Goal: Contribute content: Contribute content

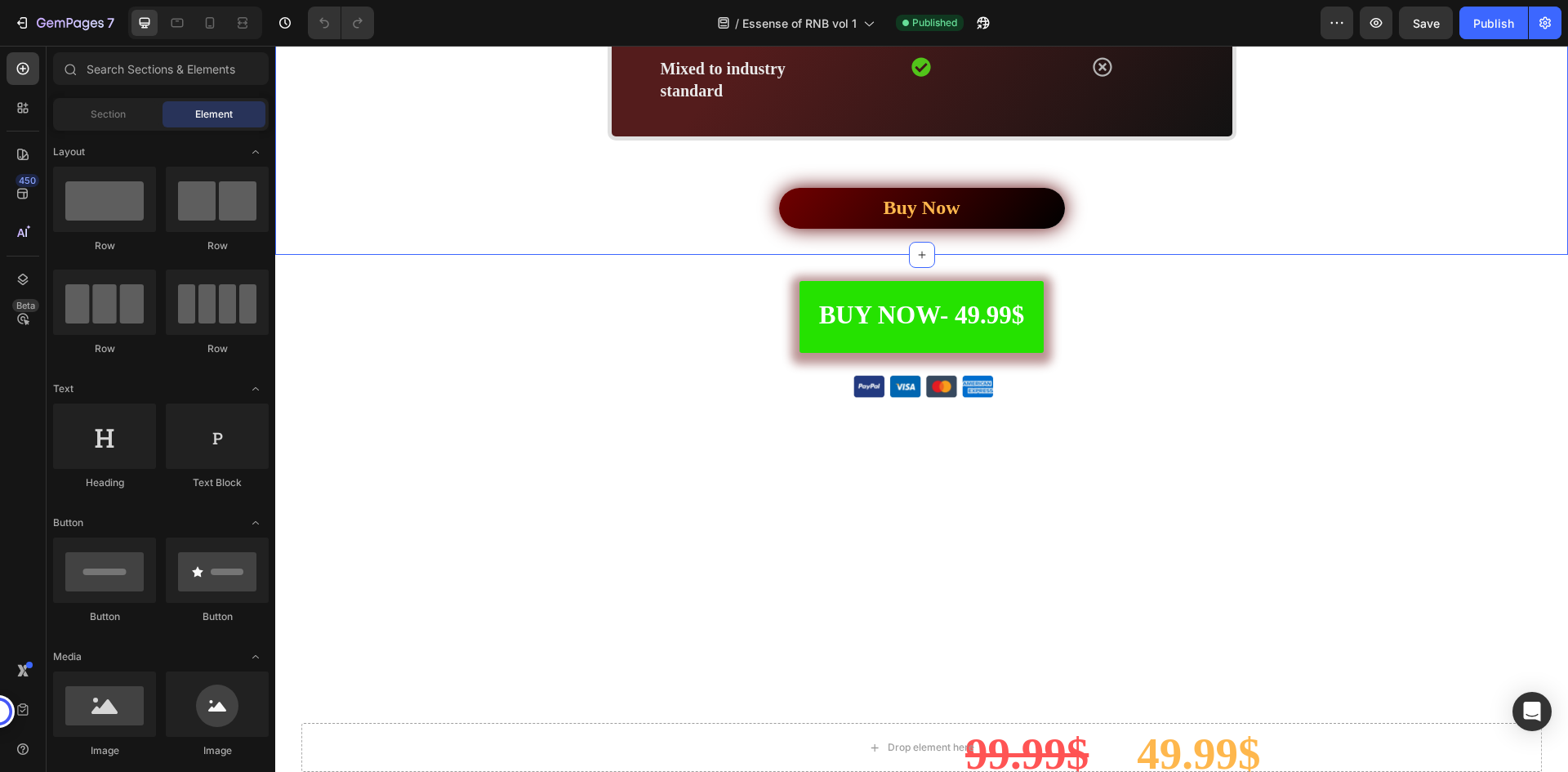
scroll to position [4085, 0]
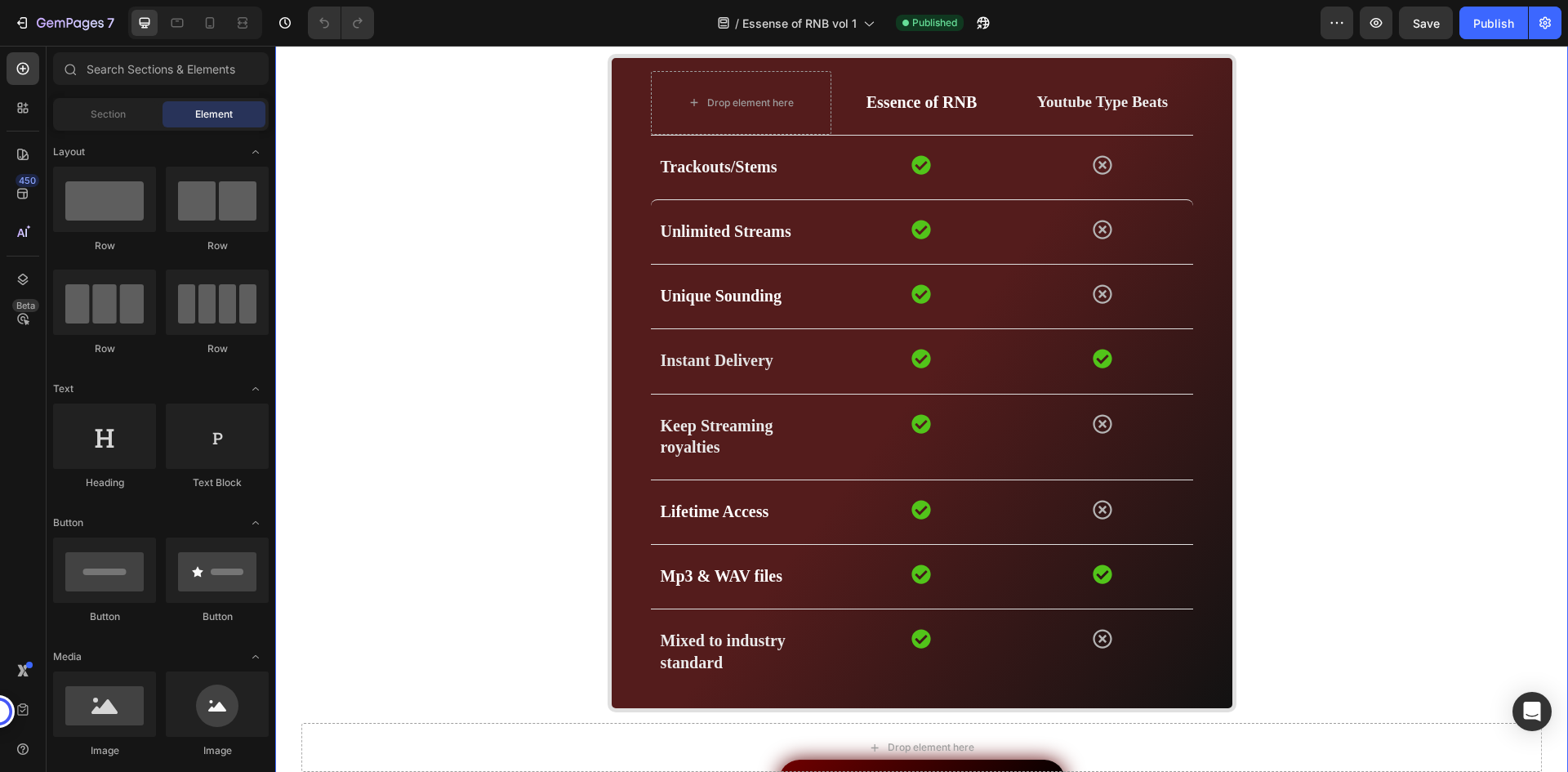
click at [524, 256] on div "Compare features Heading Drop element here Essence of RNB Text block Youtube Ty…" at bounding box center [921, 382] width 1268 height 837
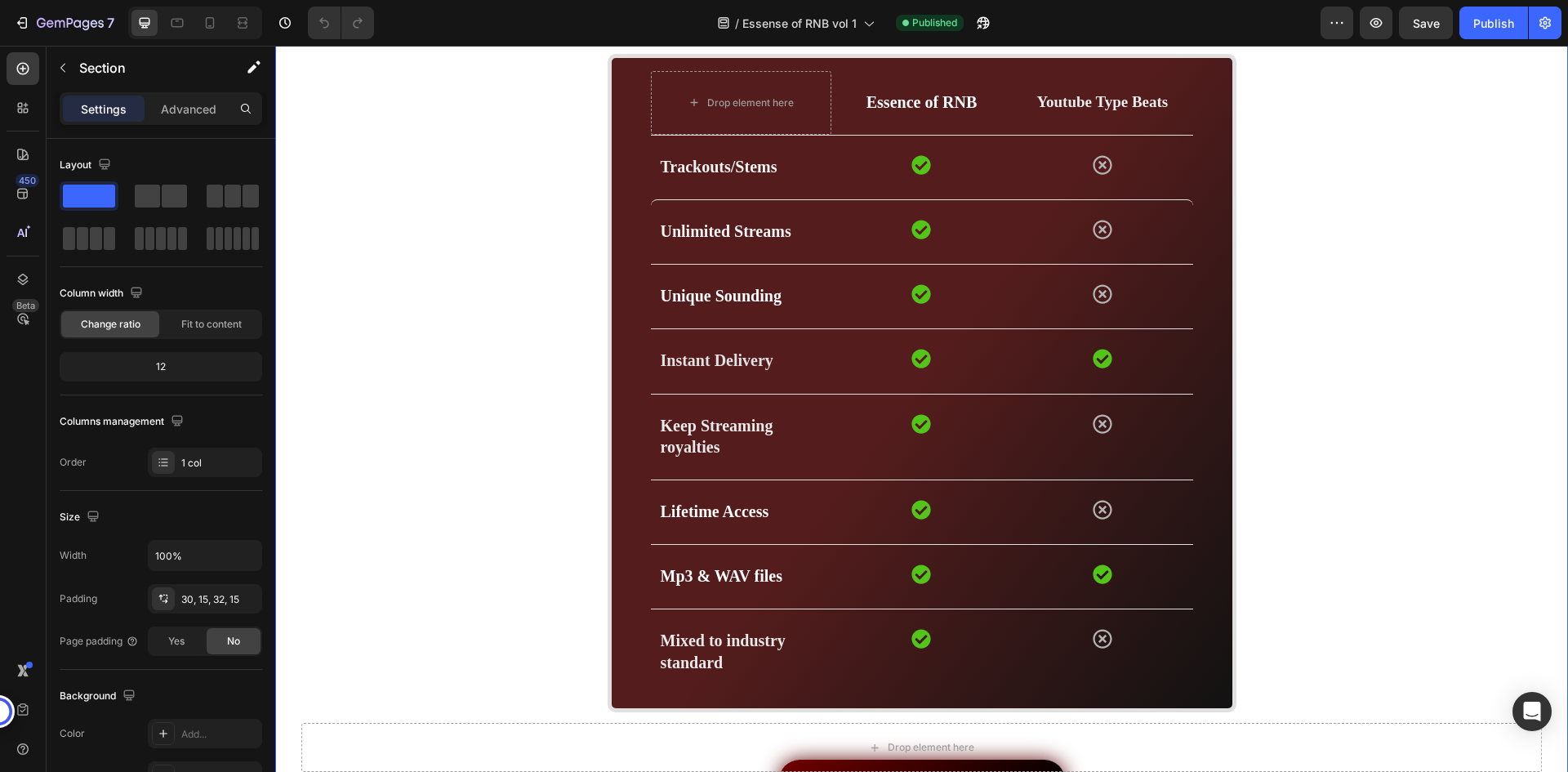
click at [524, 256] on div "Compare features Heading Drop element here Essence of RNB Text block Youtube Ty…" at bounding box center [921, 382] width 1268 height 837
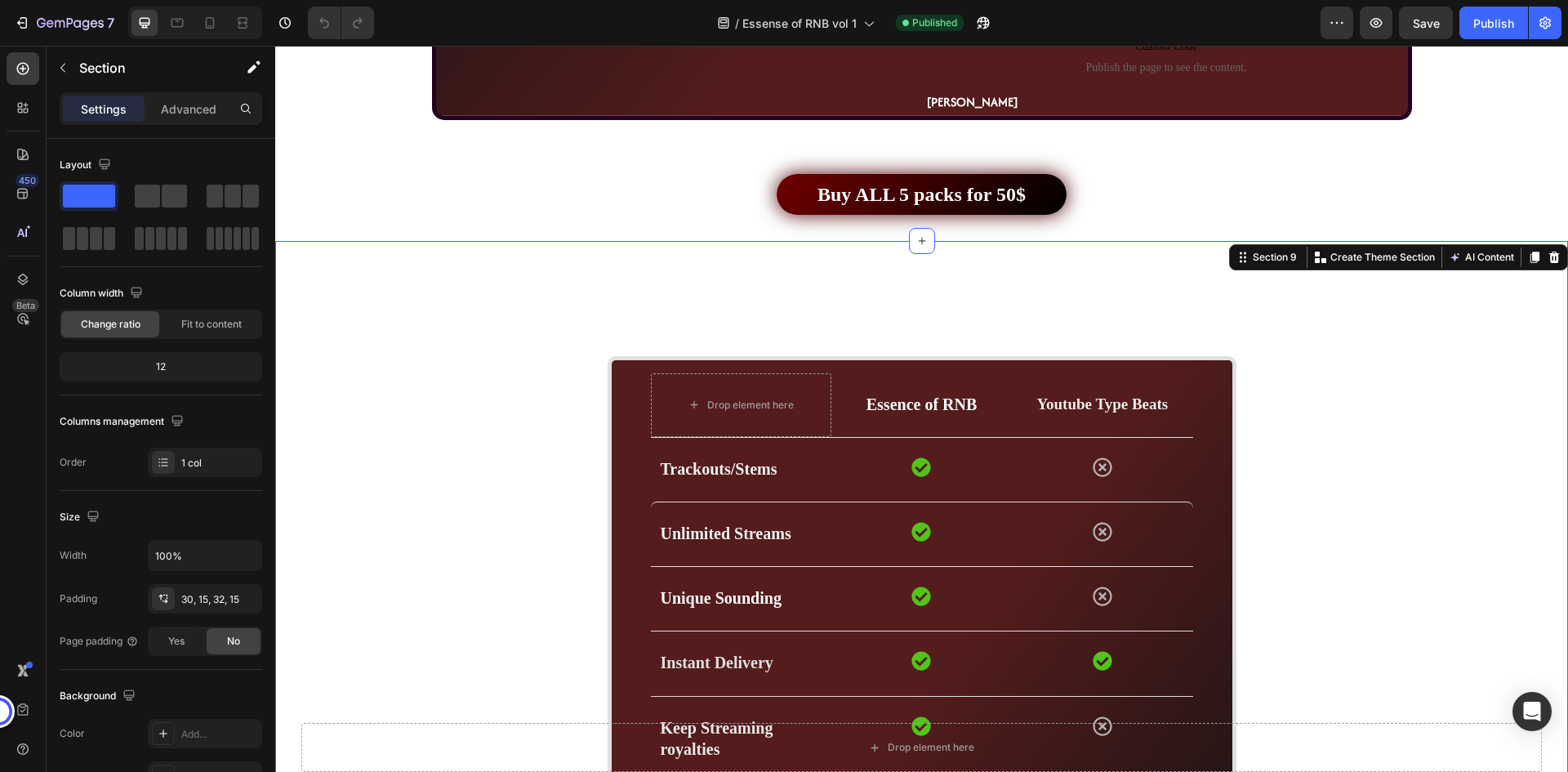
scroll to position [4003, 0]
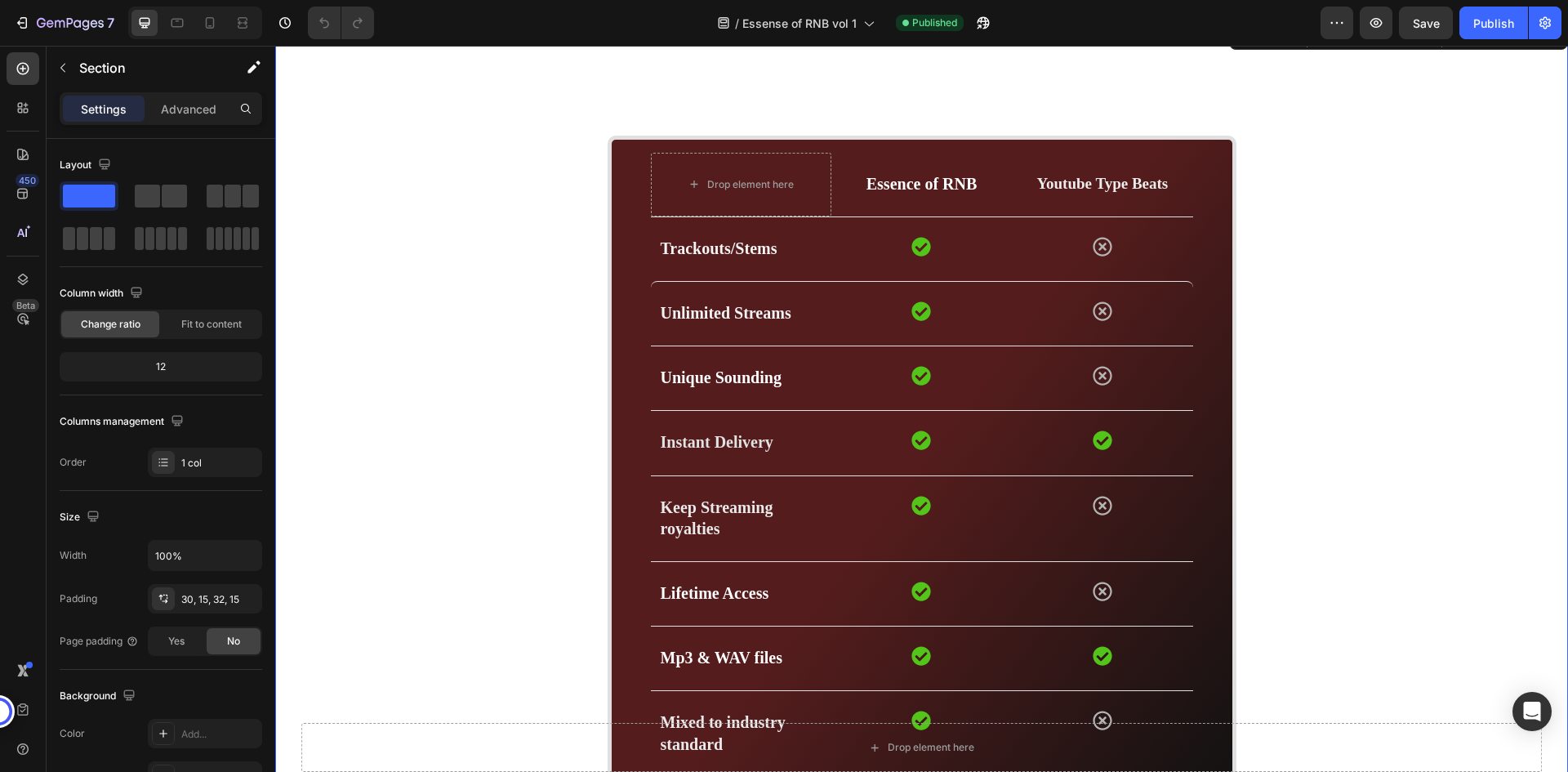
click at [529, 258] on div "Compare features Heading Drop element here Essence of RNB Text block Youtube Ty…" at bounding box center [921, 464] width 1268 height 837
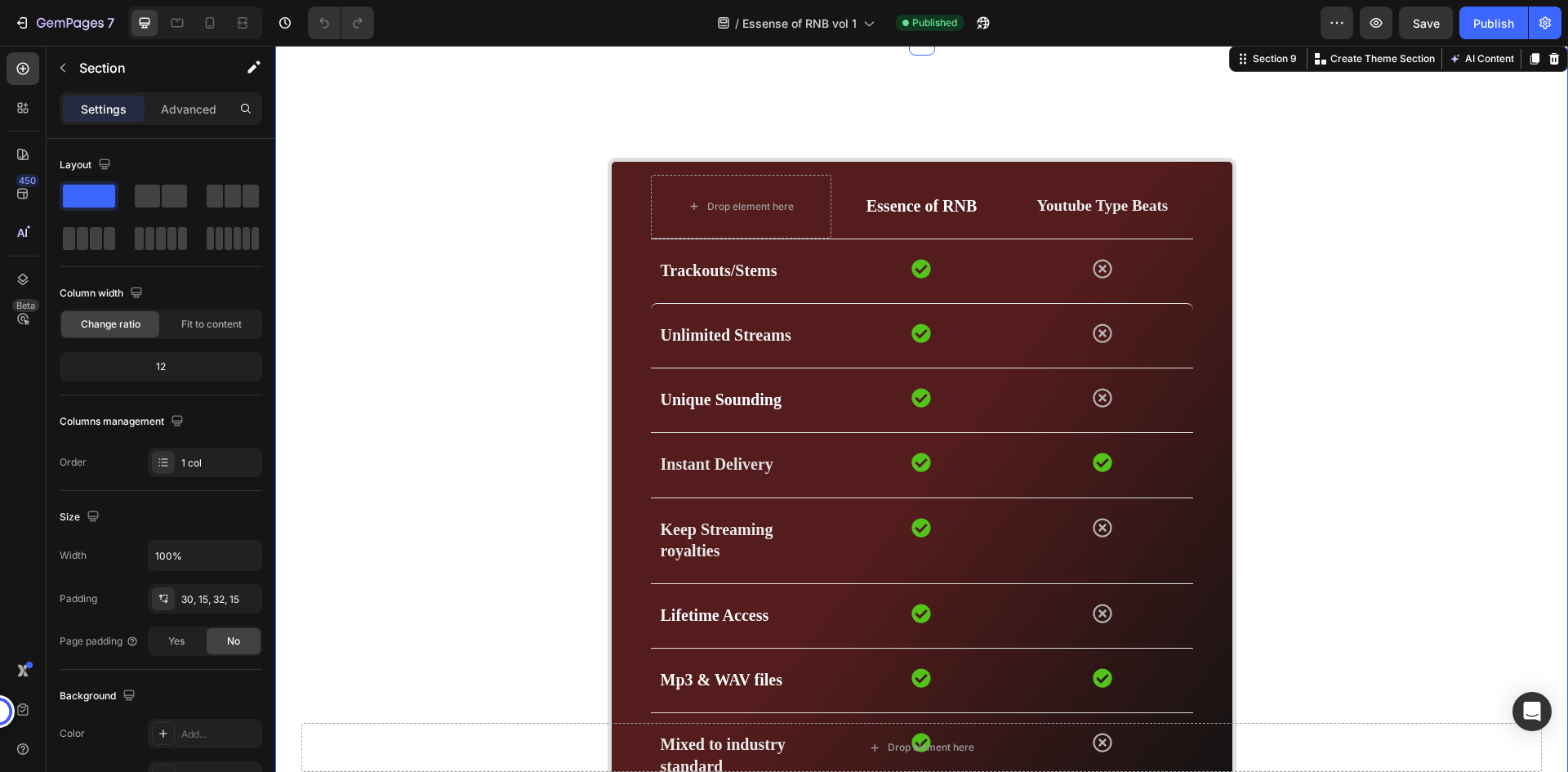
scroll to position [3840, 0]
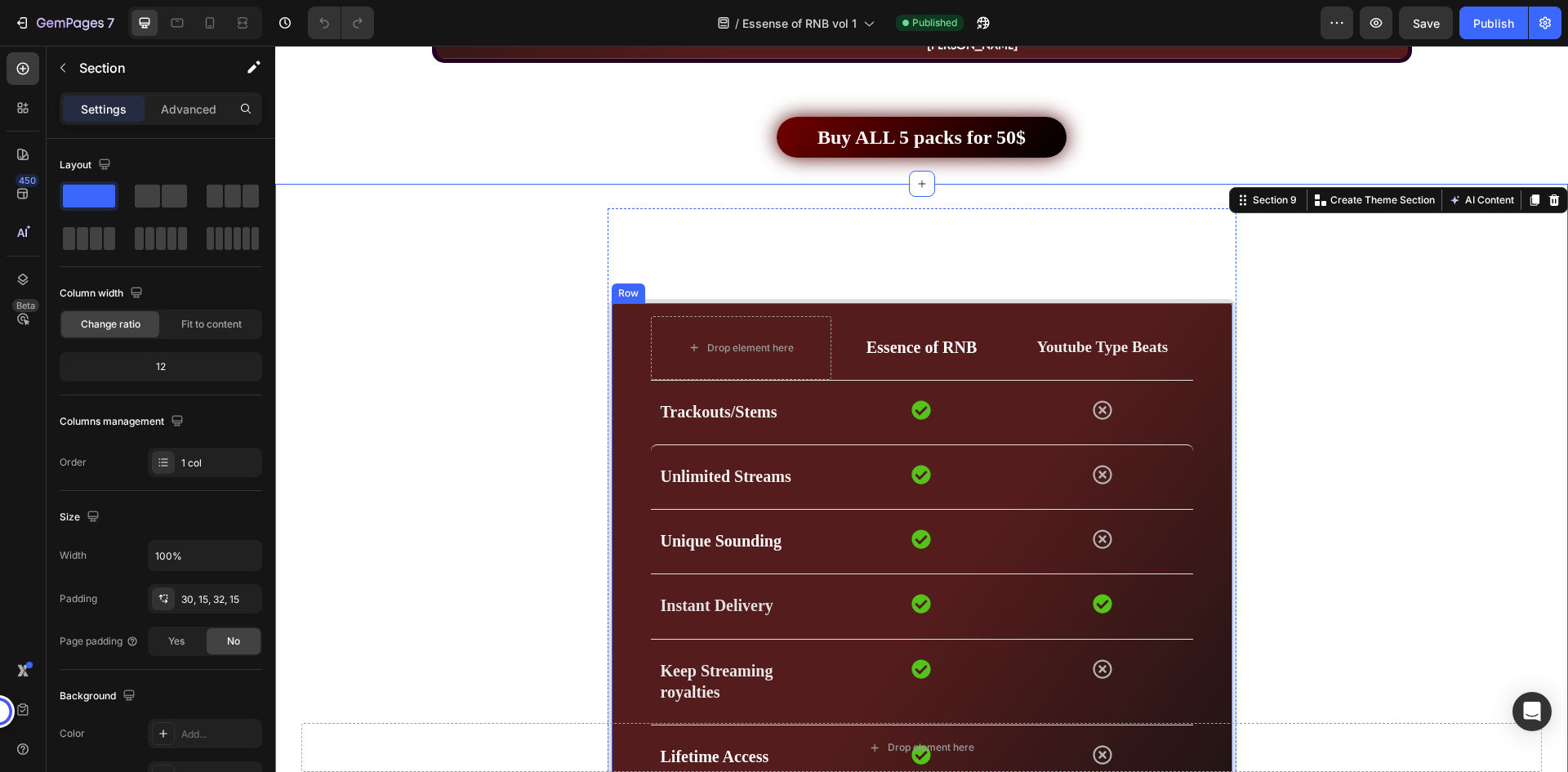
click at [634, 317] on div "Drop element here Essence of RNB Text block Youtube Type Beats Text block Row R…" at bounding box center [922, 628] width 629 height 658
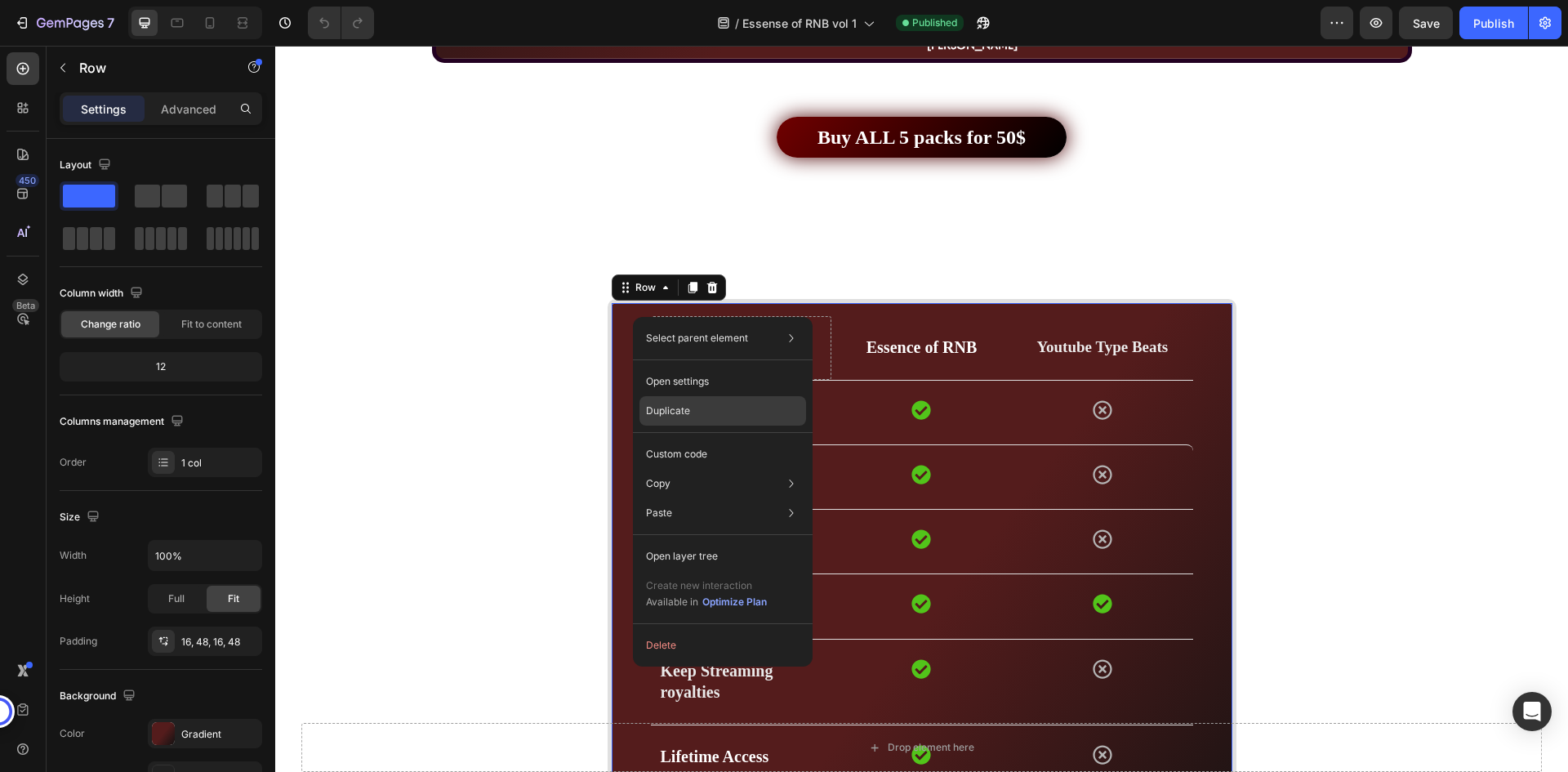
click at [705, 440] on div "Duplicate" at bounding box center [722, 454] width 167 height 29
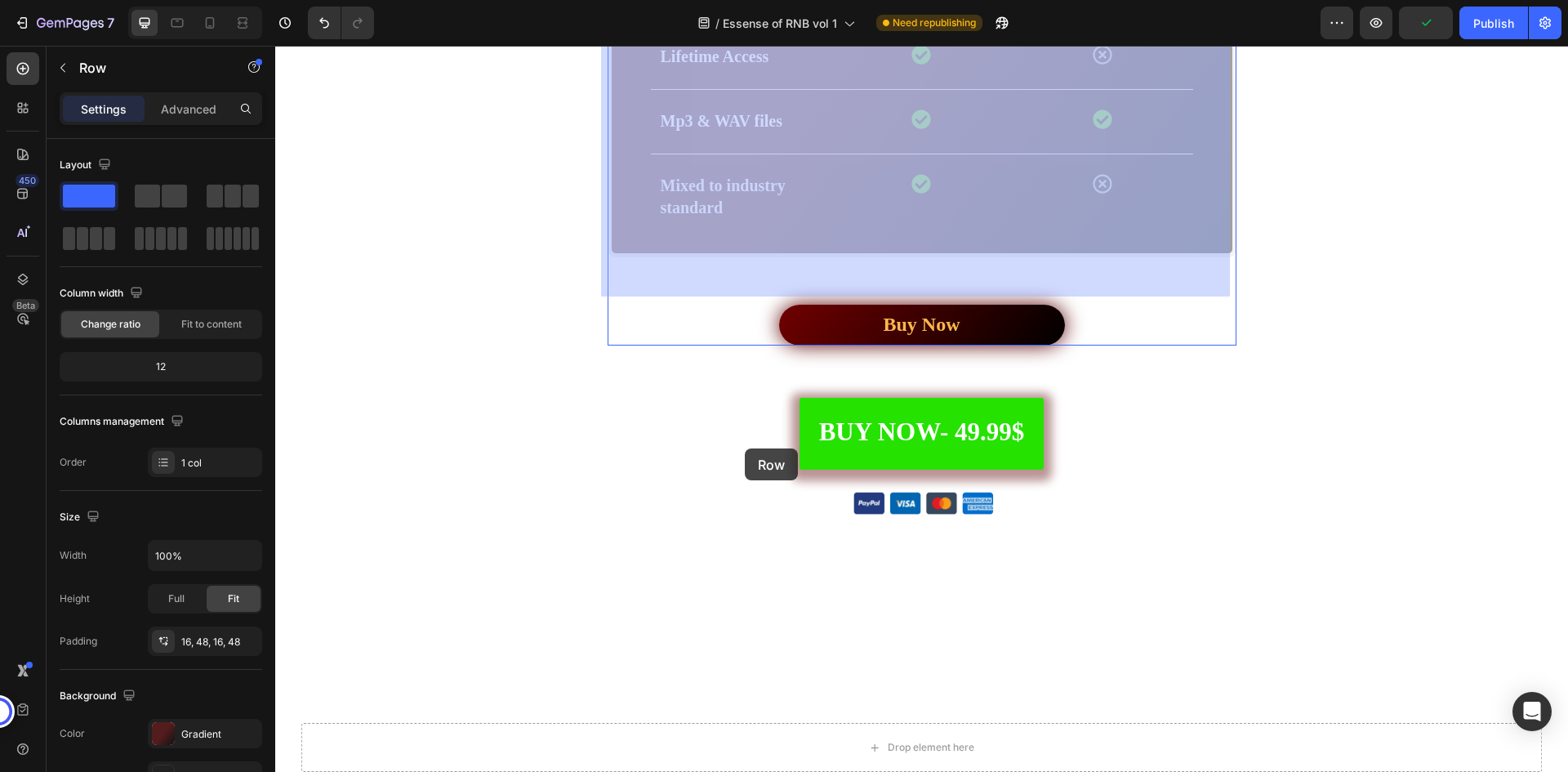
scroll to position [5412, 0]
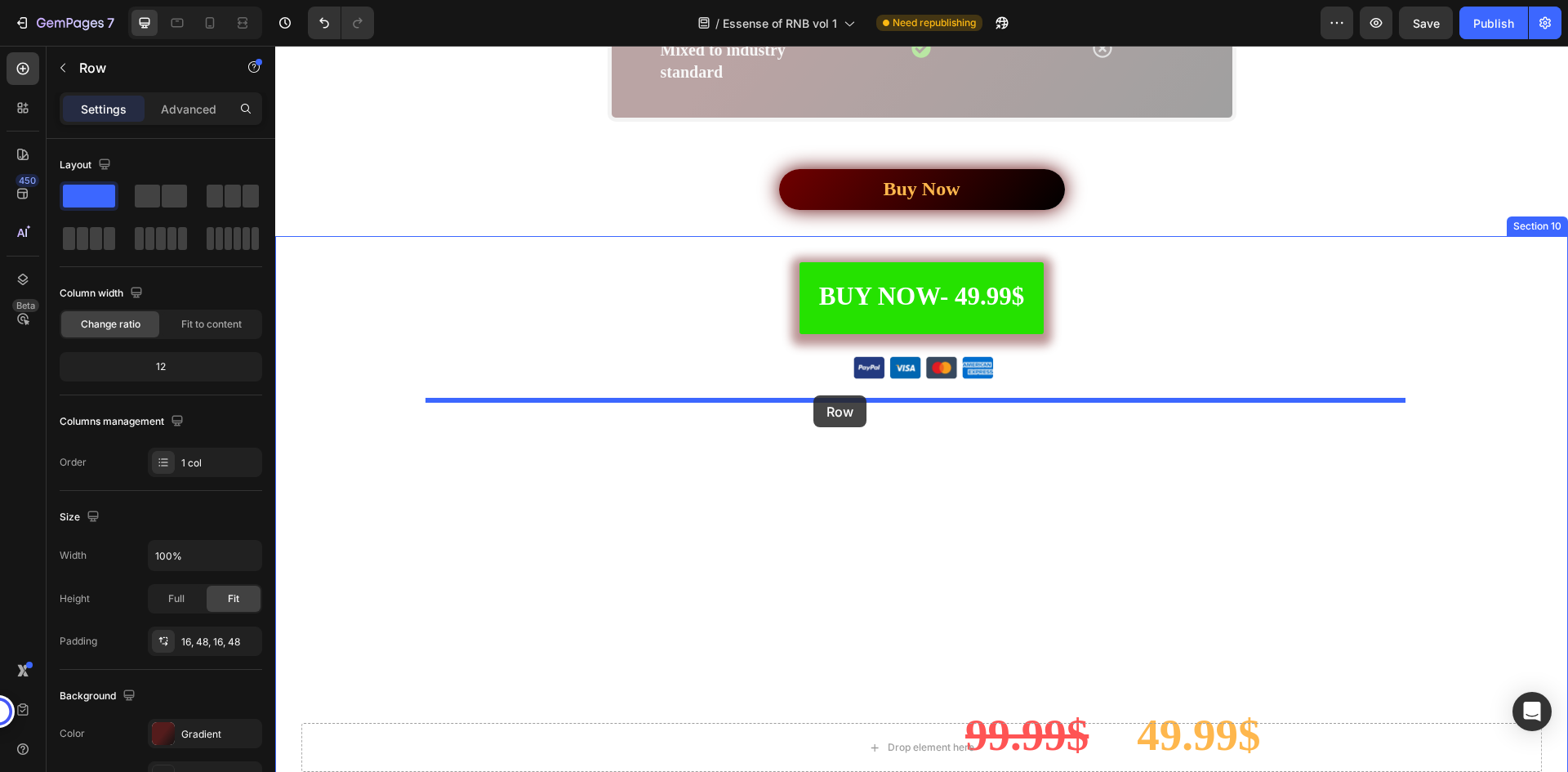
drag, startPoint x: 835, startPoint y: 209, endPoint x: 814, endPoint y: 395, distance: 187.2
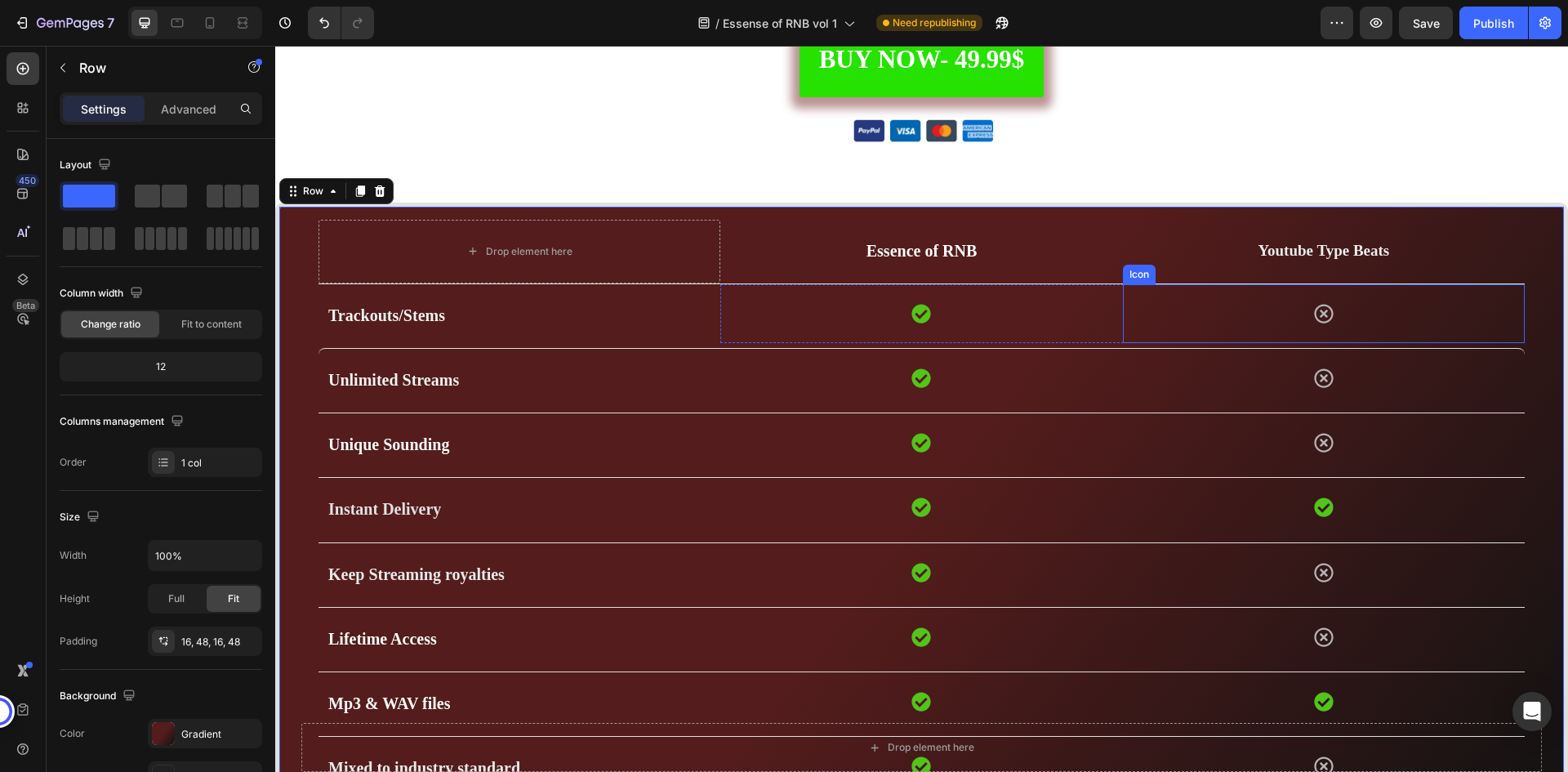
scroll to position [4921, 0]
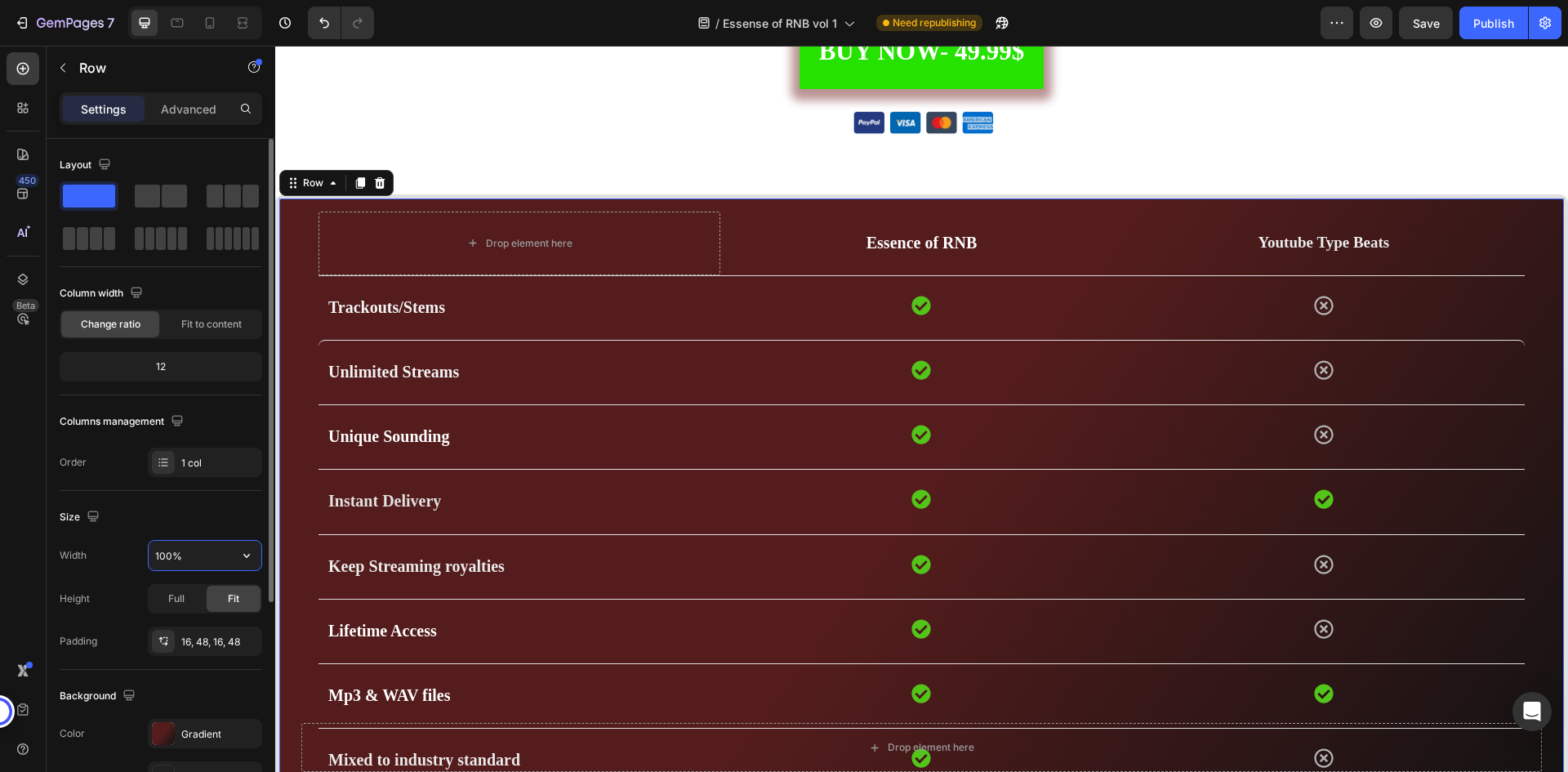
click at [201, 555] on input "100%" at bounding box center [205, 555] width 113 height 29
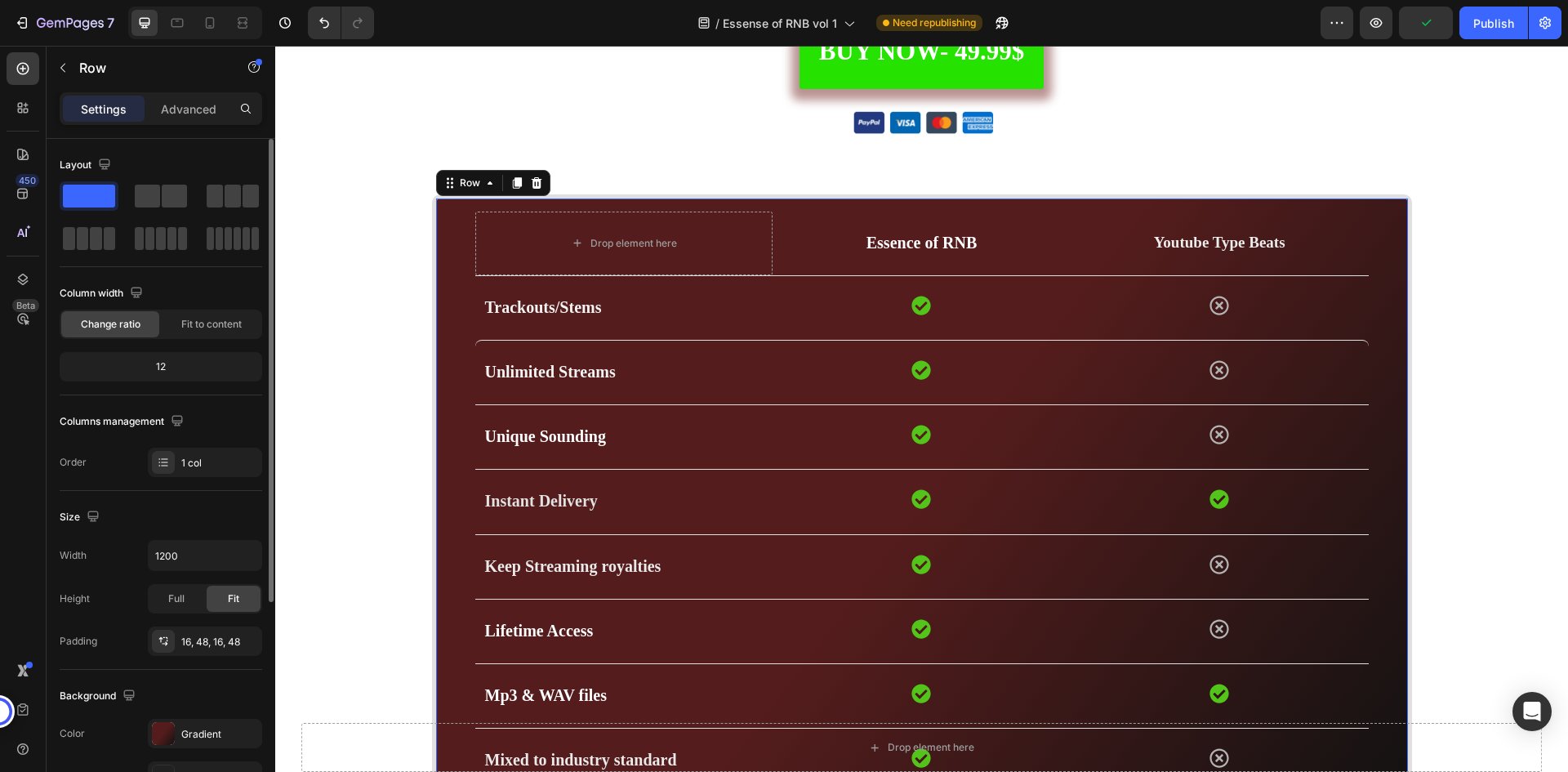
click at [218, 502] on div "Size Width 1200 Height Full Fit Padding 16, 48, 16, 48" at bounding box center [161, 580] width 203 height 179
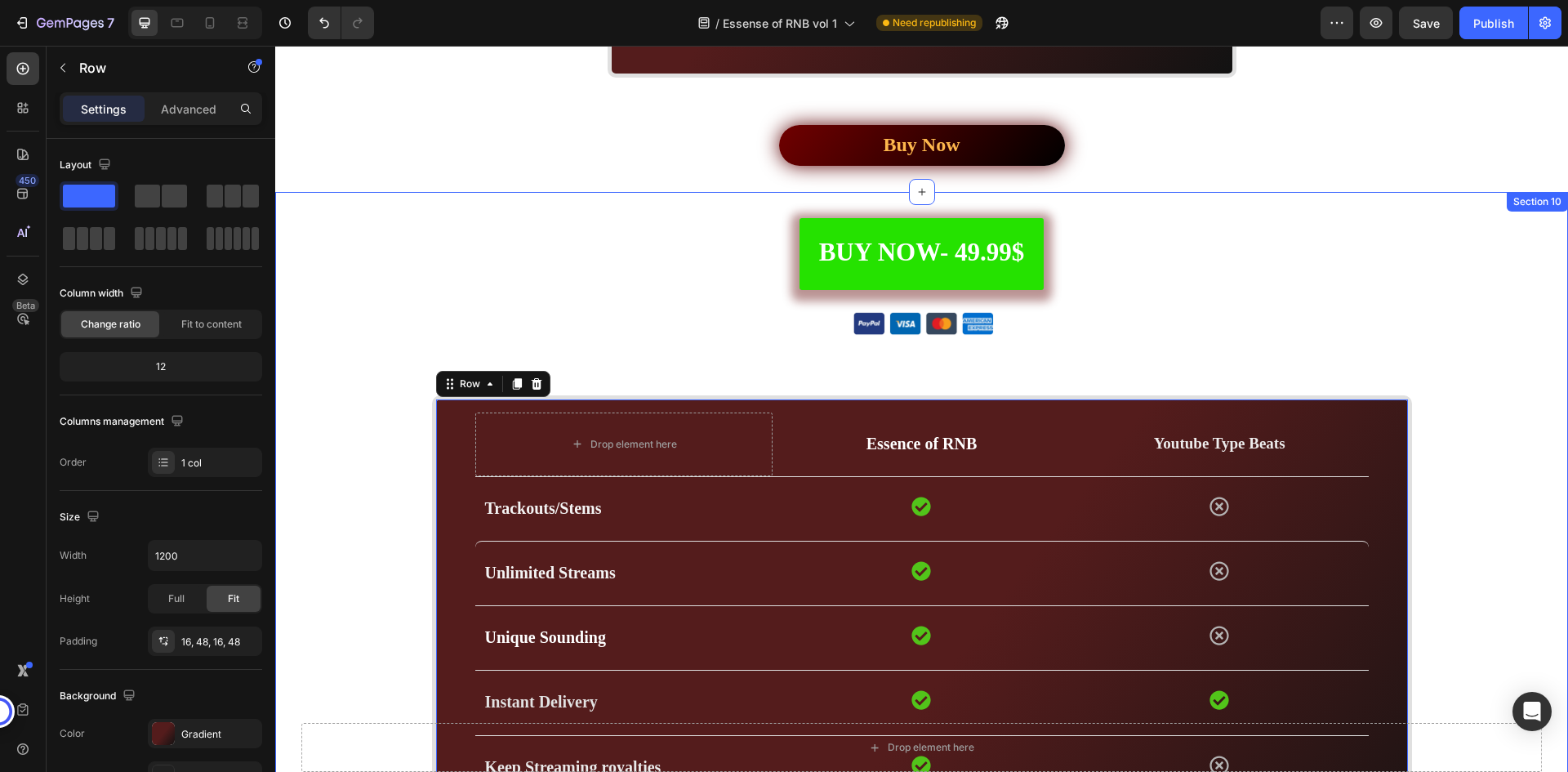
scroll to position [4839, 0]
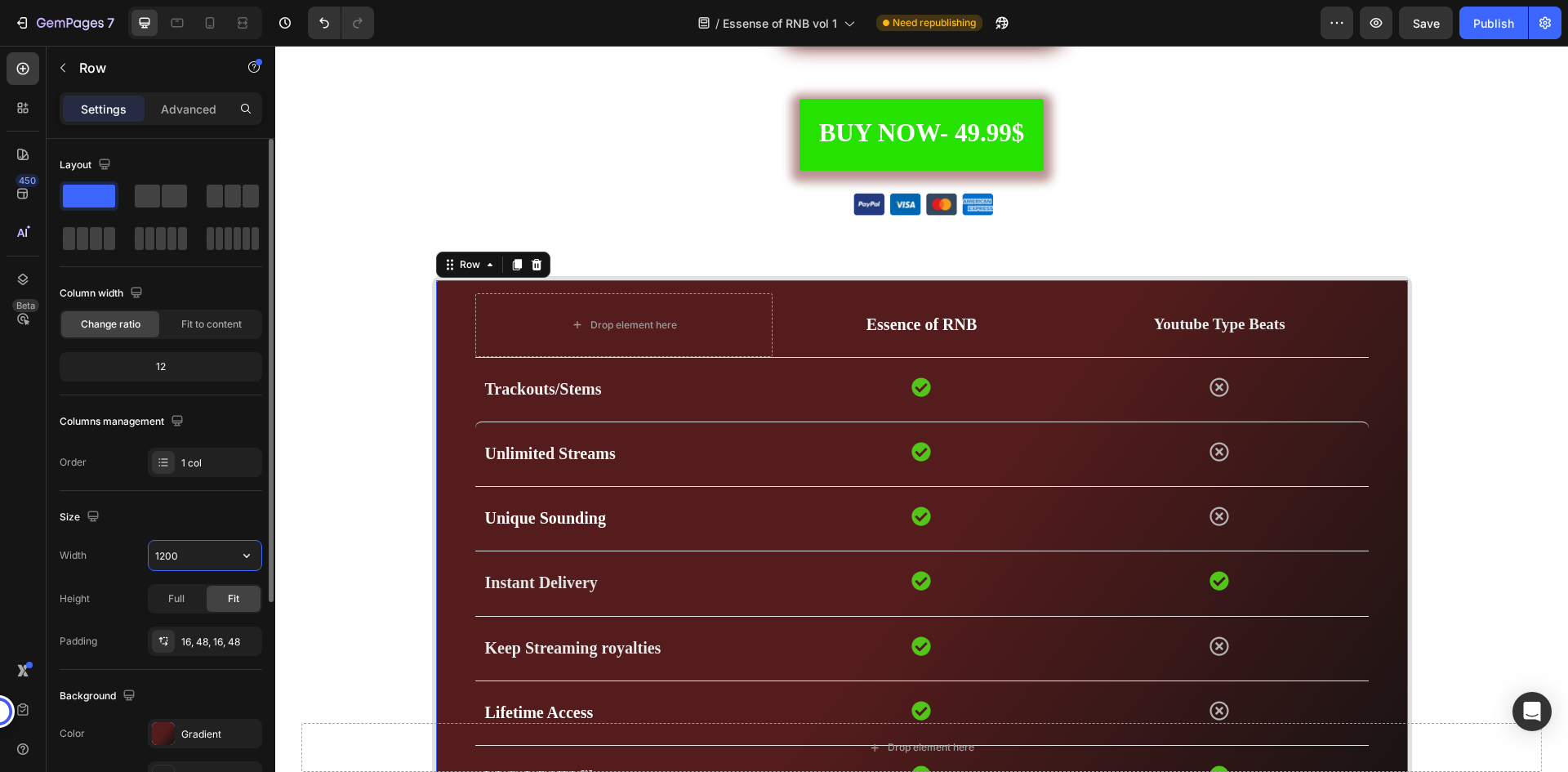
click at [188, 554] on input "1200" at bounding box center [205, 555] width 113 height 29
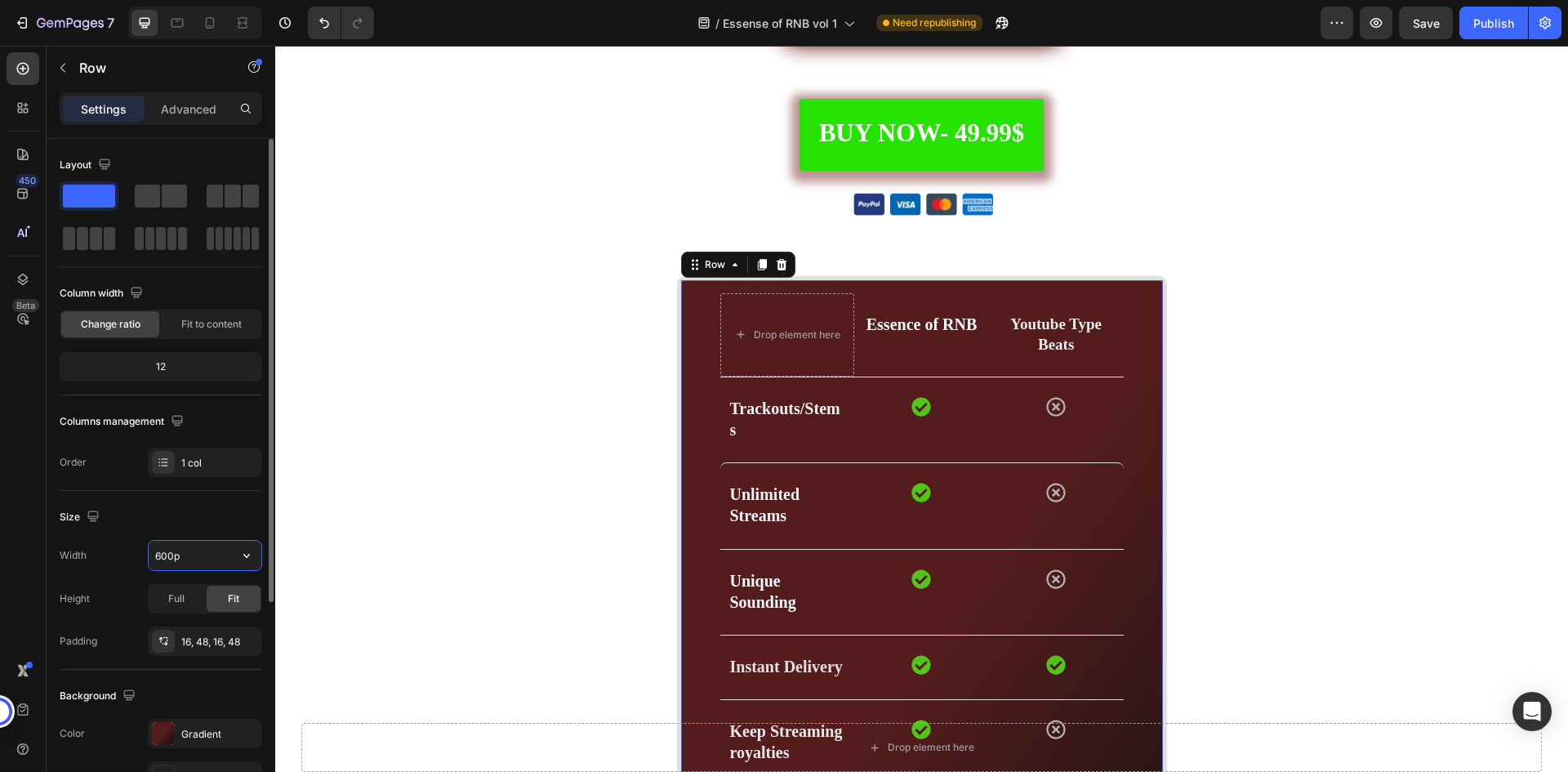
type input "600px"
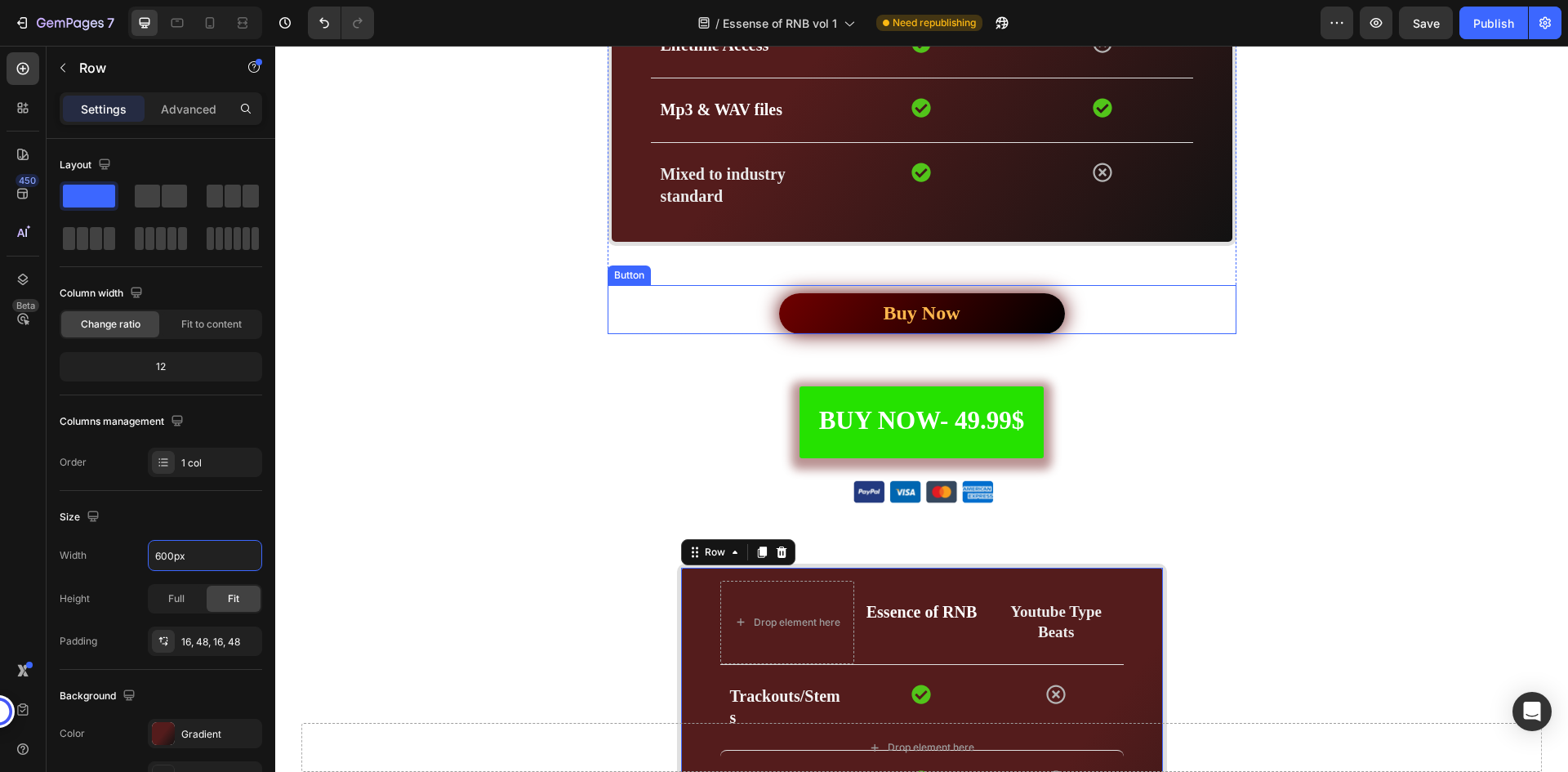
scroll to position [4758, 0]
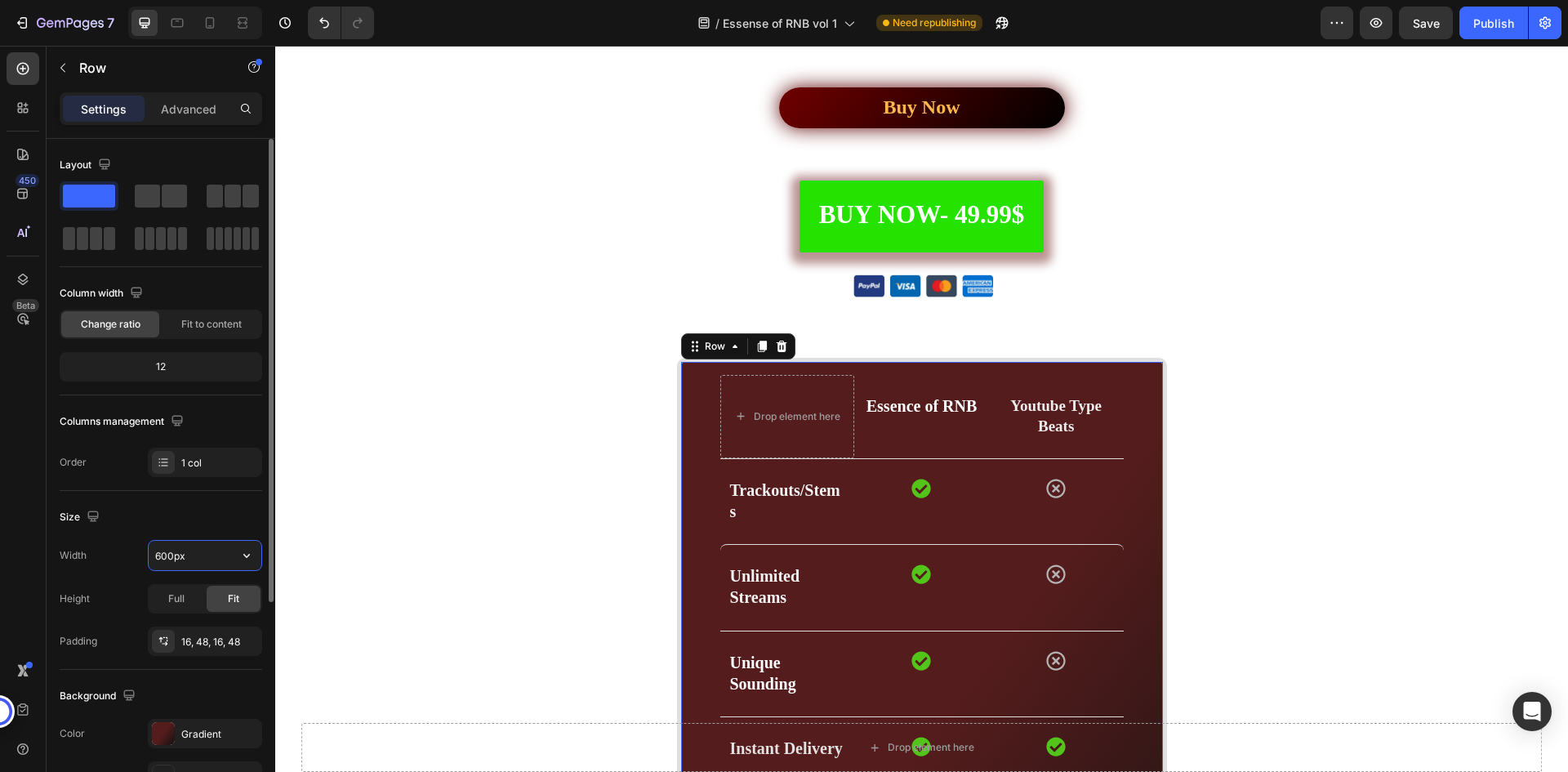
click at [158, 556] on input "600px" at bounding box center [205, 555] width 113 height 29
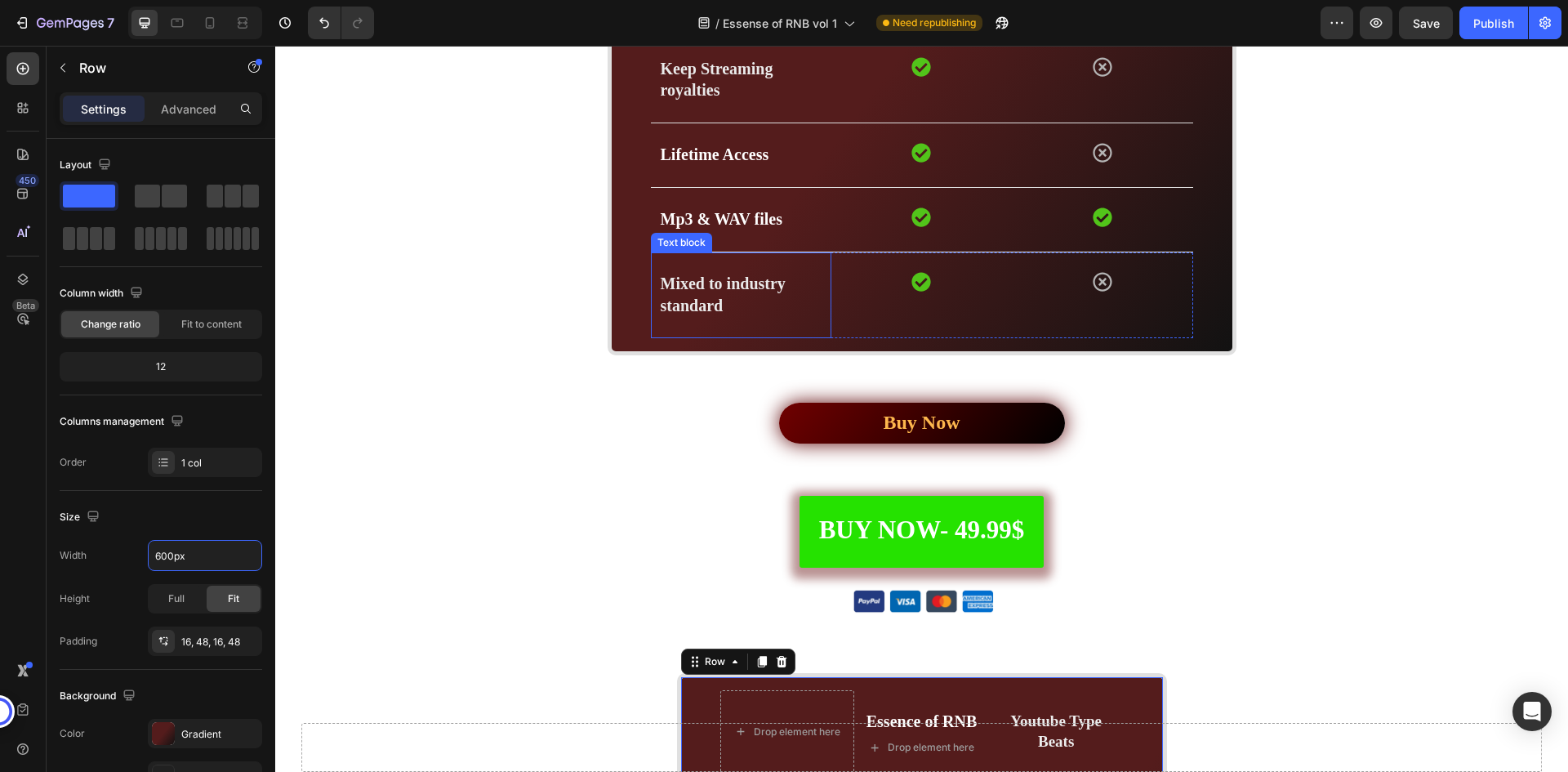
scroll to position [4430, 0]
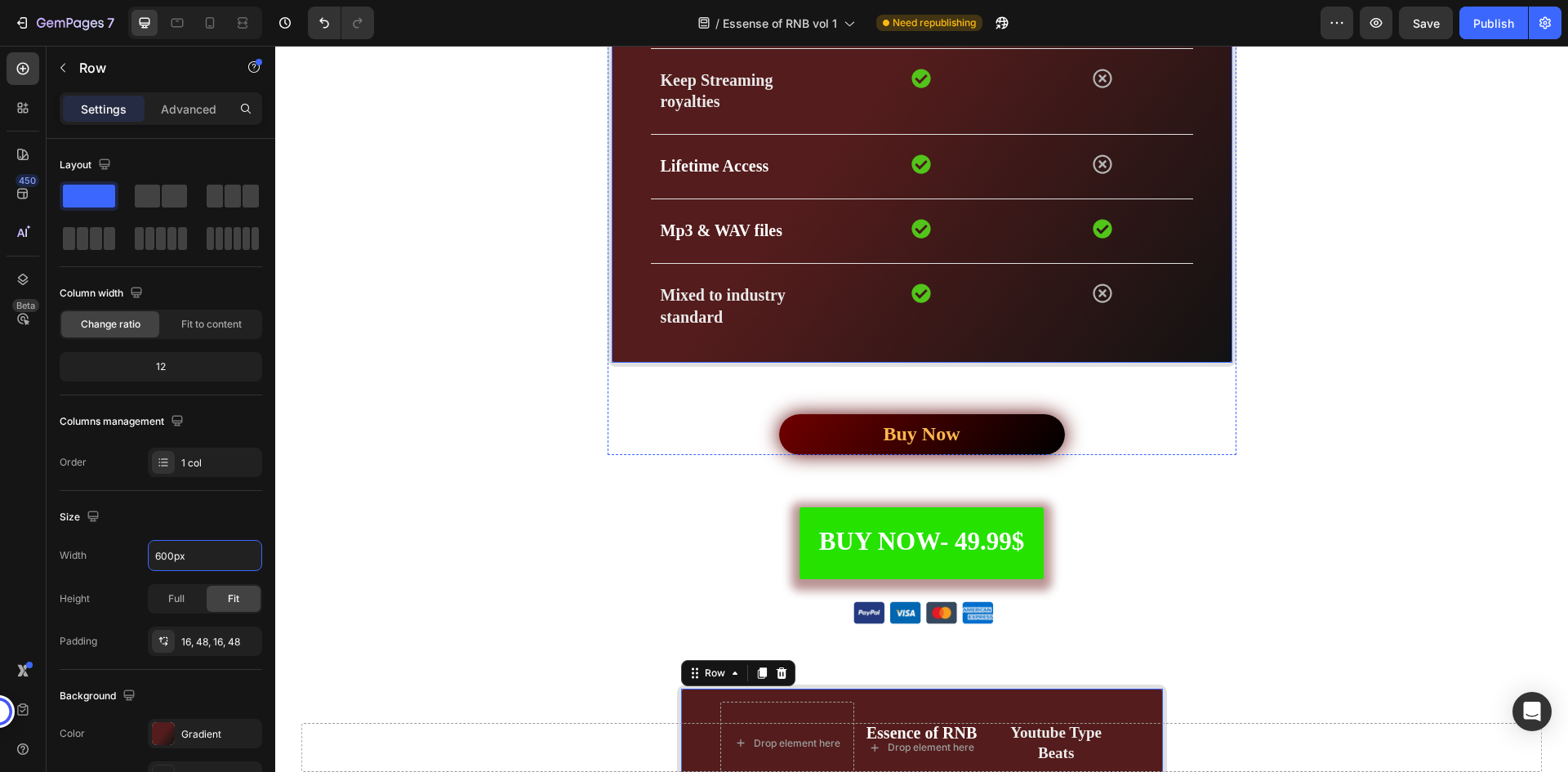
click at [620, 320] on div "Drop element here Essence of RNB Text block Youtube Type Beats Text block Row R…" at bounding box center [922, 38] width 629 height 658
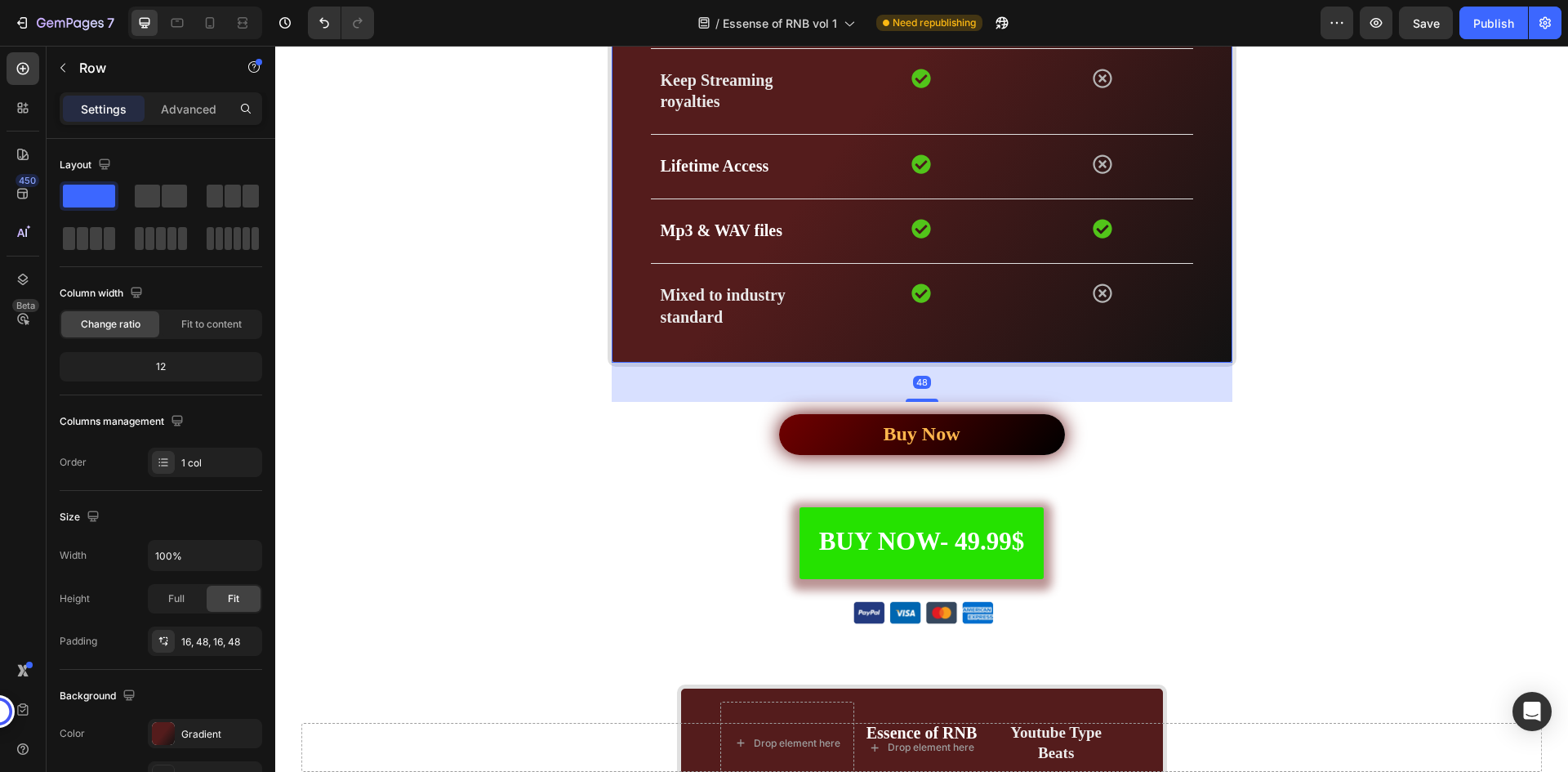
click at [620, 320] on div "Drop element here Essence of RNB Text block Youtube Type Beats Text block Row R…" at bounding box center [922, 38] width 629 height 658
click at [591, 310] on div "Compare features Heading Drop element here Essence of RNB Text block Youtube Ty…" at bounding box center [921, 36] width 1268 height 837
click at [629, 310] on div "Drop element here Essence of RNB Text block Youtube Type Beats Text block Row R…" at bounding box center [922, 38] width 629 height 658
click at [627, 380] on div "48" at bounding box center [923, 382] width 621 height 39
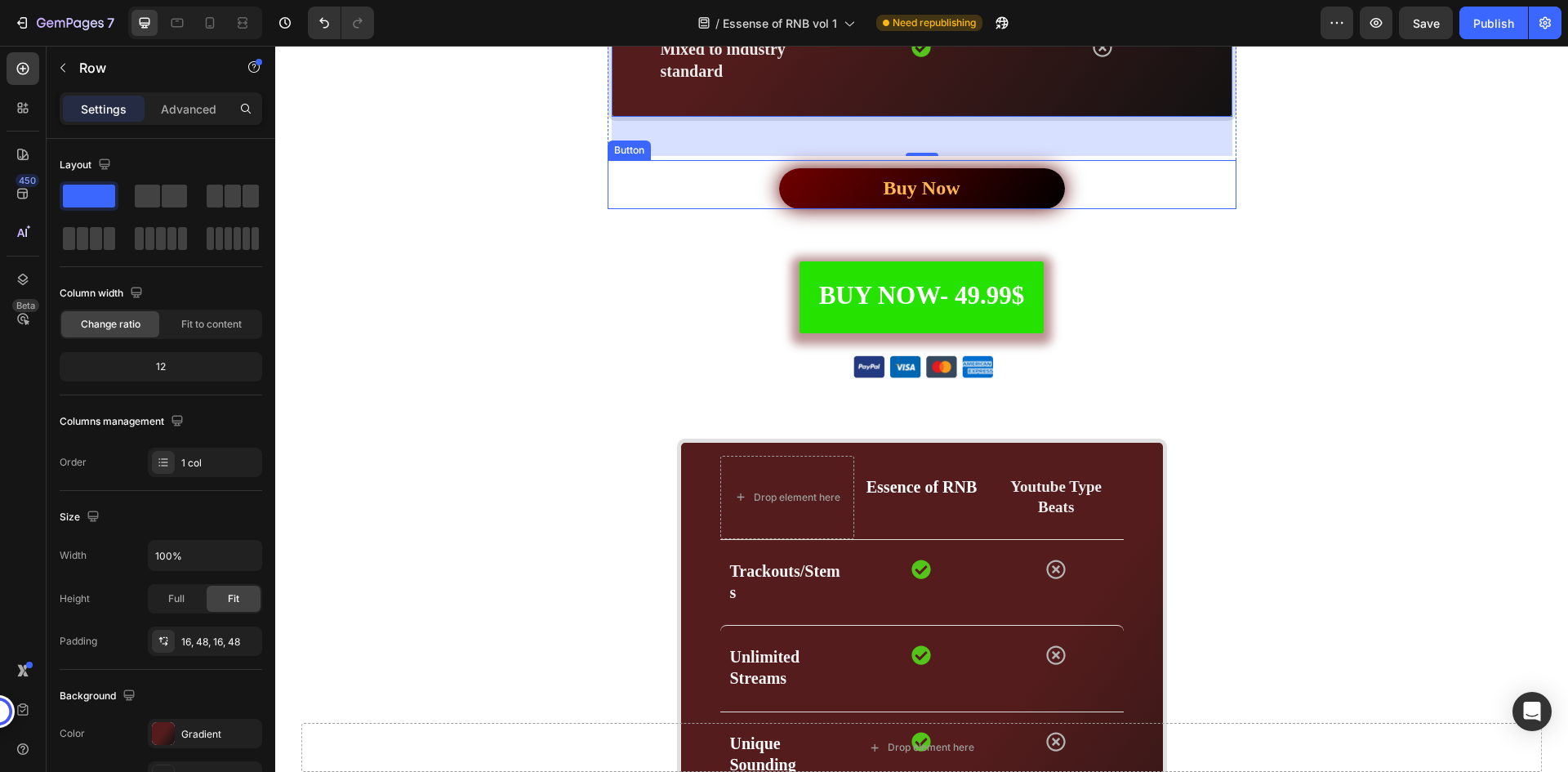
scroll to position [4839, 0]
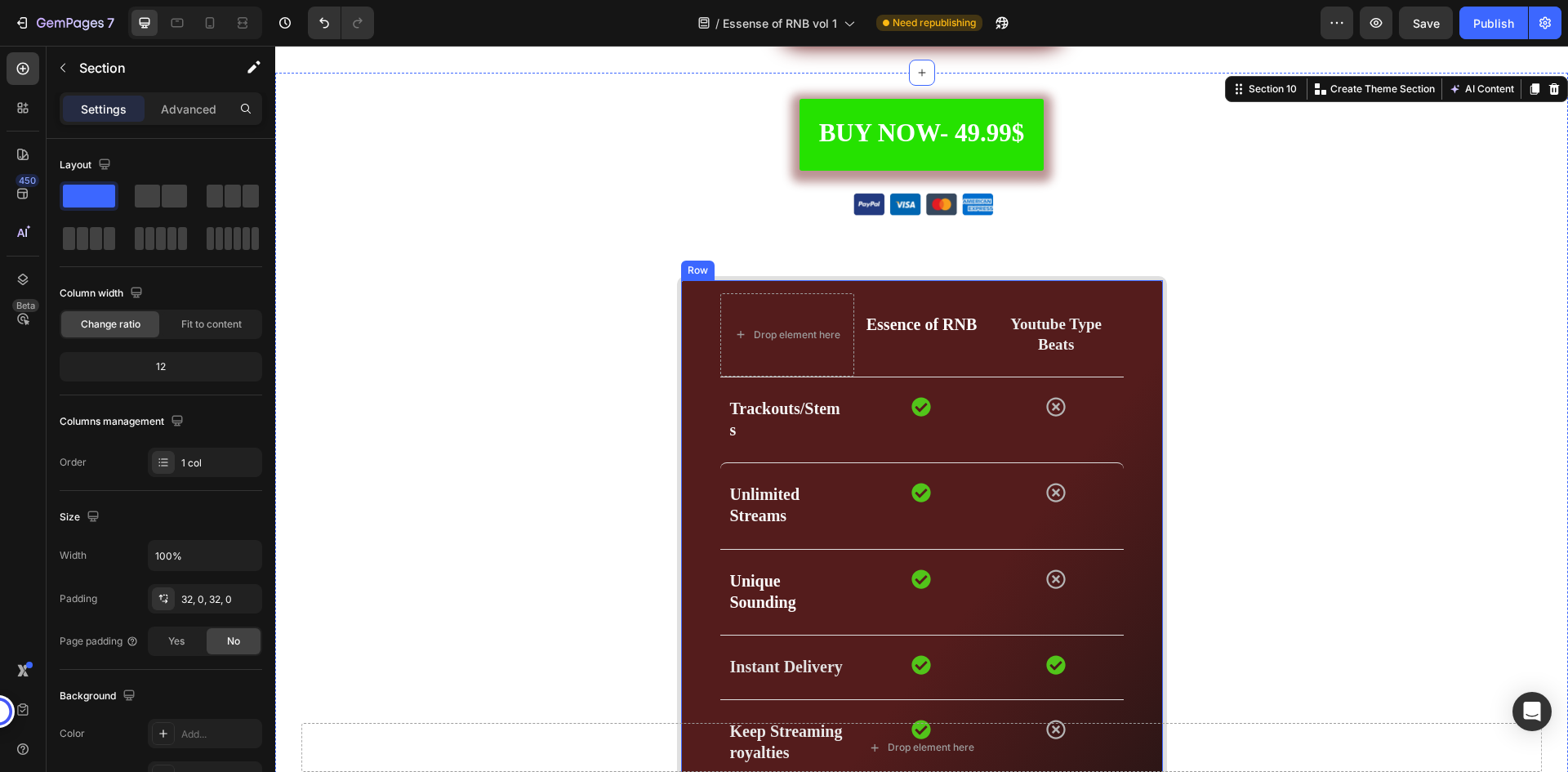
click at [683, 317] on div "Drop element here Essence of RNB Text block Youtube Type Beats Text block Row R…" at bounding box center [922, 669] width 490 height 785
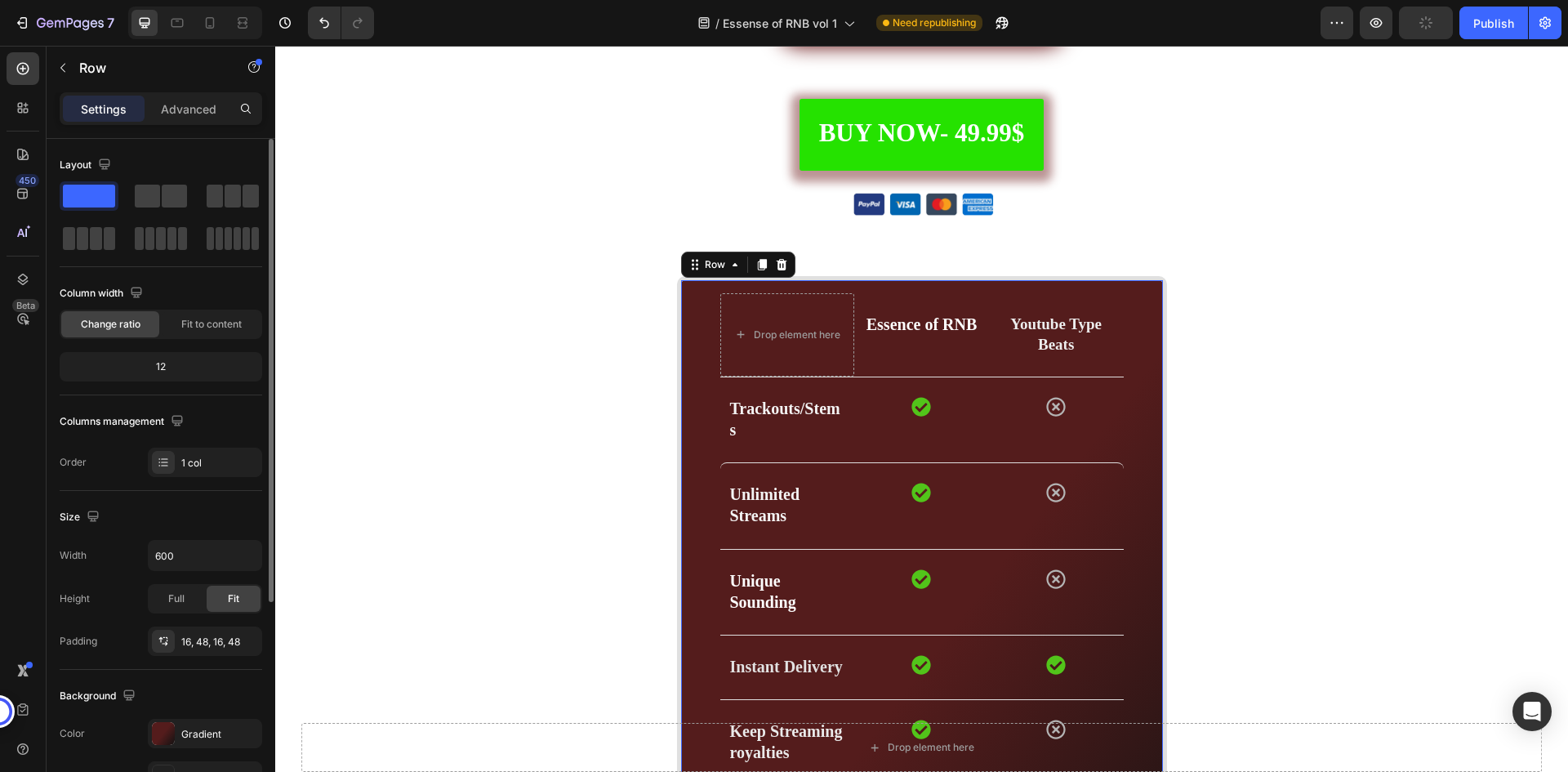
click at [188, 538] on div "Size Width 600 Height Full Fit Padding 16, 48, 16, 48" at bounding box center [161, 580] width 203 height 179
click at [185, 548] on input "600" at bounding box center [205, 555] width 113 height 29
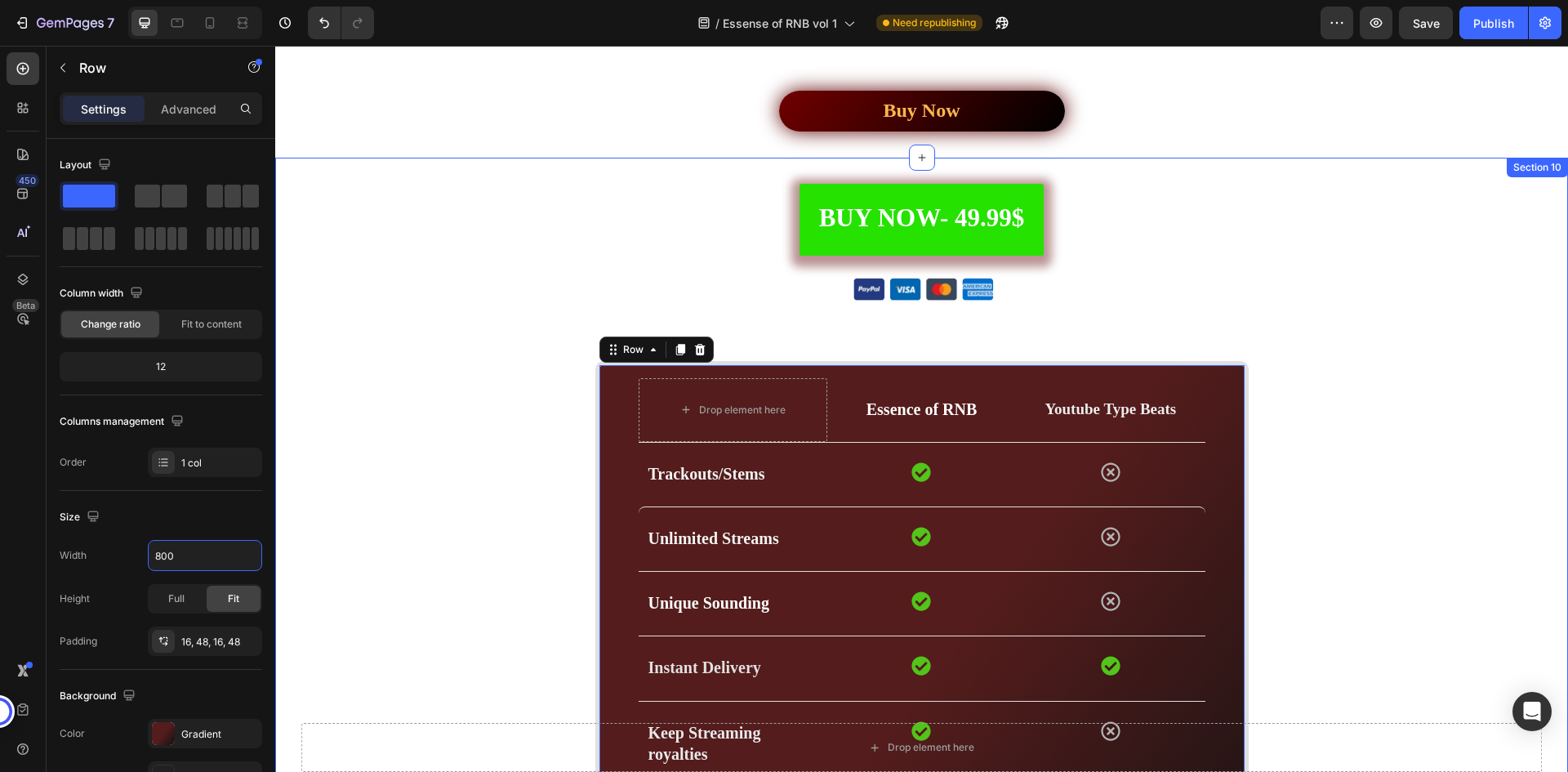
scroll to position [4676, 0]
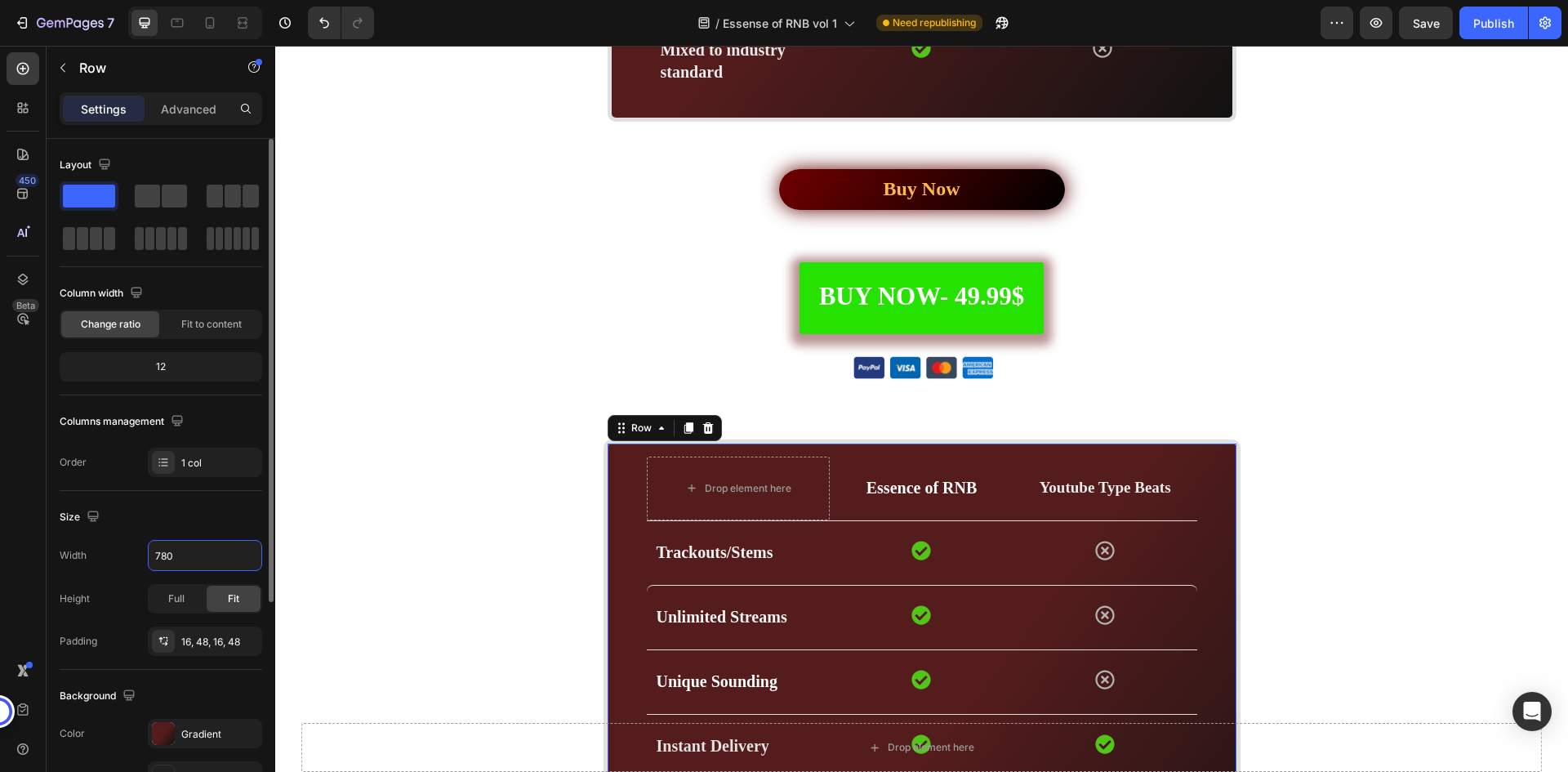
type input "780"
click at [192, 515] on div "Size" at bounding box center [161, 517] width 203 height 26
click at [193, 539] on div "Size Width 780 Height Full Fit Padding 16, 48, 16, 48" at bounding box center [161, 580] width 203 height 179
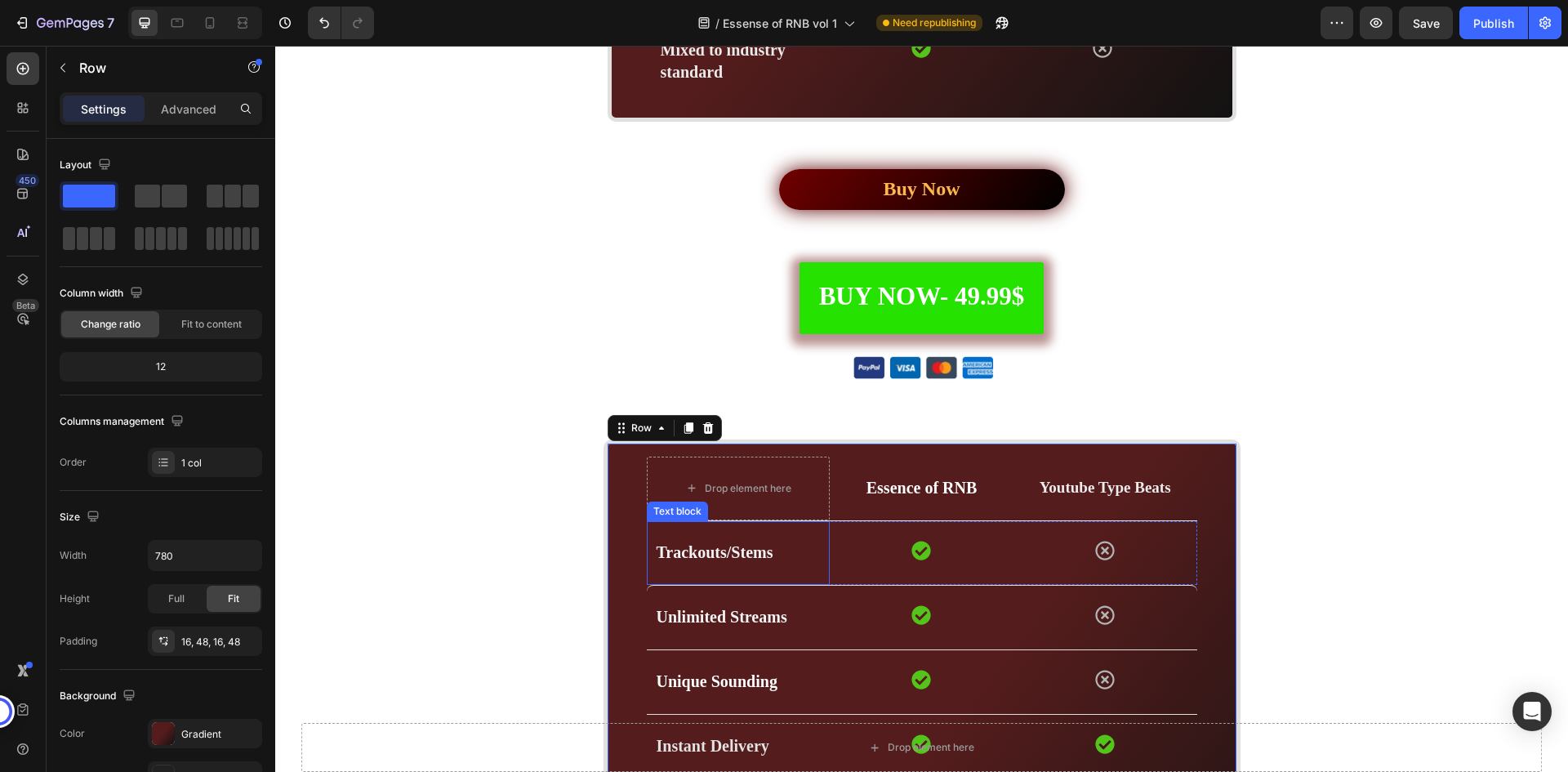
scroll to position [4921, 0]
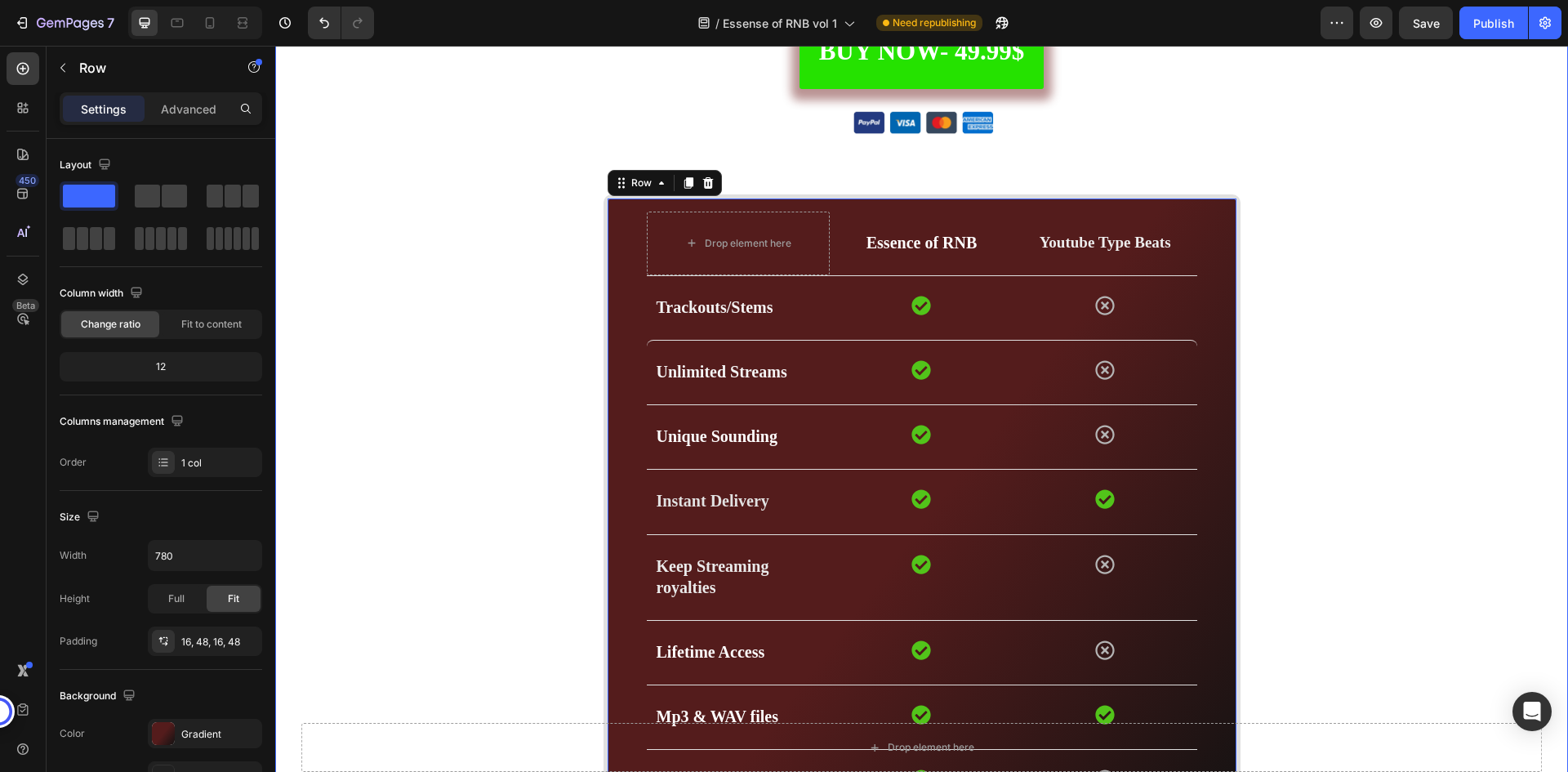
click at [877, 173] on div "BUY NOW- 49.99$ Button Image Image Marquee Row Drop element here Essence of RNB…" at bounding box center [922, 703] width 1293 height 1372
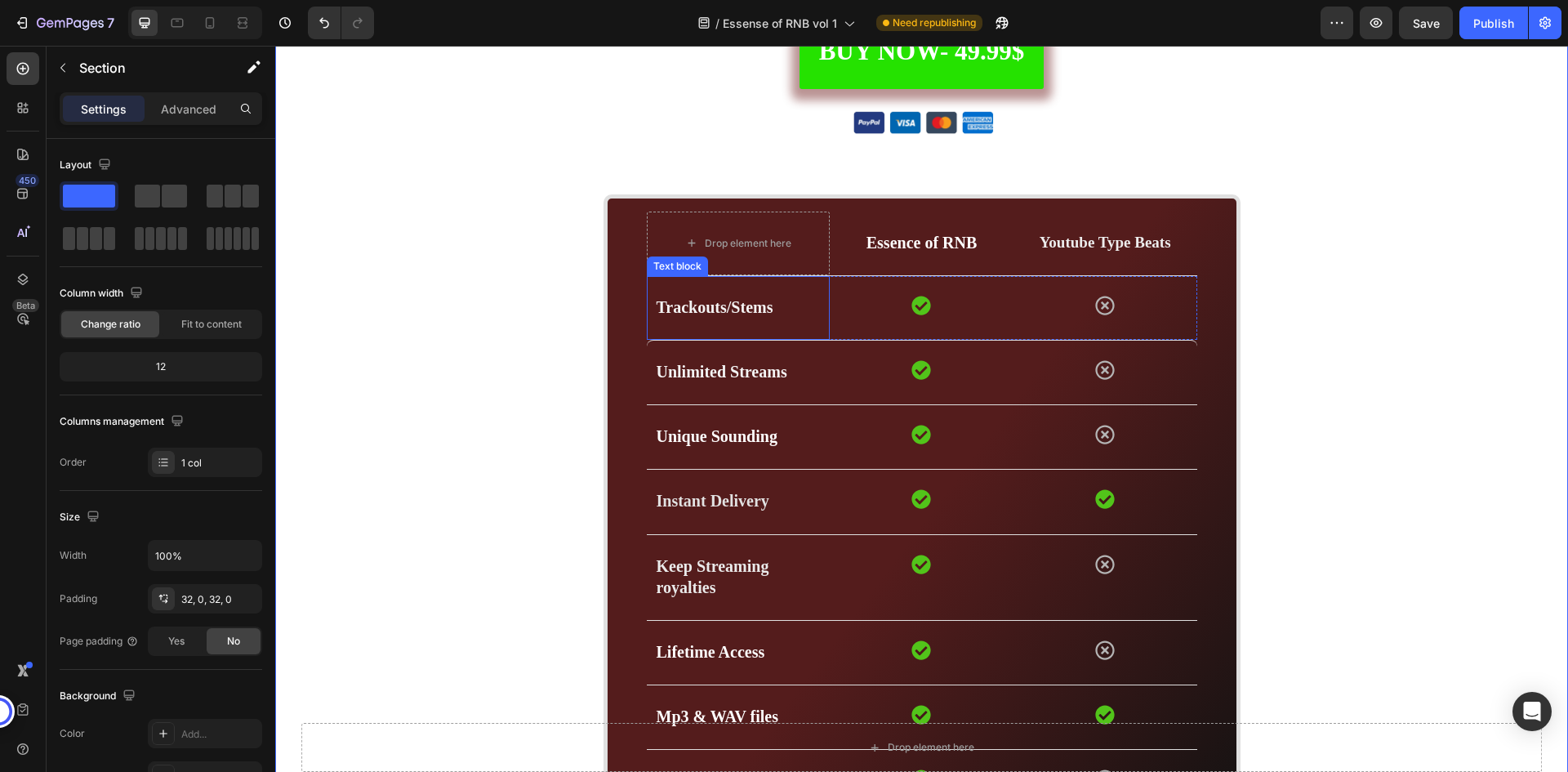
click at [734, 314] on strong "Trackouts/Stems" at bounding box center [715, 306] width 117 height 18
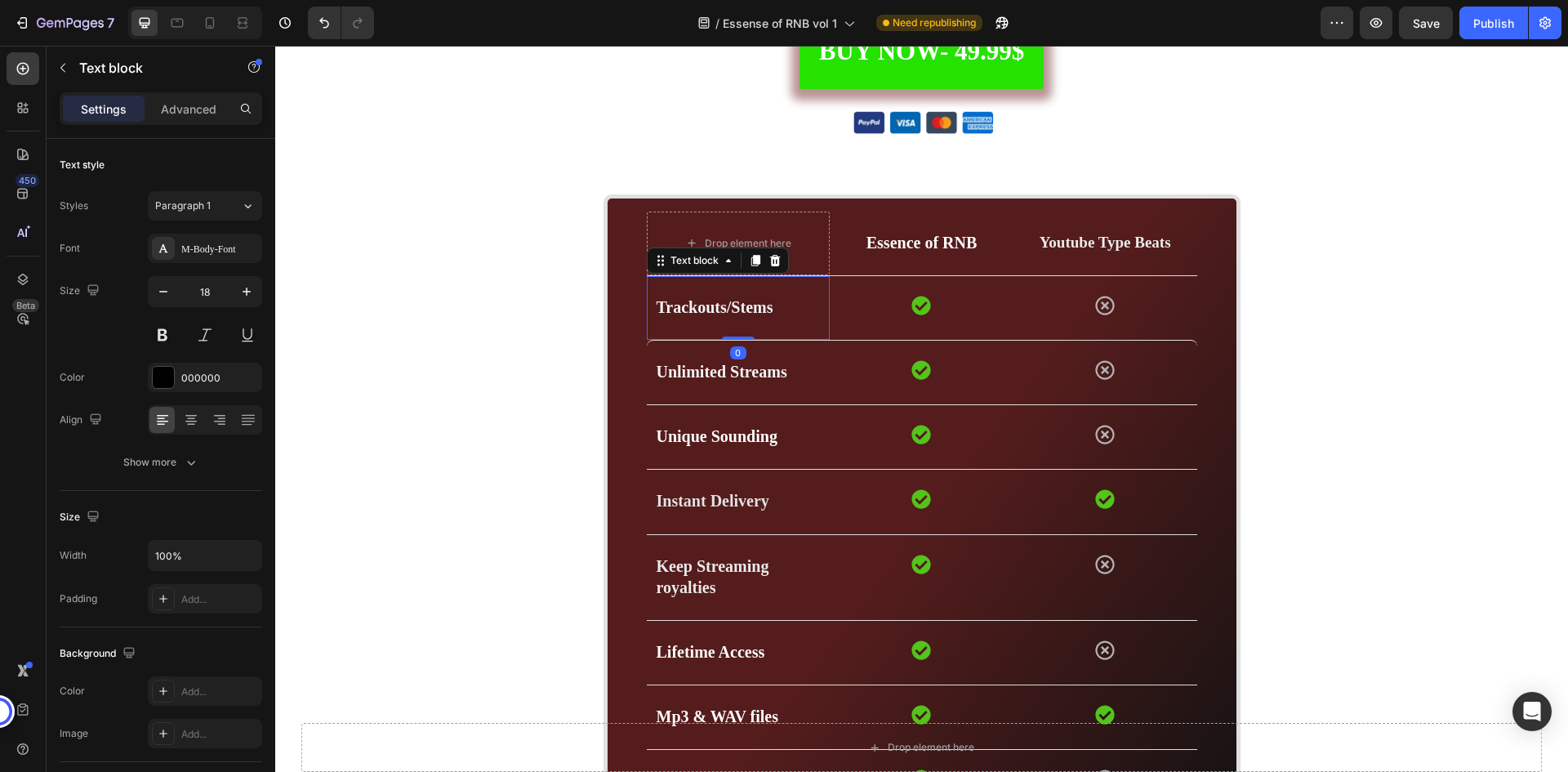
click at [734, 314] on strong "Trackouts/Stems" at bounding box center [715, 306] width 117 height 18
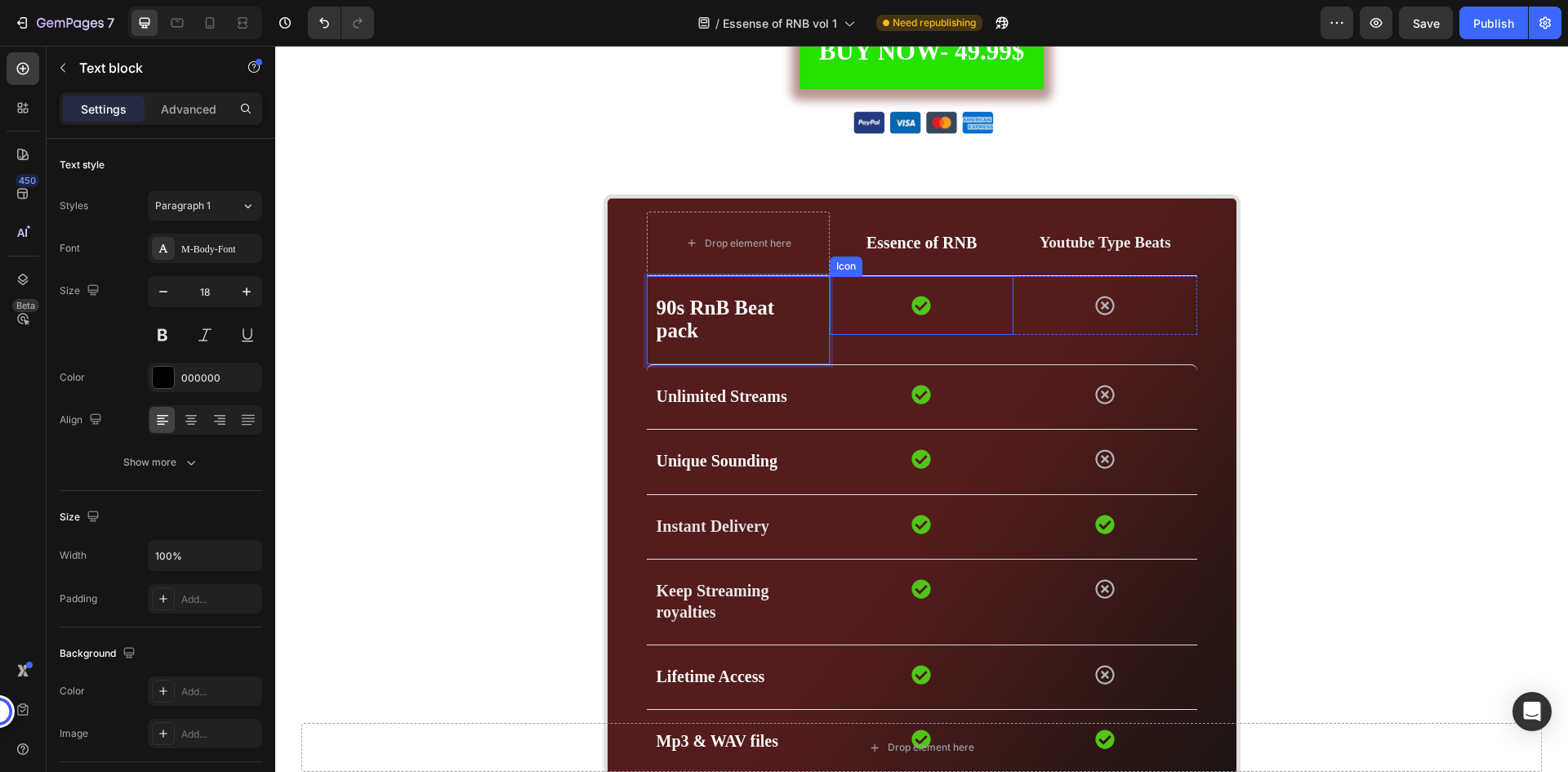
click at [868, 308] on div "Icon" at bounding box center [922, 306] width 184 height 59
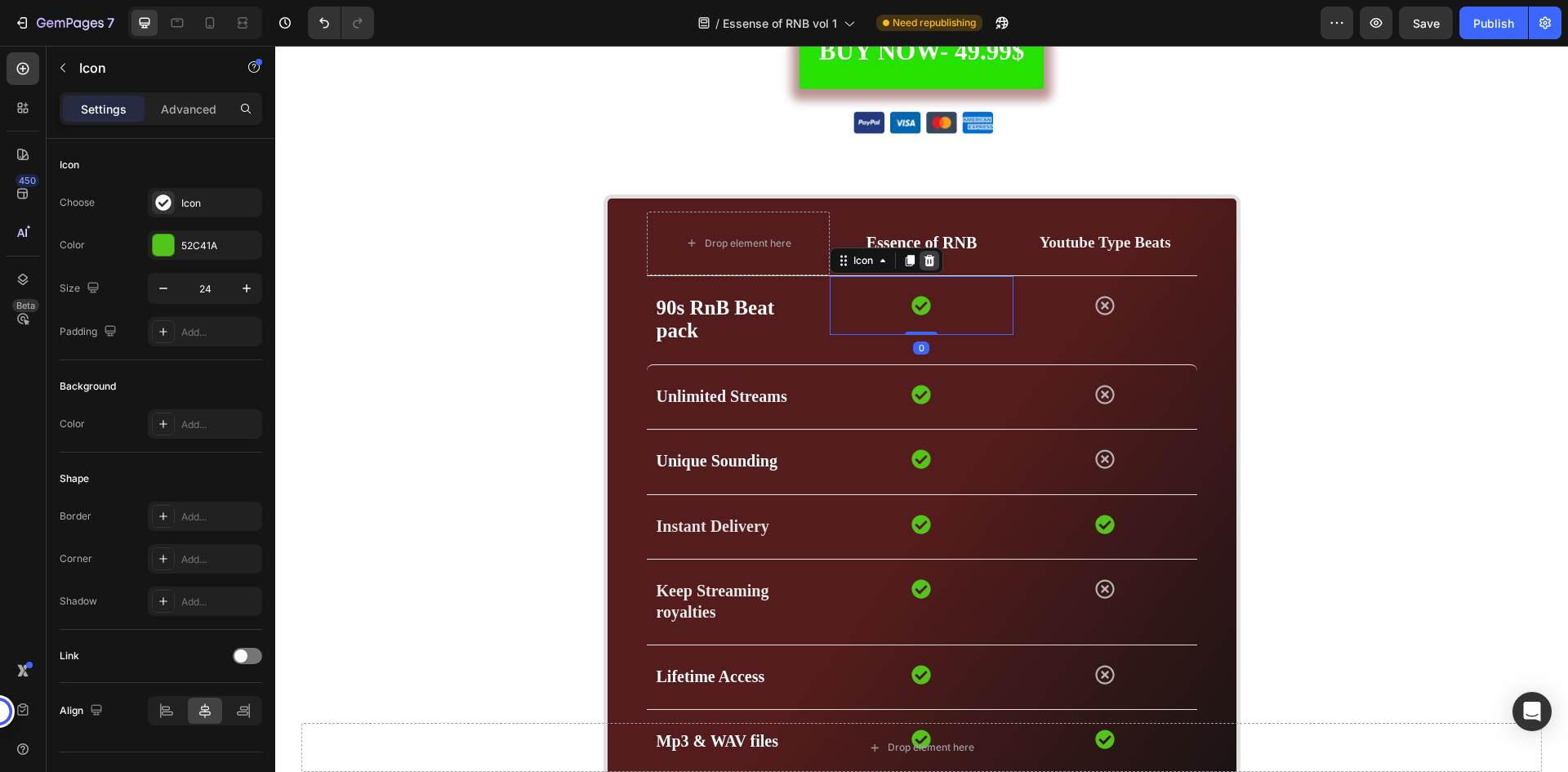
click at [928, 262] on icon at bounding box center [930, 260] width 11 height 12
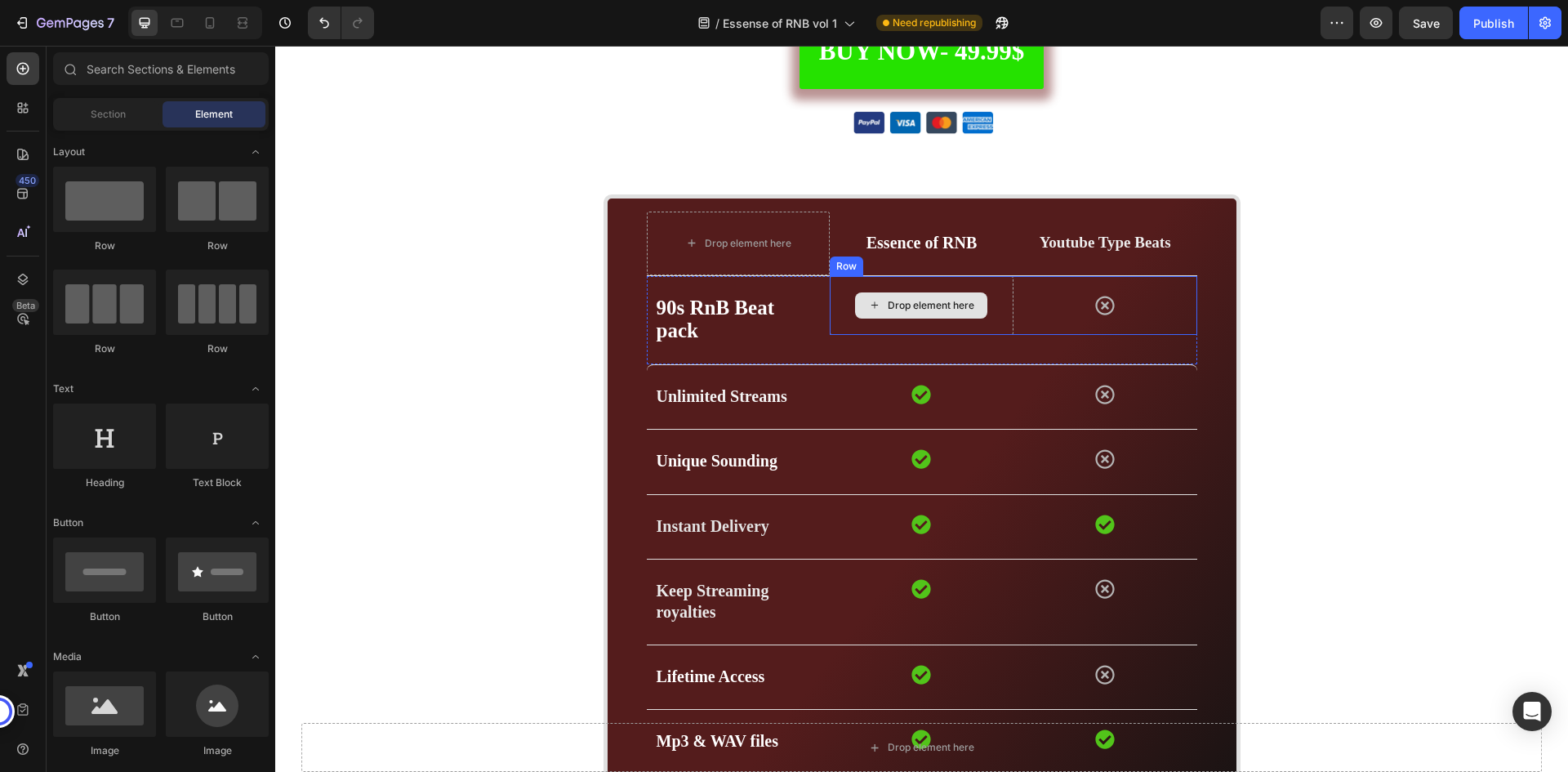
click at [990, 311] on div "Drop element here" at bounding box center [922, 306] width 184 height 59
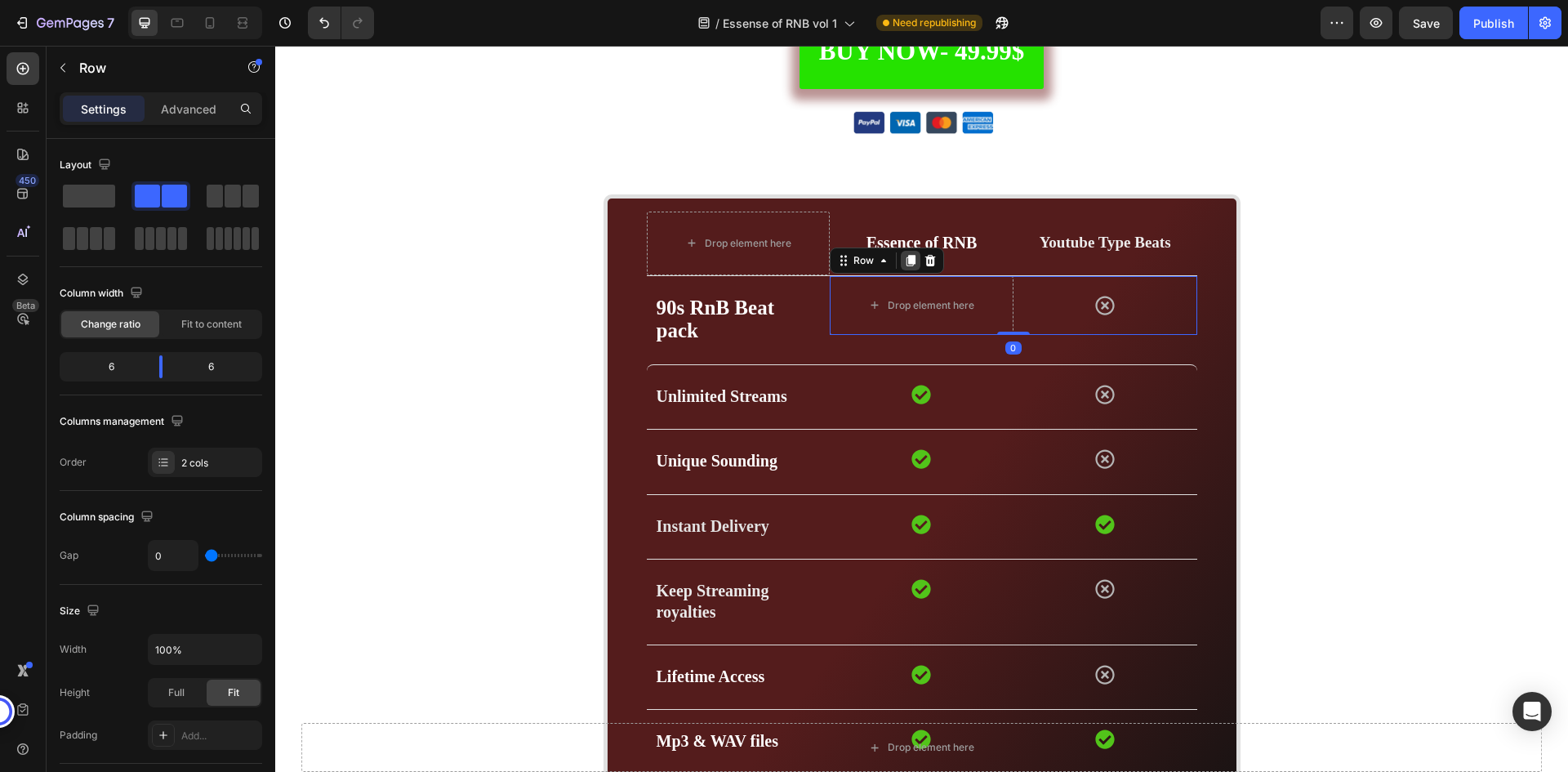
click at [904, 251] on div at bounding box center [910, 260] width 19 height 19
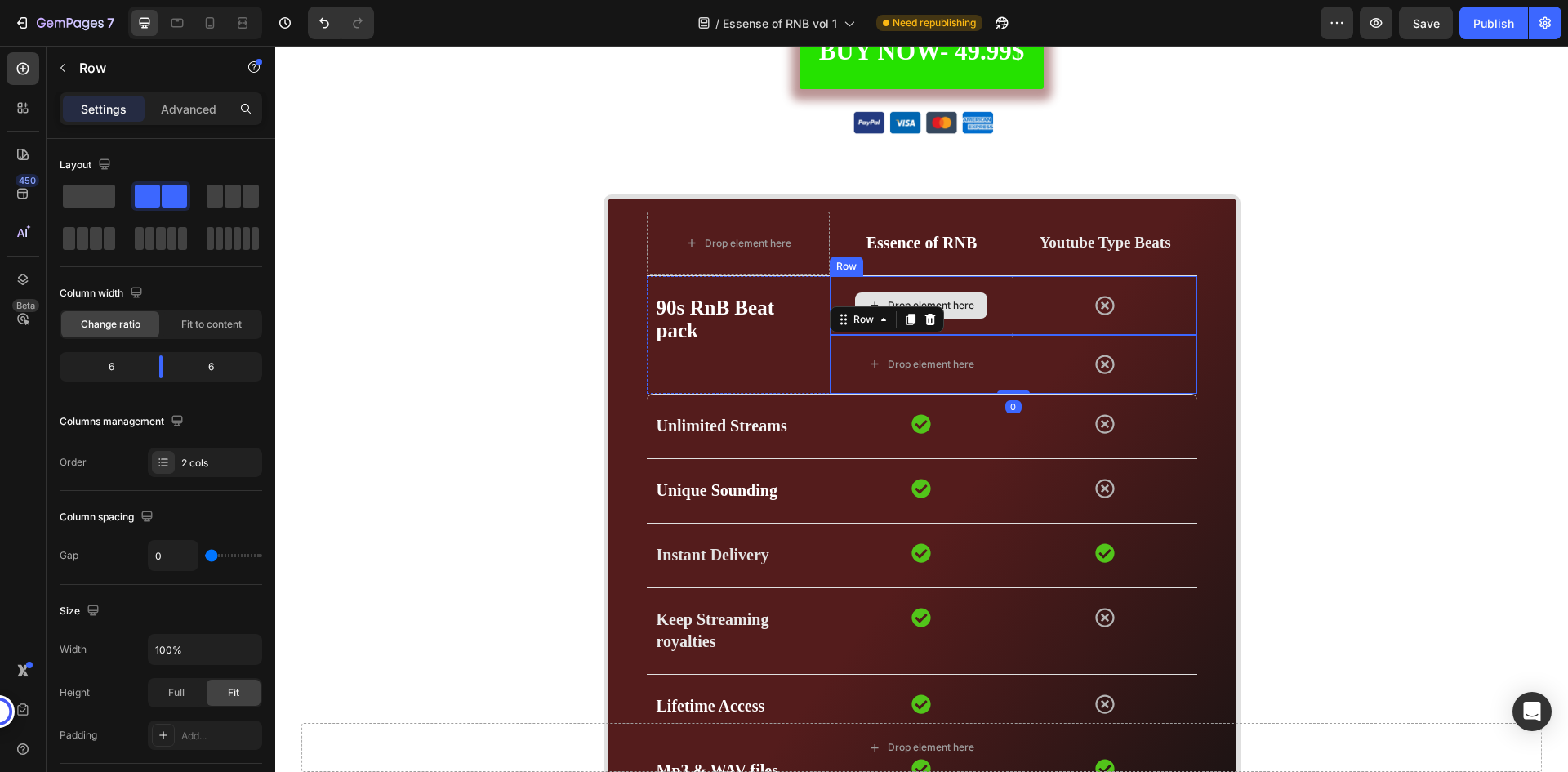
click at [1001, 301] on div "Drop element here" at bounding box center [922, 306] width 184 height 59
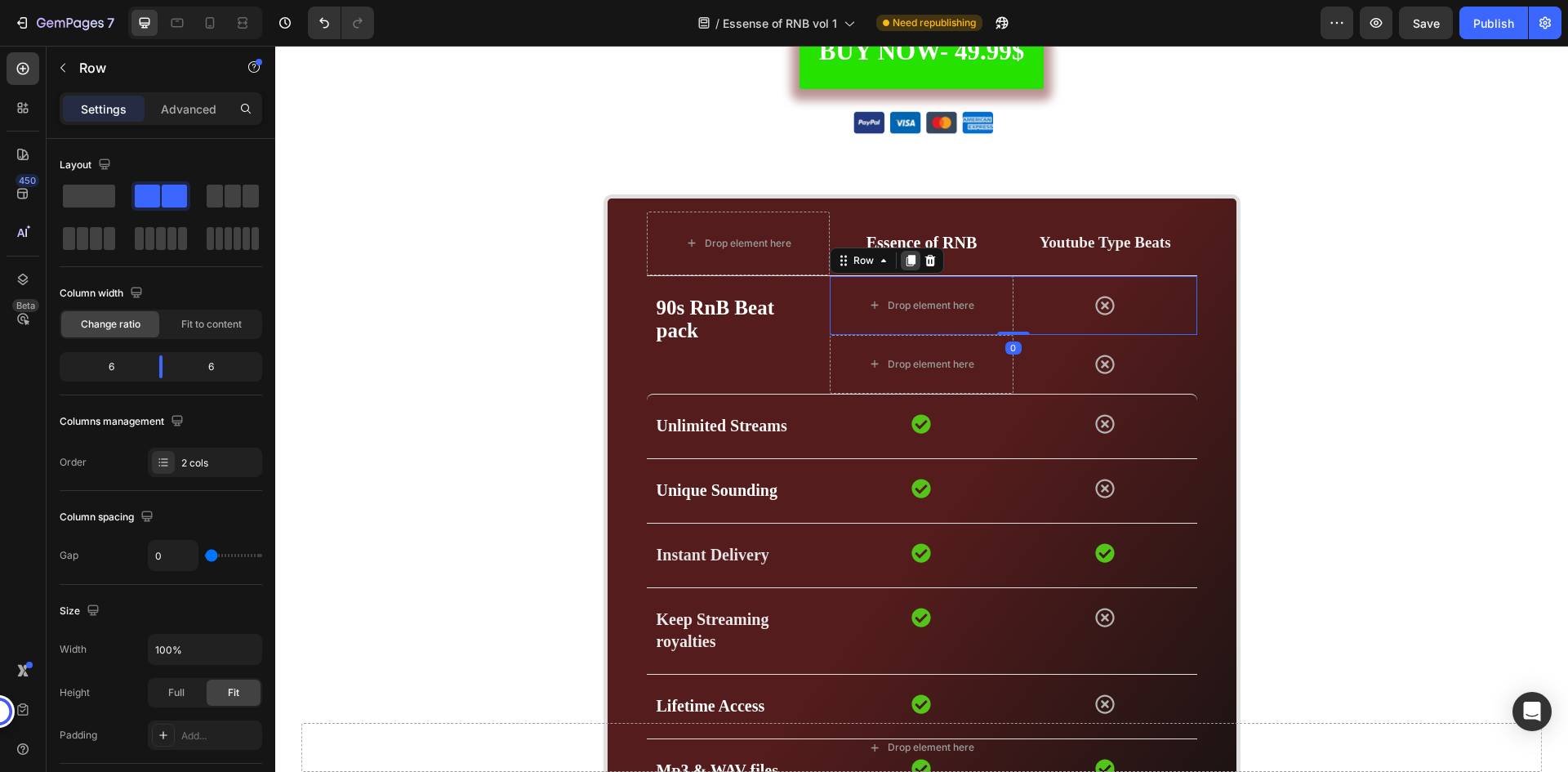
click at [908, 254] on icon at bounding box center [911, 260] width 13 height 13
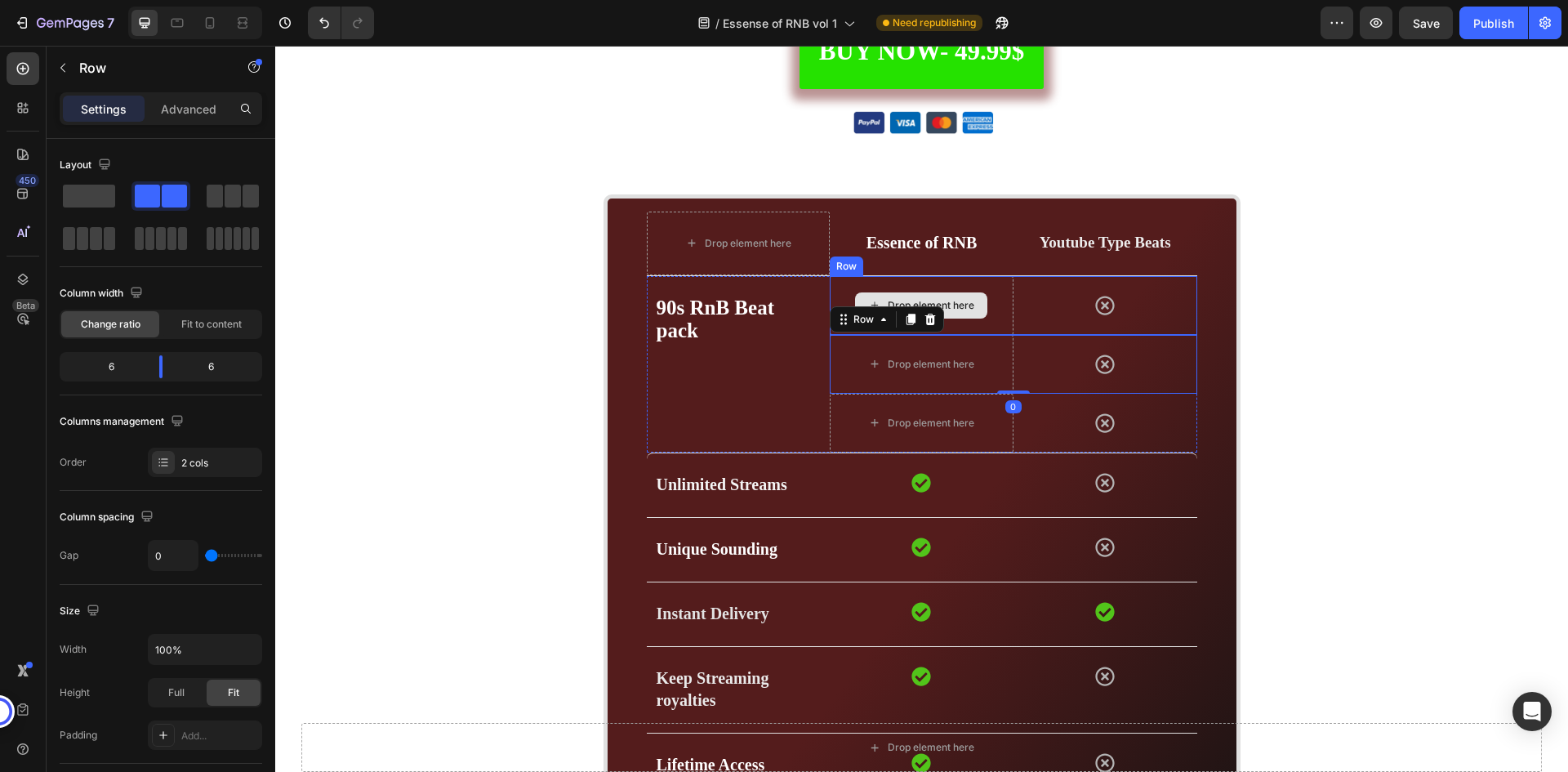
click at [990, 320] on div "Drop element here" at bounding box center [922, 306] width 184 height 59
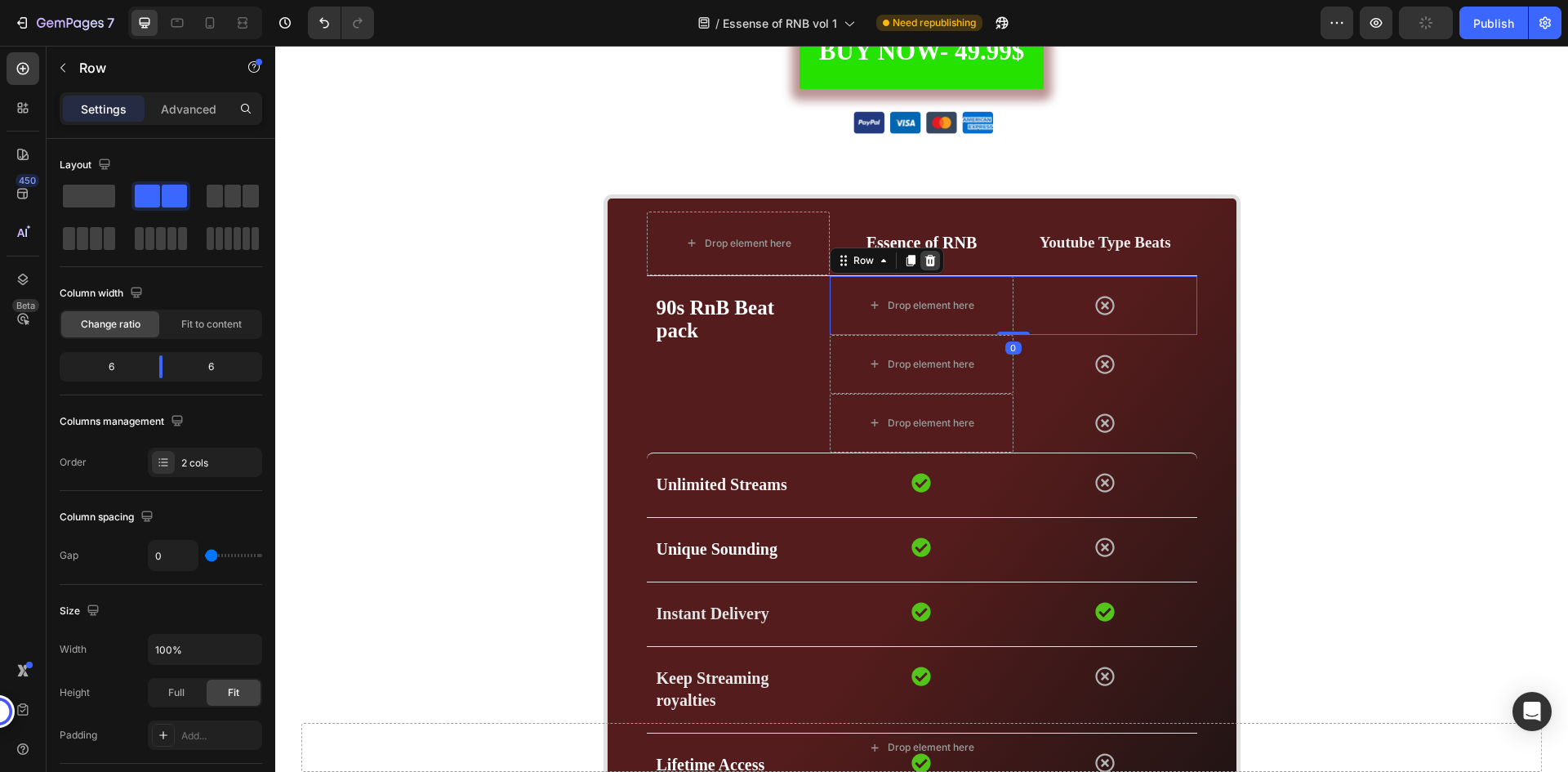
click at [928, 260] on icon at bounding box center [930, 260] width 11 height 12
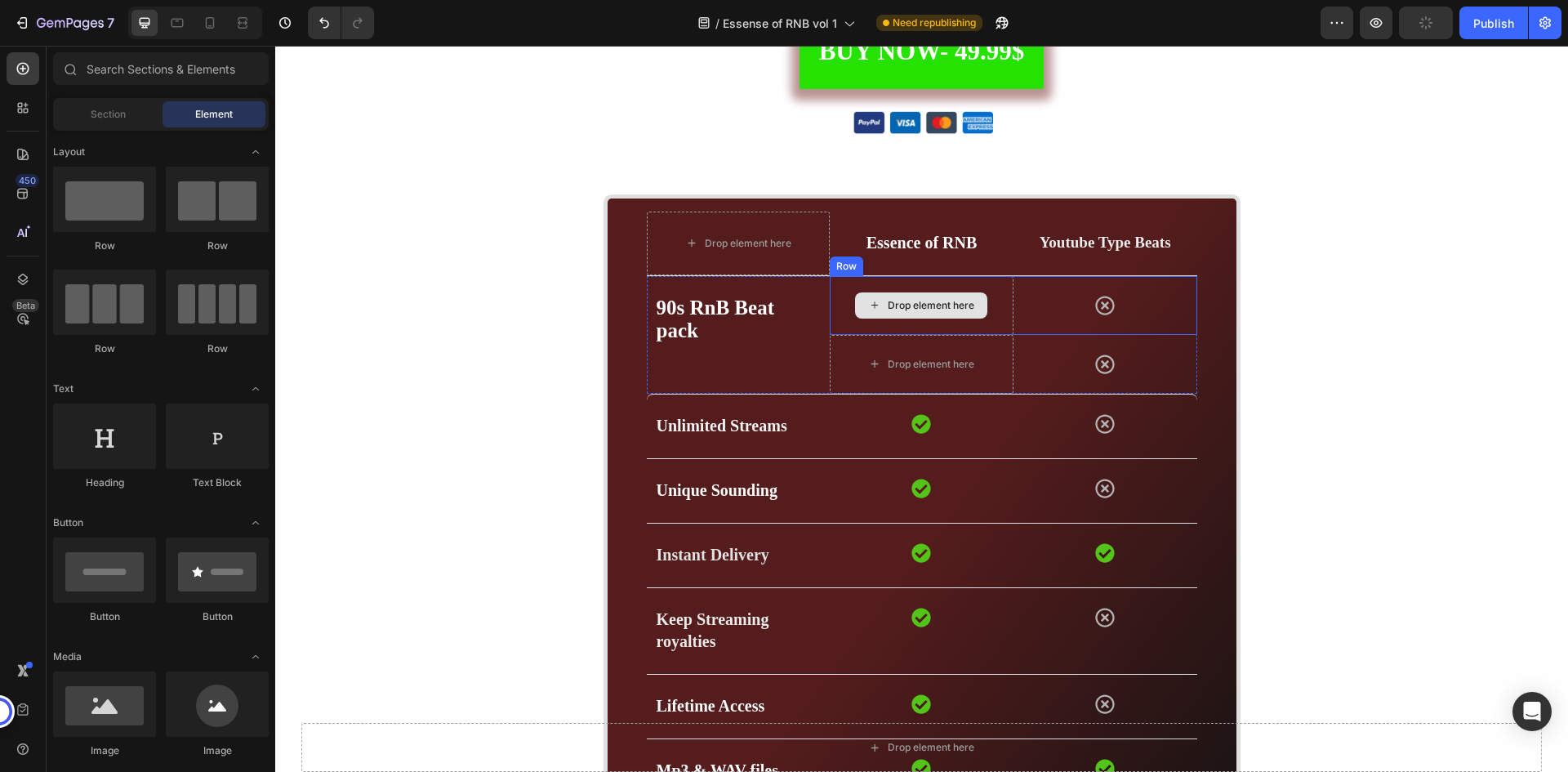
click at [989, 292] on div "Drop element here" at bounding box center [922, 306] width 184 height 59
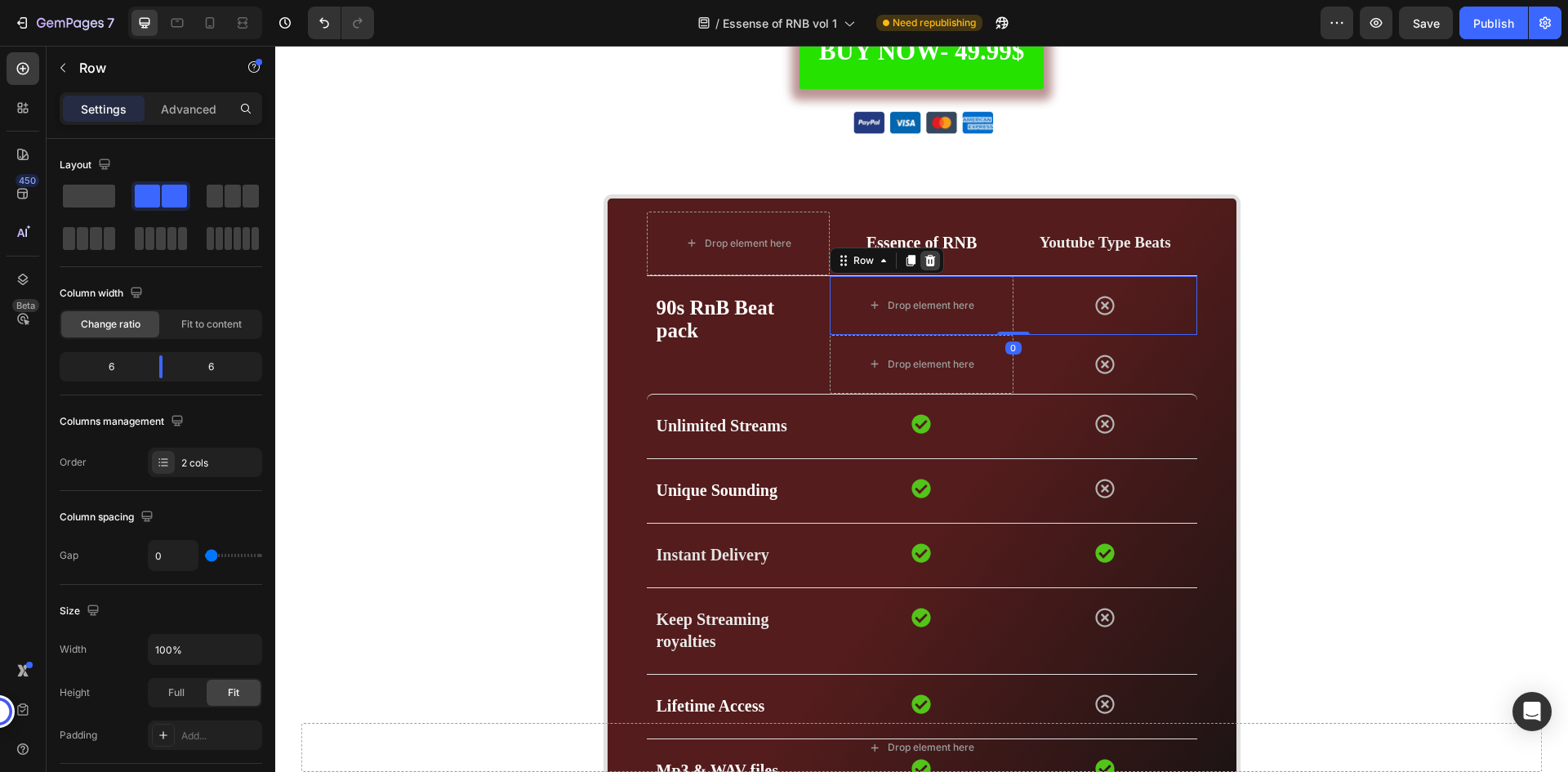
click at [925, 263] on icon at bounding box center [930, 260] width 11 height 12
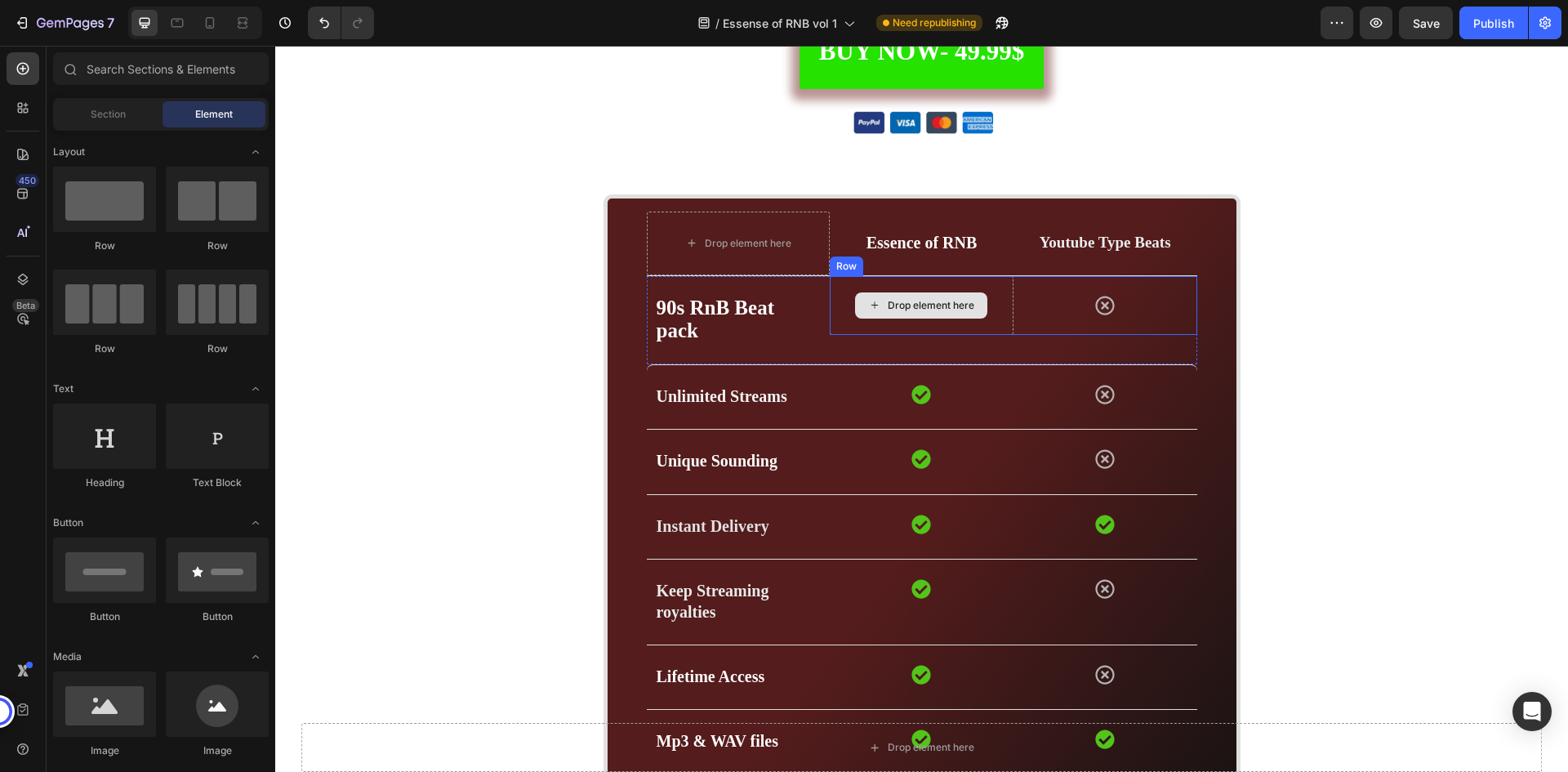
click at [992, 306] on div "Drop element here" at bounding box center [922, 306] width 184 height 59
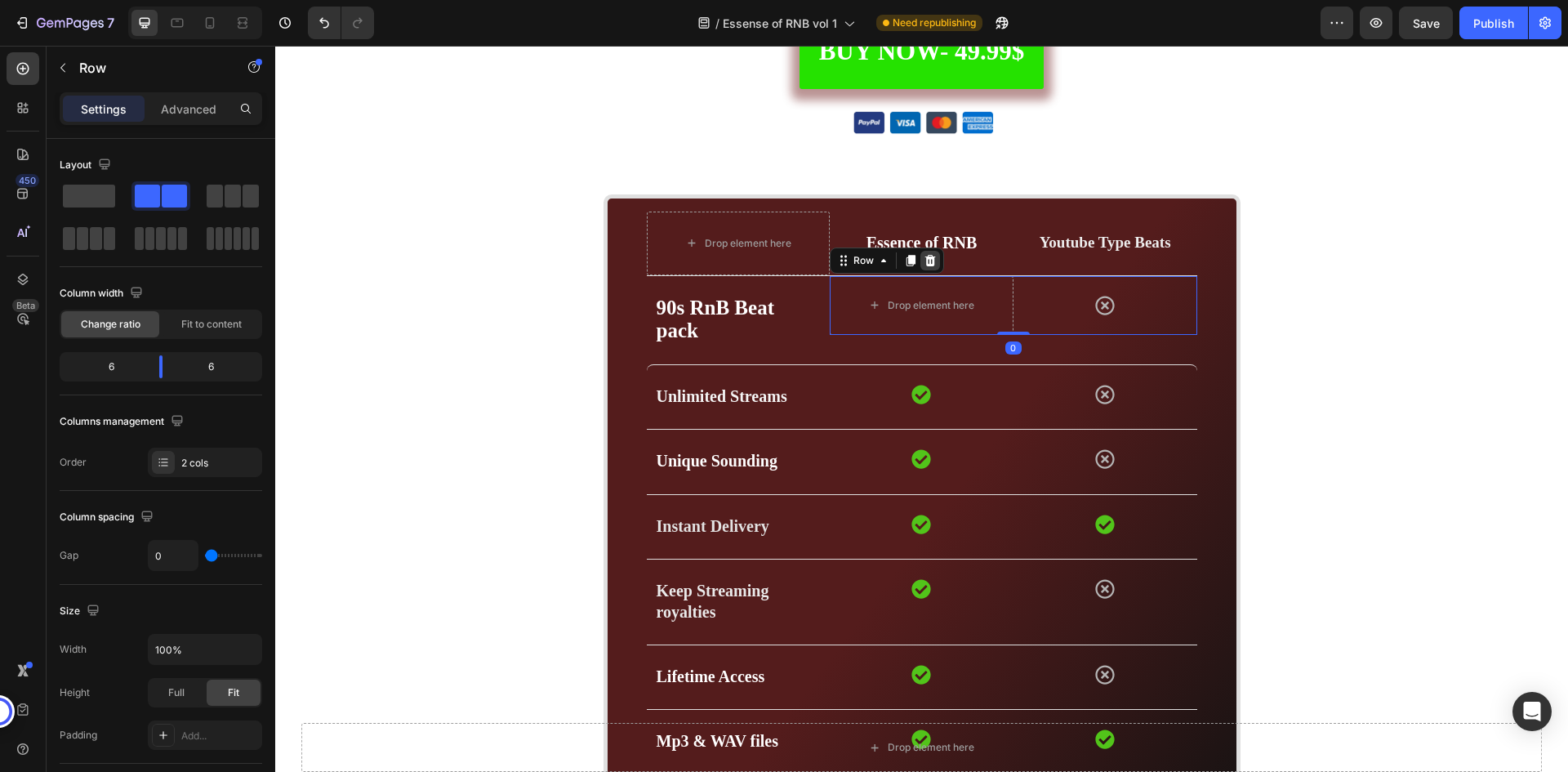
click at [925, 259] on icon at bounding box center [930, 260] width 11 height 12
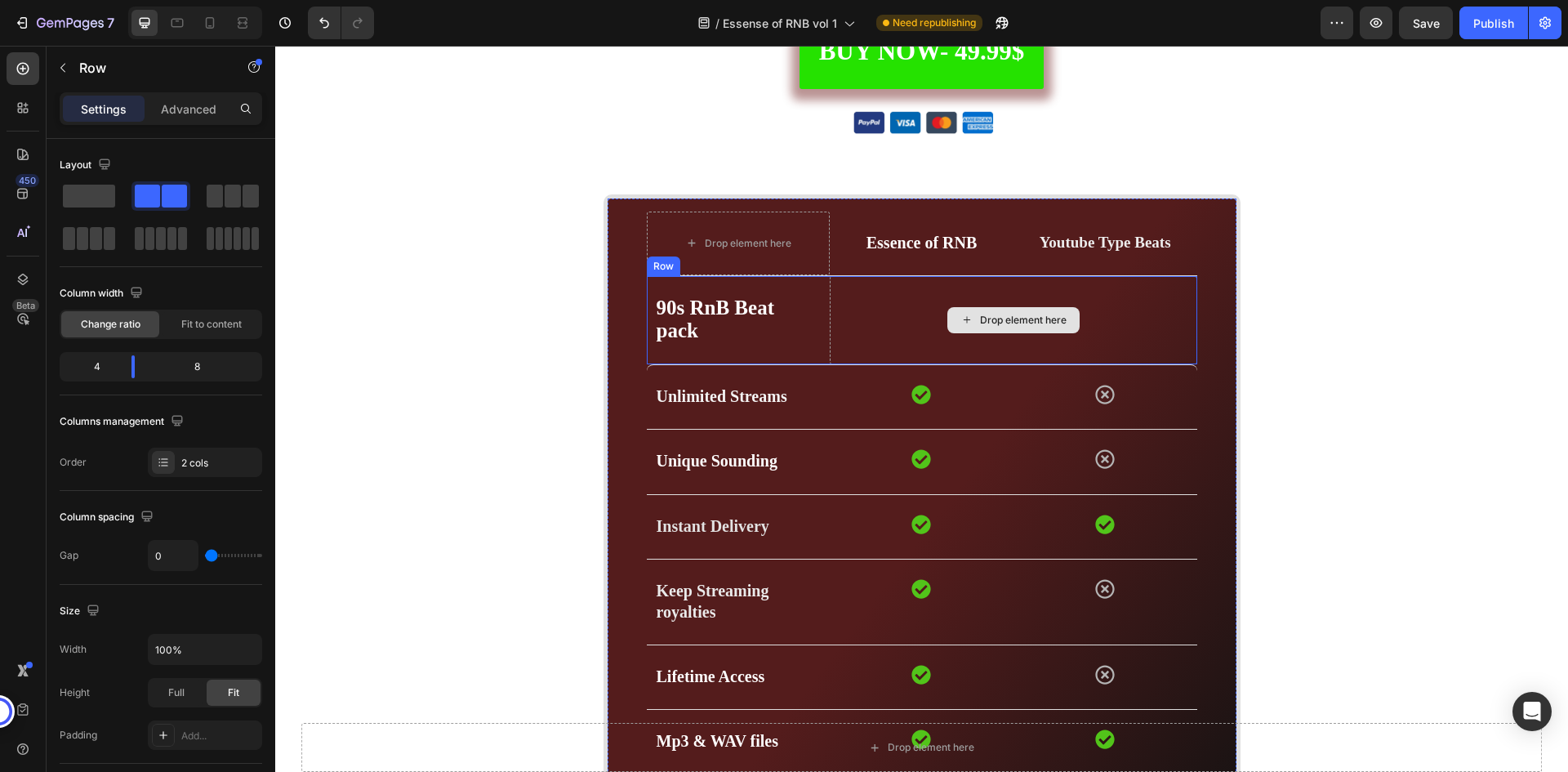
click at [1141, 301] on div "Drop element here" at bounding box center [1013, 320] width 367 height 88
click at [822, 298] on div "90s RnB Beat pack Text block 0" at bounding box center [739, 320] width 184 height 88
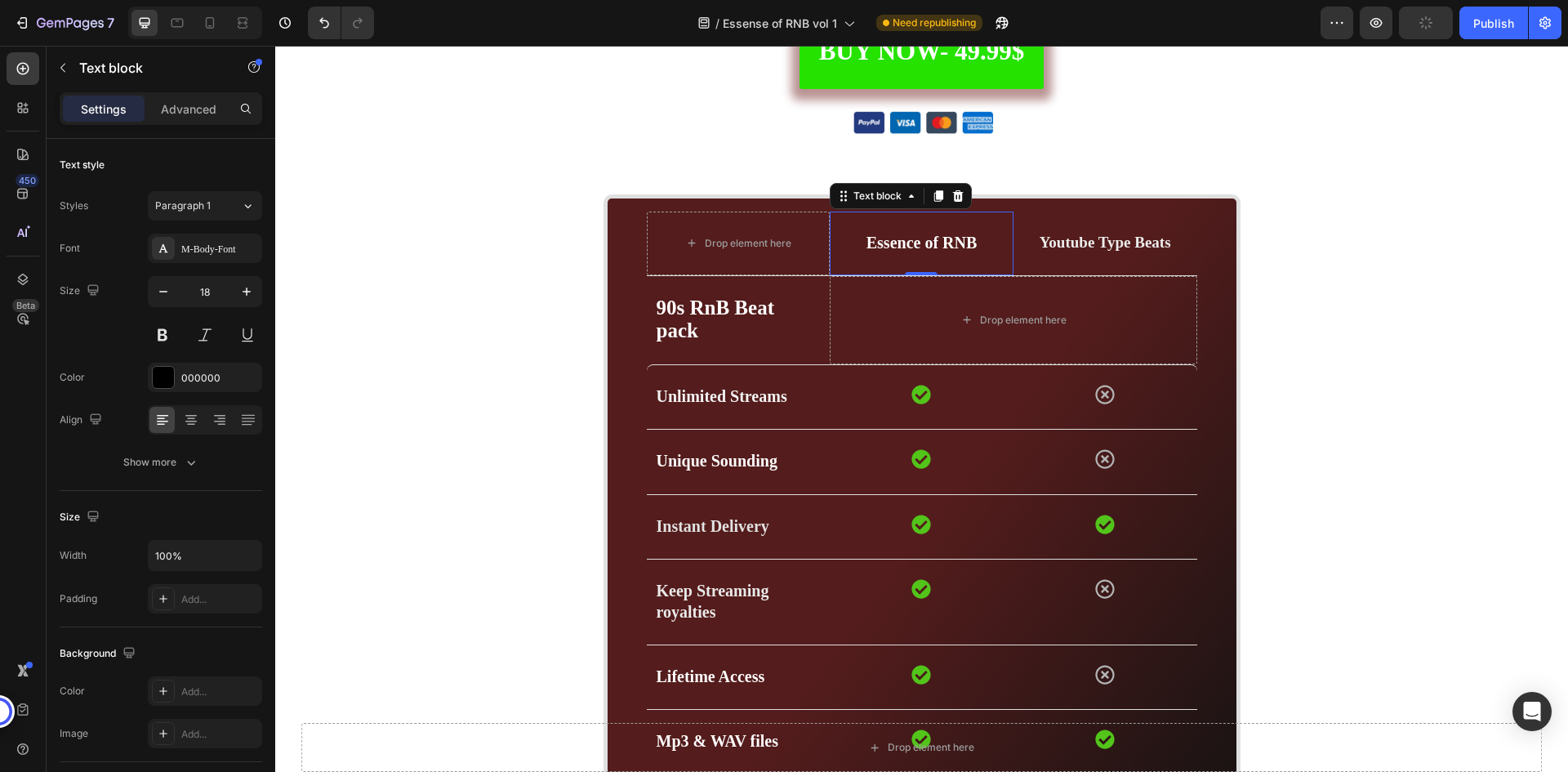
click at [918, 231] on div "Essence of RNB" at bounding box center [922, 243] width 184 height 24
click at [954, 200] on icon at bounding box center [959, 196] width 11 height 12
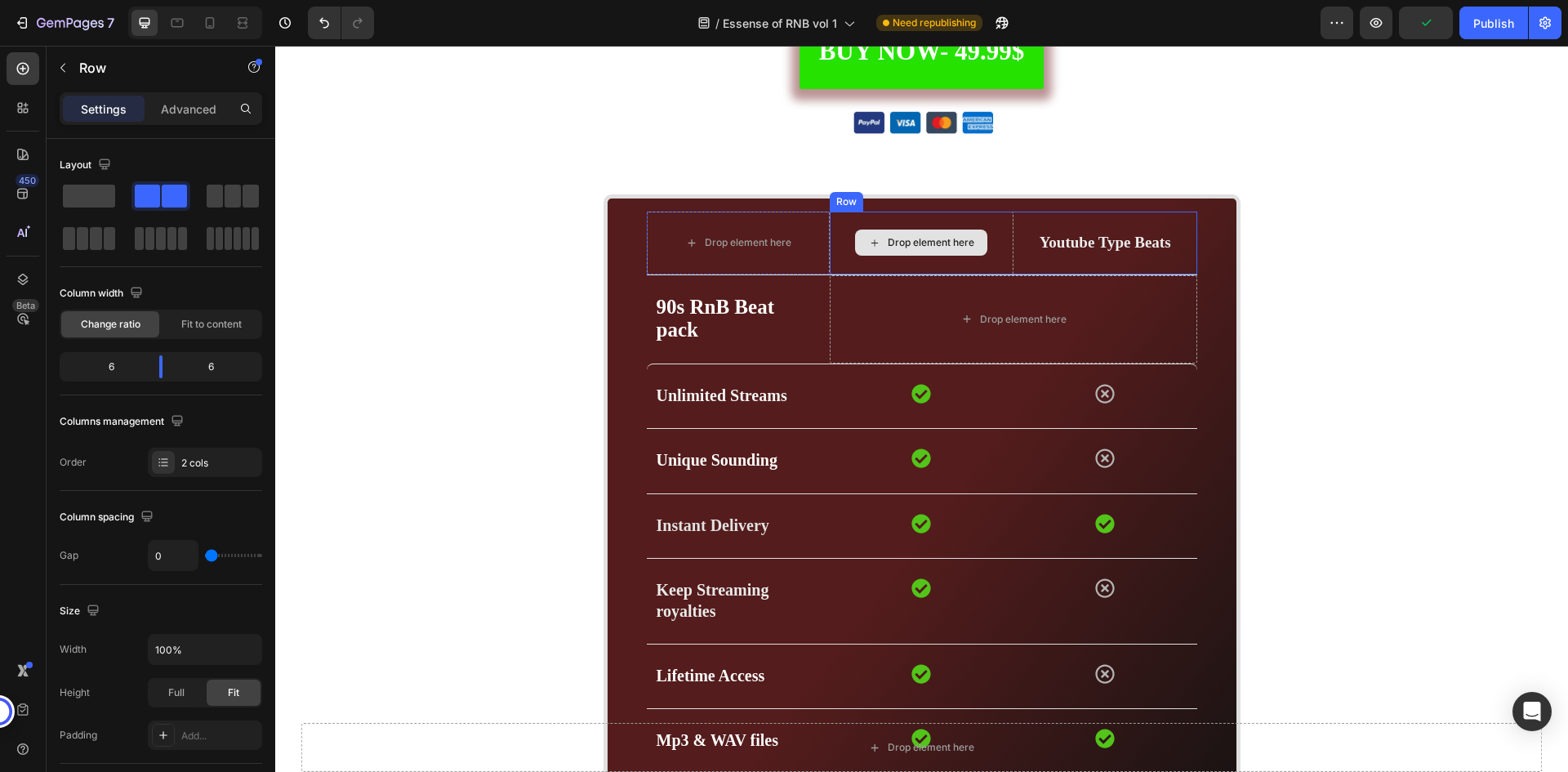
click at [976, 222] on div "Drop element here" at bounding box center [922, 243] width 184 height 63
click at [924, 198] on icon at bounding box center [931, 196] width 13 height 13
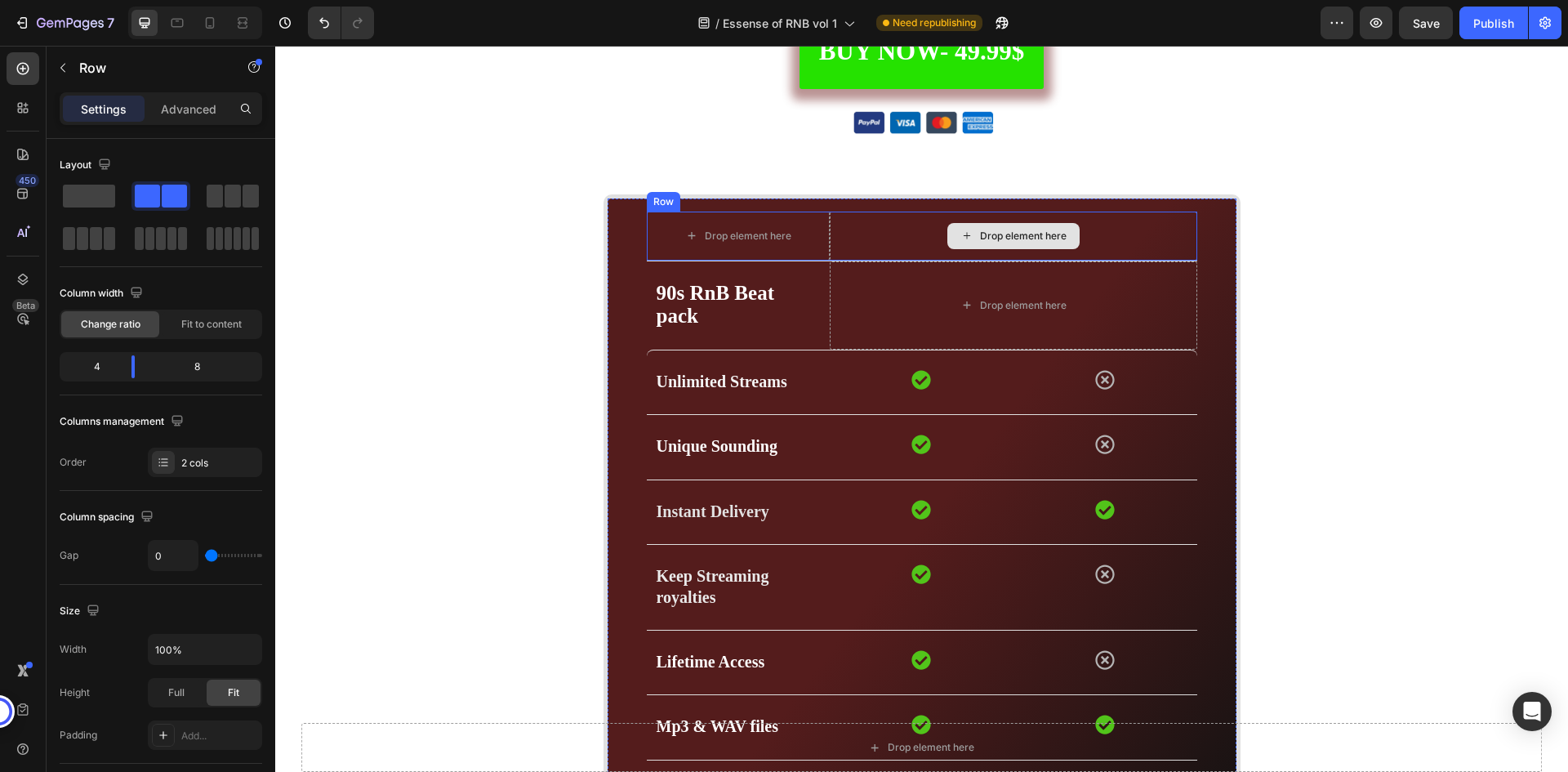
click at [852, 231] on div "Drop element here" at bounding box center [1013, 236] width 367 height 49
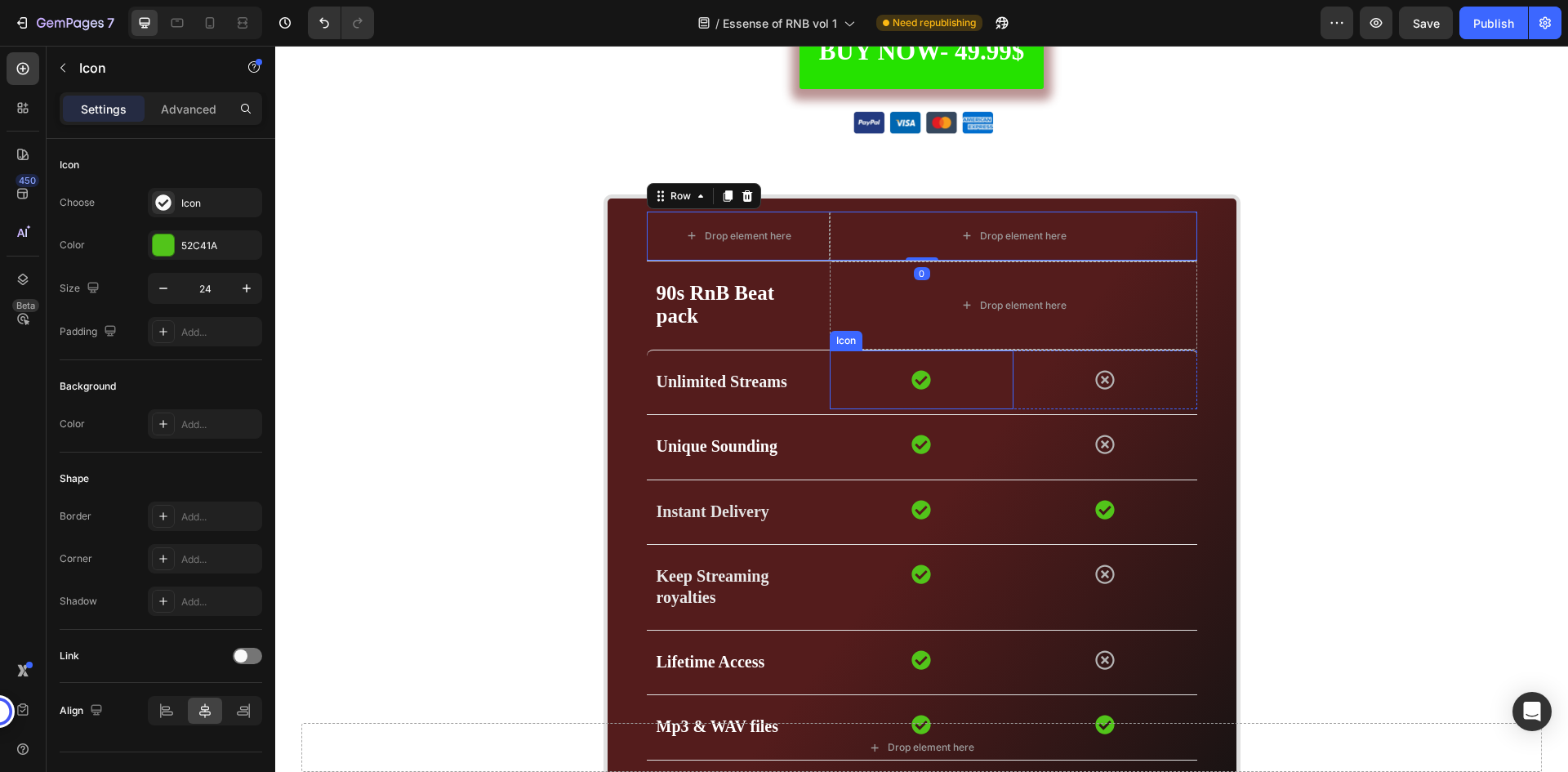
click at [959, 365] on div "Icon" at bounding box center [922, 380] width 184 height 59
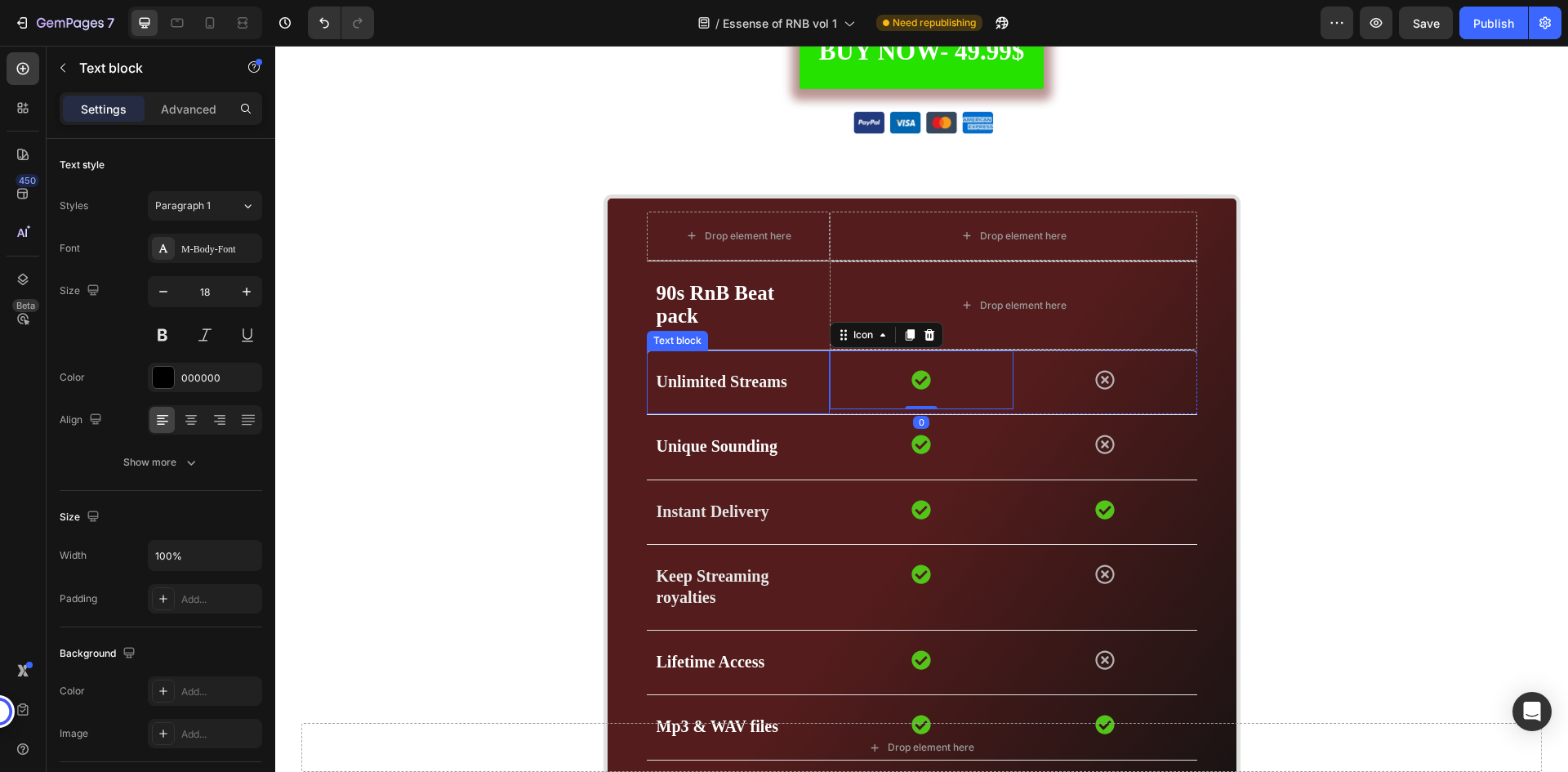
click at [661, 369] on div "Unlimited Streams Text block" at bounding box center [739, 383] width 184 height 64
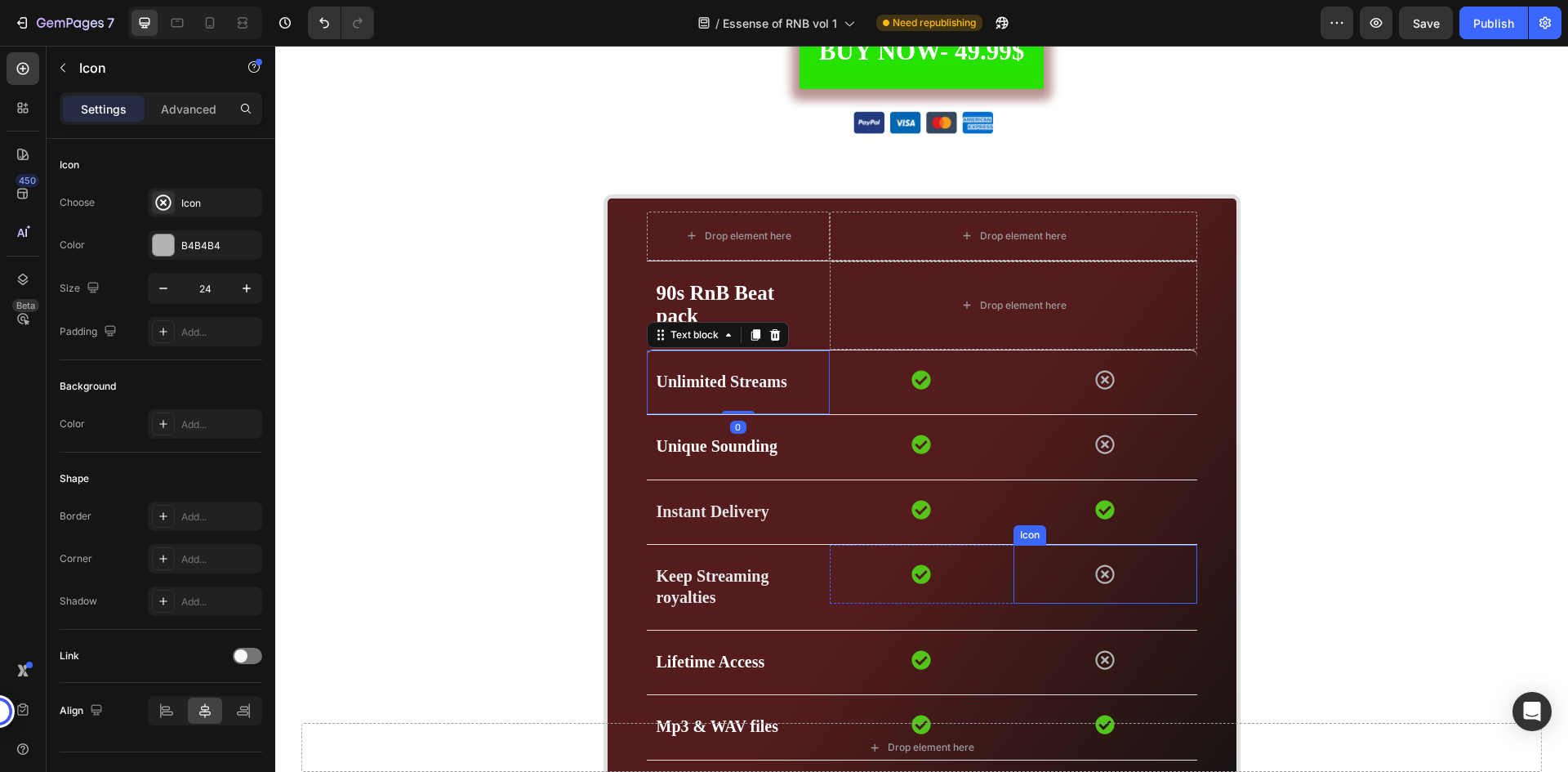
click at [1134, 571] on div "Icon" at bounding box center [1106, 574] width 184 height 59
click at [794, 383] on p "Unlimited Streams" at bounding box center [738, 382] width 164 height 21
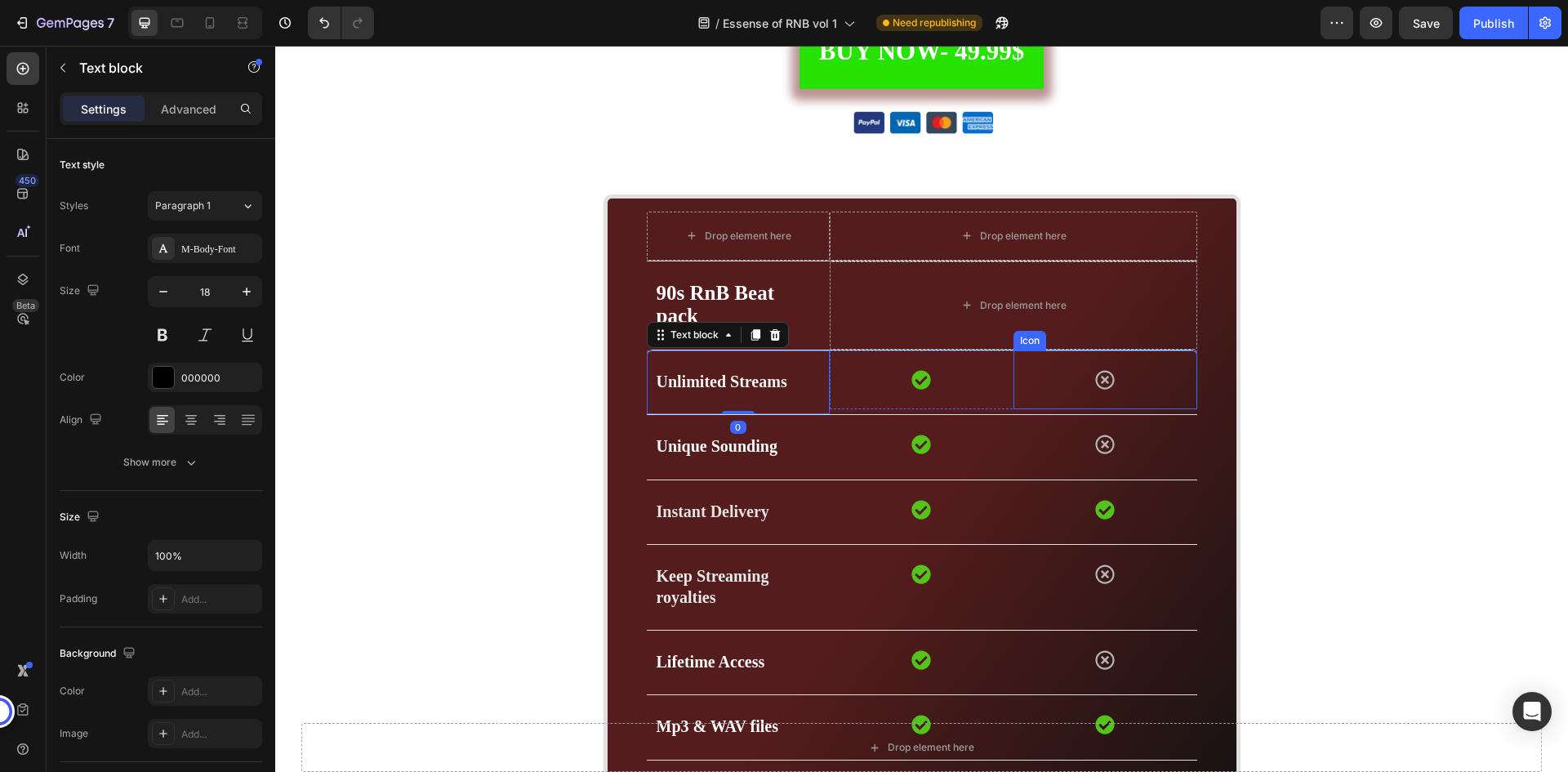
click at [1149, 377] on div "Icon" at bounding box center [1106, 380] width 184 height 59
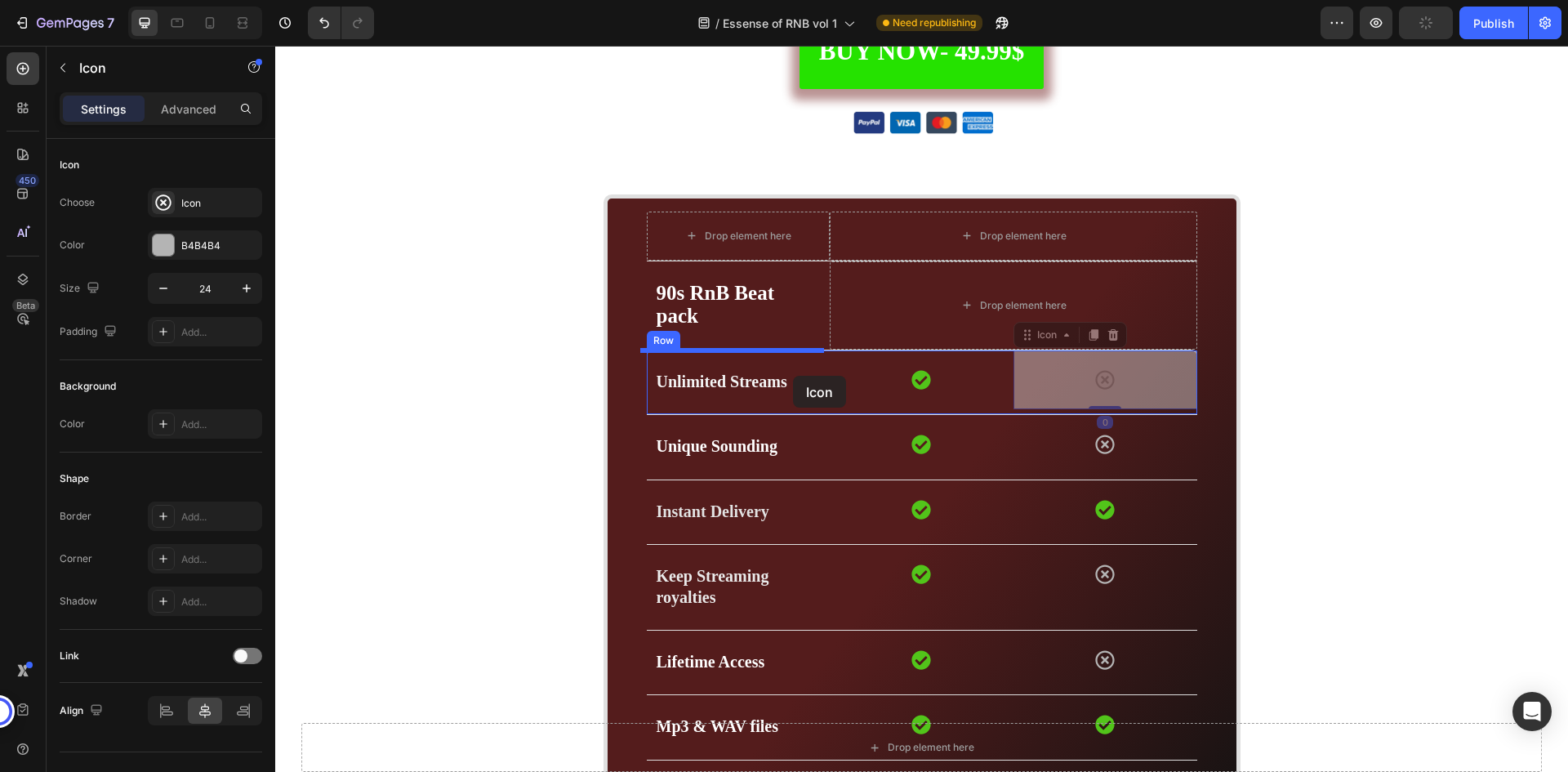
drag, startPoint x: 1170, startPoint y: 381, endPoint x: 793, endPoint y: 376, distance: 377.0
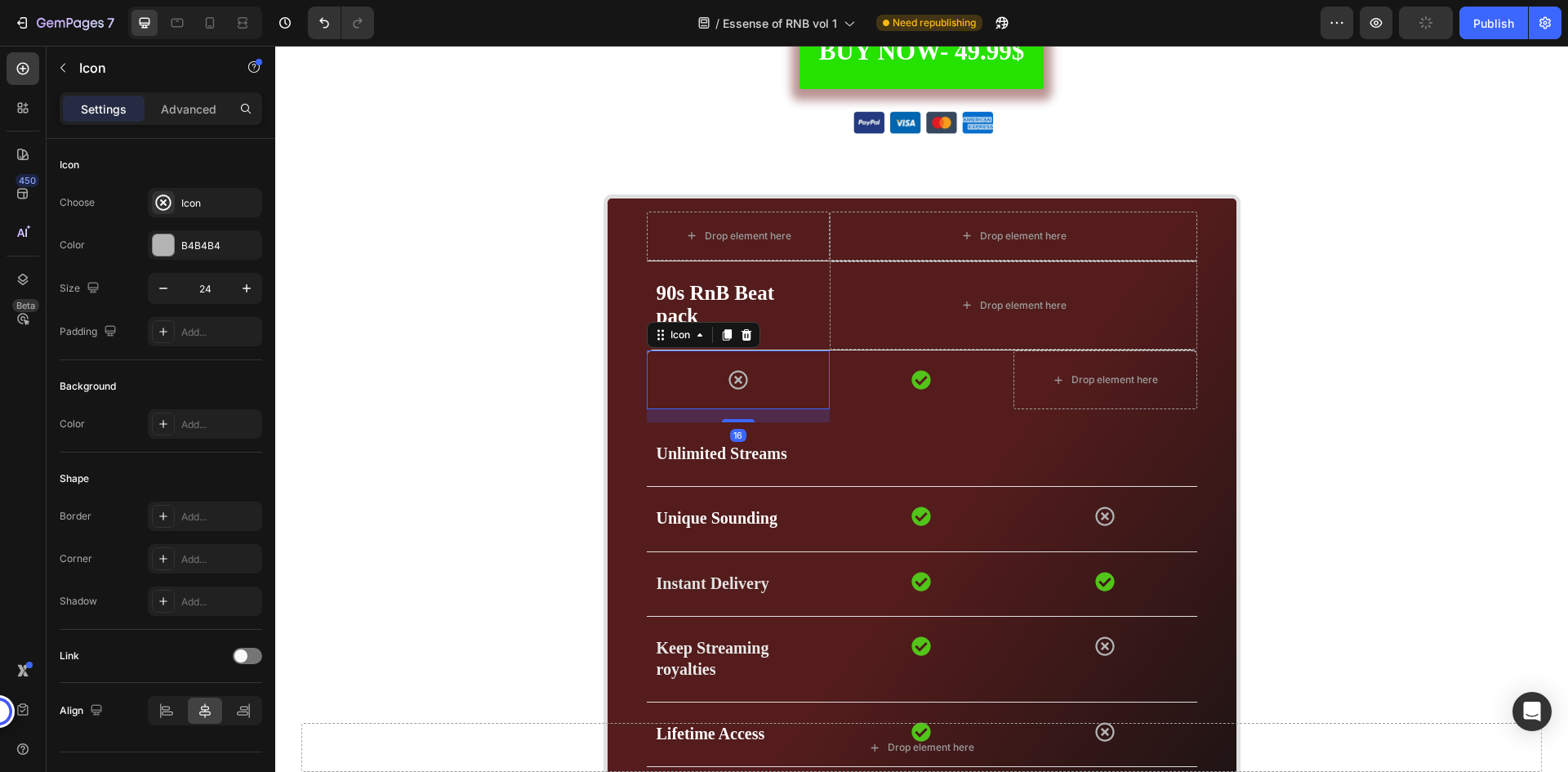
click at [793, 376] on div "Icon 16" at bounding box center [739, 380] width 184 height 59
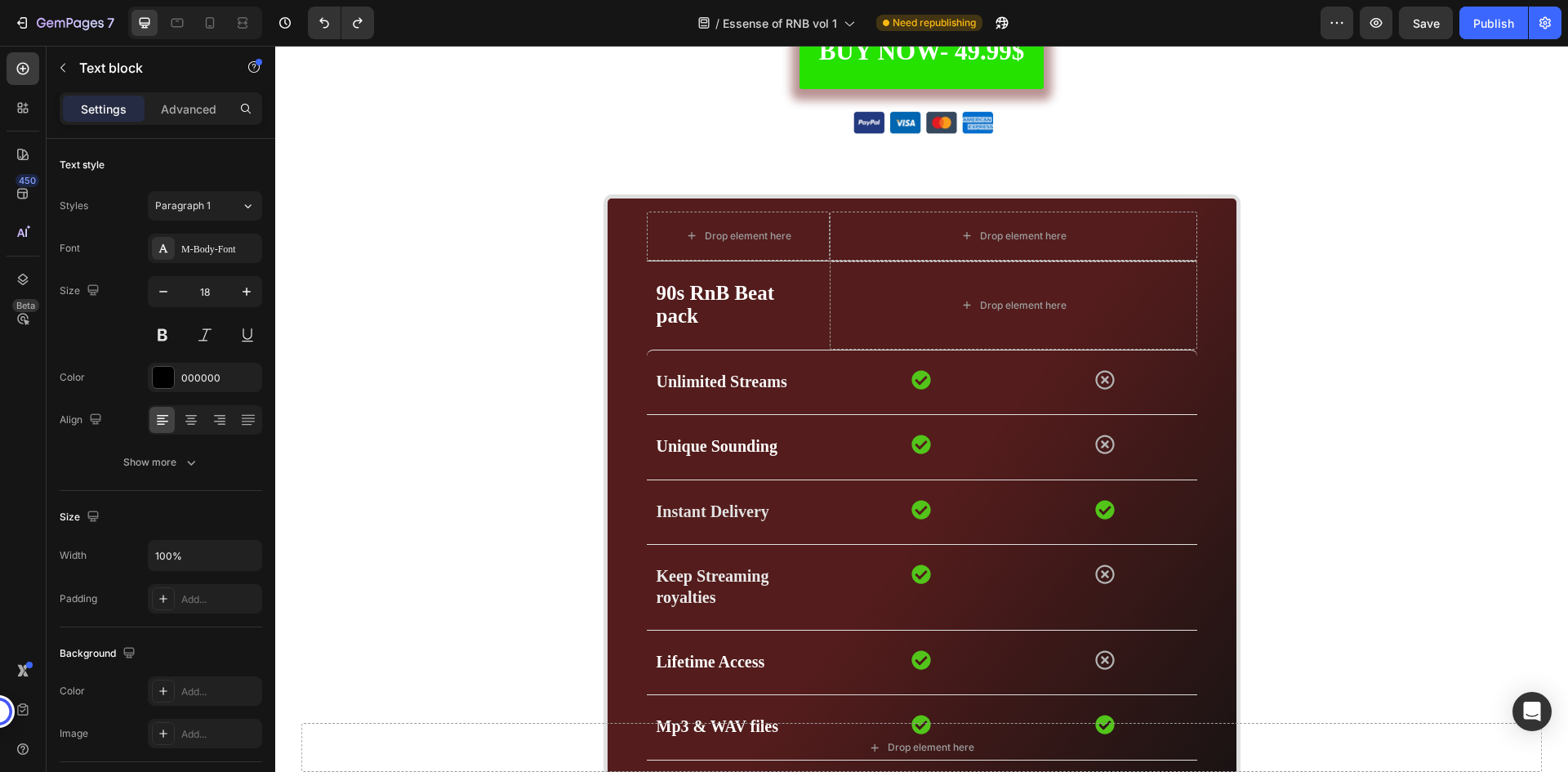
click at [793, 376] on p "Unlimited Streams" at bounding box center [738, 382] width 164 height 21
click at [769, 338] on icon at bounding box center [775, 335] width 13 height 13
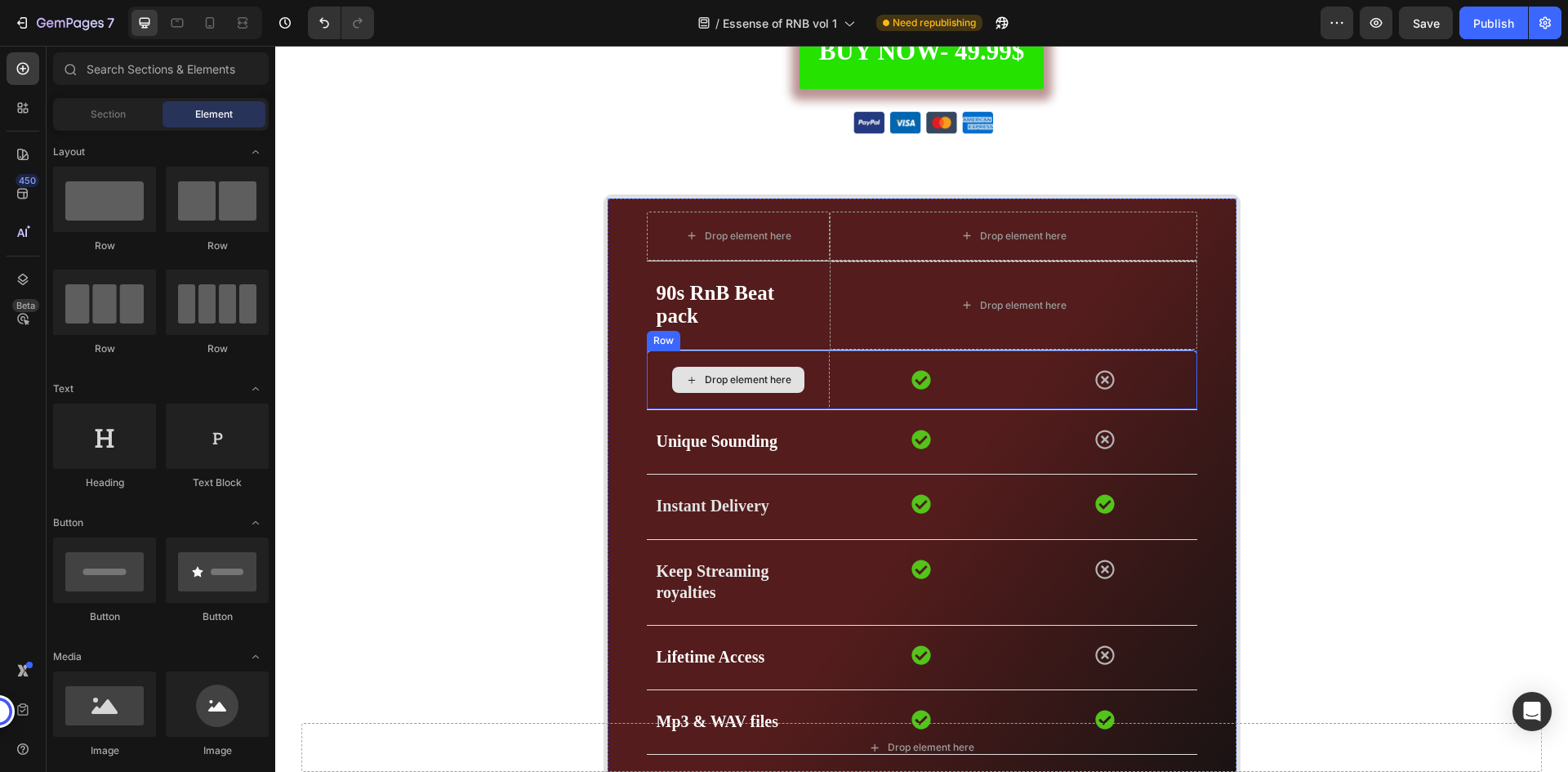
click at [794, 363] on div "Drop element here" at bounding box center [739, 380] width 184 height 59
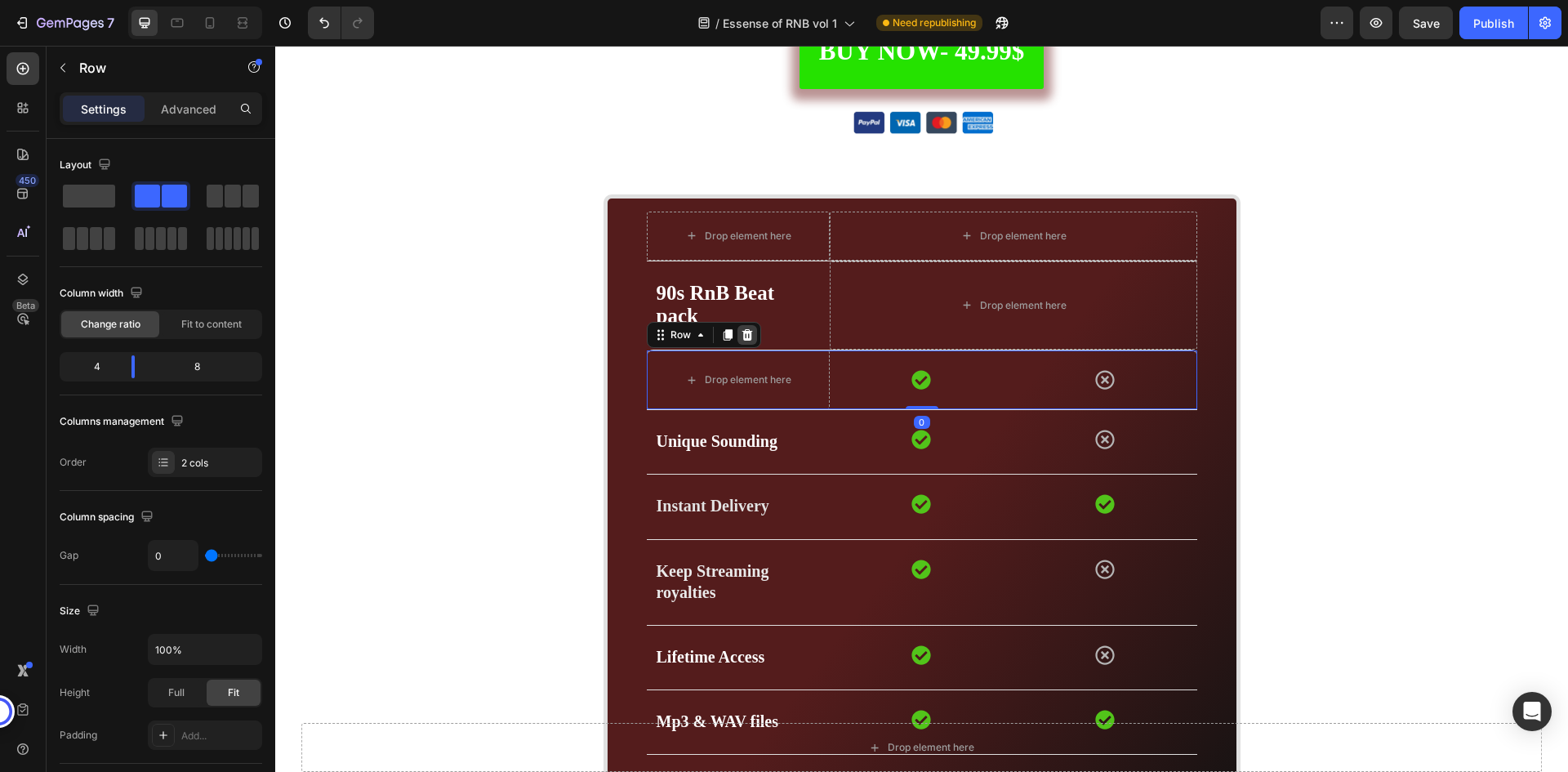
click at [742, 334] on icon at bounding box center [747, 335] width 11 height 12
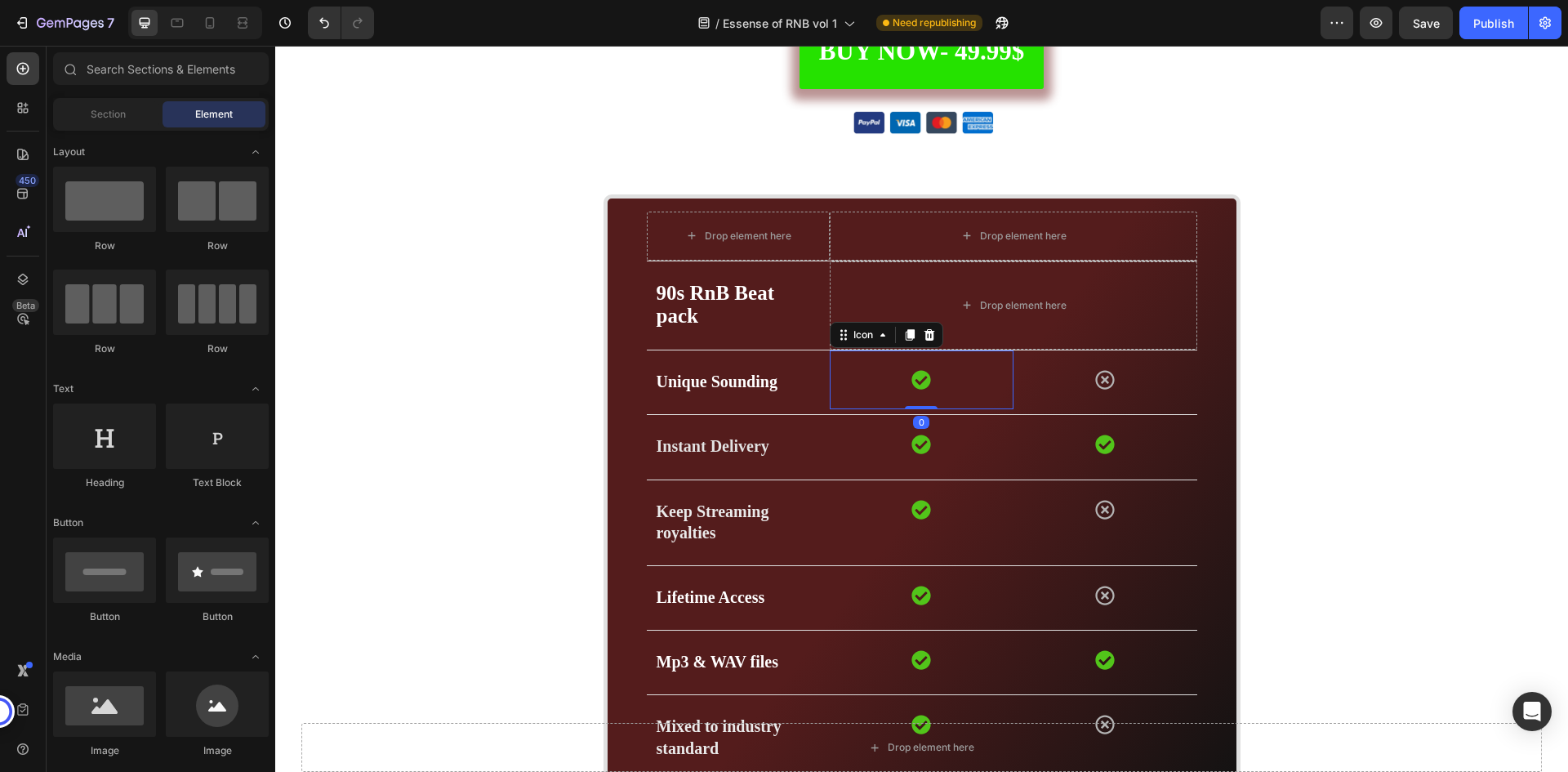
click at [892, 378] on div "Icon 0" at bounding box center [922, 380] width 184 height 59
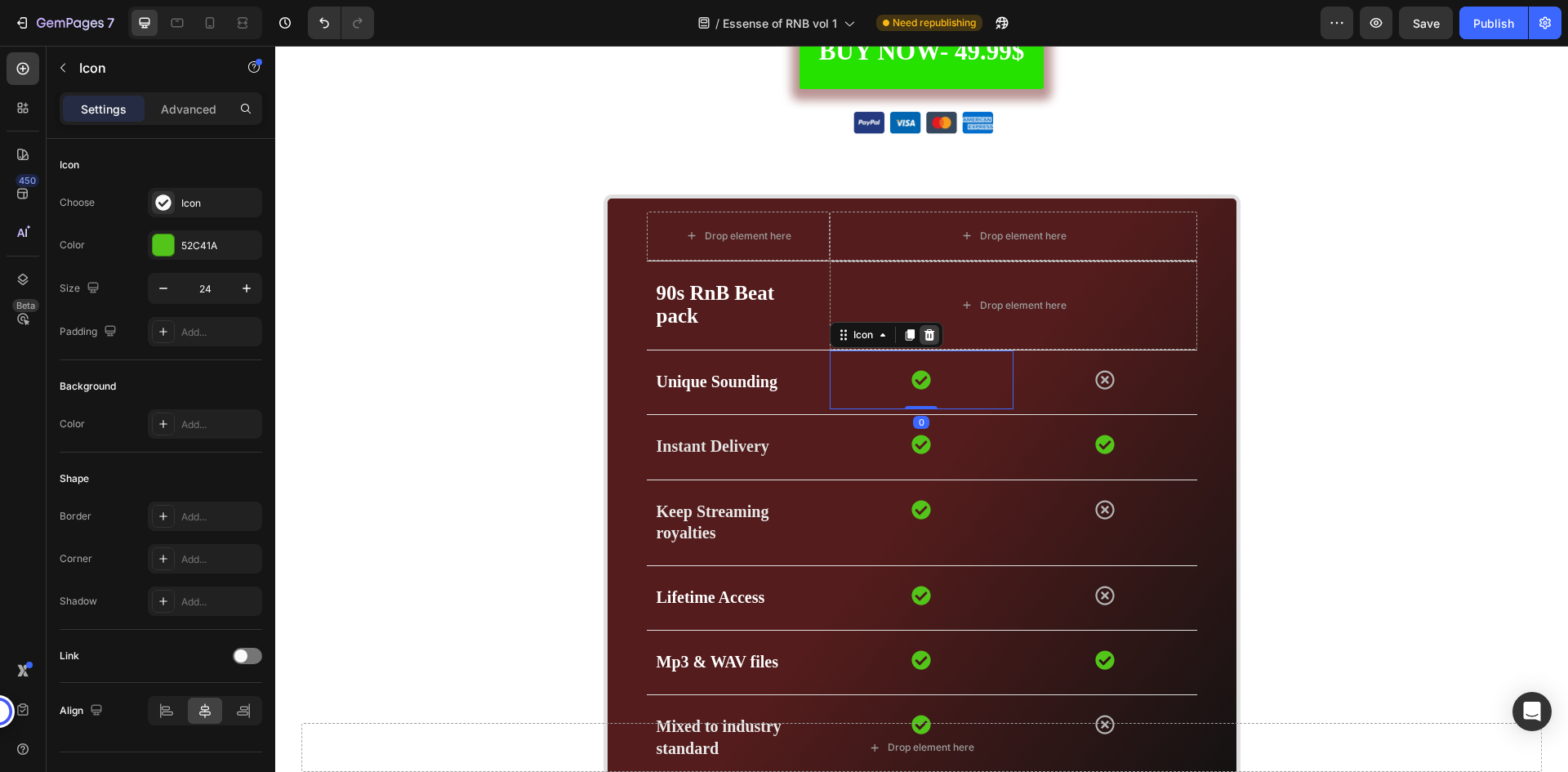
click at [923, 332] on icon at bounding box center [930, 335] width 13 height 13
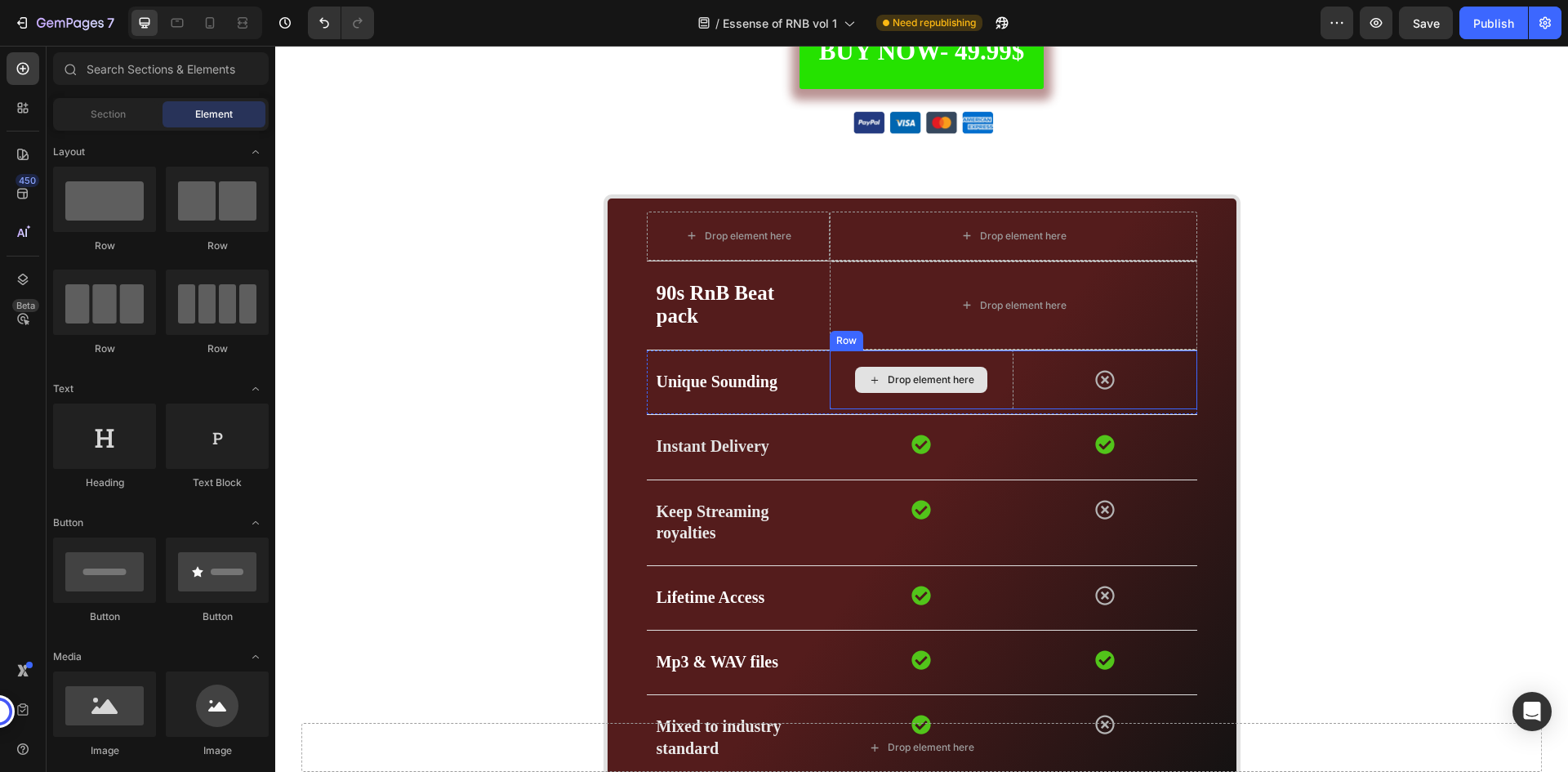
click at [979, 370] on div "Drop element here" at bounding box center [922, 379] width 132 height 26
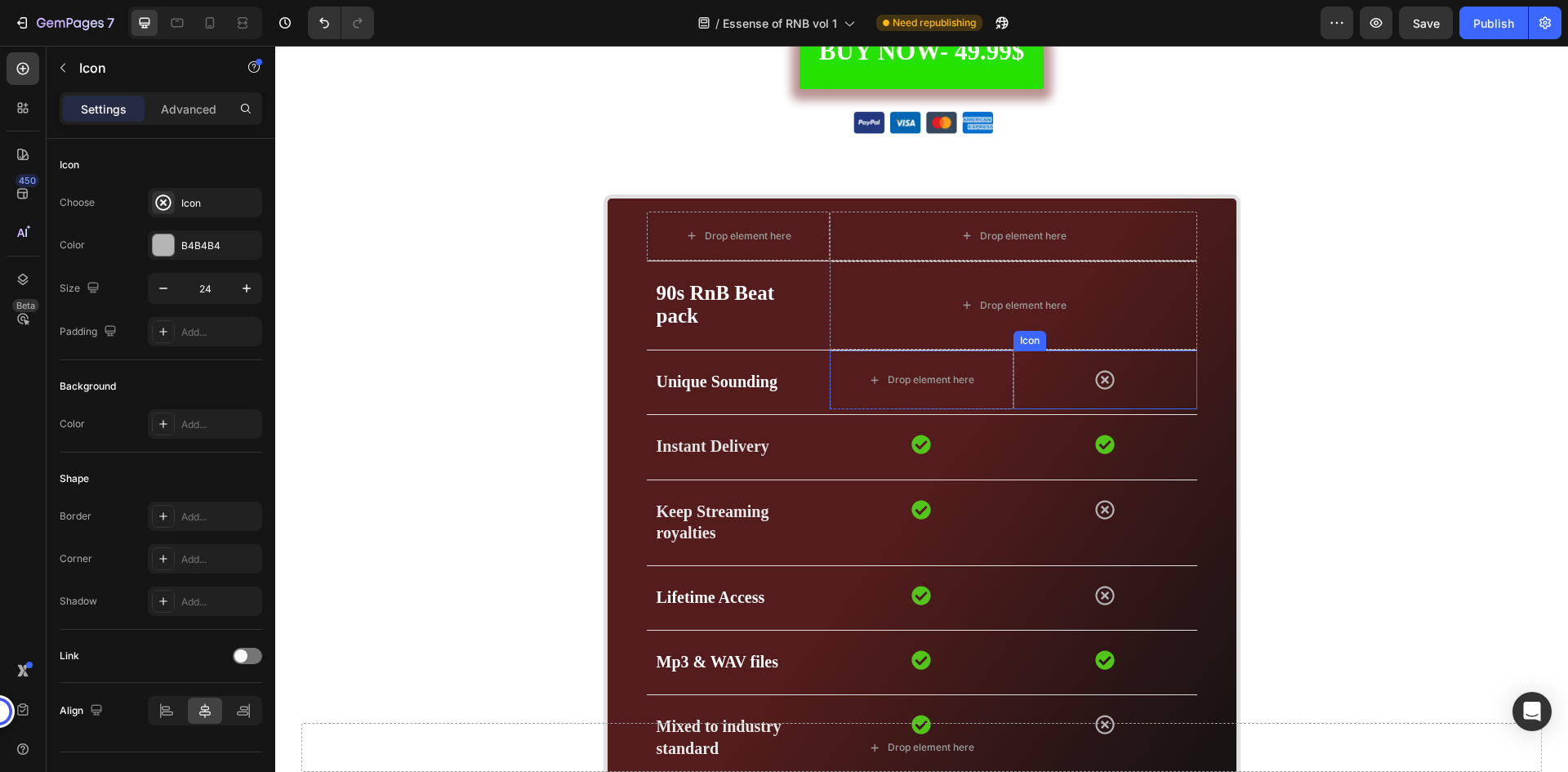
click at [1088, 386] on div "Icon" at bounding box center [1106, 380] width 184 height 59
click at [1108, 337] on icon at bounding box center [1113, 335] width 11 height 12
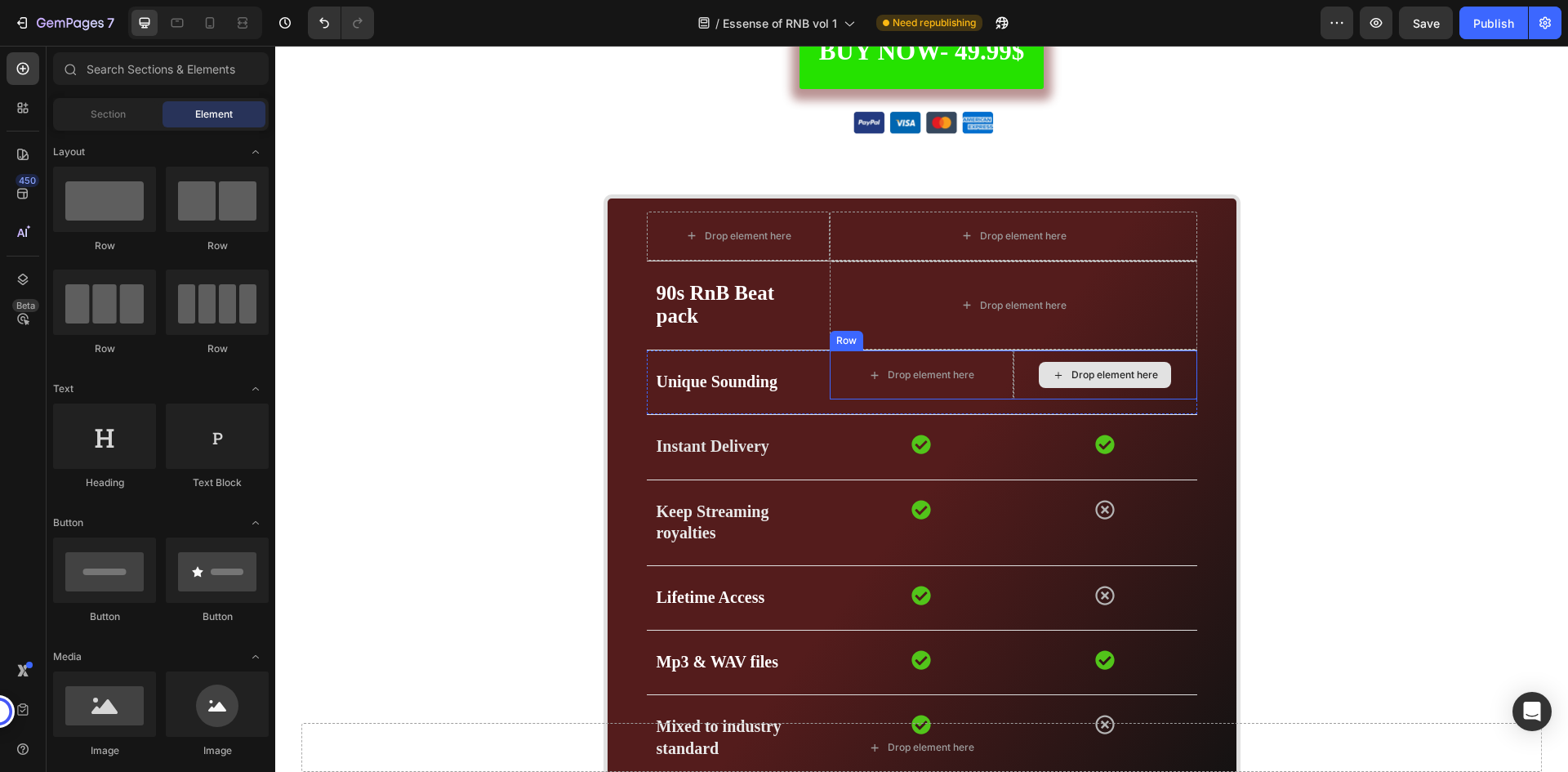
click at [1112, 369] on div "Drop element here" at bounding box center [1114, 375] width 86 height 13
click at [1170, 376] on div "Drop element here" at bounding box center [1106, 375] width 184 height 49
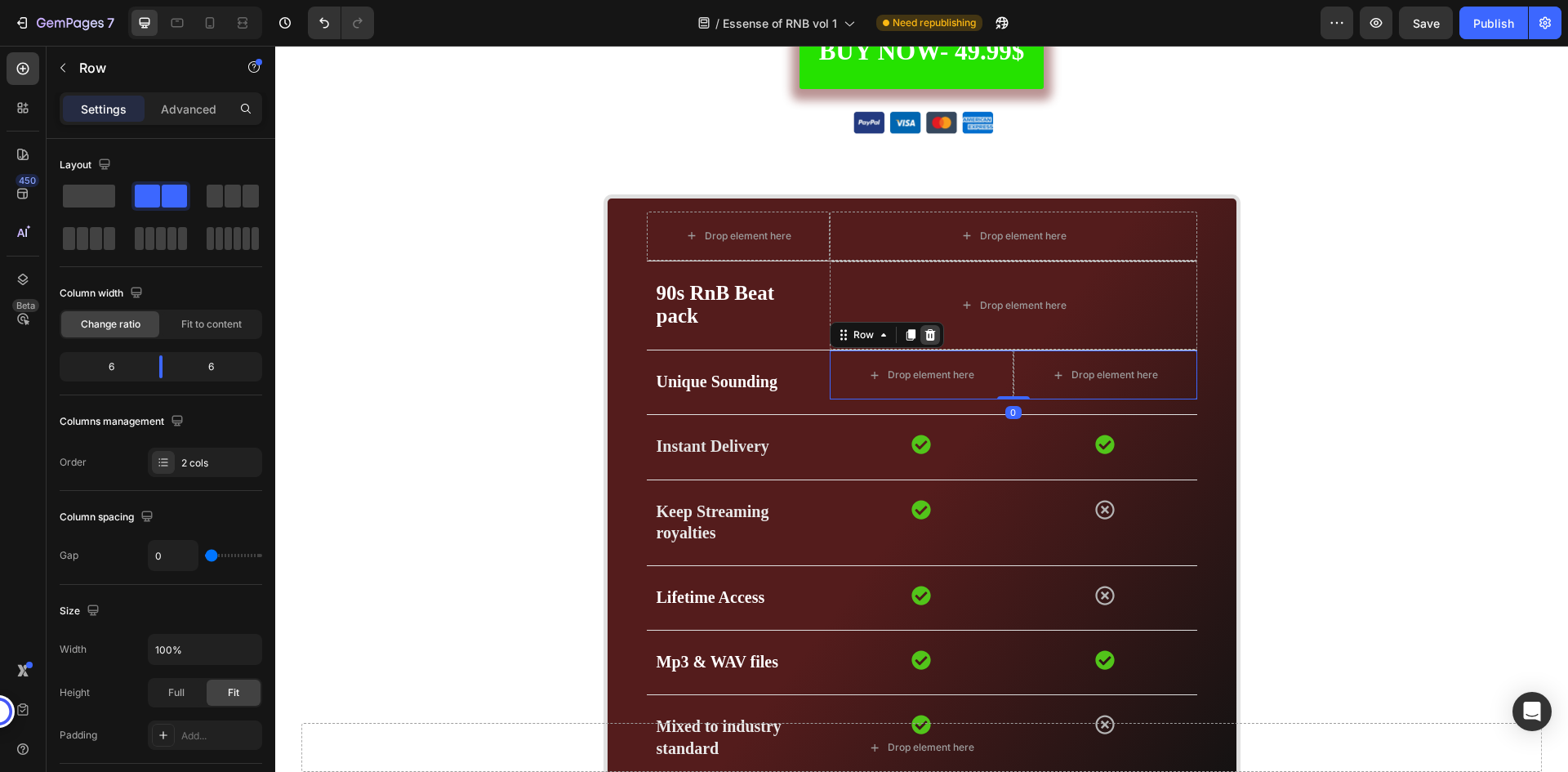
click at [926, 333] on icon at bounding box center [930, 335] width 11 height 12
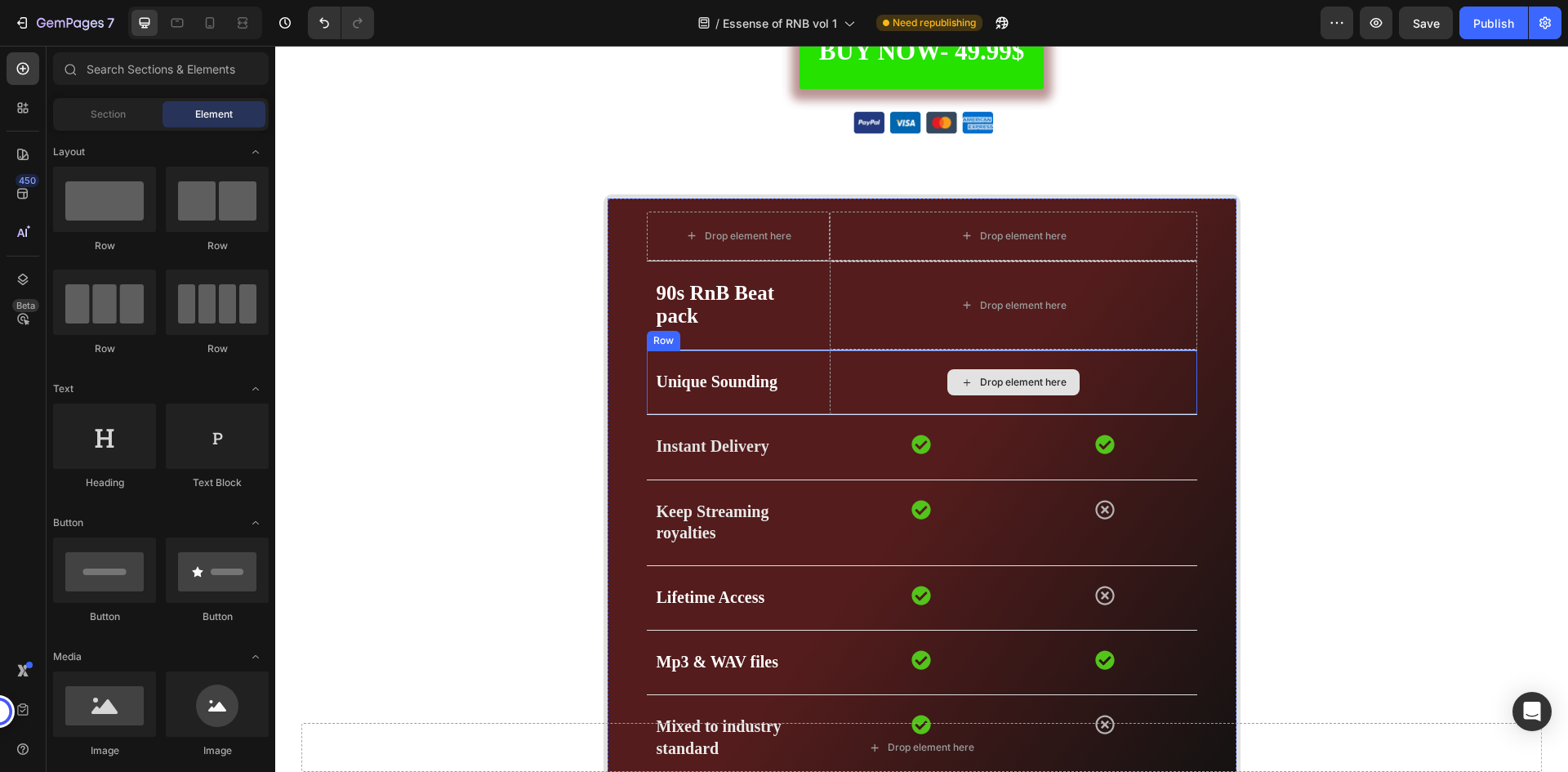
click at [902, 378] on div "Drop element here" at bounding box center [1013, 383] width 367 height 64
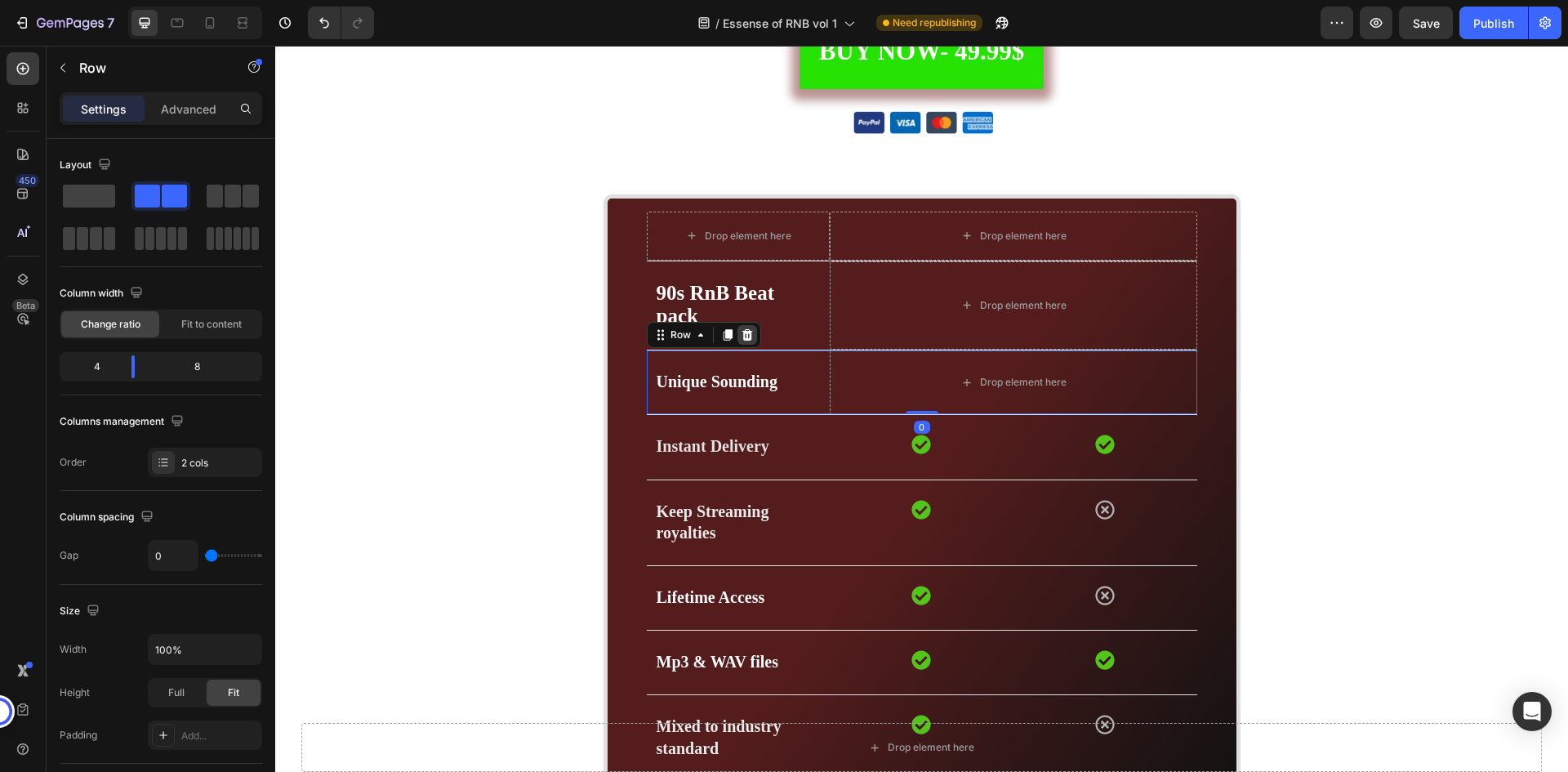
click at [742, 337] on icon at bounding box center [747, 335] width 11 height 12
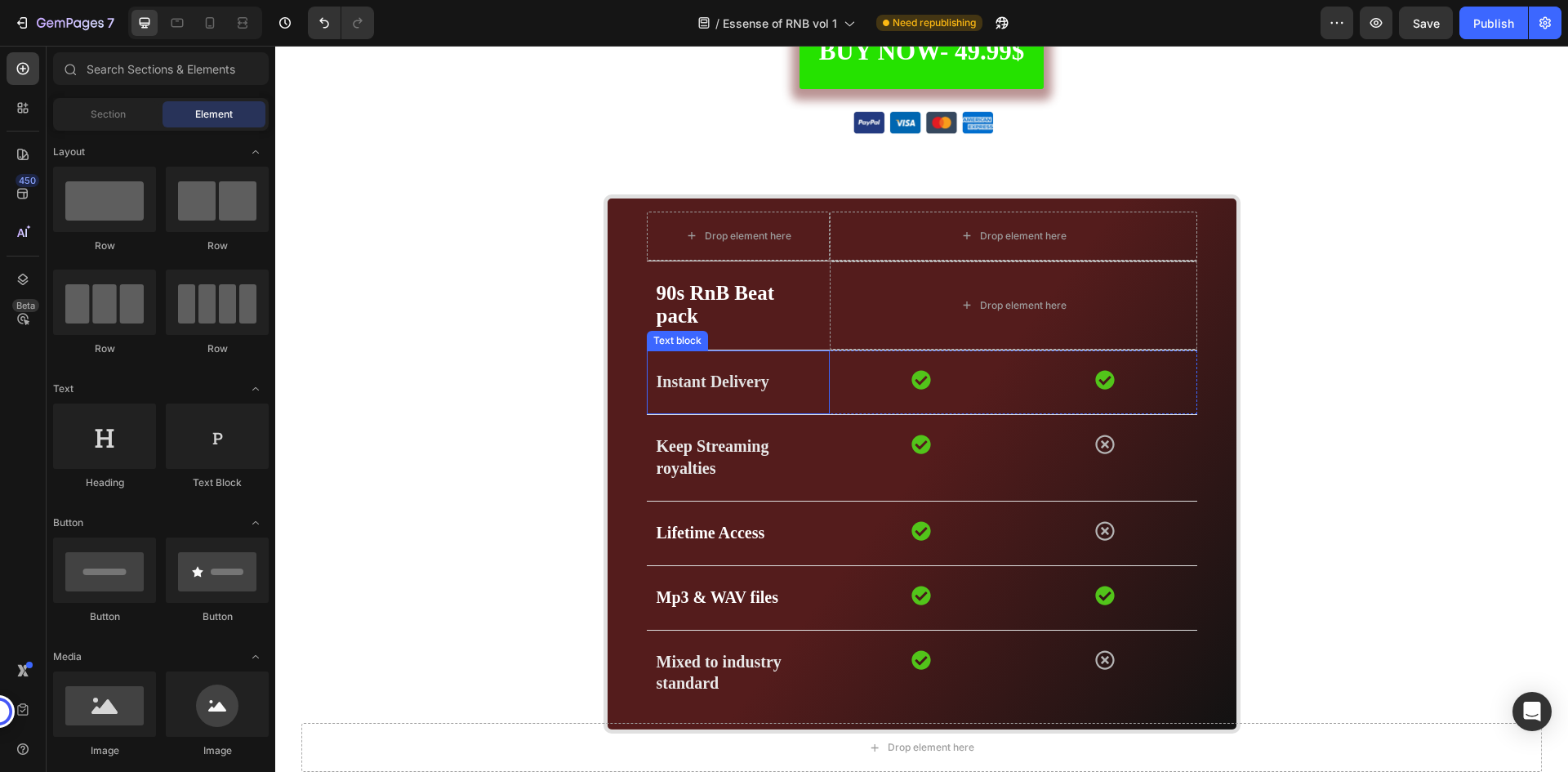
click at [783, 383] on p "Instant Delivery" at bounding box center [738, 382] width 164 height 21
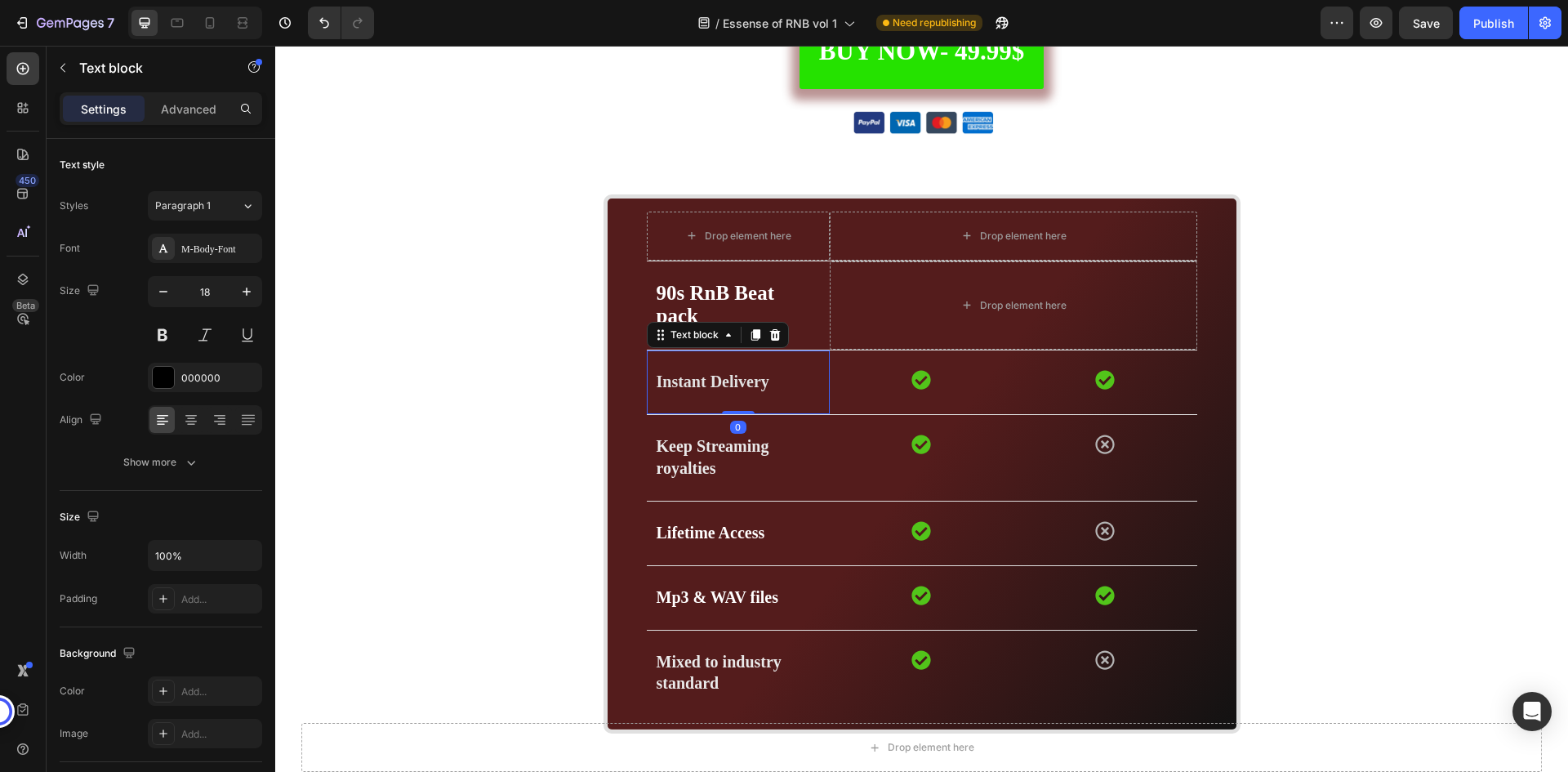
click at [769, 337] on icon at bounding box center [774, 335] width 11 height 12
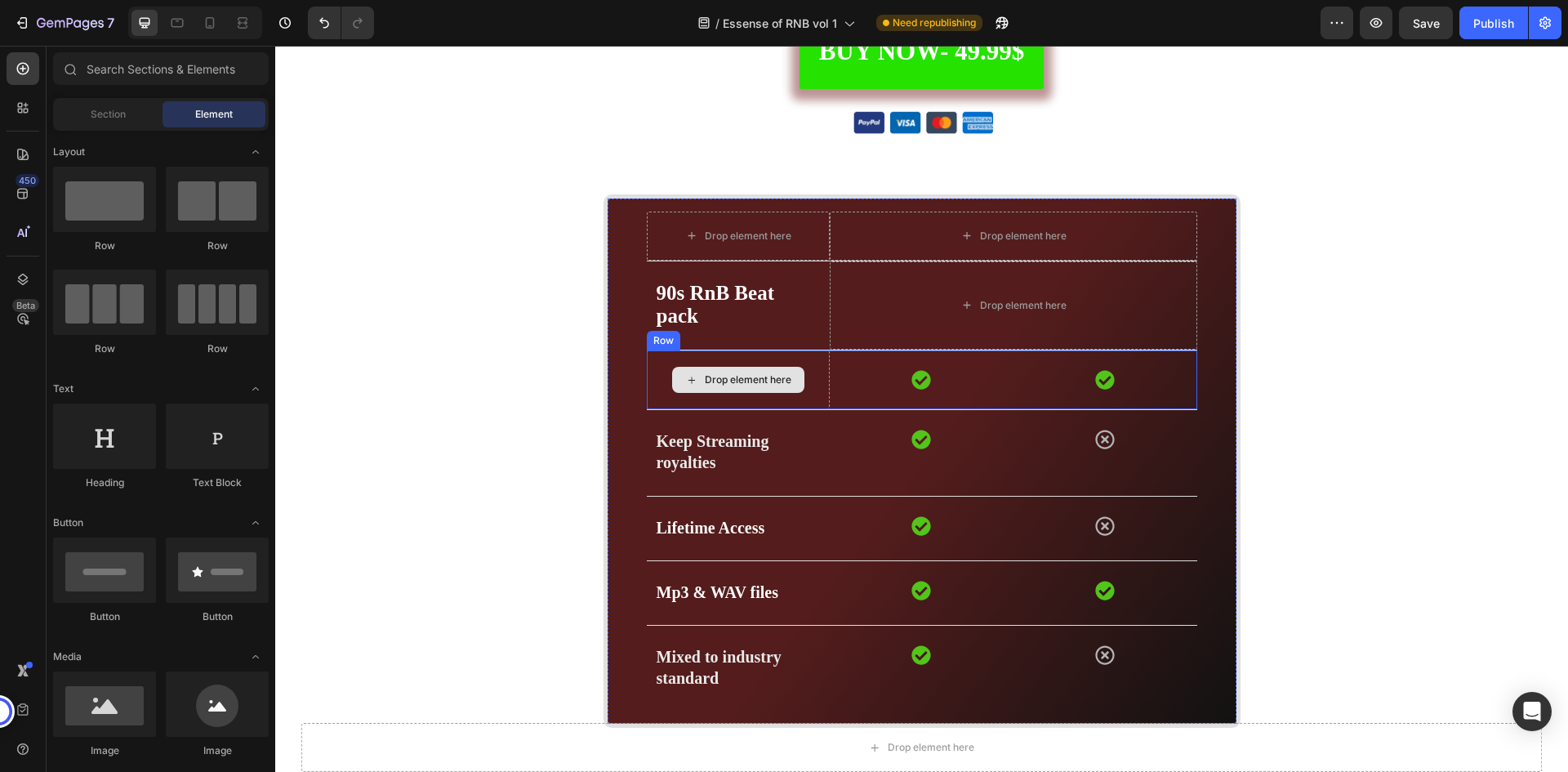
click at [817, 378] on div "Drop element here" at bounding box center [739, 380] width 184 height 59
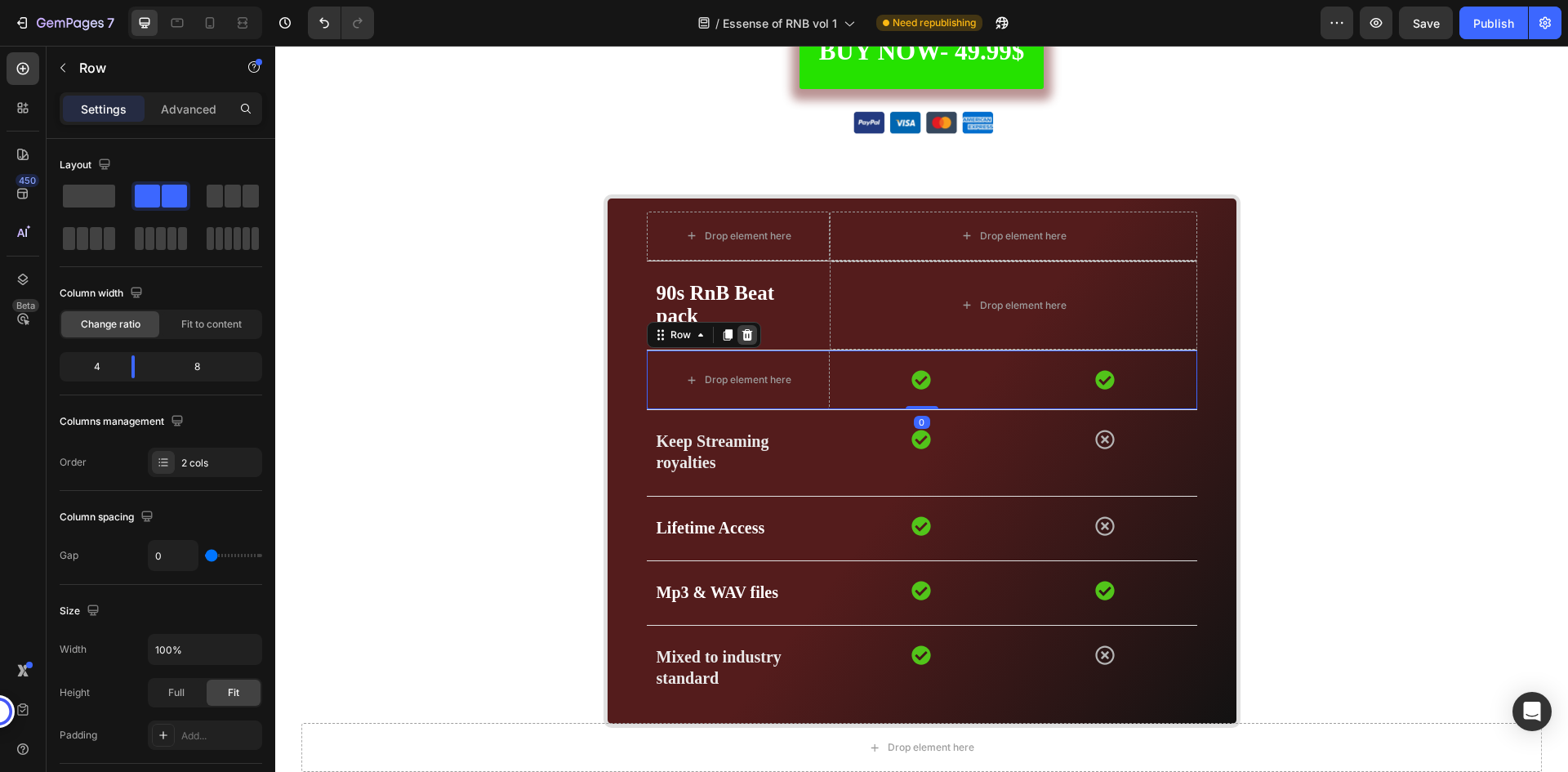
click at [748, 333] on div at bounding box center [747, 334] width 19 height 19
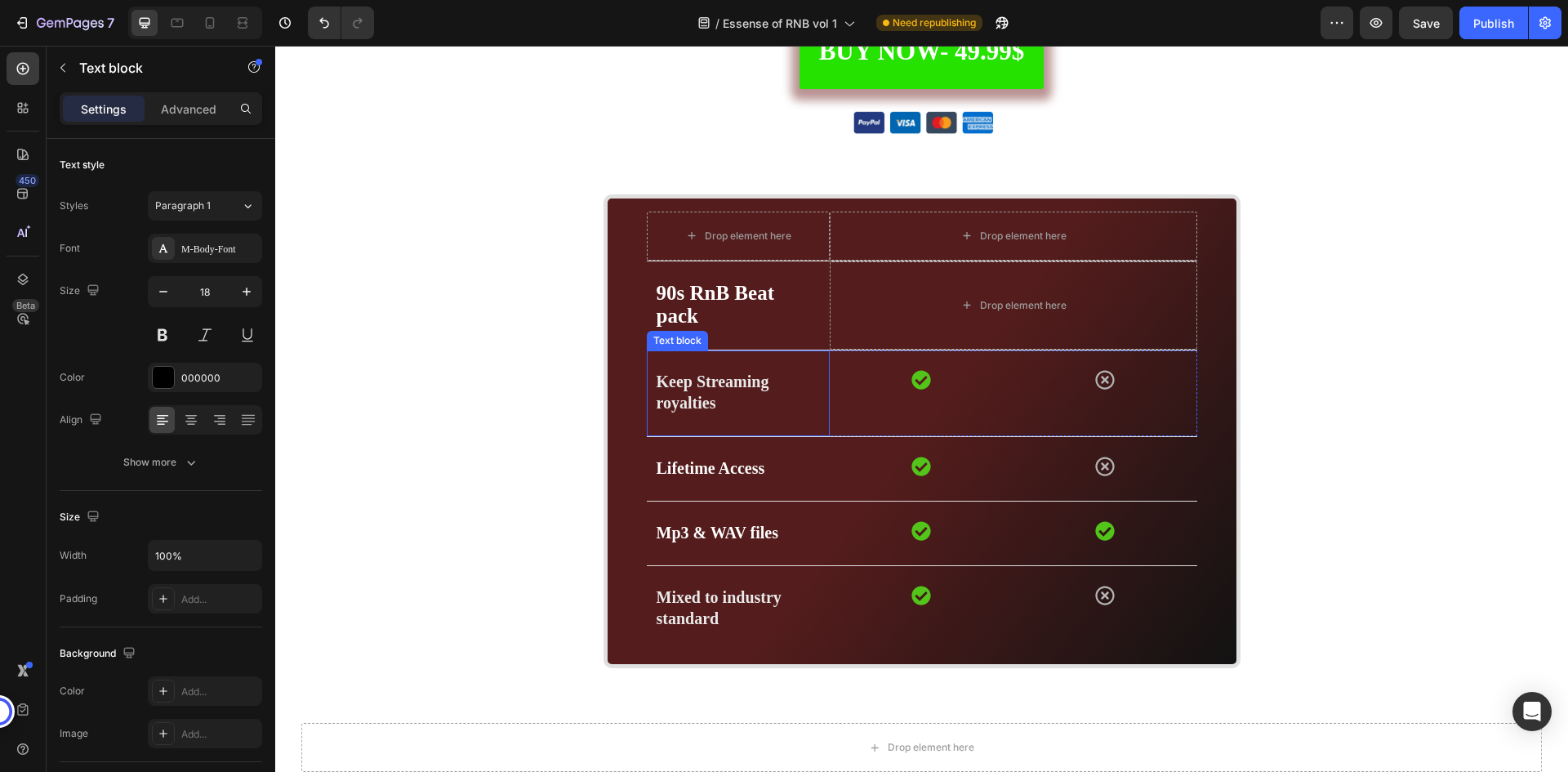
click at [801, 375] on p "Keep Streaming royalties" at bounding box center [738, 393] width 164 height 43
click at [769, 342] on icon at bounding box center [775, 335] width 13 height 13
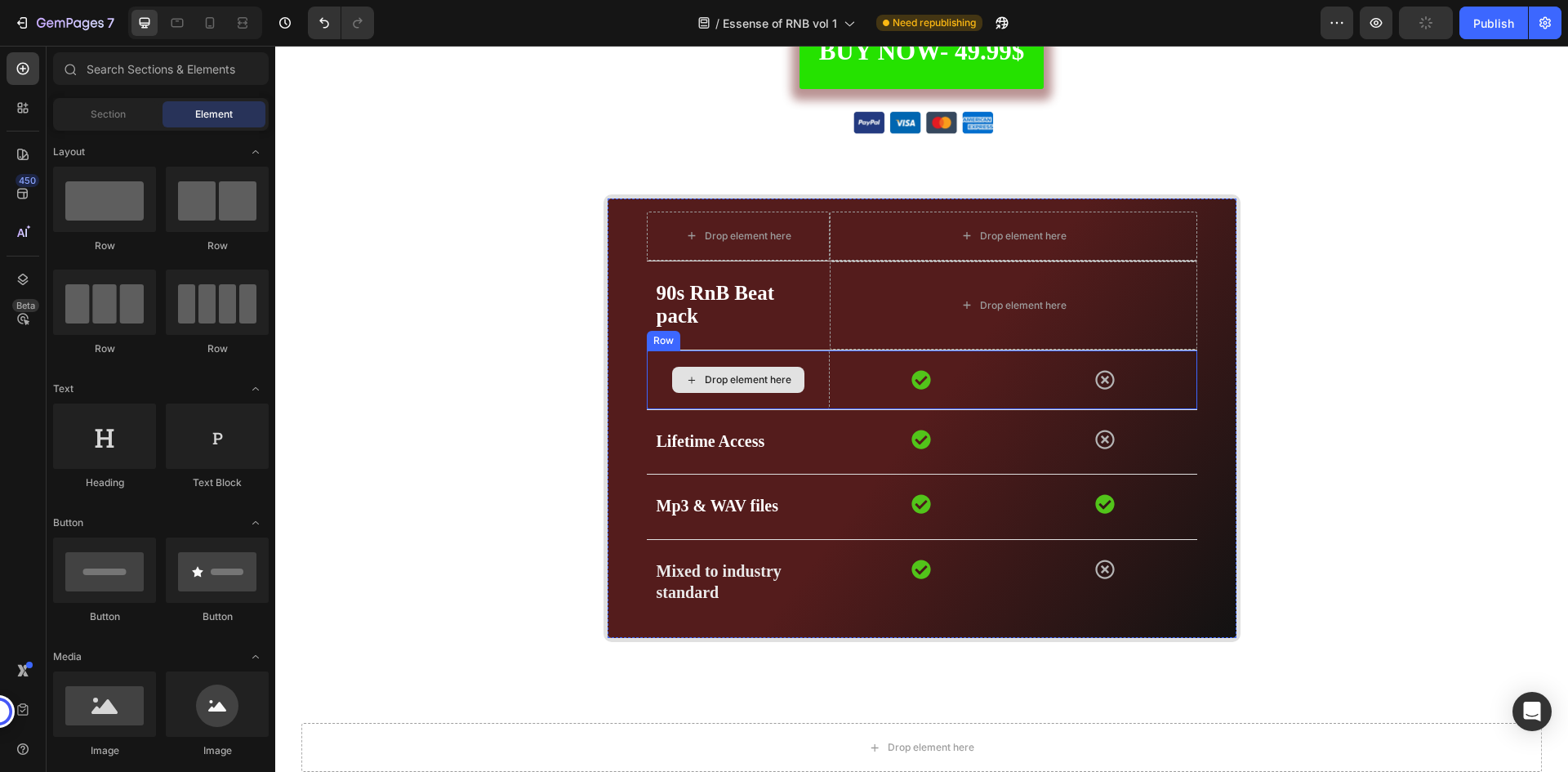
click at [805, 381] on div "Drop element here" at bounding box center [739, 380] width 184 height 59
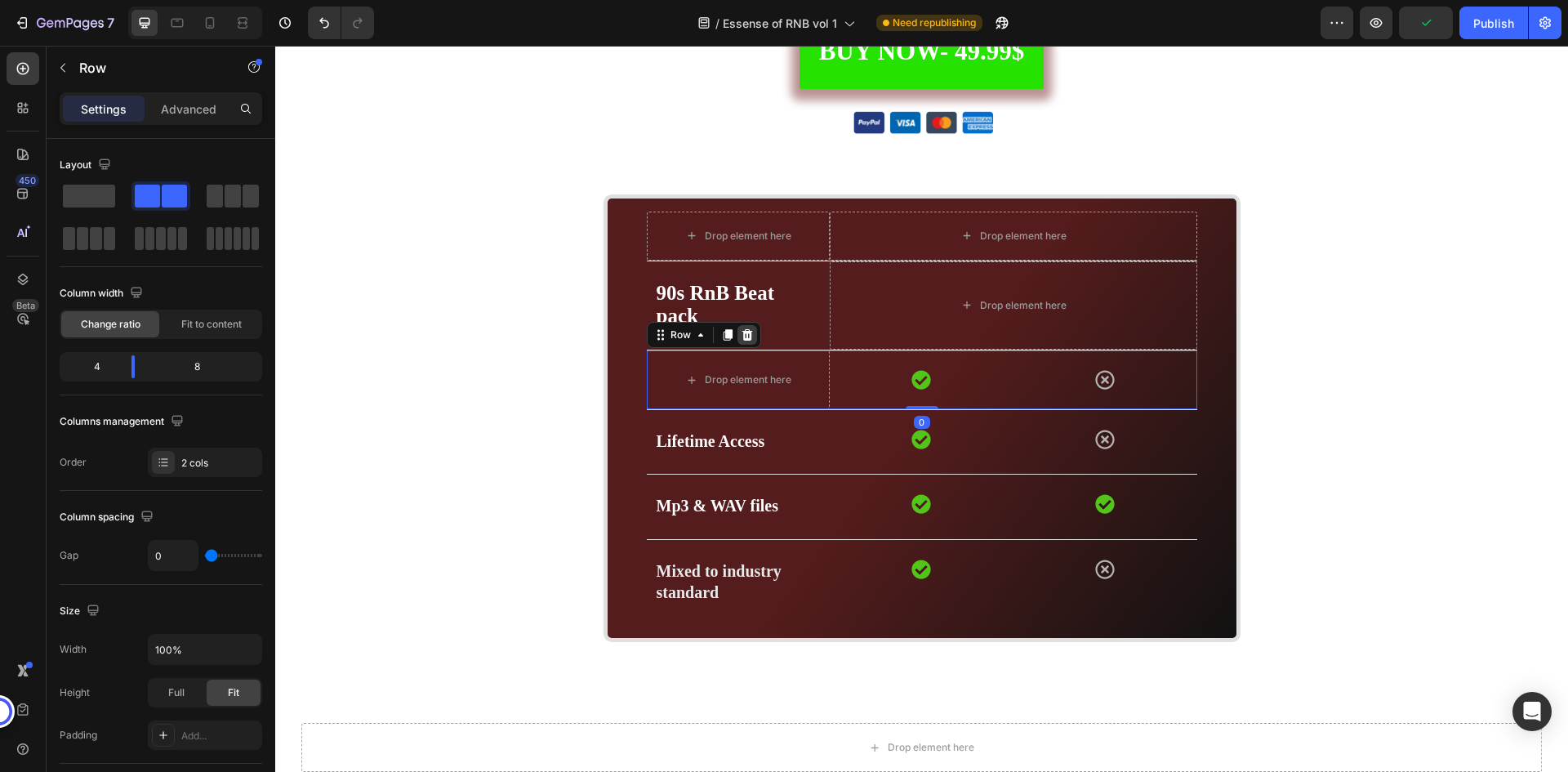
click at [747, 336] on icon at bounding box center [748, 335] width 13 height 13
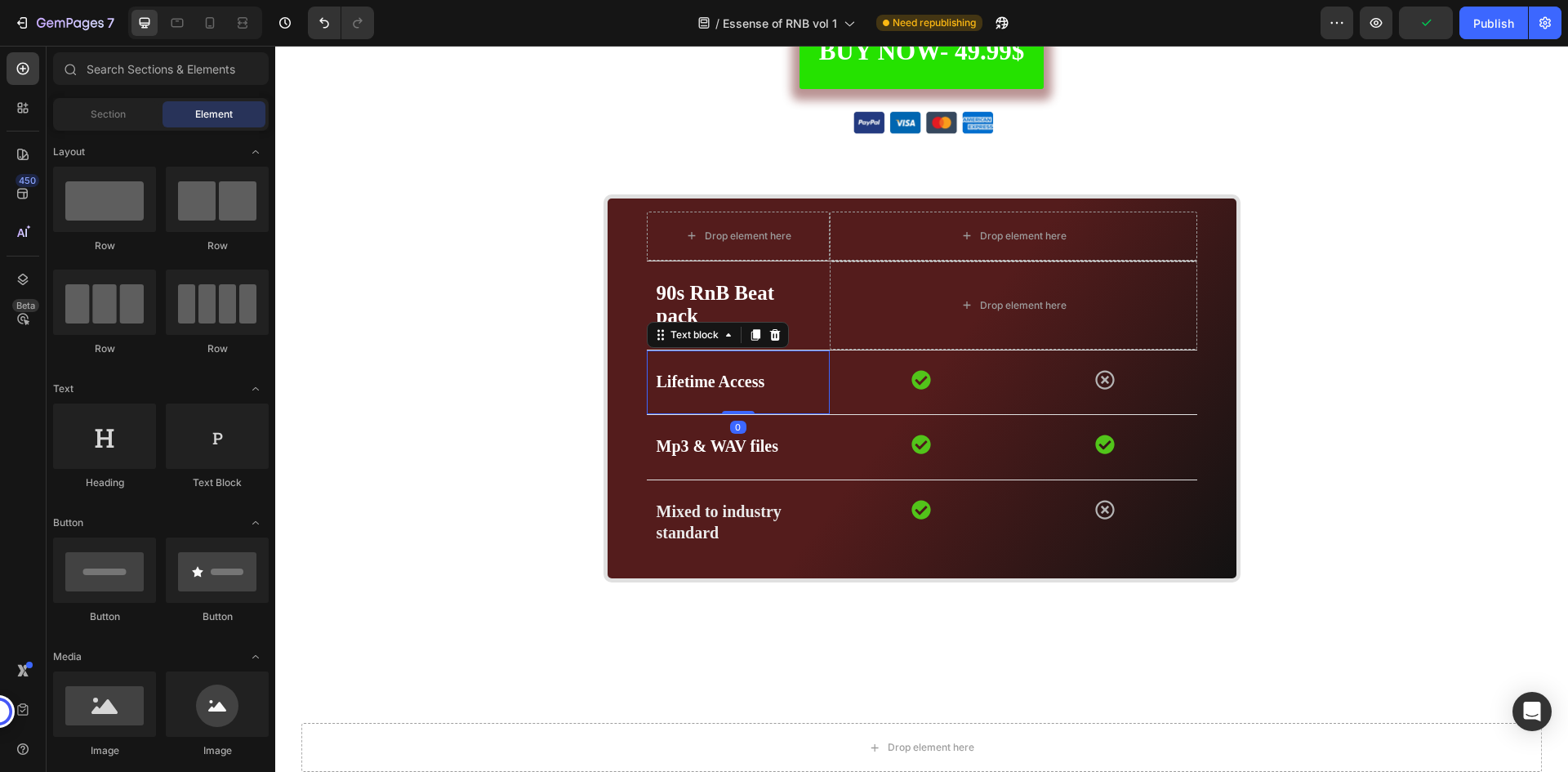
click at [808, 379] on p "Lifetime Access" at bounding box center [738, 382] width 164 height 21
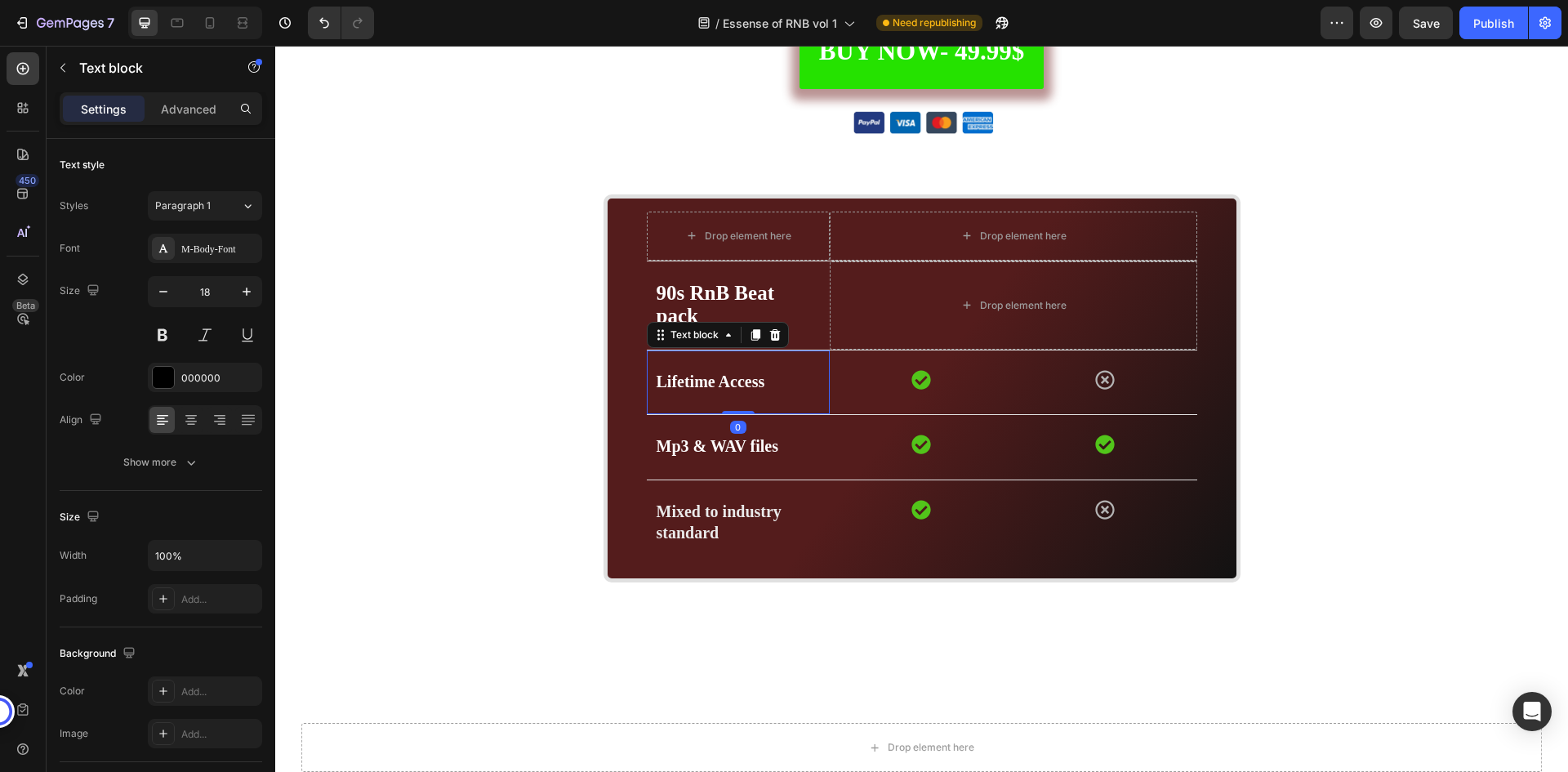
click at [769, 337] on icon at bounding box center [775, 335] width 13 height 13
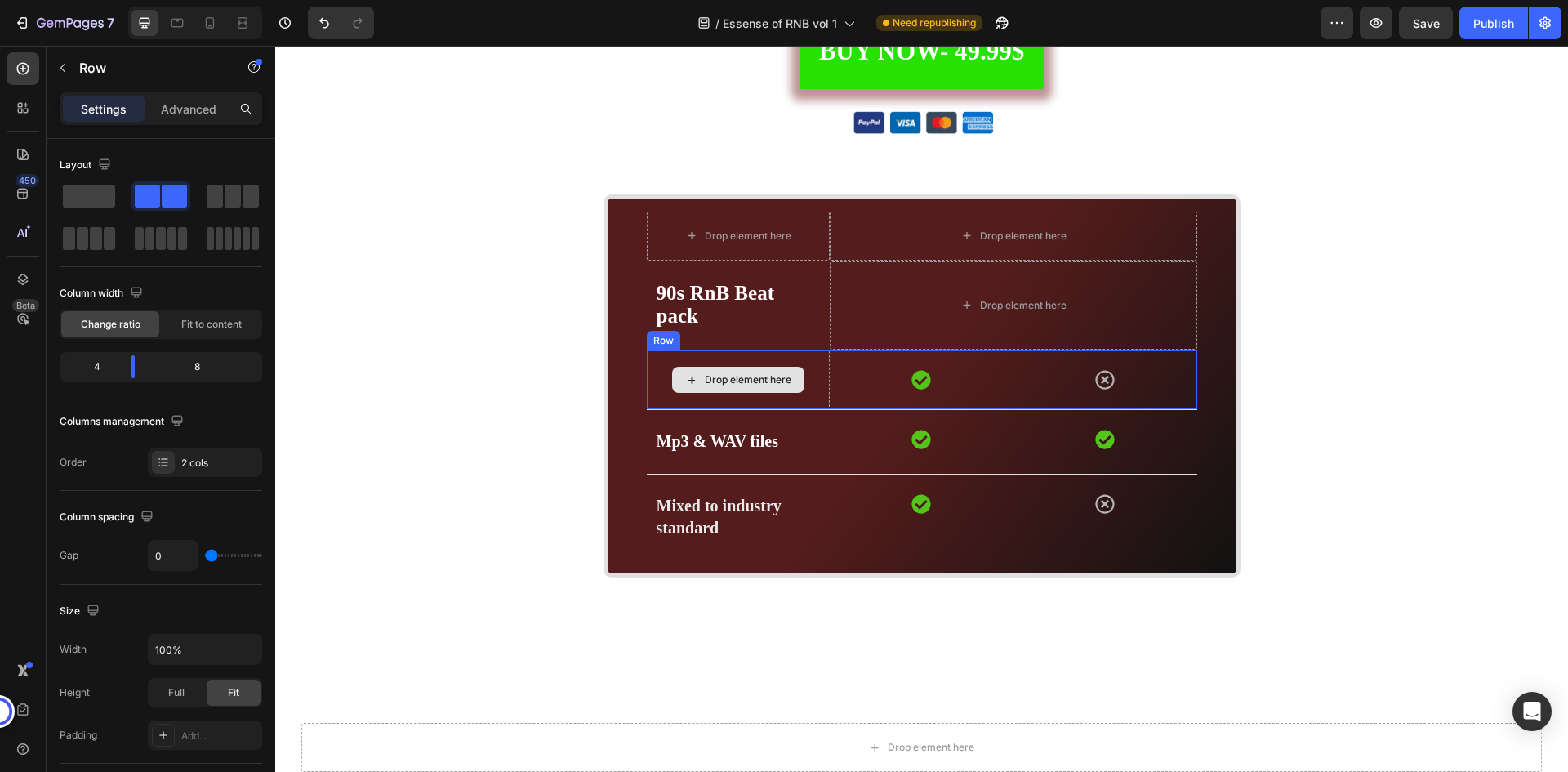
click at [809, 376] on div "Drop element here" at bounding box center [739, 380] width 184 height 59
click at [743, 331] on icon at bounding box center [748, 335] width 13 height 13
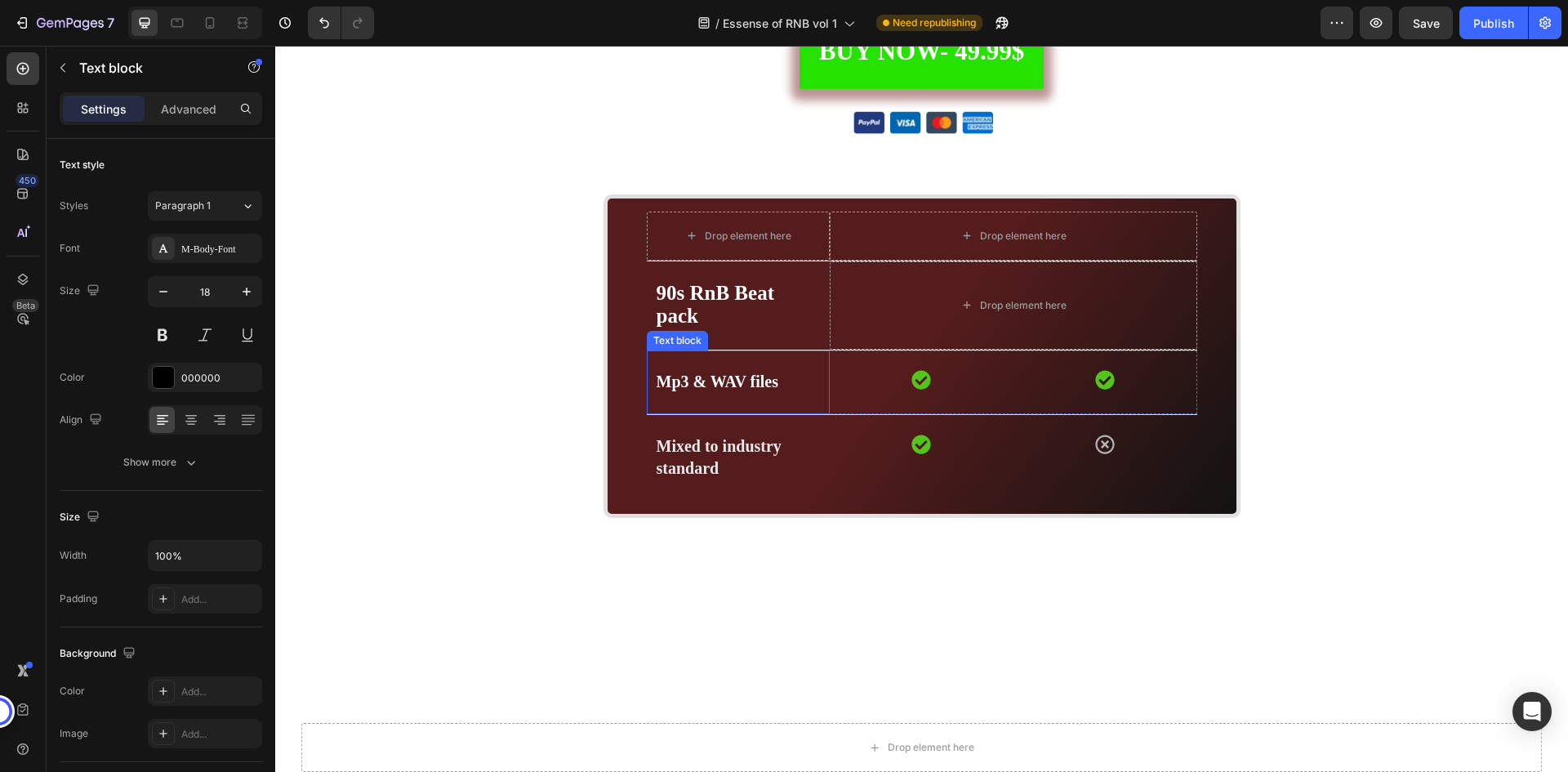
click at [801, 377] on p "Mp3 & WAV files" at bounding box center [738, 382] width 164 height 21
click at [769, 331] on icon at bounding box center [775, 335] width 13 height 13
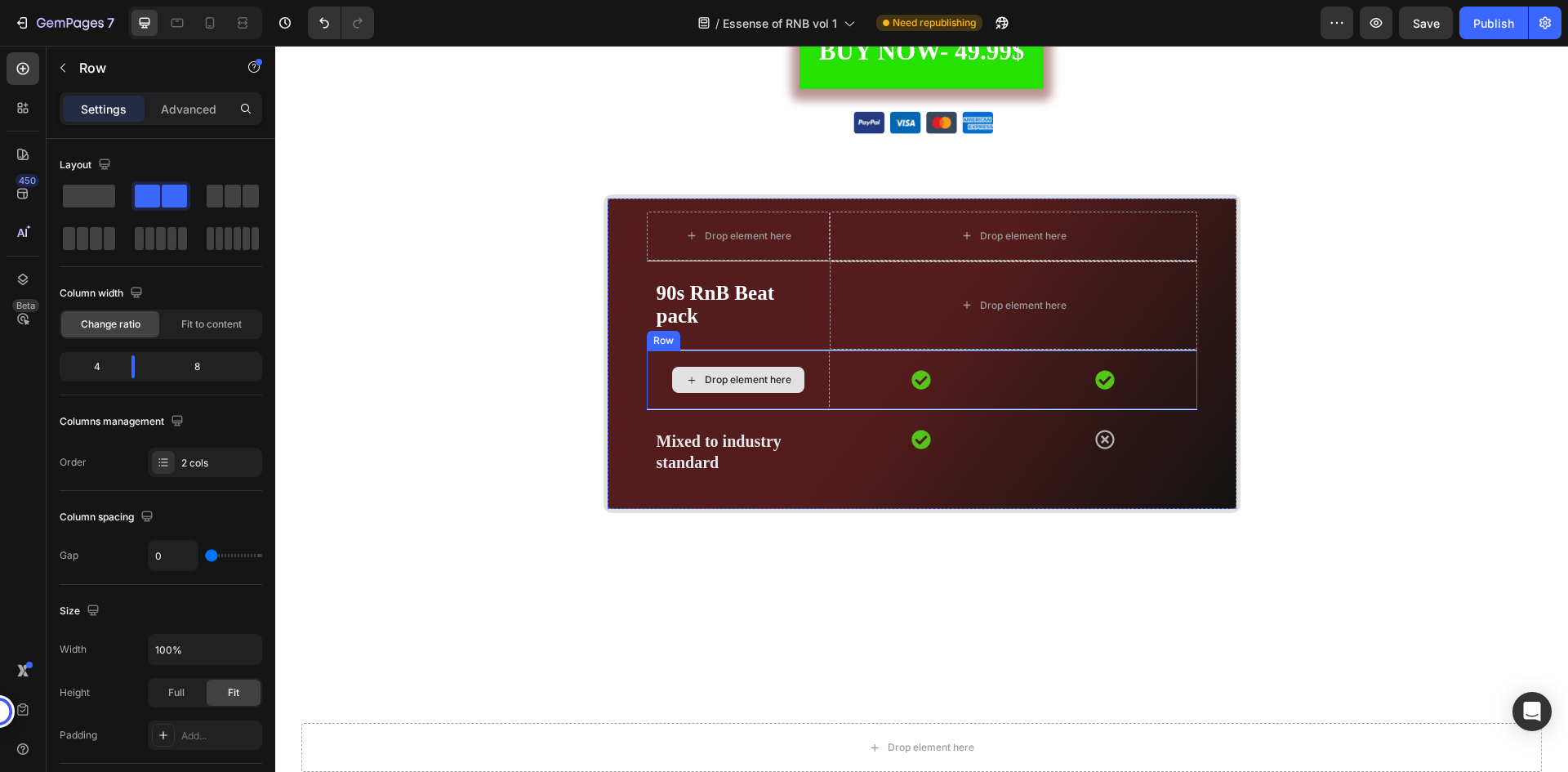
click at [810, 363] on div "Drop element here" at bounding box center [739, 380] width 184 height 59
click at [743, 332] on icon at bounding box center [747, 335] width 11 height 12
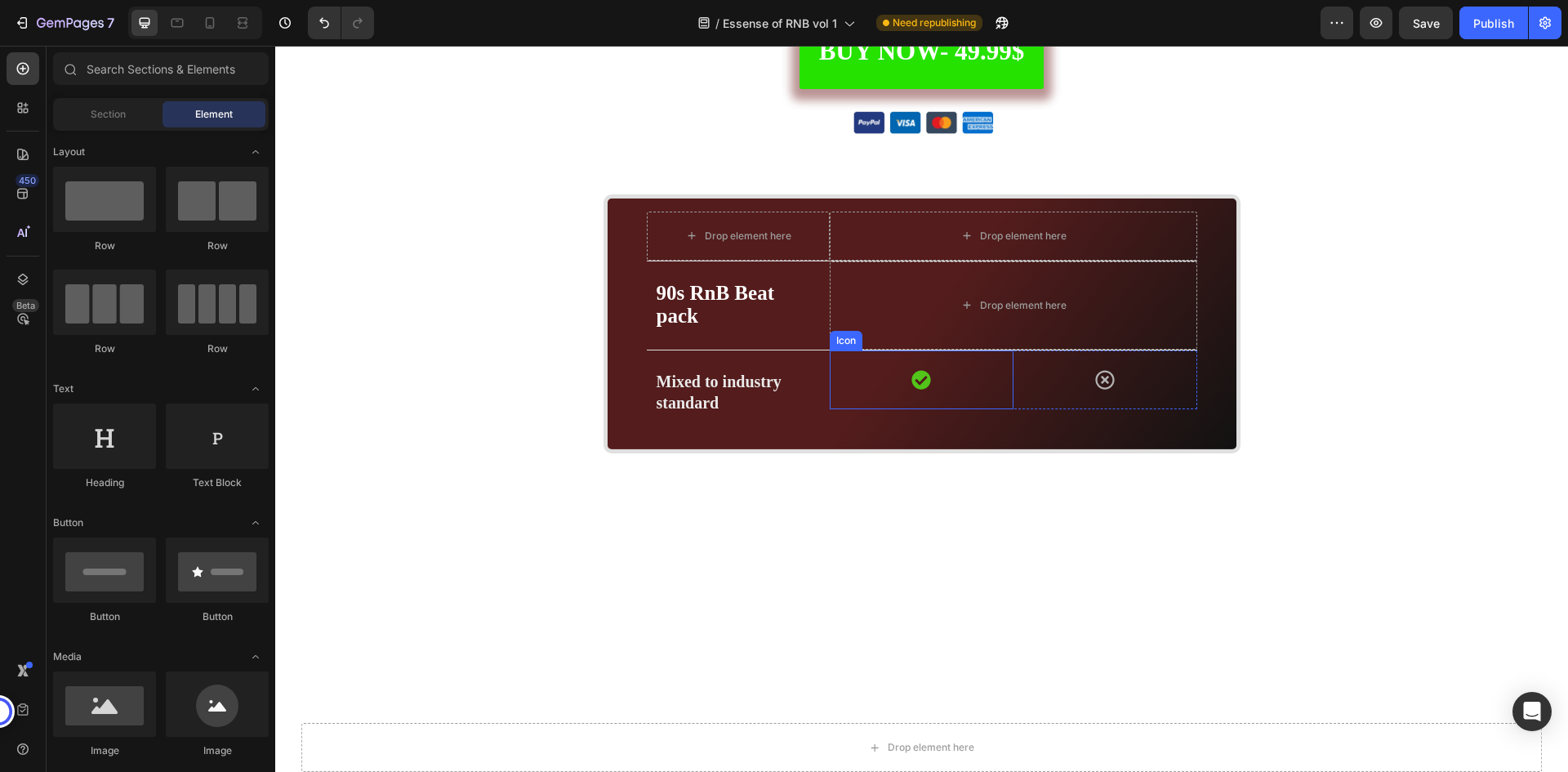
click at [811, 373] on p "Mixed to industry standard" at bounding box center [738, 393] width 164 height 43
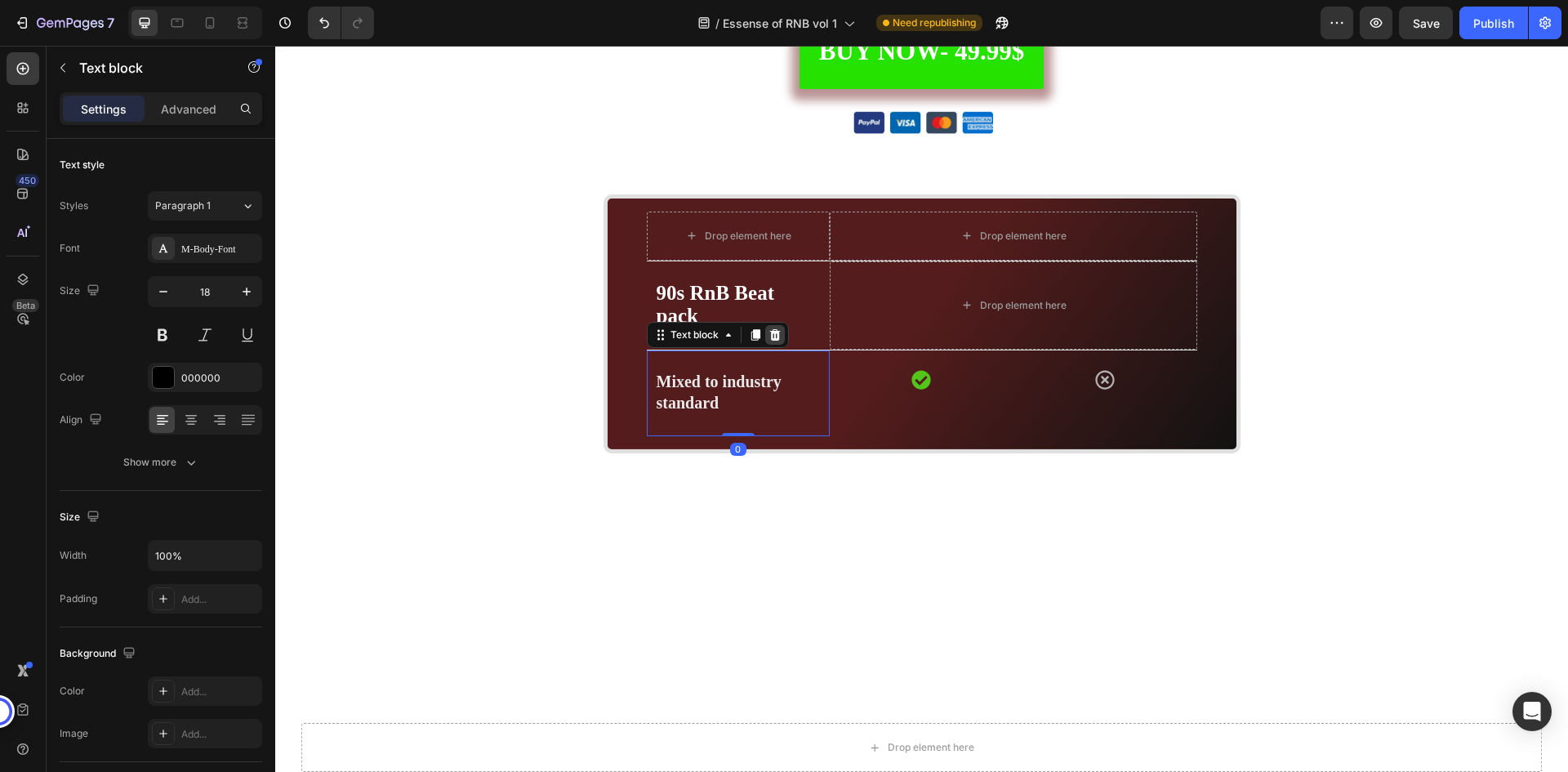
click at [769, 333] on icon at bounding box center [774, 335] width 11 height 12
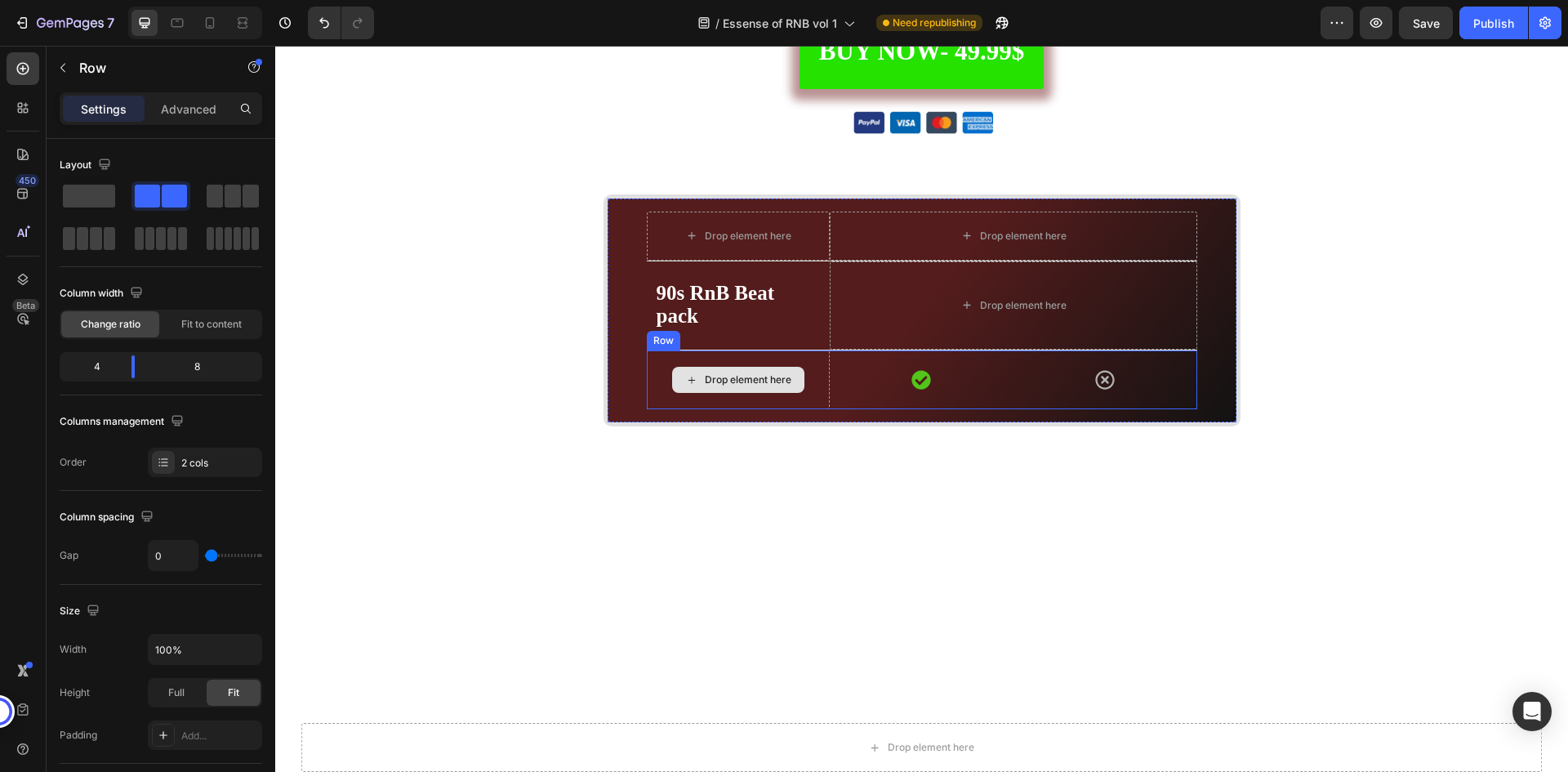
click at [807, 371] on div "Drop element here" at bounding box center [739, 380] width 184 height 59
click at [743, 334] on icon at bounding box center [748, 335] width 13 height 13
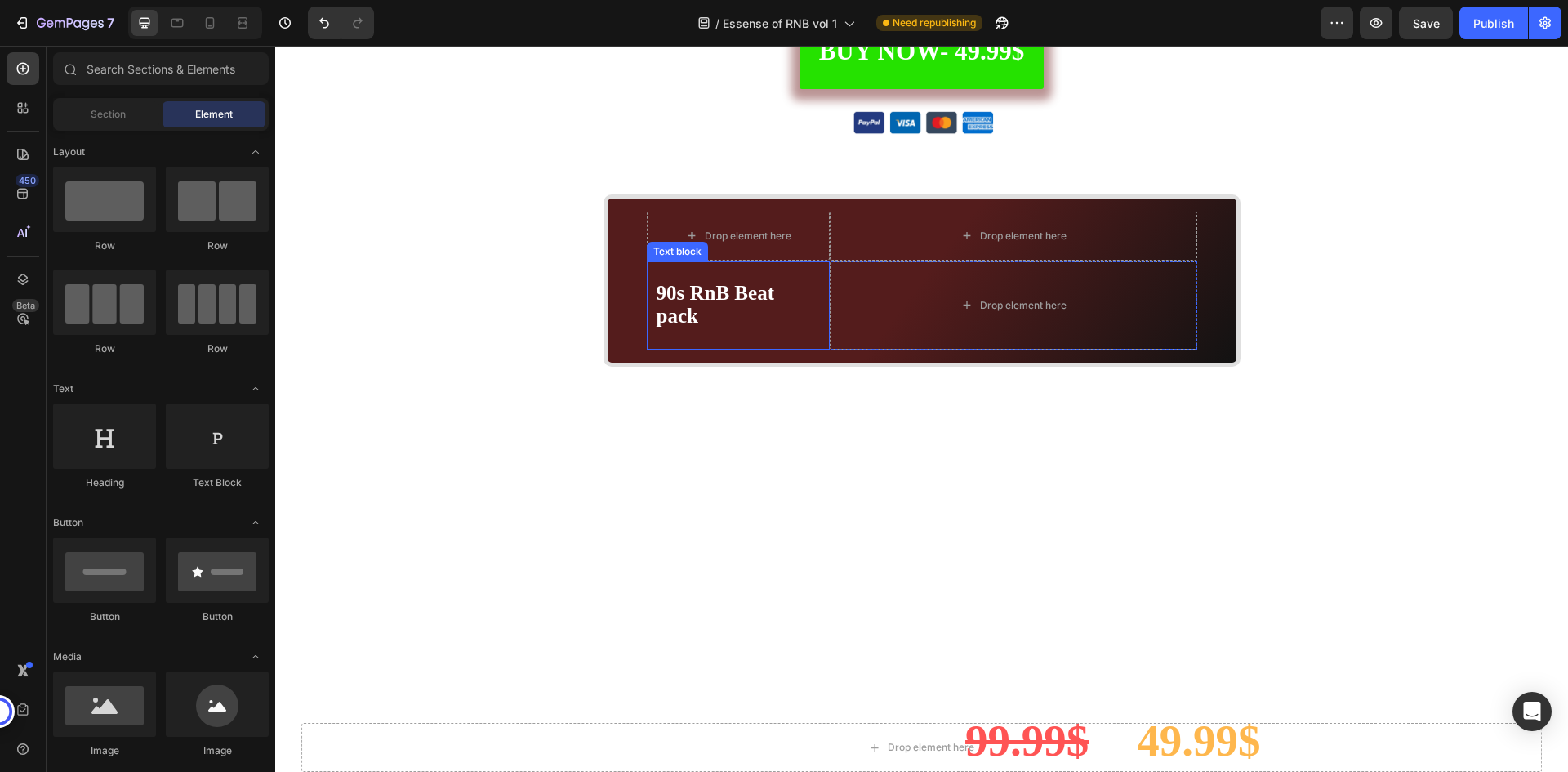
click at [791, 291] on p "90s RnB Beat pack" at bounding box center [738, 306] width 164 height 46
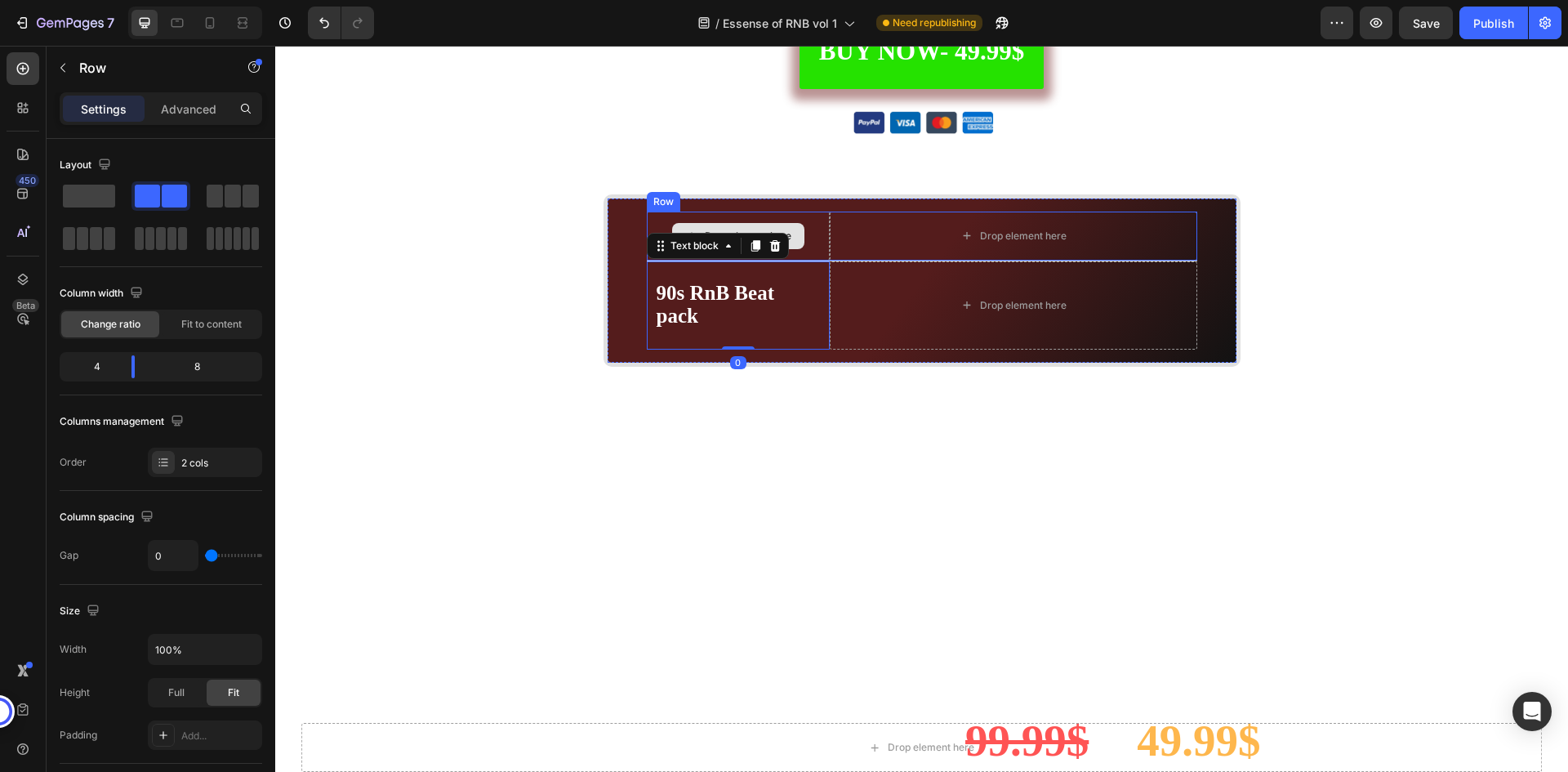
click at [806, 237] on div "Drop element here" at bounding box center [739, 236] width 184 height 49
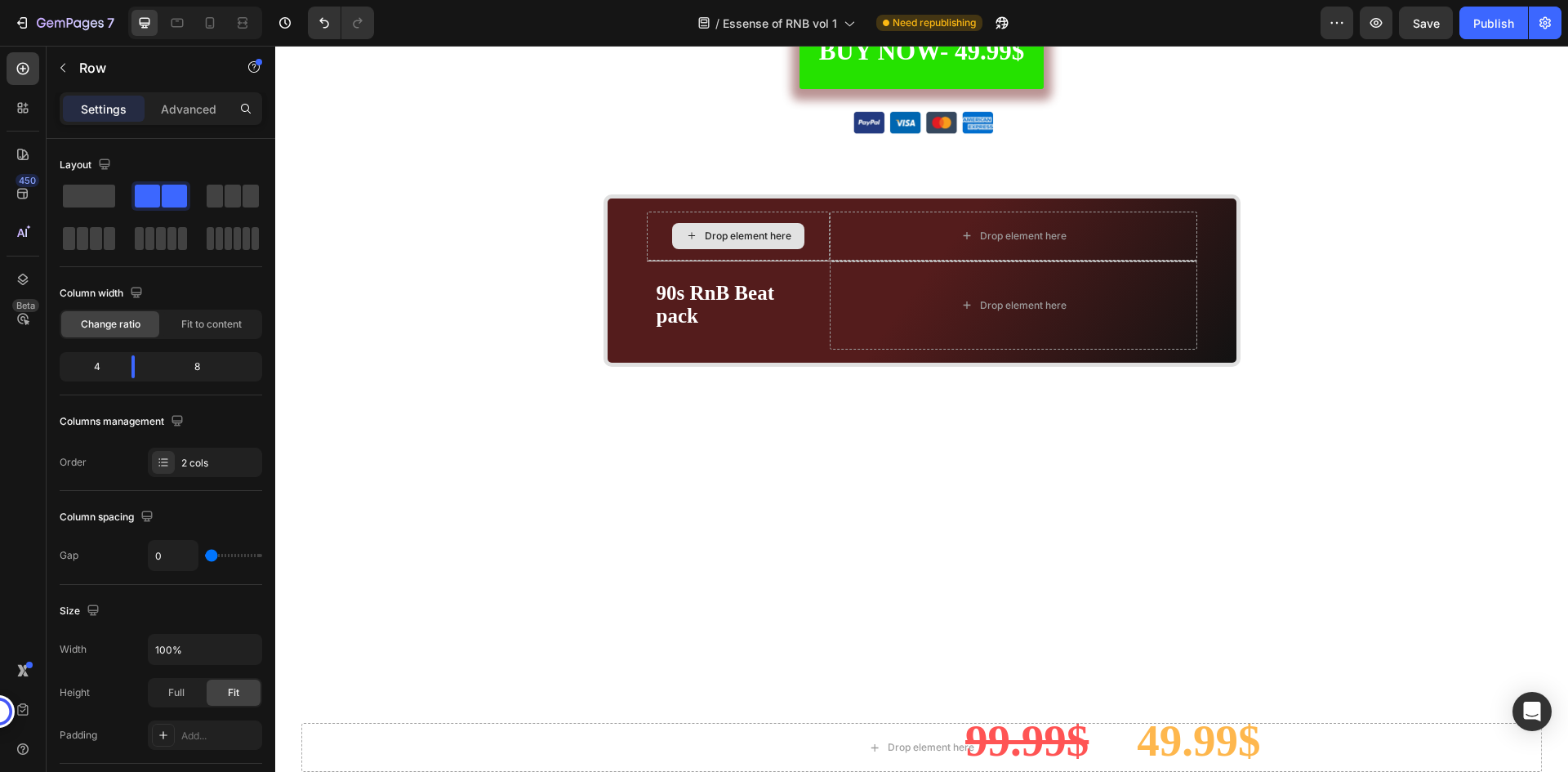
click at [753, 227] on div "Drop element here" at bounding box center [738, 235] width 132 height 26
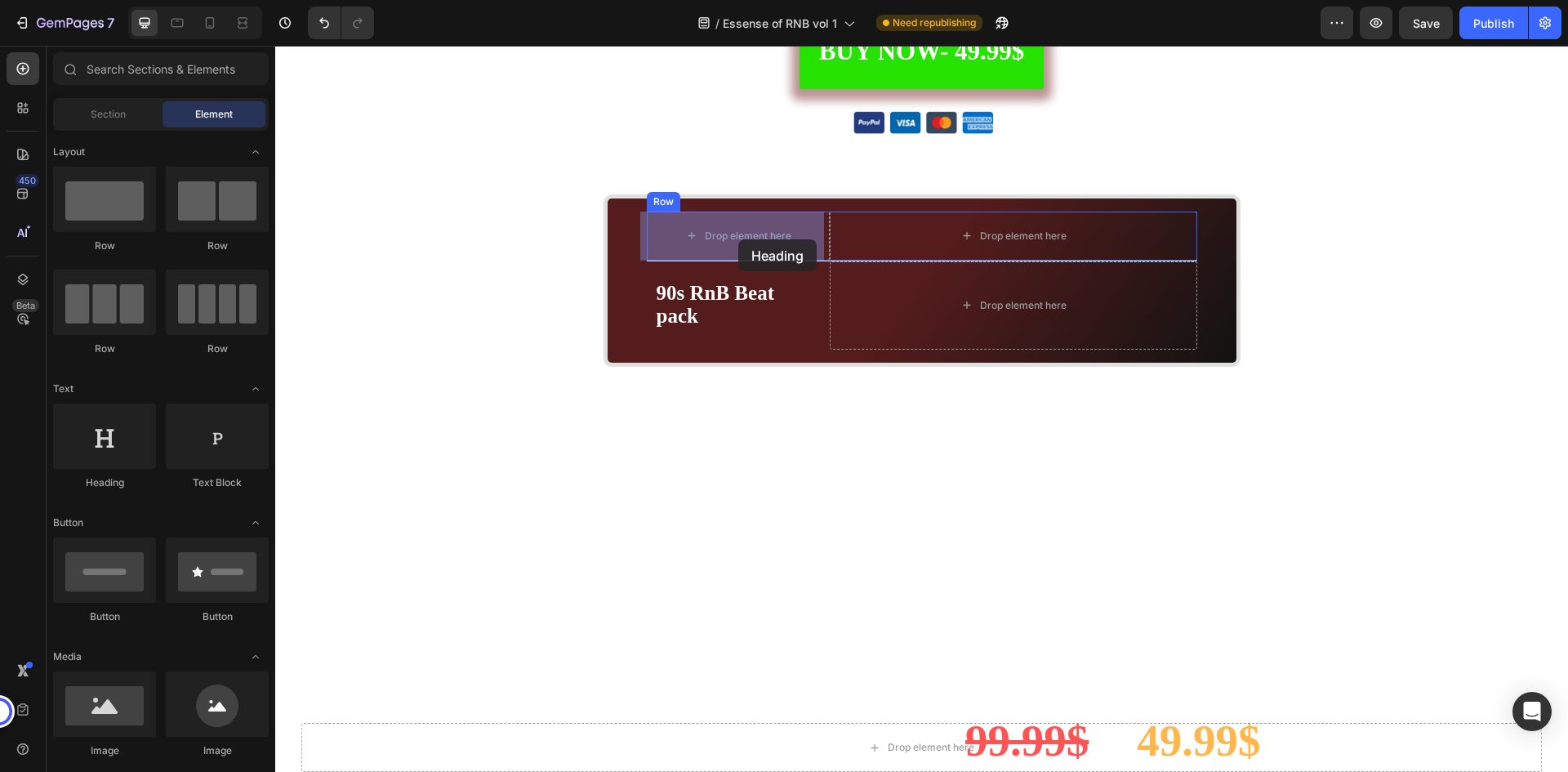
drag, startPoint x: 393, startPoint y: 501, endPoint x: 738, endPoint y: 239, distance: 433.2
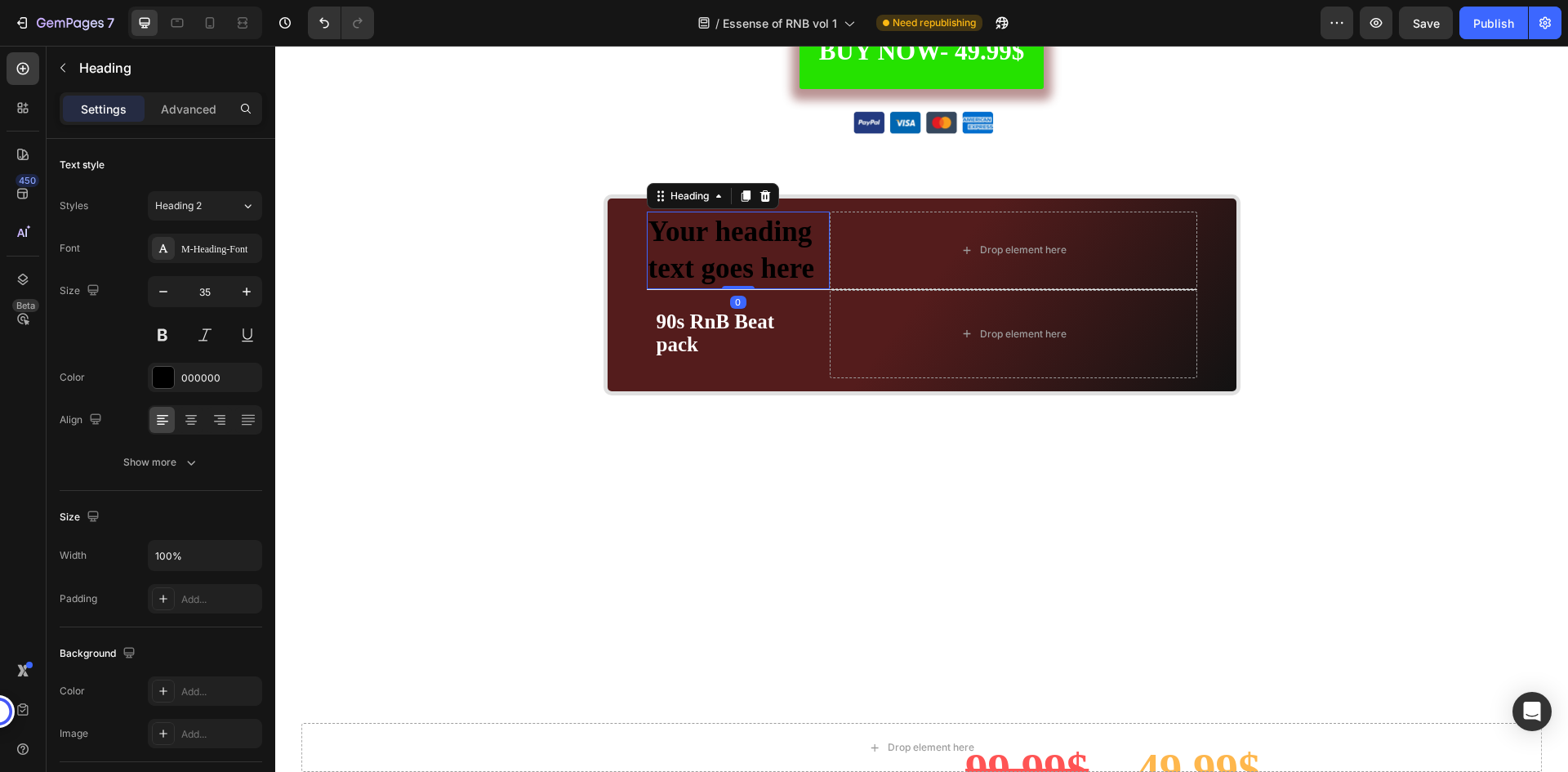
click at [738, 239] on h2 "Your heading text goes here" at bounding box center [739, 250] width 184 height 78
click at [738, 239] on p "Your heading text goes here" at bounding box center [739, 250] width 181 height 75
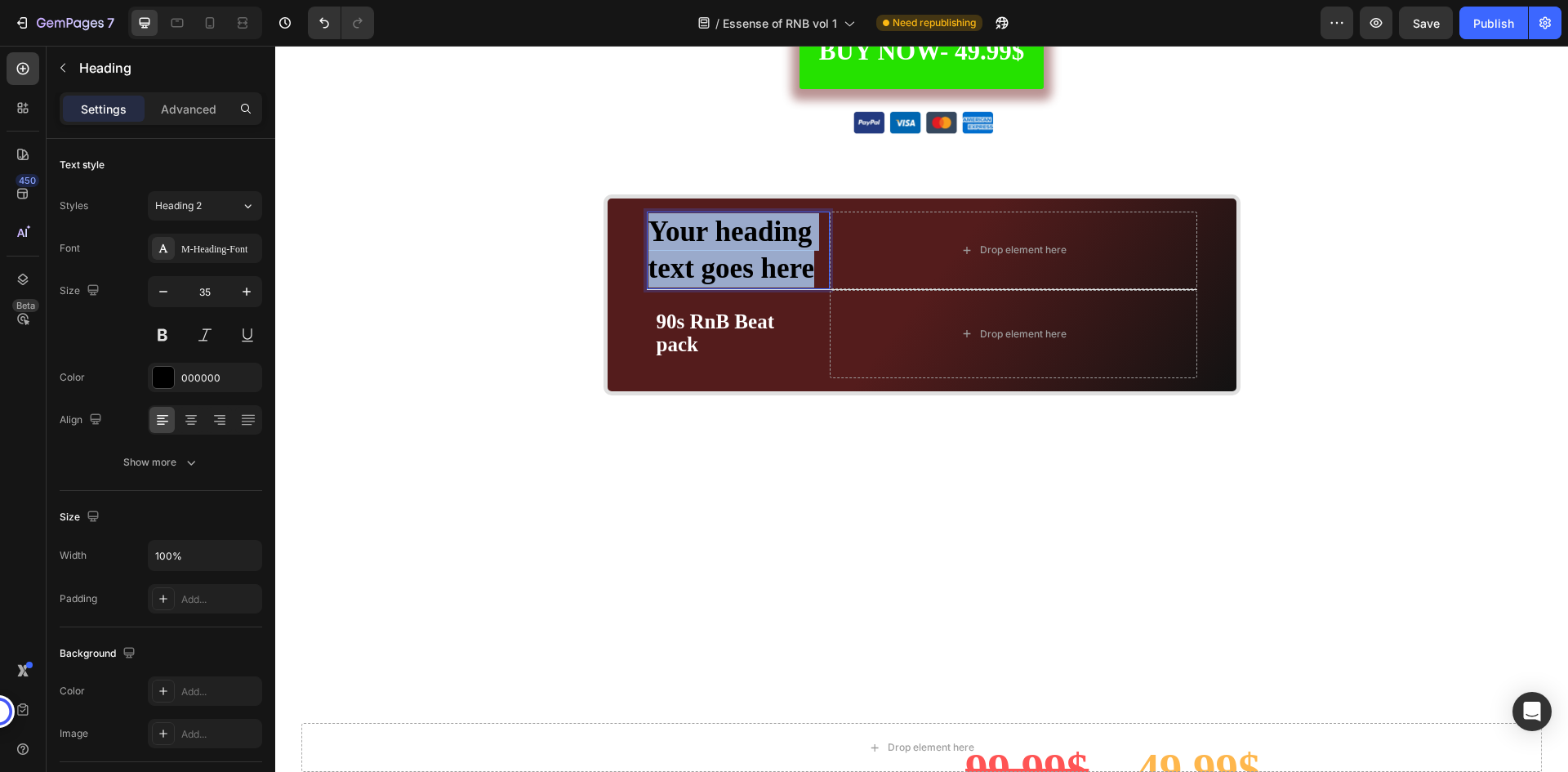
click at [738, 239] on p "Your heading text goes here" at bounding box center [739, 250] width 181 height 75
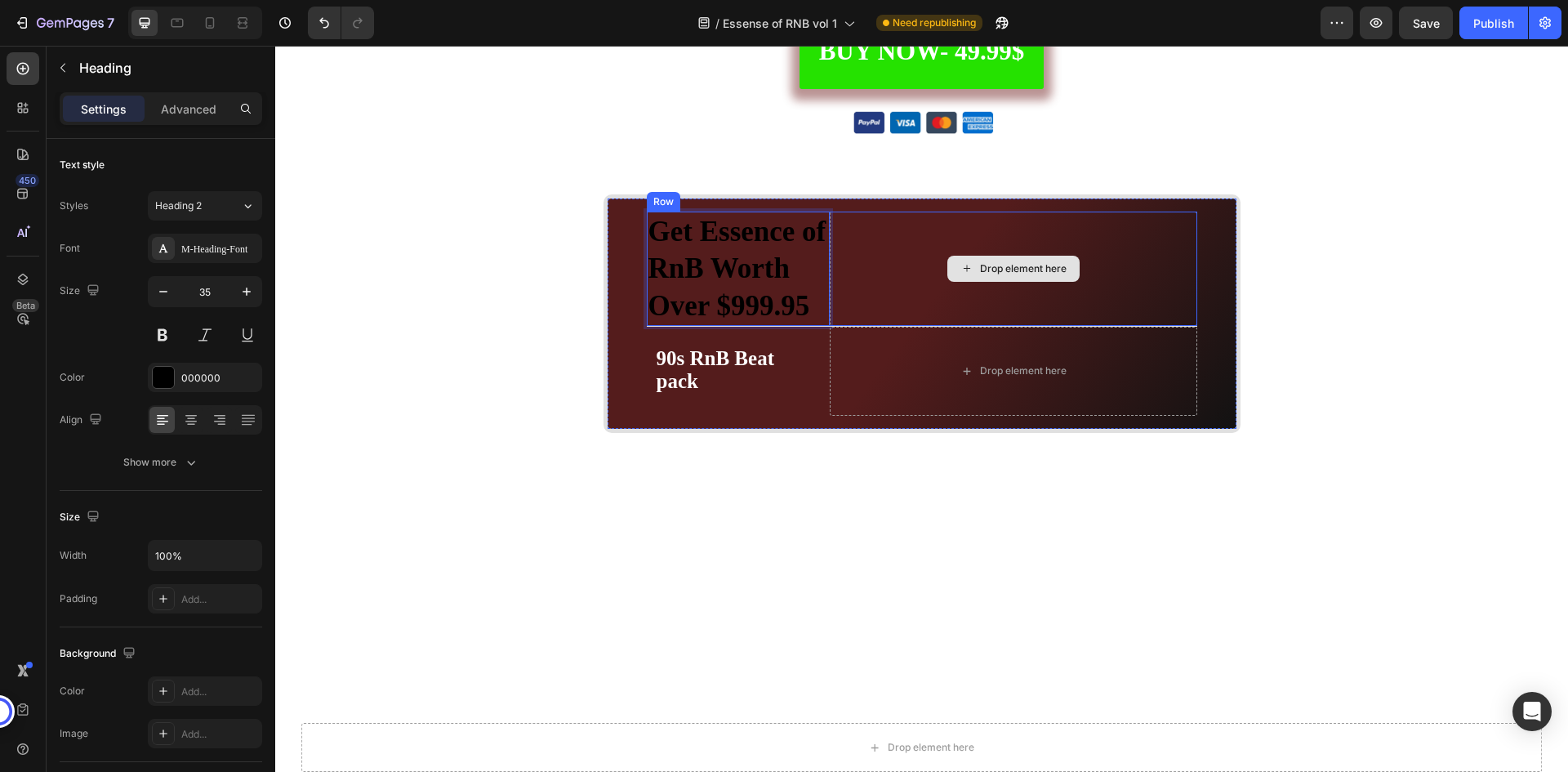
click at [885, 268] on div "Drop element here" at bounding box center [1013, 270] width 367 height 116
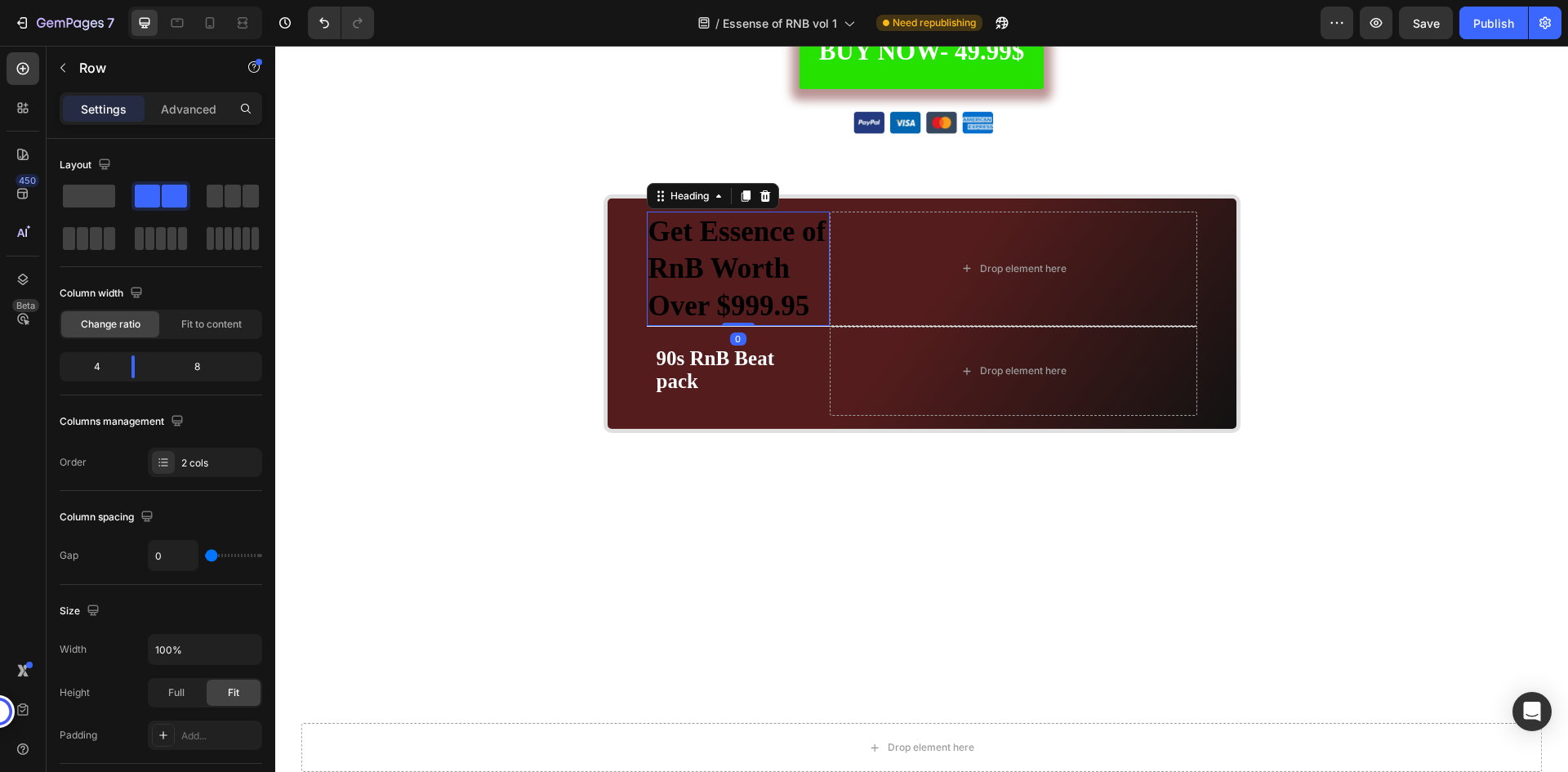
click at [815, 274] on p "⁠⁠⁠⁠⁠⁠⁠ Get Essence of RnB Worth Over $999.95" at bounding box center [739, 270] width 181 height 112
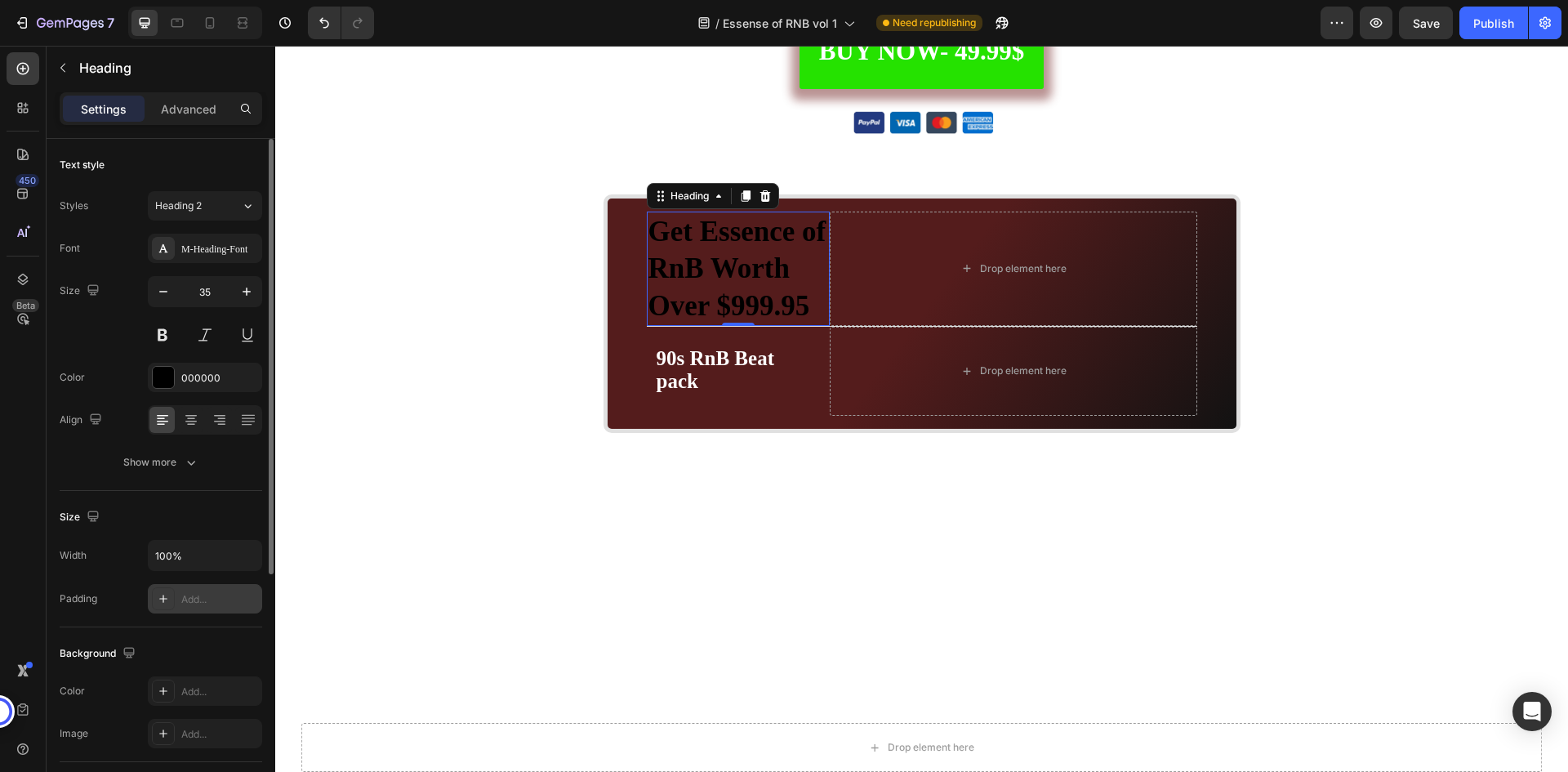
scroll to position [82, 0]
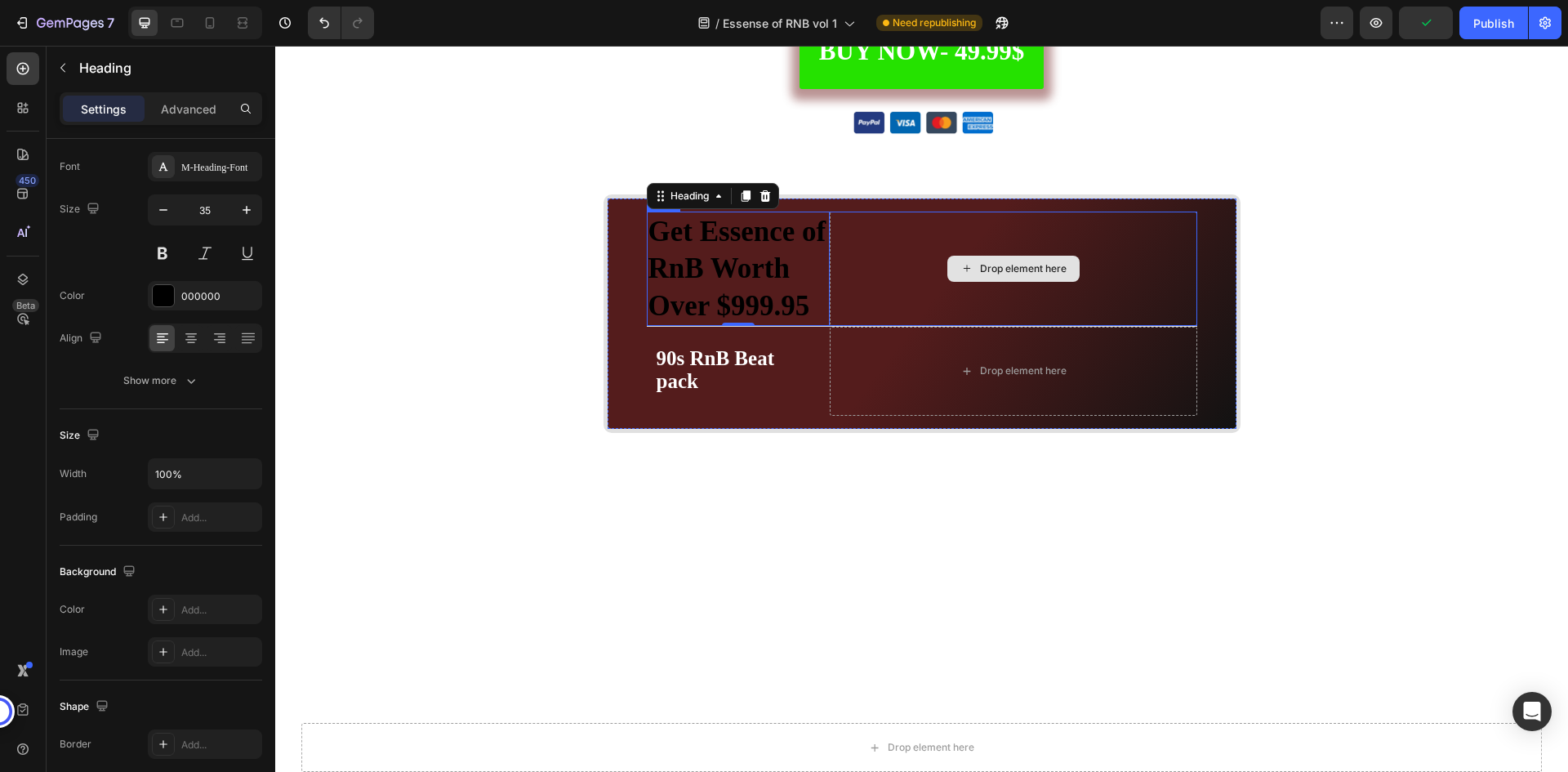
click at [1175, 275] on div "Drop element here" at bounding box center [1013, 270] width 367 height 116
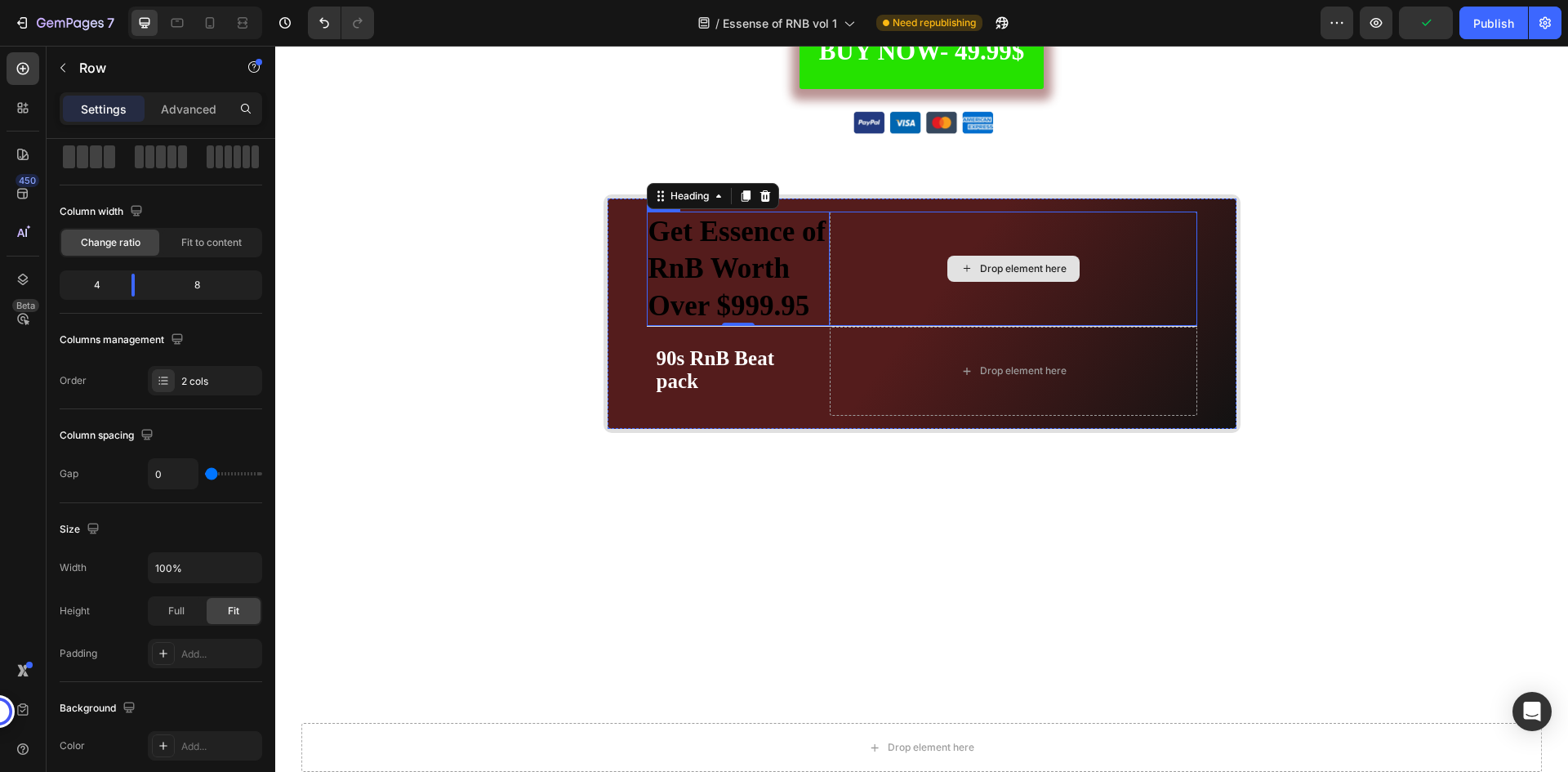
scroll to position [0, 0]
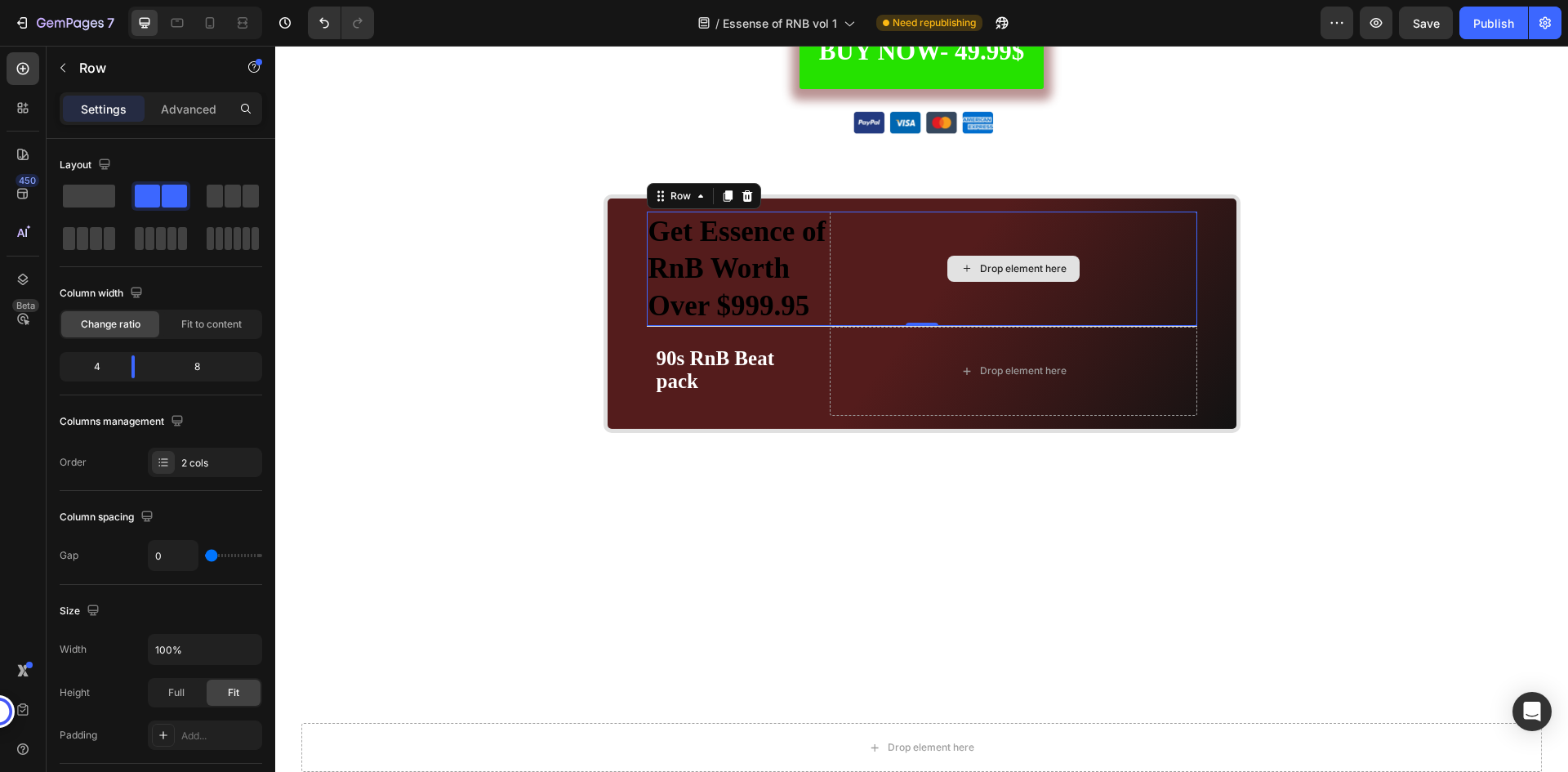
click at [1134, 280] on div "Drop element here" at bounding box center [1013, 270] width 367 height 116
click at [744, 197] on icon at bounding box center [747, 196] width 11 height 12
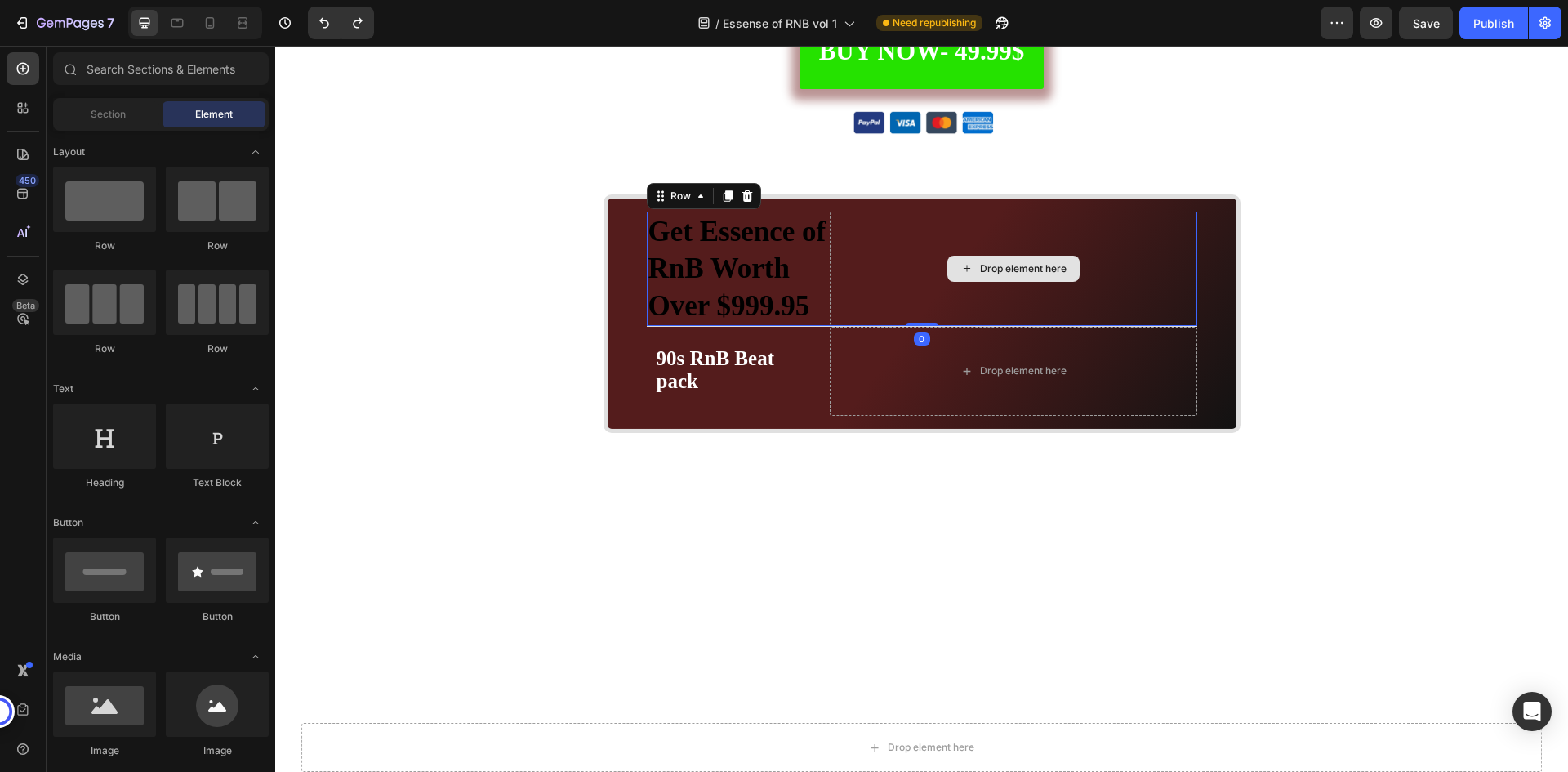
click at [1150, 242] on div "Drop element here" at bounding box center [1013, 270] width 367 height 116
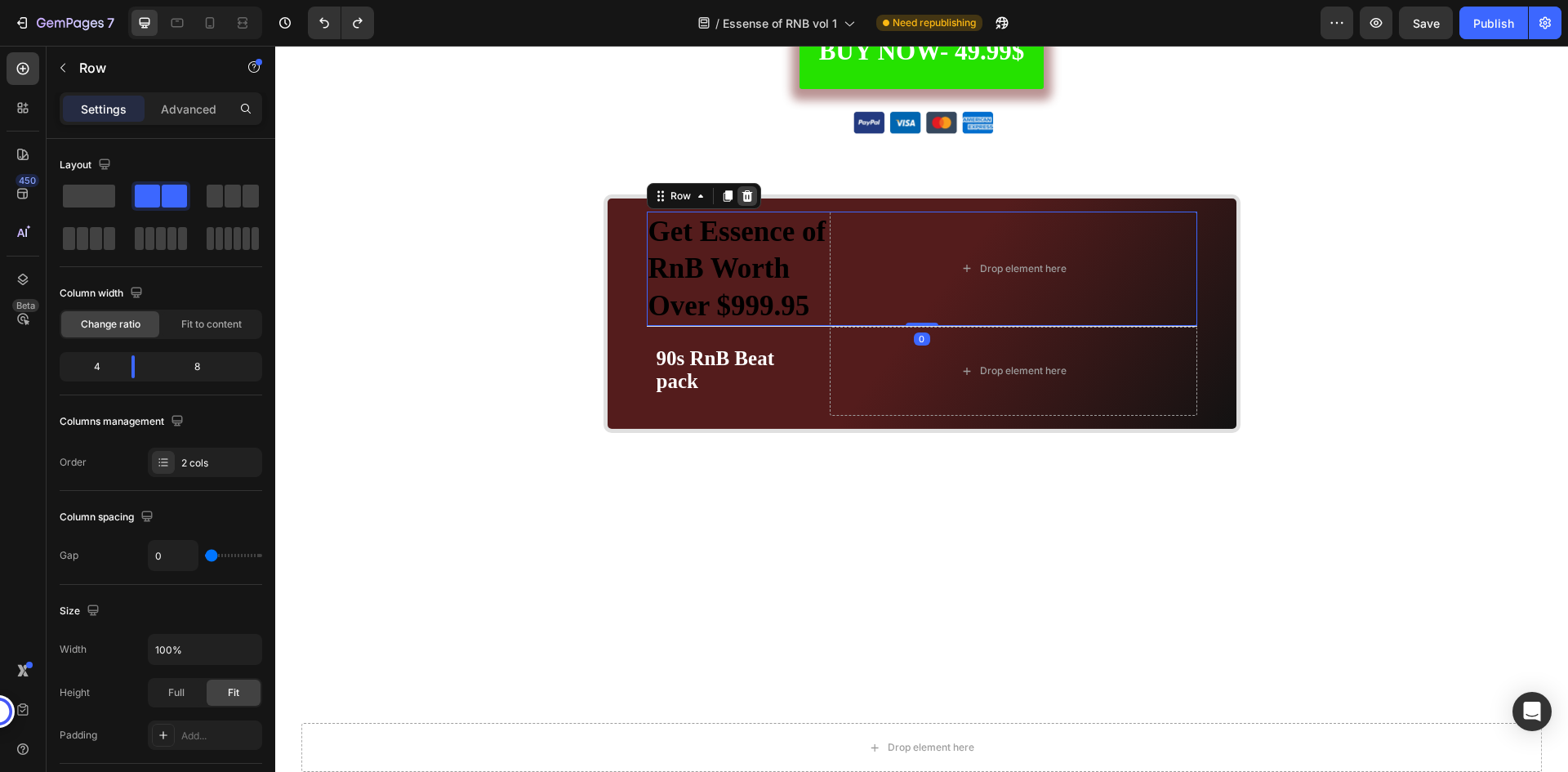
click at [748, 195] on div at bounding box center [747, 195] width 19 height 19
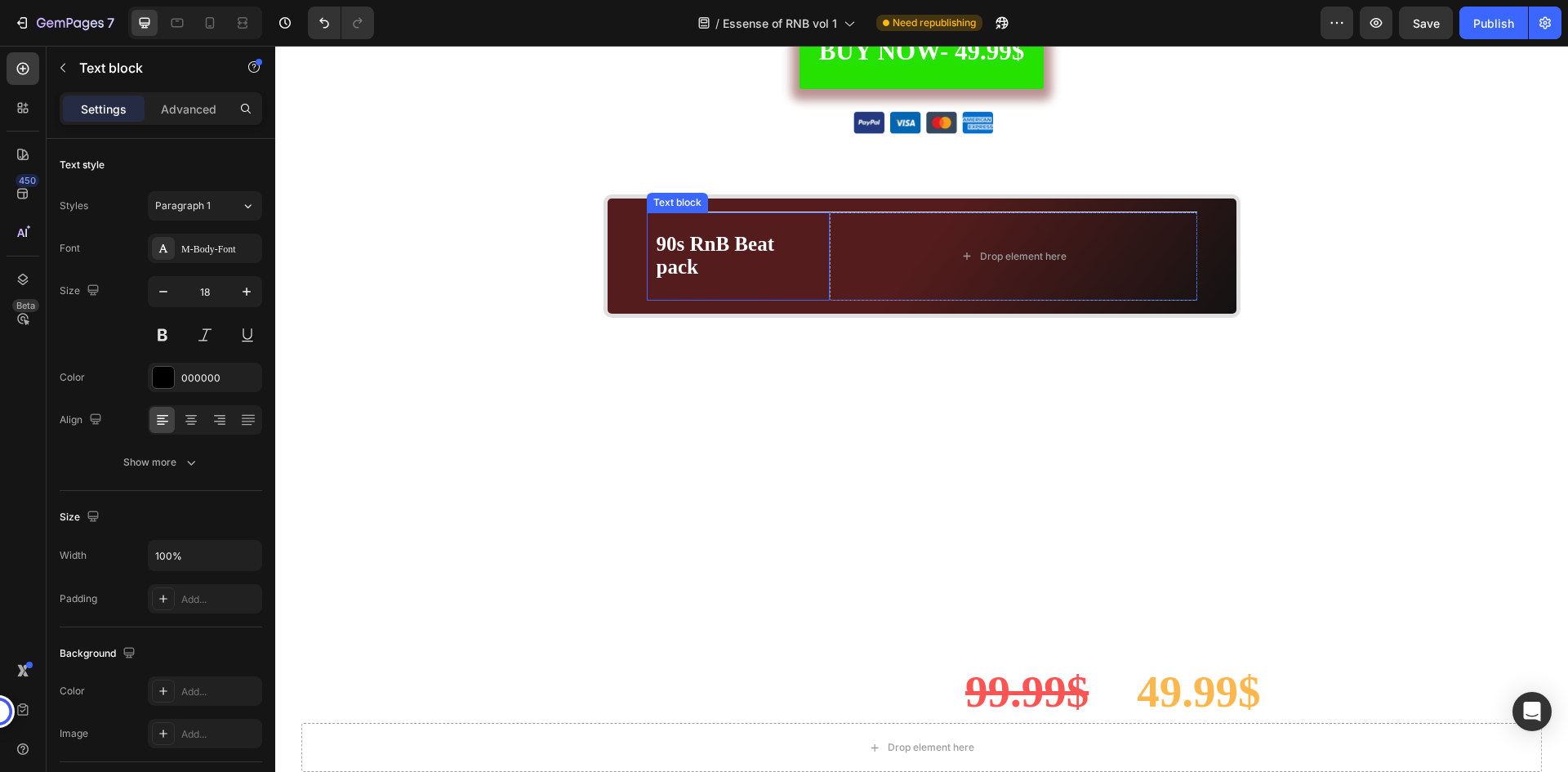
click at [806, 250] on p "90s RnB Beat pack" at bounding box center [738, 256] width 164 height 46
click at [769, 193] on icon at bounding box center [775, 197] width 13 height 13
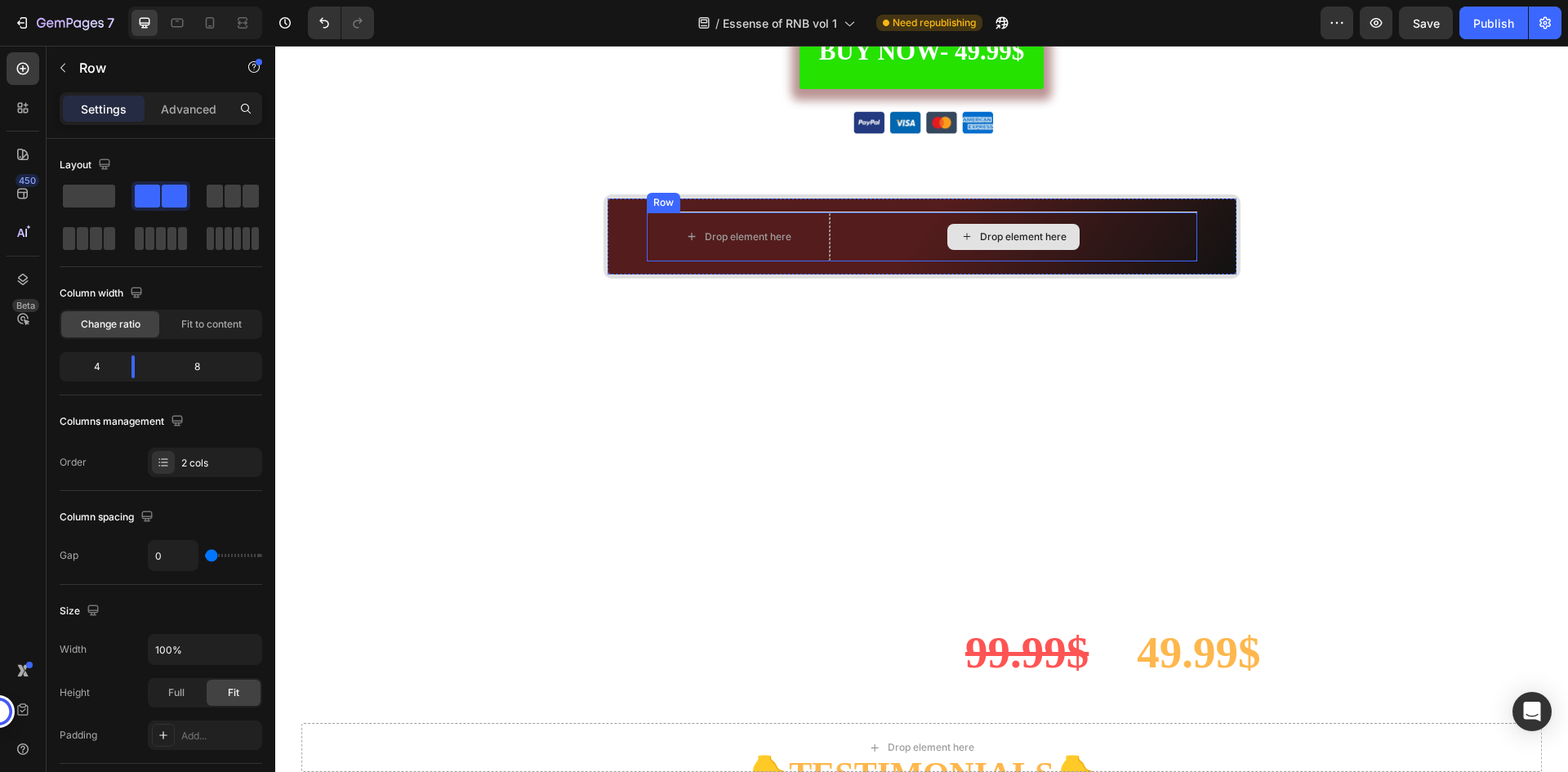
click at [846, 225] on div "Drop element here" at bounding box center [1013, 237] width 367 height 49
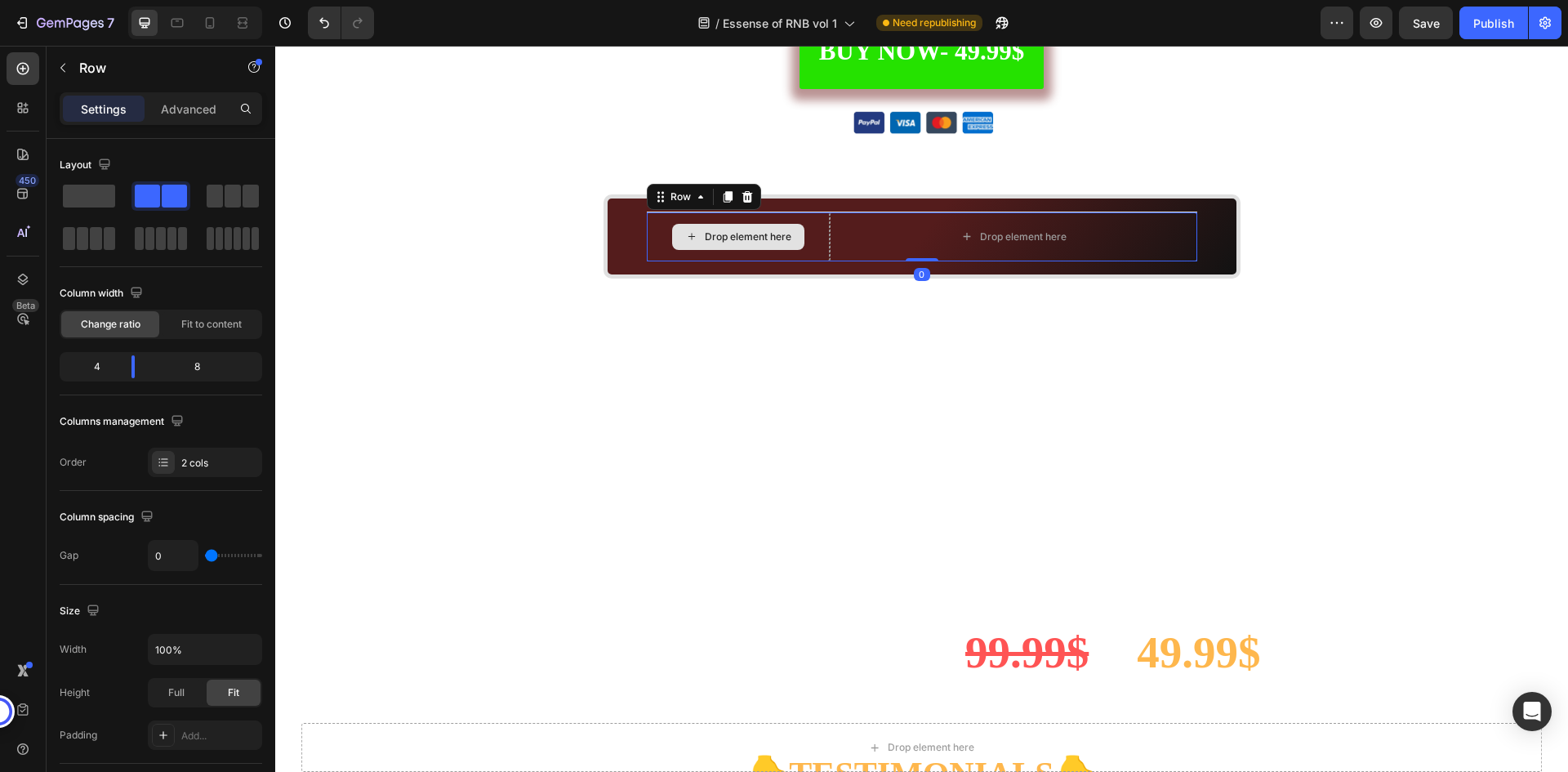
click at [808, 229] on div "Drop element here" at bounding box center [739, 237] width 184 height 49
click at [835, 227] on div "Drop element here" at bounding box center [1013, 237] width 367 height 49
click at [162, 193] on span at bounding box center [174, 196] width 25 height 23
click at [111, 364] on div "4" at bounding box center [90, 366] width 55 height 23
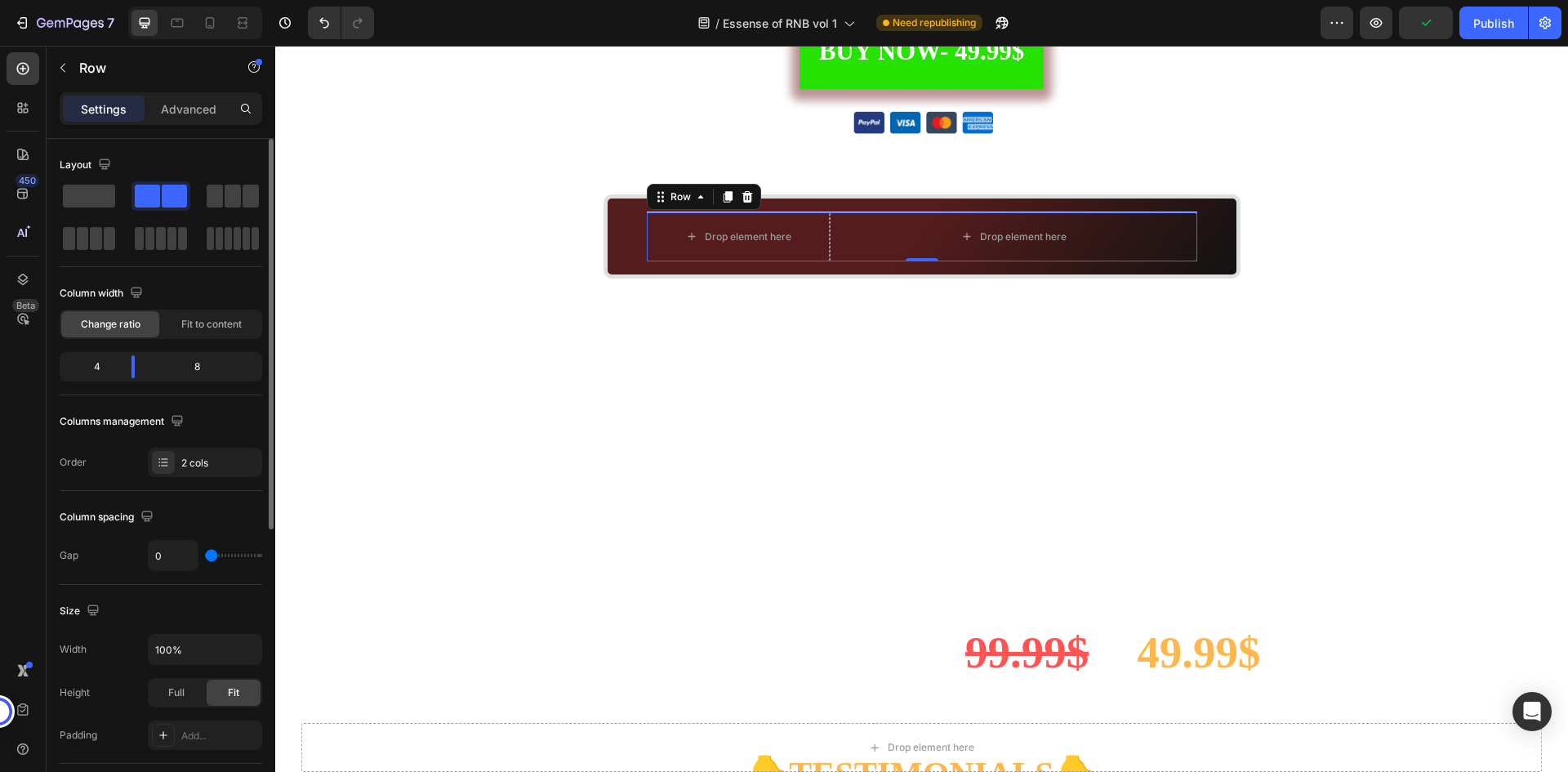
click at [97, 367] on div "4" at bounding box center [90, 366] width 55 height 23
drag, startPoint x: 136, startPoint y: 369, endPoint x: 185, endPoint y: 373, distance: 49.2
click at [185, 0] on body "7 / Essense of RNB vol 1 Need republishing Preview Save Publish 450 Beta Sectio…" at bounding box center [784, 0] width 1568 height 0
click at [712, 229] on div "Drop element here" at bounding box center [807, 237] width 321 height 49
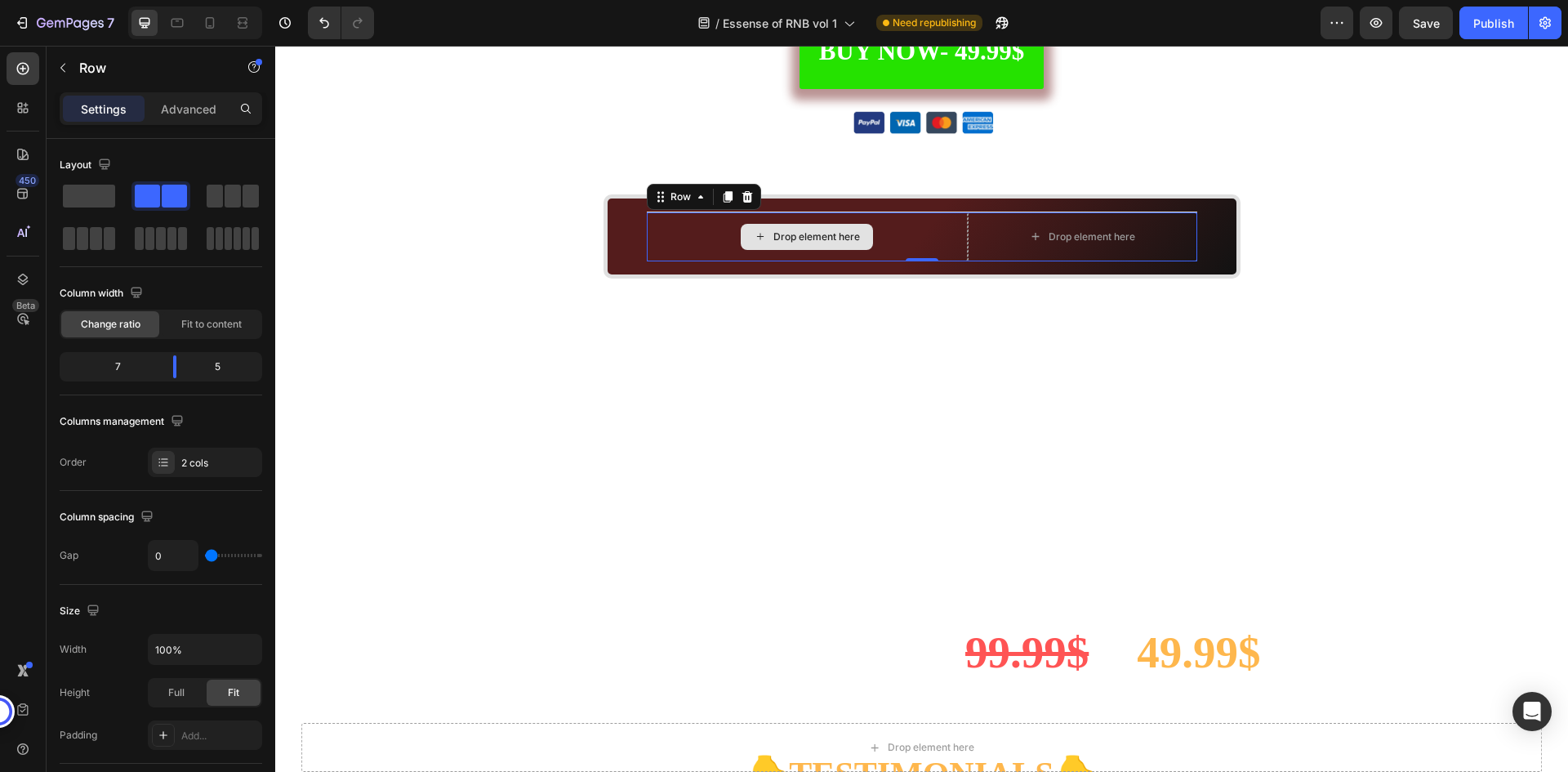
click at [902, 225] on div "Drop element here" at bounding box center [807, 237] width 321 height 49
click at [792, 240] on div "Drop element here" at bounding box center [816, 237] width 86 height 13
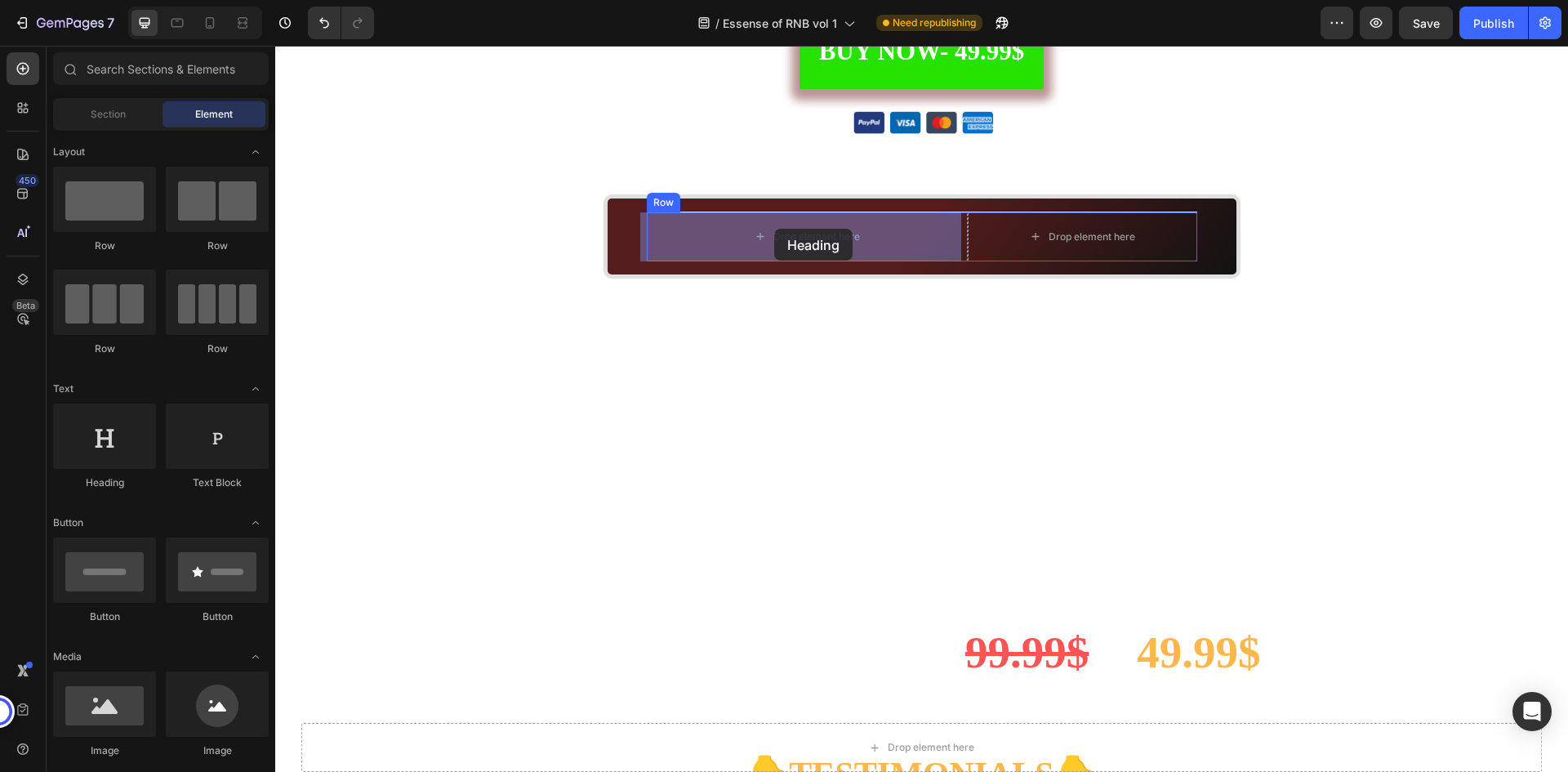
drag, startPoint x: 385, startPoint y: 474, endPoint x: 774, endPoint y: 229, distance: 459.7
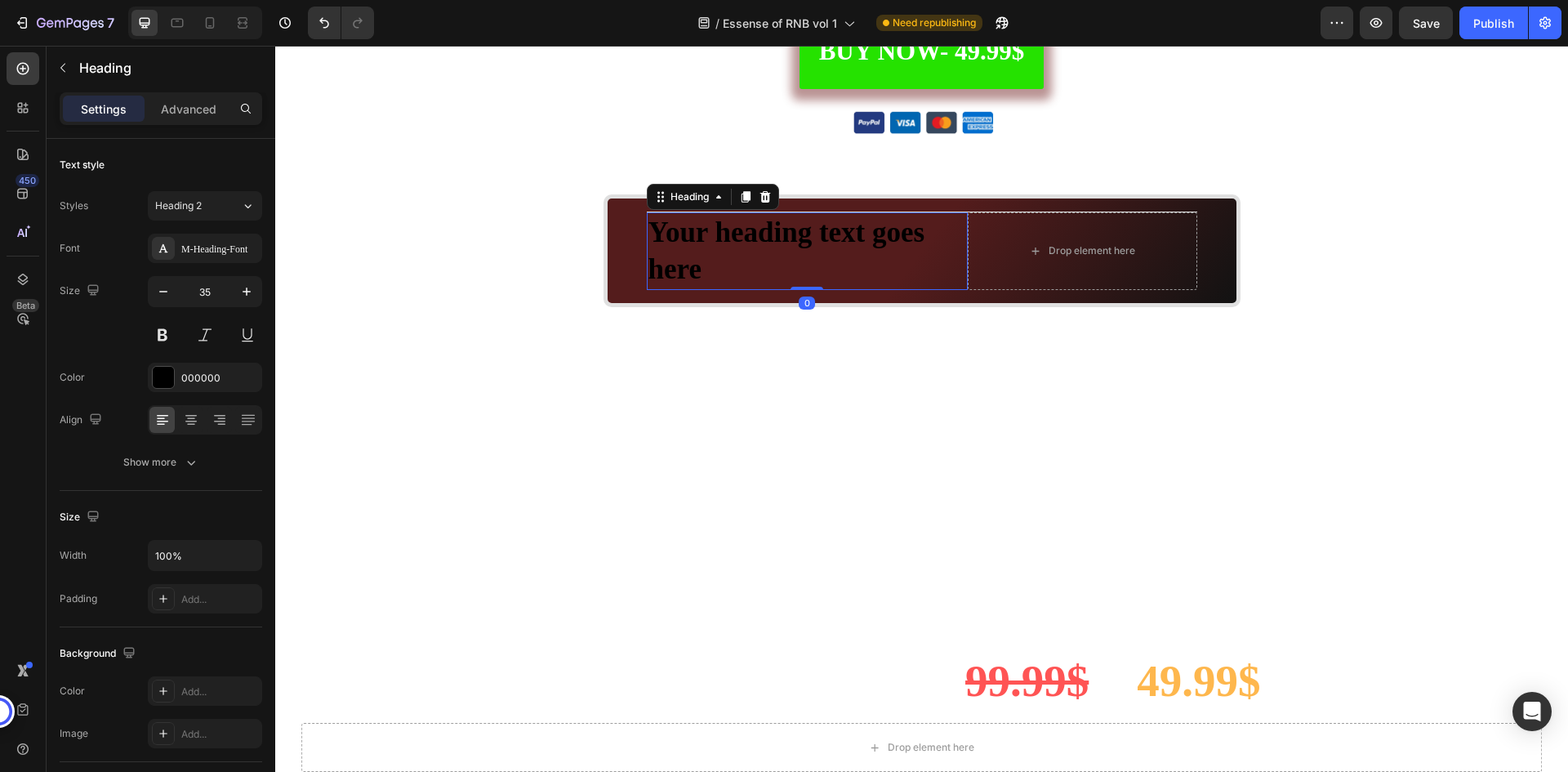
click at [838, 239] on h2 "Your heading text goes here" at bounding box center [807, 251] width 321 height 78
click at [838, 239] on p "Your heading text goes here" at bounding box center [808, 251] width 318 height 75
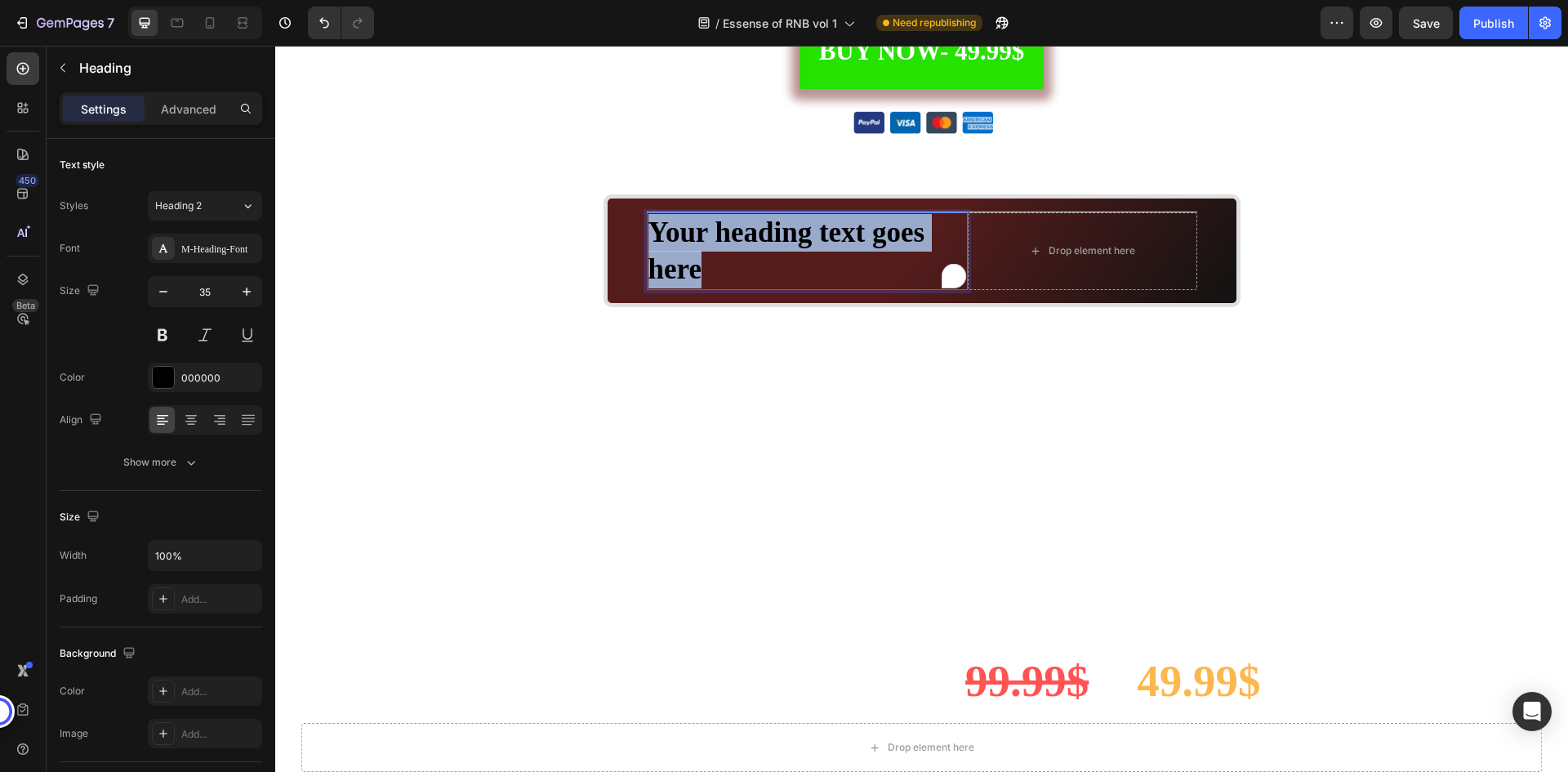
click at [838, 239] on p "Your heading text goes here" at bounding box center [808, 251] width 318 height 75
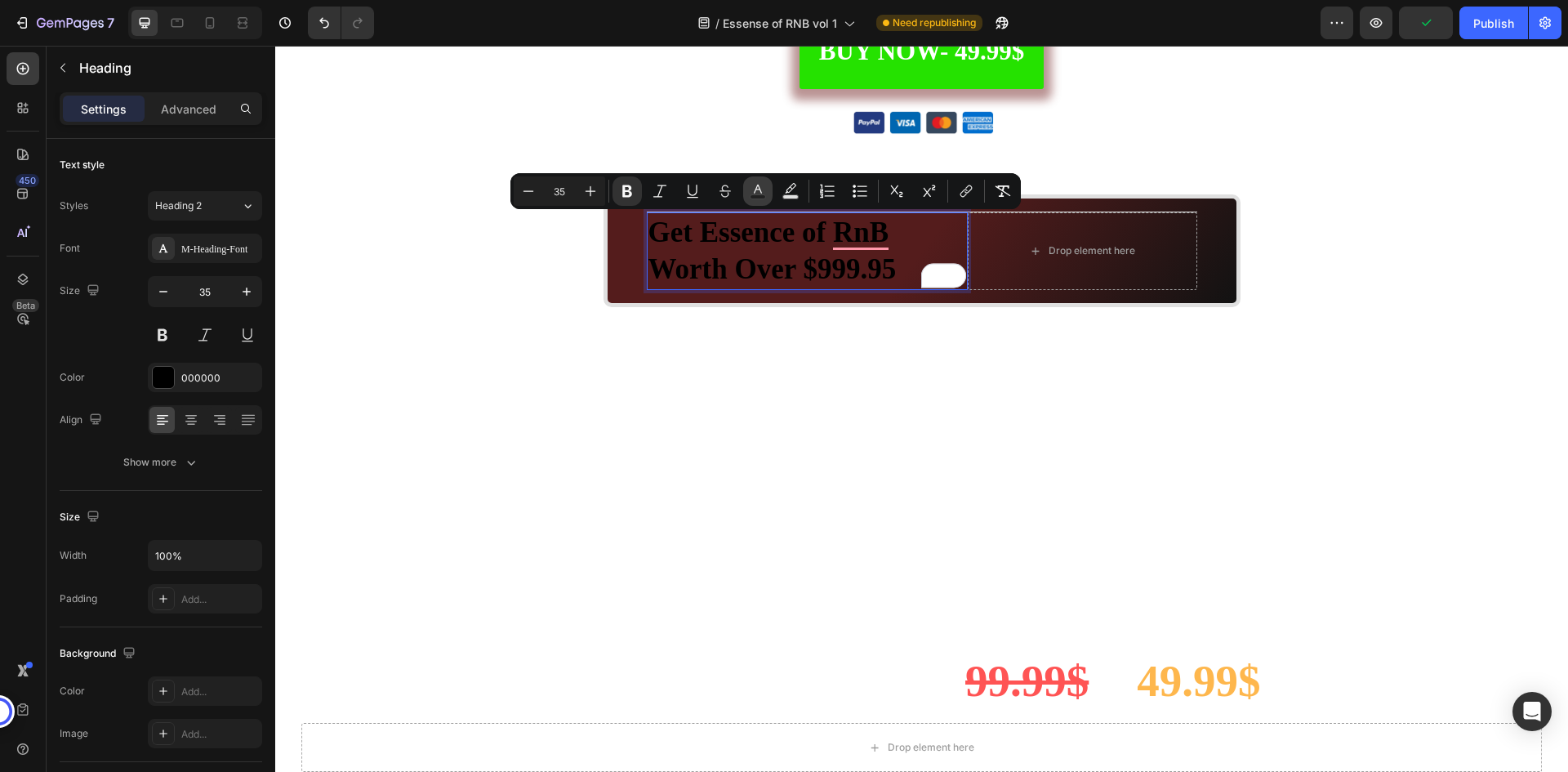
click at [754, 184] on icon "Editor contextual toolbar" at bounding box center [758, 192] width 17 height 17
type input "000000"
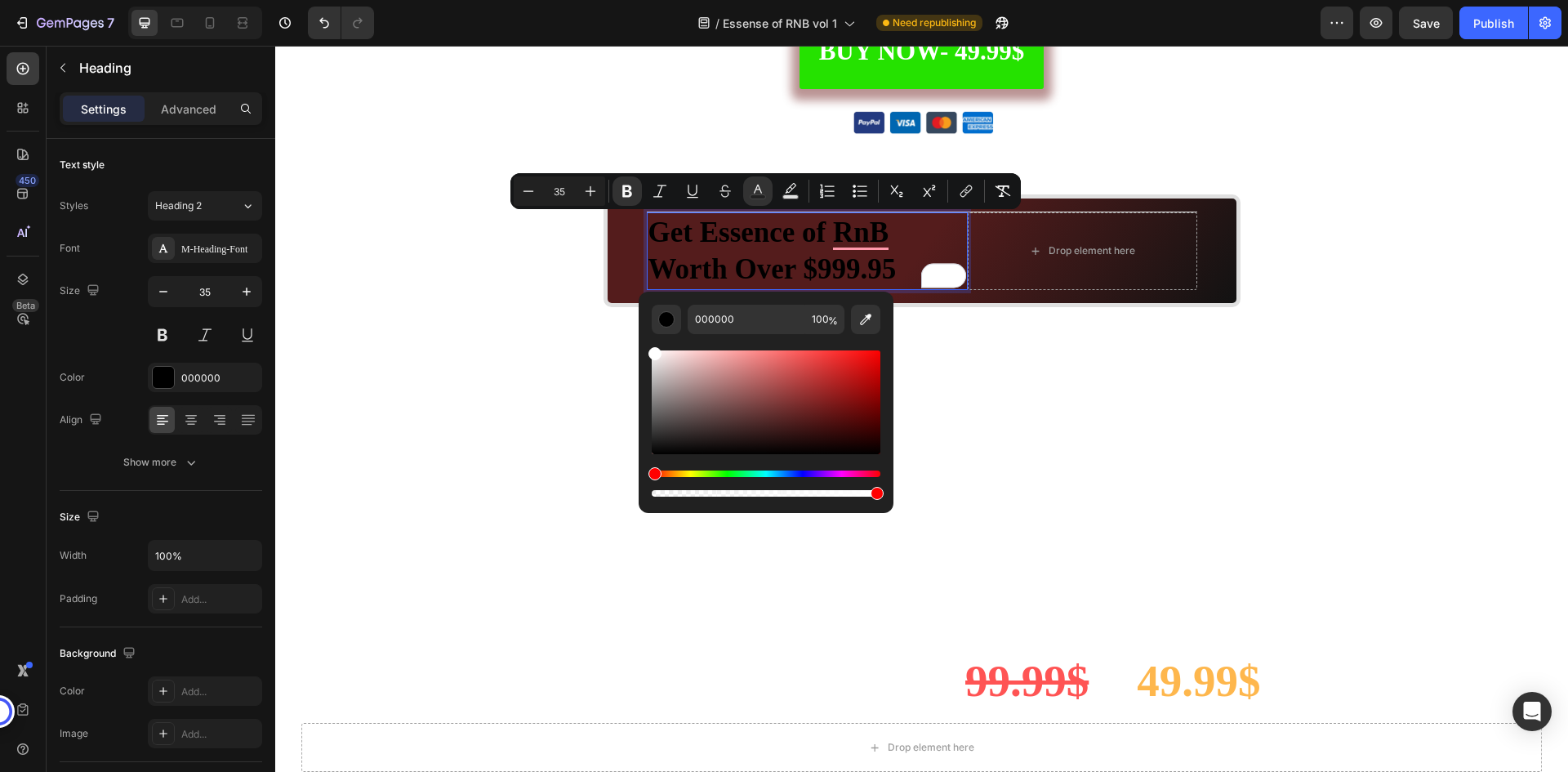
type input "FFFFFF"
drag, startPoint x: 697, startPoint y: 383, endPoint x: 638, endPoint y: 329, distance: 80.0
click at [639, 329] on div "FFFFFF 100 %" at bounding box center [766, 395] width 254 height 208
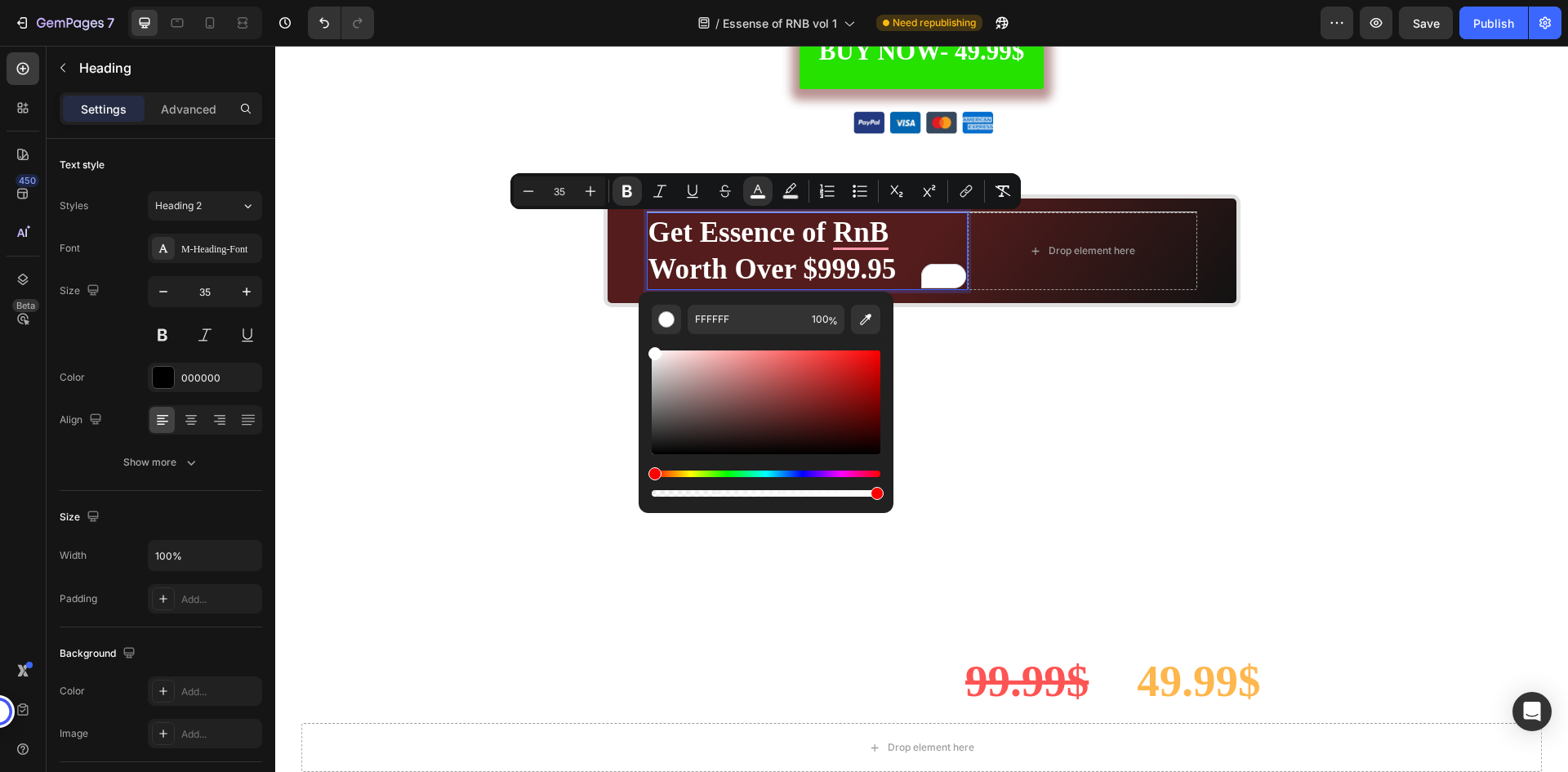
click at [923, 237] on p "Get Essence of RnB Worth Over $999.95" at bounding box center [808, 251] width 318 height 75
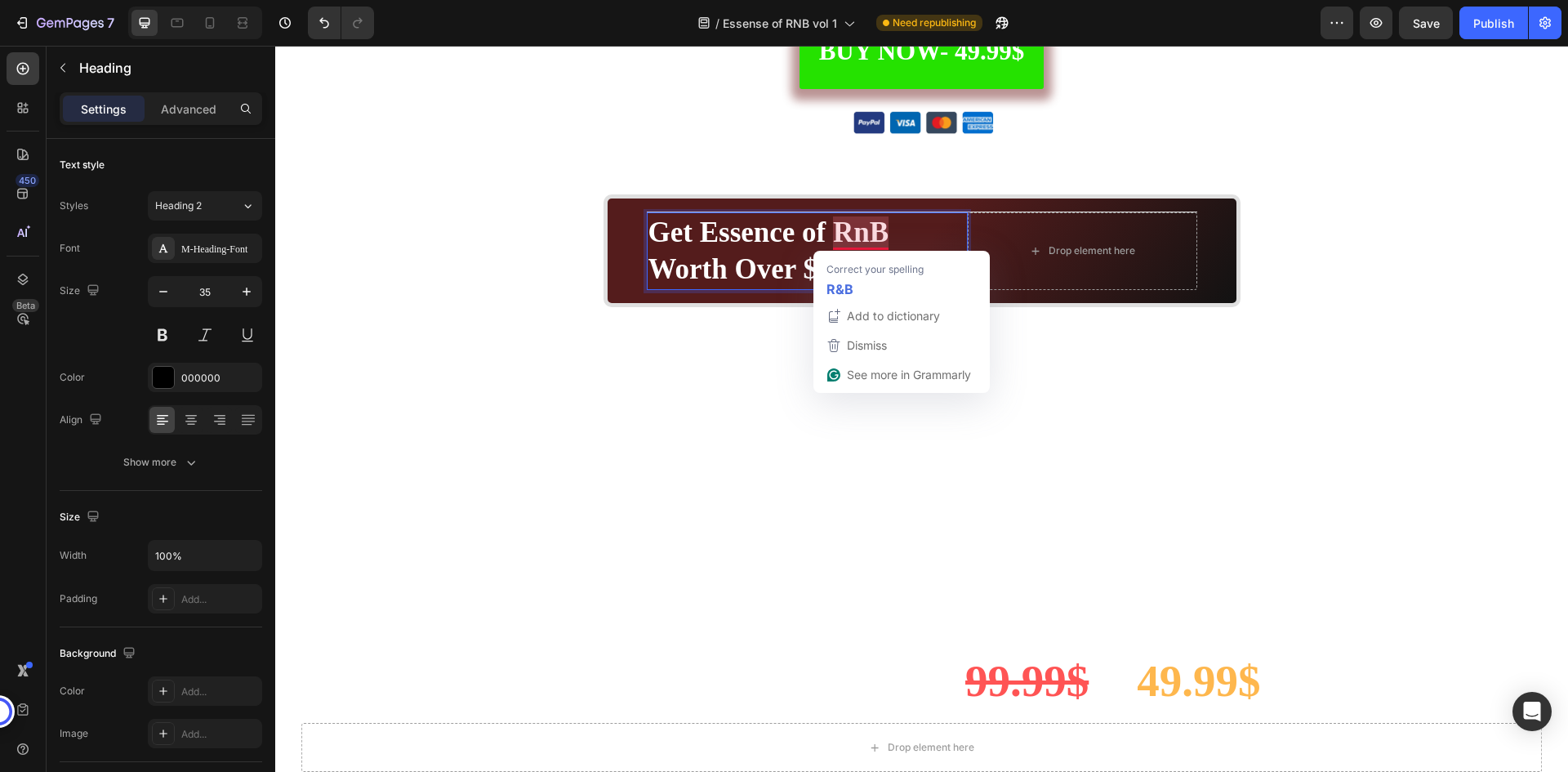
click at [755, 233] on strong "Get Essence of RnB Worth Over $999.95" at bounding box center [773, 251] width 249 height 69
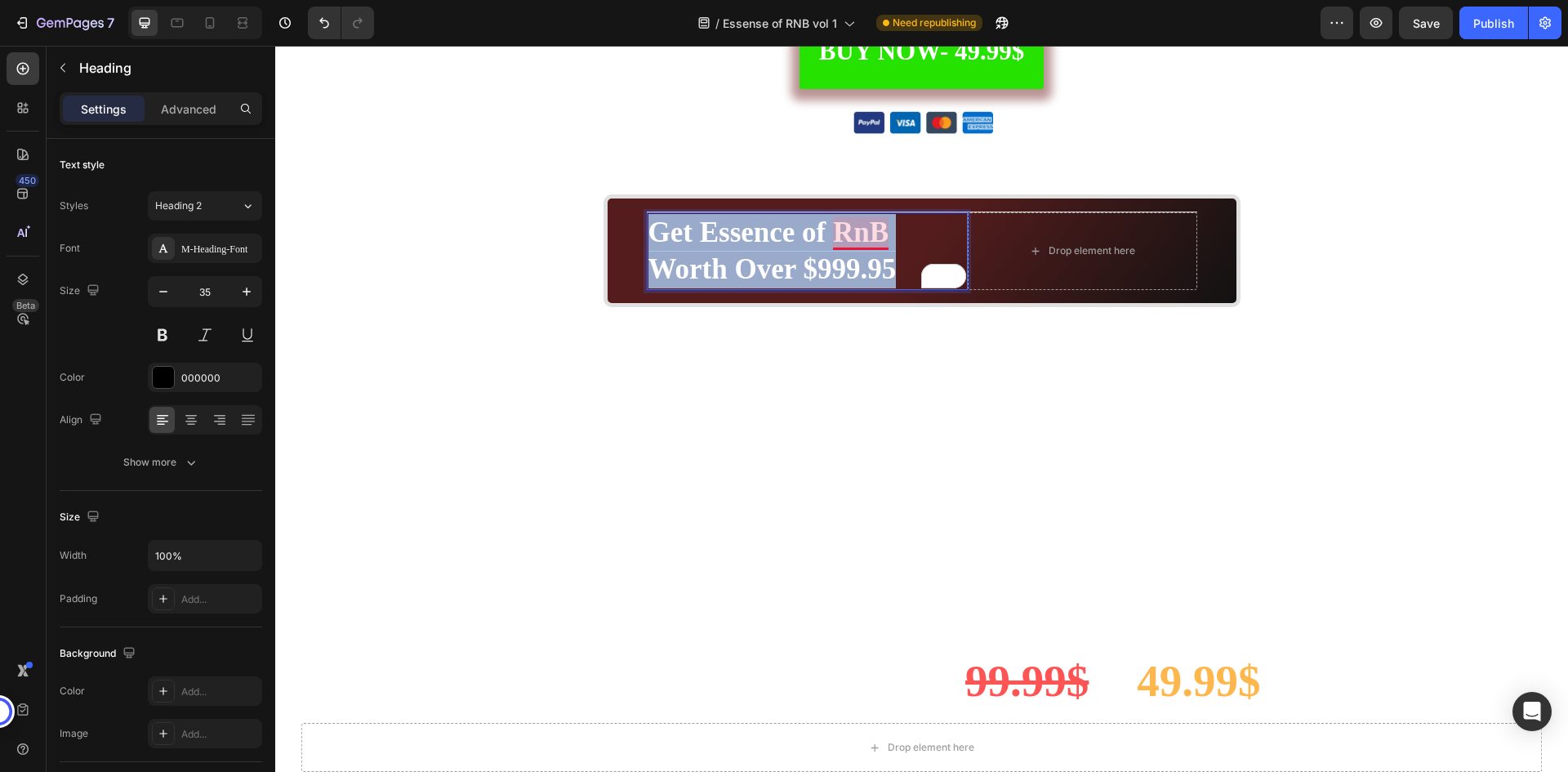
click at [755, 233] on strong "Get Essence of RnB Worth Over $999.95" at bounding box center [773, 251] width 249 height 69
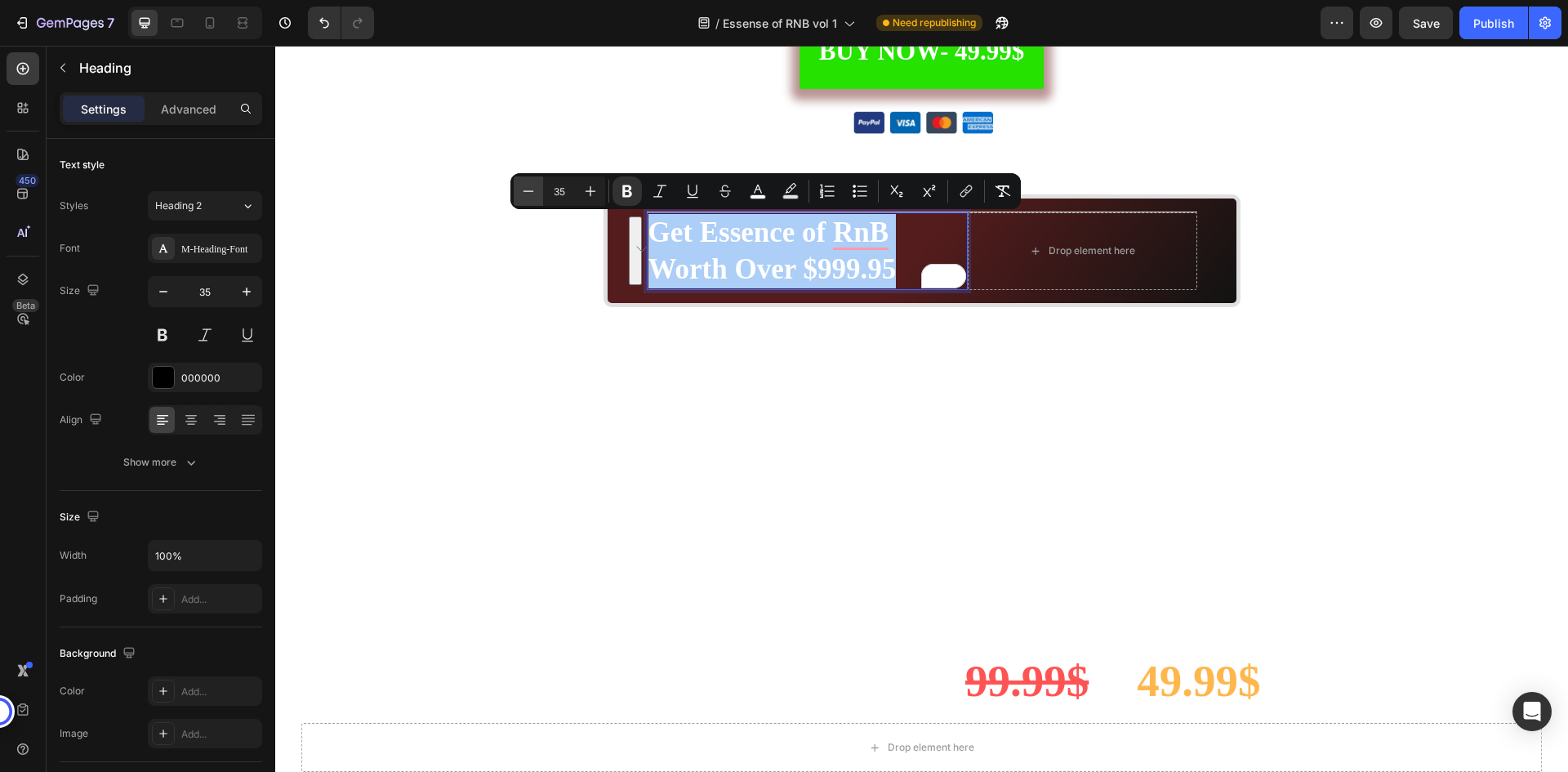
click at [528, 193] on icon "Editor contextual toolbar" at bounding box center [529, 192] width 17 height 17
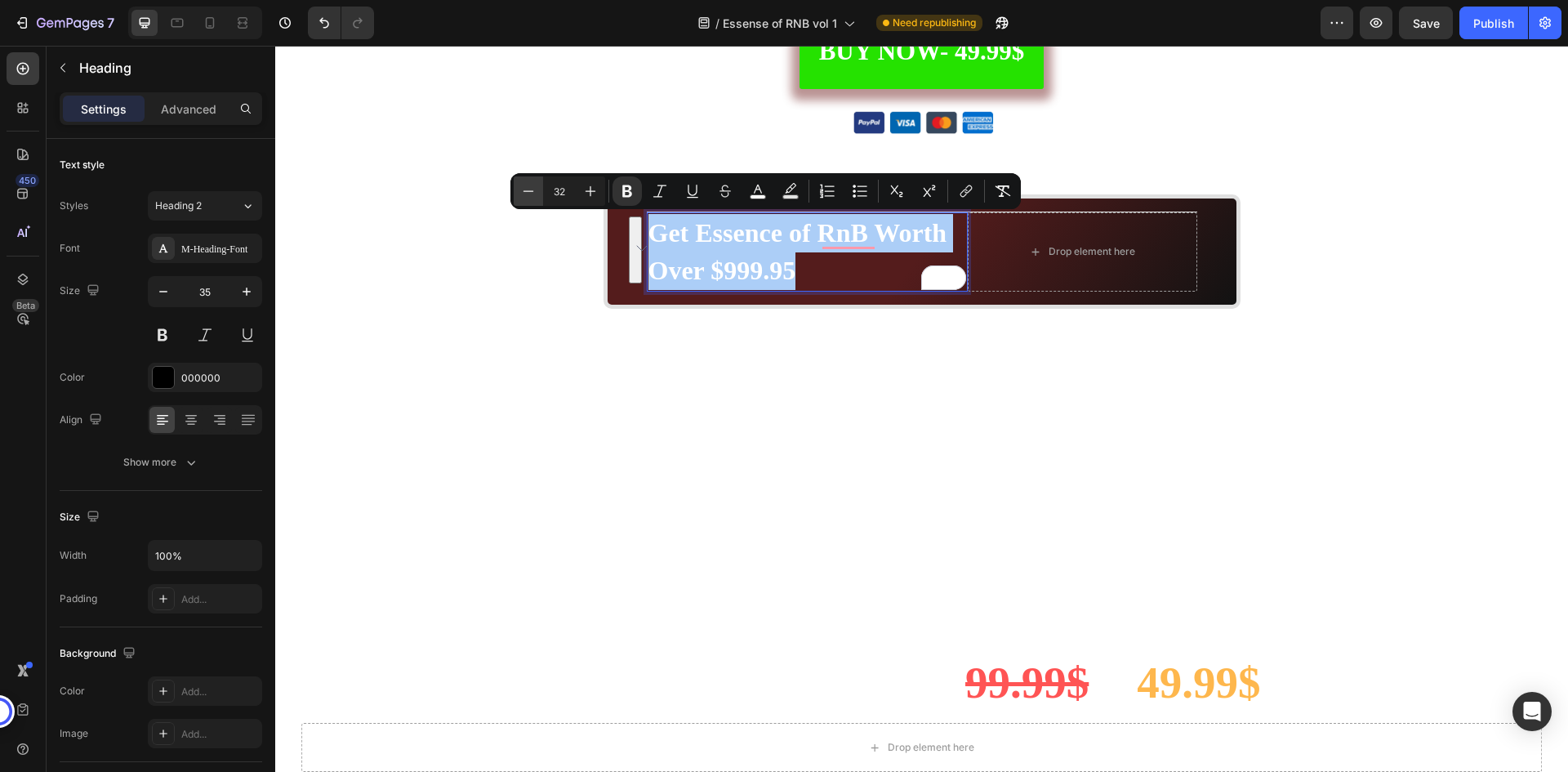
click at [528, 193] on icon "Editor contextual toolbar" at bounding box center [529, 192] width 17 height 17
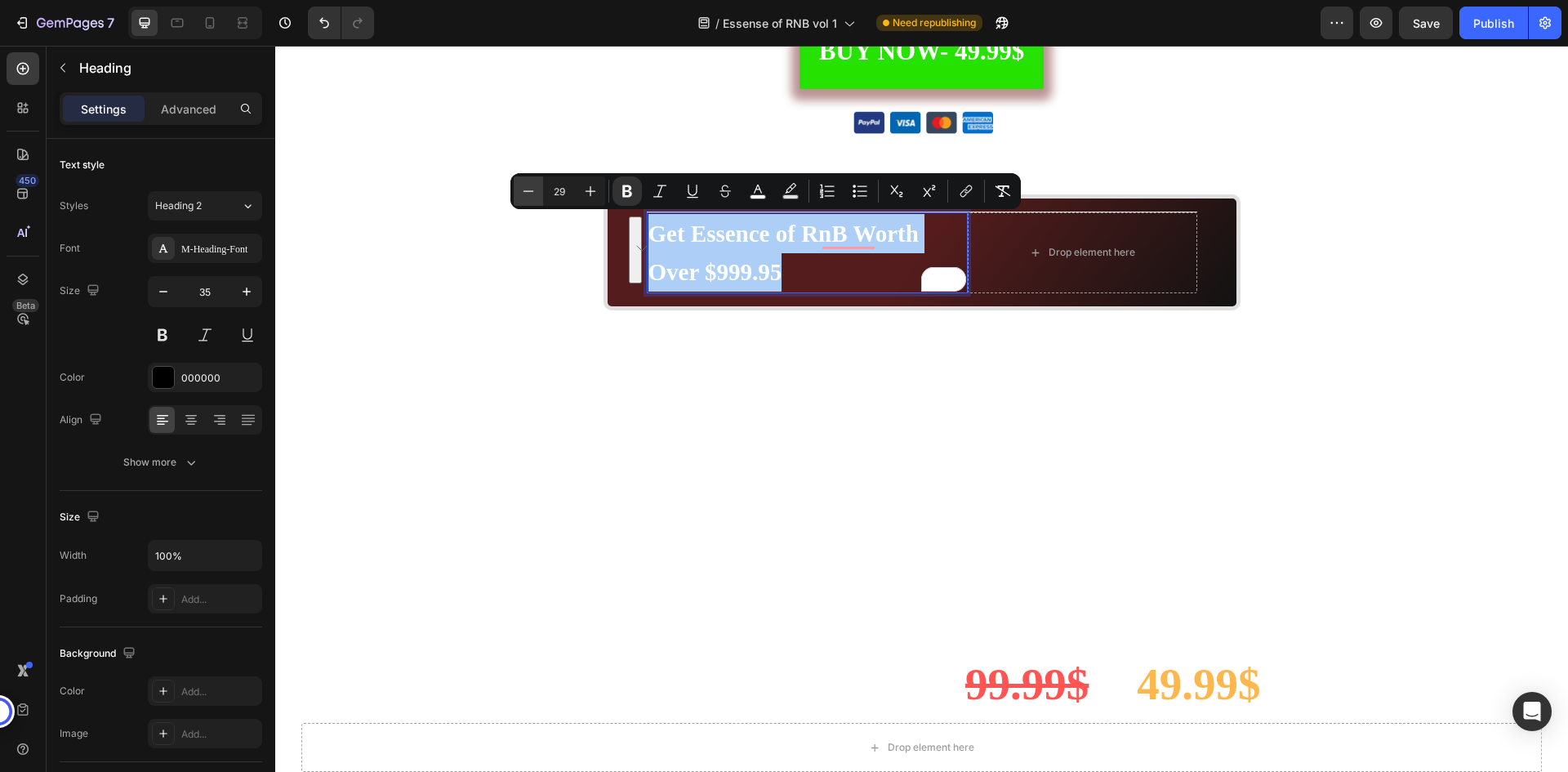
click at [528, 193] on icon "Editor contextual toolbar" at bounding box center [529, 192] width 17 height 17
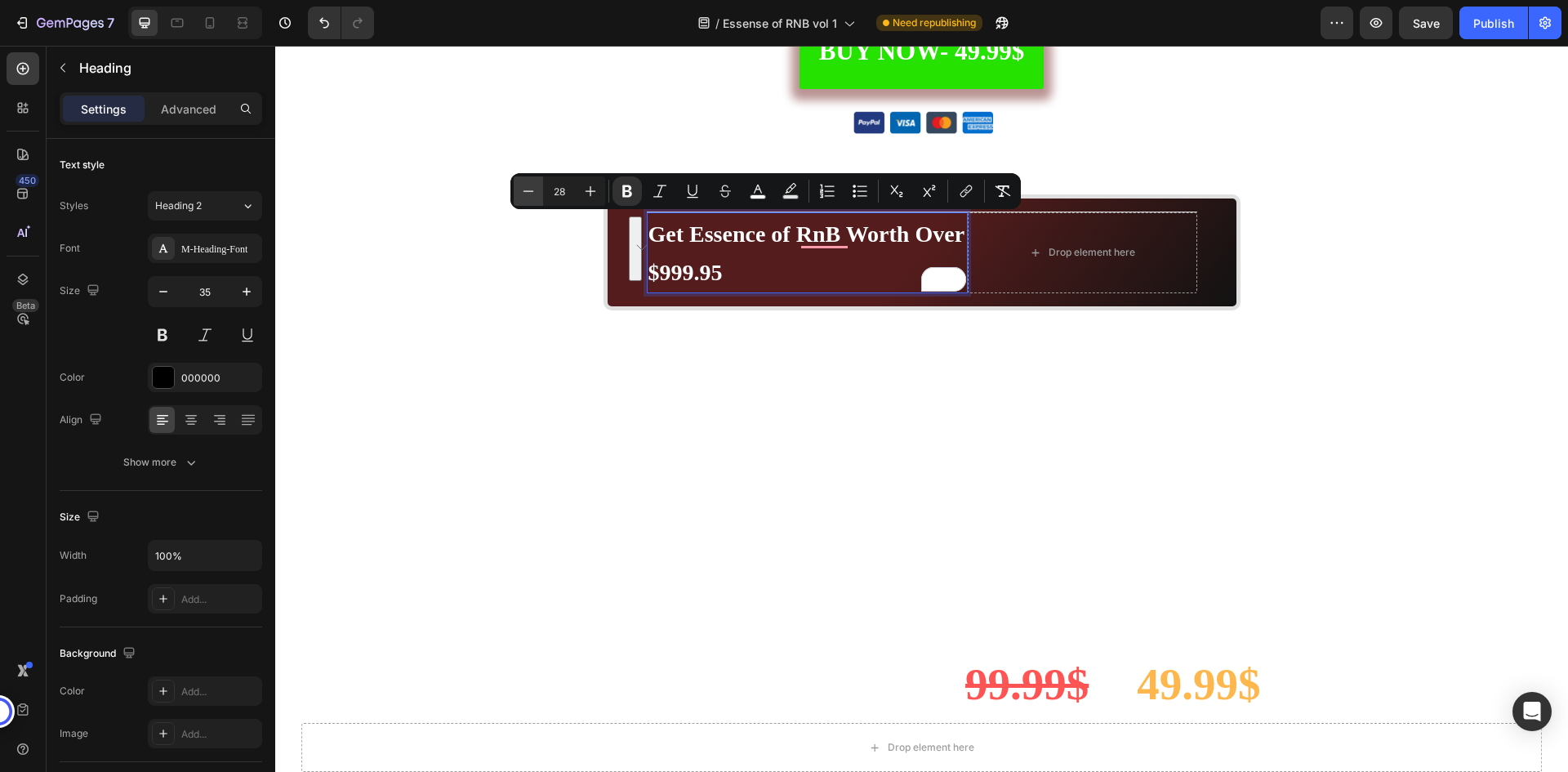
click at [528, 193] on icon "Editor contextual toolbar" at bounding box center [529, 192] width 17 height 17
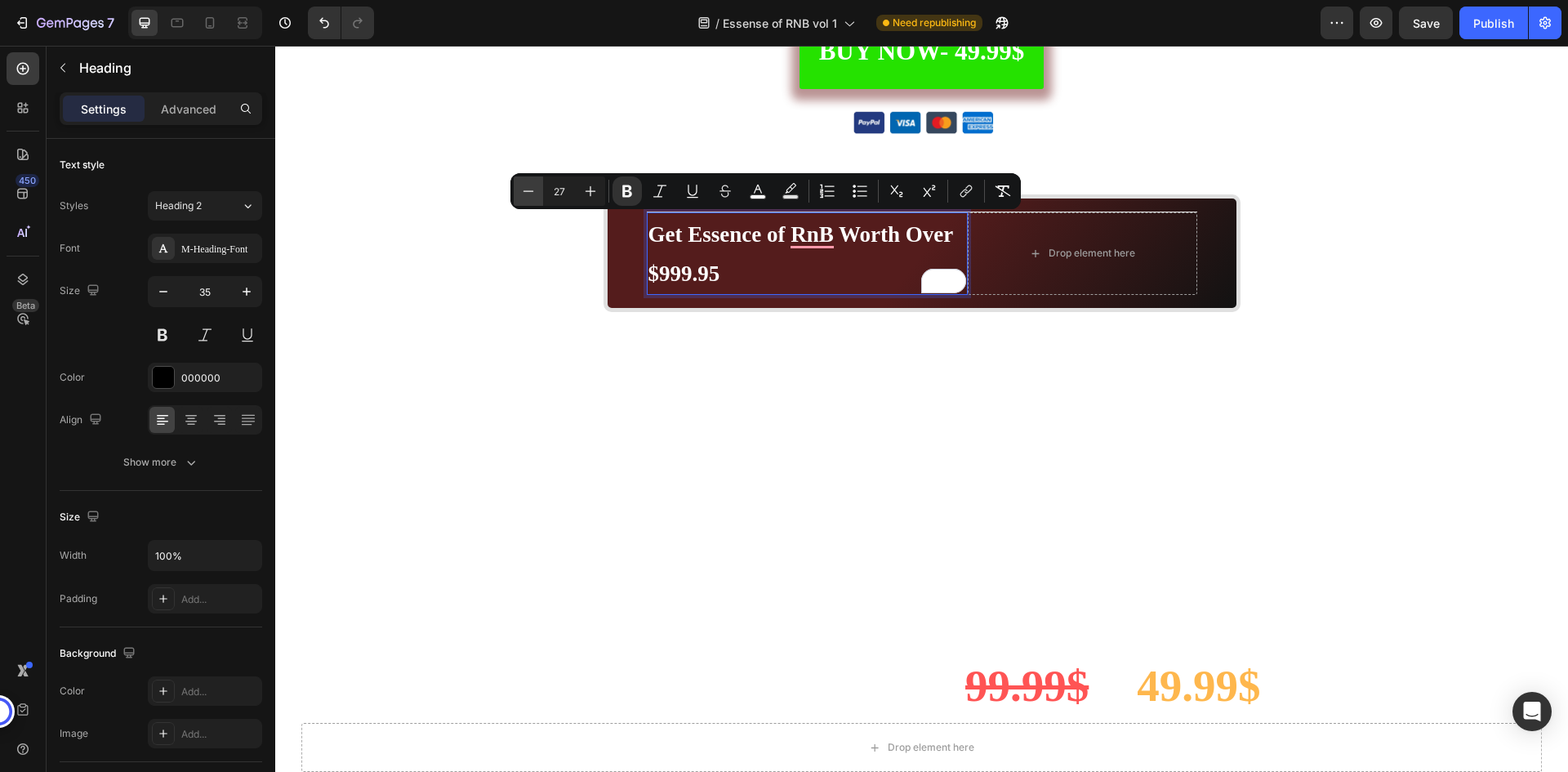
click at [528, 193] on icon "Editor contextual toolbar" at bounding box center [529, 192] width 17 height 17
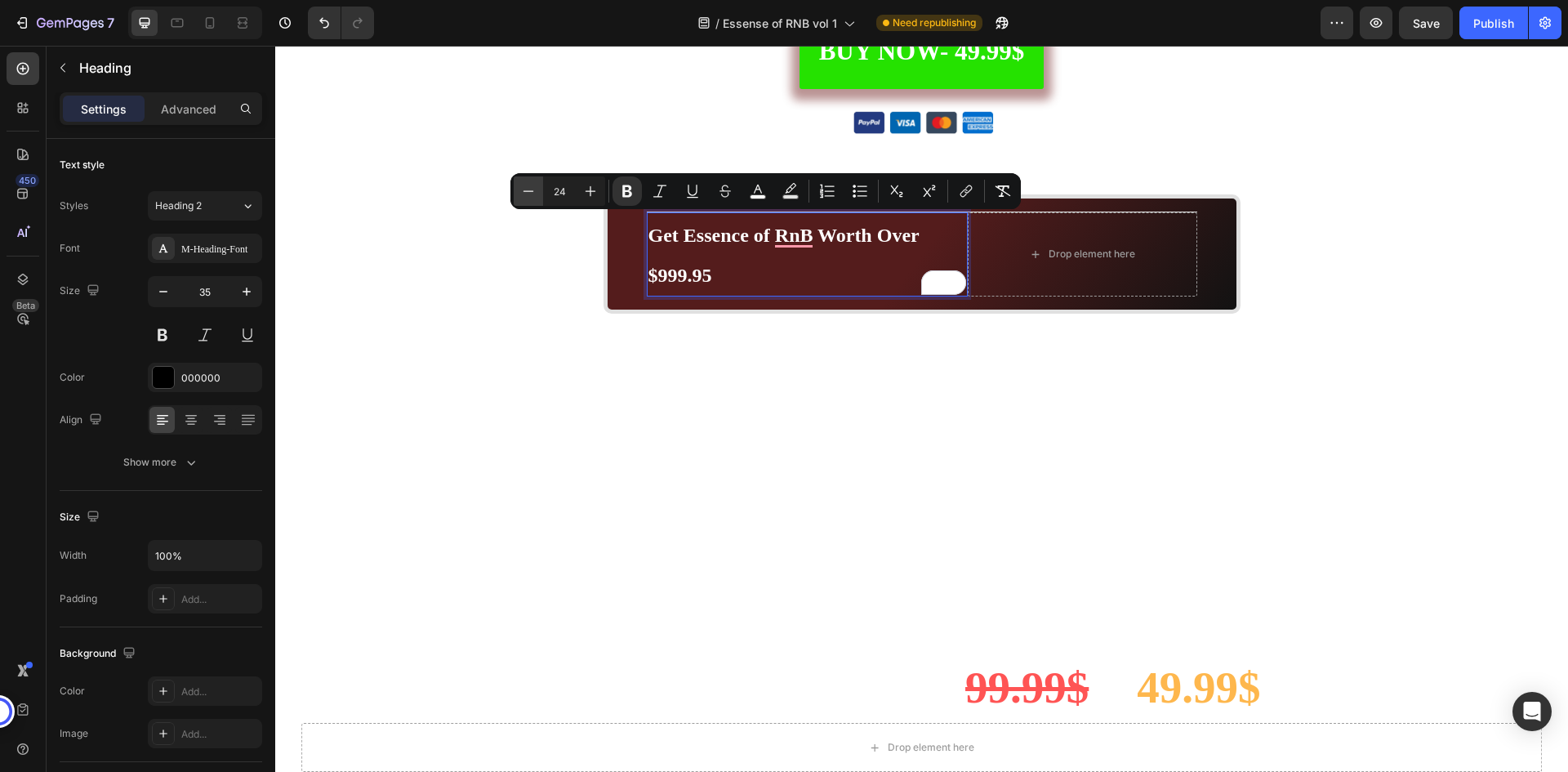
click at [528, 193] on icon "Editor contextual toolbar" at bounding box center [529, 192] width 17 height 17
type input "22"
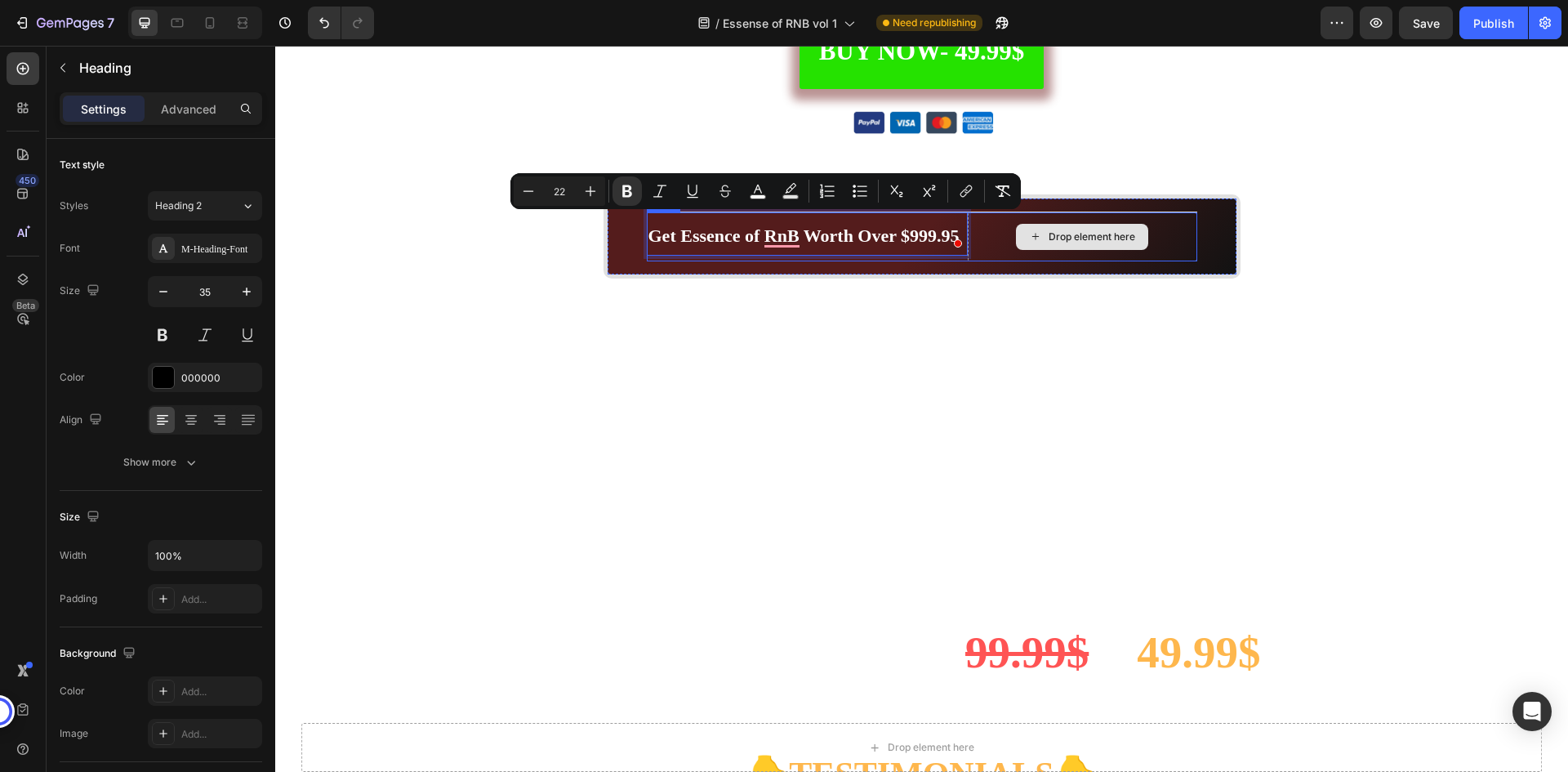
click at [992, 230] on div "Drop element here" at bounding box center [1082, 237] width 229 height 49
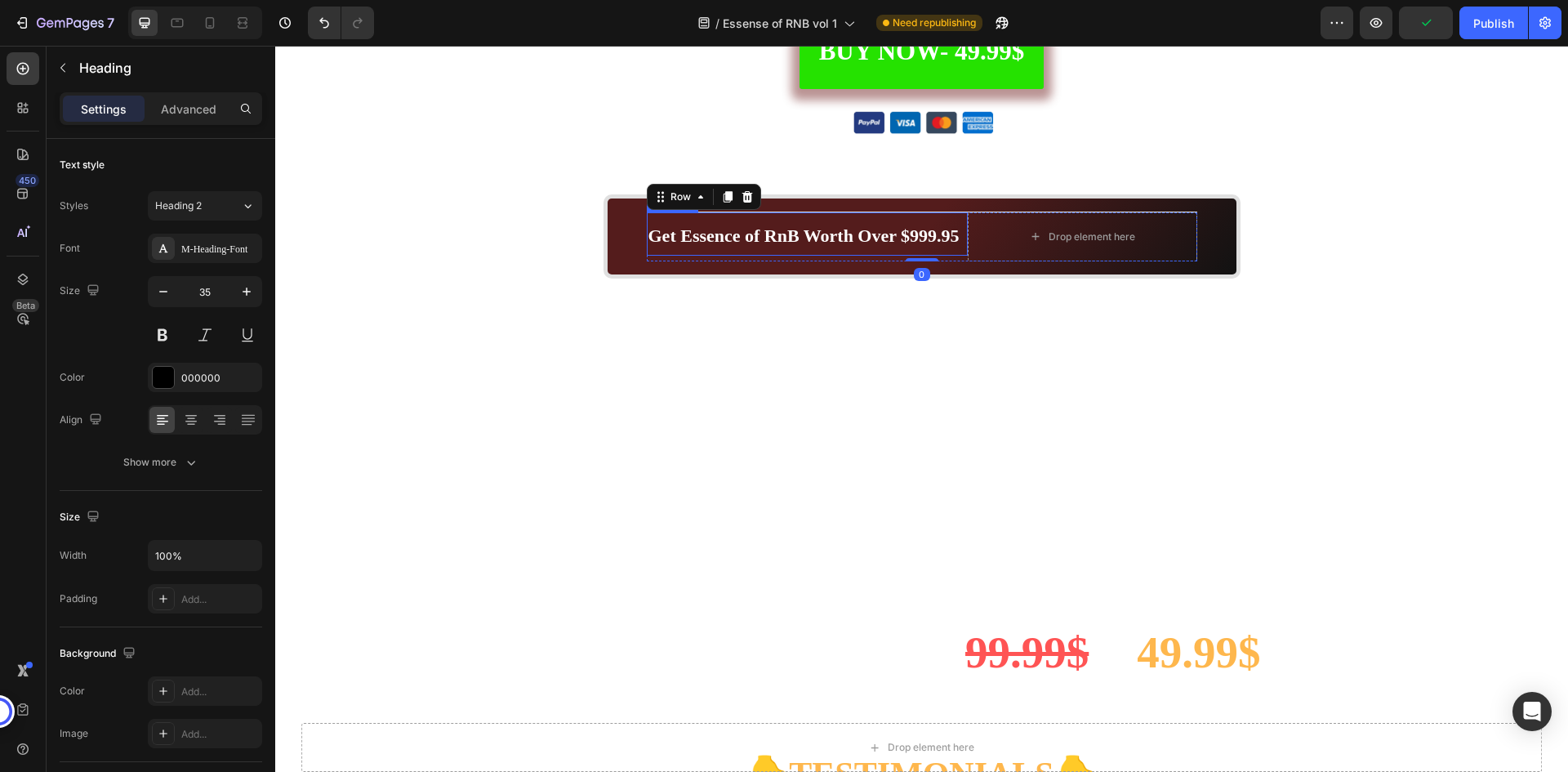
click at [918, 237] on strong "Get Essence of RnB Worth Over $999.95" at bounding box center [805, 235] width 311 height 20
drag, startPoint x: 913, startPoint y: 234, endPoint x: 872, endPoint y: 234, distance: 41.0
click at [872, 234] on strong "Get Essence of RnB Worth Over $999.95" at bounding box center [805, 235] width 311 height 20
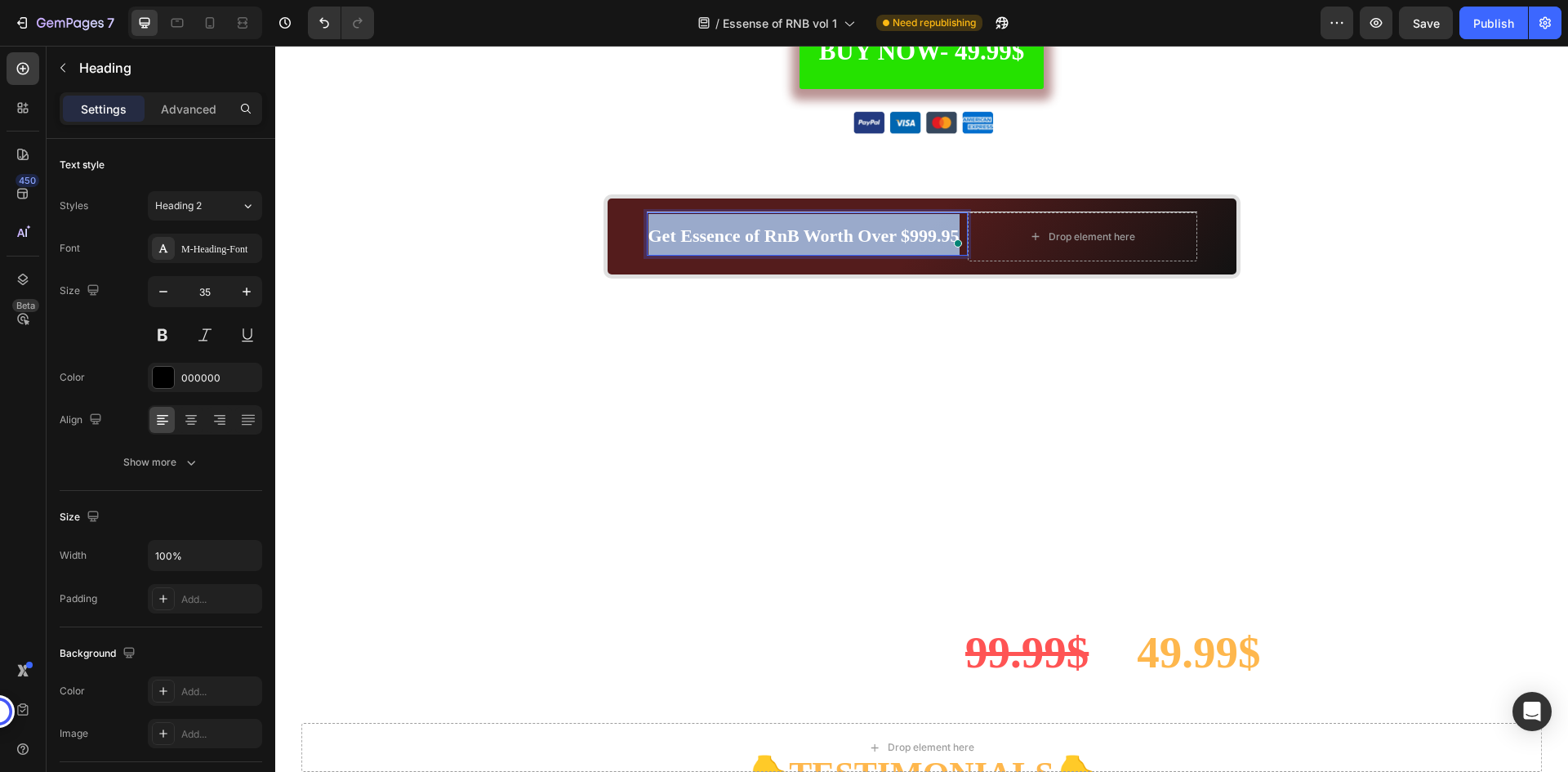
click at [872, 234] on strong "Get Essence of RnB Worth Over $999.95" at bounding box center [805, 235] width 311 height 20
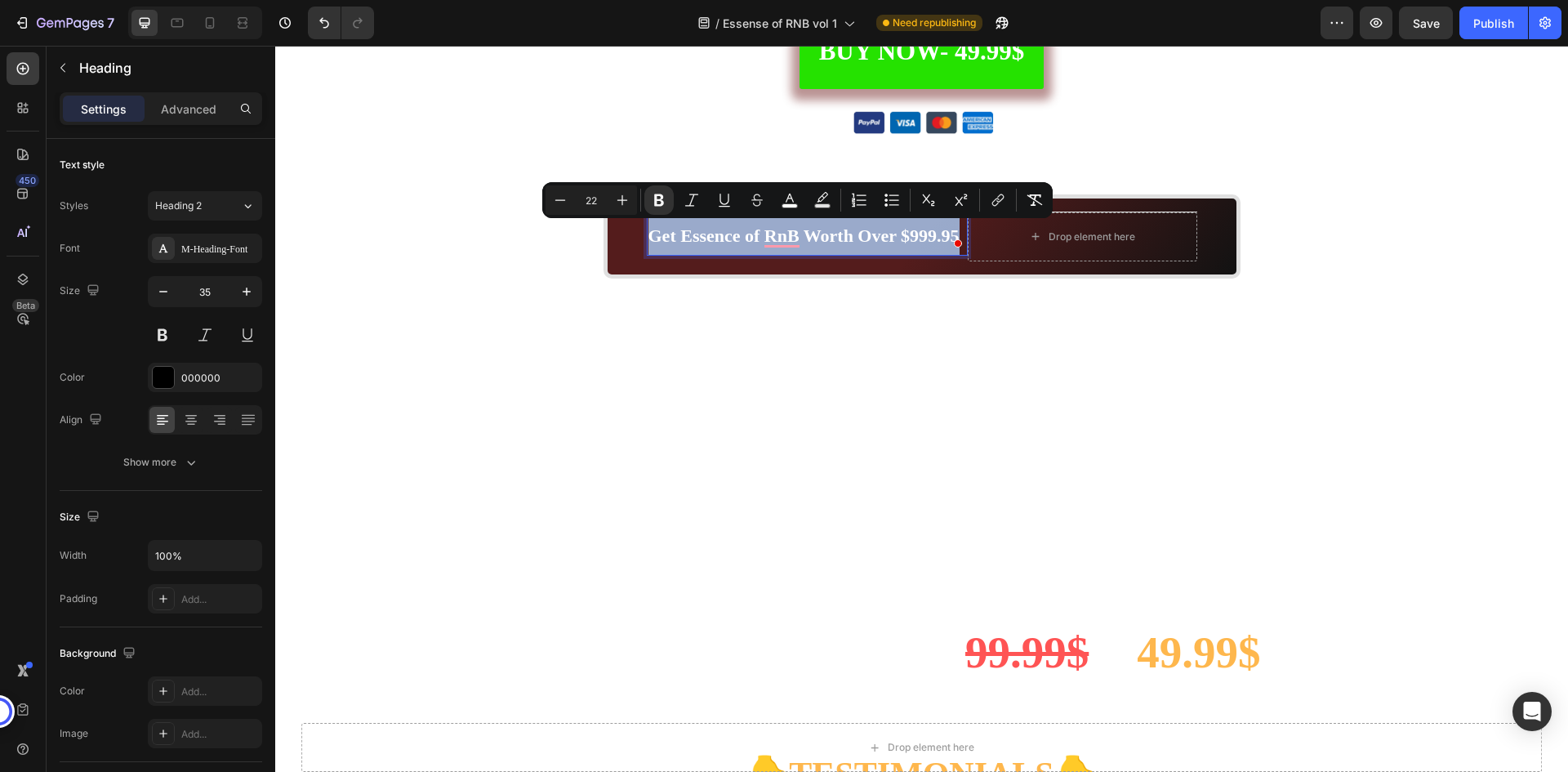
click at [830, 228] on strong "Get Essence of RnB Worth Over $999.95" at bounding box center [805, 235] width 311 height 20
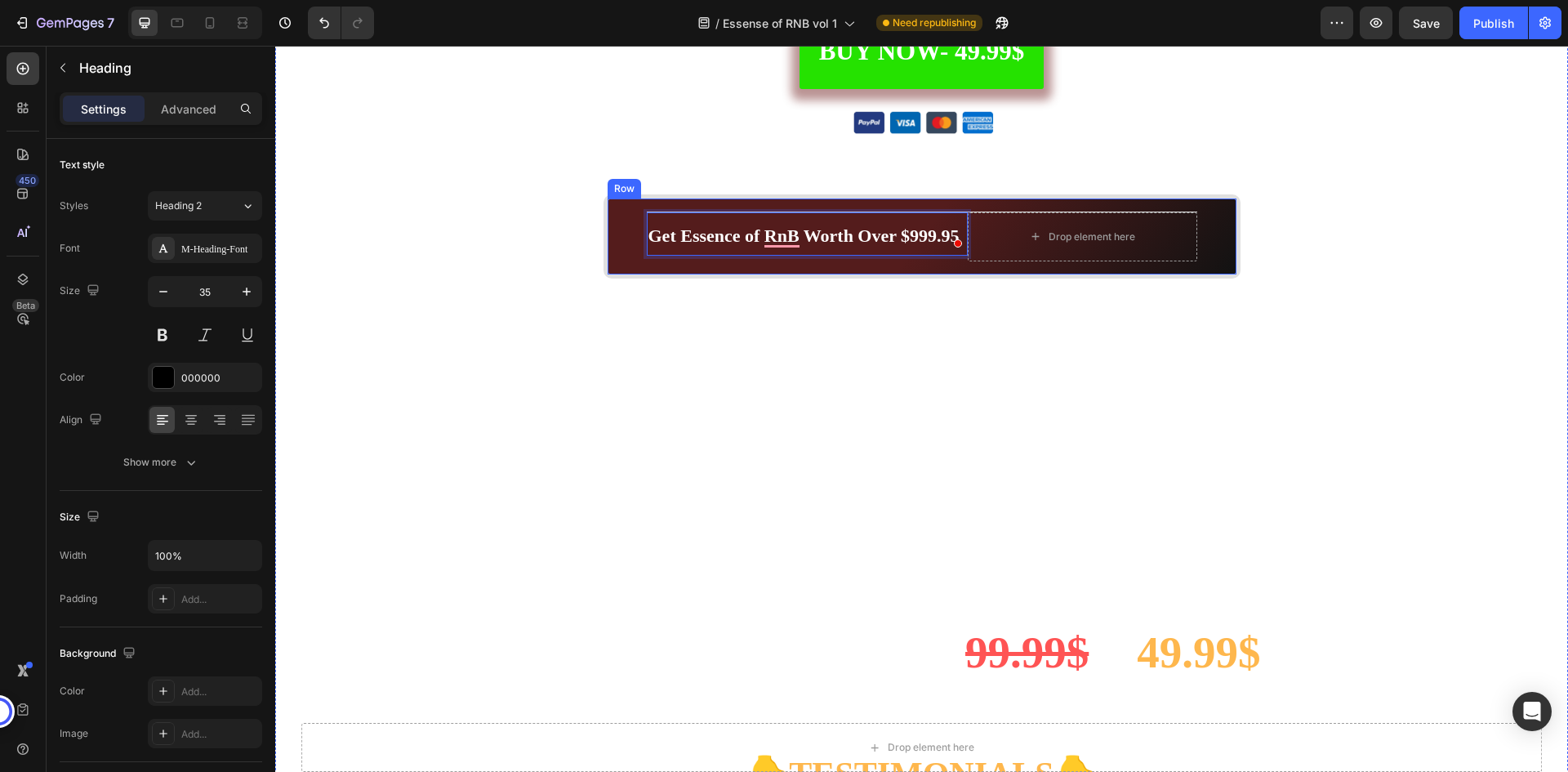
drag, startPoint x: 630, startPoint y: 237, endPoint x: 640, endPoint y: 236, distance: 10.0
click at [630, 236] on div "Get Essence of RnB Worth Over $999.95 Heading 0 Drop element here Row Row" at bounding box center [922, 236] width 637 height 84
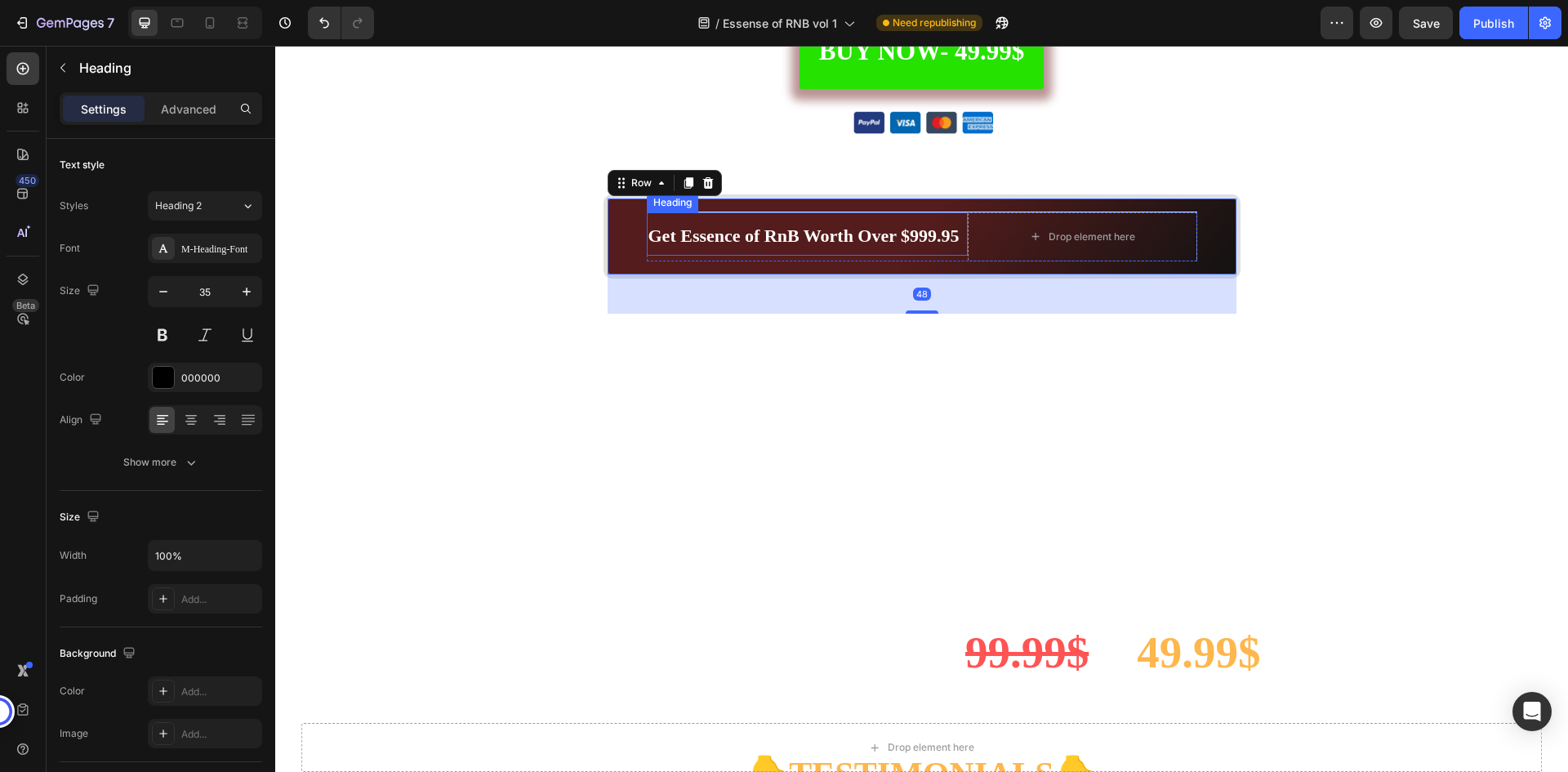
click at [702, 234] on strong "Get Essence of RnB Worth Over $999.95" at bounding box center [805, 235] width 311 height 20
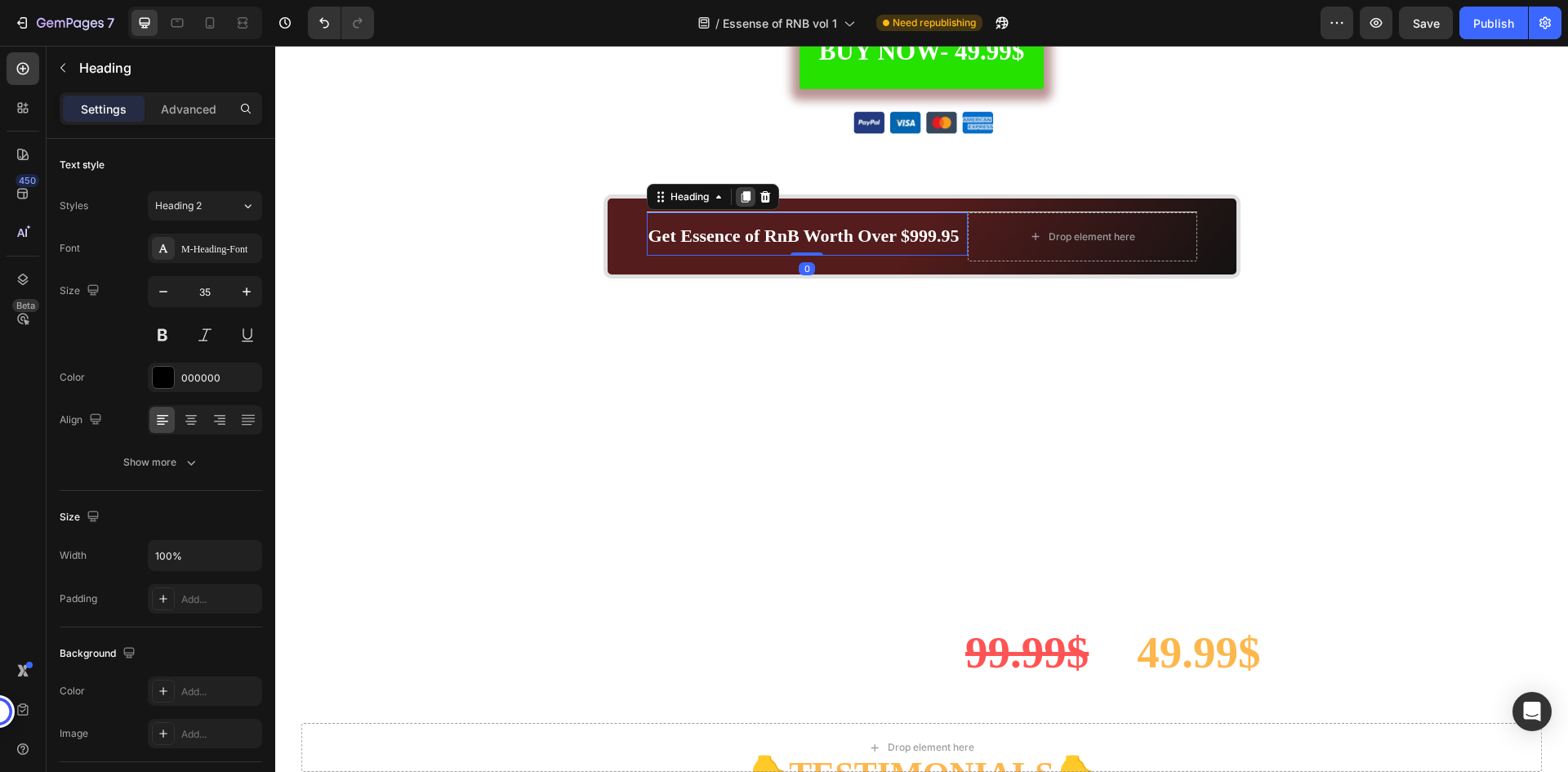
click at [741, 200] on icon at bounding box center [745, 197] width 9 height 12
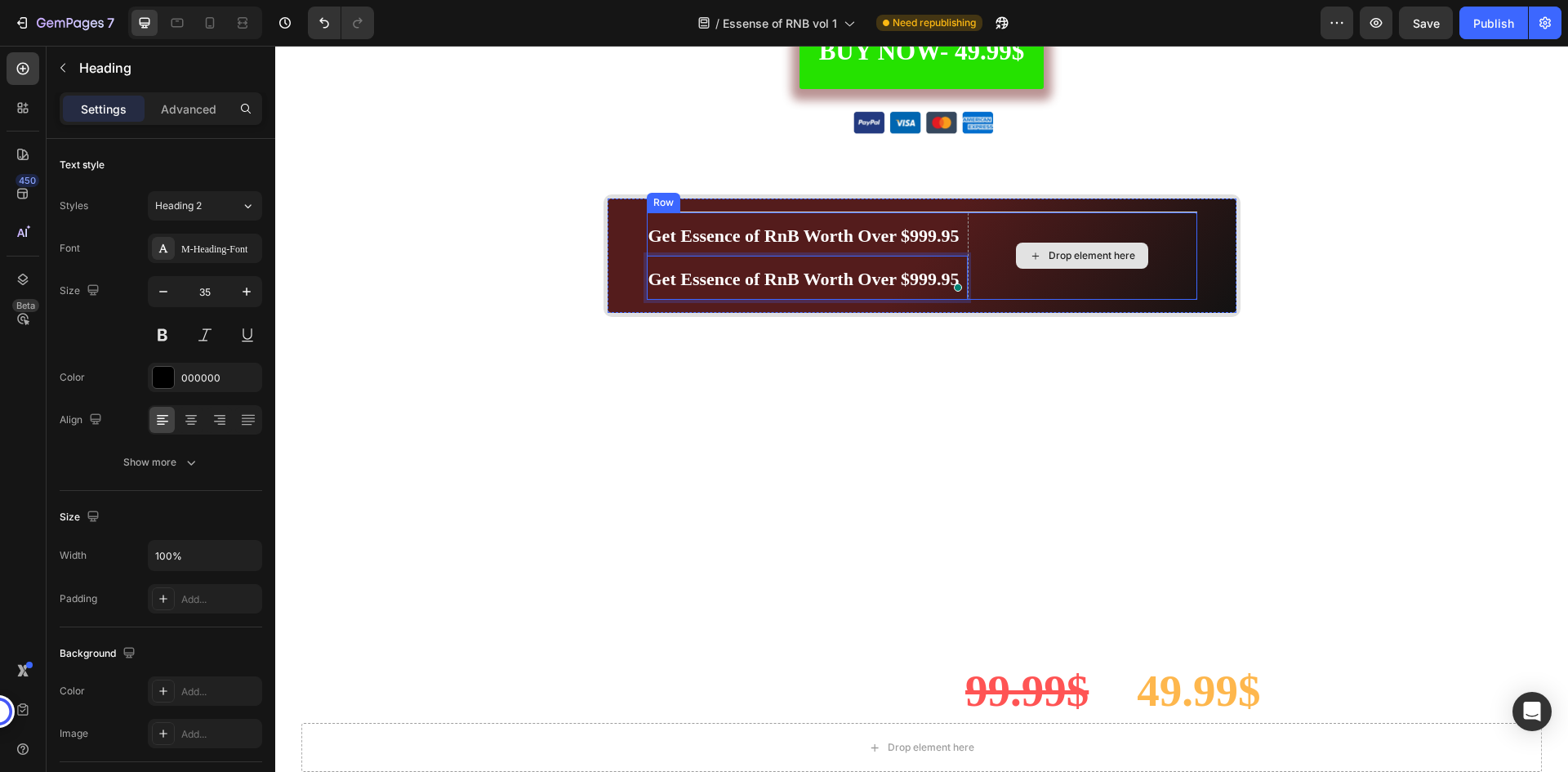
drag, startPoint x: 735, startPoint y: 281, endPoint x: 1027, endPoint y: 233, distance: 295.9
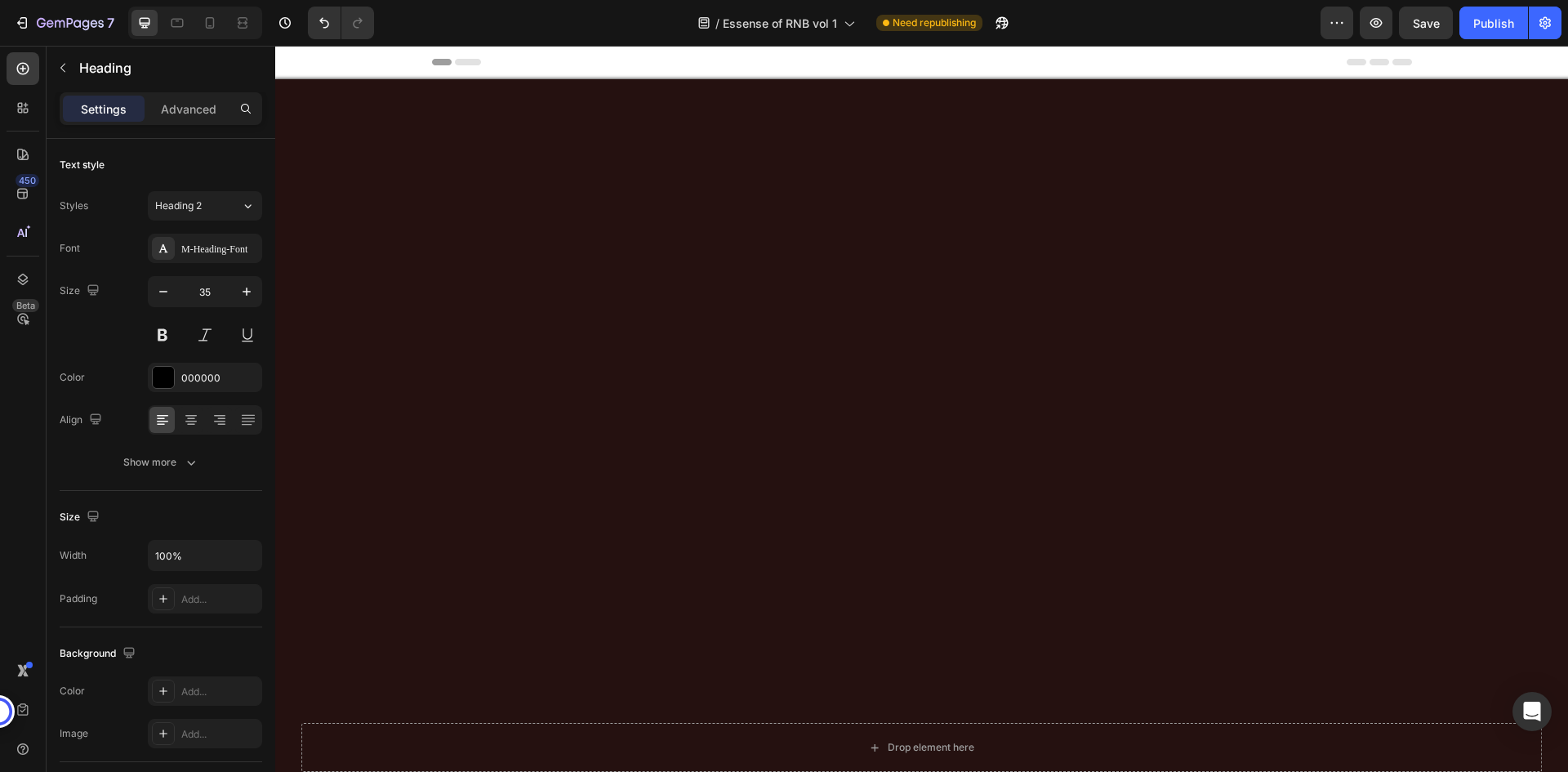
scroll to position [4921, 0]
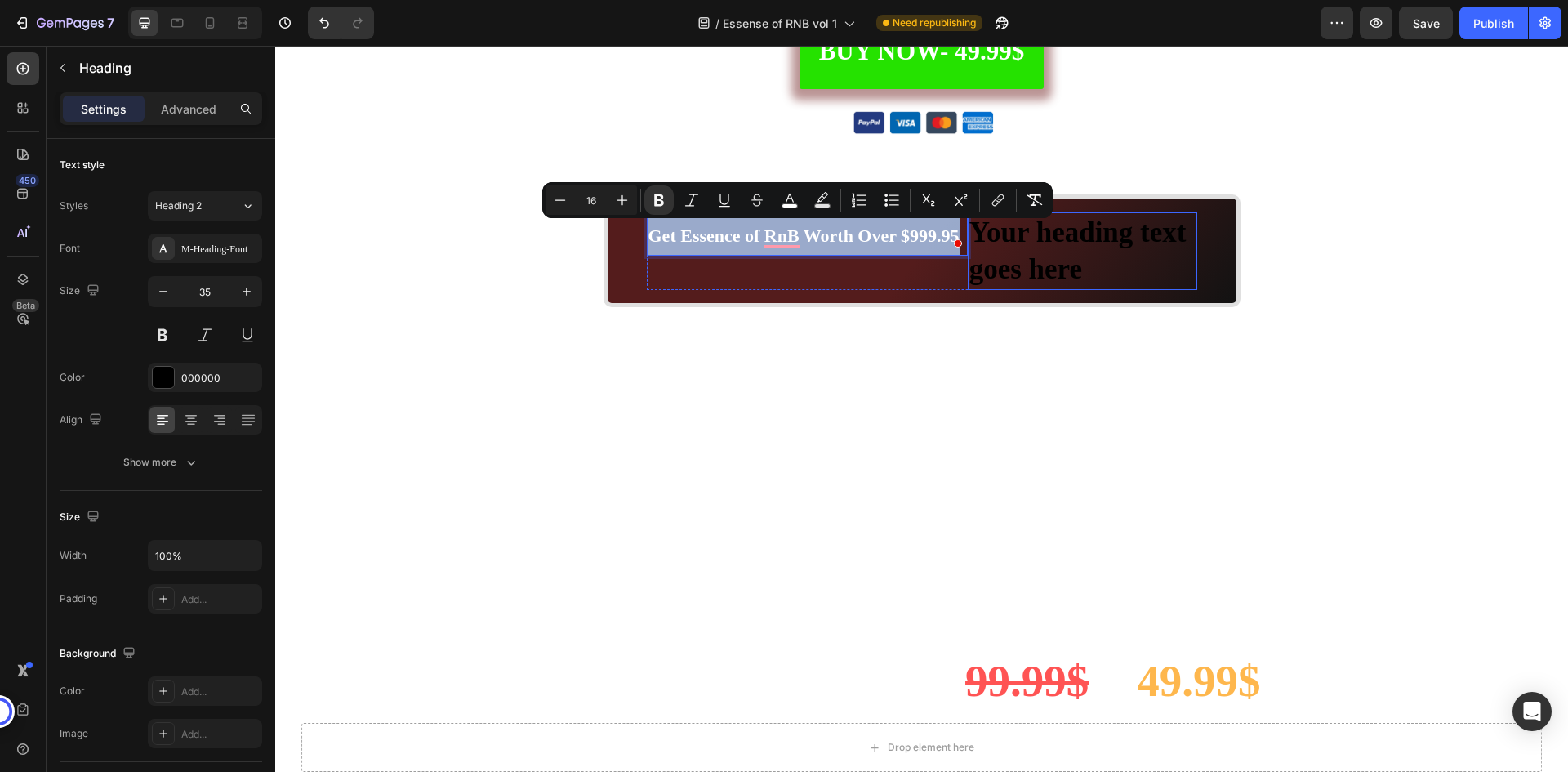
click at [1051, 234] on p "Your heading text goes here" at bounding box center [1082, 251] width 226 height 75
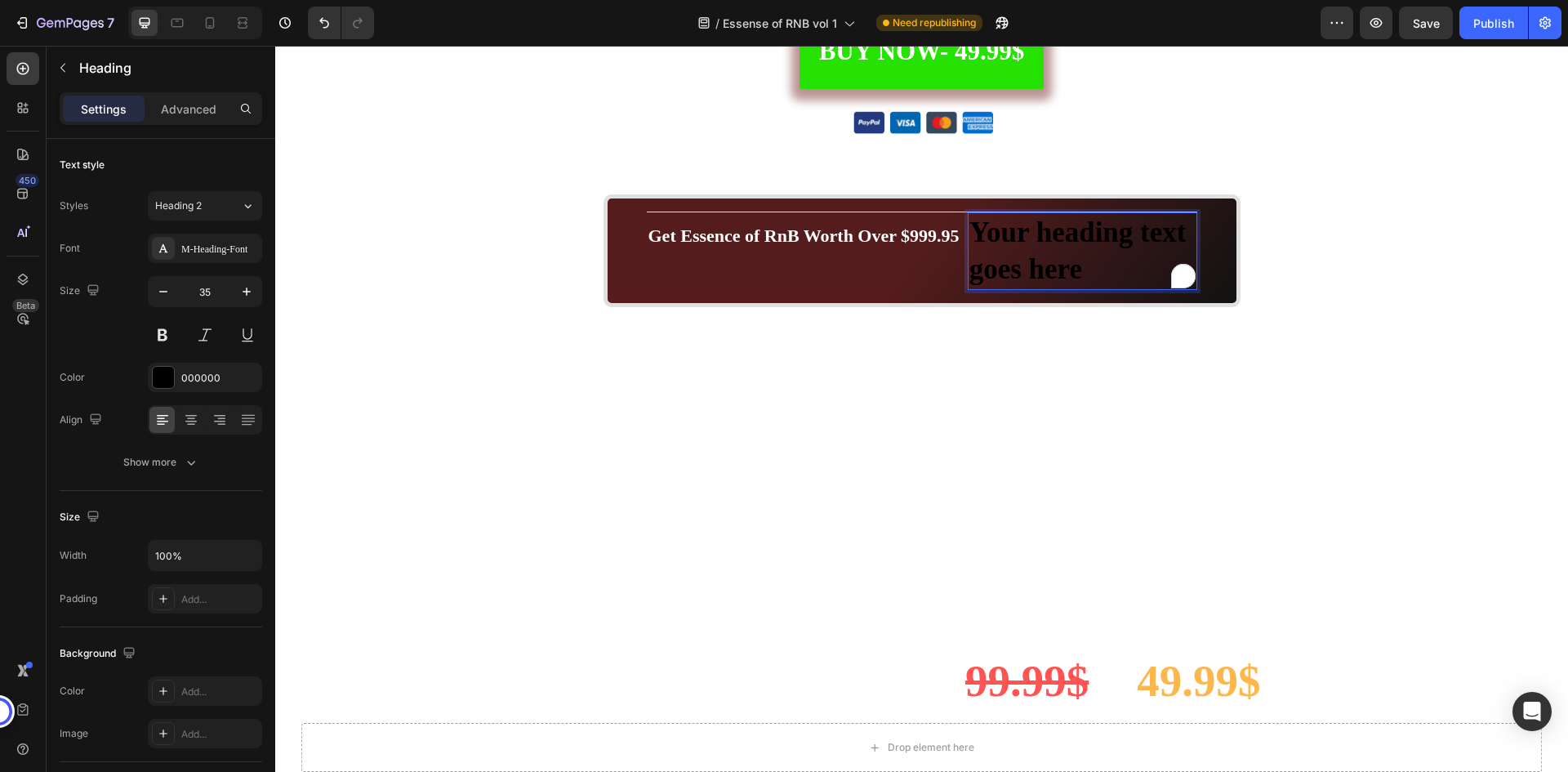
click at [1051, 234] on p "Your heading text goes here" at bounding box center [1082, 251] width 226 height 75
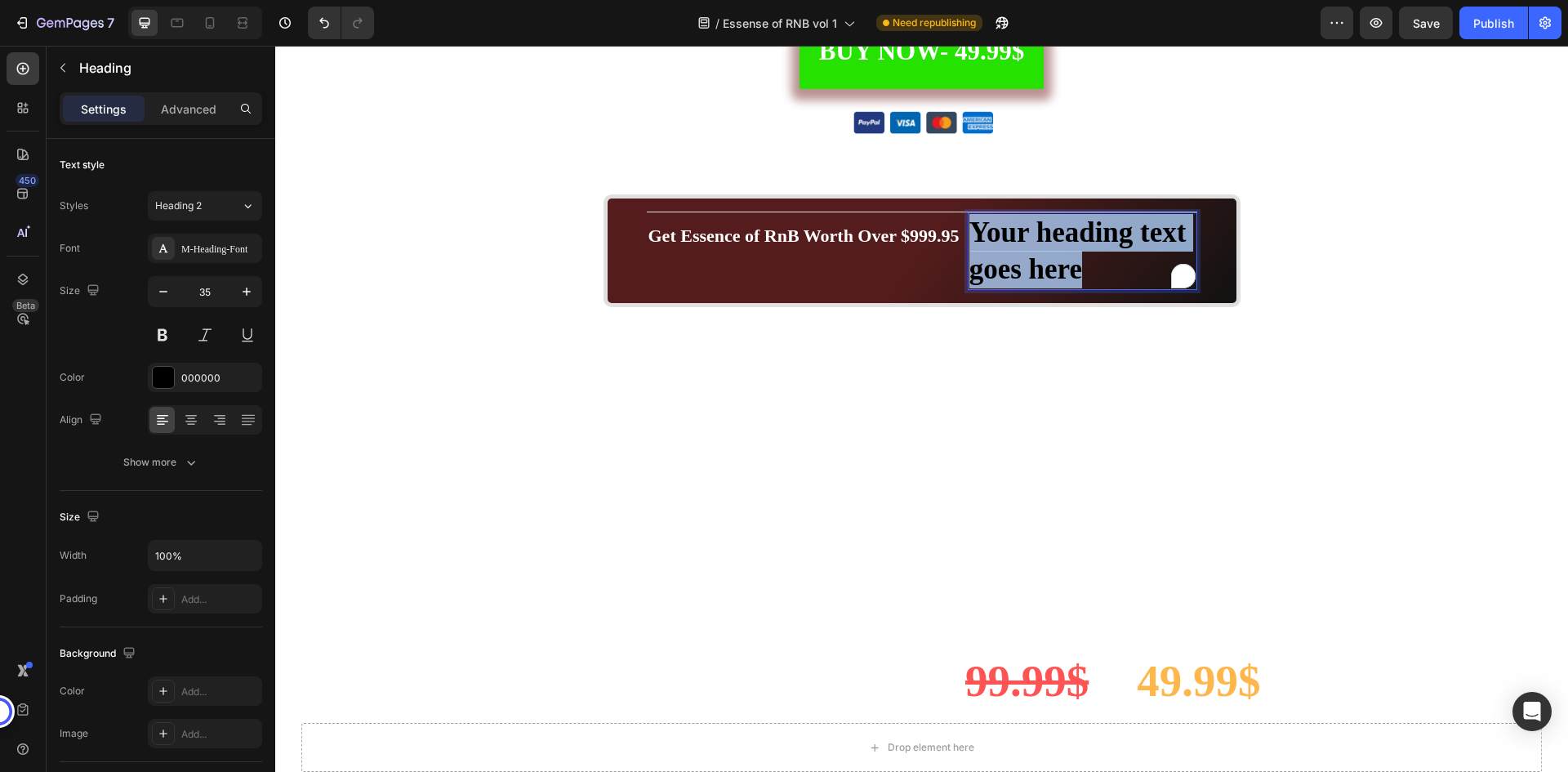
click at [1051, 234] on p "Your heading text goes here" at bounding box center [1082, 251] width 226 height 75
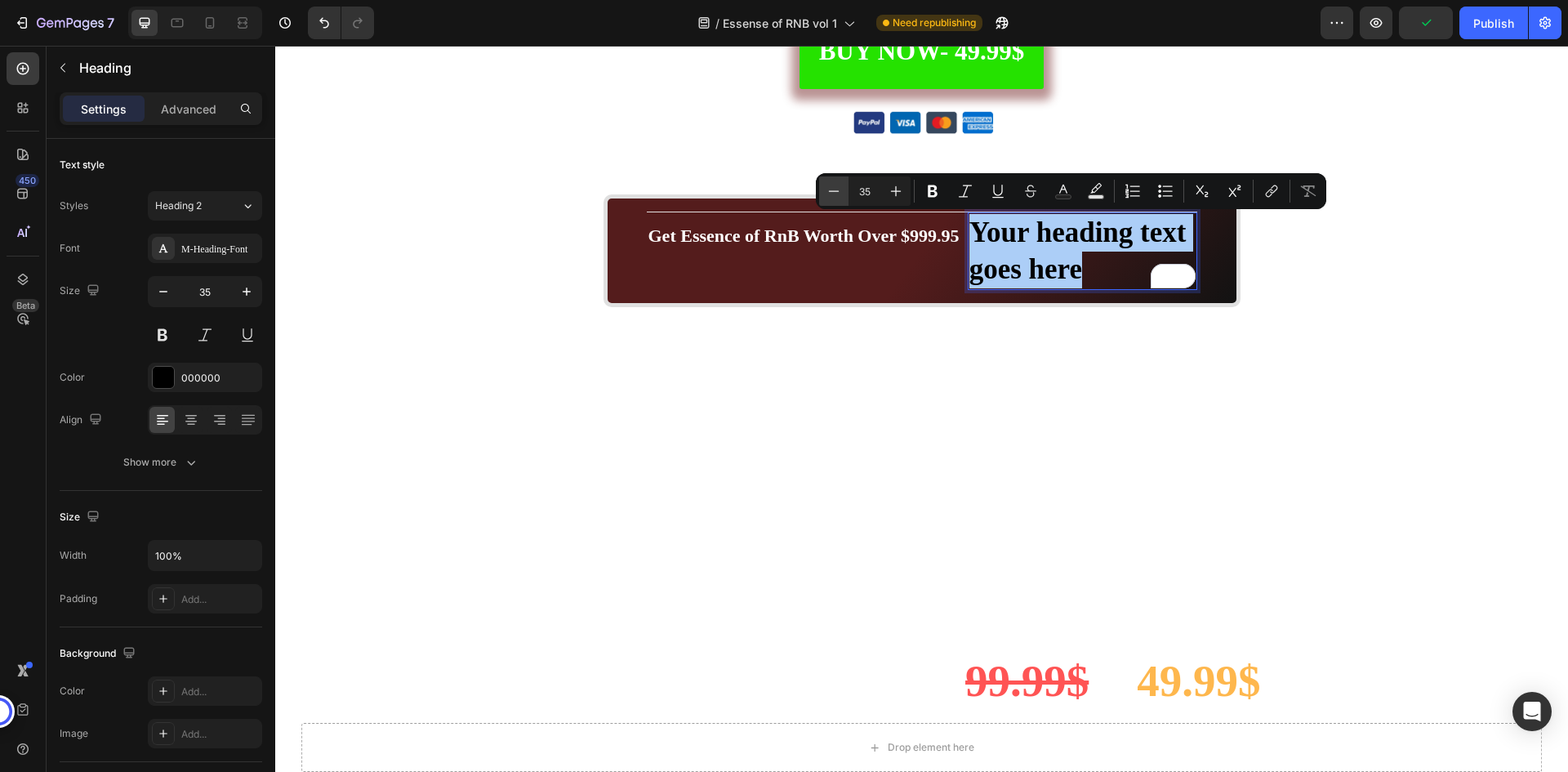
click at [842, 188] on button "Minus" at bounding box center [834, 191] width 29 height 29
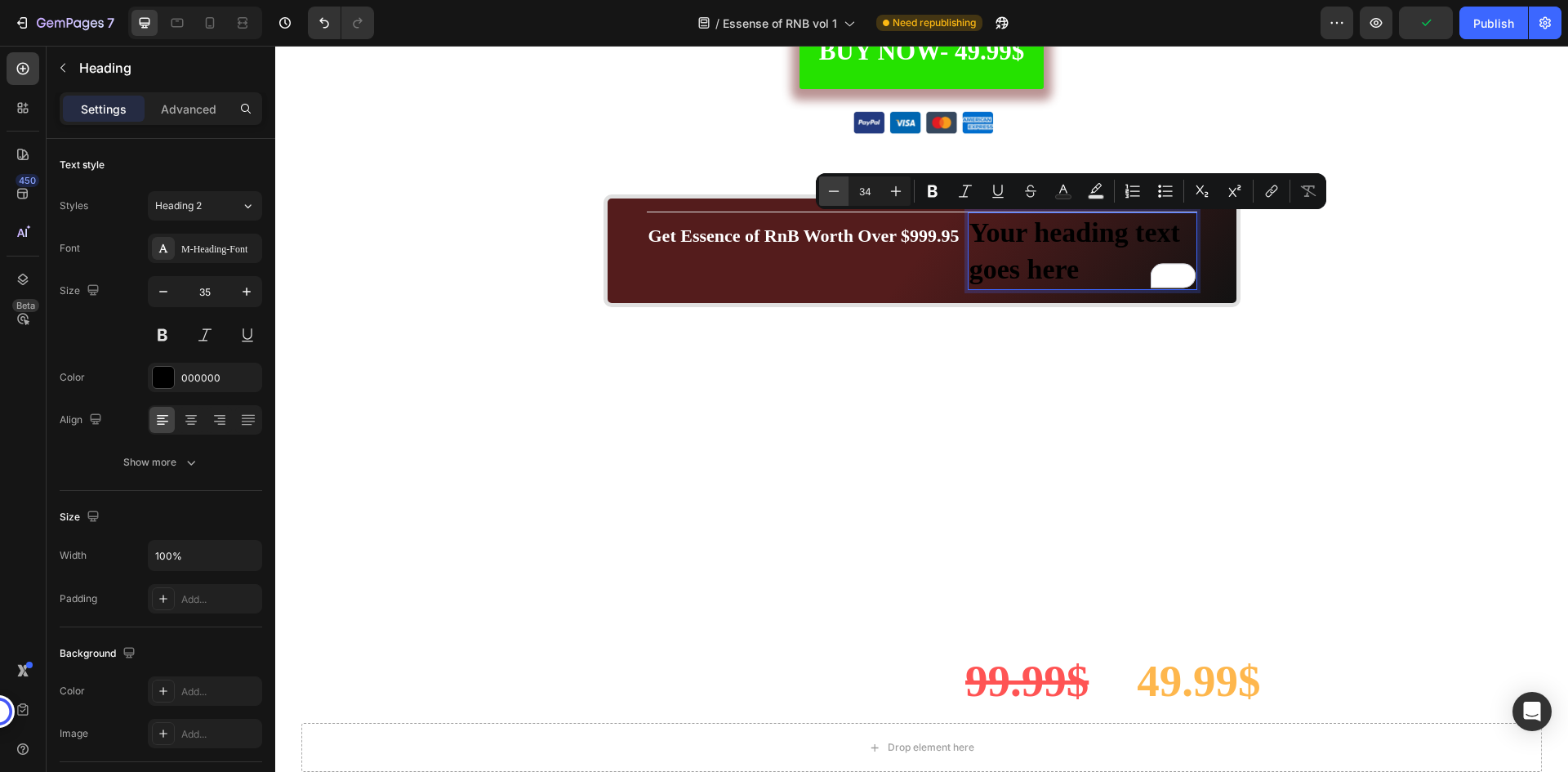
click at [842, 188] on button "Minus" at bounding box center [834, 191] width 29 height 29
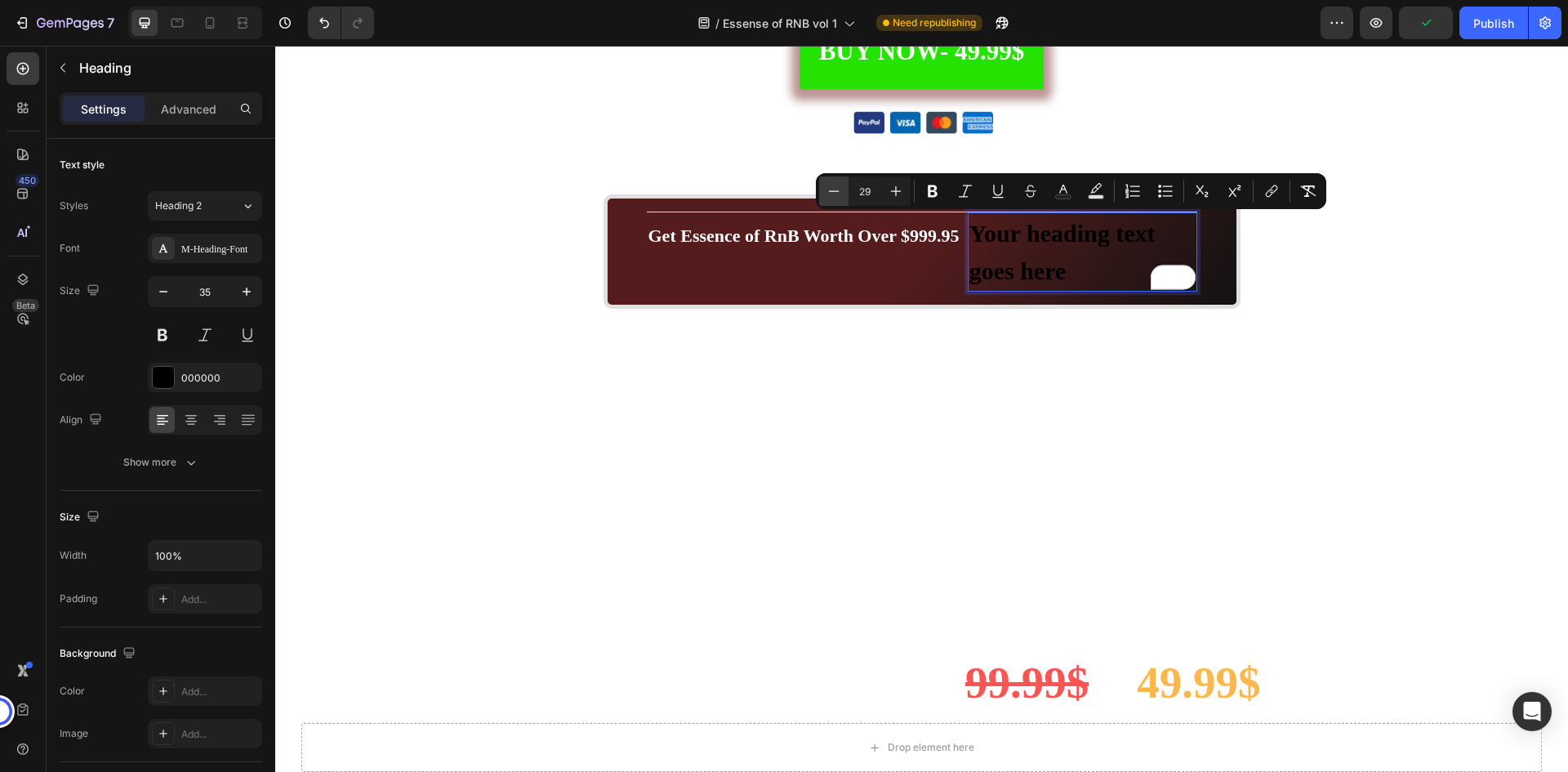
click at [842, 188] on button "Minus" at bounding box center [834, 191] width 29 height 29
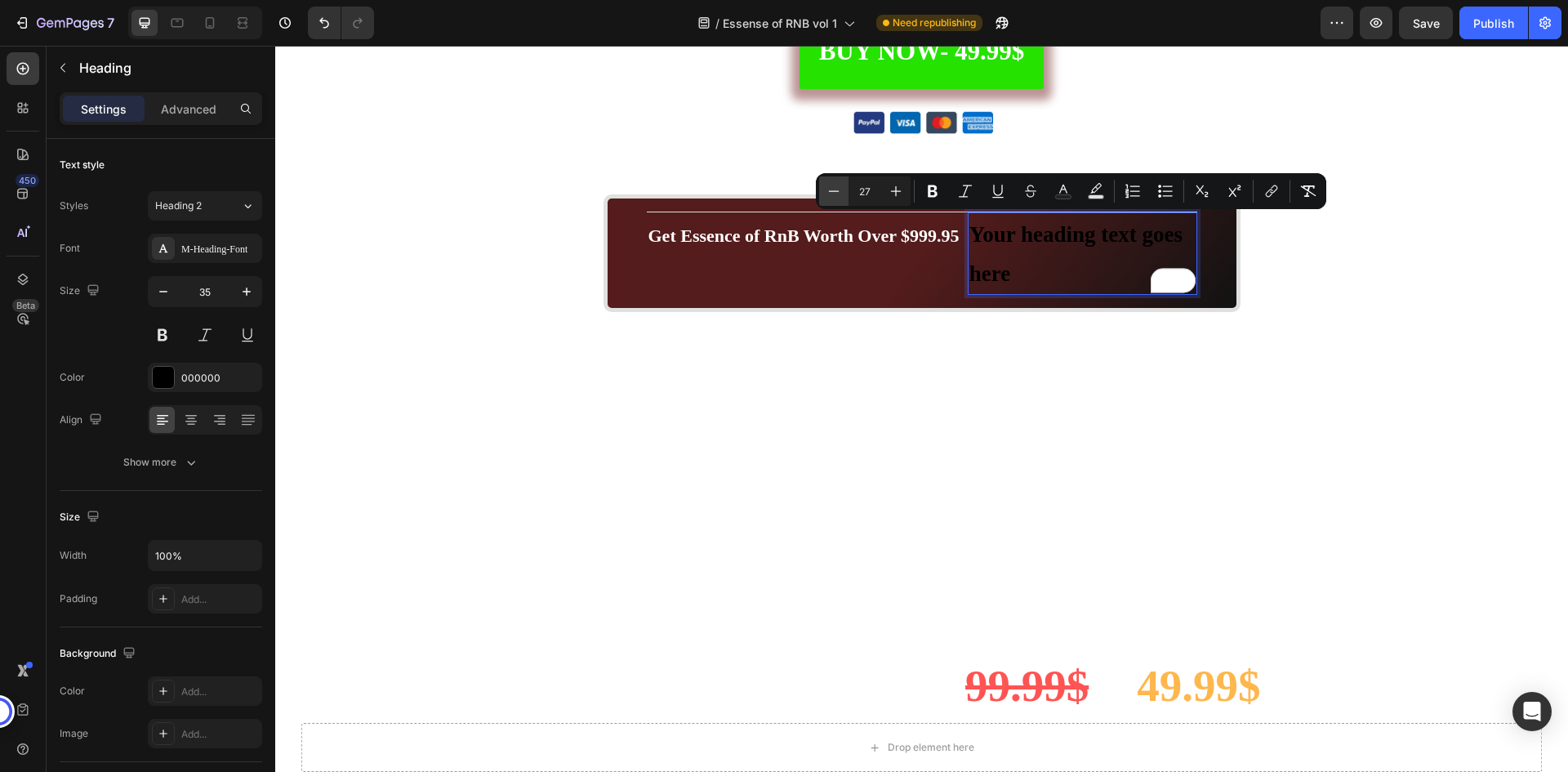
click at [842, 188] on button "Minus" at bounding box center [834, 191] width 29 height 29
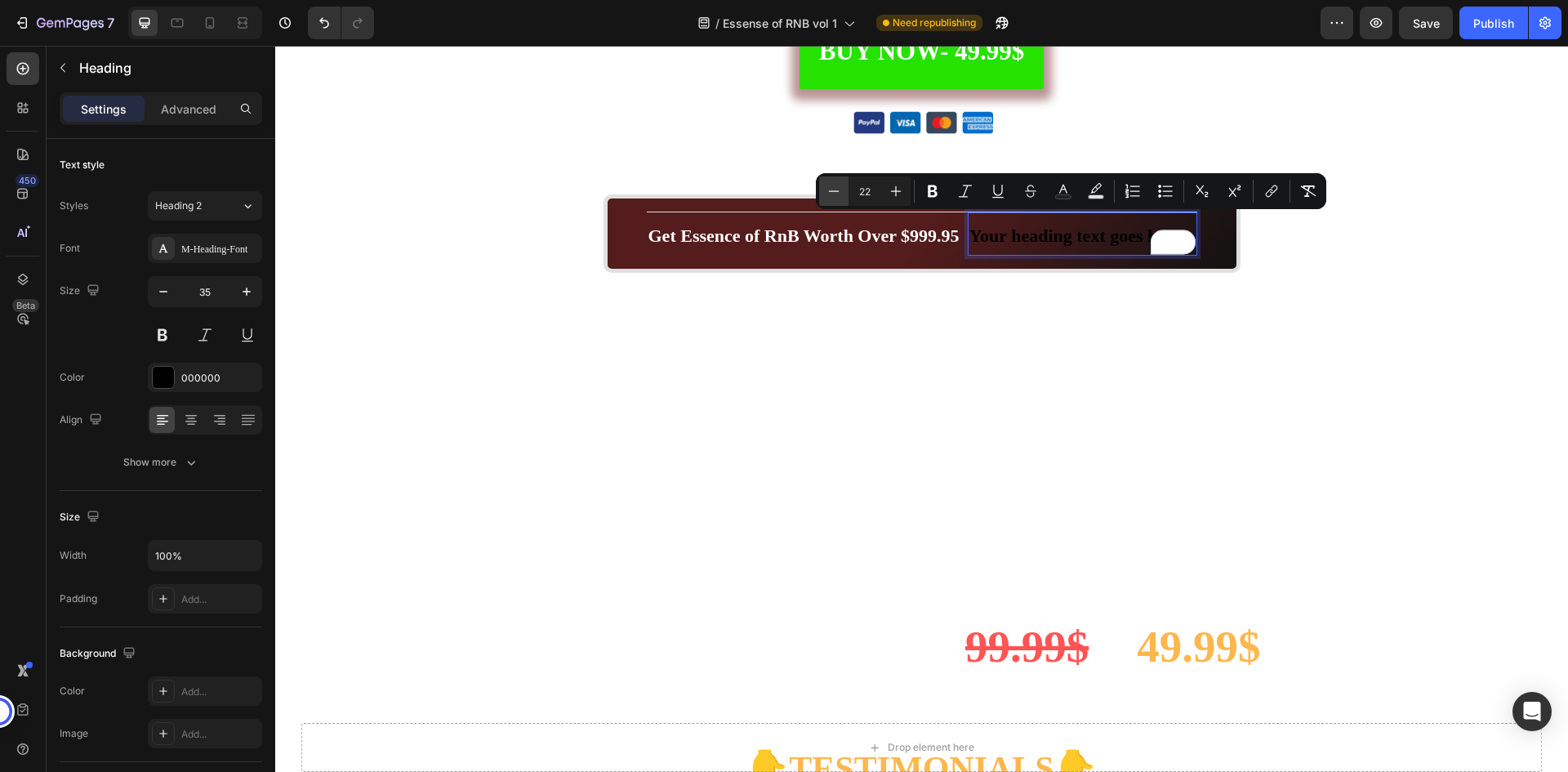
click at [842, 188] on button "Minus" at bounding box center [834, 191] width 29 height 29
click at [898, 192] on icon "Editor contextual toolbar" at bounding box center [897, 192] width 17 height 17
type input "22"
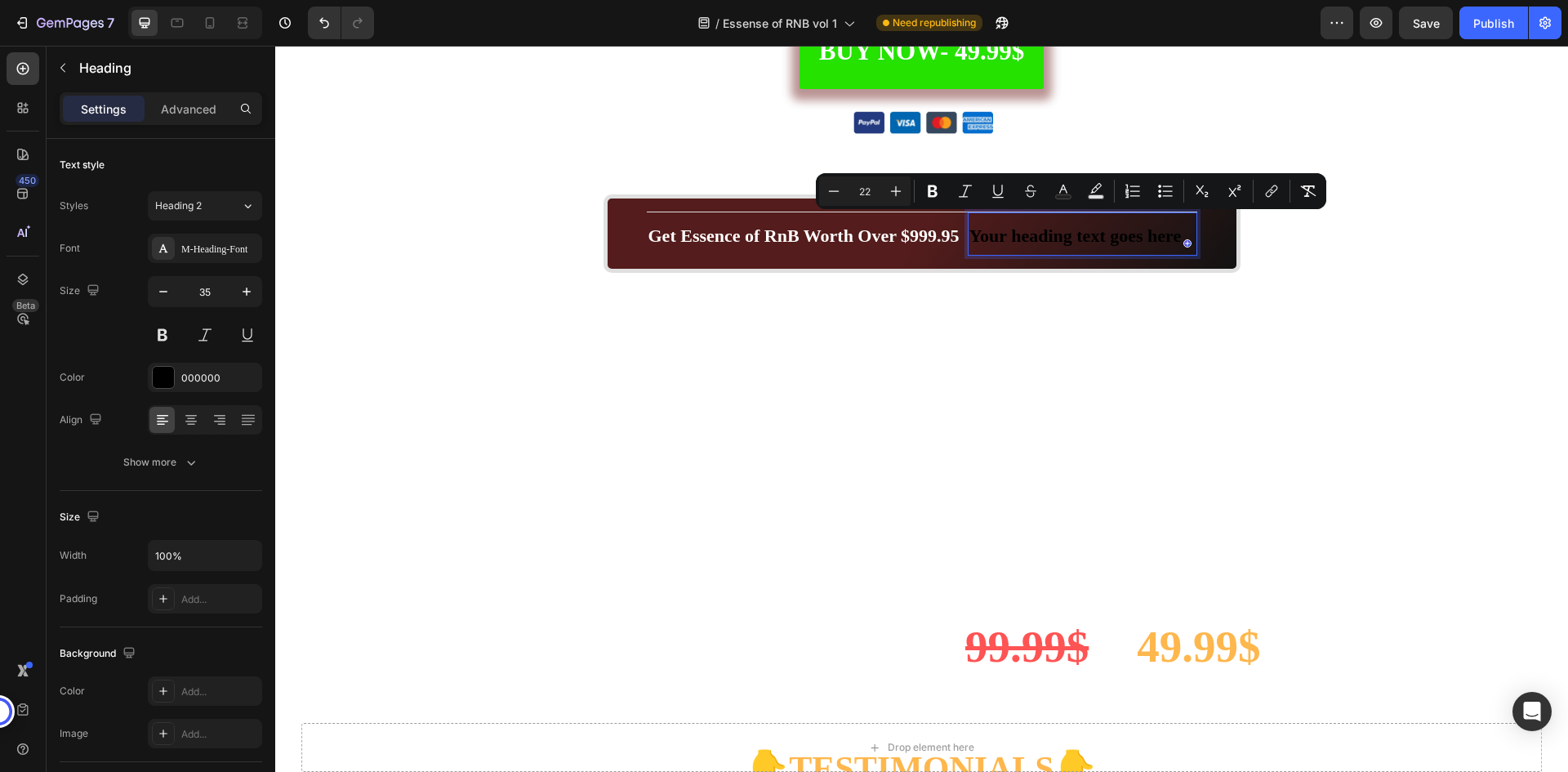
click at [1001, 230] on span "Your heading text goes here" at bounding box center [1076, 235] width 213 height 20
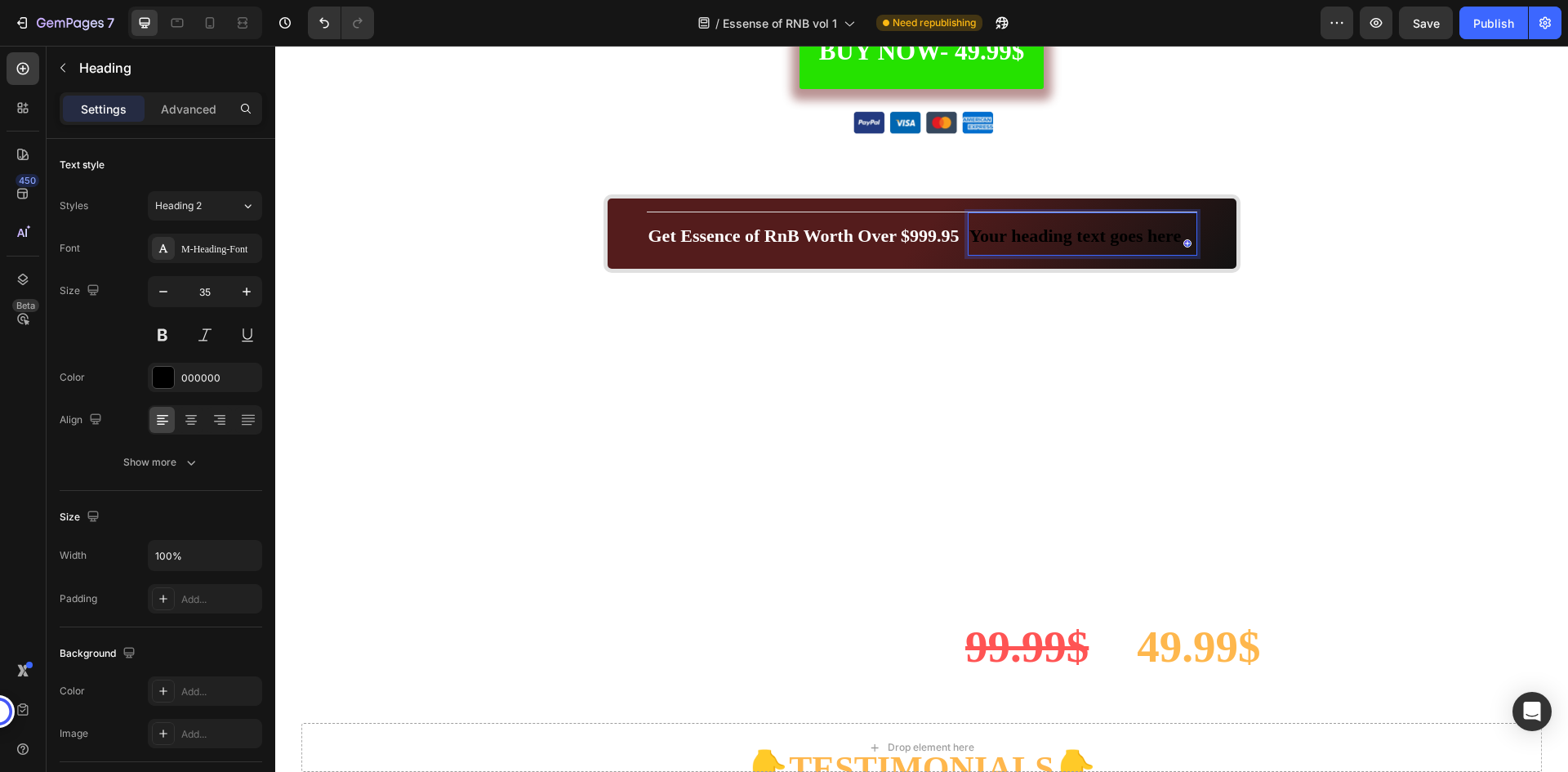
click at [1001, 230] on span "Your heading text goes here" at bounding box center [1076, 235] width 213 height 20
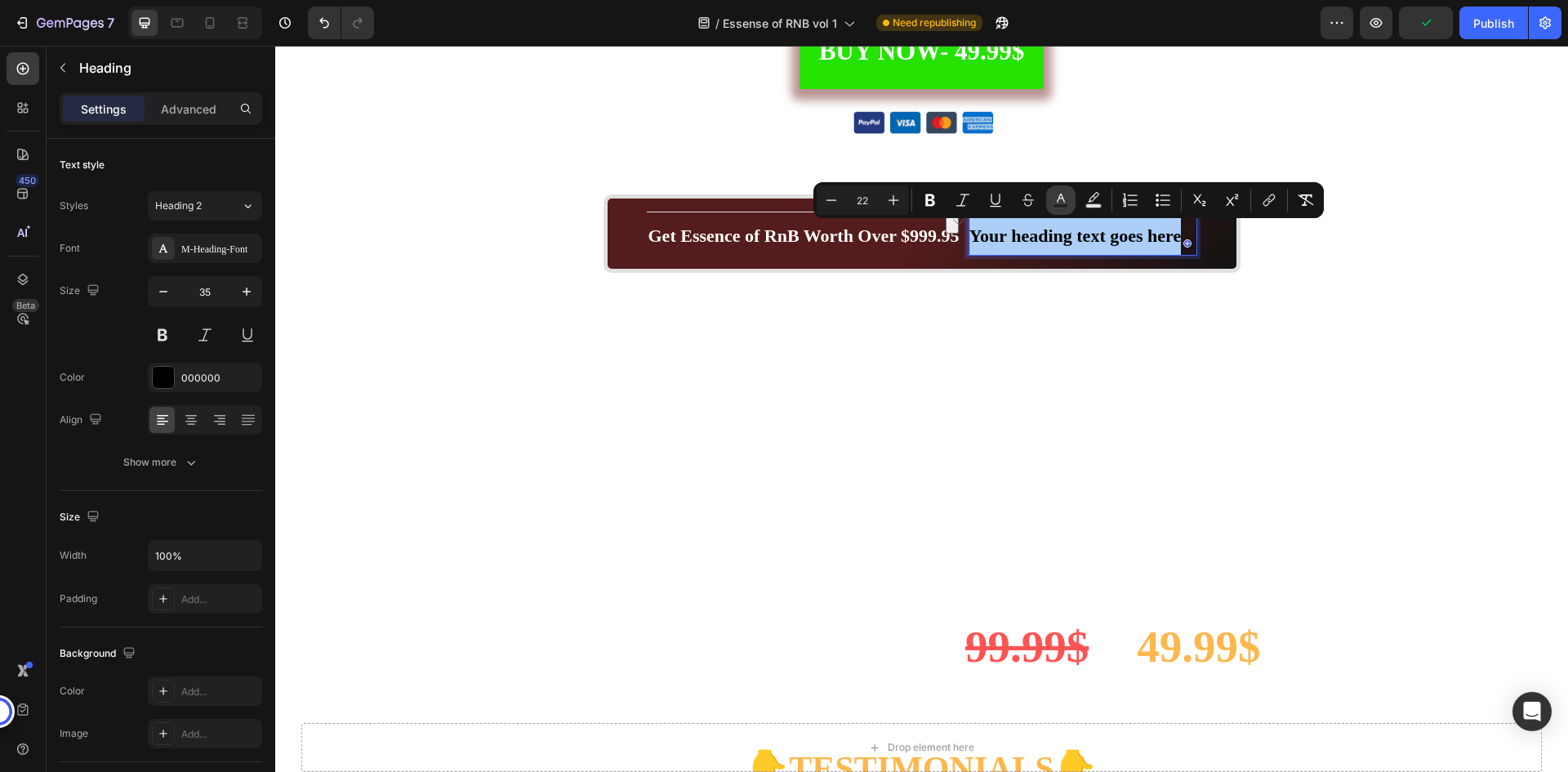
click at [1064, 195] on icon "Editor contextual toolbar" at bounding box center [1062, 200] width 17 height 17
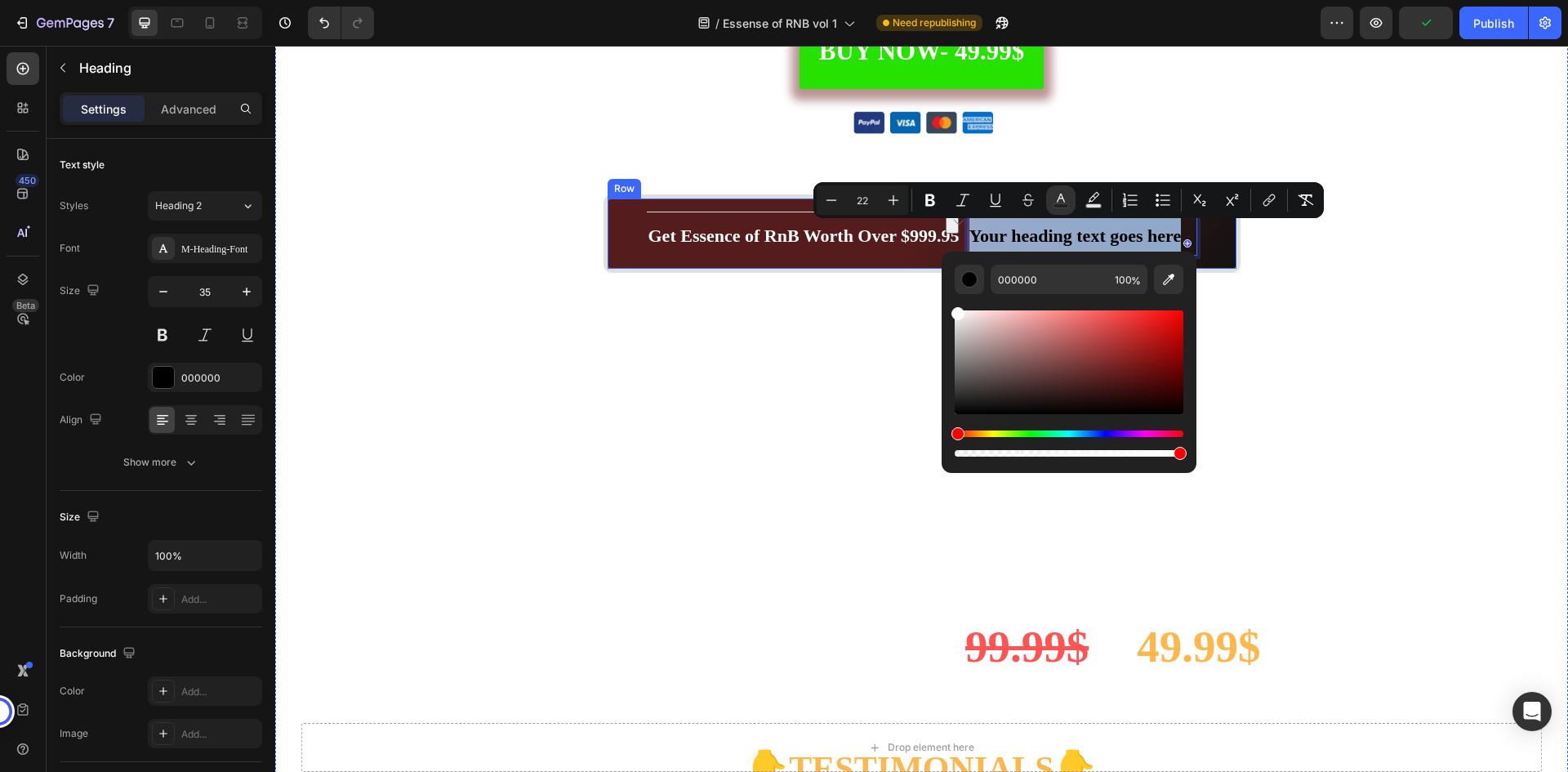
type input "FFFFFF"
drag, startPoint x: 1295, startPoint y: 404, endPoint x: 879, endPoint y: 260, distance: 440.2
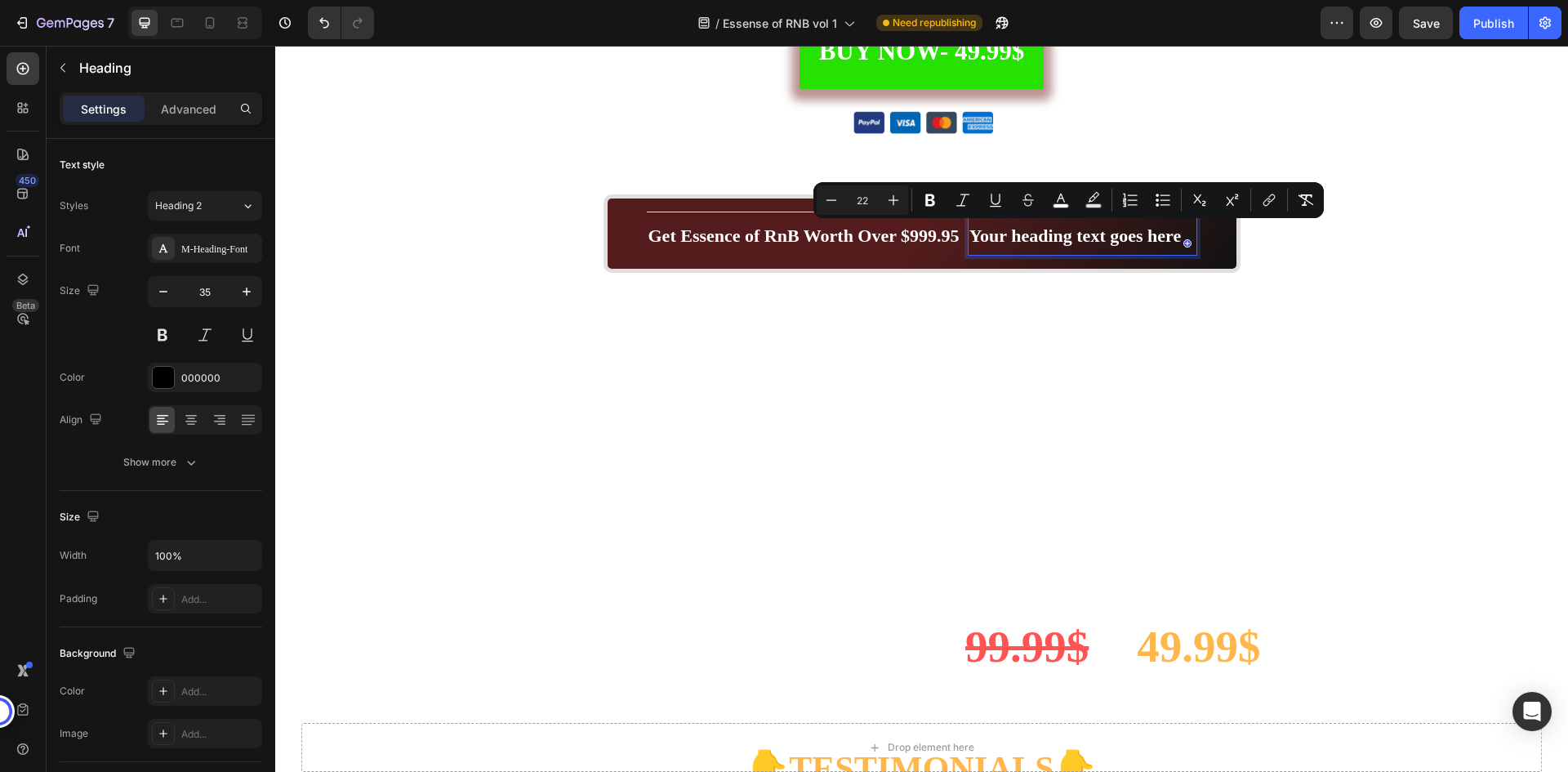
click at [1060, 224] on p "Your heading text goes here" at bounding box center [1082, 234] width 226 height 41
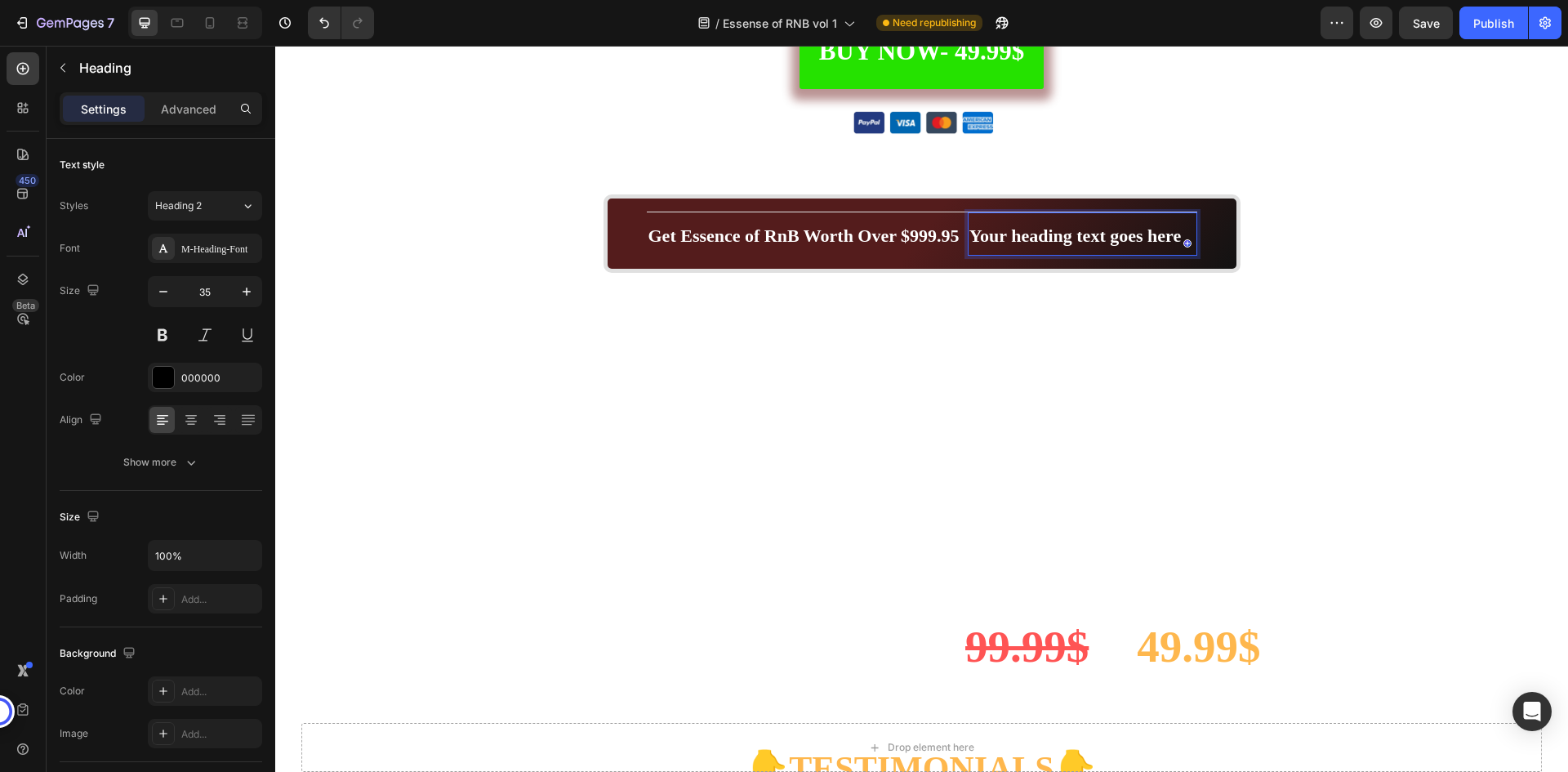
click at [1060, 231] on span "Your heading text goes here" at bounding box center [1076, 235] width 213 height 20
click at [1061, 231] on span "Your heading text goes here" at bounding box center [1076, 235] width 213 height 20
click at [1012, 234] on span "Price Breakdown" at bounding box center [1036, 235] width 133 height 20
click at [1014, 235] on span "Price Breakdown" at bounding box center [1036, 235] width 133 height 20
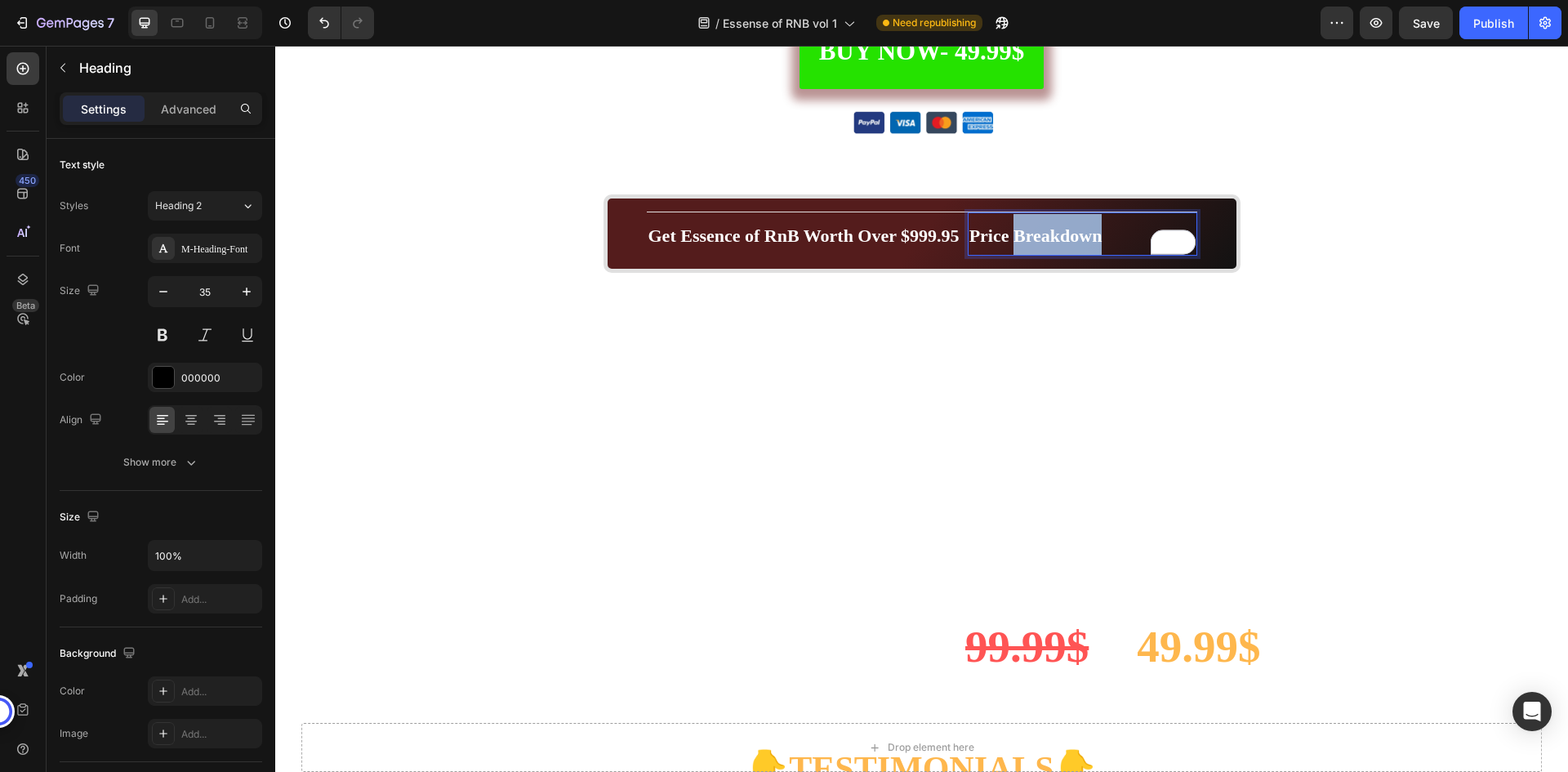
click at [1014, 235] on span "Price Breakdown" at bounding box center [1036, 235] width 133 height 20
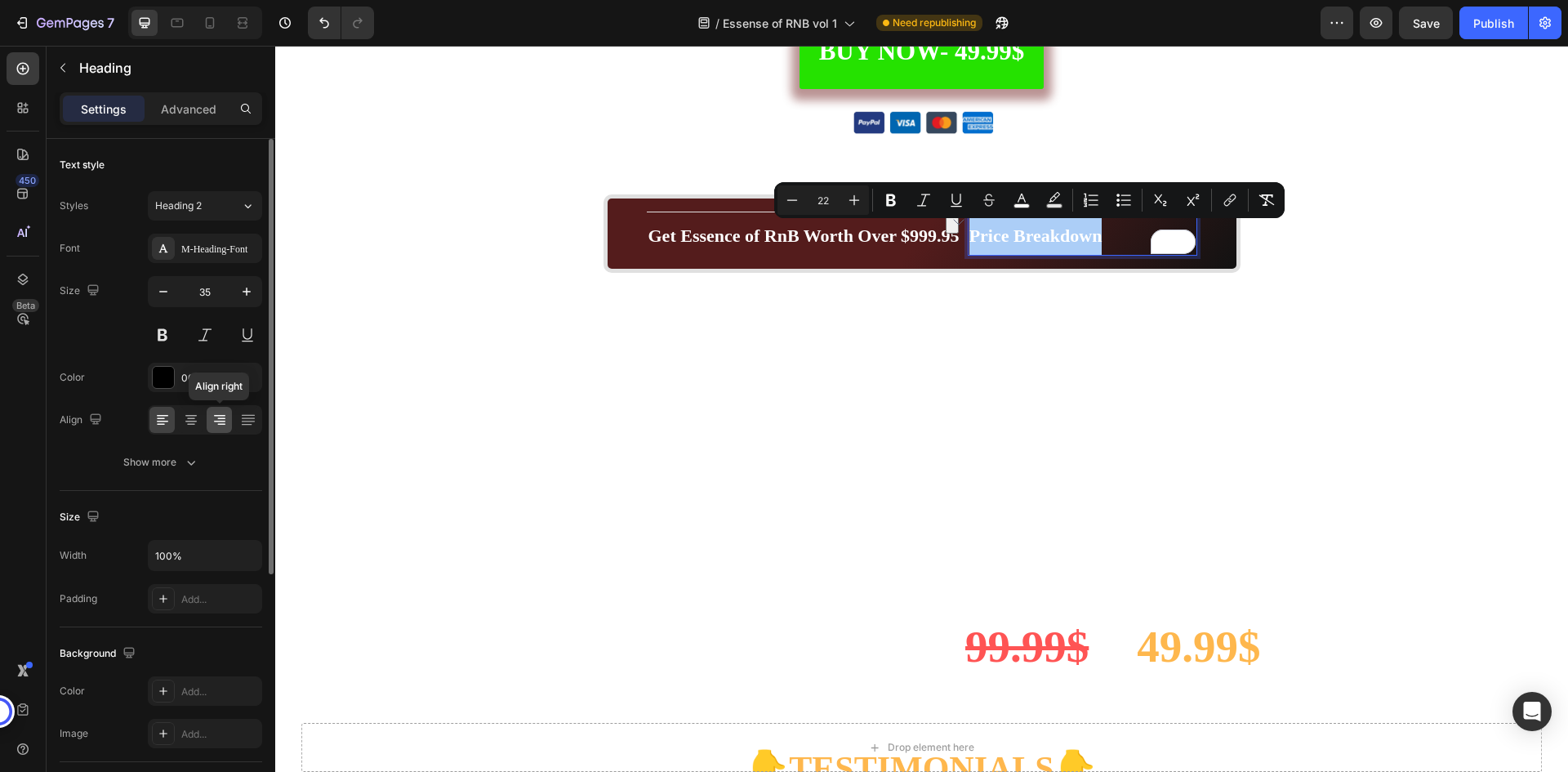
click at [219, 421] on icon at bounding box center [220, 421] width 12 height 2
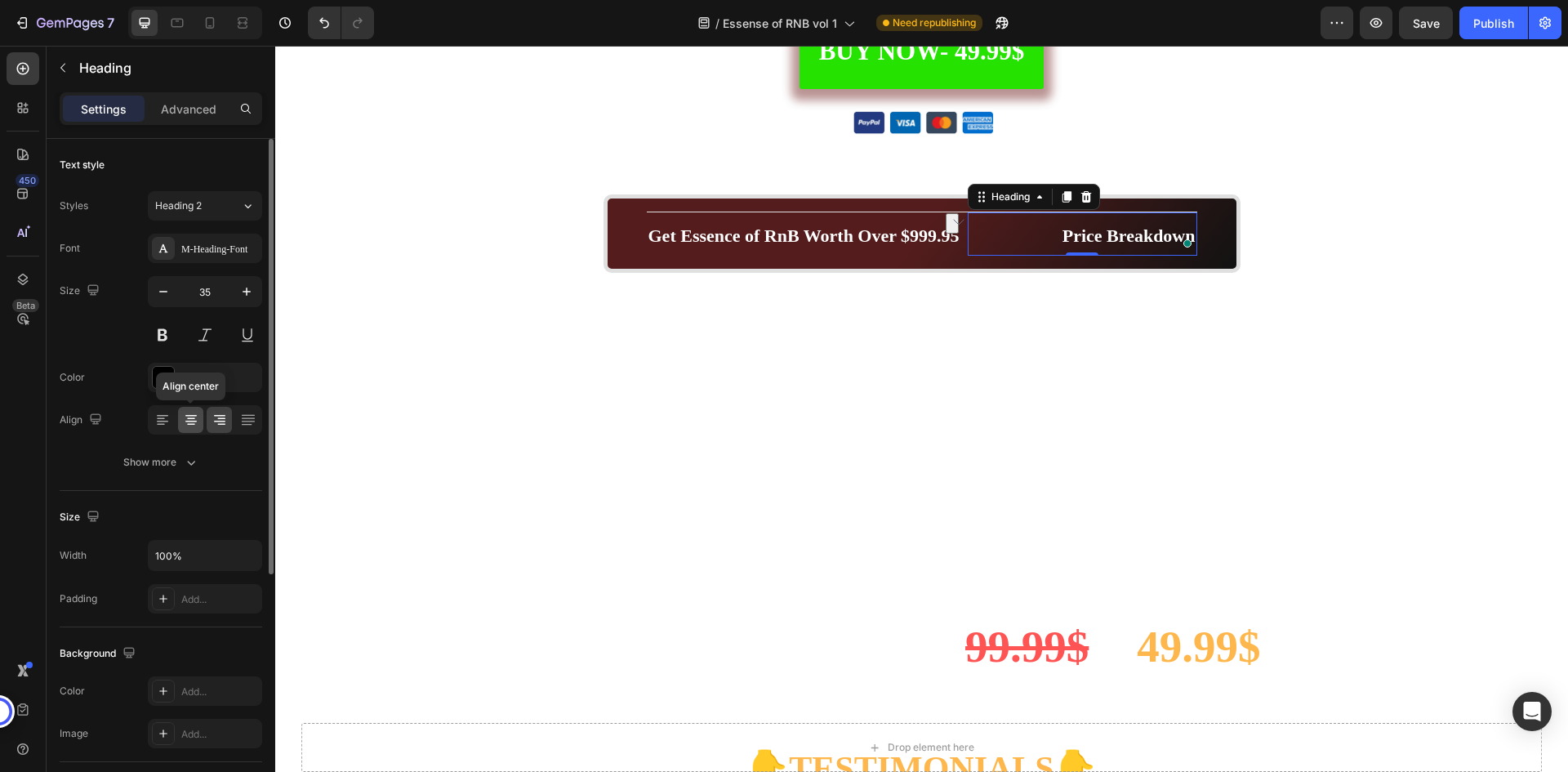
click at [197, 417] on icon at bounding box center [192, 420] width 17 height 17
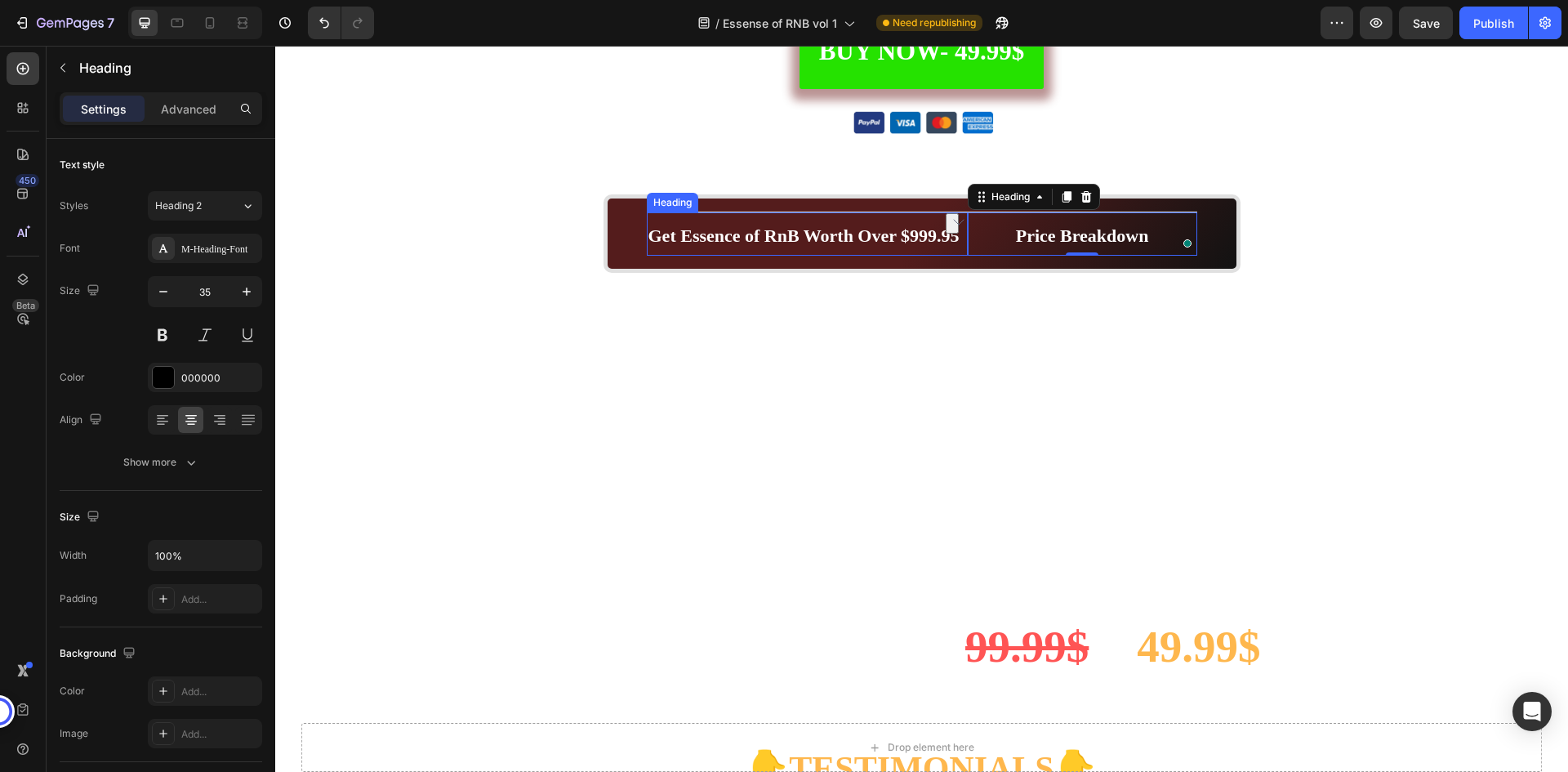
click at [908, 231] on strong "Get Essence of RnB Worth Over $999.95" at bounding box center [805, 235] width 311 height 20
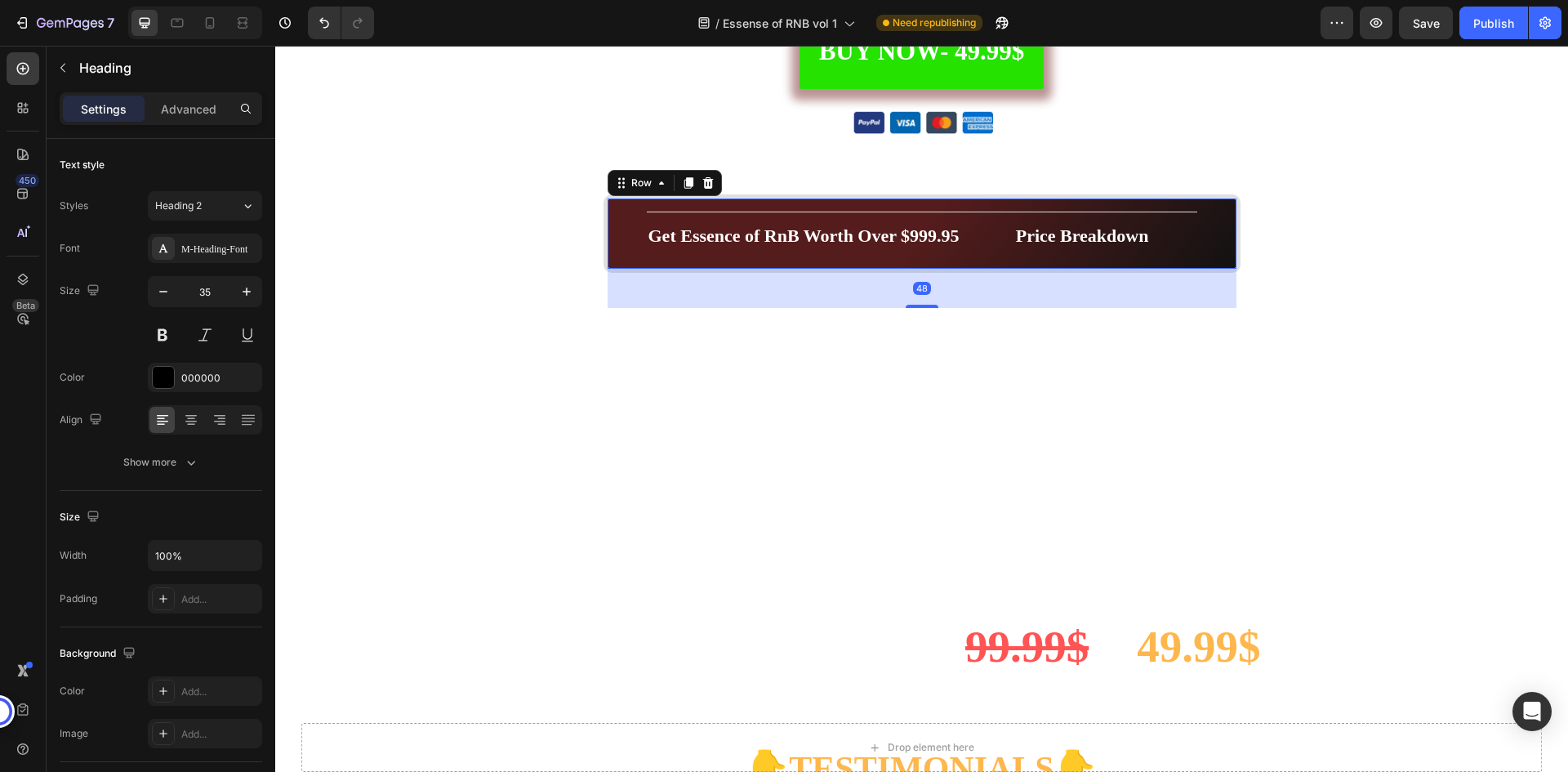
click at [1211, 236] on div "⁠⁠⁠⁠⁠⁠⁠ Get Essence of RnB Worth Over $999.95 Heading ⁠⁠⁠⁠⁠⁠⁠ Price Breakdown H…" at bounding box center [922, 234] width 637 height 80
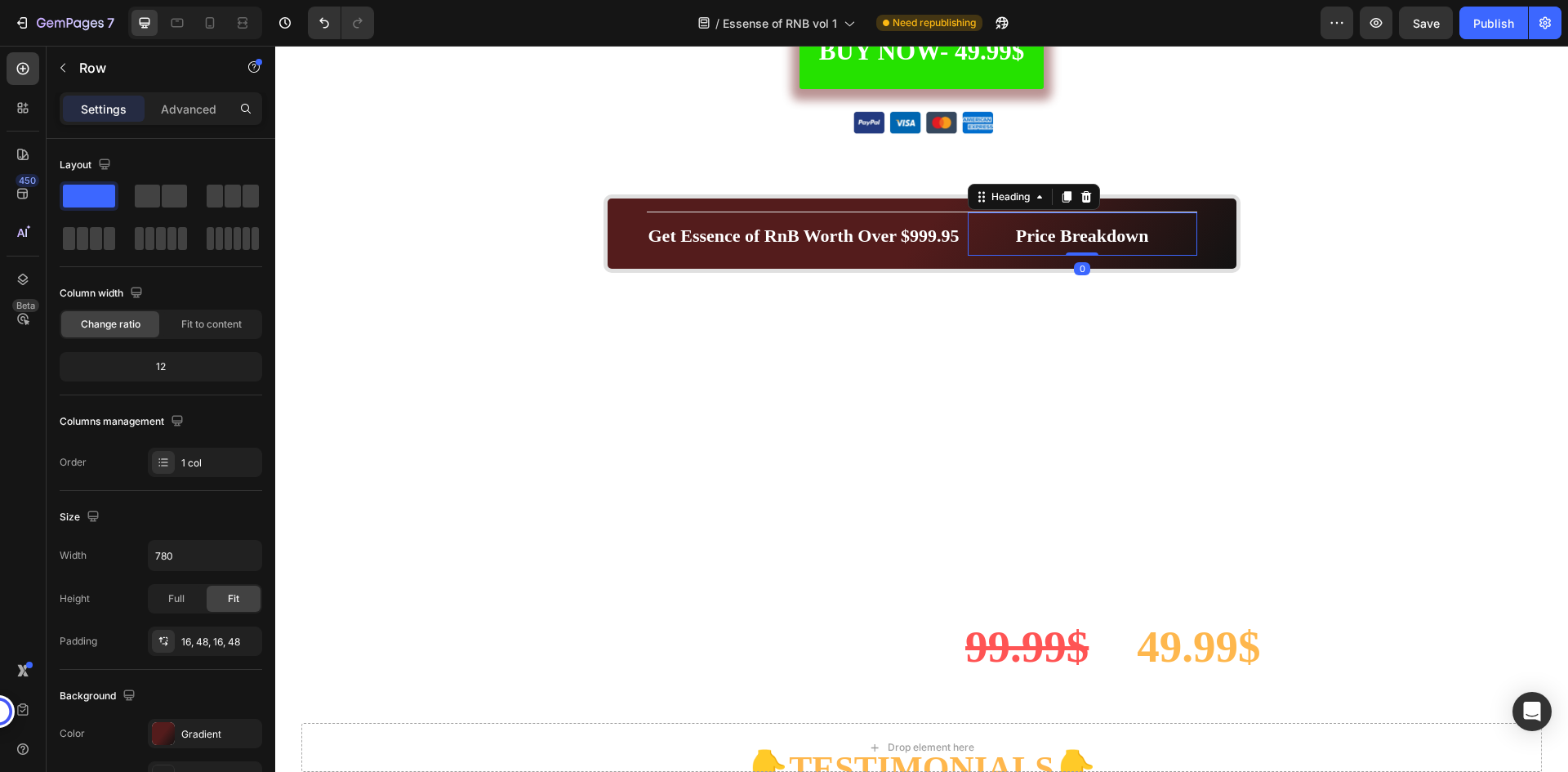
click at [979, 229] on p "⁠⁠⁠⁠⁠⁠⁠ Price Breakdown" at bounding box center [1082, 234] width 226 height 41
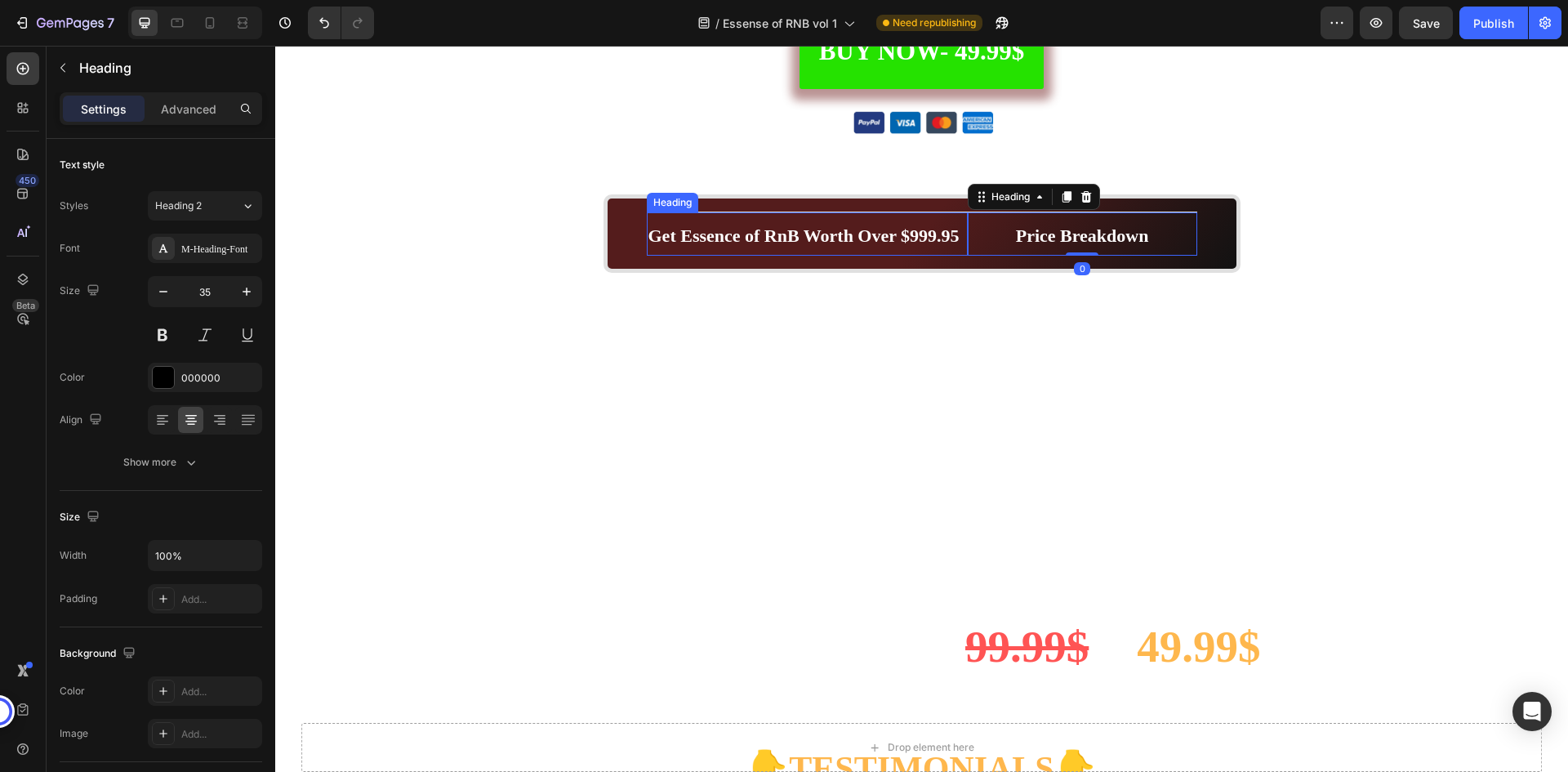
click at [924, 233] on strong "Get Essence of RnB Worth Over $999.95" at bounding box center [805, 235] width 311 height 20
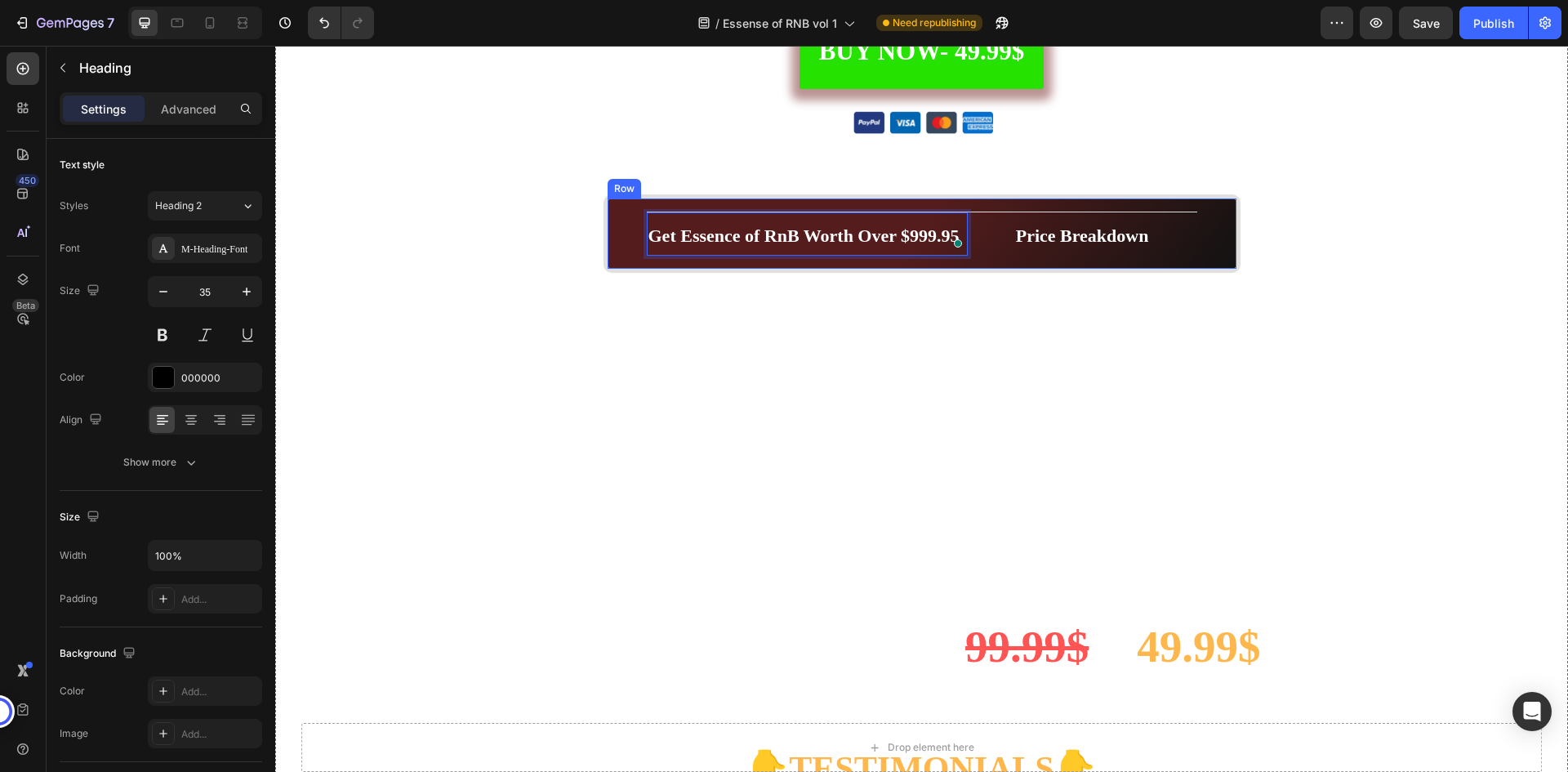
click at [628, 229] on div "Get Essence of RnB Worth Over $999.95 Heading 0 ⁠⁠⁠⁠⁠⁠⁠ Price Breakdown Heading…" at bounding box center [922, 234] width 637 height 80
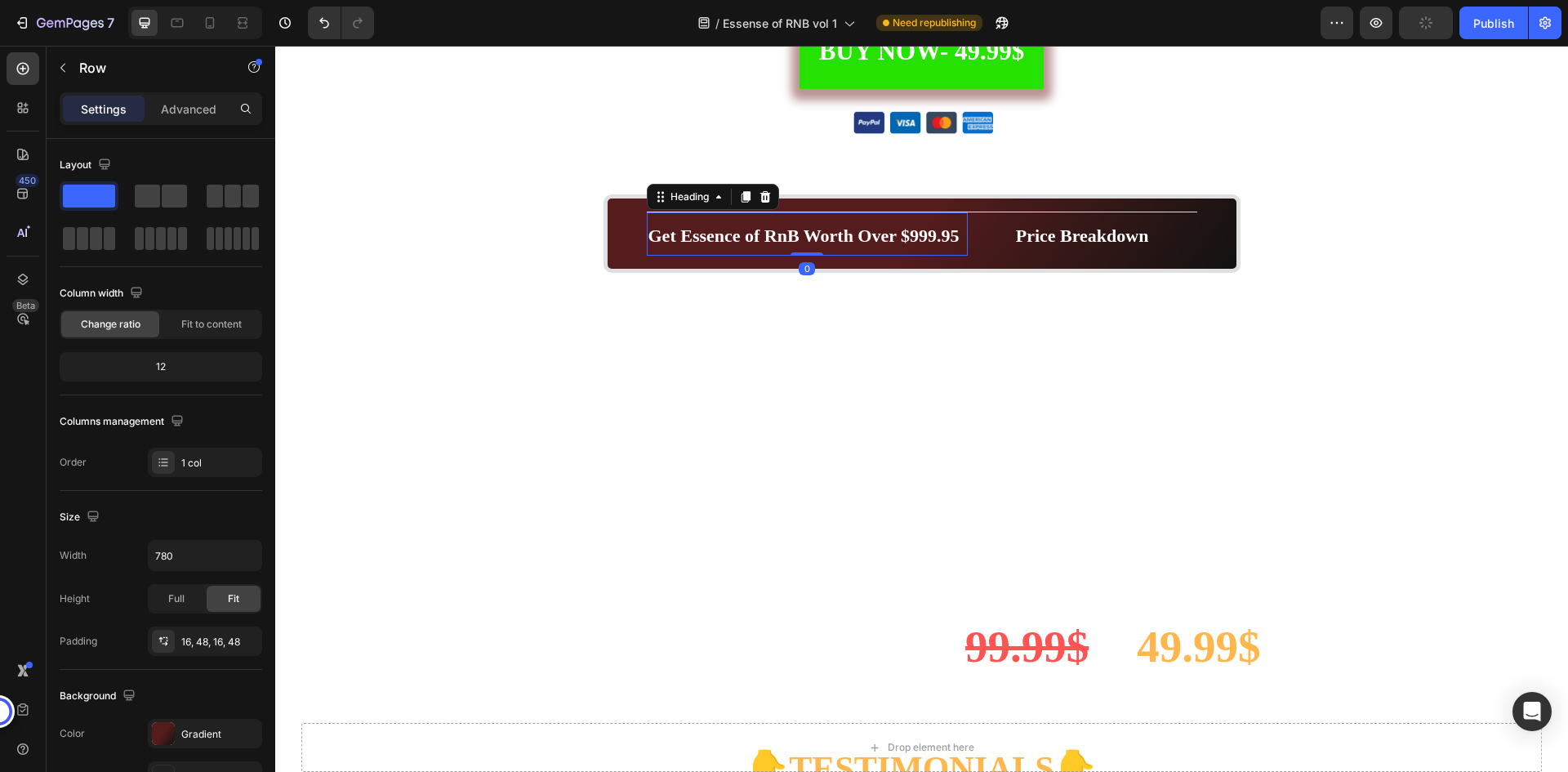
click at [676, 219] on p "⁠⁠⁠⁠⁠⁠⁠ Get Essence of RnB Worth Over $999.95" at bounding box center [808, 234] width 318 height 41
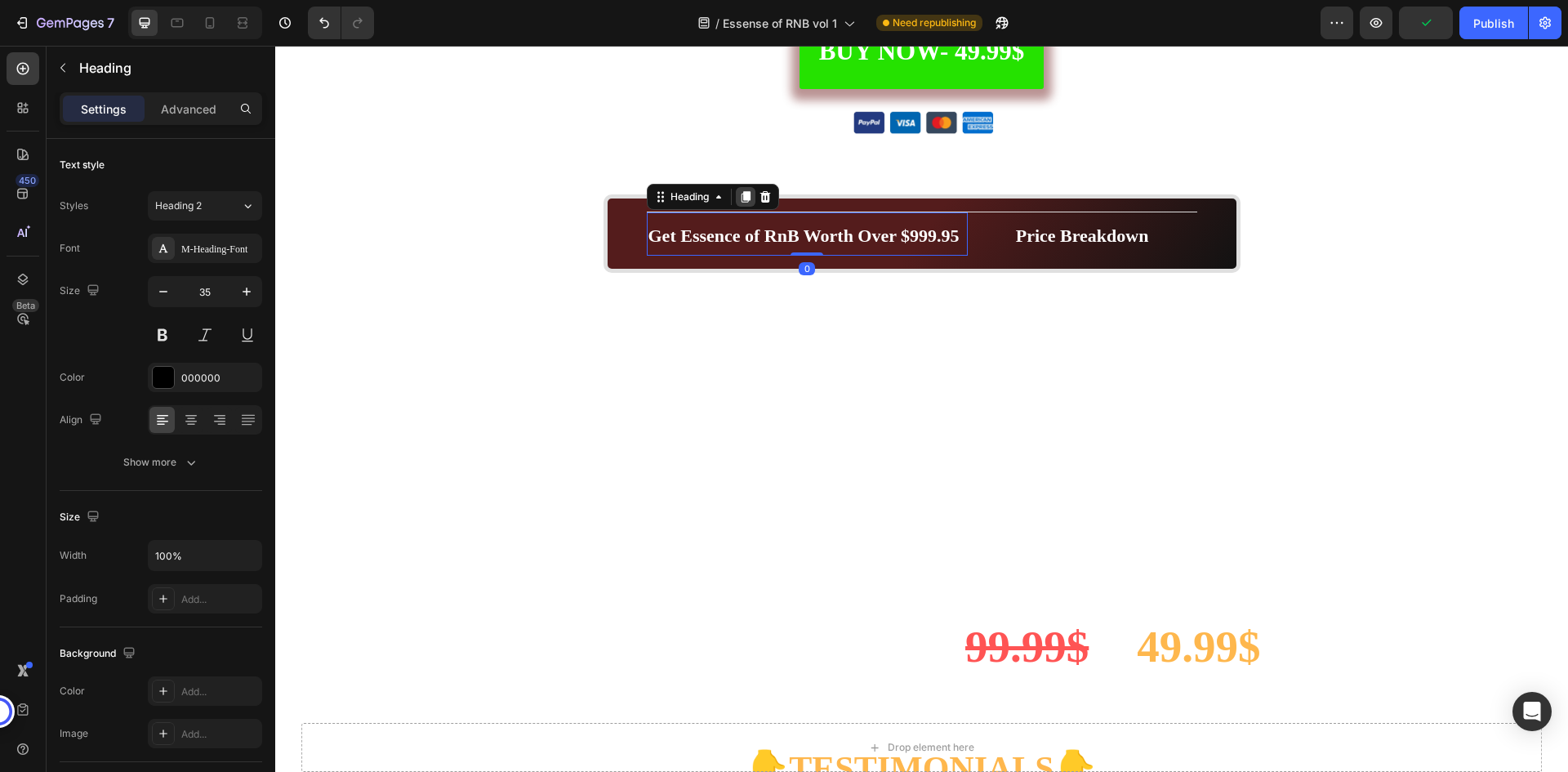
click at [741, 193] on icon at bounding box center [745, 197] width 9 height 12
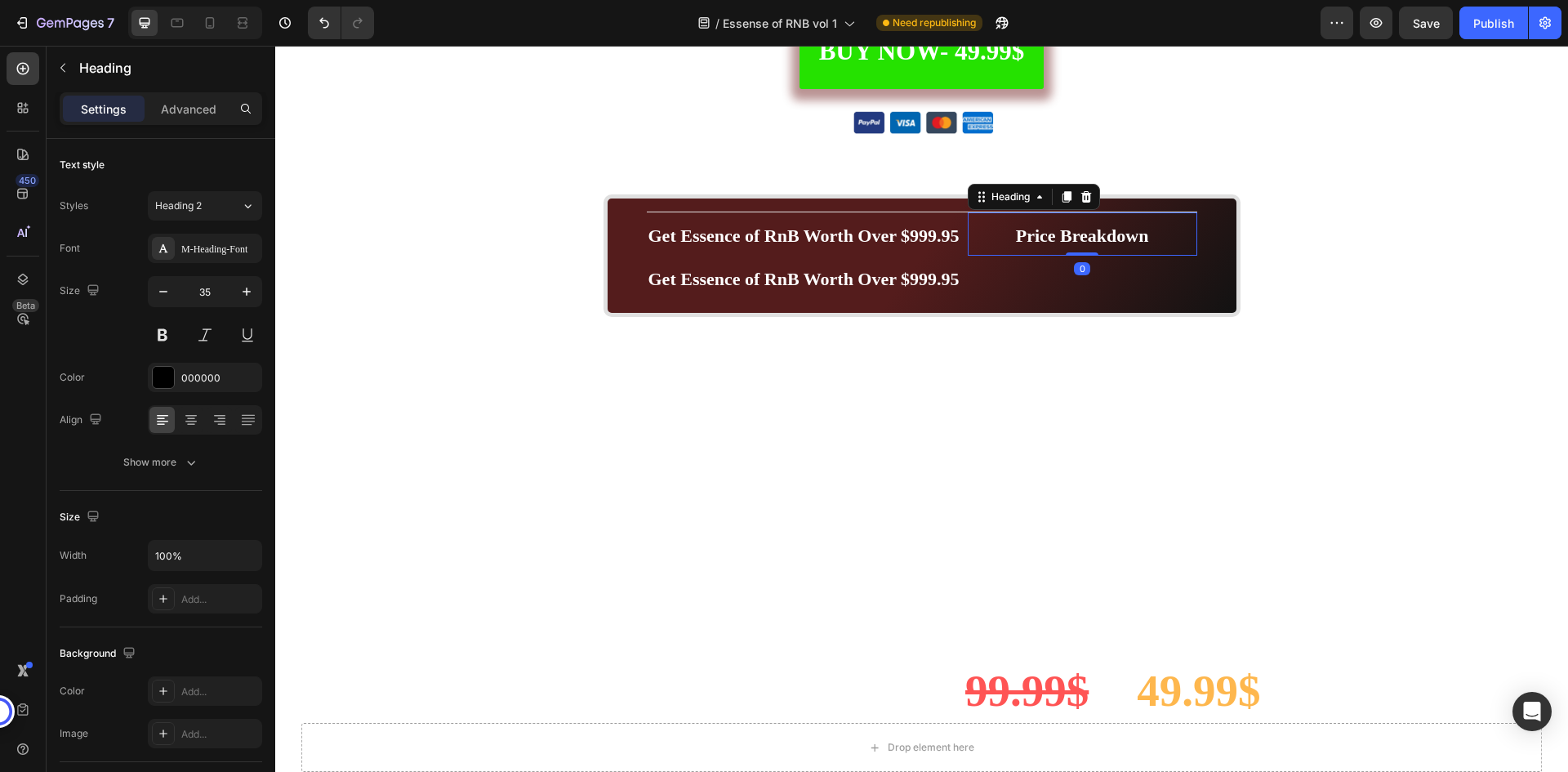
click at [1050, 243] on span "Price Breakdown" at bounding box center [1082, 235] width 133 height 20
click at [1060, 191] on icon at bounding box center [1067, 197] width 13 height 13
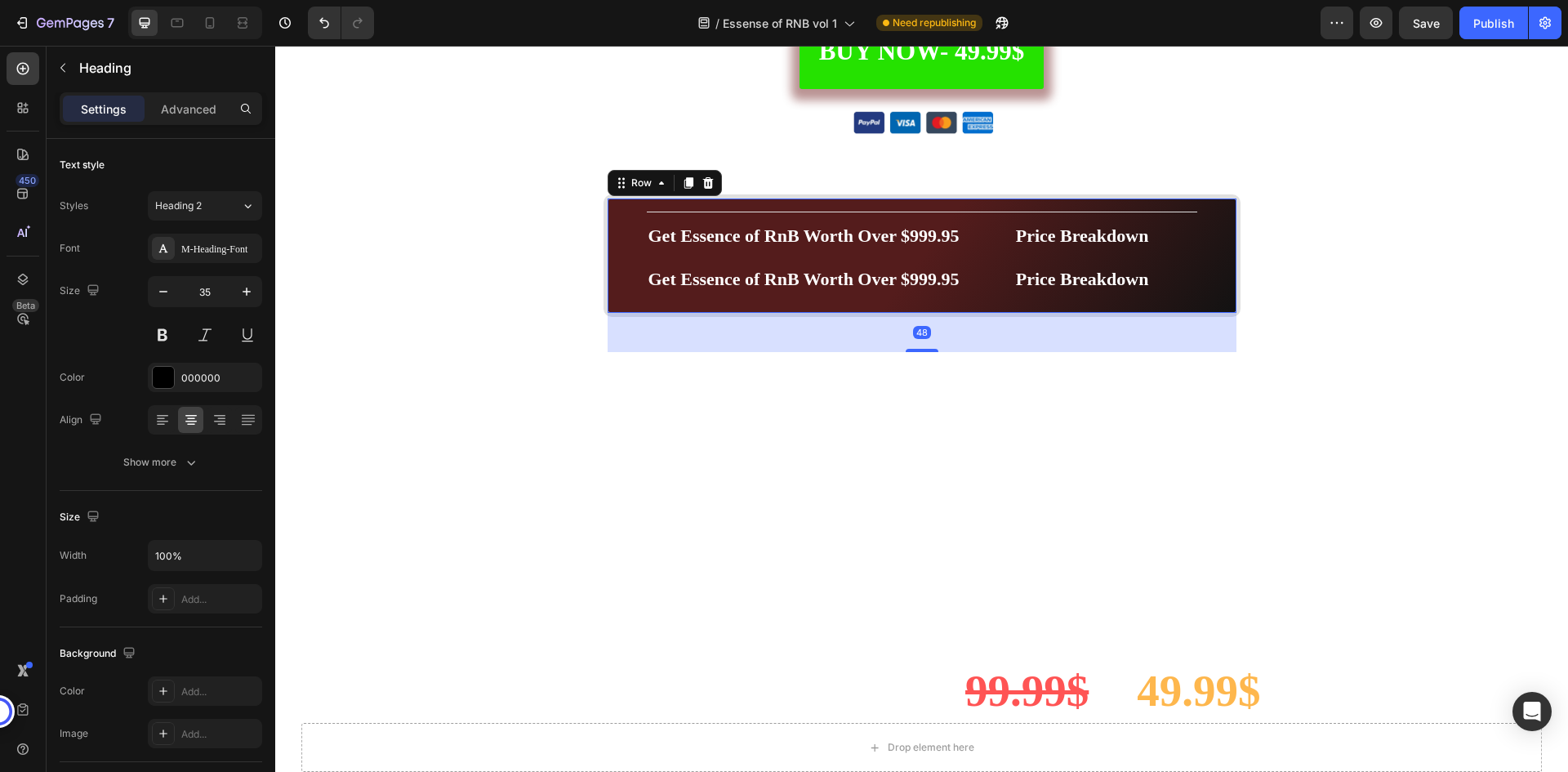
click at [1204, 257] on div "⁠⁠⁠⁠⁠⁠⁠ Get Essence of RnB Worth Over $999.95 Heading Get Essence of RnB Worth …" at bounding box center [922, 255] width 637 height 122
click at [1128, 273] on span "Price Breakdown" at bounding box center [1082, 279] width 133 height 20
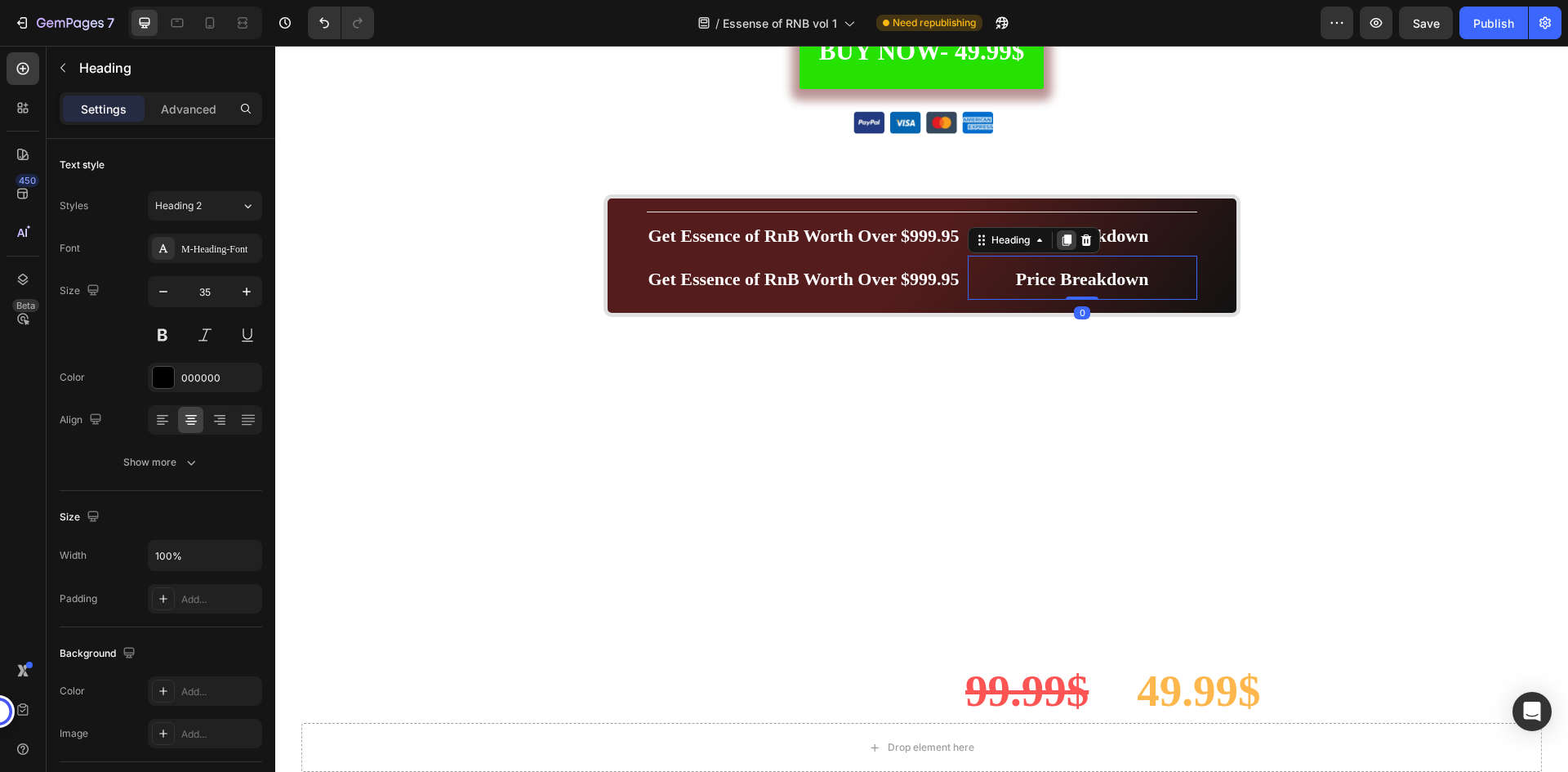
click at [1068, 241] on div at bounding box center [1067, 239] width 19 height 19
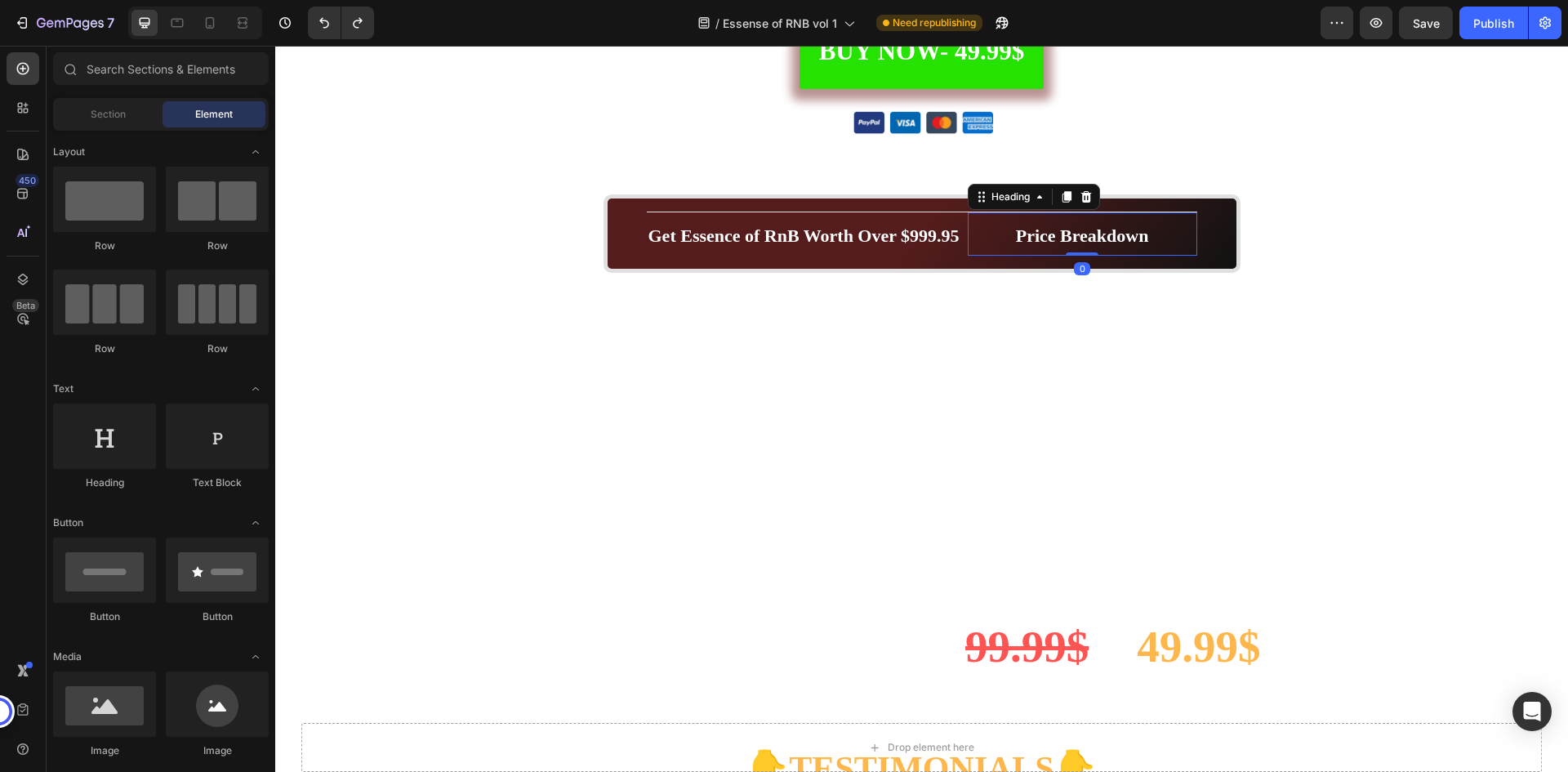
click at [1066, 238] on span "Price Breakdown" at bounding box center [1082, 235] width 133 height 20
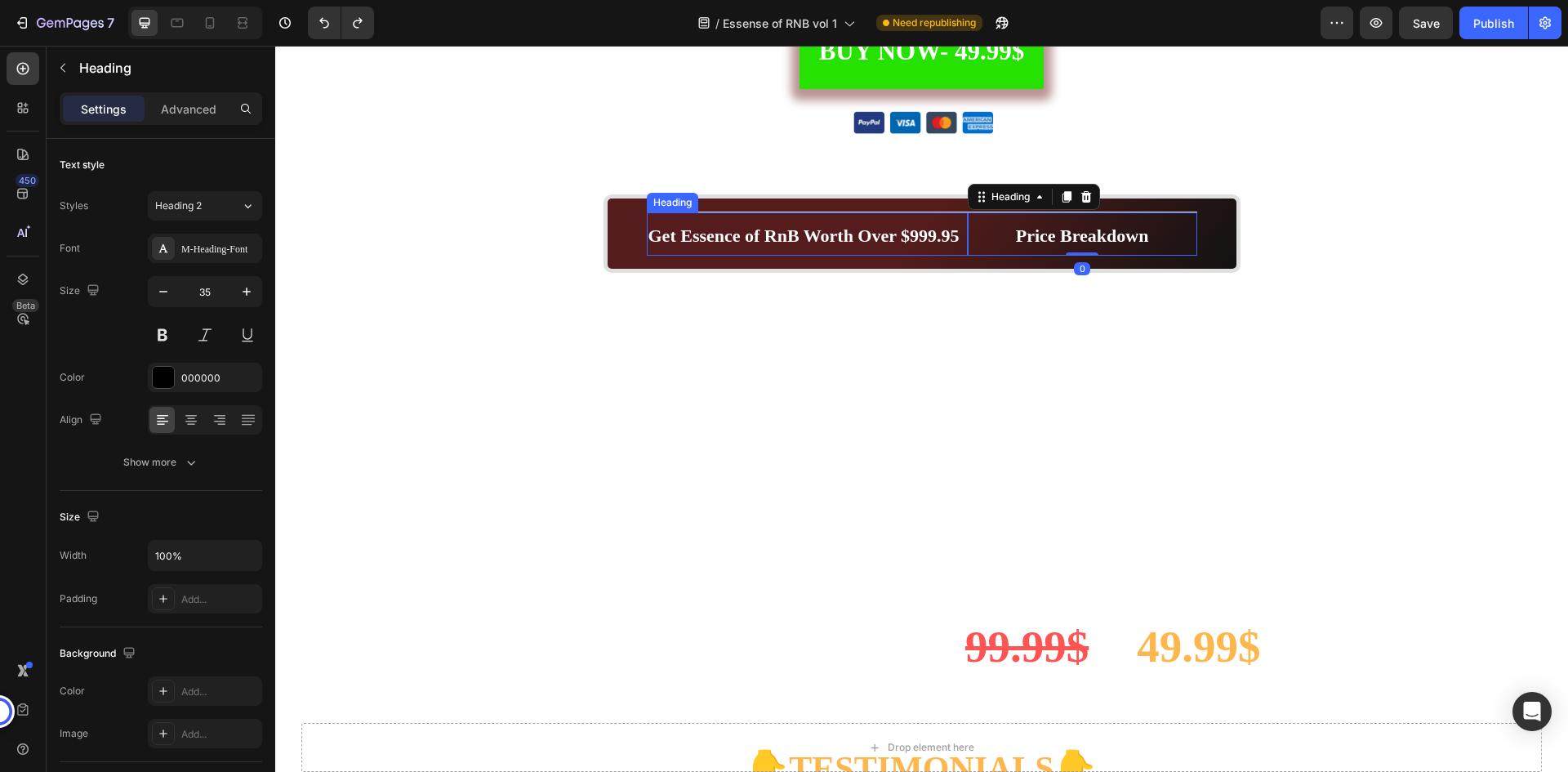
click at [921, 218] on p "⁠⁠⁠⁠⁠⁠⁠ Get Essence of RnB Worth Over $999.95" at bounding box center [808, 234] width 318 height 41
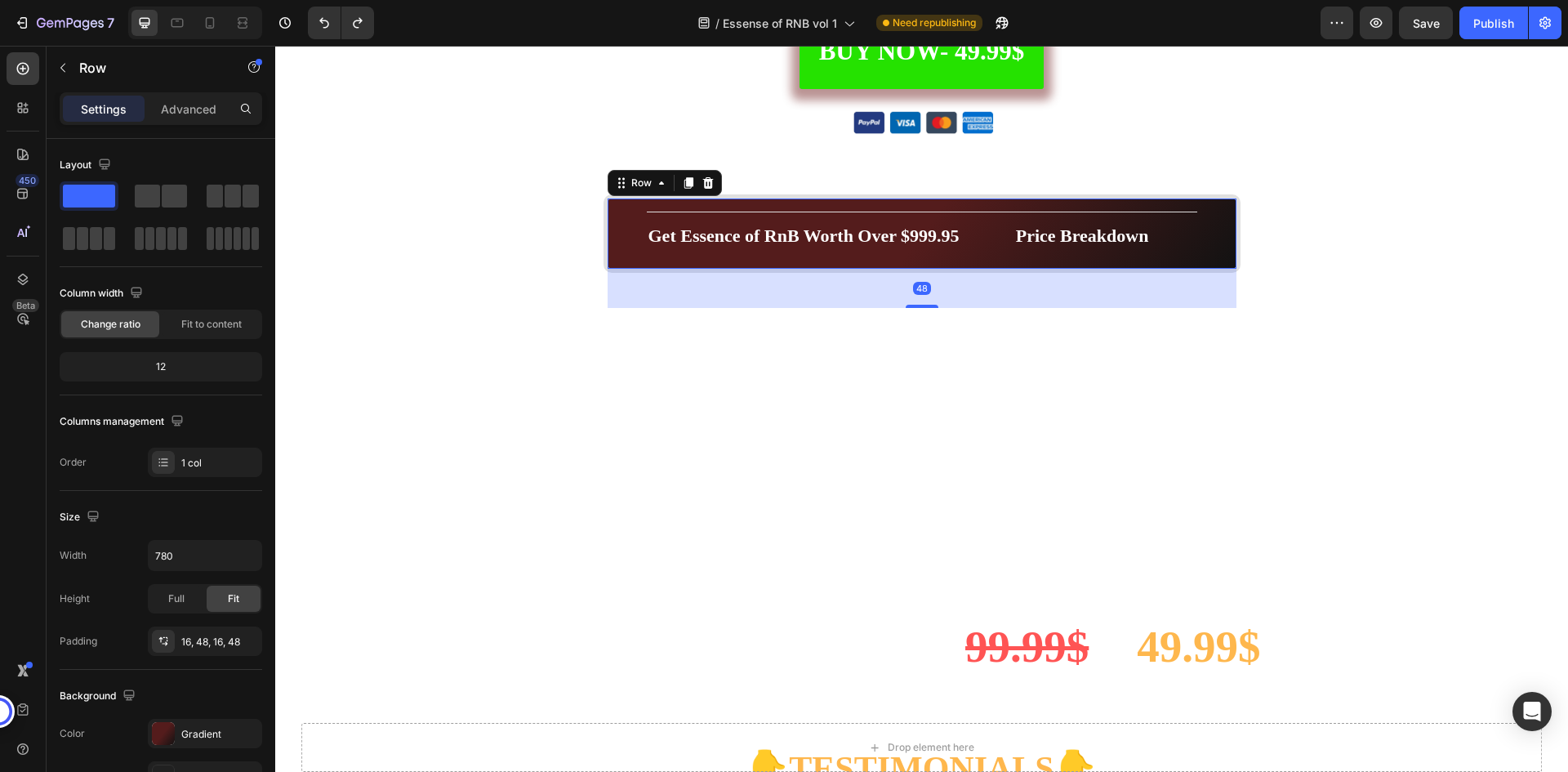
click at [632, 230] on div "⁠⁠⁠⁠⁠⁠⁠ Get Essence of RnB Worth Over $999.95 Heading ⁠⁠⁠⁠⁠⁠⁠ Price Breakdown H…" at bounding box center [922, 234] width 637 height 80
click at [687, 187] on icon at bounding box center [689, 183] width 13 height 13
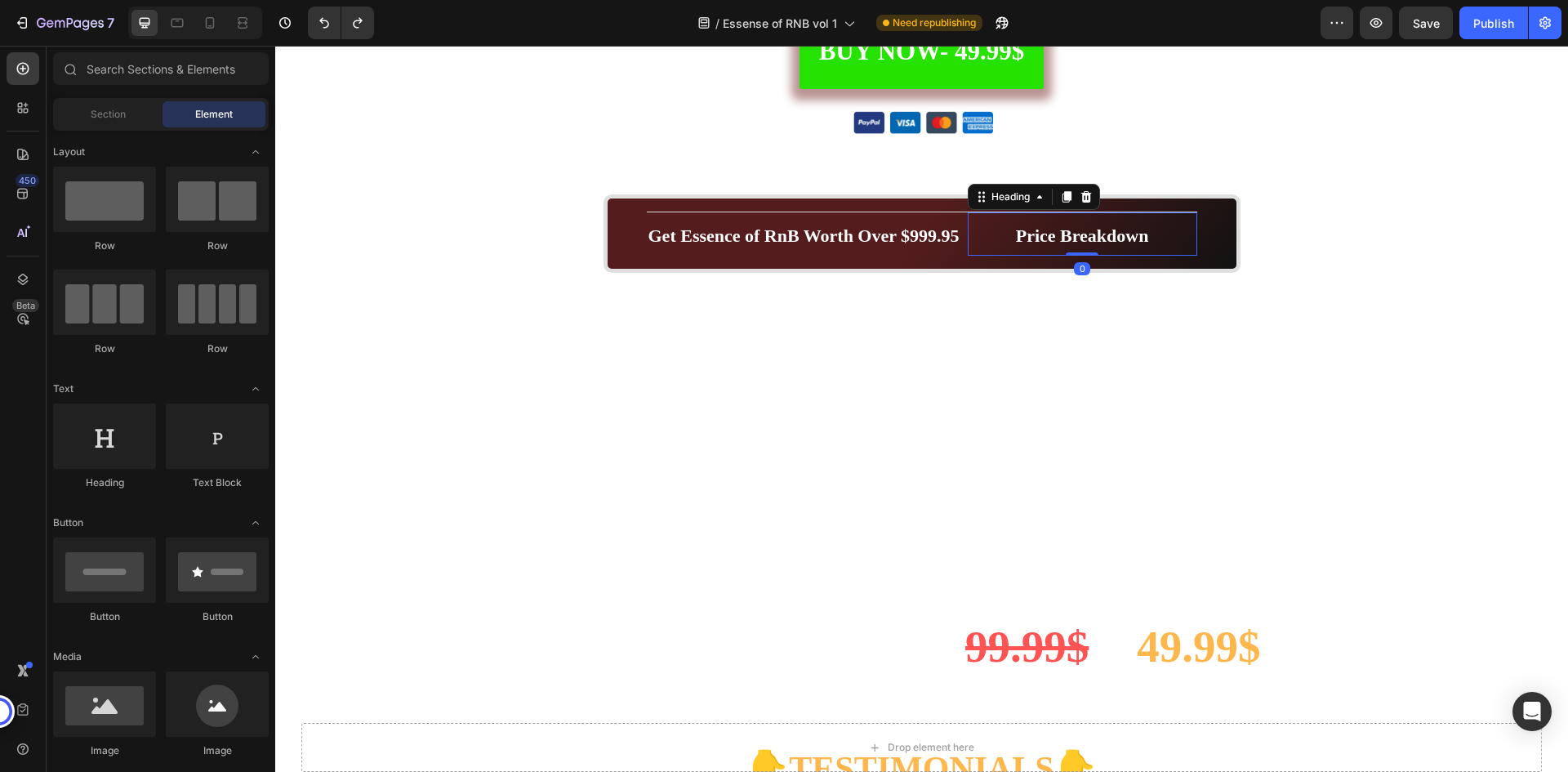
click at [1186, 224] on p "⁠⁠⁠⁠⁠⁠⁠ Price Breakdown" at bounding box center [1082, 234] width 226 height 41
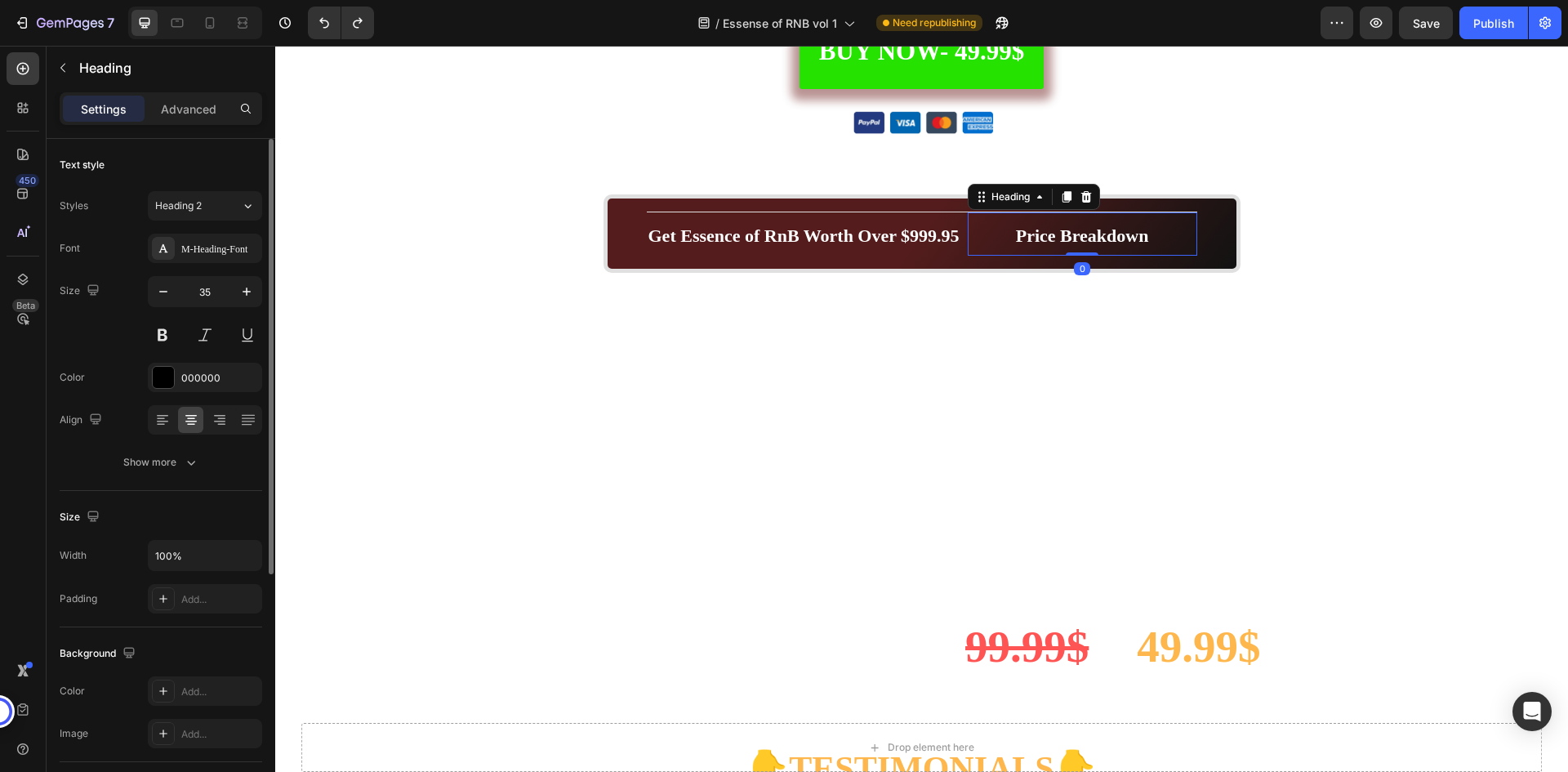
click at [188, 171] on div "Text style" at bounding box center [161, 164] width 203 height 26
click at [207, 161] on div "Text style" at bounding box center [161, 164] width 203 height 26
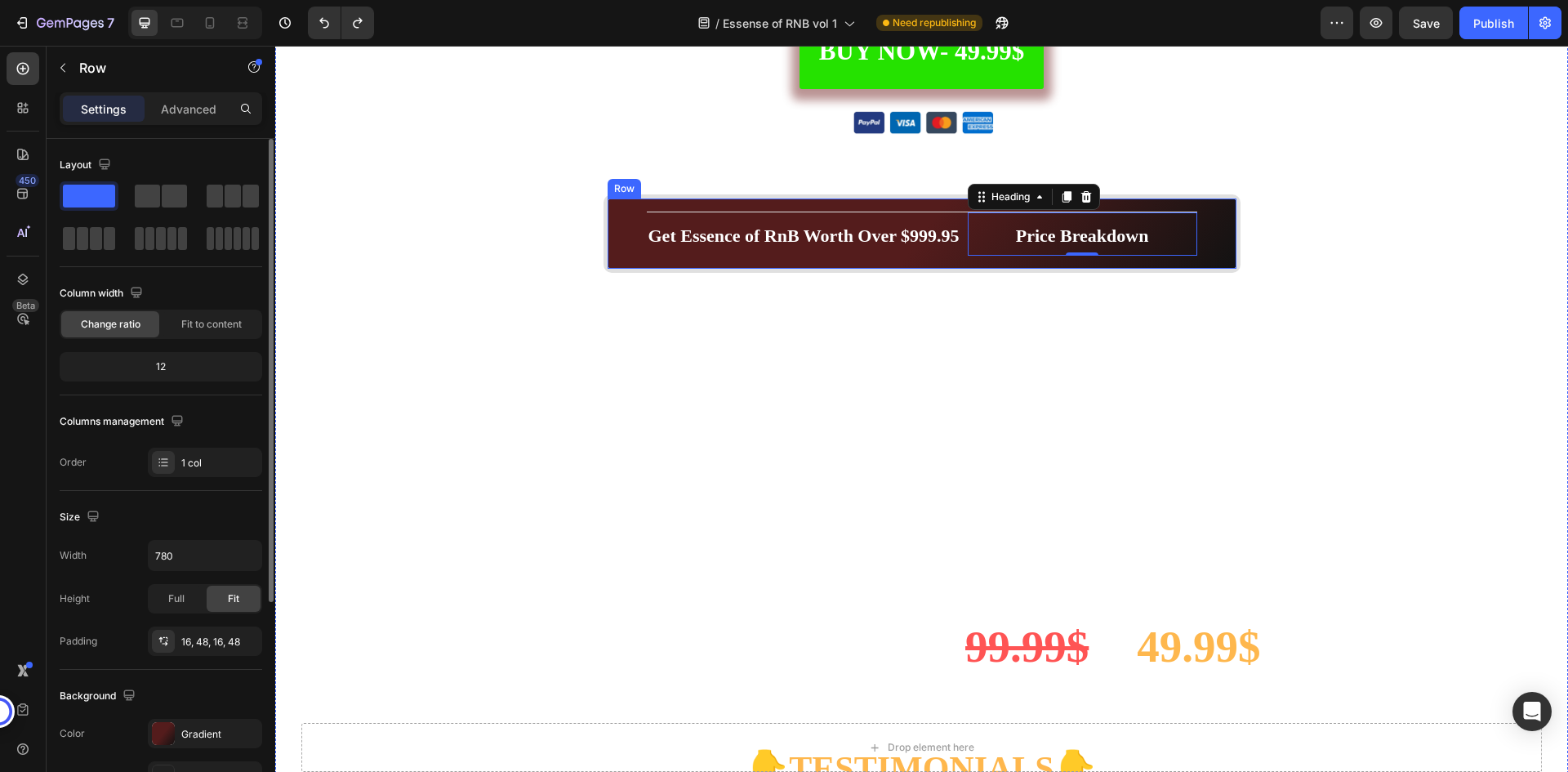
click at [817, 203] on div "⁠⁠⁠⁠⁠⁠⁠ Get Essence of RnB Worth Over $999.95 Heading ⁠⁠⁠⁠⁠⁠⁠ Price Breakdown H…" at bounding box center [922, 234] width 637 height 80
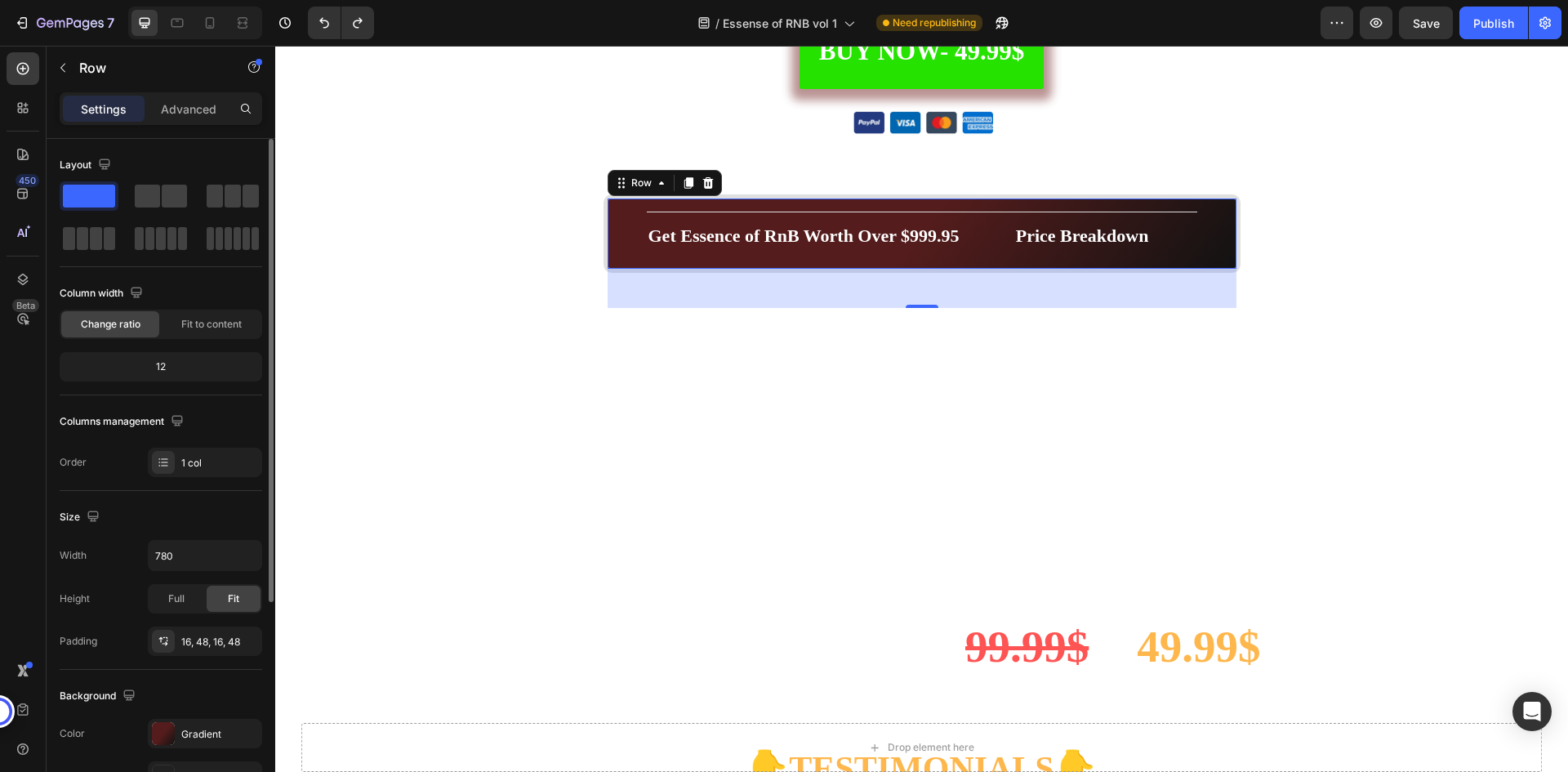
click at [623, 220] on div "⁠⁠⁠⁠⁠⁠⁠ Get Essence of RnB Worth Over $999.95 Heading ⁠⁠⁠⁠⁠⁠⁠ Price Breakdown H…" at bounding box center [922, 234] width 637 height 80
click at [1201, 240] on div "⁠⁠⁠⁠⁠⁠⁠ Get Essence of RnB Worth Over $999.95 Heading ⁠⁠⁠⁠⁠⁠⁠ Price Breakdown H…" at bounding box center [922, 234] width 637 height 80
click at [1206, 221] on div "⁠⁠⁠⁠⁠⁠⁠ Get Essence of RnB Worth Over $999.95 Heading ⁠⁠⁠⁠⁠⁠⁠ Price Breakdown H…" at bounding box center [922, 234] width 637 height 80
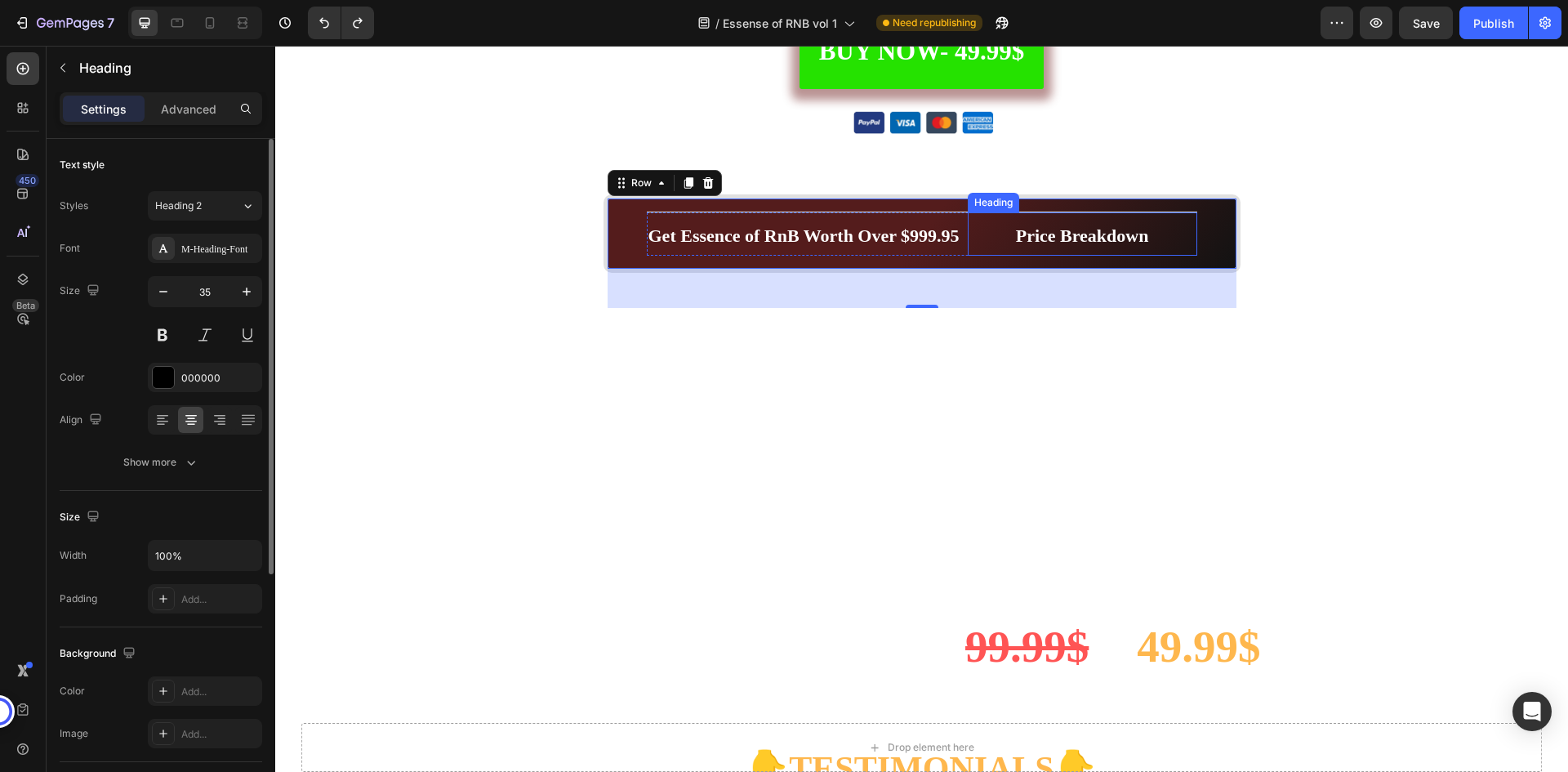
click at [1173, 224] on p "⁠⁠⁠⁠⁠⁠⁠ Price Breakdown" at bounding box center [1082, 234] width 226 height 41
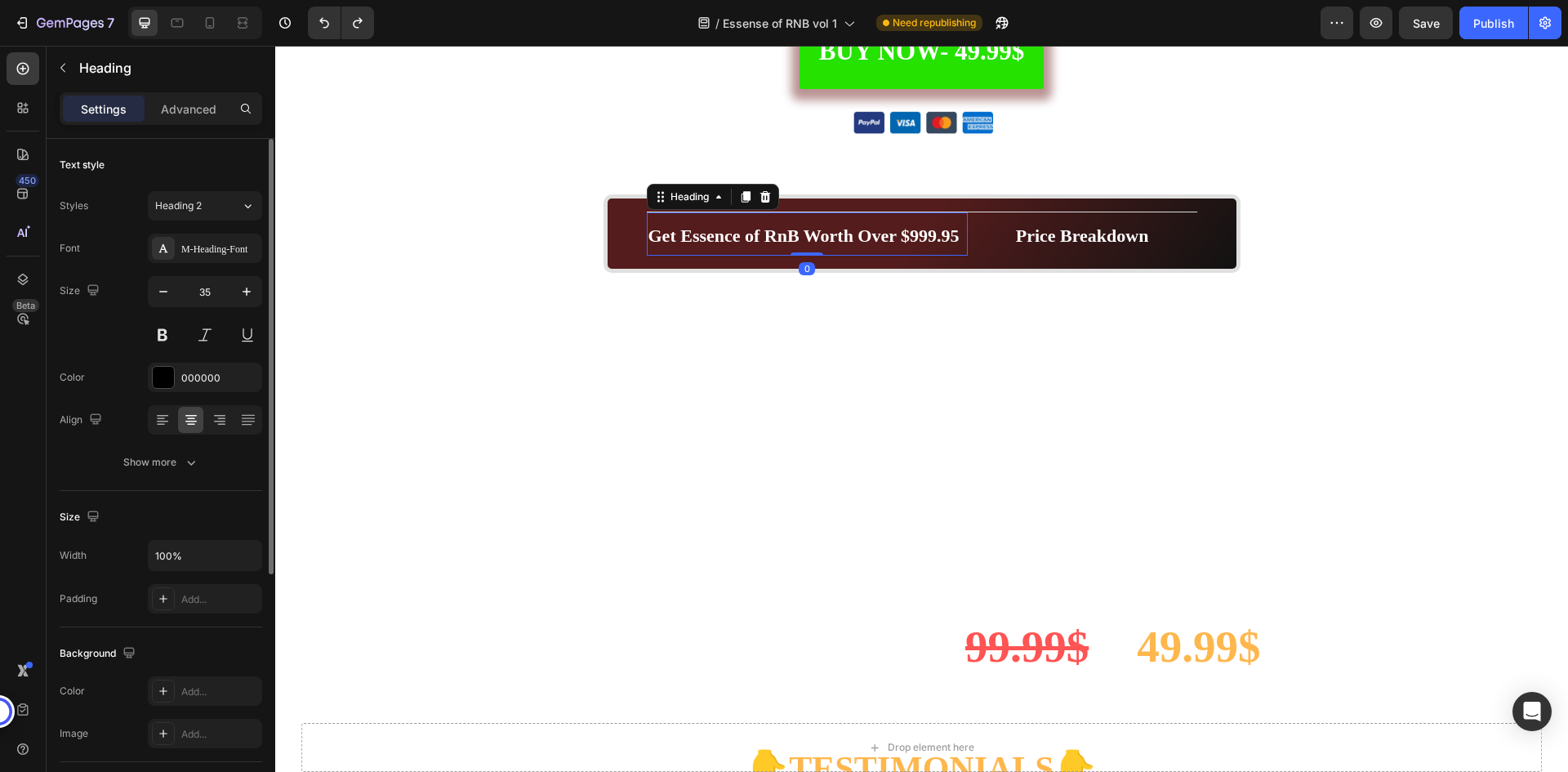
click at [956, 227] on p "⁠⁠⁠⁠⁠⁠⁠ Get Essence of RnB Worth Over $999.95" at bounding box center [808, 234] width 318 height 41
click at [979, 225] on p "⁠⁠⁠⁠⁠⁠⁠ Price Breakdown" at bounding box center [1082, 234] width 226 height 41
click at [936, 229] on strong "Get Essence of RnB Worth Over $999.95" at bounding box center [805, 235] width 311 height 20
click at [637, 222] on div "⁠⁠⁠⁠⁠⁠⁠ Get Essence of RnB Worth Over $999.95 Heading 0 ⁠⁠⁠⁠⁠⁠⁠ Price Breakdown…" at bounding box center [922, 234] width 637 height 80
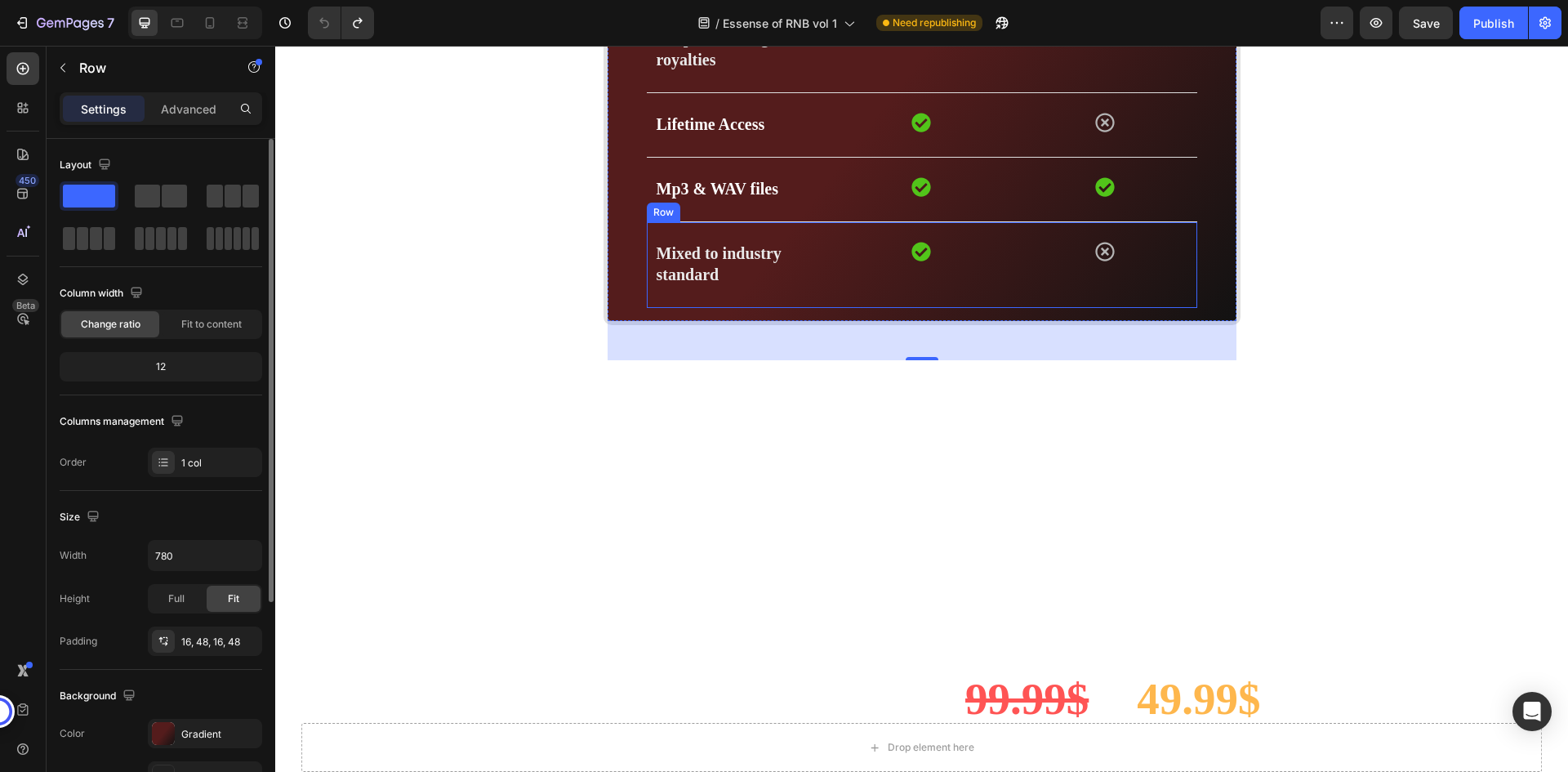
scroll to position [5002, 0]
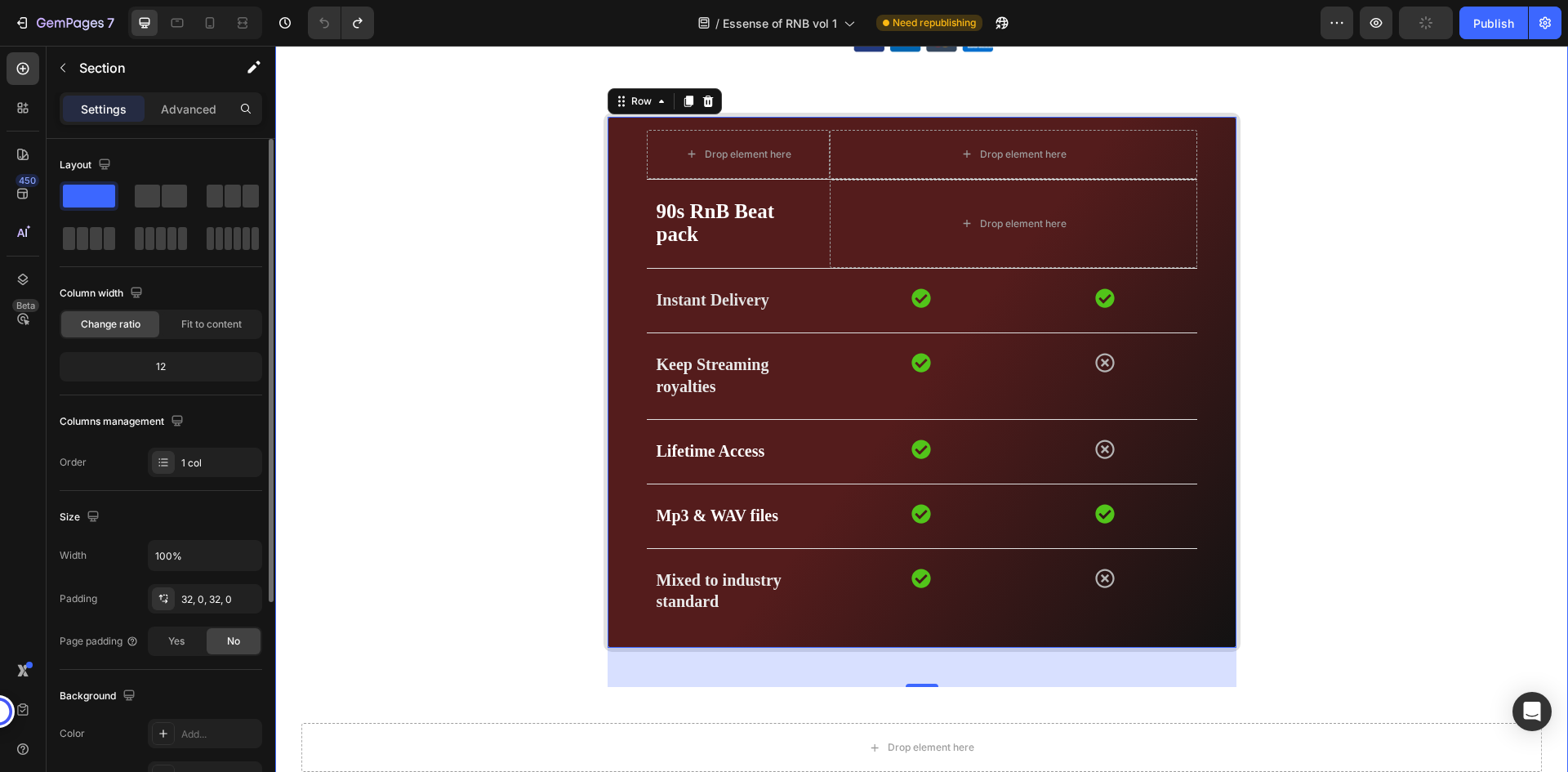
click at [1404, 239] on div "BUY NOW- 49.99$ Button Image Image Marquee Row Drop element here Drop element h…" at bounding box center [922, 561] width 1293 height 1252
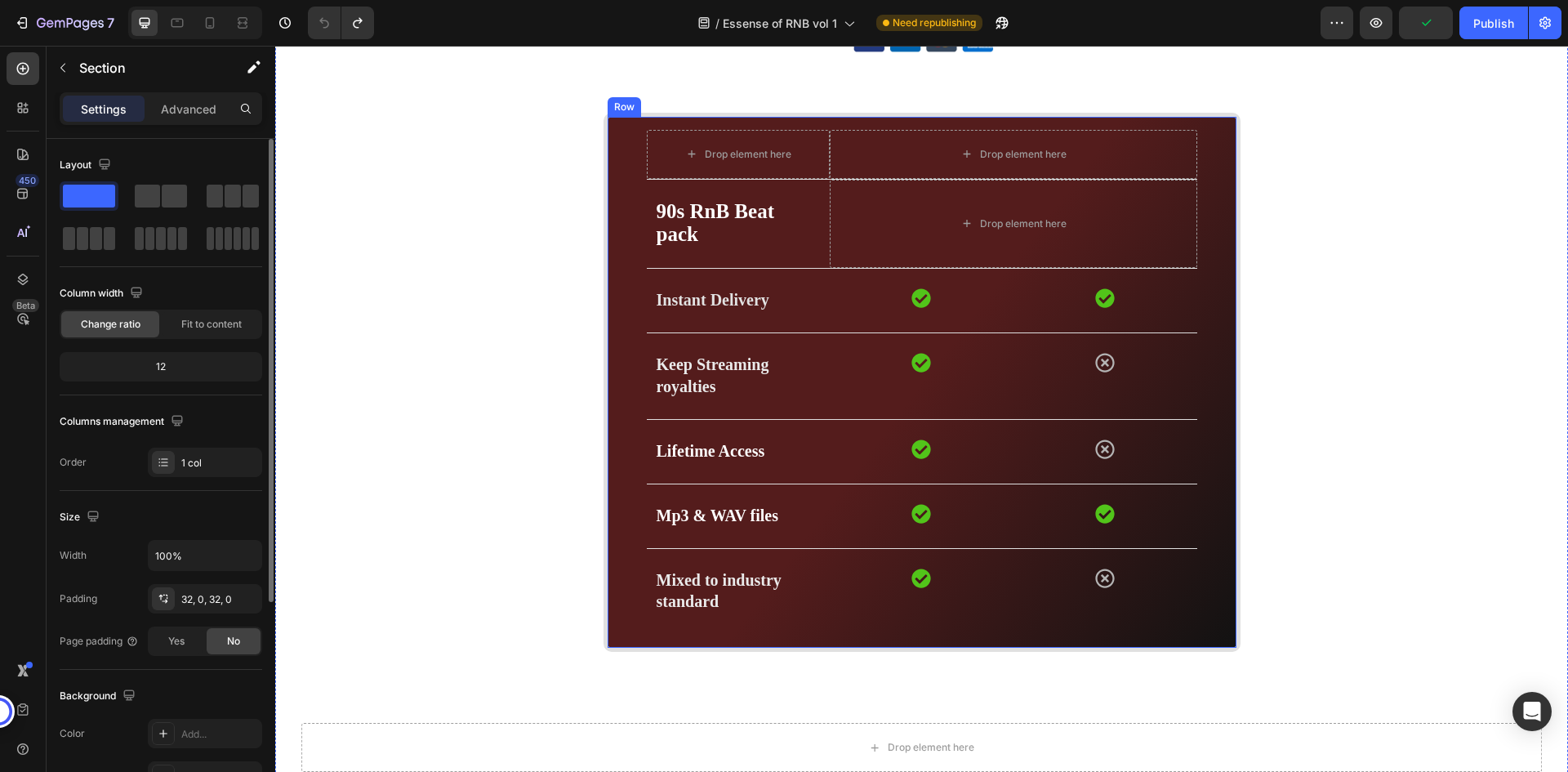
click at [1219, 189] on div "Drop element here Drop element here Row 90s RnB Beat pack Text block Drop eleme…" at bounding box center [922, 383] width 637 height 539
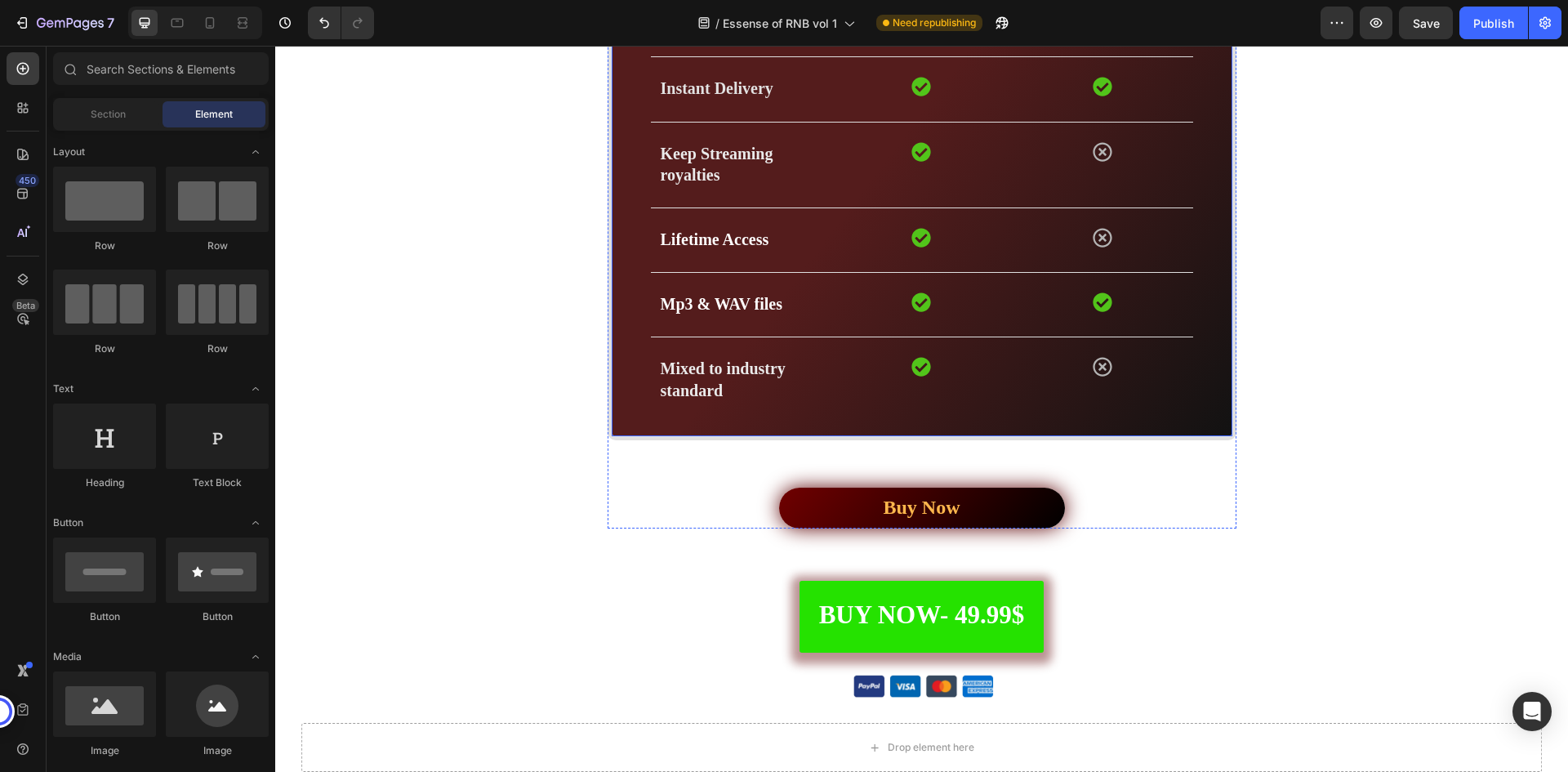
scroll to position [4186, 0]
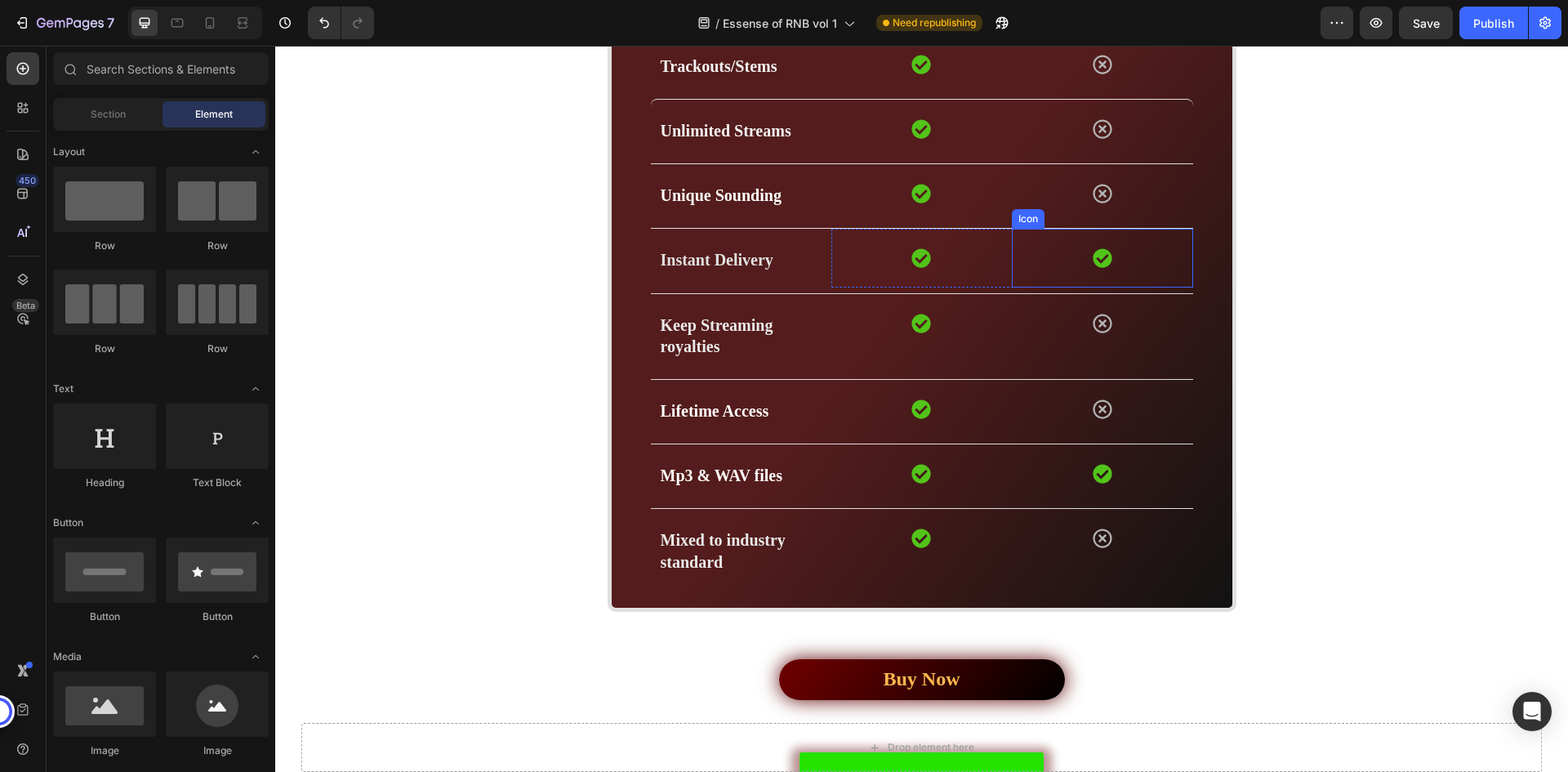
click at [1181, 258] on div "Icon" at bounding box center [1103, 258] width 181 height 59
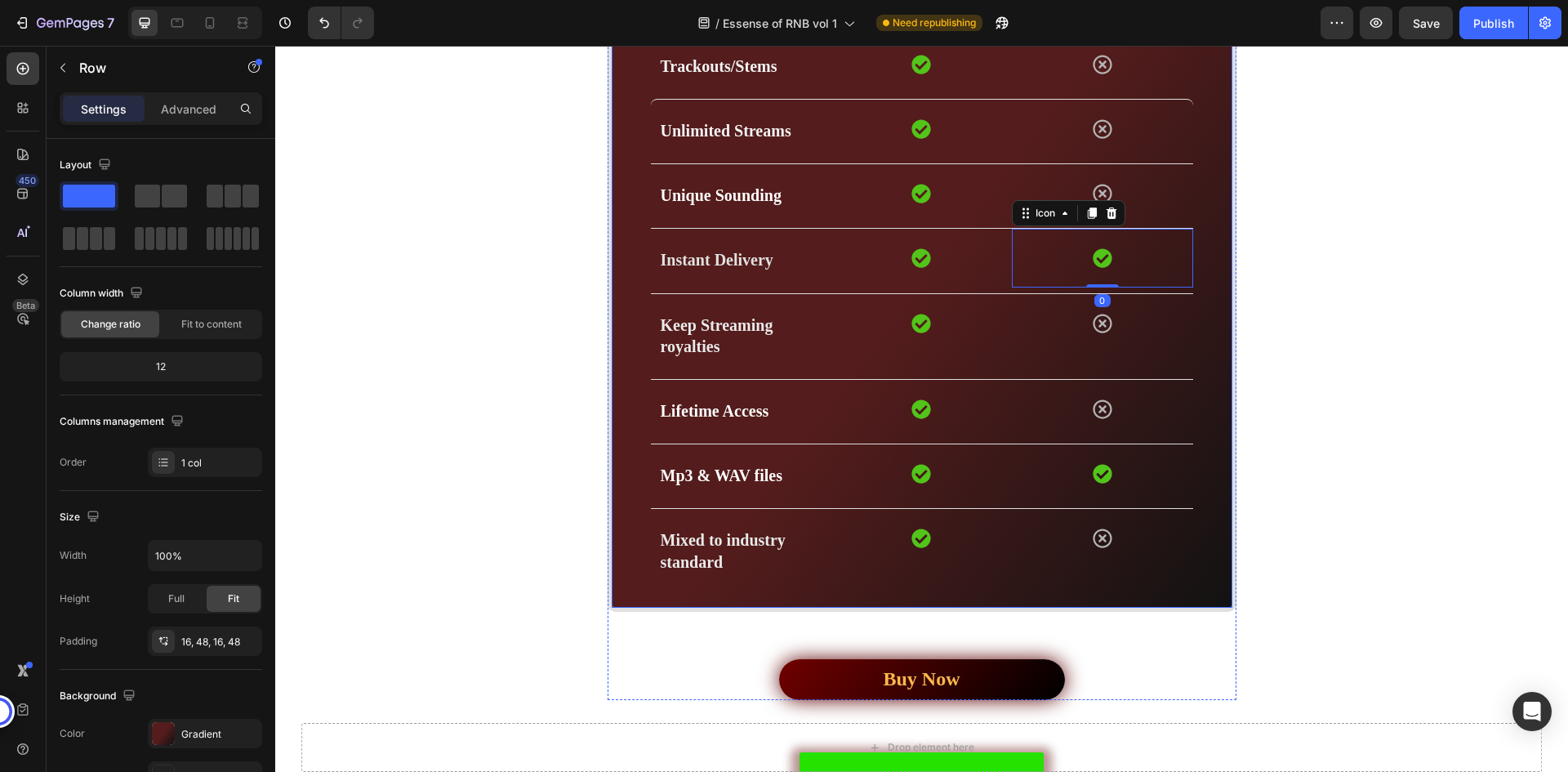
click at [1210, 252] on div "Drop element here Essence of RNB Text block Youtube Type Beats Text block Row R…" at bounding box center [922, 282] width 629 height 658
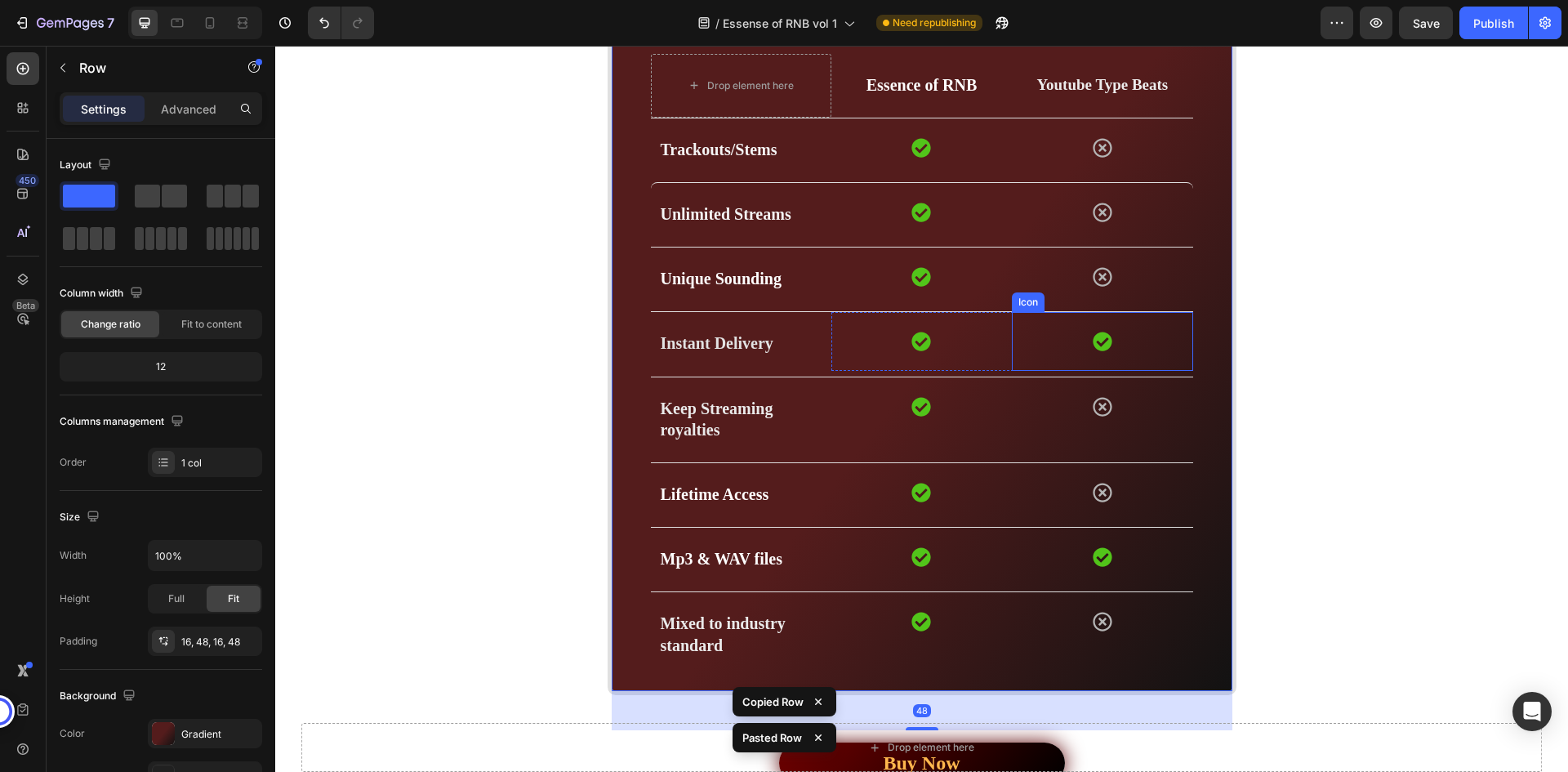
scroll to position [4667, 0]
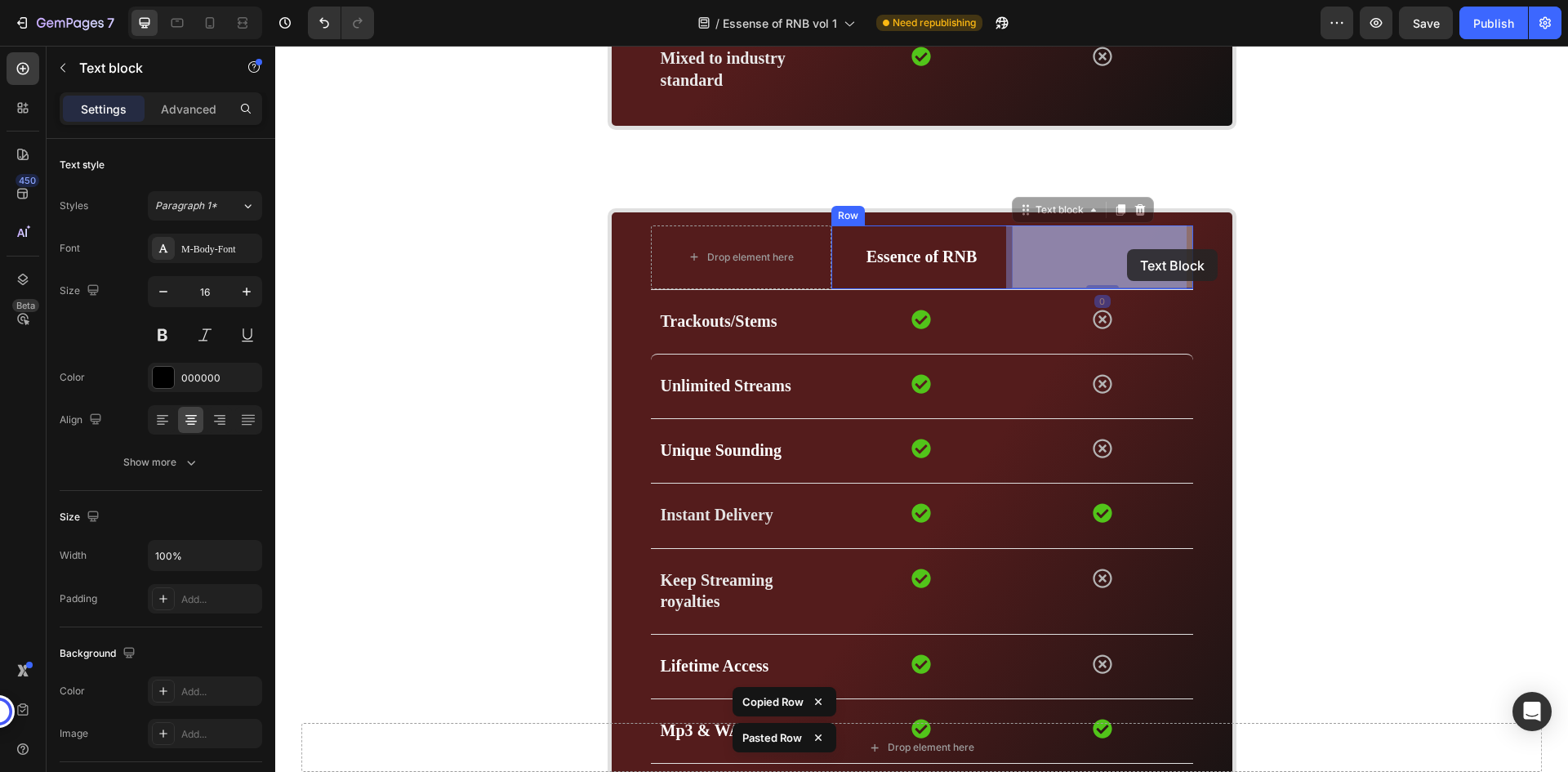
drag, startPoint x: 1122, startPoint y: 225, endPoint x: 1127, endPoint y: 250, distance: 25.5
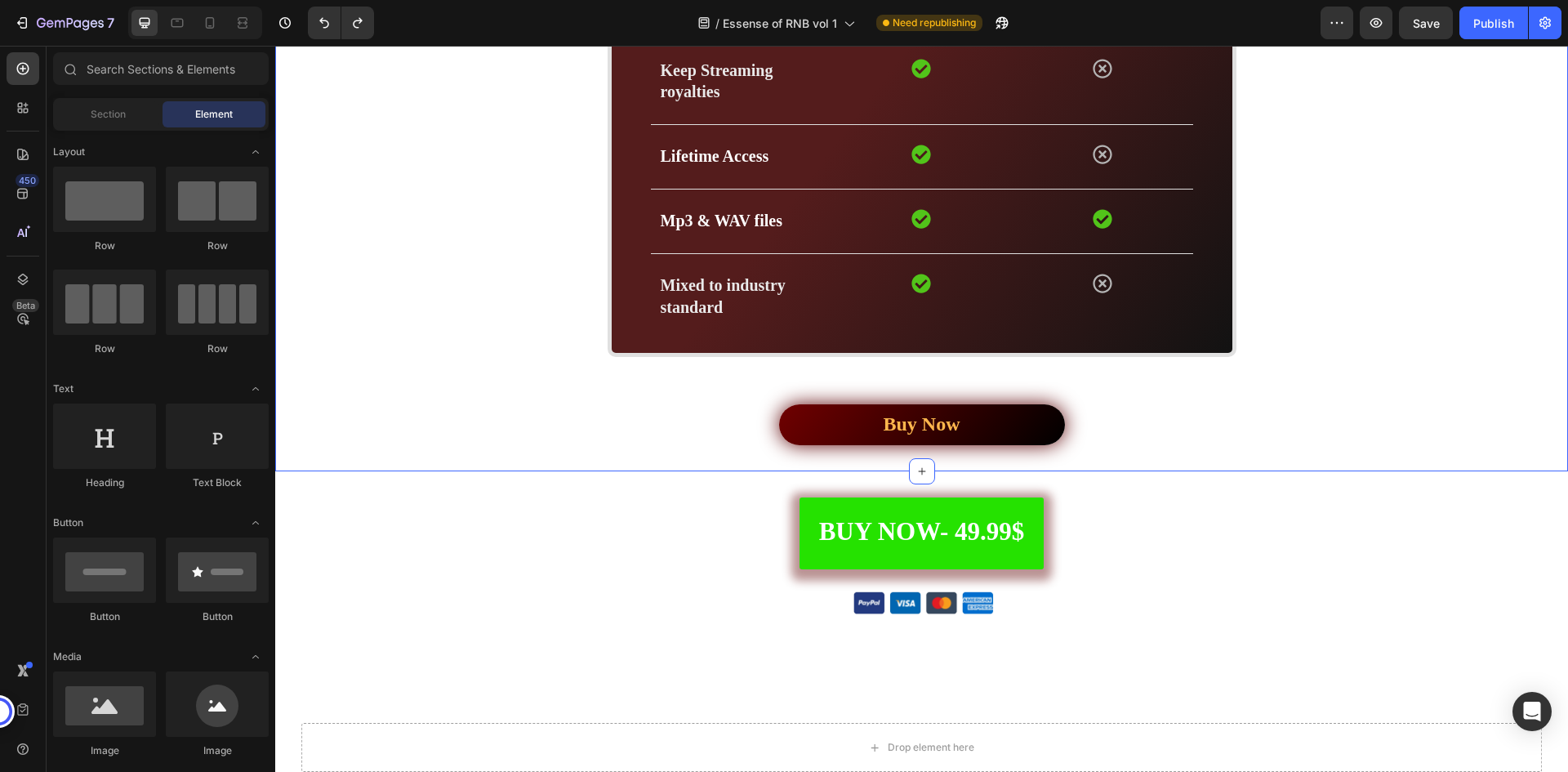
scroll to position [4423, 0]
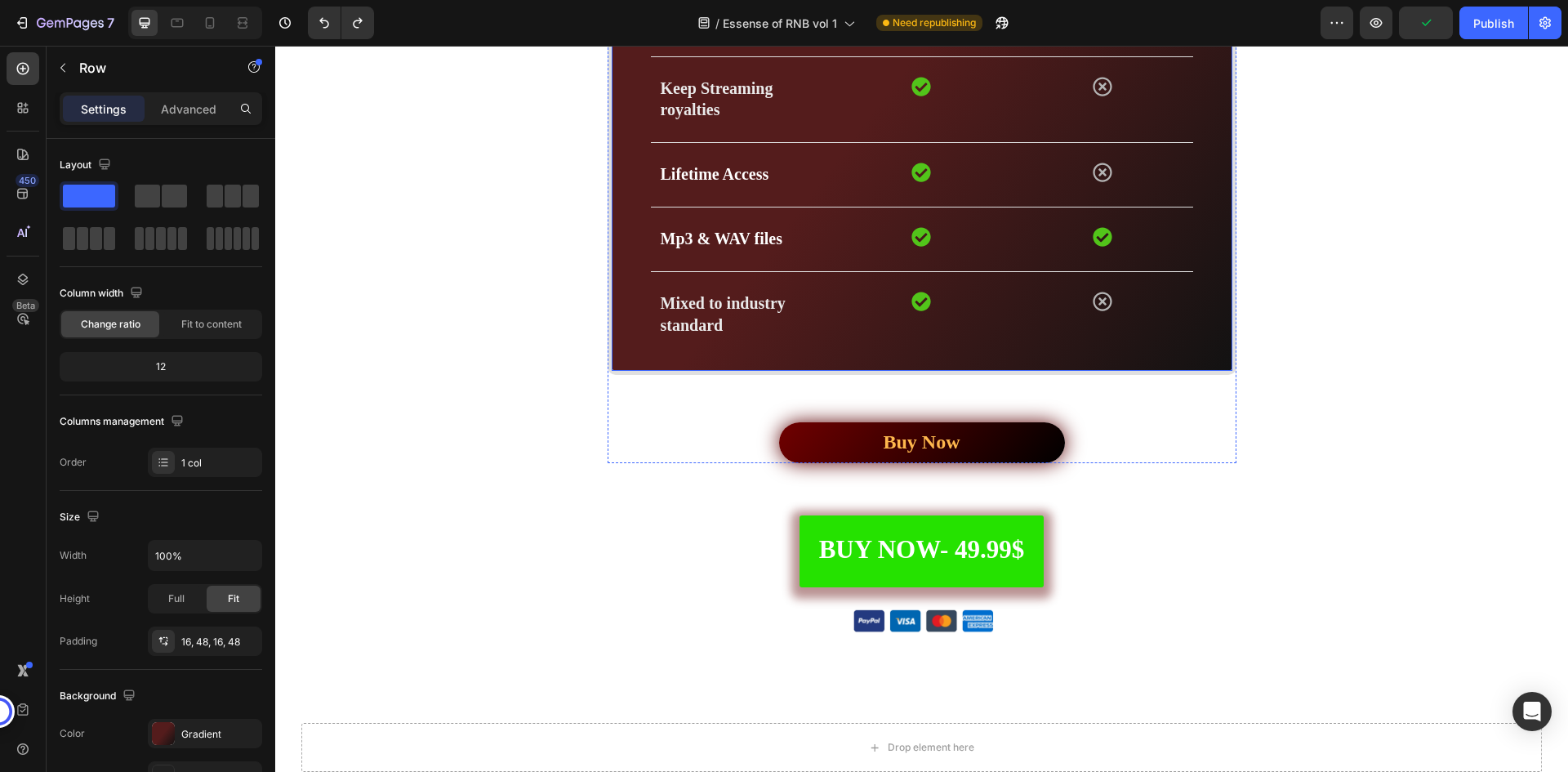
click at [1213, 252] on div "Drop element here Essence of RNB Text block Youtube Type Beats Text block Row R…" at bounding box center [922, 45] width 629 height 658
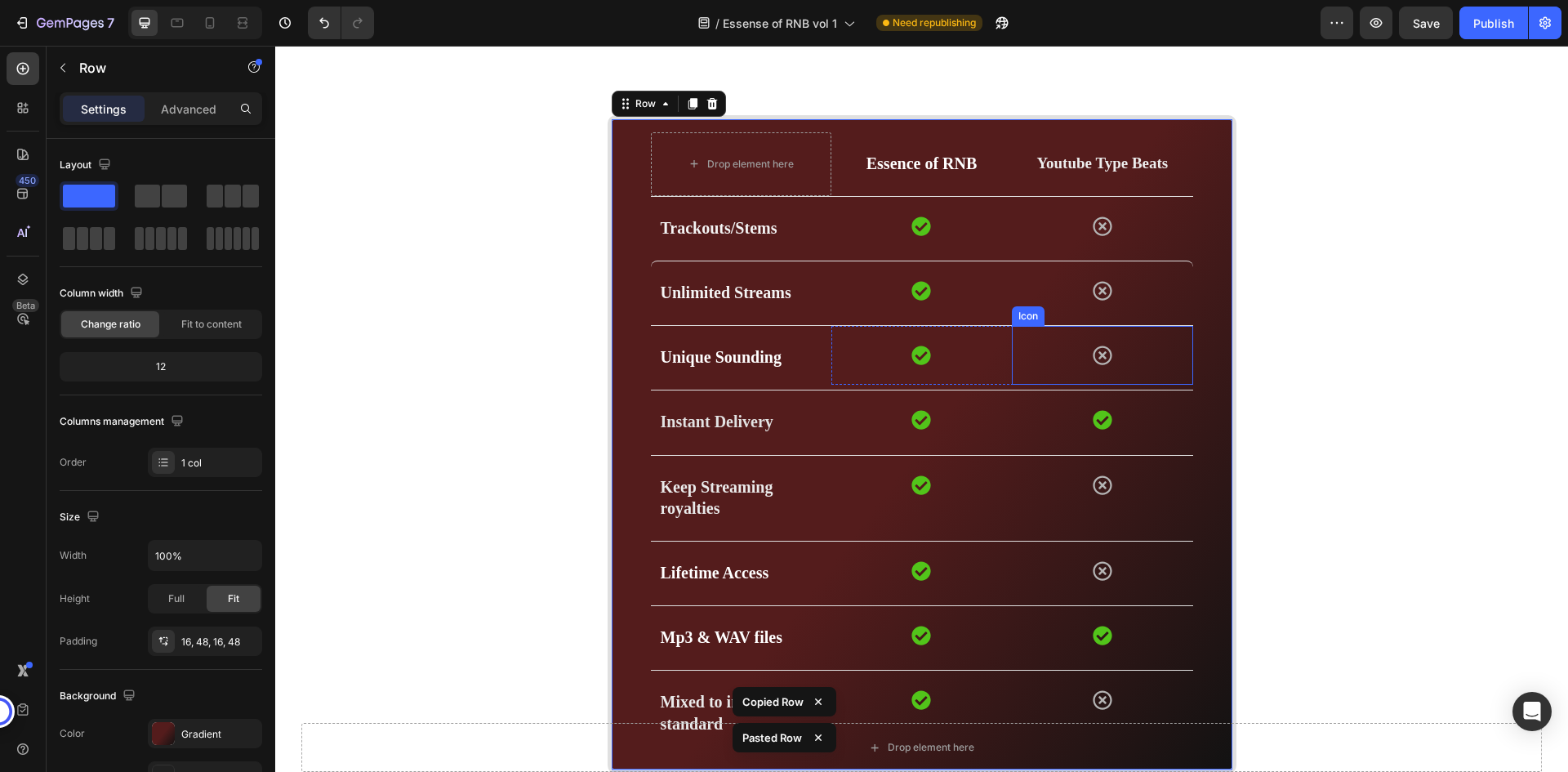
scroll to position [4773, 0]
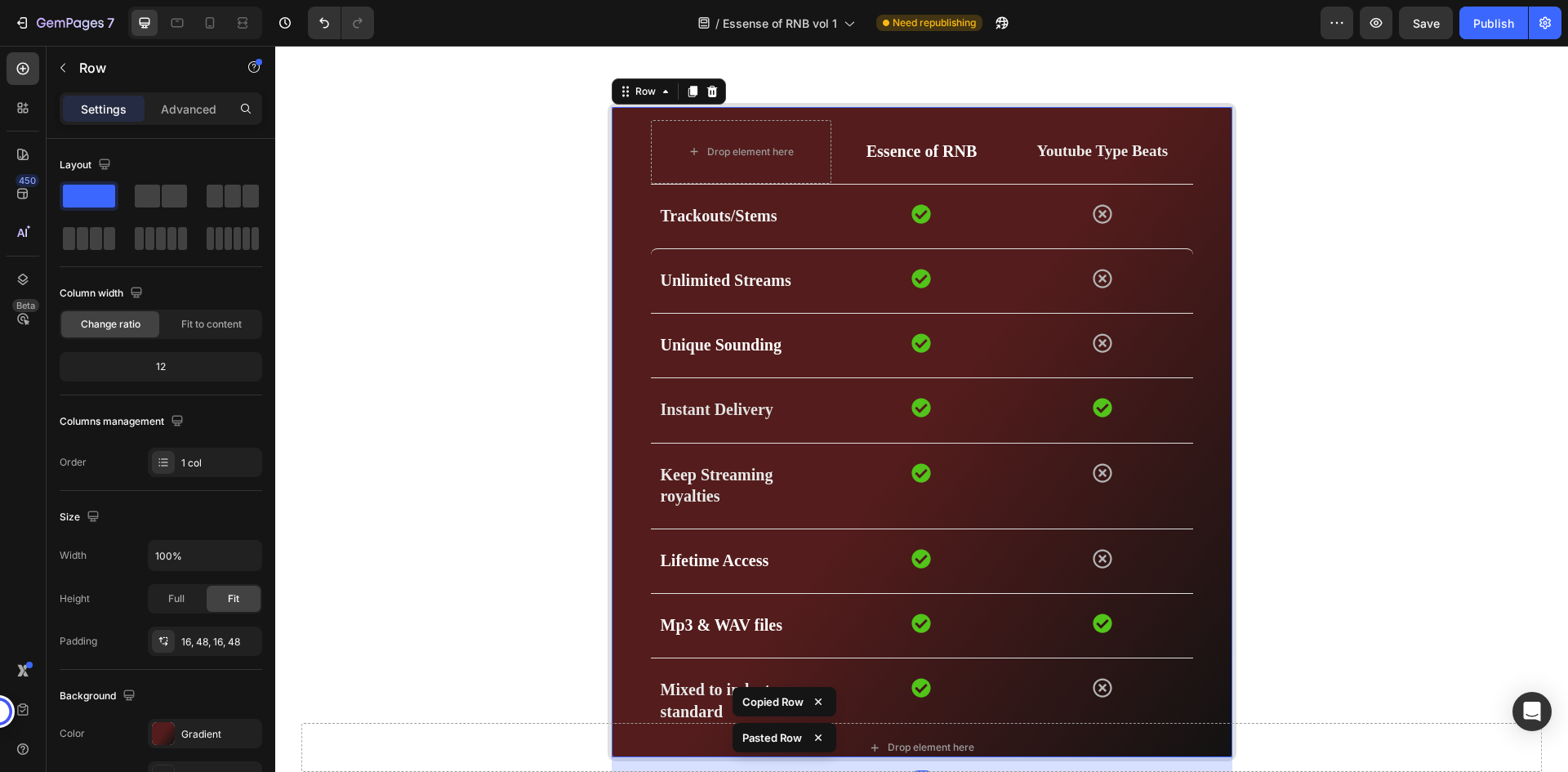
click at [1185, 116] on div "Drop element here Essence of RNB Text block Youtube Type Beats Text block Row R…" at bounding box center [922, 432] width 629 height 658
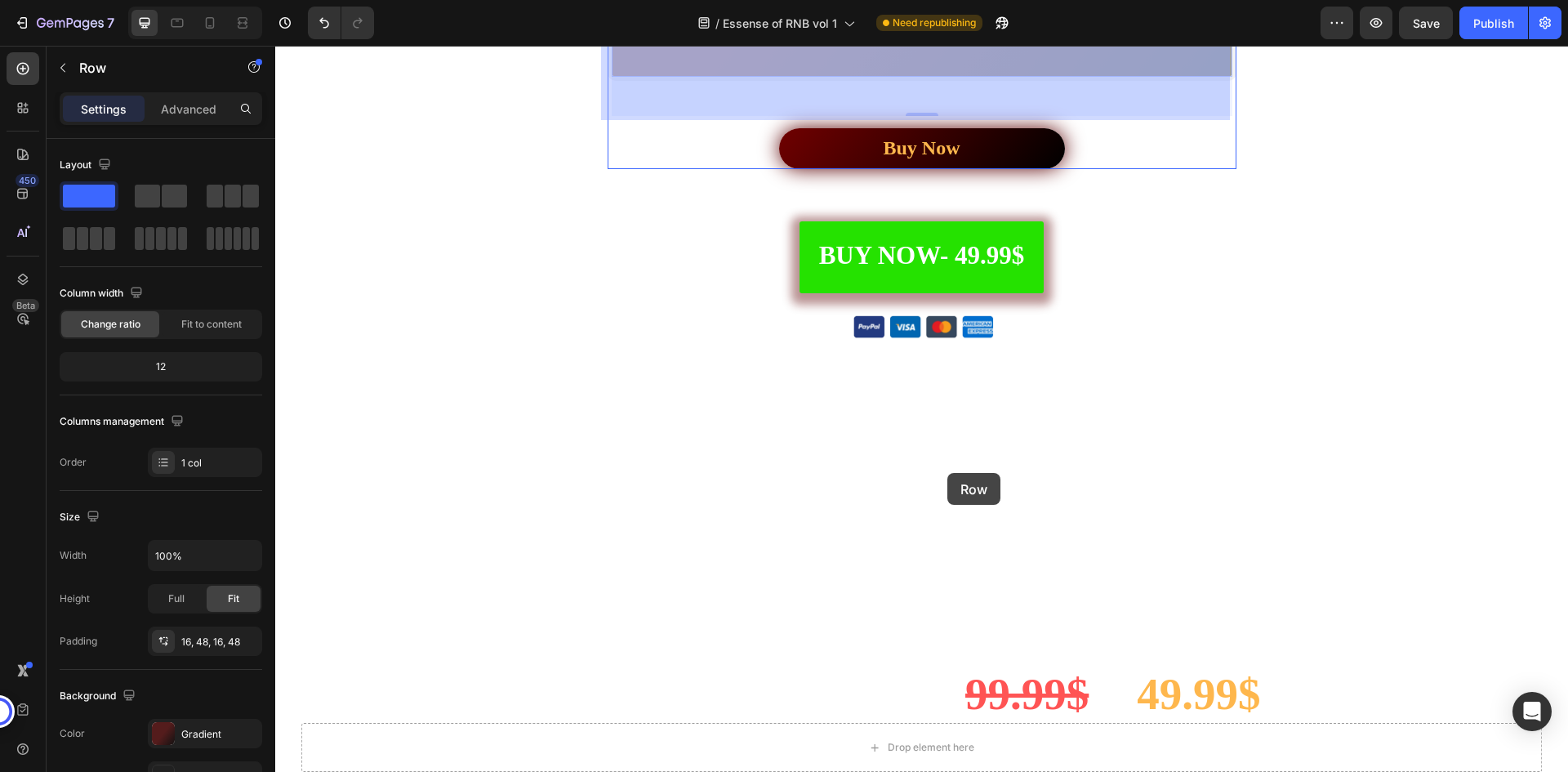
scroll to position [5508, 0]
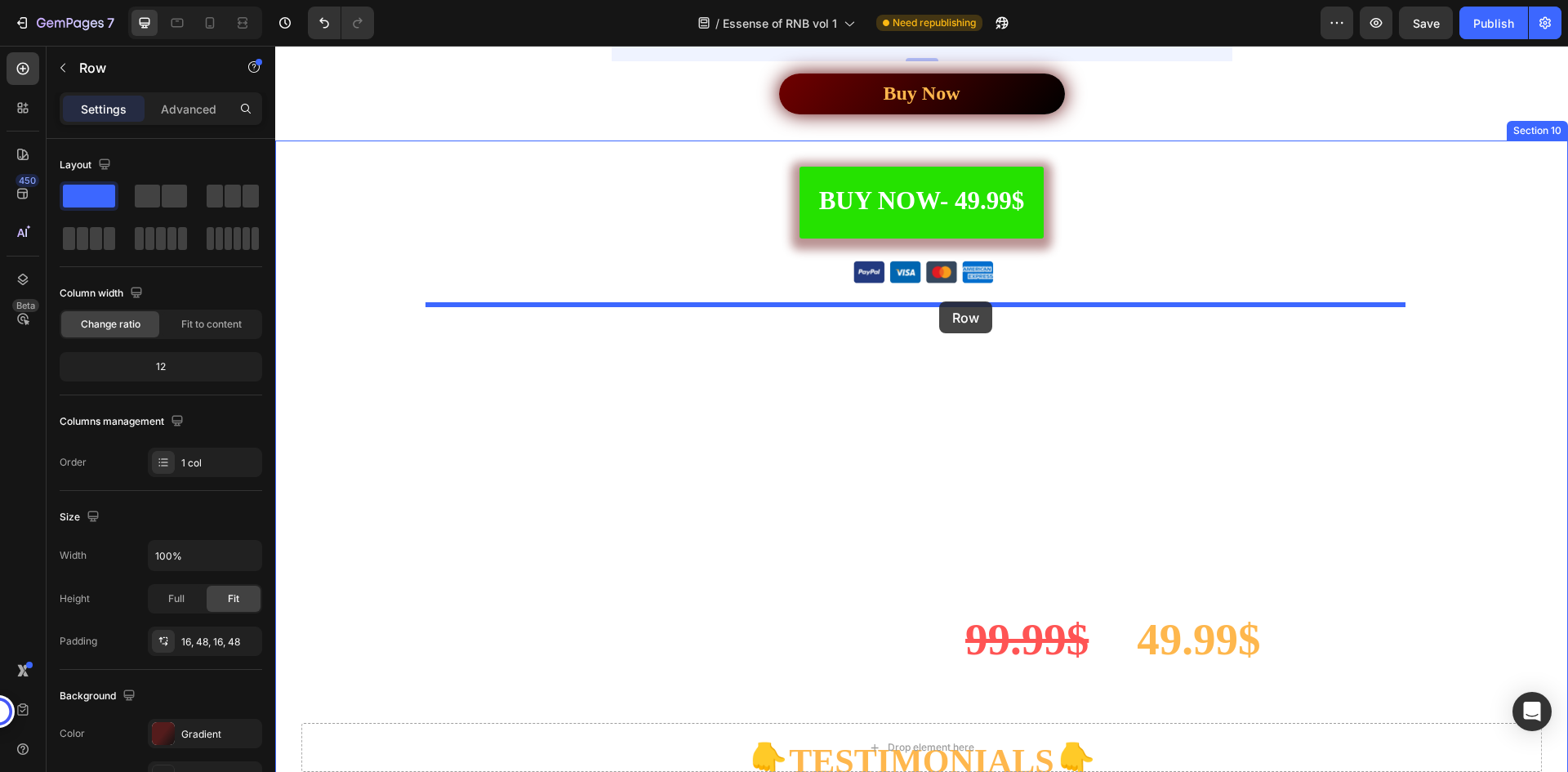
drag, startPoint x: 1063, startPoint y: 118, endPoint x: 939, endPoint y: 301, distance: 221.1
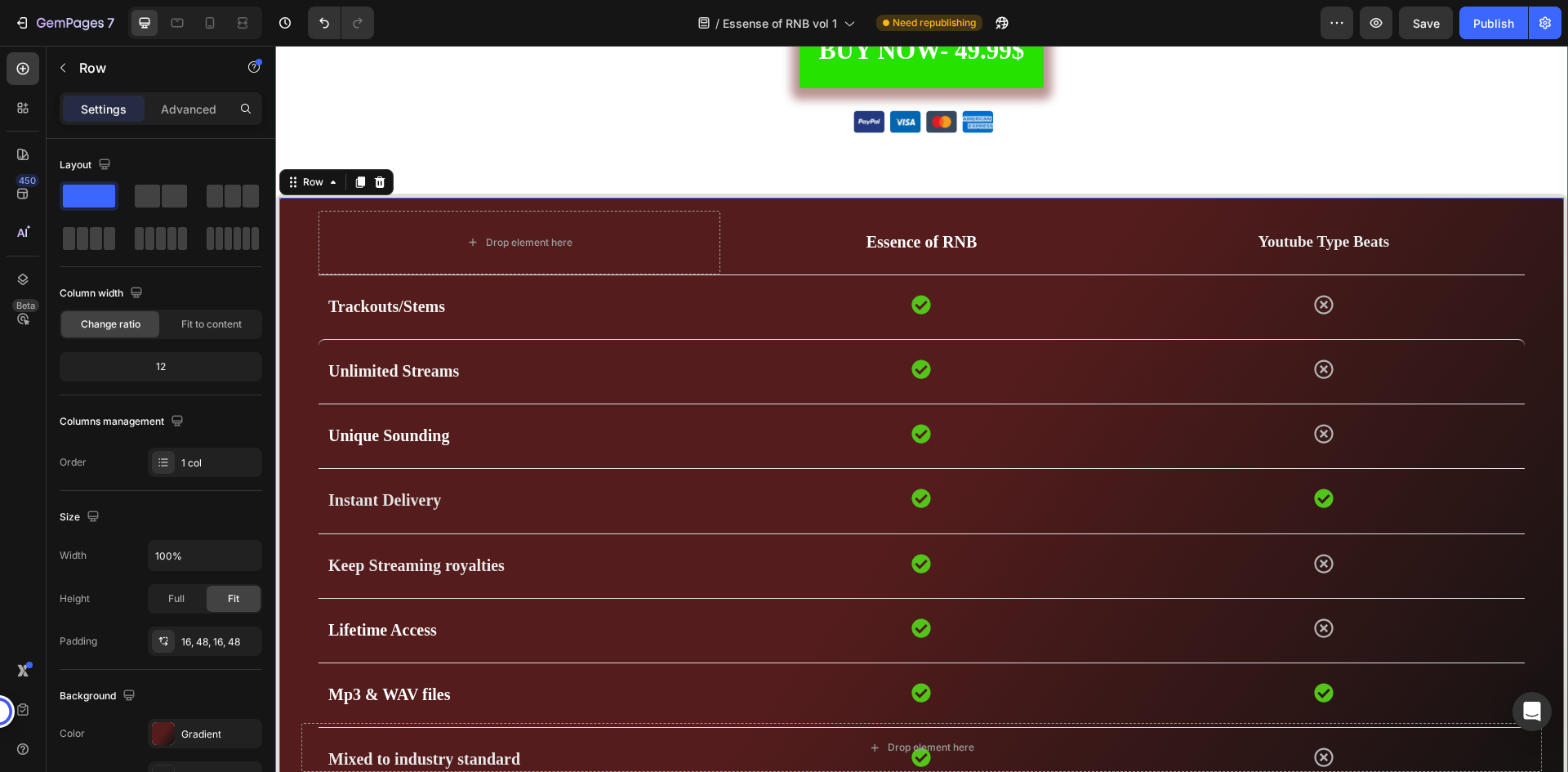
scroll to position [4934, 0]
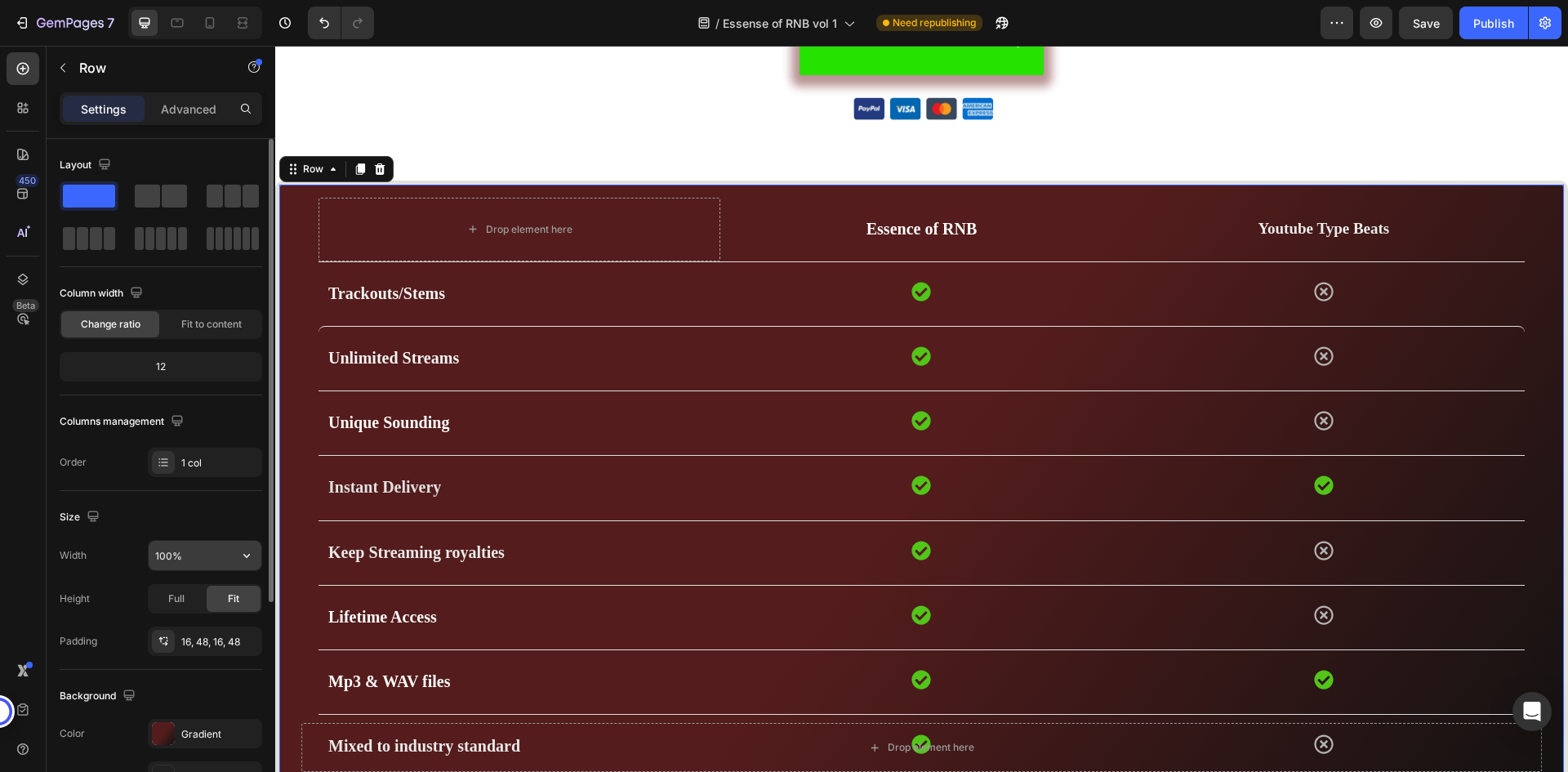
click at [190, 562] on input "100%" at bounding box center [205, 555] width 113 height 29
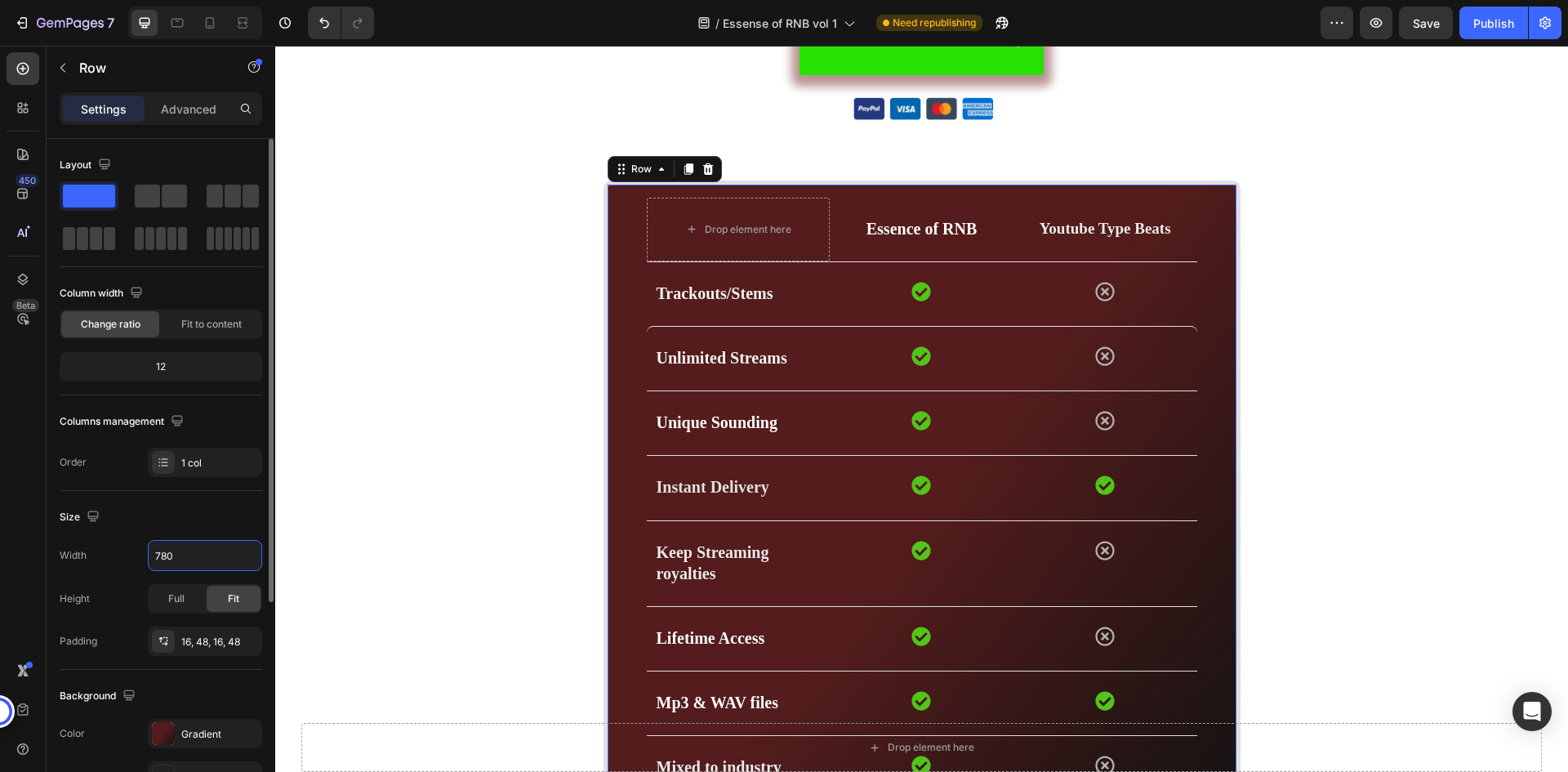
type input "780"
click at [198, 517] on div "Size" at bounding box center [161, 517] width 203 height 26
click at [194, 517] on div "Size" at bounding box center [161, 517] width 203 height 26
click at [218, 529] on div "Size" at bounding box center [161, 517] width 203 height 26
click at [1199, 306] on div "Drop element here Essence of RNB Text block Youtube Type Beats Text block Row R…" at bounding box center [922, 510] width 637 height 658
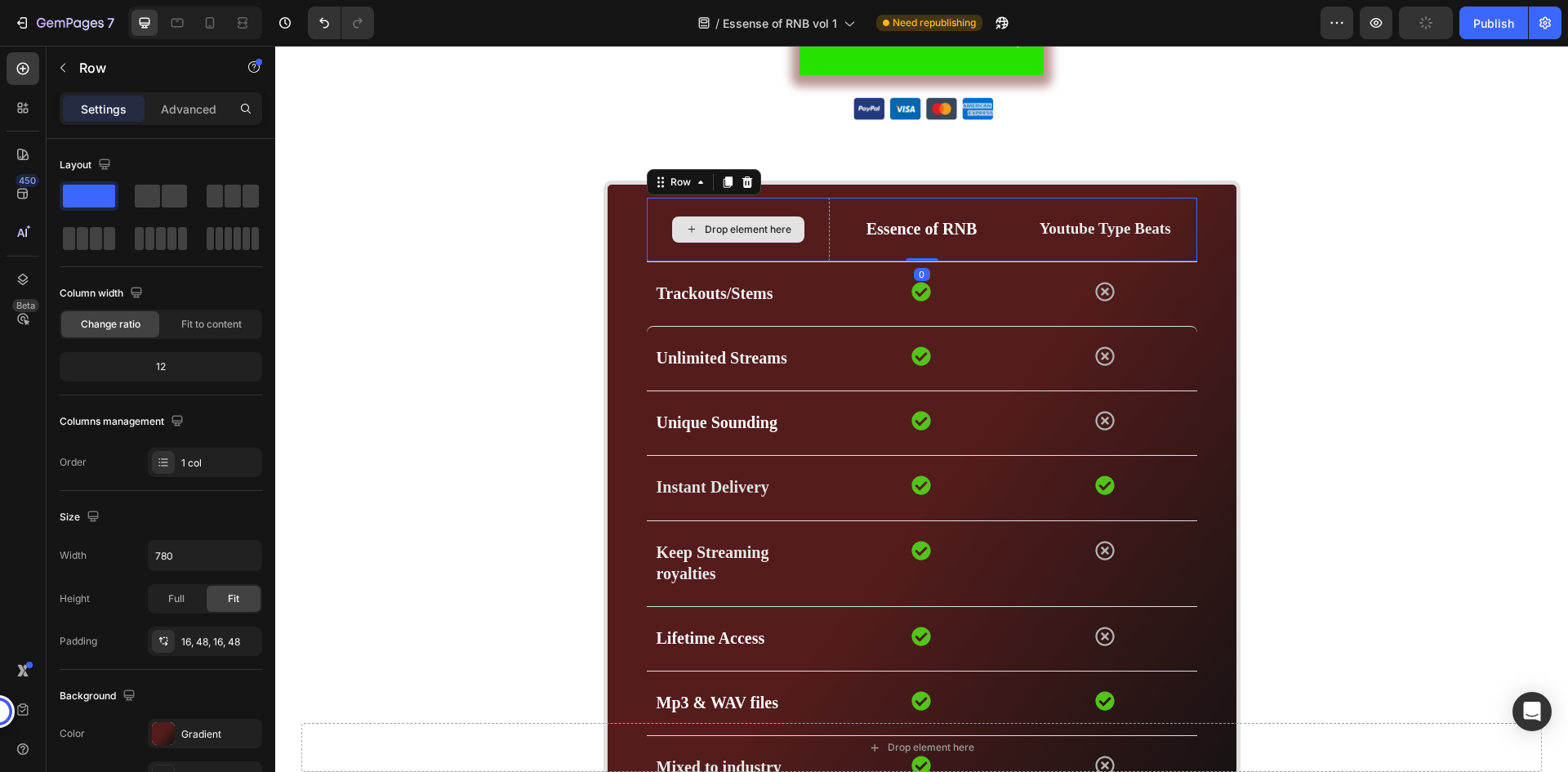
click at [815, 219] on div "Drop element here" at bounding box center [739, 229] width 184 height 64
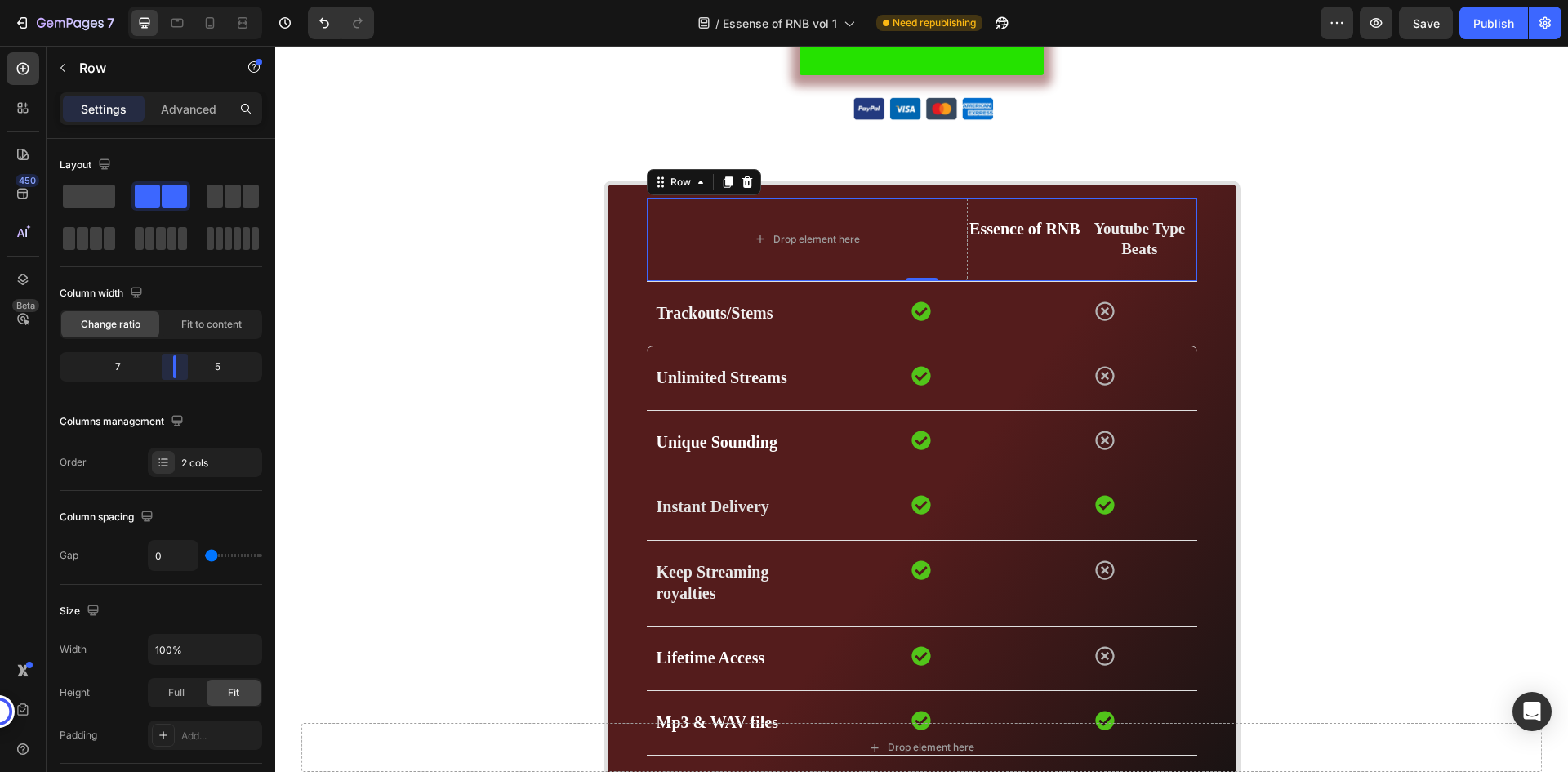
drag, startPoint x: 130, startPoint y: 372, endPoint x: 252, endPoint y: 288, distance: 148.1
click at [177, 0] on body "7 / Essense of RNB vol 1 Need republishing Preview Save Publish 450 Beta Sectio…" at bounding box center [784, 0] width 1568 height 0
click at [1003, 231] on strong "Essence of RNB" at bounding box center [1025, 228] width 111 height 18
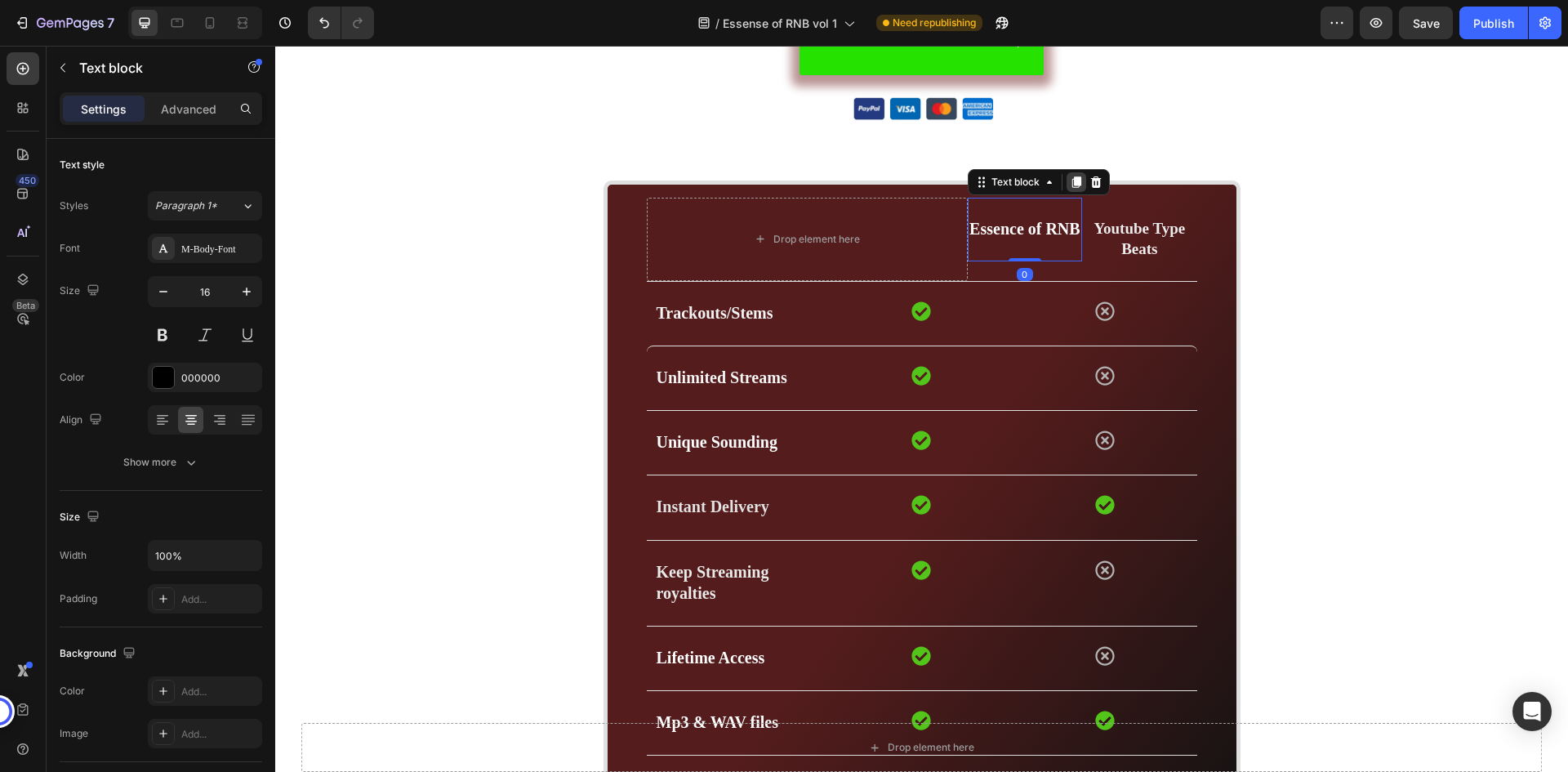
click at [1070, 179] on icon at bounding box center [1077, 183] width 13 height 13
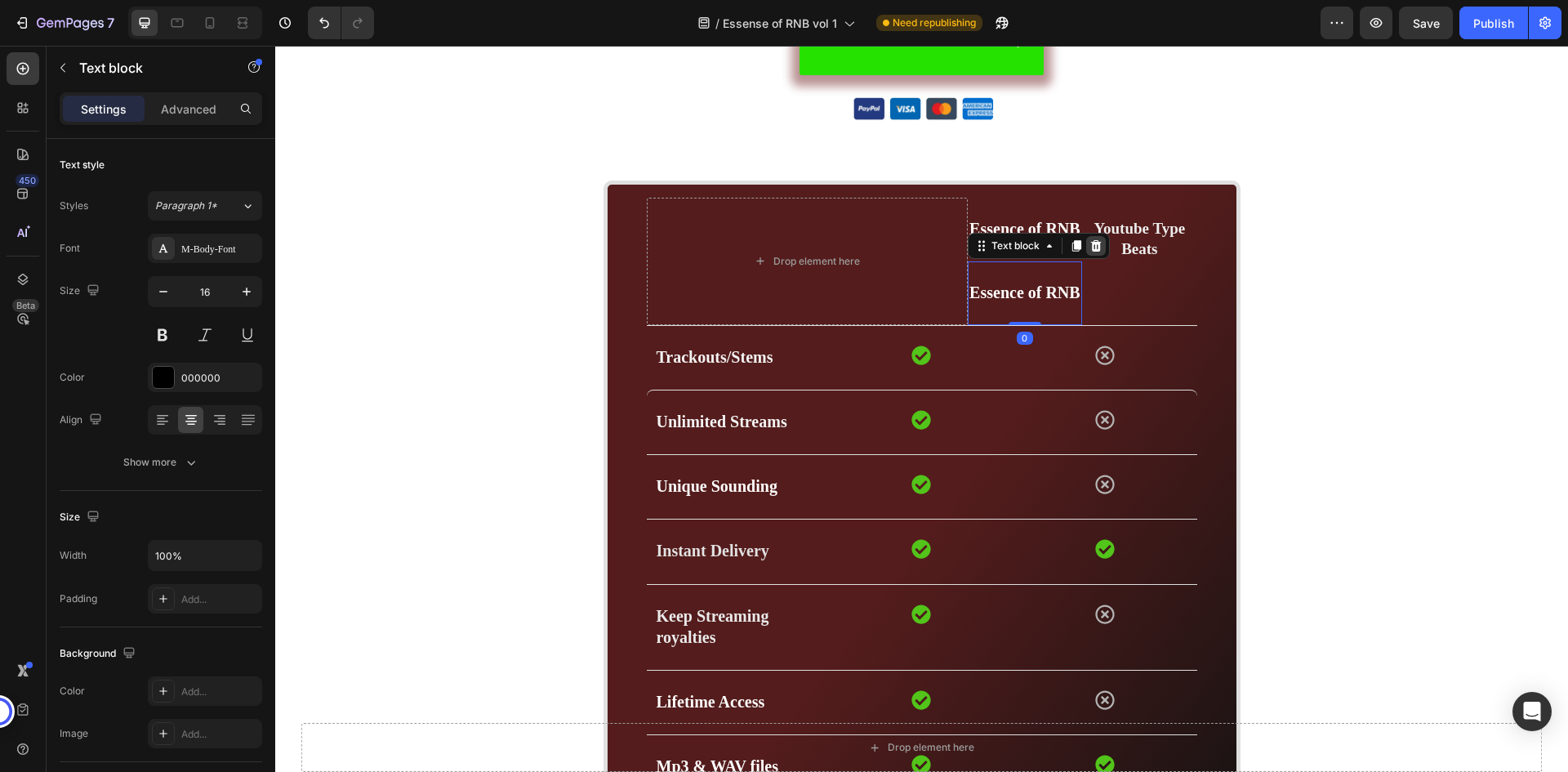
click at [1091, 252] on icon at bounding box center [1096, 246] width 11 height 12
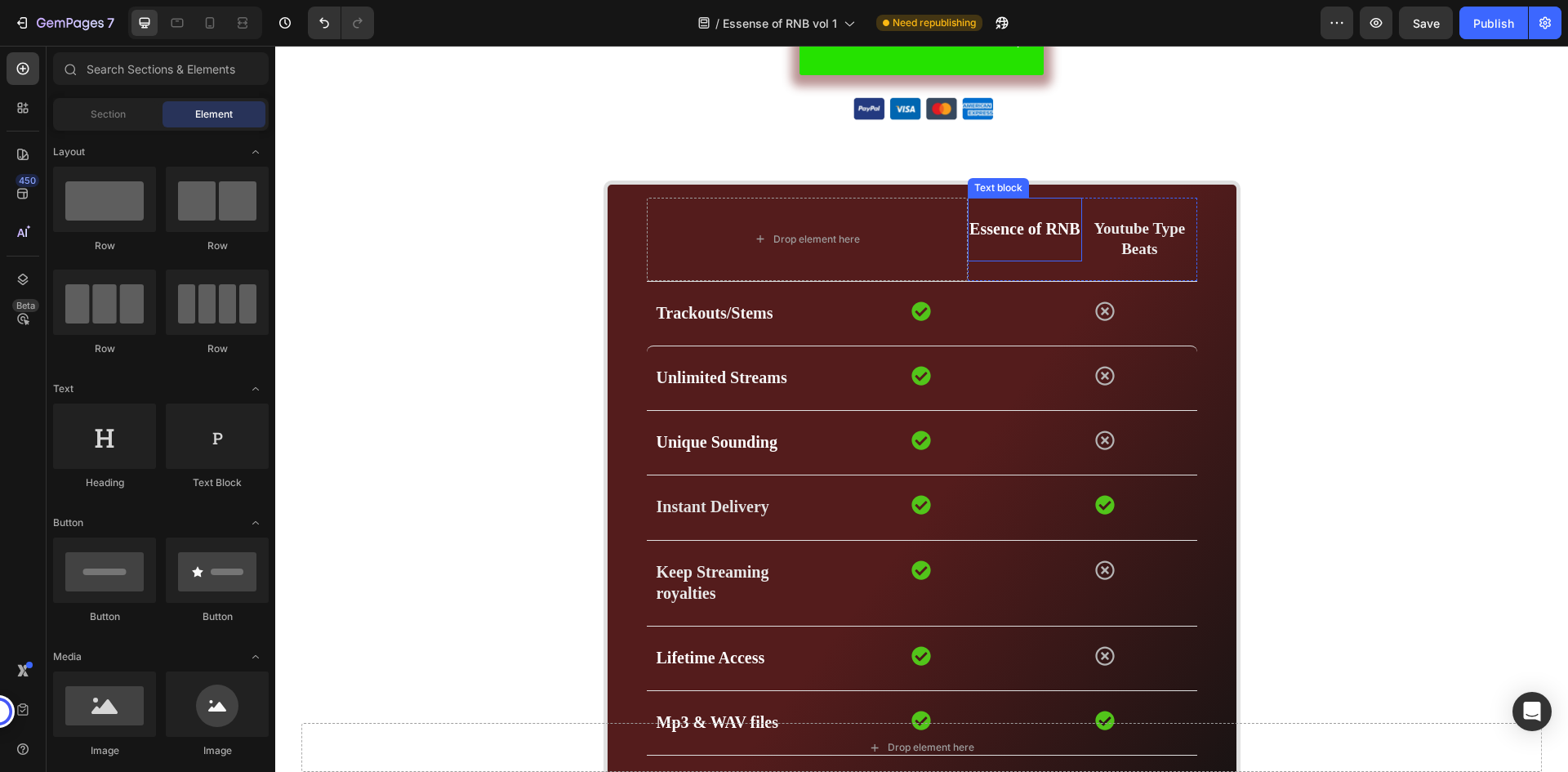
click at [1036, 239] on p "Essence of RNB" at bounding box center [1025, 229] width 111 height 21
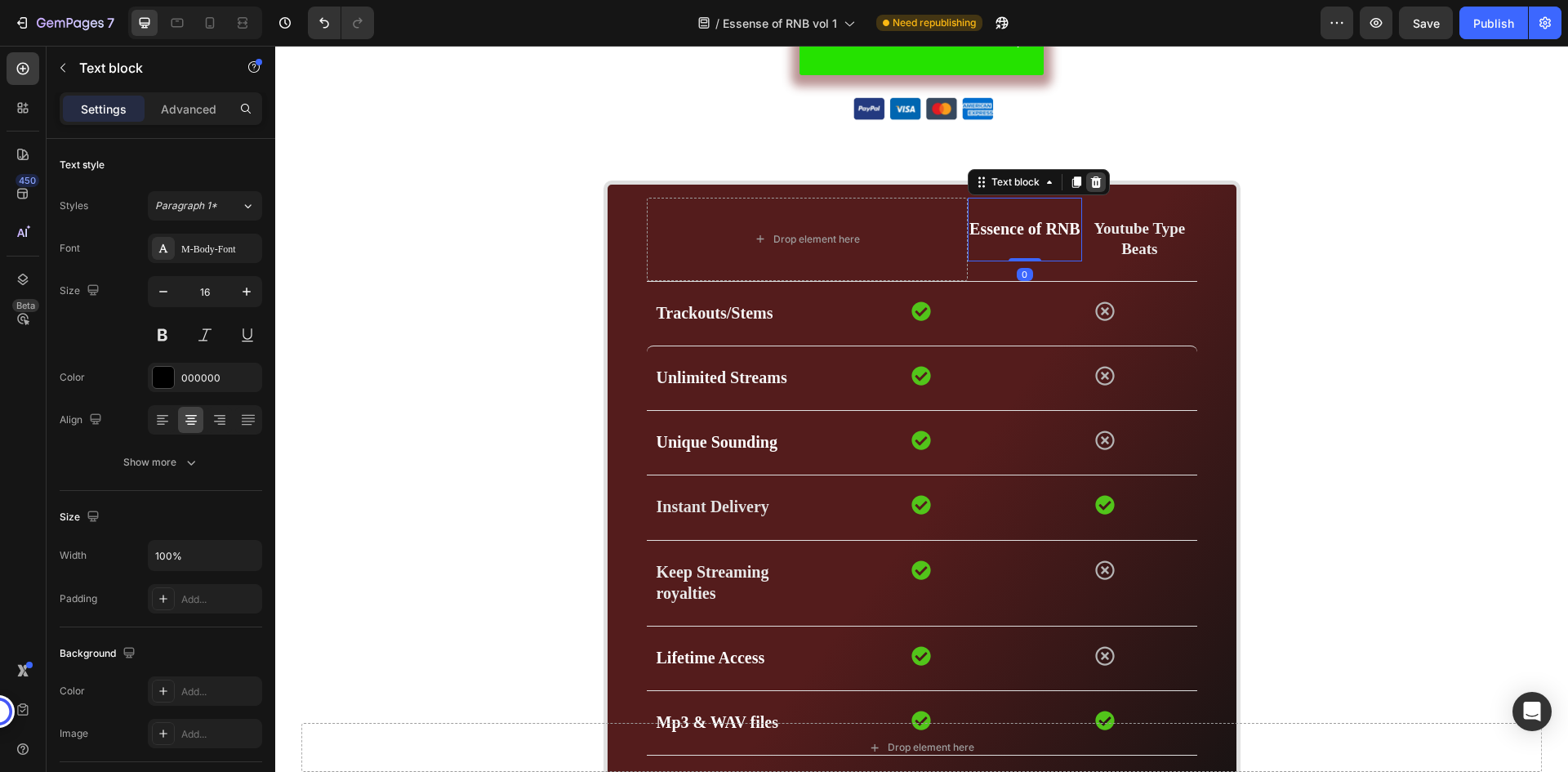
click at [1091, 182] on icon at bounding box center [1096, 183] width 11 height 12
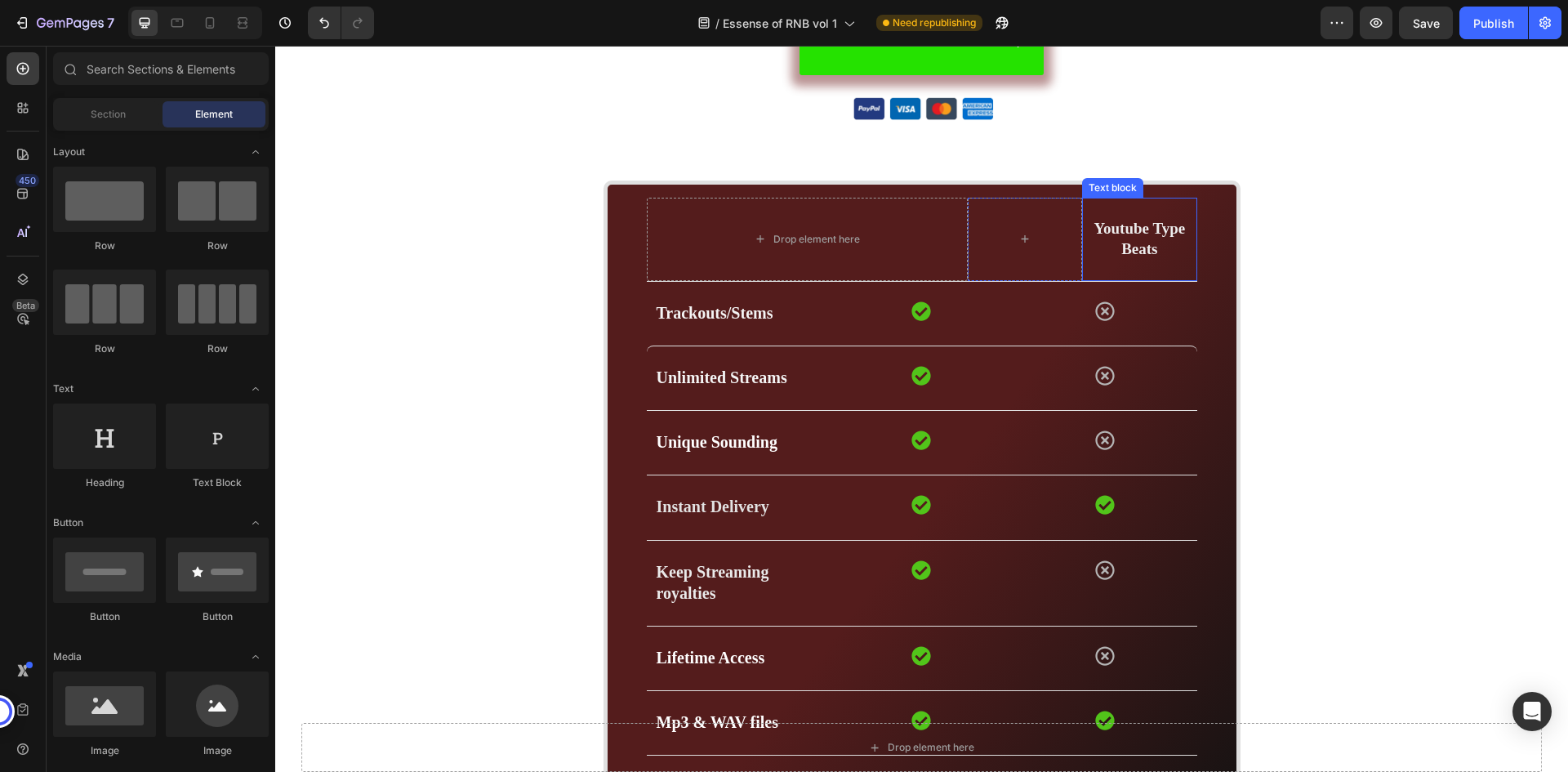
click at [1051, 234] on div at bounding box center [1025, 239] width 115 height 84
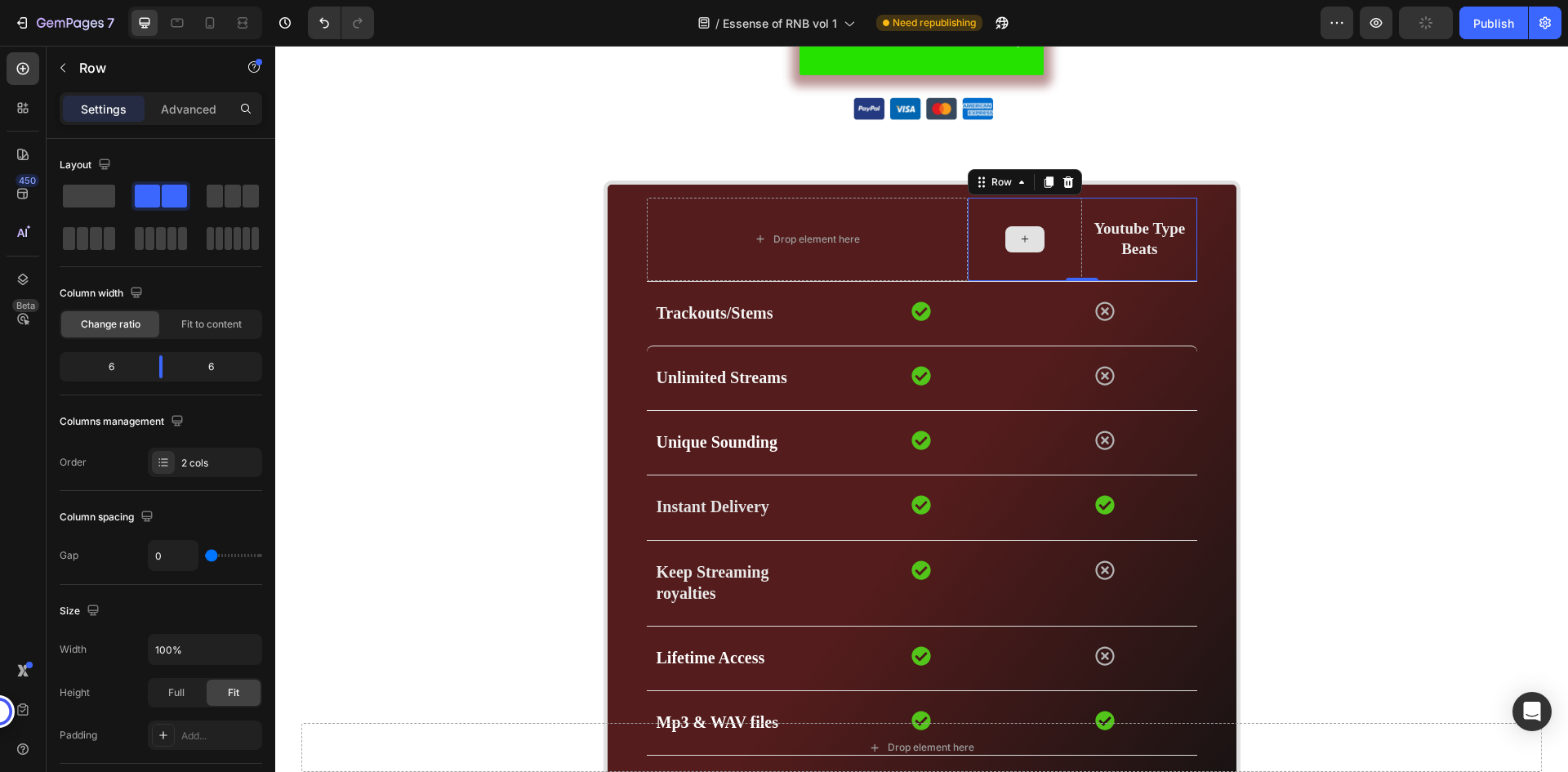
click at [1044, 219] on div at bounding box center [1025, 239] width 115 height 84
click at [876, 236] on div "Drop element here" at bounding box center [807, 239] width 321 height 84
click at [1010, 219] on div at bounding box center [1025, 239] width 115 height 84
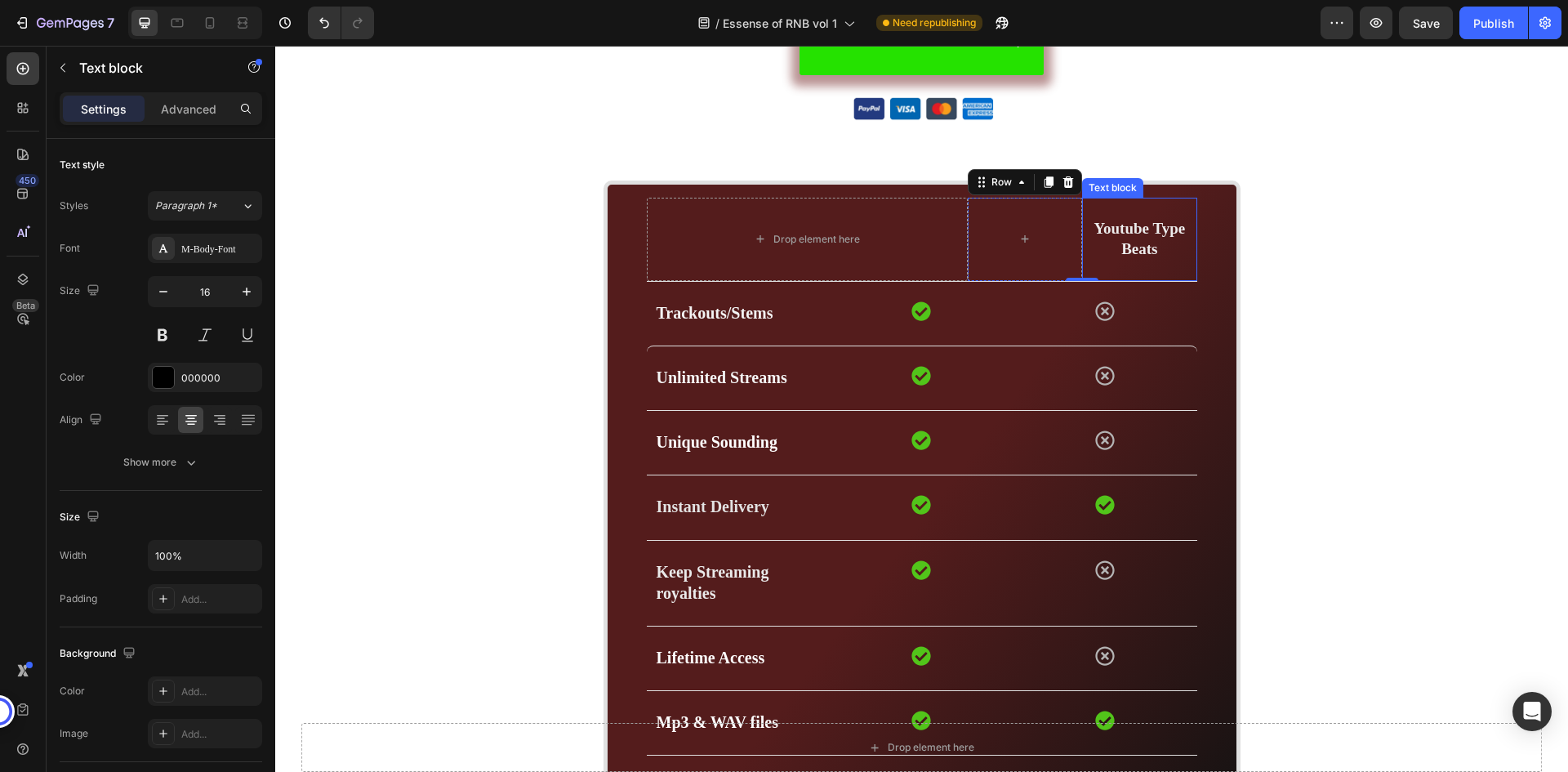
click at [1119, 219] on strong "Youtube Type Beats" at bounding box center [1139, 238] width 91 height 38
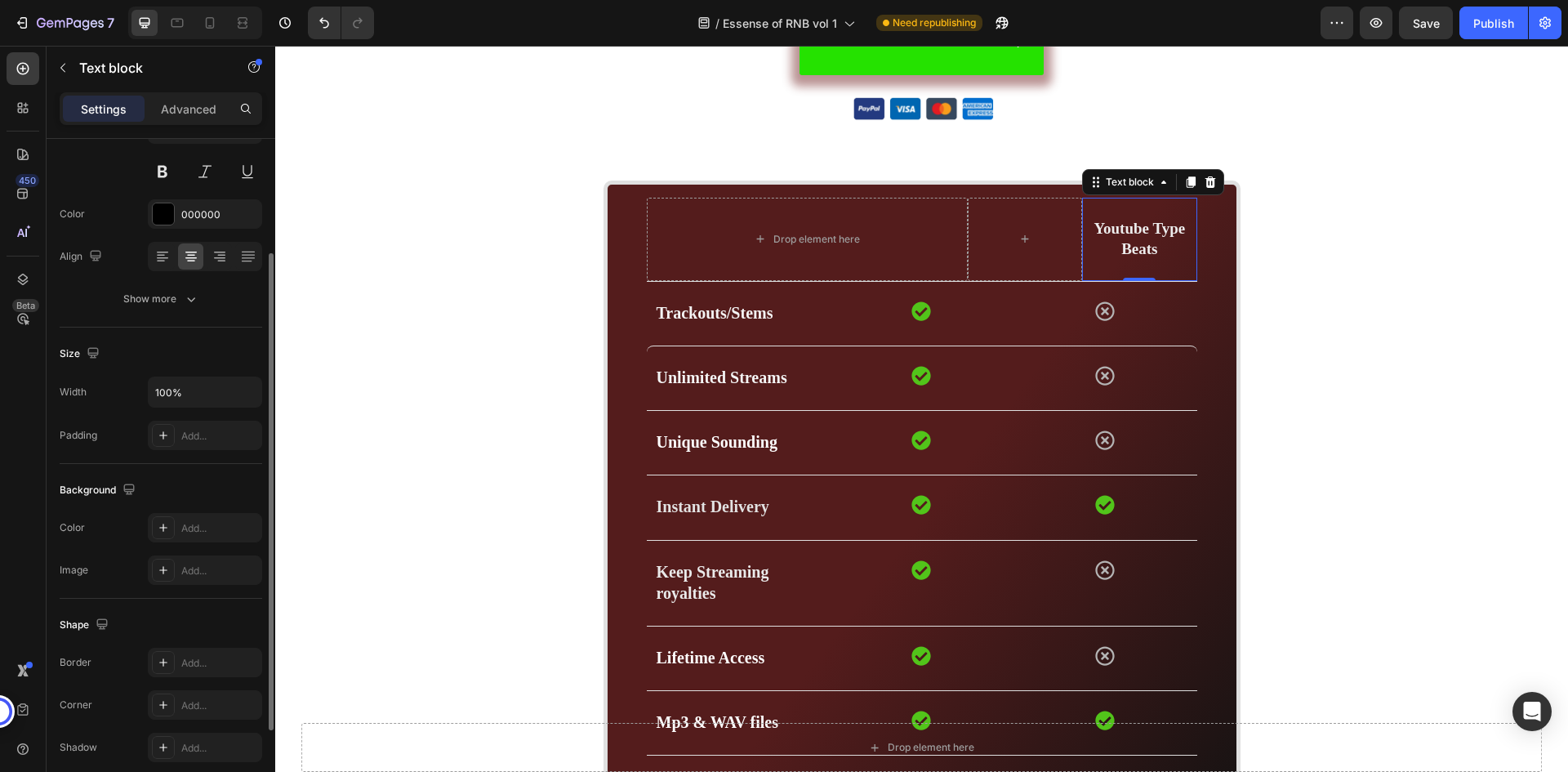
scroll to position [0, 0]
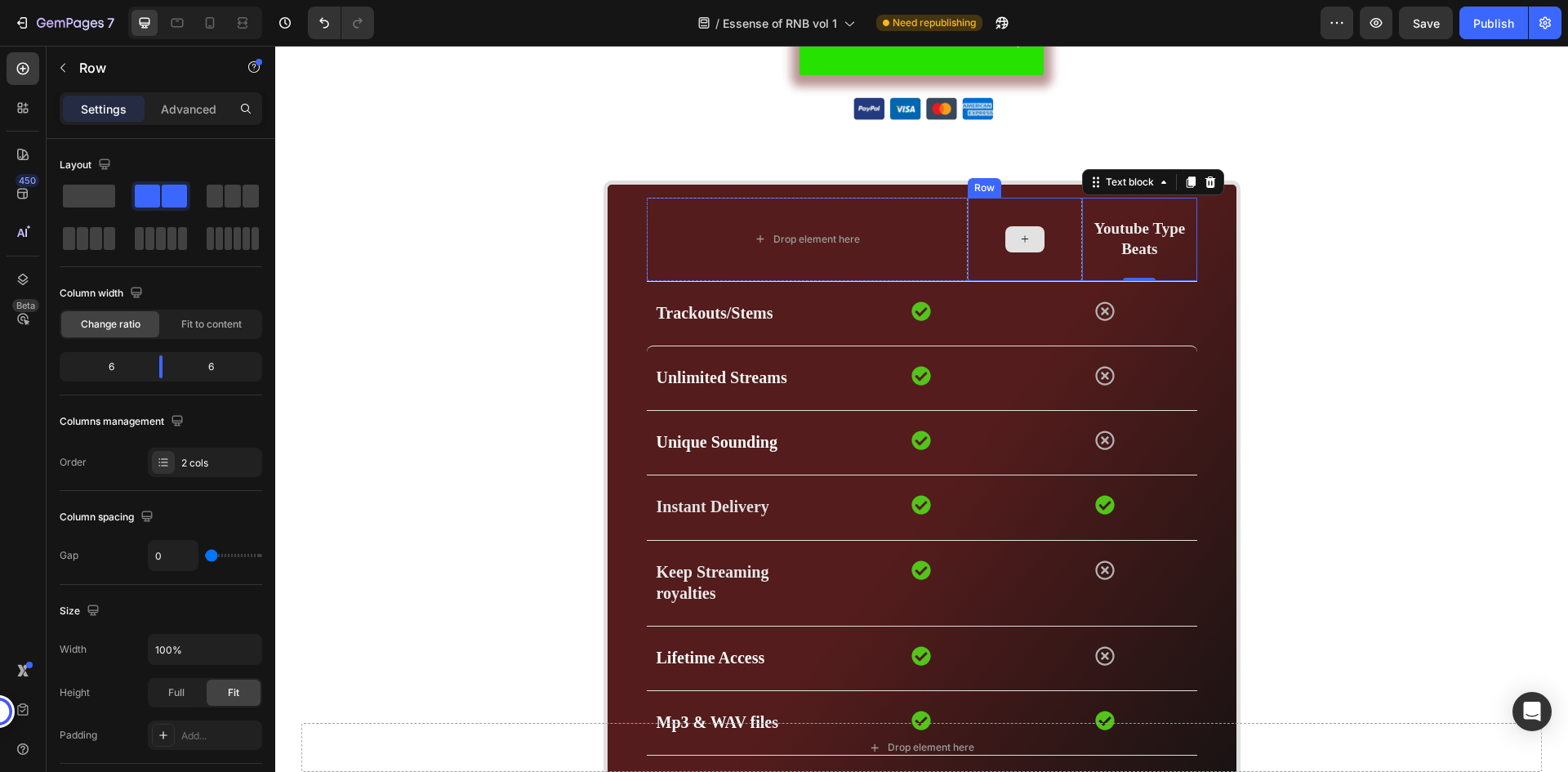
click at [1056, 206] on div at bounding box center [1025, 239] width 115 height 84
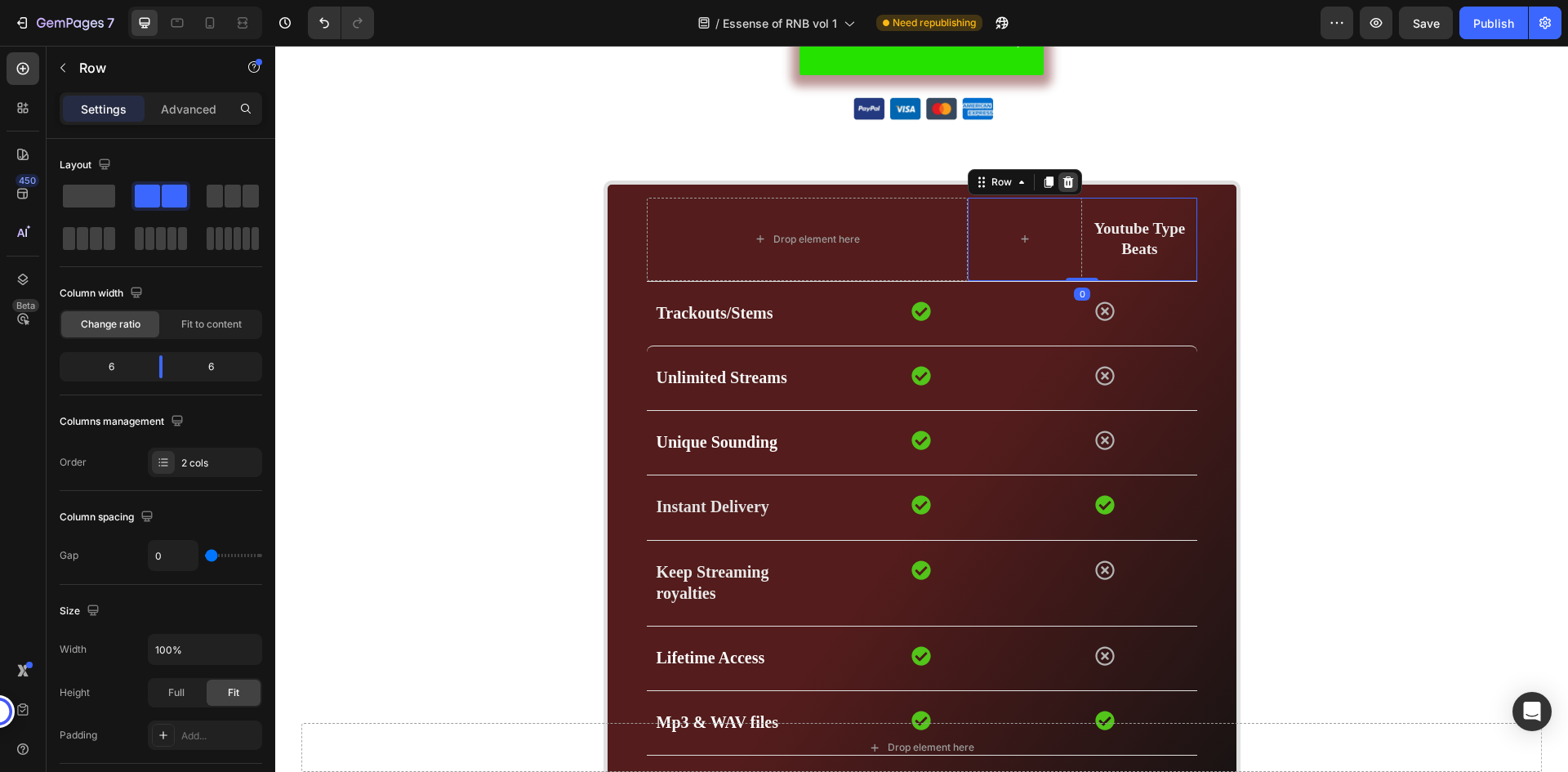
click at [1062, 182] on icon at bounding box center [1067, 183] width 11 height 12
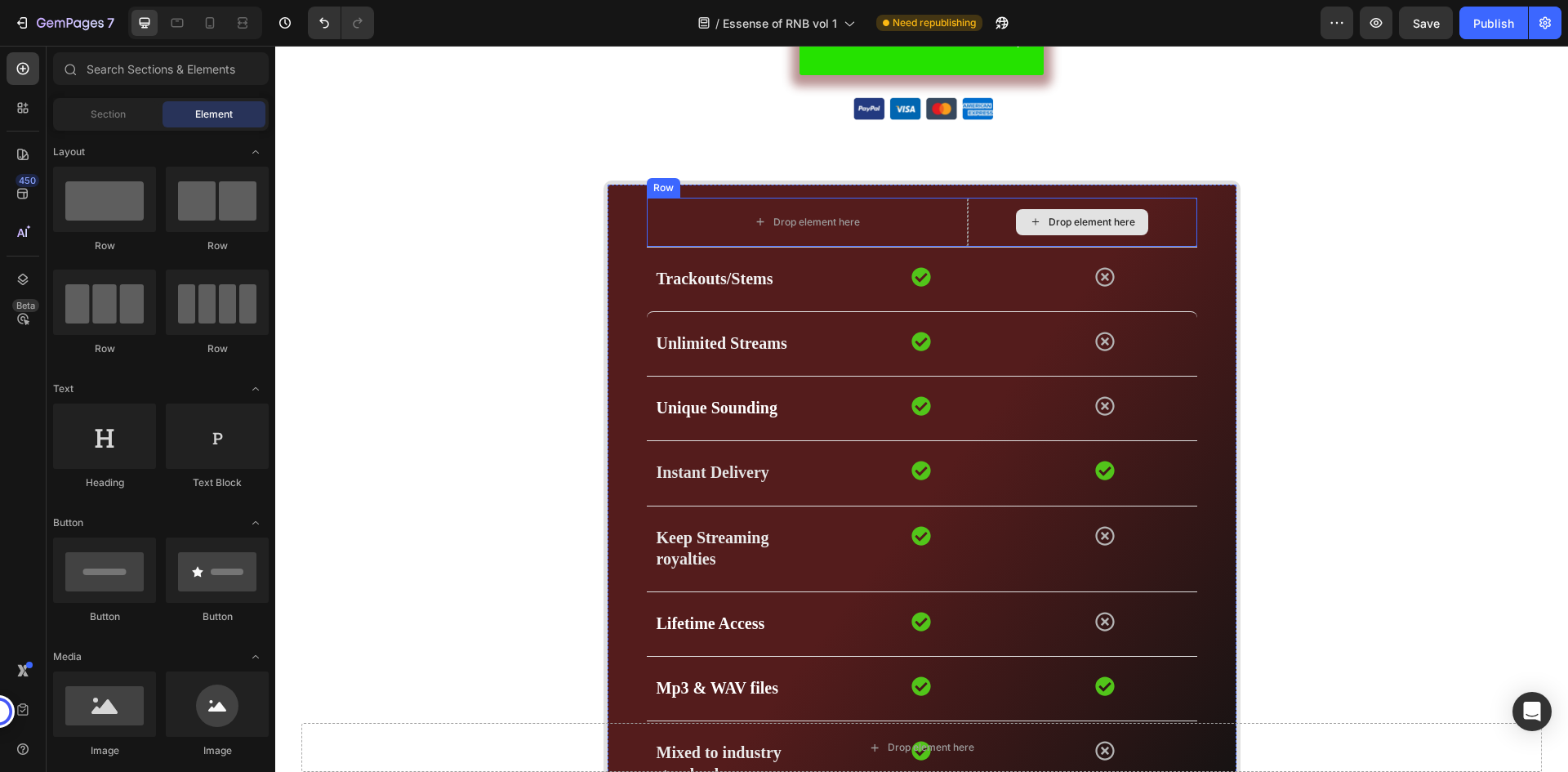
click at [971, 227] on div "Drop element here" at bounding box center [1082, 222] width 229 height 49
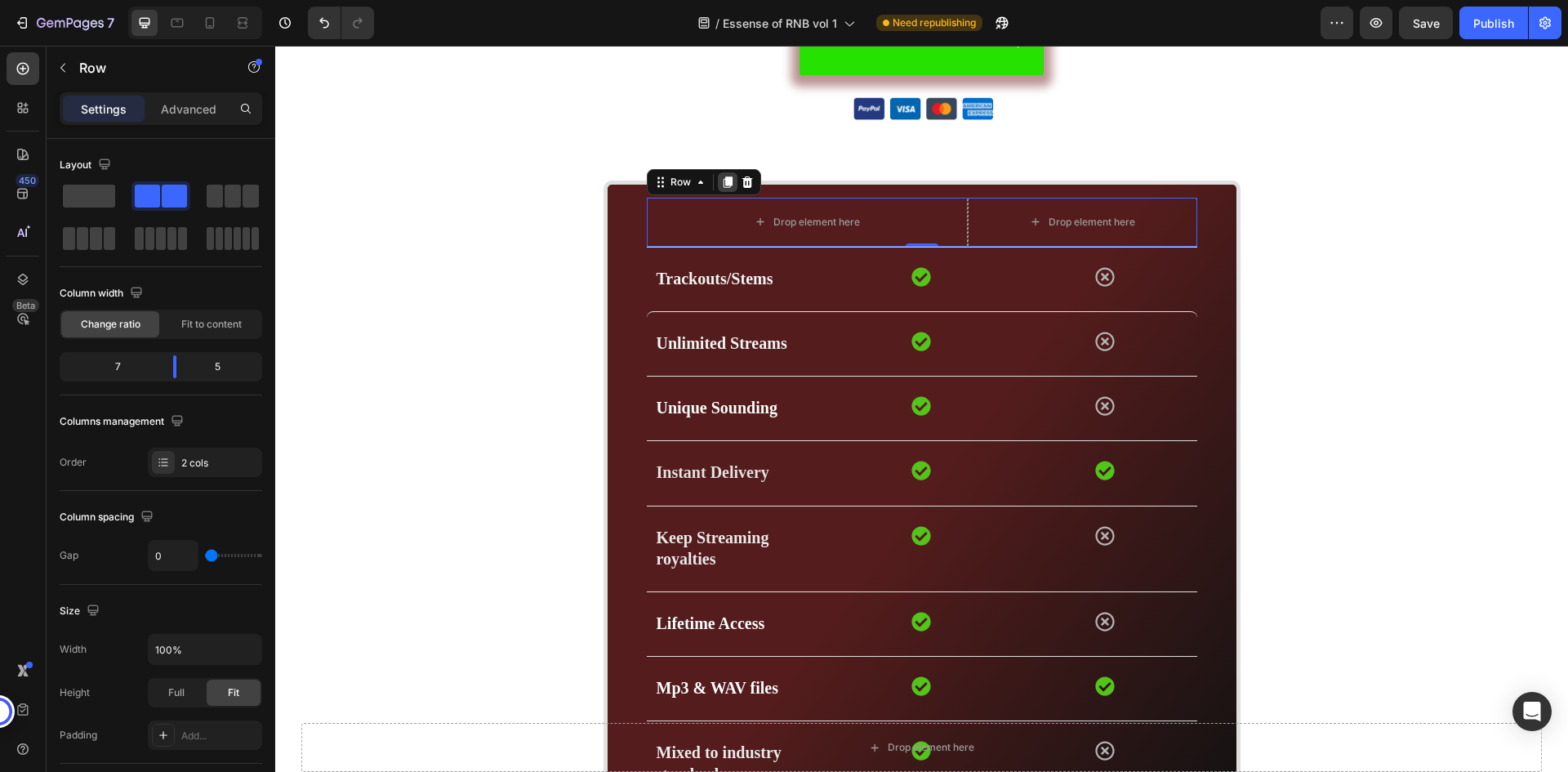
click at [723, 181] on icon at bounding box center [727, 183] width 9 height 12
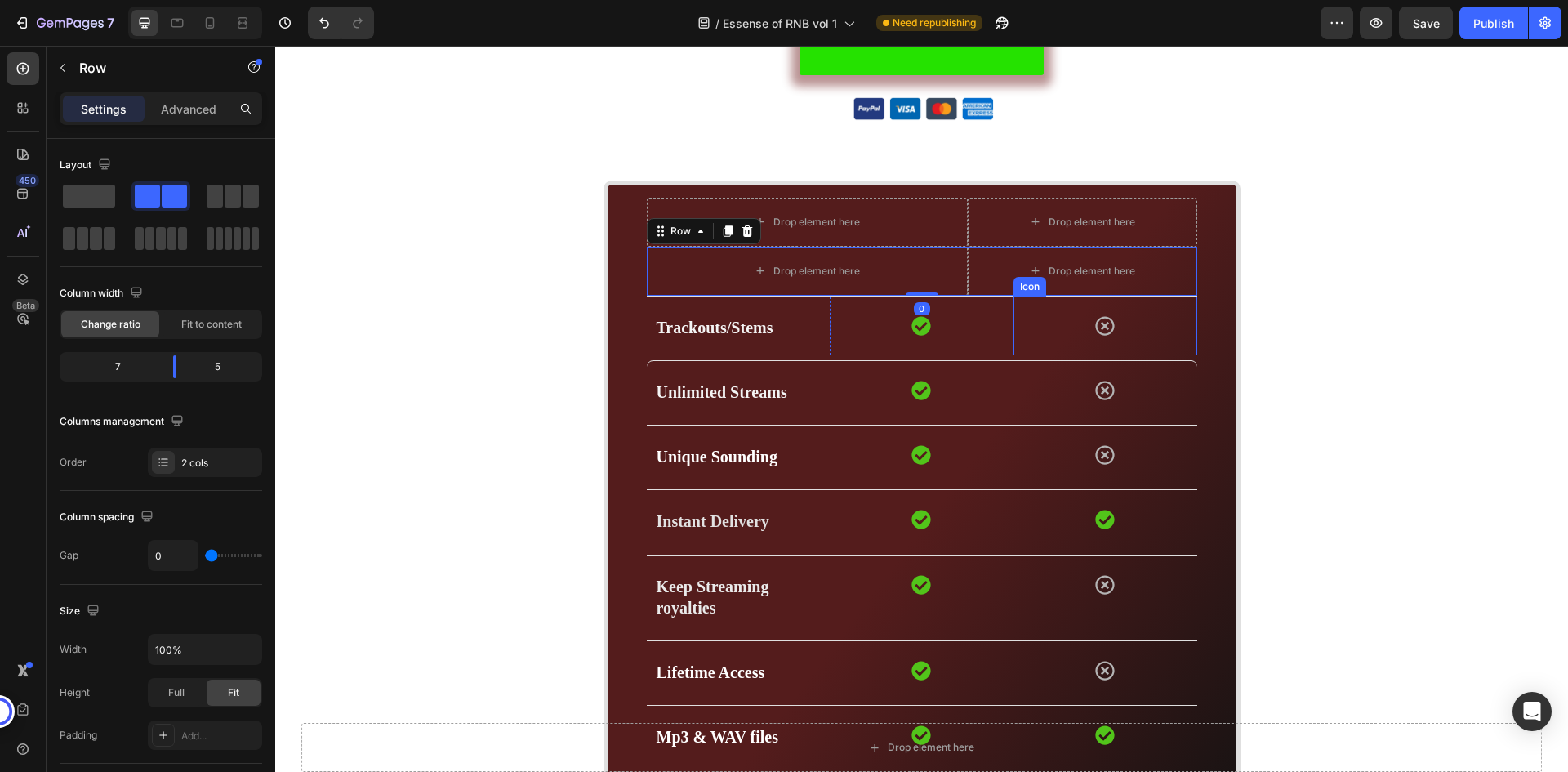
click at [1178, 327] on div "Icon" at bounding box center [1106, 326] width 184 height 59
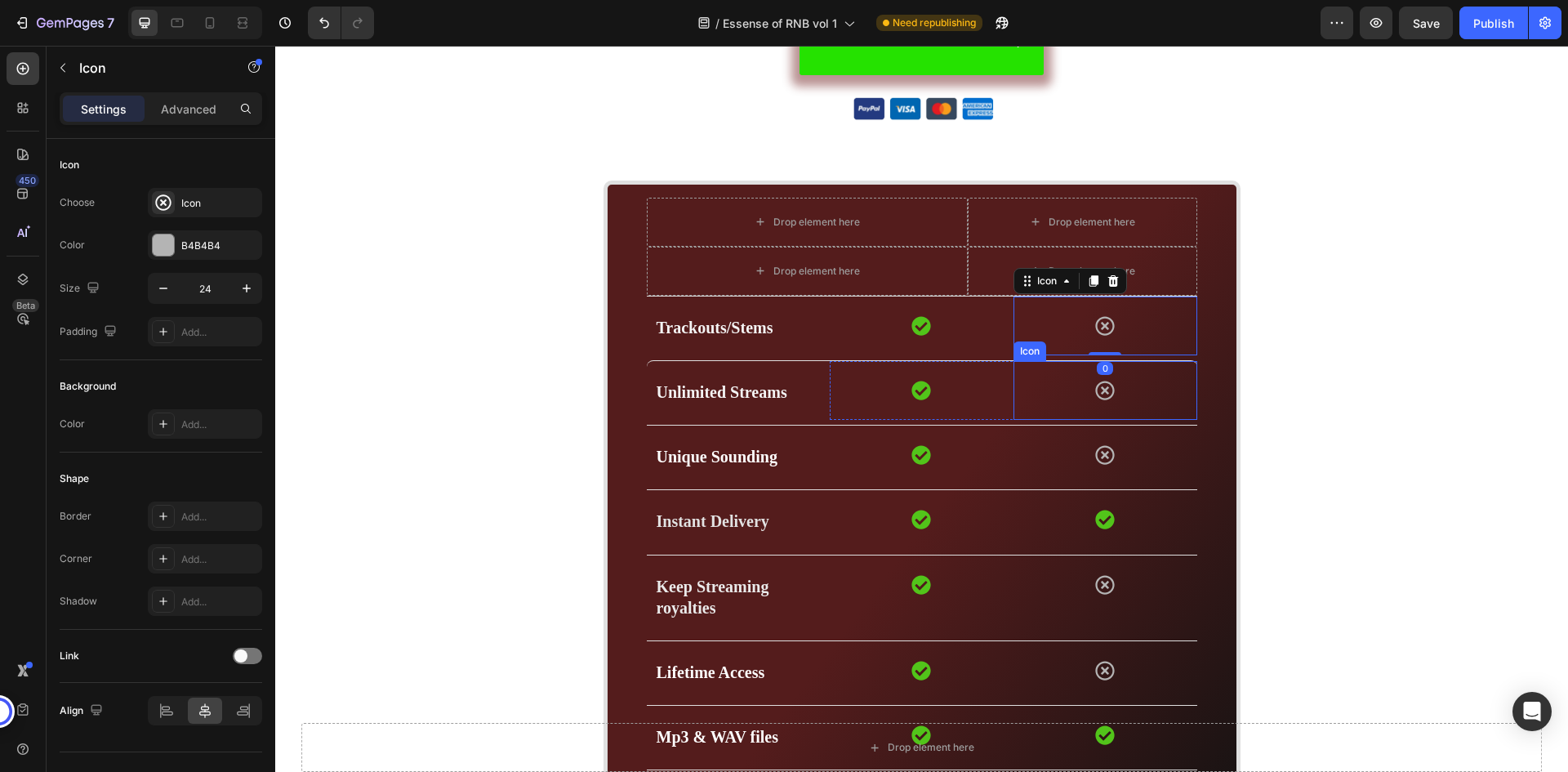
click at [1150, 383] on div "Icon" at bounding box center [1106, 390] width 184 height 59
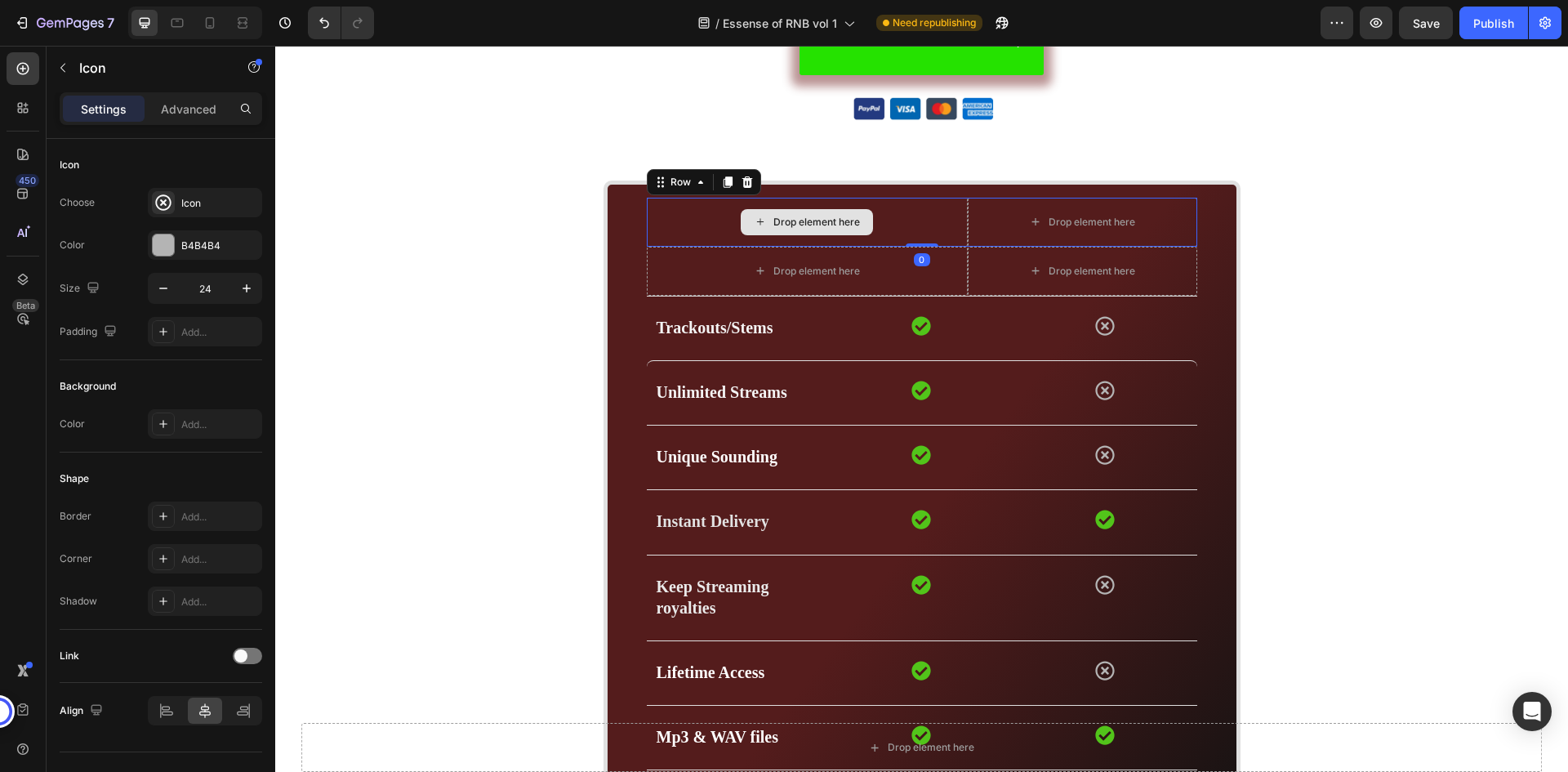
click at [910, 221] on div "Drop element here" at bounding box center [807, 222] width 321 height 49
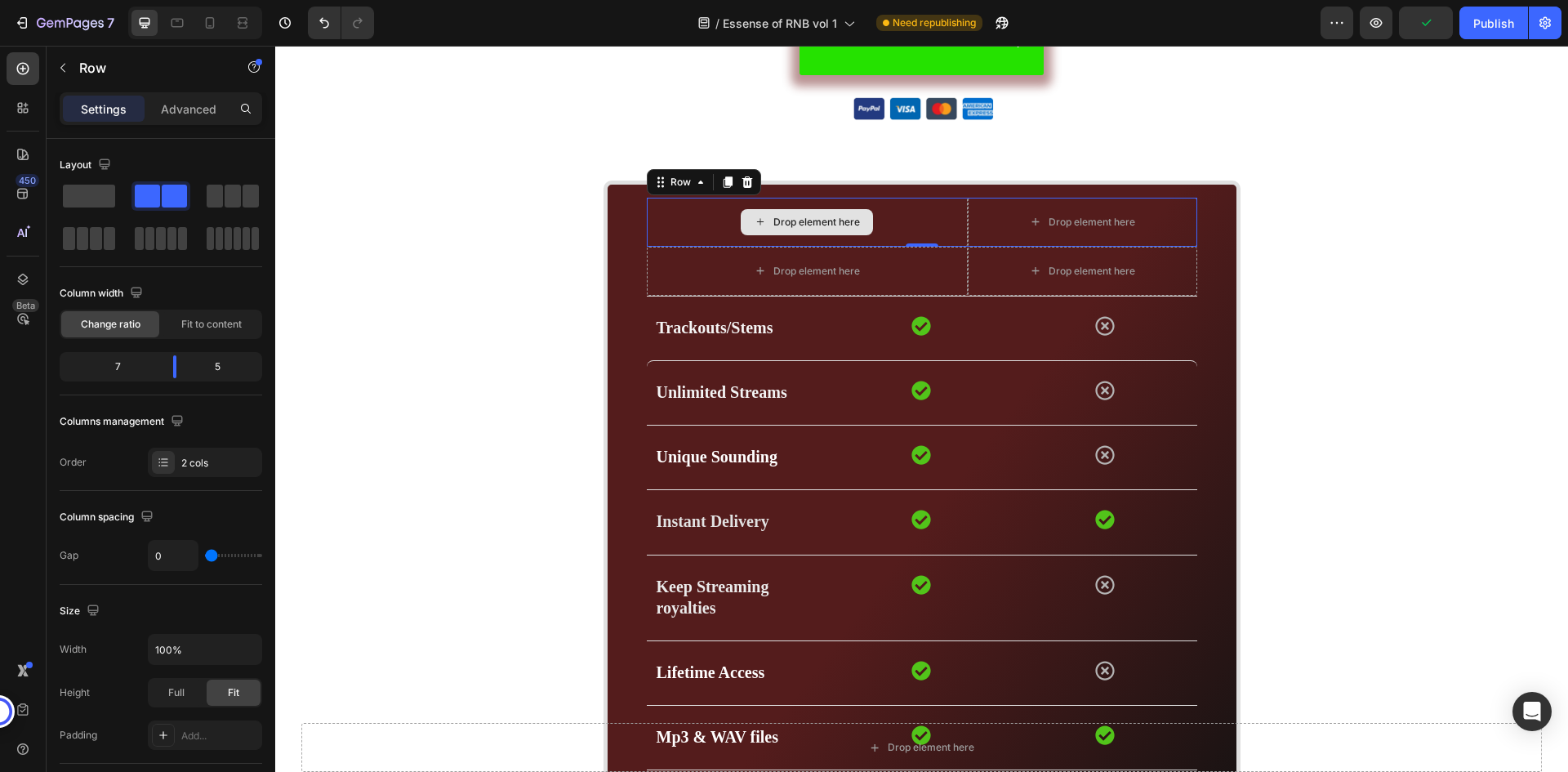
click at [687, 206] on div "Drop element here" at bounding box center [807, 222] width 321 height 49
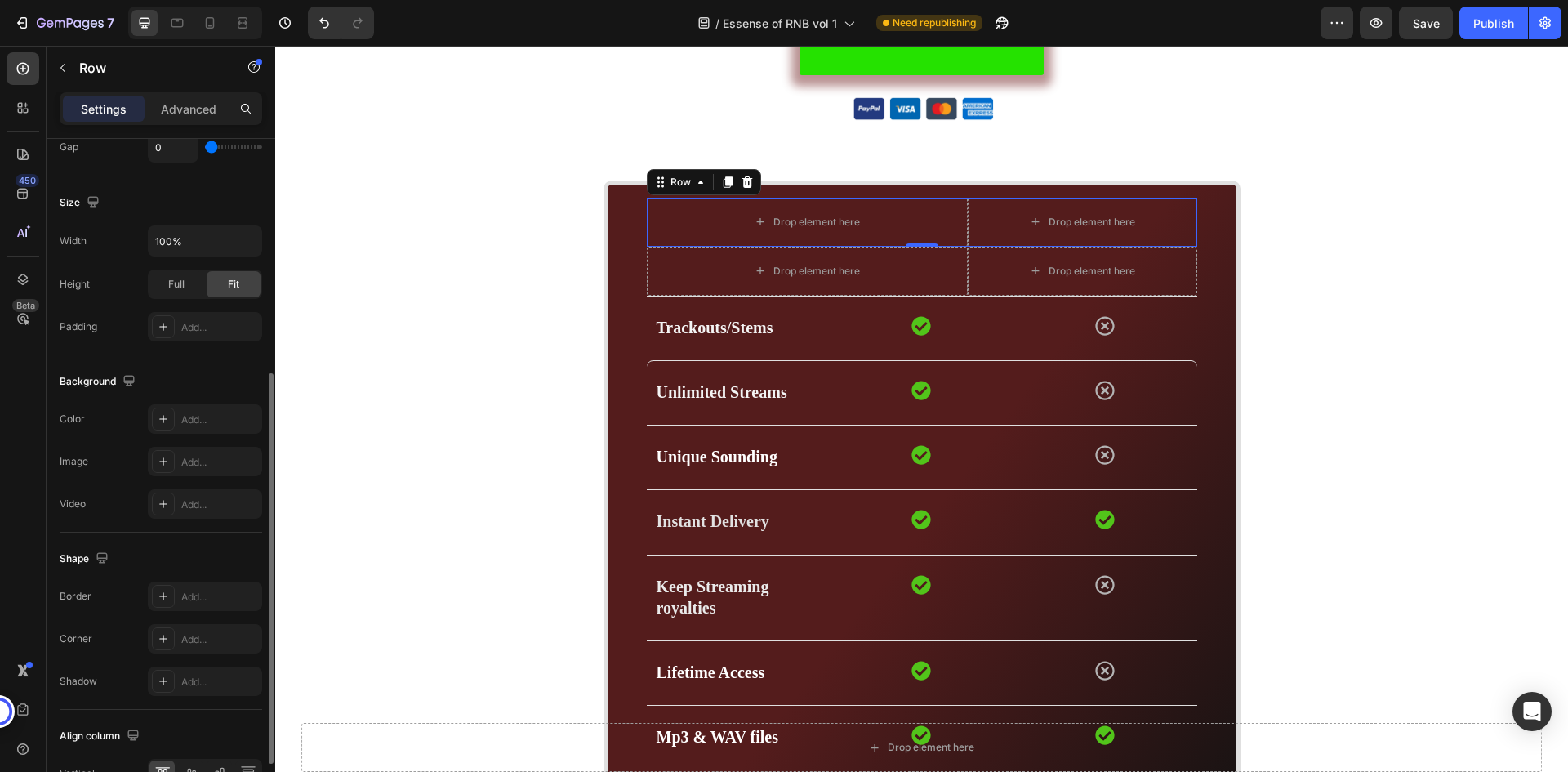
scroll to position [503, 0]
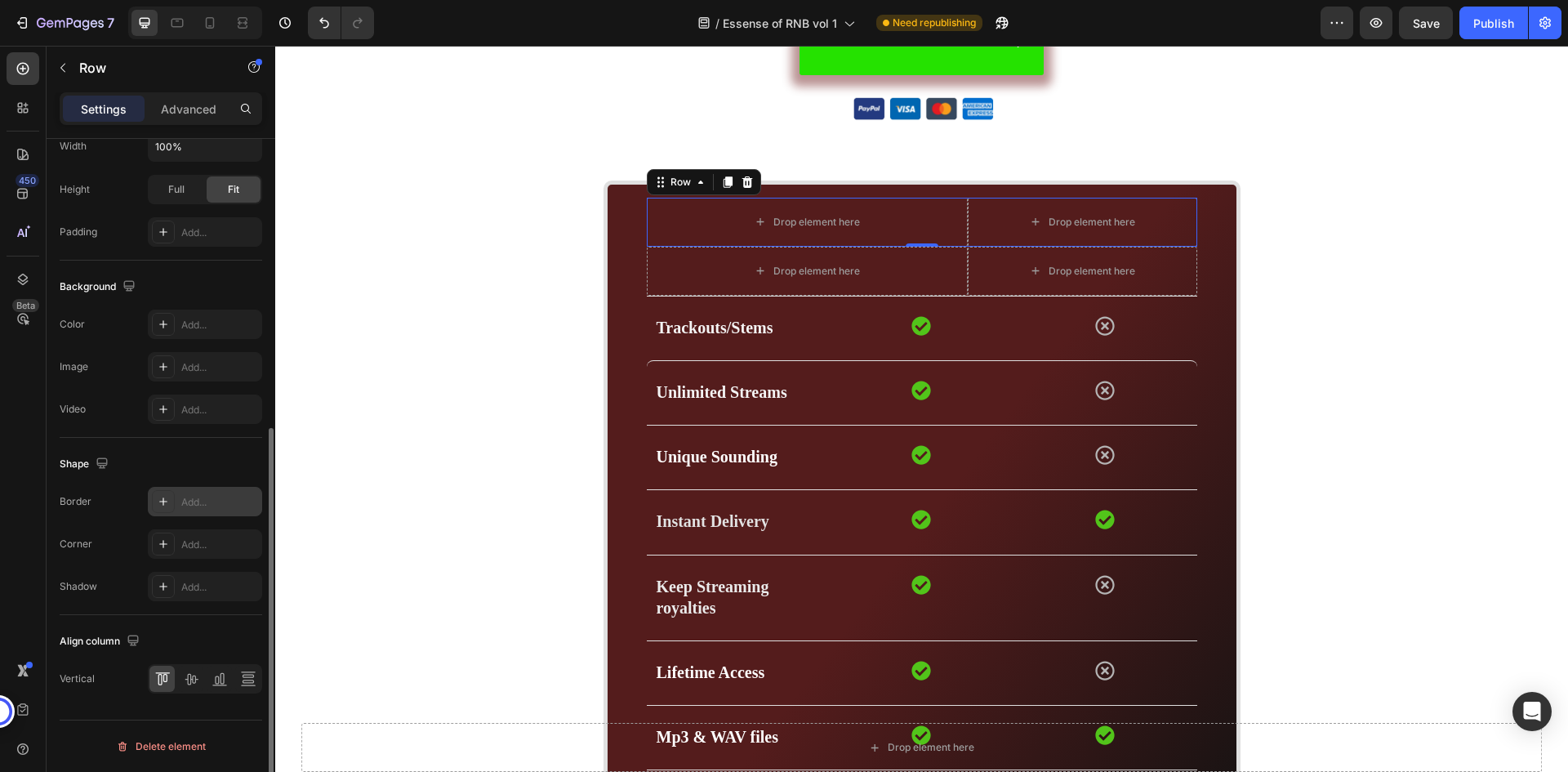
click at [209, 495] on div "Add..." at bounding box center [220, 502] width 77 height 15
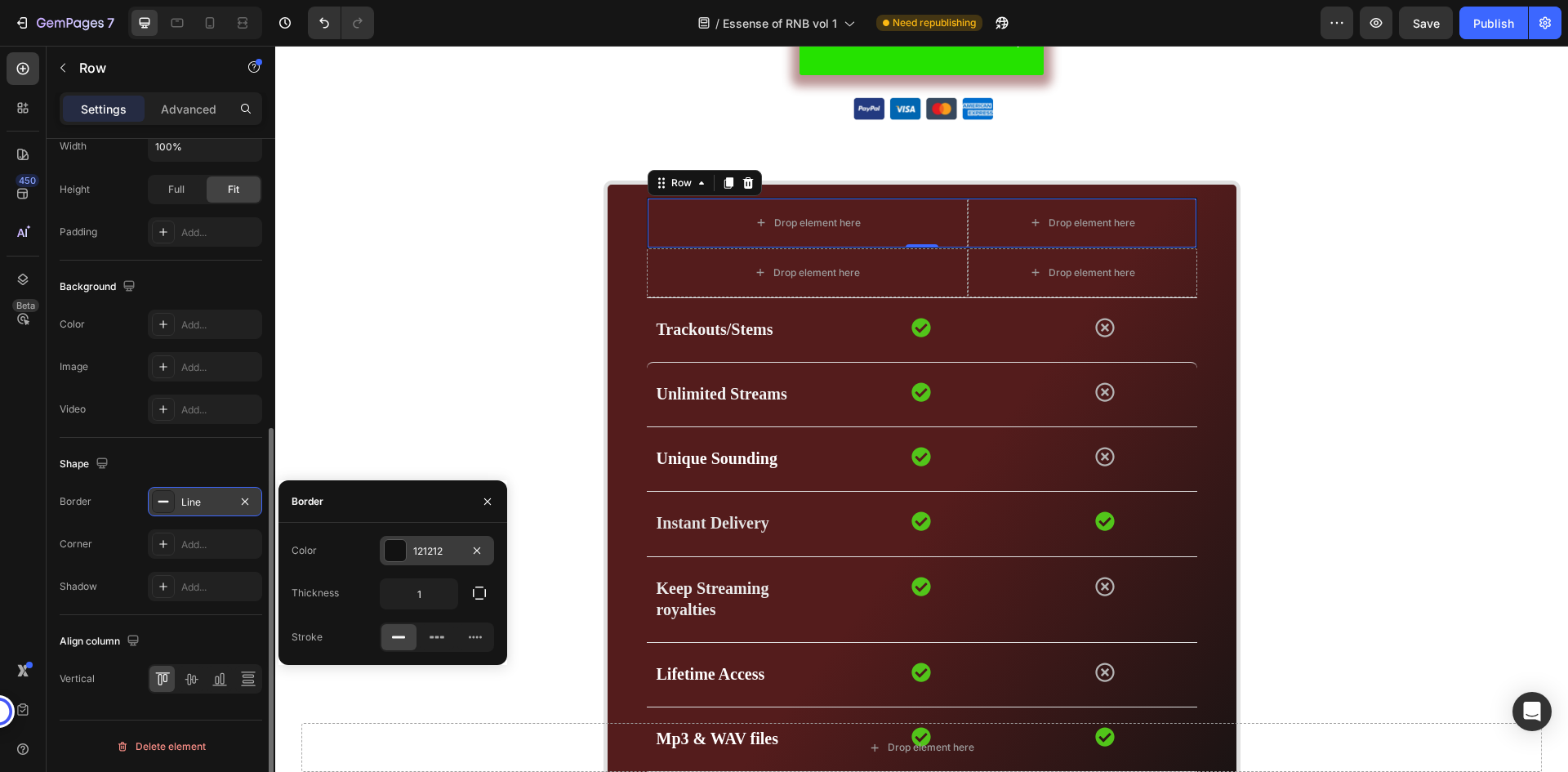
click at [432, 554] on div "121212" at bounding box center [437, 552] width 48 height 15
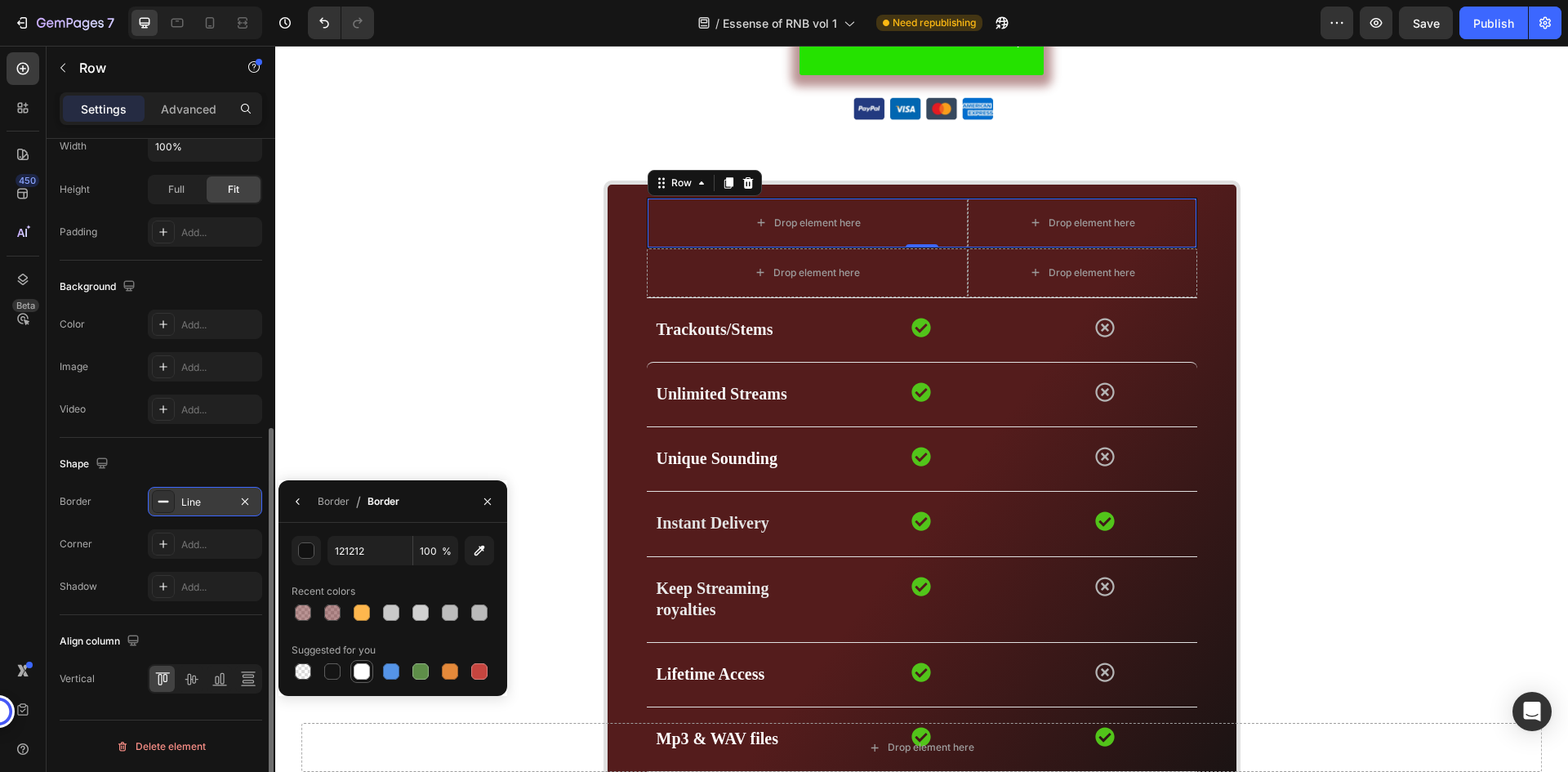
click at [361, 667] on div at bounding box center [362, 672] width 17 height 17
type input "FFFFFF"
click at [204, 506] on div "Line" at bounding box center [205, 502] width 48 height 15
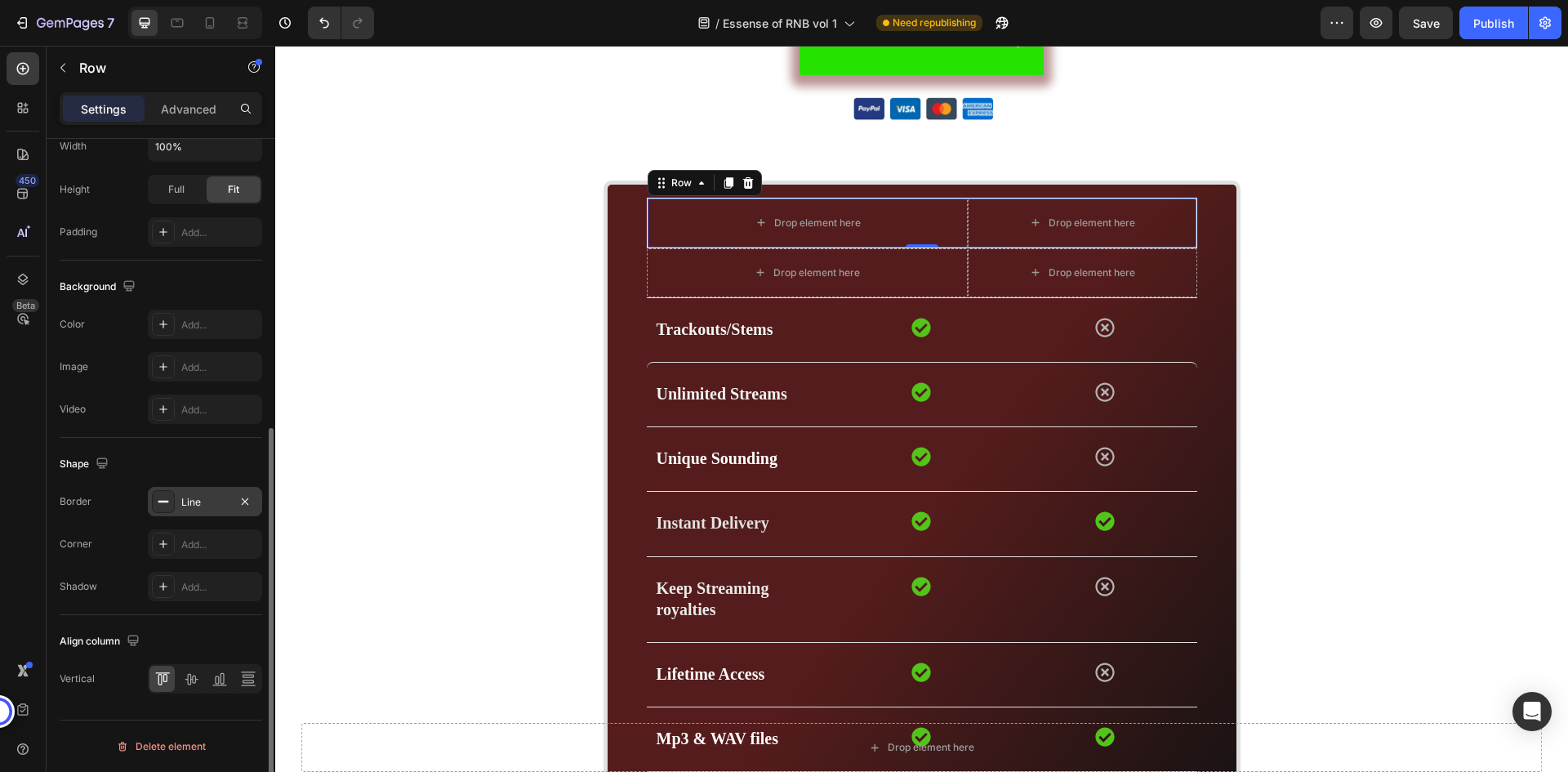
click at [204, 506] on div "Line" at bounding box center [205, 502] width 48 height 15
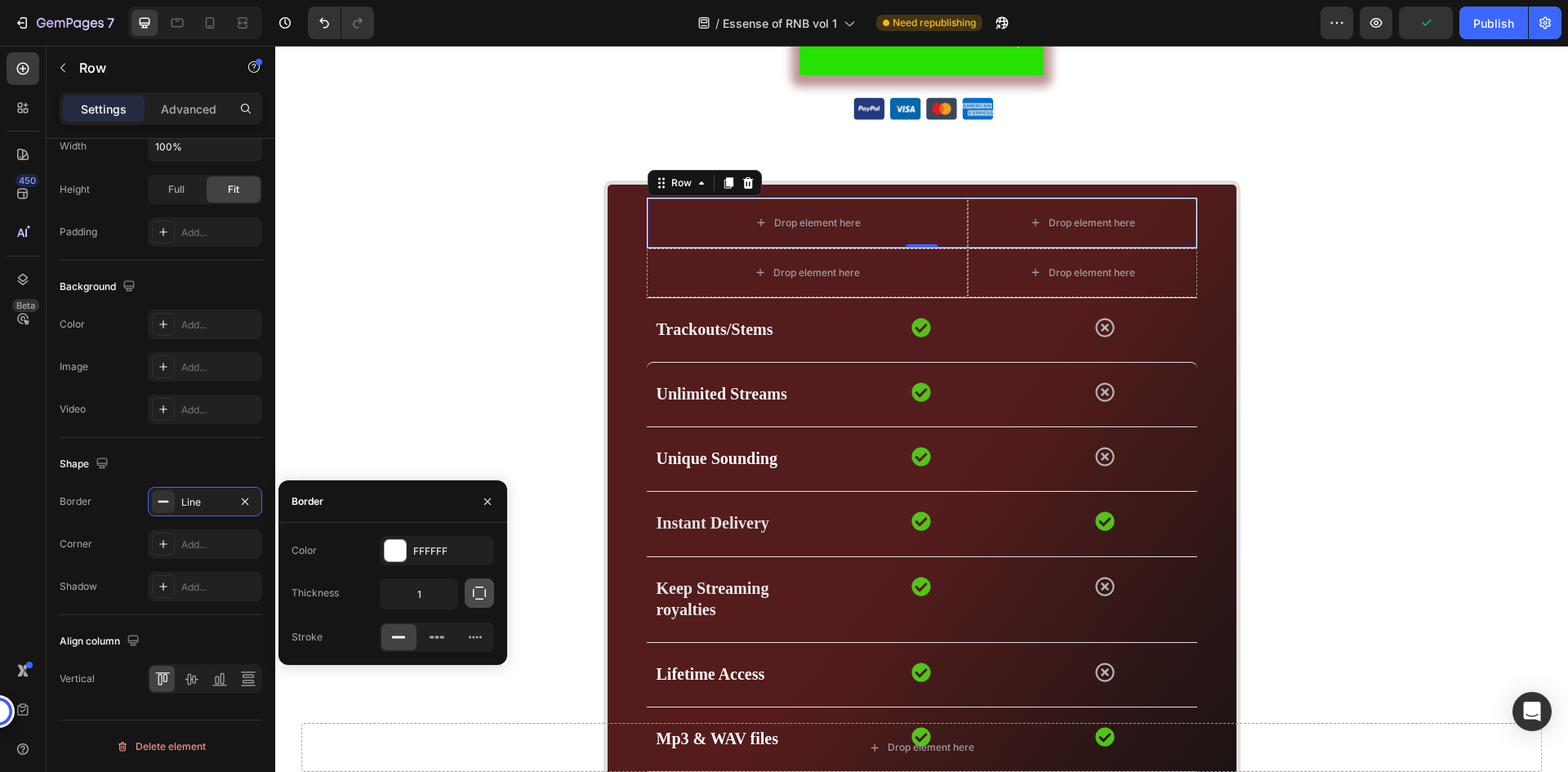
click at [479, 594] on icon "button" at bounding box center [480, 594] width 17 height 17
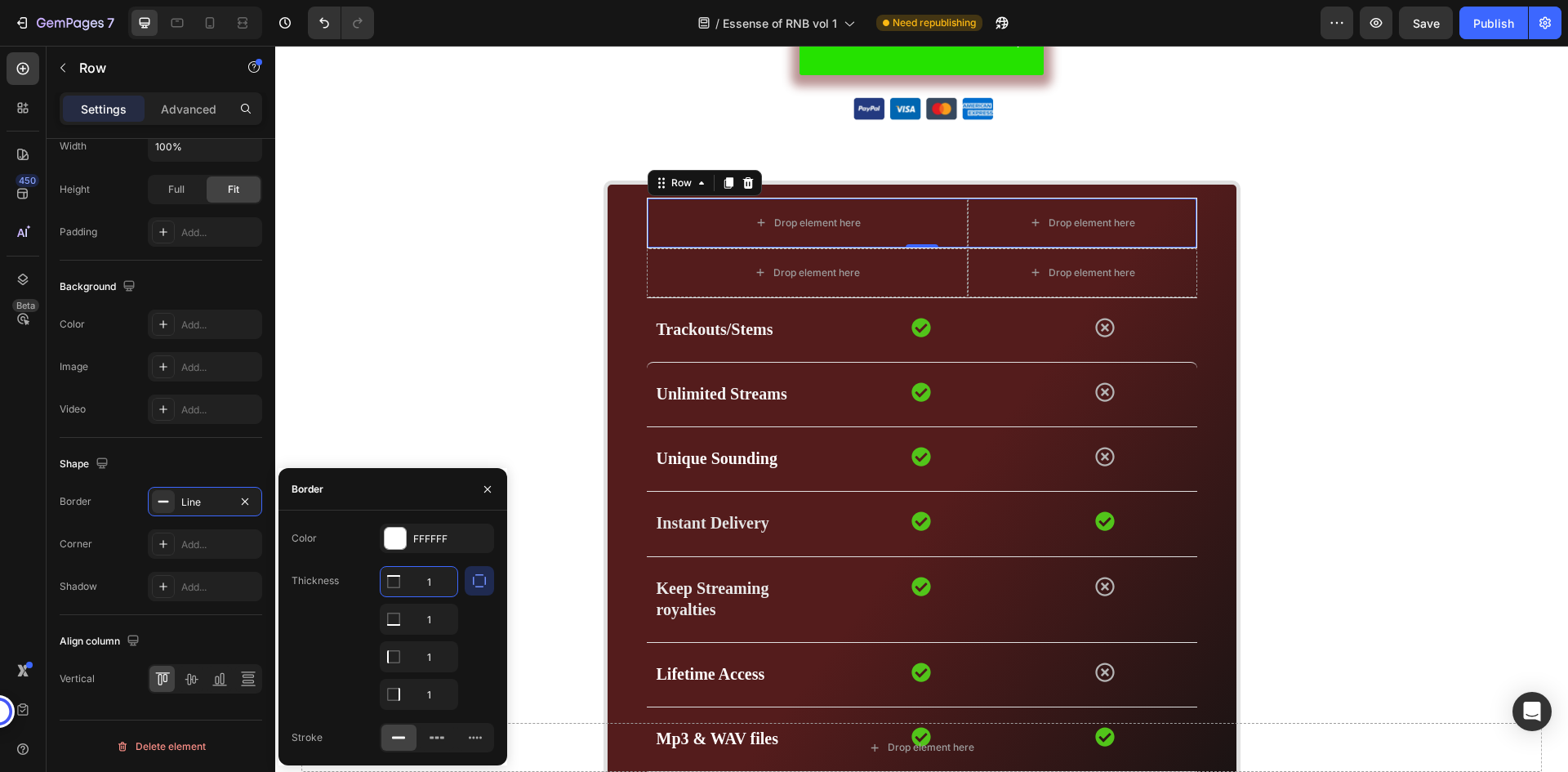
click at [414, 585] on input "1" at bounding box center [419, 581] width 77 height 29
type input "0"
click at [433, 619] on input "1" at bounding box center [419, 619] width 77 height 29
click at [438, 624] on input "0" at bounding box center [419, 619] width 77 height 29
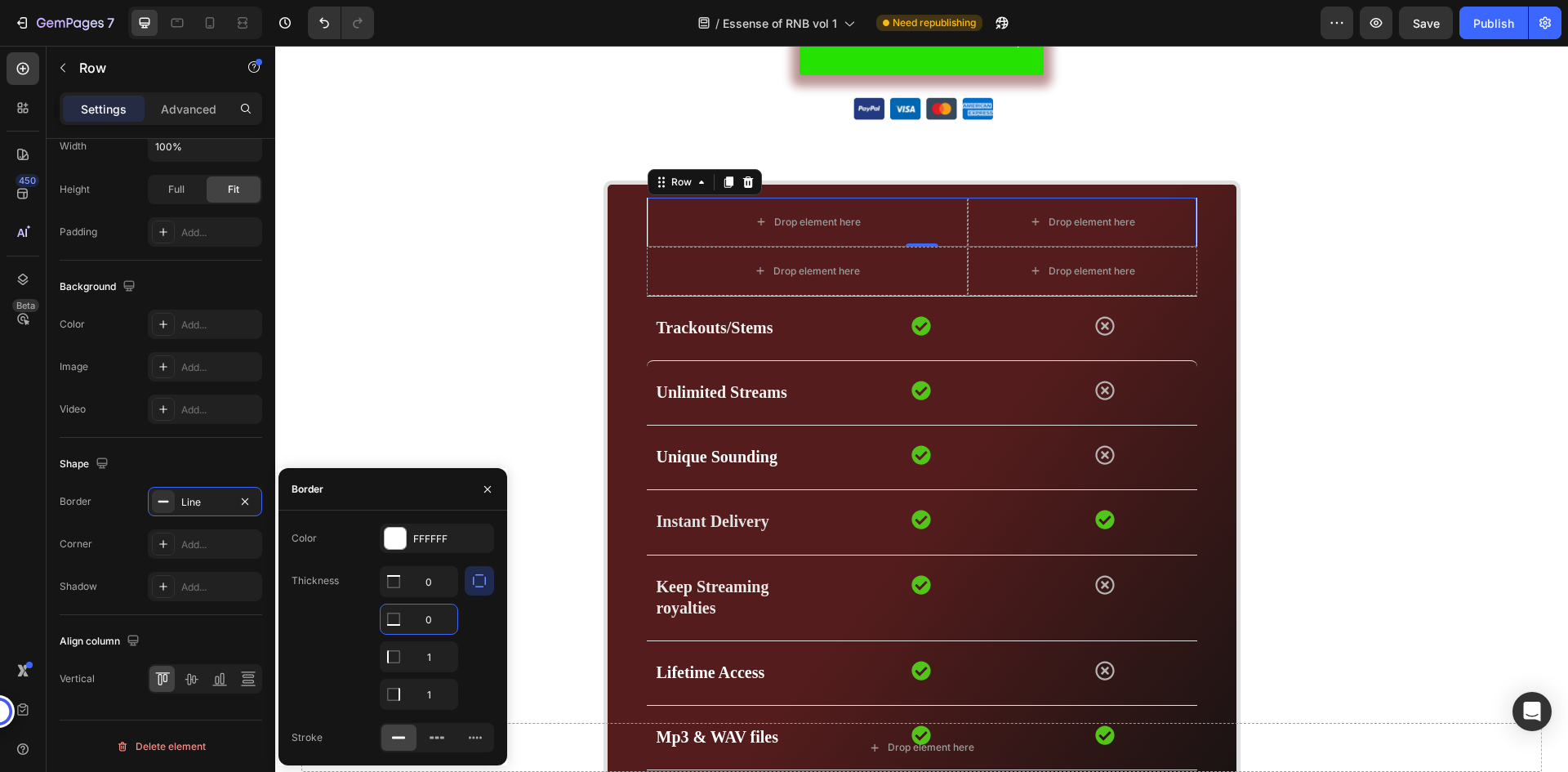
click at [438, 624] on input "0" at bounding box center [419, 619] width 77 height 29
type input "1"
click at [430, 662] on input "1" at bounding box center [419, 656] width 77 height 29
type input "0"
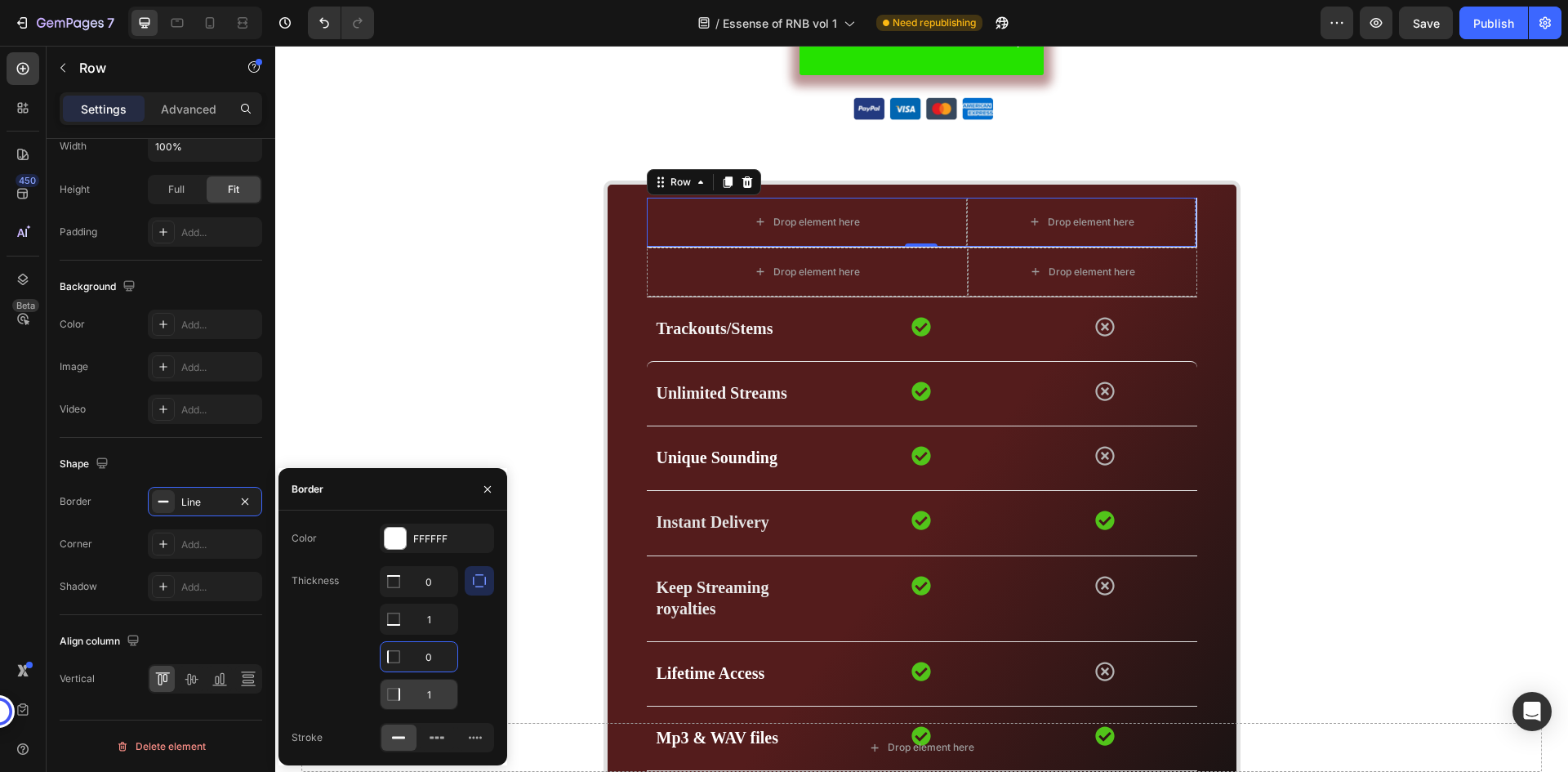
click at [430, 596] on input "1" at bounding box center [419, 581] width 77 height 29
click at [430, 687] on input "1" at bounding box center [419, 694] width 77 height 29
type input "0"
click at [226, 459] on div "Shape" at bounding box center [161, 464] width 203 height 26
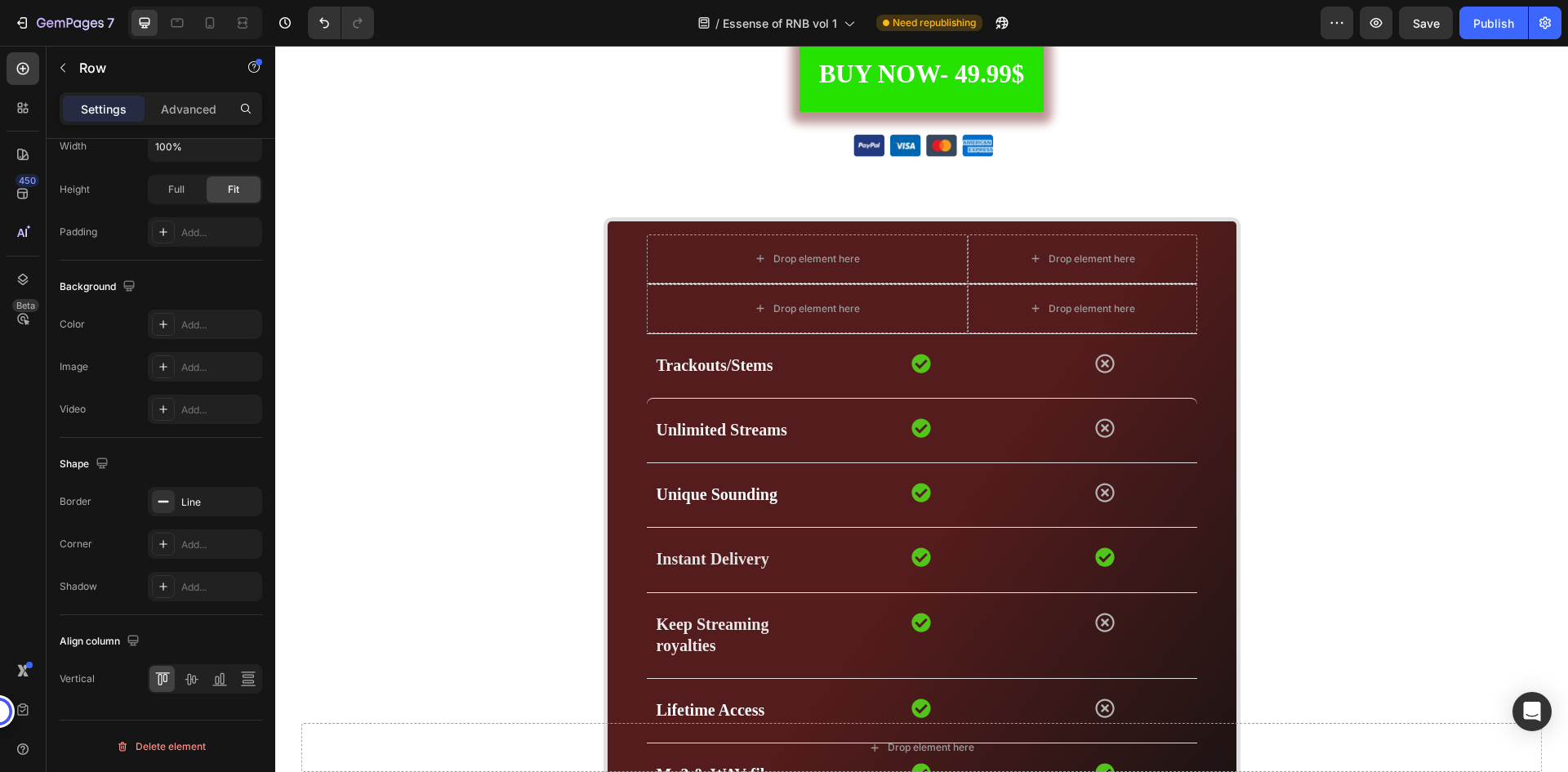
scroll to position [4934, 0]
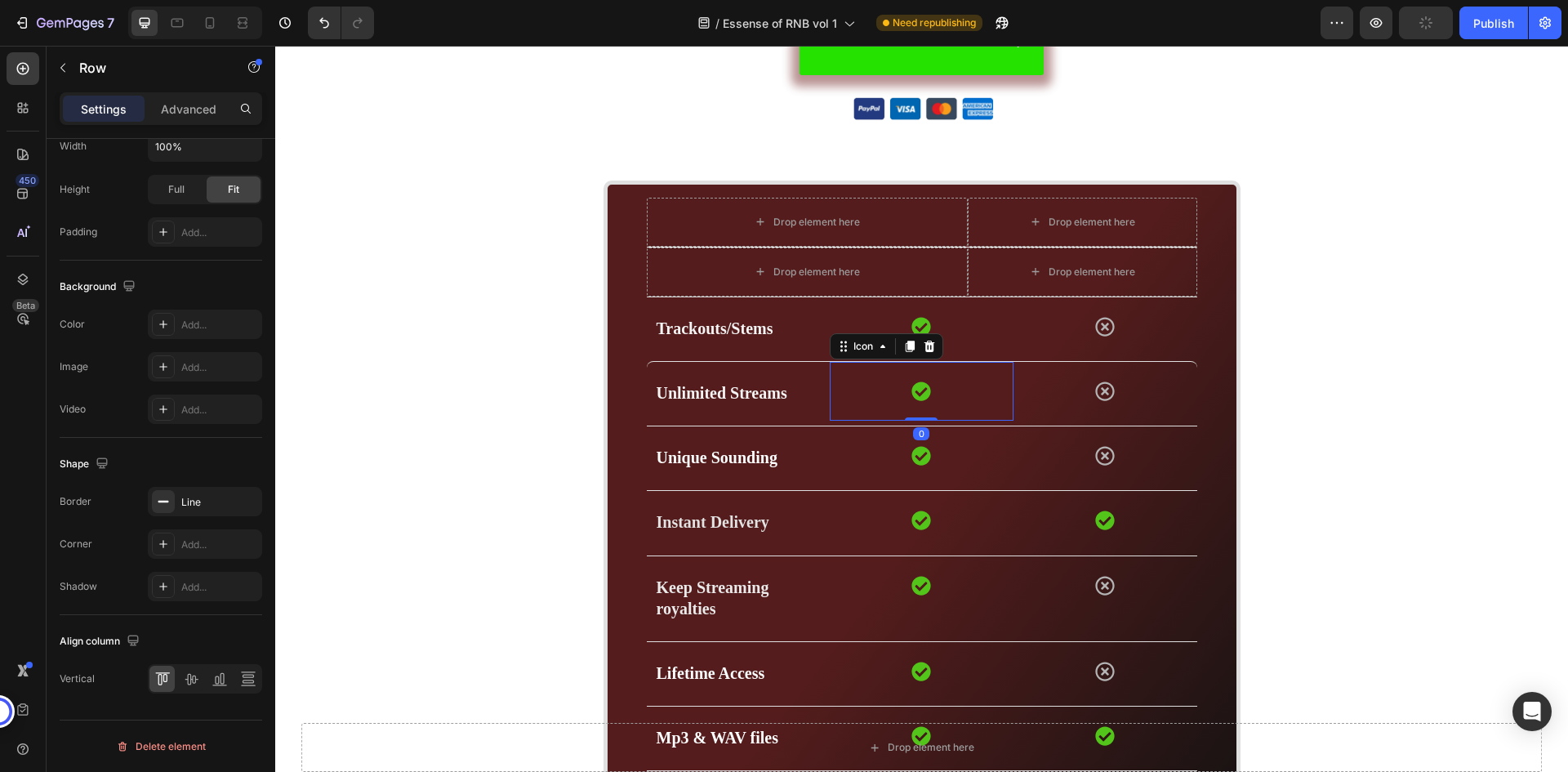
click at [839, 387] on div "Icon 0" at bounding box center [922, 391] width 184 height 59
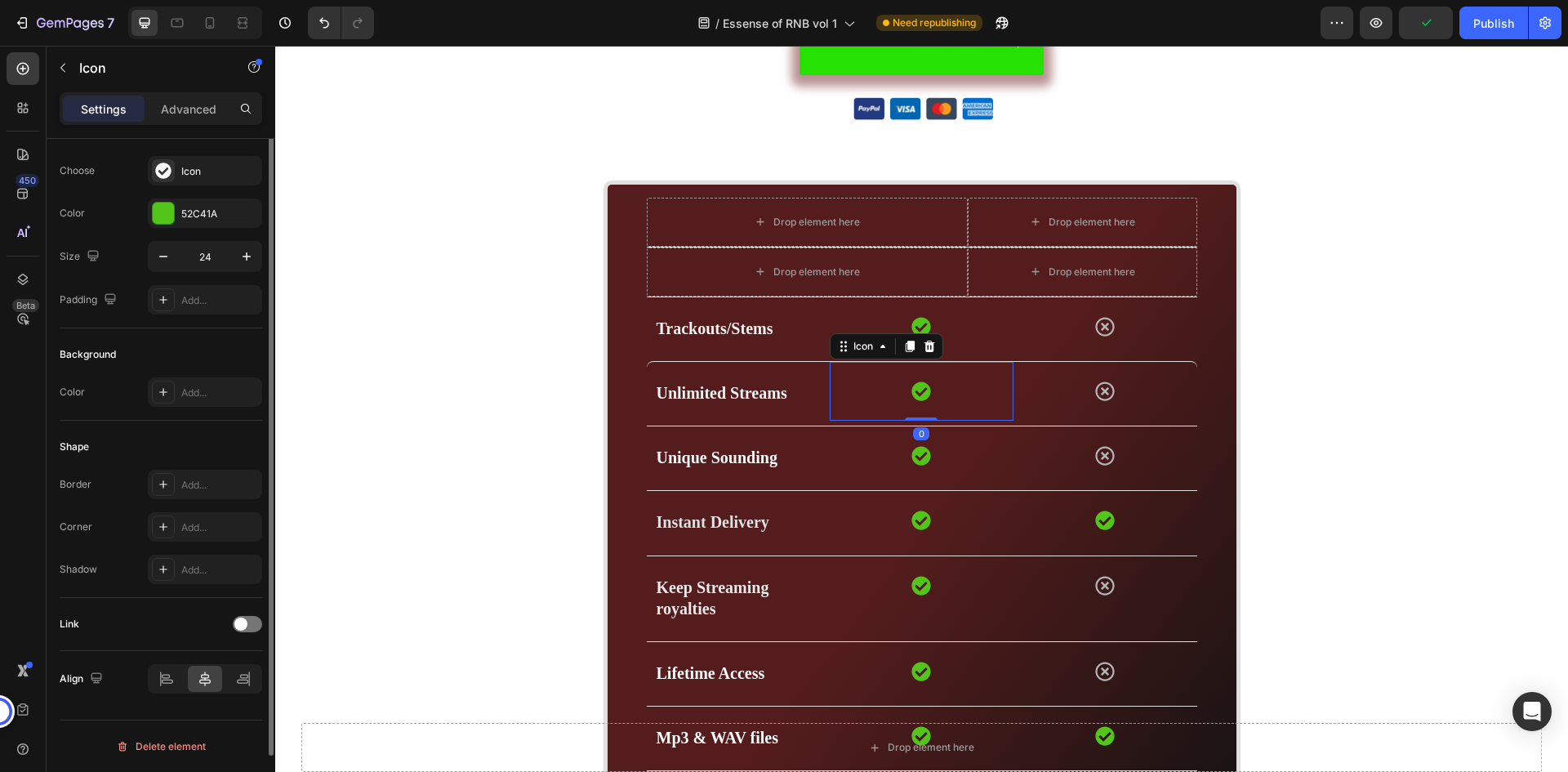
scroll to position [0, 0]
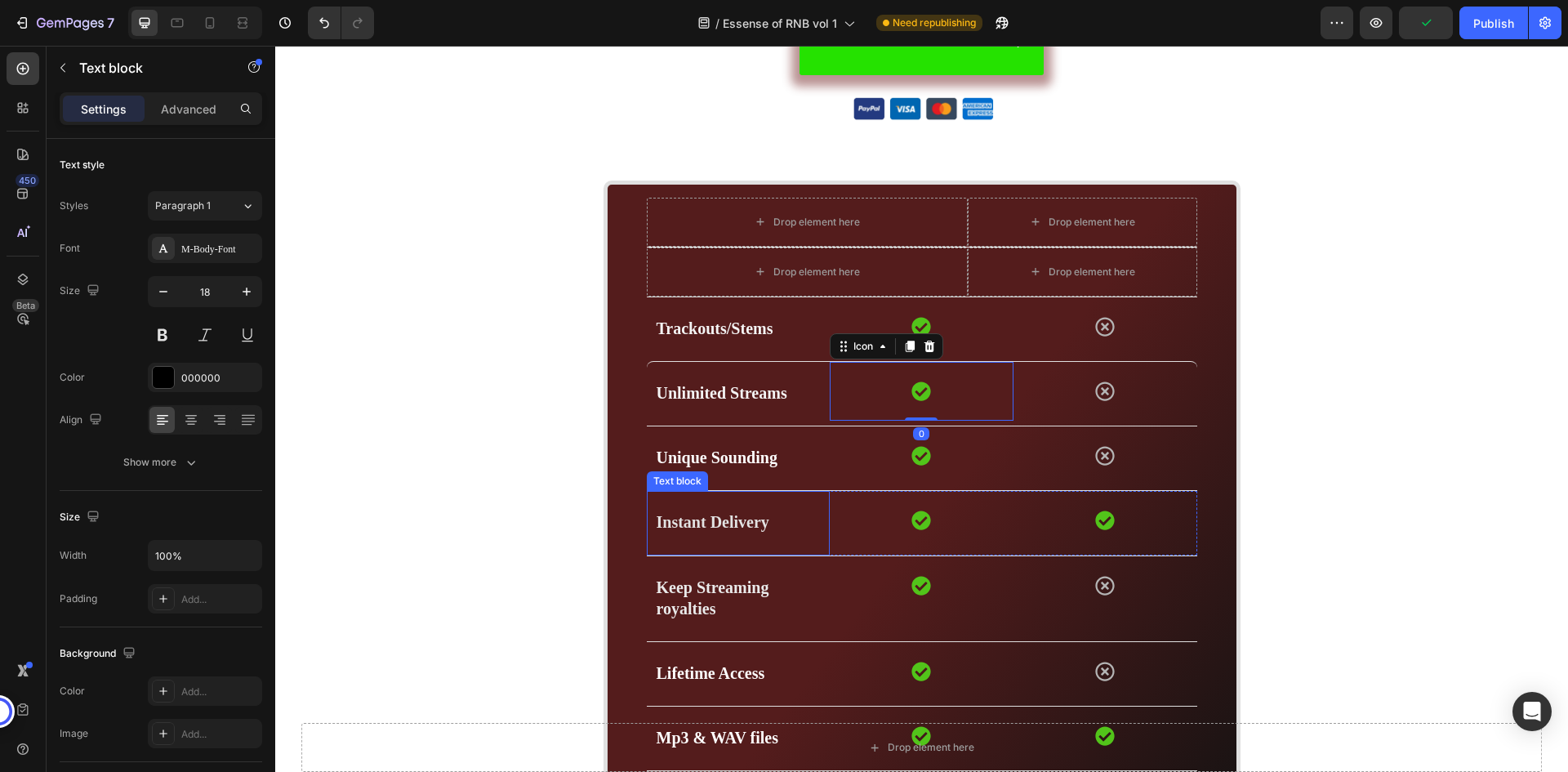
click at [798, 553] on div "Instant Delivery Text block" at bounding box center [739, 522] width 184 height 64
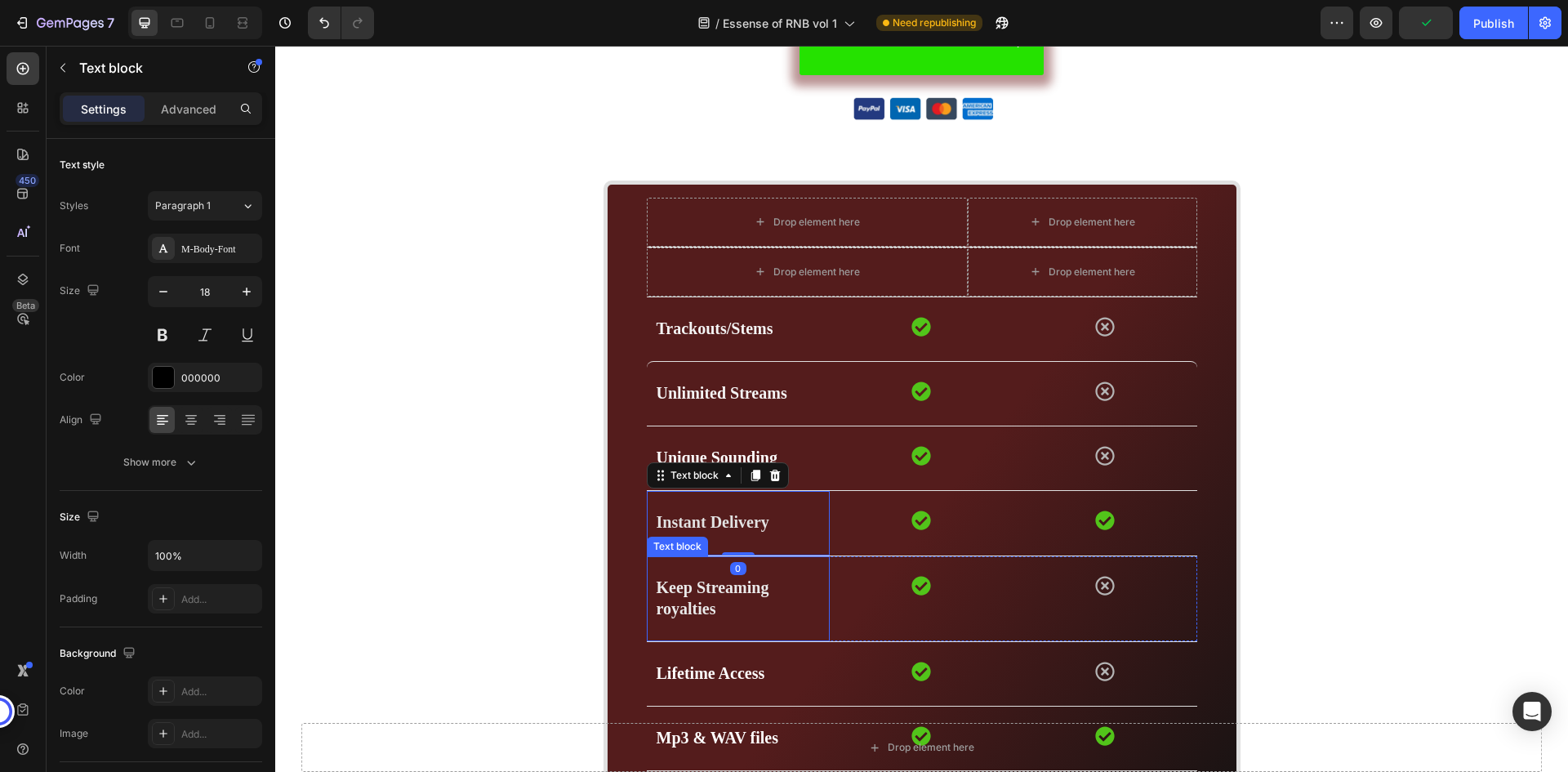
click at [808, 605] on p "Keep Streaming royalties" at bounding box center [738, 599] width 164 height 43
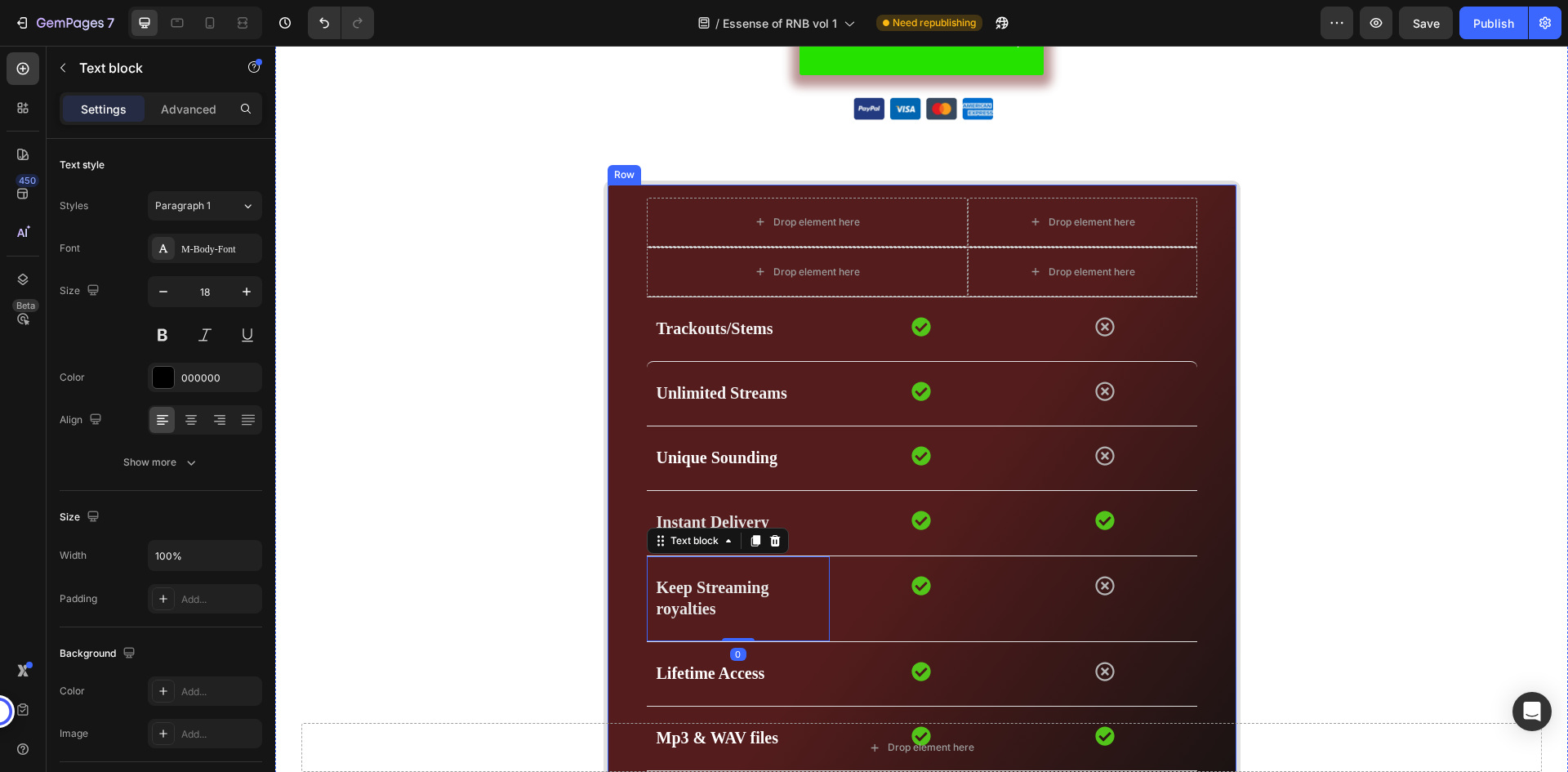
click at [1217, 221] on div "Drop element here Drop element here Row Drop element here Drop element here Row…" at bounding box center [922, 528] width 637 height 693
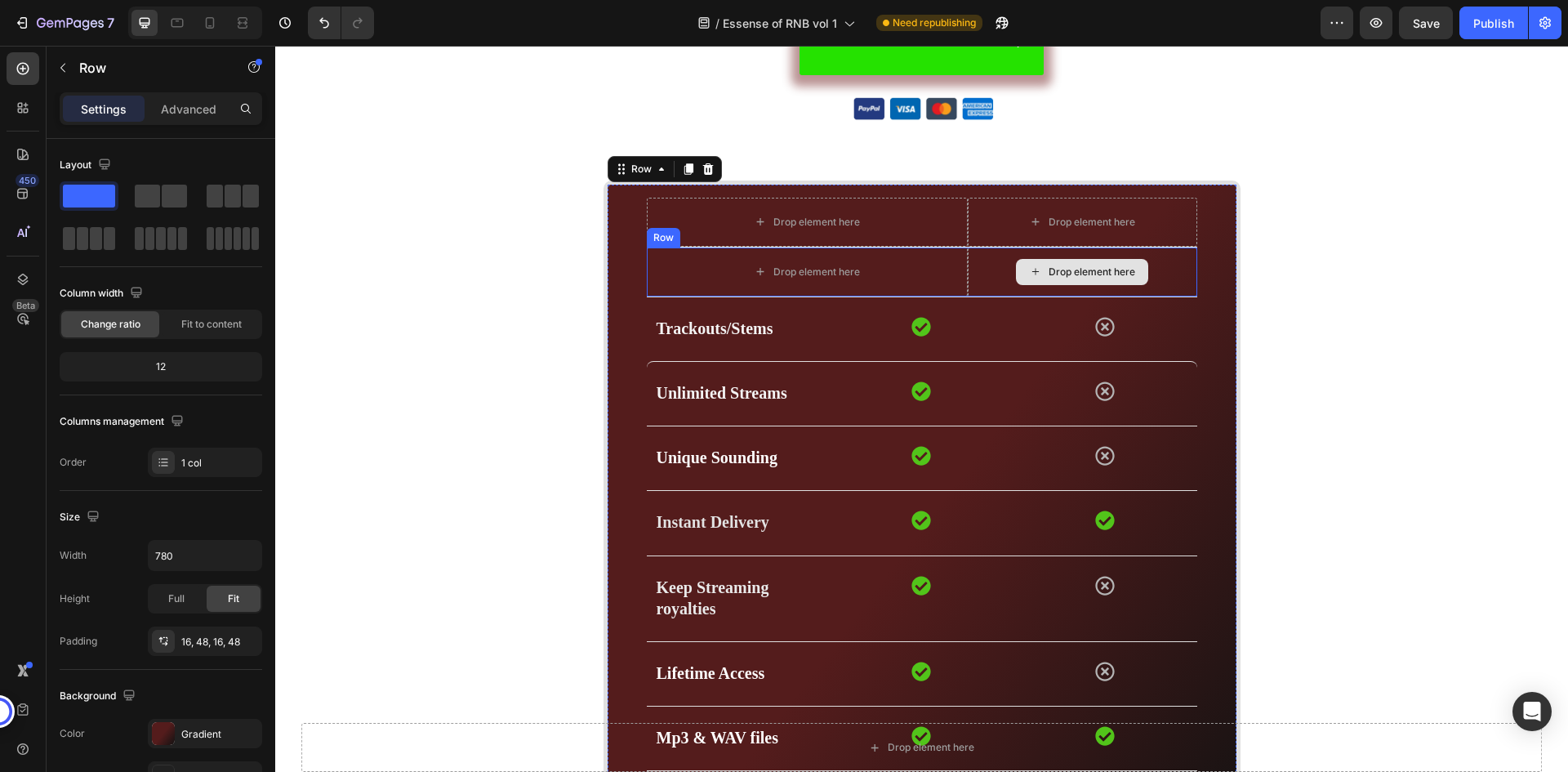
click at [1170, 275] on div "Drop element here" at bounding box center [1082, 272] width 229 height 49
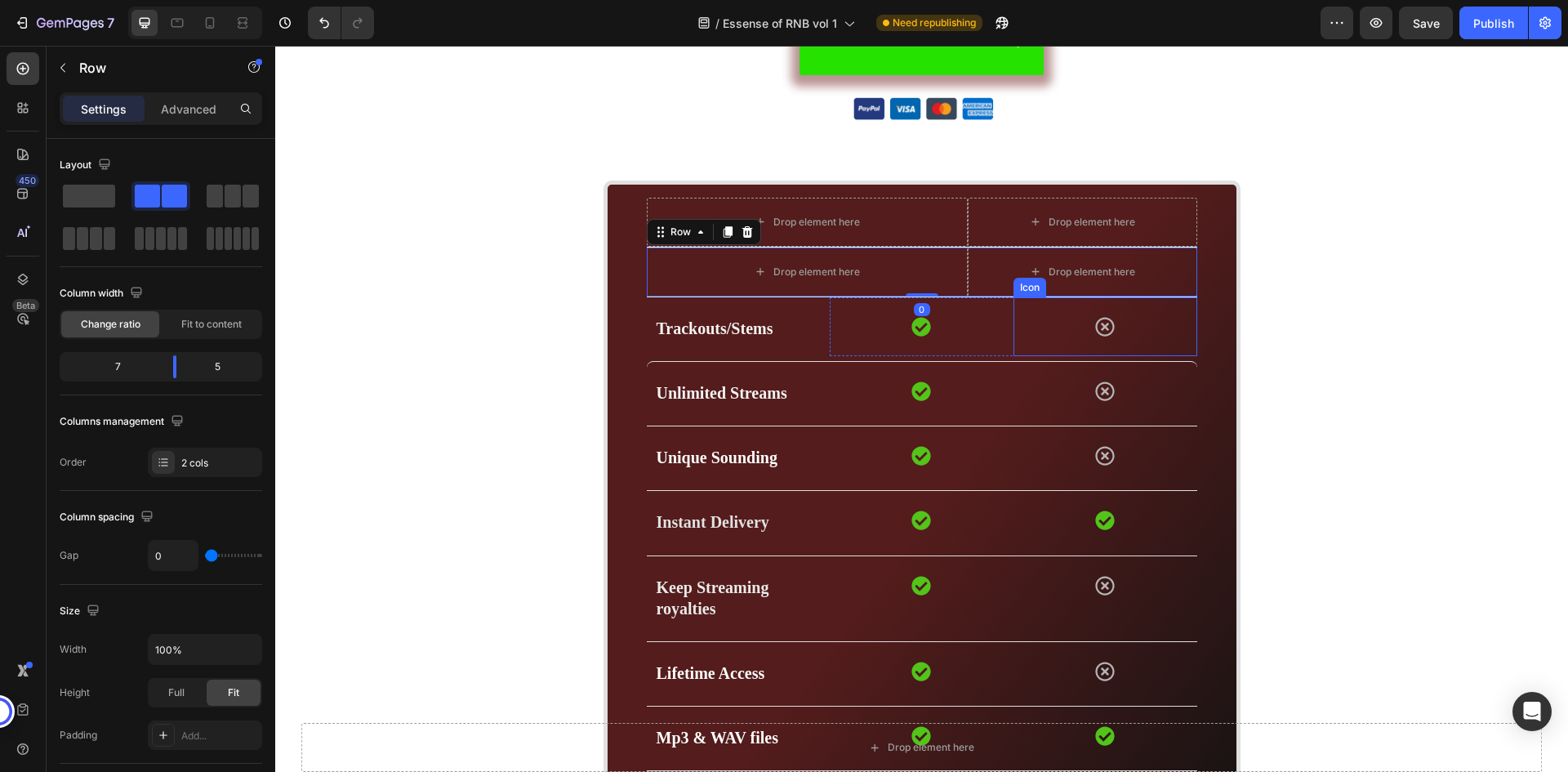
click at [1014, 320] on div "Icon" at bounding box center [1106, 327] width 184 height 59
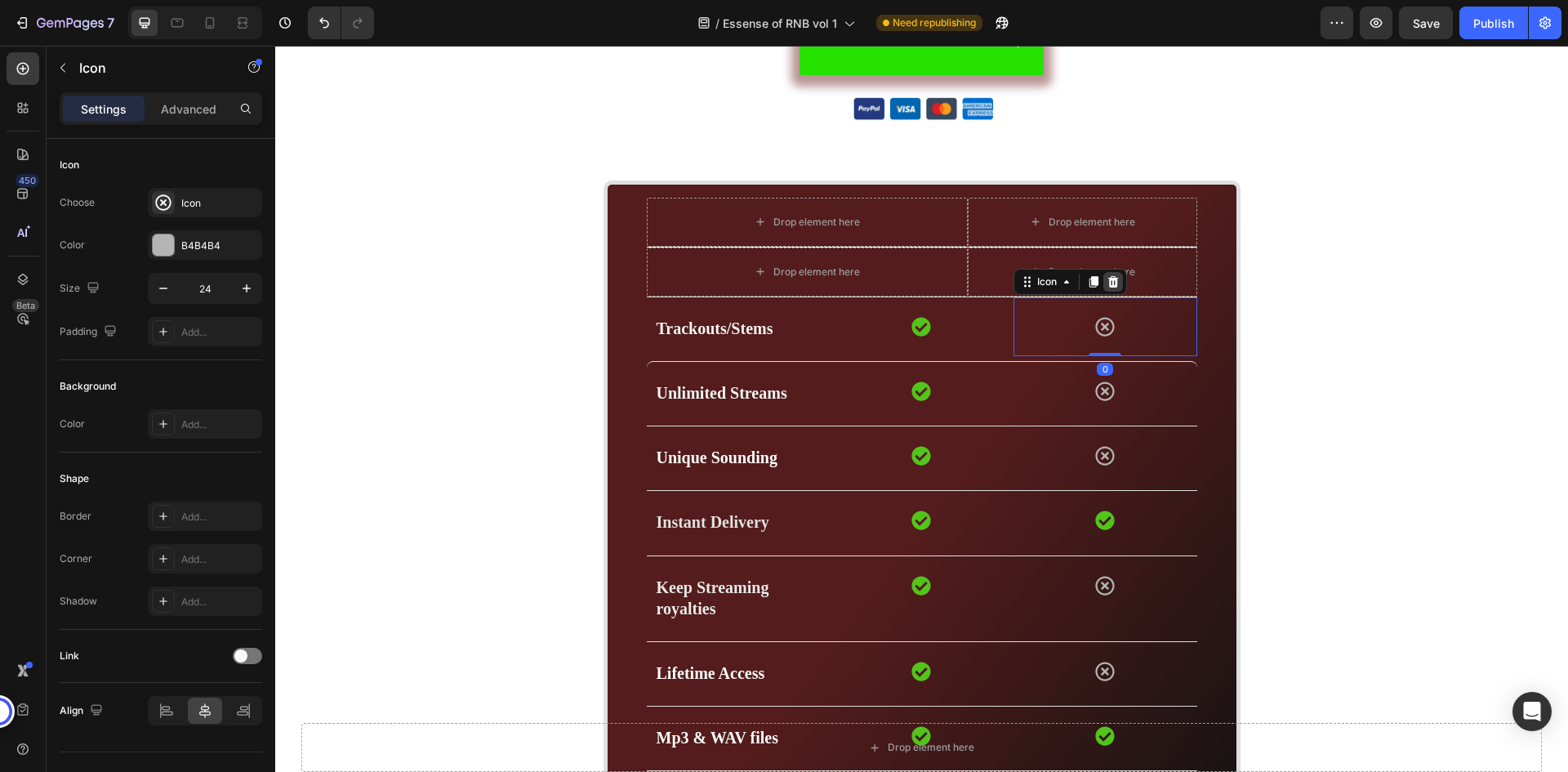
click at [1107, 277] on icon at bounding box center [1113, 282] width 13 height 13
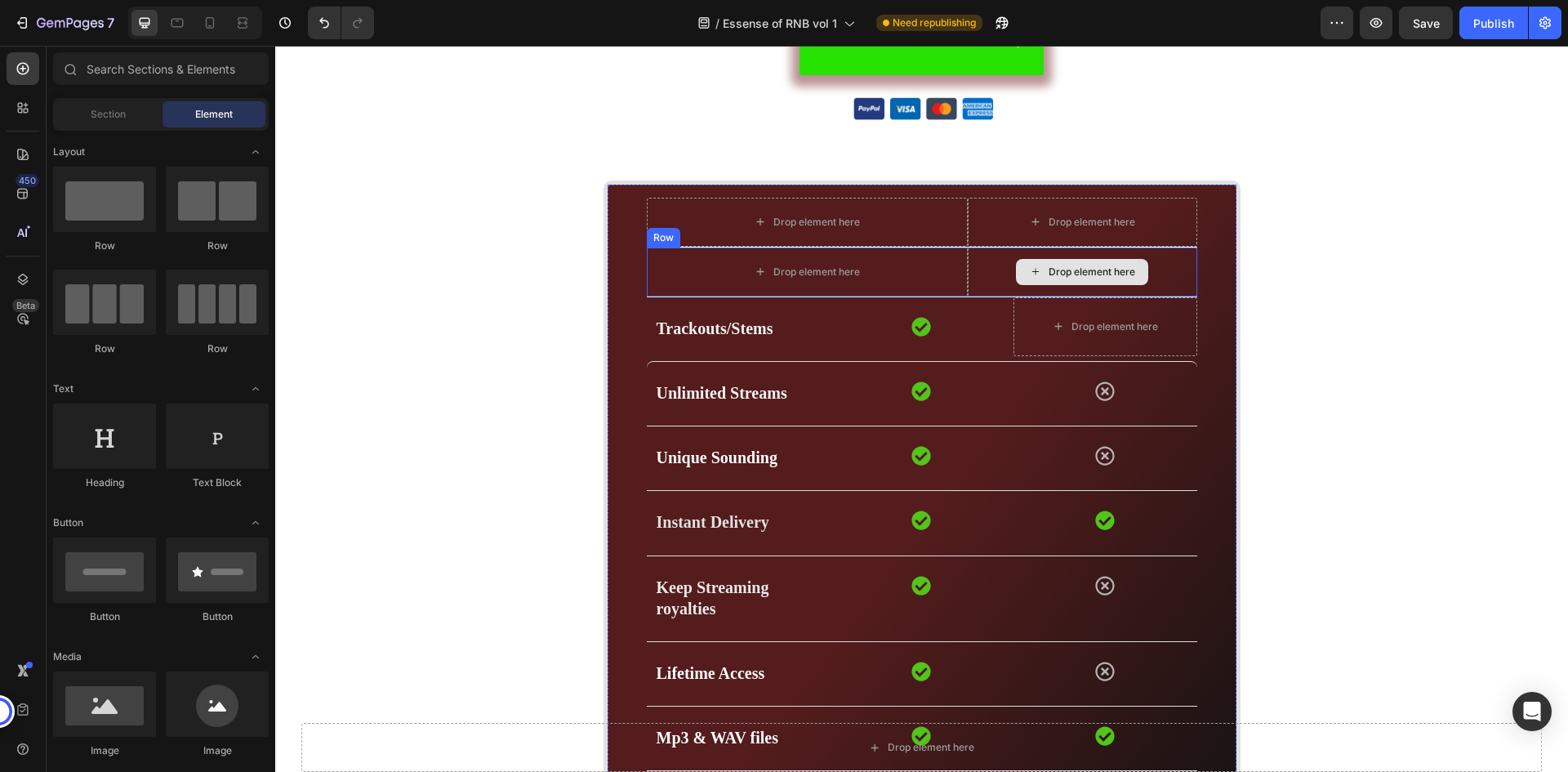
click at [1112, 302] on div "Drop element here" at bounding box center [1106, 327] width 184 height 59
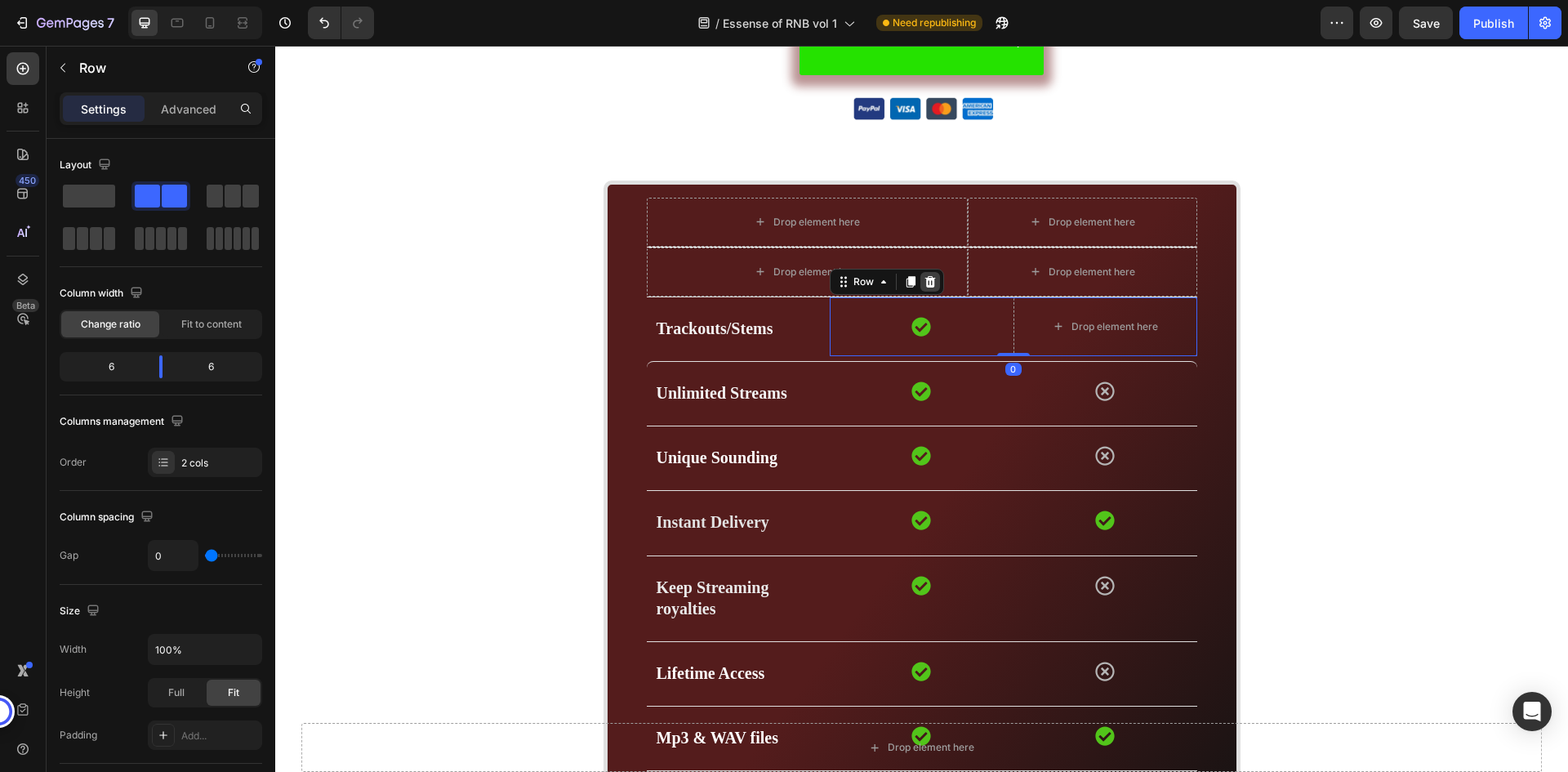
click at [925, 280] on icon at bounding box center [930, 282] width 11 height 12
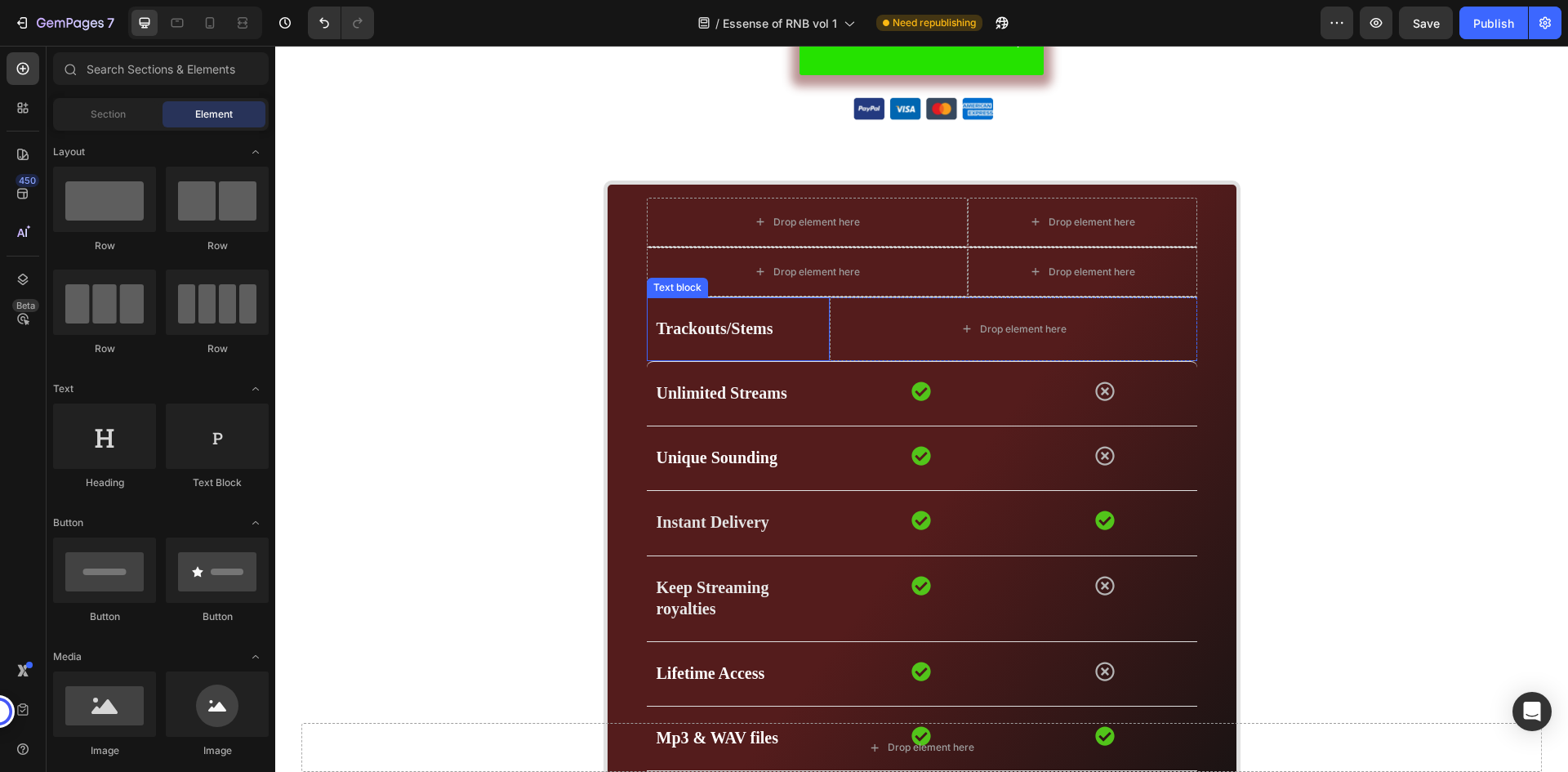
click at [815, 317] on div "Trackouts/Stems" at bounding box center [739, 329] width 167 height 24
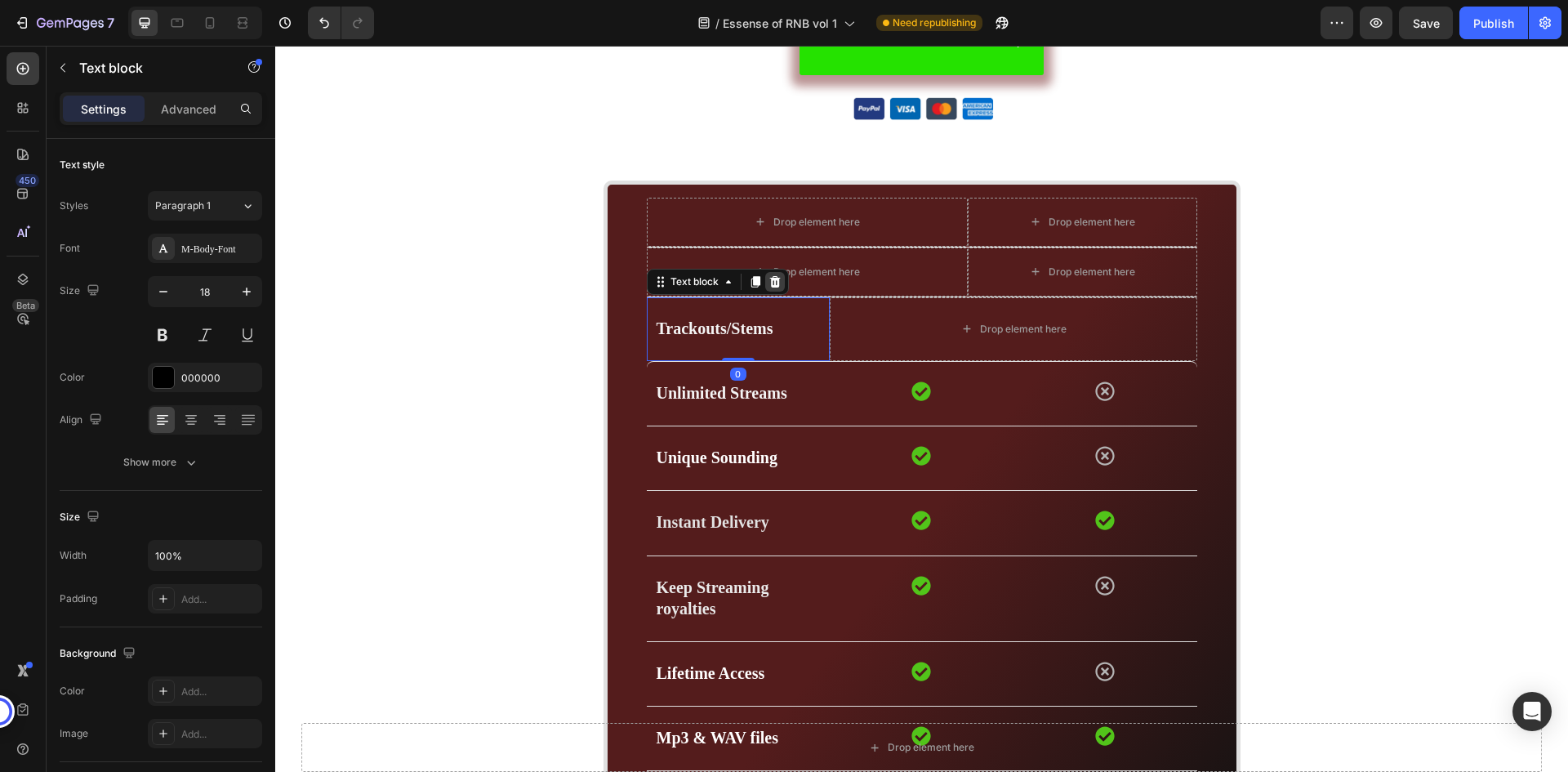
click at [769, 282] on icon at bounding box center [774, 282] width 11 height 12
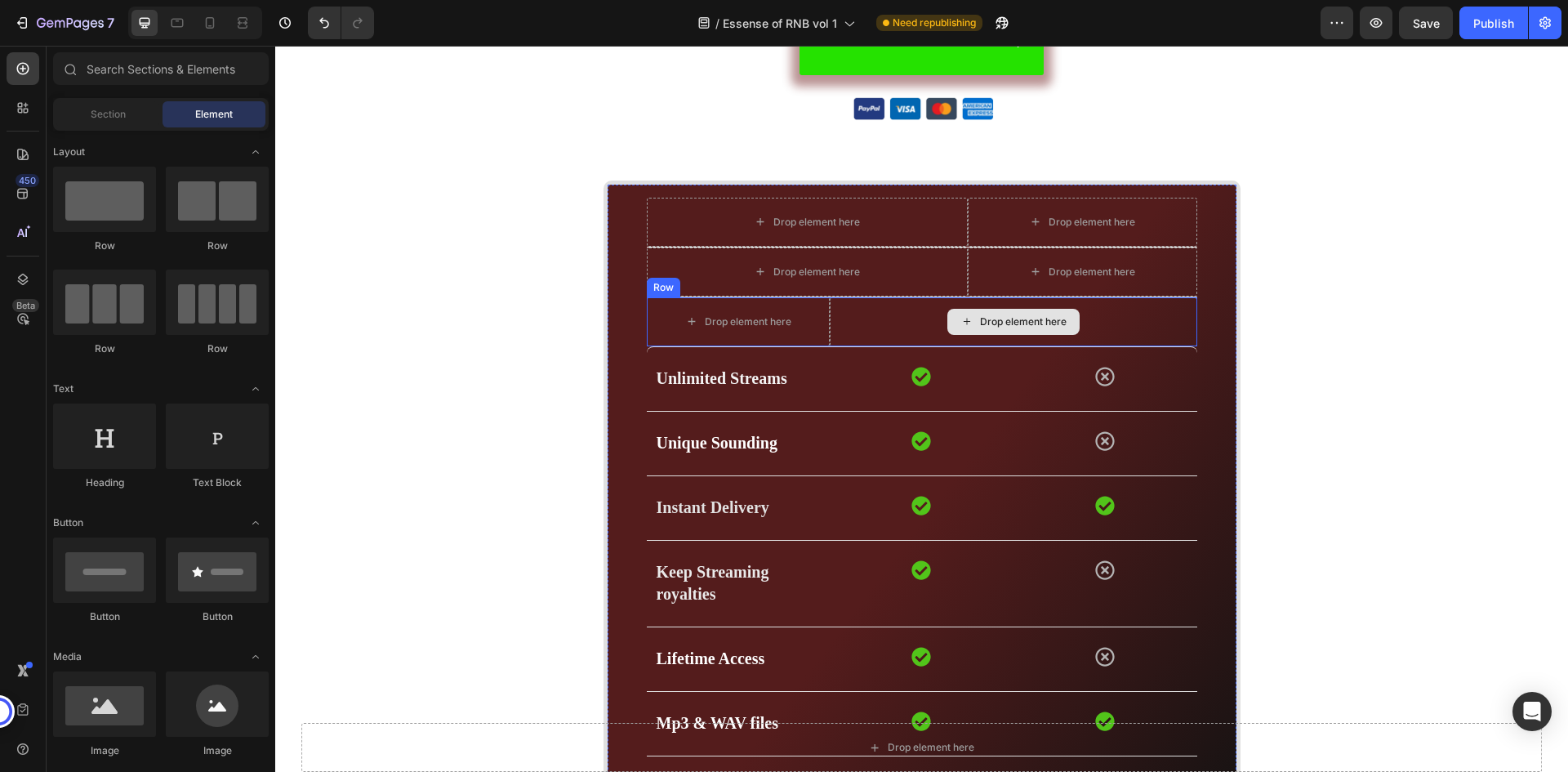
click at [856, 313] on div "Drop element here" at bounding box center [1013, 322] width 367 height 49
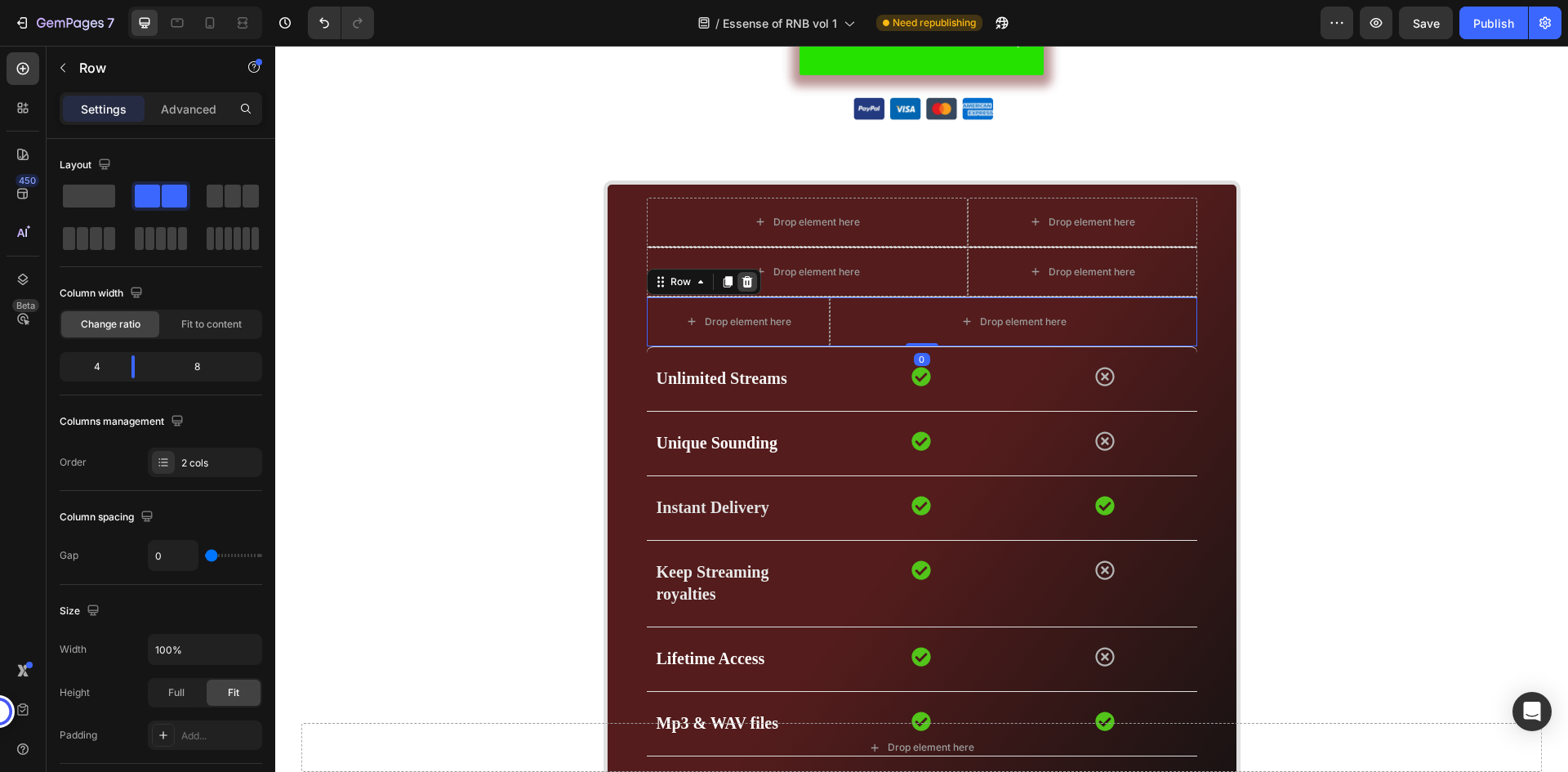
click at [742, 278] on icon at bounding box center [747, 282] width 11 height 12
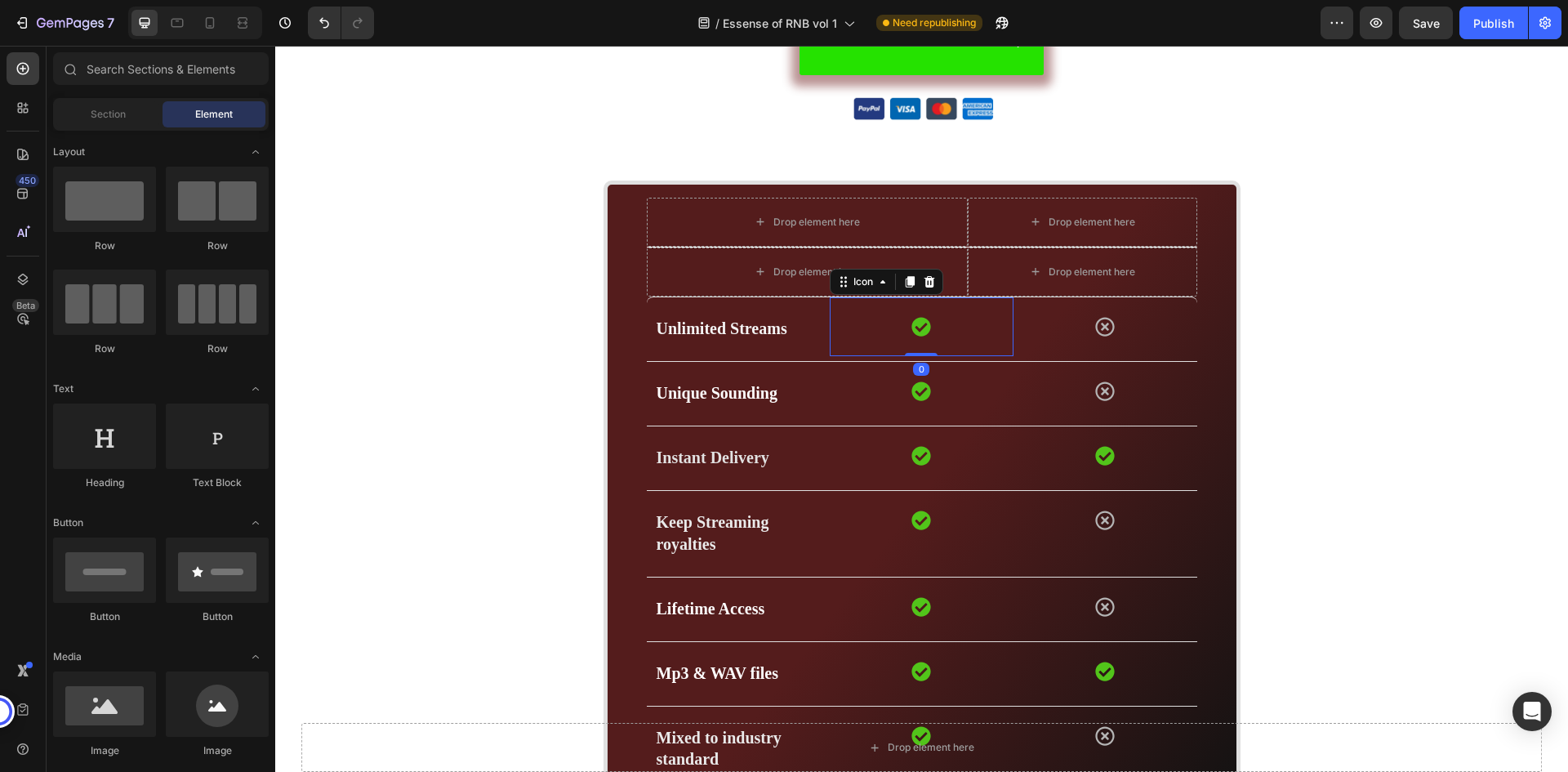
click at [851, 317] on div "Icon 0" at bounding box center [922, 327] width 184 height 59
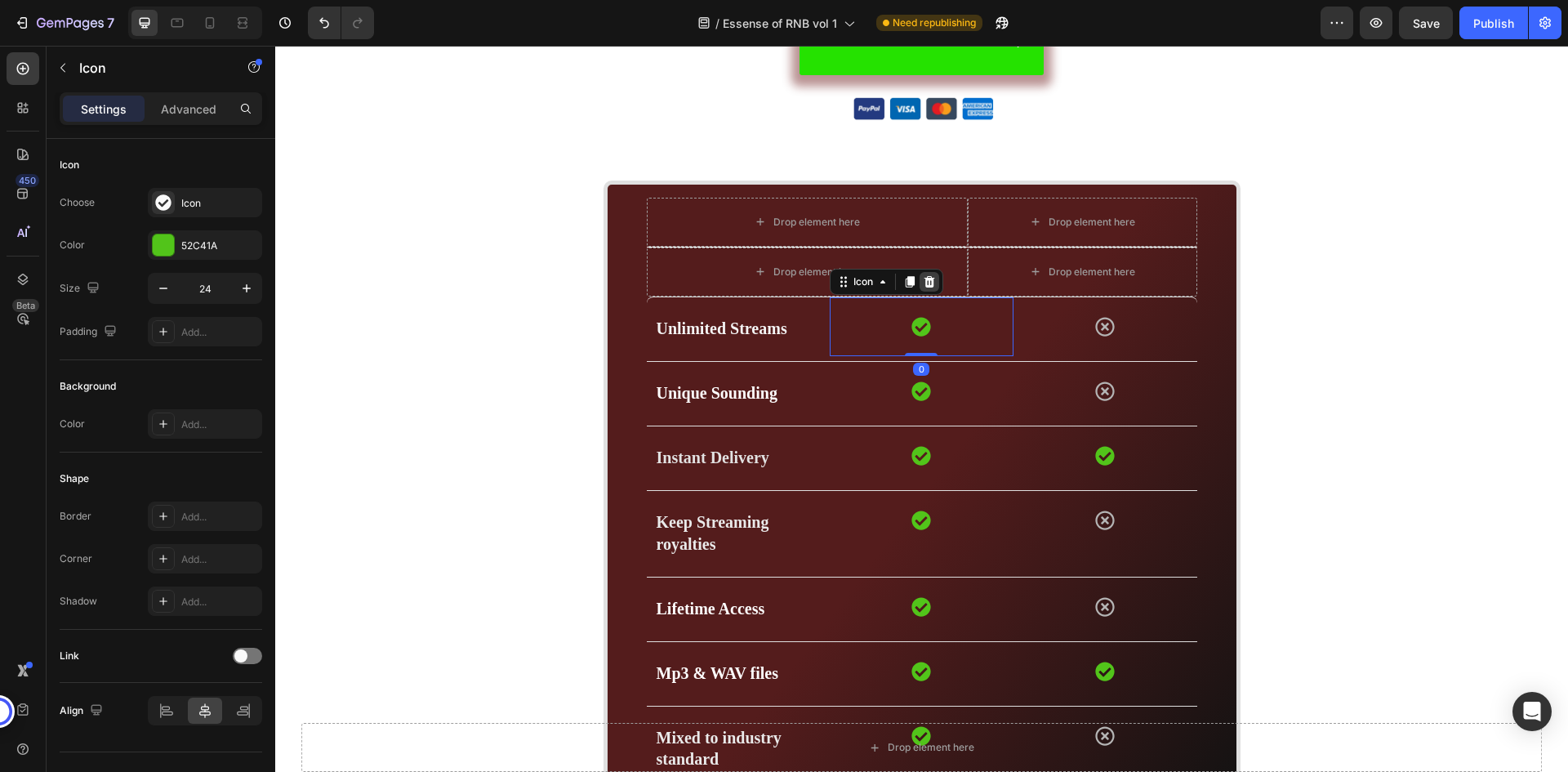
click at [925, 280] on icon at bounding box center [930, 282] width 11 height 12
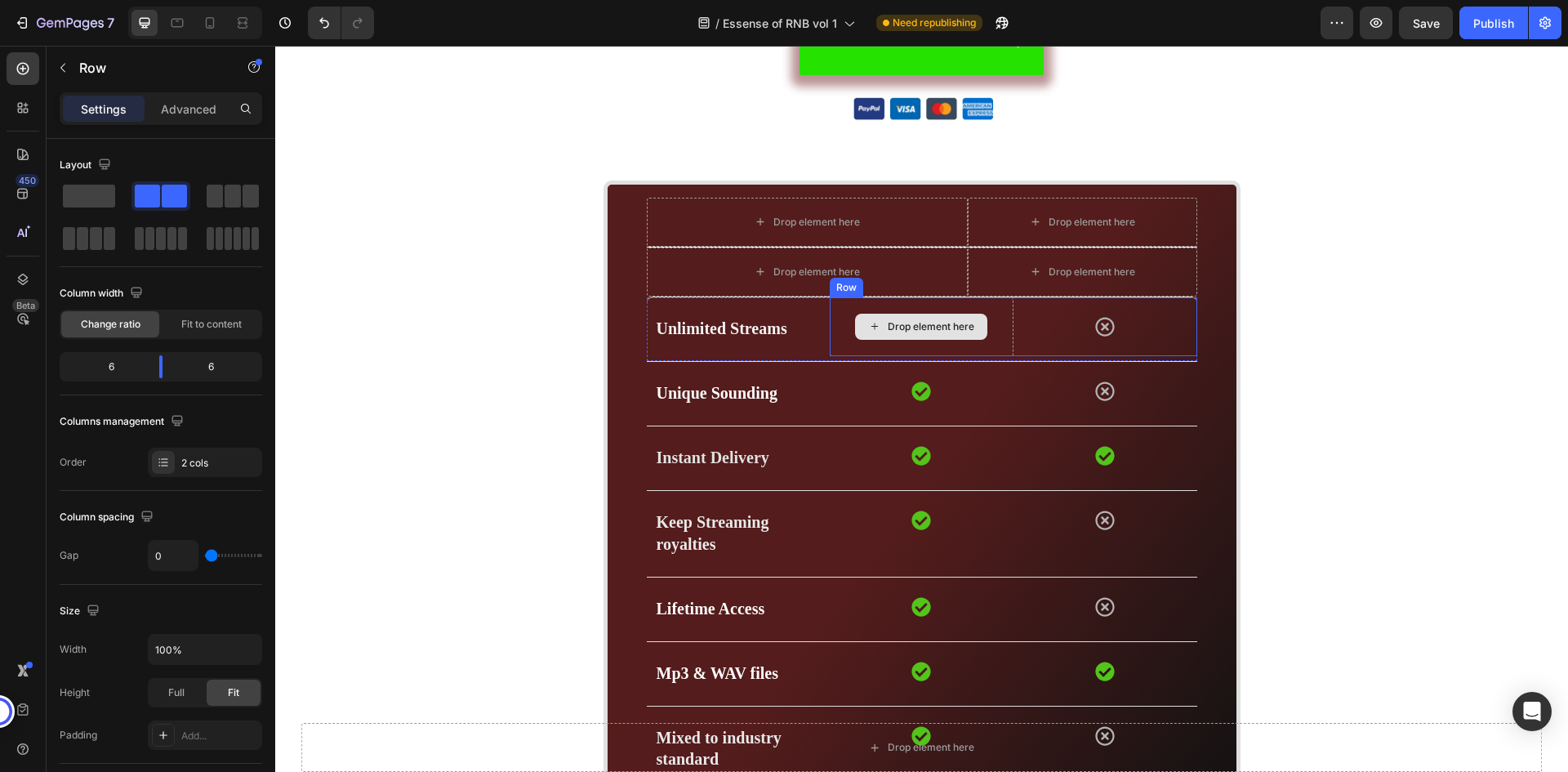
click at [920, 303] on div "Drop element here" at bounding box center [922, 327] width 184 height 59
click at [924, 286] on icon at bounding box center [931, 282] width 13 height 13
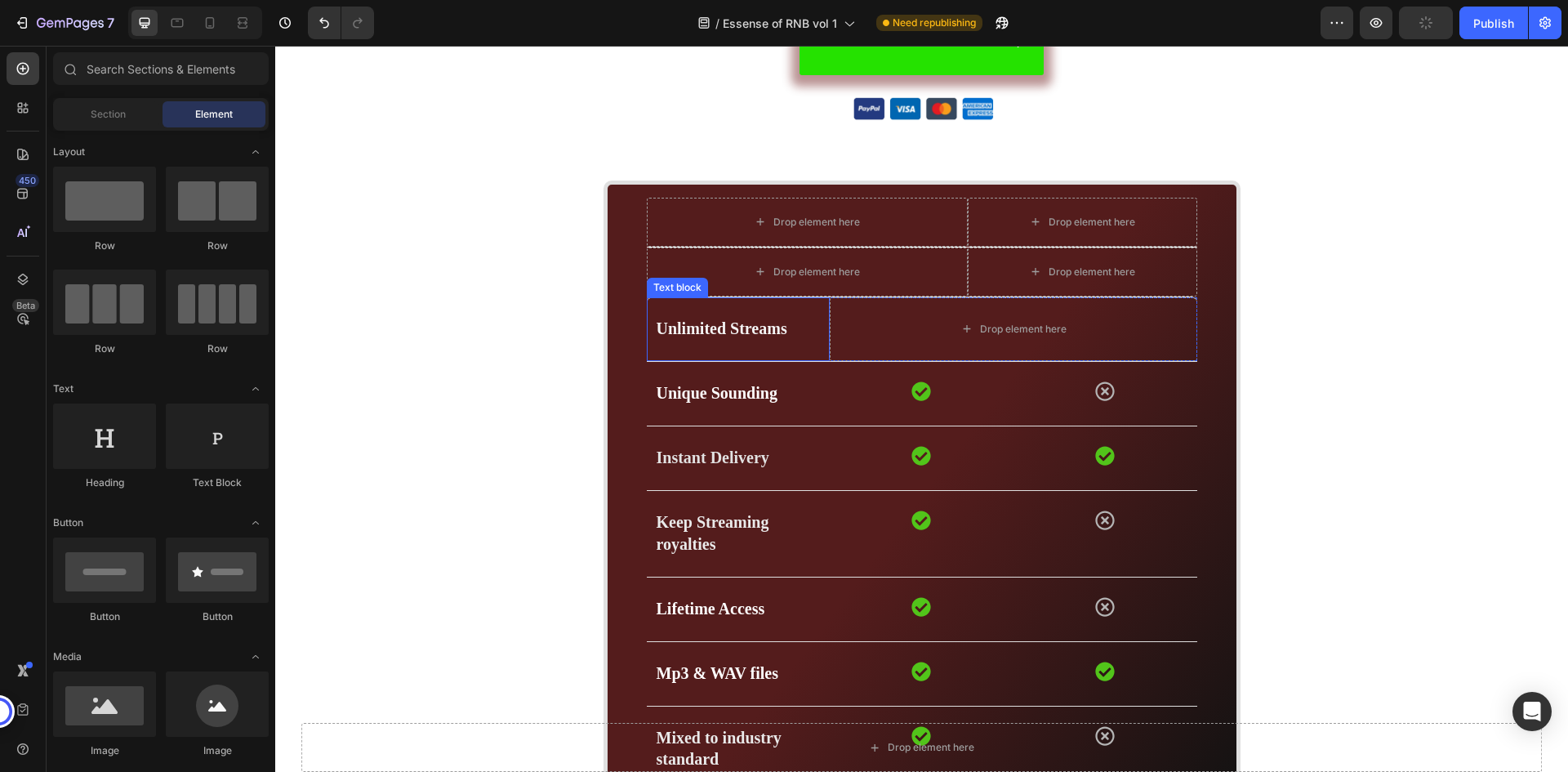
click at [820, 320] on div "Unlimited Streams Text block" at bounding box center [739, 329] width 184 height 64
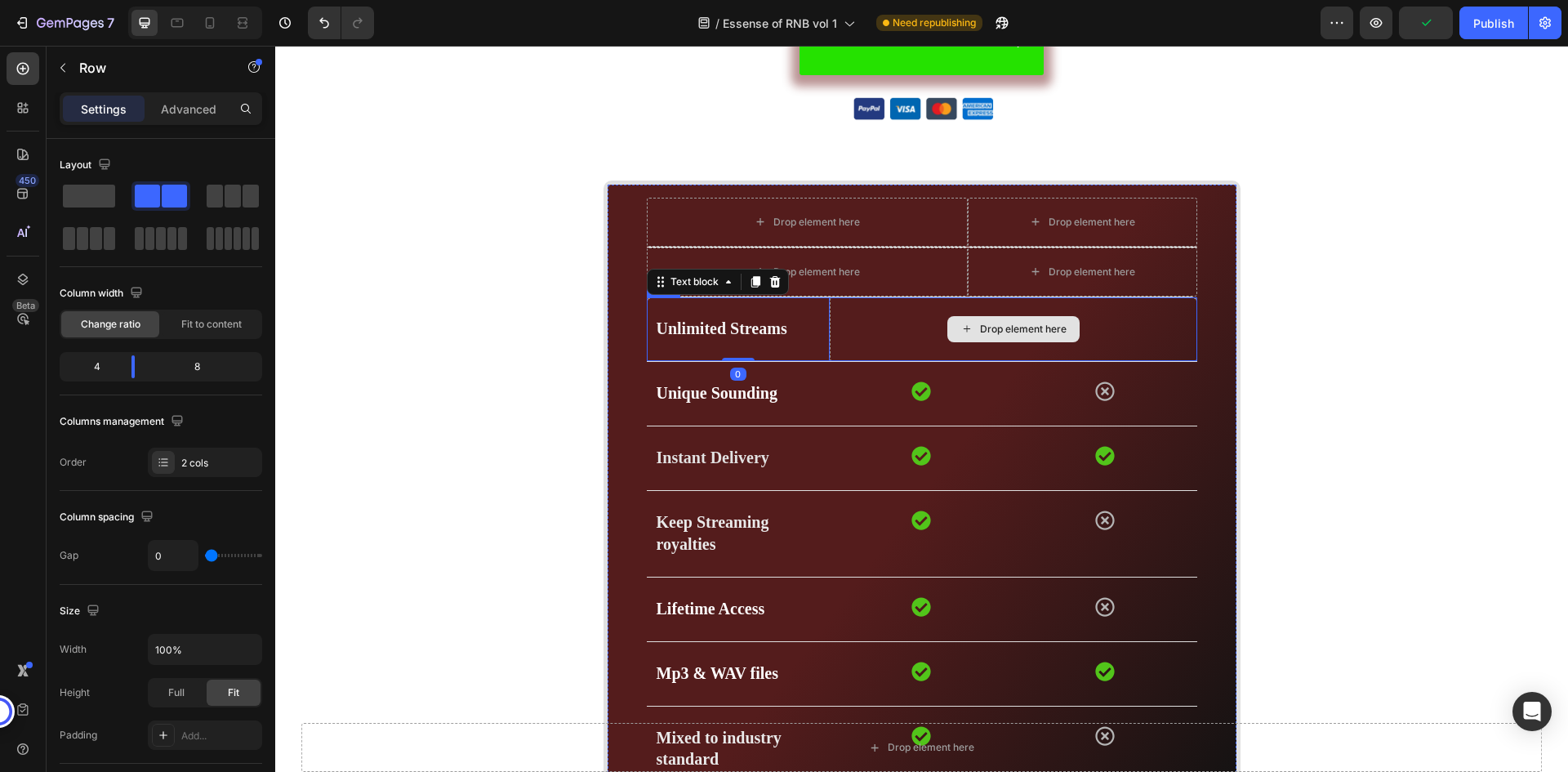
click at [927, 322] on div "Drop element here" at bounding box center [1013, 329] width 367 height 64
click at [743, 278] on icon at bounding box center [747, 282] width 11 height 12
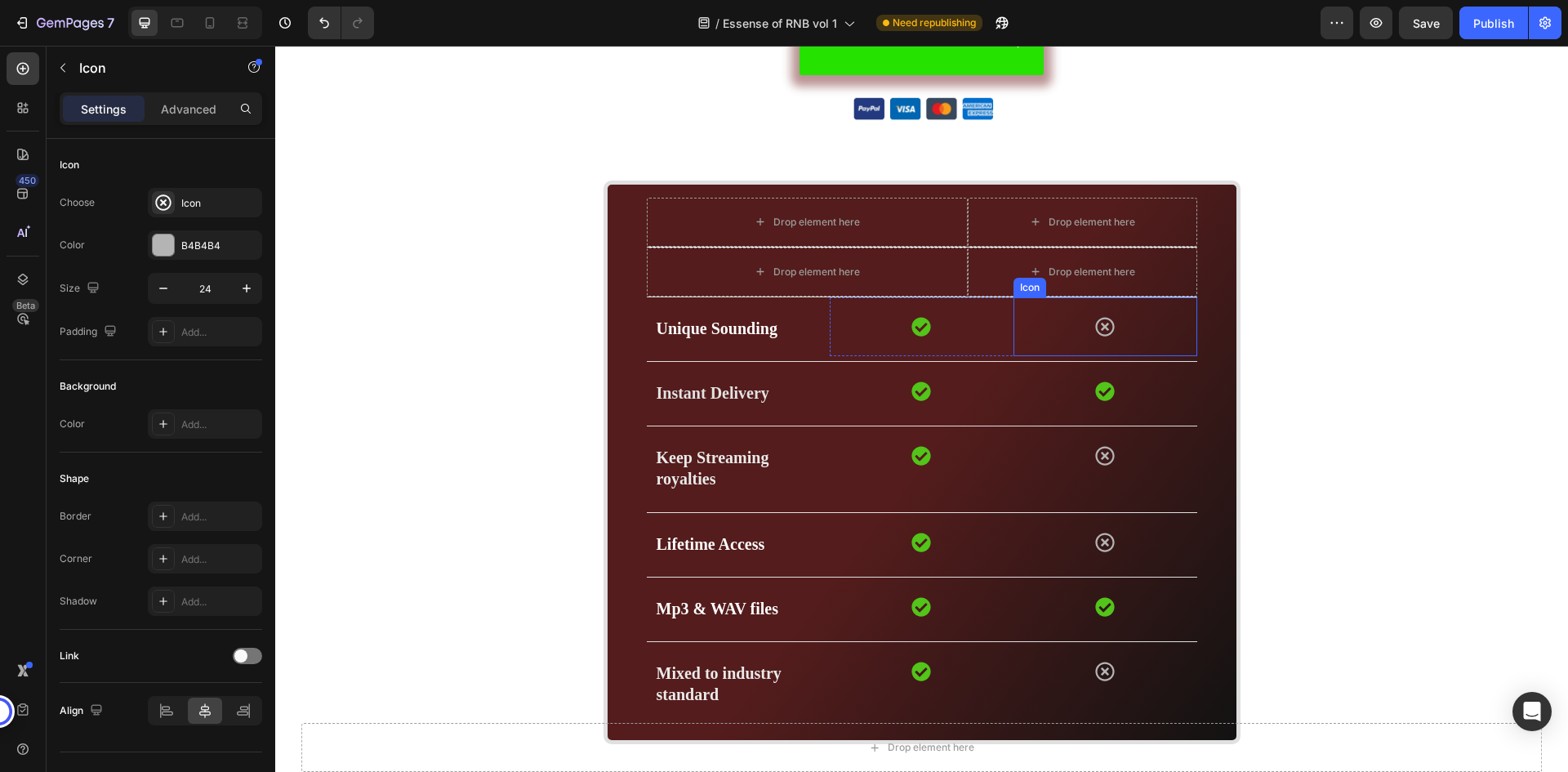
click at [1152, 322] on div "Icon" at bounding box center [1106, 327] width 184 height 59
click at [1107, 284] on icon at bounding box center [1113, 282] width 13 height 13
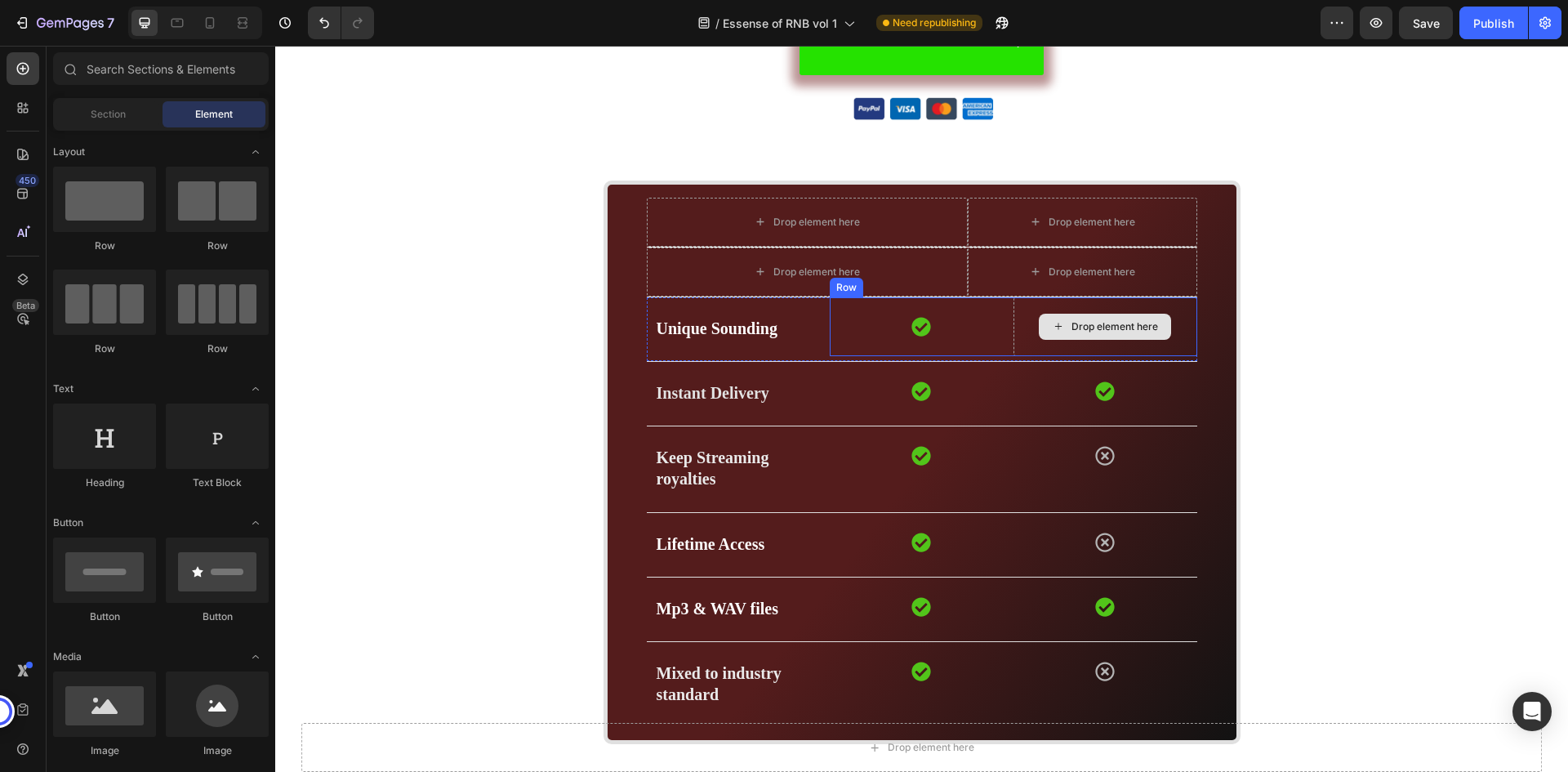
click at [1175, 314] on div "Drop element here" at bounding box center [1106, 327] width 184 height 59
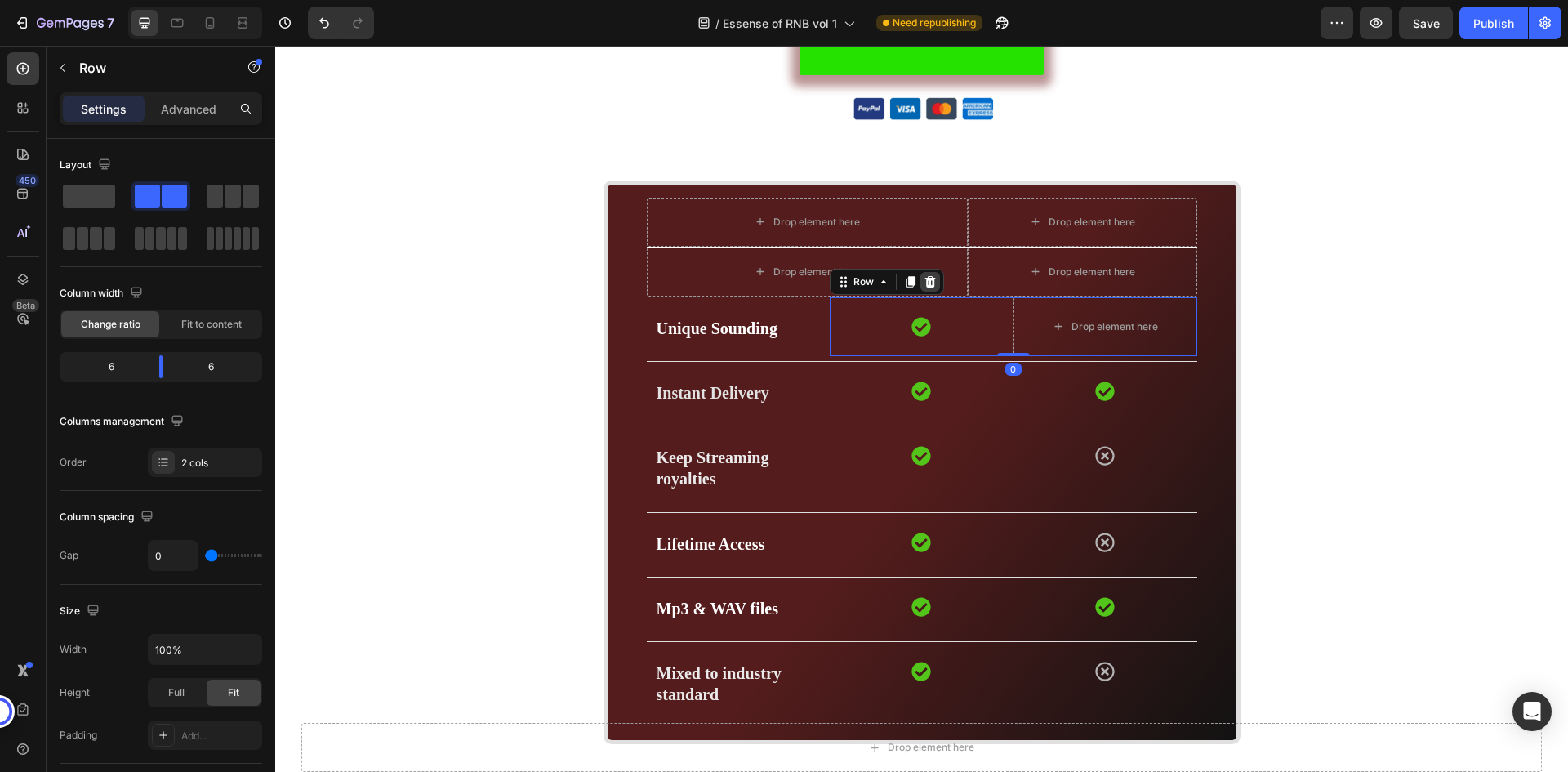
click at [927, 281] on icon at bounding box center [930, 282] width 11 height 12
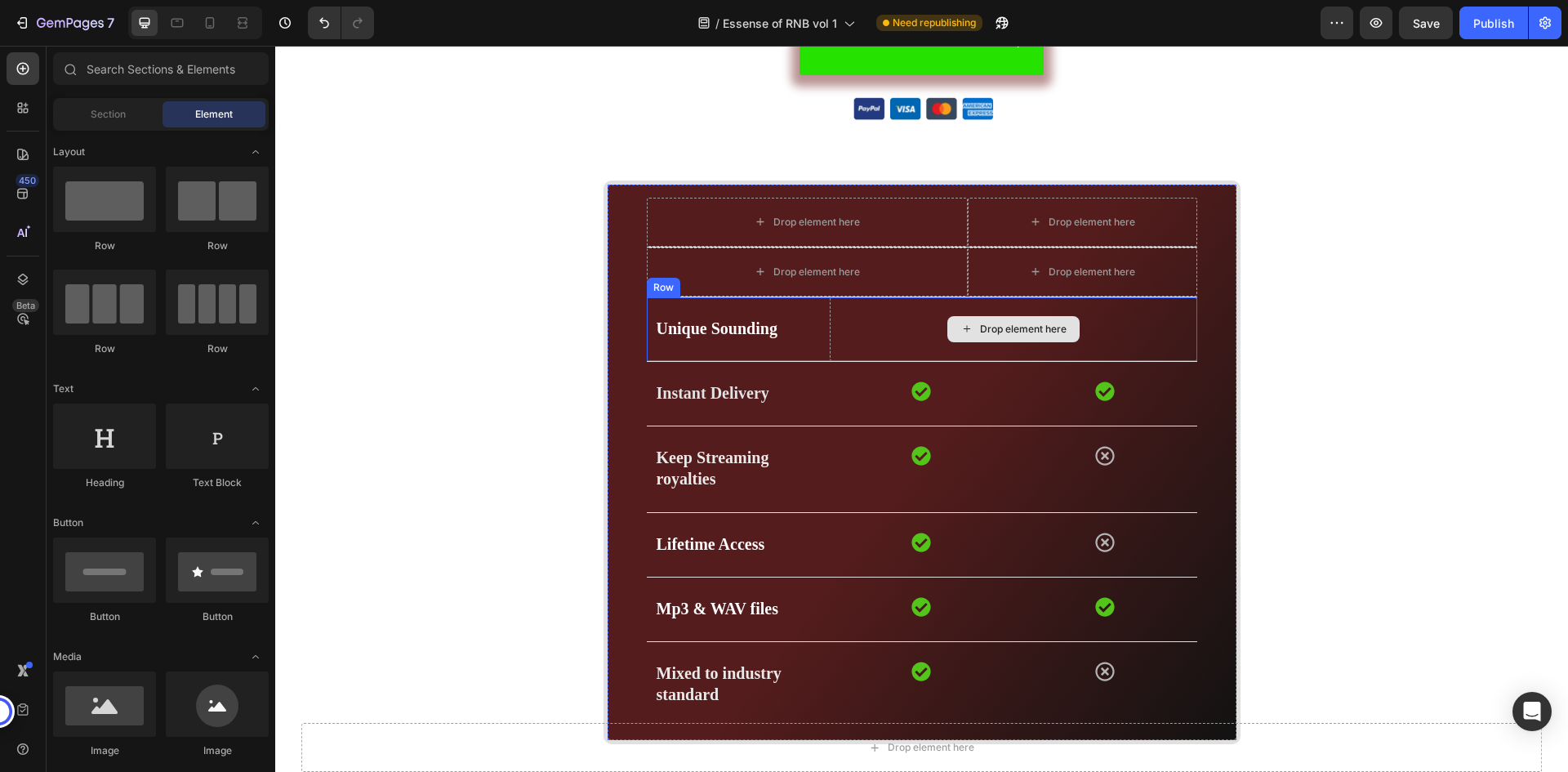
click at [1144, 324] on div "Drop element here" at bounding box center [1013, 329] width 367 height 64
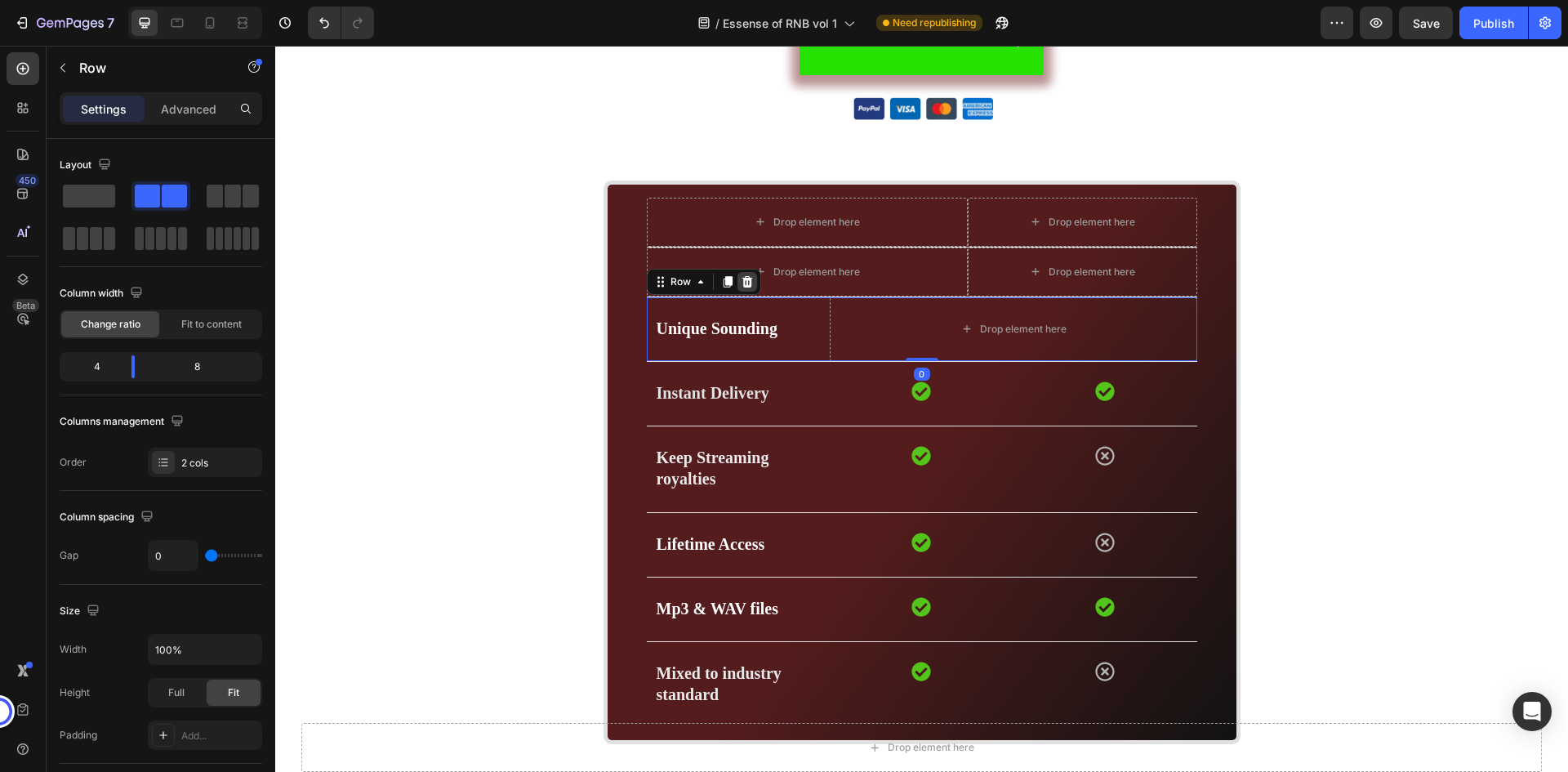
click at [742, 279] on icon at bounding box center [747, 282] width 11 height 12
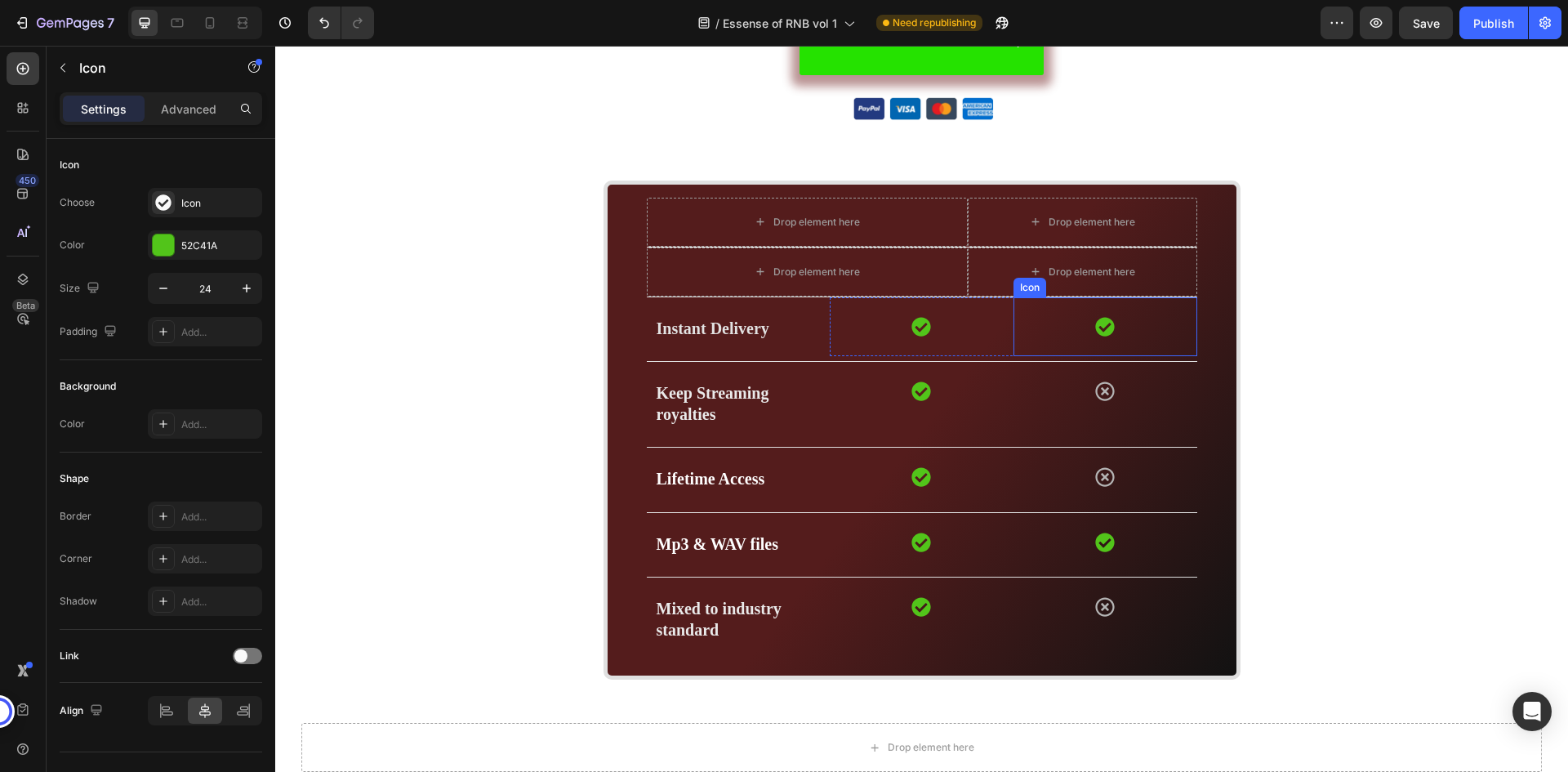
click at [1167, 317] on div "Icon" at bounding box center [1106, 327] width 184 height 59
click at [1107, 284] on icon at bounding box center [1113, 282] width 13 height 13
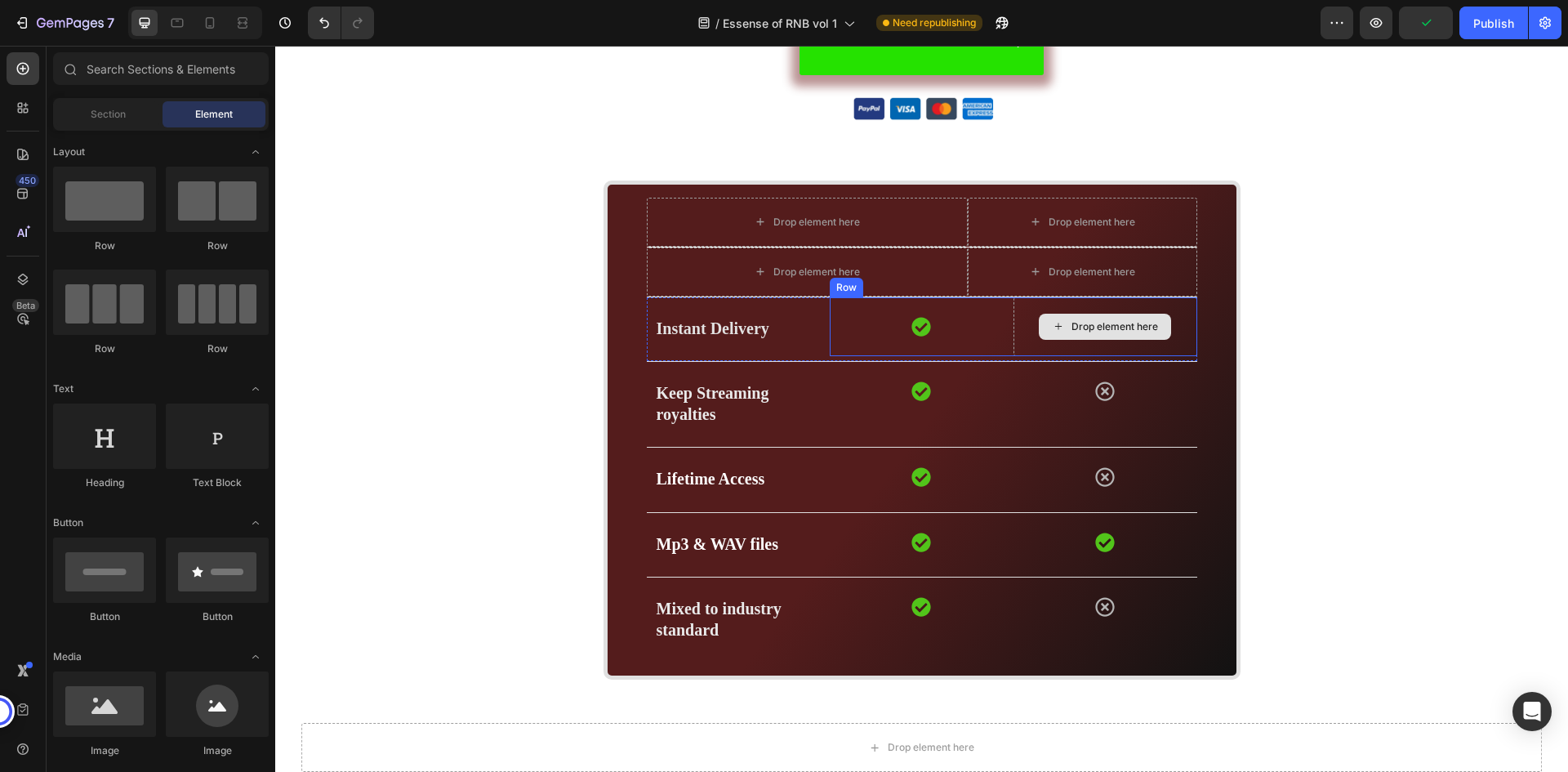
click at [1185, 313] on div "Drop element here" at bounding box center [1106, 327] width 184 height 59
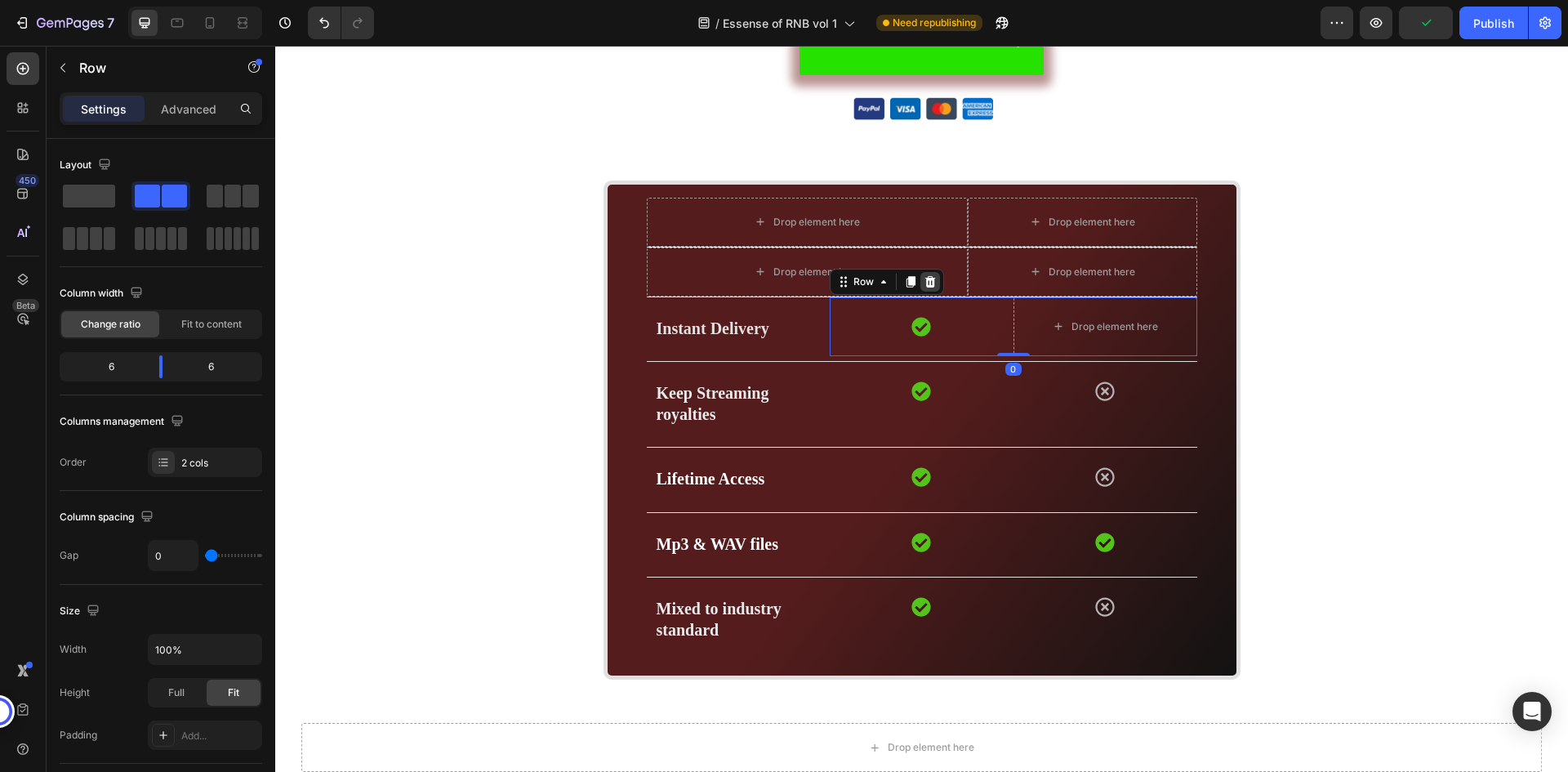
click at [924, 275] on icon at bounding box center [931, 282] width 13 height 13
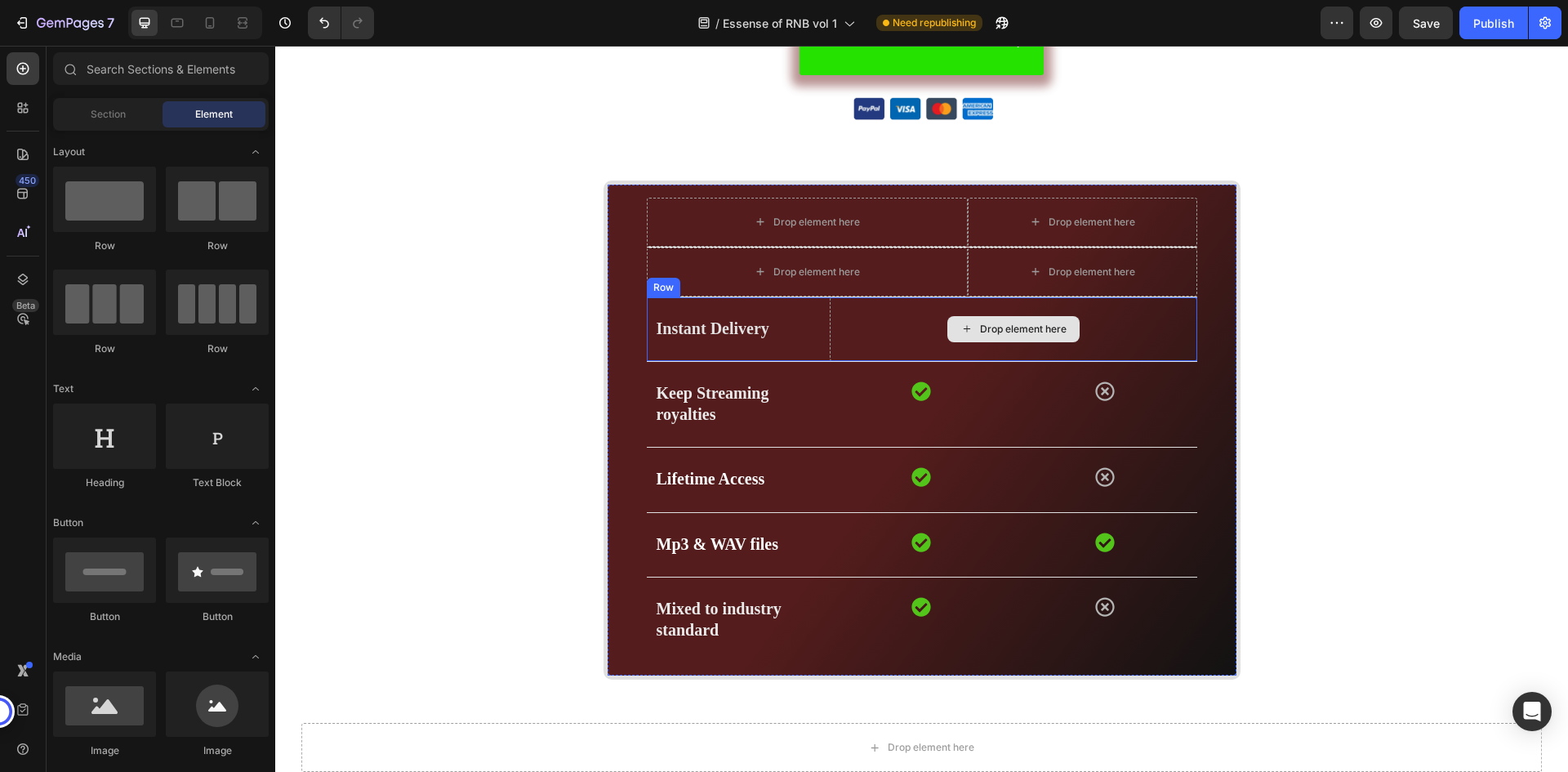
click at [1134, 318] on div "Drop element here" at bounding box center [1013, 329] width 367 height 64
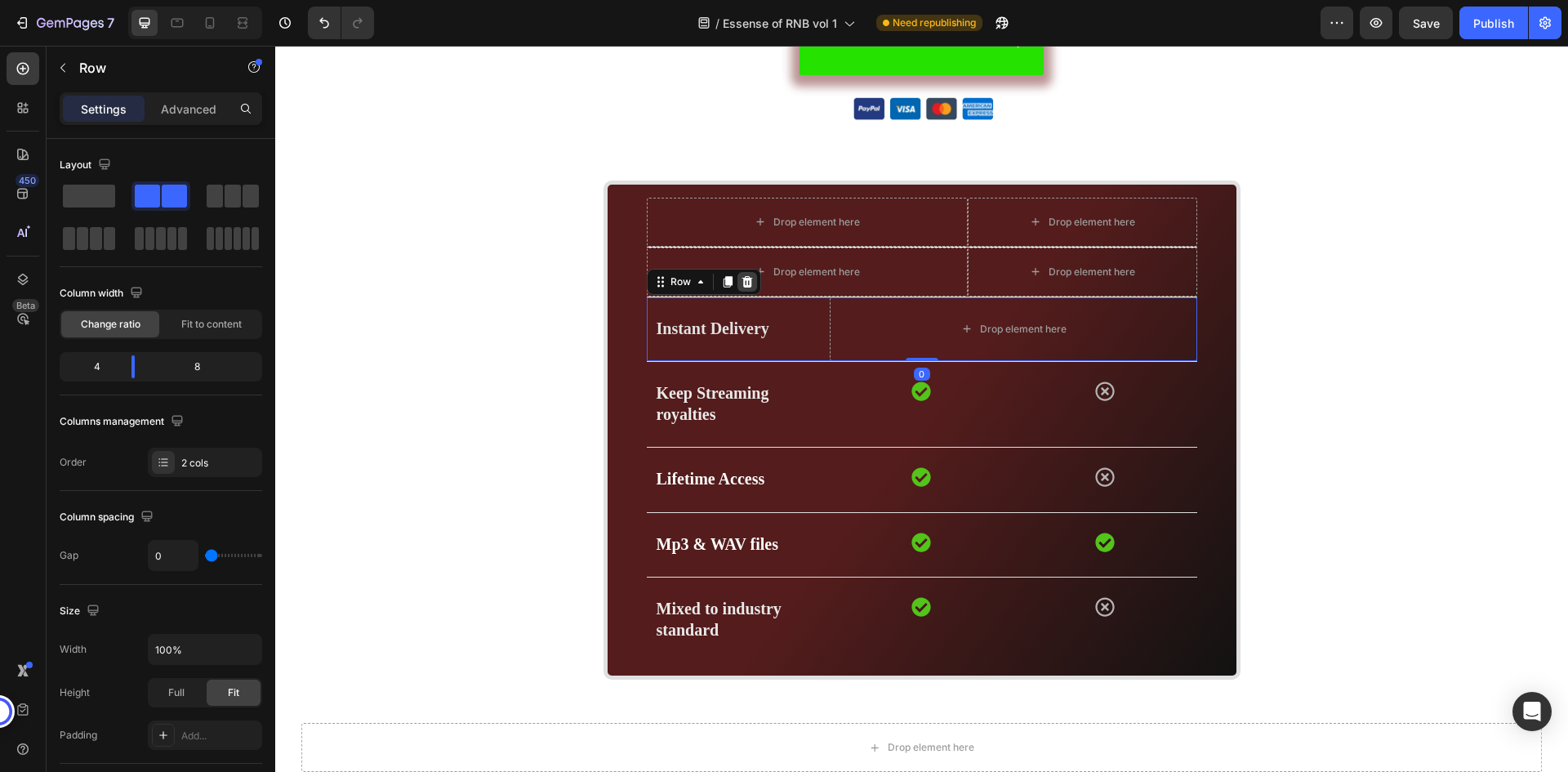
click at [741, 277] on icon at bounding box center [748, 282] width 13 height 13
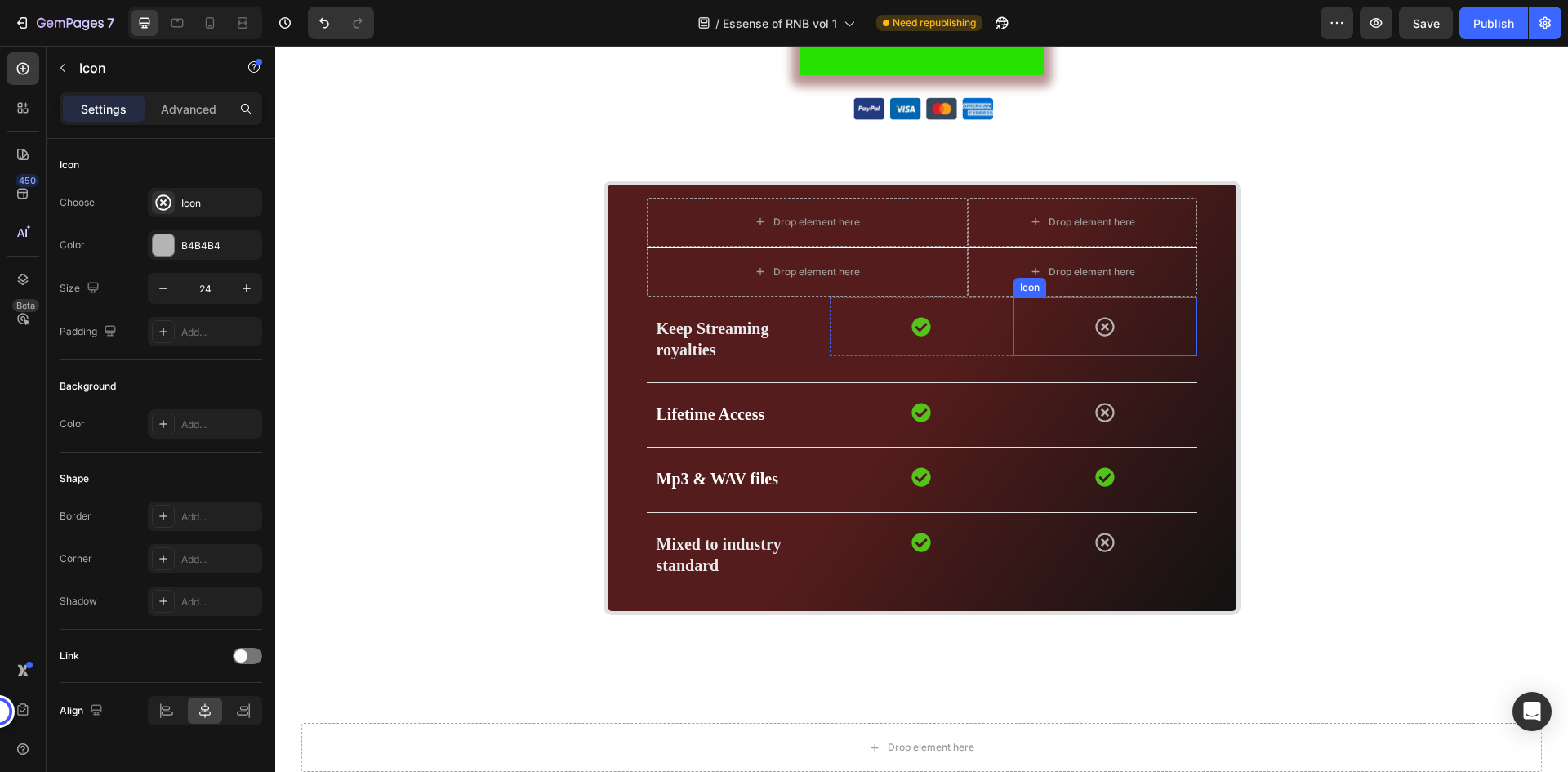
click at [1156, 320] on div "Icon" at bounding box center [1106, 327] width 184 height 59
click at [1108, 279] on icon at bounding box center [1113, 282] width 11 height 12
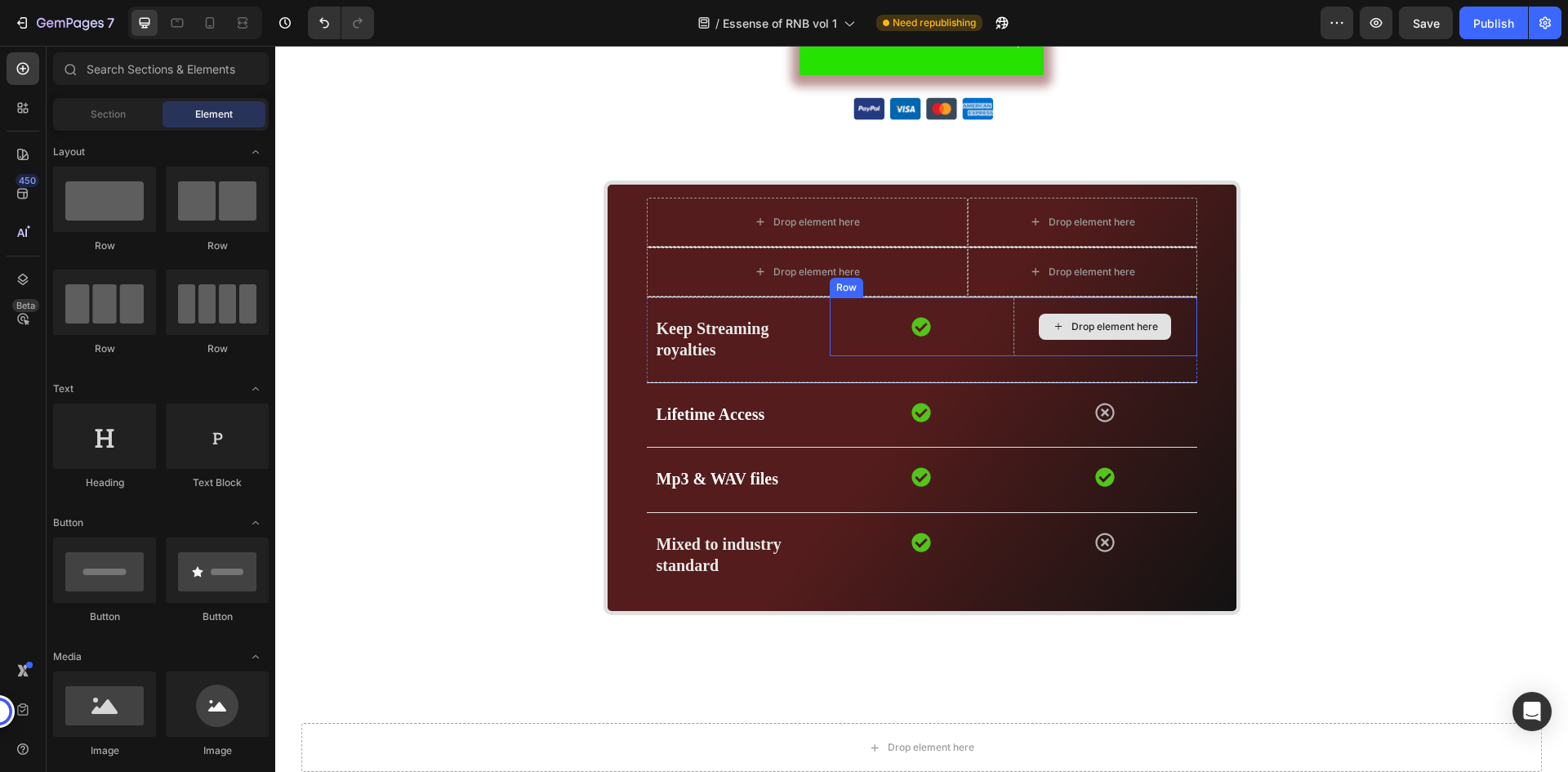
click at [1162, 311] on div "Drop element here" at bounding box center [1106, 327] width 184 height 59
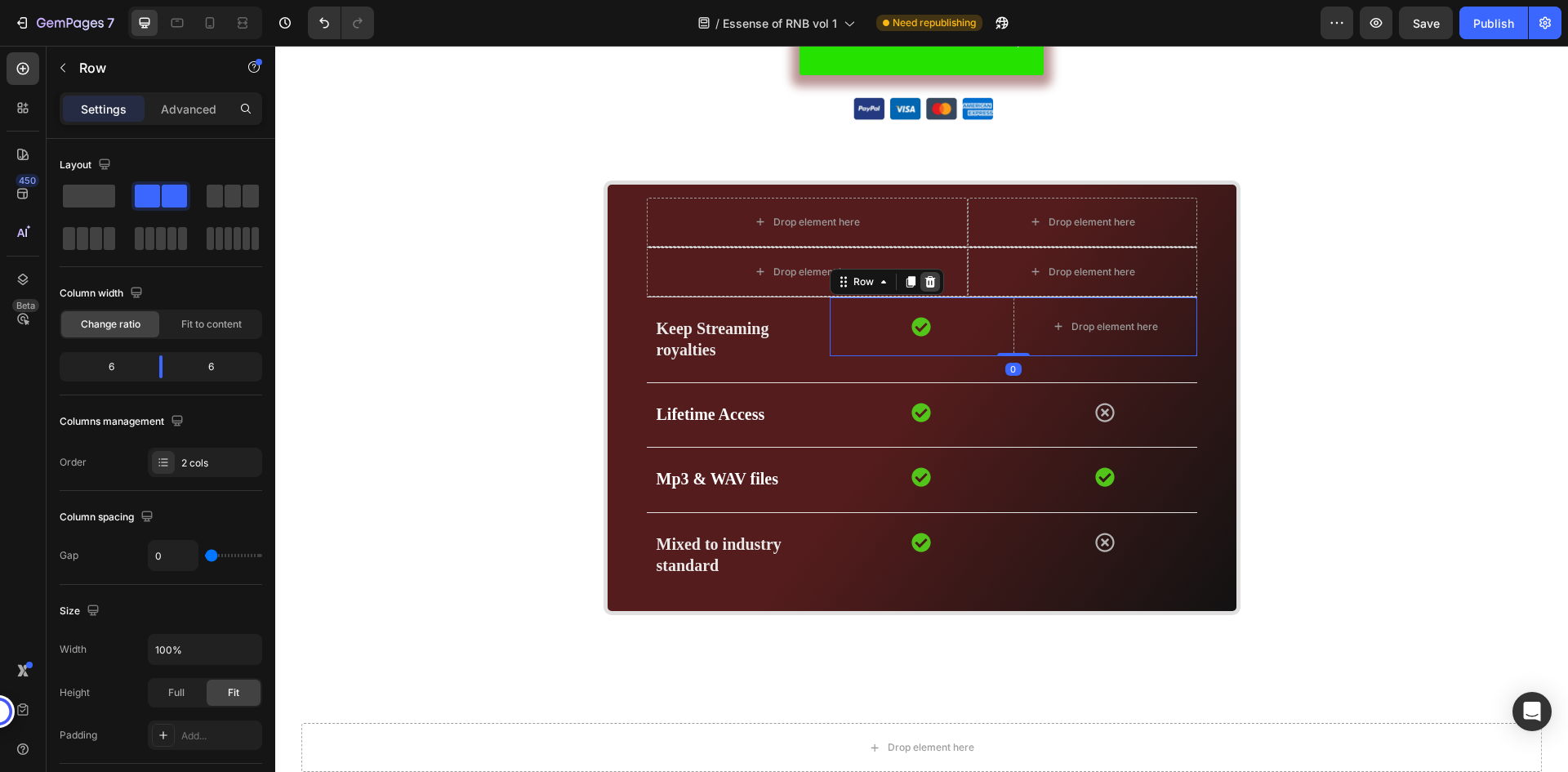
click at [925, 279] on icon at bounding box center [930, 282] width 11 height 12
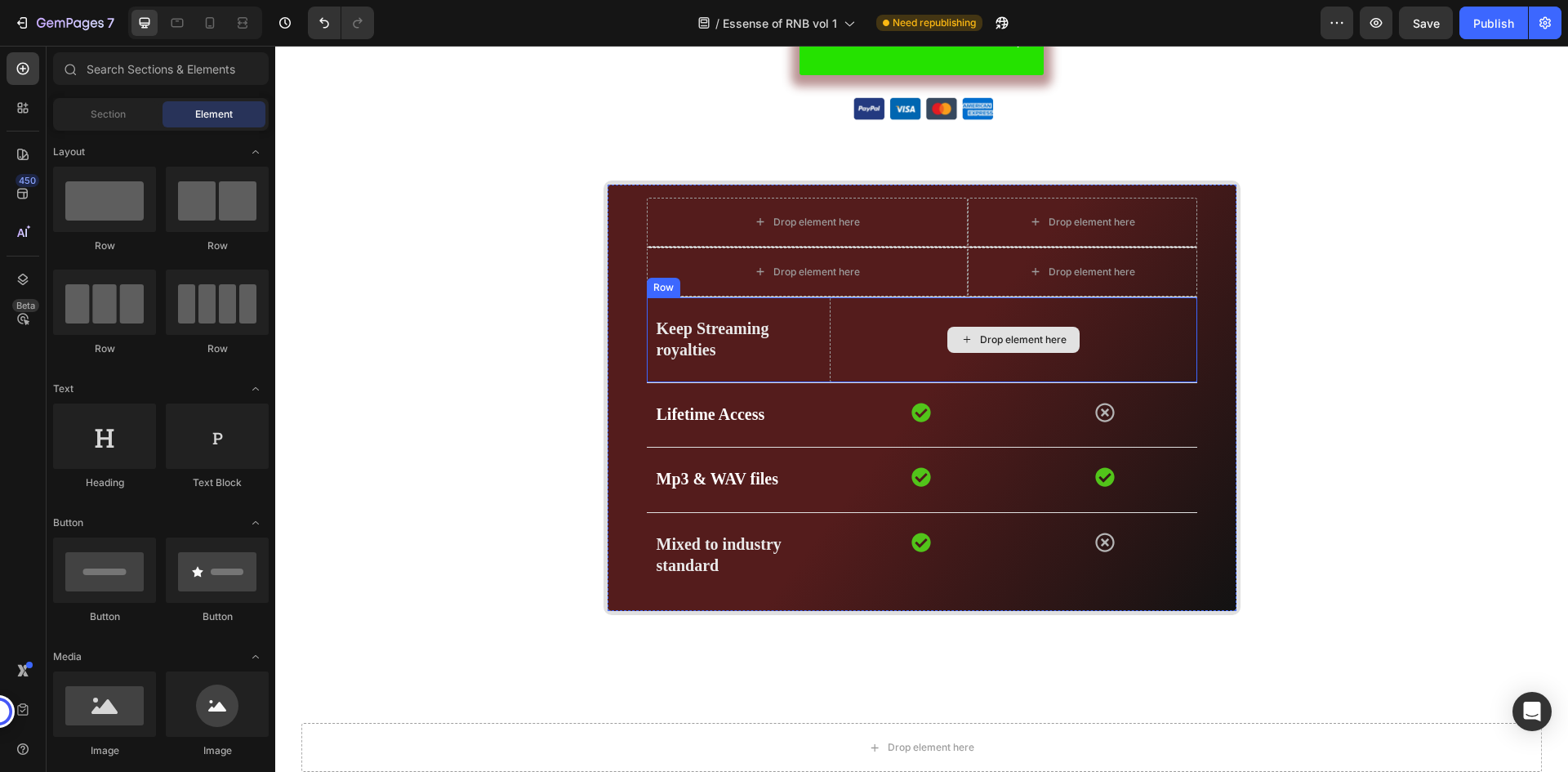
drag, startPoint x: 1139, startPoint y: 327, endPoint x: 1070, endPoint y: 320, distance: 69.4
click at [1139, 327] on div "Drop element here" at bounding box center [1013, 339] width 367 height 85
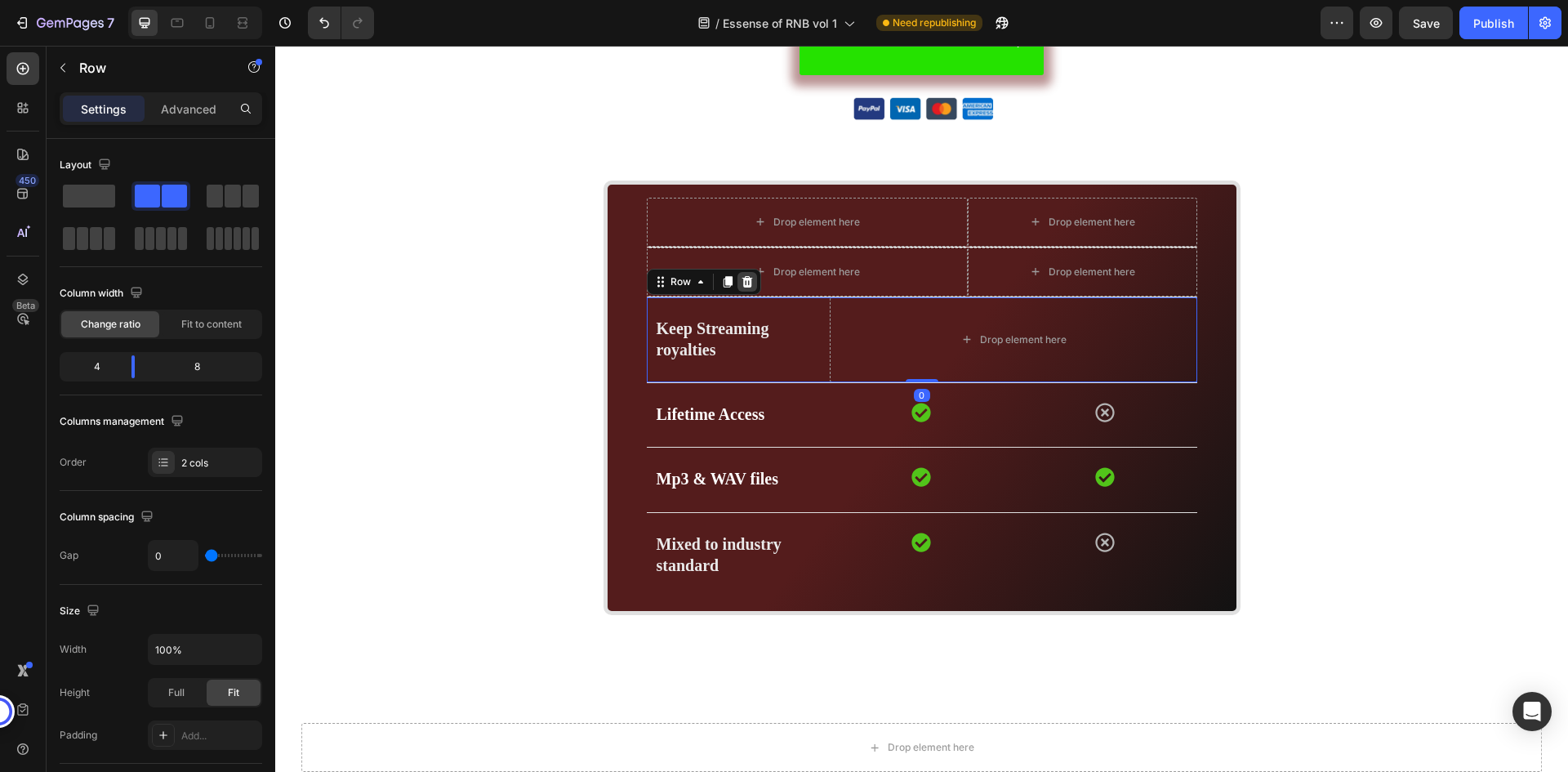
click at [745, 280] on icon at bounding box center [748, 282] width 13 height 13
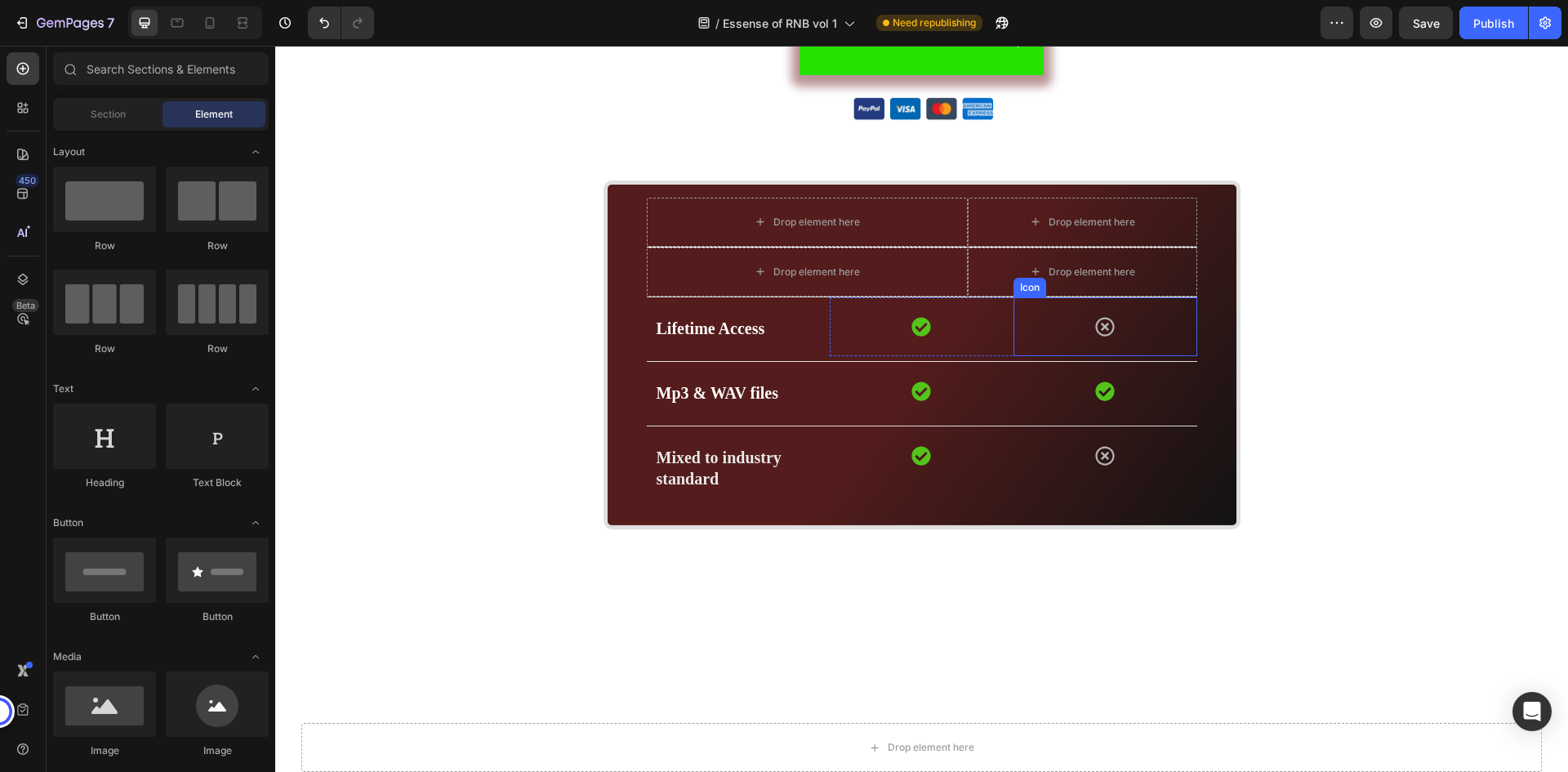
click at [1161, 327] on div "Icon" at bounding box center [1106, 327] width 184 height 59
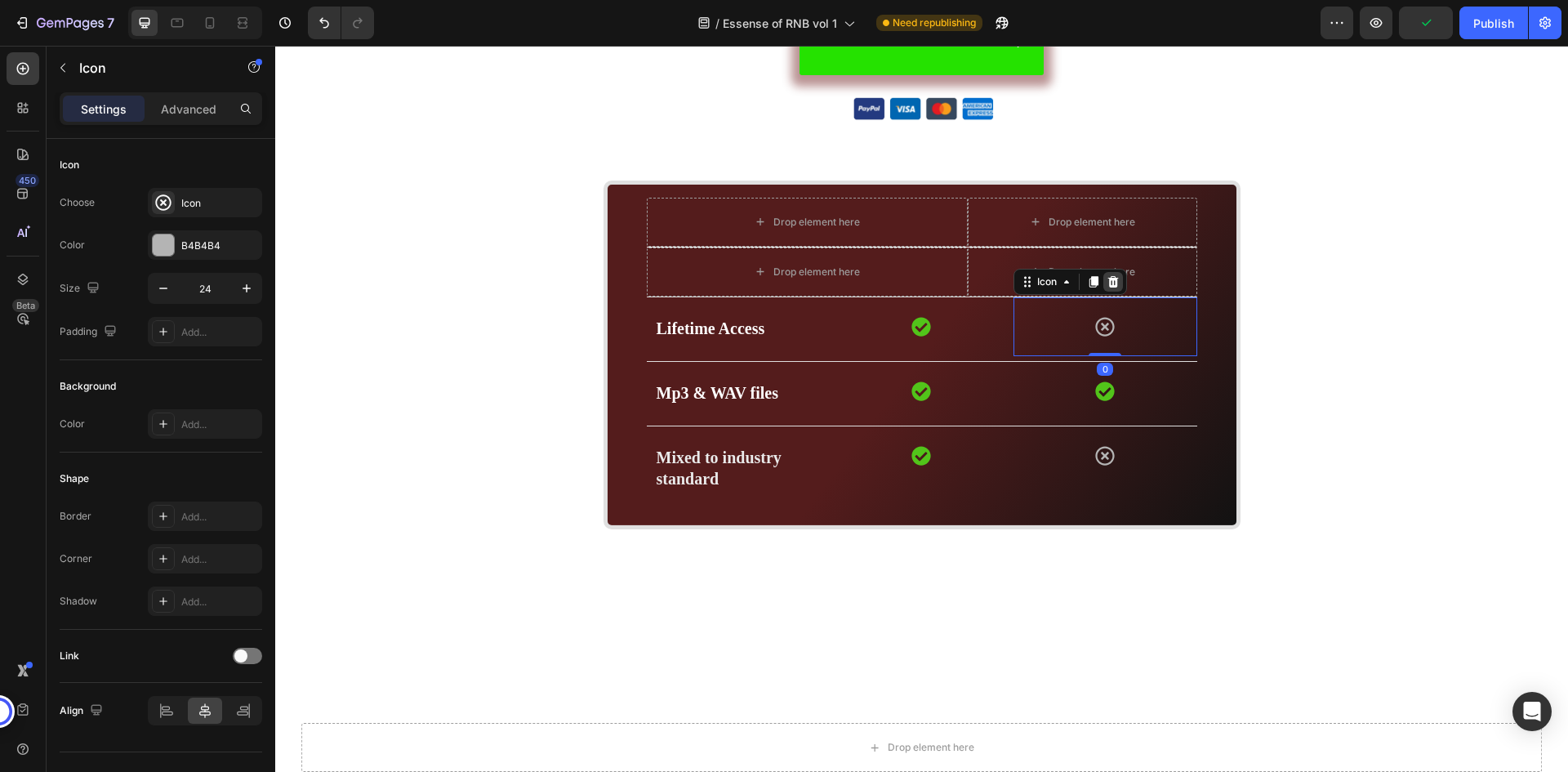
click at [1108, 281] on icon at bounding box center [1113, 282] width 11 height 12
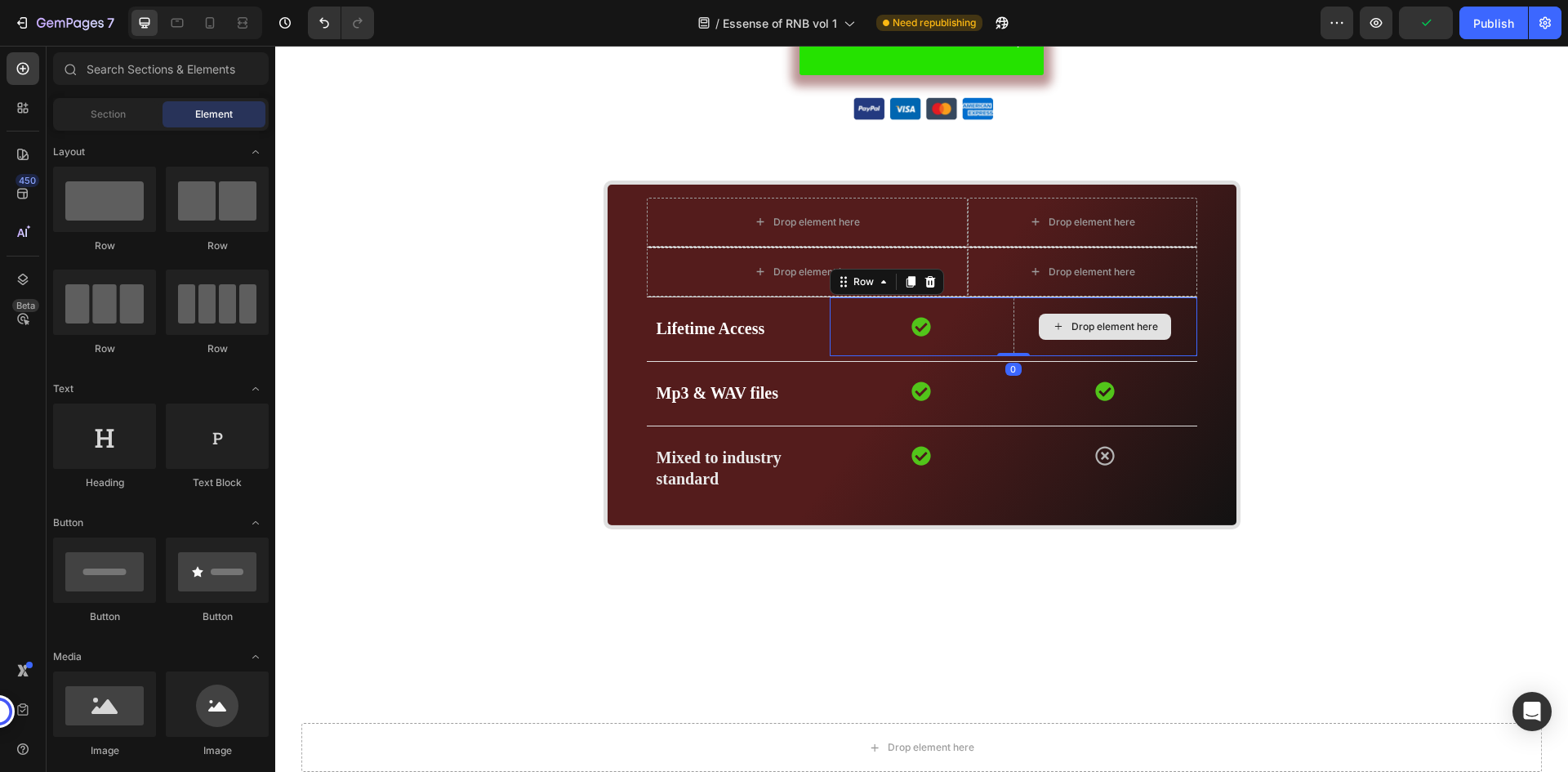
click at [1182, 311] on div "Drop element here" at bounding box center [1106, 327] width 184 height 59
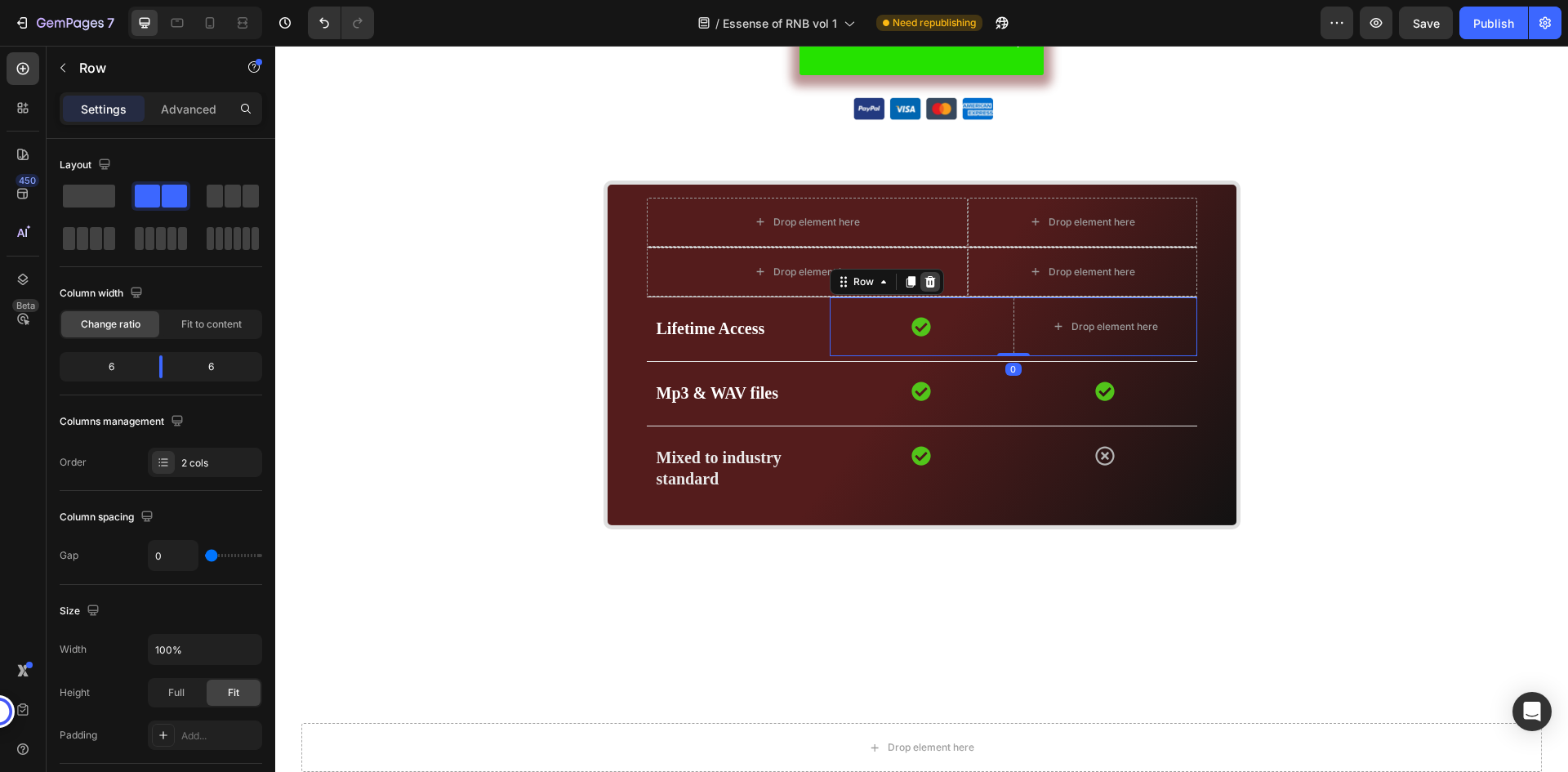
click at [925, 280] on icon at bounding box center [930, 282] width 11 height 12
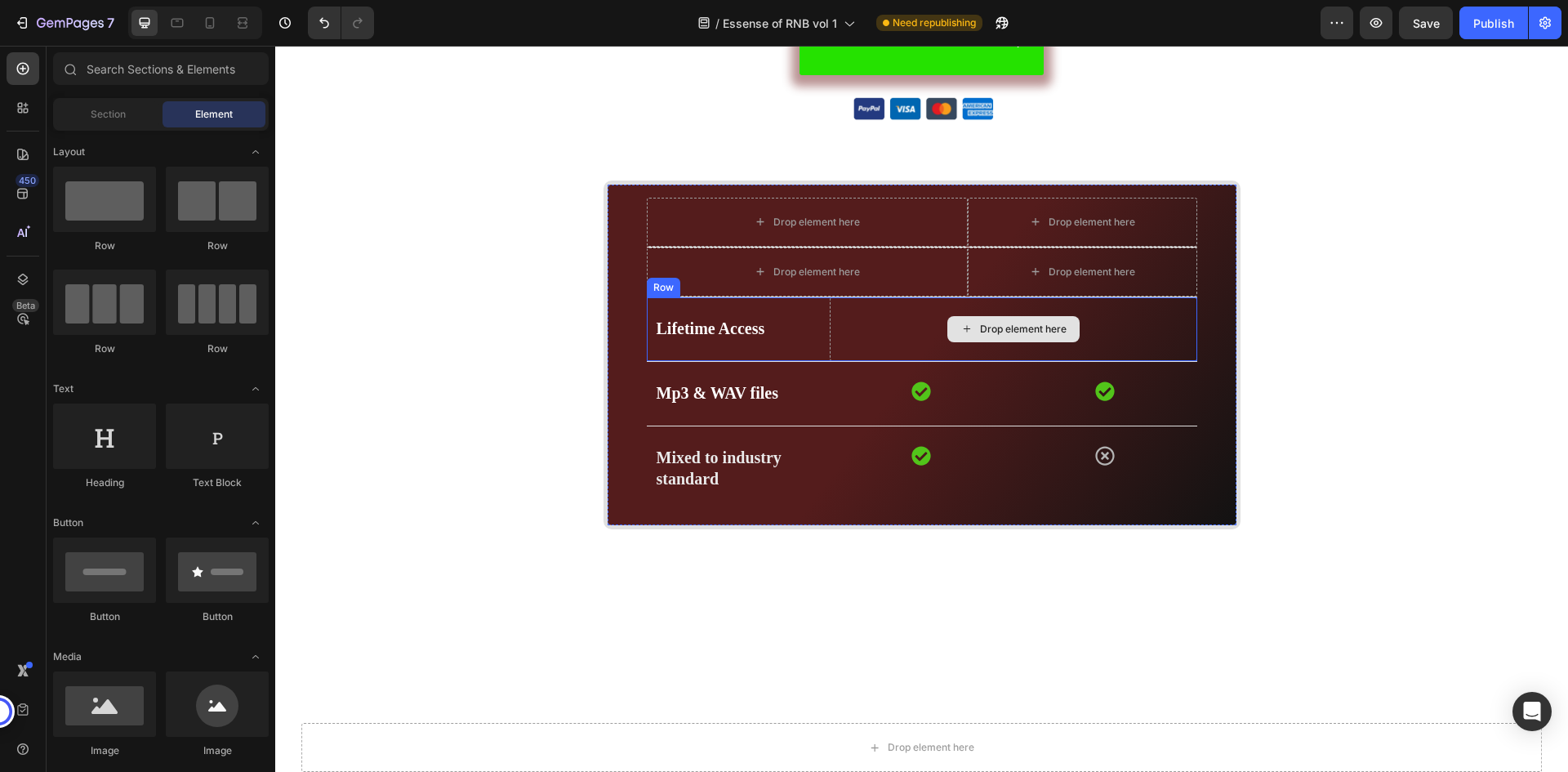
click at [1150, 333] on div "Drop element here" at bounding box center [1013, 329] width 367 height 64
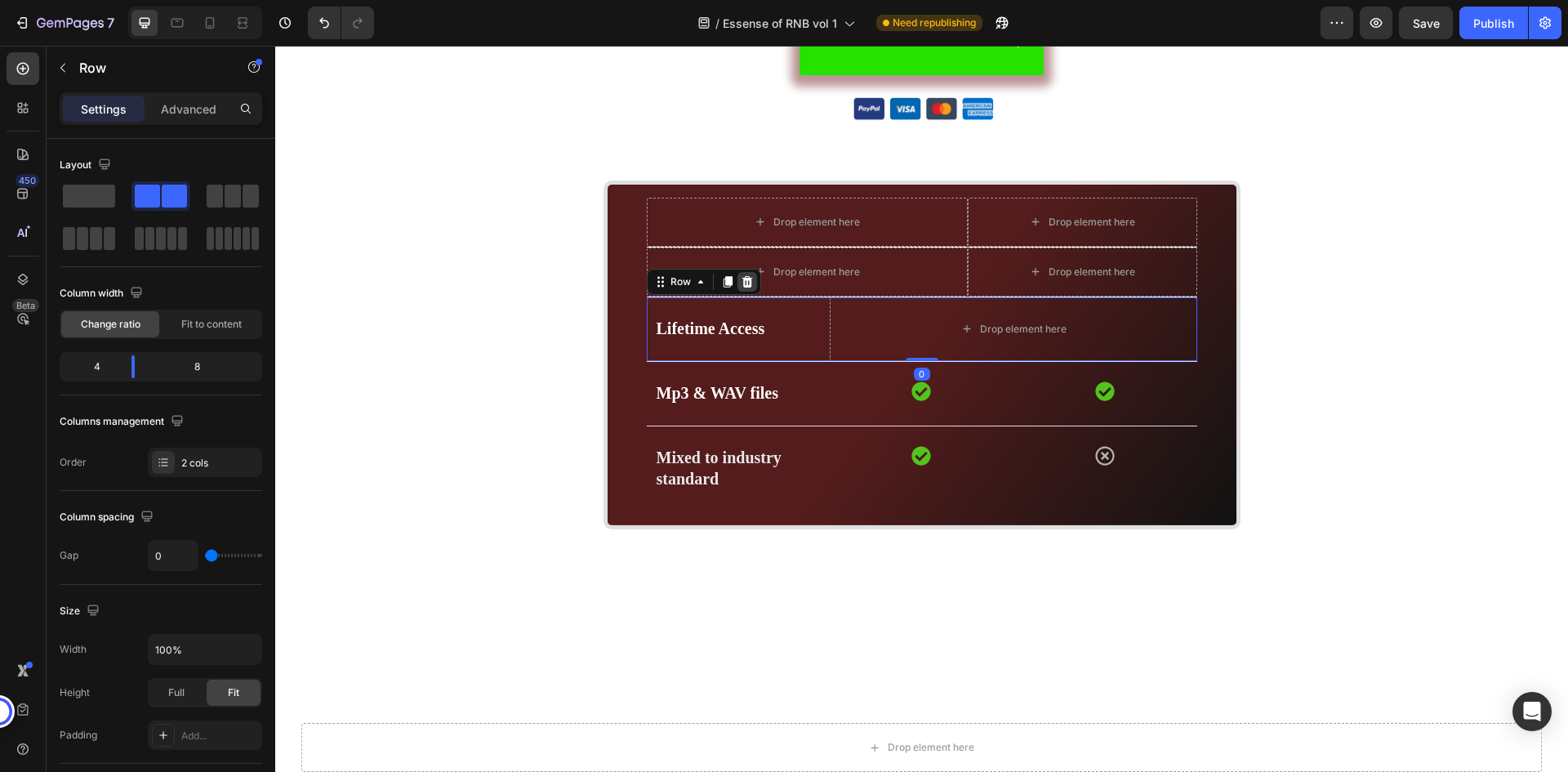
click at [744, 278] on icon at bounding box center [747, 282] width 11 height 12
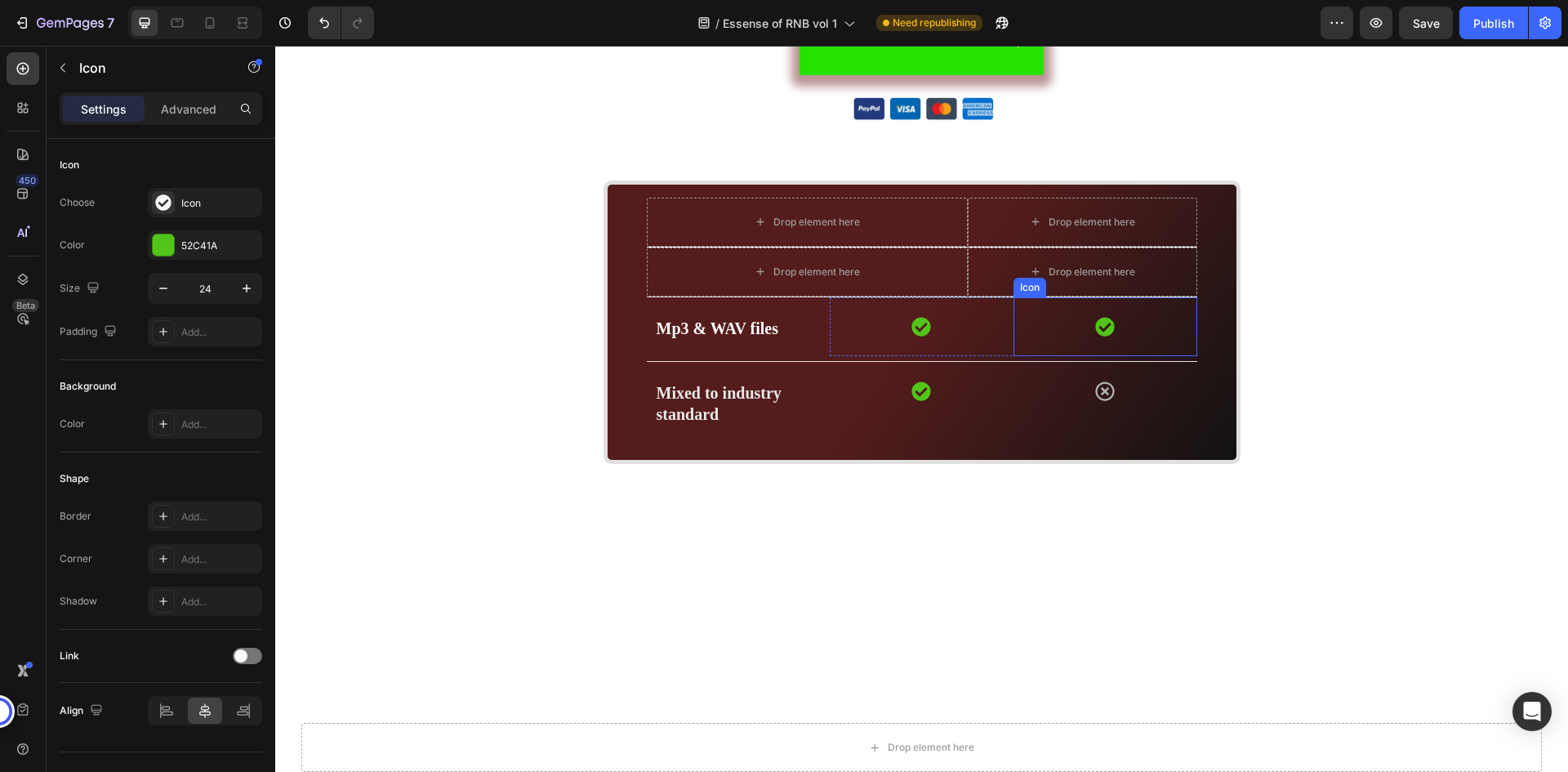
click at [1156, 327] on div "Icon" at bounding box center [1106, 327] width 184 height 59
click at [1108, 283] on icon at bounding box center [1113, 282] width 11 height 12
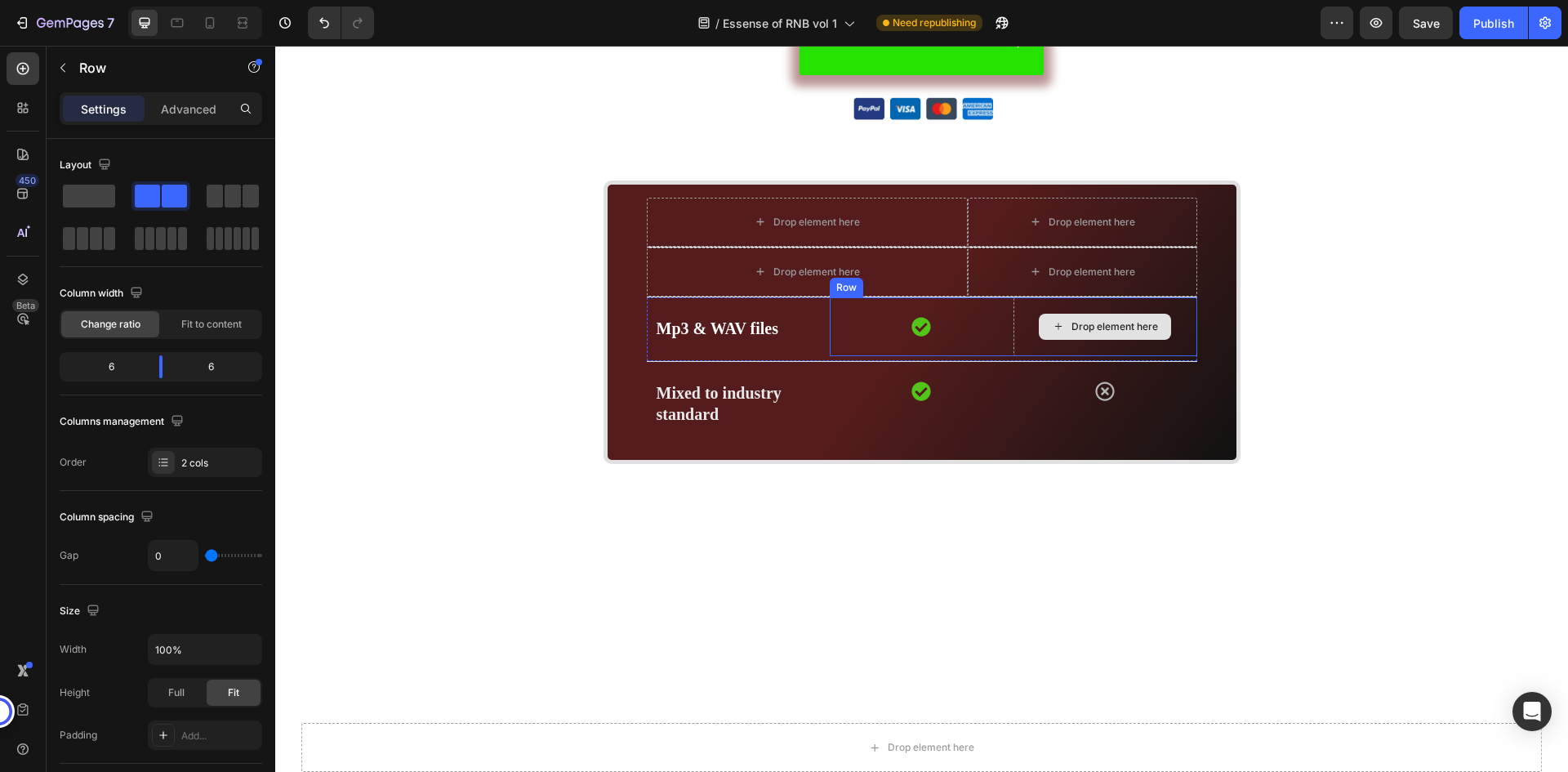
click at [1181, 316] on div "Drop element here" at bounding box center [1106, 327] width 184 height 59
click at [925, 279] on icon at bounding box center [930, 282] width 11 height 12
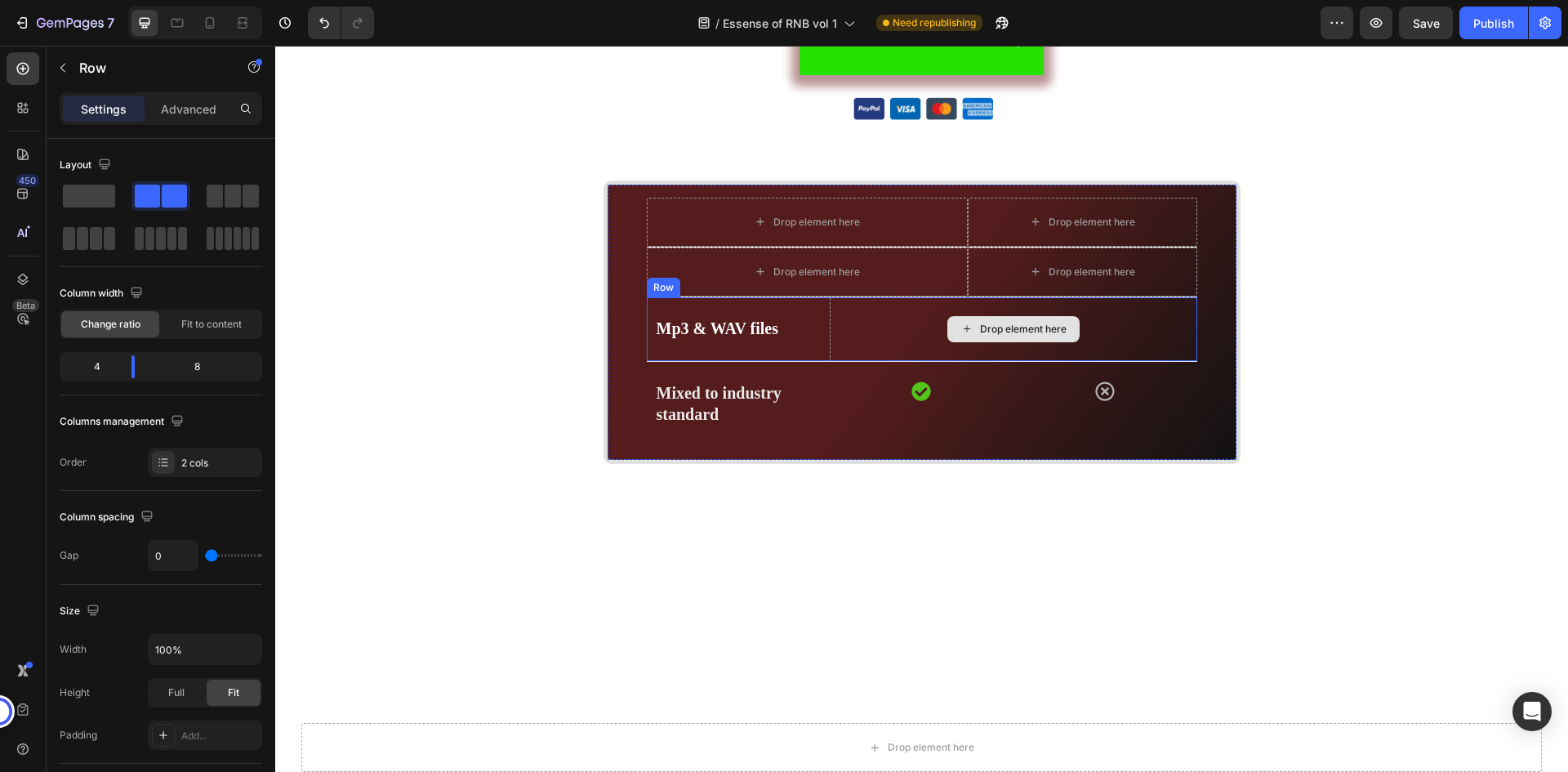
click at [1123, 319] on div "Drop element here" at bounding box center [1013, 329] width 367 height 64
click at [742, 280] on icon at bounding box center [747, 282] width 11 height 12
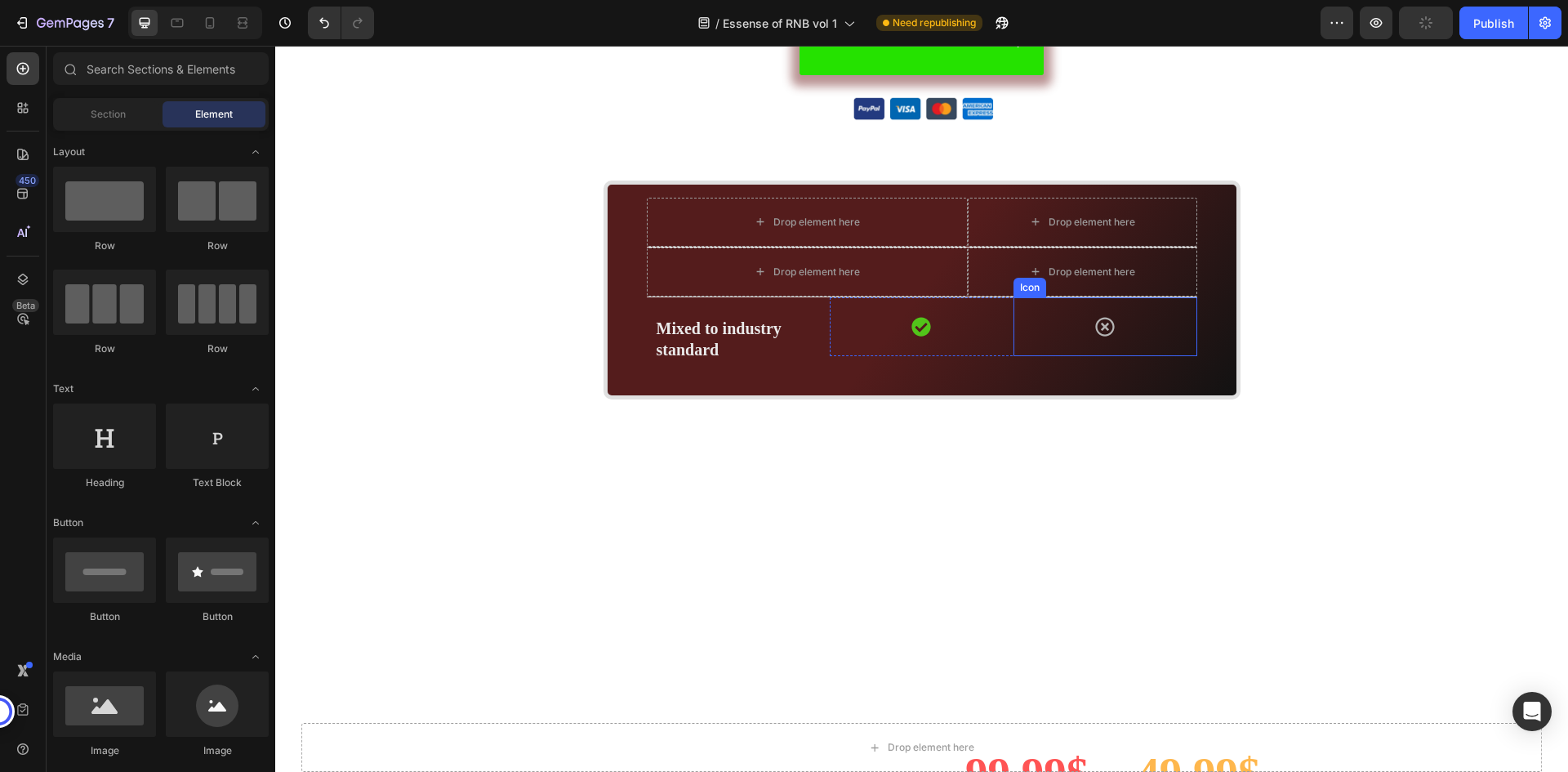
click at [1158, 317] on div "Icon" at bounding box center [1106, 327] width 184 height 59
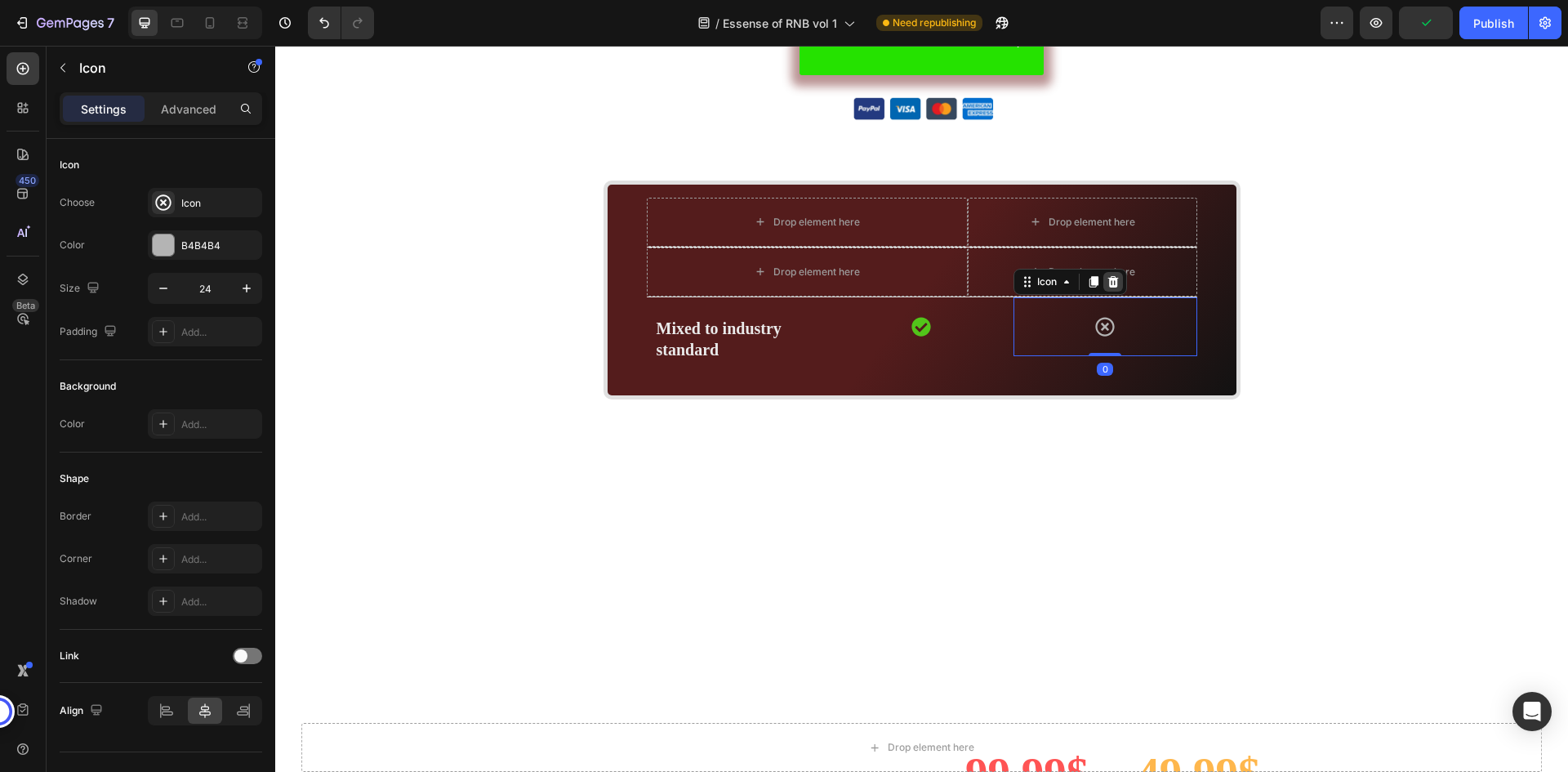
click at [1108, 286] on icon at bounding box center [1113, 282] width 11 height 12
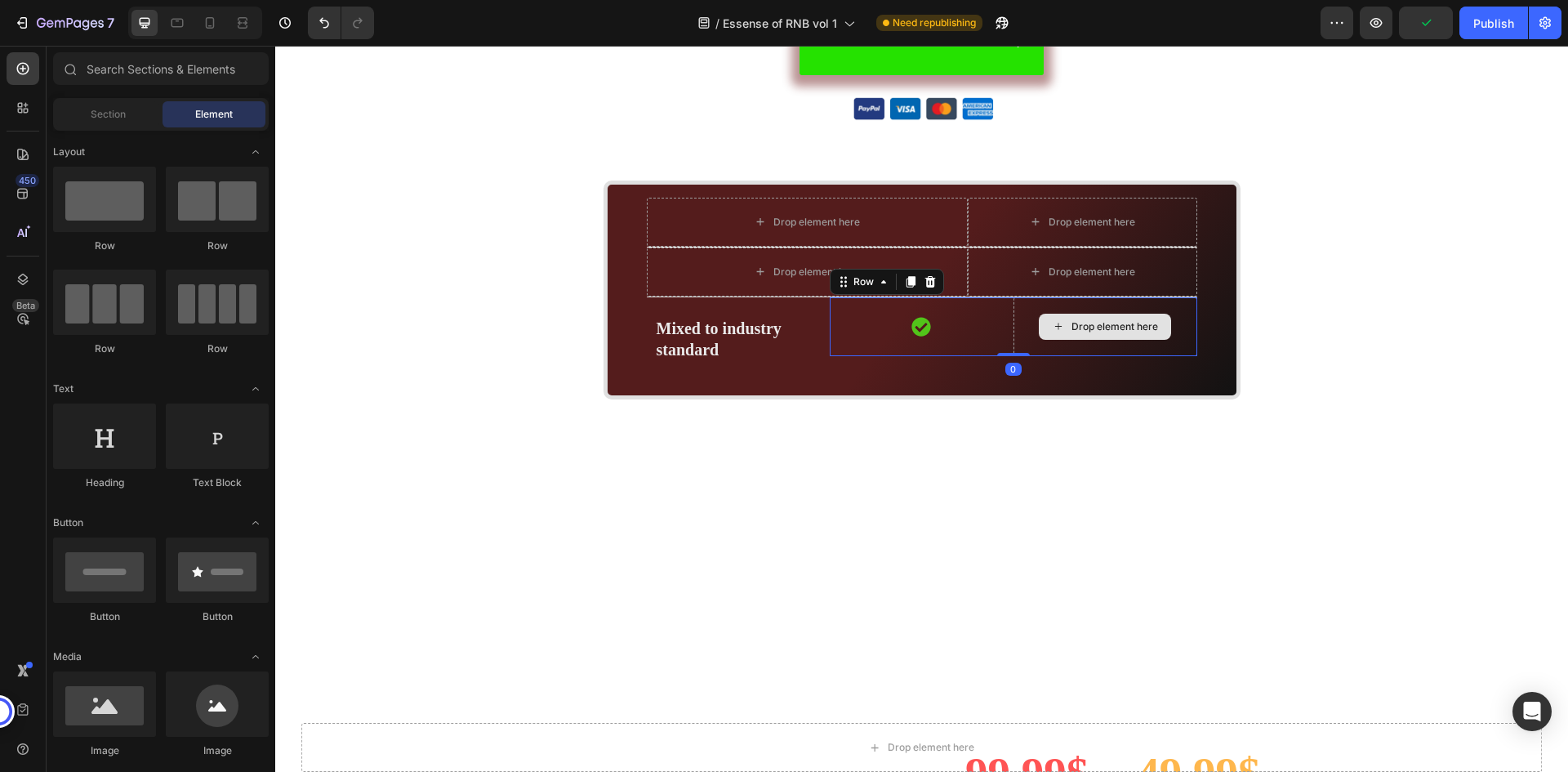
click at [1174, 313] on div "Drop element here" at bounding box center [1106, 327] width 184 height 59
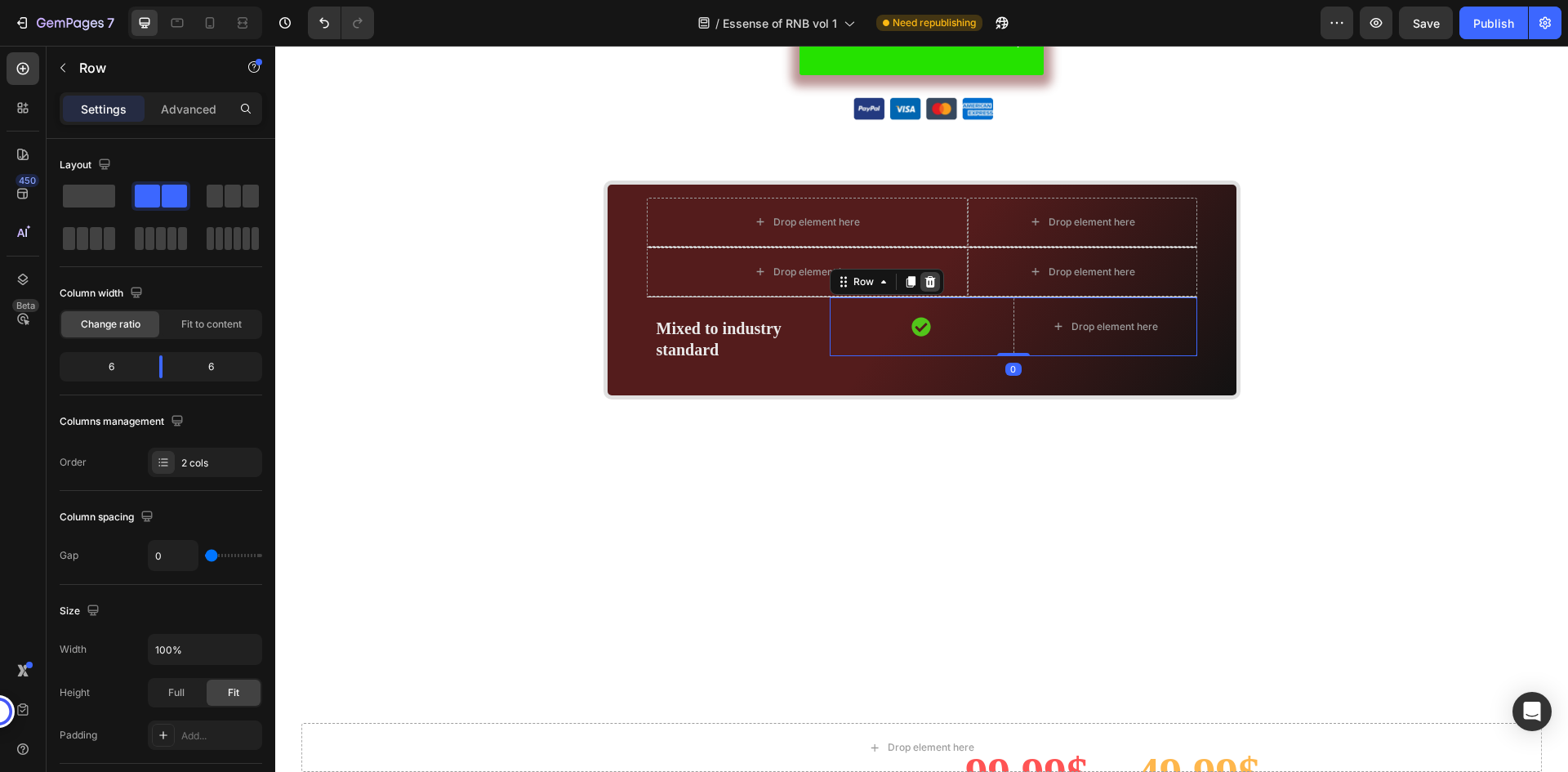
click at [925, 278] on icon at bounding box center [930, 282] width 11 height 12
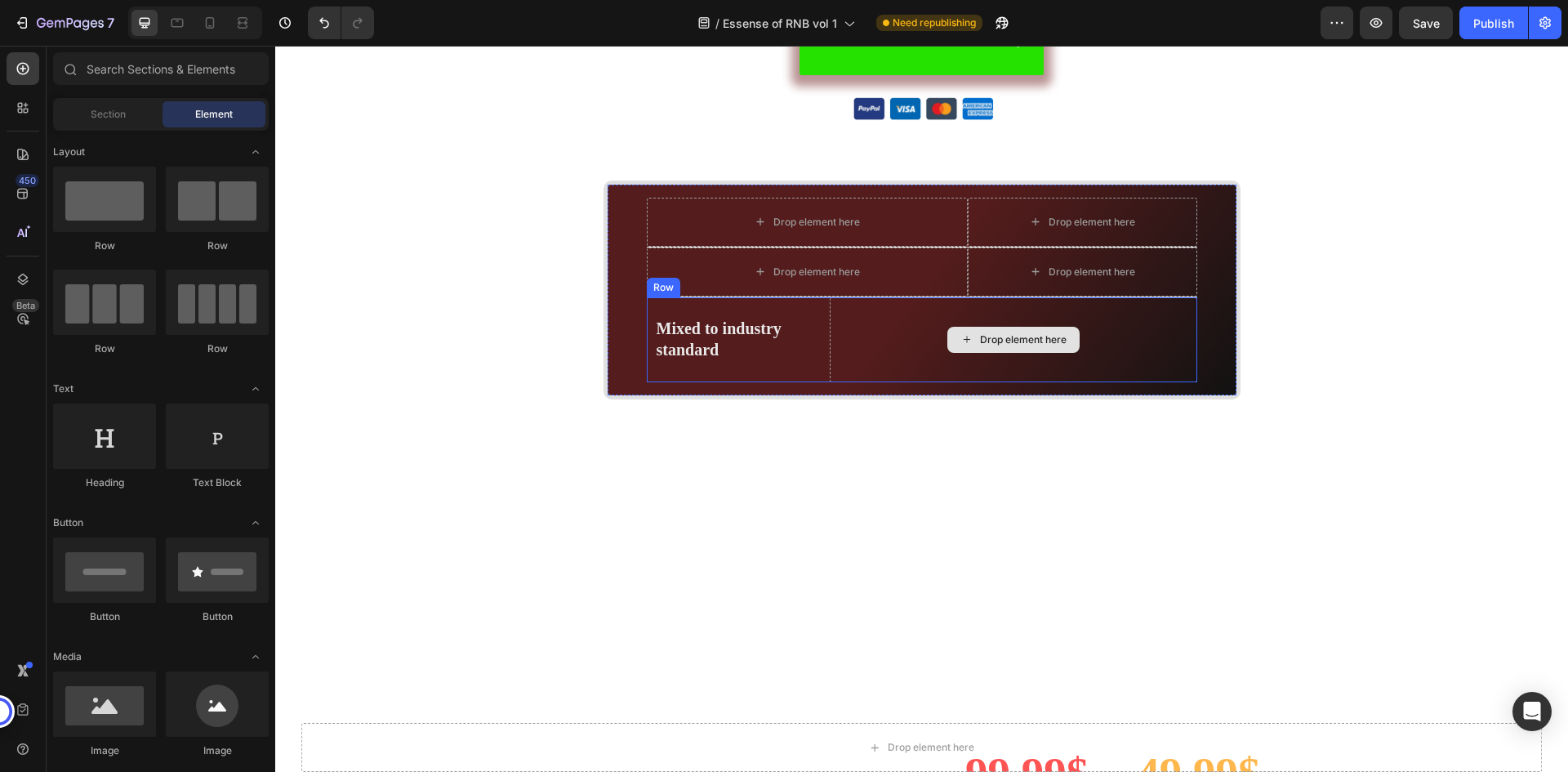
click at [1133, 317] on div "Drop element here" at bounding box center [1013, 339] width 367 height 85
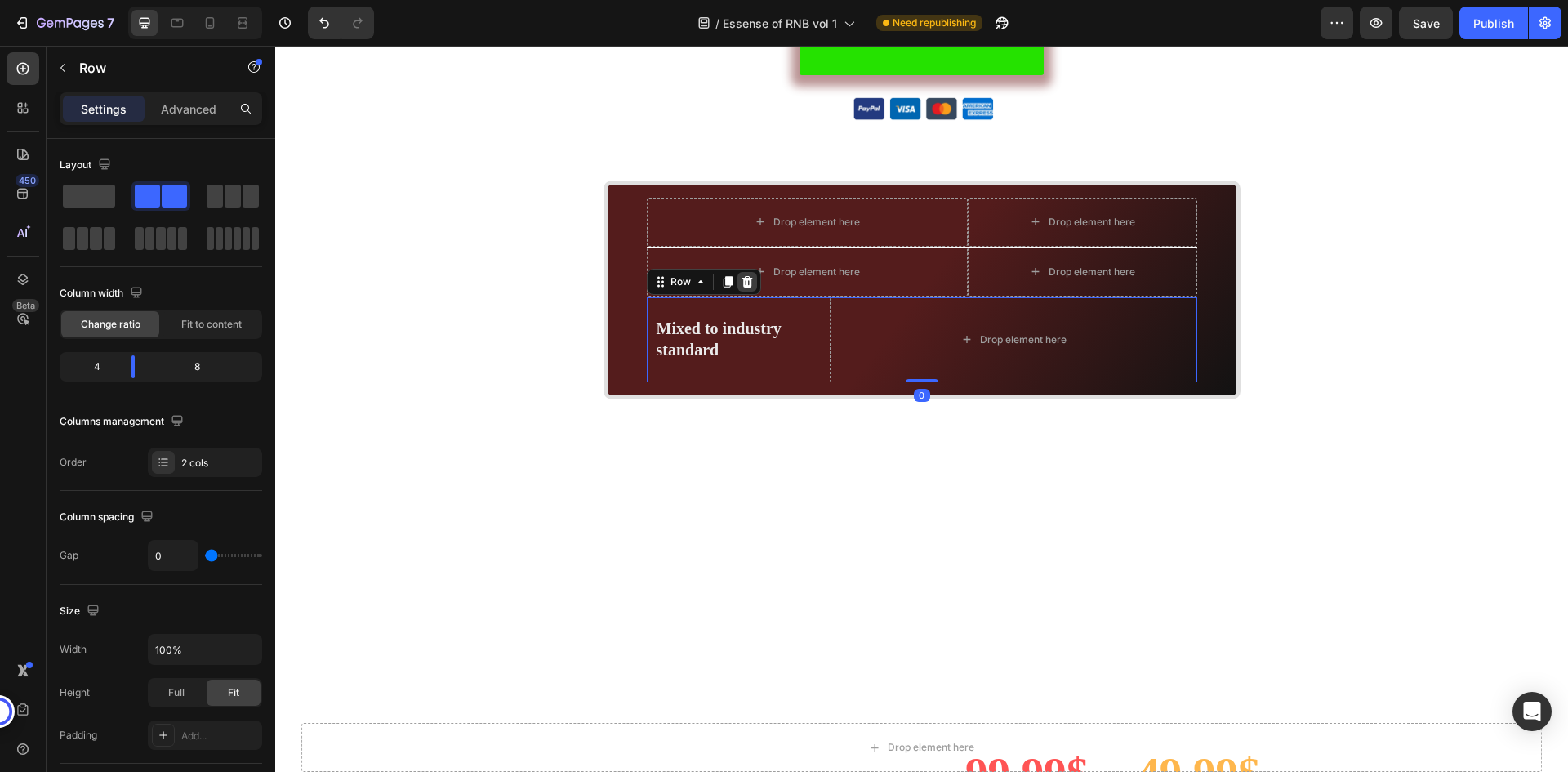
click at [743, 279] on icon at bounding box center [747, 282] width 11 height 12
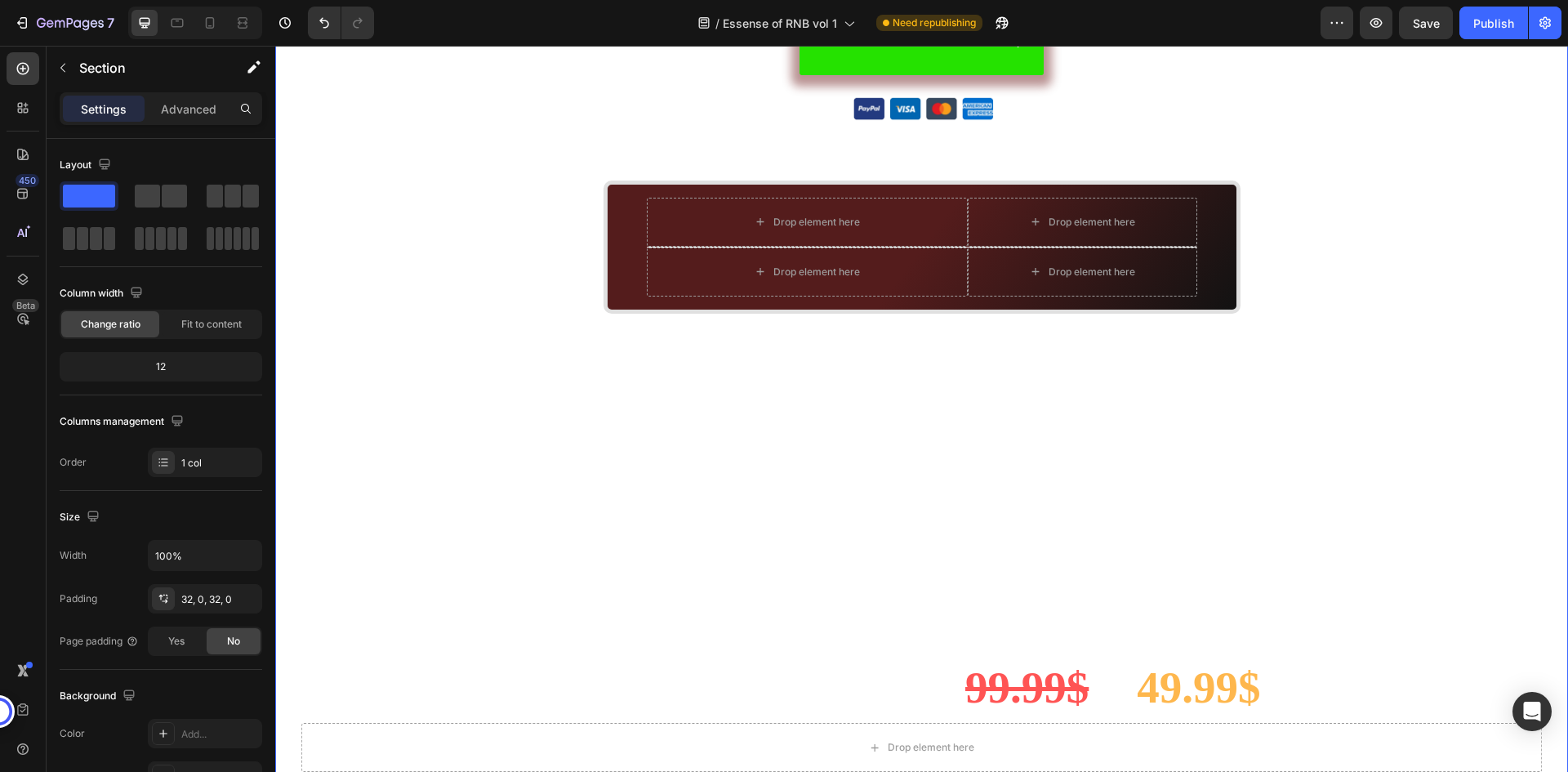
click at [1308, 286] on div "BUY NOW- 49.99$ Button Image Image Marquee Row Drop element here Drop element h…" at bounding box center [922, 426] width 1293 height 847
click at [1170, 224] on div "Drop element here" at bounding box center [1082, 222] width 229 height 49
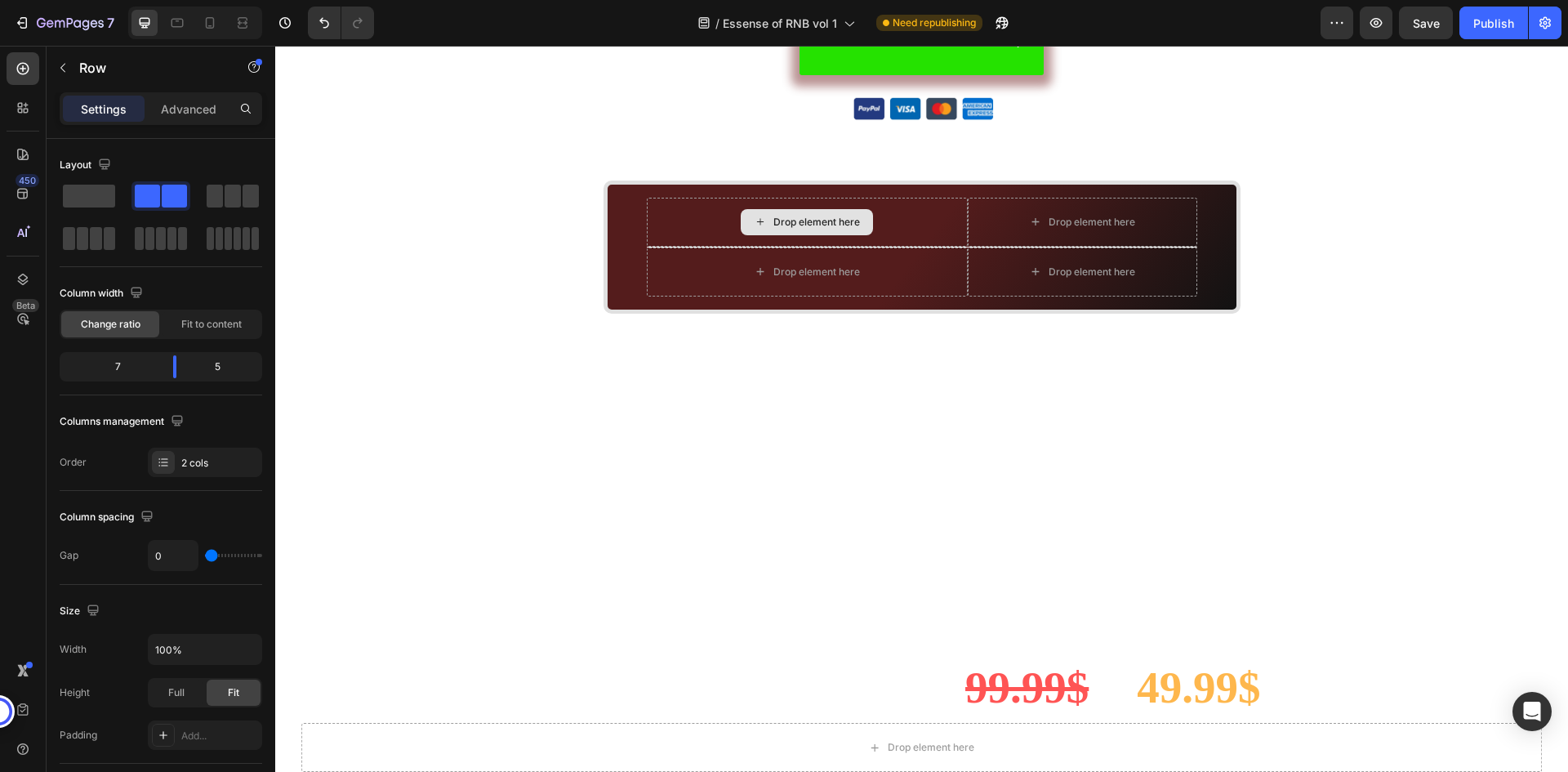
click at [834, 212] on div "Drop element here" at bounding box center [807, 222] width 132 height 26
click at [897, 223] on div "Drop element here" at bounding box center [807, 222] width 321 height 49
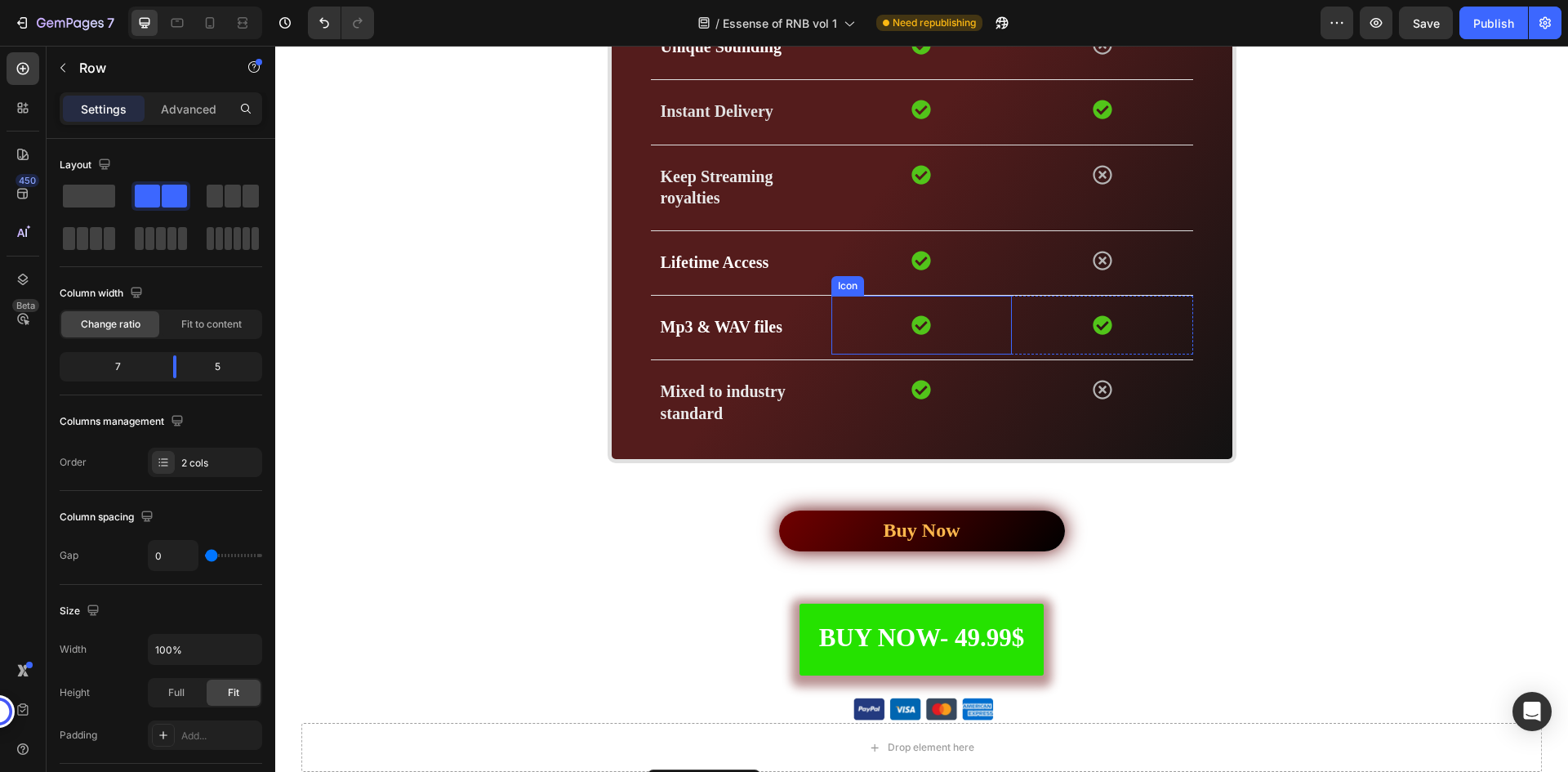
scroll to position [4199, 0]
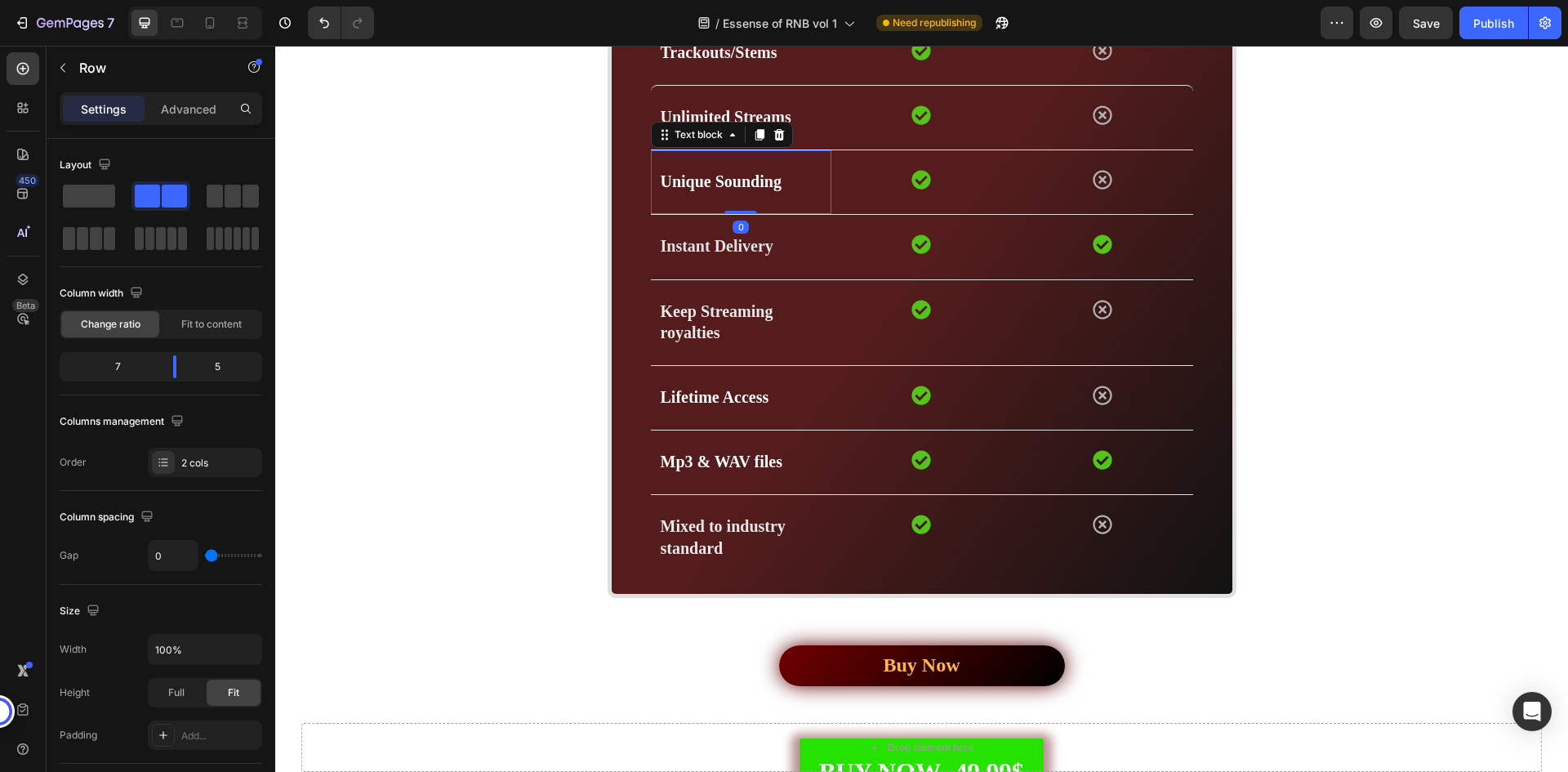
click at [736, 183] on strong "Unique Sounding" at bounding box center [721, 181] width 121 height 18
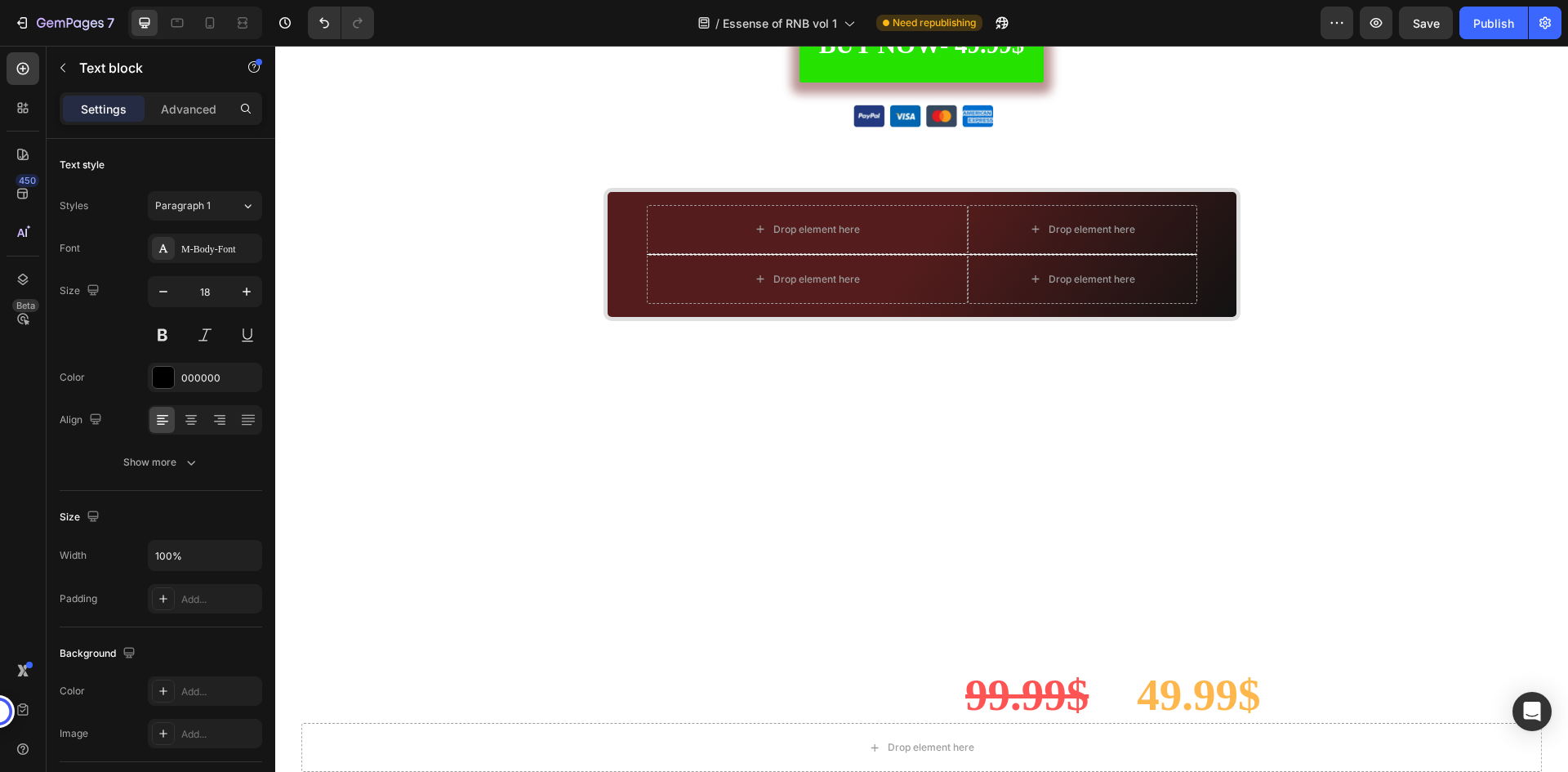
scroll to position [4934, 0]
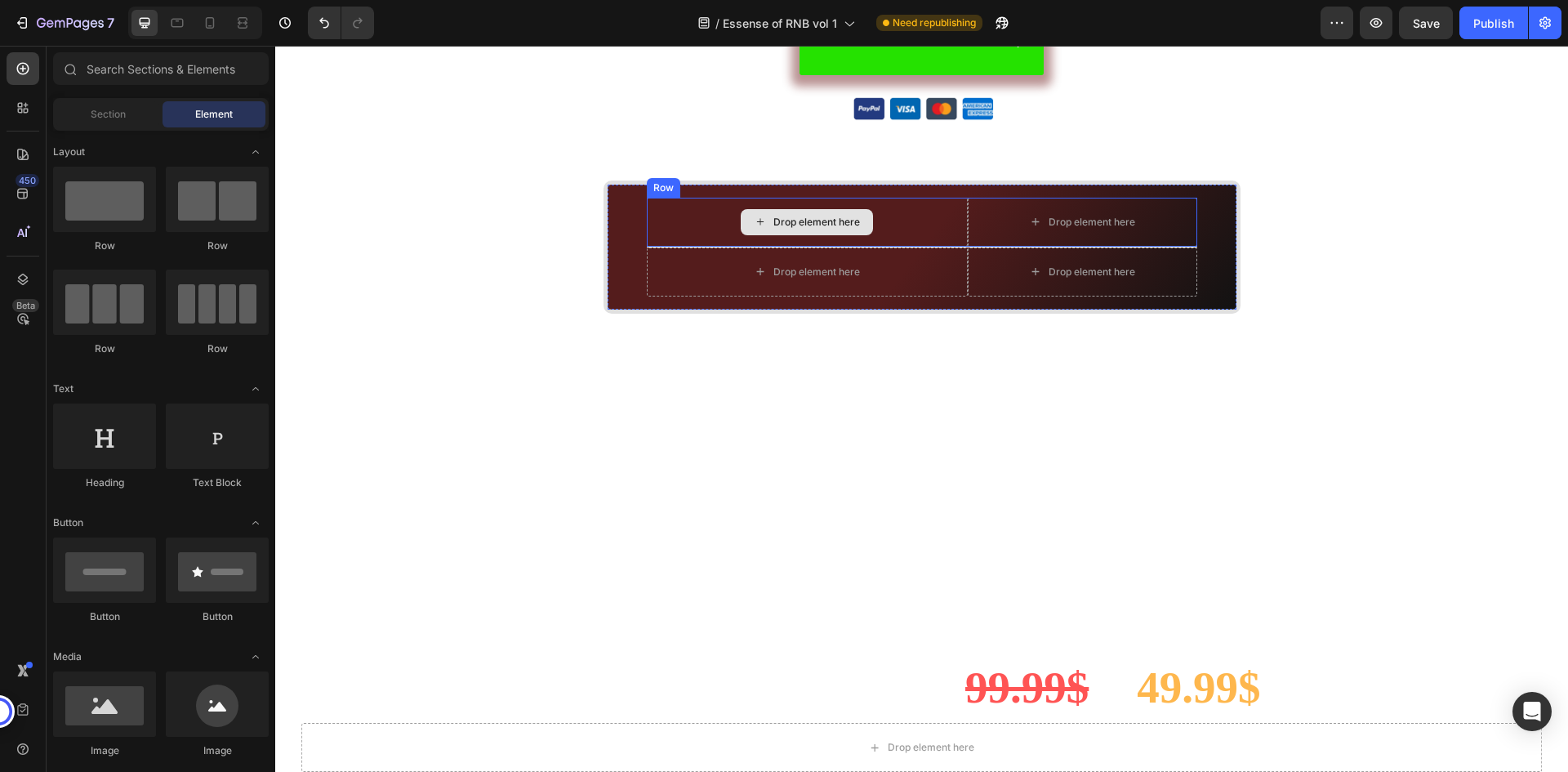
click at [805, 224] on div "Drop element here" at bounding box center [816, 223] width 86 height 13
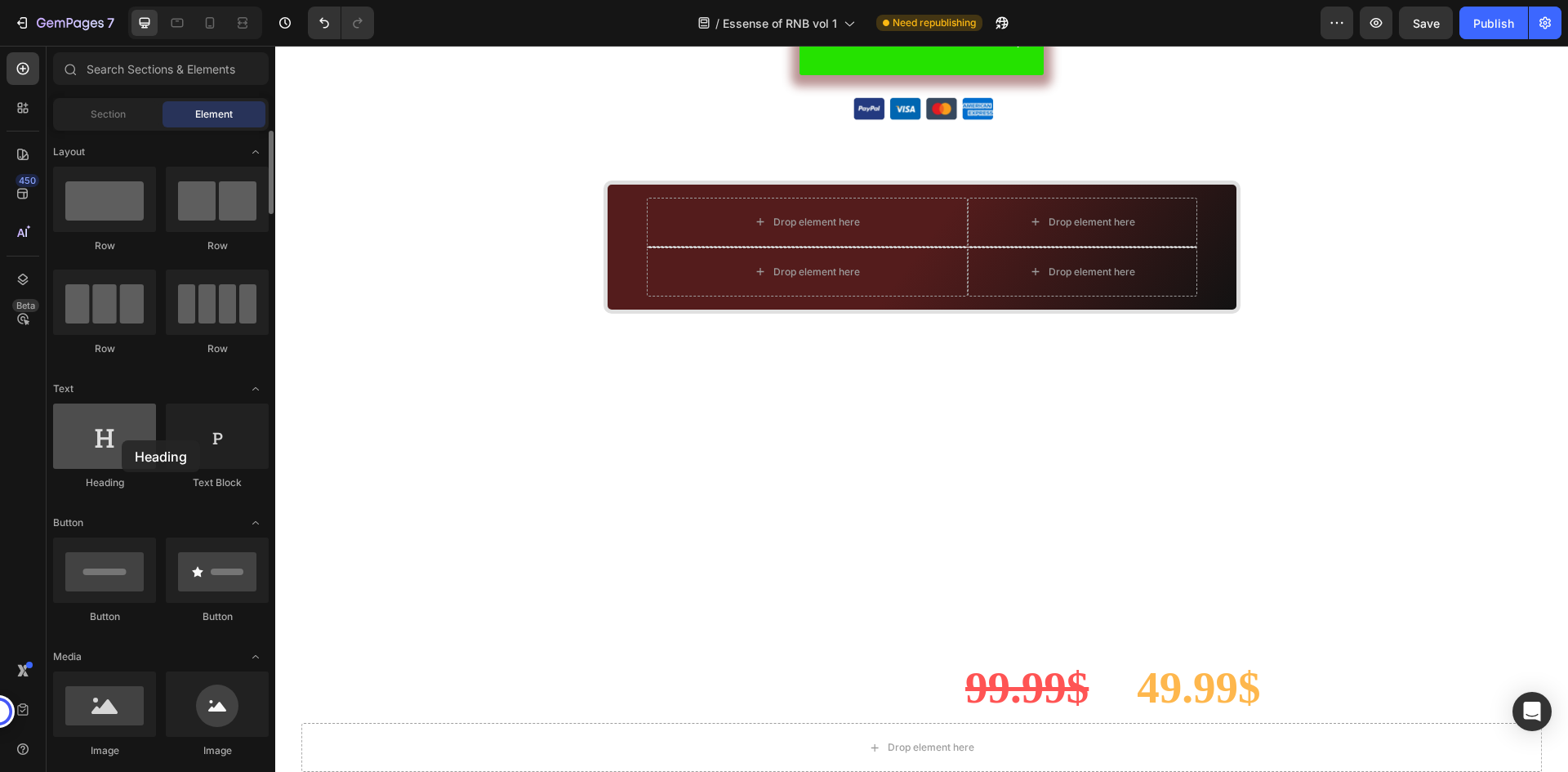
click at [121, 440] on div at bounding box center [104, 436] width 103 height 65
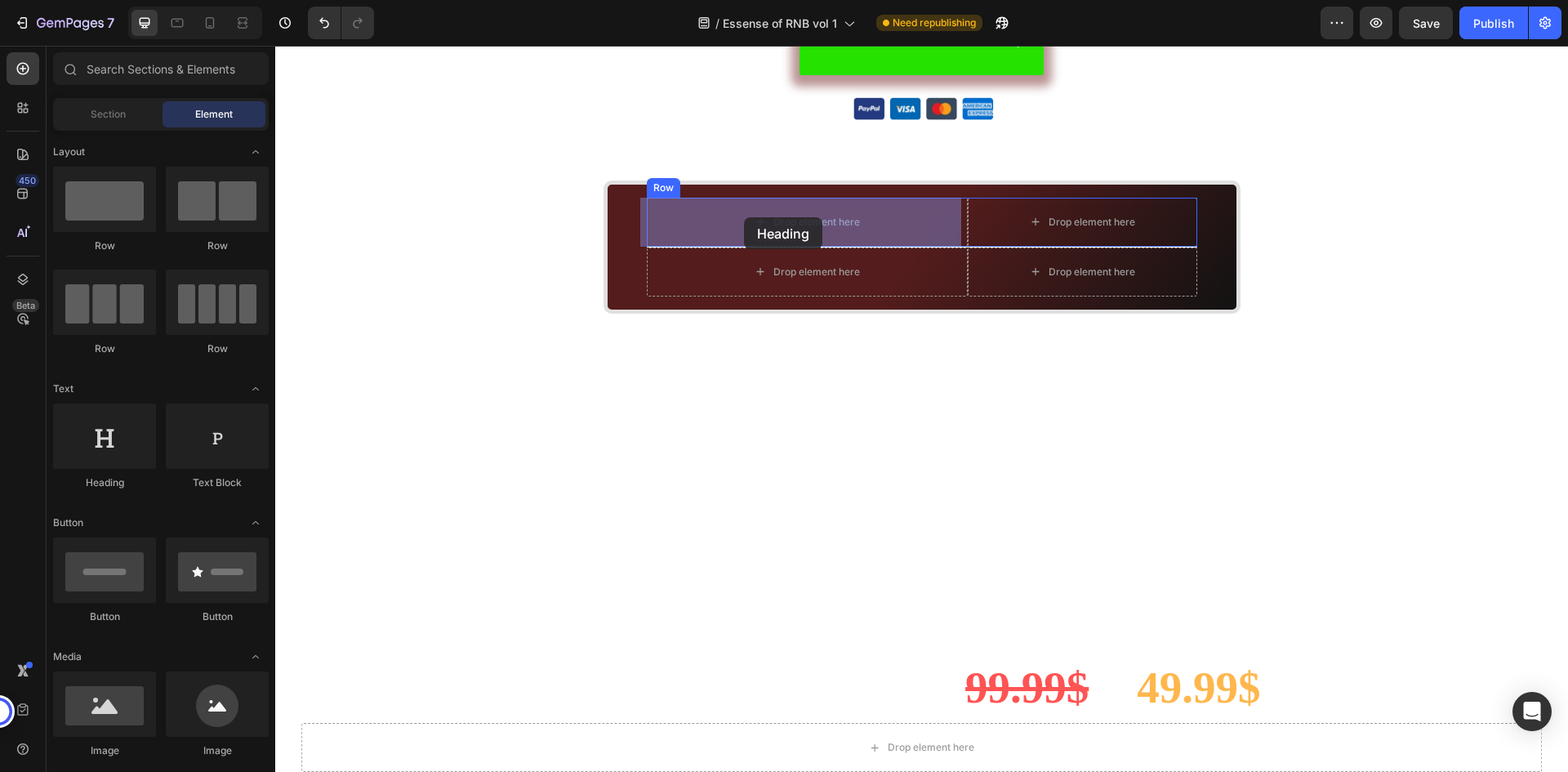
drag, startPoint x: 455, startPoint y: 475, endPoint x: 747, endPoint y: 215, distance: 391.0
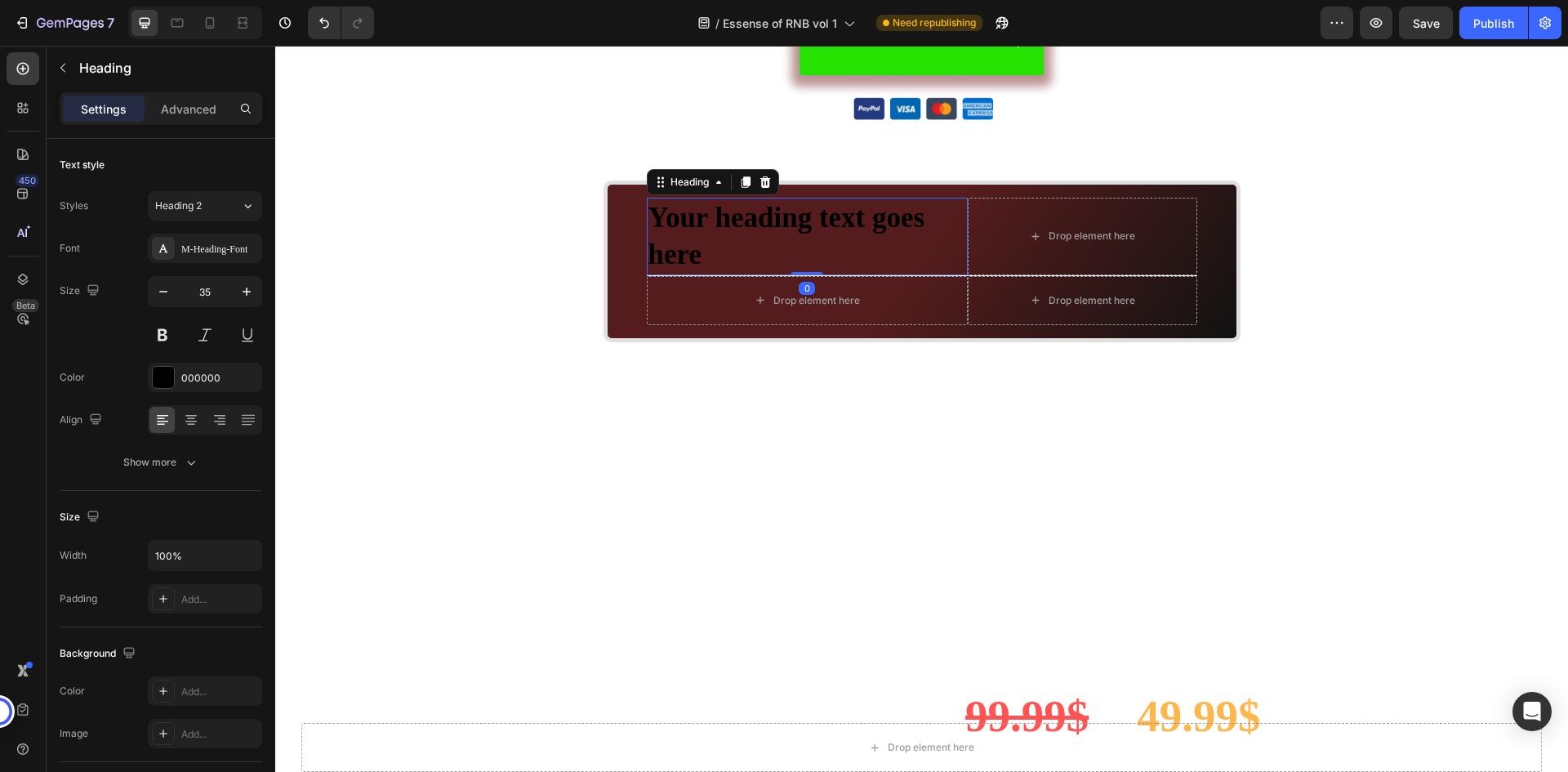
click at [733, 224] on h2 "Your heading text goes here" at bounding box center [807, 236] width 321 height 78
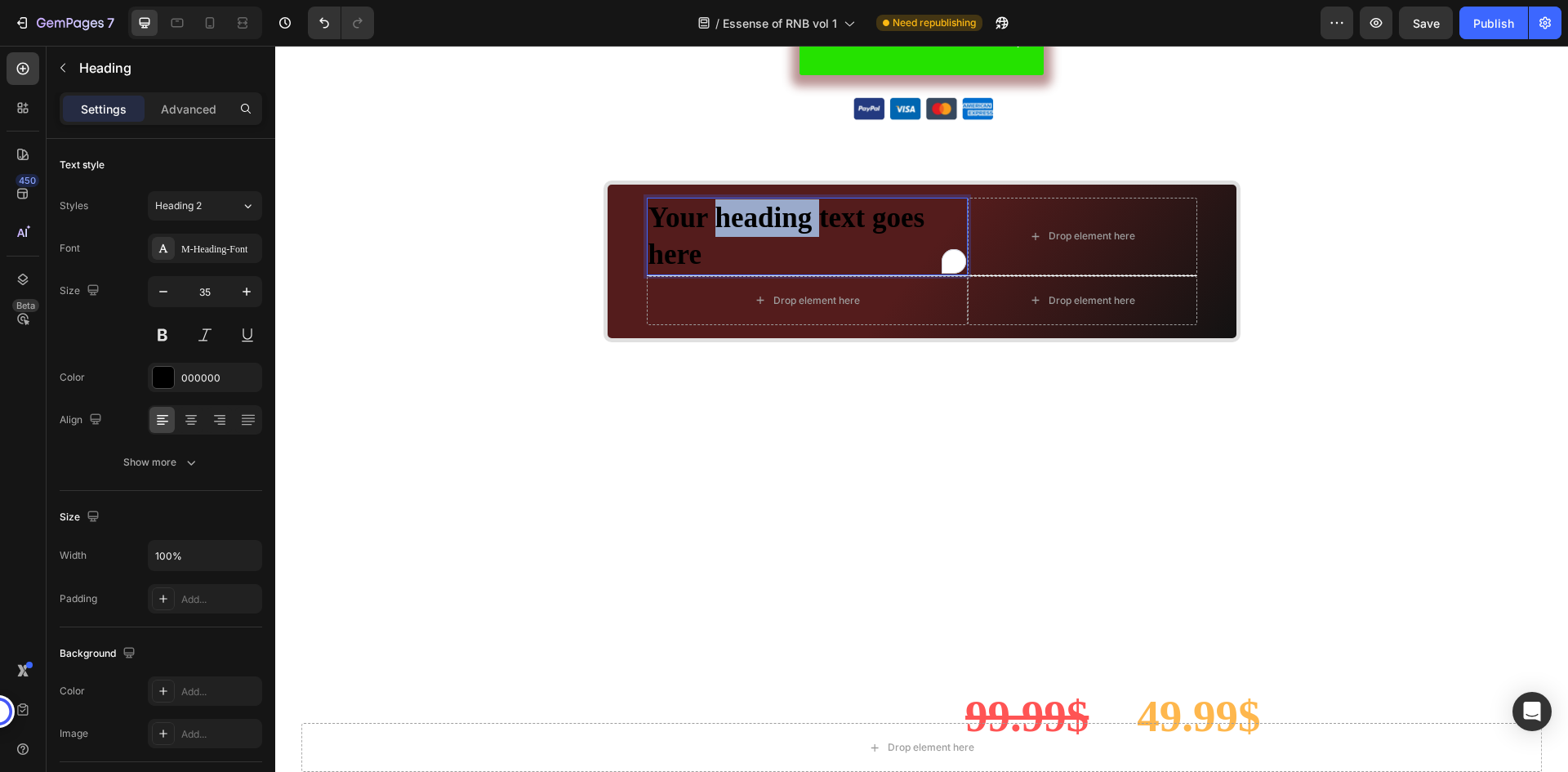
click at [733, 224] on p "Your heading text goes here" at bounding box center [808, 236] width 318 height 75
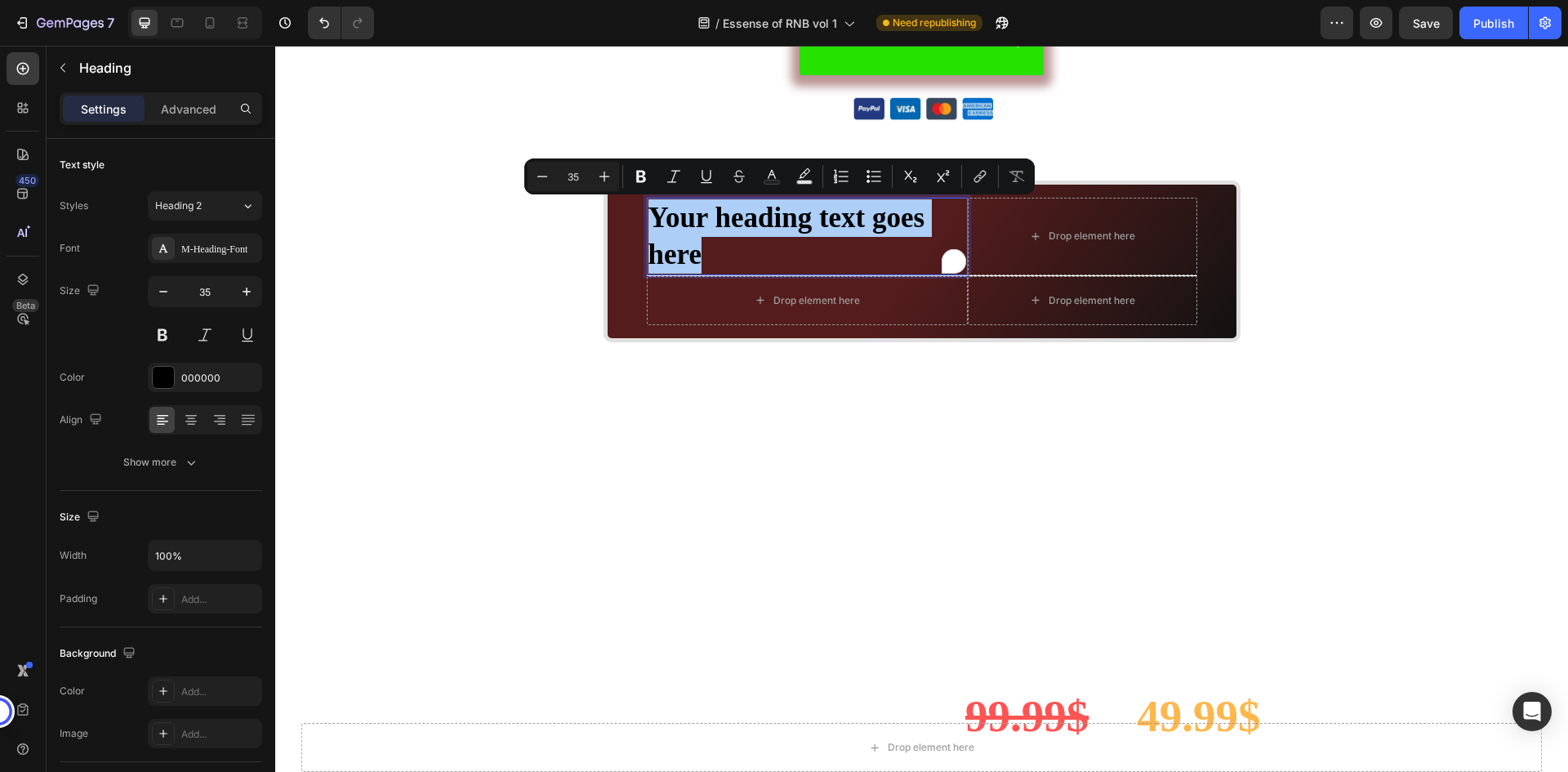
click at [584, 172] on input "35" at bounding box center [573, 176] width 33 height 19
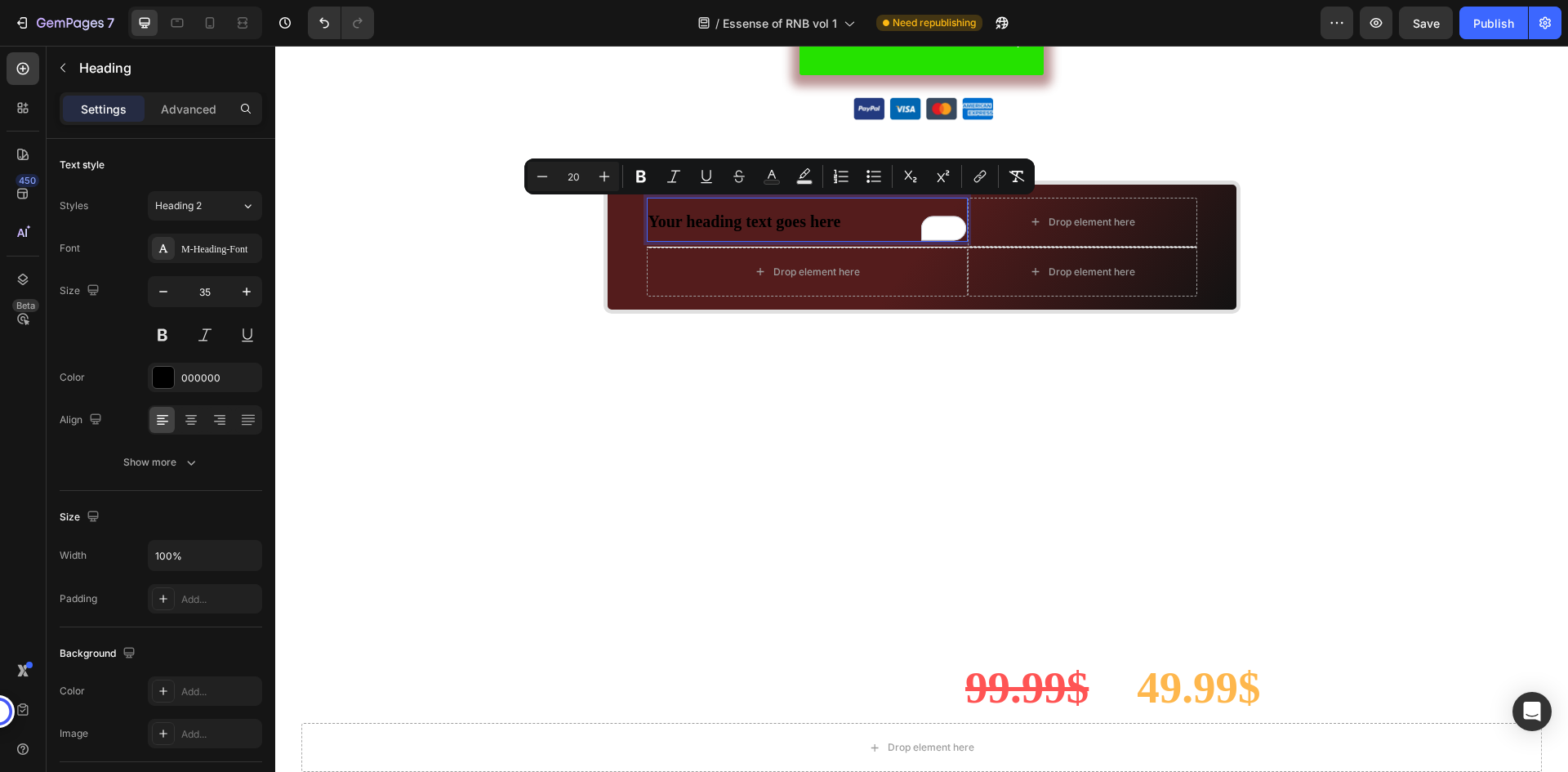
click at [584, 172] on input "20" at bounding box center [573, 176] width 33 height 19
type input "22"
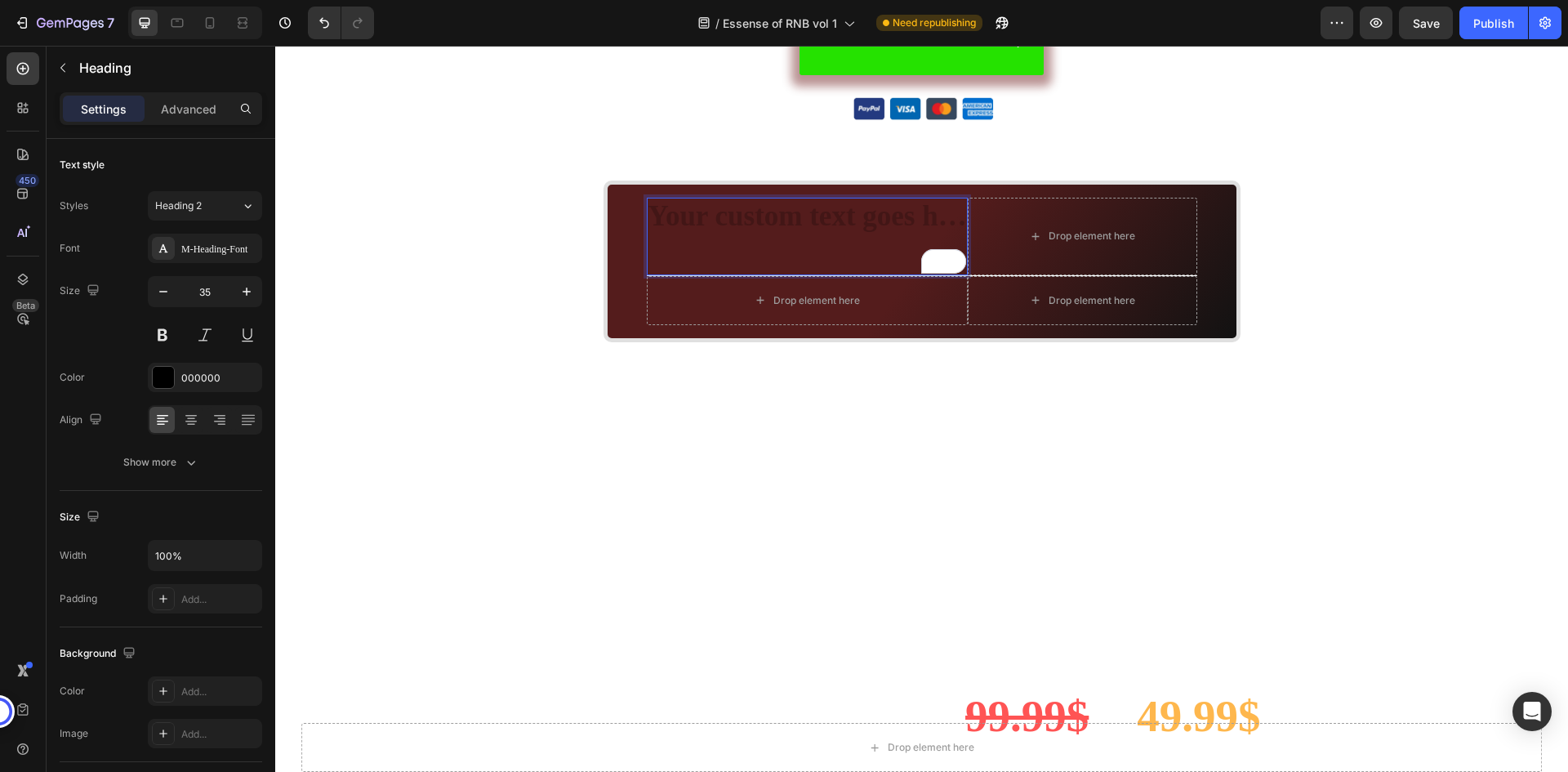
click at [727, 225] on h2 "Rich Text Editor. Editing area: main" at bounding box center [807, 236] width 321 height 78
click at [727, 223] on h2 "Rich Text Editor. Editing area: main" at bounding box center [807, 236] width 321 height 78
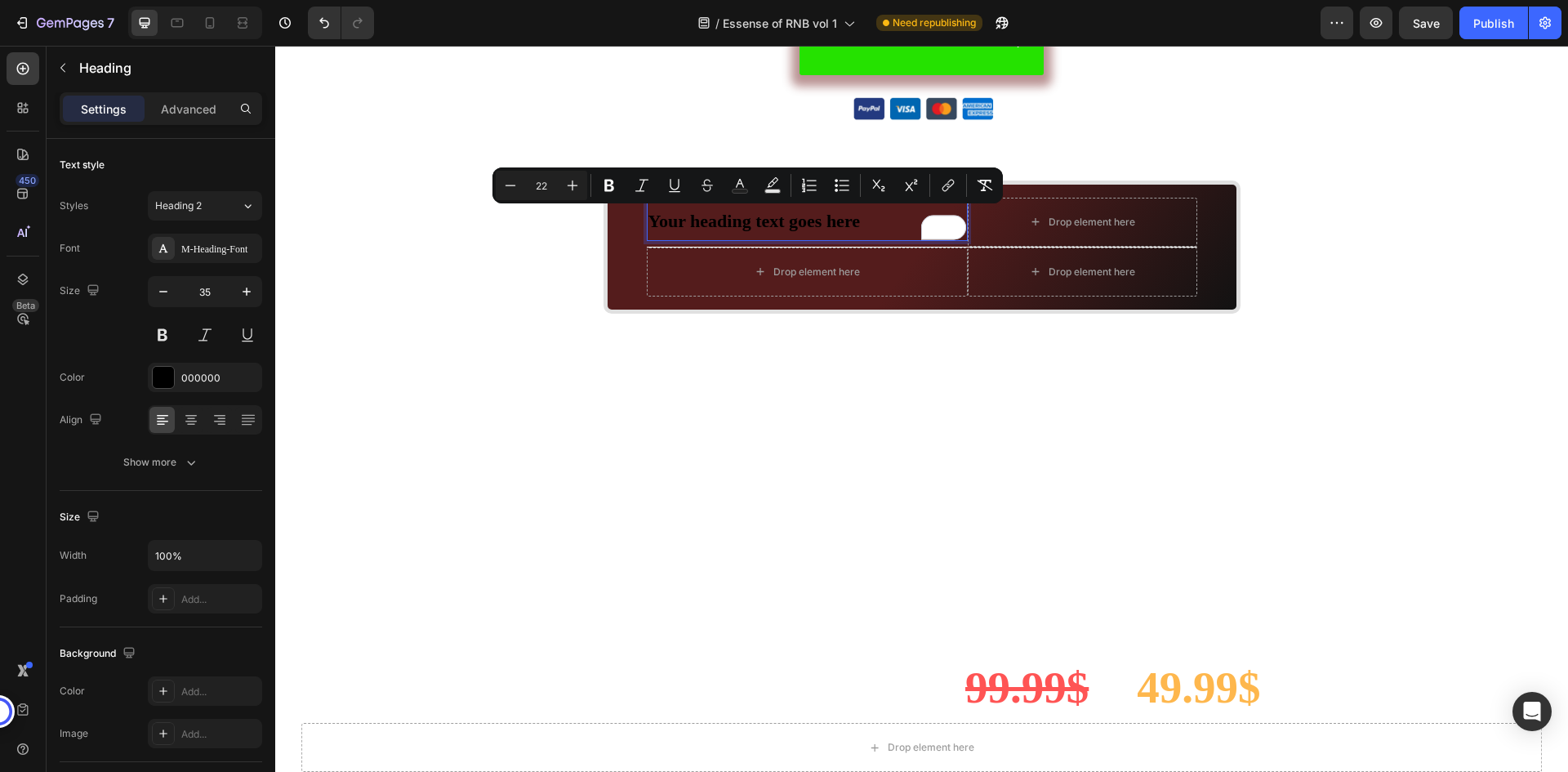
click at [754, 220] on span "Your heading text goes here" at bounding box center [755, 221] width 213 height 20
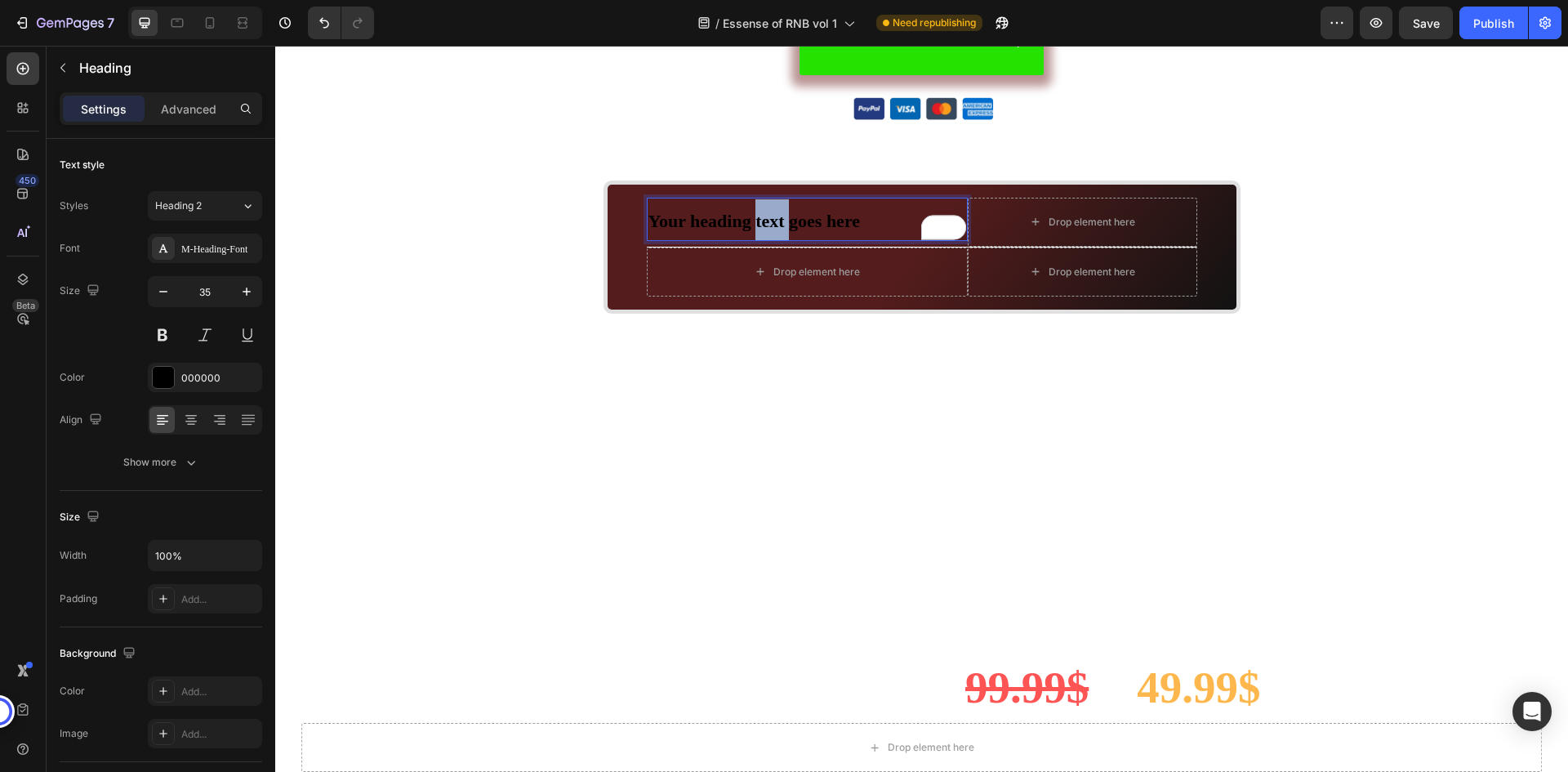
click at [754, 220] on span "Your heading text goes here" at bounding box center [755, 221] width 213 height 20
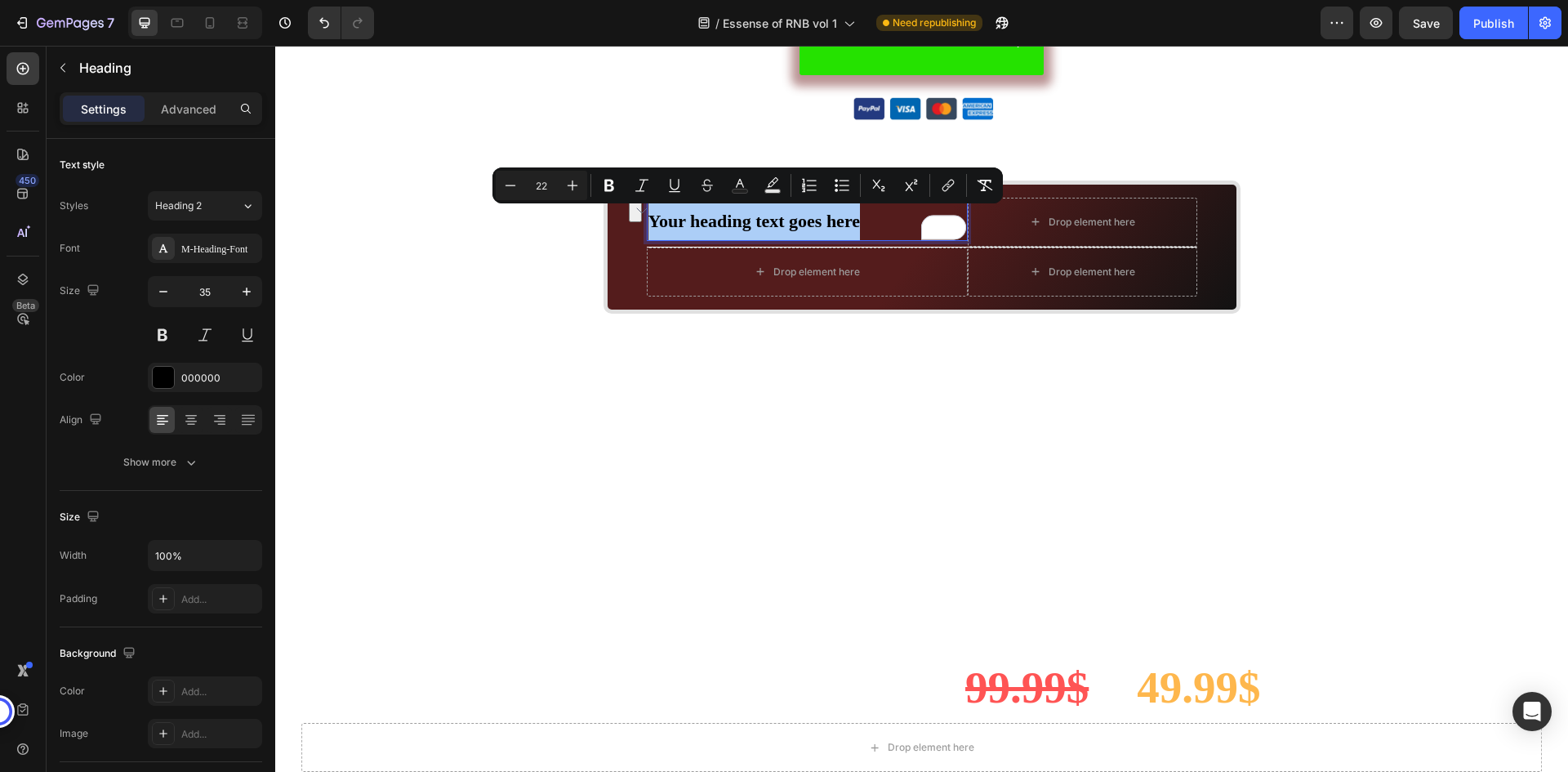
click at [552, 188] on input "22" at bounding box center [541, 185] width 33 height 19
click at [871, 221] on p "Your heading text goes here" at bounding box center [808, 219] width 318 height 41
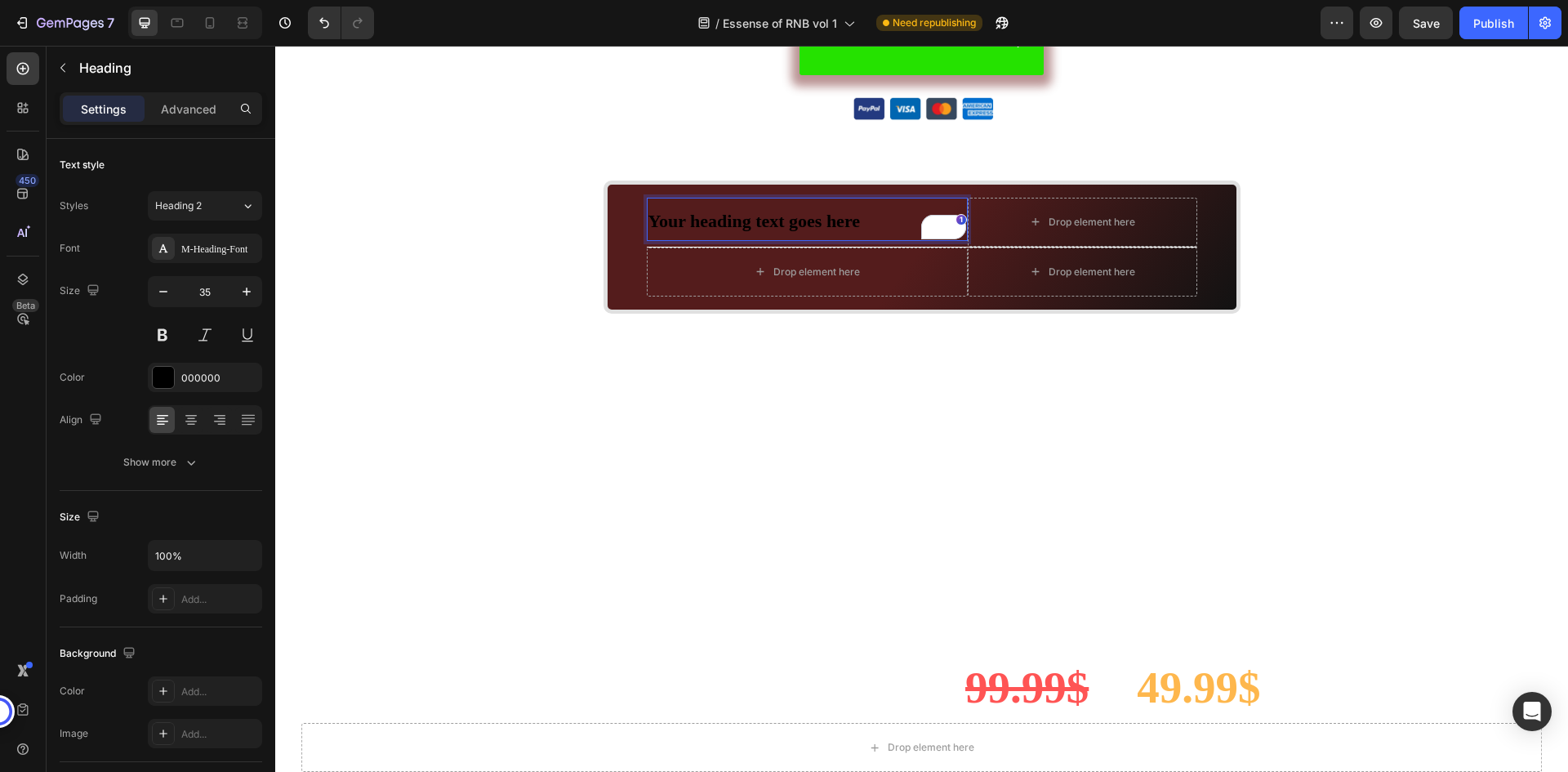
click at [758, 221] on span "Your heading text goes here" at bounding box center [755, 221] width 213 height 20
click at [795, 219] on strong "Get Essence of RnB Worth Over $999.95" at bounding box center [805, 221] width 311 height 20
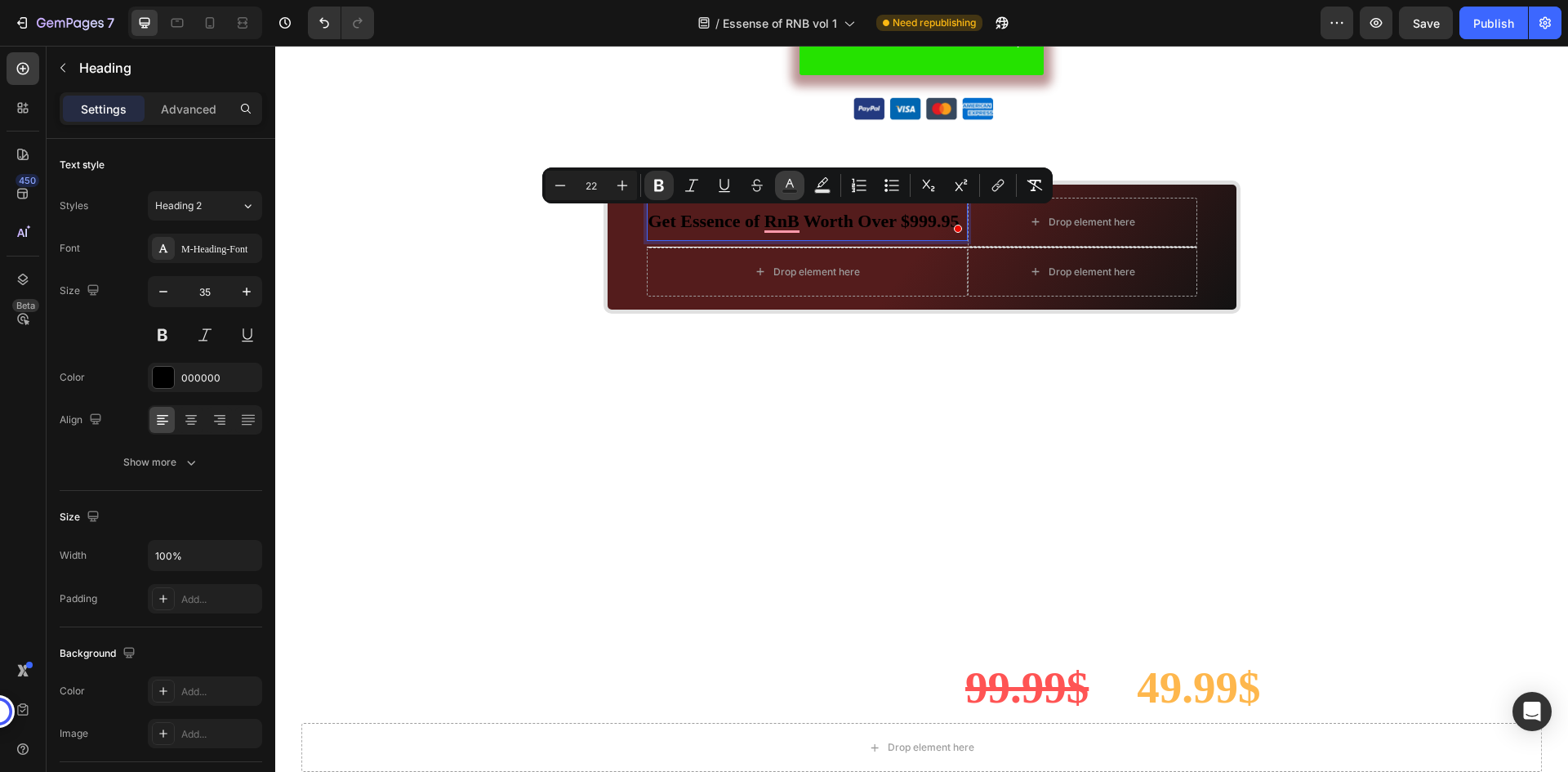
click at [789, 185] on icon "Editor contextual toolbar" at bounding box center [790, 186] width 17 height 17
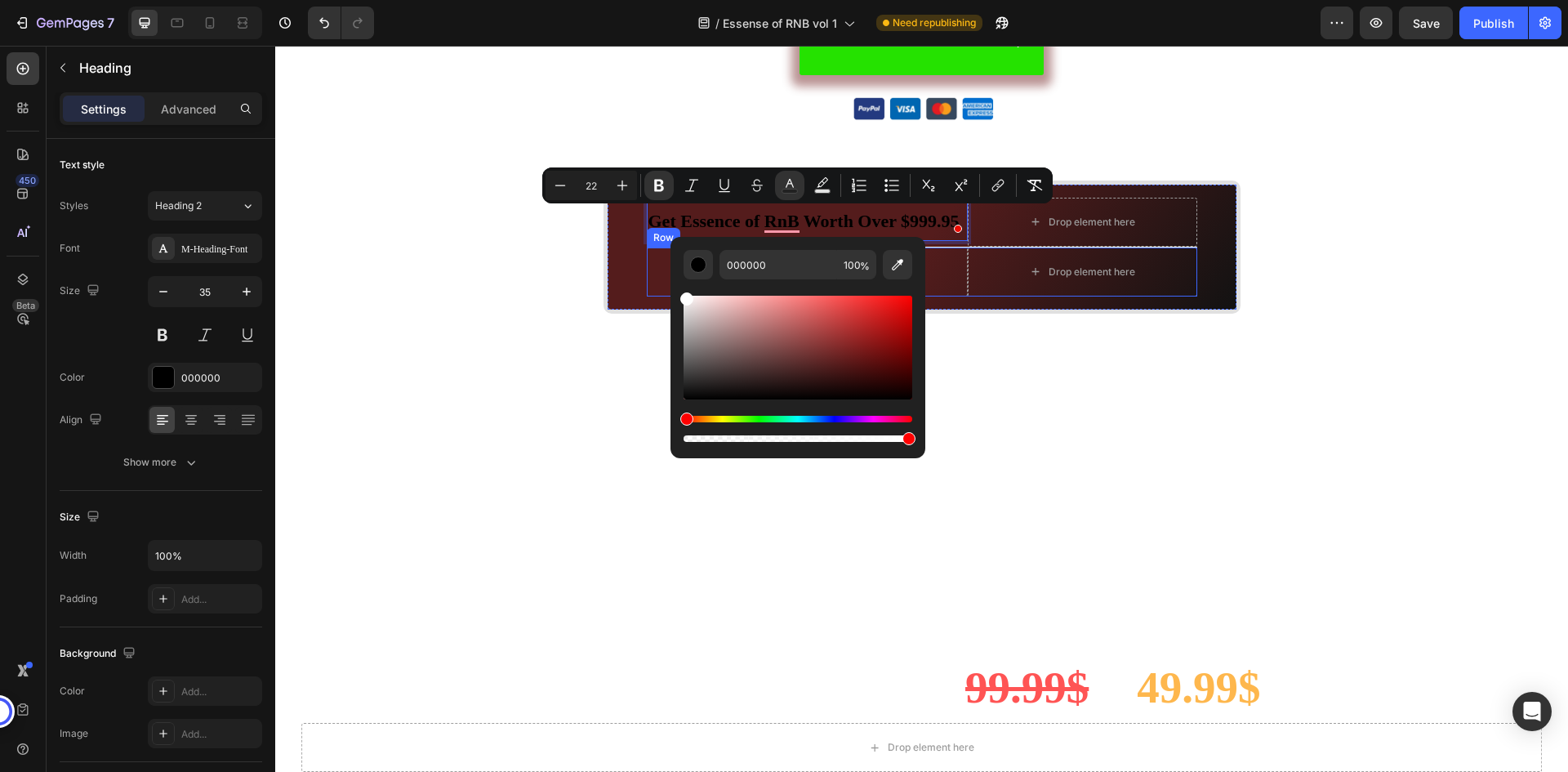
type input "FFFFFF"
drag, startPoint x: 957, startPoint y: 332, endPoint x: 652, endPoint y: 266, distance: 312.1
click at [652, 262] on div "Drop element here" at bounding box center [807, 272] width 321 height 49
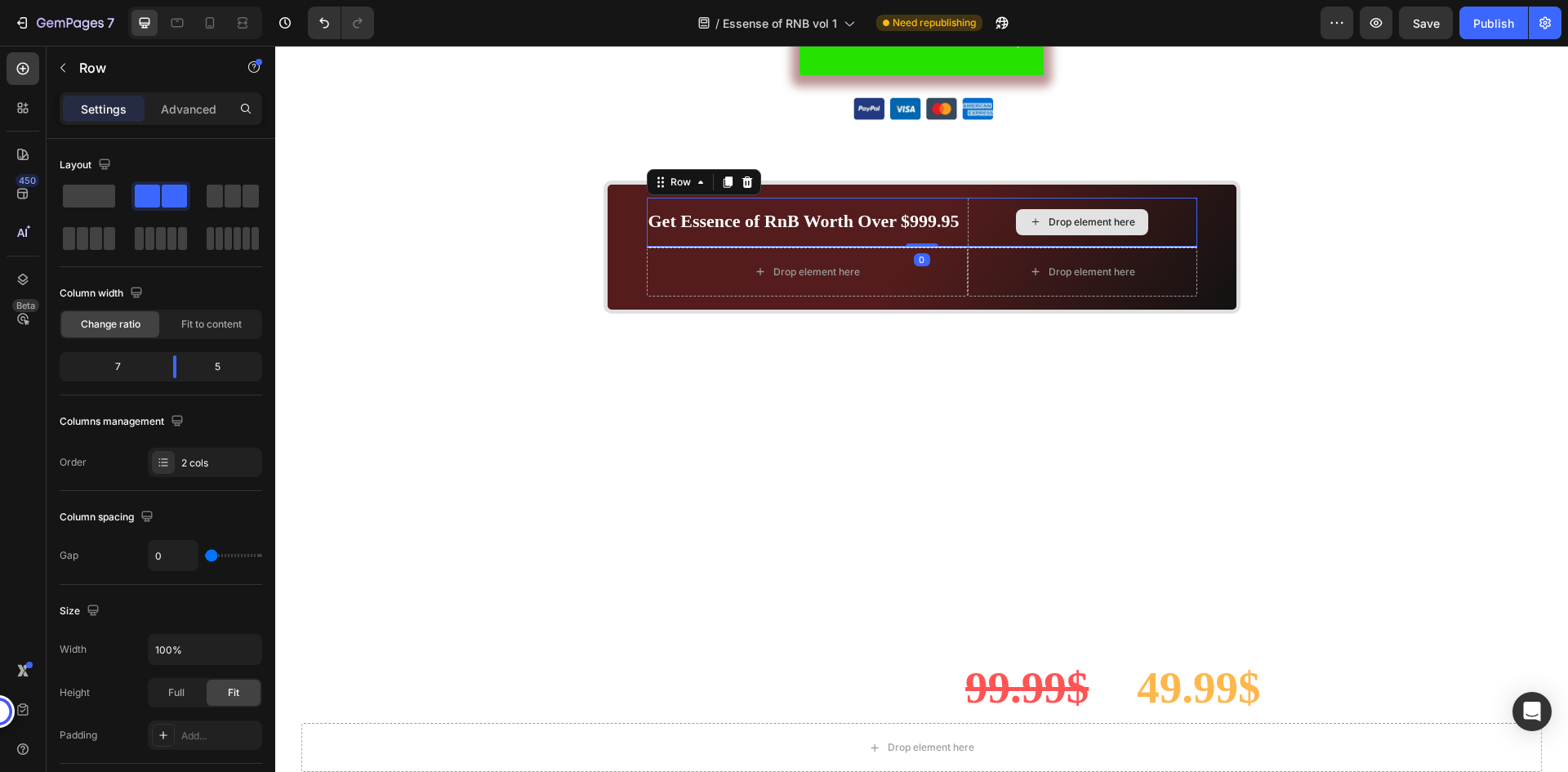
click at [1005, 221] on div "Drop element here" at bounding box center [1082, 222] width 229 height 49
click at [991, 219] on div "Drop element here" at bounding box center [1082, 222] width 229 height 49
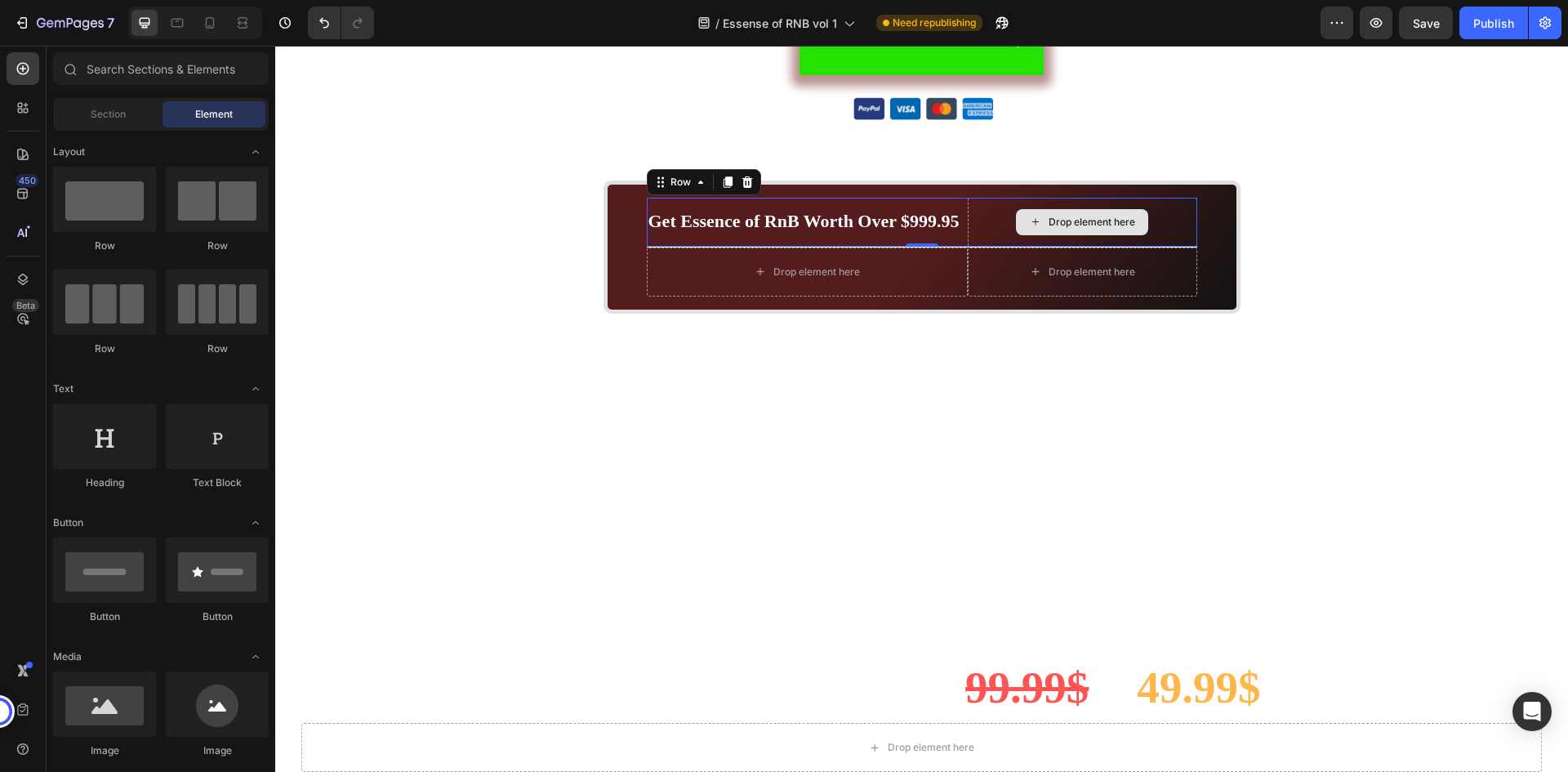
click at [1104, 223] on div "Drop element here" at bounding box center [1092, 223] width 86 height 13
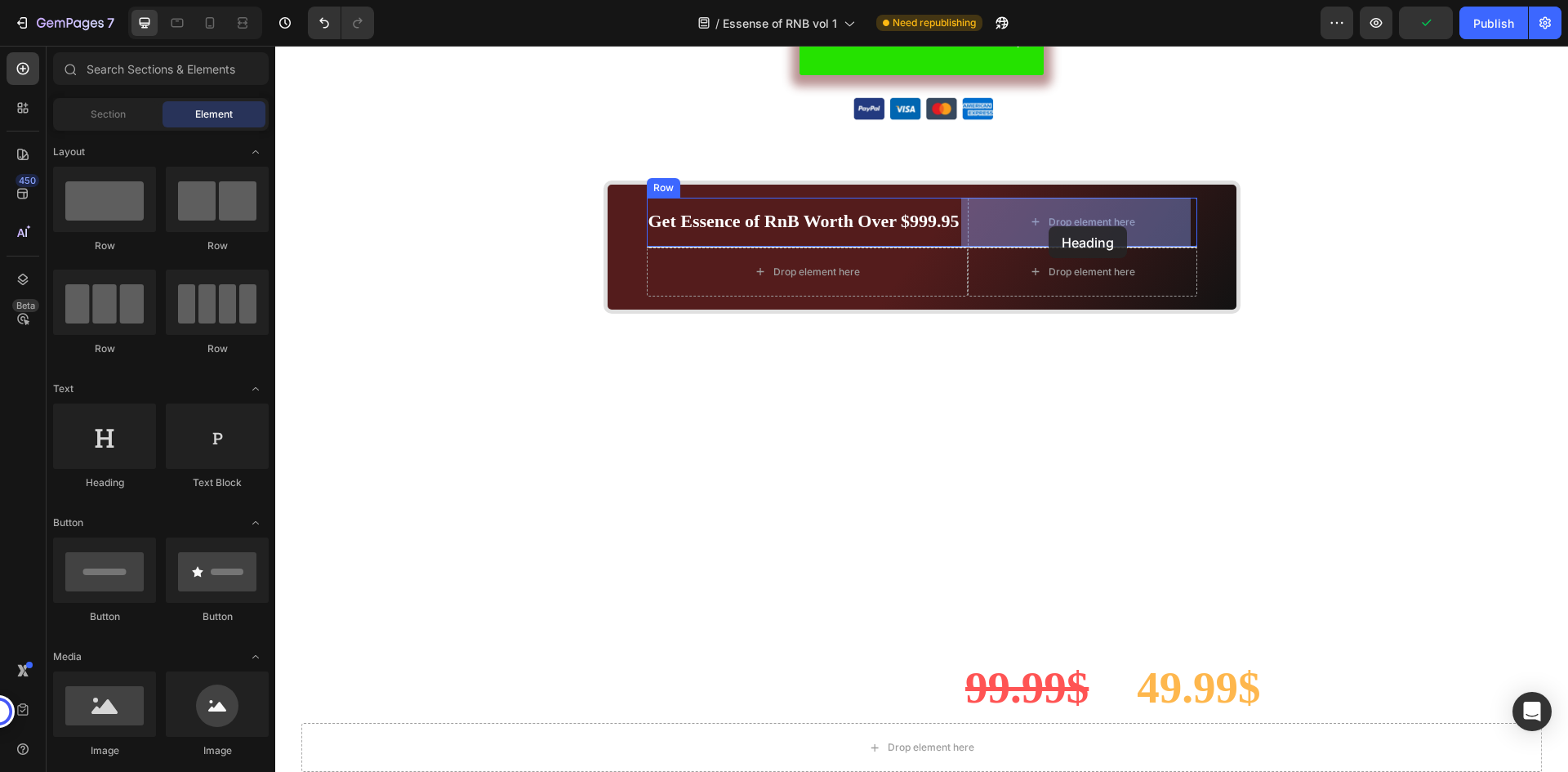
drag, startPoint x: 428, startPoint y: 420, endPoint x: 1049, endPoint y: 224, distance: 651.2
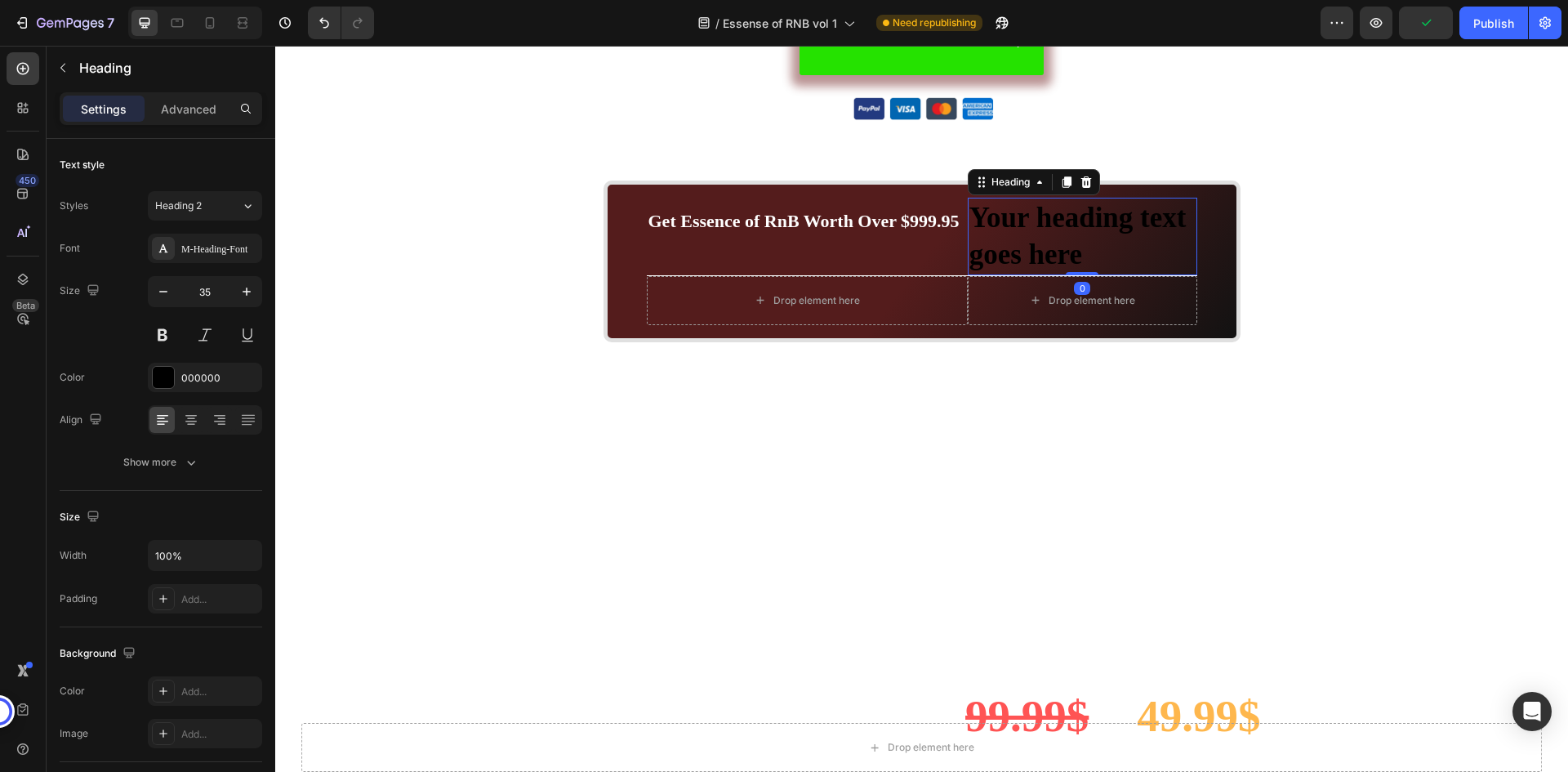
click at [1026, 225] on h2 "Your heading text goes here" at bounding box center [1082, 236] width 229 height 78
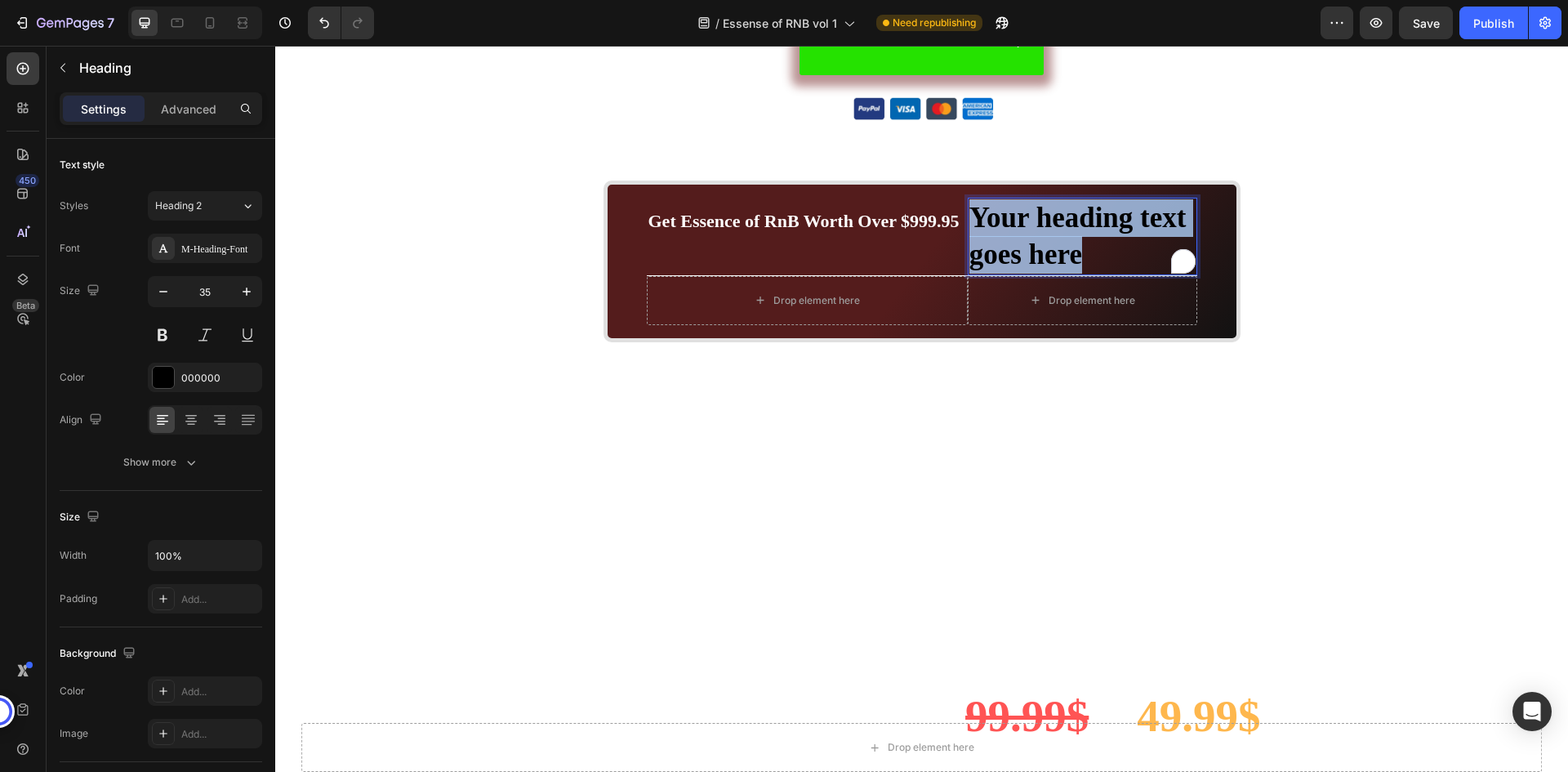
click at [1026, 225] on p "Your heading text goes here" at bounding box center [1082, 236] width 226 height 75
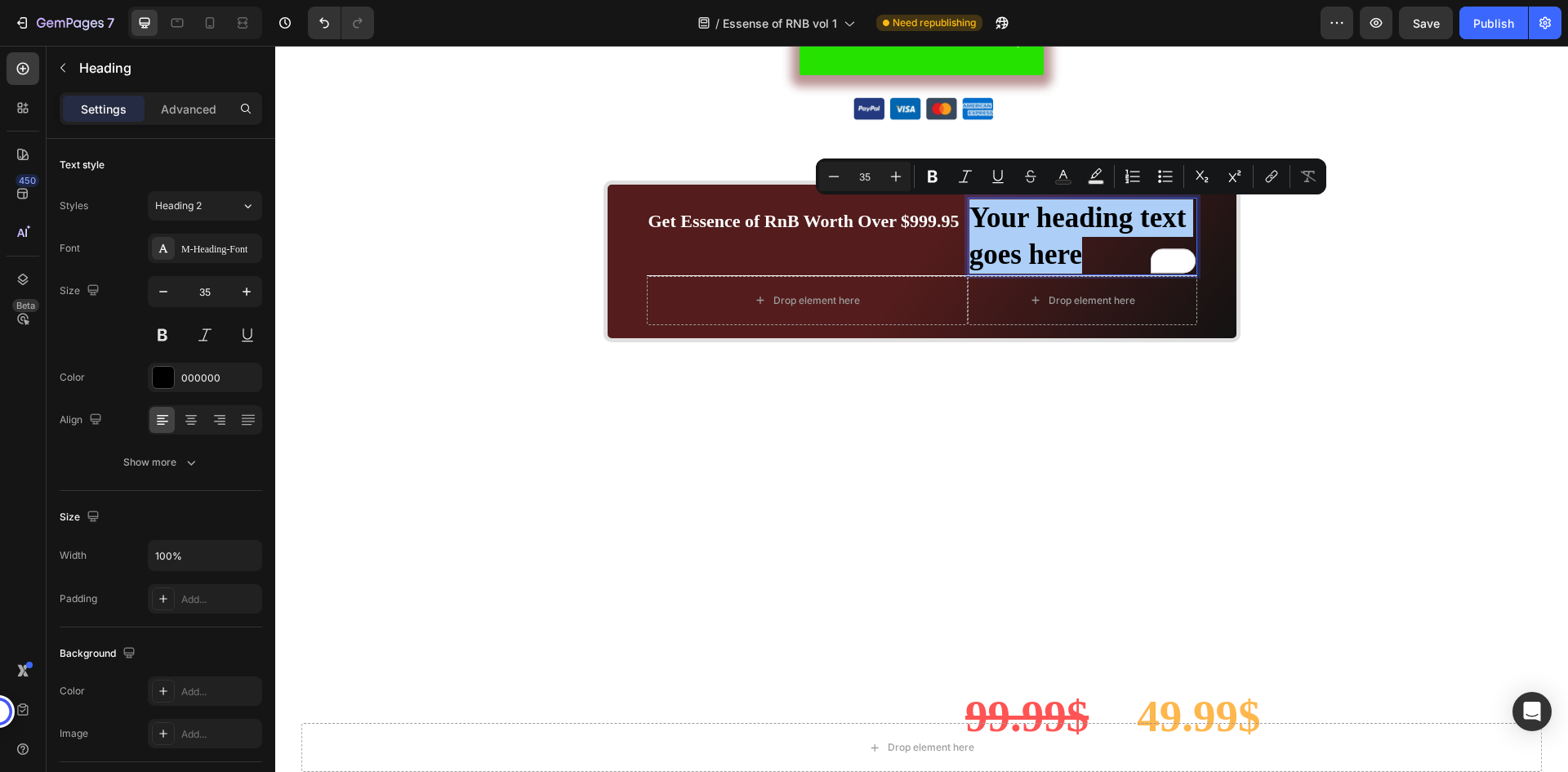
click at [877, 176] on input "35" at bounding box center [865, 176] width 33 height 19
type input "22"
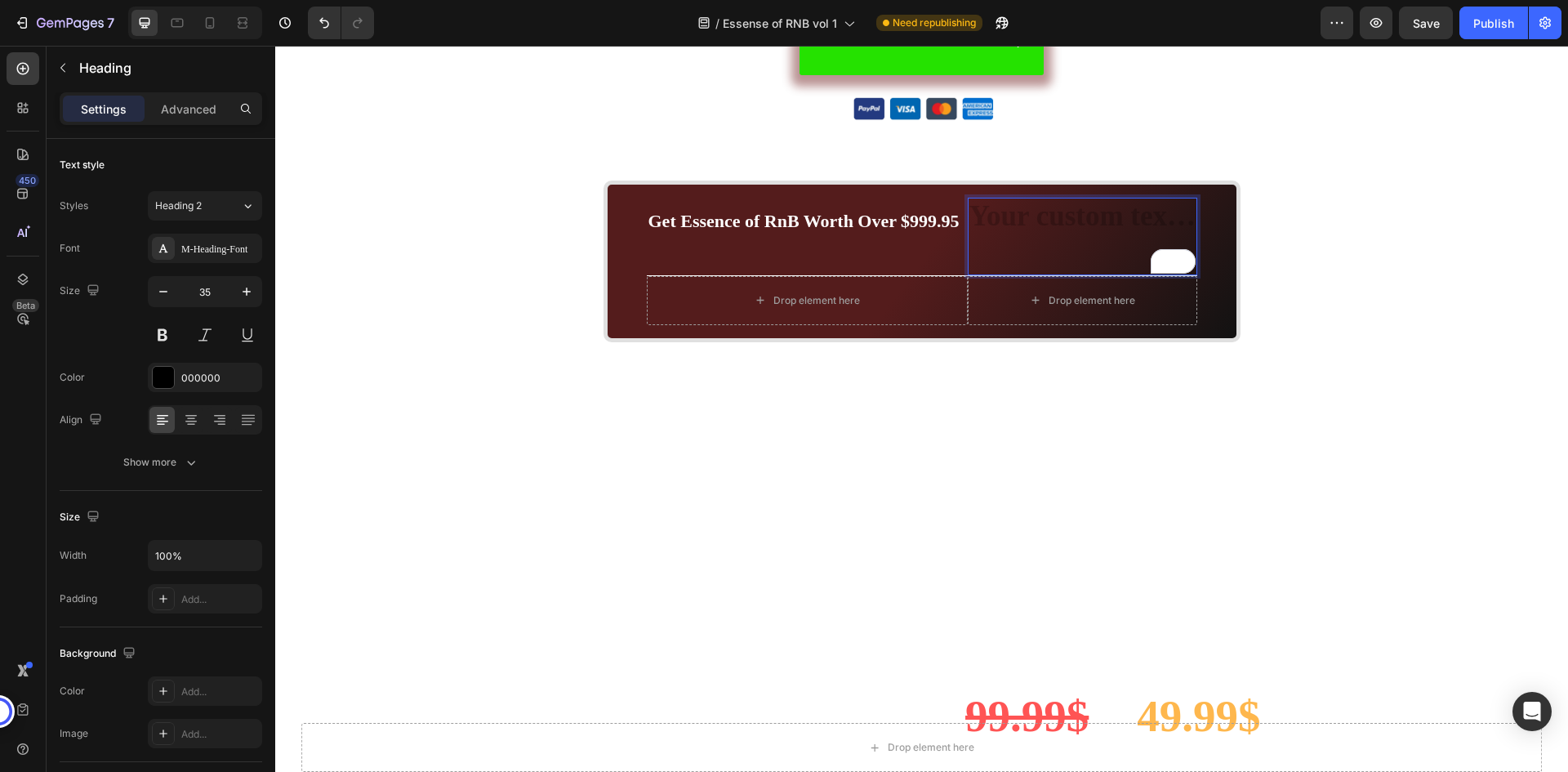
click at [1084, 226] on h2 "Rich Text Editor. Editing area: main" at bounding box center [1082, 236] width 229 height 78
click at [923, 227] on strong "Get Essence of RnB Worth Over $999.95" at bounding box center [805, 221] width 311 height 20
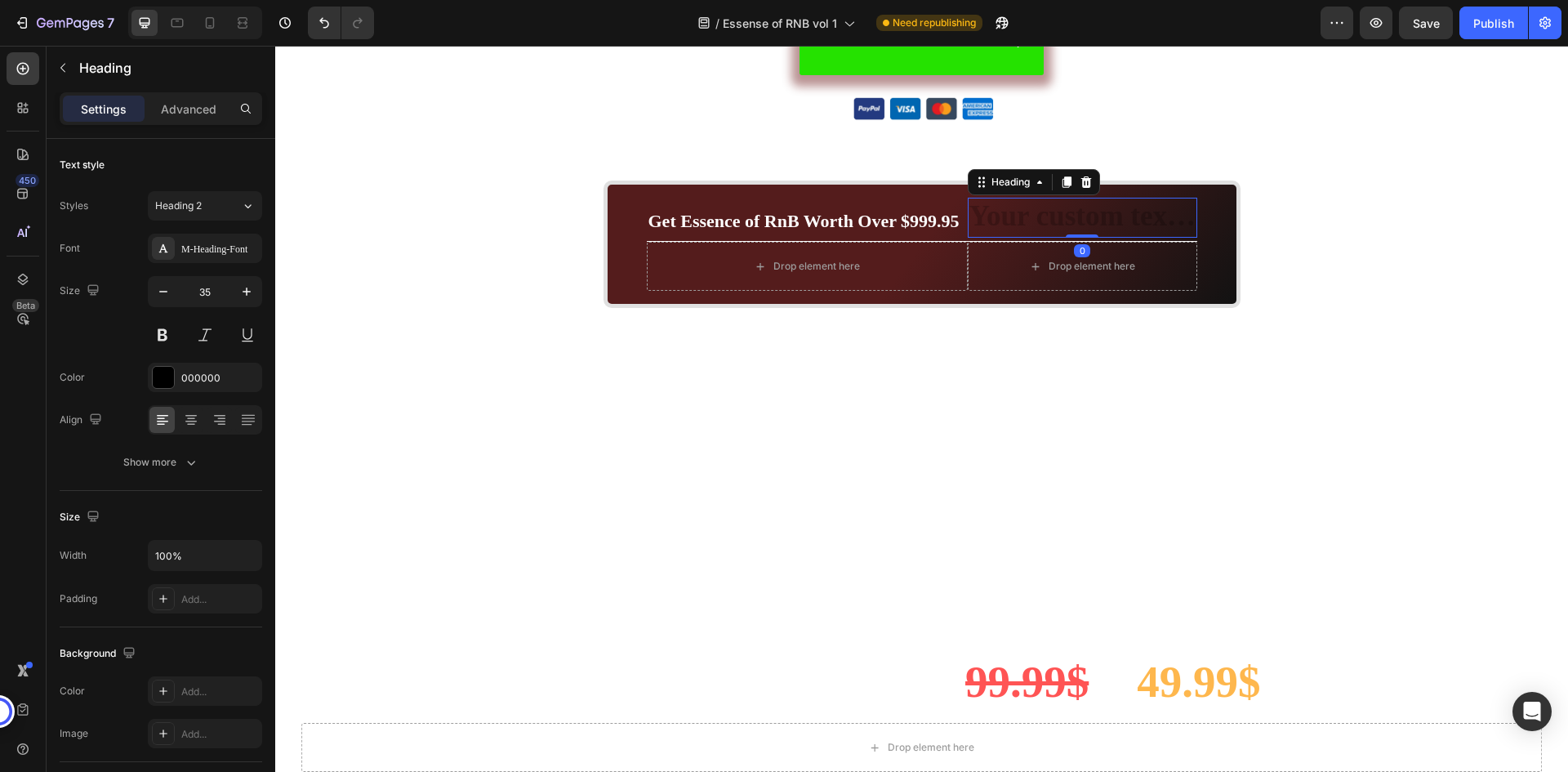
click at [1040, 216] on h2 "Rich Text Editor. Editing area: main" at bounding box center [1082, 218] width 229 height 41
click at [1040, 216] on h2 "To enrich screen reader interactions, please activate Accessibility in Grammarl…" at bounding box center [1082, 218] width 229 height 41
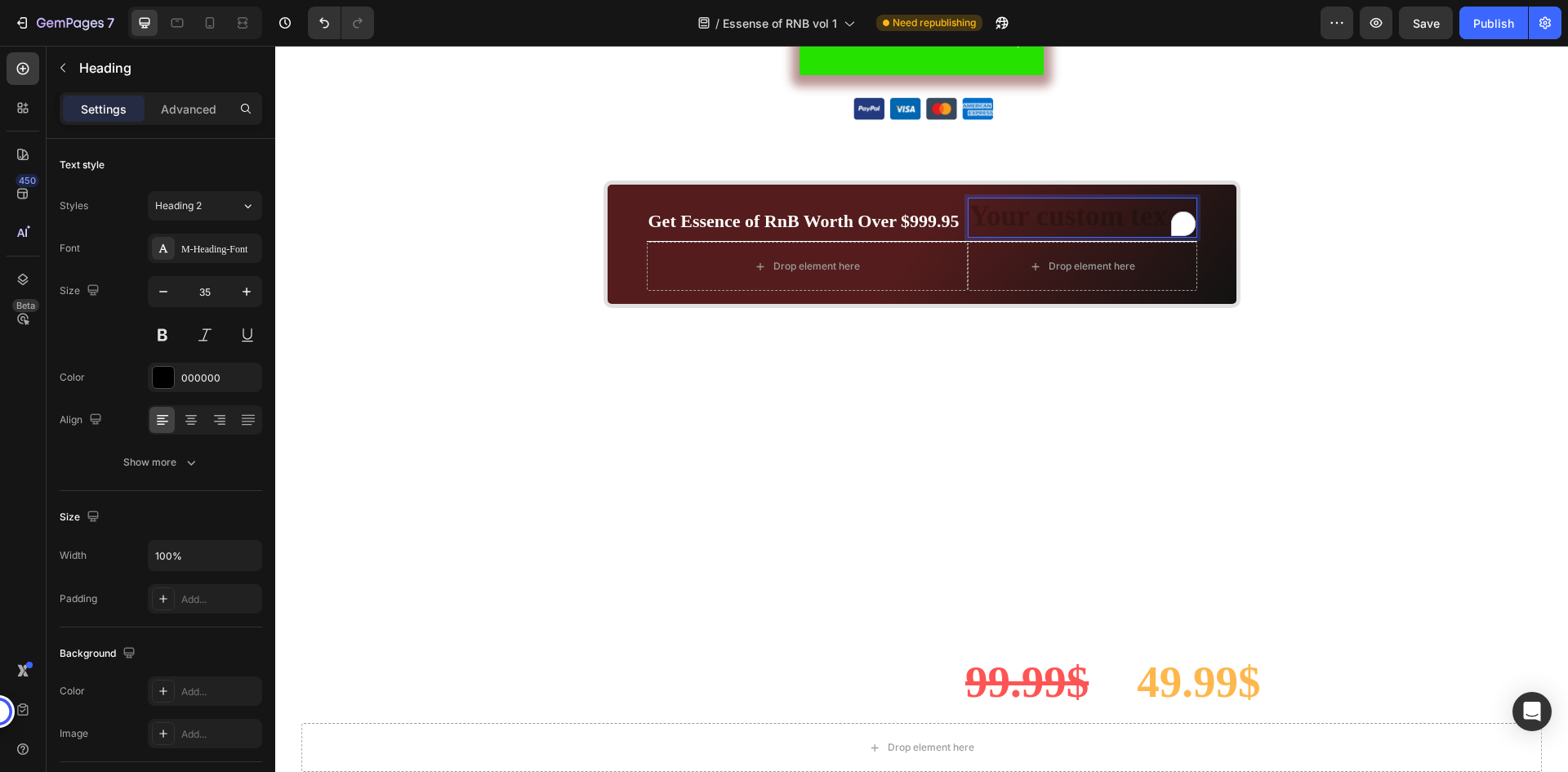
click at [1040, 216] on h2 "To enrich screen reader interactions, please activate Accessibility in Grammarl…" at bounding box center [1082, 218] width 229 height 41
click at [1038, 219] on h2 "To enrich screen reader interactions, please activate Accessibility in Grammarl…" at bounding box center [1082, 218] width 229 height 41
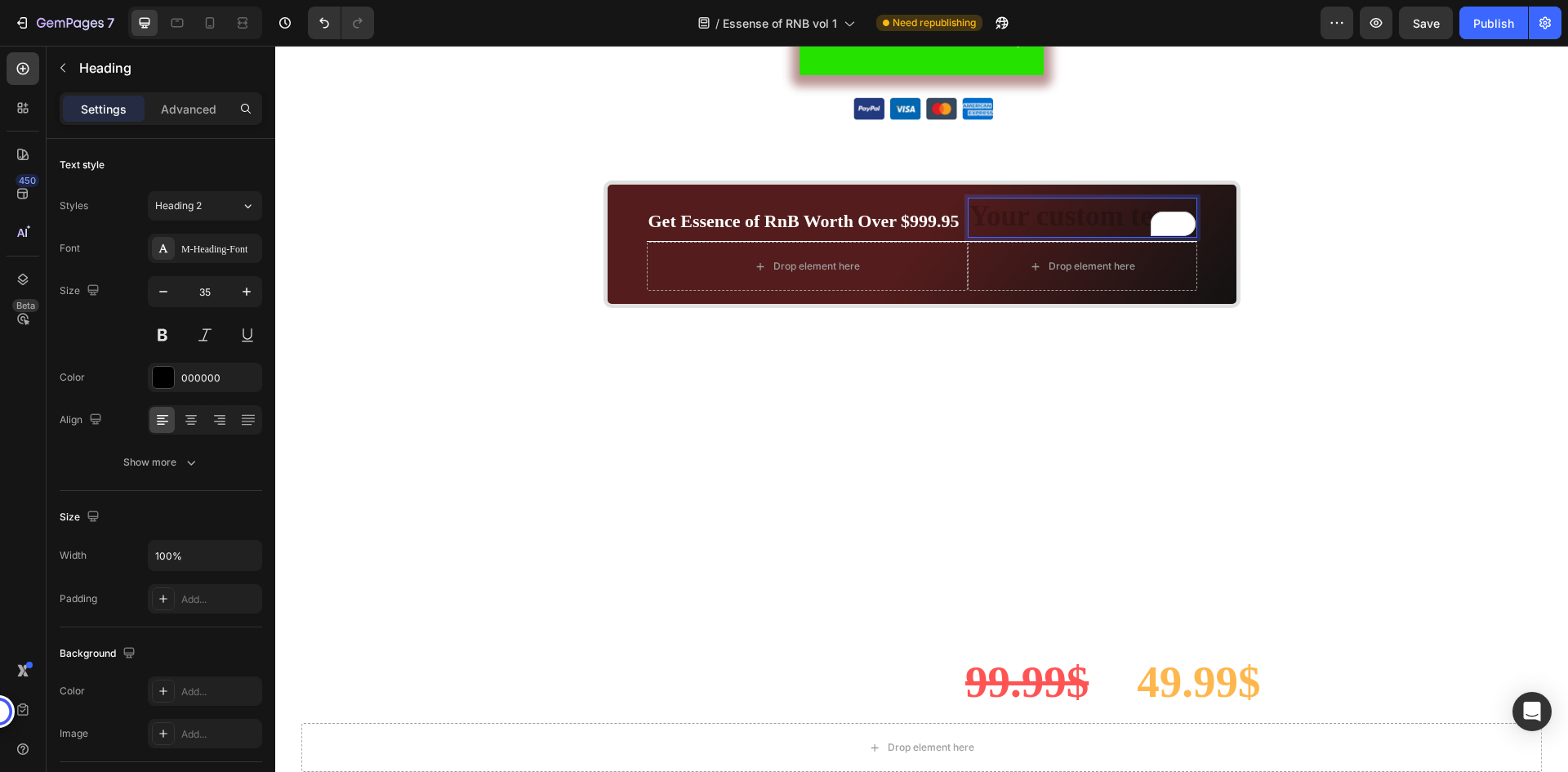
click at [1056, 223] on h2 "Rich Text Editor. Editing area: main" at bounding box center [1082, 218] width 229 height 41
click at [1056, 223] on p "Price Breakdown" at bounding box center [1082, 218] width 226 height 38
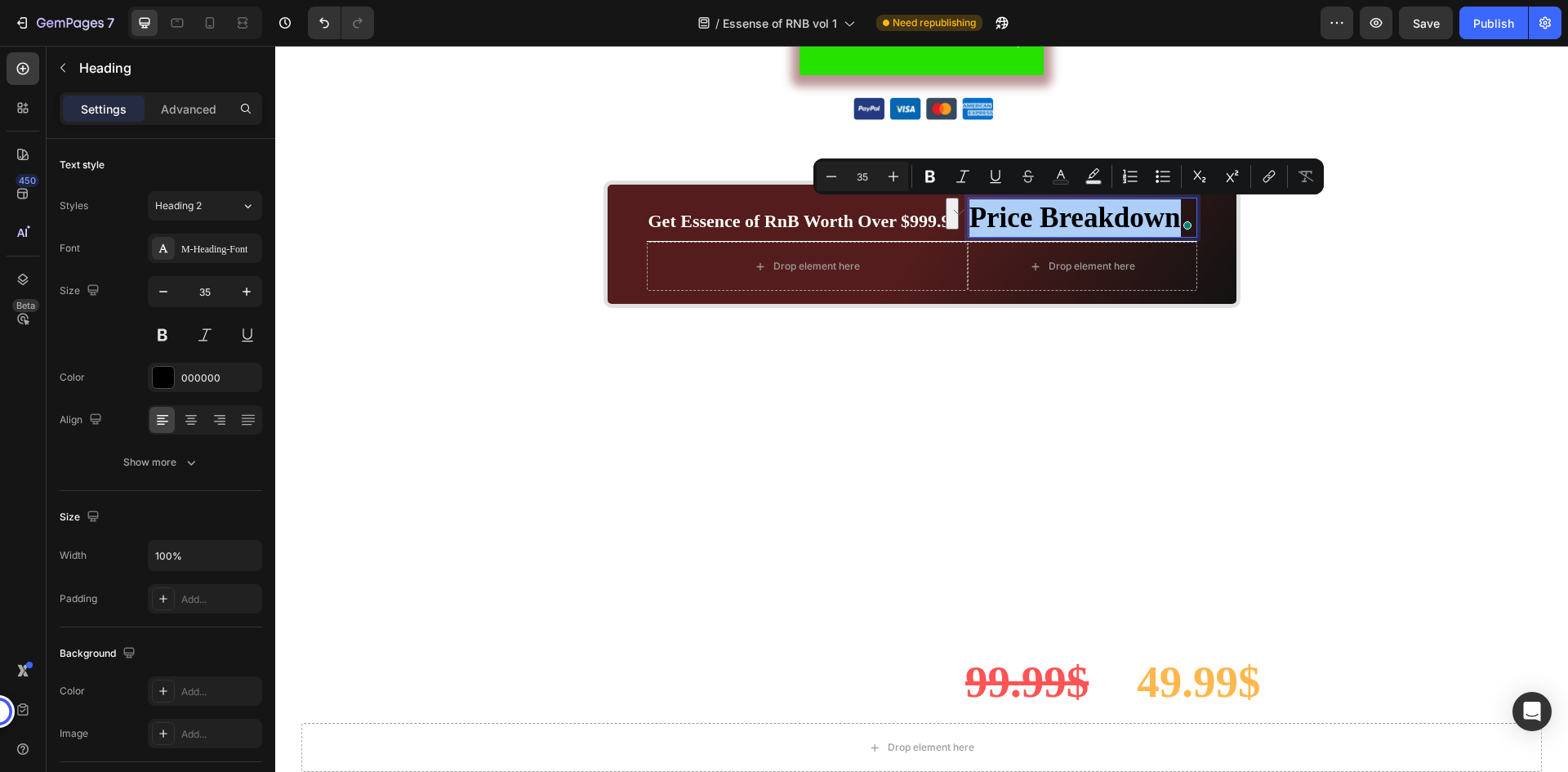
click at [868, 176] on input "35" at bounding box center [862, 176] width 33 height 19
type input "22"
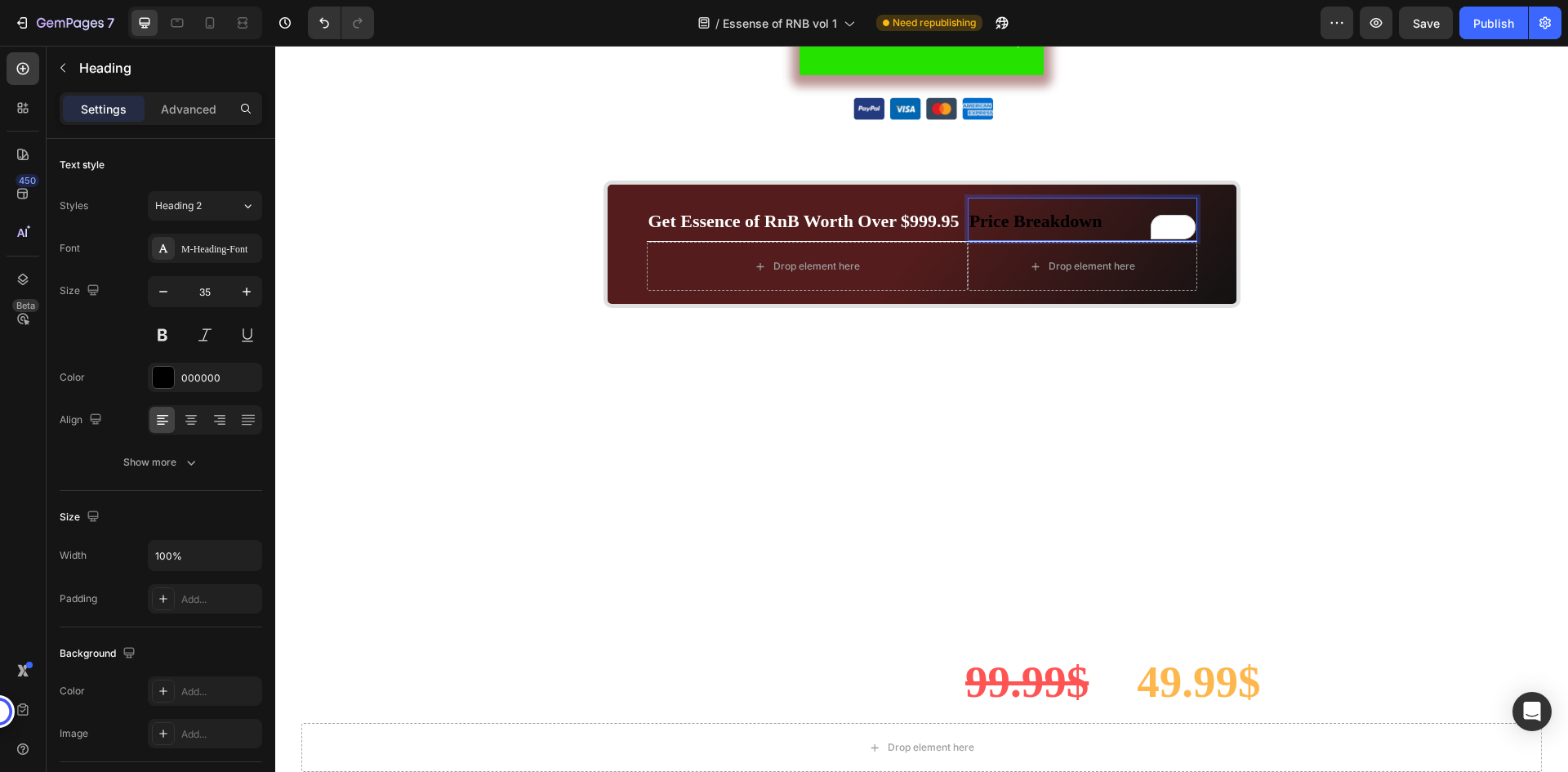
click at [1077, 216] on span "Price Breakdown" at bounding box center [1036, 221] width 133 height 20
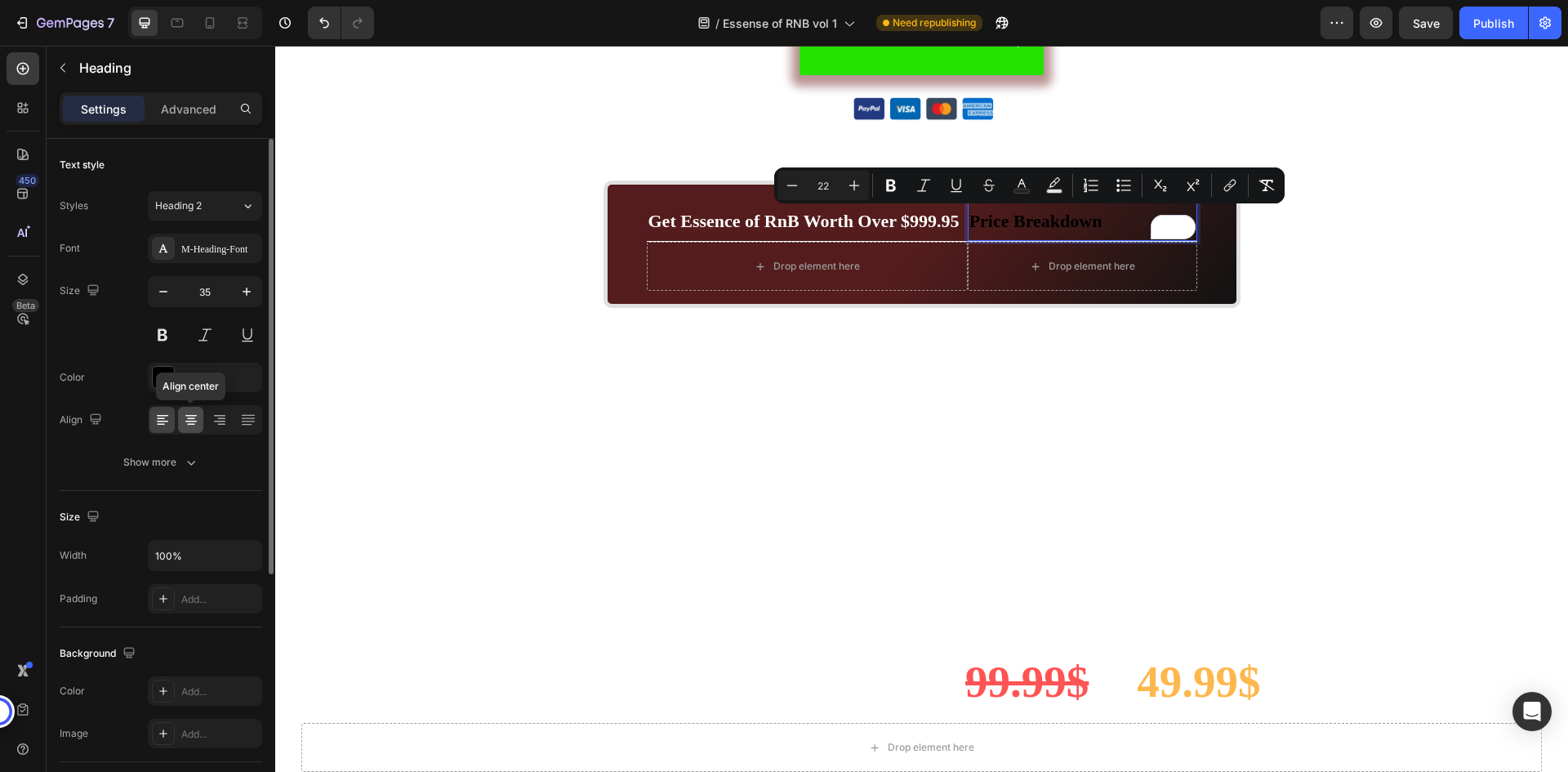
click at [202, 419] on div at bounding box center [191, 419] width 25 height 26
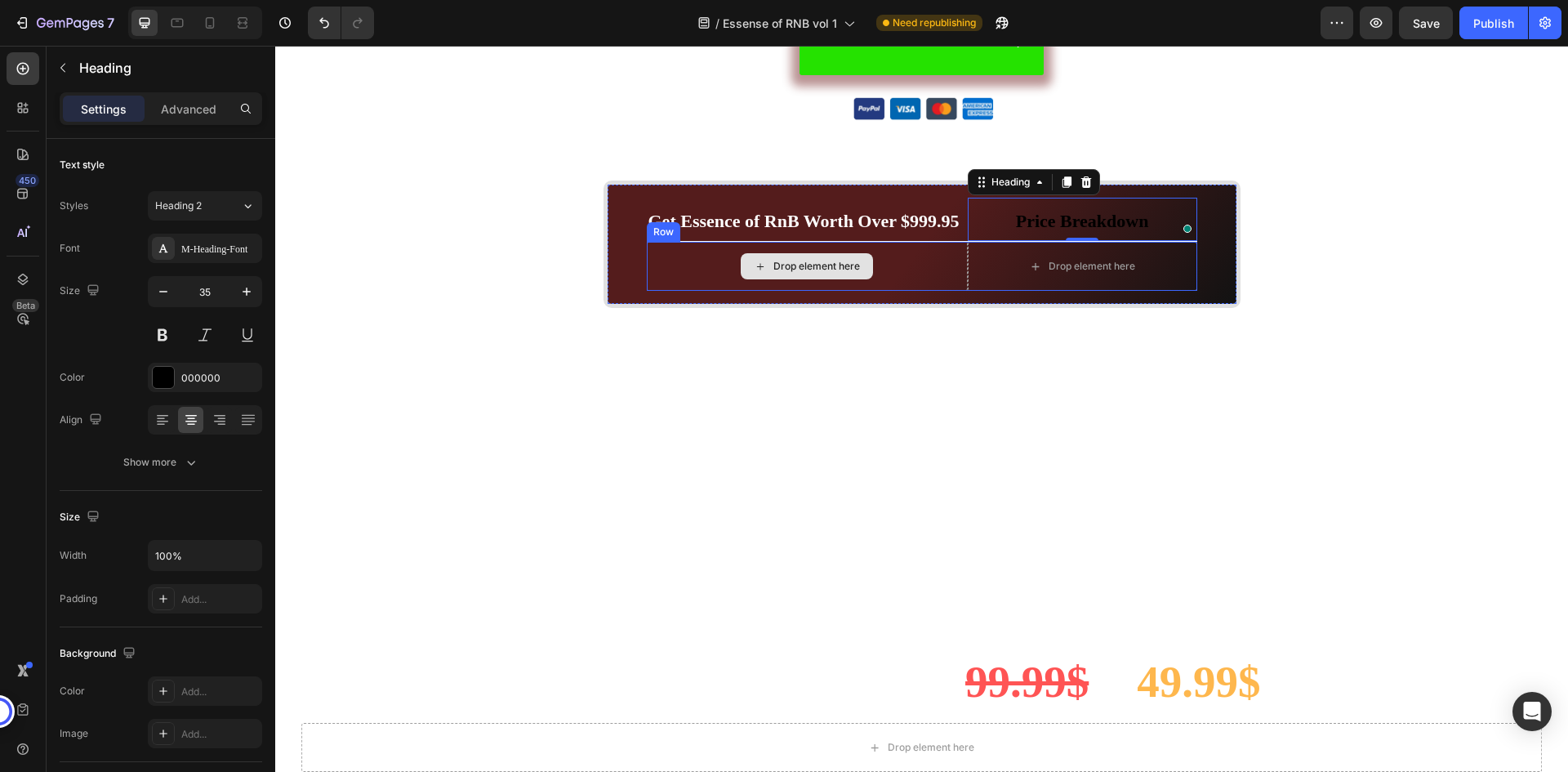
click at [918, 256] on div "Drop element here" at bounding box center [807, 266] width 321 height 49
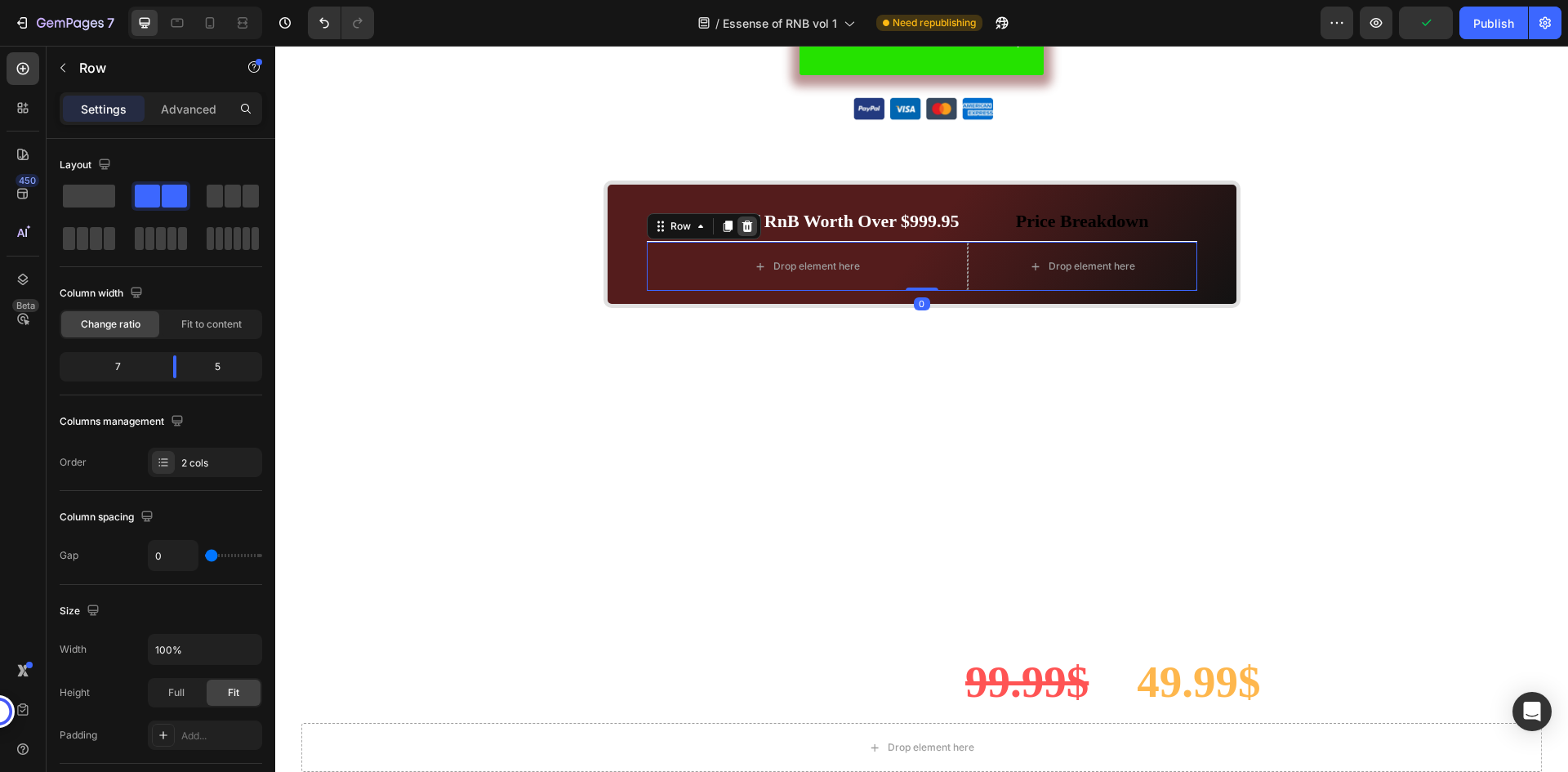
click at [742, 228] on icon at bounding box center [747, 226] width 11 height 12
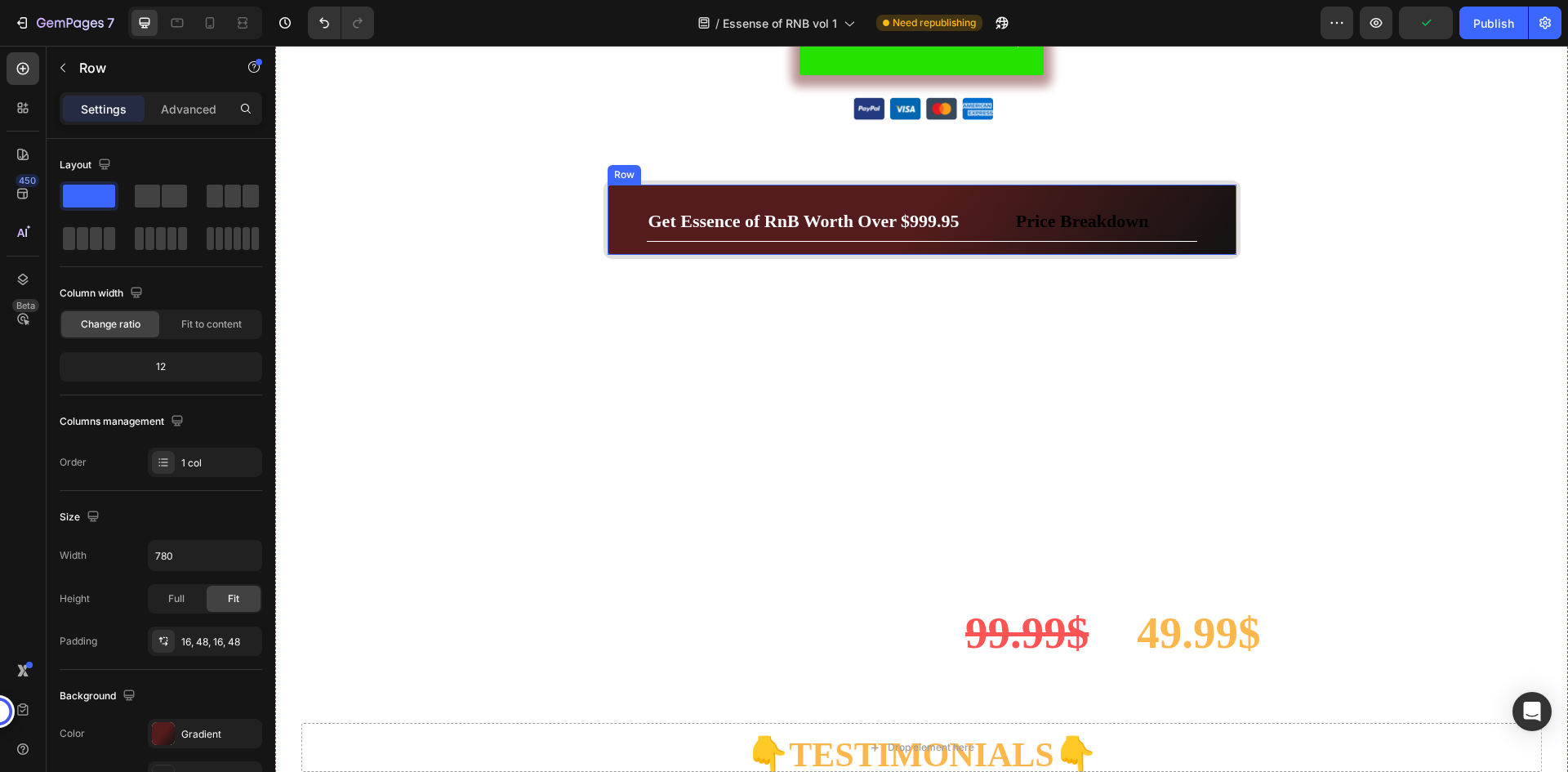
click at [639, 224] on div "⁠⁠⁠⁠⁠⁠⁠ Get Essence of RnB Worth Over $999.95 Heading ⁠⁠⁠⁠⁠⁠⁠ Price Breakdown H…" at bounding box center [922, 220] width 637 height 80
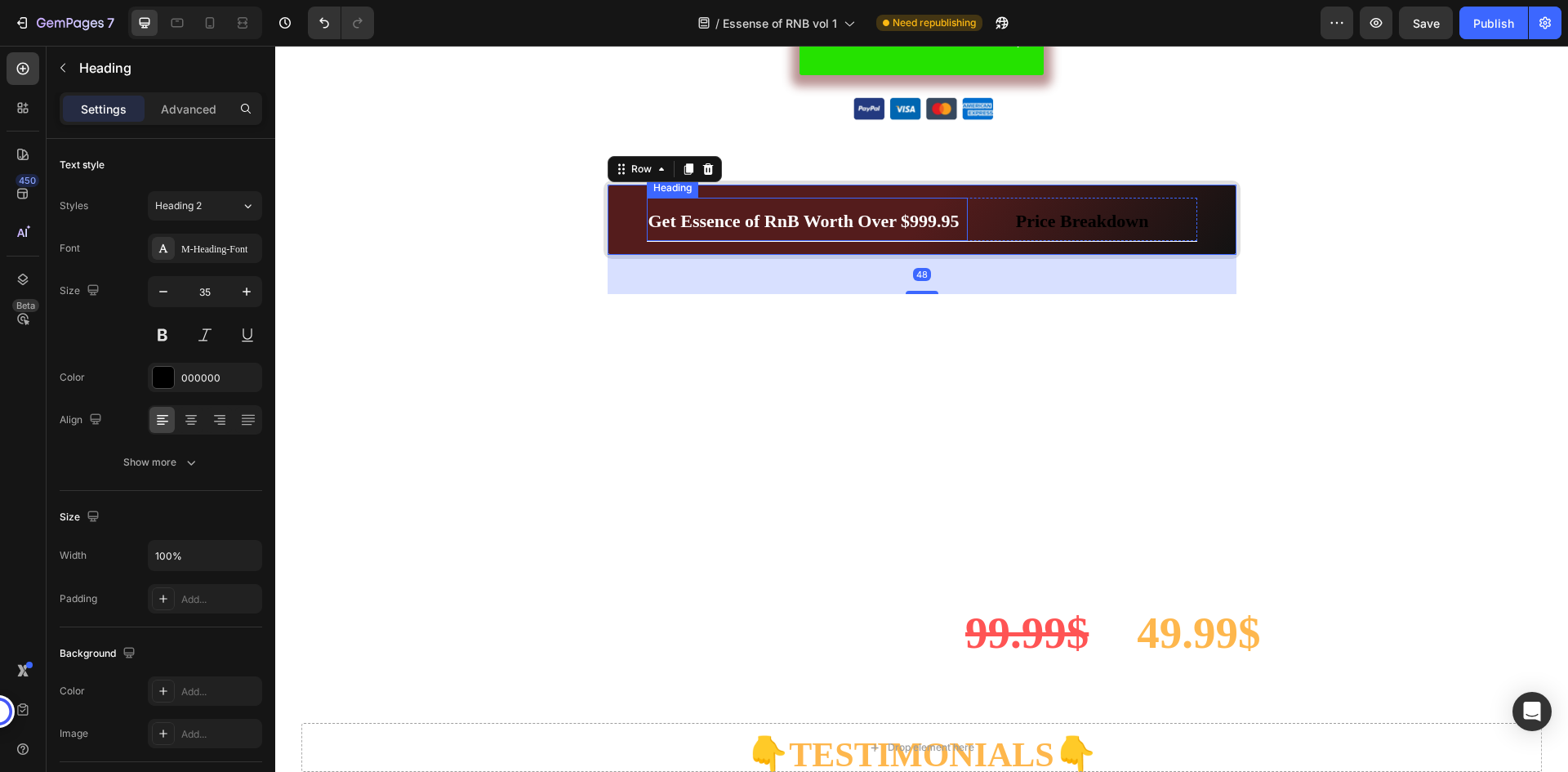
click at [649, 220] on strong "Get Essence of RnB Worth Over $999.95" at bounding box center [805, 221] width 311 height 20
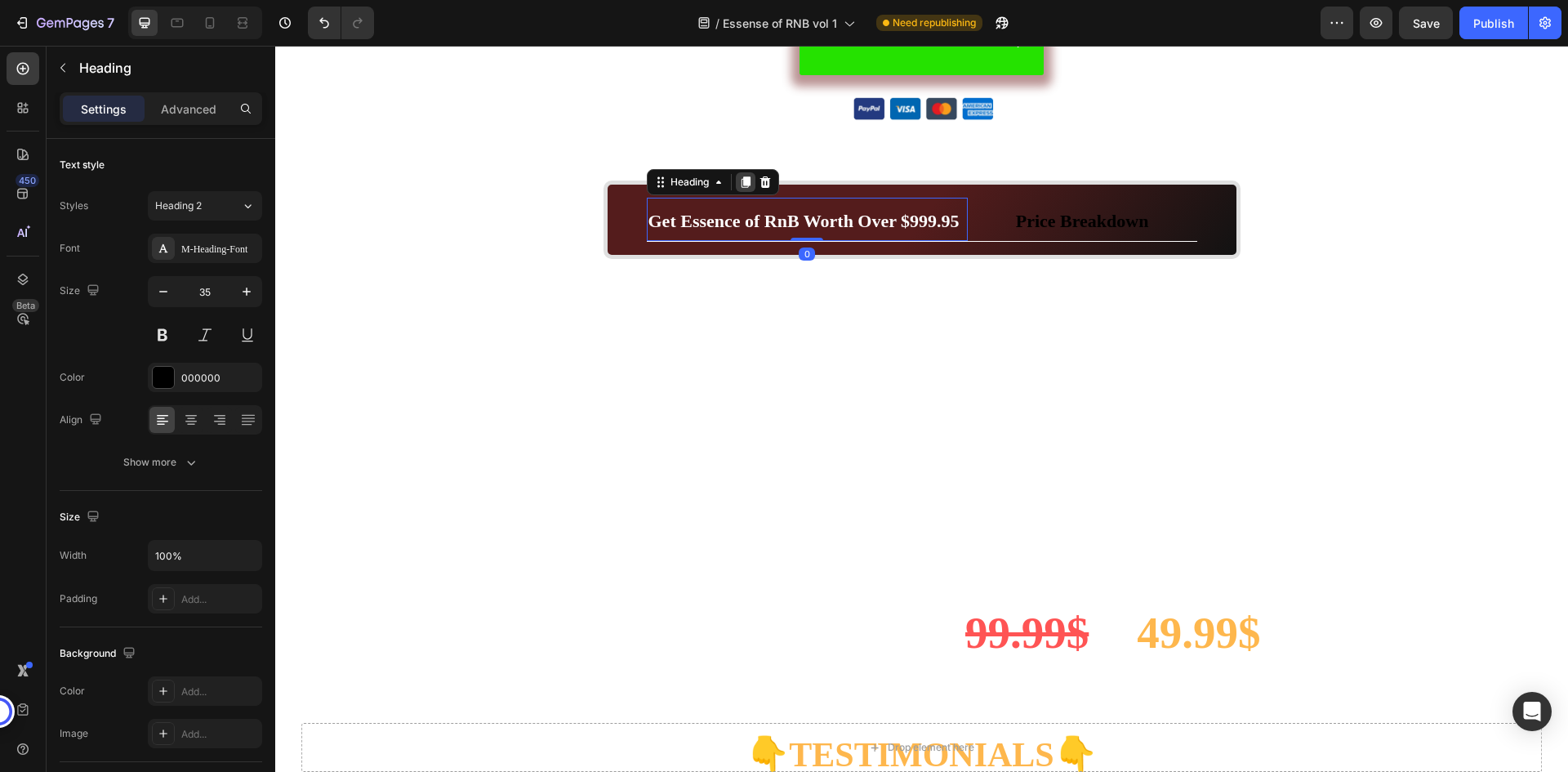
click at [741, 182] on icon at bounding box center [745, 183] width 9 height 12
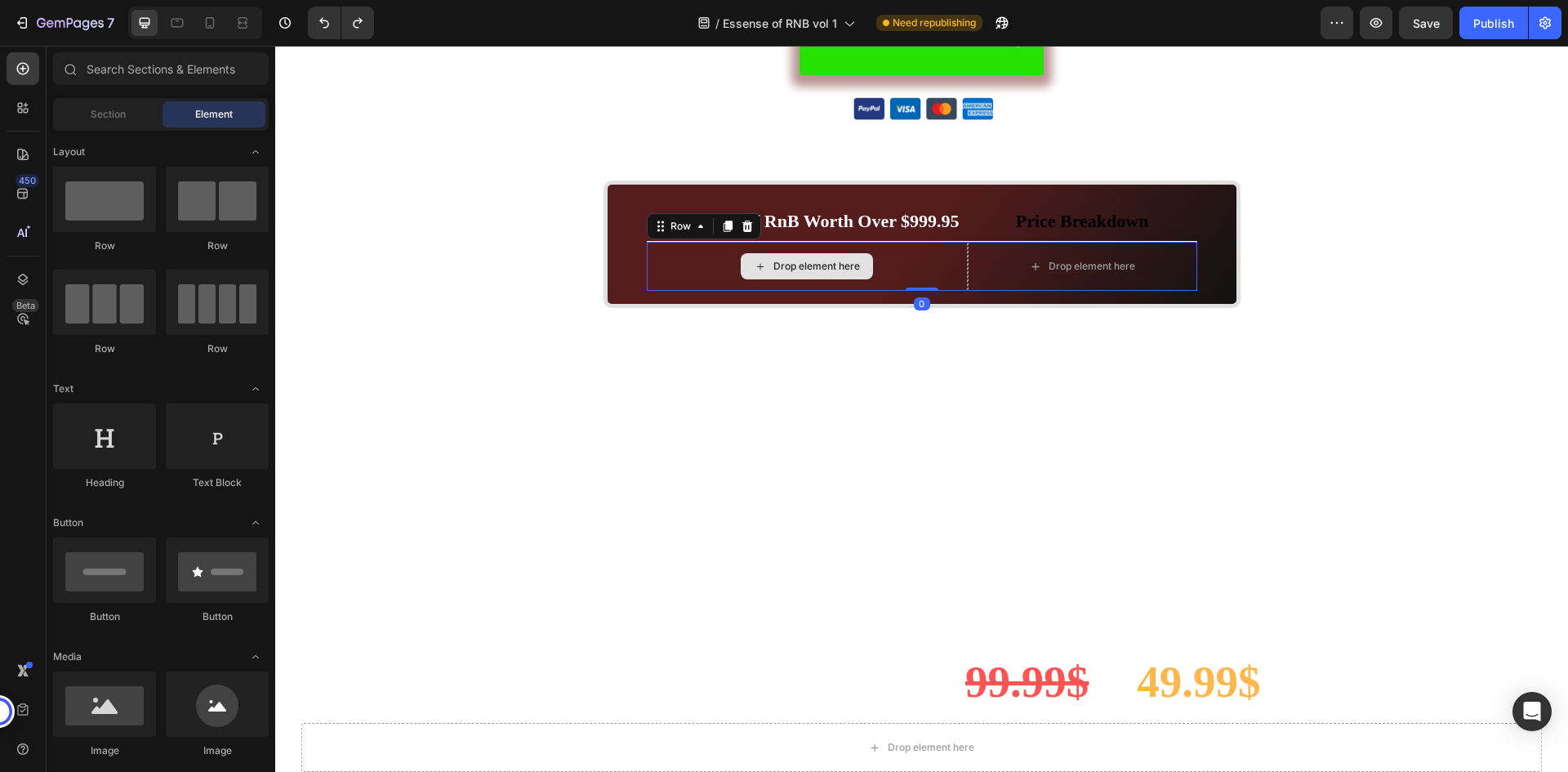
click at [937, 253] on div "Drop element here" at bounding box center [807, 266] width 321 height 49
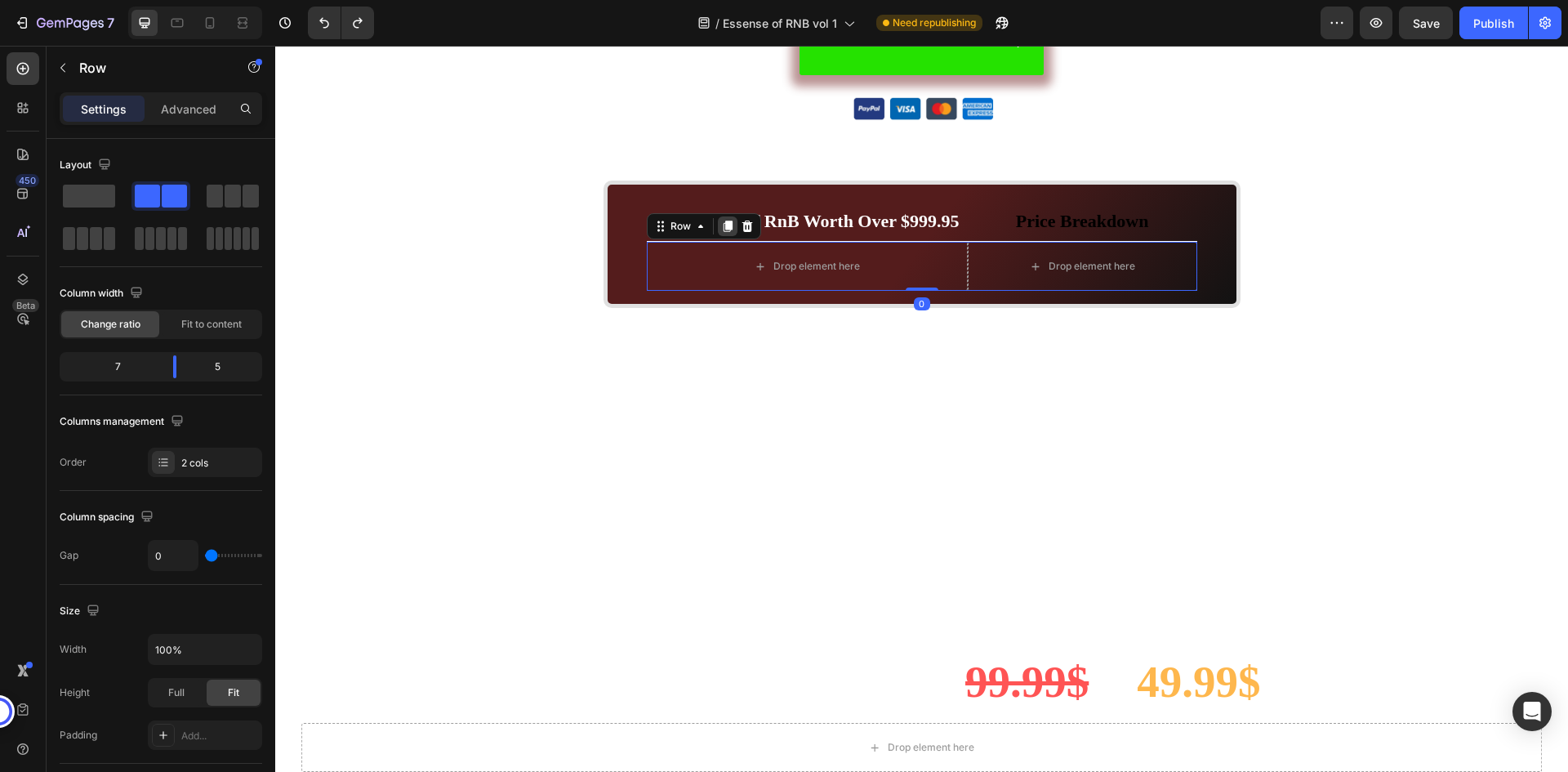
click at [723, 224] on icon at bounding box center [727, 226] width 9 height 12
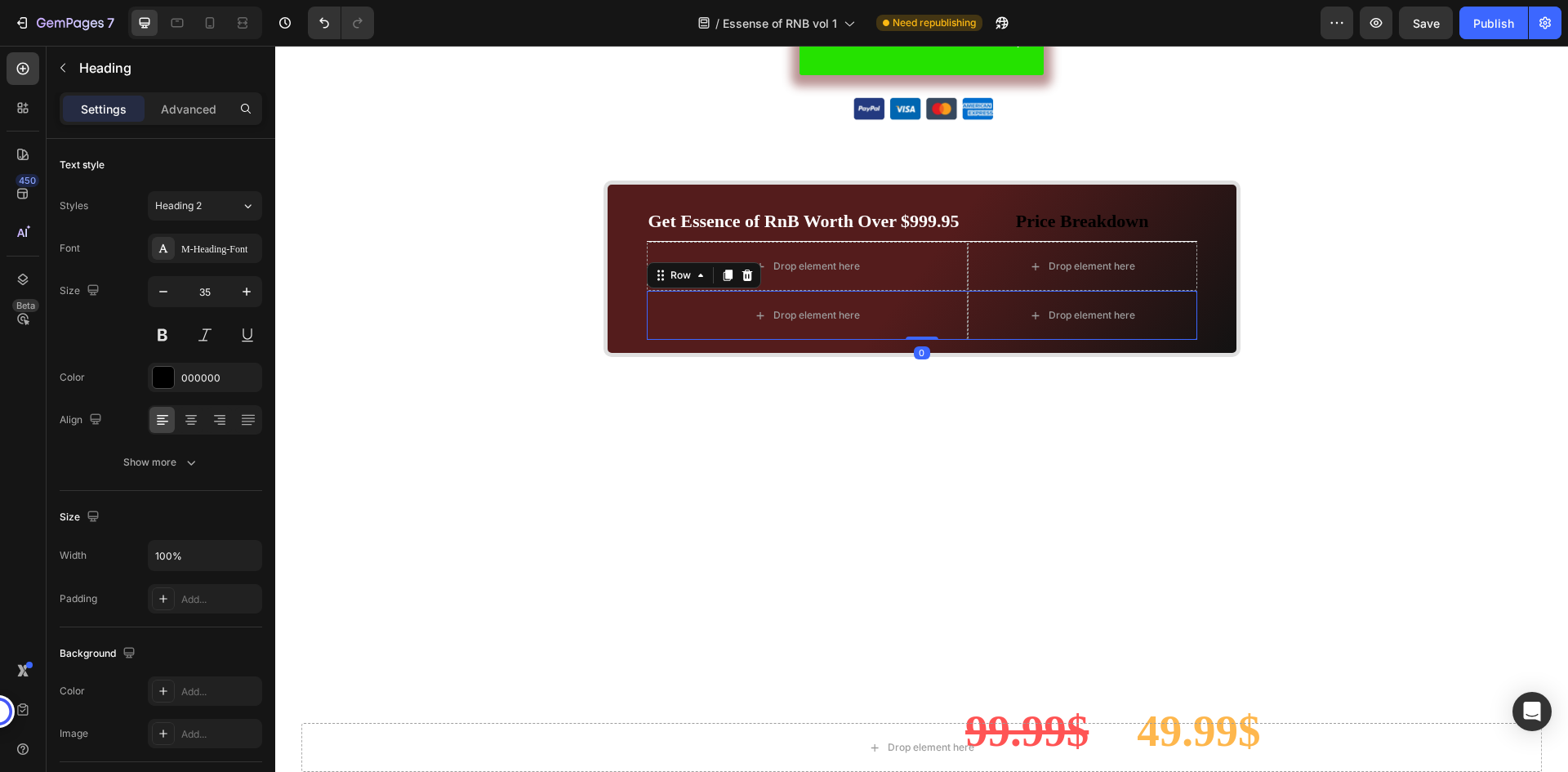
click at [722, 224] on strong "Get Essence of RnB Worth Over $999.95" at bounding box center [805, 221] width 311 height 20
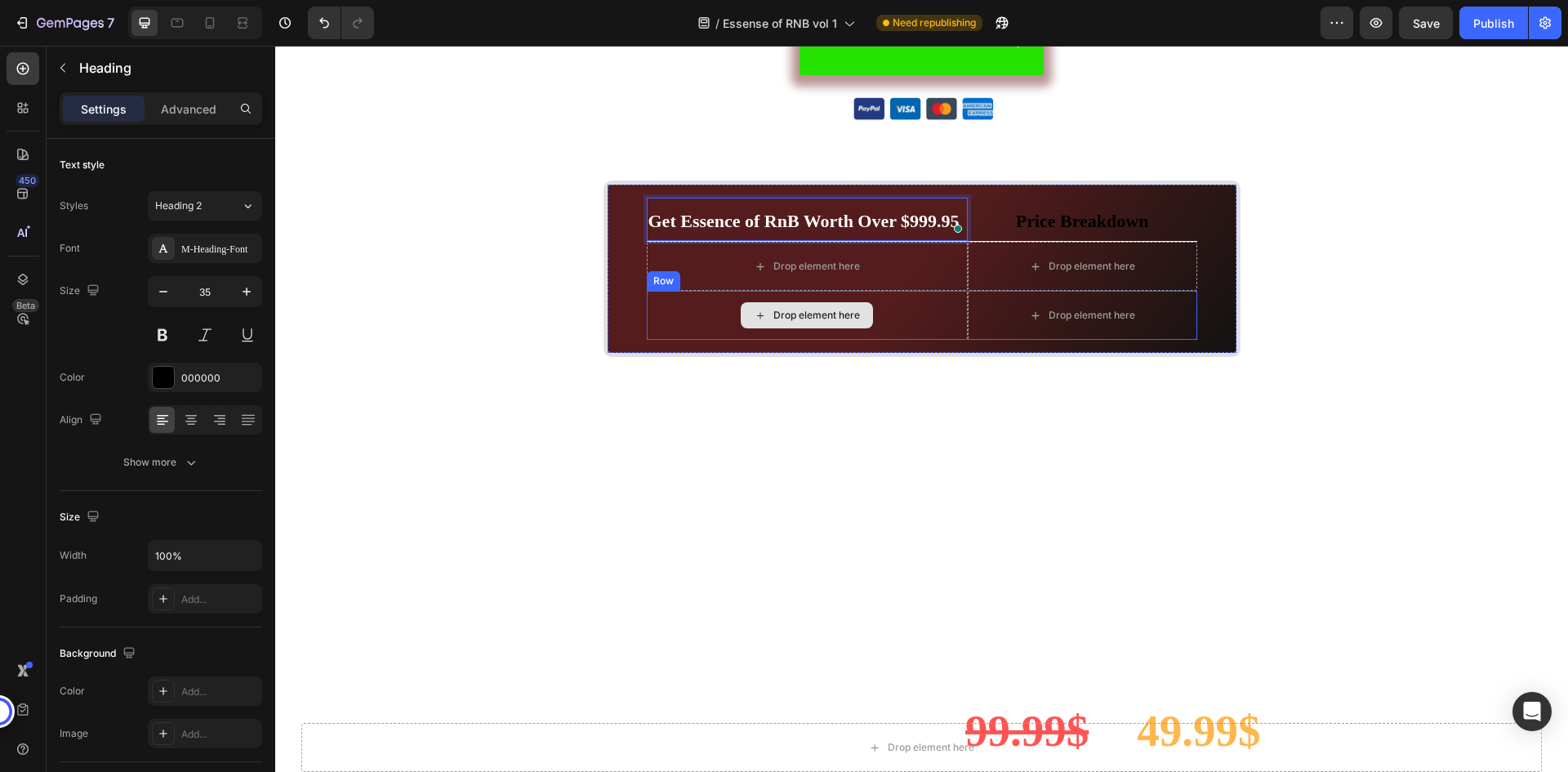
click at [941, 318] on div "Drop element here" at bounding box center [807, 315] width 321 height 49
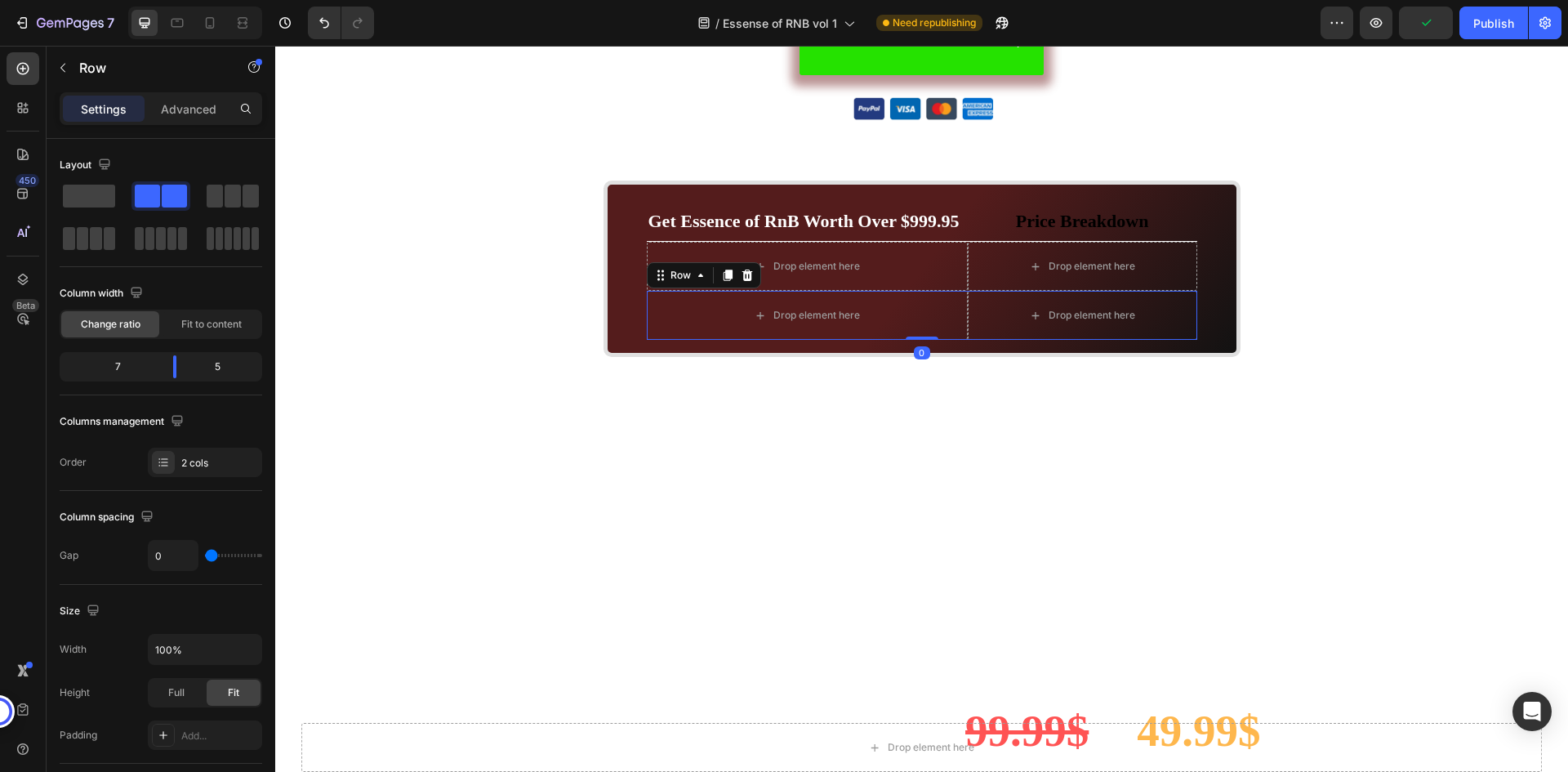
click at [723, 272] on icon at bounding box center [727, 275] width 9 height 12
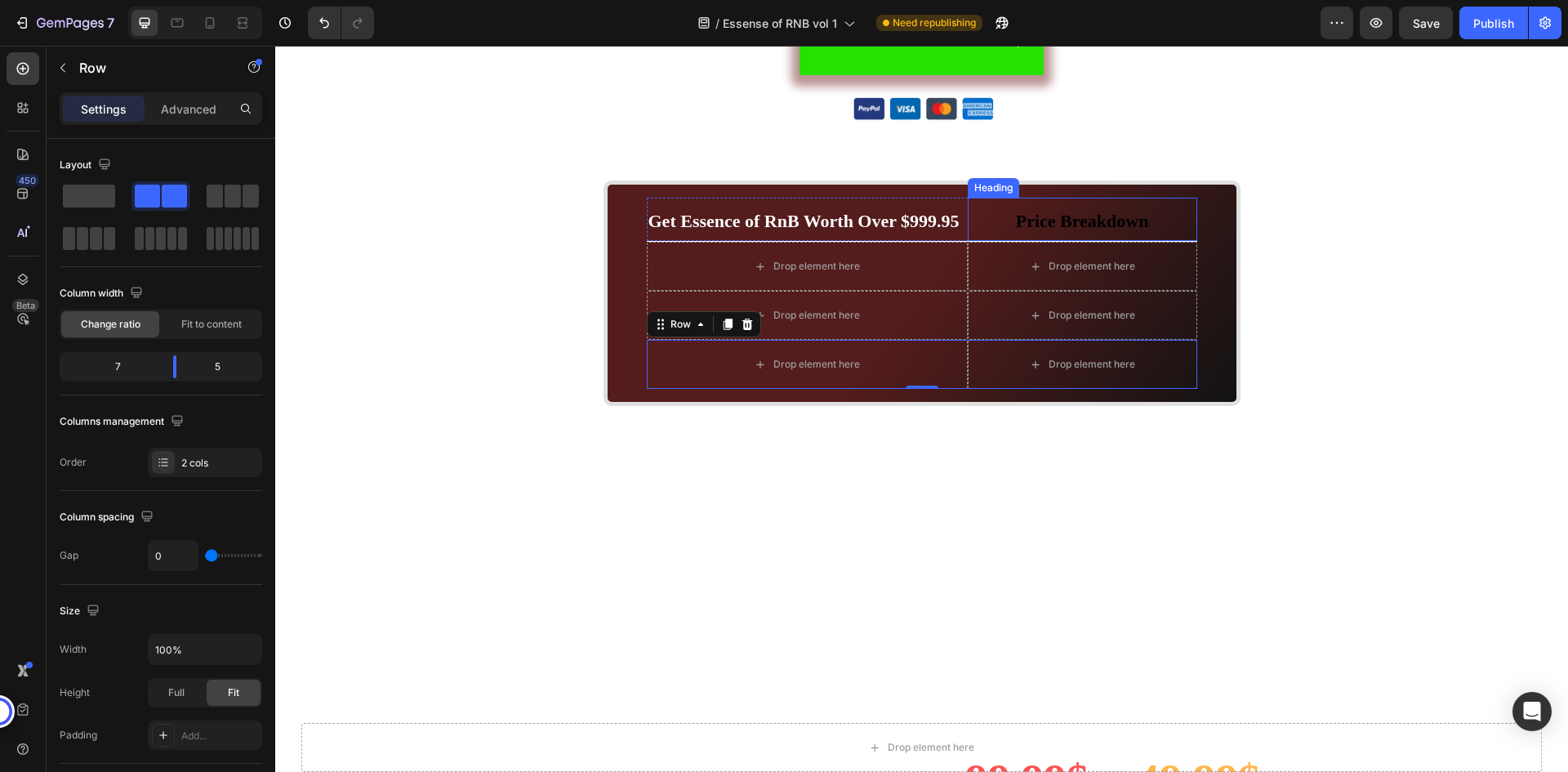
click at [990, 216] on p "⁠⁠⁠⁠⁠⁠⁠ Price Breakdown" at bounding box center [1082, 219] width 226 height 41
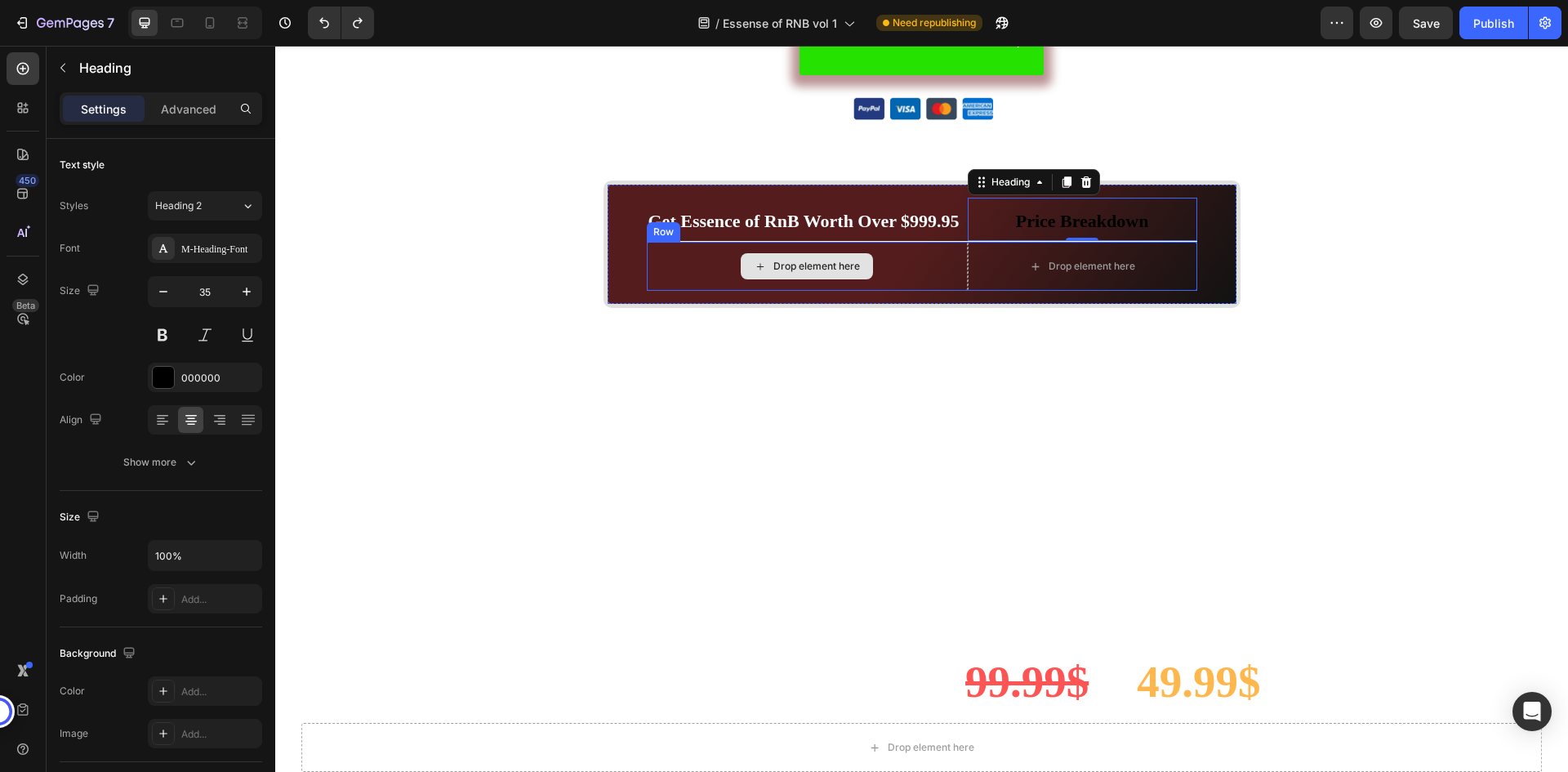
click at [942, 270] on div "Drop element here" at bounding box center [807, 266] width 321 height 49
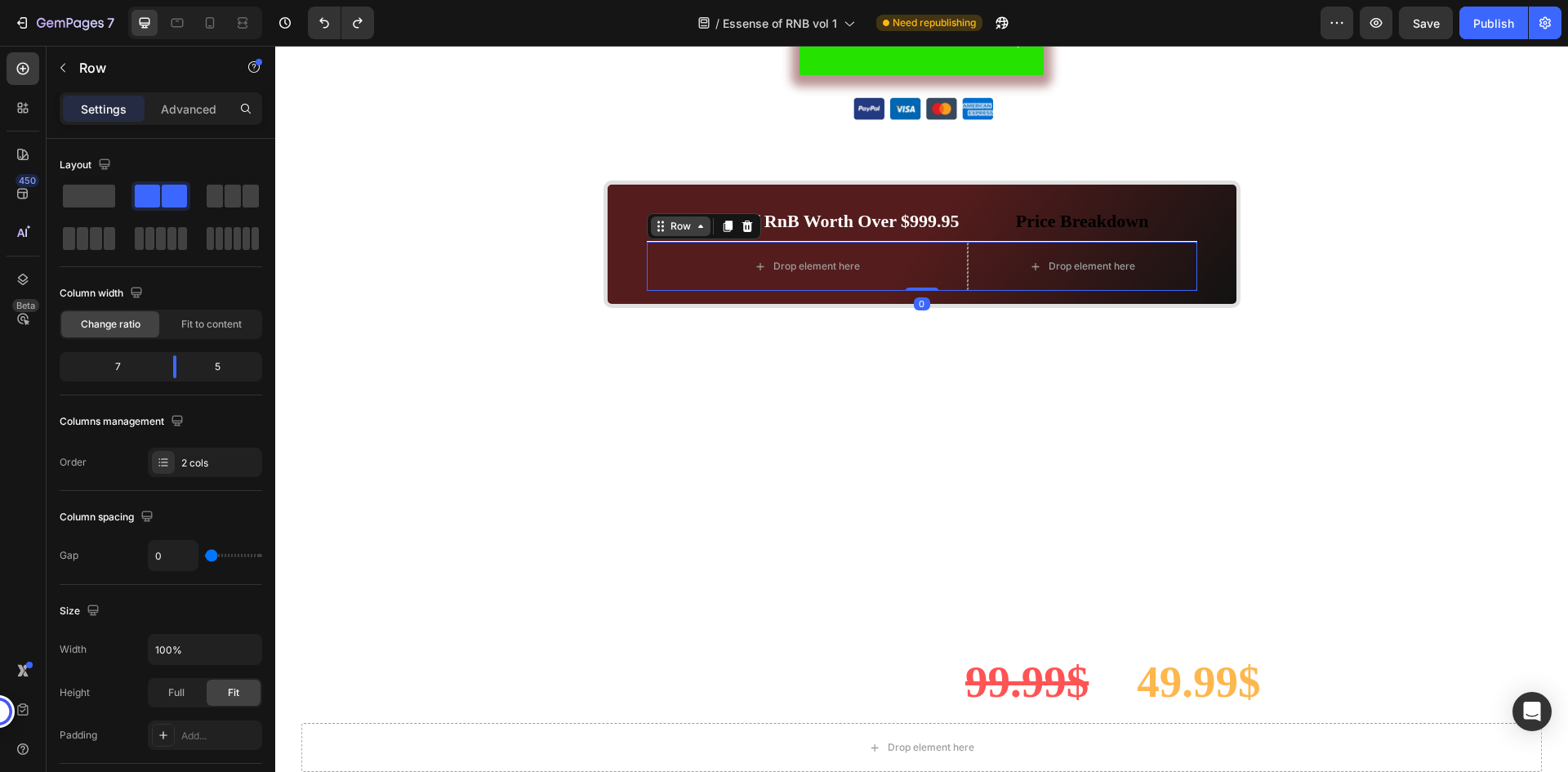
click at [681, 230] on div "Row" at bounding box center [681, 226] width 27 height 15
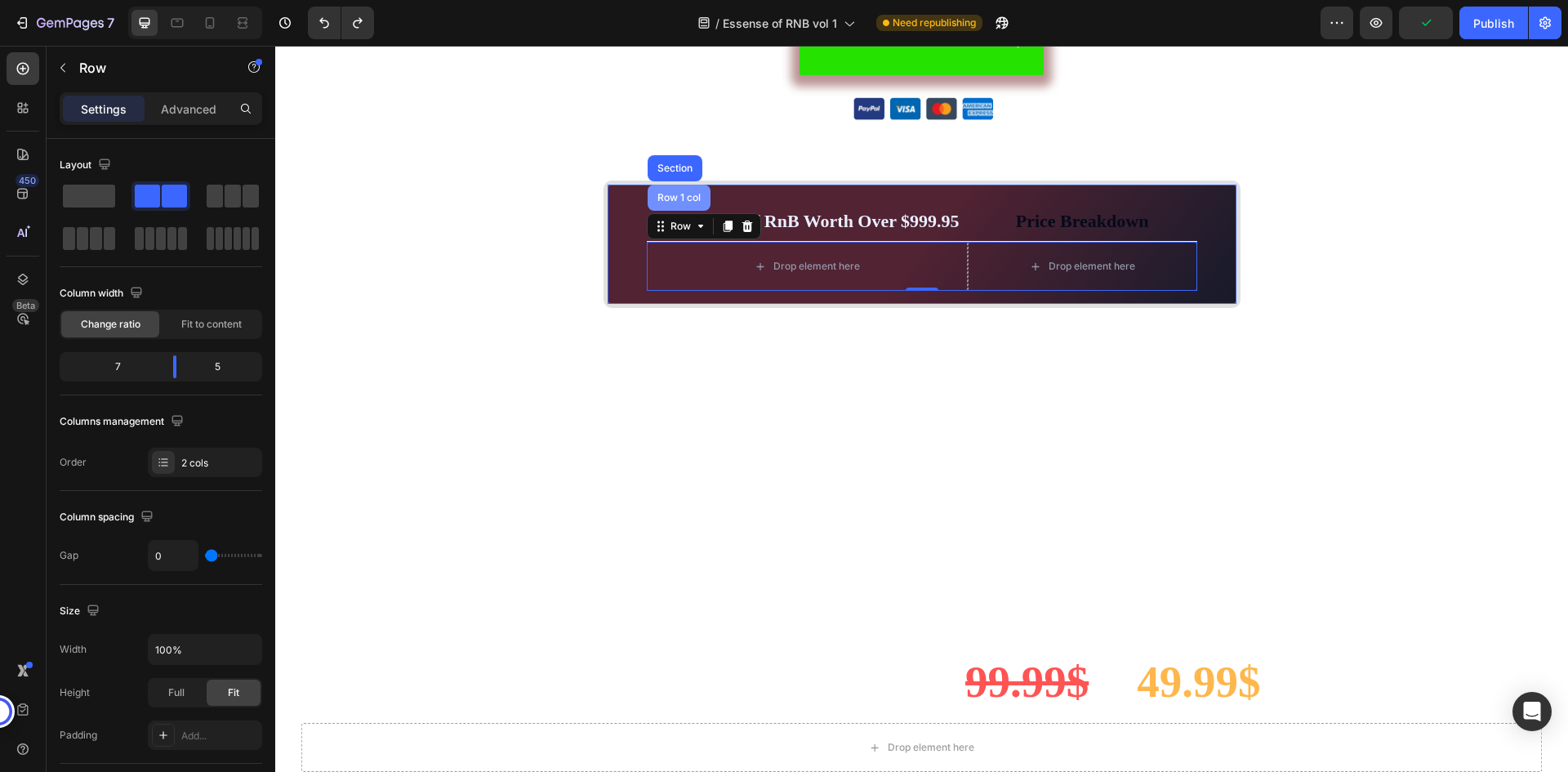
click at [687, 206] on div "Row 1 col" at bounding box center [679, 198] width 63 height 26
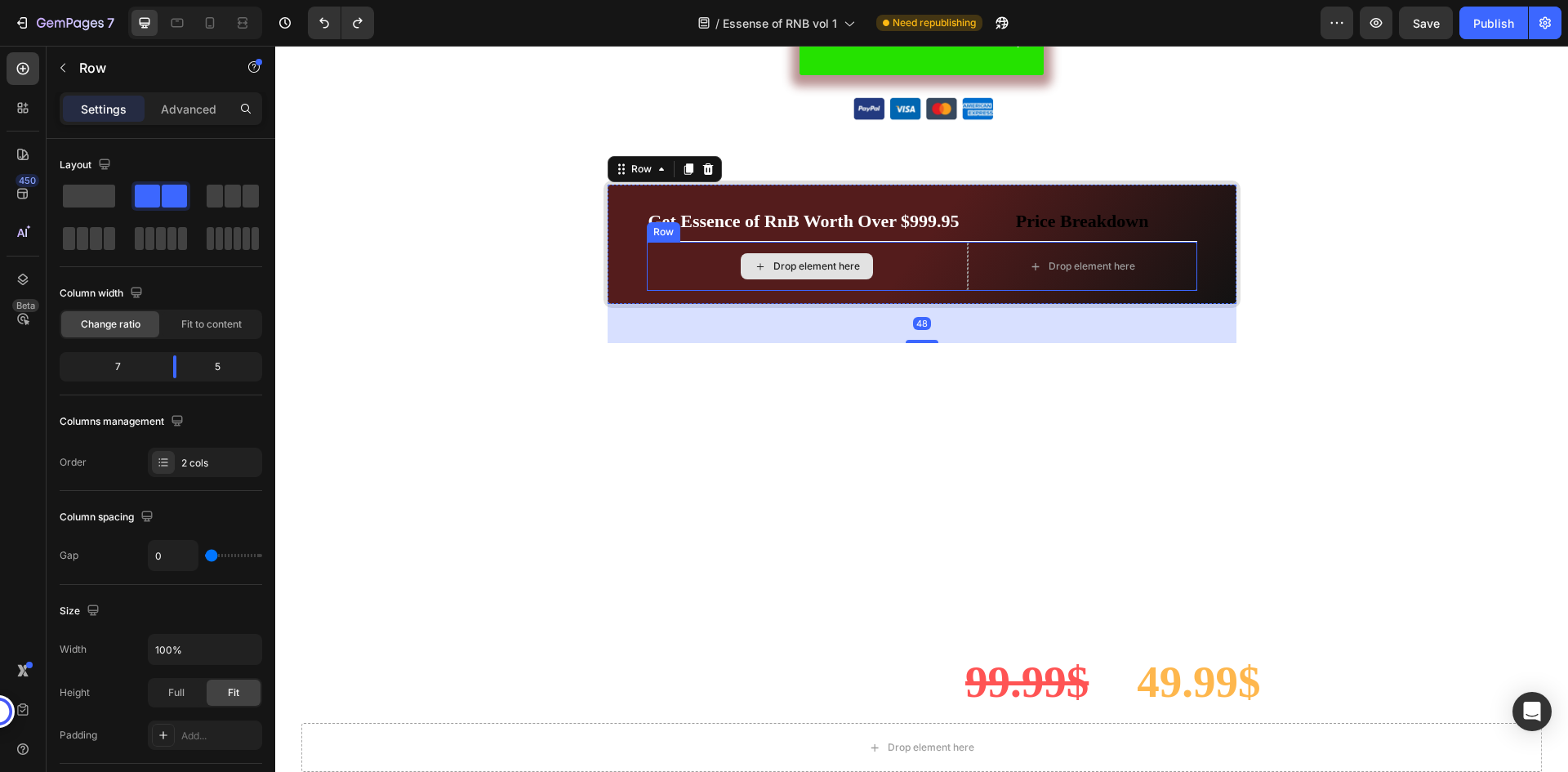
click at [712, 257] on div "Drop element here" at bounding box center [807, 266] width 321 height 49
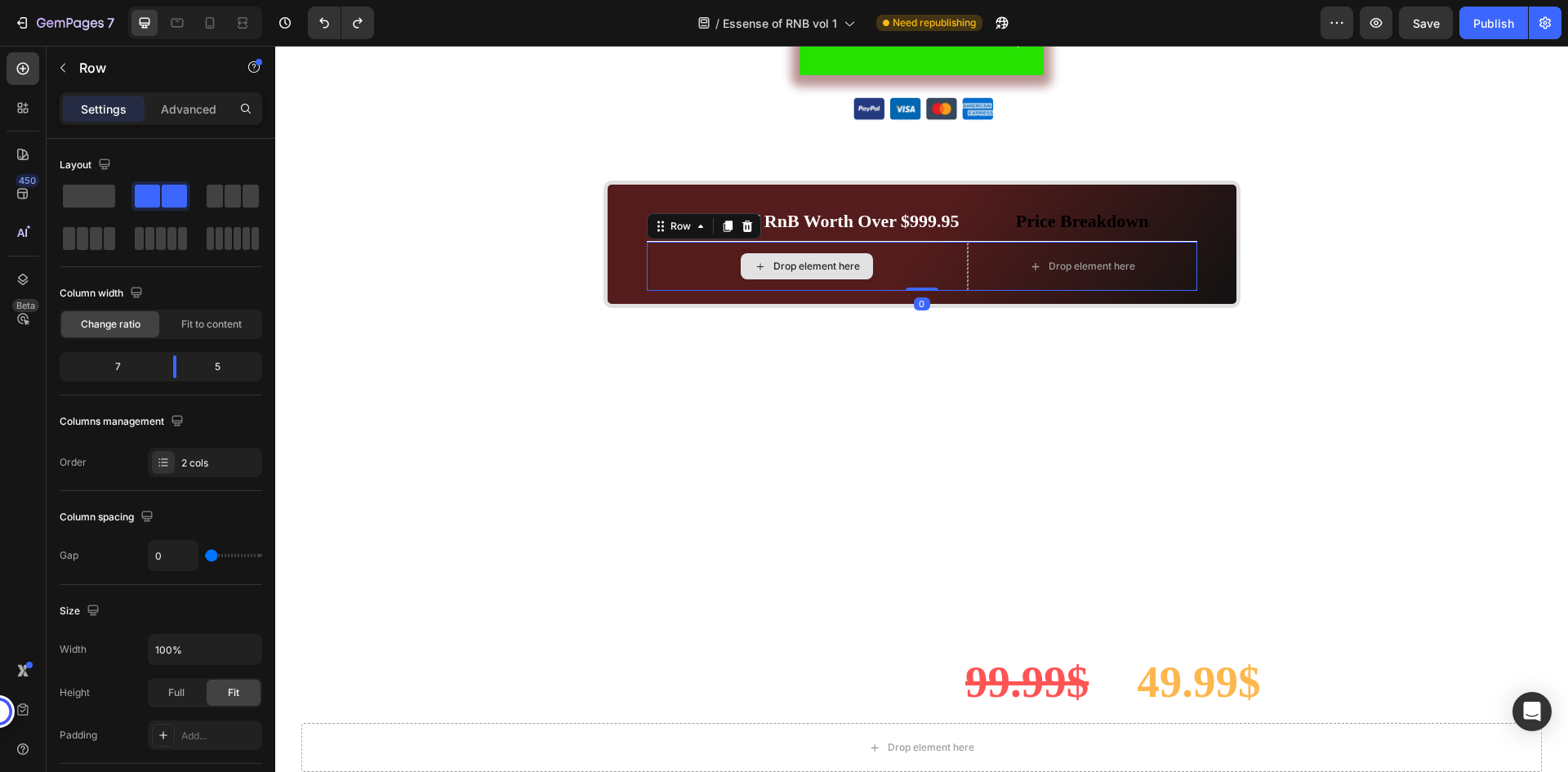
click at [712, 257] on div "Drop element here" at bounding box center [807, 266] width 321 height 49
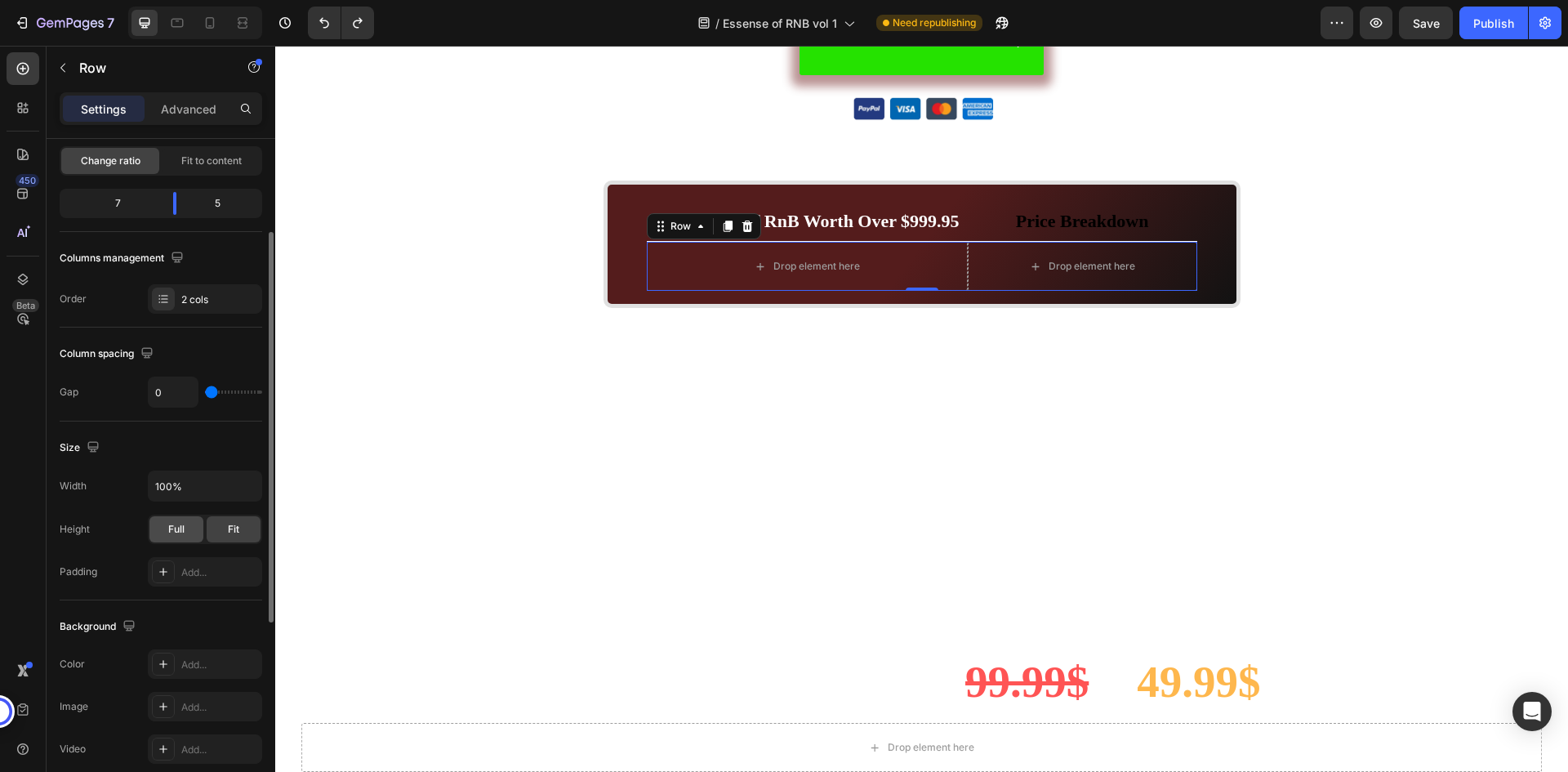
scroll to position [409, 0]
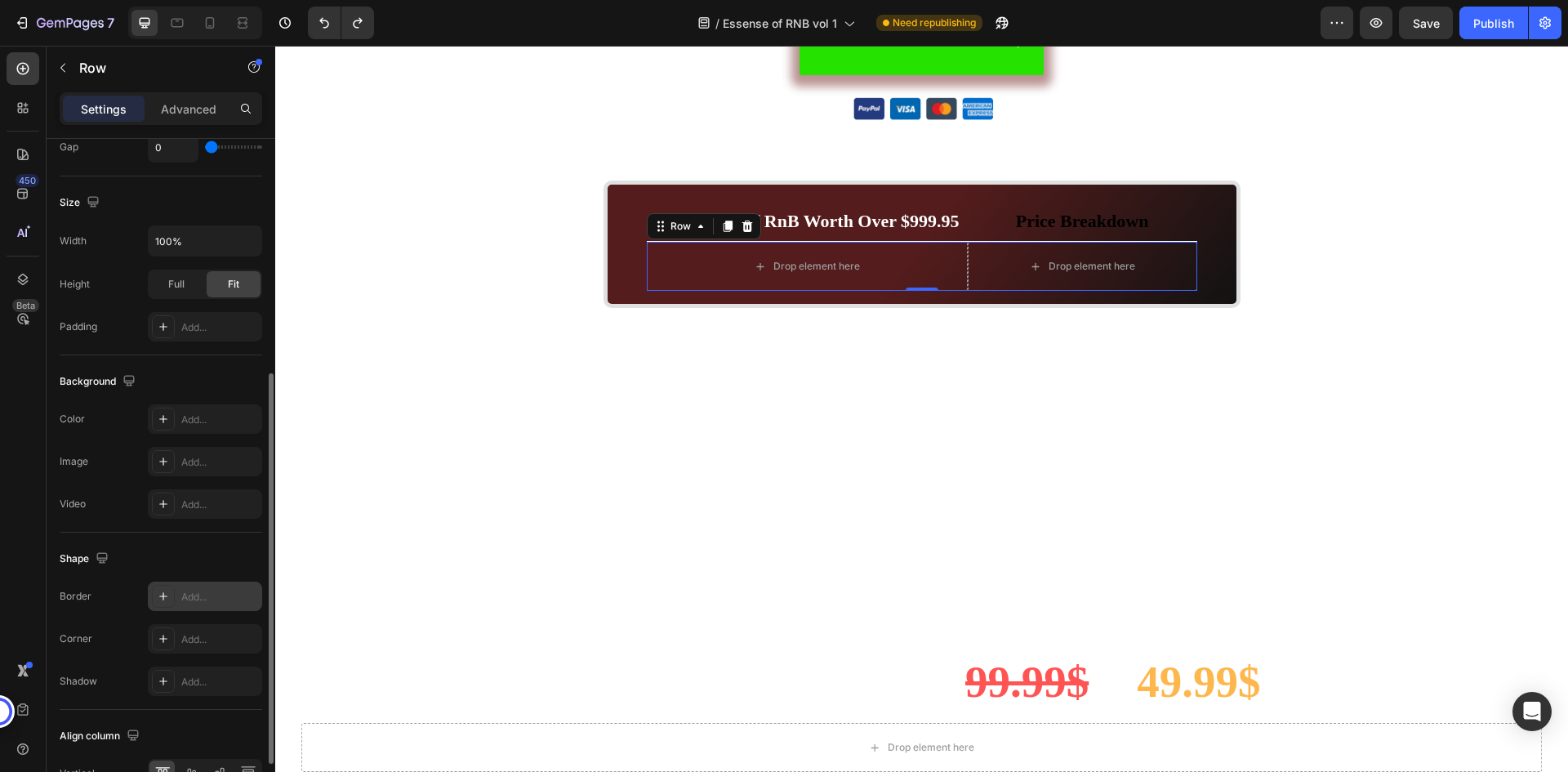
click at [193, 598] on div "Add..." at bounding box center [220, 597] width 77 height 15
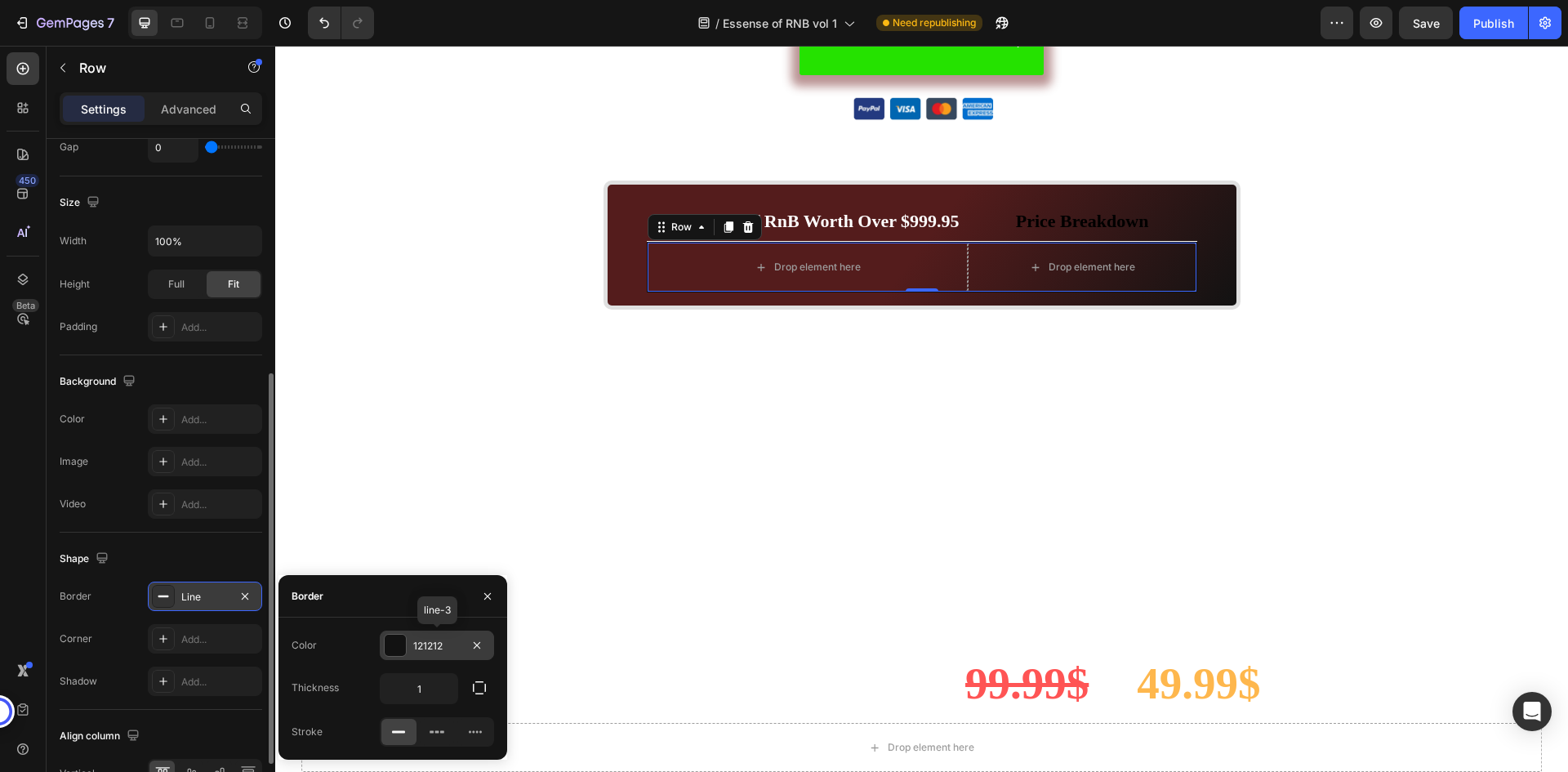
click at [431, 649] on div "121212" at bounding box center [437, 646] width 48 height 15
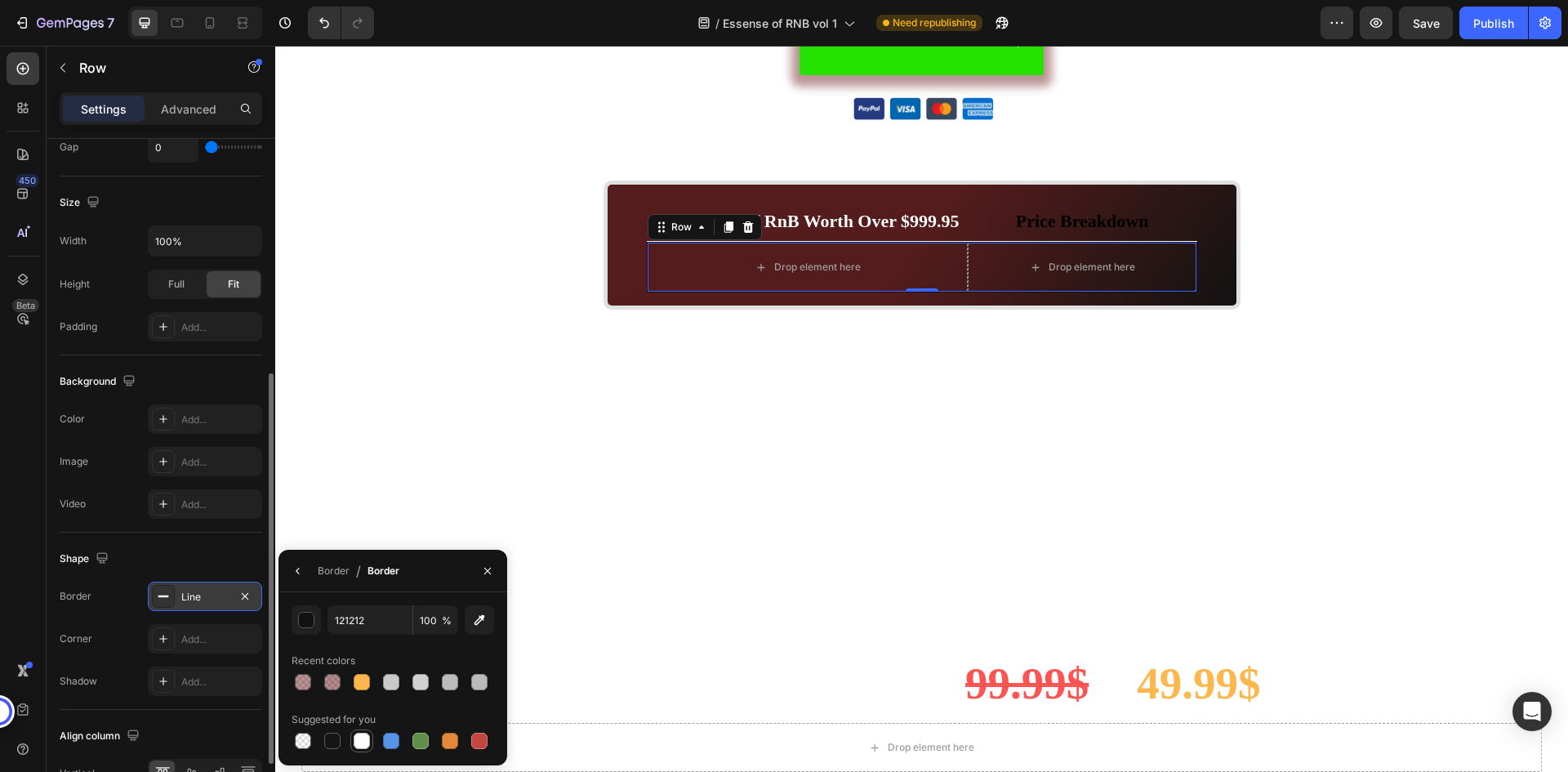
click at [365, 739] on div at bounding box center [362, 741] width 17 height 17
type input "FFFFFF"
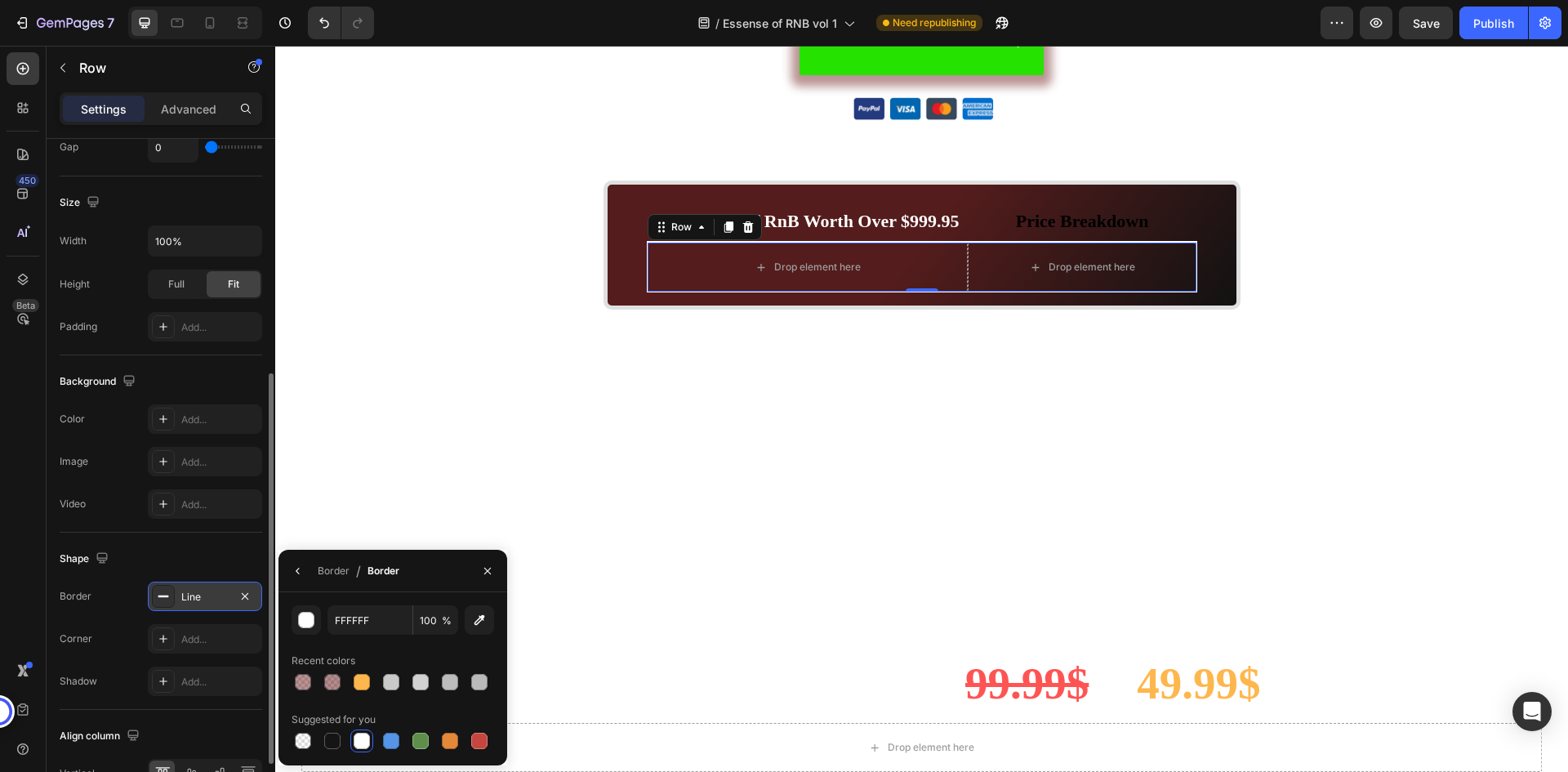
click at [207, 599] on div "Line" at bounding box center [205, 597] width 48 height 15
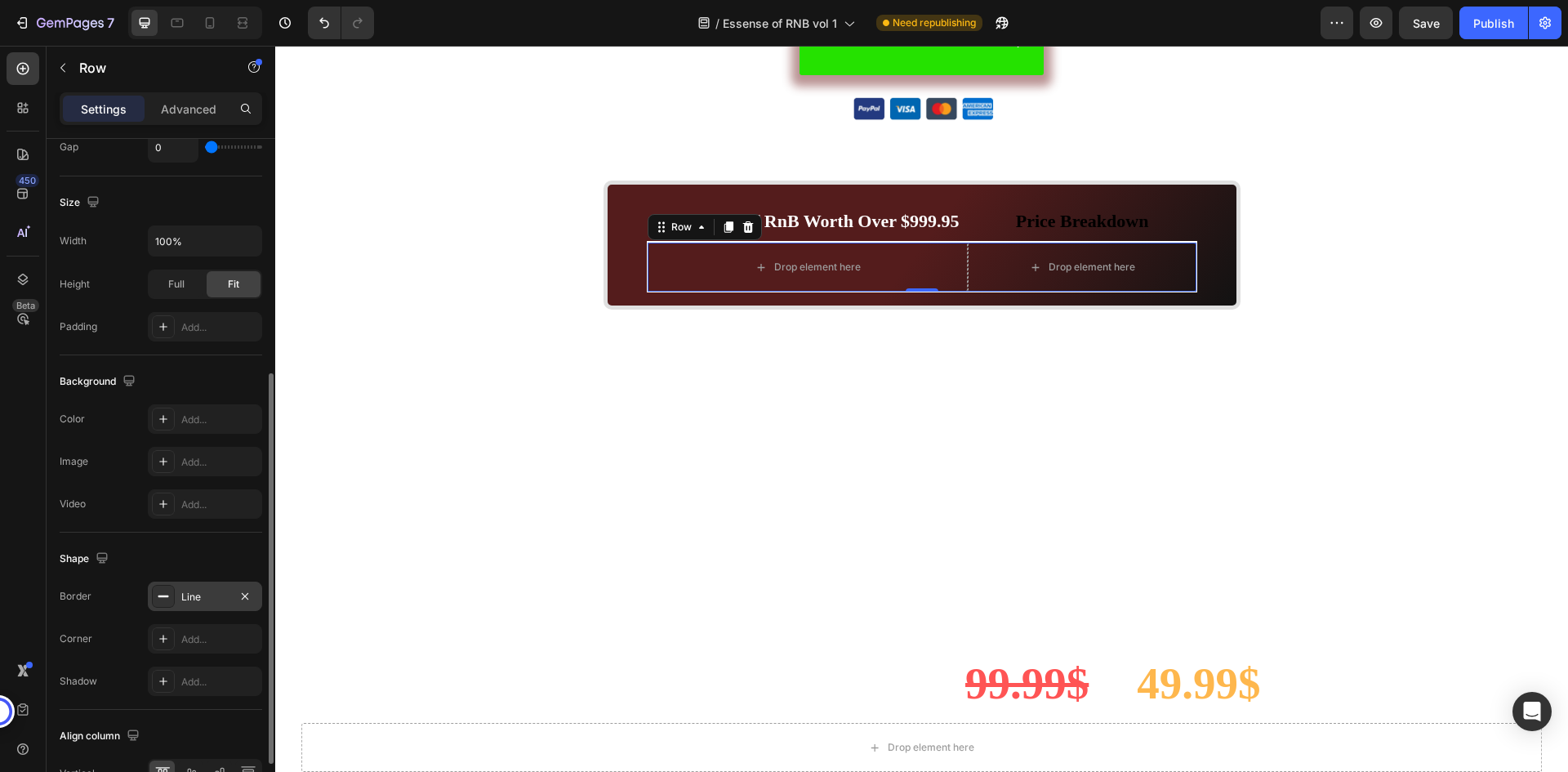
click at [191, 599] on div "Line" at bounding box center [205, 597] width 48 height 15
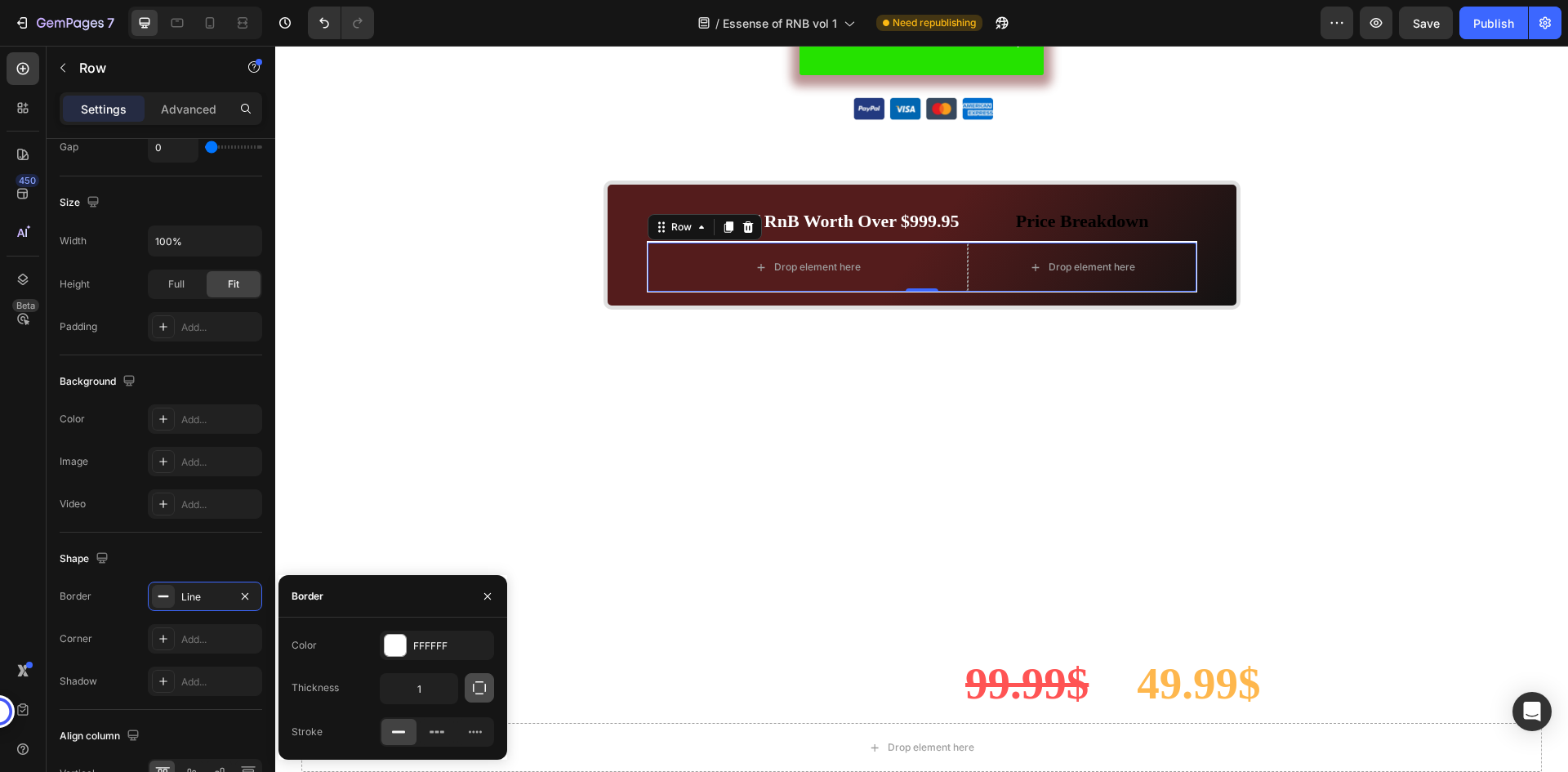
click at [485, 686] on icon "button" at bounding box center [480, 688] width 17 height 17
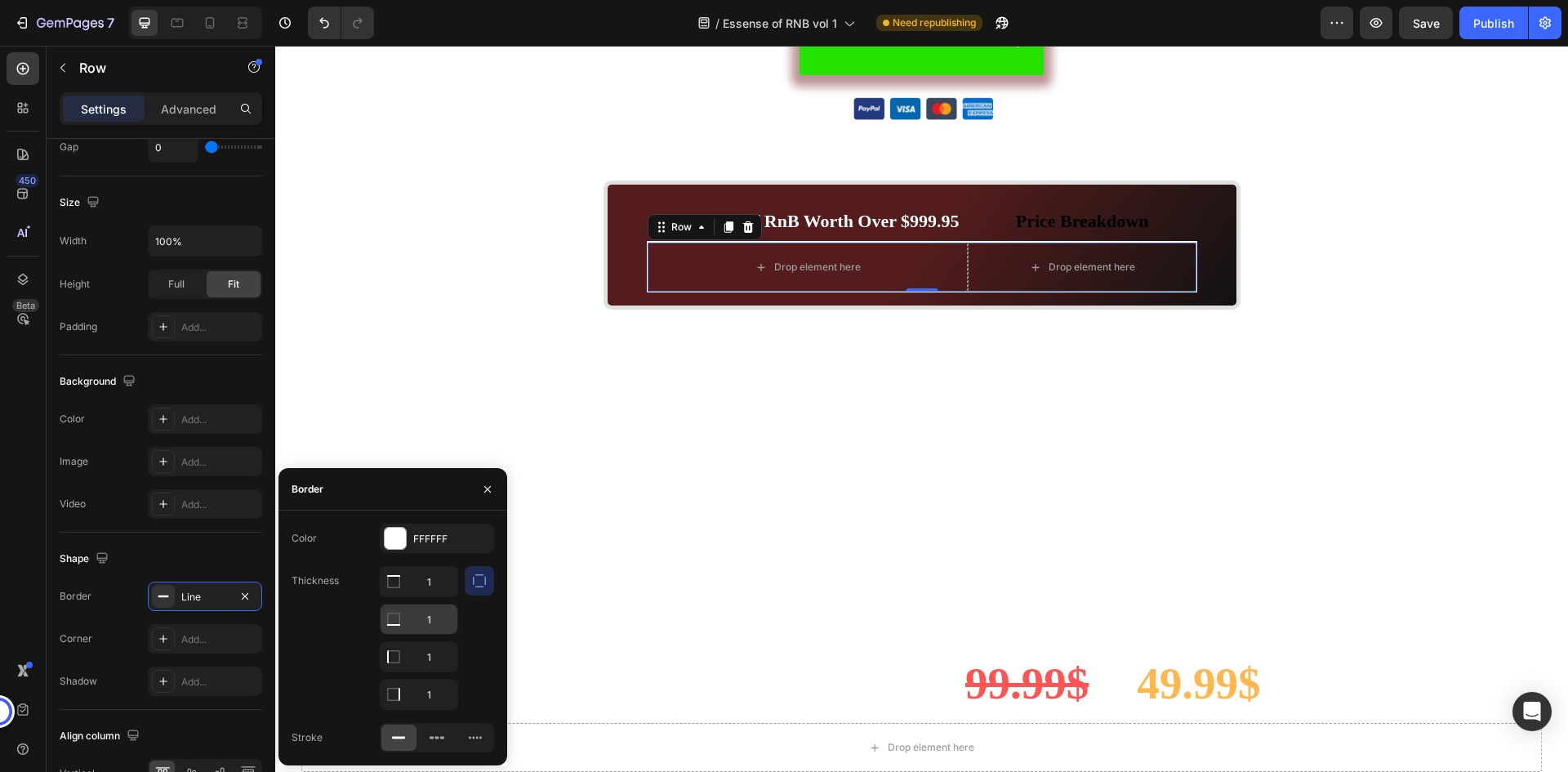
click at [430, 596] on input "1" at bounding box center [419, 581] width 77 height 29
click at [430, 625] on input "1" at bounding box center [419, 619] width 77 height 29
click at [430, 575] on input "1" at bounding box center [419, 581] width 77 height 29
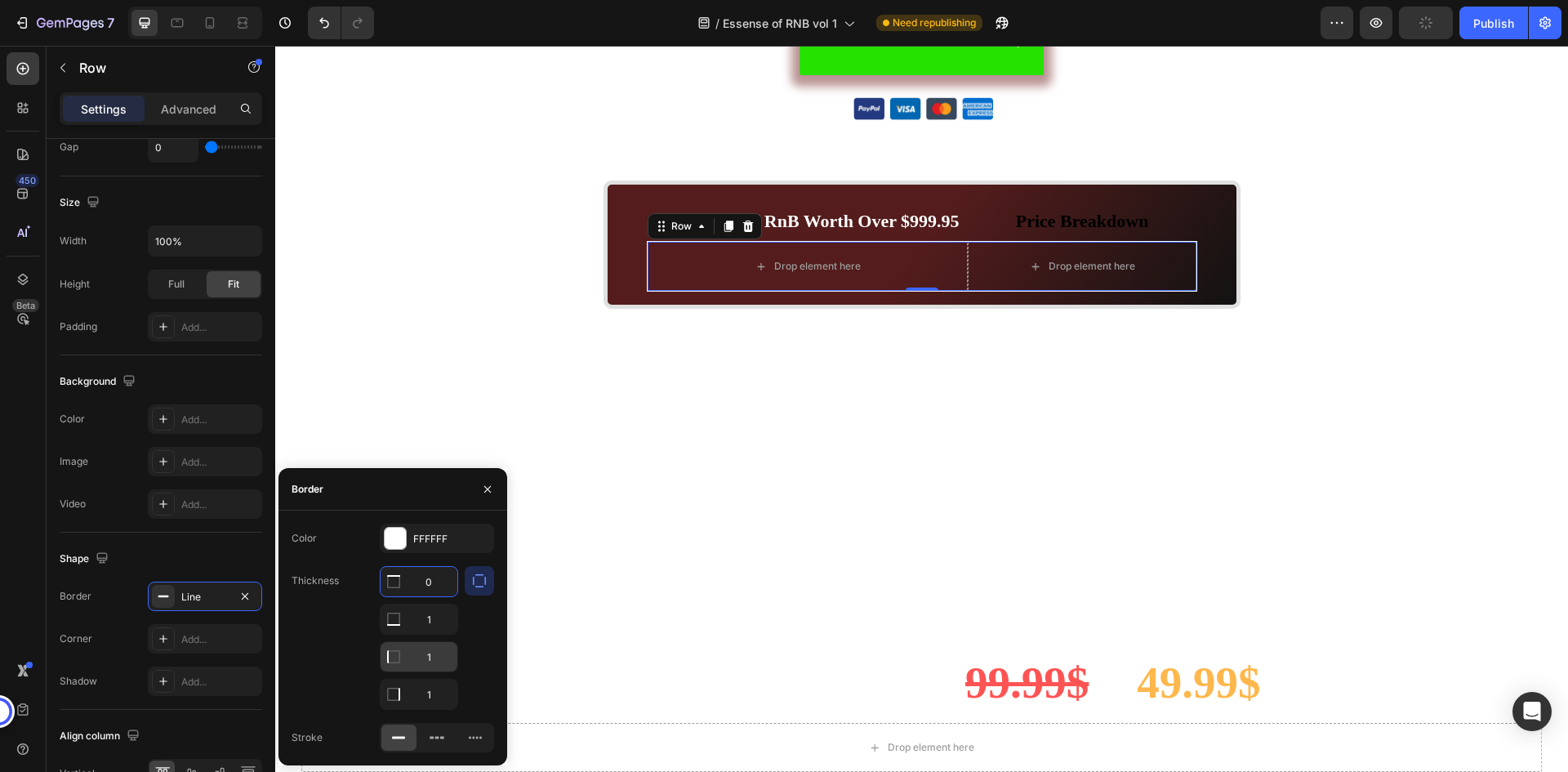
type input "0"
click at [434, 654] on input "1" at bounding box center [419, 656] width 77 height 29
type input "0"
click at [438, 697] on input "1" at bounding box center [419, 694] width 77 height 29
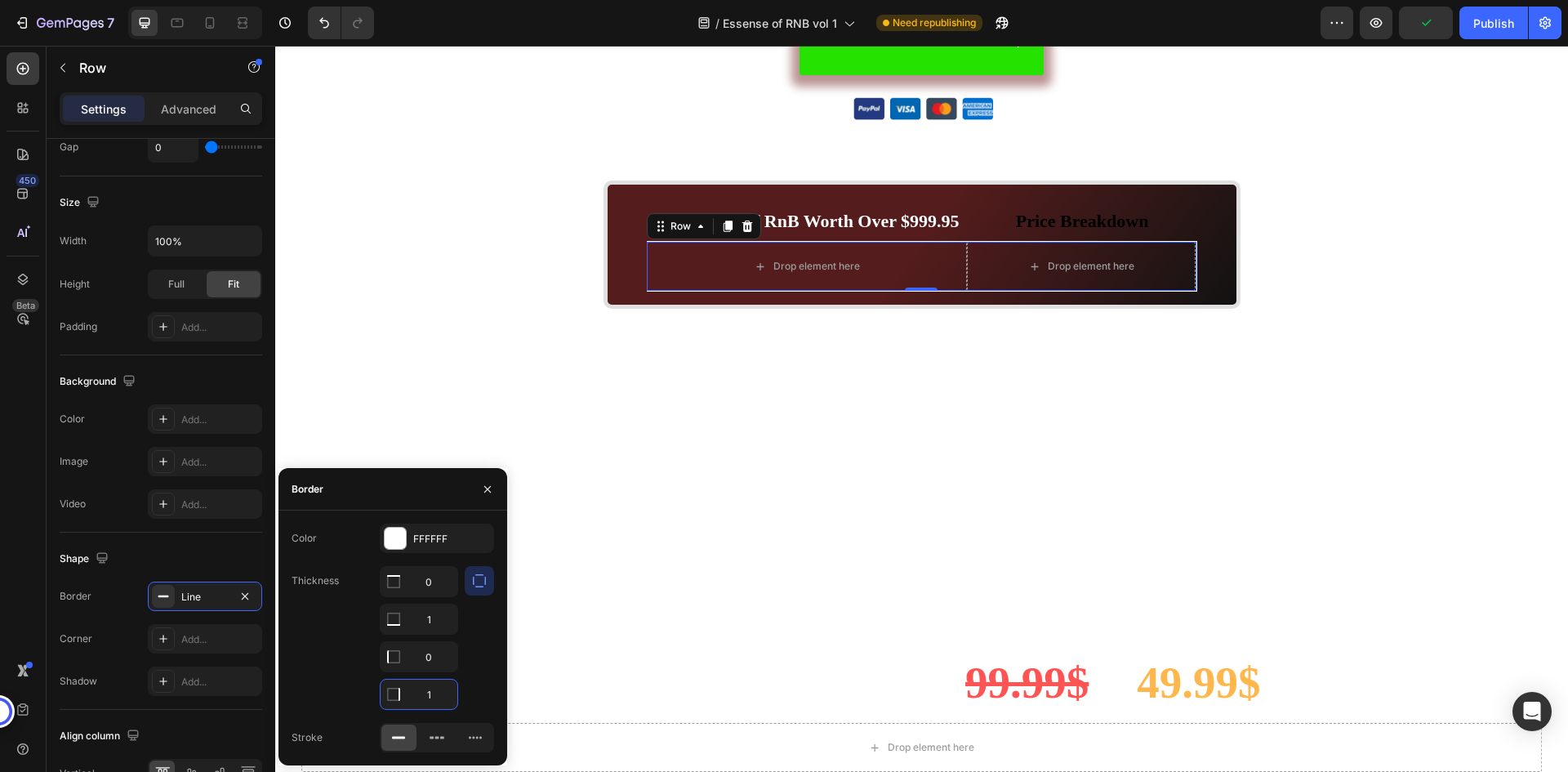
click at [438, 697] on input "1" at bounding box center [419, 694] width 77 height 29
type input "0"
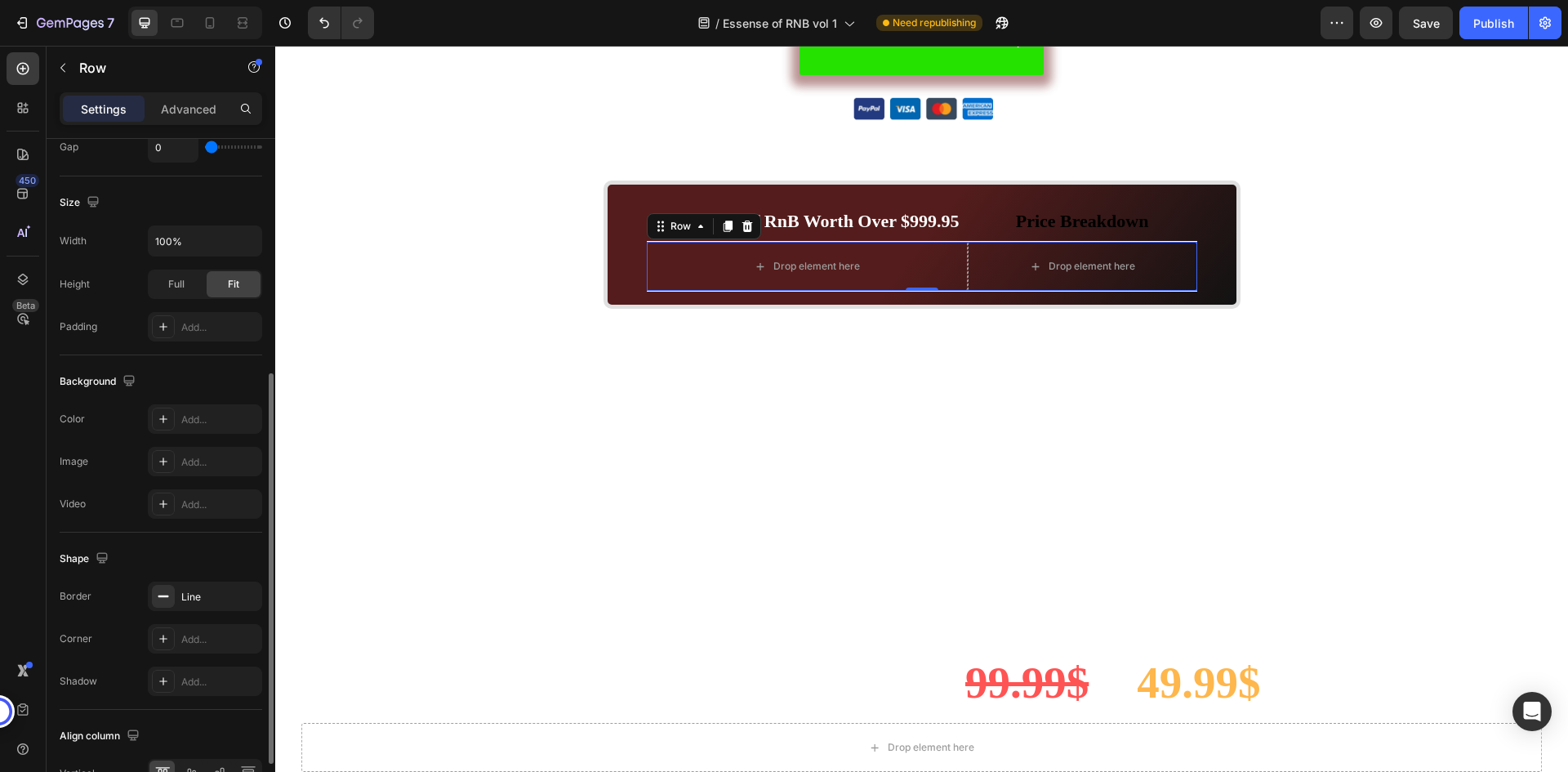
click at [244, 558] on div "Shape" at bounding box center [161, 558] width 203 height 26
click at [994, 217] on p "⁠⁠⁠⁠⁠⁠⁠ Price Breakdown" at bounding box center [1082, 219] width 226 height 41
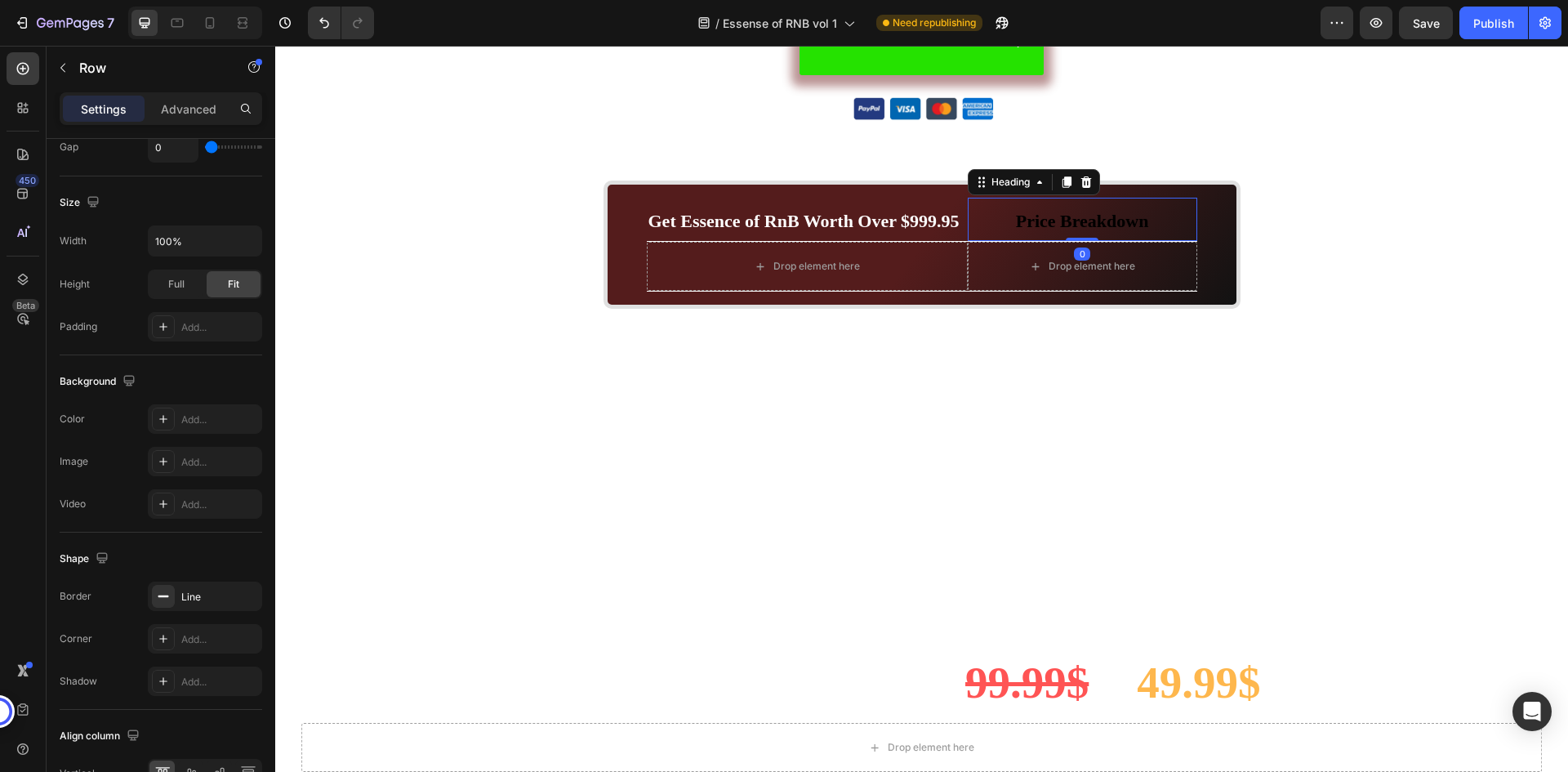
scroll to position [0, 0]
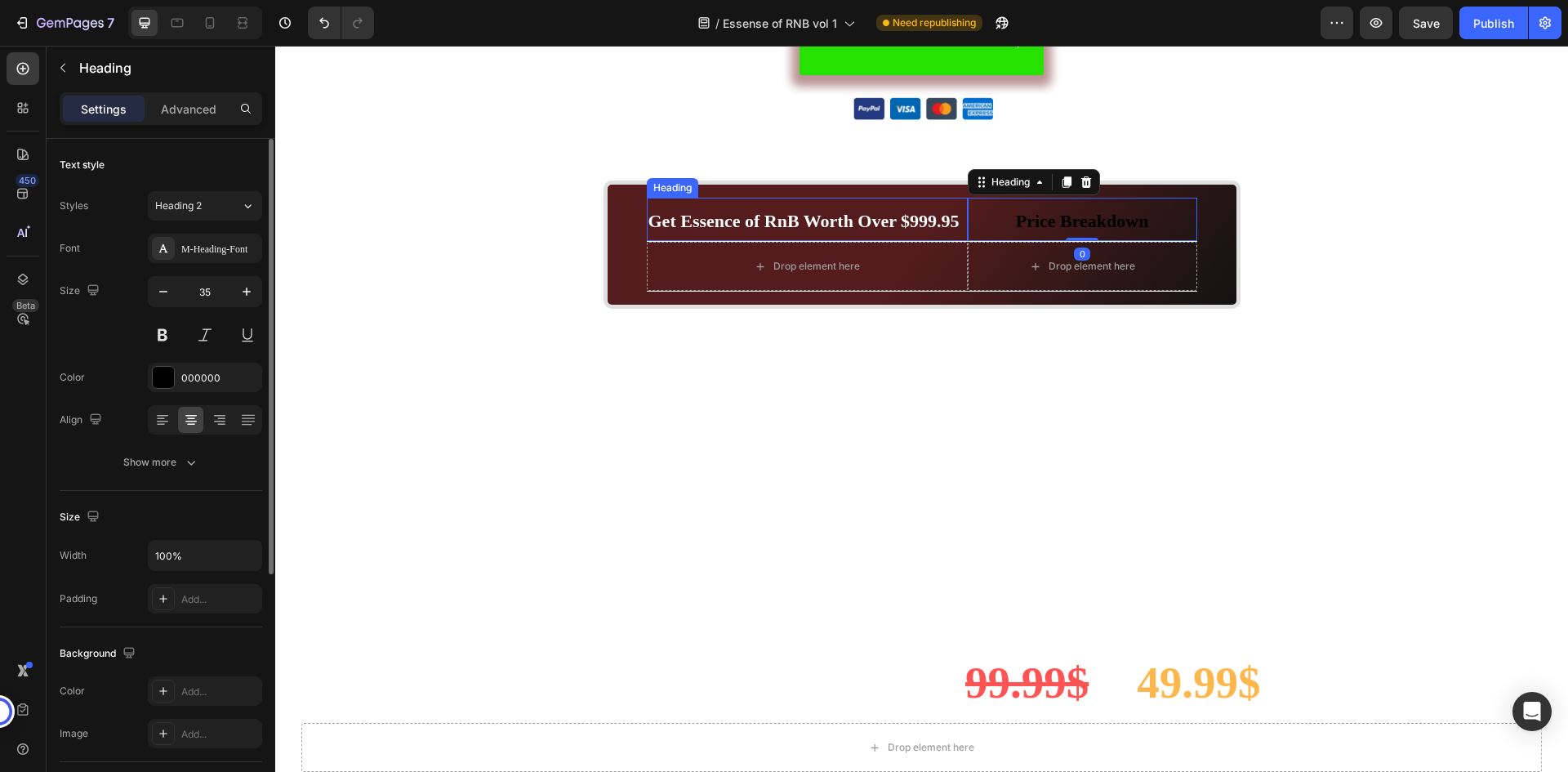
click at [923, 219] on strong "Get Essence of RnB Worth Over $999.95" at bounding box center [805, 221] width 311 height 20
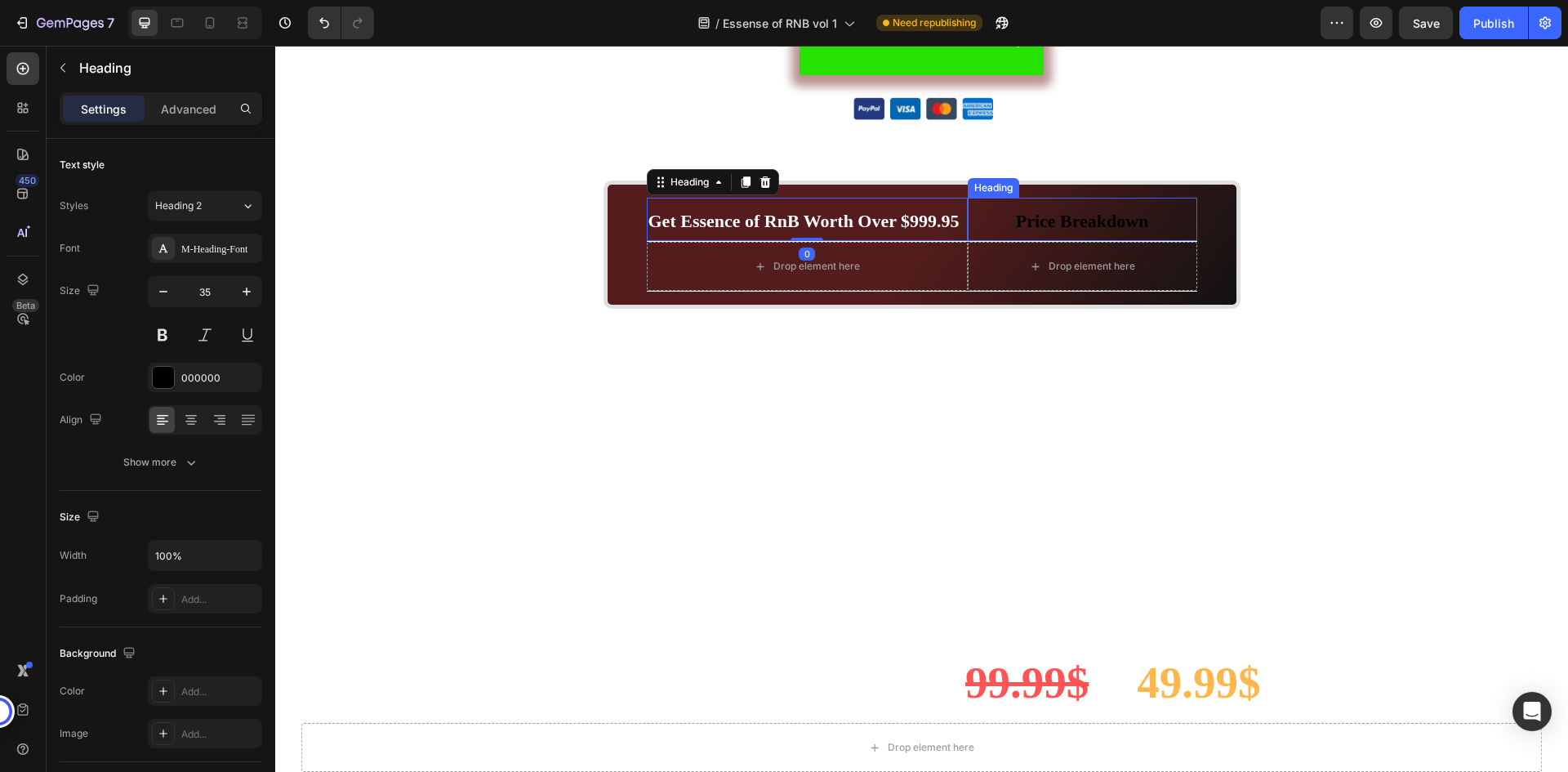
click at [1016, 217] on span "Price Breakdown" at bounding box center [1082, 221] width 133 height 20
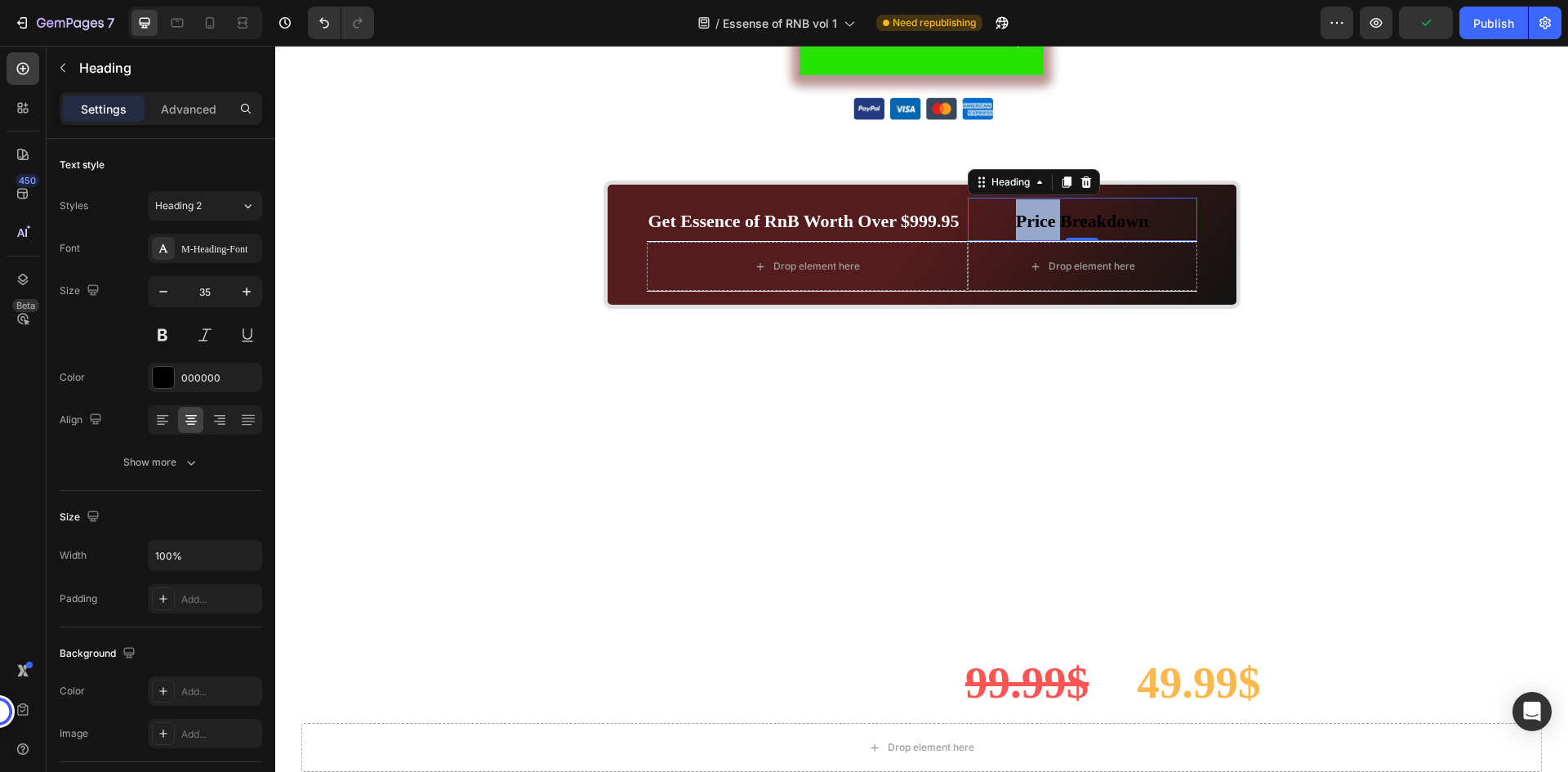
click at [1042, 215] on span "Price Breakdown" at bounding box center [1082, 221] width 133 height 20
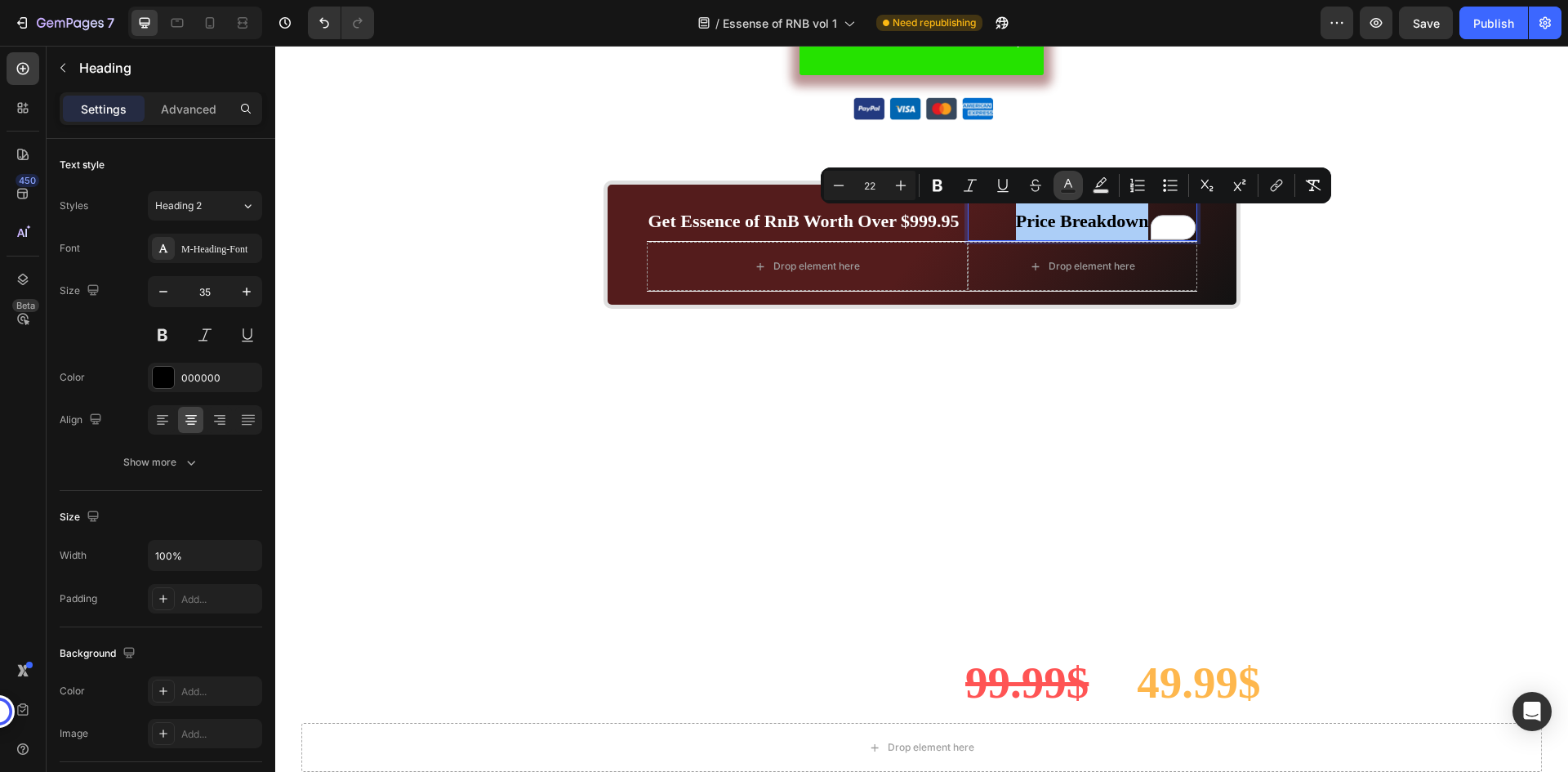
click at [1072, 186] on icon "Editor contextual toolbar" at bounding box center [1068, 183] width 8 height 9
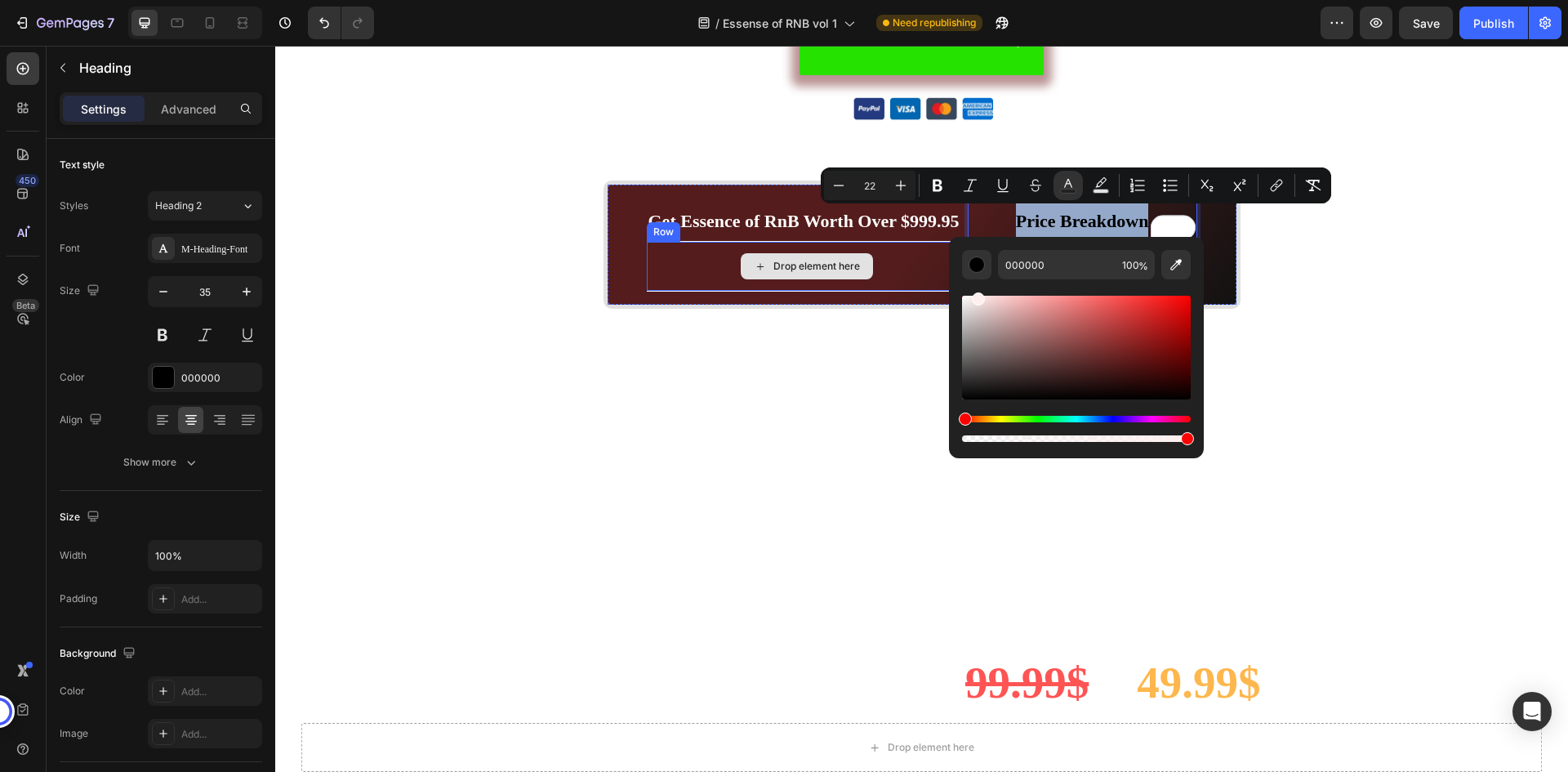
type input "FFFFFF"
drag, startPoint x: 1266, startPoint y: 349, endPoint x: 947, endPoint y: 271, distance: 328.4
click at [894, 264] on div "Drop element here" at bounding box center [807, 266] width 321 height 49
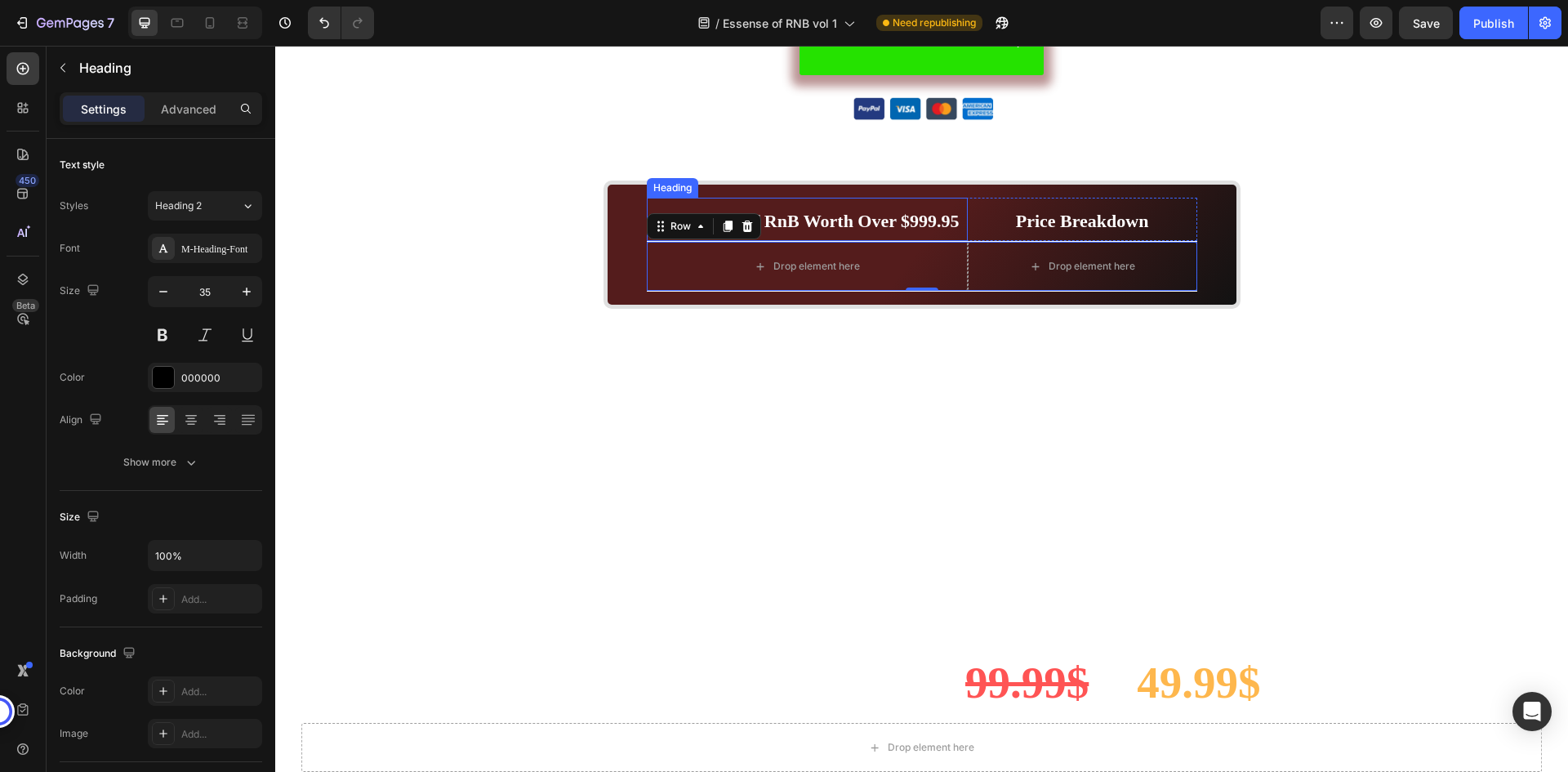
click at [959, 218] on p "⁠⁠⁠⁠⁠⁠⁠ Get Essence of RnB Worth Over $999.95" at bounding box center [808, 219] width 318 height 41
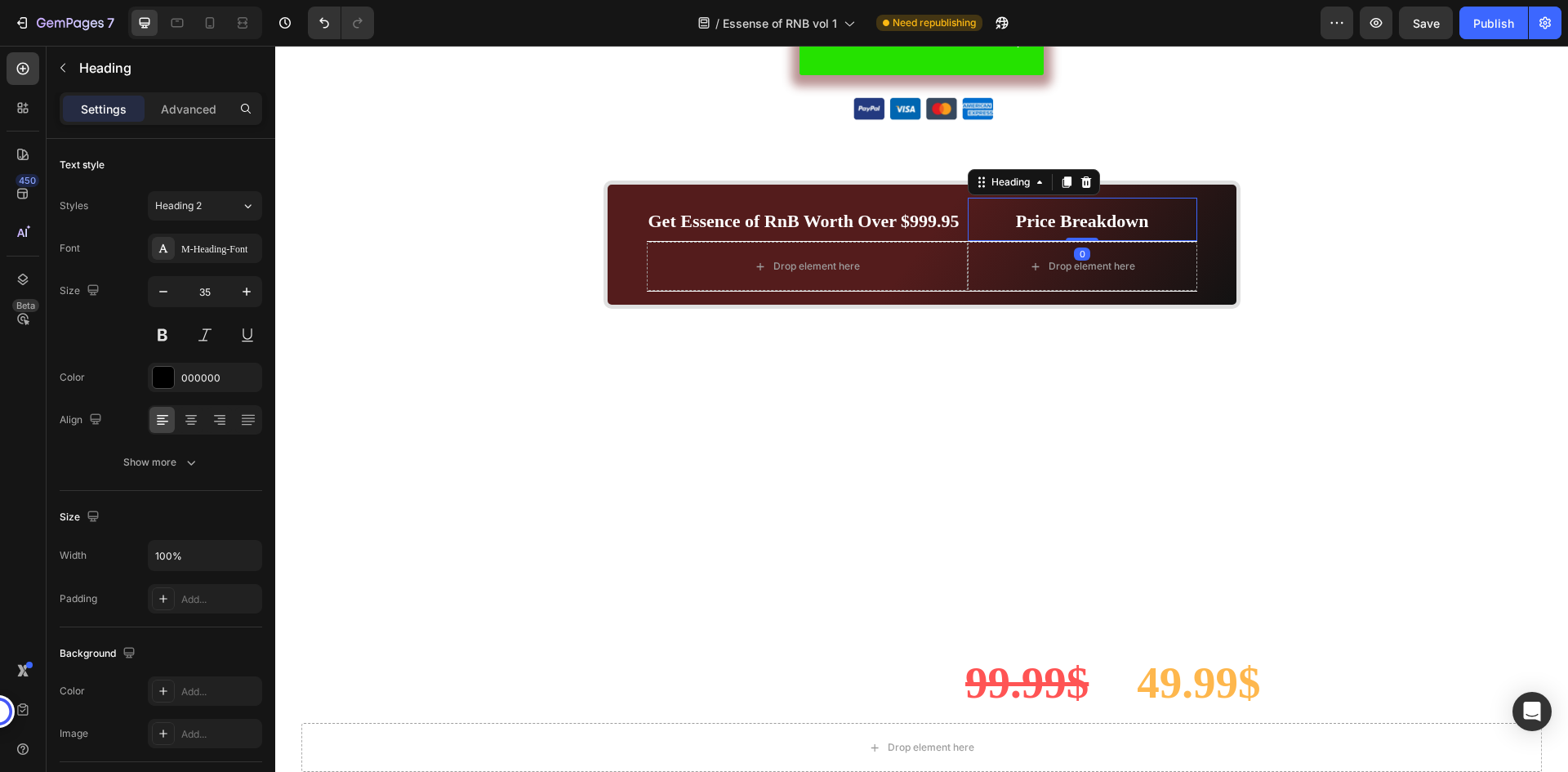
click at [989, 204] on p "⁠⁠⁠⁠⁠⁠⁠ Price Breakdown" at bounding box center [1082, 219] width 226 height 41
click at [1190, 214] on h2 "Price Breakdown" at bounding box center [1082, 219] width 229 height 44
click at [1173, 211] on p "Price Breakdown" at bounding box center [1082, 219] width 226 height 41
drag, startPoint x: 959, startPoint y: 214, endPoint x: 943, endPoint y: 218, distance: 16.5
click at [949, 217] on p "⁠⁠⁠⁠⁠⁠⁠ Get Essence of RnB Worth Over $999.95" at bounding box center [808, 219] width 318 height 41
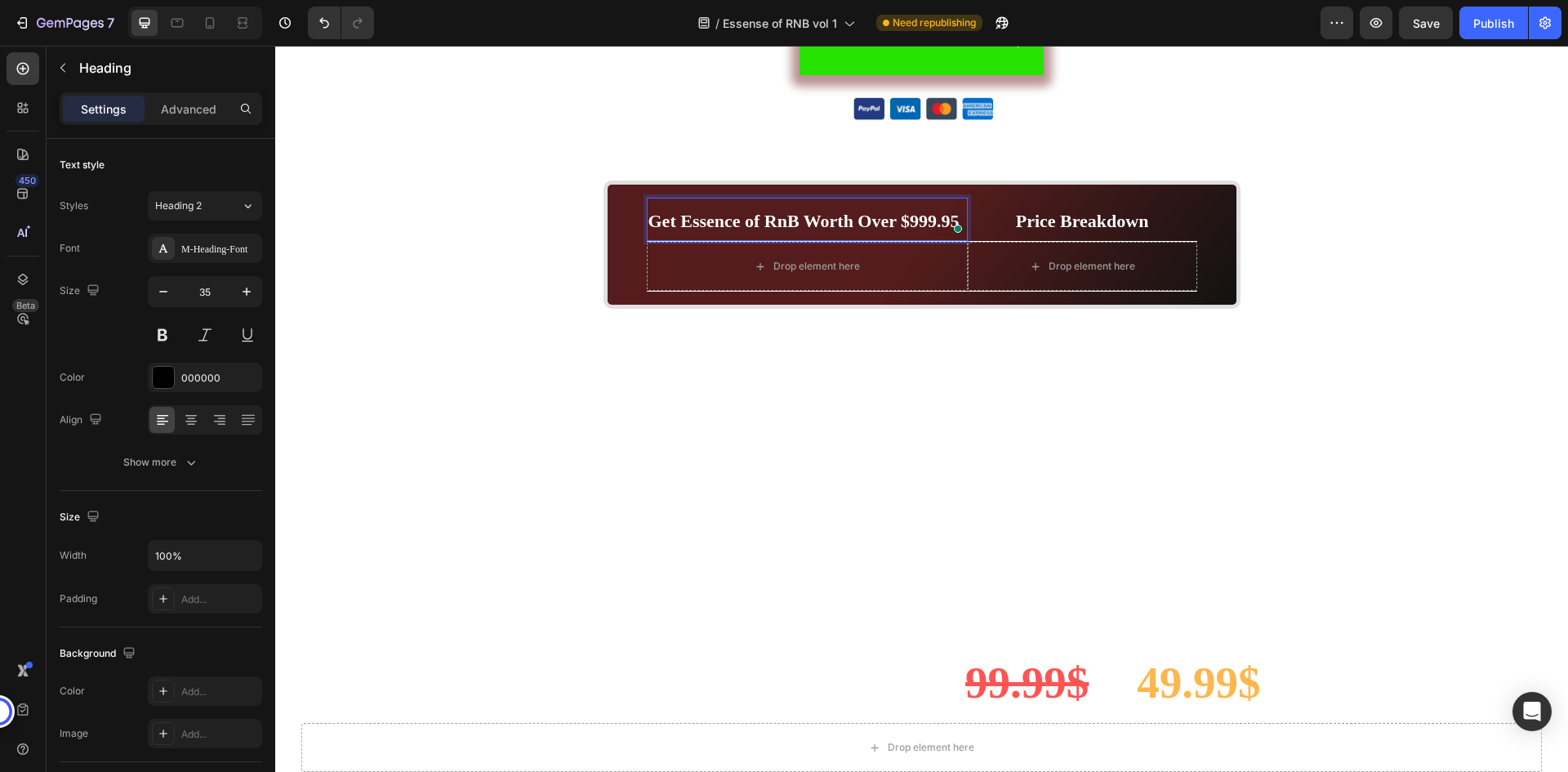
drag, startPoint x: 945, startPoint y: 209, endPoint x: 883, endPoint y: 229, distance: 65.1
click at [883, 229] on strong "Get Essence of RnB Worth Over $999.95" at bounding box center [805, 221] width 311 height 20
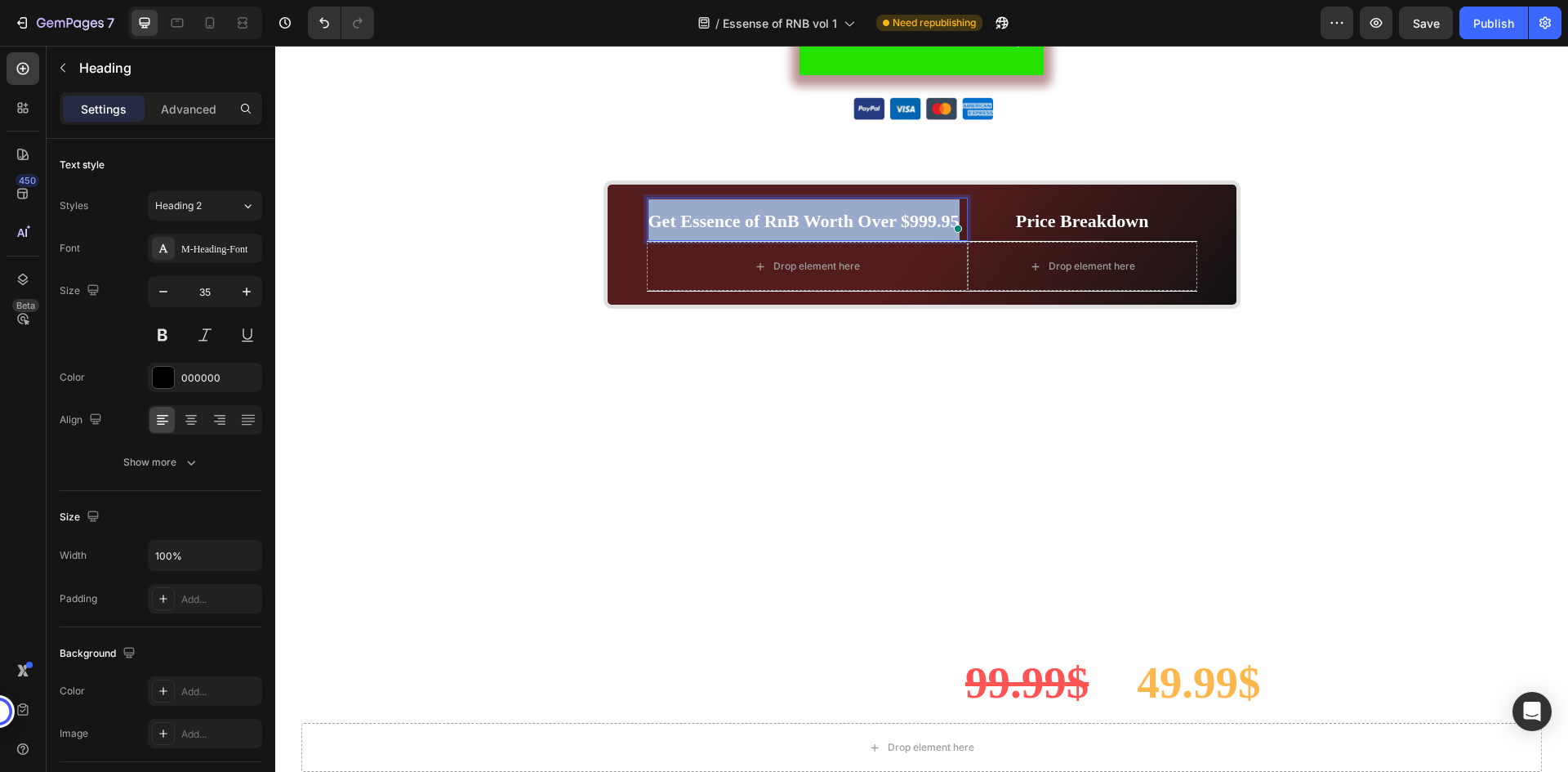
click at [883, 229] on strong "Get Essence of RnB Worth Over $999.95" at bounding box center [805, 221] width 311 height 20
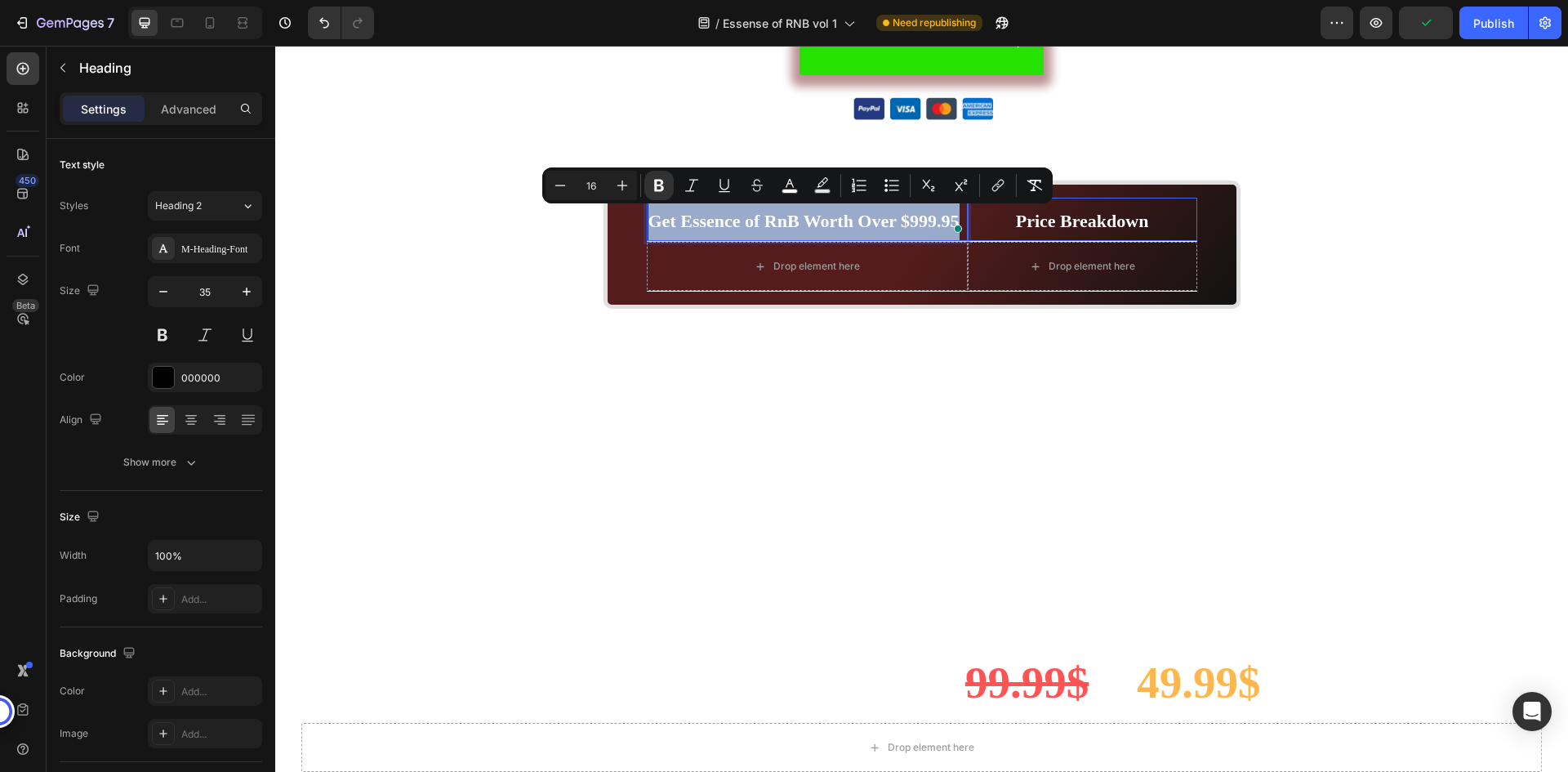
click at [974, 227] on p "⁠⁠⁠⁠⁠⁠⁠ Price Breakdown" at bounding box center [1082, 219] width 226 height 41
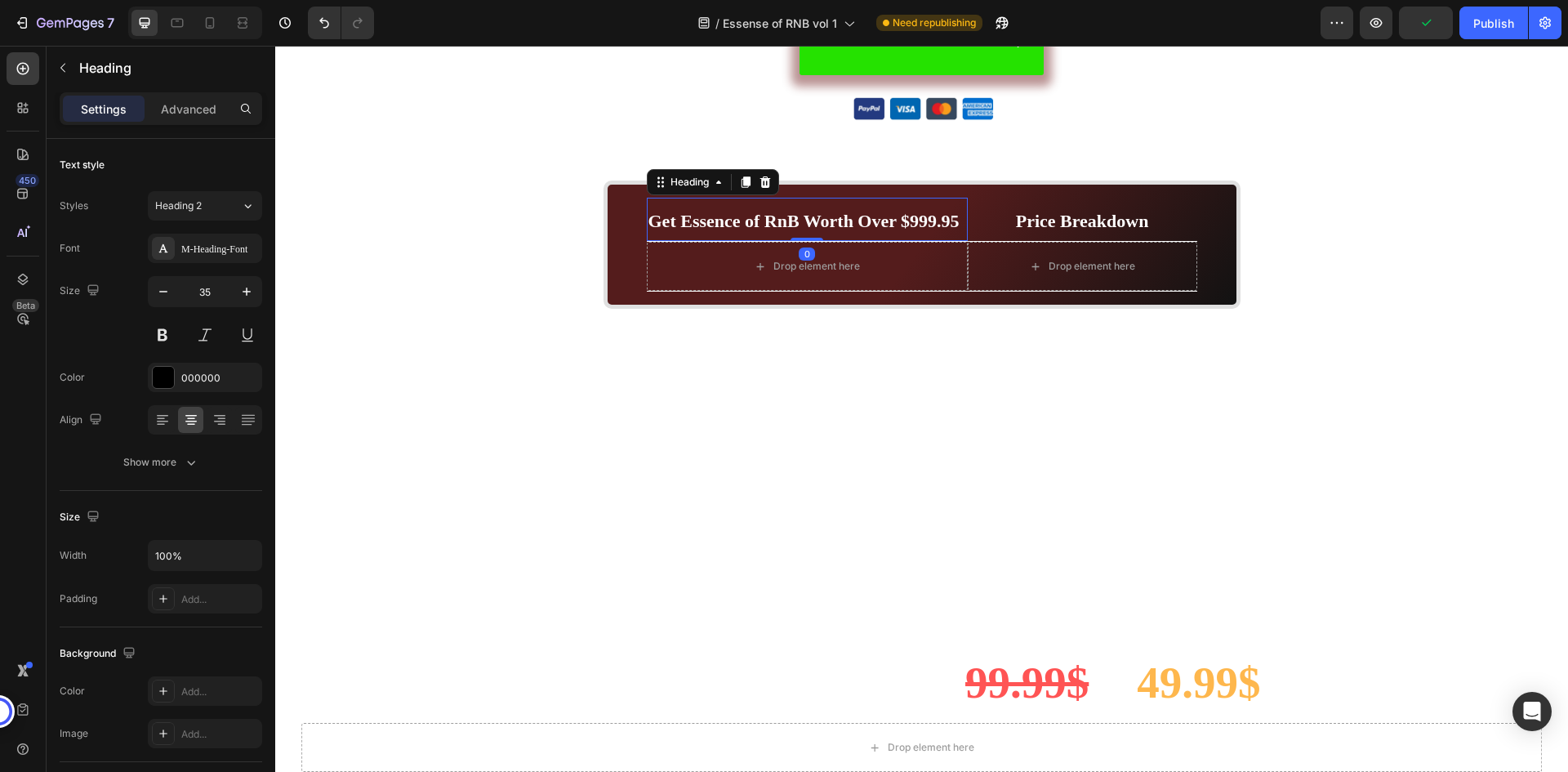
click at [650, 211] on strong "Get Essence of RnB Worth Over $999.95" at bounding box center [805, 221] width 311 height 20
click at [667, 185] on div "Heading" at bounding box center [690, 183] width 45 height 15
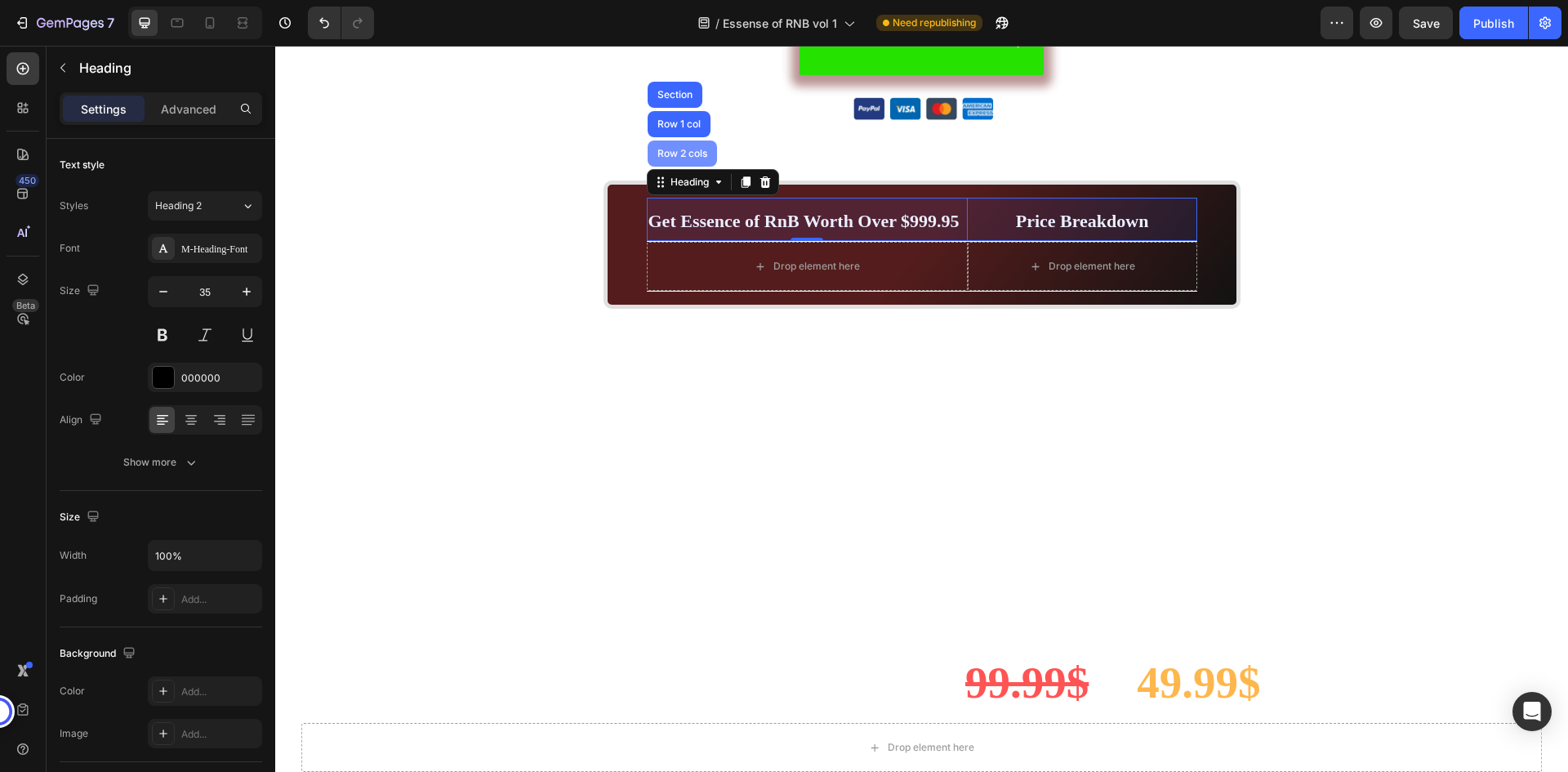
click at [672, 153] on div "Row 2 cols" at bounding box center [682, 154] width 56 height 10
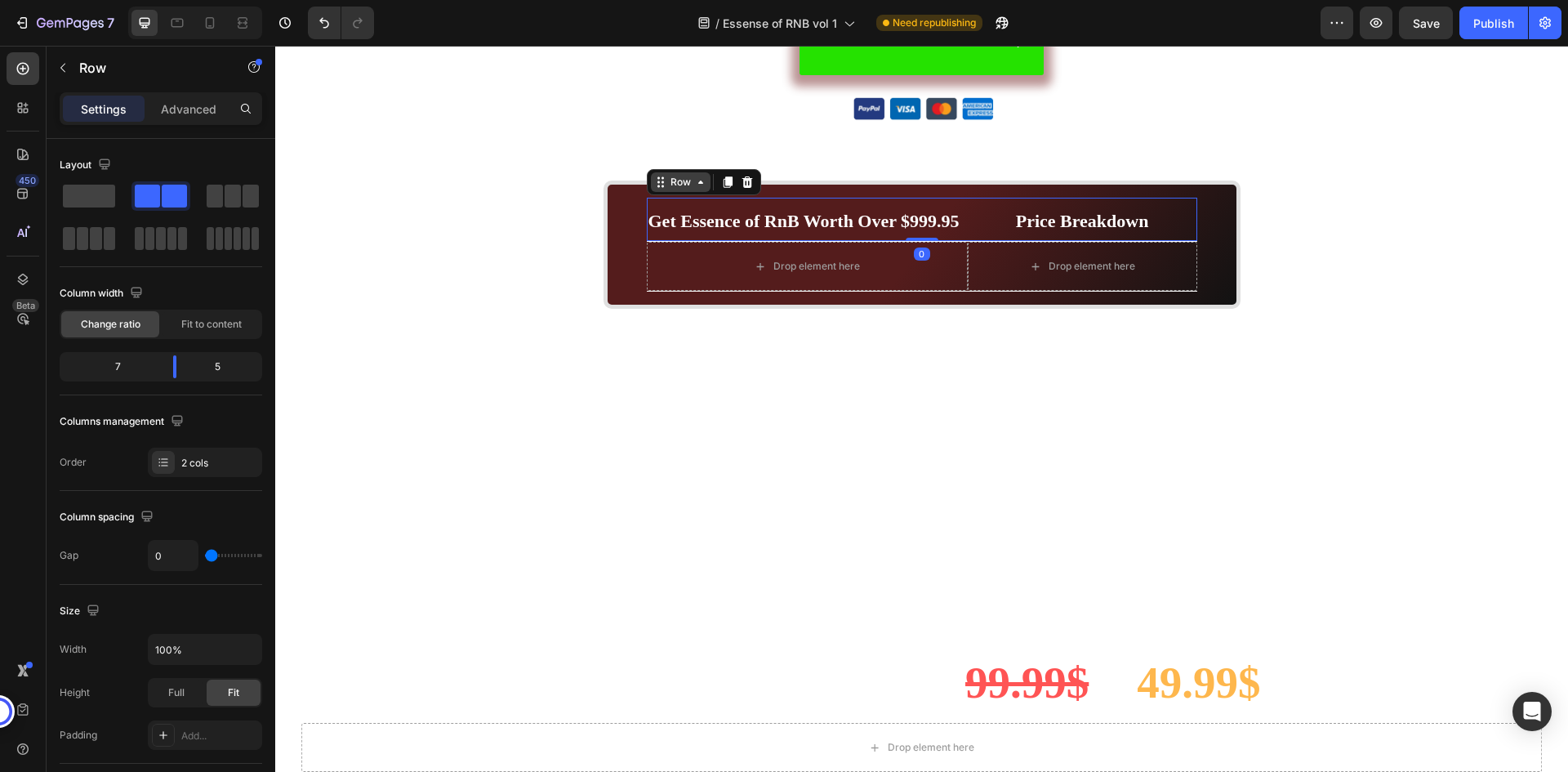
click at [694, 185] on icon at bounding box center [701, 183] width 13 height 13
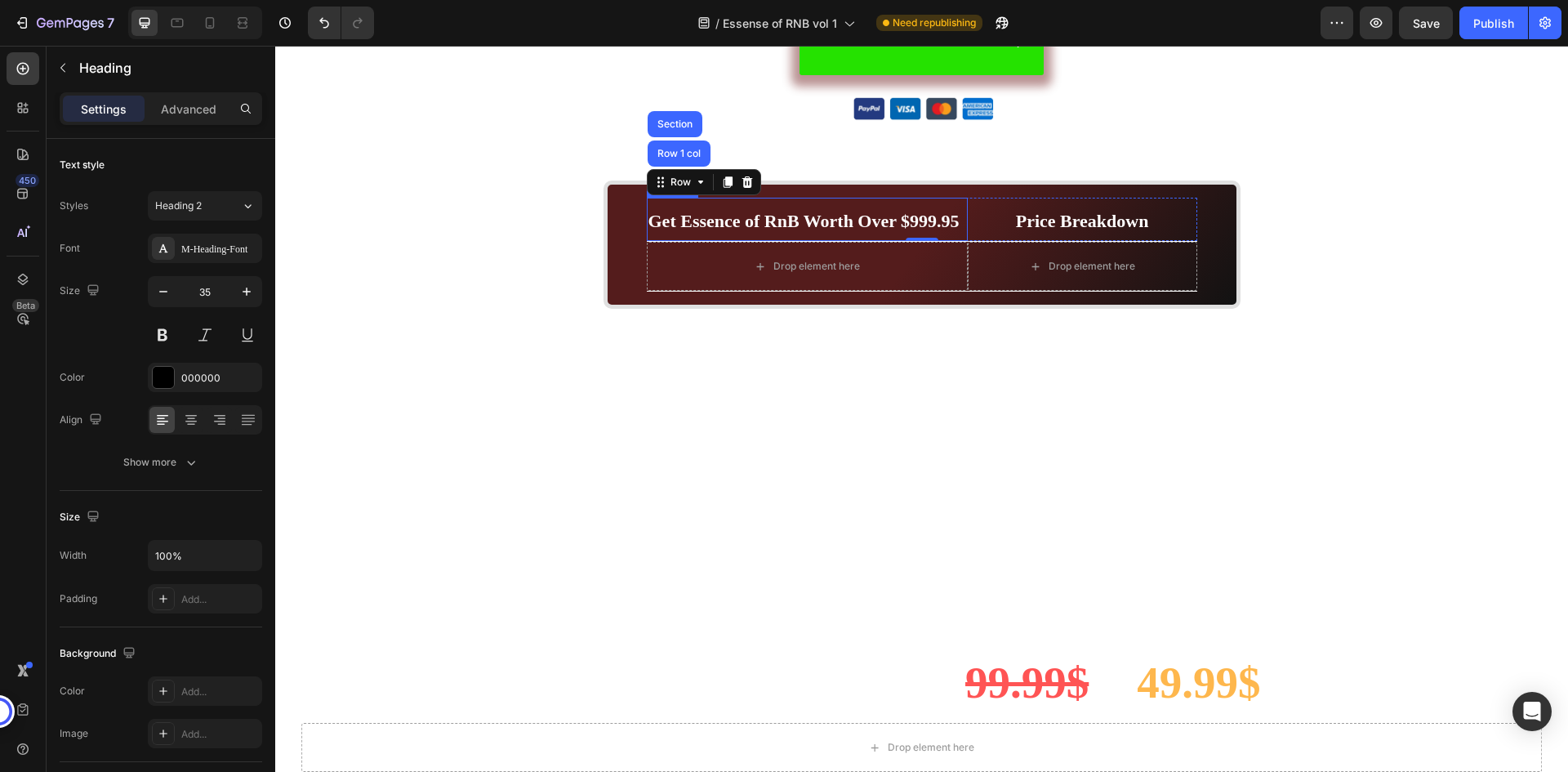
click at [860, 216] on strong "Get Essence of RnB Worth Over $999.95" at bounding box center [805, 221] width 311 height 20
click at [667, 185] on div "Heading" at bounding box center [690, 183] width 45 height 15
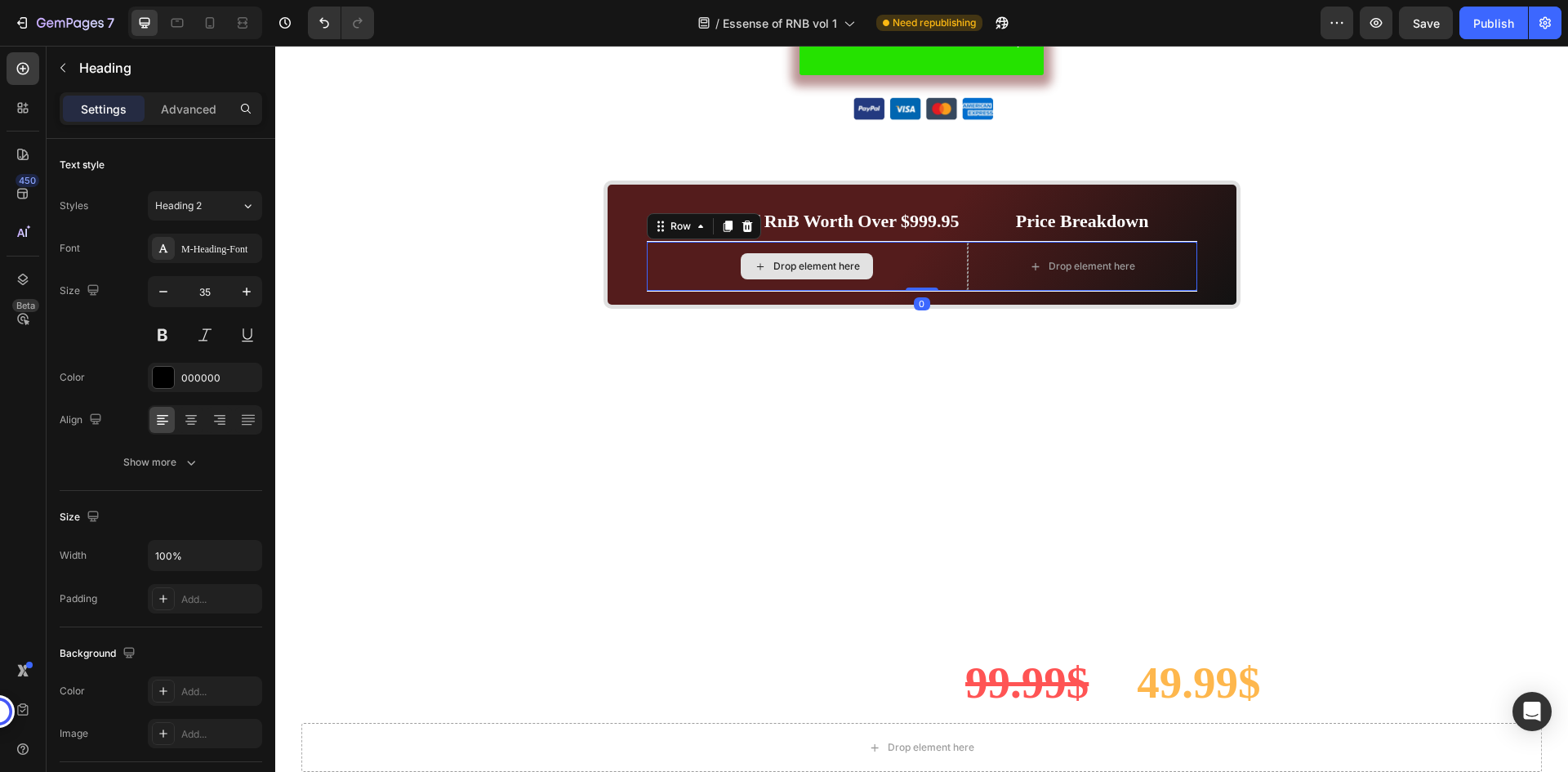
click at [951, 250] on div "Drop element here" at bounding box center [807, 266] width 321 height 49
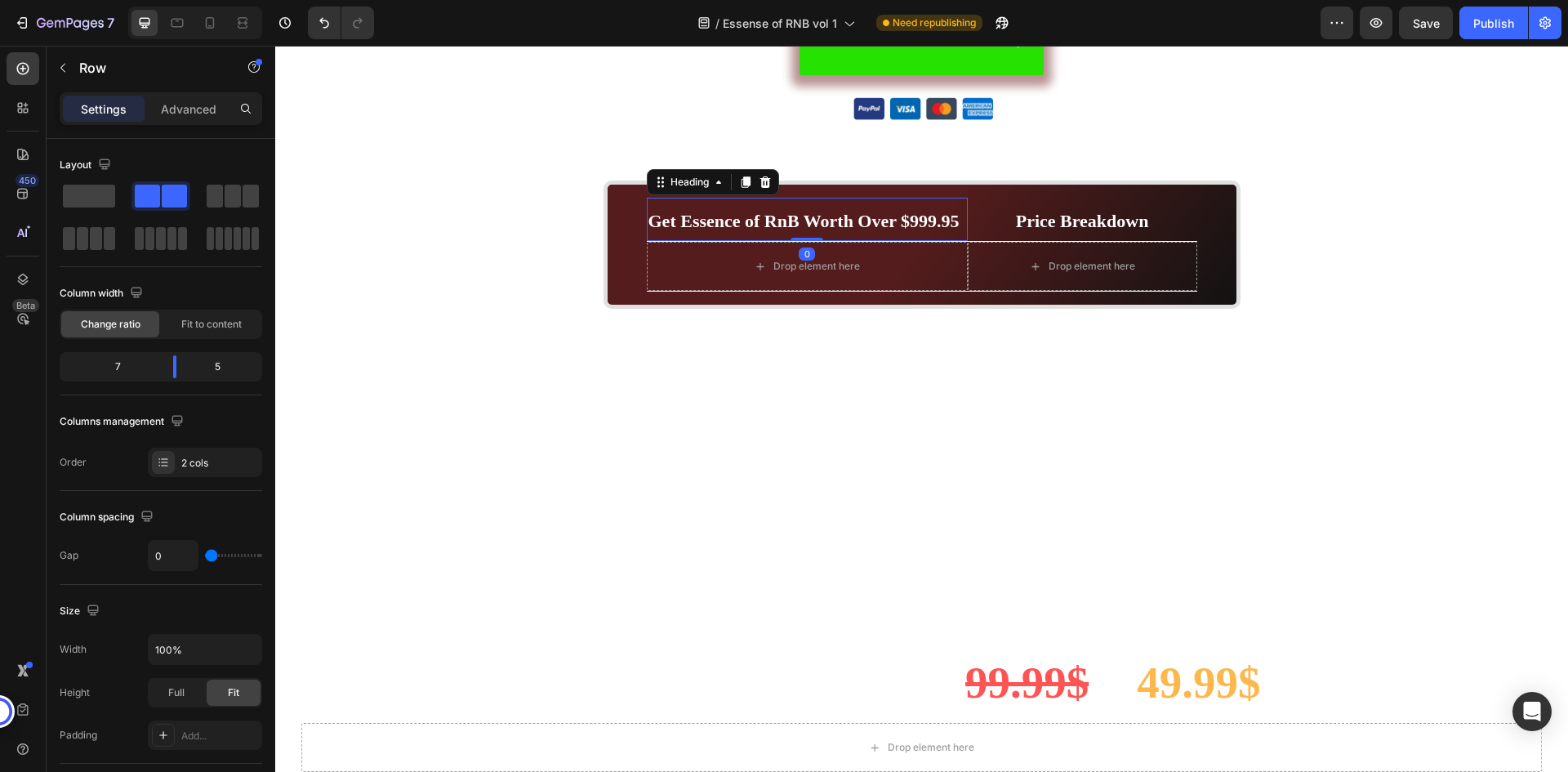
click at [795, 224] on strong "Get Essence of RnB Worth Over $999.95" at bounding box center [805, 221] width 311 height 20
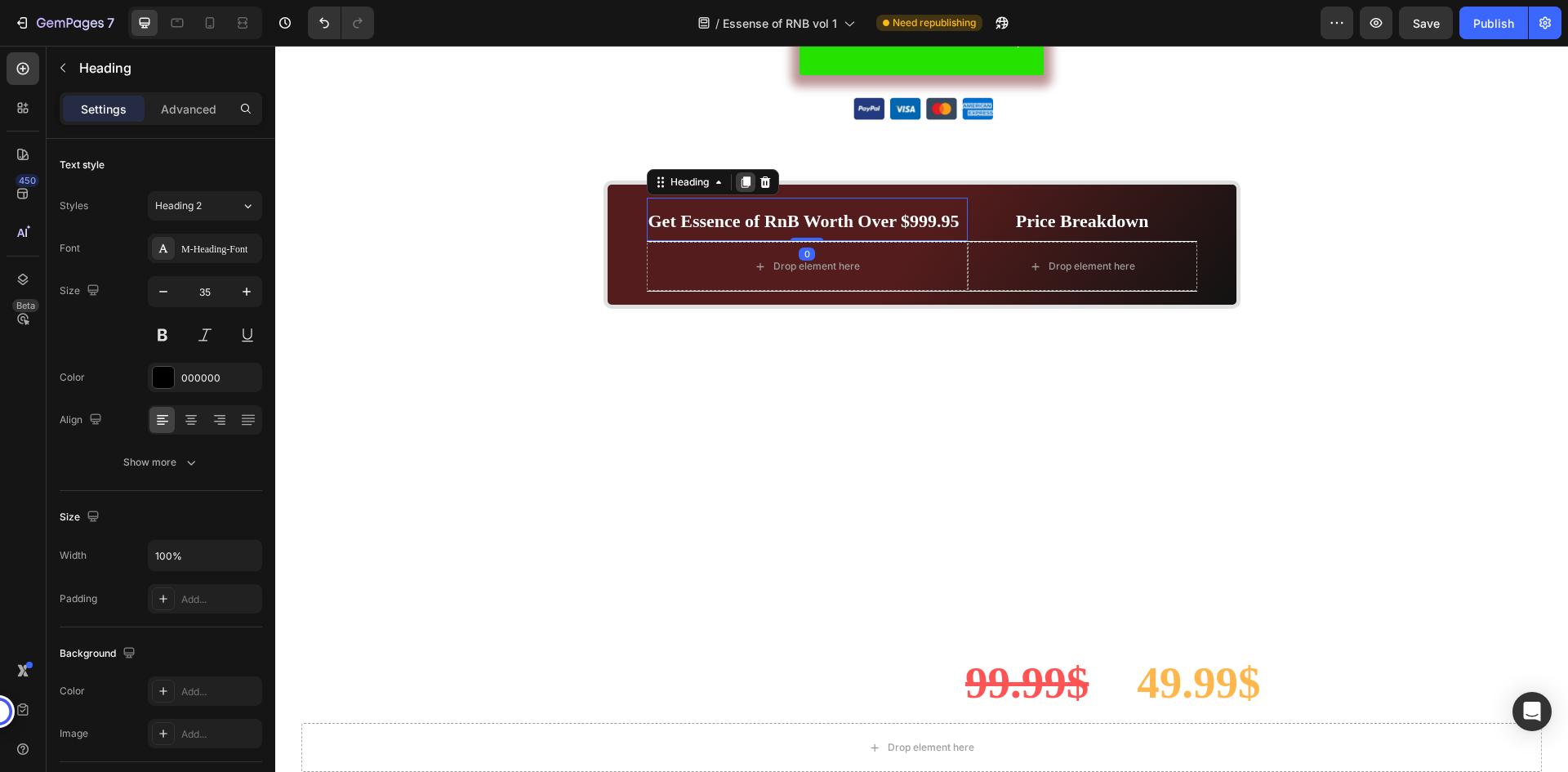
click at [739, 185] on icon at bounding box center [746, 183] width 13 height 13
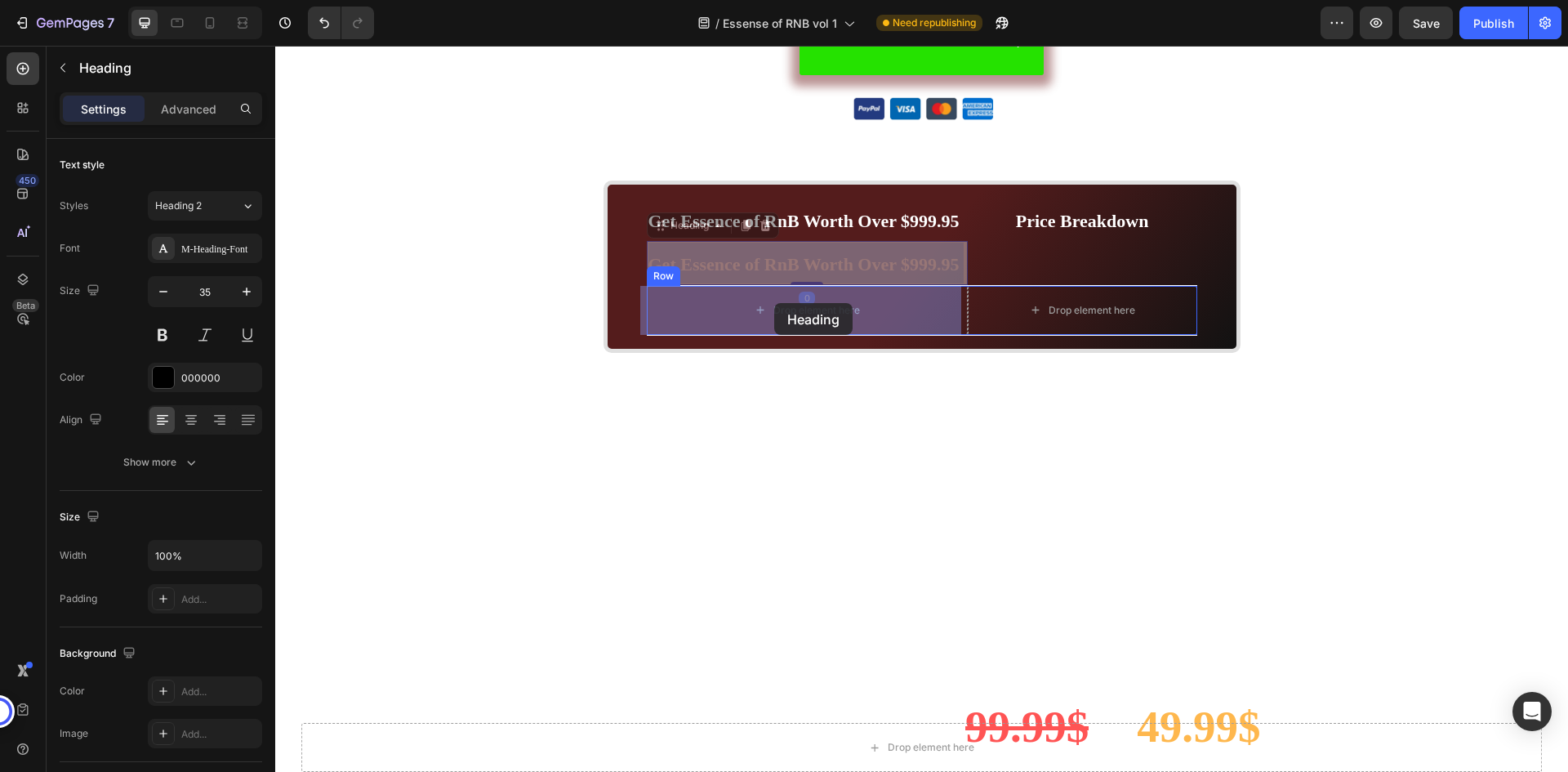
drag, startPoint x: 770, startPoint y: 253, endPoint x: 774, endPoint y: 301, distance: 48.2
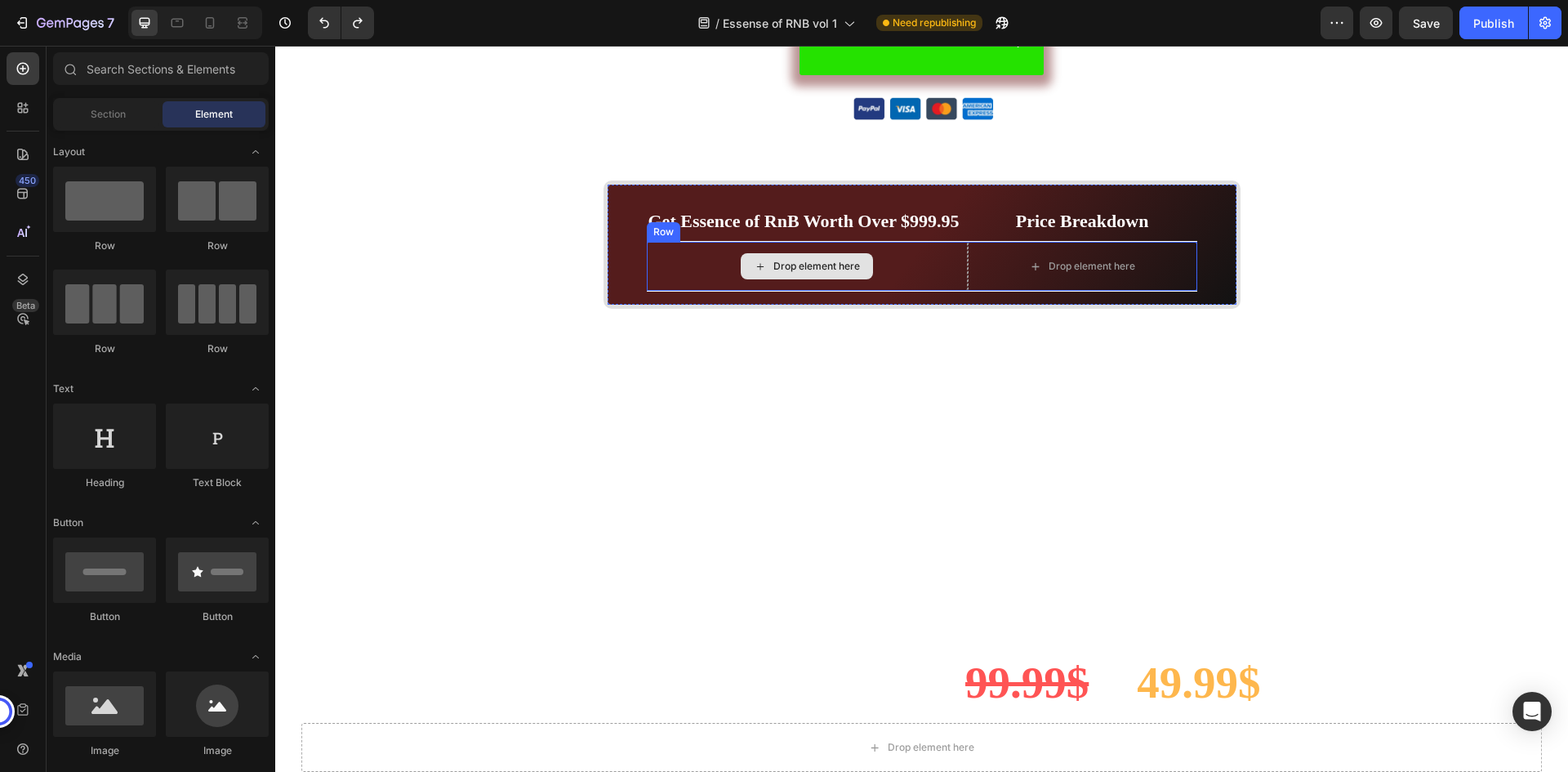
click at [943, 255] on div "Drop element here" at bounding box center [807, 266] width 321 height 49
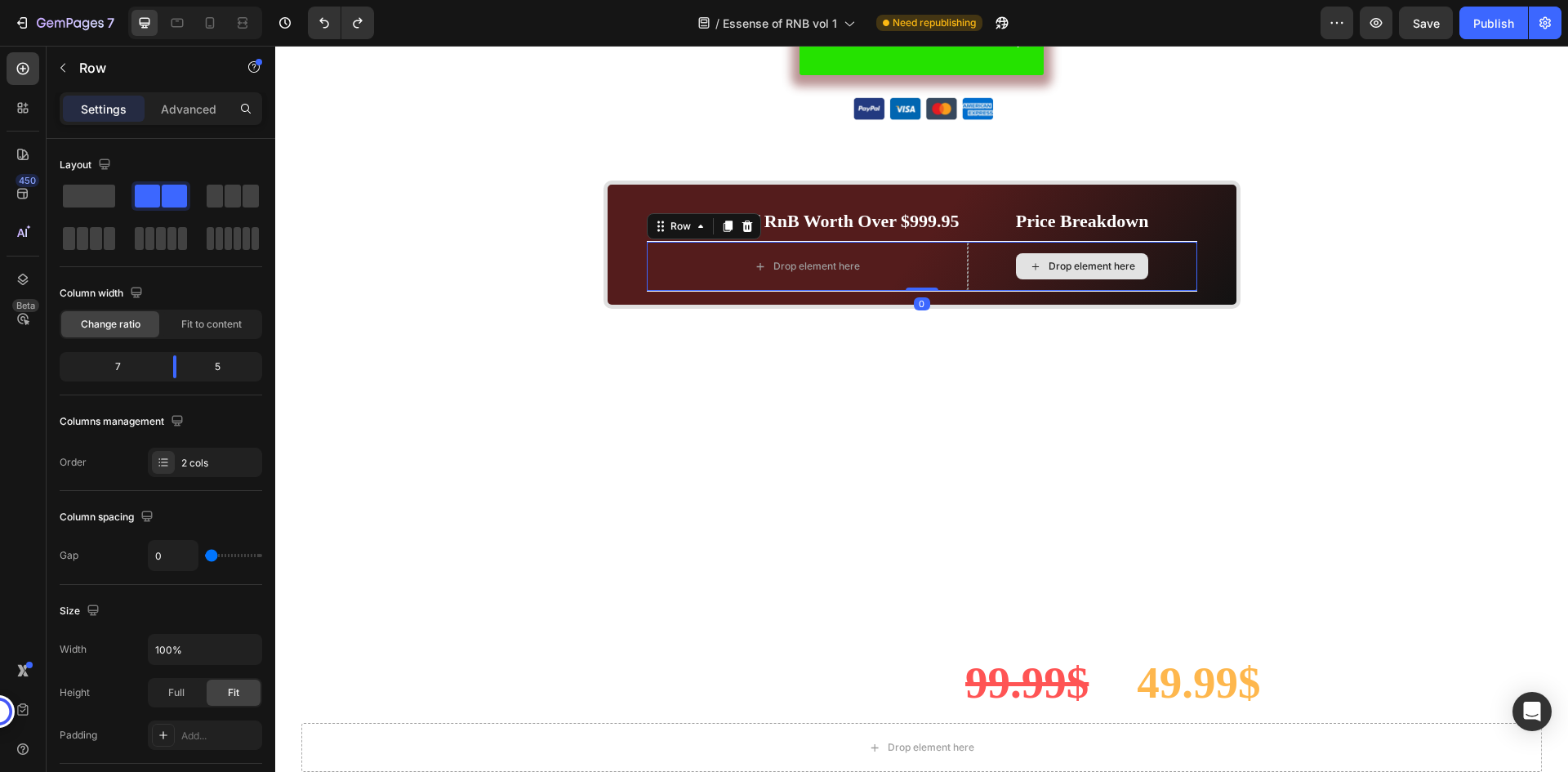
click at [969, 249] on div "Drop element here" at bounding box center [1082, 266] width 229 height 49
click at [952, 253] on div "Drop element here" at bounding box center [807, 266] width 321 height 49
click at [724, 220] on icon at bounding box center [728, 226] width 13 height 13
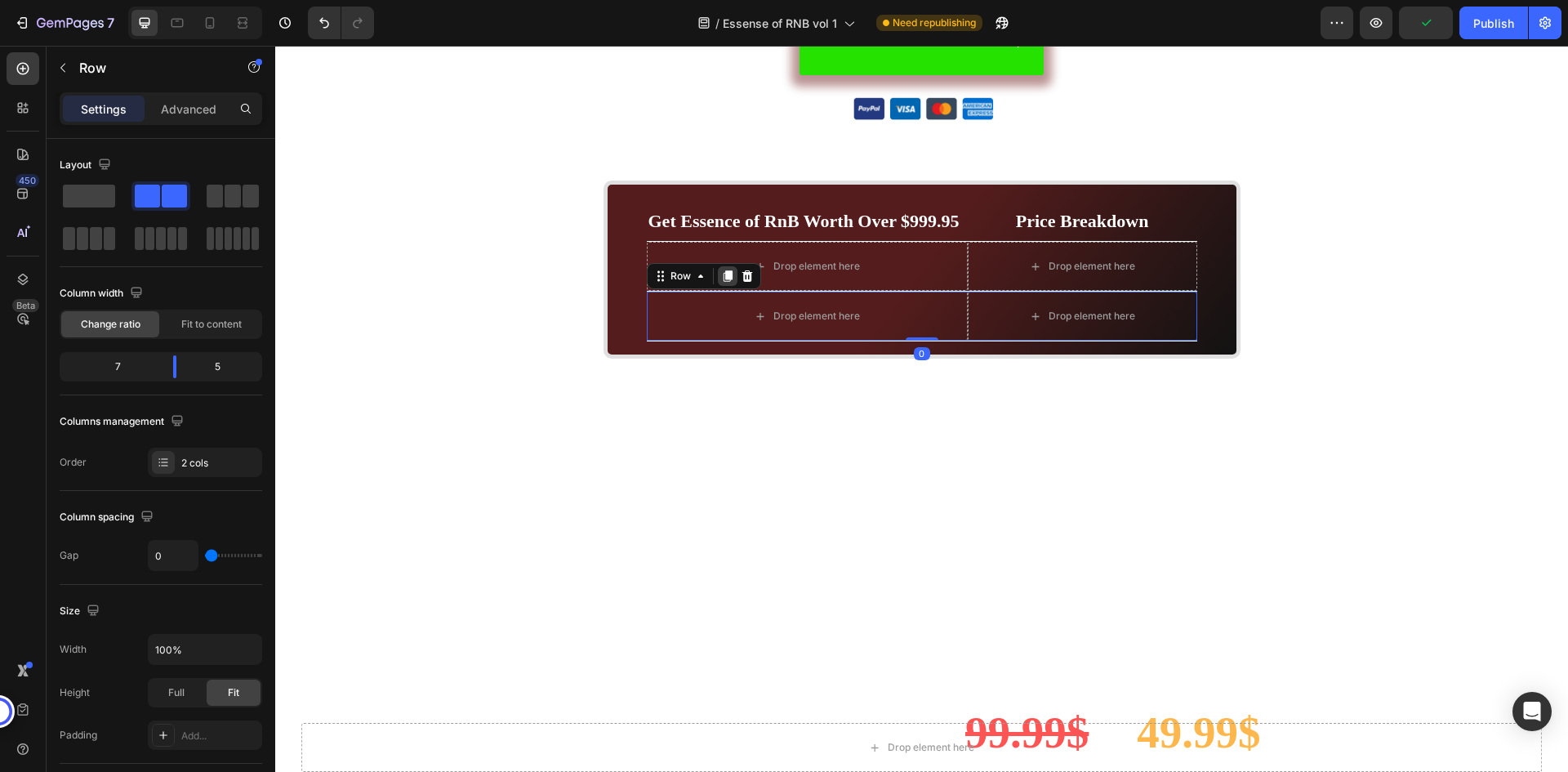
click at [723, 271] on icon at bounding box center [727, 276] width 9 height 12
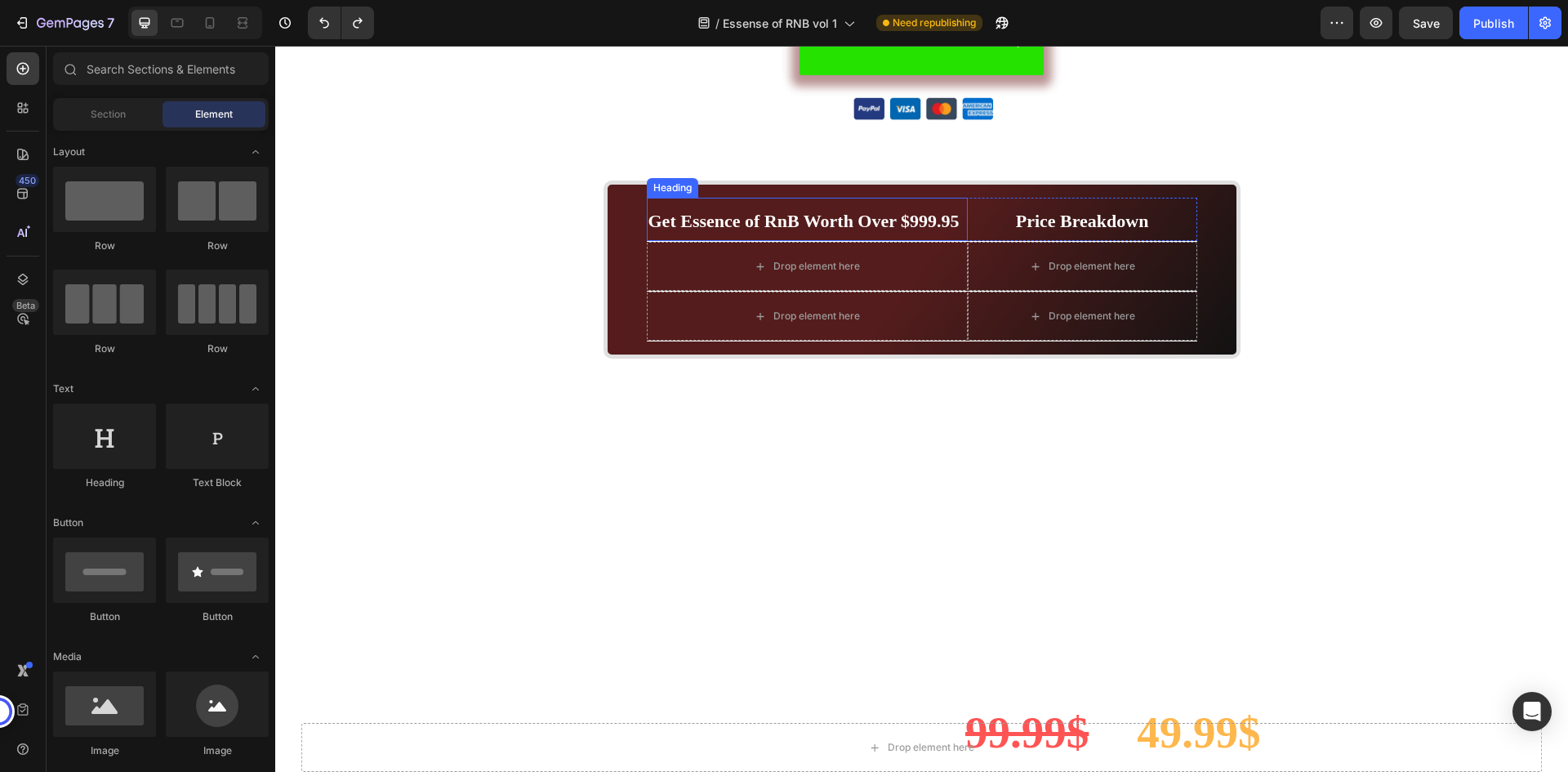
click at [817, 223] on strong "Get Essence of RnB Worth Over $999.95" at bounding box center [805, 221] width 311 height 20
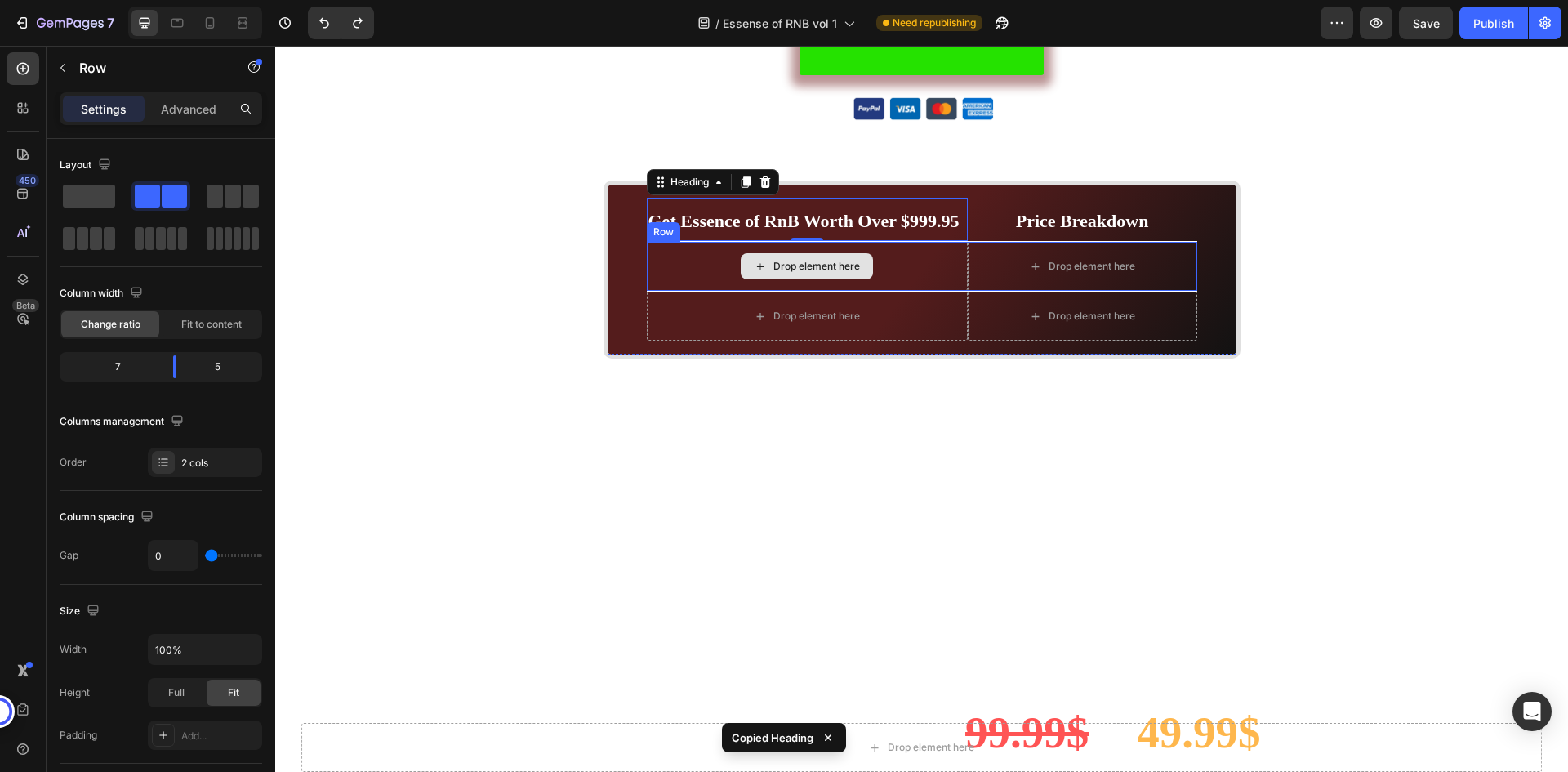
click at [870, 265] on div "Drop element here" at bounding box center [807, 266] width 321 height 49
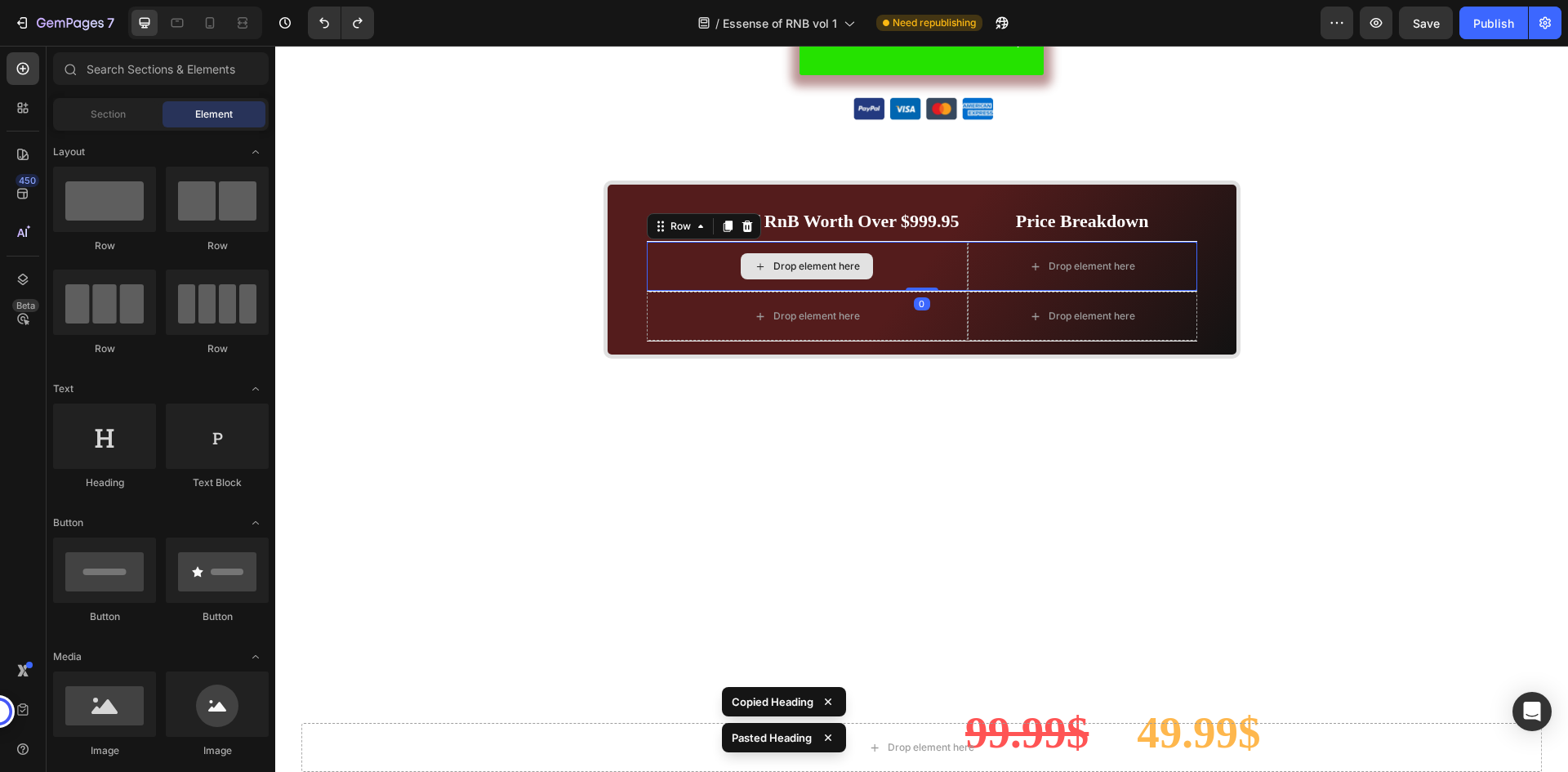
click at [891, 268] on div "Drop element here" at bounding box center [807, 266] width 321 height 49
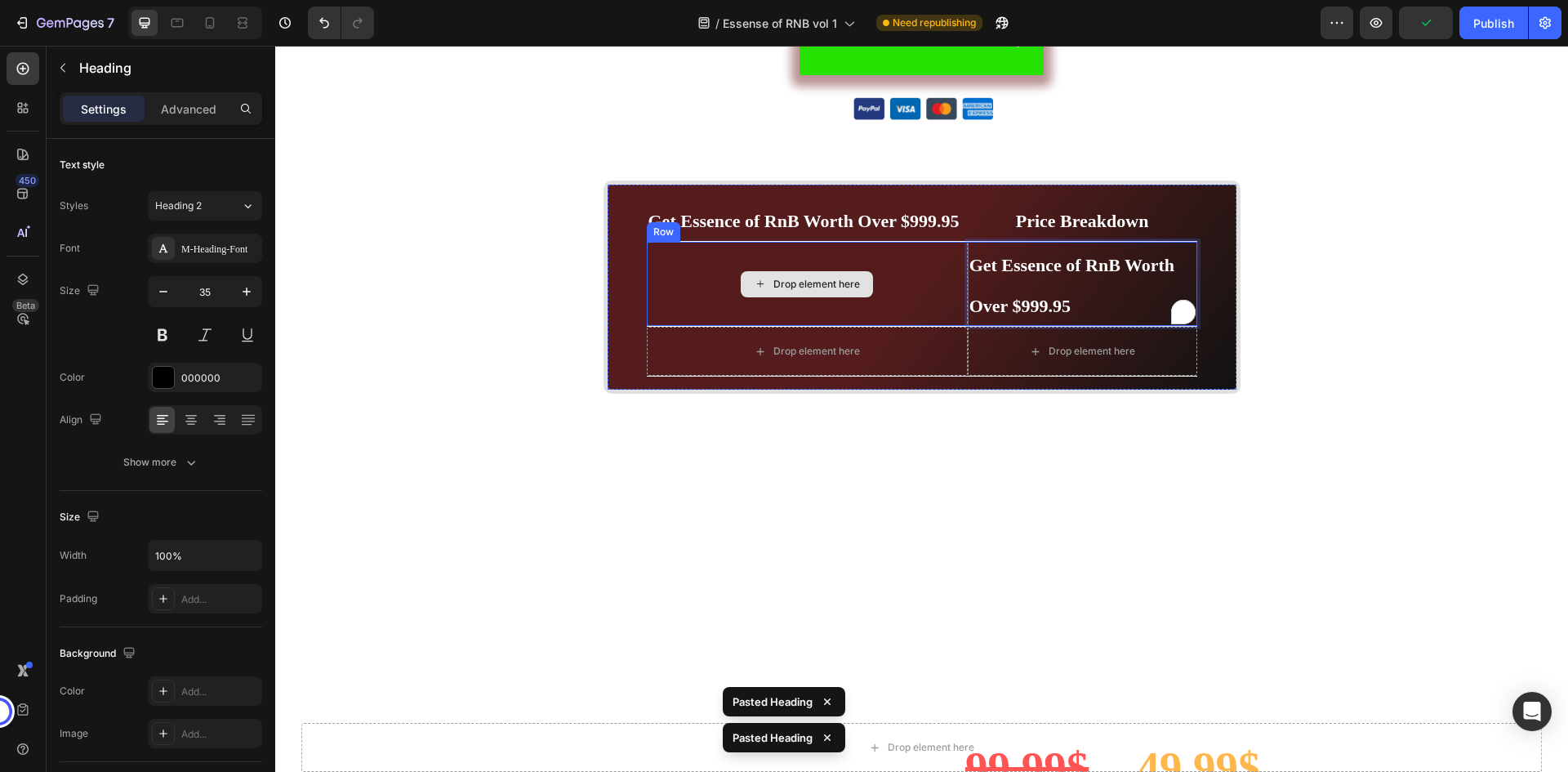
drag, startPoint x: 1010, startPoint y: 268, endPoint x: 873, endPoint y: 267, distance: 137.0
click at [1017, 267] on strong "Get Essence of RnB Worth Over $999.95" at bounding box center [1072, 285] width 205 height 61
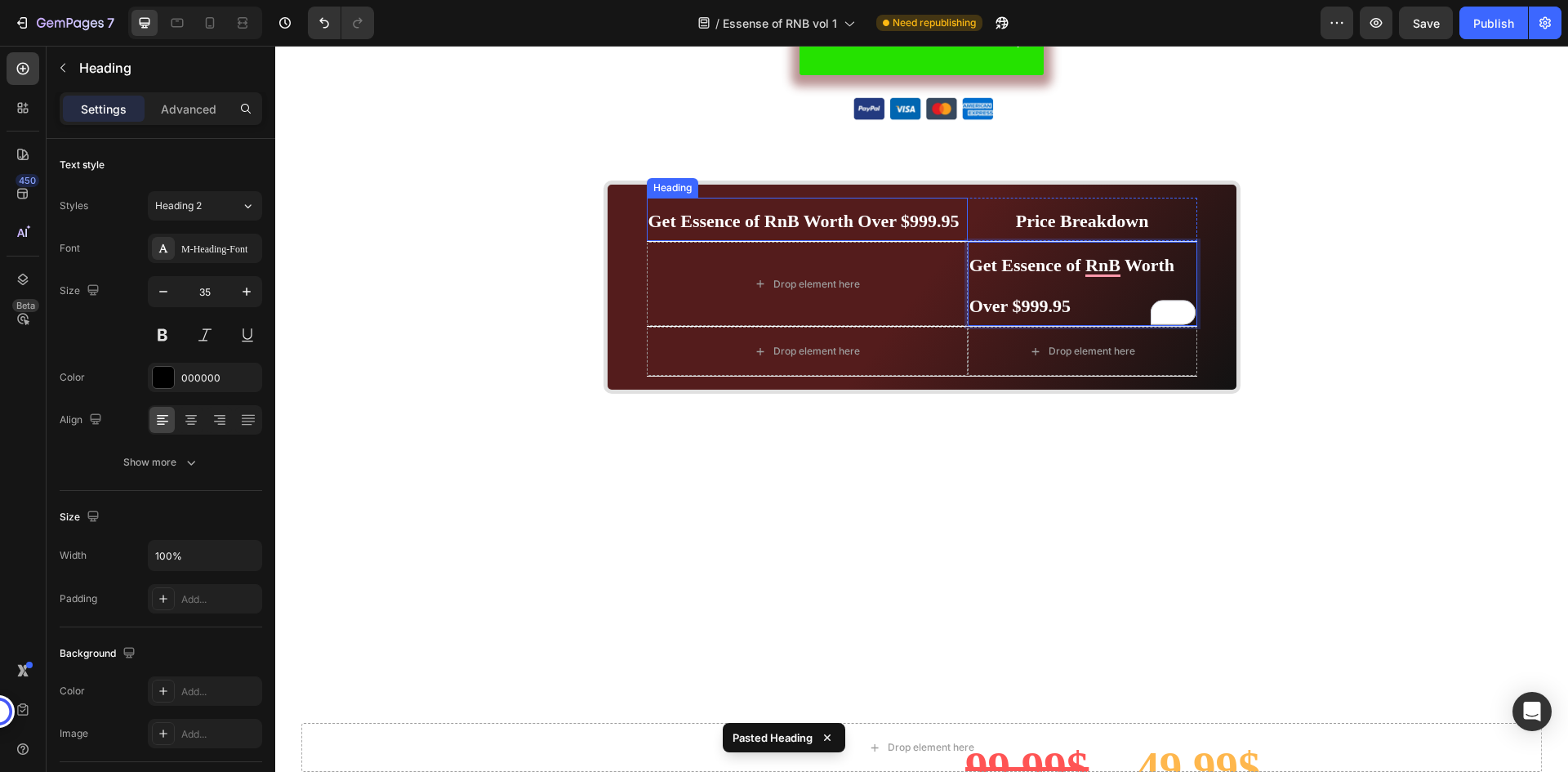
click at [951, 222] on strong "Get Essence of RnB Worth Over $999.95" at bounding box center [805, 221] width 311 height 20
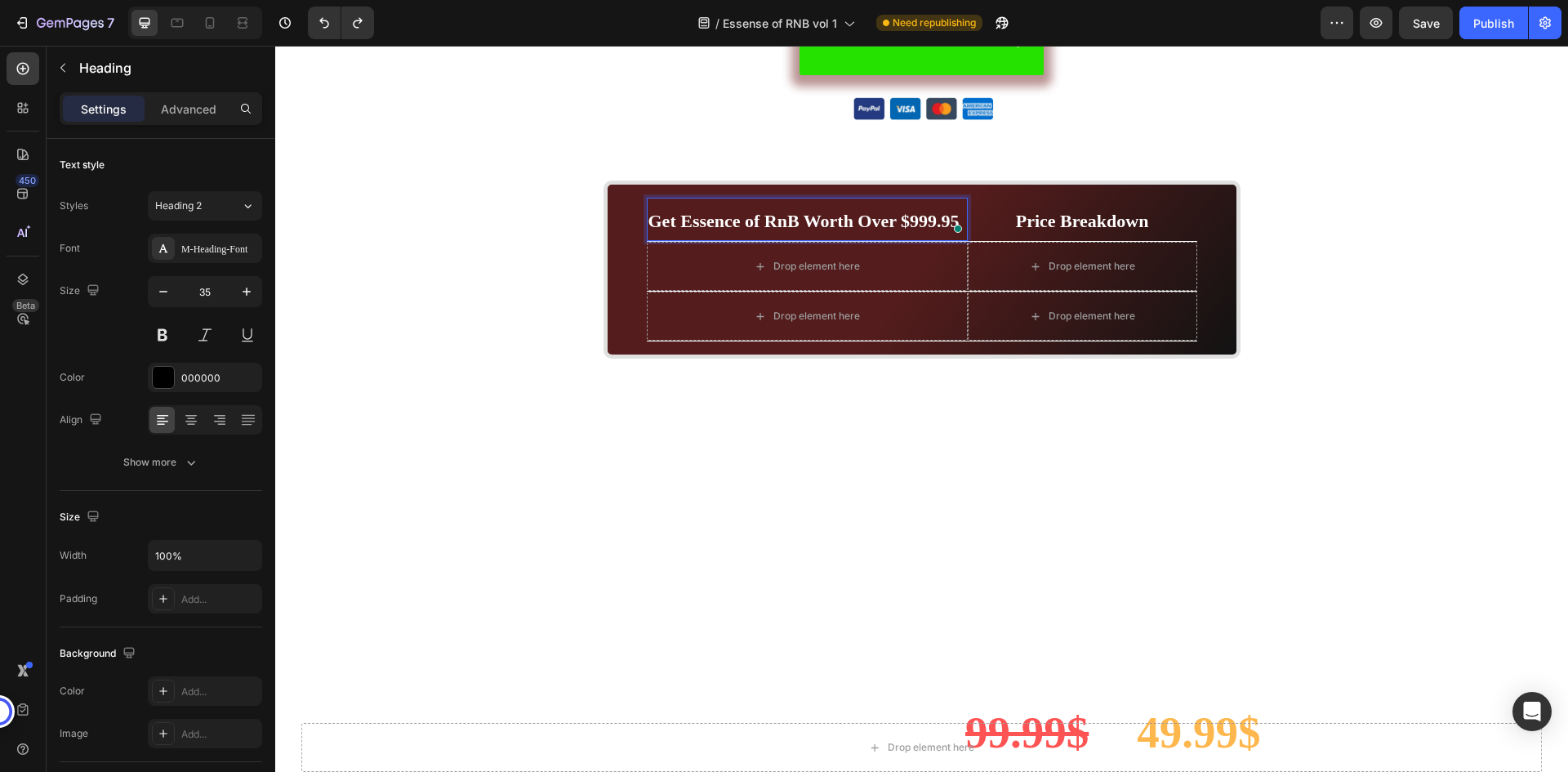
drag, startPoint x: 896, startPoint y: 222, endPoint x: 818, endPoint y: 217, distance: 78.2
click at [818, 217] on strong "Get Essence of RnB Worth Over $999.95" at bounding box center [805, 221] width 311 height 20
click at [891, 265] on div "Drop element here" at bounding box center [807, 266] width 321 height 49
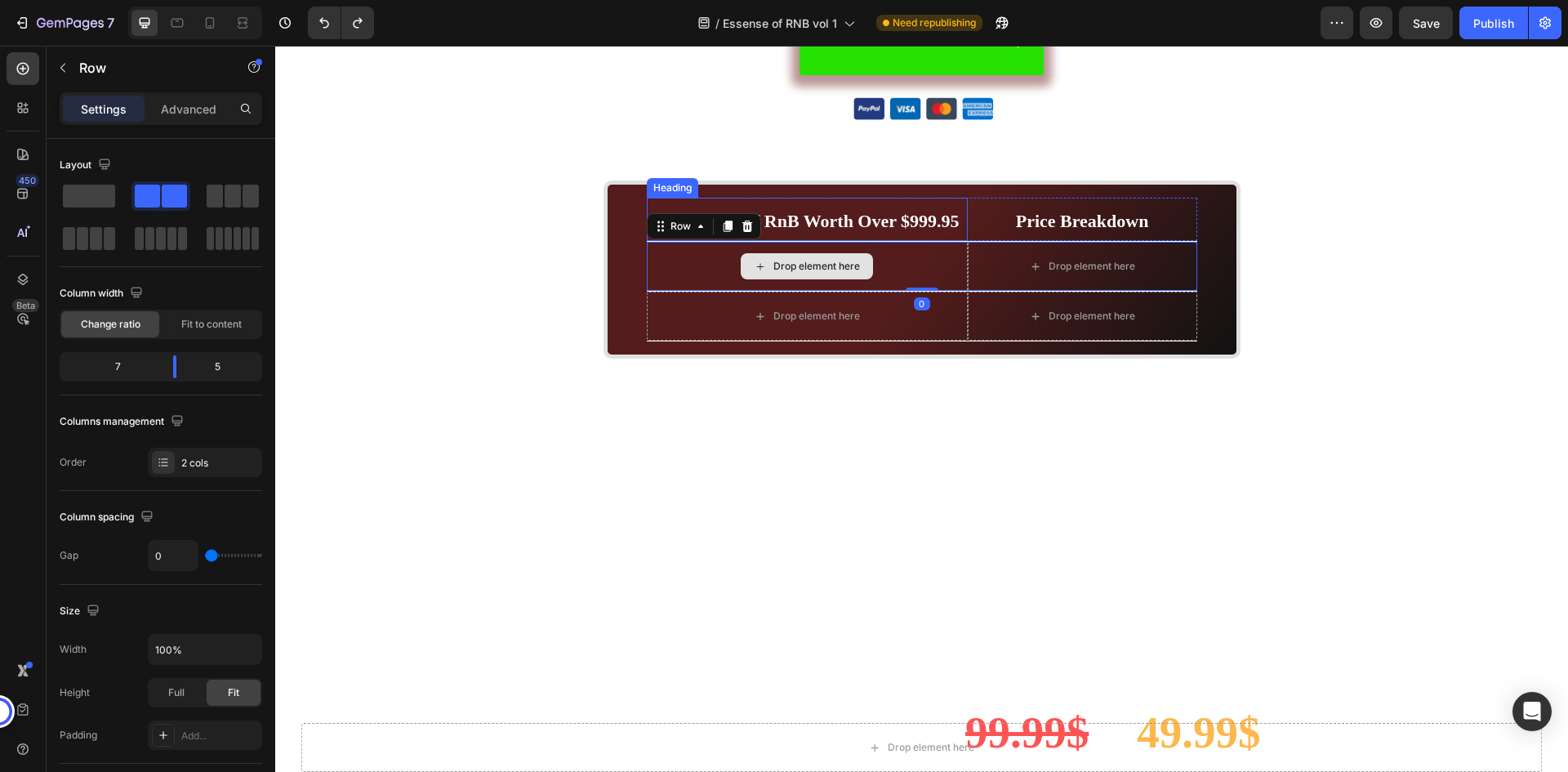
click at [892, 224] on strong "Get Essence of RnB Worth Over $999.95" at bounding box center [805, 221] width 311 height 20
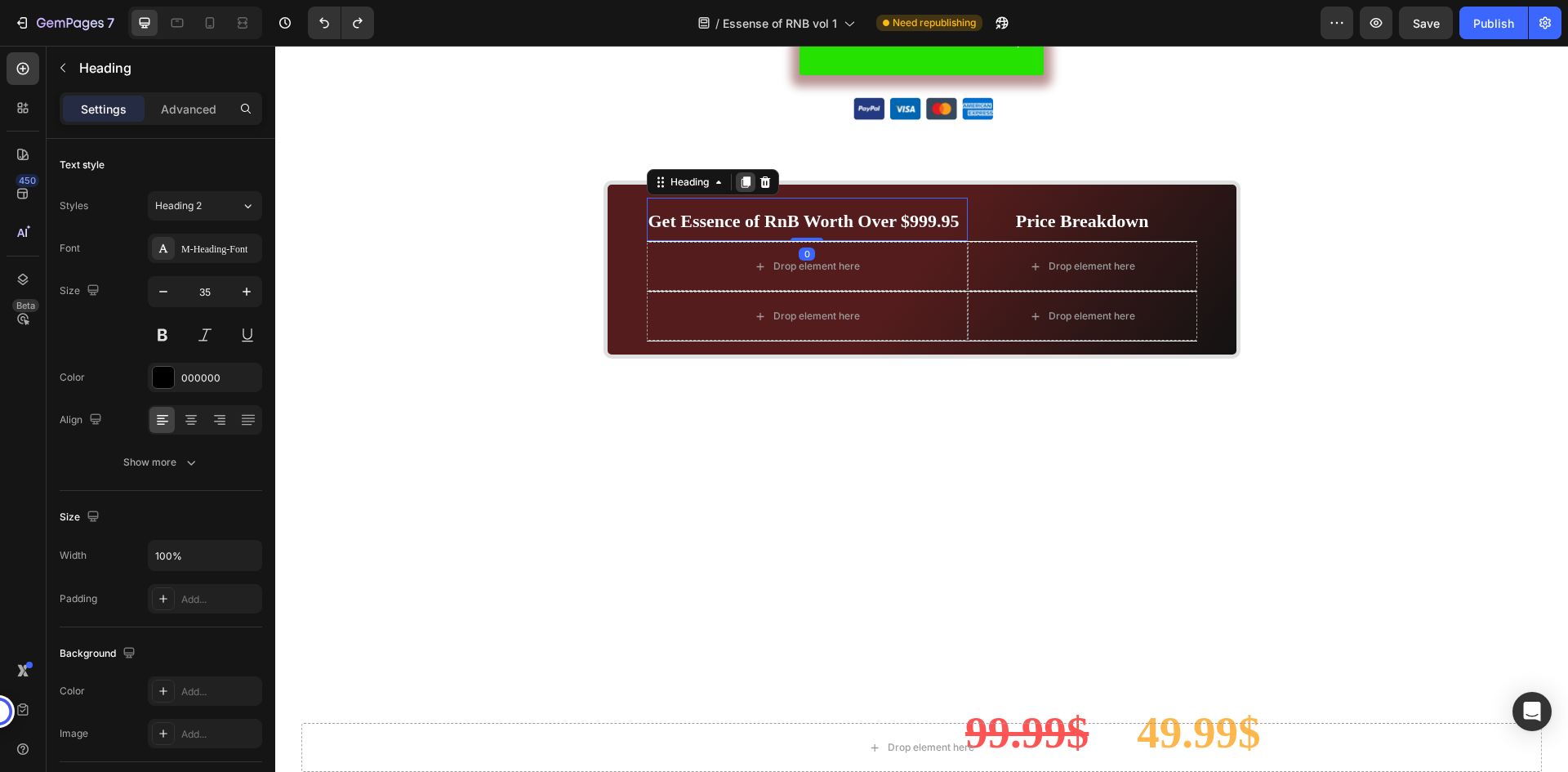
click at [739, 182] on icon at bounding box center [746, 183] width 13 height 13
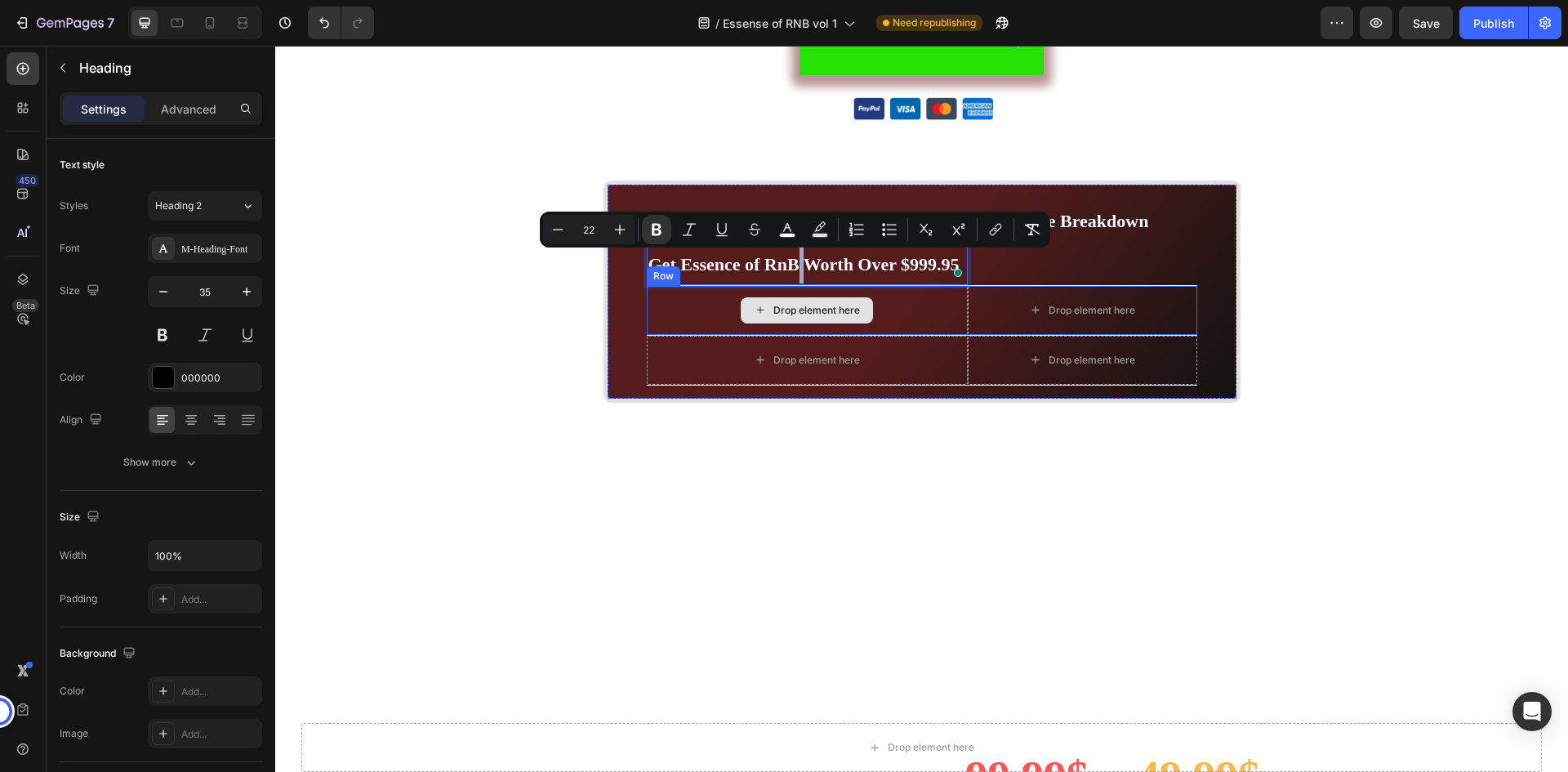
drag, startPoint x: 792, startPoint y: 258, endPoint x: 799, endPoint y: 291, distance: 33.7
click at [1030, 271] on div "⁠⁠⁠⁠⁠⁠⁠ Price Breakdown Heading" at bounding box center [1082, 241] width 229 height 87
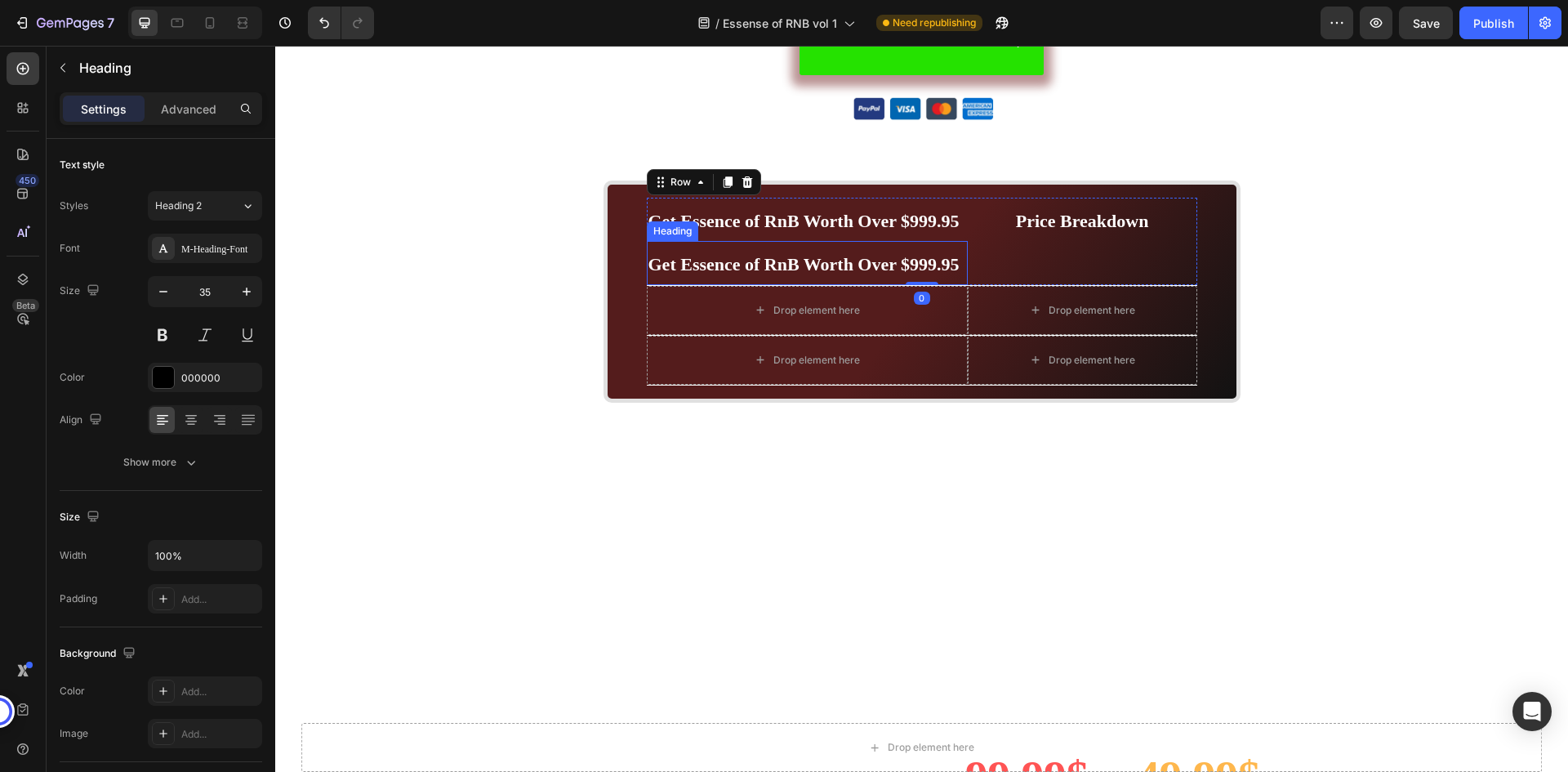
click at [888, 262] on strong "Get Essence of RnB Worth Over $999.95" at bounding box center [805, 264] width 311 height 20
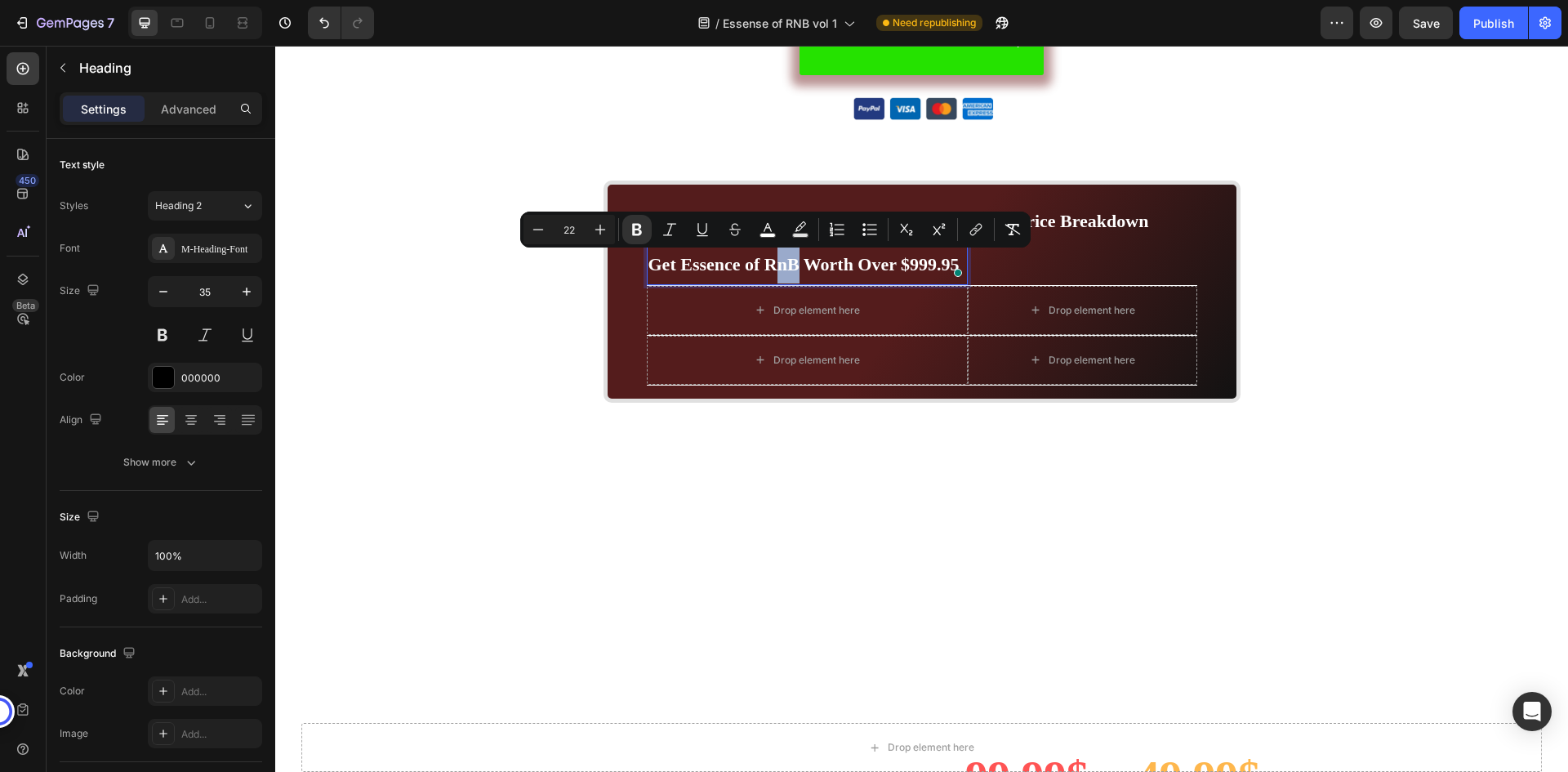
drag, startPoint x: 768, startPoint y: 254, endPoint x: 788, endPoint y: 281, distance: 33.6
click at [1008, 261] on div "⁠⁠⁠⁠⁠⁠⁠ Price Breakdown Heading" at bounding box center [1082, 241] width 229 height 87
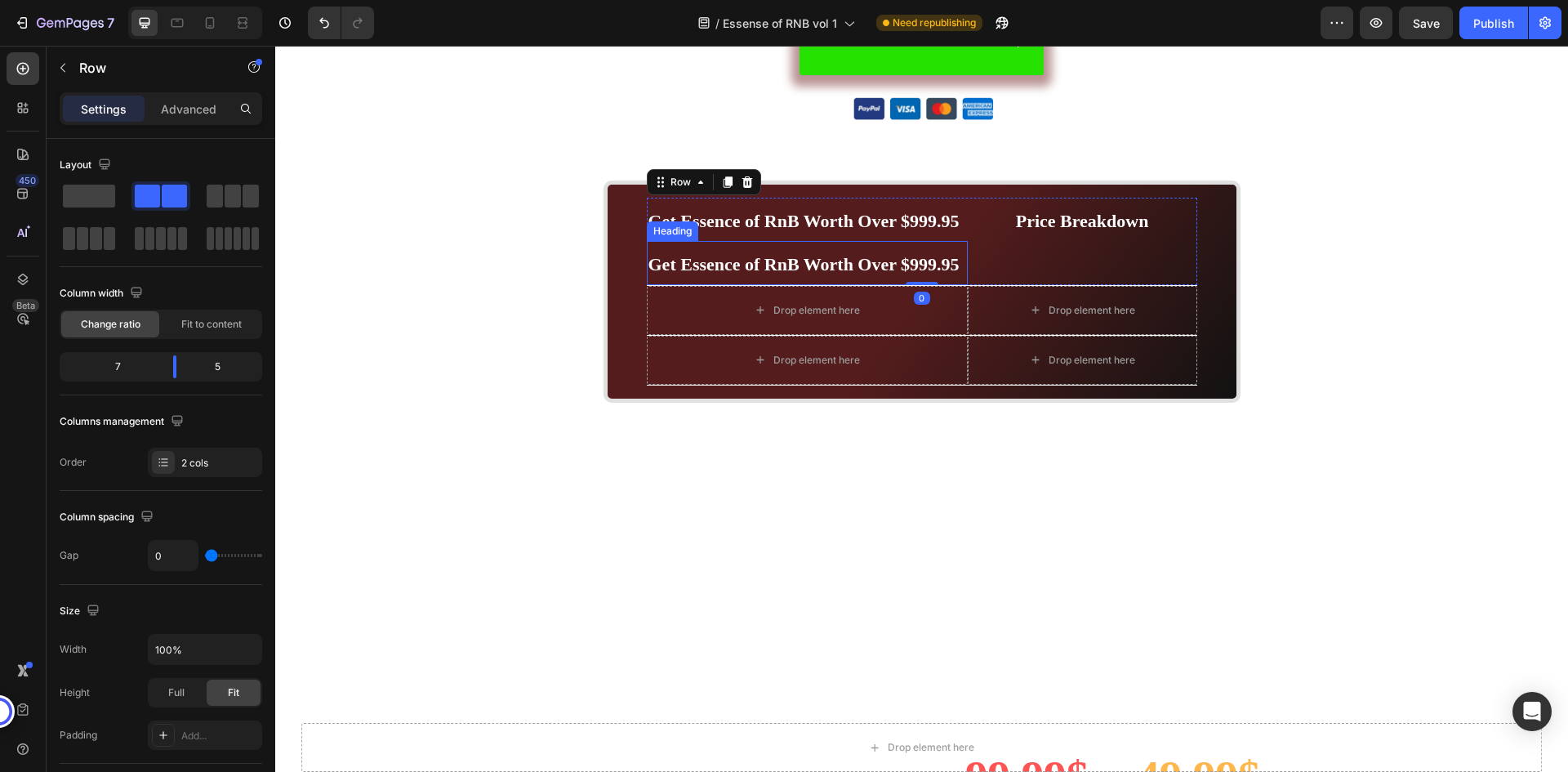
click at [899, 261] on strong "Get Essence of RnB Worth Over $999.95" at bounding box center [805, 264] width 311 height 20
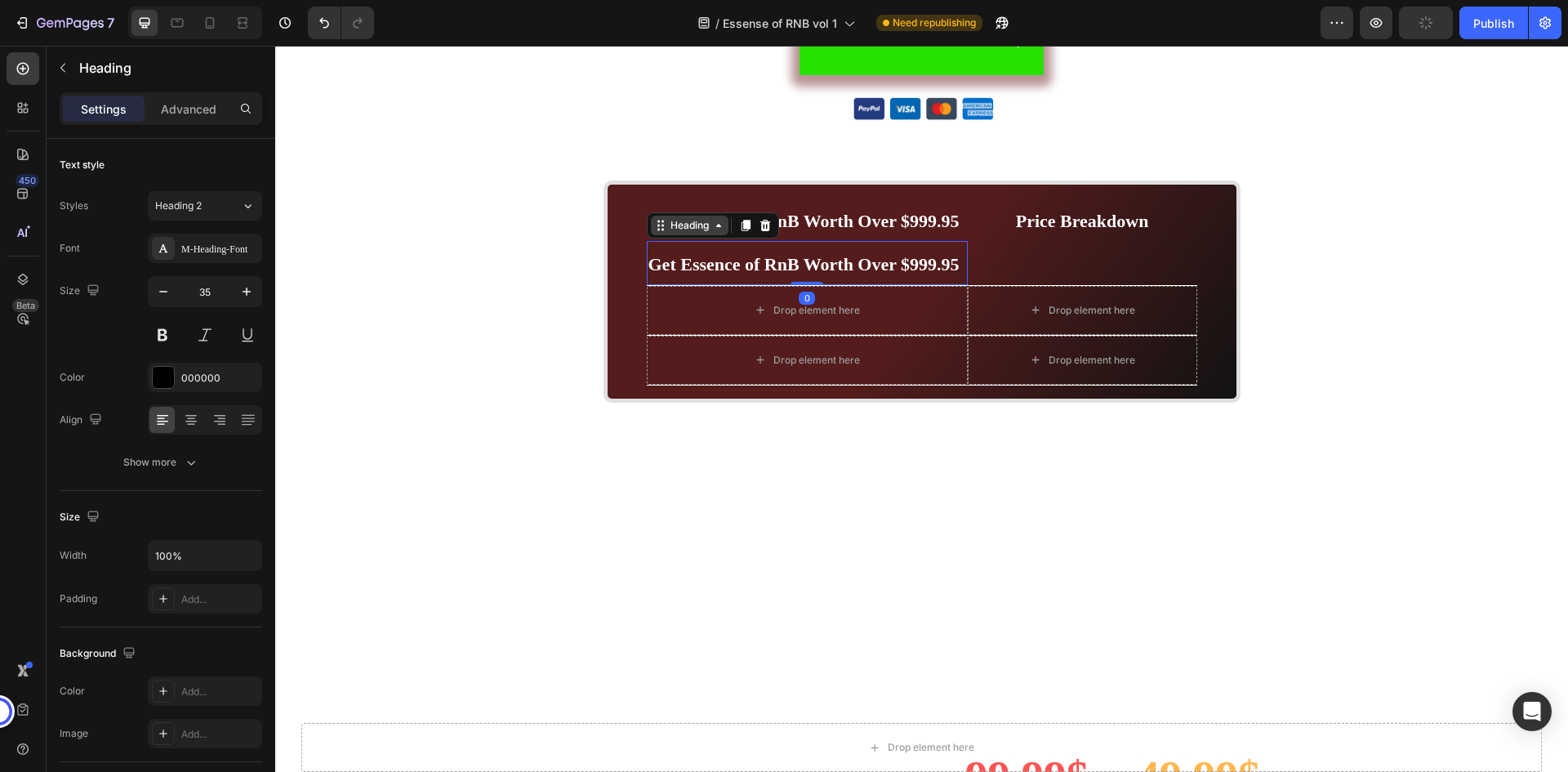
click at [683, 223] on div "Heading" at bounding box center [690, 226] width 45 height 15
click at [683, 224] on div "Heading" at bounding box center [690, 226] width 45 height 15
drag, startPoint x: 688, startPoint y: 247, endPoint x: 712, endPoint y: 250, distance: 24.2
click at [753, 260] on strong "Get Essence of RnB Worth Over $999.95" at bounding box center [805, 264] width 311 height 20
click at [679, 242] on h2 "Get Essence of RnB Worth Over $999.95" at bounding box center [807, 263] width 321 height 44
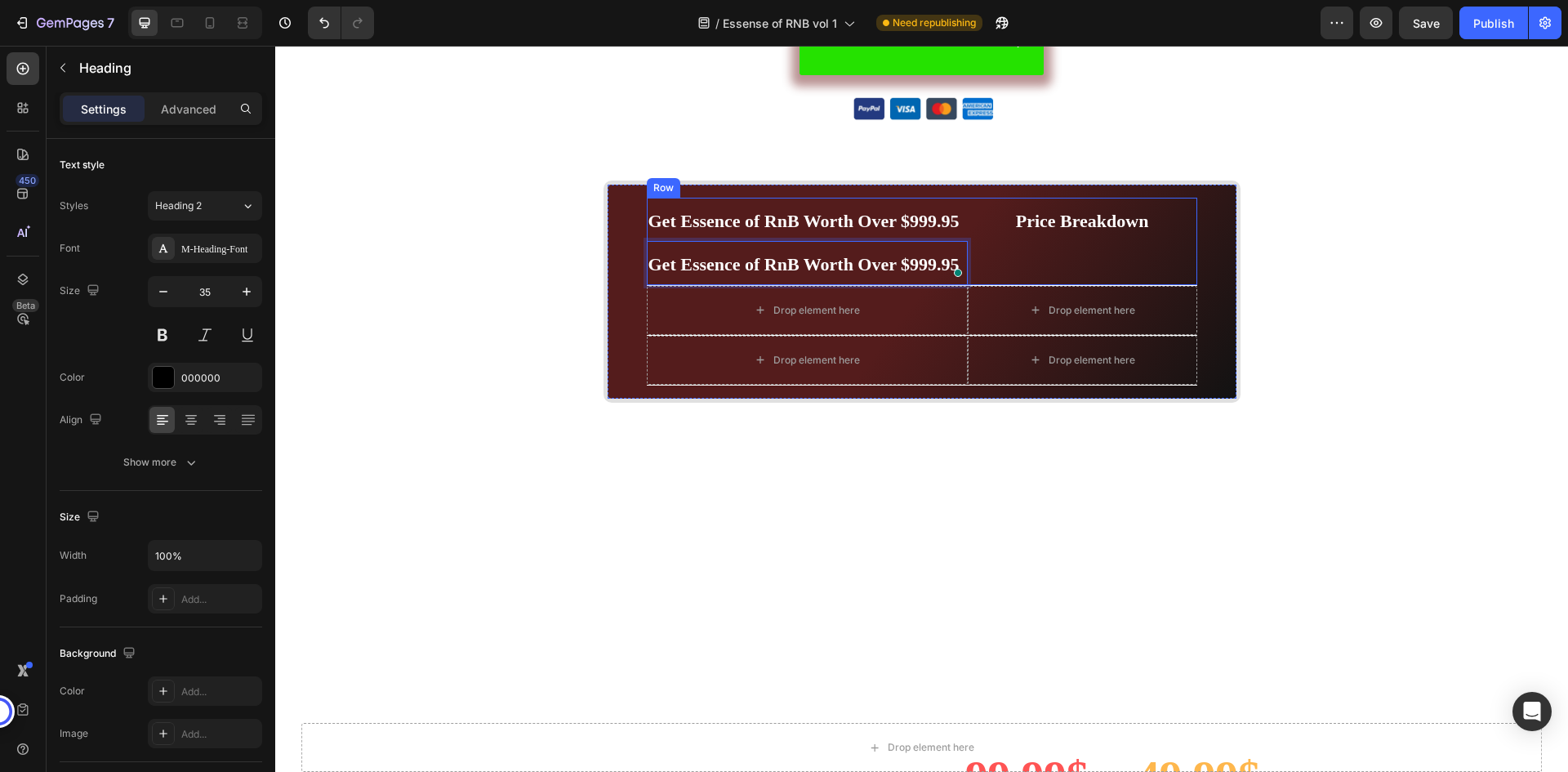
click at [976, 254] on div "⁠⁠⁠⁠⁠⁠⁠ Price Breakdown Heading" at bounding box center [1082, 241] width 229 height 87
click at [891, 259] on strong "Get Essence of RnB Worth Over $999.95" at bounding box center [805, 264] width 311 height 20
click at [1029, 252] on div "⁠⁠⁠⁠⁠⁠⁠ Price Breakdown Heading" at bounding box center [1082, 241] width 229 height 87
click at [923, 253] on p "⁠⁠⁠⁠⁠⁠⁠ Get Essence of RnB Worth Over $999.95" at bounding box center [808, 263] width 318 height 41
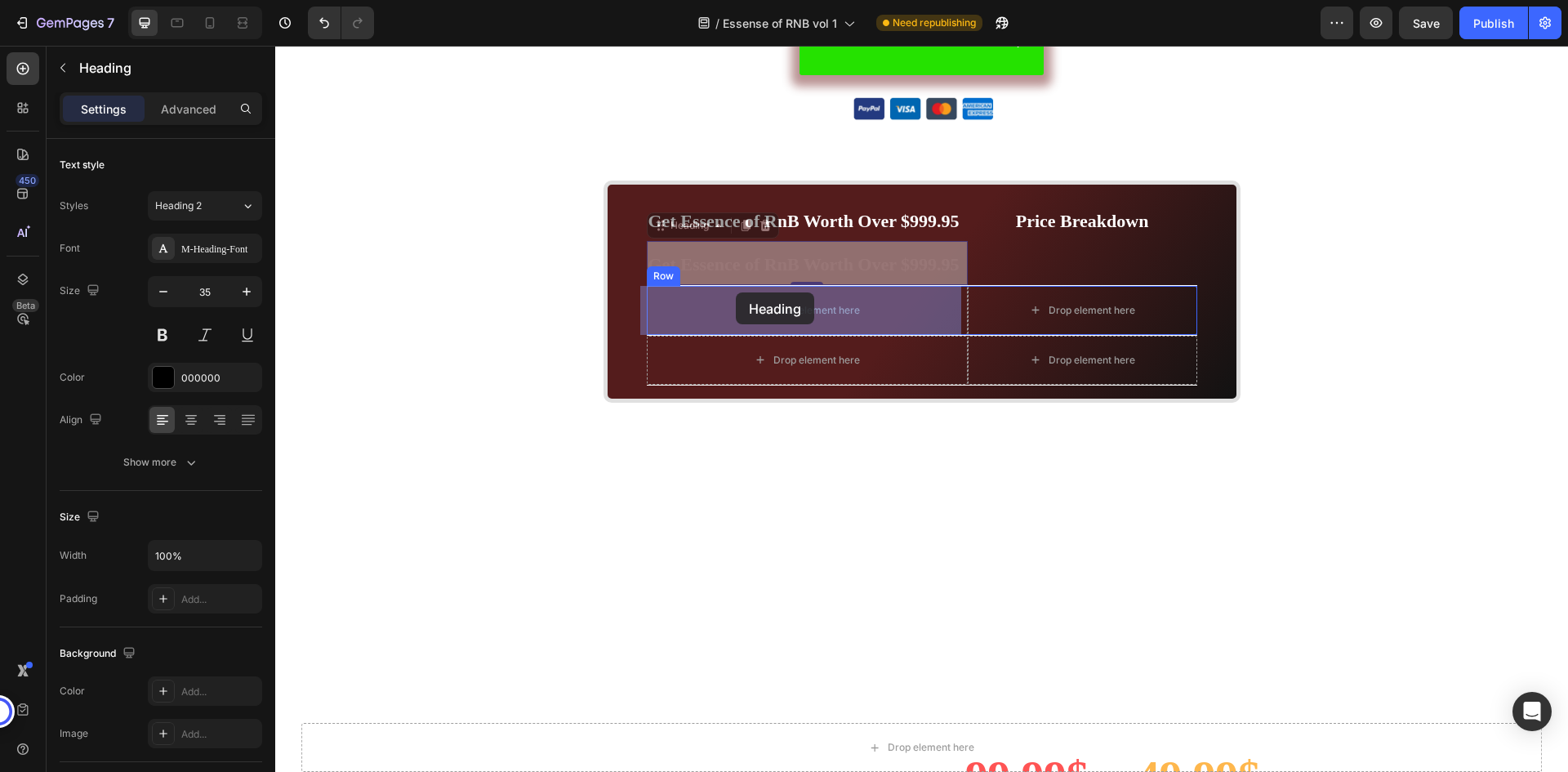
drag, startPoint x: 658, startPoint y: 224, endPoint x: 736, endPoint y: 292, distance: 103.5
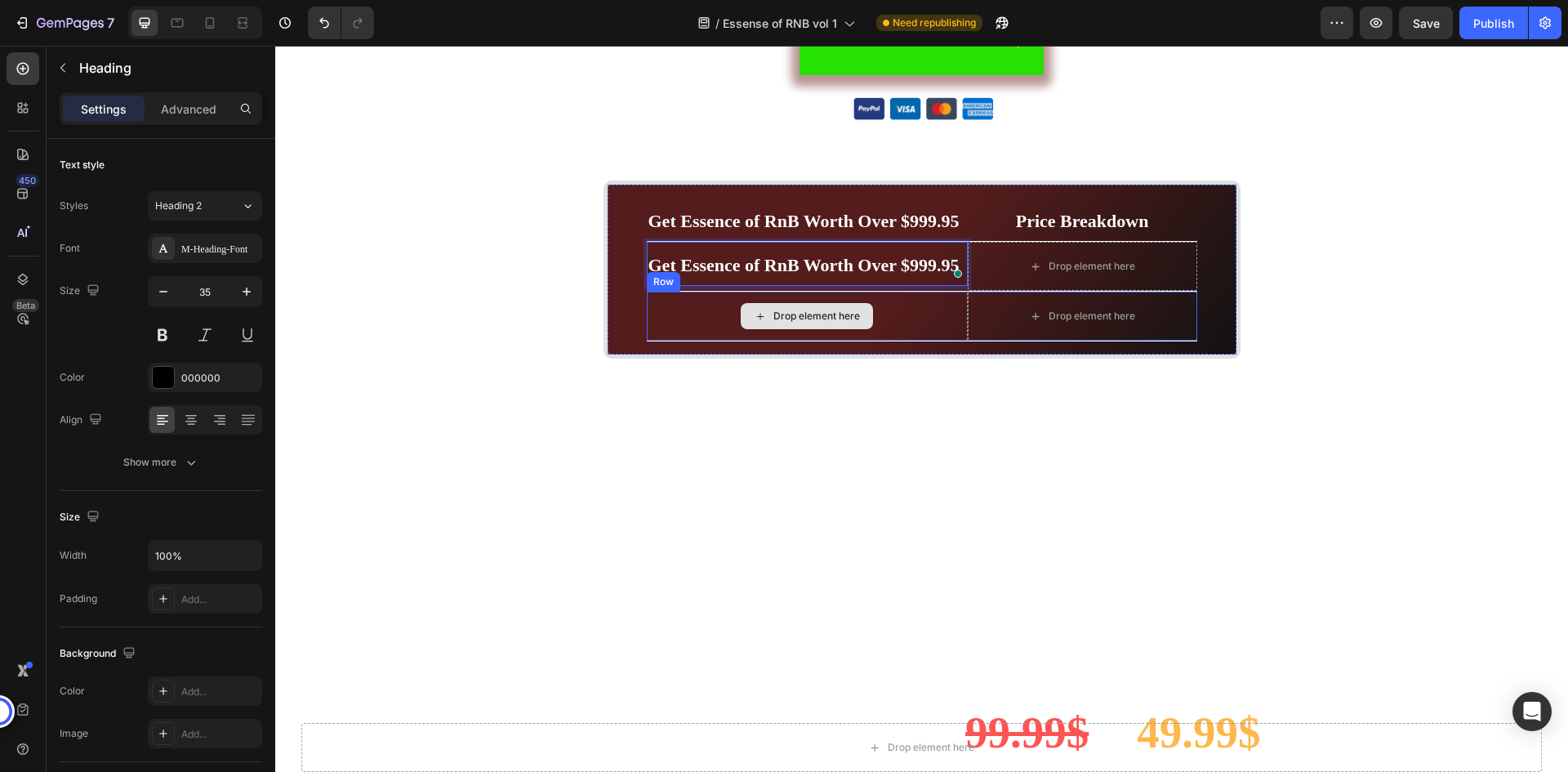
click at [876, 303] on div "Drop element here" at bounding box center [807, 316] width 321 height 49
click at [892, 260] on strong "Get Essence of RnB Worth Over $999.95" at bounding box center [805, 265] width 311 height 20
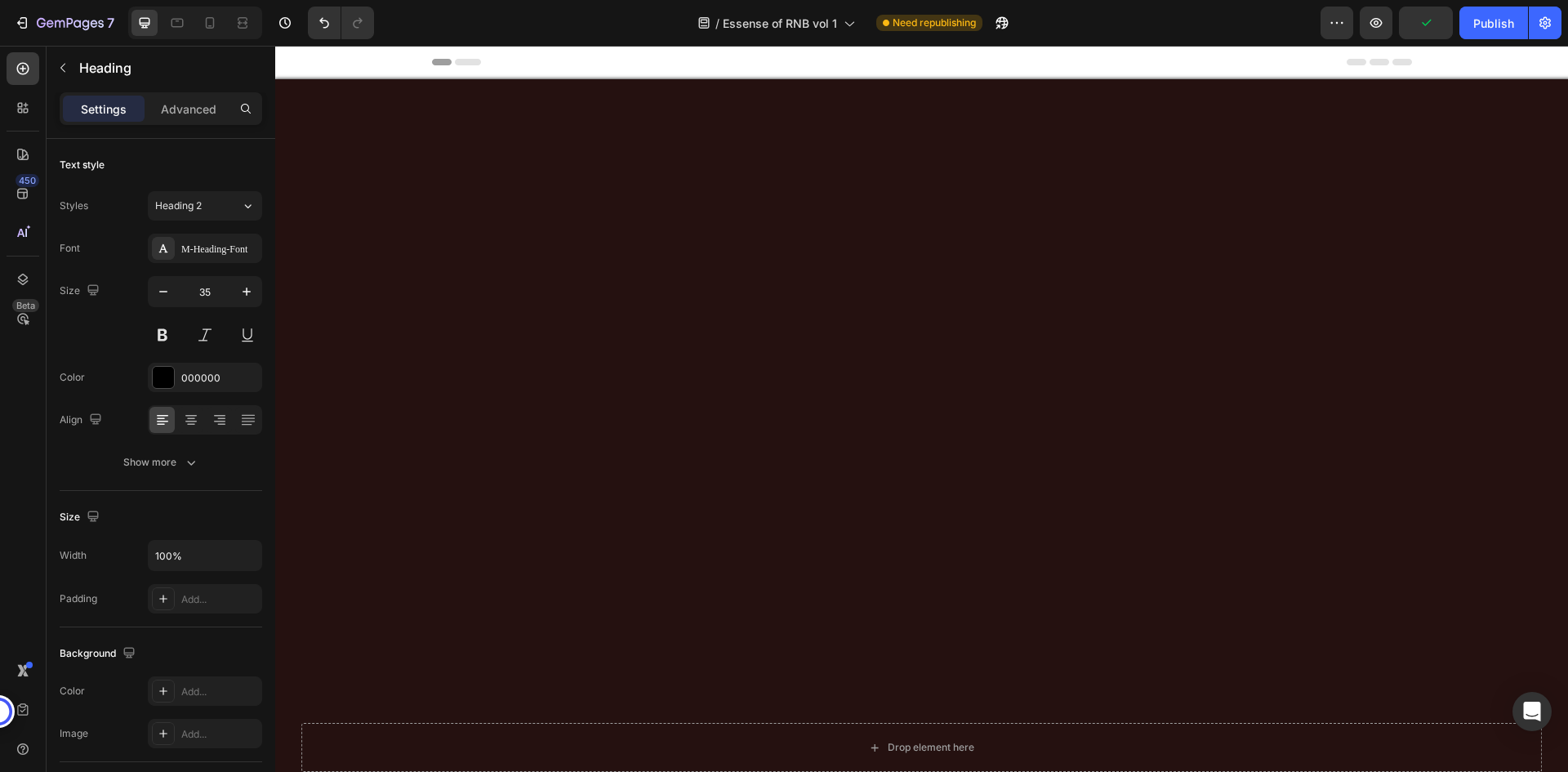
scroll to position [4934, 0]
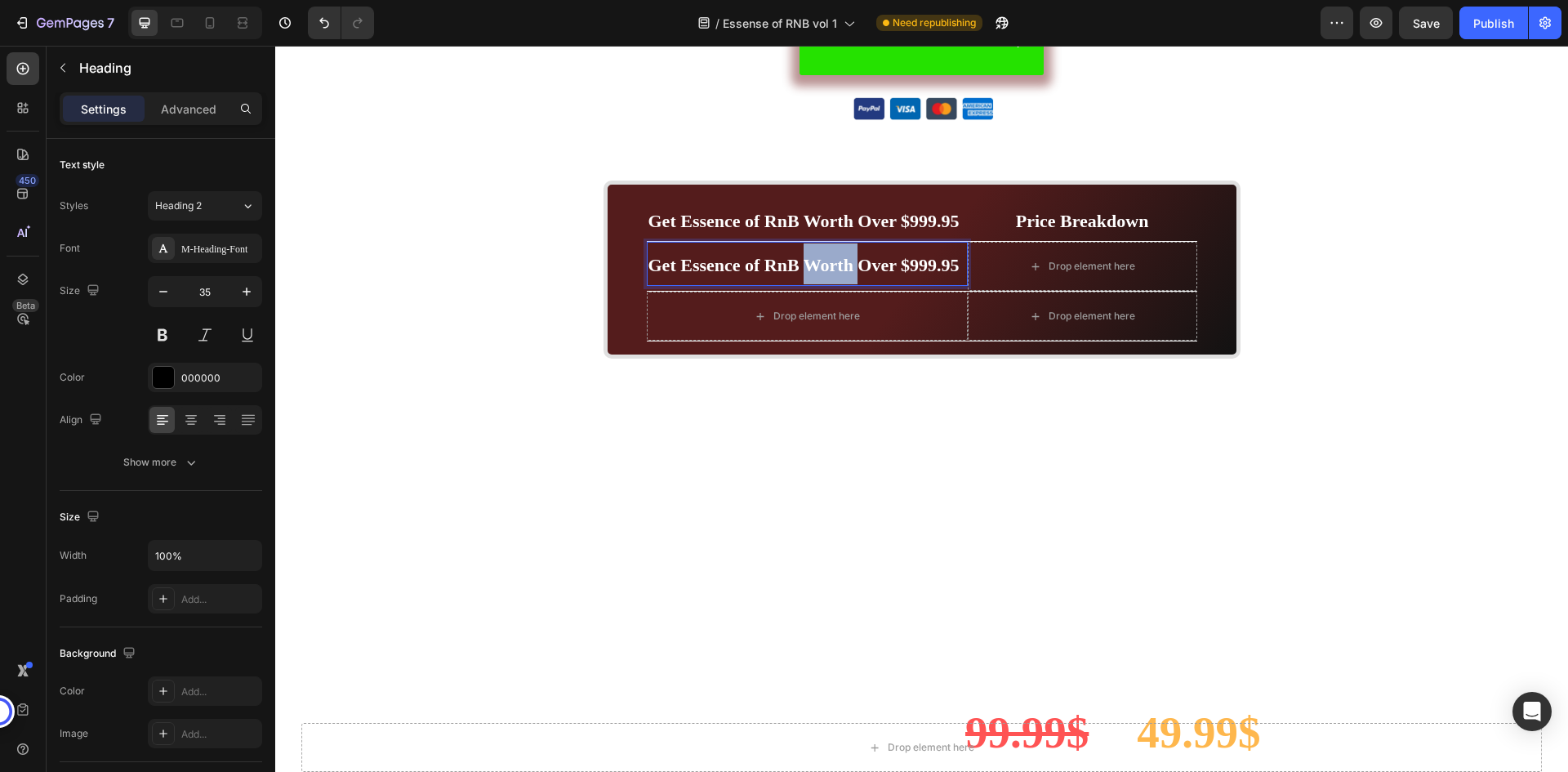
click at [838, 264] on strong "Get Essence of RnB Worth Over $999.95" at bounding box center [805, 265] width 311 height 20
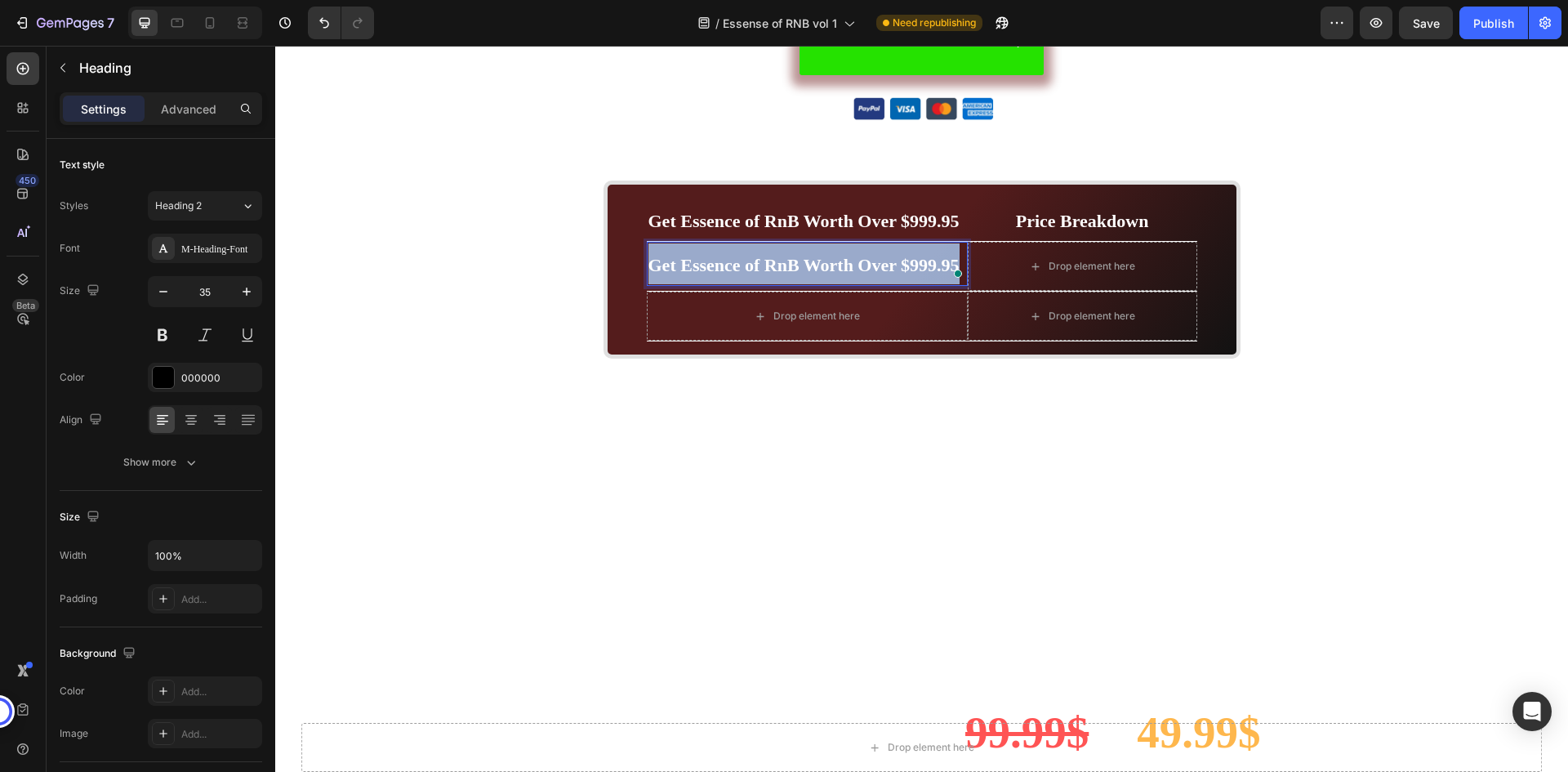
click at [838, 264] on strong "Get Essence of RnB Worth Over $999.95" at bounding box center [805, 265] width 311 height 20
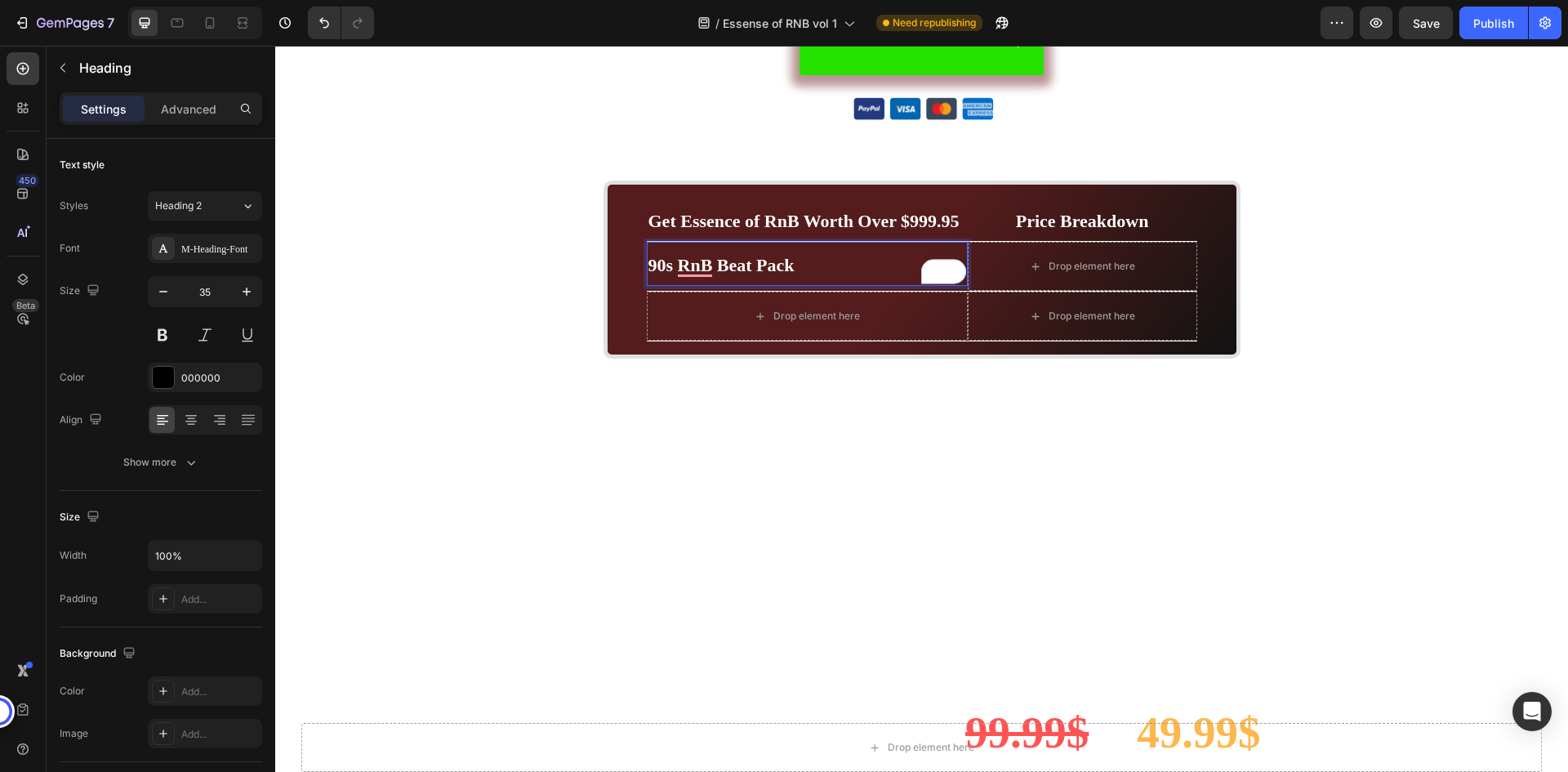
click at [738, 260] on strong "90s RnB Beat Pack" at bounding box center [722, 265] width 147 height 20
click at [1074, 227] on span "Price Breakdown" at bounding box center [1082, 221] width 133 height 20
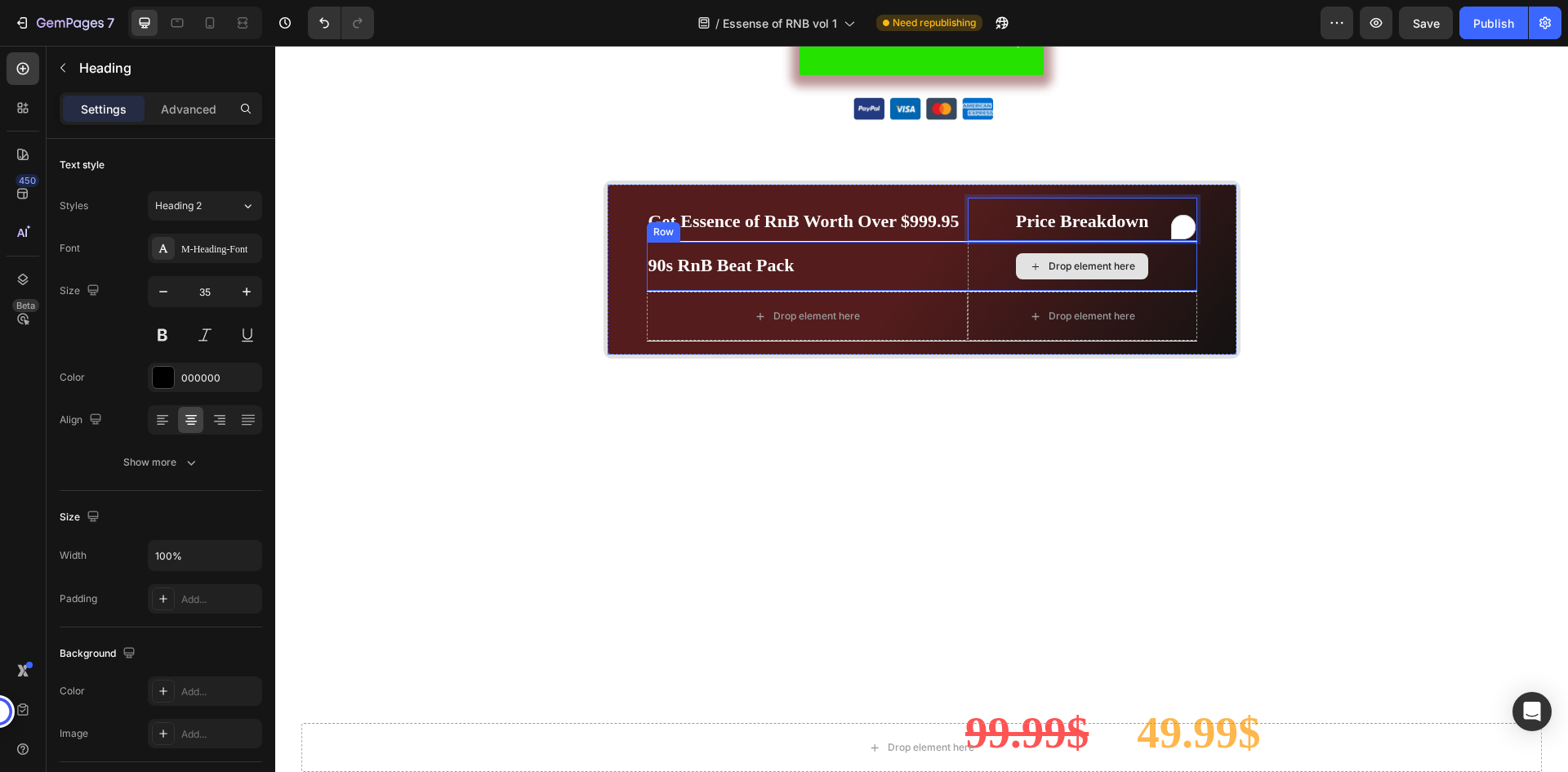
click at [979, 255] on div "Drop element here" at bounding box center [1082, 266] width 229 height 49
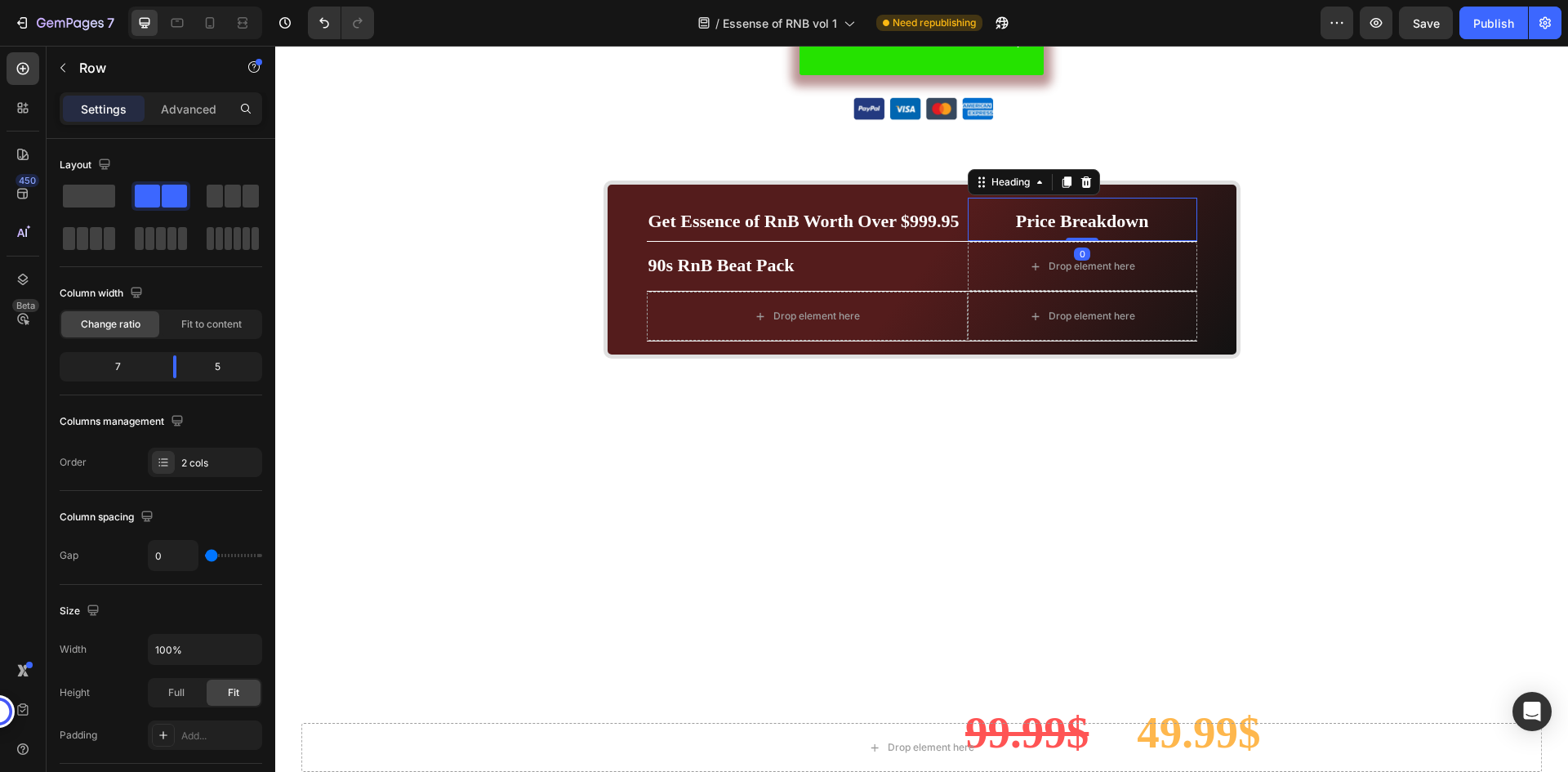
click at [1057, 214] on span "Price Breakdown" at bounding box center [1082, 221] width 133 height 20
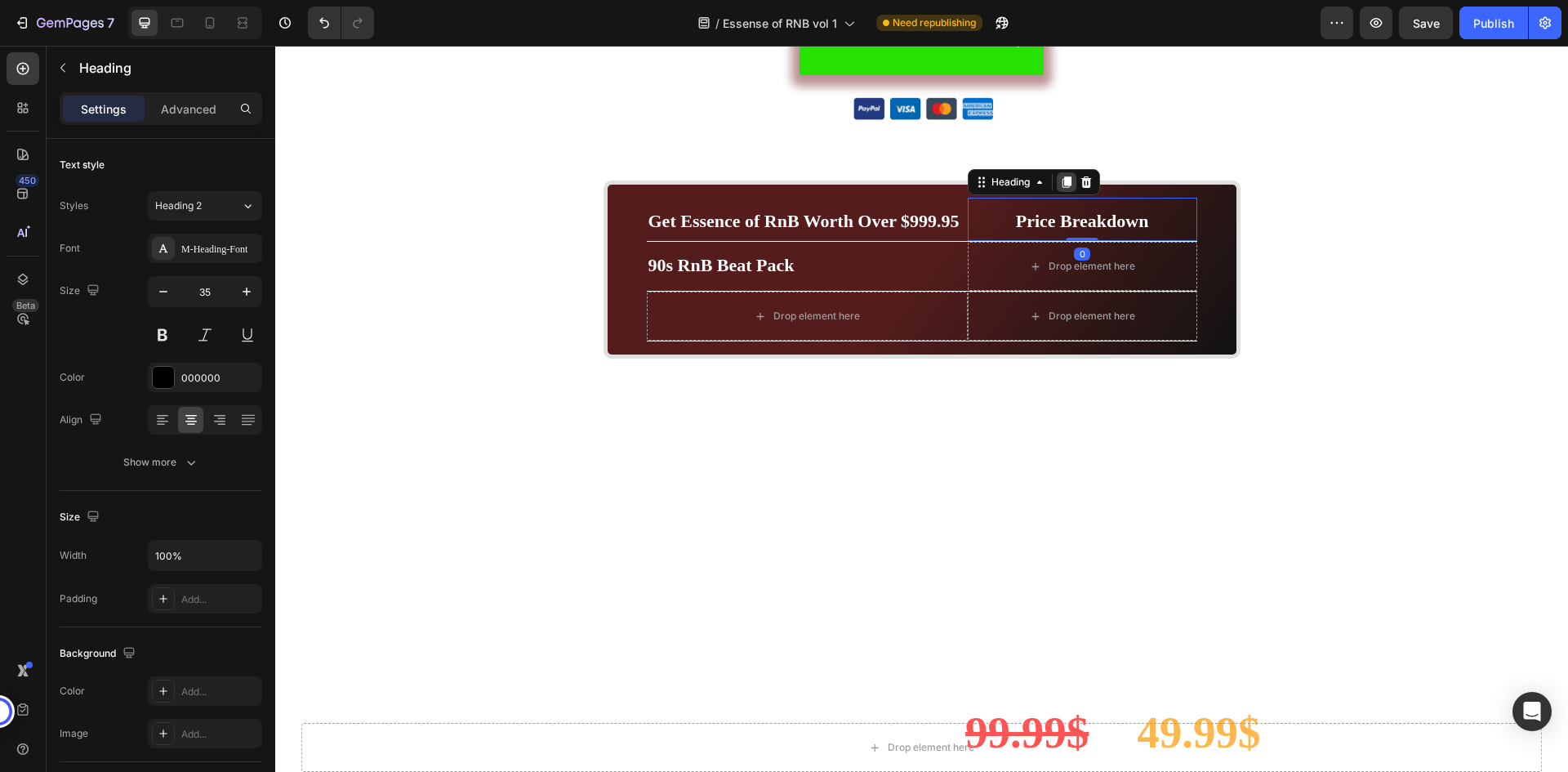
click at [1063, 184] on icon at bounding box center [1066, 183] width 9 height 12
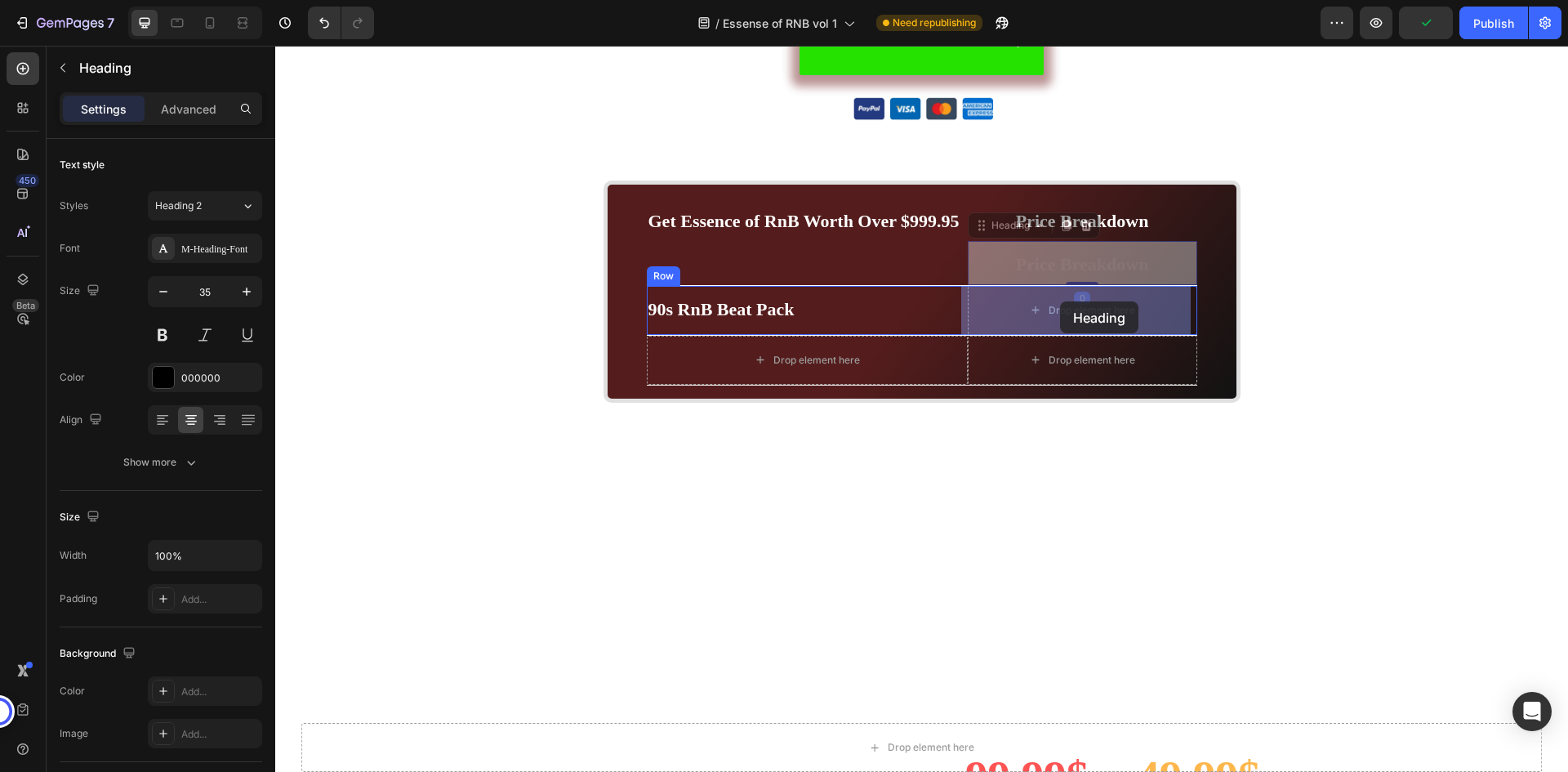
drag, startPoint x: 1018, startPoint y: 228, endPoint x: 1060, endPoint y: 301, distance: 84.2
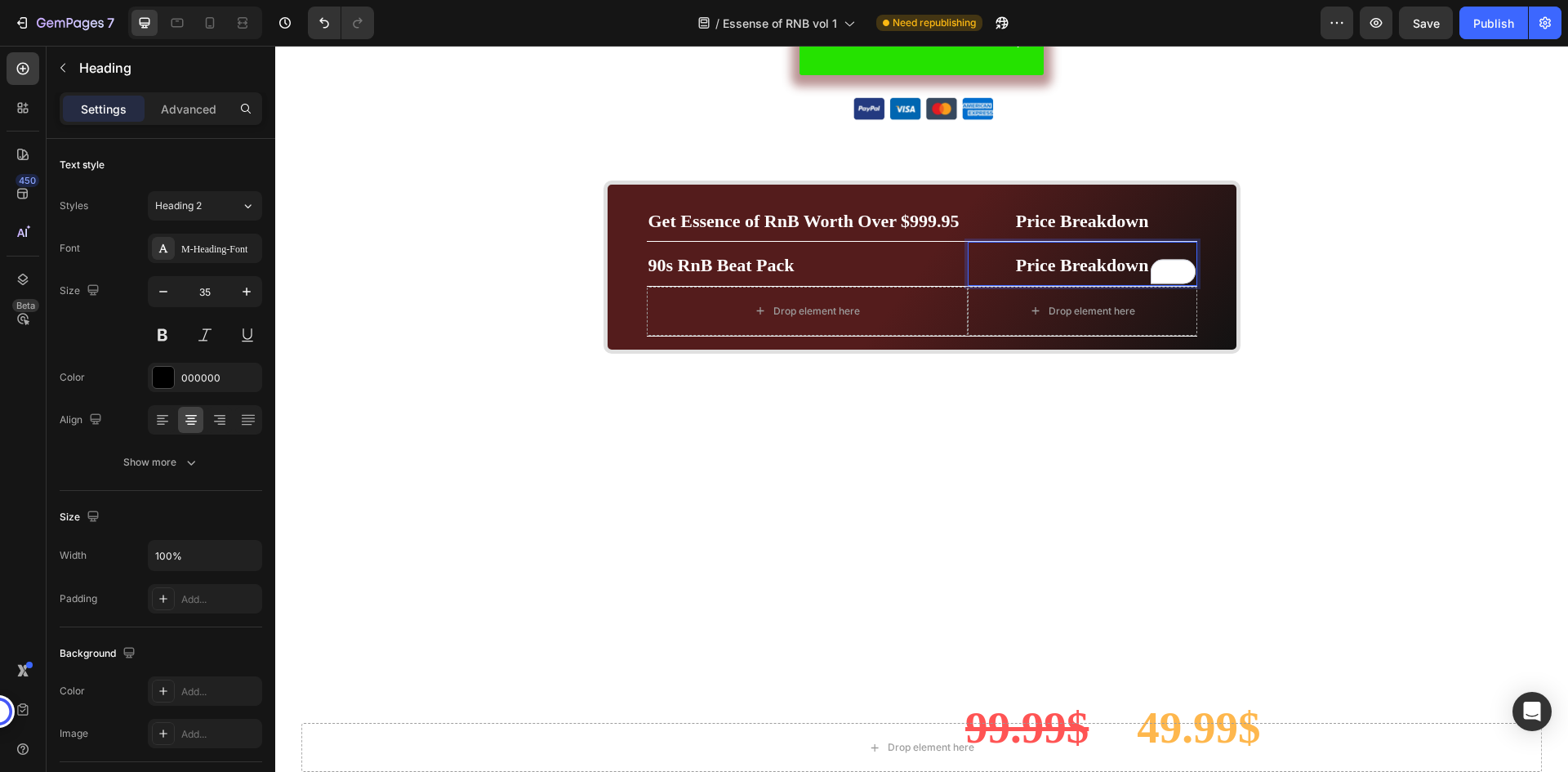
click at [1096, 265] on span "Price Breakdown" at bounding box center [1082, 265] width 133 height 20
click at [874, 267] on p "⁠⁠⁠⁠⁠⁠⁠ 90s RnB Beat Pack" at bounding box center [808, 264] width 318 height 41
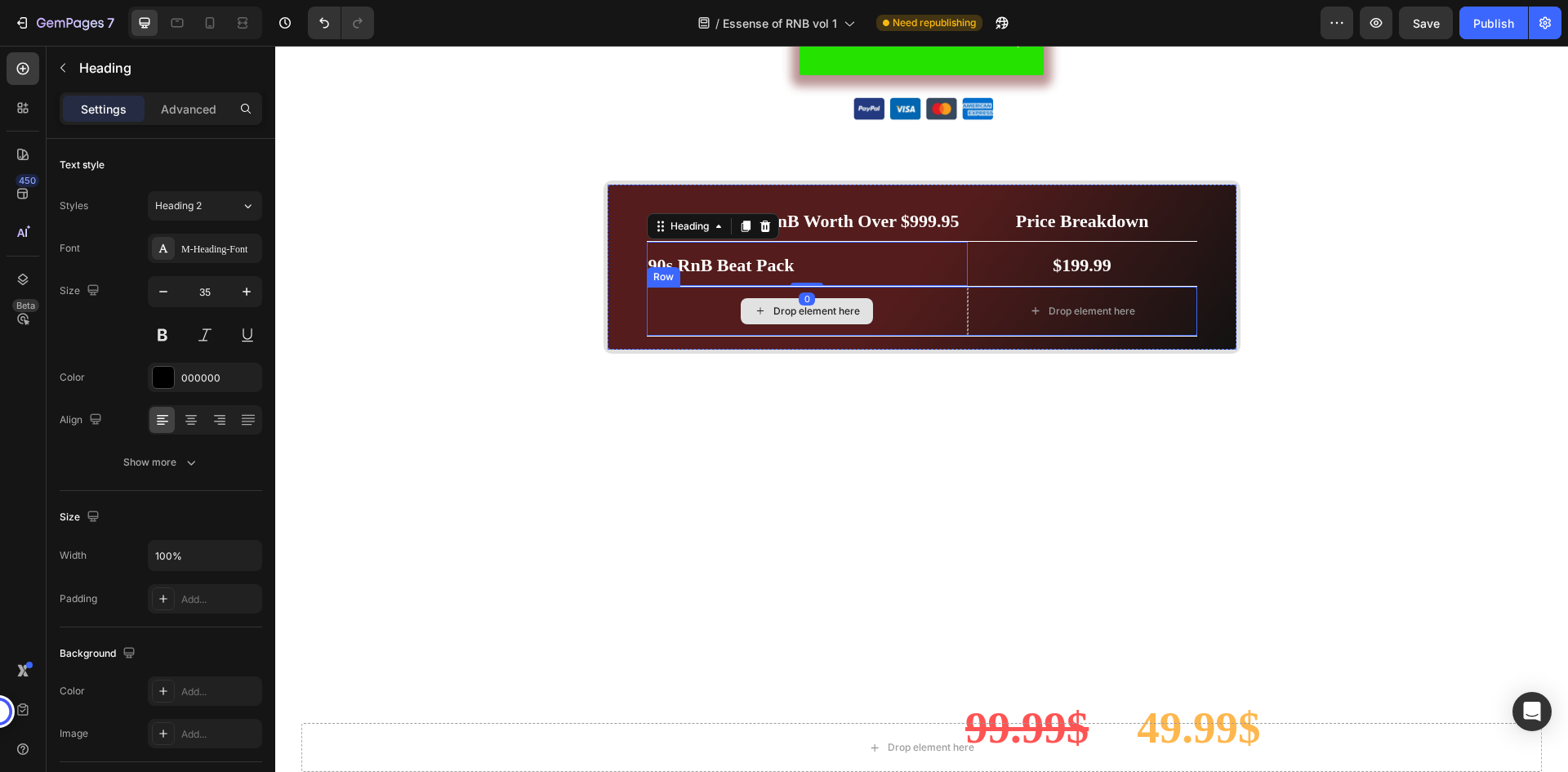
click at [912, 302] on div "Drop element here" at bounding box center [807, 311] width 321 height 49
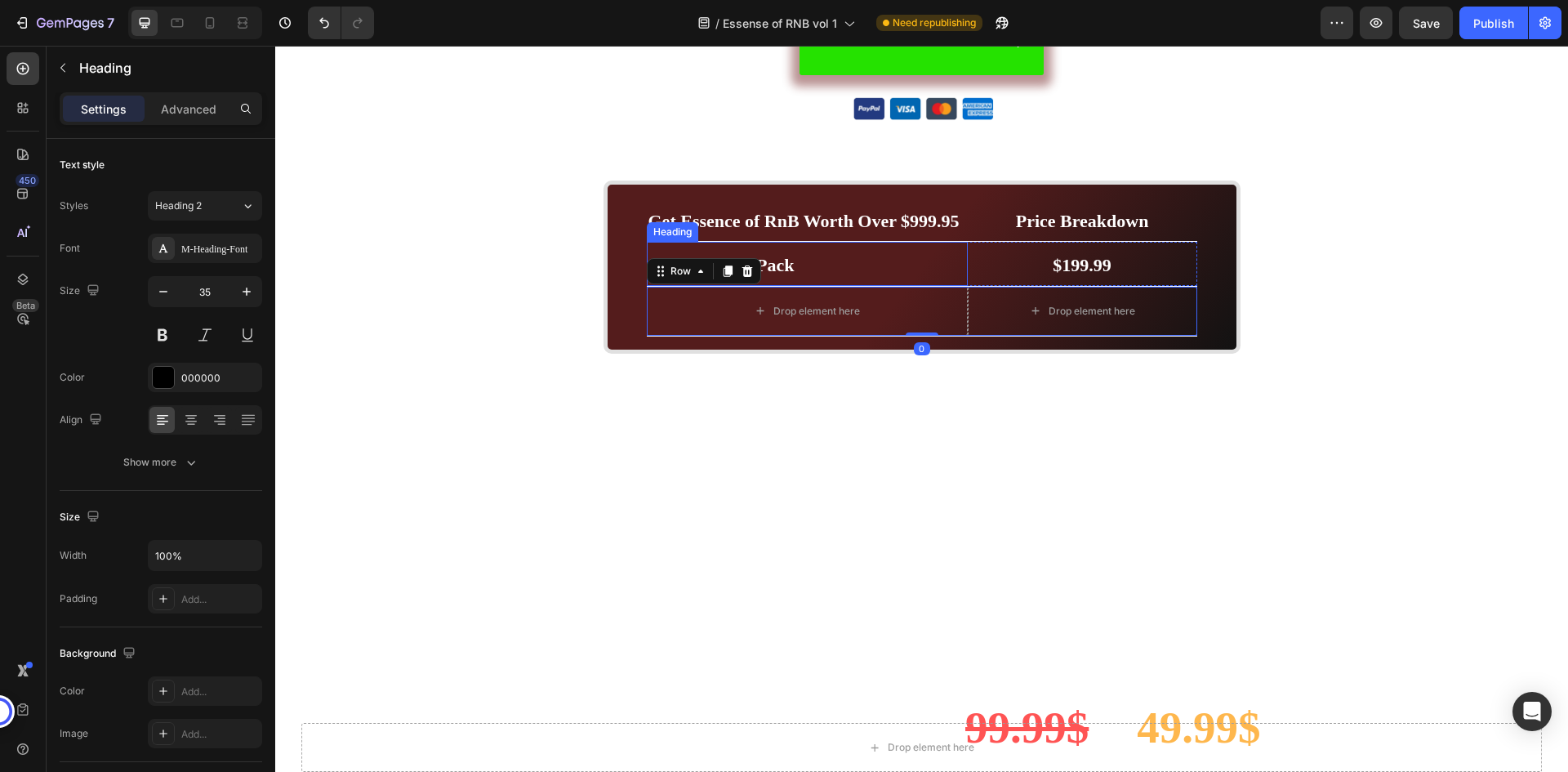
click at [831, 271] on p "⁠⁠⁠⁠⁠⁠⁠ 90s RnB Beat Pack" at bounding box center [808, 264] width 318 height 41
click at [913, 296] on div "Drop element here" at bounding box center [807, 311] width 321 height 49
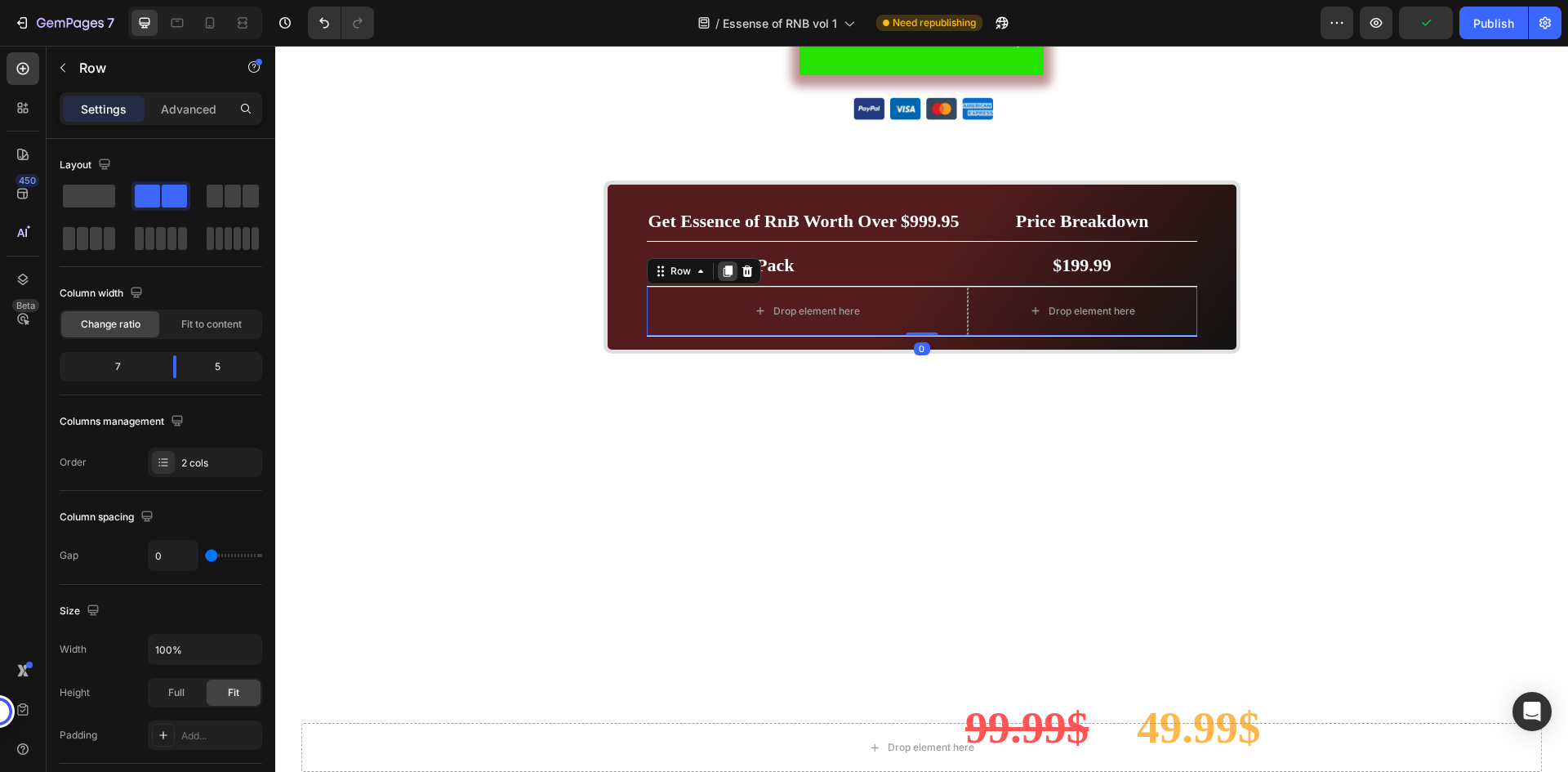
click at [726, 270] on icon at bounding box center [728, 271] width 13 height 13
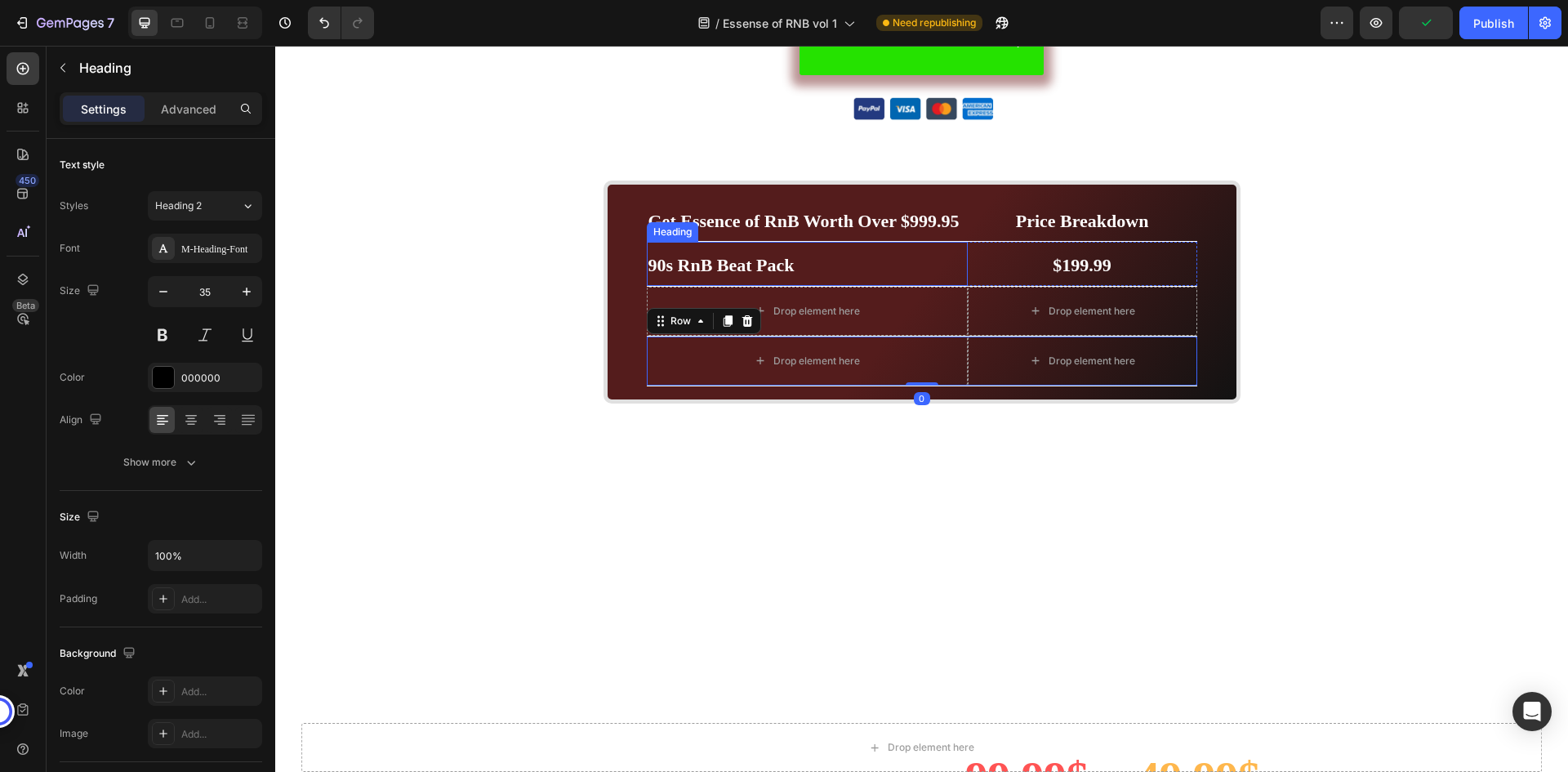
click at [854, 267] on p "⁠⁠⁠⁠⁠⁠⁠ 90s RnB Beat Pack" at bounding box center [808, 264] width 318 height 41
click at [745, 230] on icon at bounding box center [746, 226] width 13 height 13
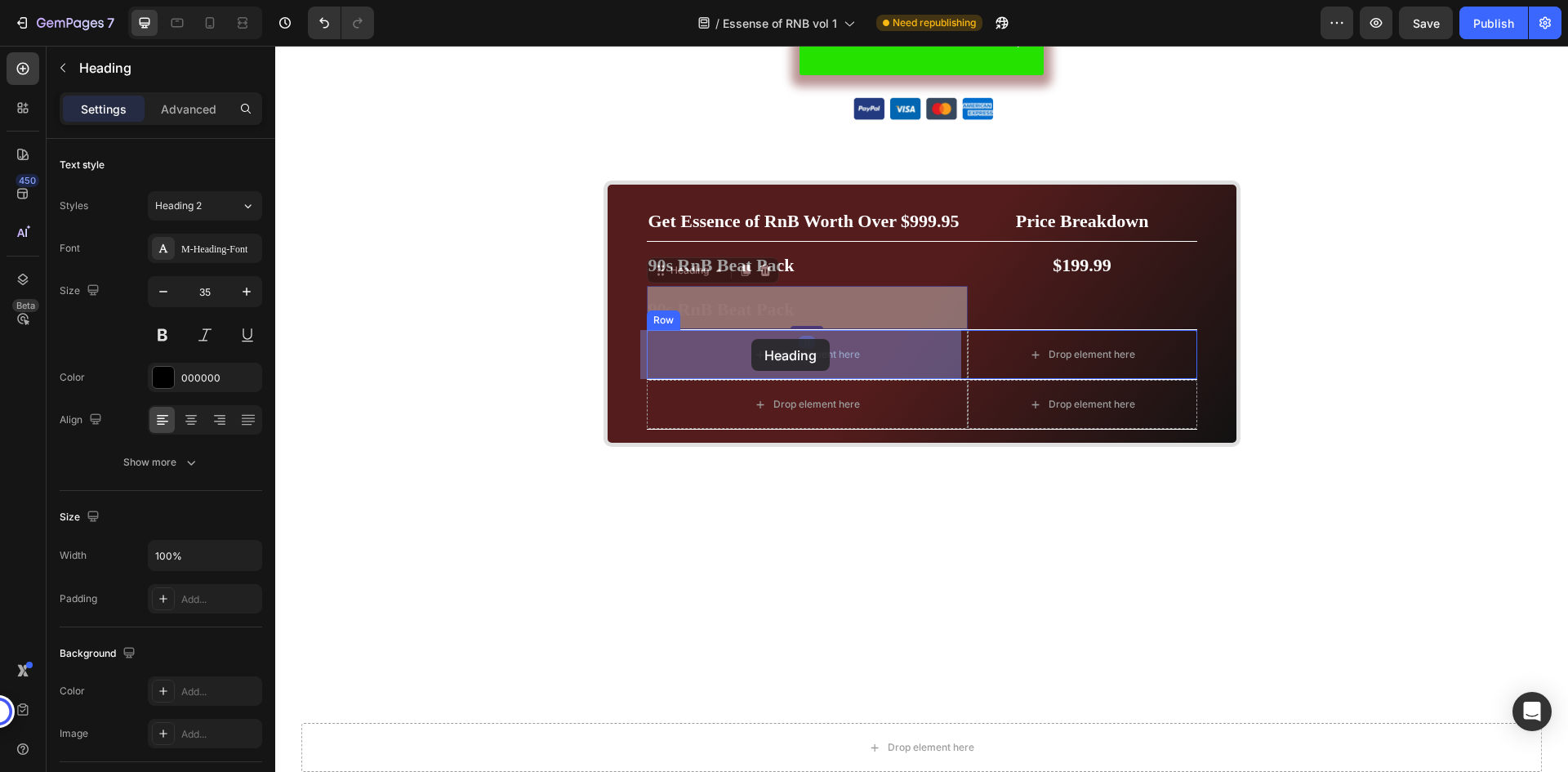
drag, startPoint x: 697, startPoint y: 270, endPoint x: 752, endPoint y: 339, distance: 88.2
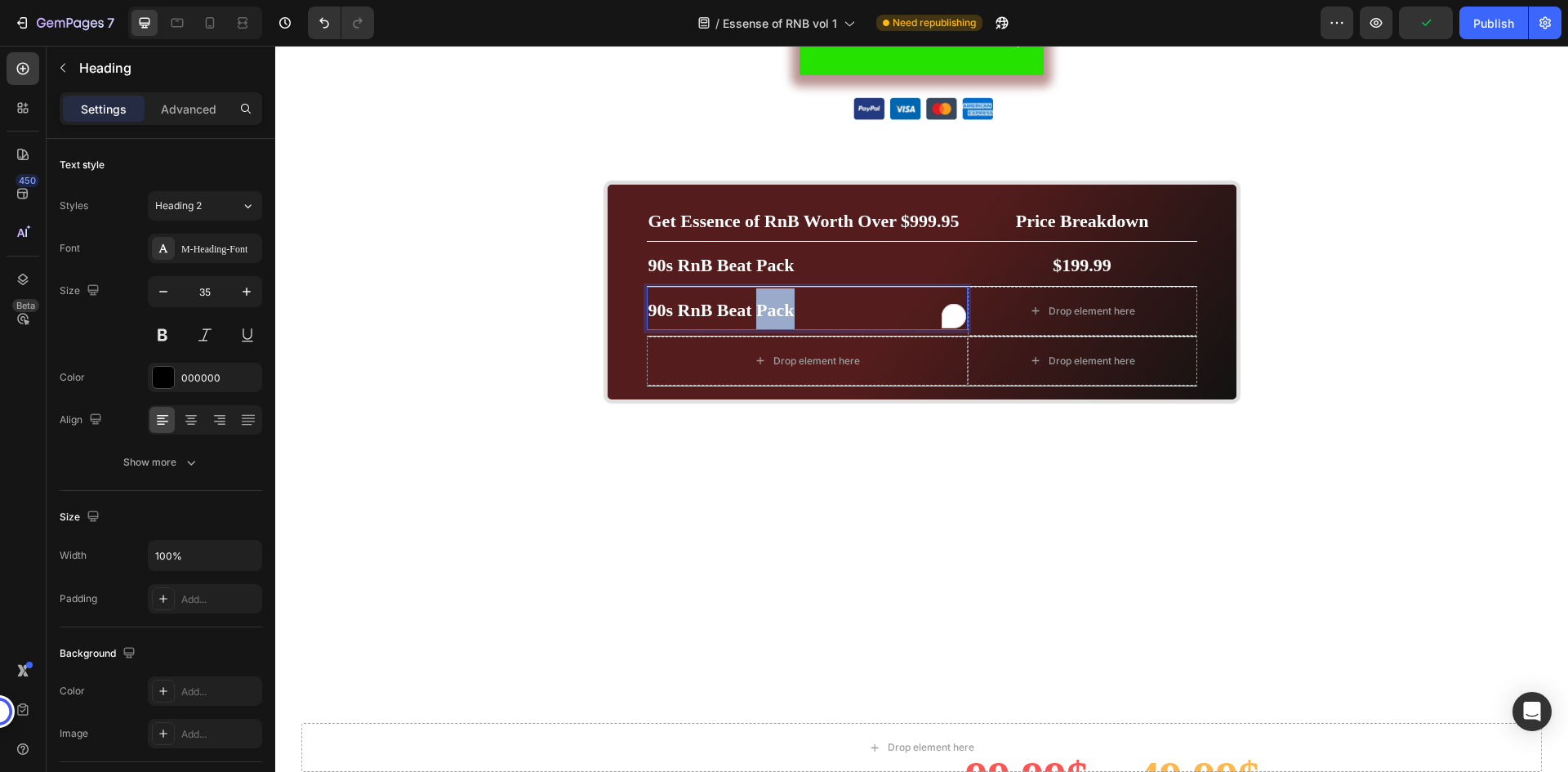
click at [752, 313] on strong "90s RnB Beat Pack" at bounding box center [722, 310] width 147 height 20
click at [1089, 260] on span "$199.99" at bounding box center [1082, 265] width 59 height 20
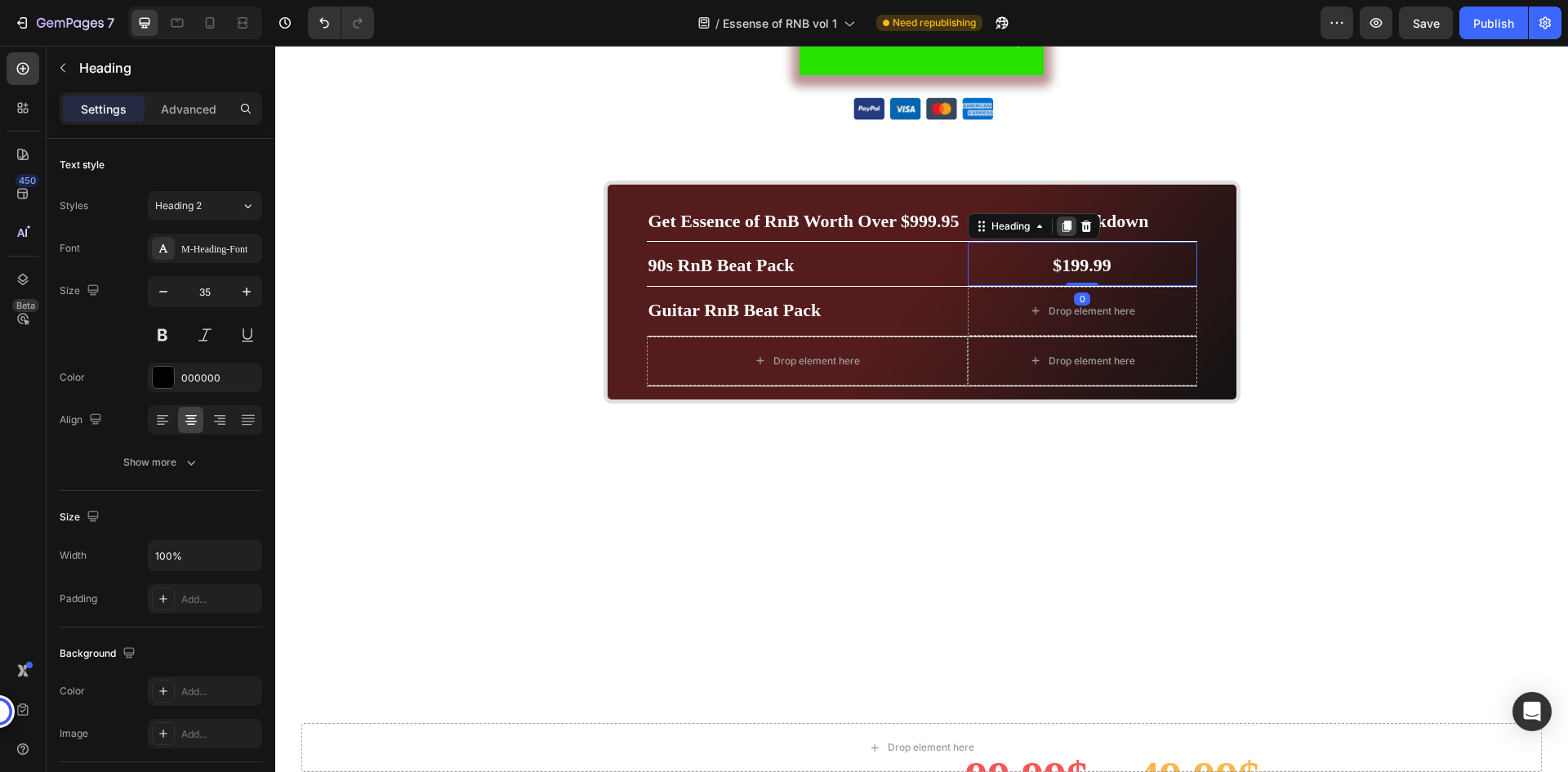
click at [1062, 229] on icon at bounding box center [1066, 226] width 9 height 12
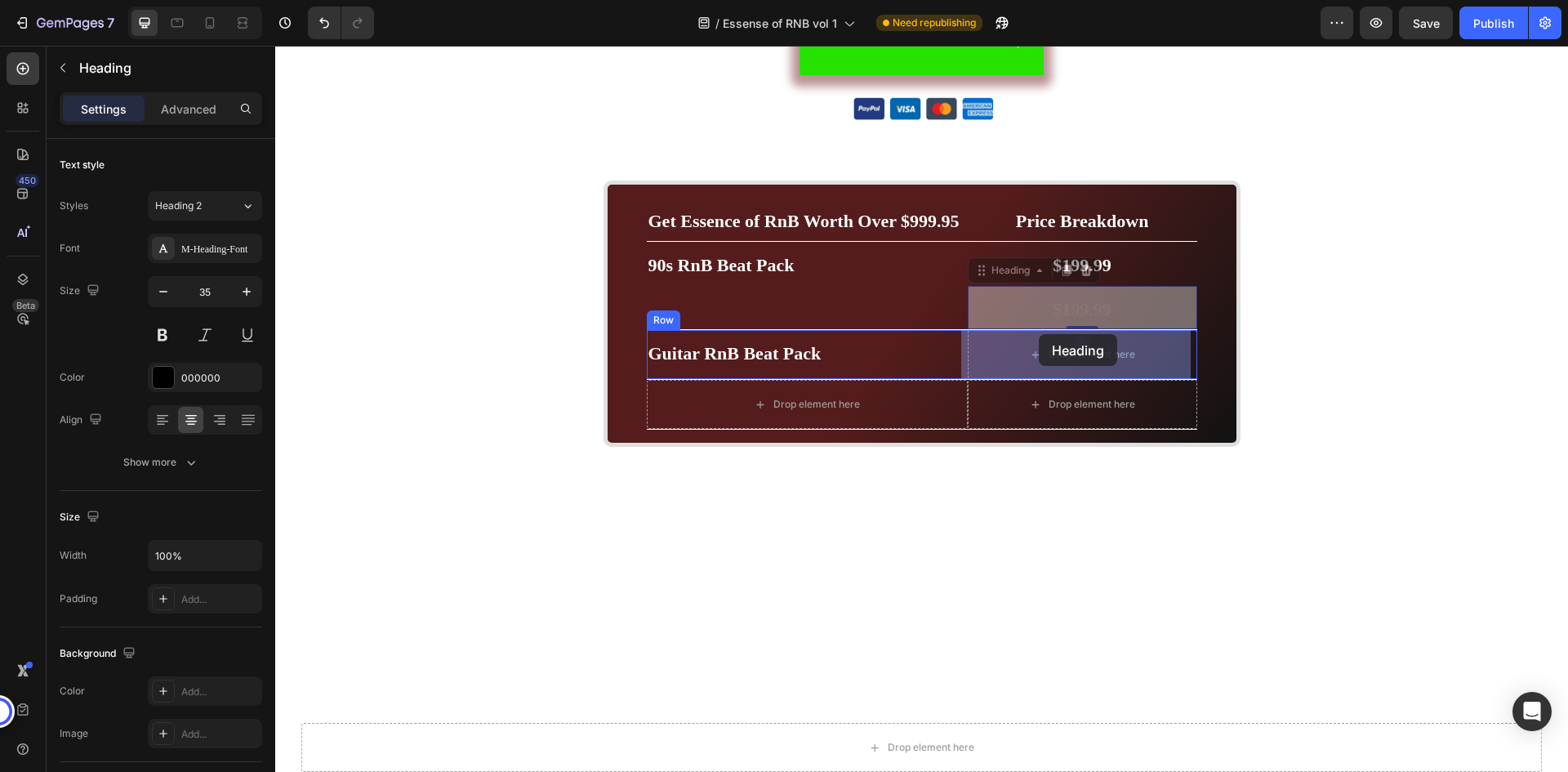
drag, startPoint x: 1020, startPoint y: 272, endPoint x: 1039, endPoint y: 330, distance: 61.0
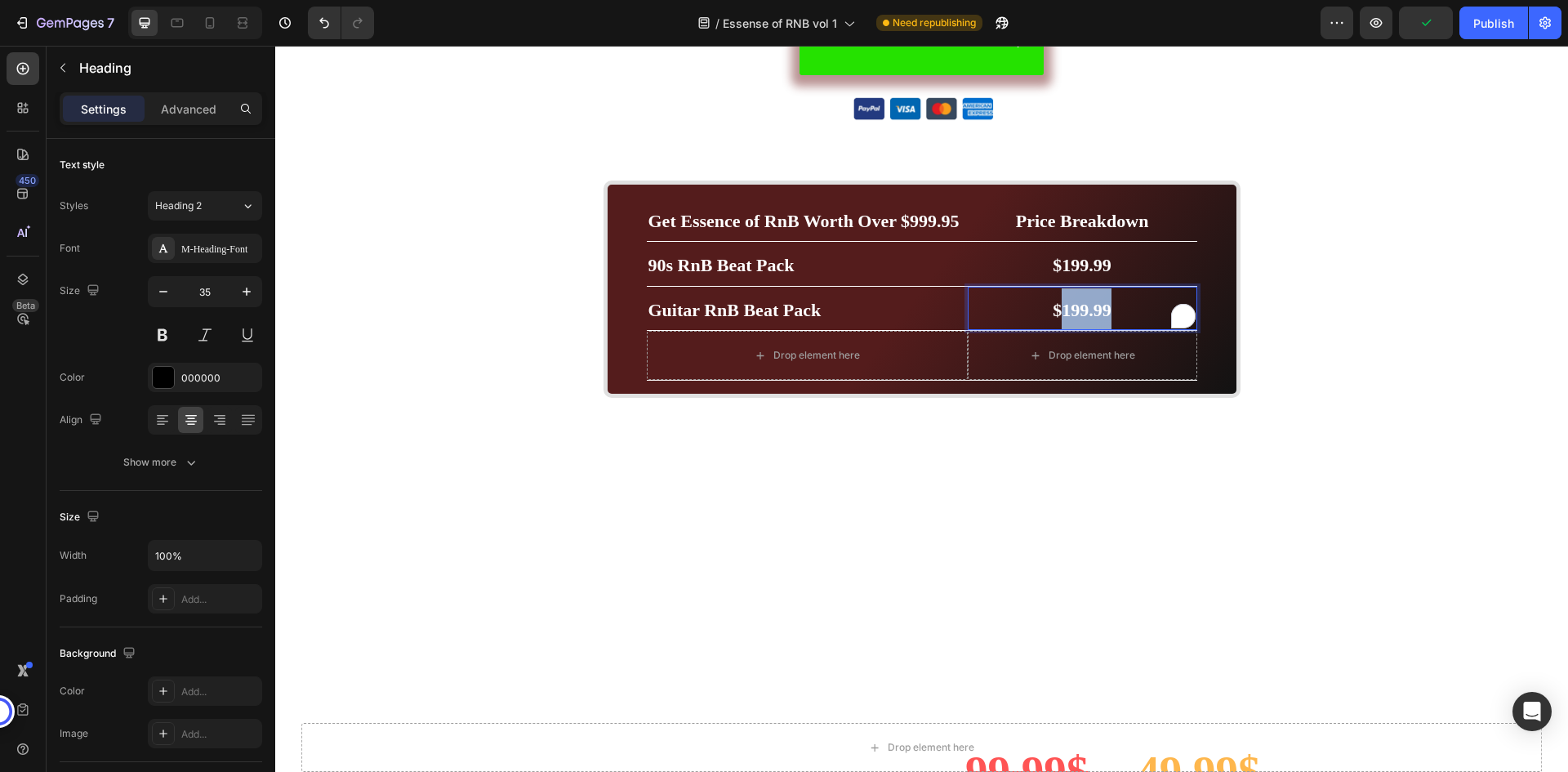
click at [1069, 306] on span "$199.99" at bounding box center [1082, 310] width 59 height 20
click at [841, 309] on p "⁠⁠⁠⁠⁠⁠⁠ Guitar RnB Beat Pack" at bounding box center [808, 308] width 318 height 41
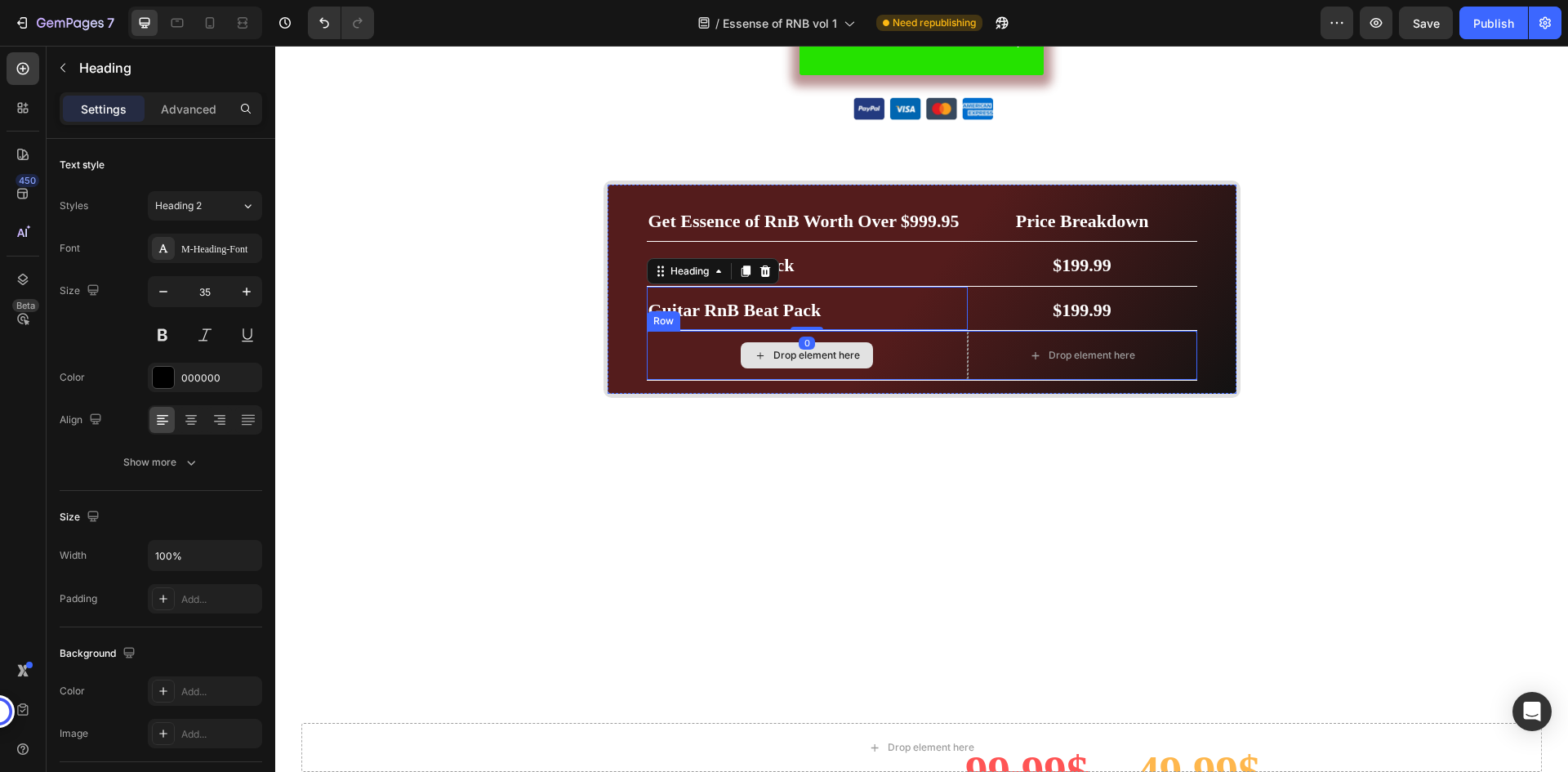
click at [900, 337] on div "Drop element here" at bounding box center [807, 355] width 321 height 49
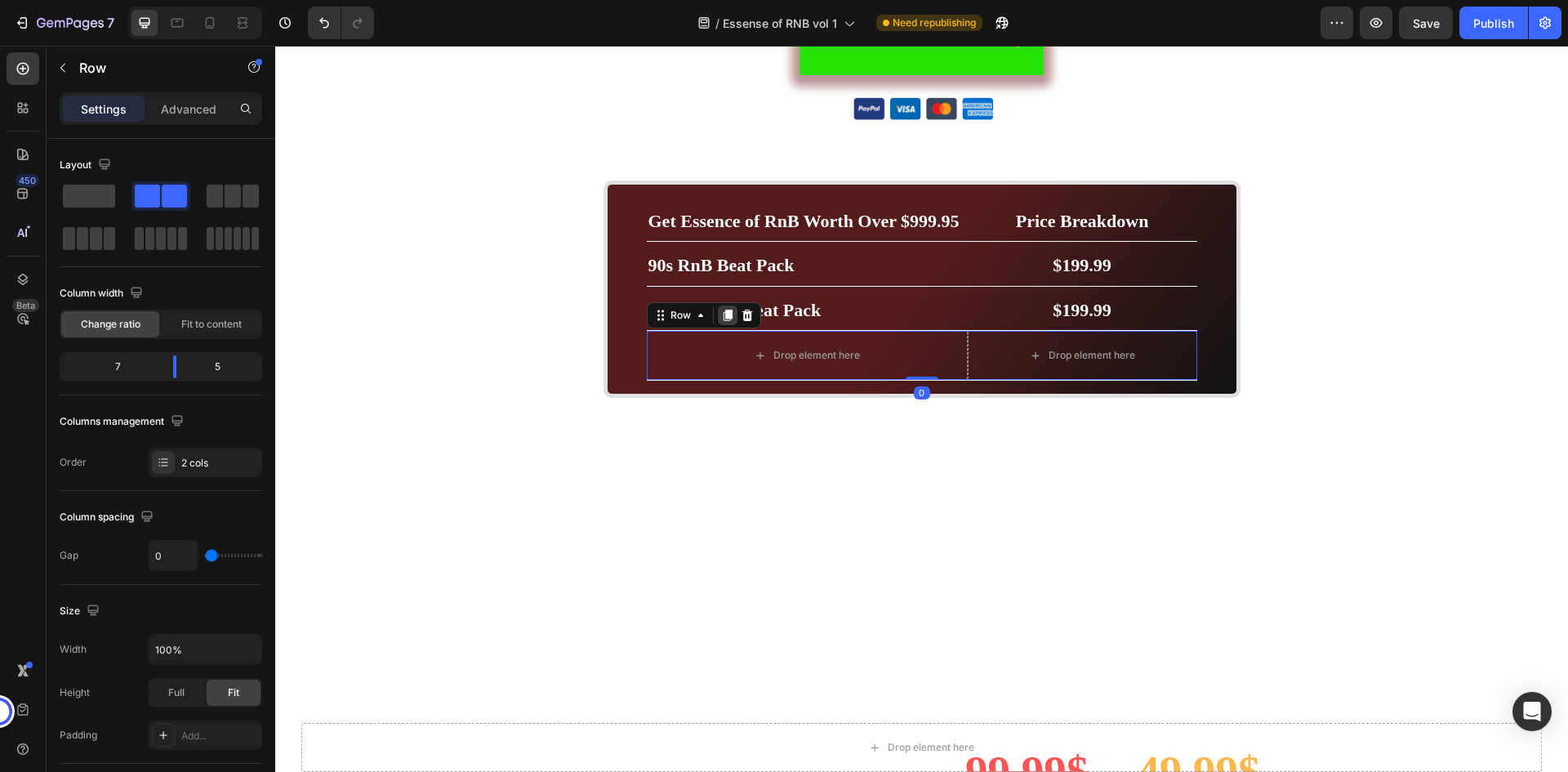
click at [724, 317] on icon at bounding box center [727, 316] width 9 height 12
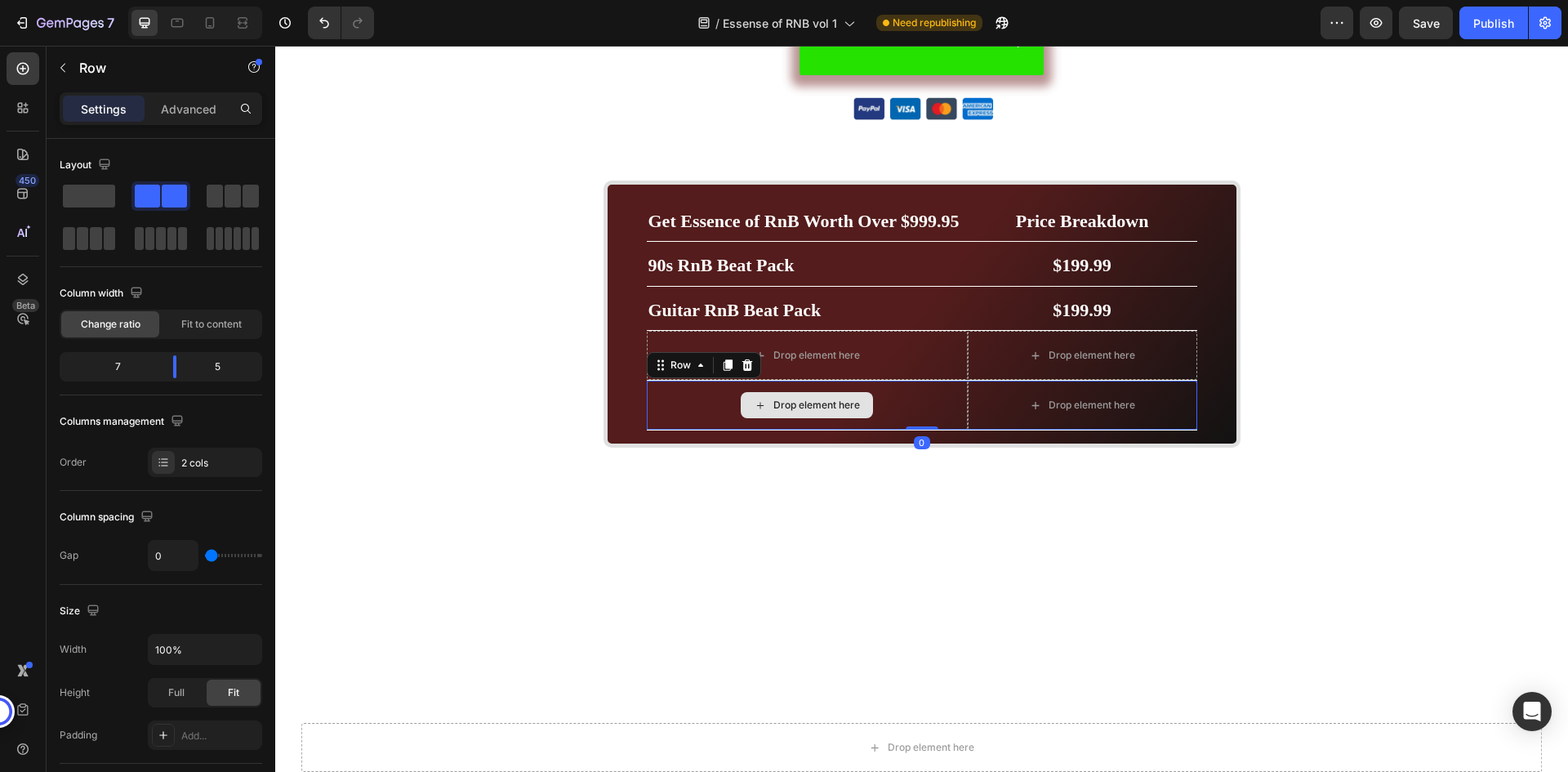
click at [893, 397] on div "Drop element here" at bounding box center [807, 405] width 321 height 49
click at [725, 358] on icon at bounding box center [728, 365] width 13 height 13
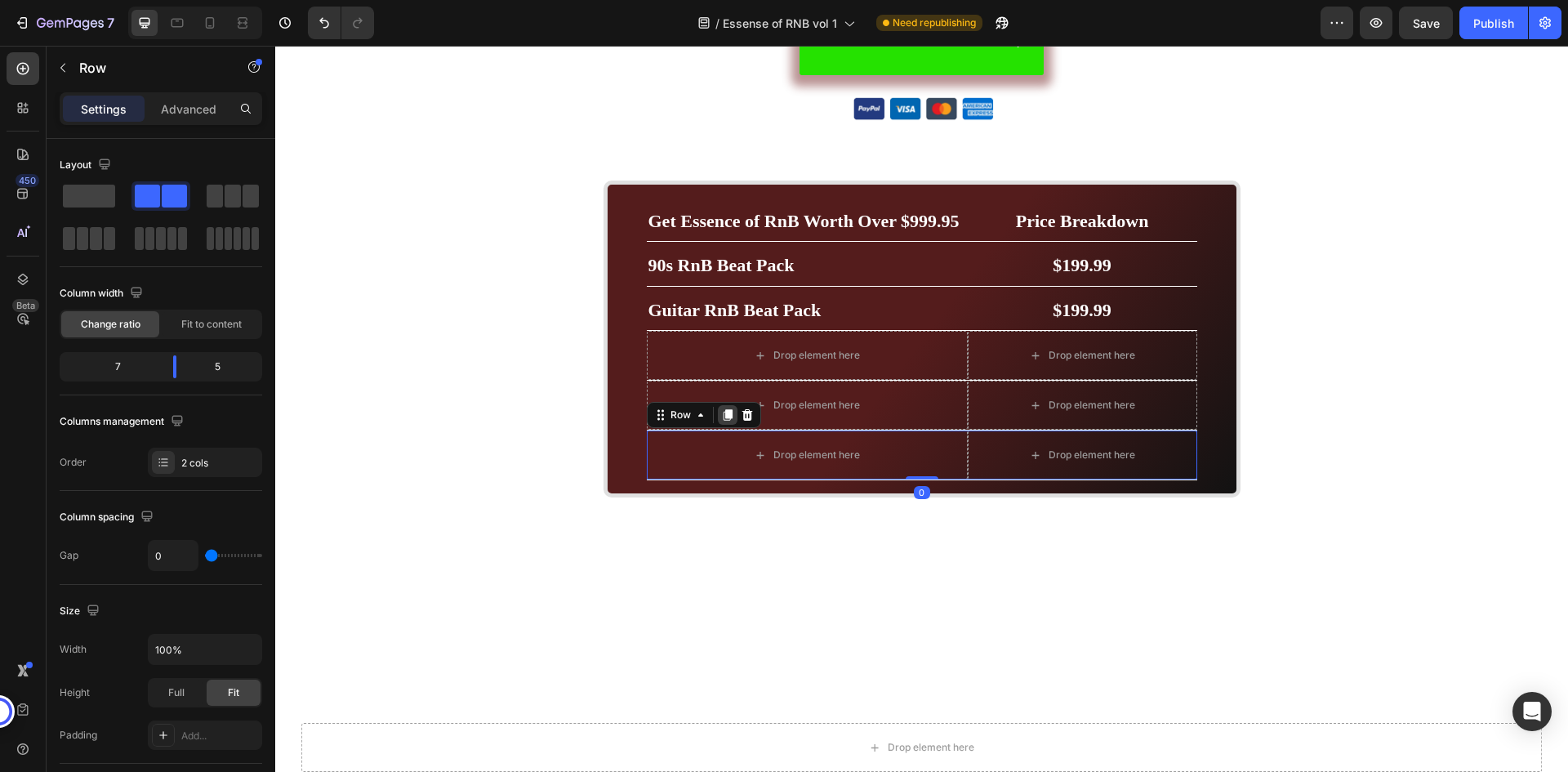
click at [725, 410] on icon at bounding box center [727, 415] width 9 height 12
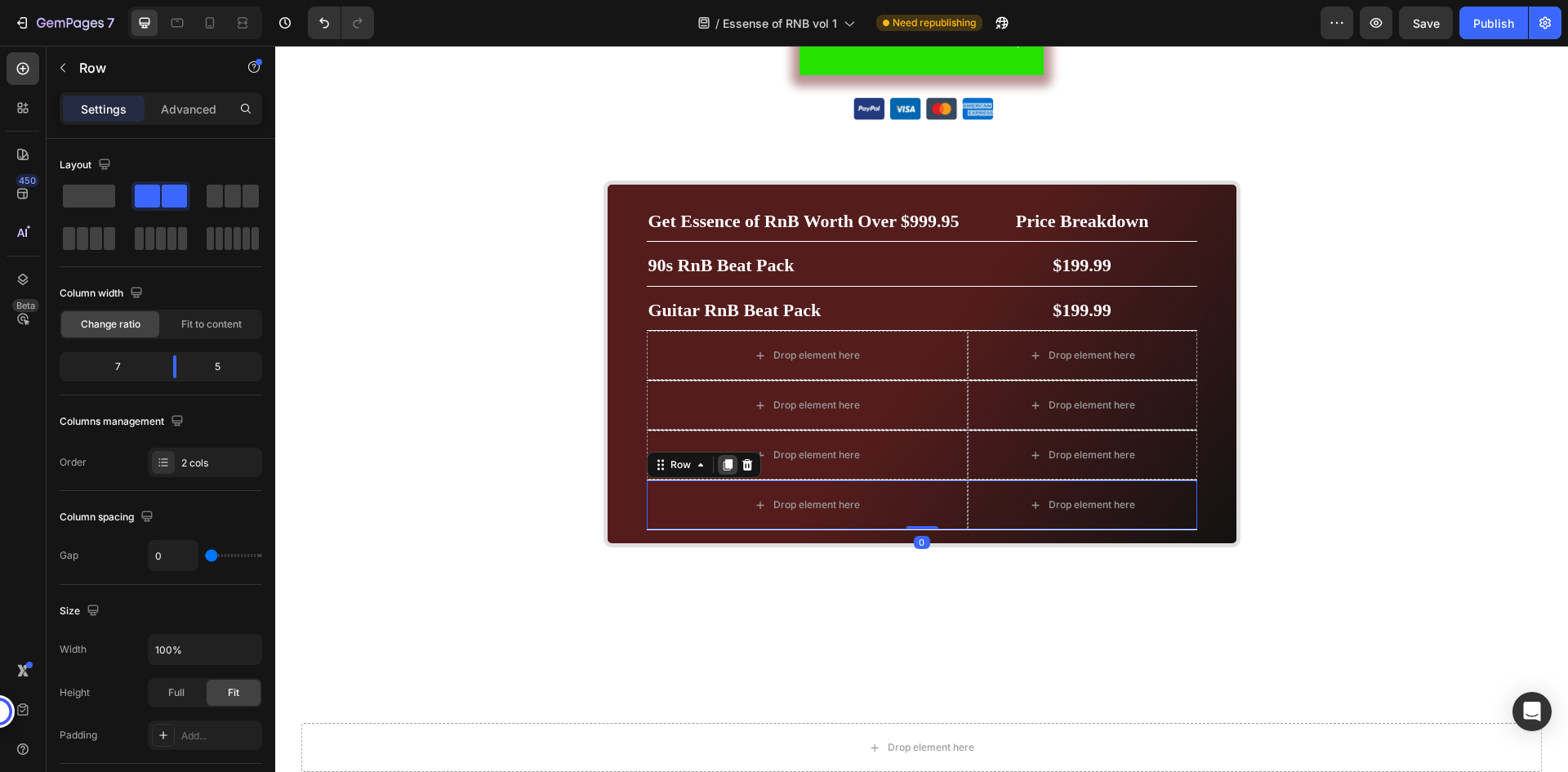
click at [719, 456] on div at bounding box center [727, 464] width 19 height 19
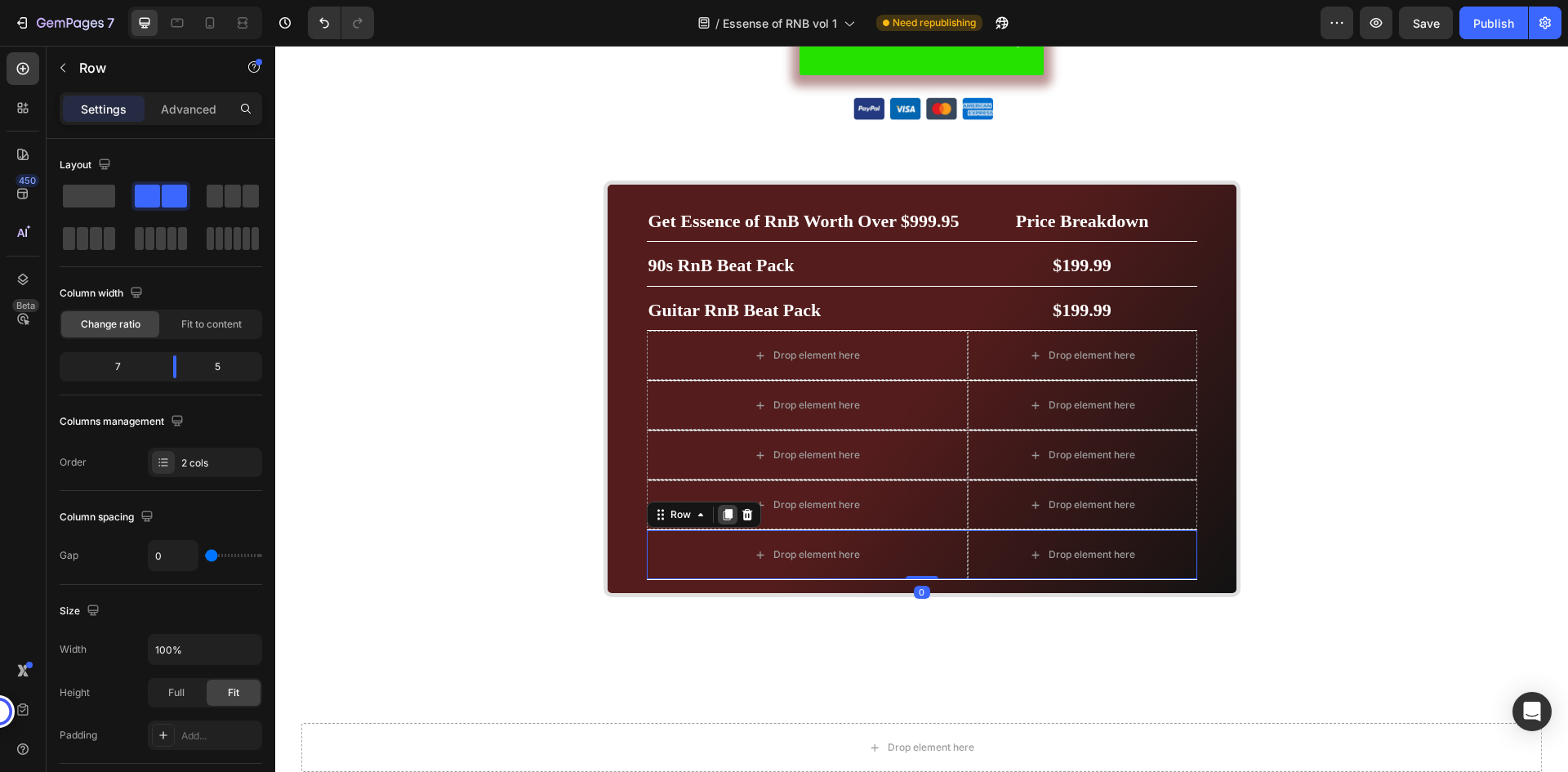
click at [723, 512] on icon at bounding box center [727, 515] width 9 height 12
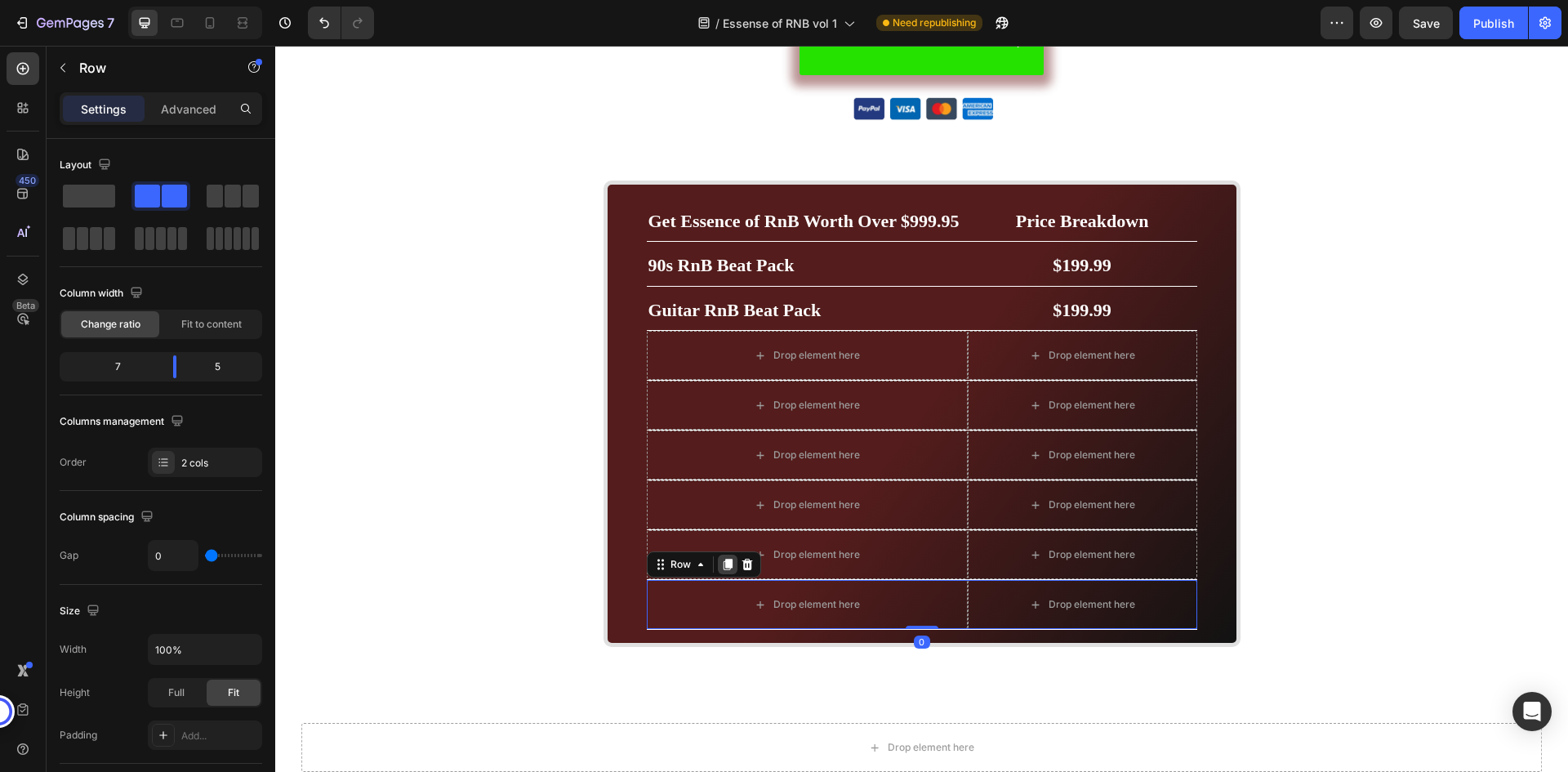
click at [723, 561] on icon at bounding box center [727, 564] width 9 height 12
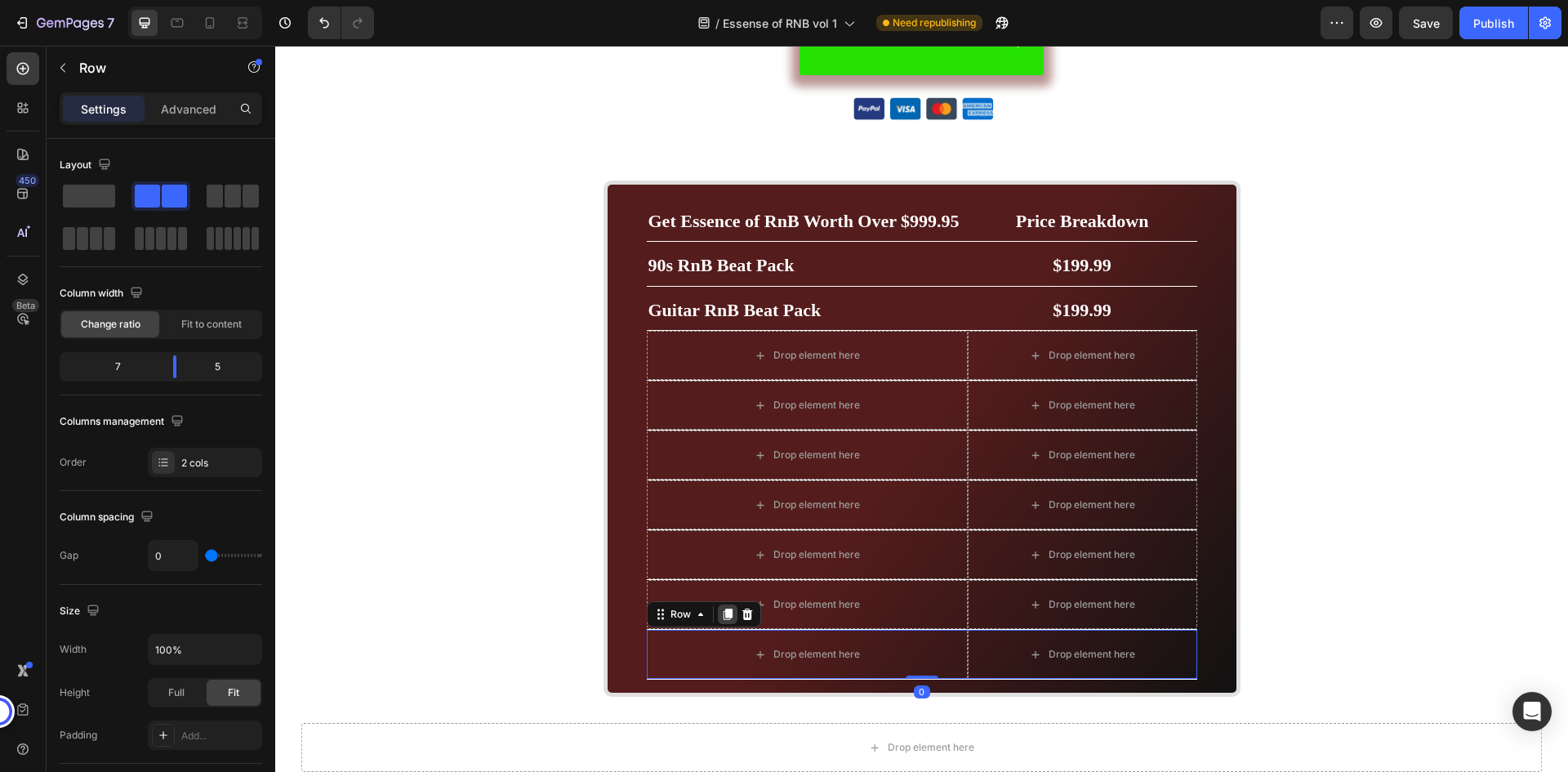
click at [722, 611] on icon at bounding box center [728, 615] width 13 height 13
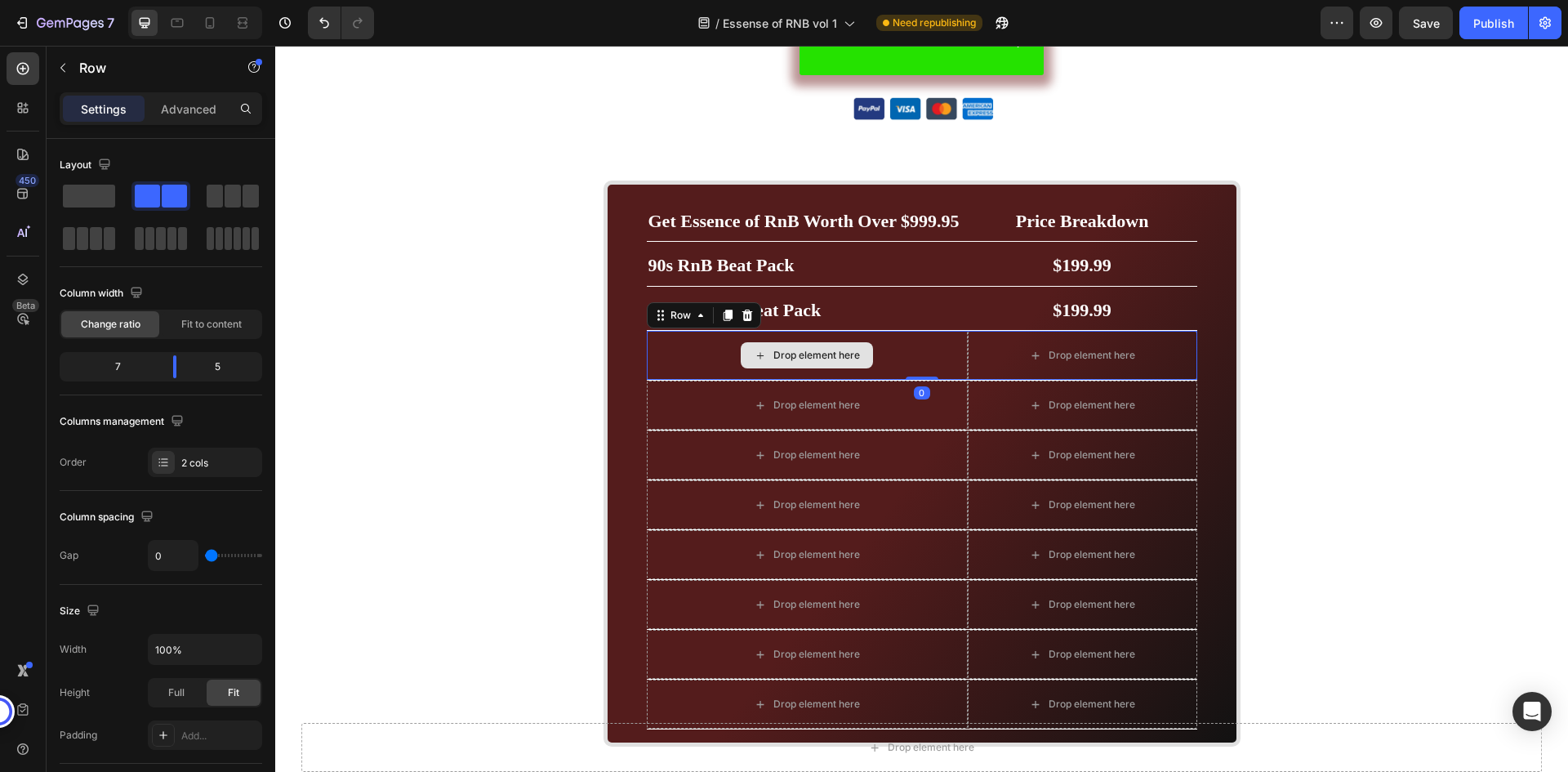
click at [892, 351] on div "Drop element here" at bounding box center [807, 355] width 321 height 49
click at [838, 306] on p "⁠⁠⁠⁠⁠⁠⁠ Guitar RnB Beat Pack" at bounding box center [808, 308] width 318 height 41
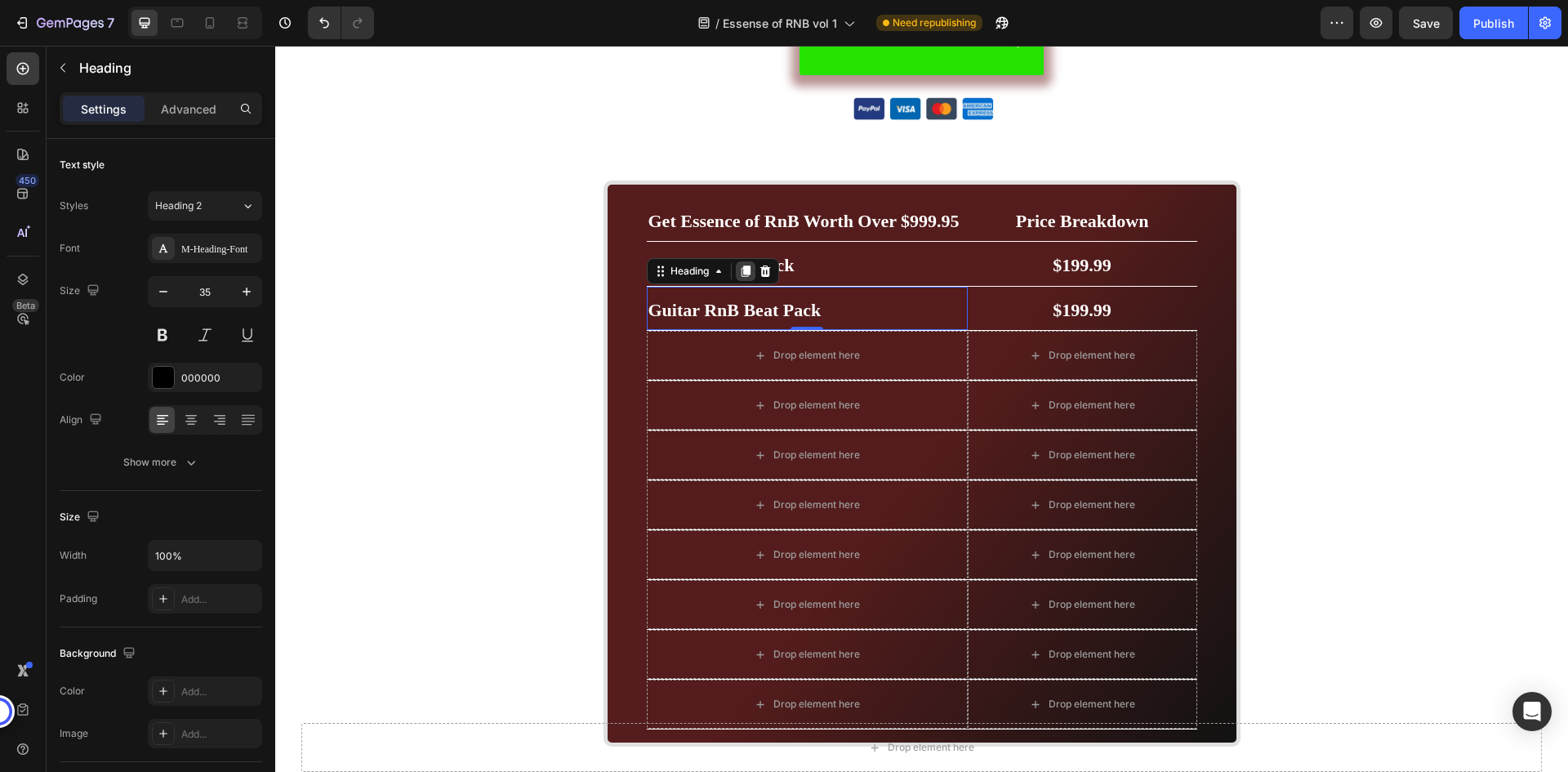
click at [743, 265] on icon at bounding box center [746, 271] width 13 height 13
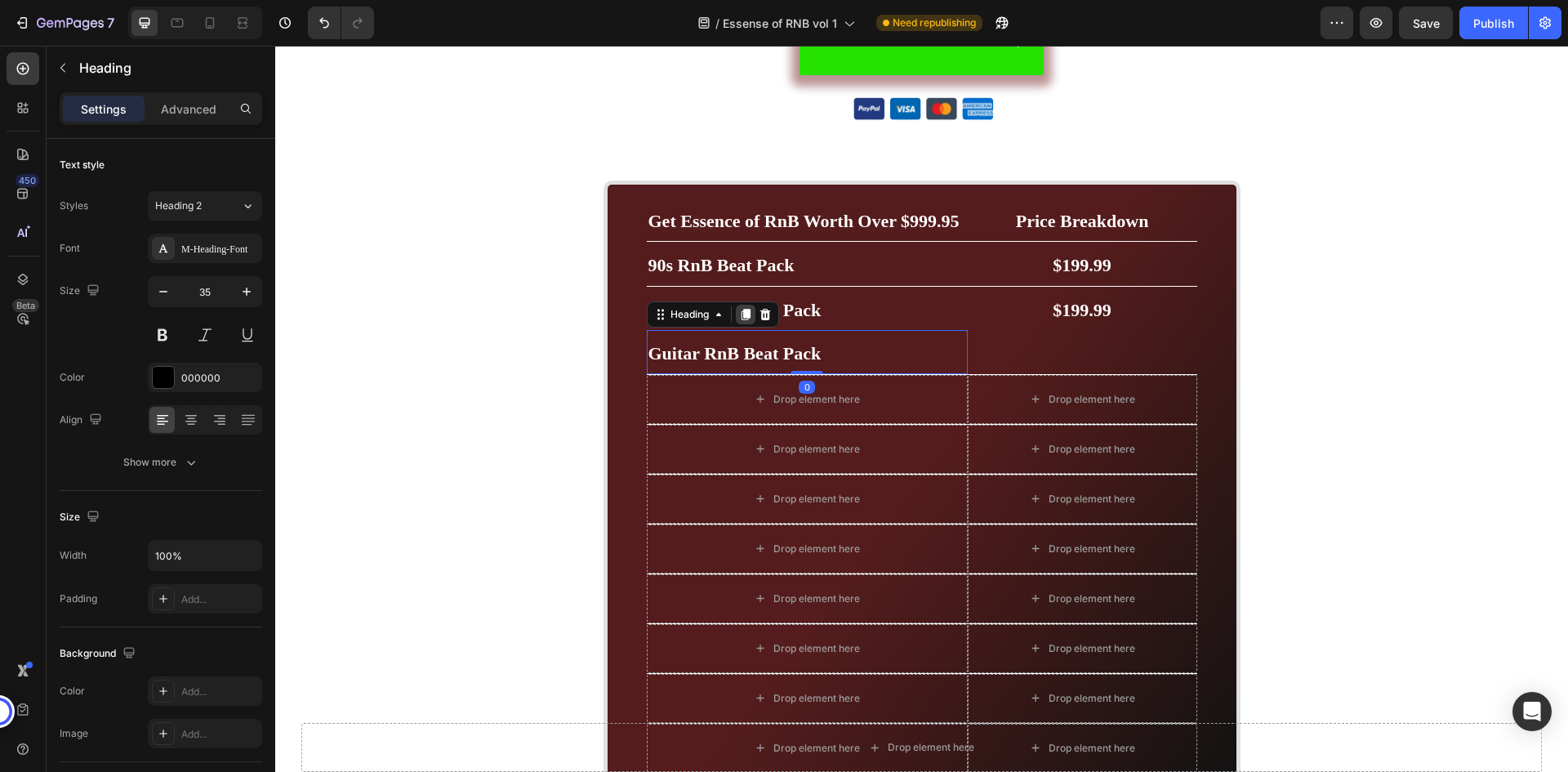
click at [743, 312] on icon at bounding box center [745, 315] width 9 height 12
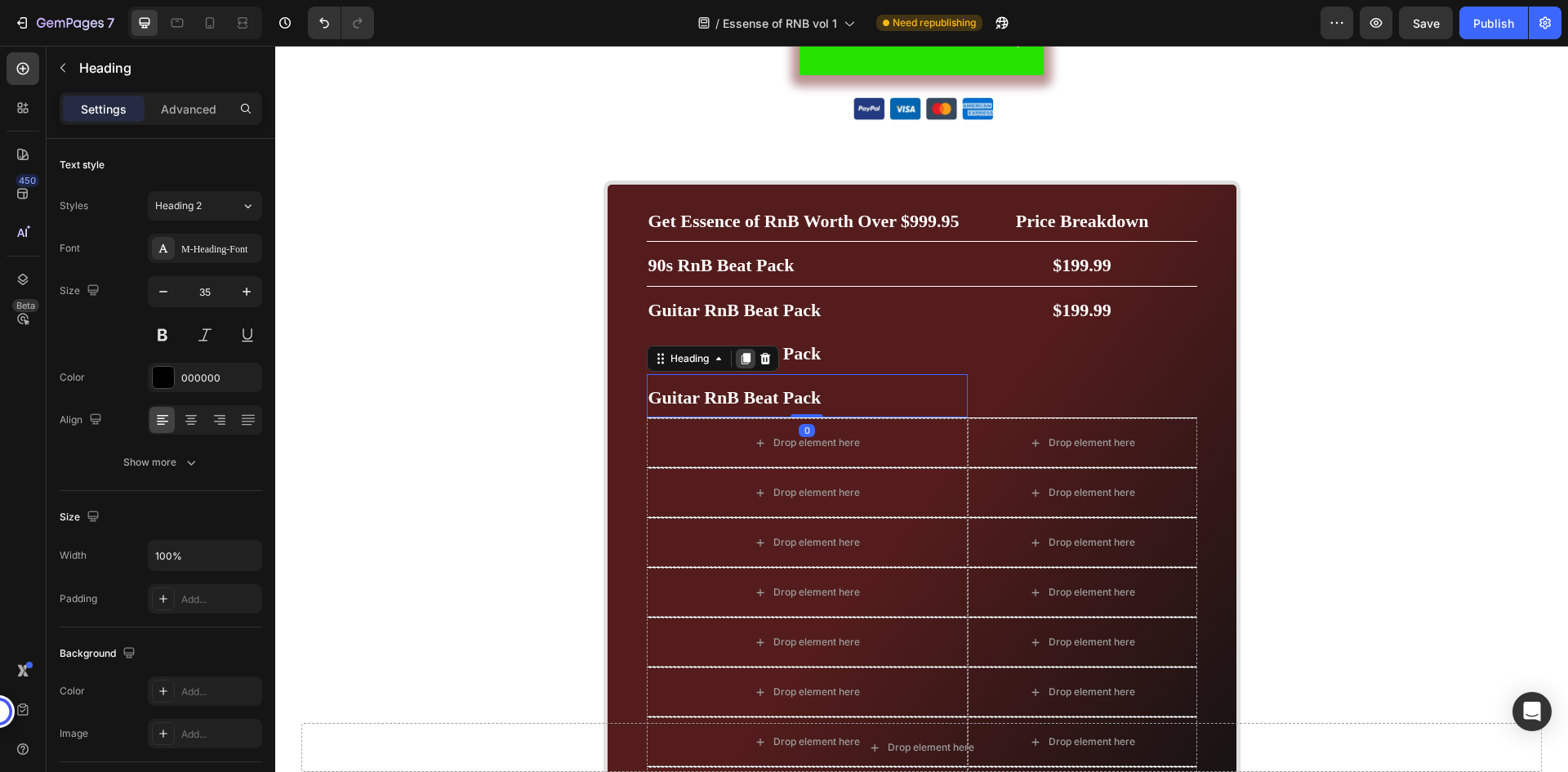
click at [743, 353] on icon at bounding box center [746, 359] width 13 height 13
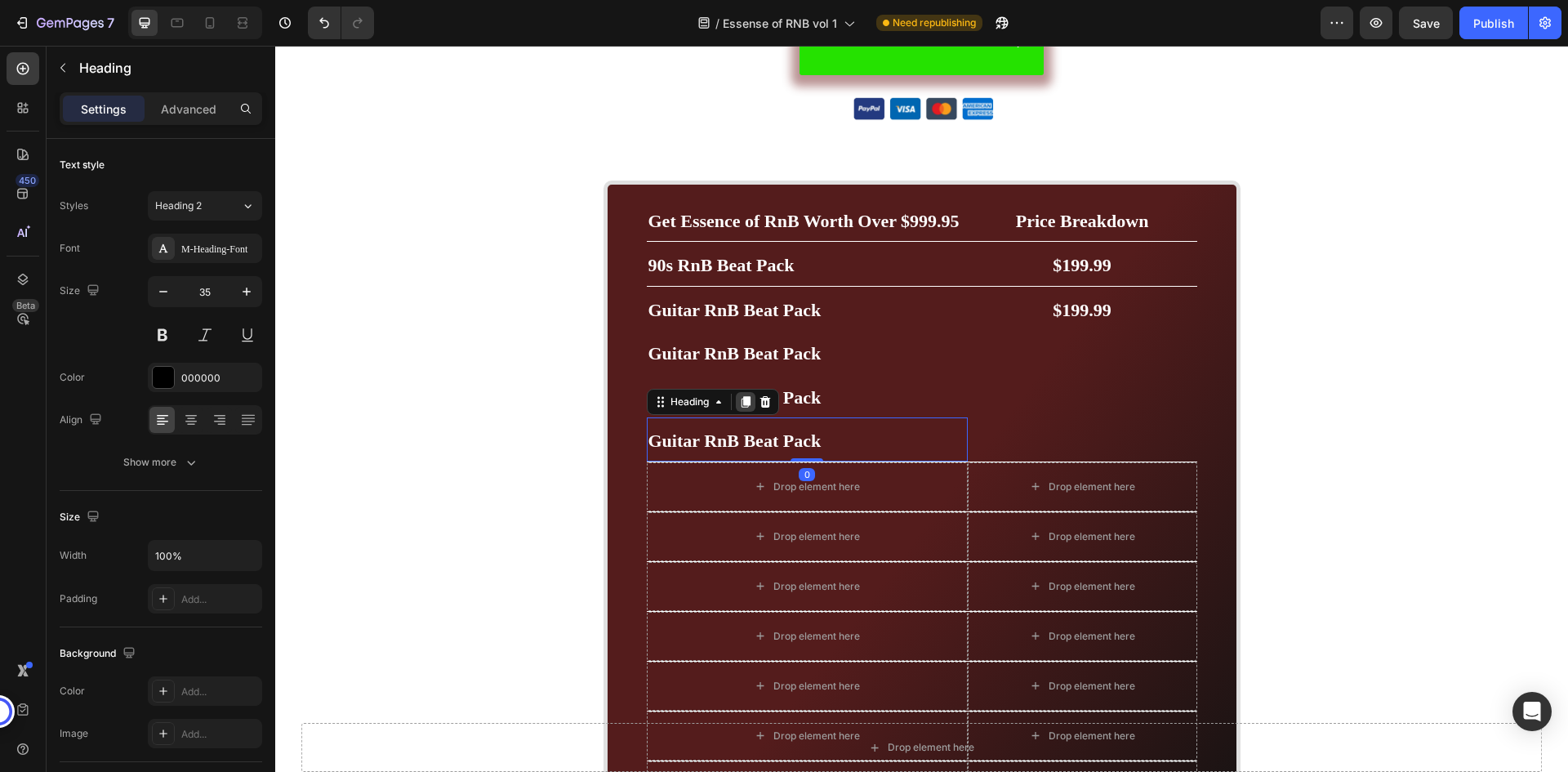
click at [741, 397] on icon at bounding box center [745, 402] width 9 height 12
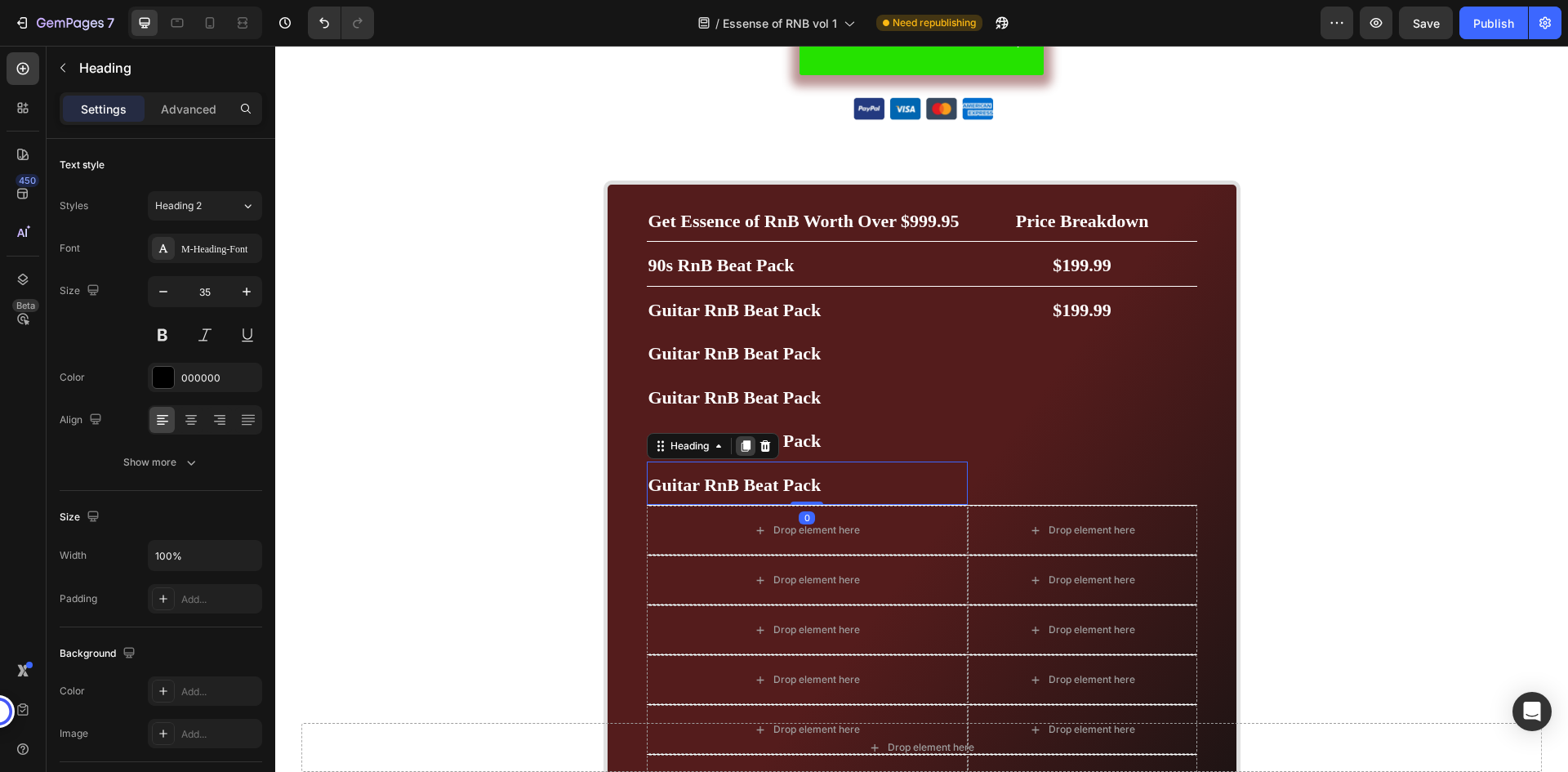
click at [743, 441] on icon at bounding box center [745, 446] width 9 height 12
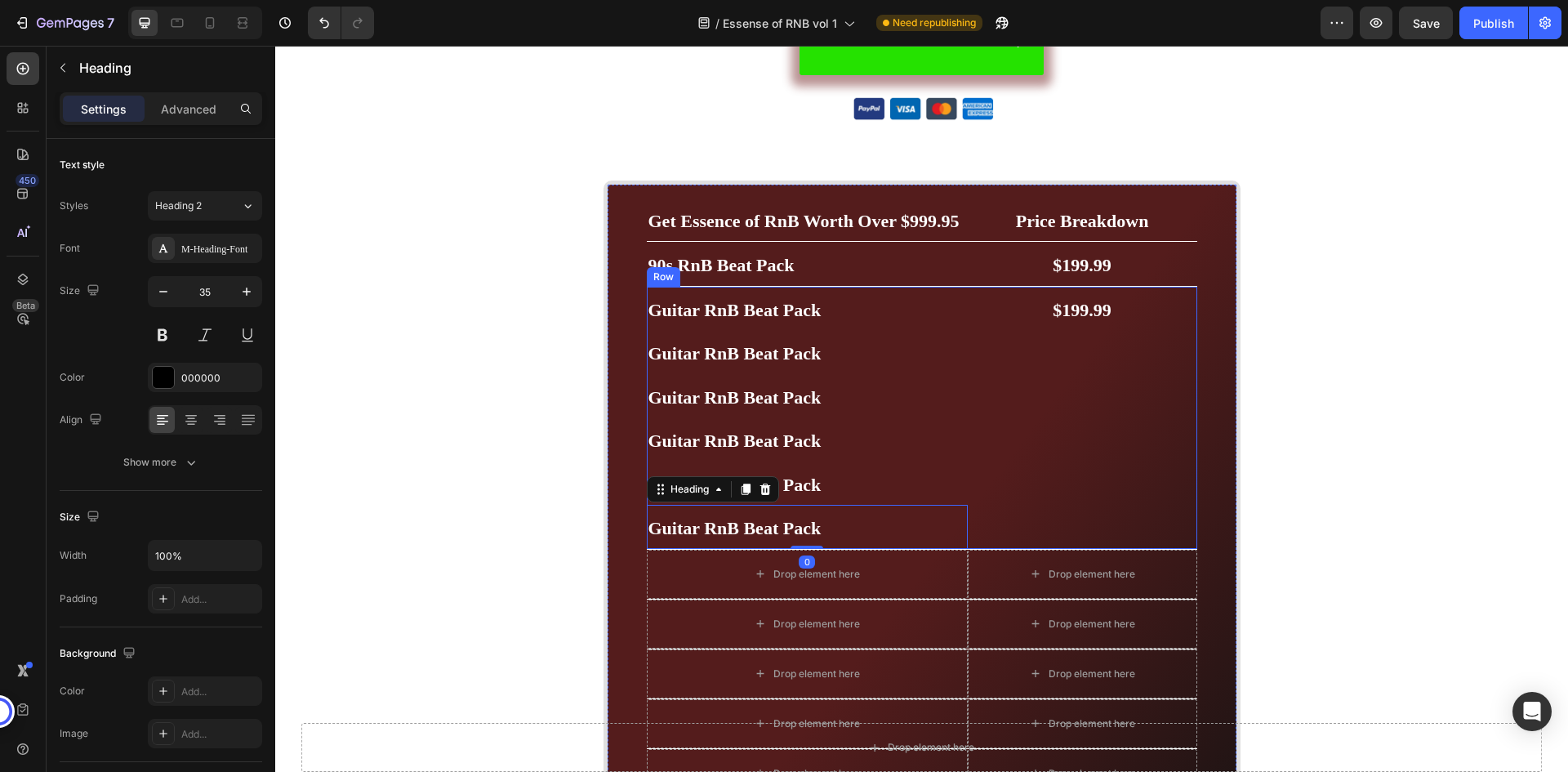
scroll to position [5098, 0]
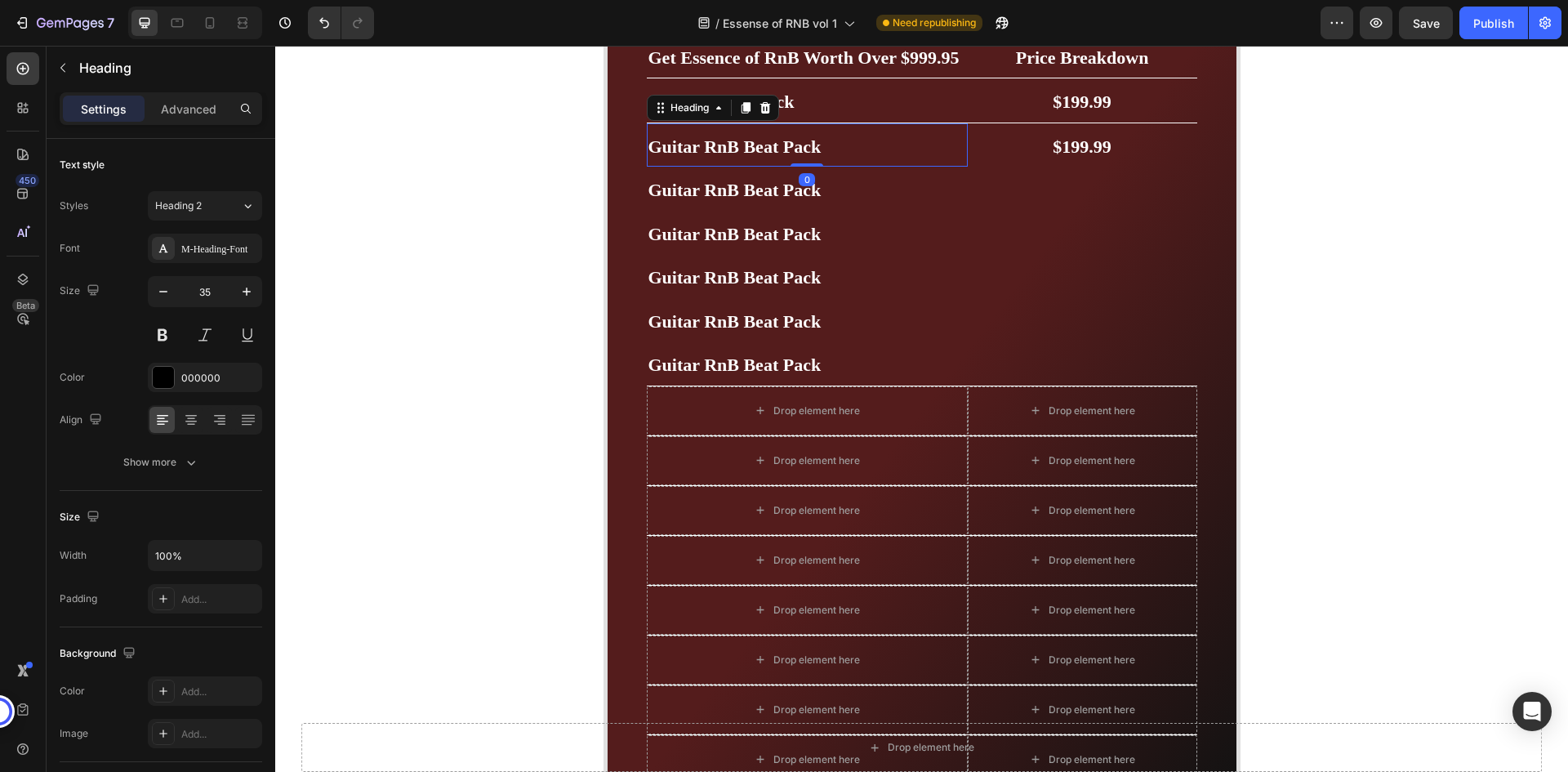
click at [810, 150] on strong "Guitar RnB Beat Pack" at bounding box center [735, 147] width 173 height 20
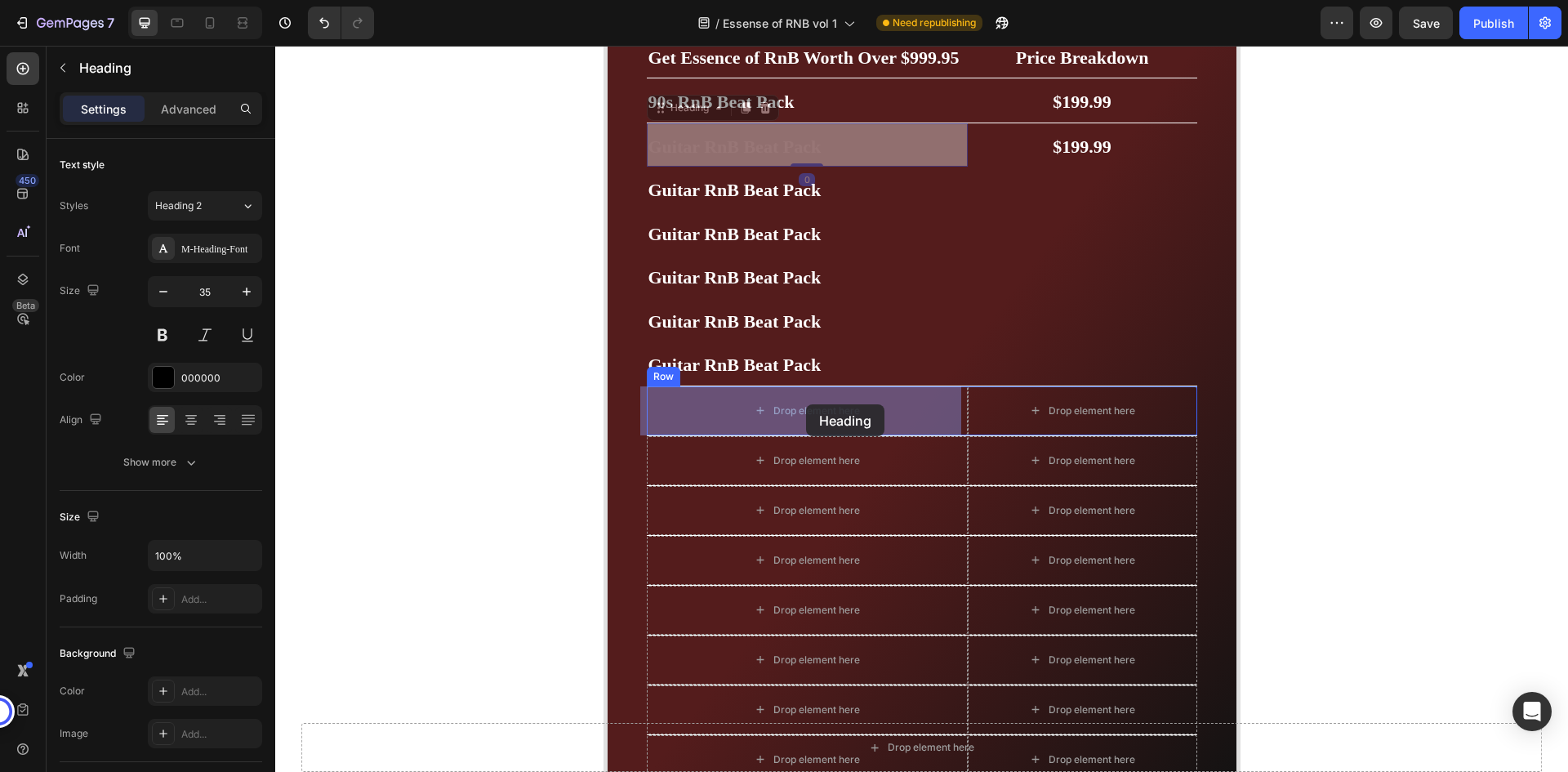
drag, startPoint x: 702, startPoint y: 109, endPoint x: 805, endPoint y: 393, distance: 302.1
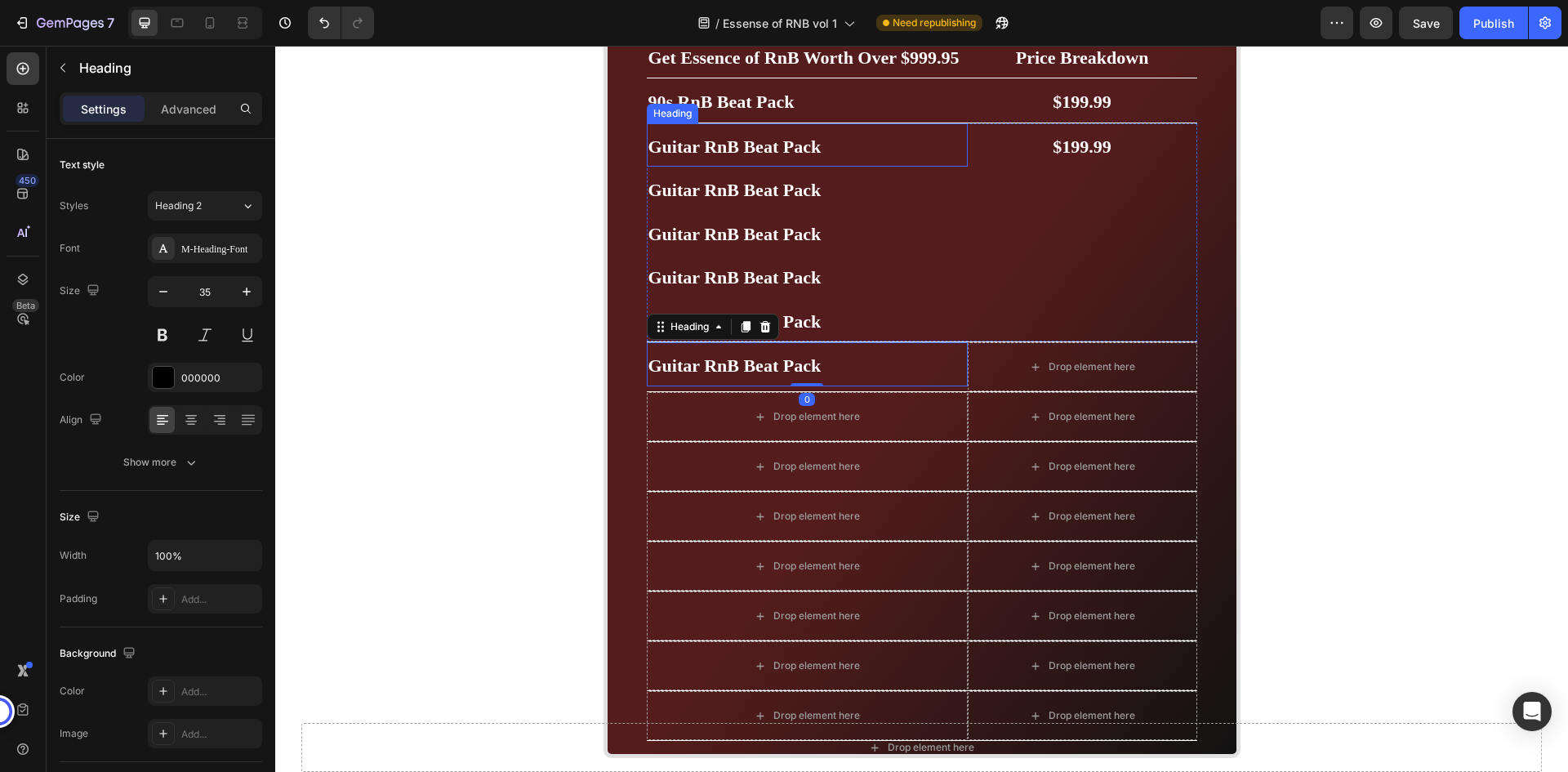
click at [732, 147] on strong "Guitar RnB Beat Pack" at bounding box center [735, 147] width 173 height 20
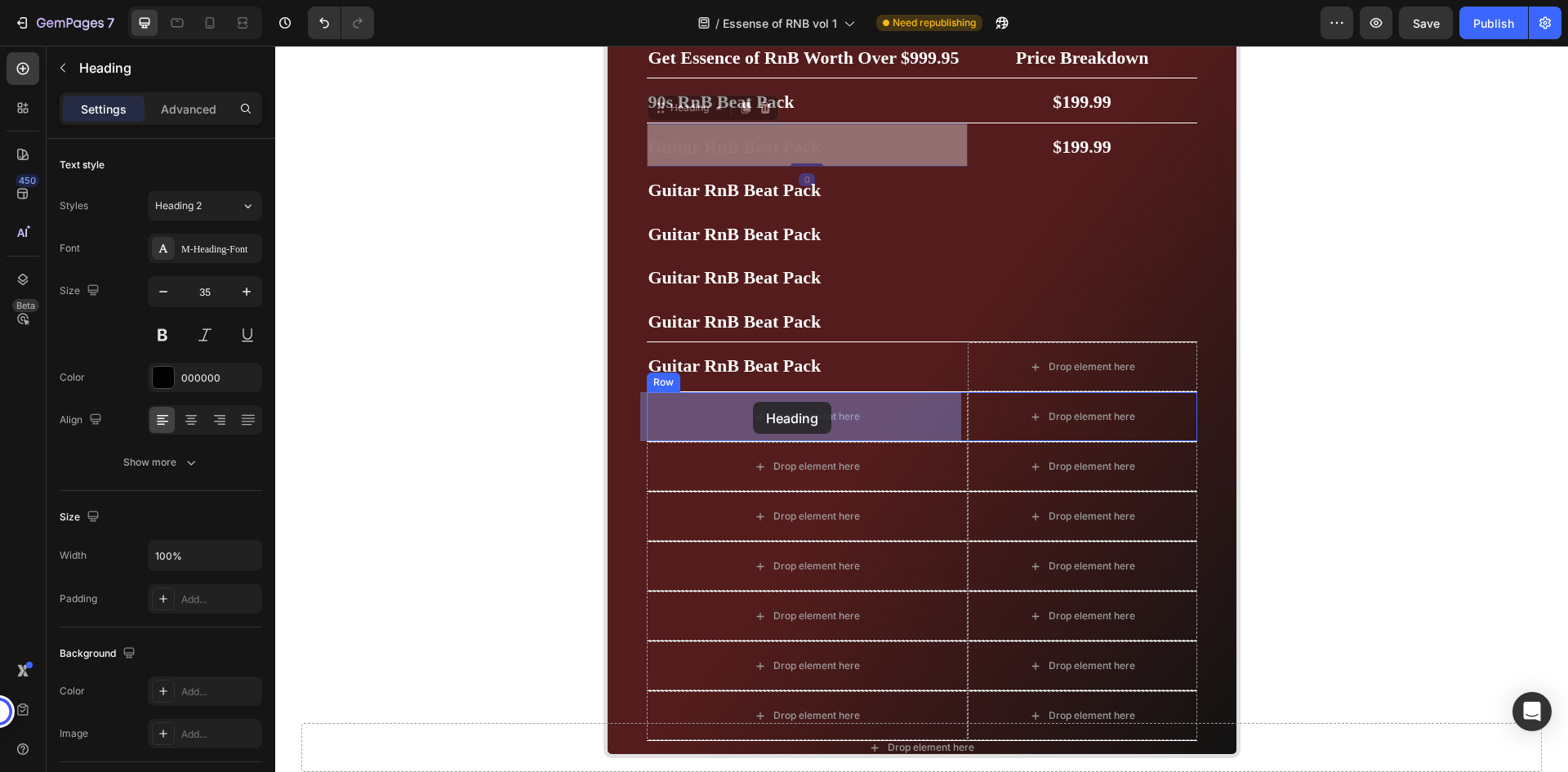
drag, startPoint x: 676, startPoint y: 113, endPoint x: 753, endPoint y: 402, distance: 299.1
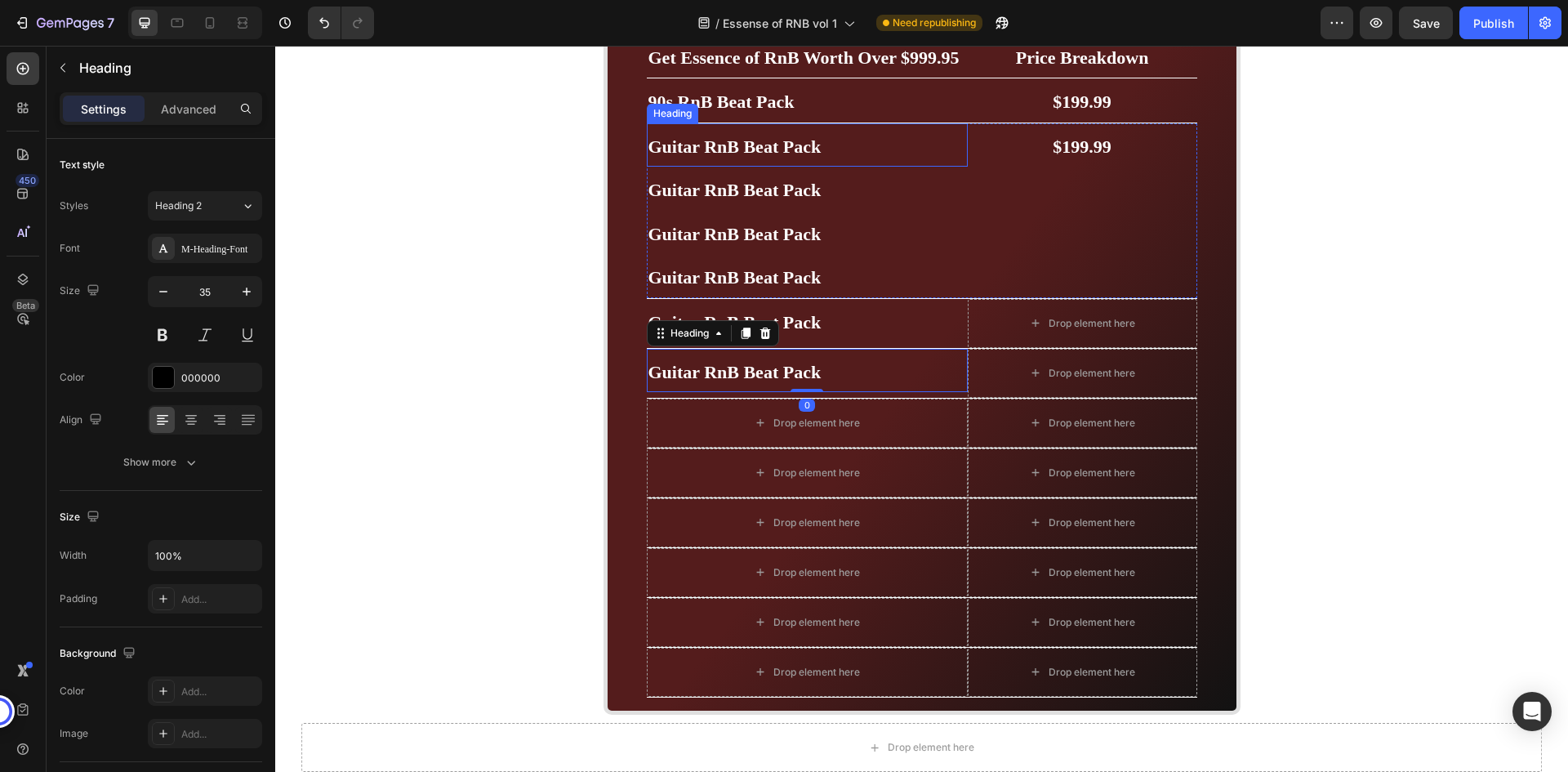
click at [723, 135] on h2 "Guitar RnB Beat Pack" at bounding box center [807, 145] width 321 height 44
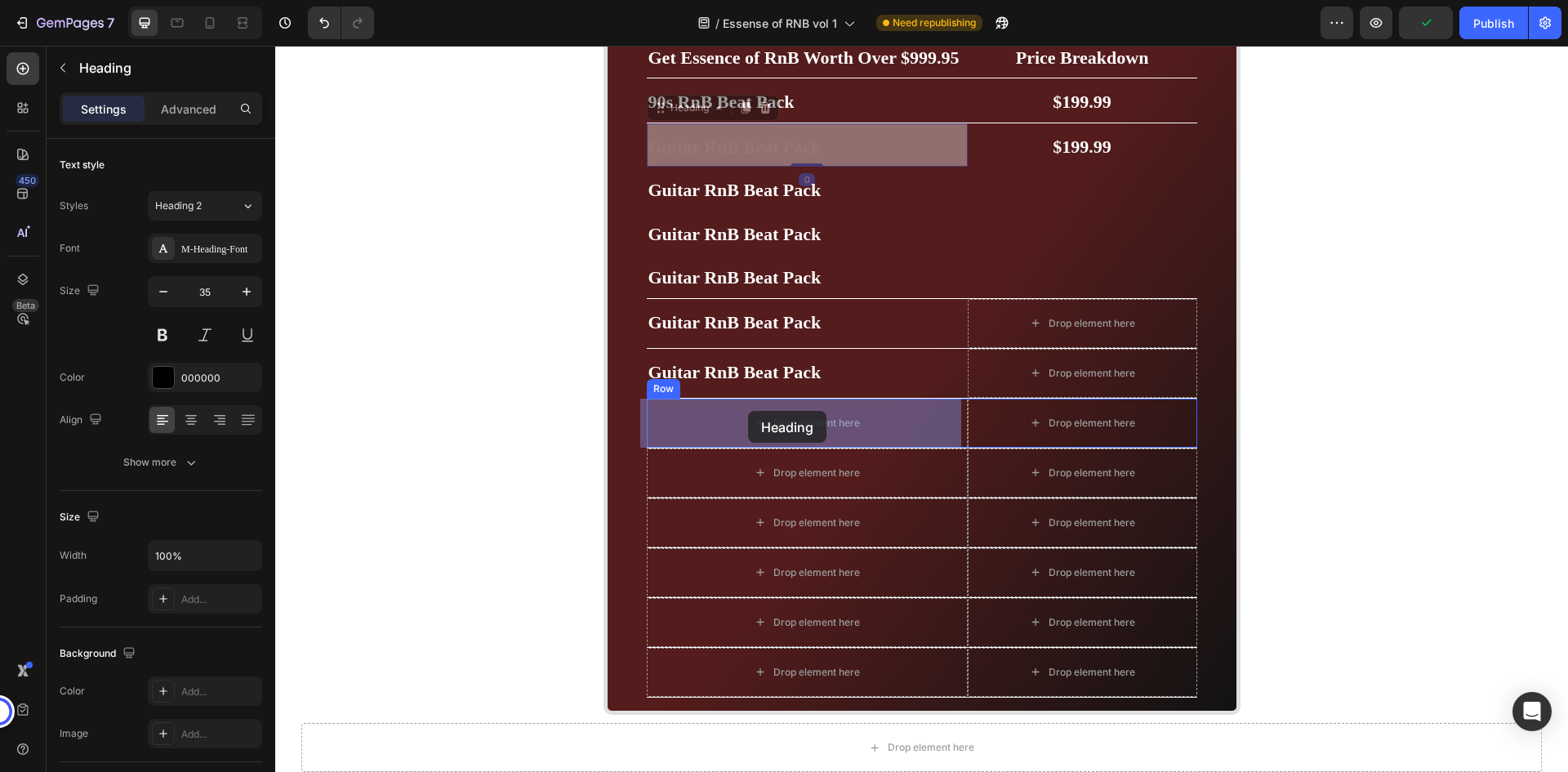
drag, startPoint x: 684, startPoint y: 110, endPoint x: 748, endPoint y: 411, distance: 307.7
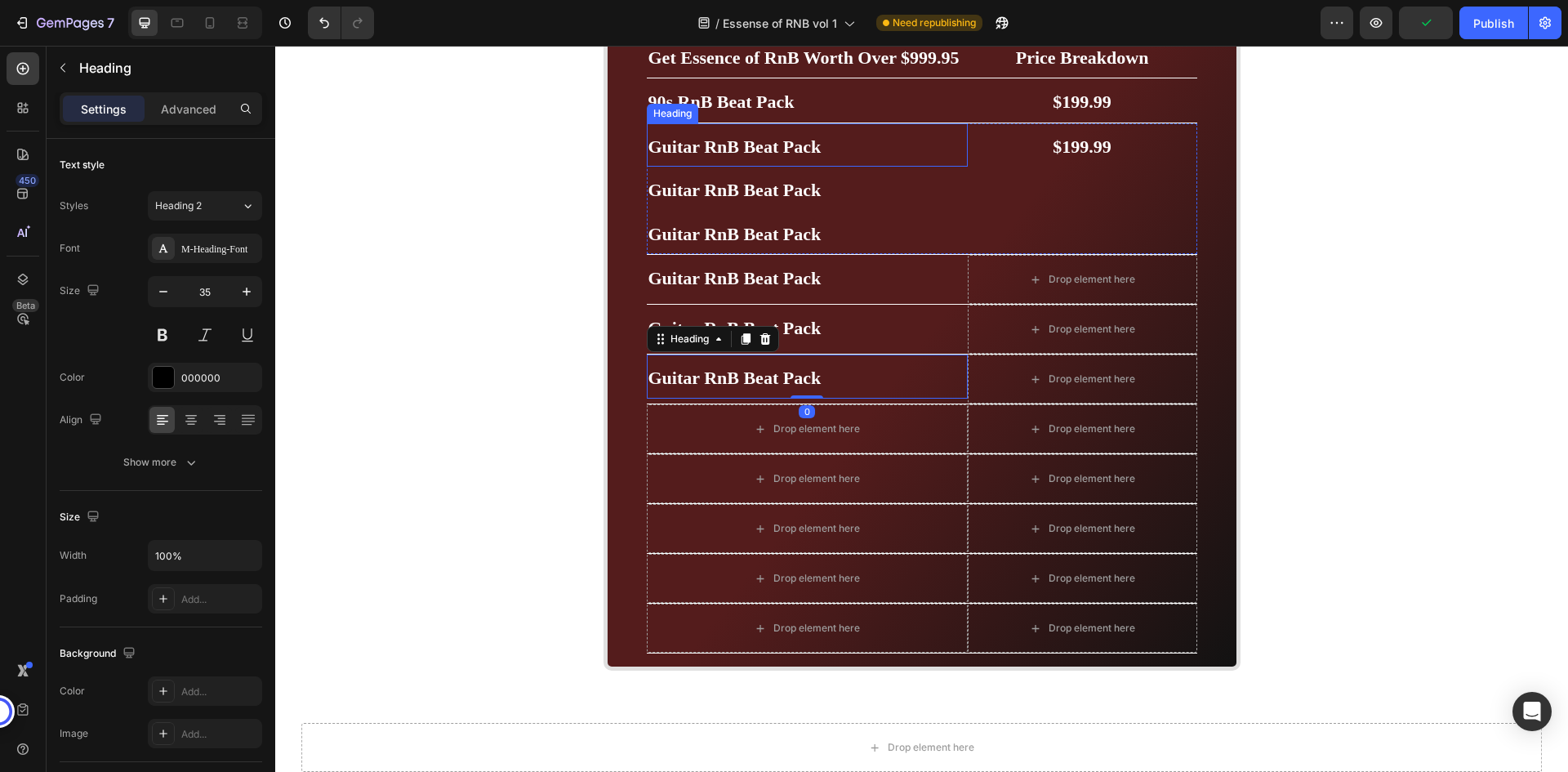
click at [753, 147] on strong "Guitar RnB Beat Pack" at bounding box center [735, 147] width 173 height 20
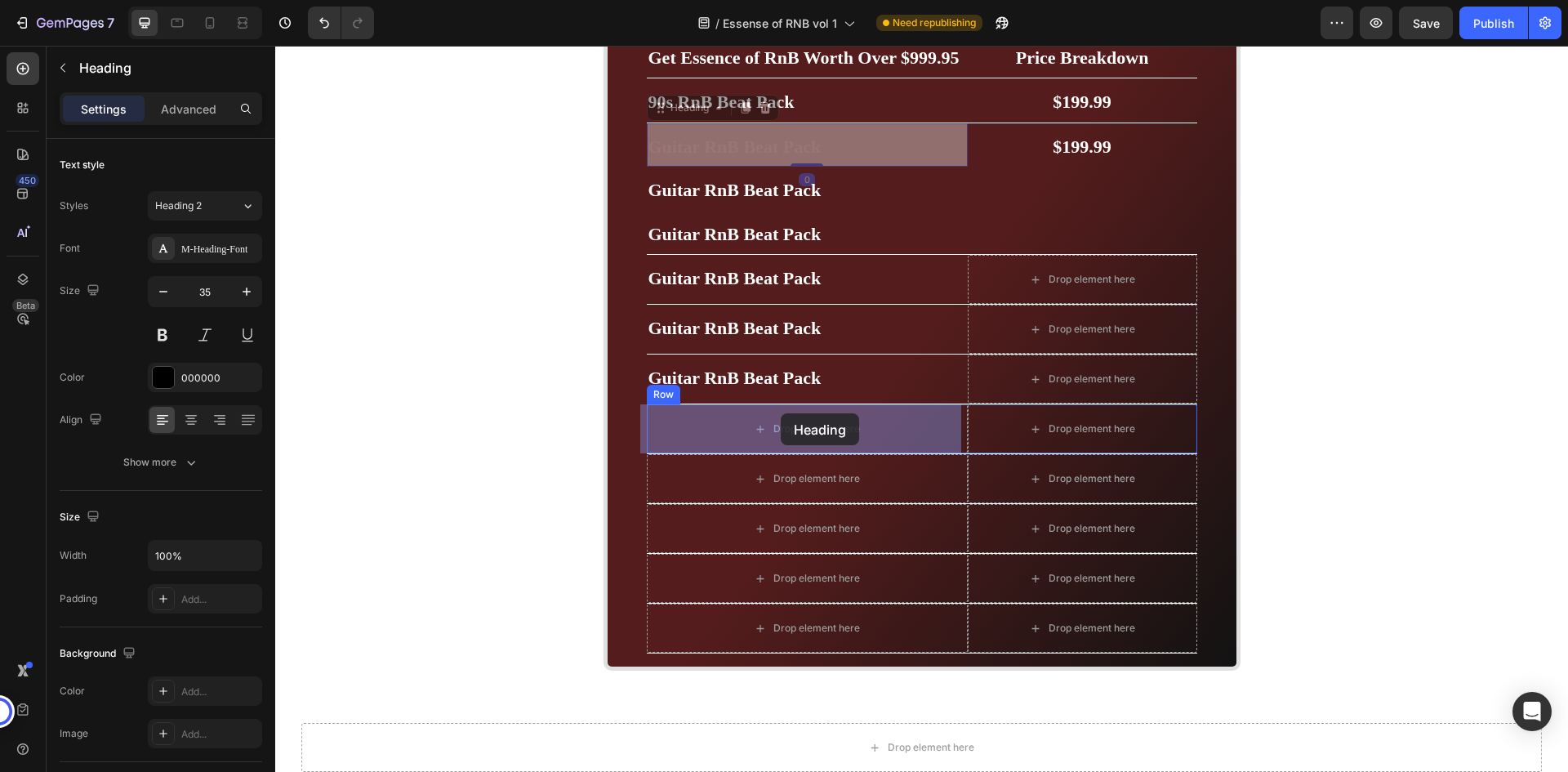
drag, startPoint x: 680, startPoint y: 110, endPoint x: 781, endPoint y: 414, distance: 320.3
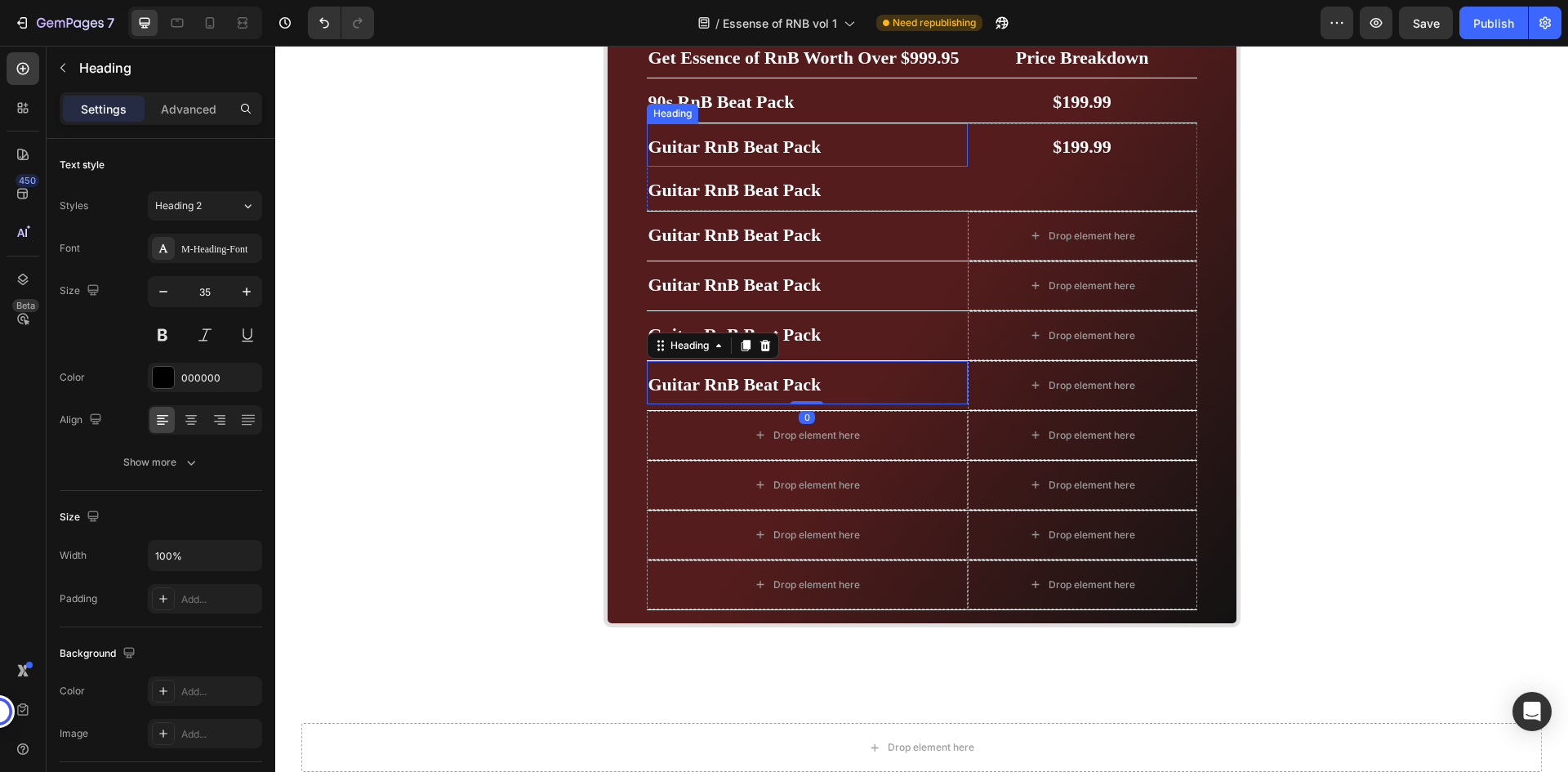
click at [723, 145] on strong "Guitar RnB Beat Pack" at bounding box center [735, 147] width 173 height 20
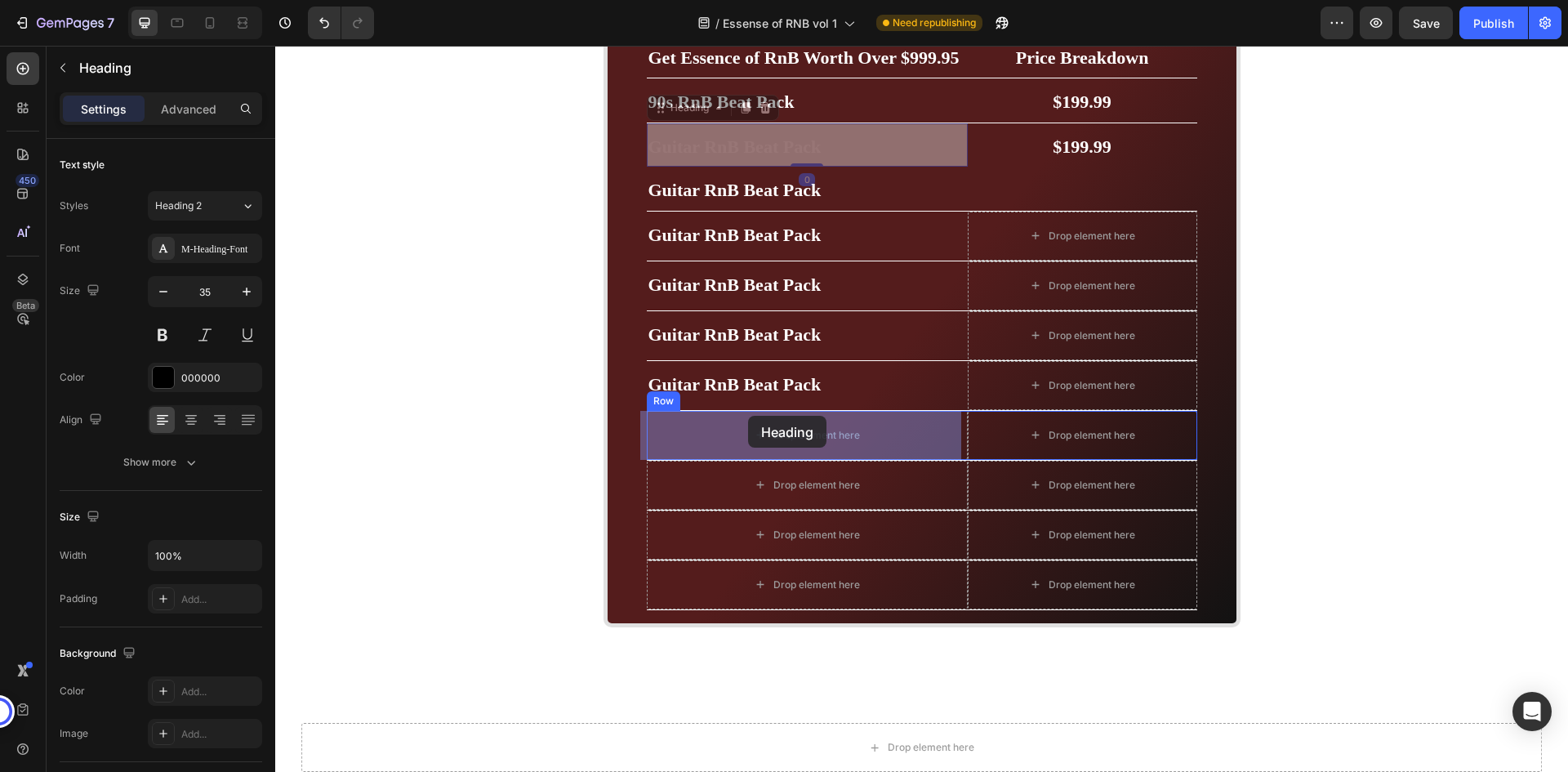
drag, startPoint x: 671, startPoint y: 112, endPoint x: 748, endPoint y: 418, distance: 315.5
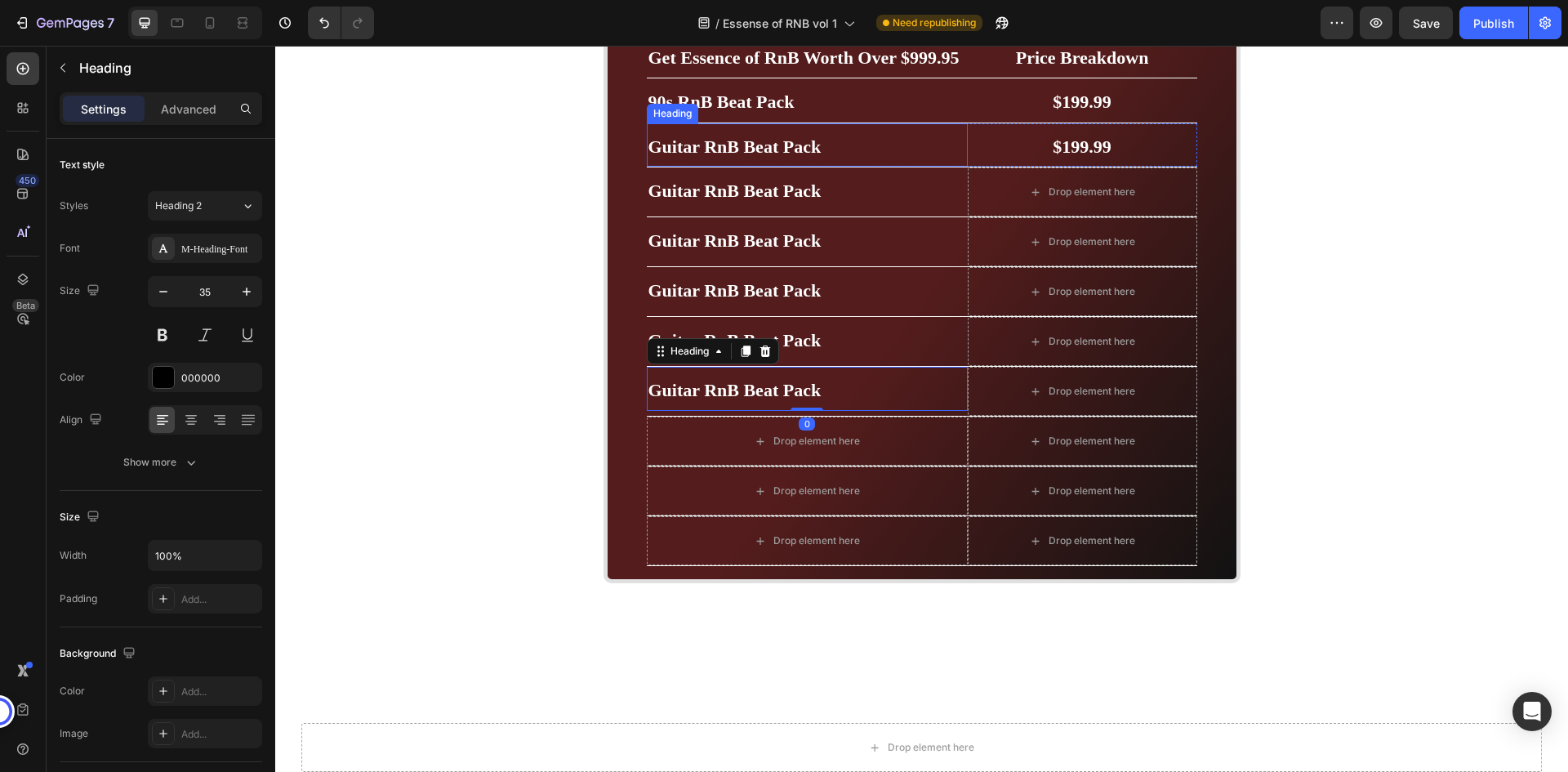
click at [703, 148] on strong "Guitar RnB Beat Pack" at bounding box center [735, 147] width 173 height 20
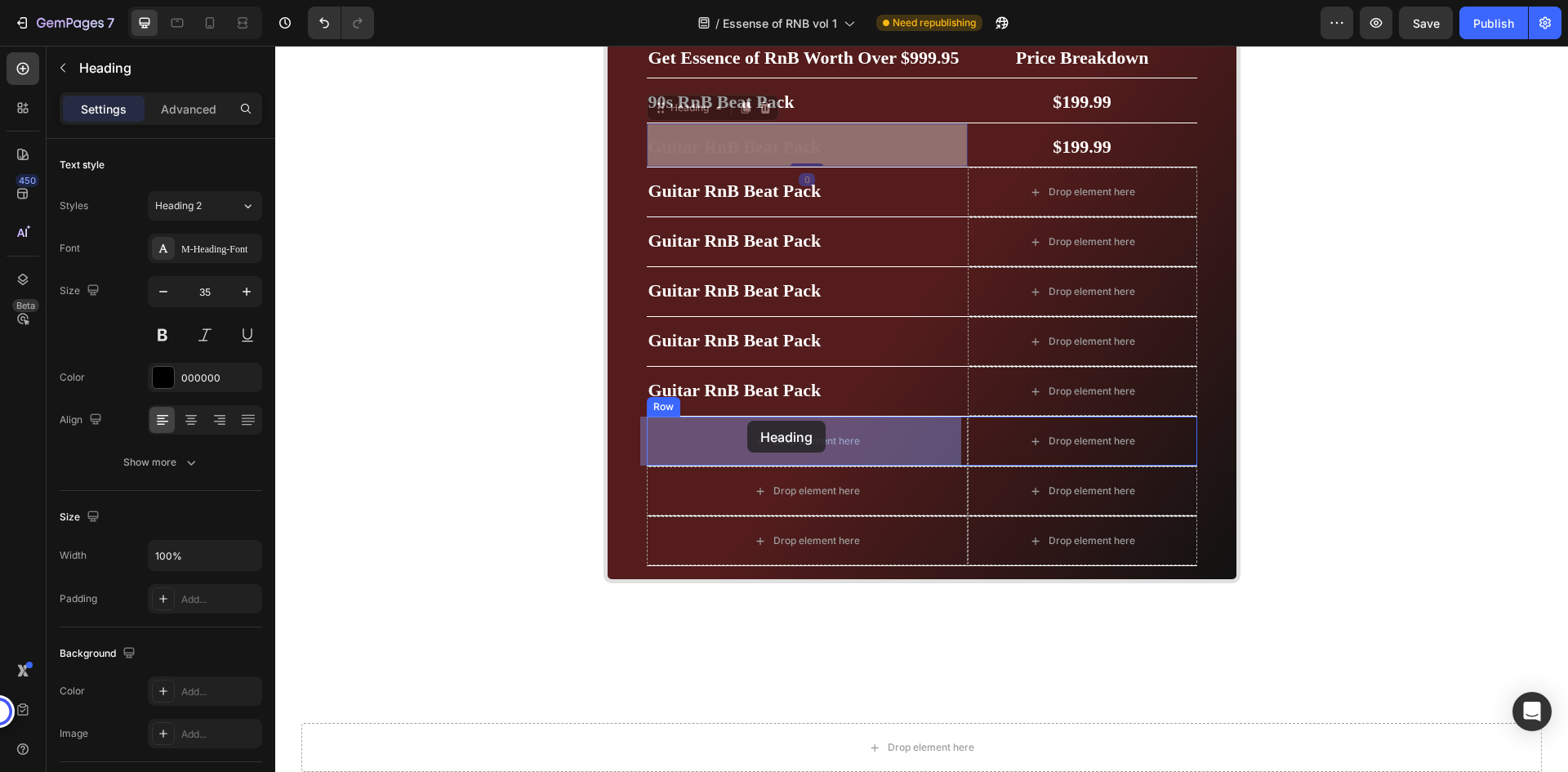
drag, startPoint x: 692, startPoint y: 107, endPoint x: 748, endPoint y: 420, distance: 318.0
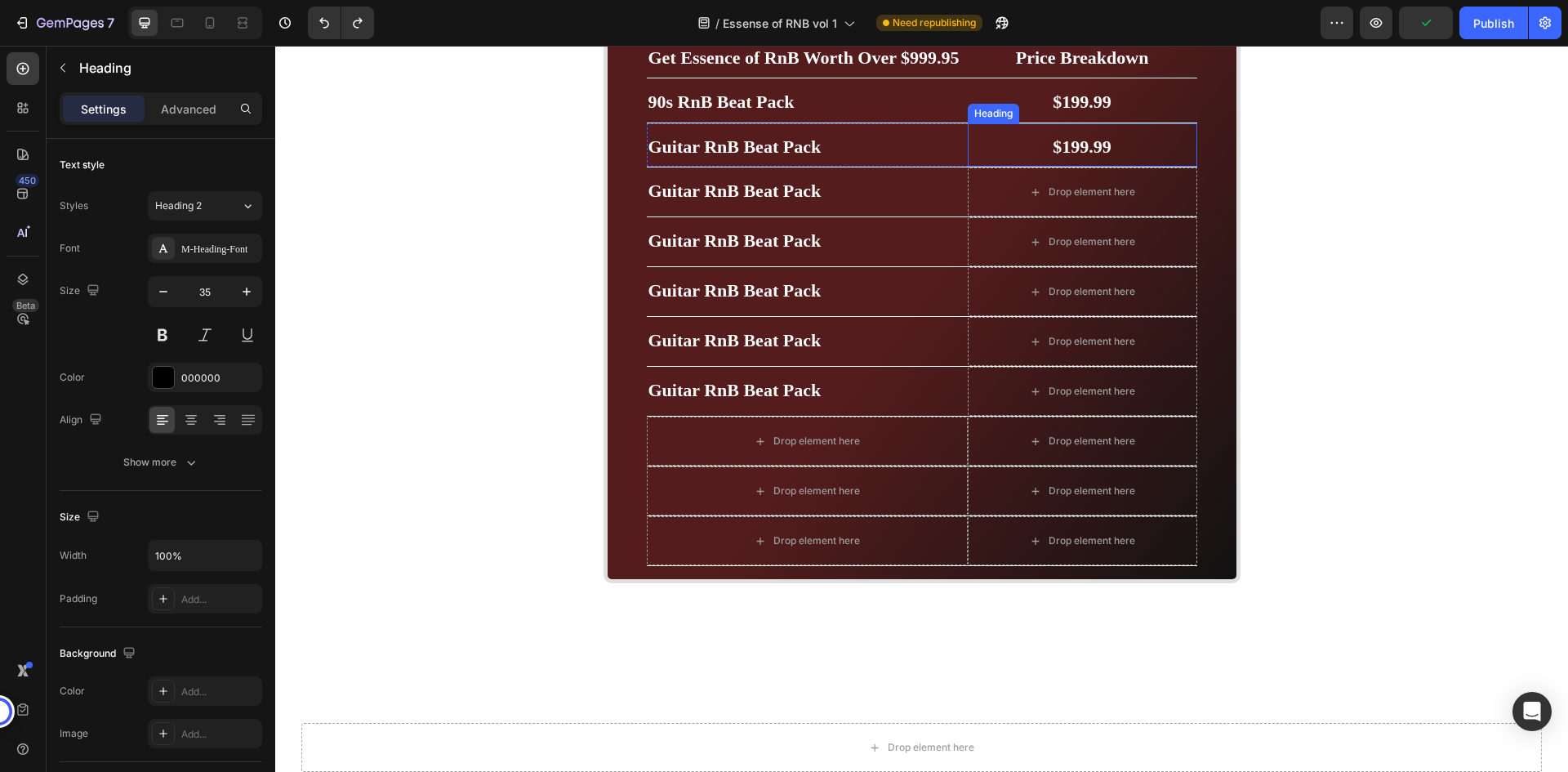
click at [1072, 146] on span "$199.99" at bounding box center [1082, 147] width 59 height 20
click at [1068, 106] on div at bounding box center [1067, 107] width 19 height 19
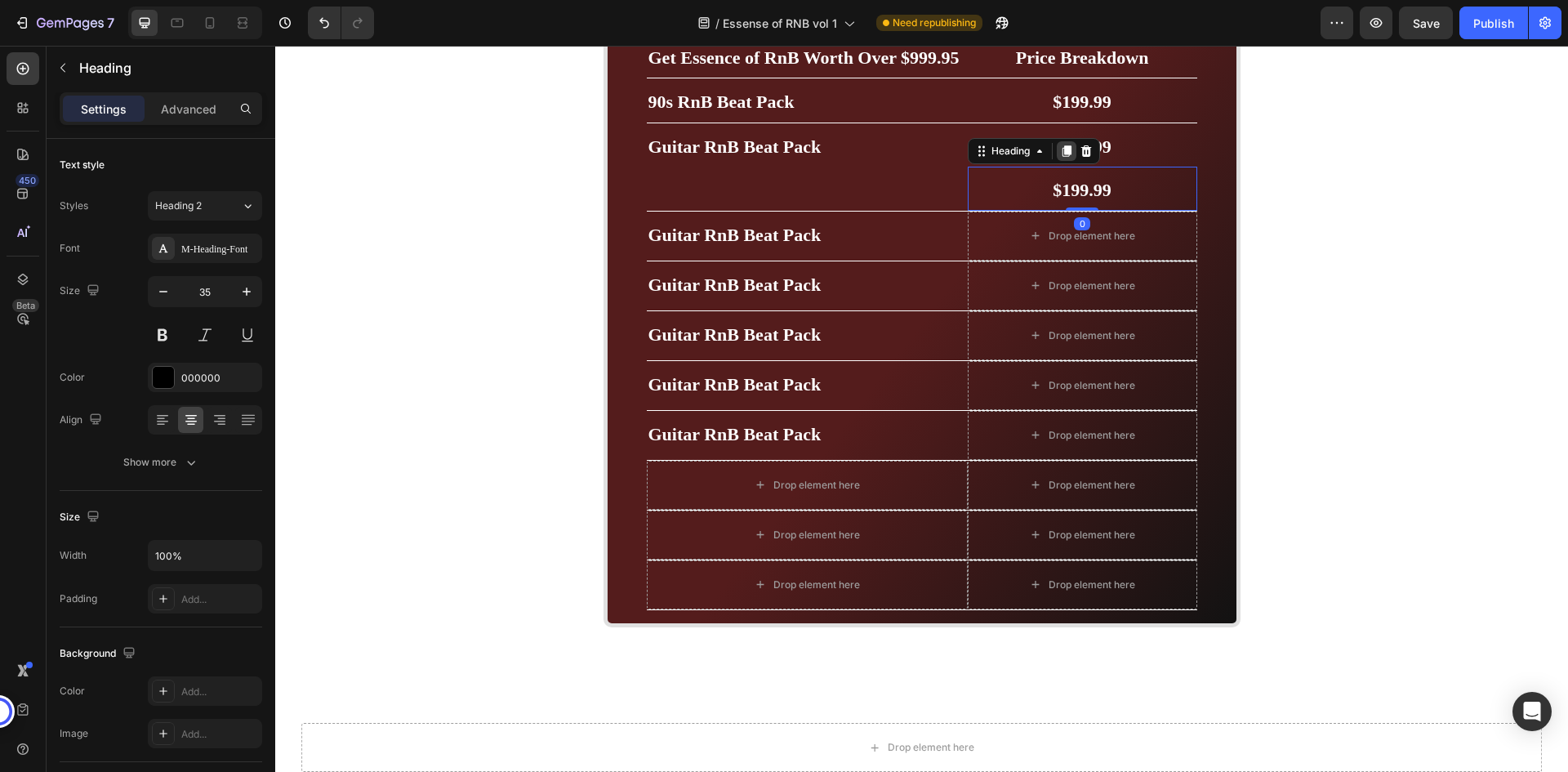
click at [1062, 152] on icon at bounding box center [1066, 152] width 9 height 12
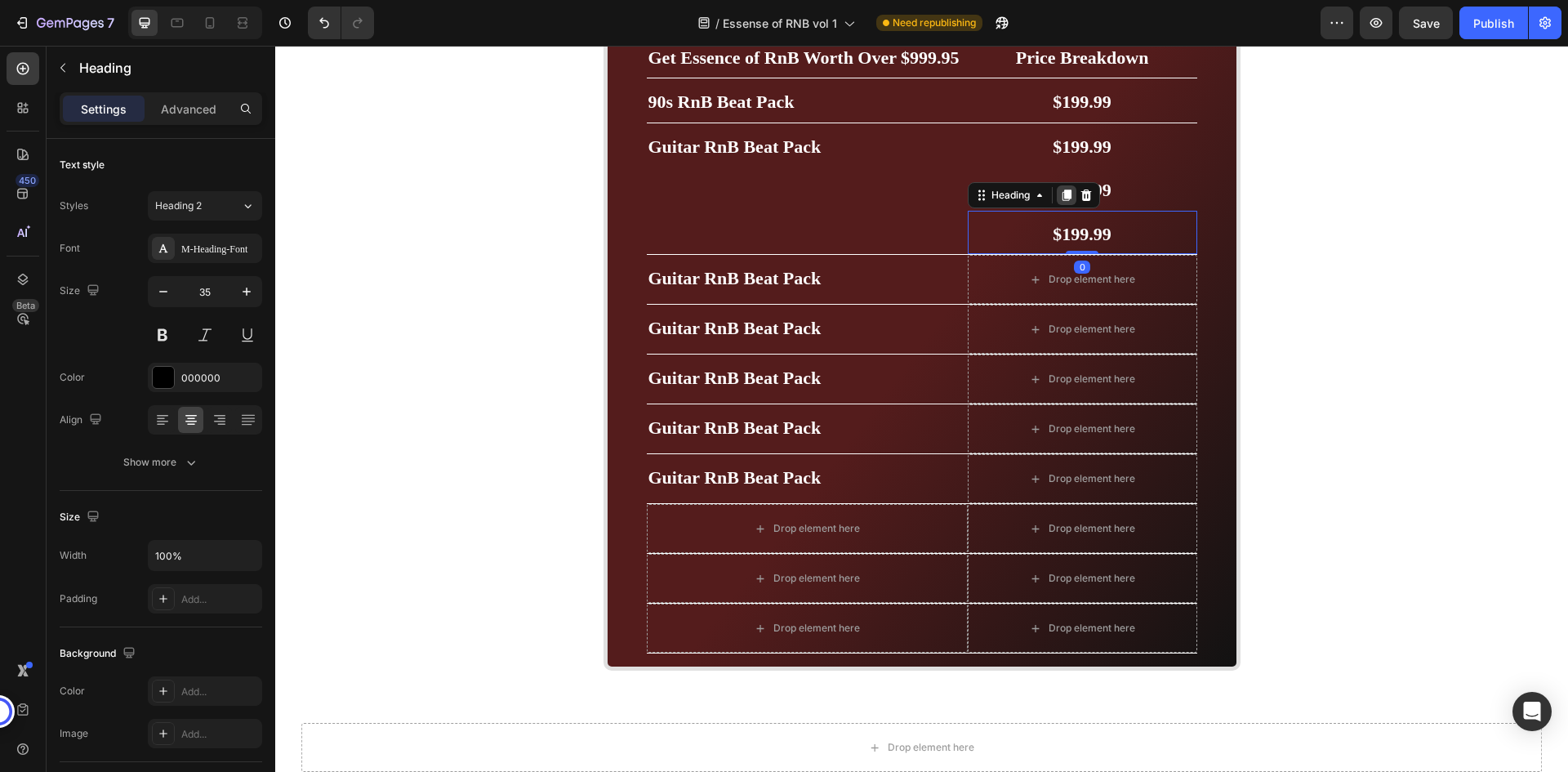
click at [1064, 197] on icon at bounding box center [1066, 195] width 9 height 12
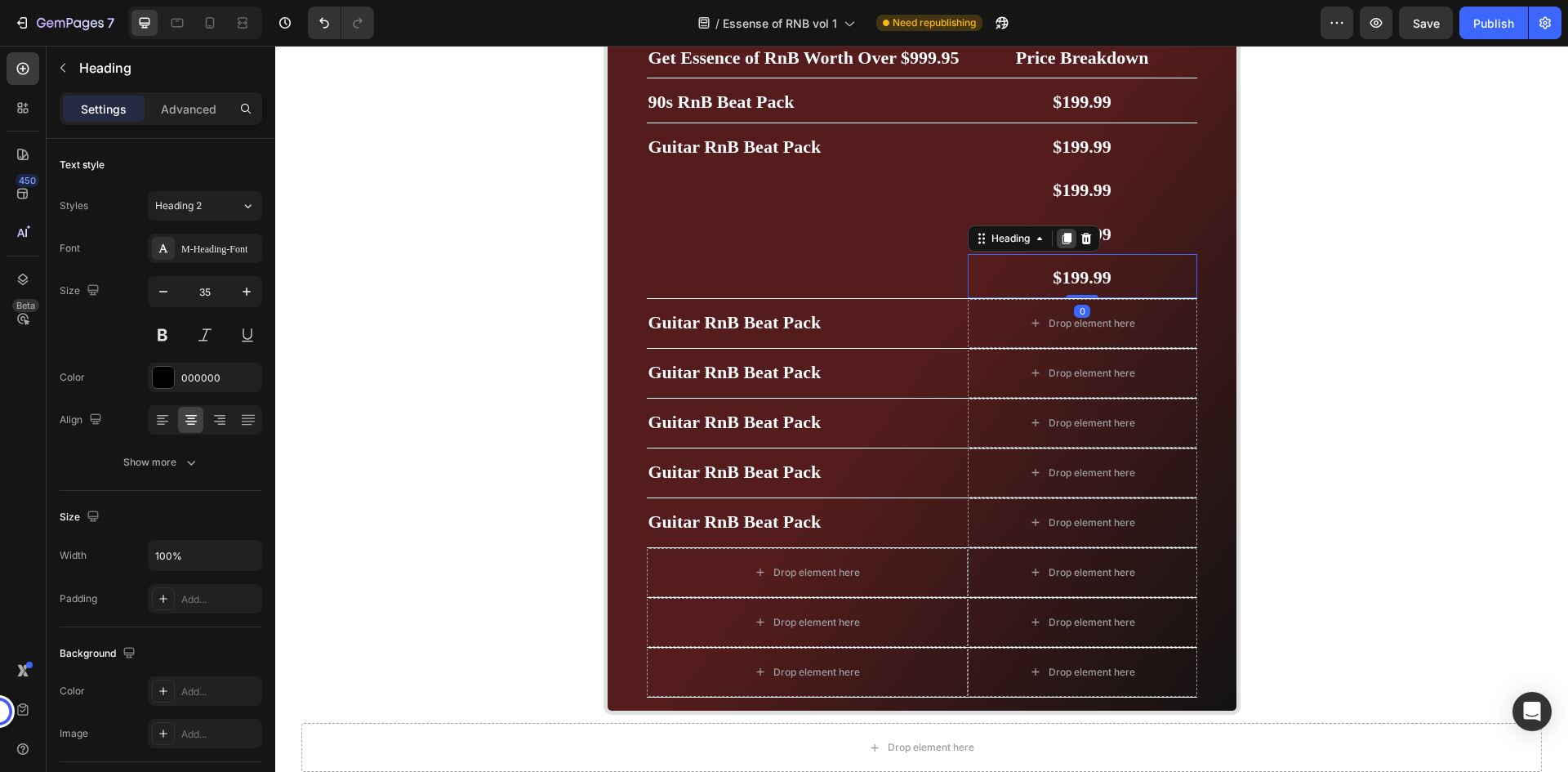
click at [1067, 238] on icon at bounding box center [1067, 239] width 13 height 13
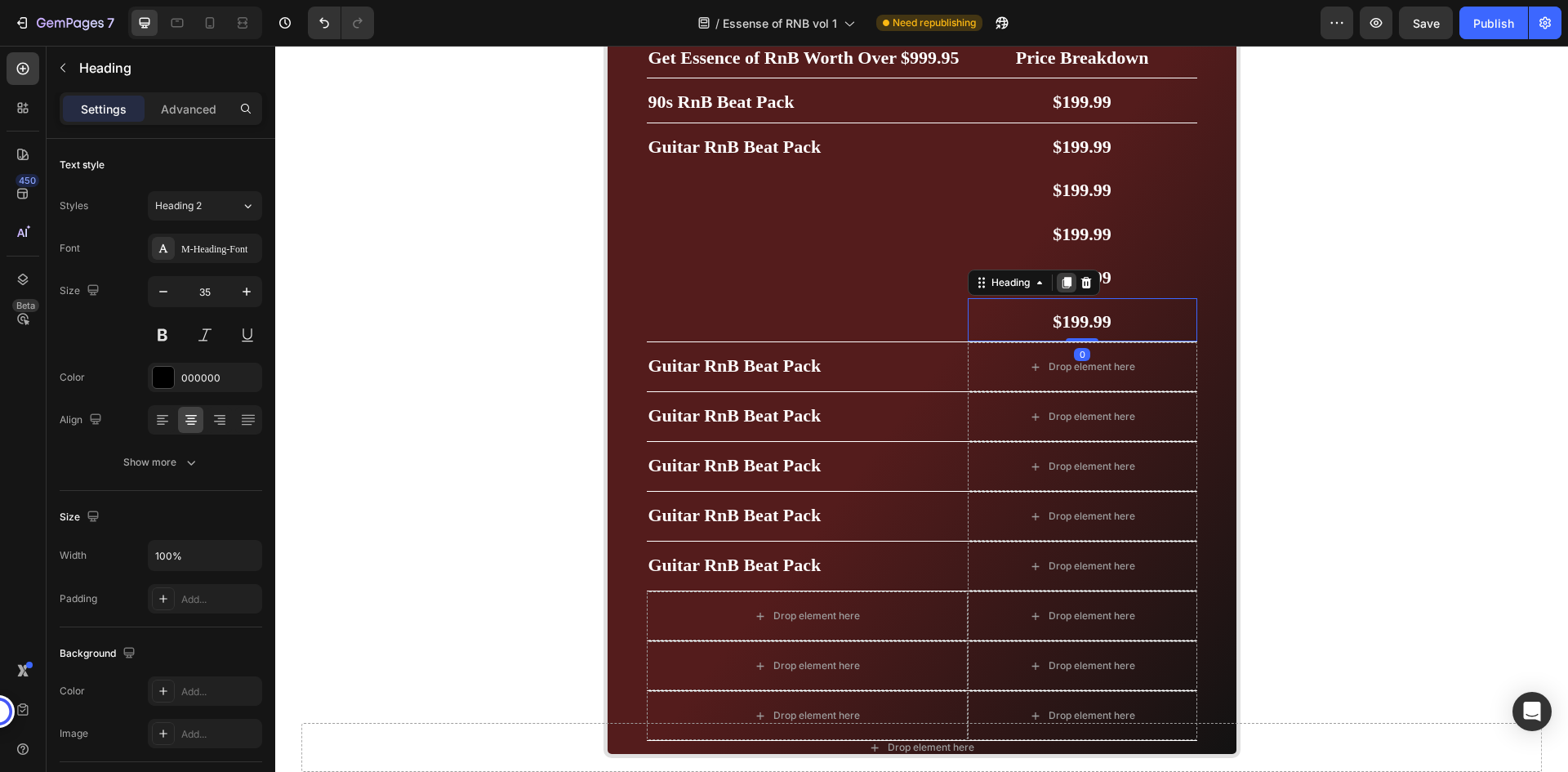
click at [1062, 284] on icon at bounding box center [1066, 283] width 9 height 12
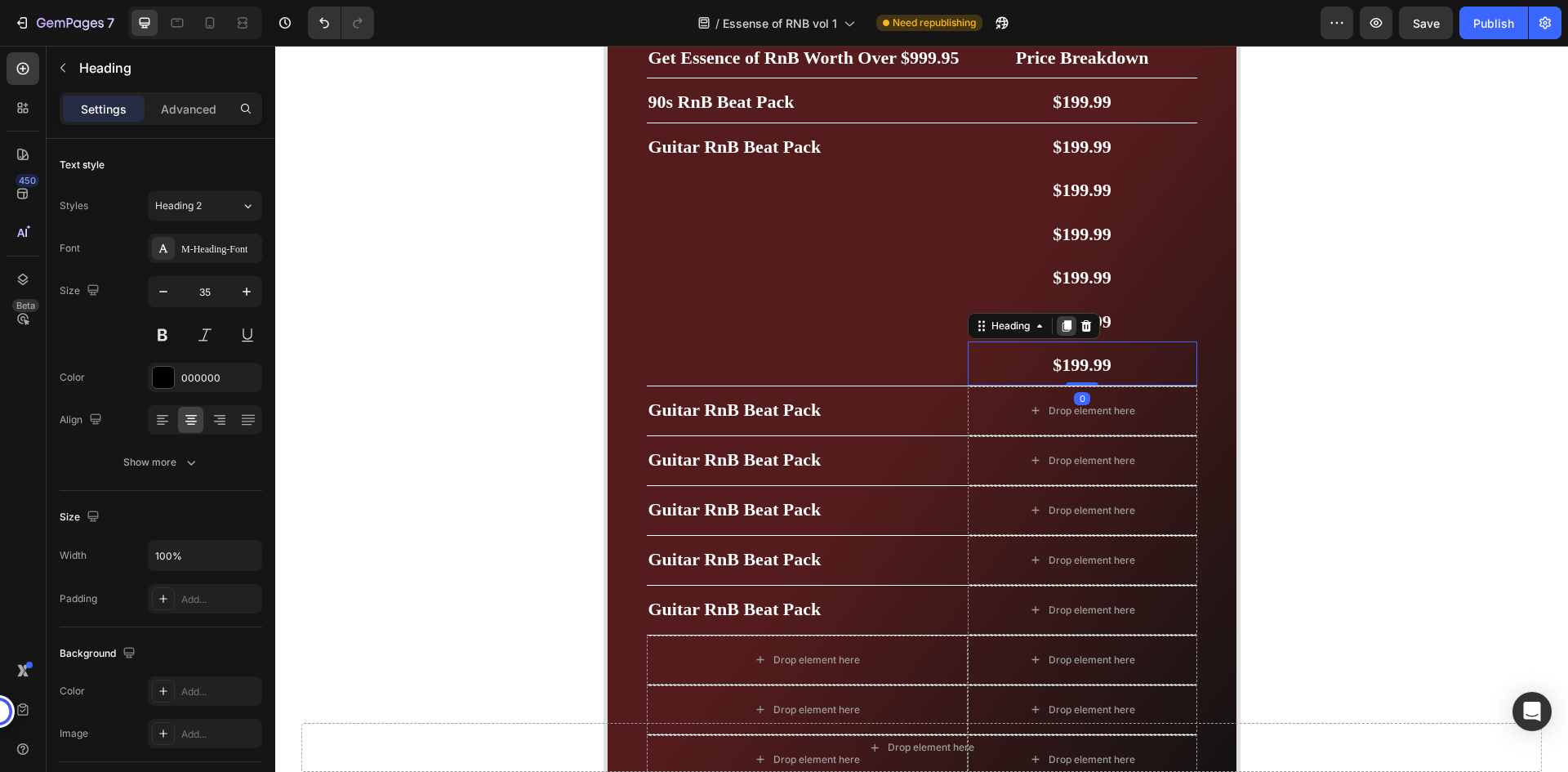
click at [1066, 319] on div at bounding box center [1067, 326] width 19 height 19
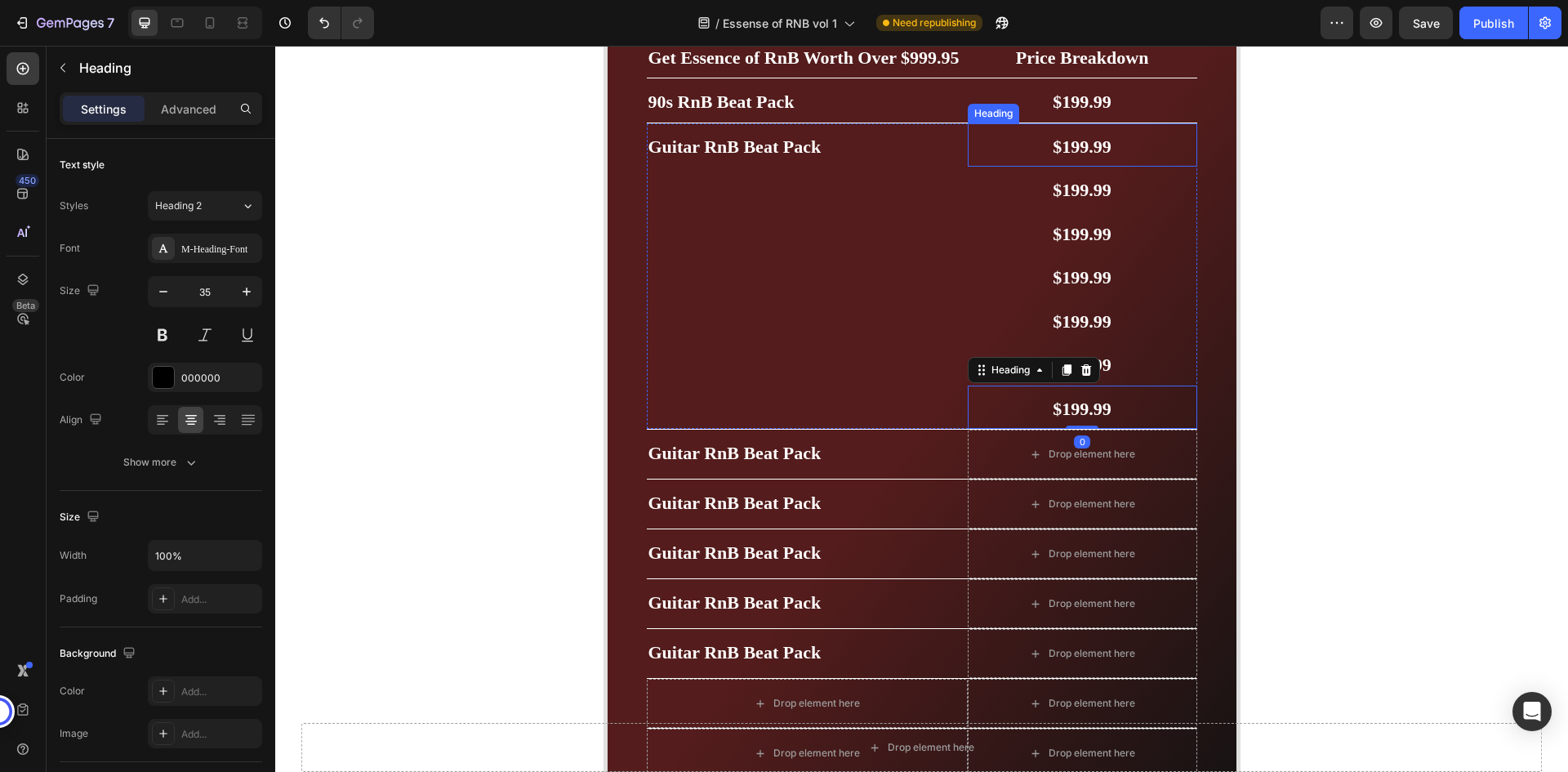
click at [1074, 152] on span "$199.99" at bounding box center [1082, 147] width 59 height 20
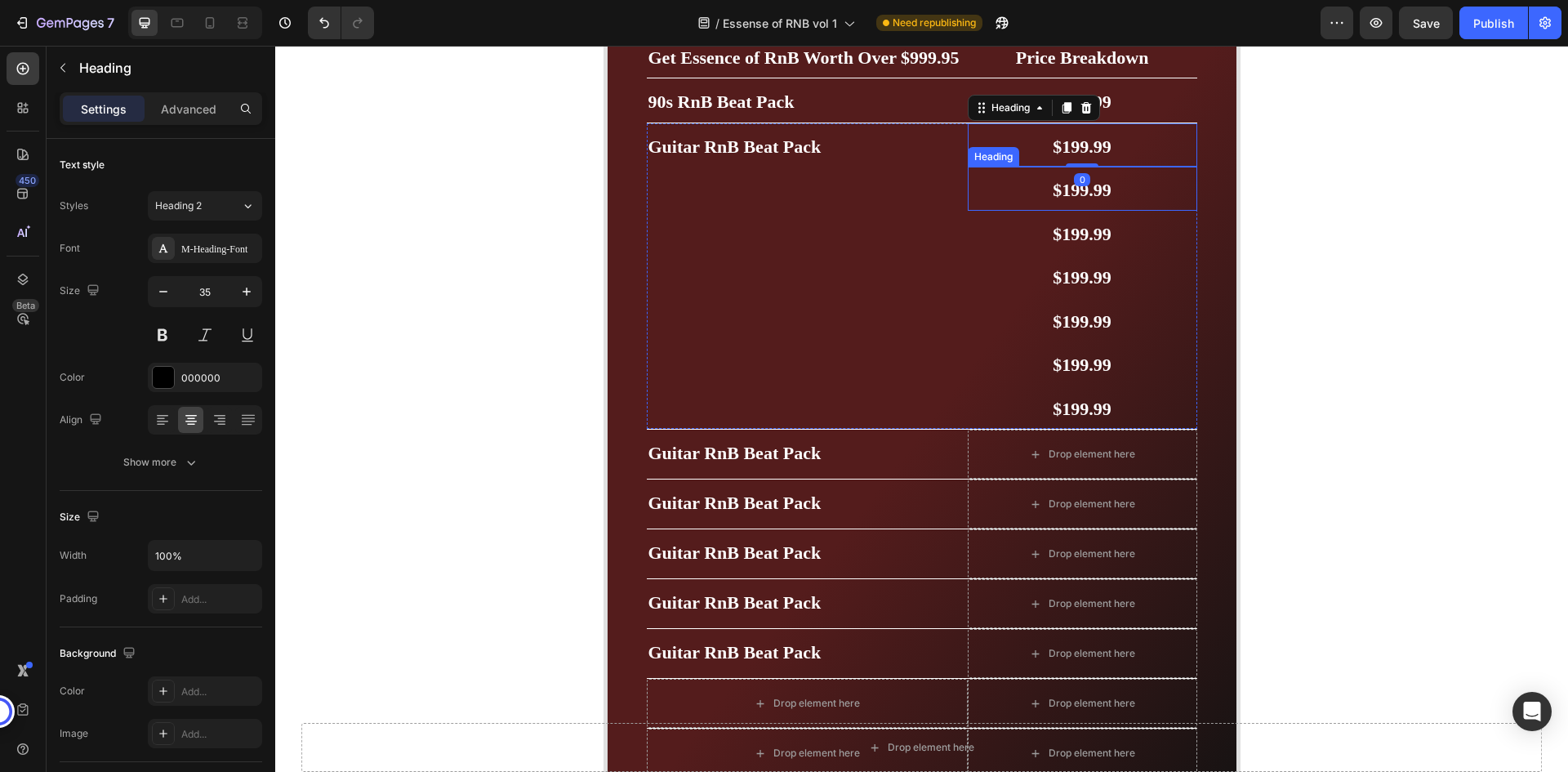
click at [1133, 185] on h2 "$199.99" at bounding box center [1082, 188] width 229 height 44
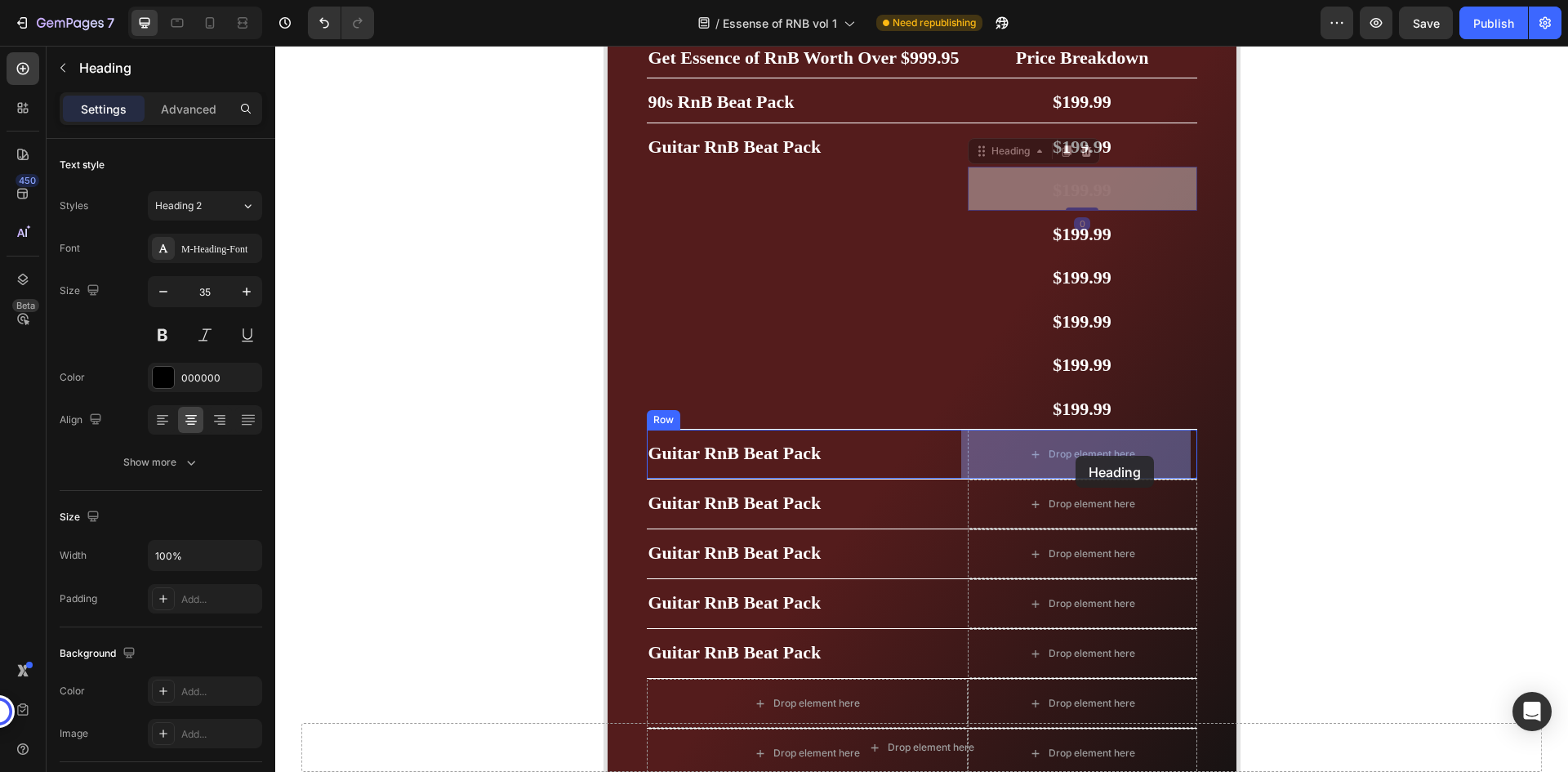
drag, startPoint x: 1013, startPoint y: 154, endPoint x: 1076, endPoint y: 455, distance: 307.5
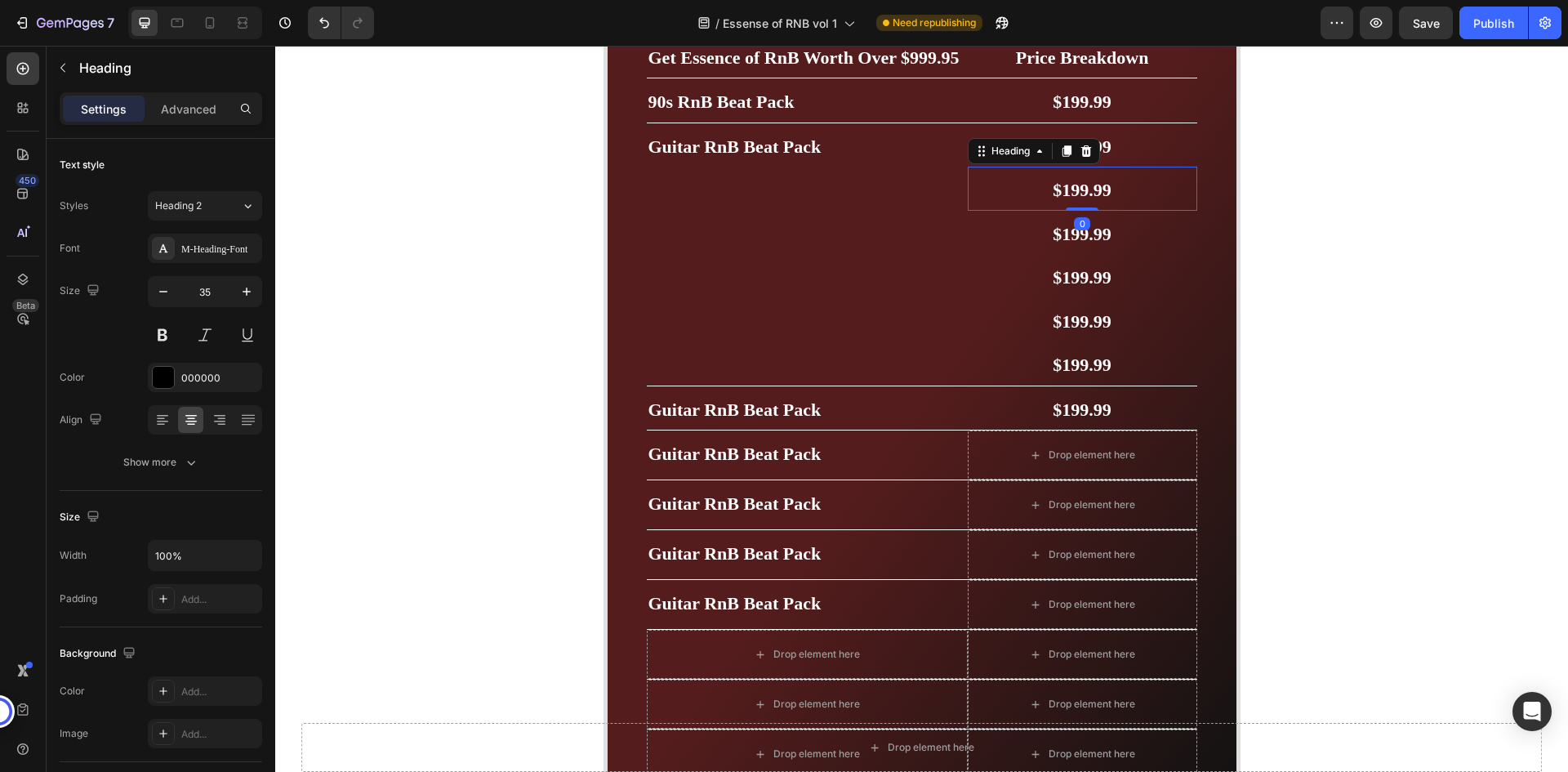
click at [1099, 193] on span "$199.99" at bounding box center [1082, 190] width 59 height 20
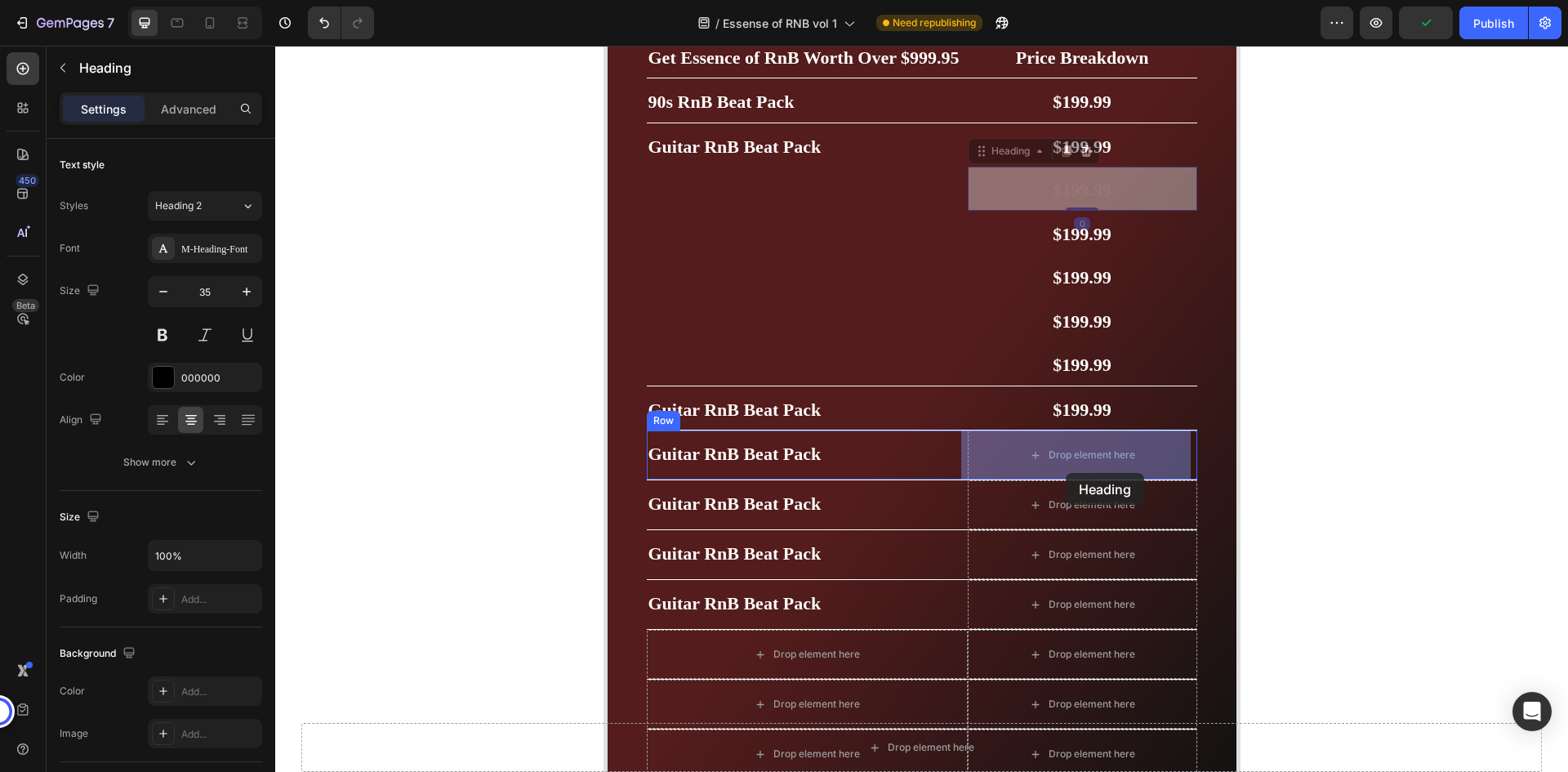
drag, startPoint x: 1026, startPoint y: 152, endPoint x: 1066, endPoint y: 473, distance: 323.5
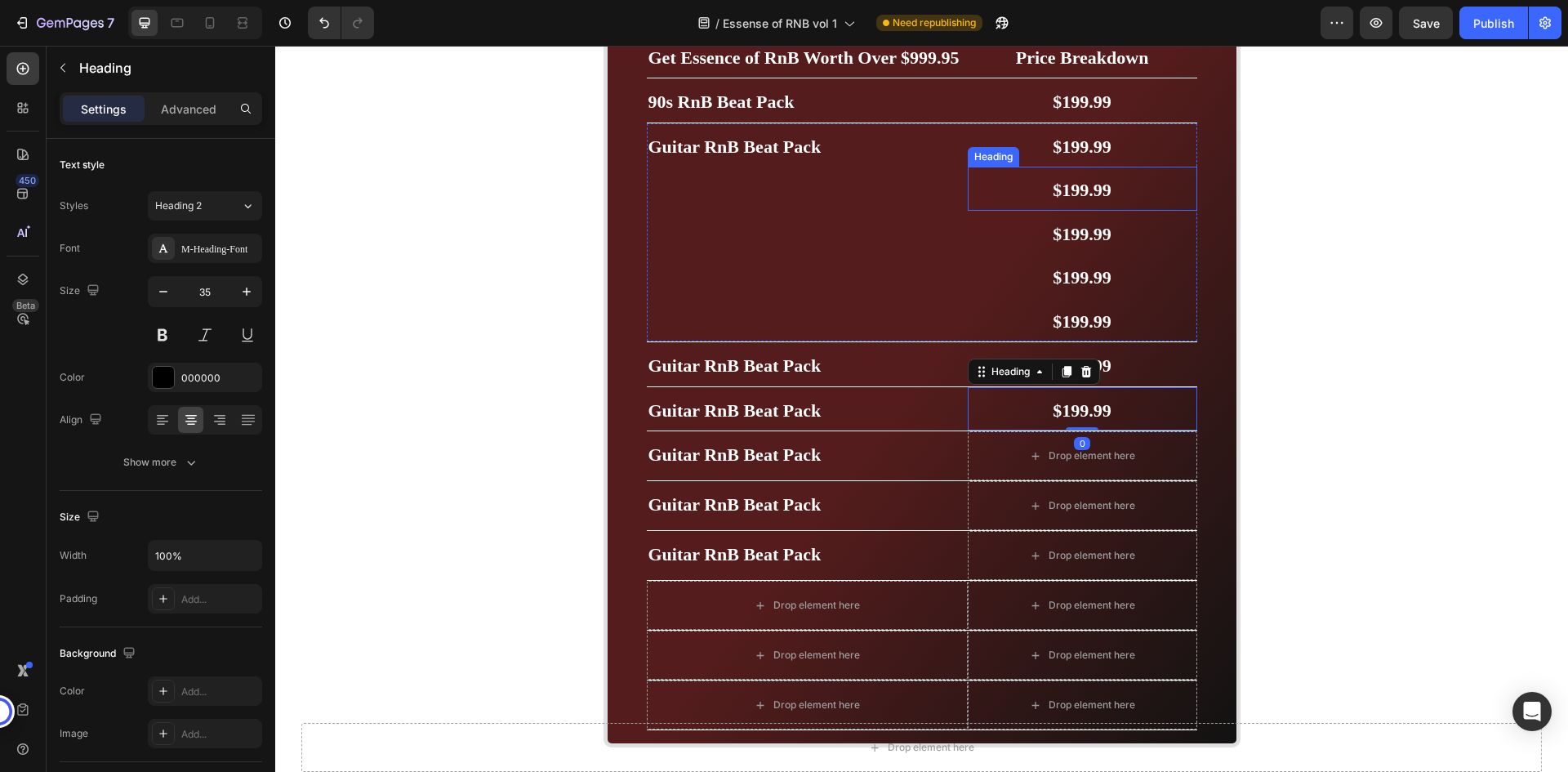
click at [1073, 178] on h2 "$199.99" at bounding box center [1082, 188] width 229 height 44
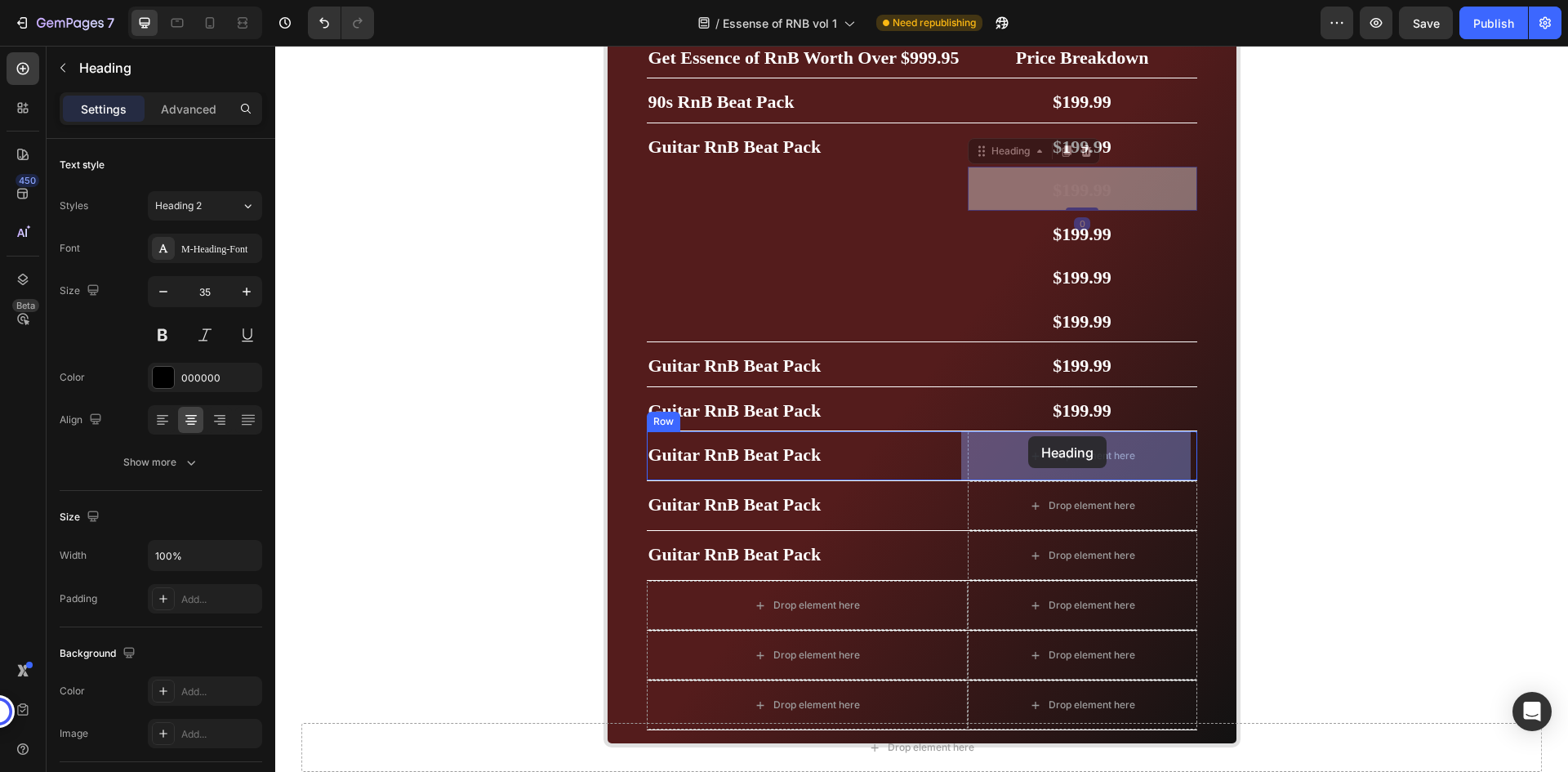
drag, startPoint x: 1005, startPoint y: 154, endPoint x: 1028, endPoint y: 436, distance: 282.9
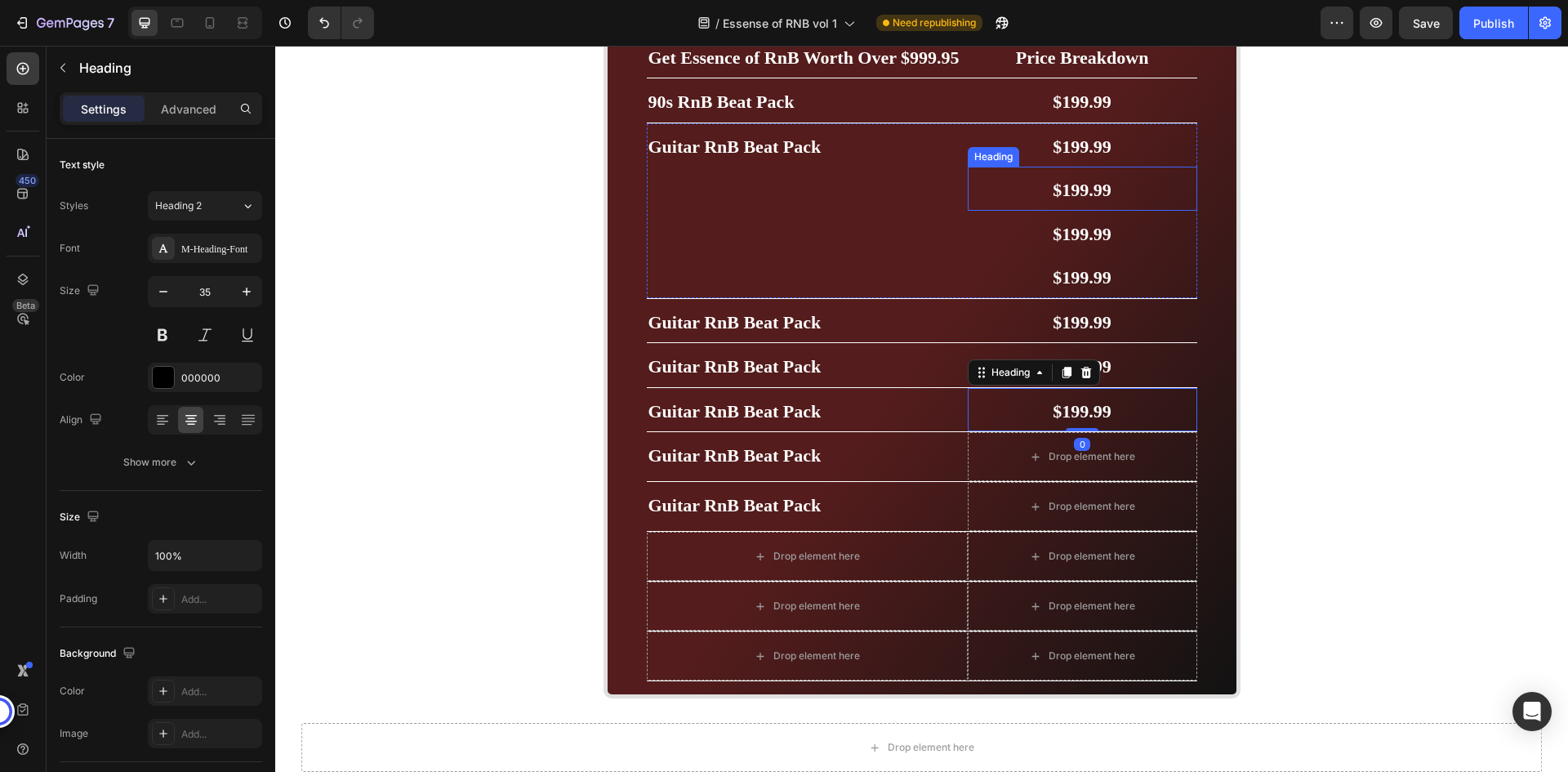
click at [1059, 189] on span "$199.99" at bounding box center [1082, 190] width 59 height 20
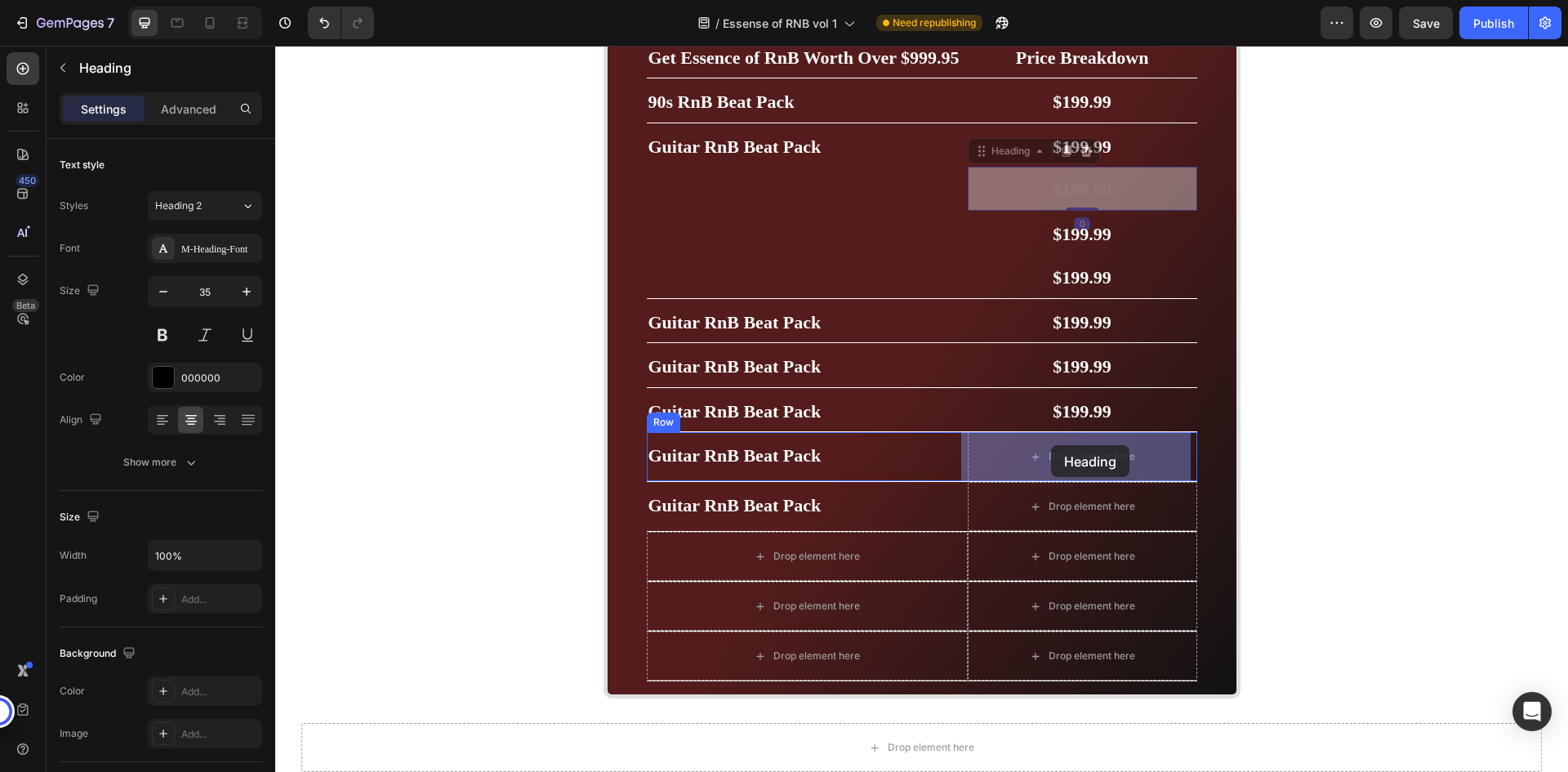
drag, startPoint x: 1020, startPoint y: 155, endPoint x: 1051, endPoint y: 444, distance: 290.7
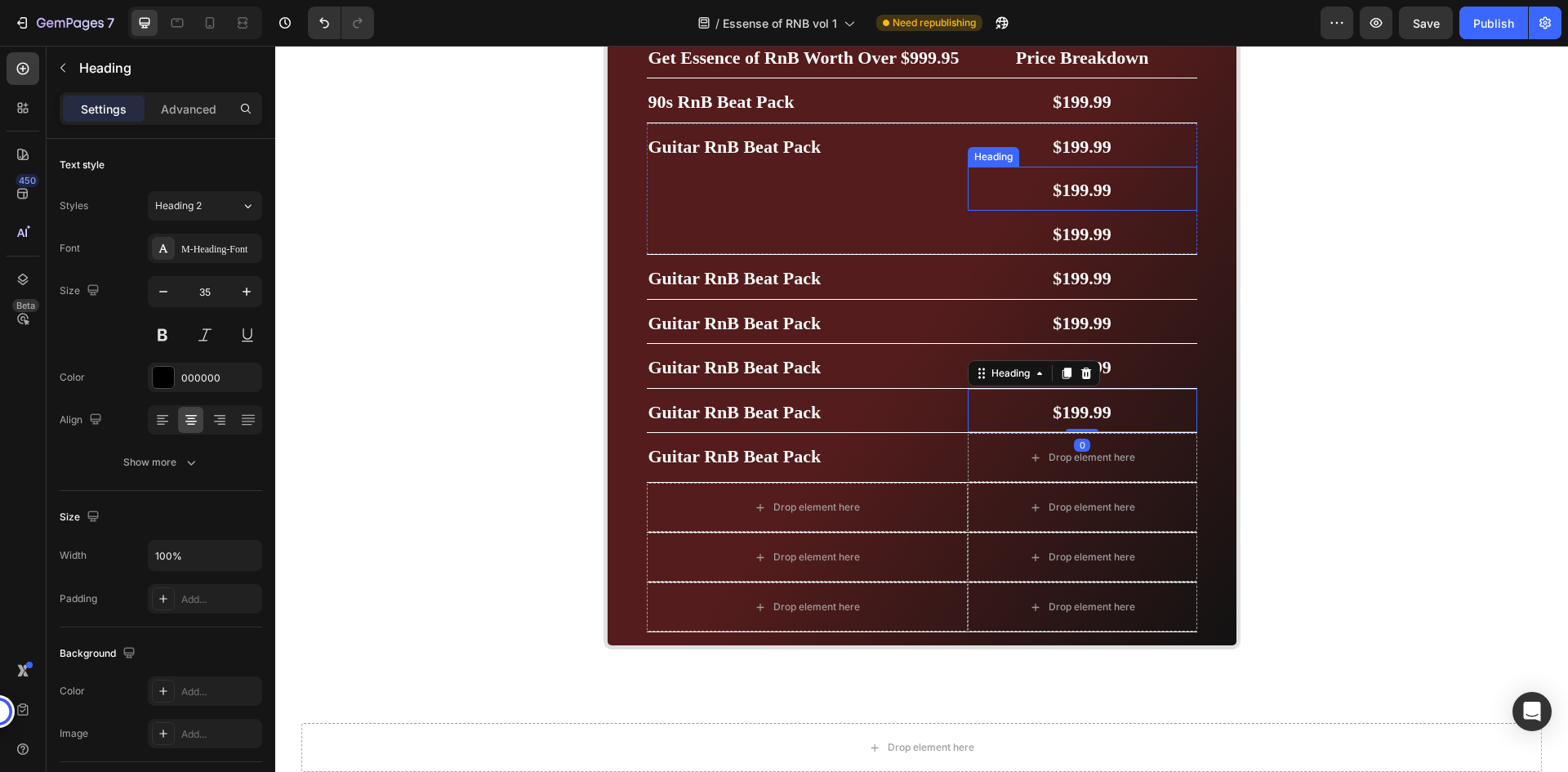
click at [1082, 196] on span "$199.99" at bounding box center [1082, 190] width 59 height 20
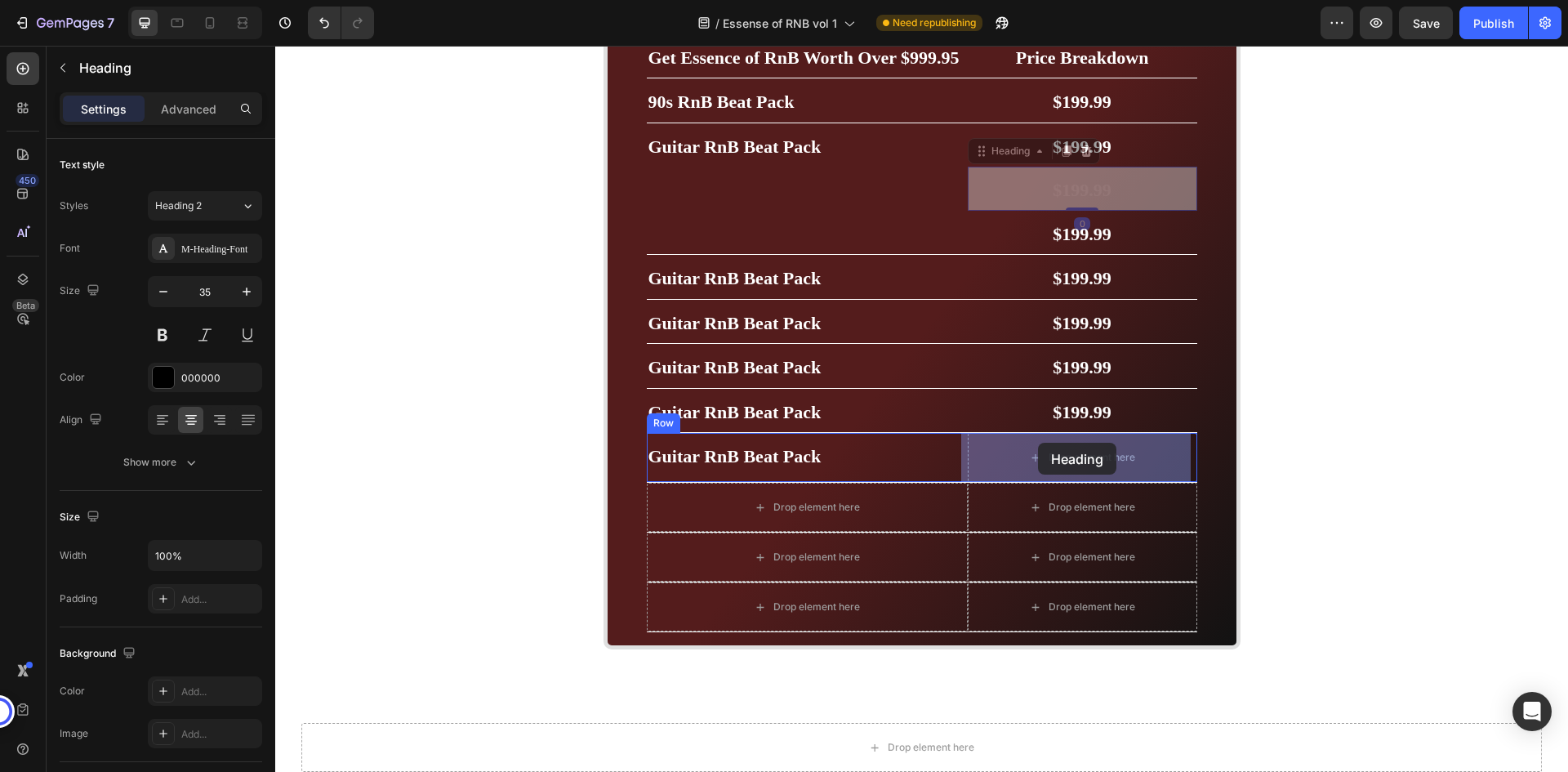
drag, startPoint x: 1010, startPoint y: 152, endPoint x: 1038, endPoint y: 443, distance: 292.3
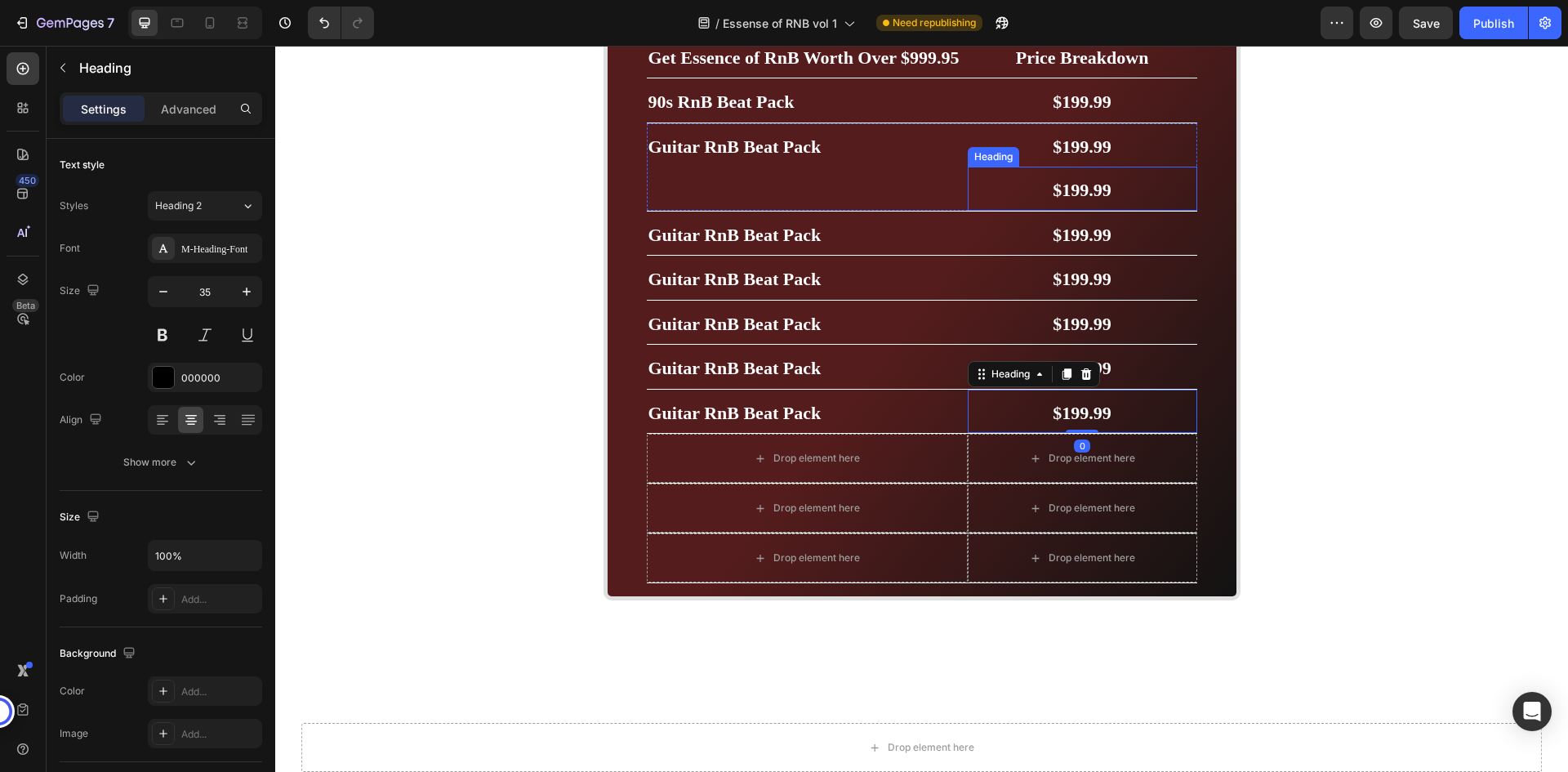
click at [1067, 188] on span "$199.99" at bounding box center [1082, 190] width 59 height 20
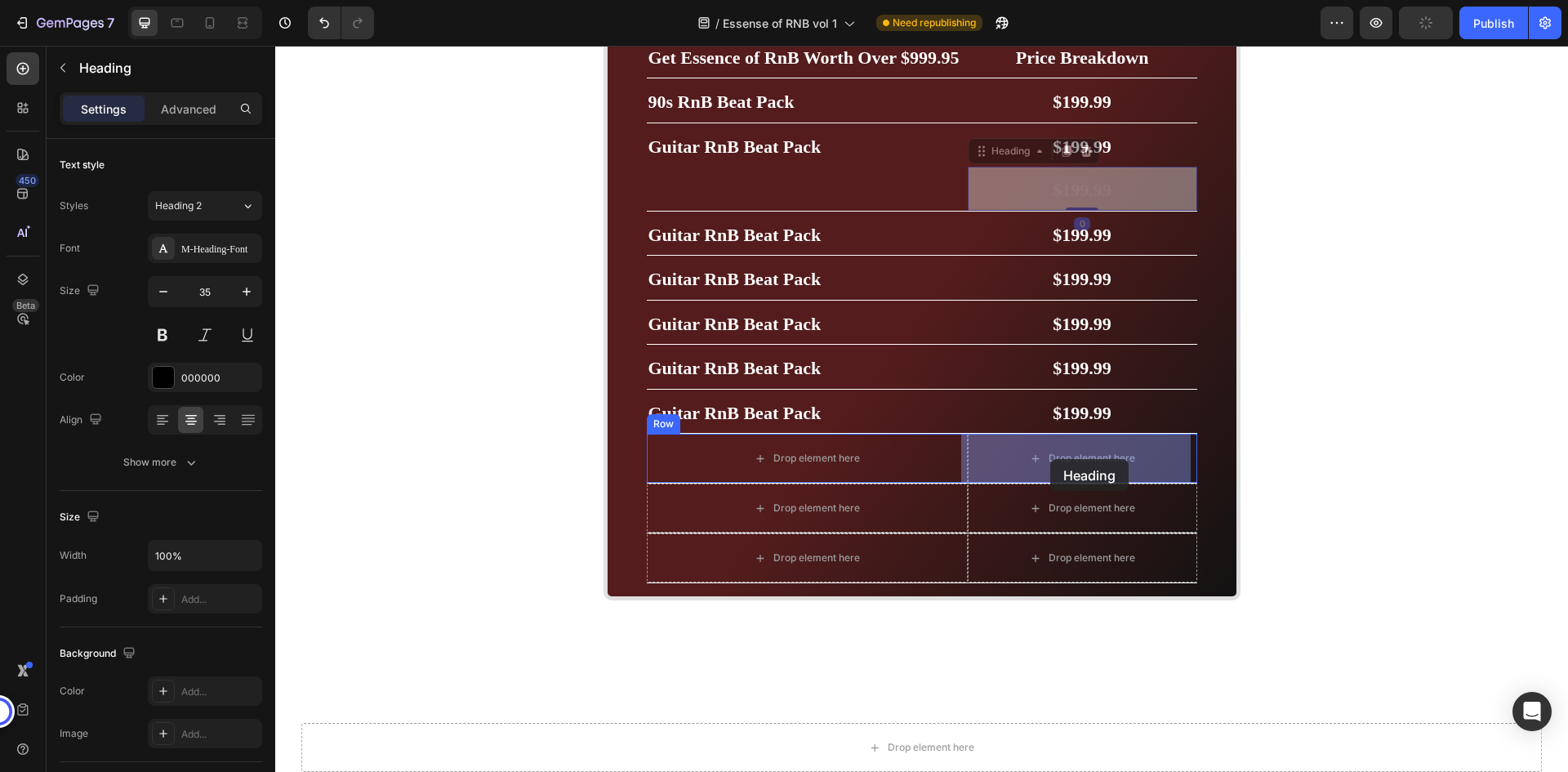
drag, startPoint x: 1020, startPoint y: 153, endPoint x: 1051, endPoint y: 459, distance: 307.6
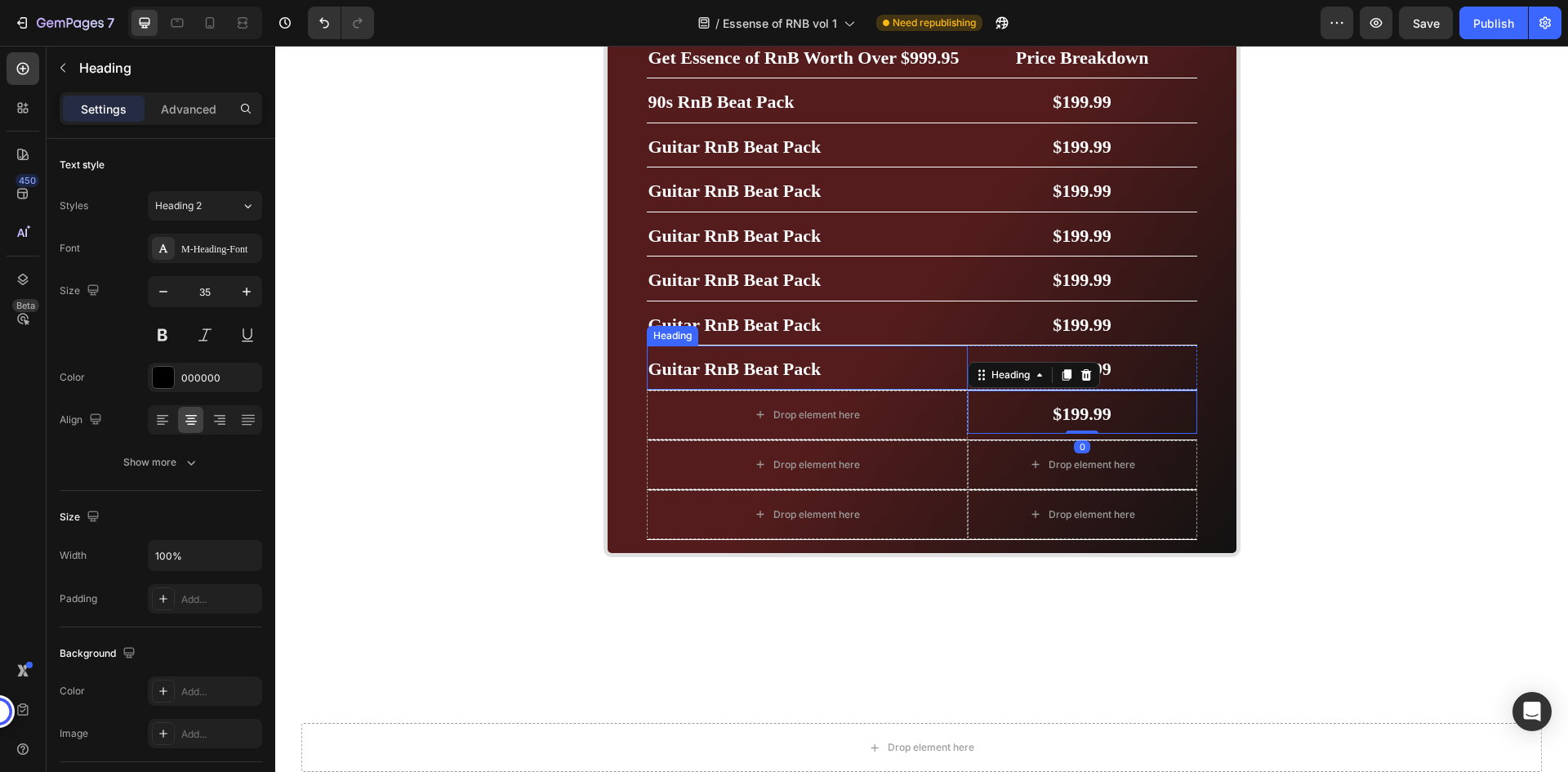
click at [817, 369] on h2 "Guitar RnB Beat Pack" at bounding box center [807, 368] width 321 height 44
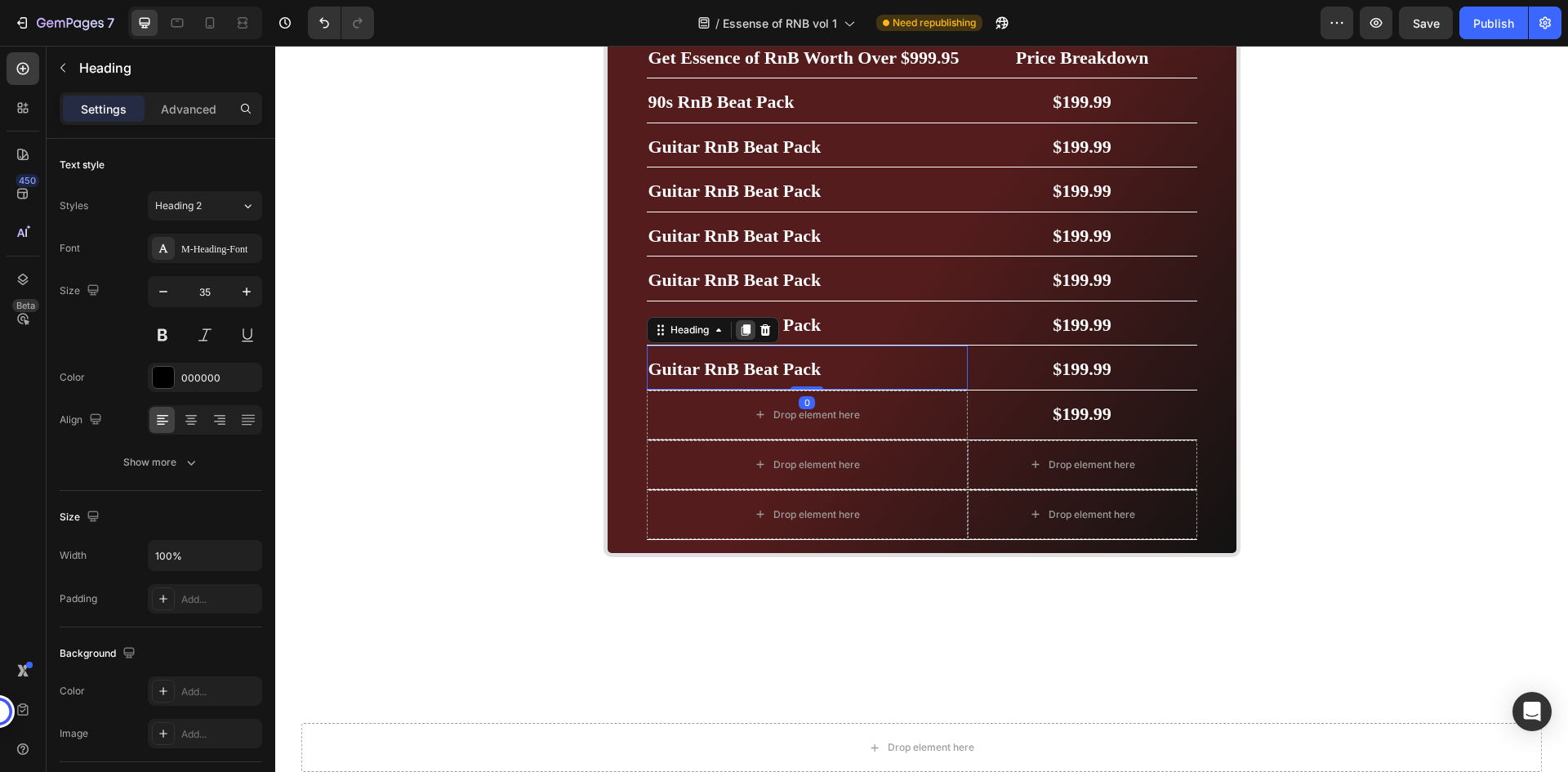
click at [745, 324] on icon at bounding box center [746, 330] width 13 height 13
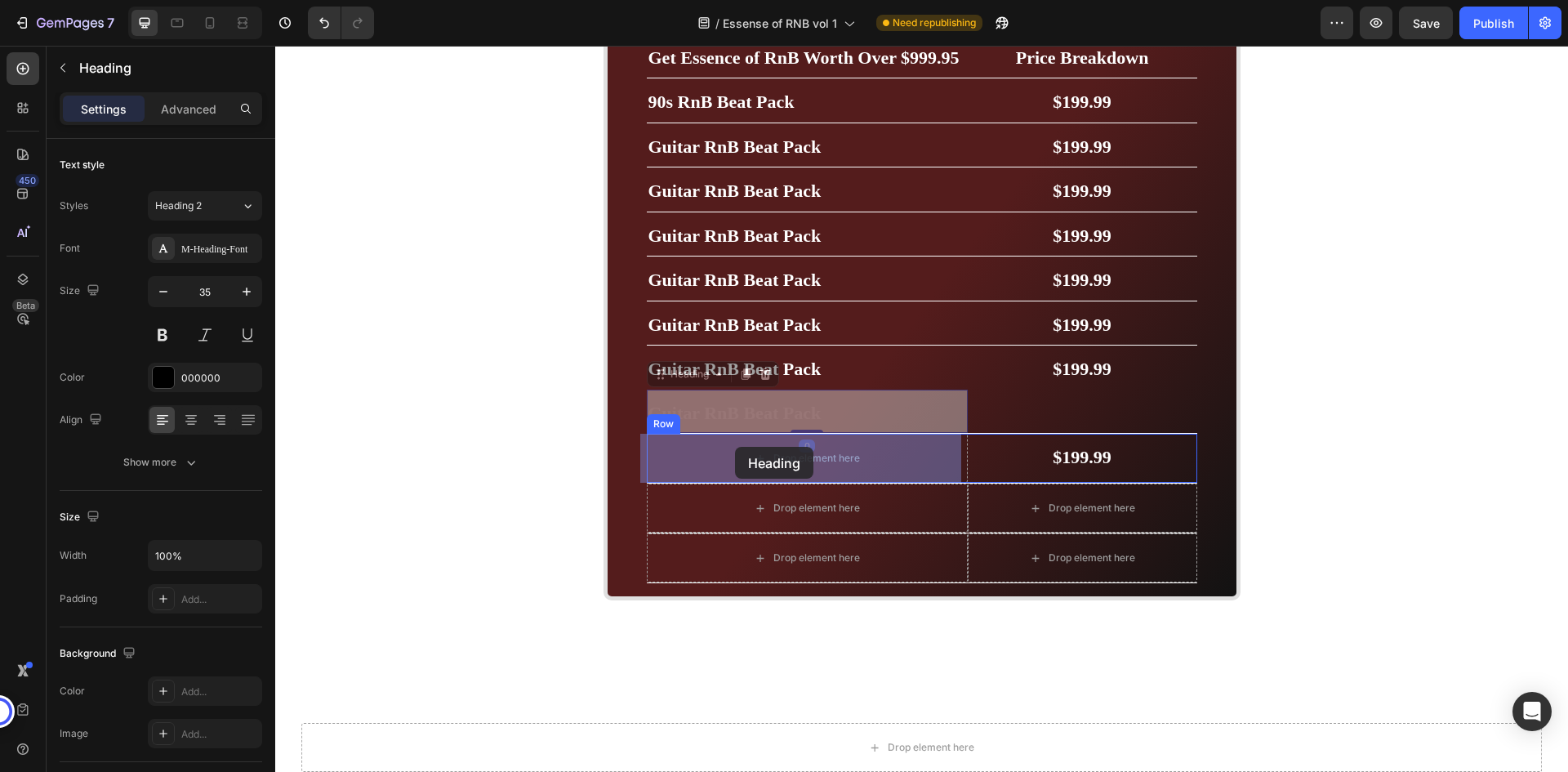
drag, startPoint x: 702, startPoint y: 381, endPoint x: 736, endPoint y: 447, distance: 74.2
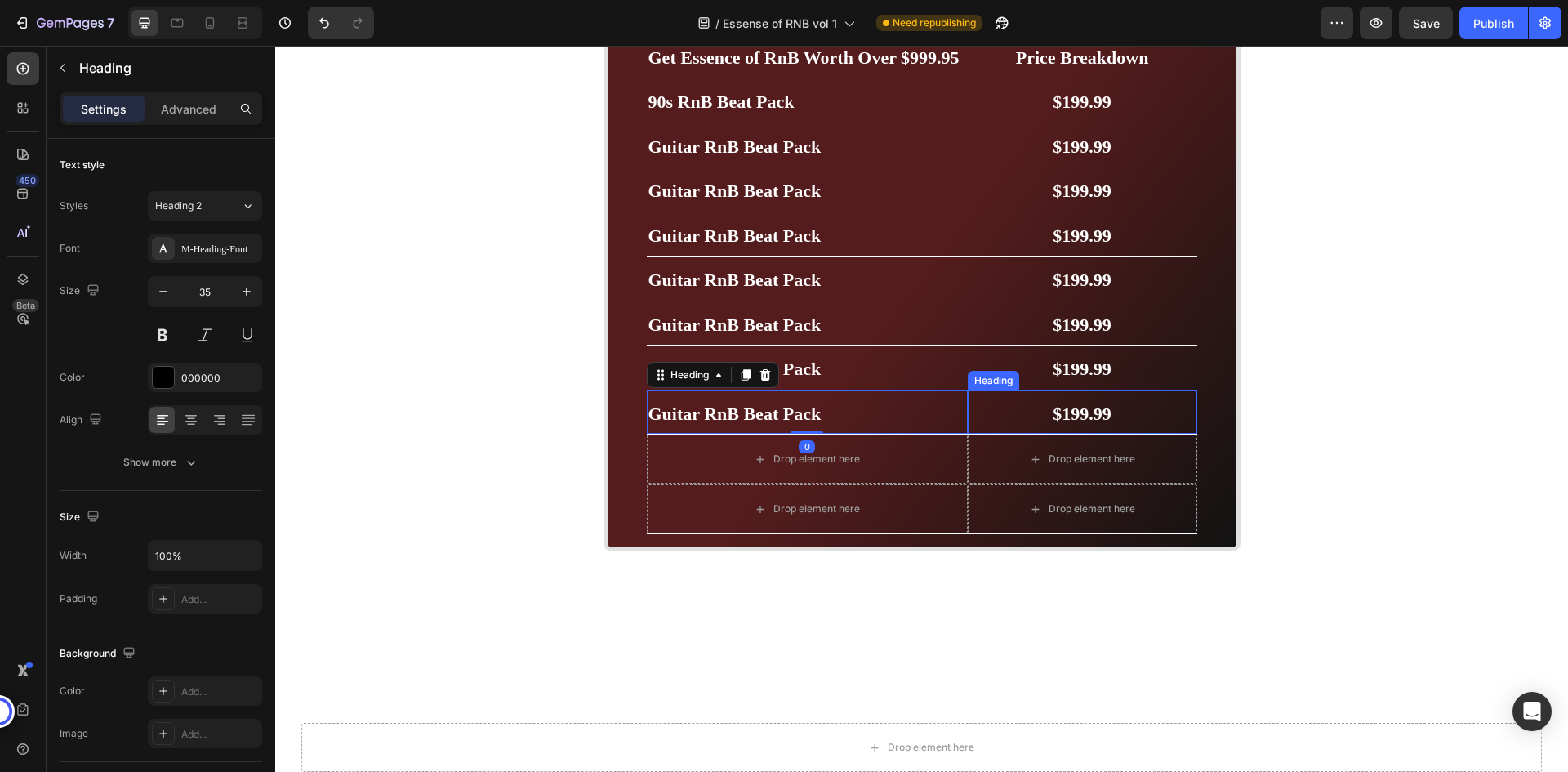
click at [1037, 414] on h2 "$199.99" at bounding box center [1082, 412] width 229 height 44
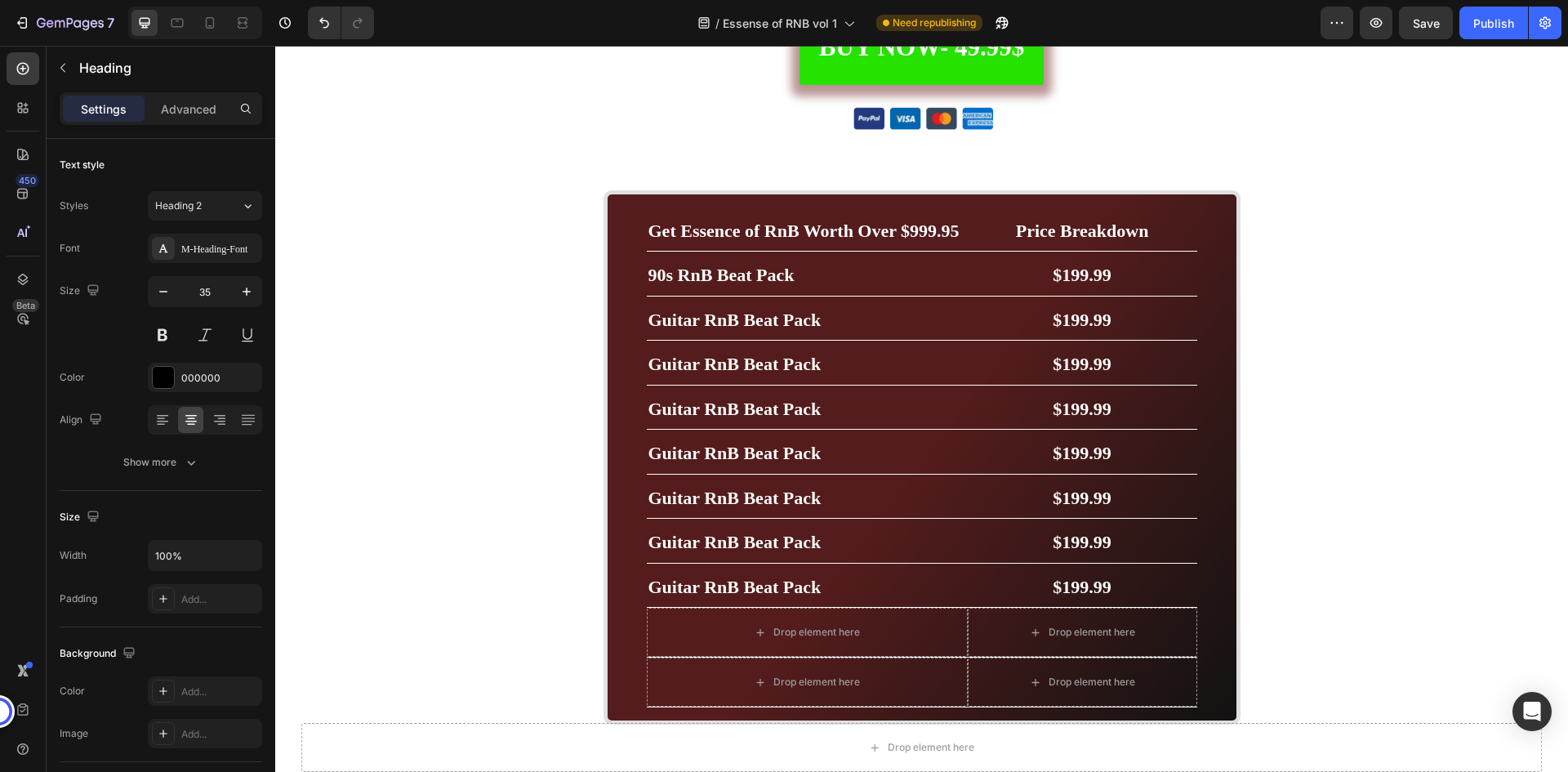
scroll to position [4934, 0]
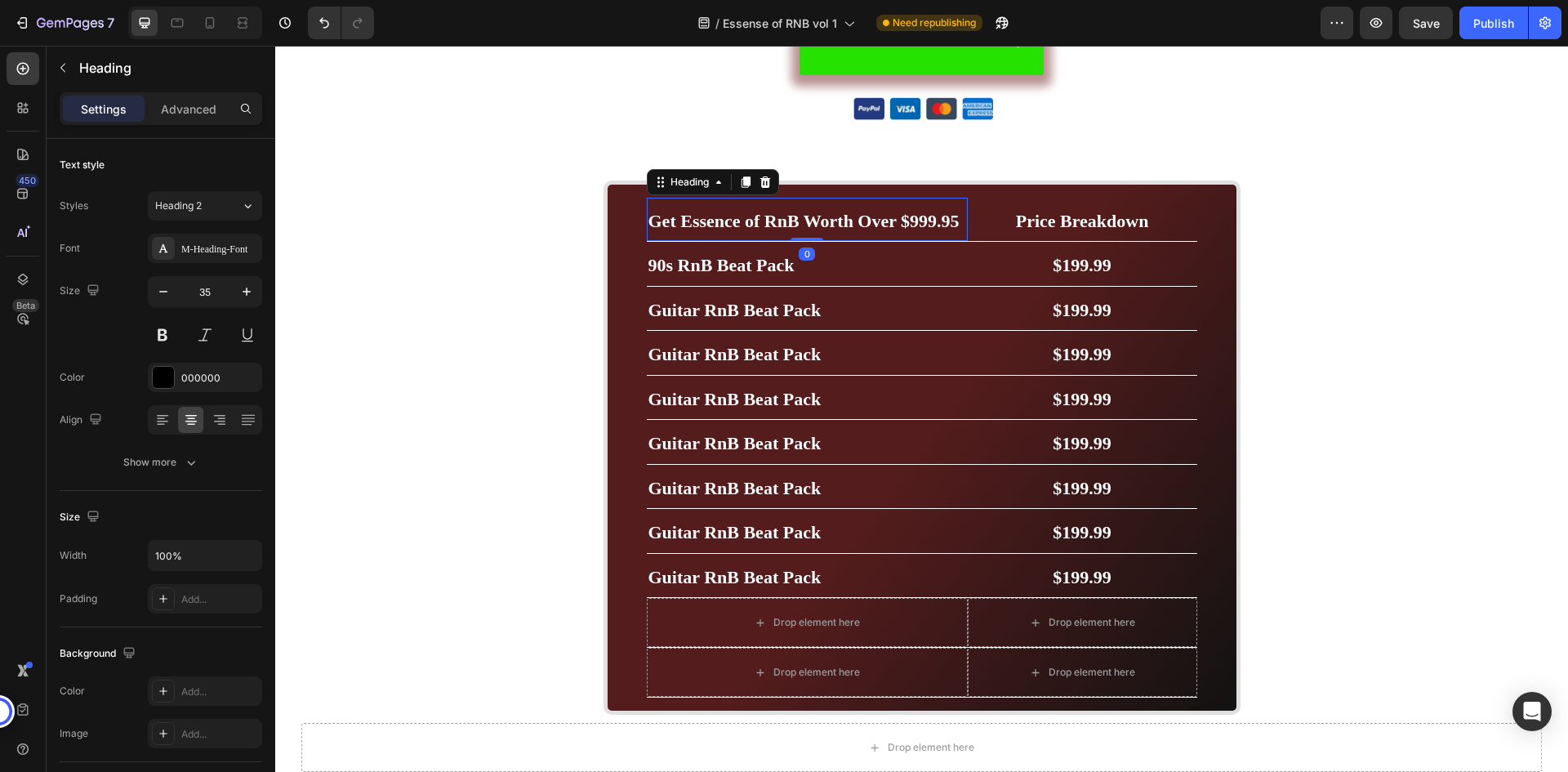
click at [939, 227] on strong "Get Essence of RnB Worth Over $999.95" at bounding box center [805, 221] width 311 height 20
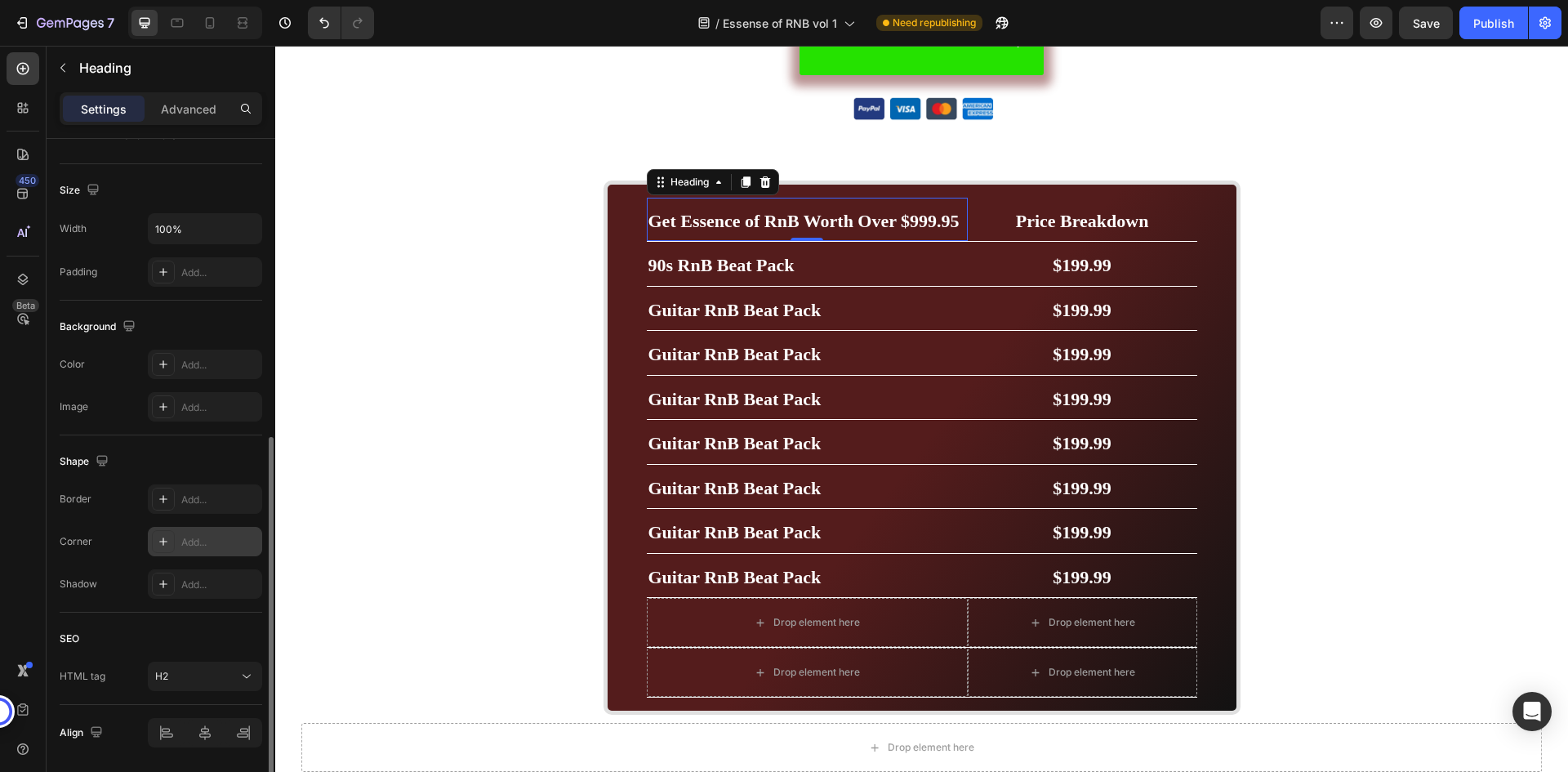
scroll to position [381, 0]
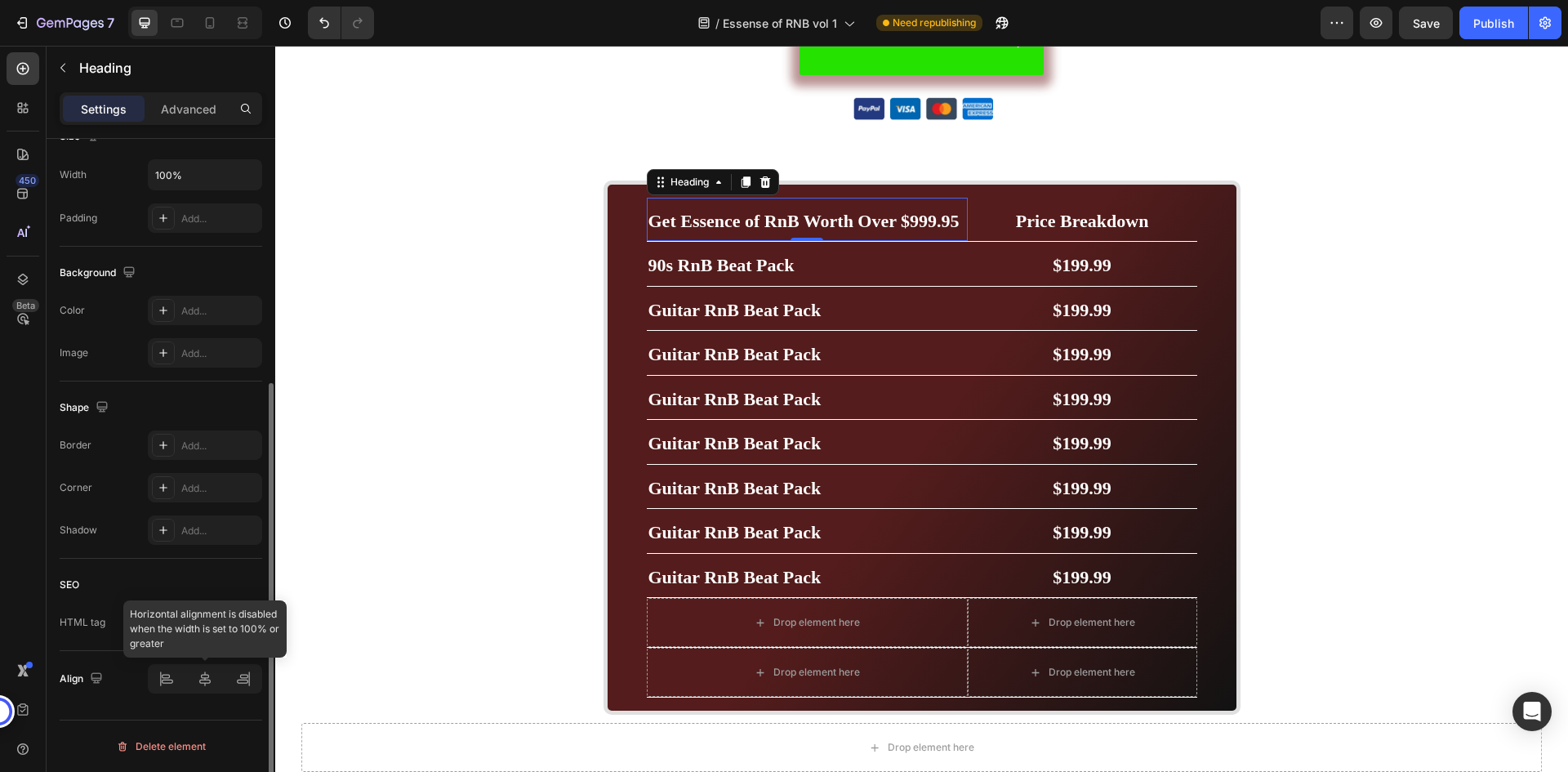
click at [205, 681] on div at bounding box center [205, 678] width 115 height 29
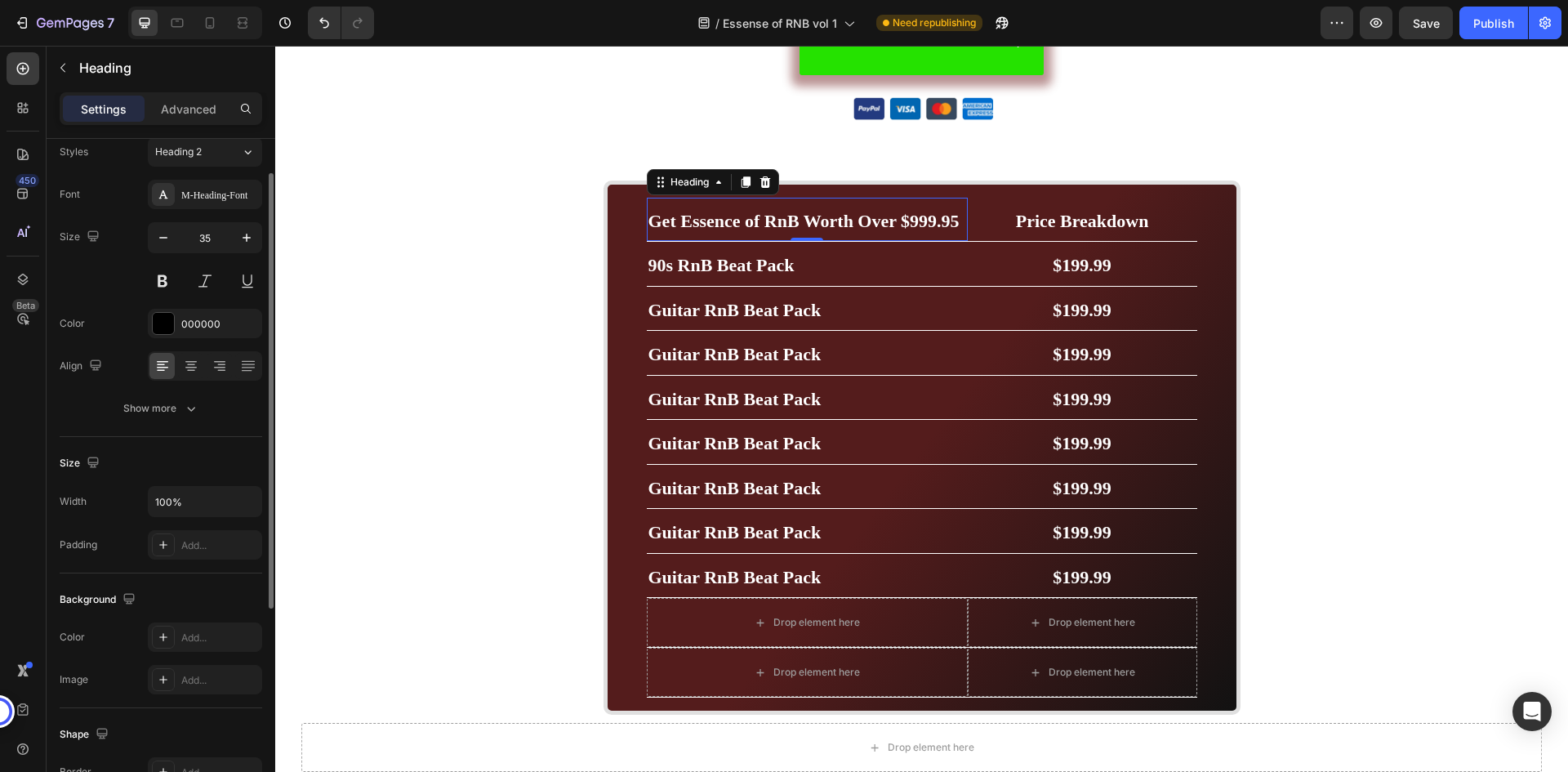
scroll to position [0, 0]
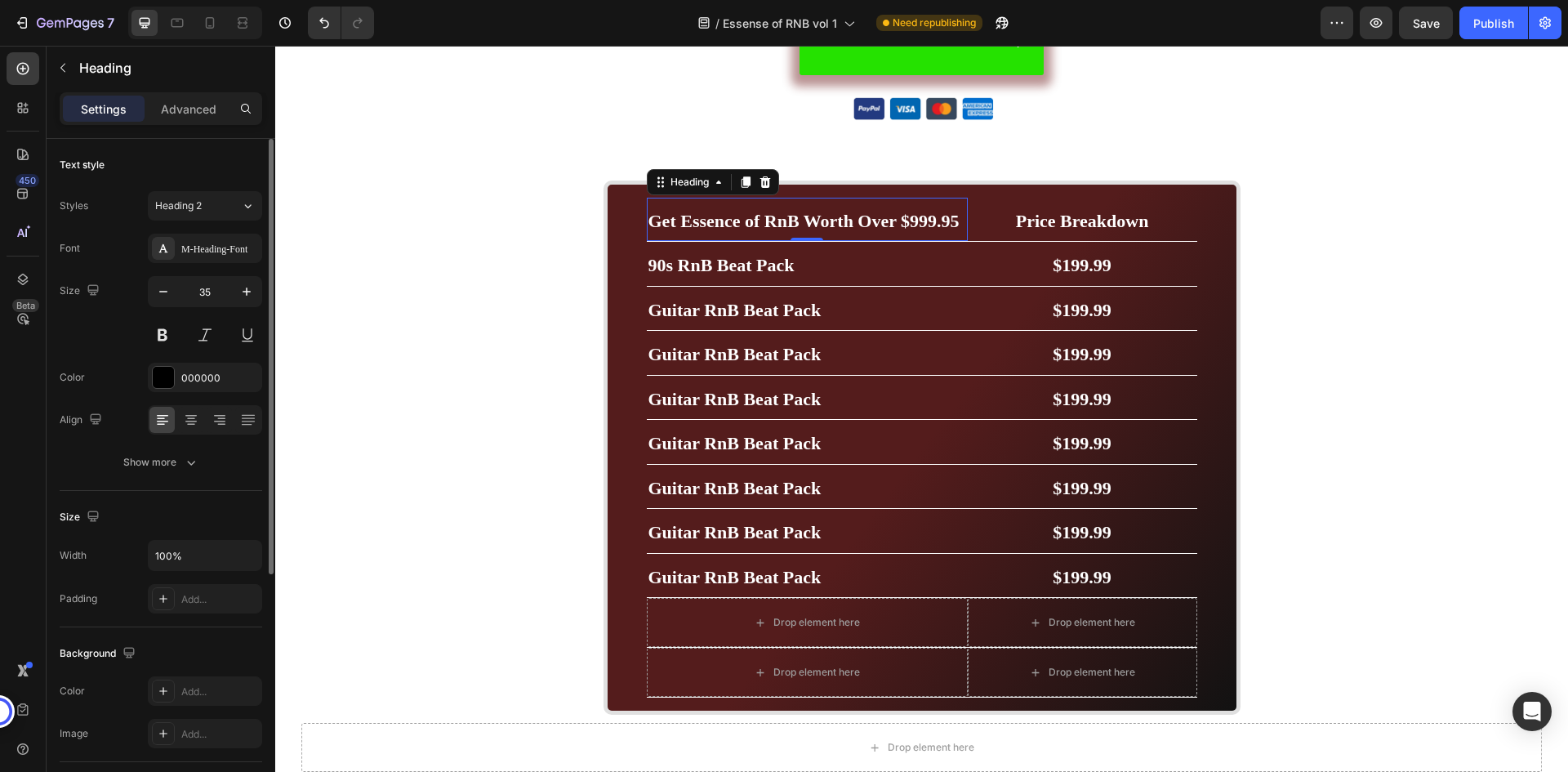
click at [196, 178] on div "Text style" at bounding box center [161, 164] width 203 height 26
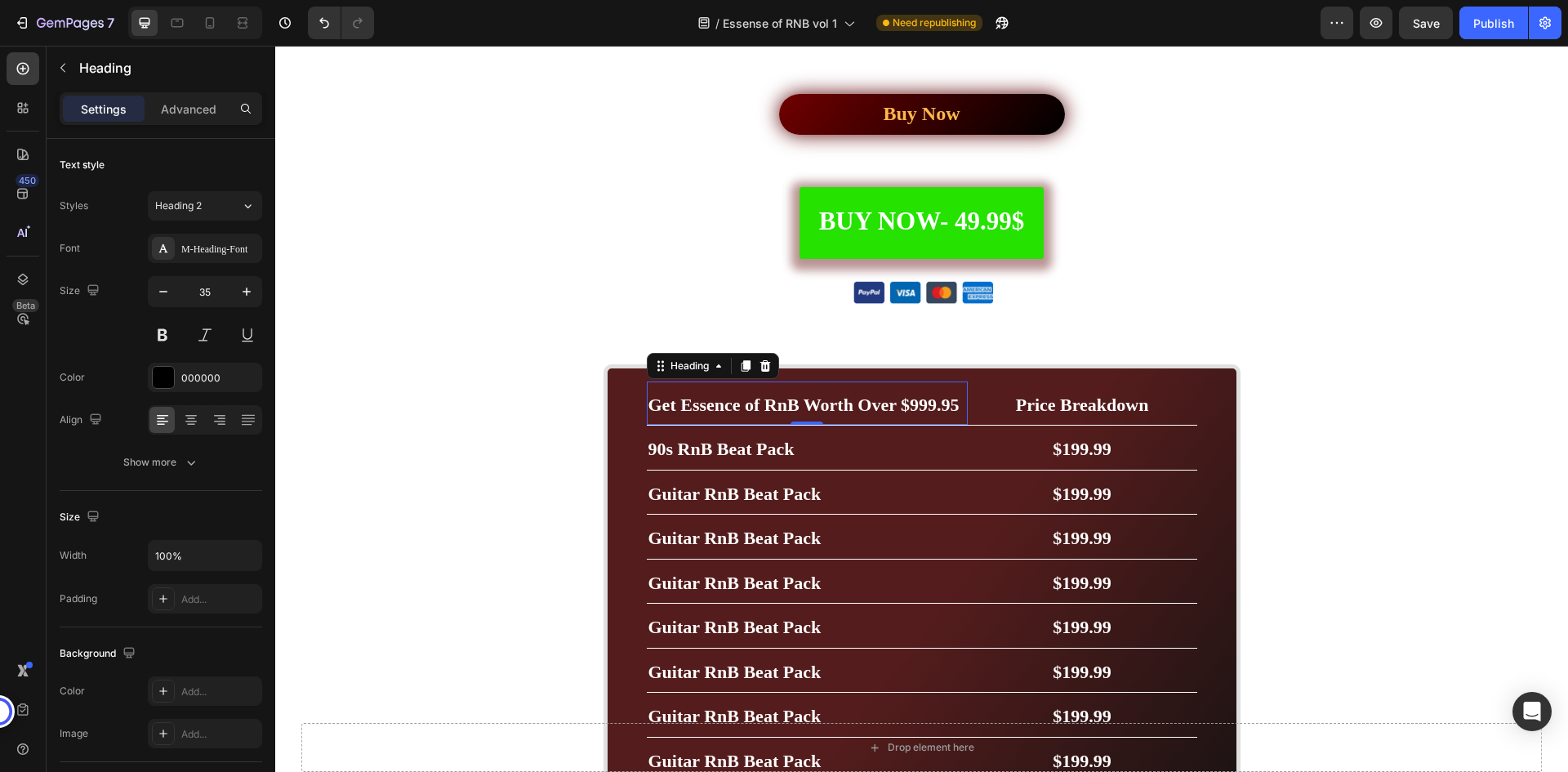
scroll to position [4771, 0]
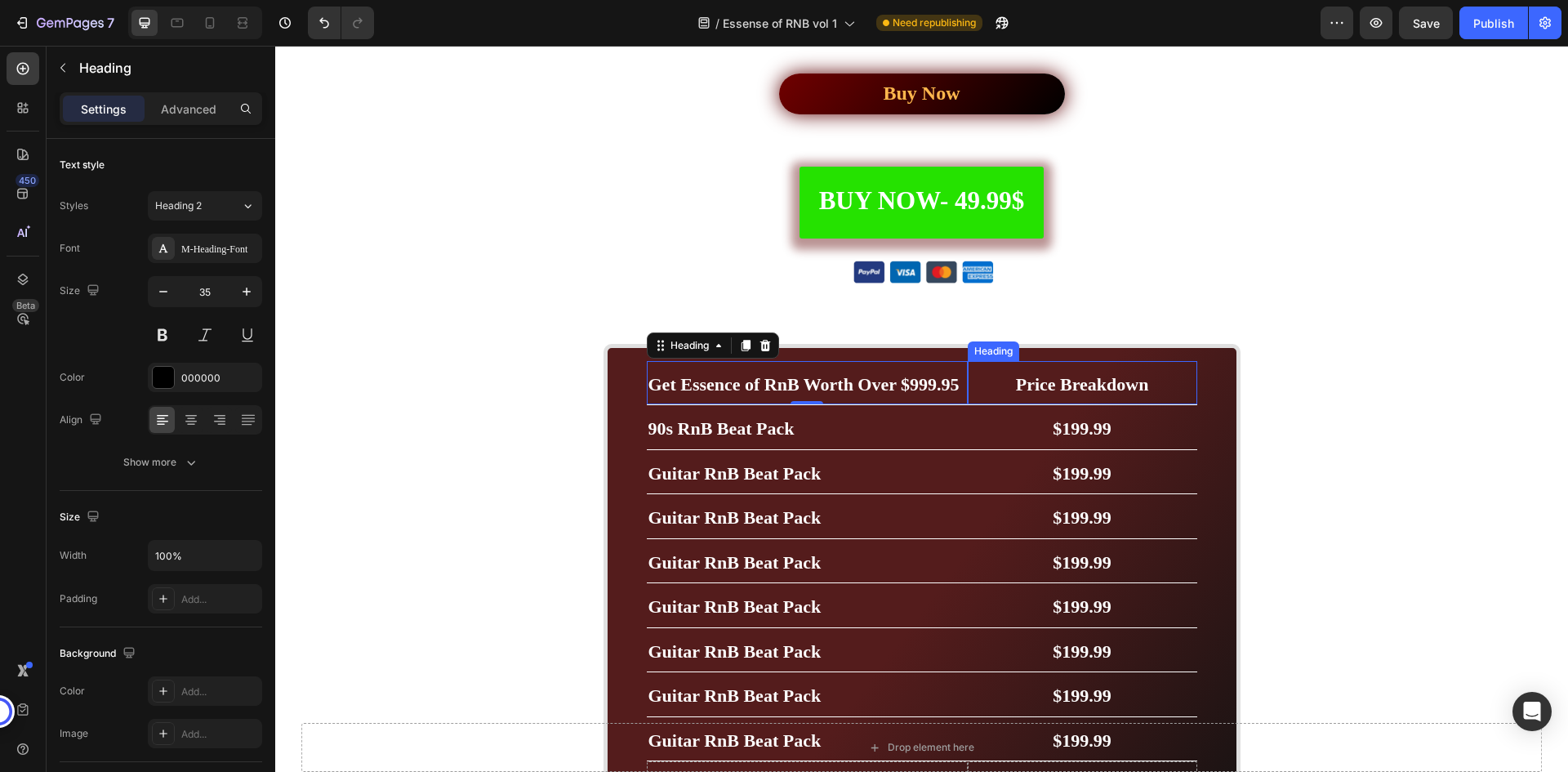
click at [1067, 377] on span "Price Breakdown" at bounding box center [1082, 384] width 133 height 20
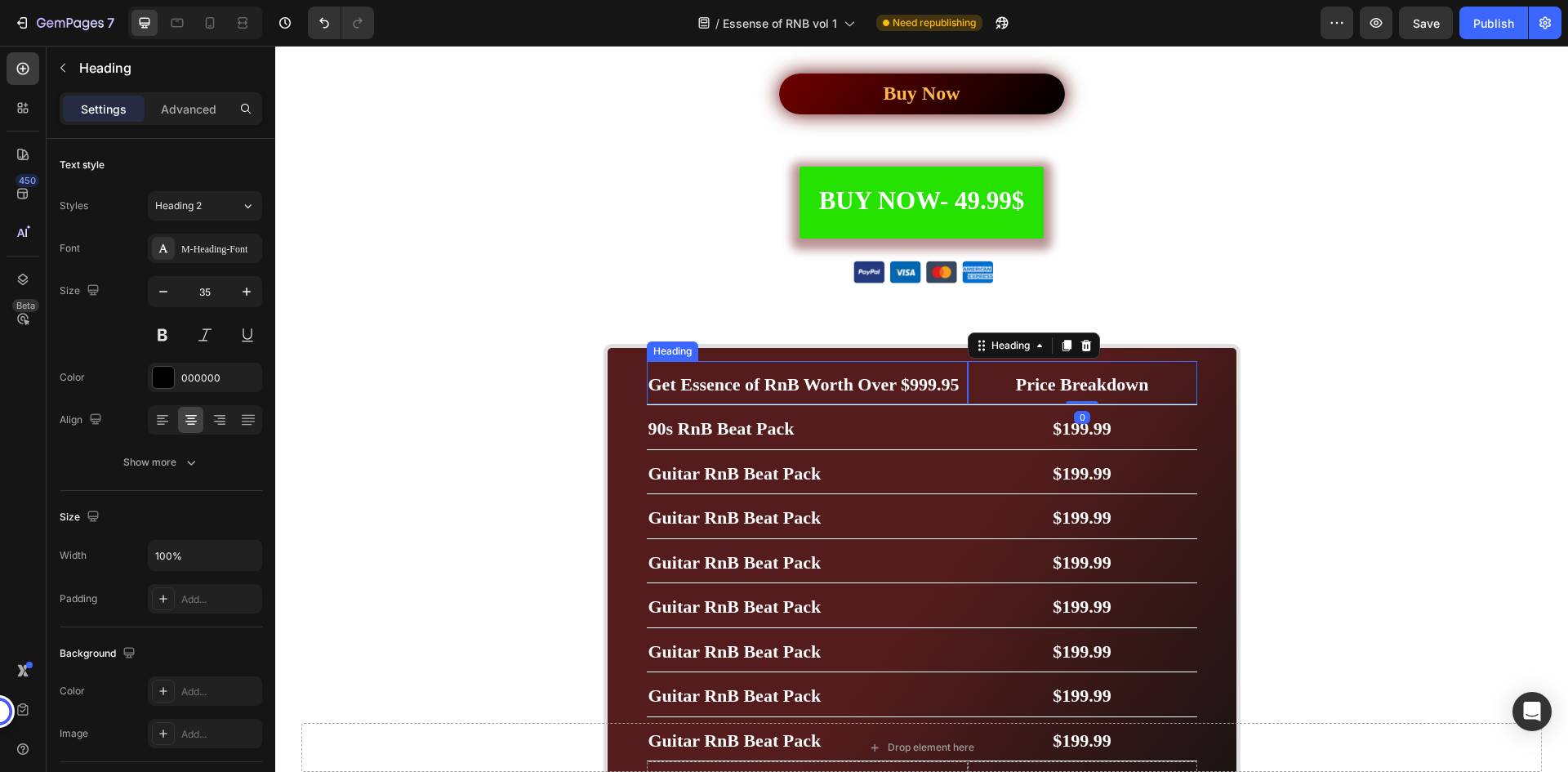
click at [907, 383] on strong "Get Essence of RnB Worth Over $999.95" at bounding box center [805, 384] width 311 height 20
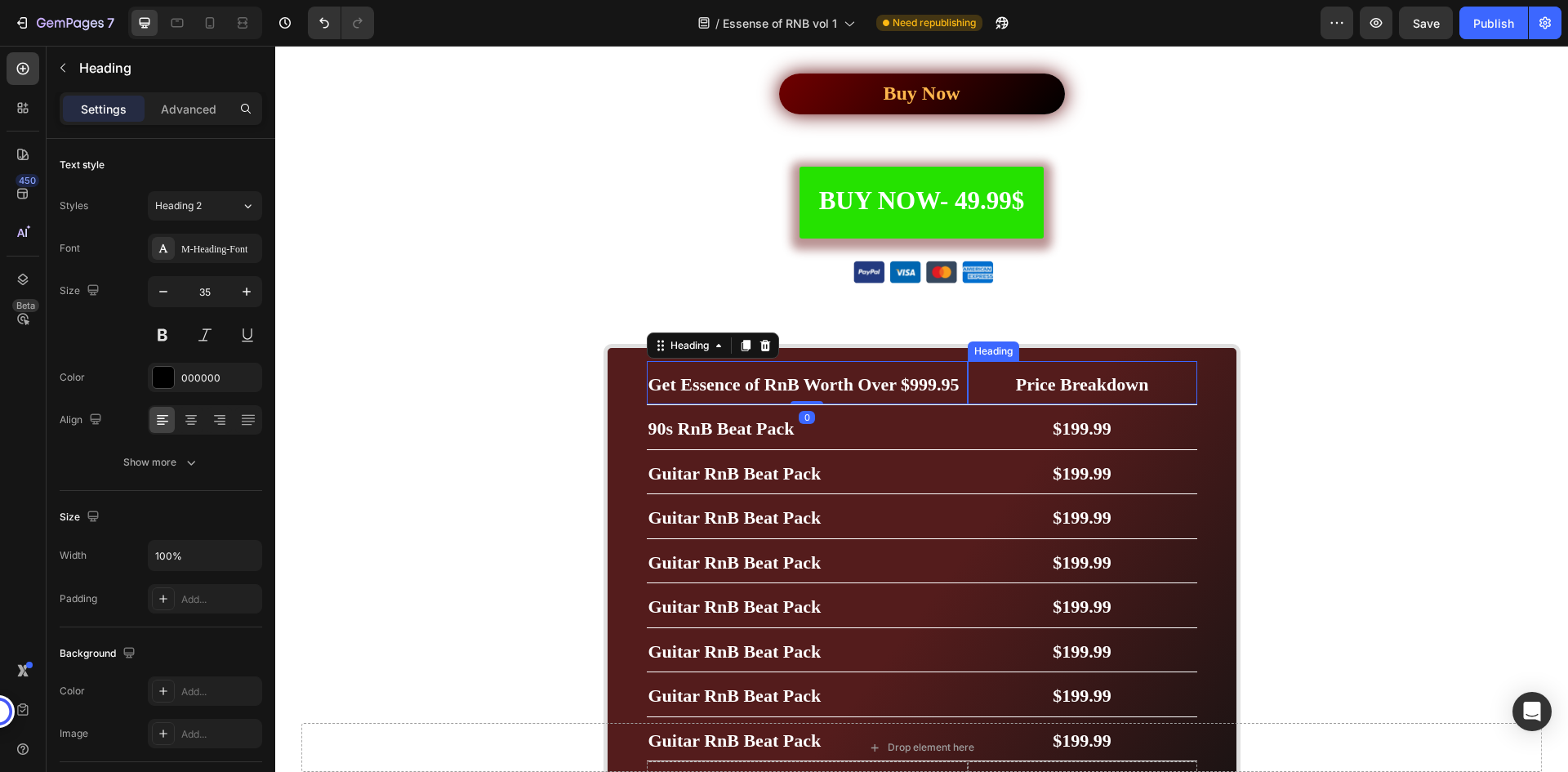
click at [1082, 384] on span "Price Breakdown" at bounding box center [1082, 384] width 133 height 20
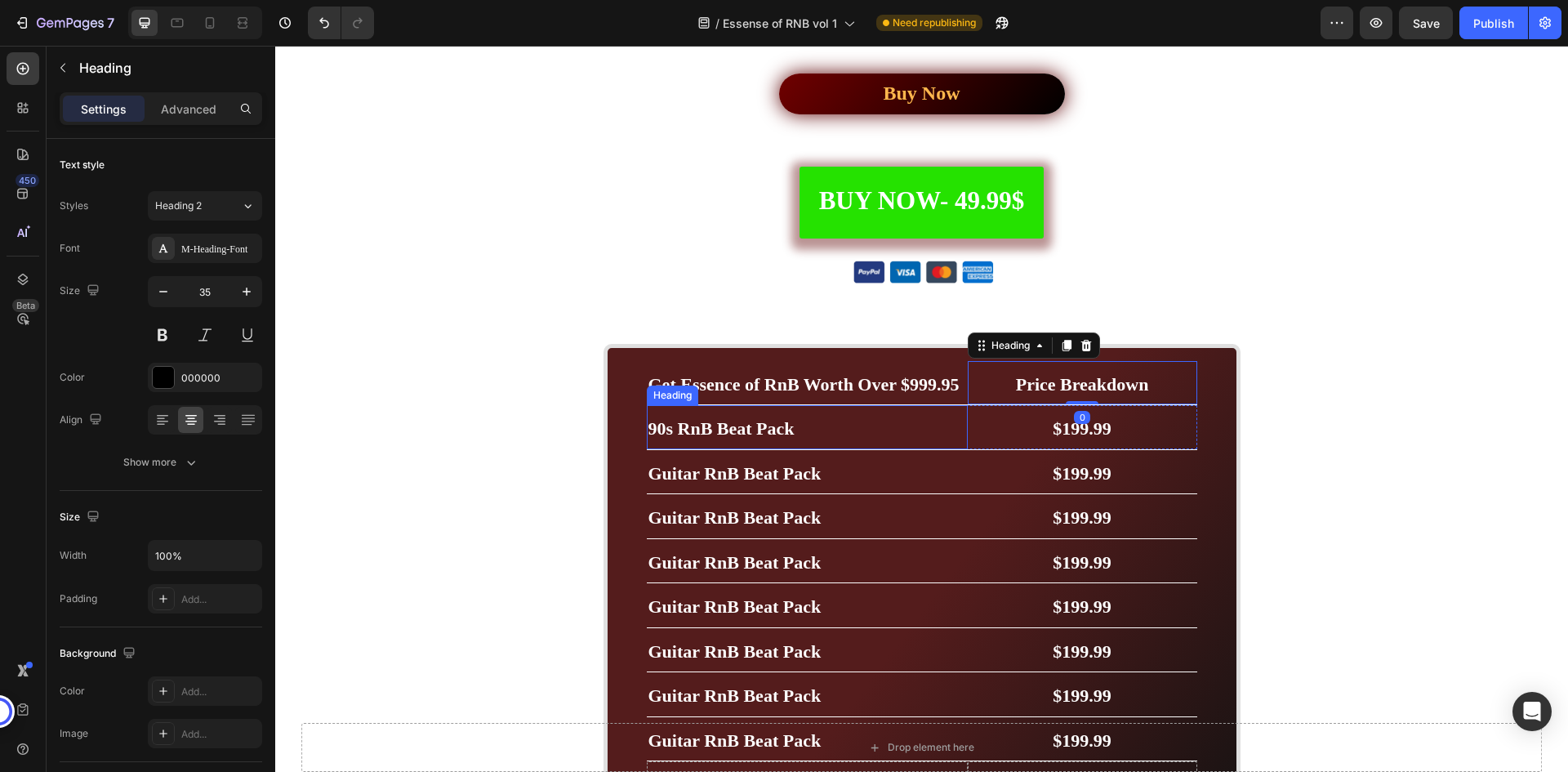
click at [858, 431] on h2 "90s RnB Beat Pack" at bounding box center [807, 427] width 321 height 44
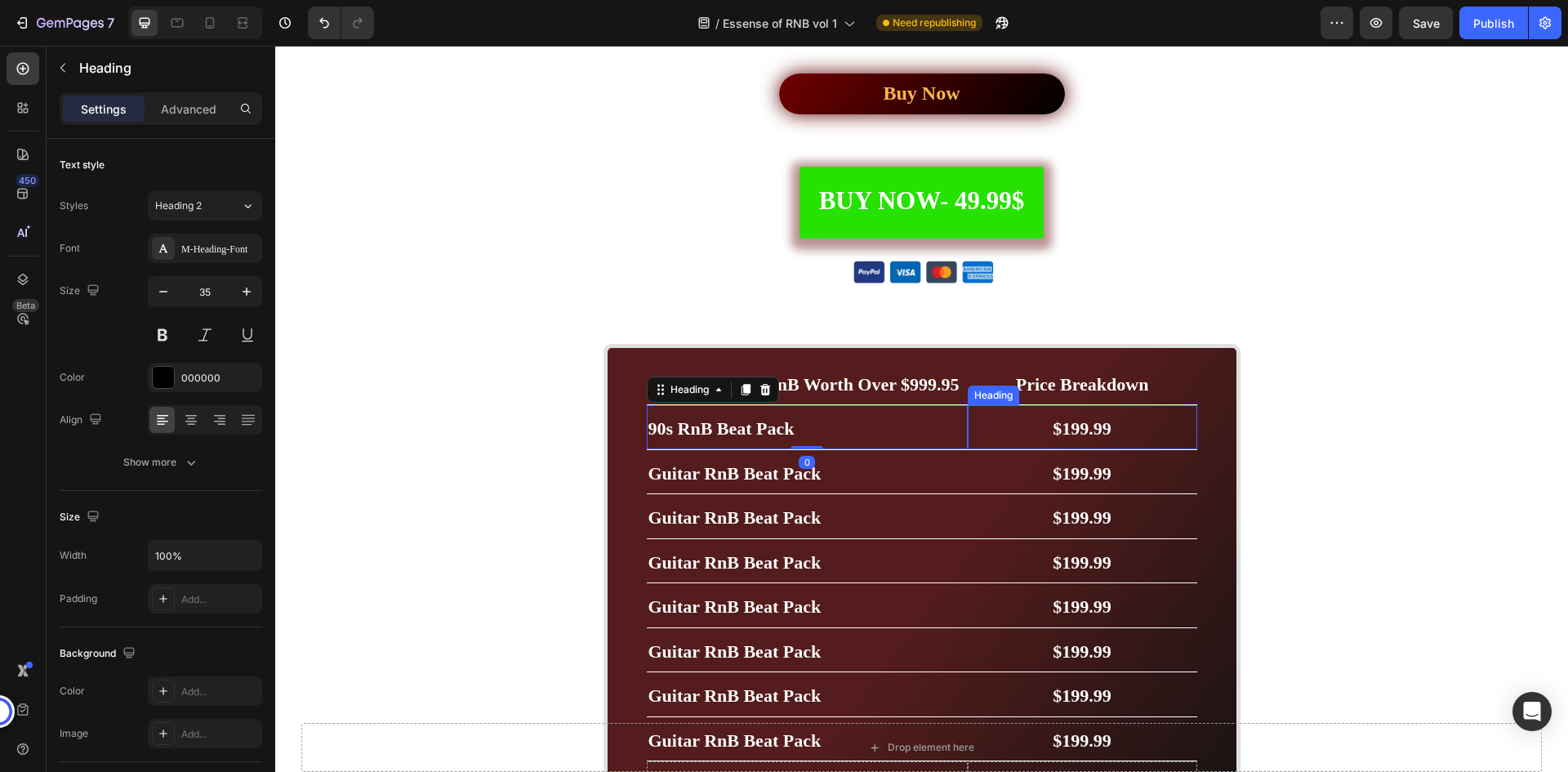
click at [1091, 436] on span "$199.99" at bounding box center [1082, 429] width 59 height 20
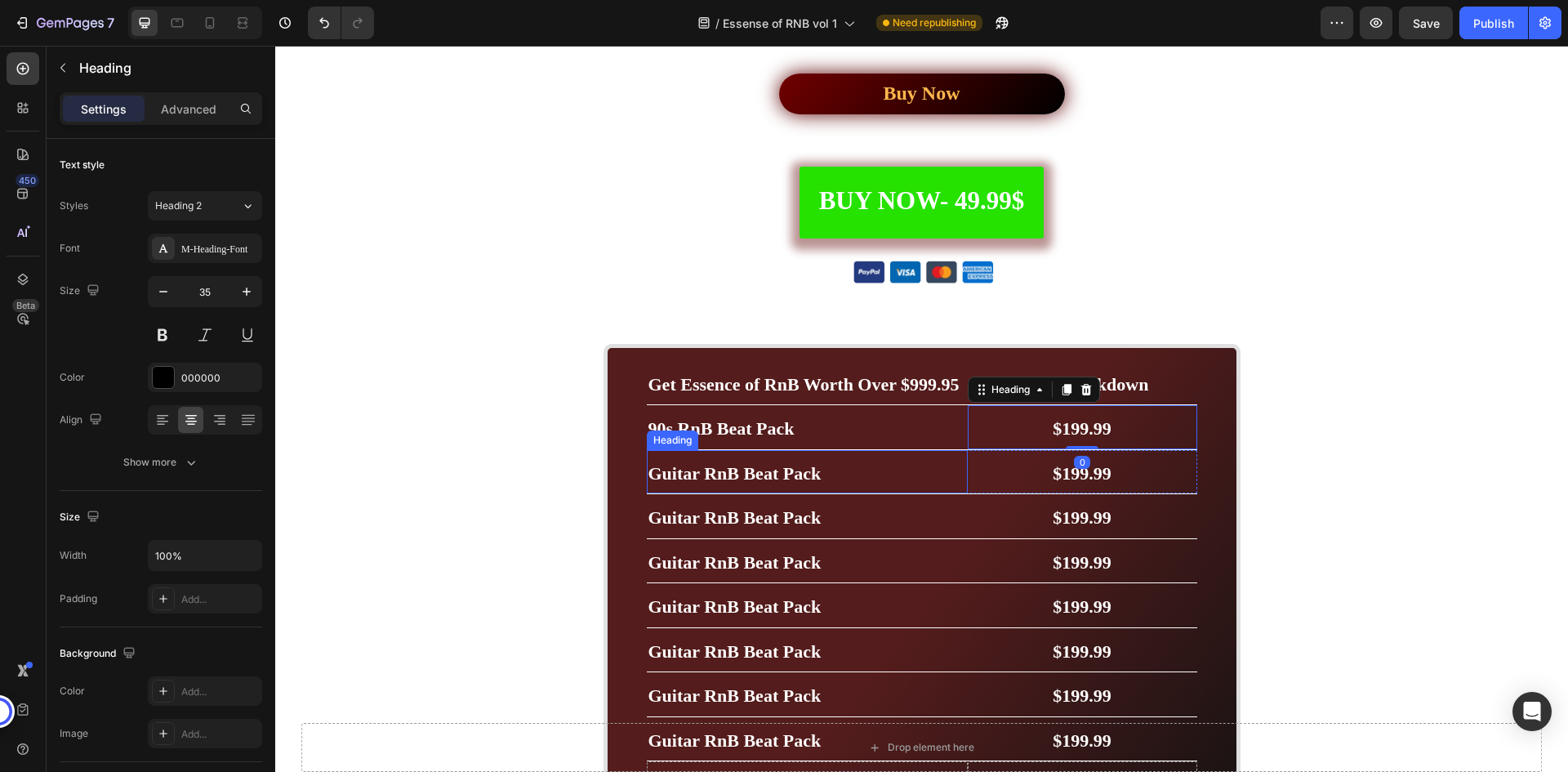
click at [906, 476] on h2 "Guitar RnB Beat Pack" at bounding box center [807, 472] width 321 height 44
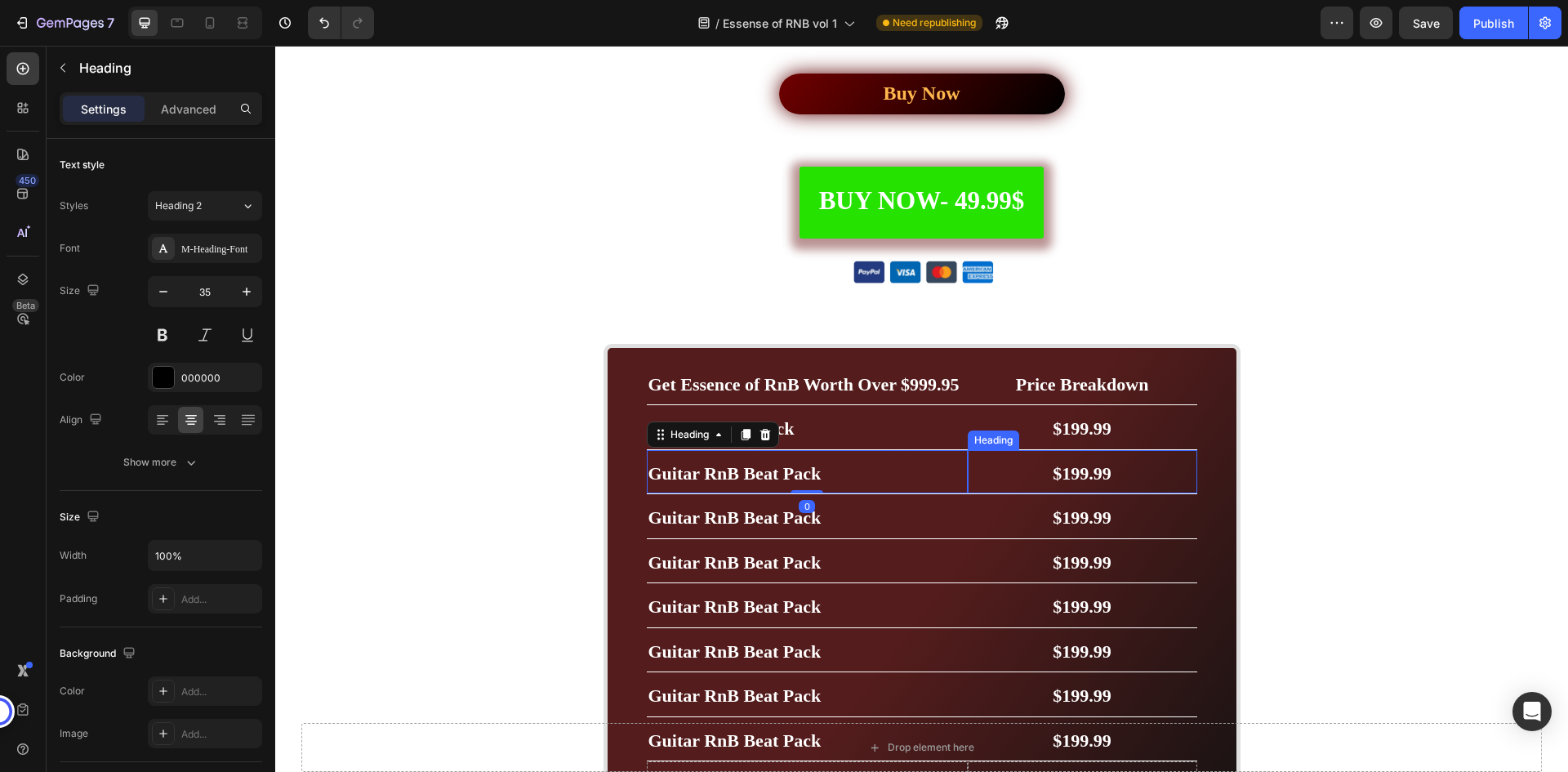
click at [1060, 475] on span "$199.99" at bounding box center [1082, 473] width 59 height 20
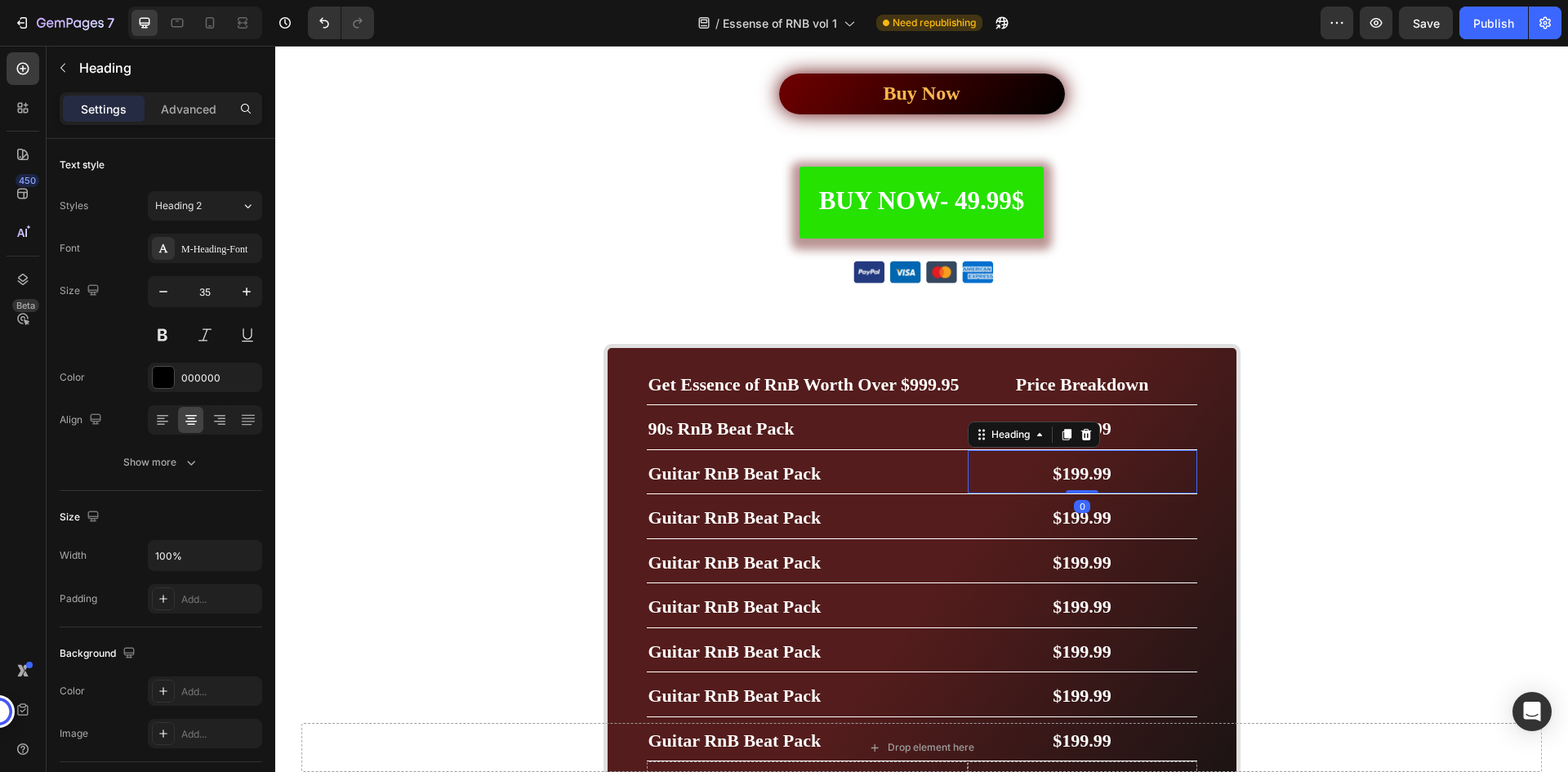
click at [1030, 512] on h2 "$199.99" at bounding box center [1082, 516] width 229 height 44
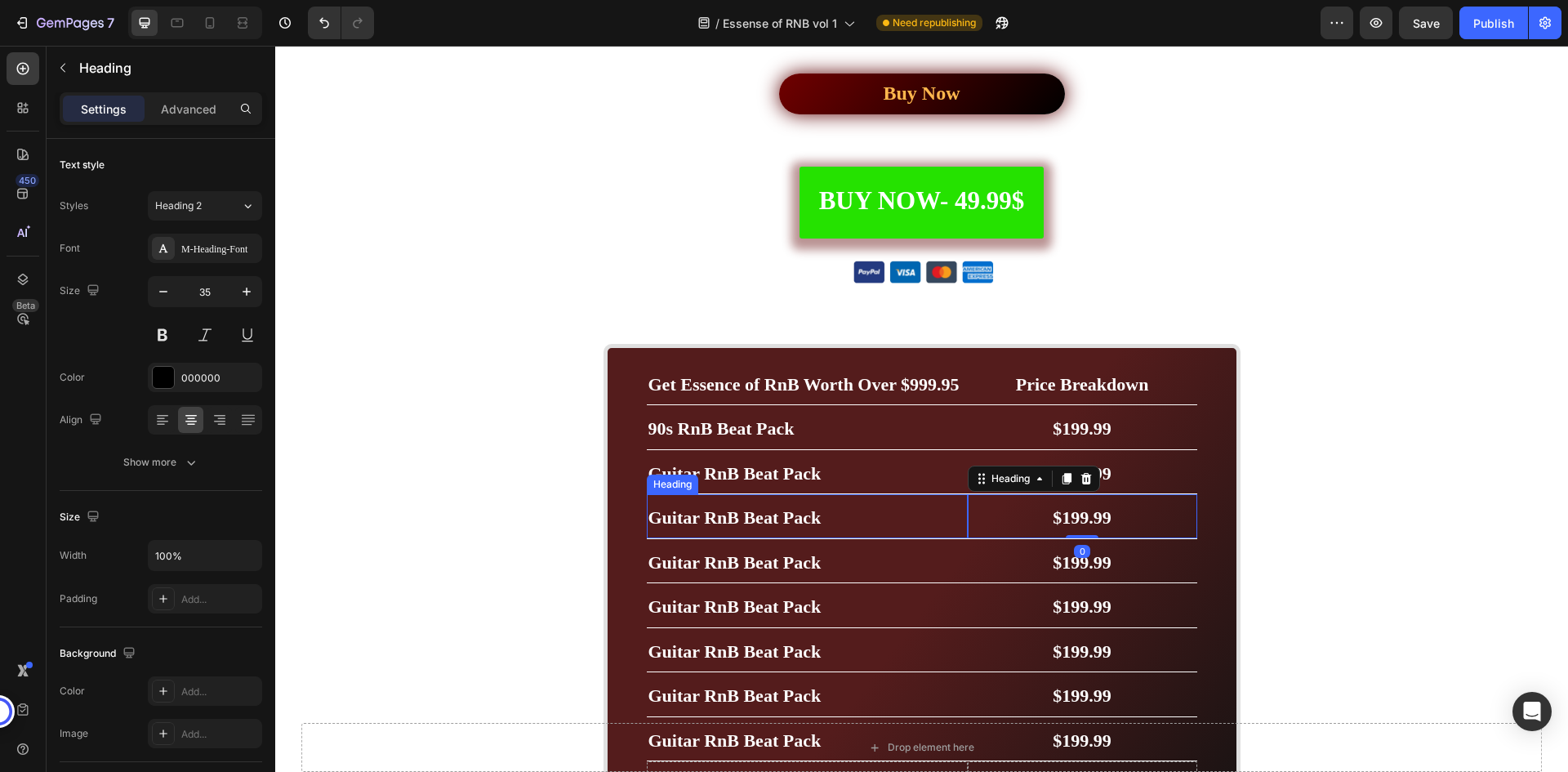
click at [888, 517] on h2 "Guitar RnB Beat Pack" at bounding box center [807, 516] width 321 height 44
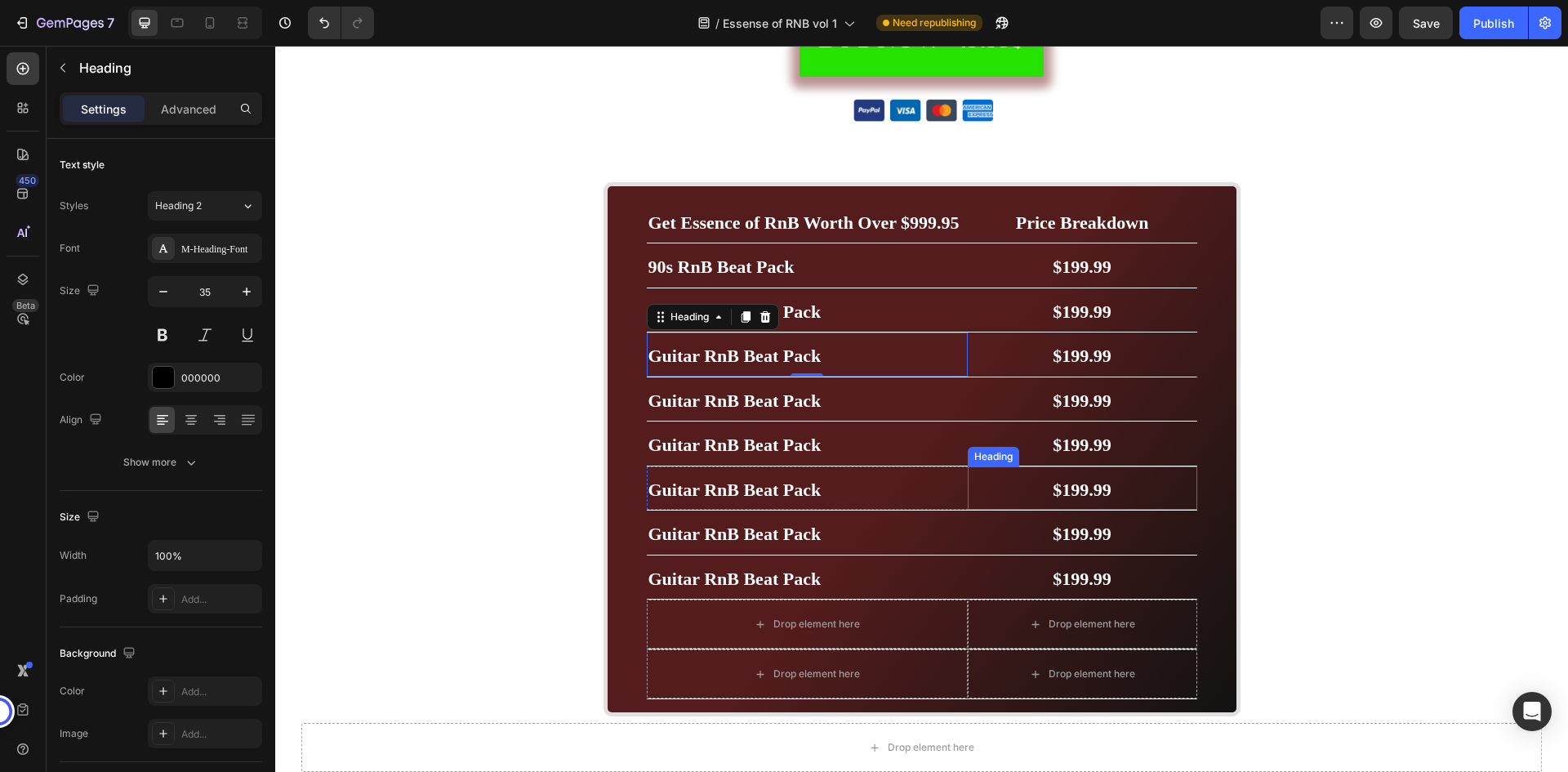
scroll to position [5016, 0]
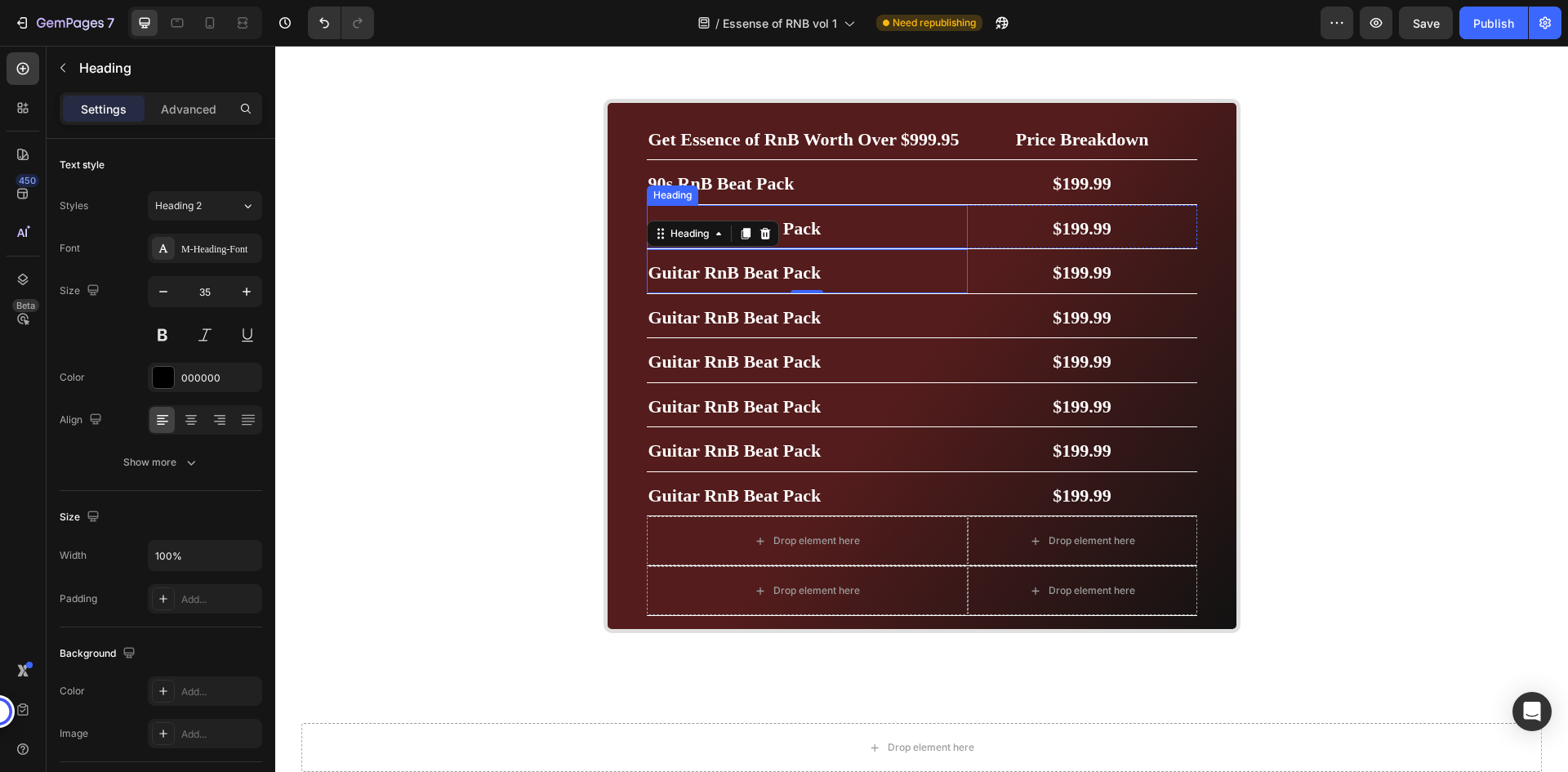
click at [835, 219] on h2 "Guitar RnB Beat Pack" at bounding box center [807, 227] width 321 height 44
click at [909, 280] on h2 "Guitar RnB Beat Pack" at bounding box center [807, 271] width 321 height 44
click at [831, 277] on h2 "Guitar RnB Beat Pack" at bounding box center [807, 271] width 321 height 44
click at [831, 277] on p "Guitar RnB Beat Pack" at bounding box center [808, 271] width 318 height 41
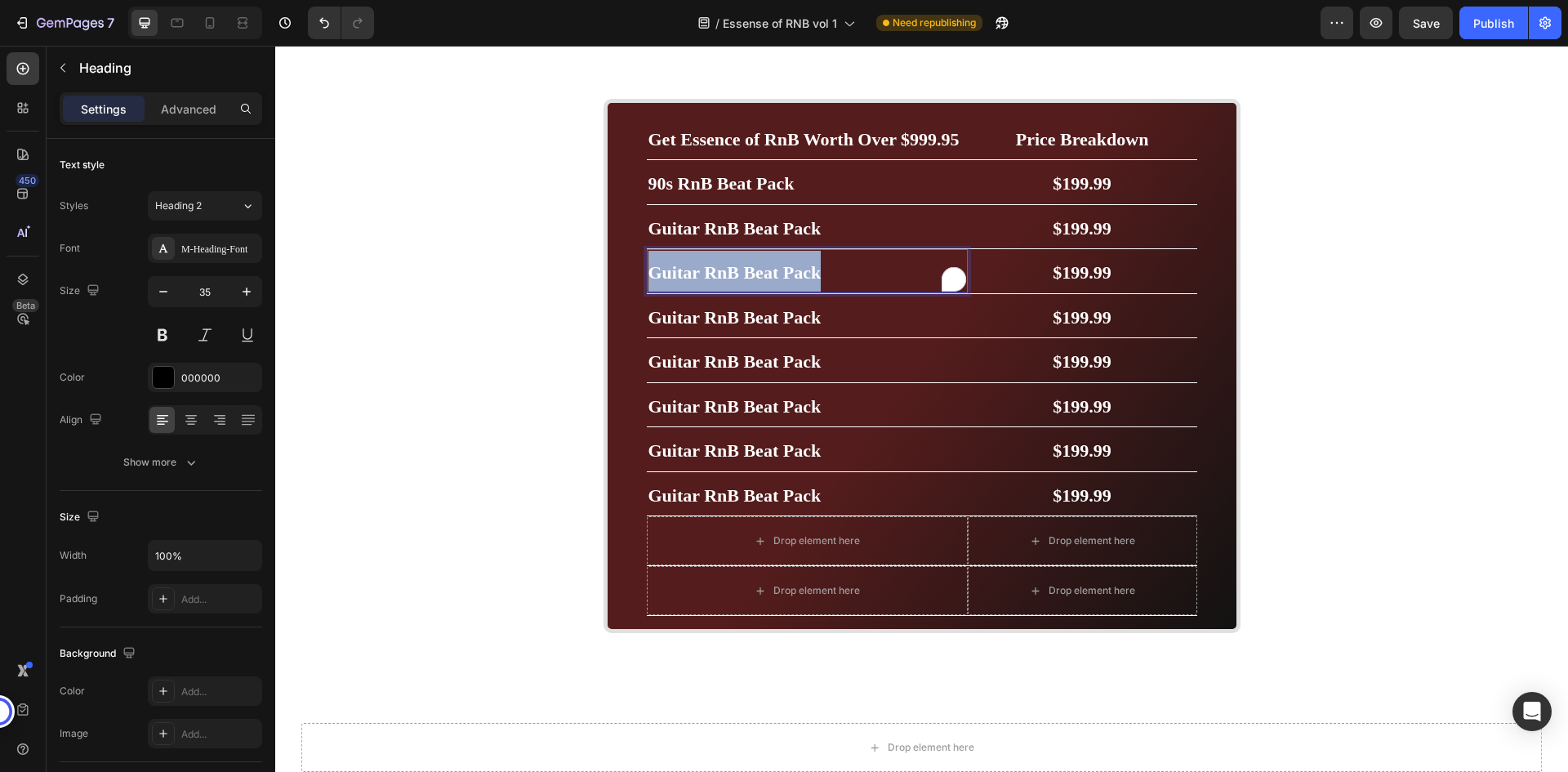
click at [831, 277] on p "Guitar RnB Beat Pack" at bounding box center [808, 271] width 318 height 41
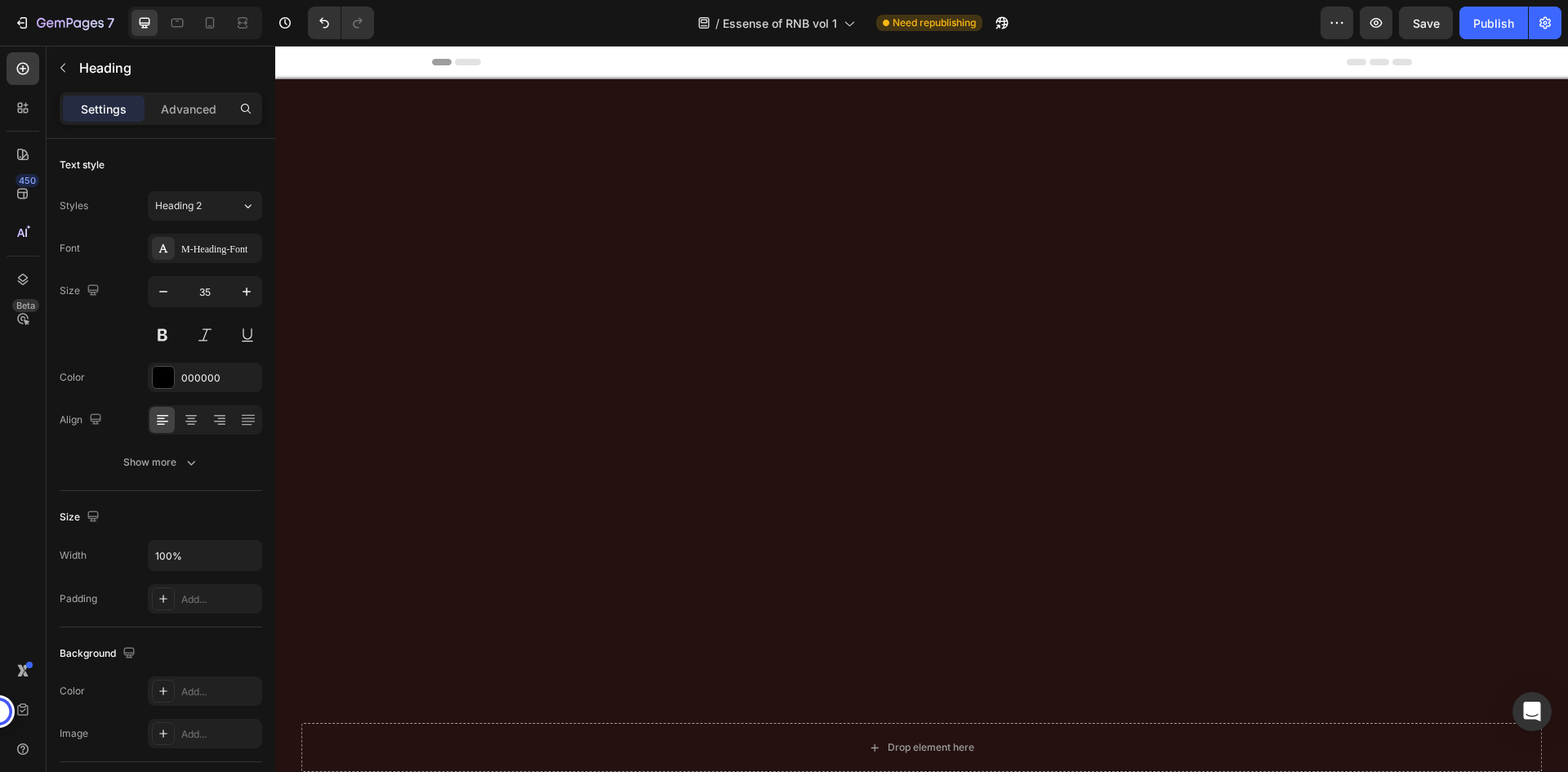
scroll to position [5016, 0]
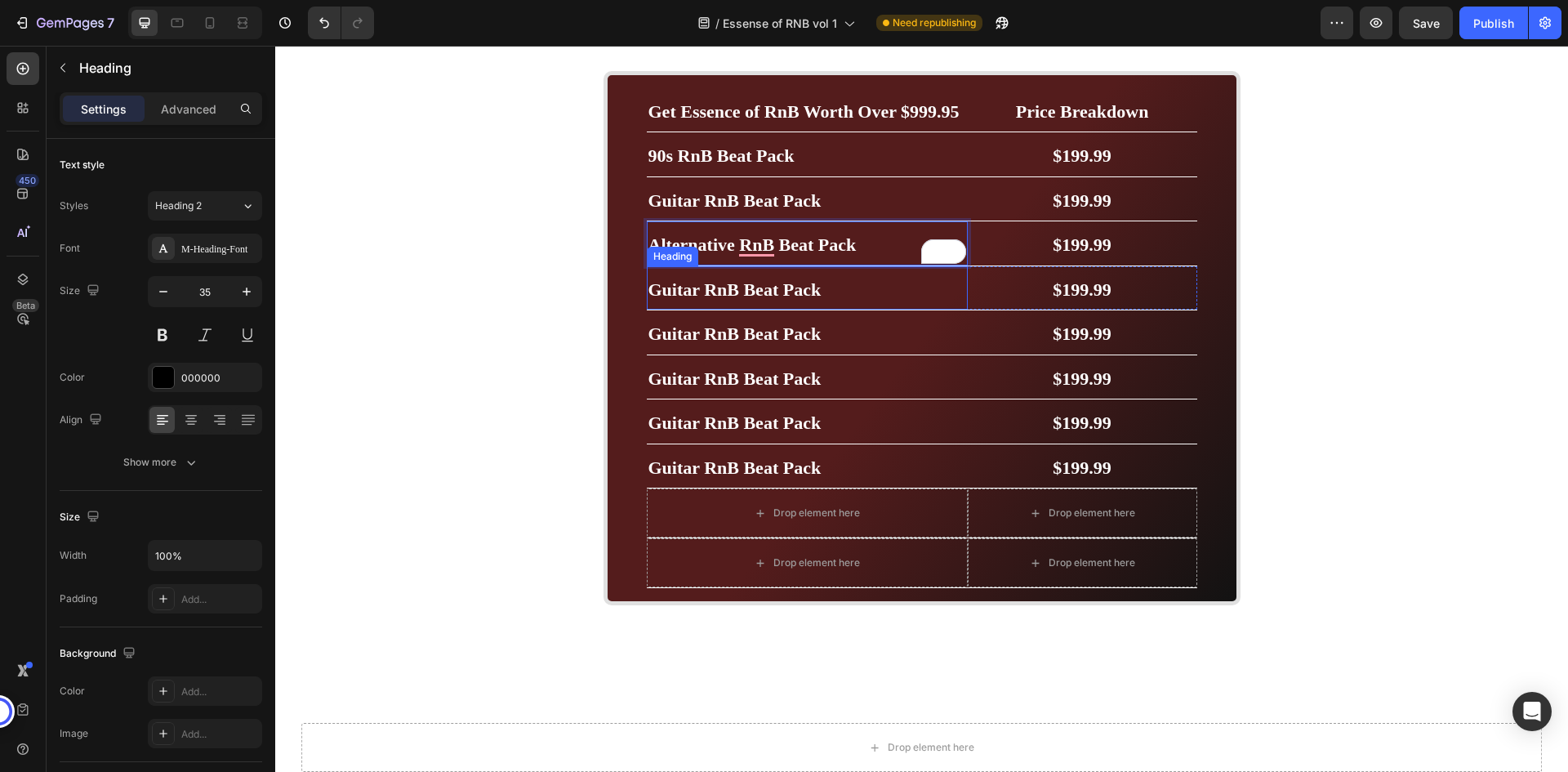
click at [790, 300] on strong "Guitar RnB Beat Pack" at bounding box center [735, 290] width 173 height 20
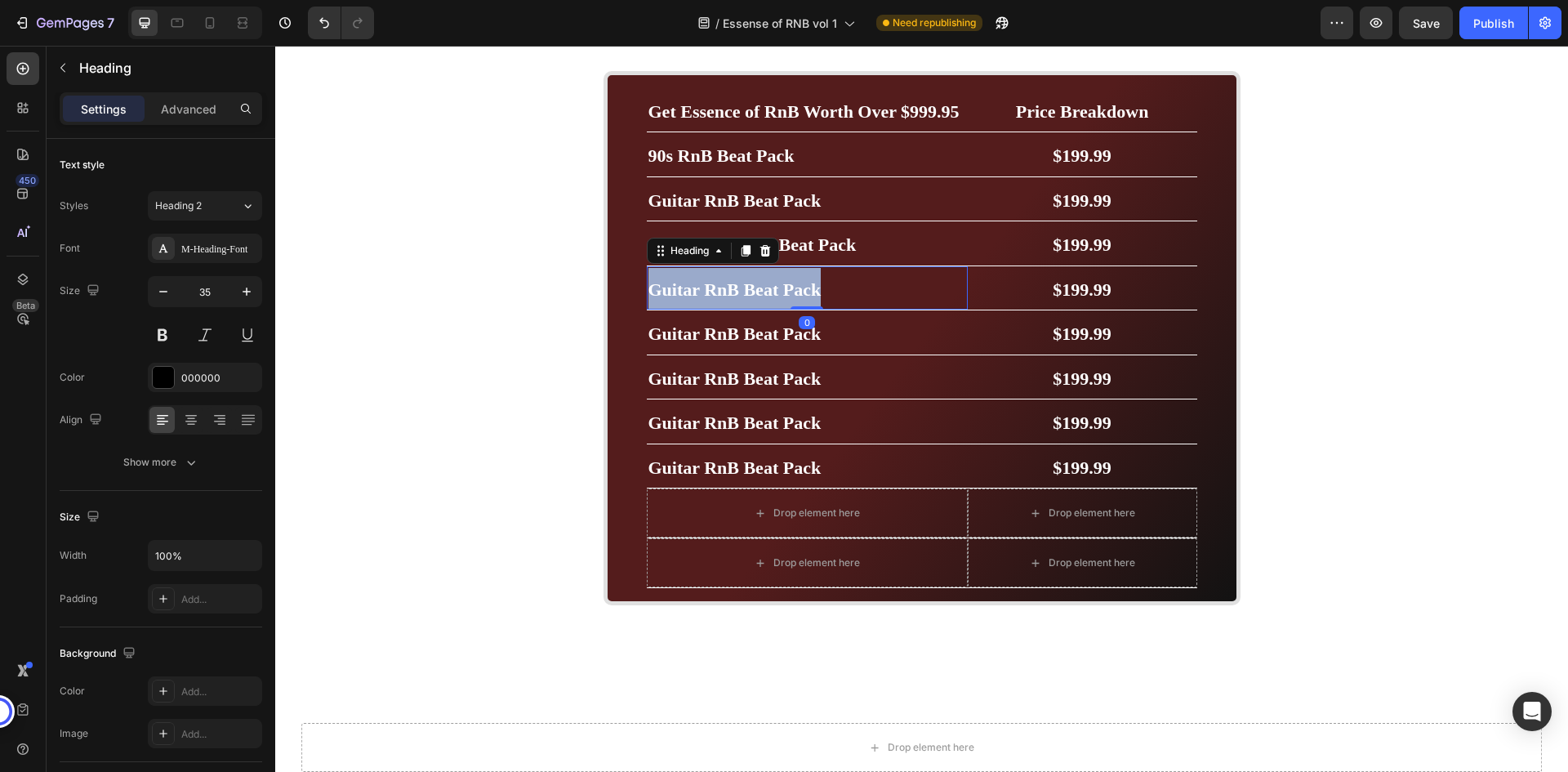
click at [790, 300] on strong "Guitar RnB Beat Pack" at bounding box center [735, 290] width 173 height 20
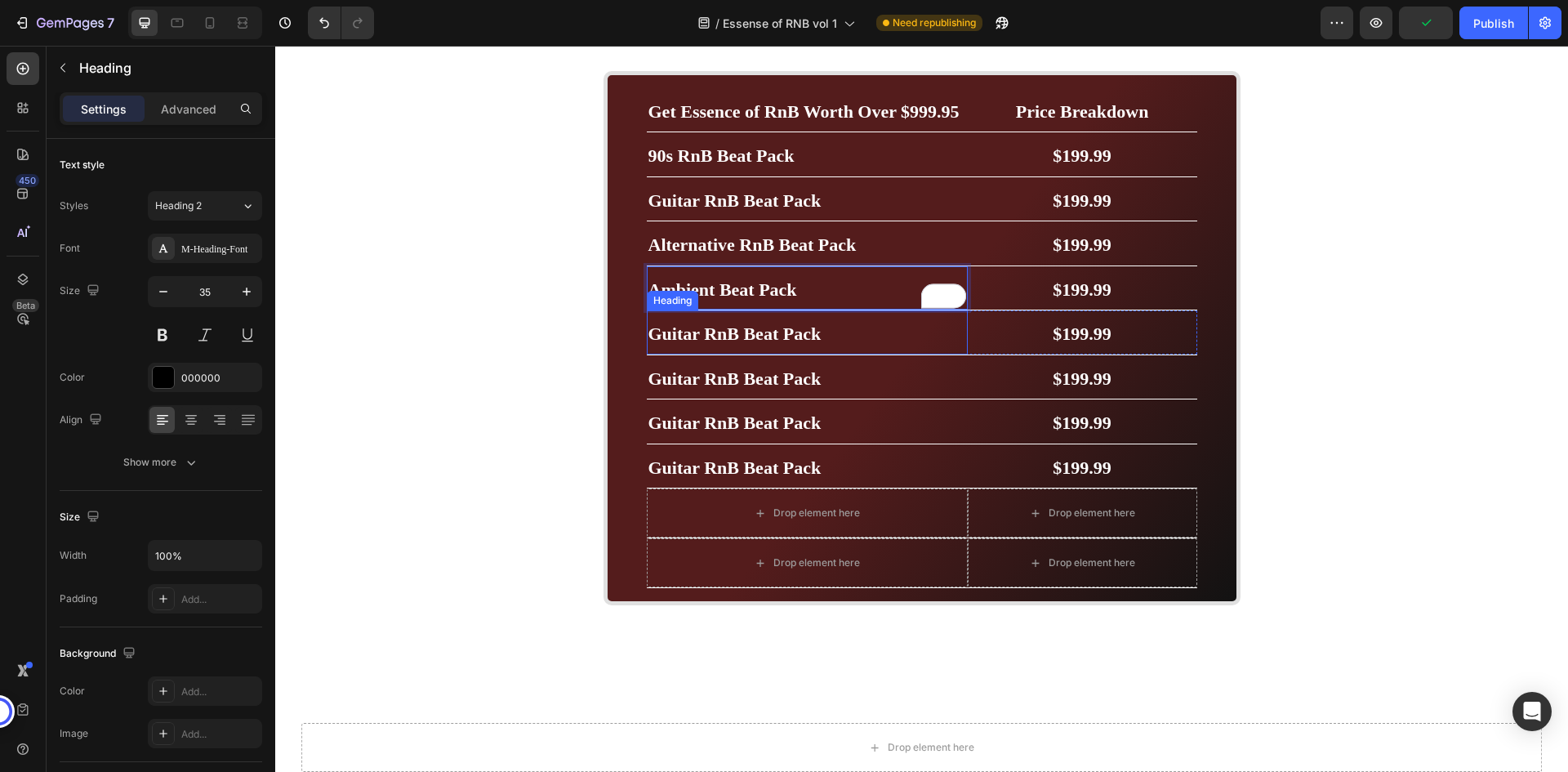
click at [736, 344] on strong "Guitar RnB Beat Pack" at bounding box center [735, 333] width 173 height 20
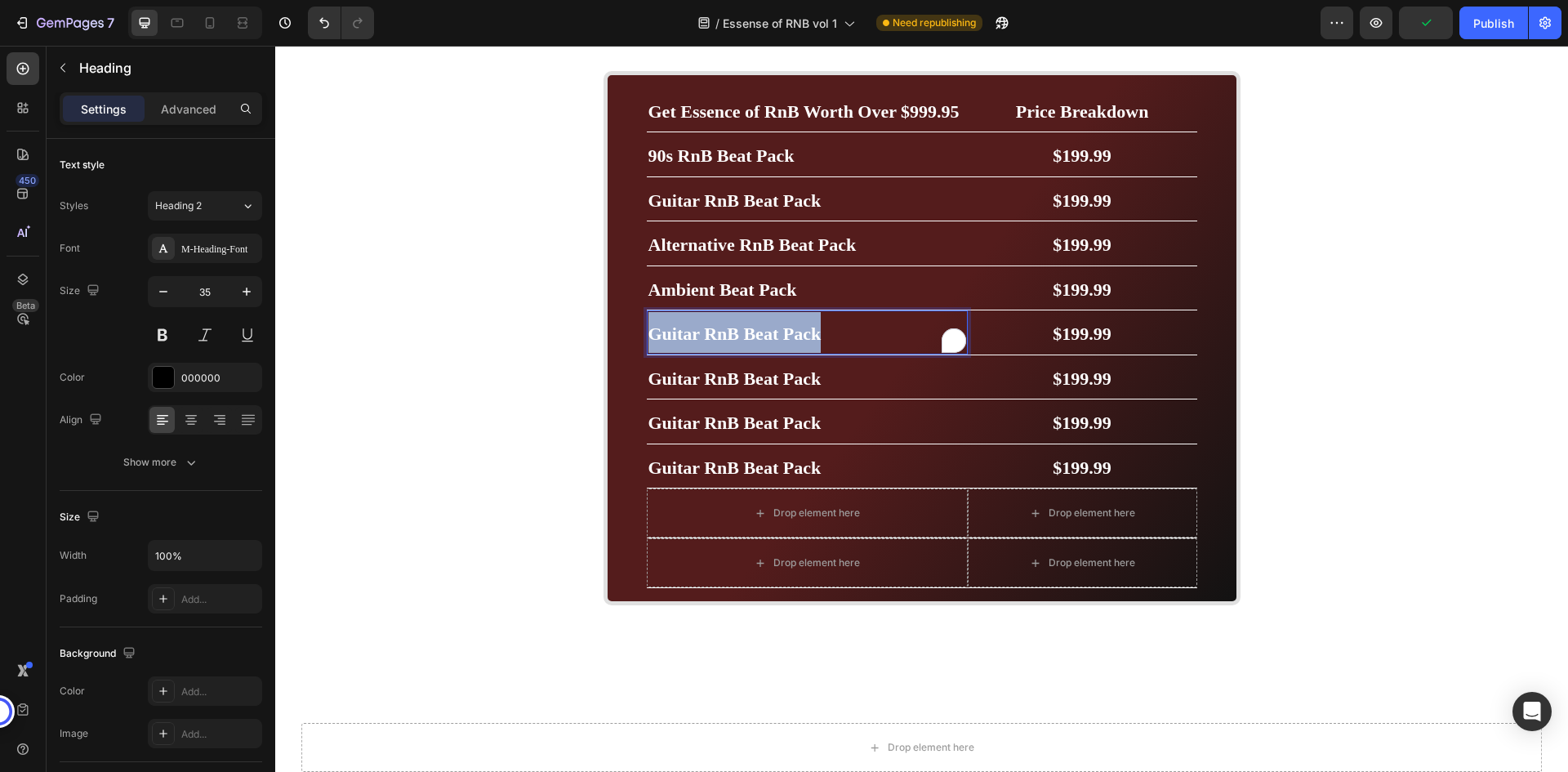
click at [736, 344] on strong "Guitar RnB Beat Pack" at bounding box center [735, 333] width 173 height 20
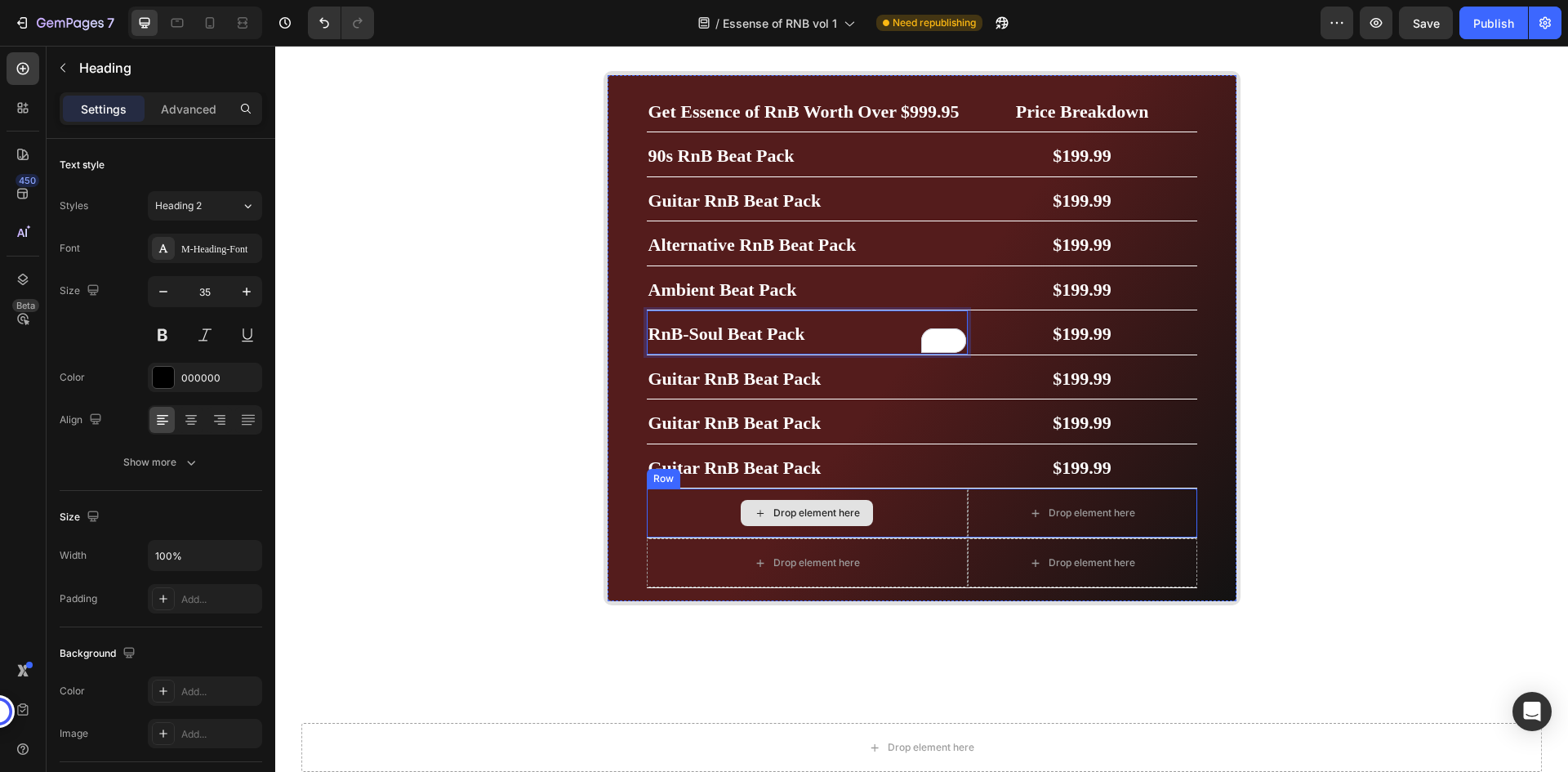
click at [945, 533] on div "Drop element here" at bounding box center [807, 512] width 321 height 49
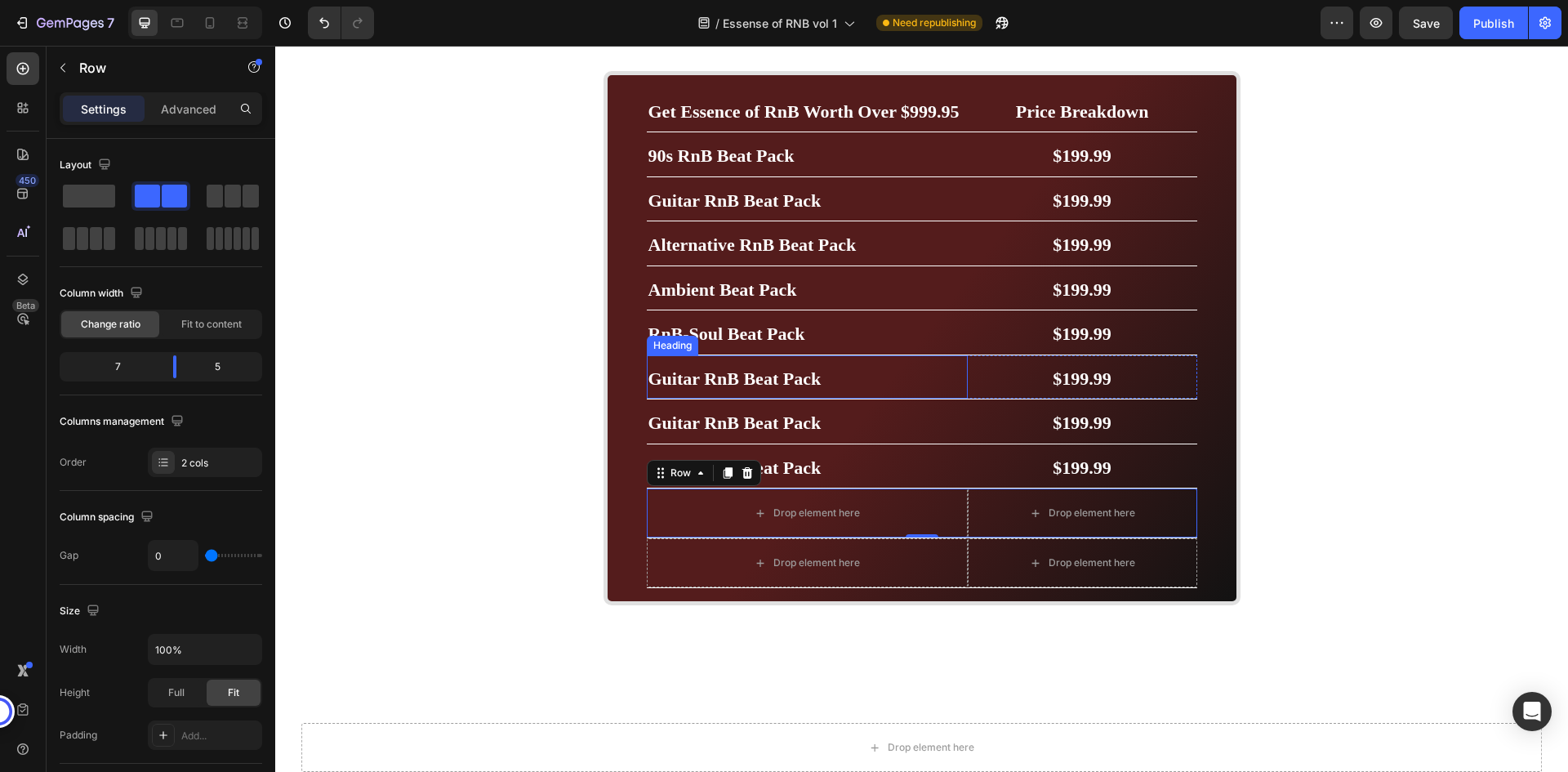
click at [830, 399] on h2 "Guitar RnB Beat Pack" at bounding box center [807, 377] width 321 height 44
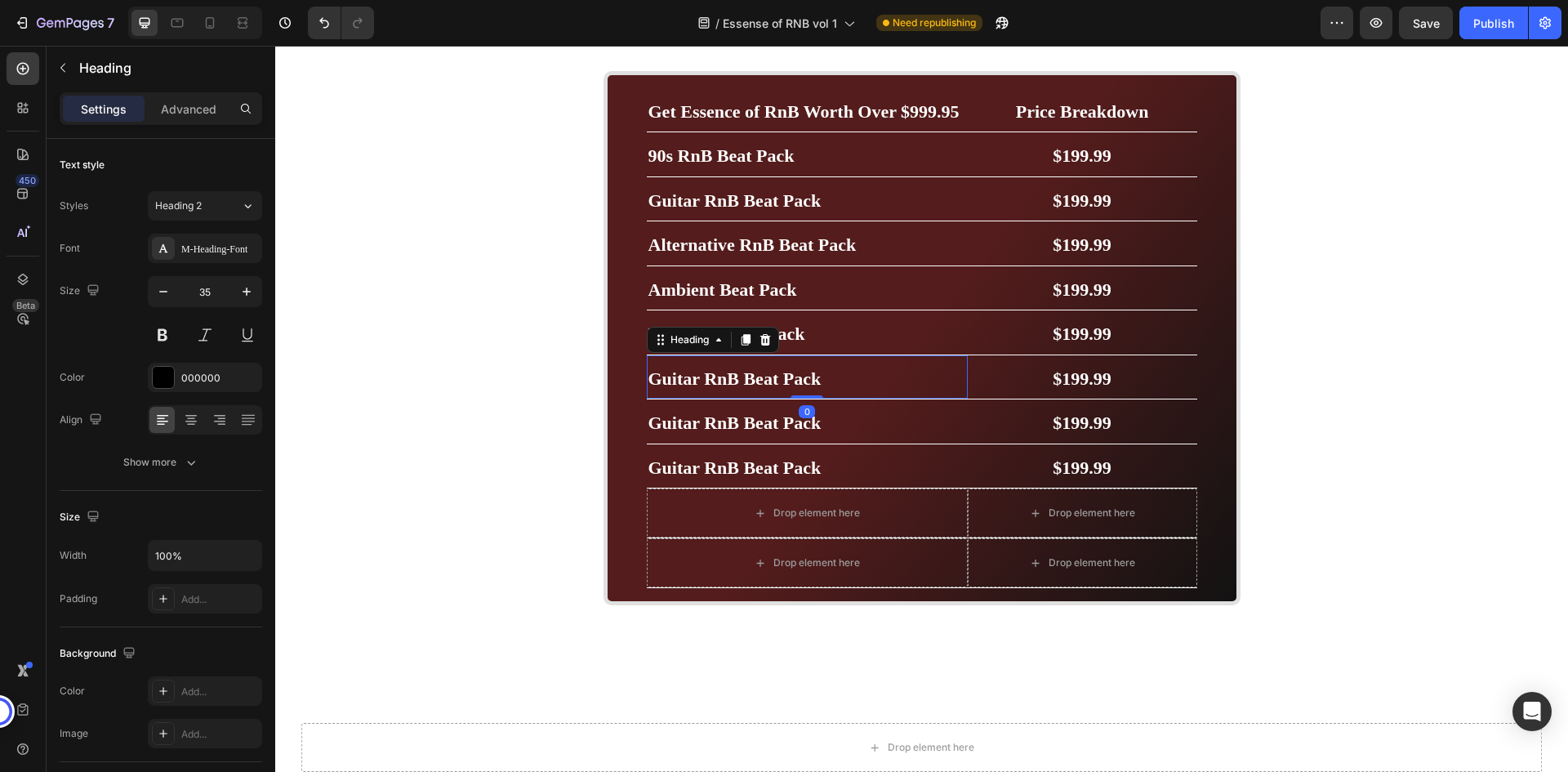
click at [830, 399] on h2 "Guitar RnB Beat Pack" at bounding box center [807, 377] width 321 height 44
click at [830, 398] on p "Guitar RnB Beat Pack" at bounding box center [808, 377] width 318 height 41
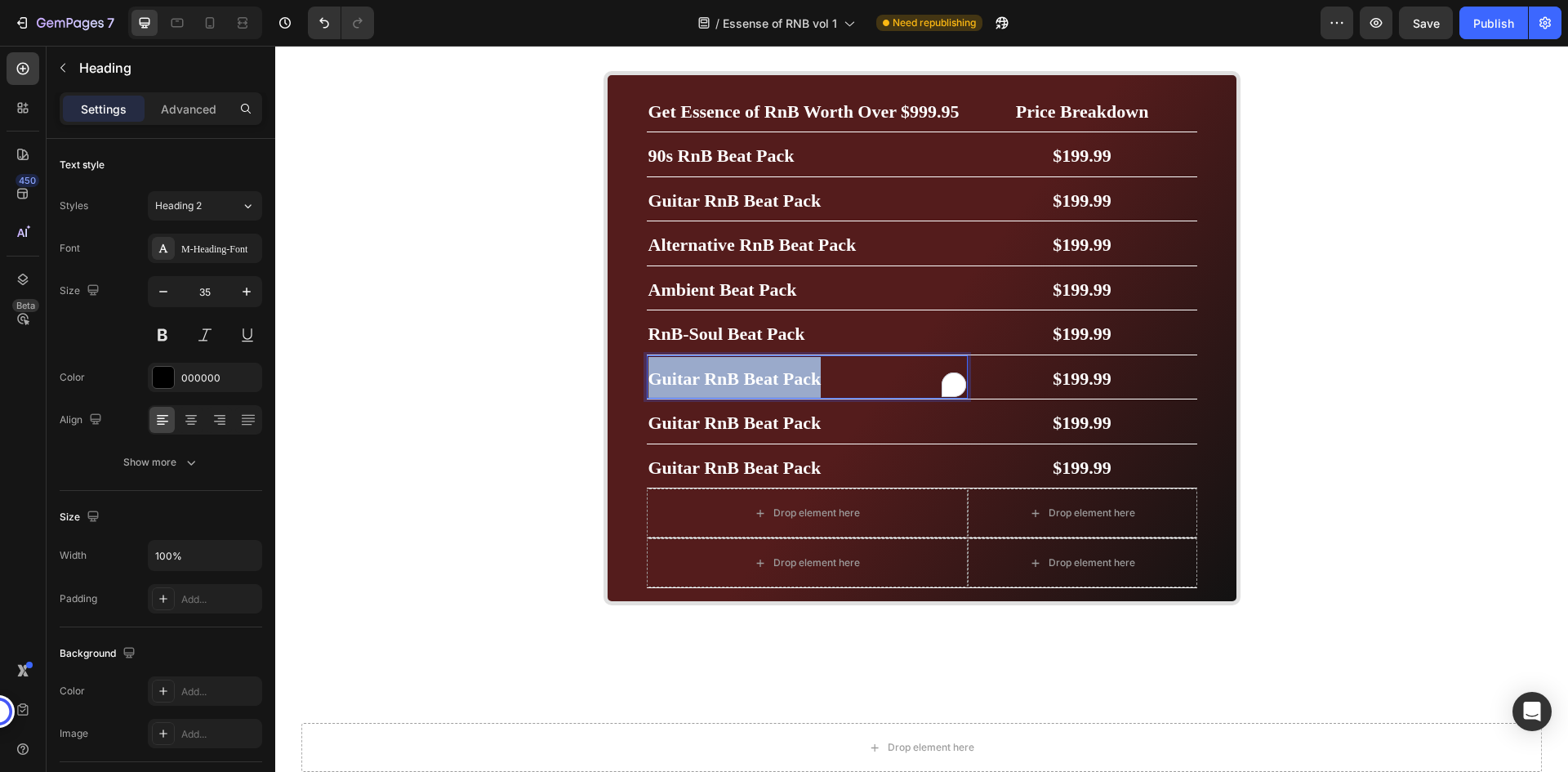
click at [830, 398] on p "Guitar RnB Beat Pack" at bounding box center [808, 377] width 318 height 41
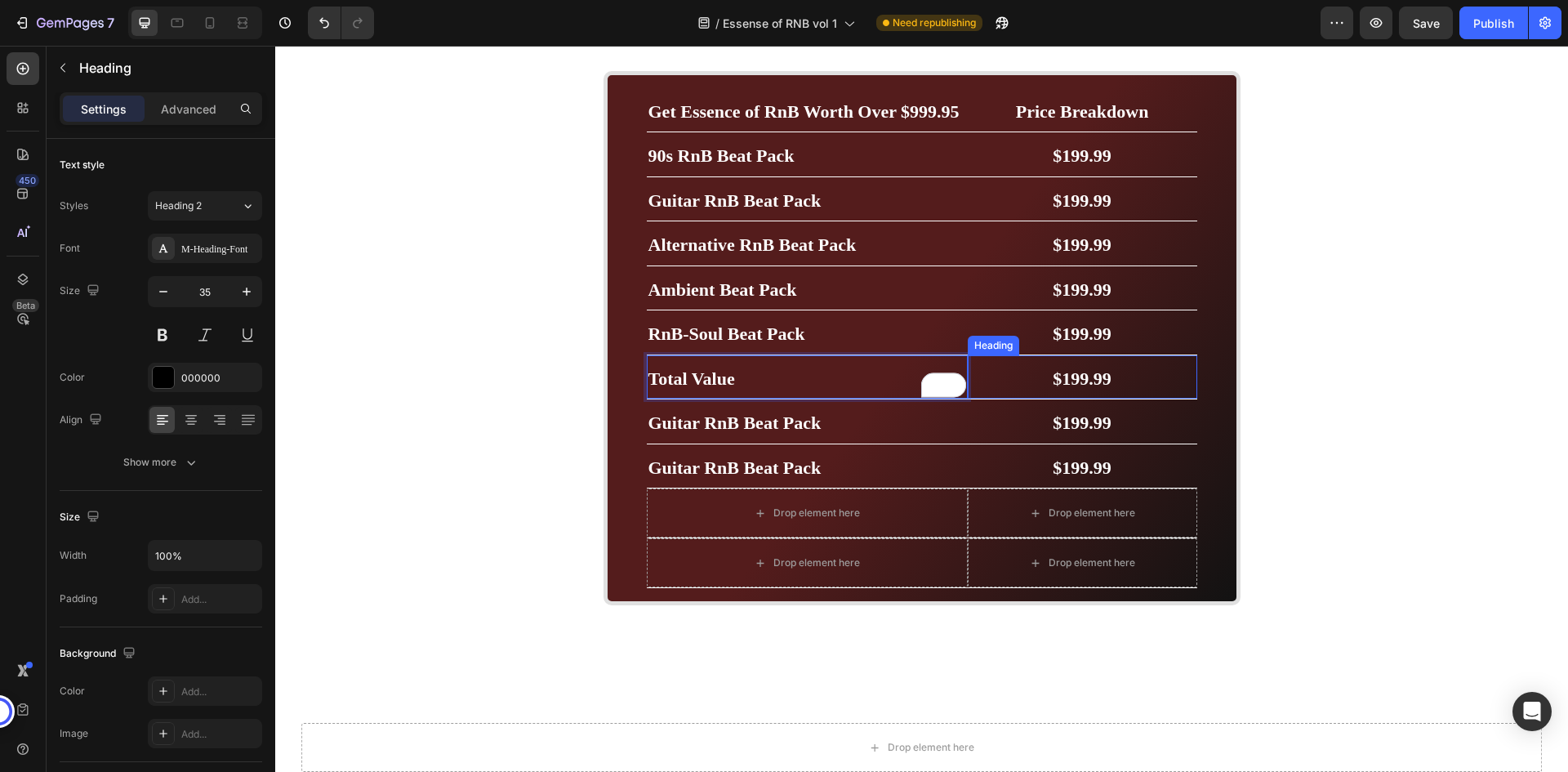
click at [1092, 389] on span "$199.99" at bounding box center [1082, 378] width 59 height 20
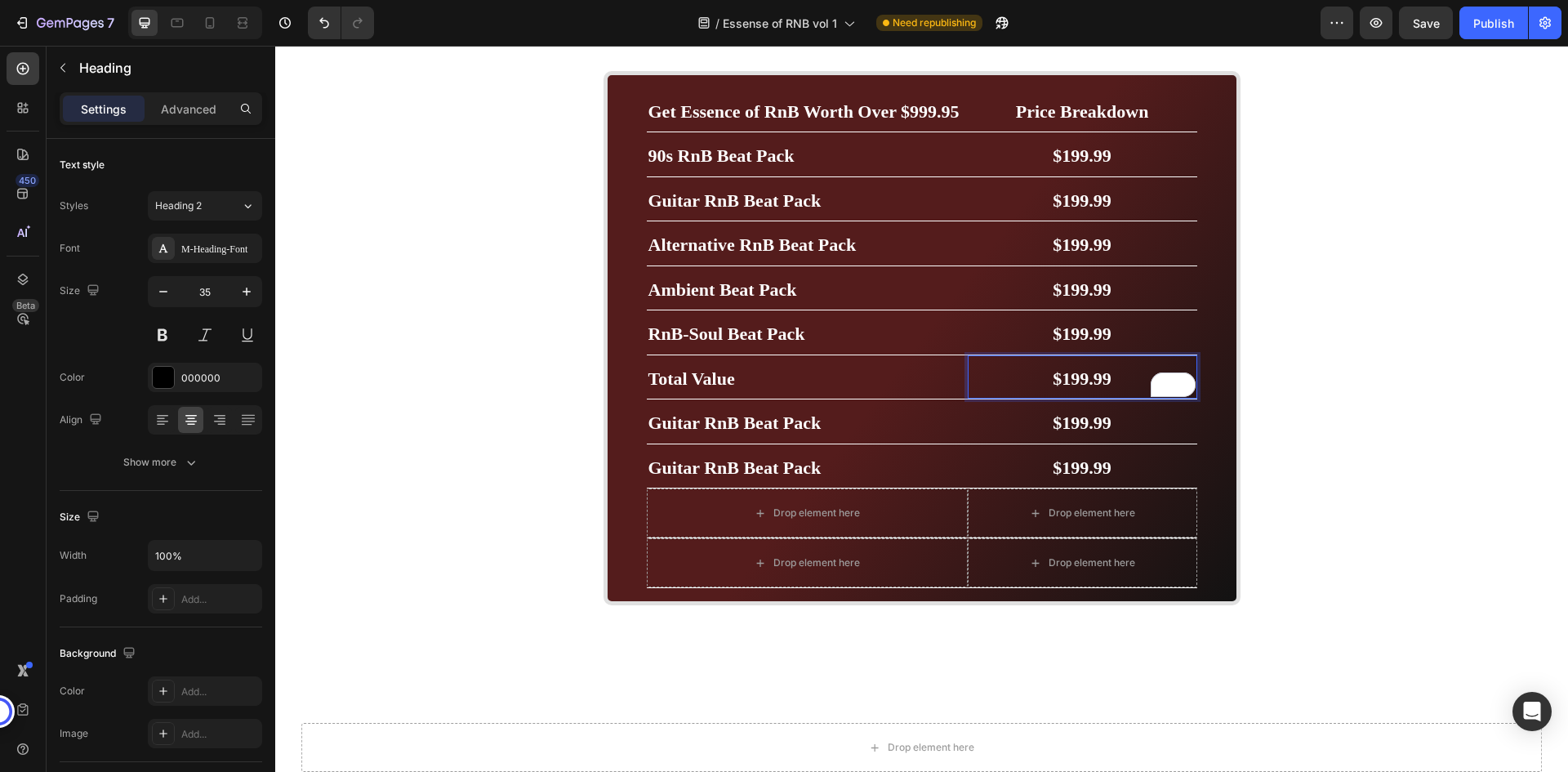
click at [1078, 389] on span "$199.99" at bounding box center [1082, 378] width 59 height 20
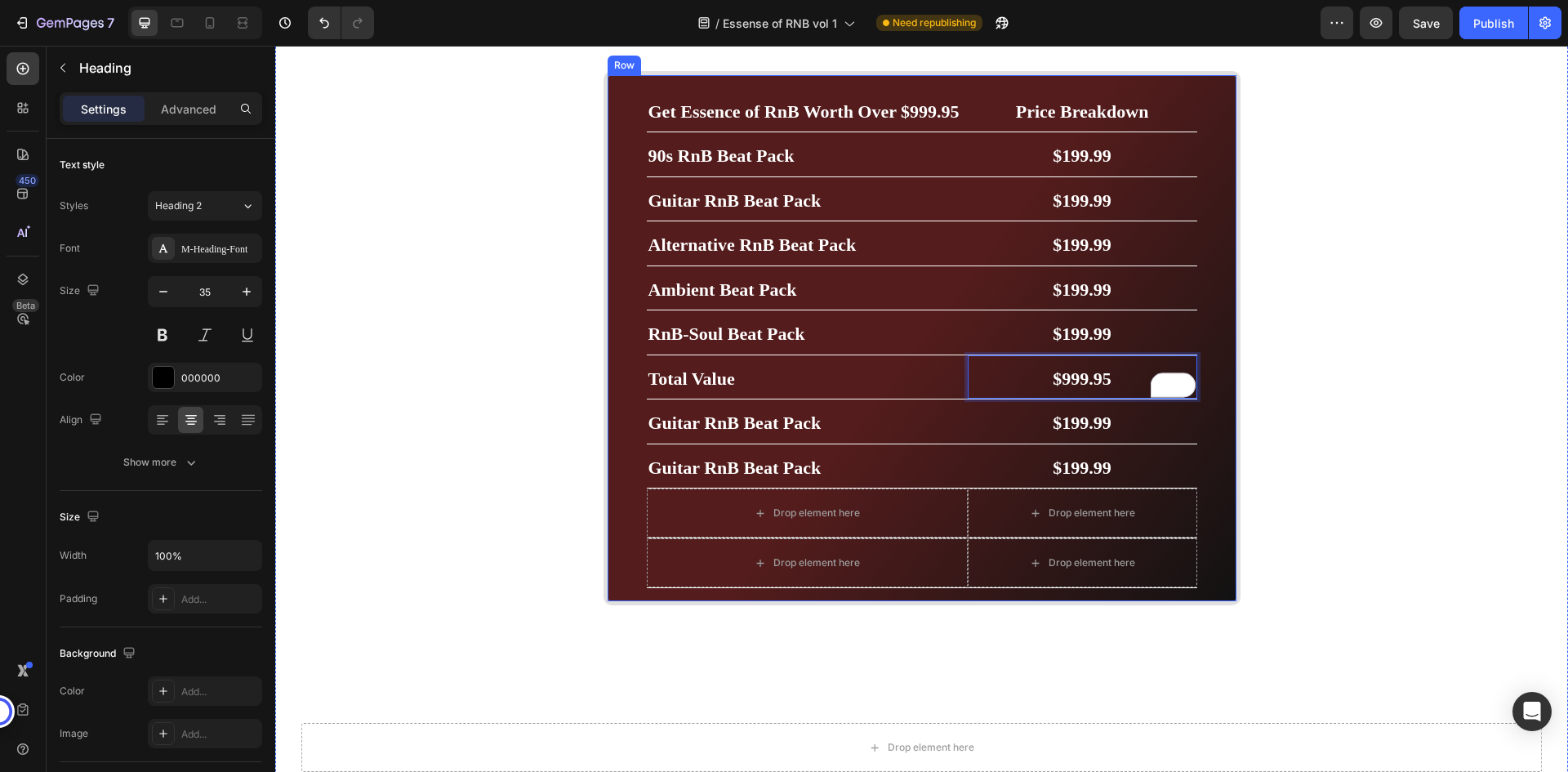
click at [1213, 379] on div "Get Essence of RnB Worth Over $999.95 Heading Price Breakdown Heading Row 90s R…" at bounding box center [922, 338] width 637 height 535
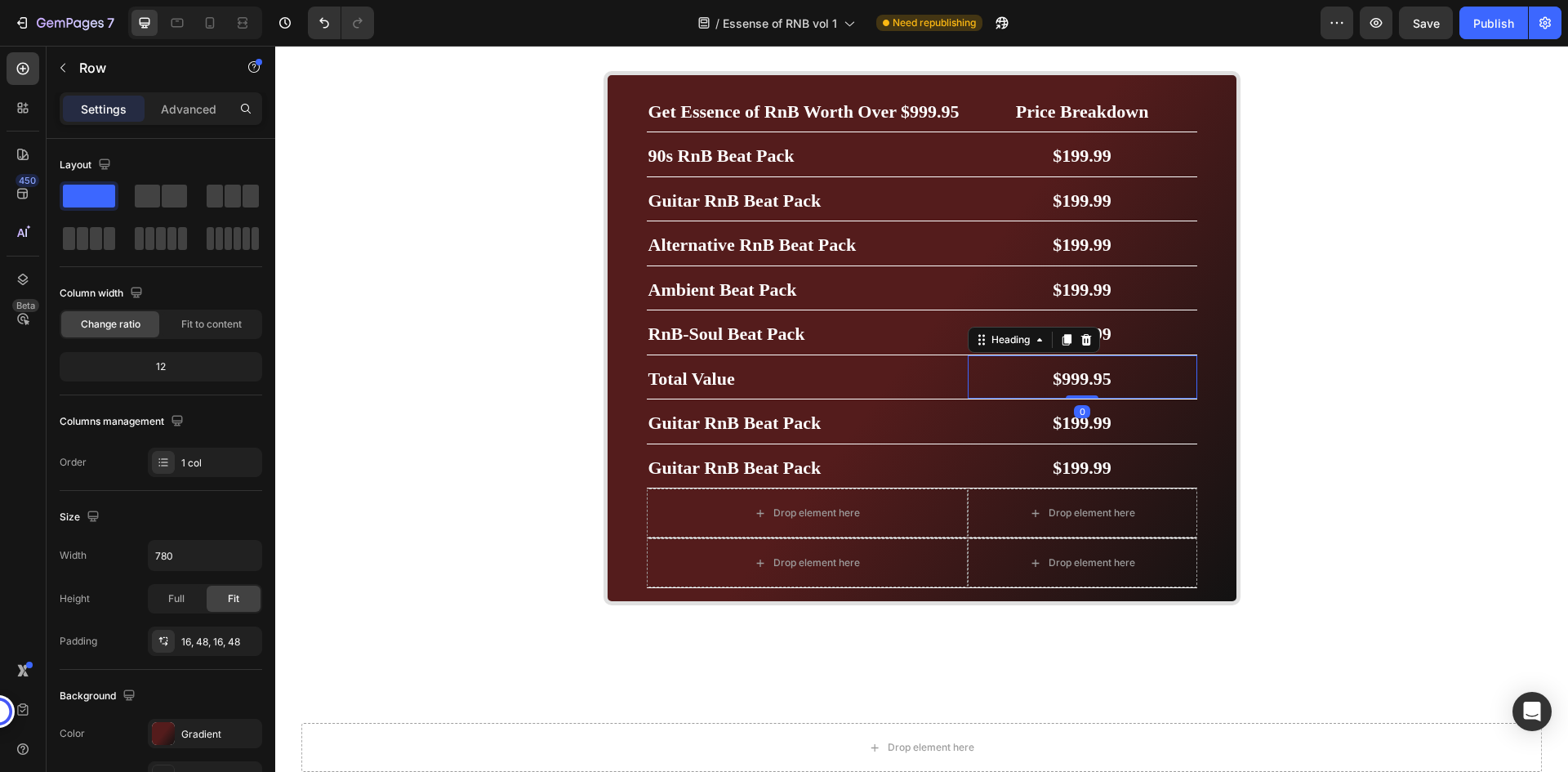
click at [1159, 398] on p "⁠⁠⁠⁠⁠⁠⁠ $999.95" at bounding box center [1082, 377] width 226 height 41
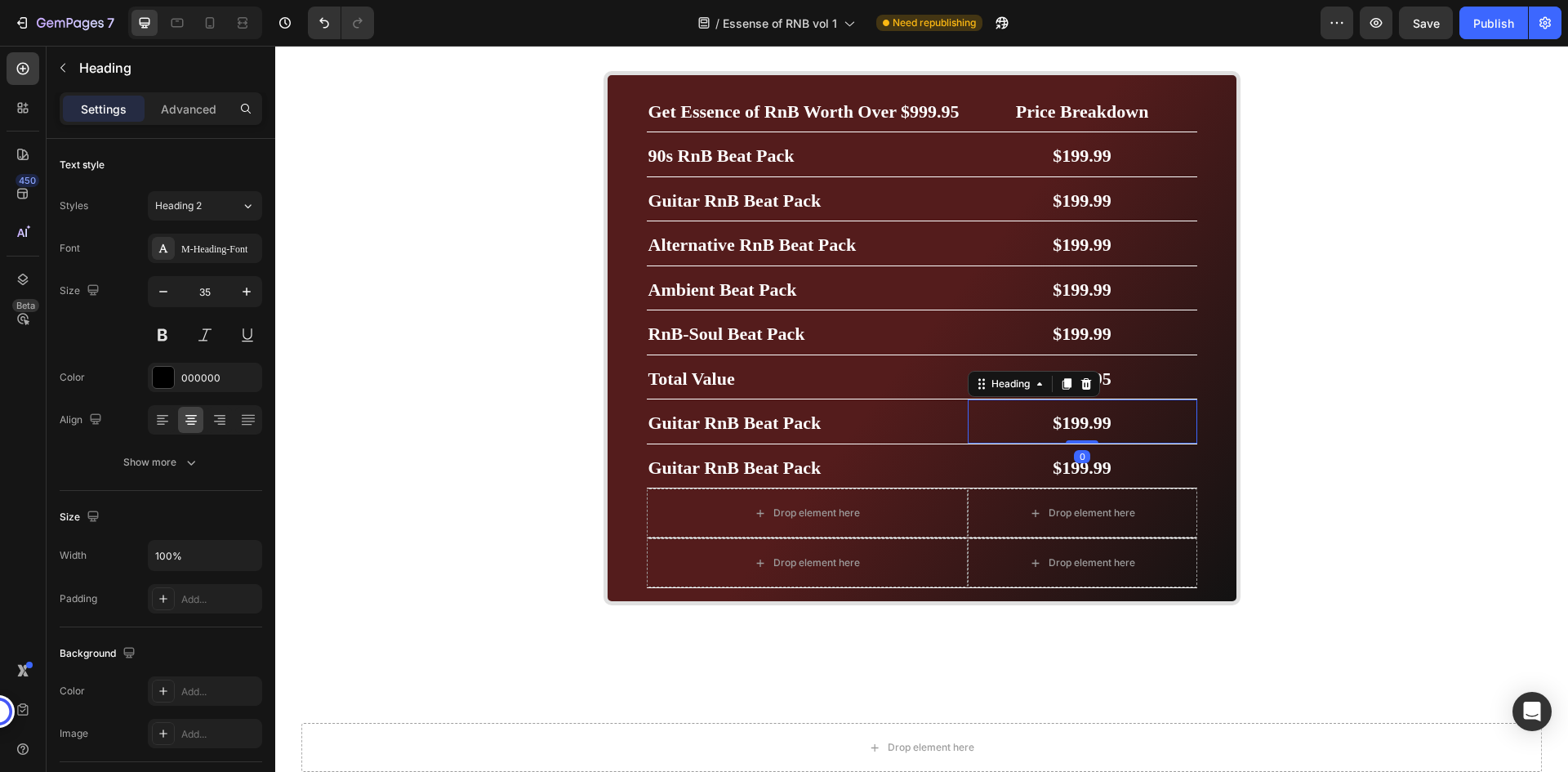
click at [1147, 444] on h2 "$199.99" at bounding box center [1082, 421] width 229 height 44
click at [1080, 390] on icon at bounding box center [1087, 384] width 13 height 13
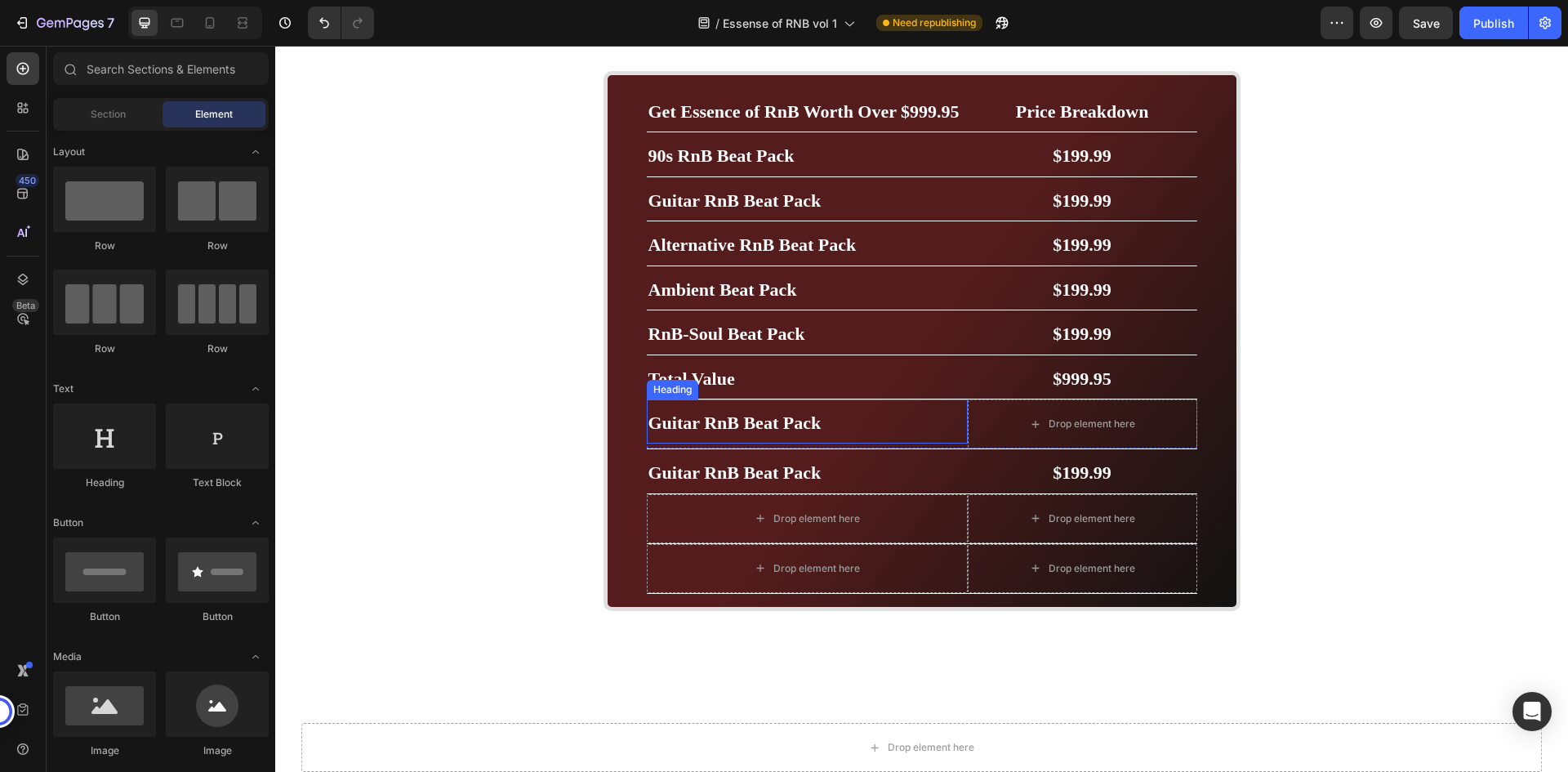
click at [882, 444] on h2 "Guitar RnB Beat Pack" at bounding box center [807, 421] width 321 height 44
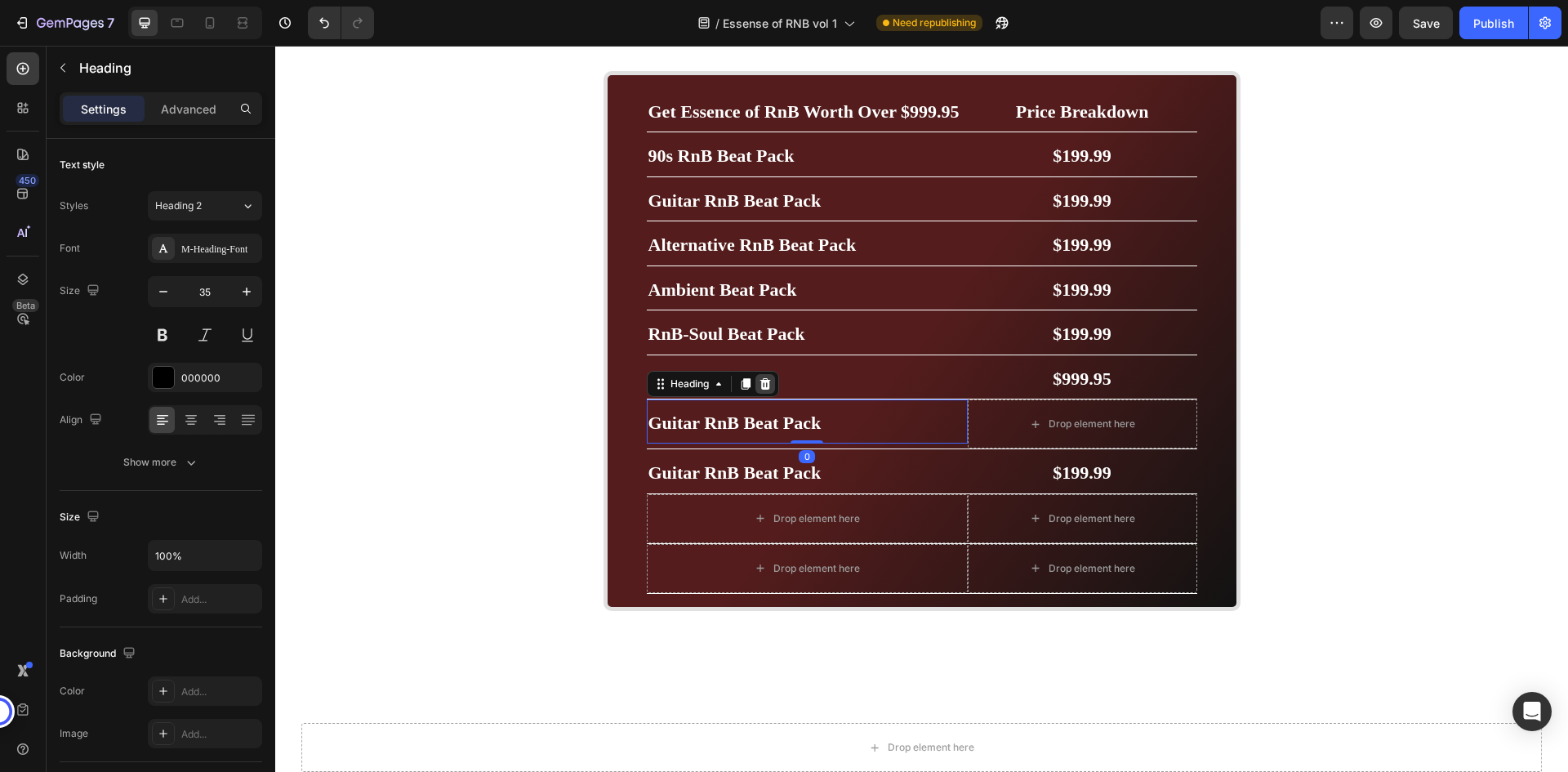
click at [763, 389] on icon at bounding box center [764, 384] width 11 height 12
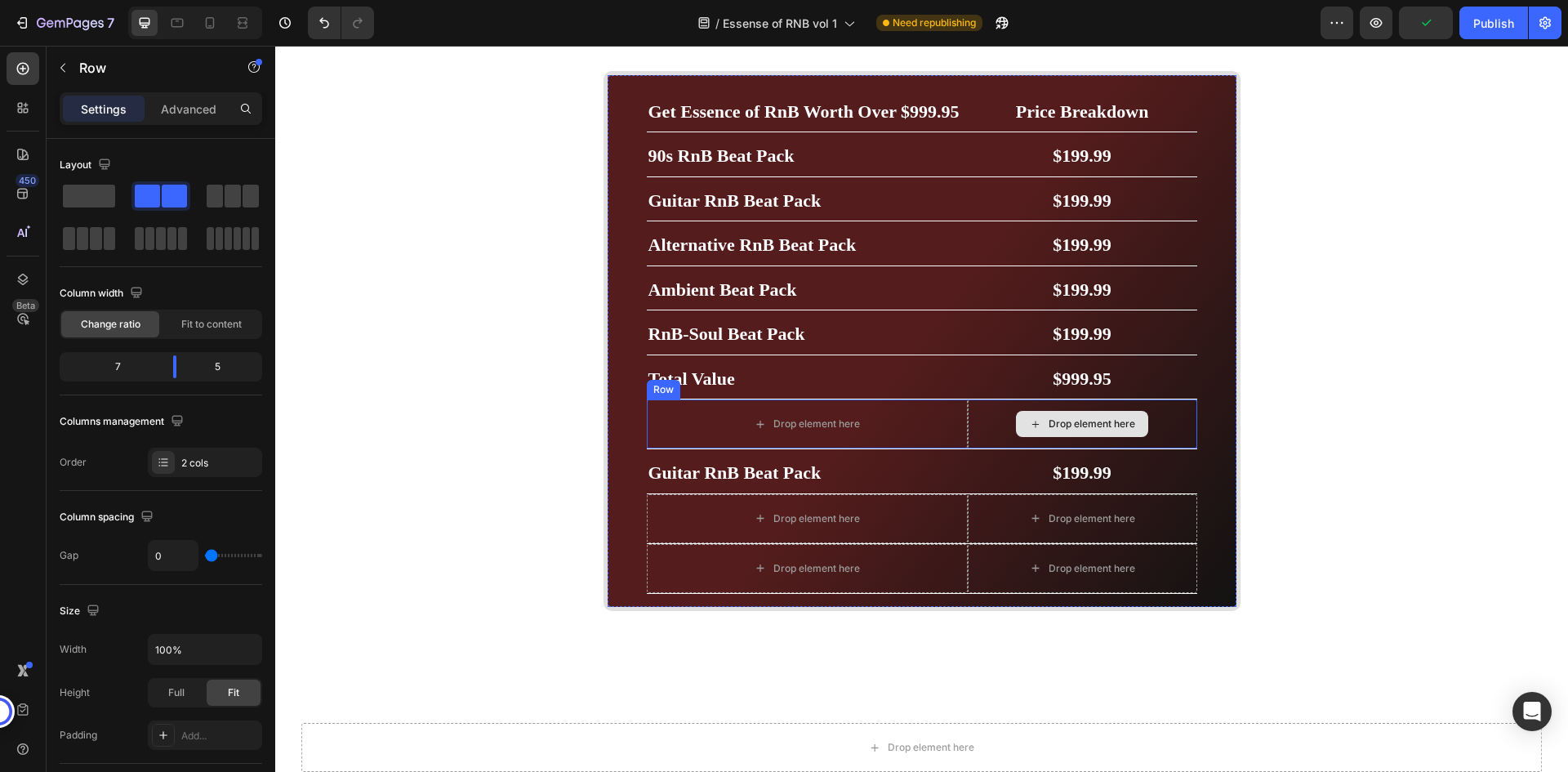
click at [968, 449] on div "Drop element here" at bounding box center [1082, 424] width 229 height 49
click at [746, 390] on icon at bounding box center [748, 384] width 13 height 13
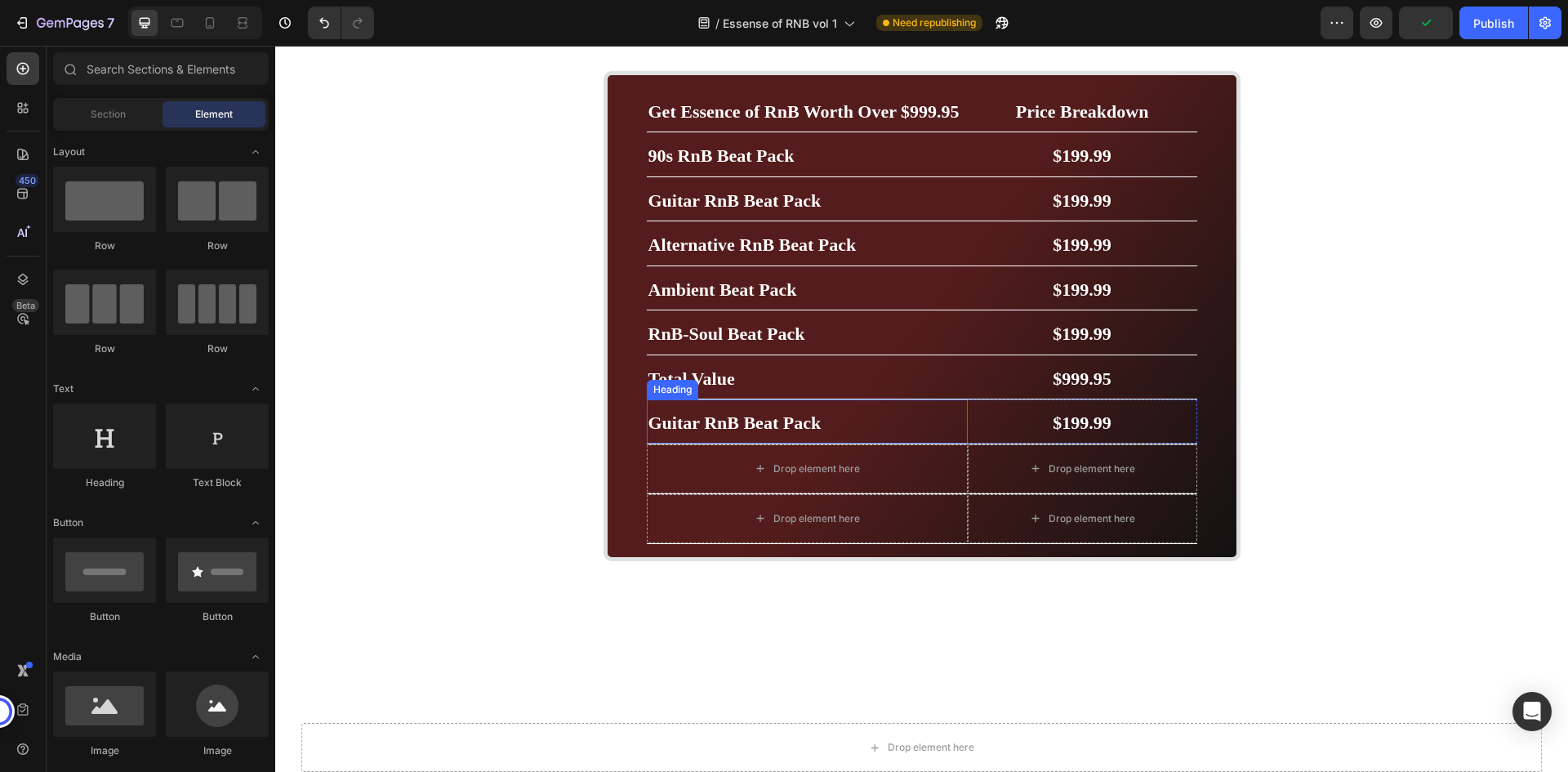
click at [850, 444] on h2 "Guitar RnB Beat Pack" at bounding box center [807, 421] width 321 height 44
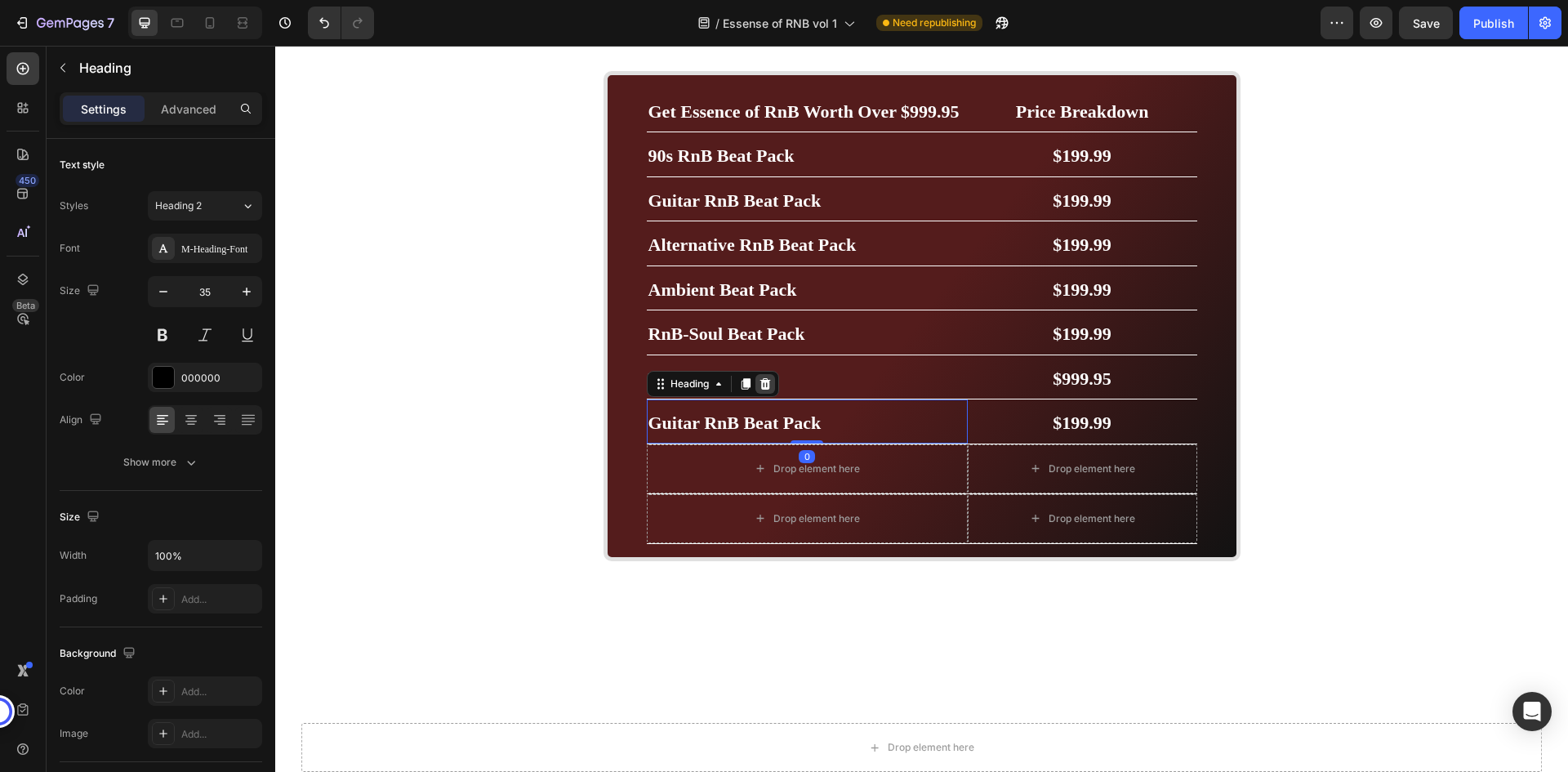
click at [756, 394] on div at bounding box center [765, 383] width 19 height 19
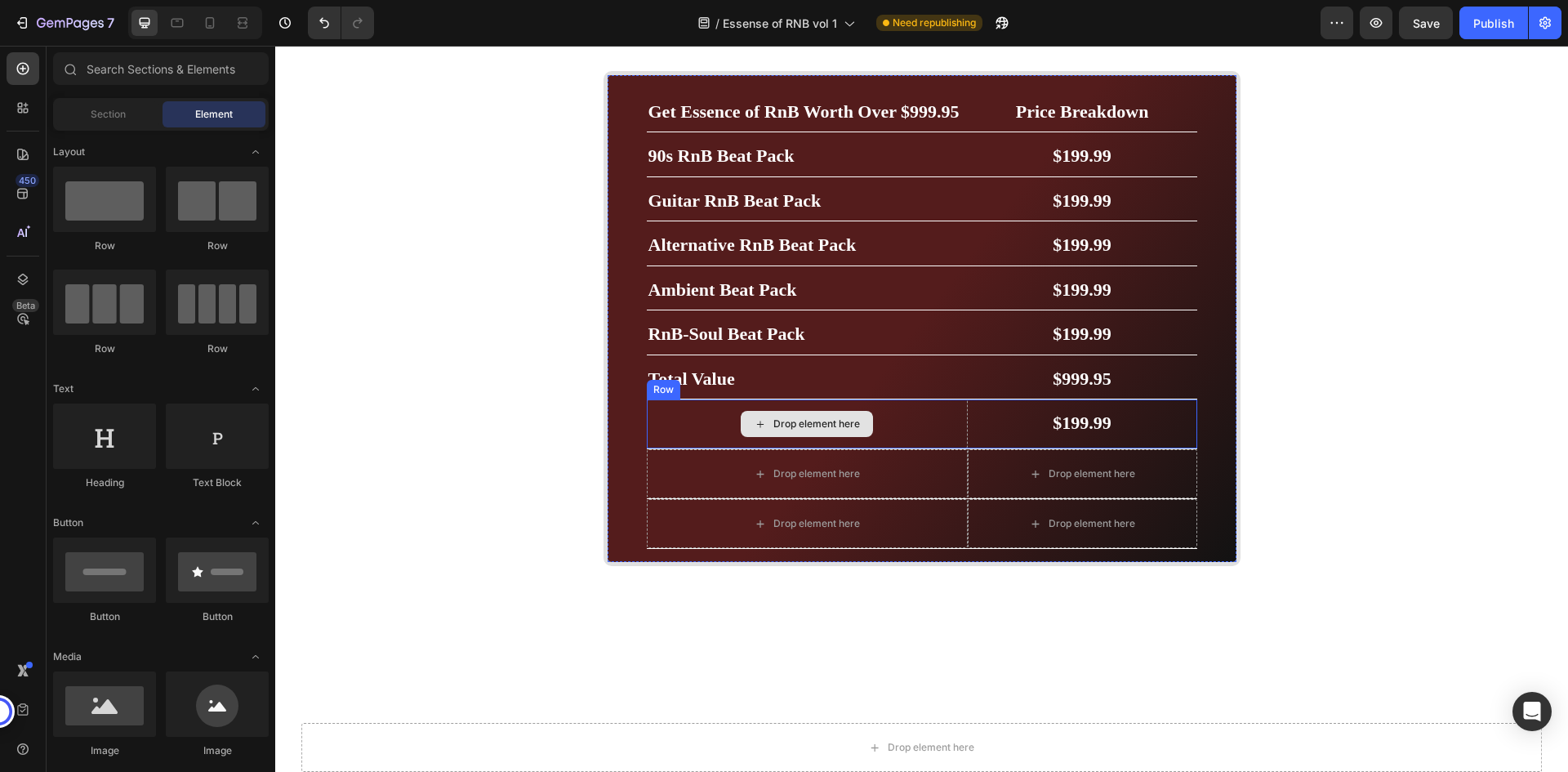
click at [841, 430] on div "Drop element here" at bounding box center [816, 425] width 86 height 13
click at [941, 449] on div "Drop element here" at bounding box center [807, 424] width 321 height 49
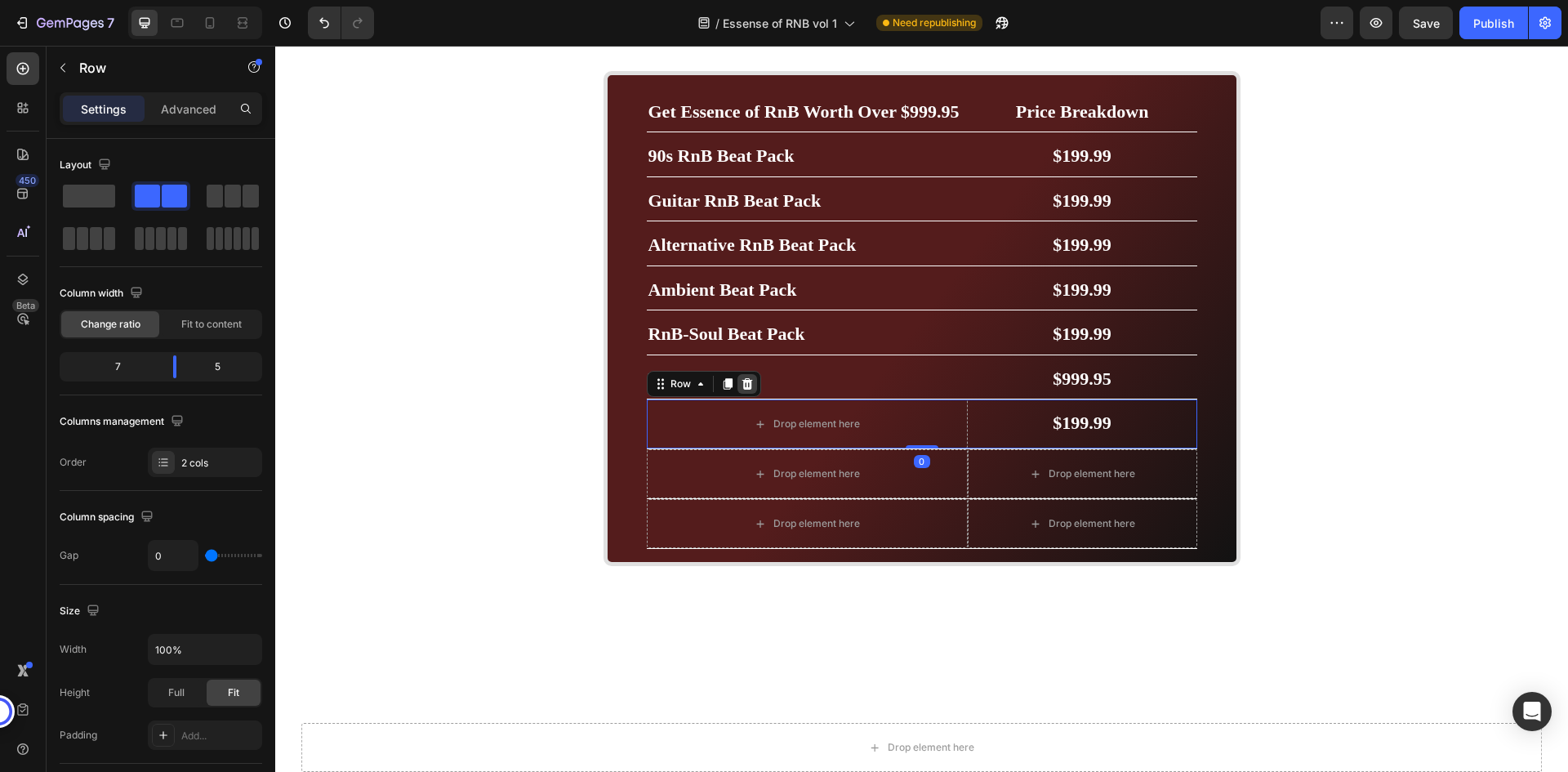
click at [747, 390] on icon at bounding box center [748, 384] width 13 height 13
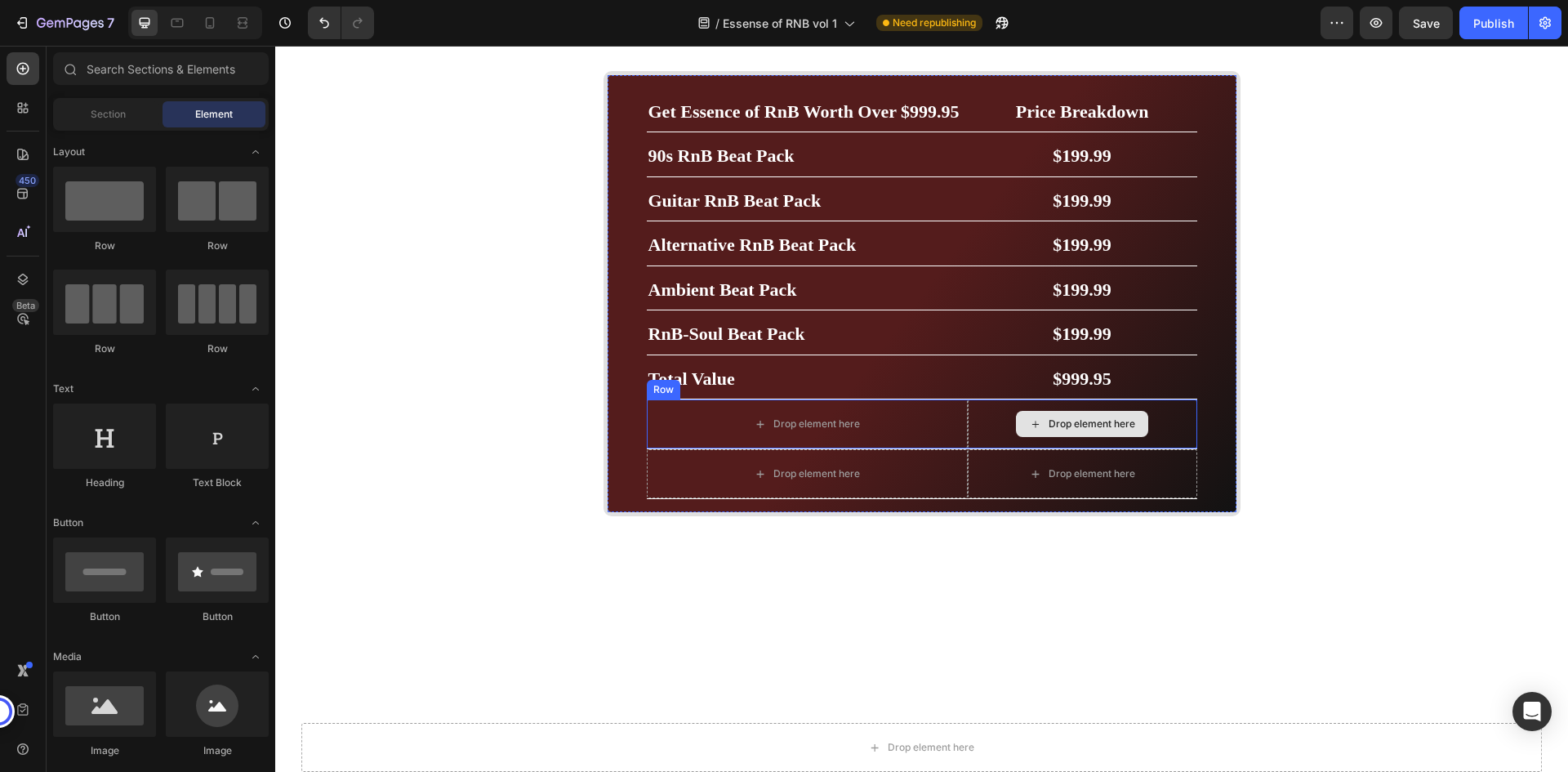
click at [984, 449] on div "Drop element here" at bounding box center [1082, 424] width 229 height 49
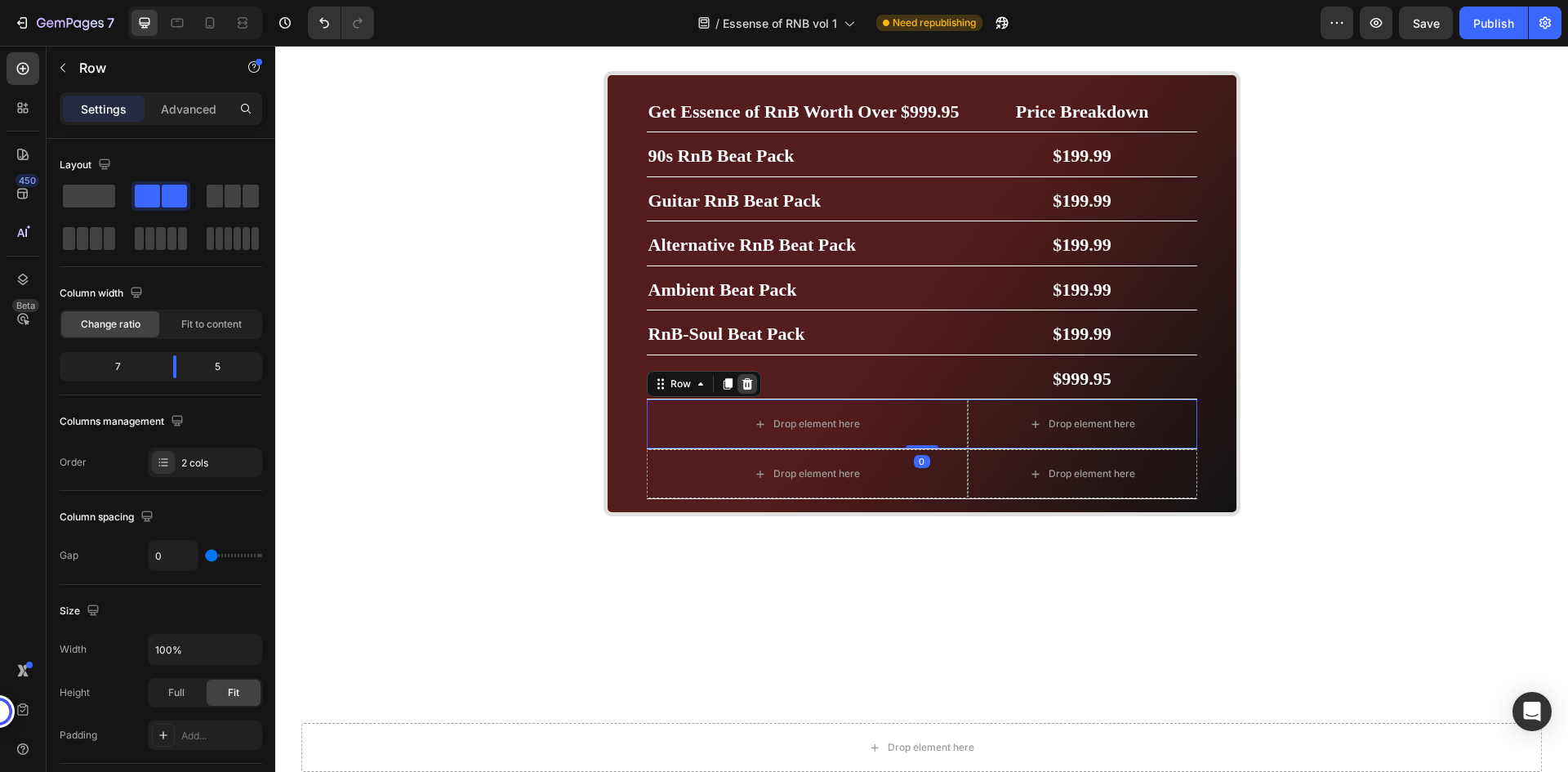
click at [748, 394] on div at bounding box center [747, 383] width 19 height 19
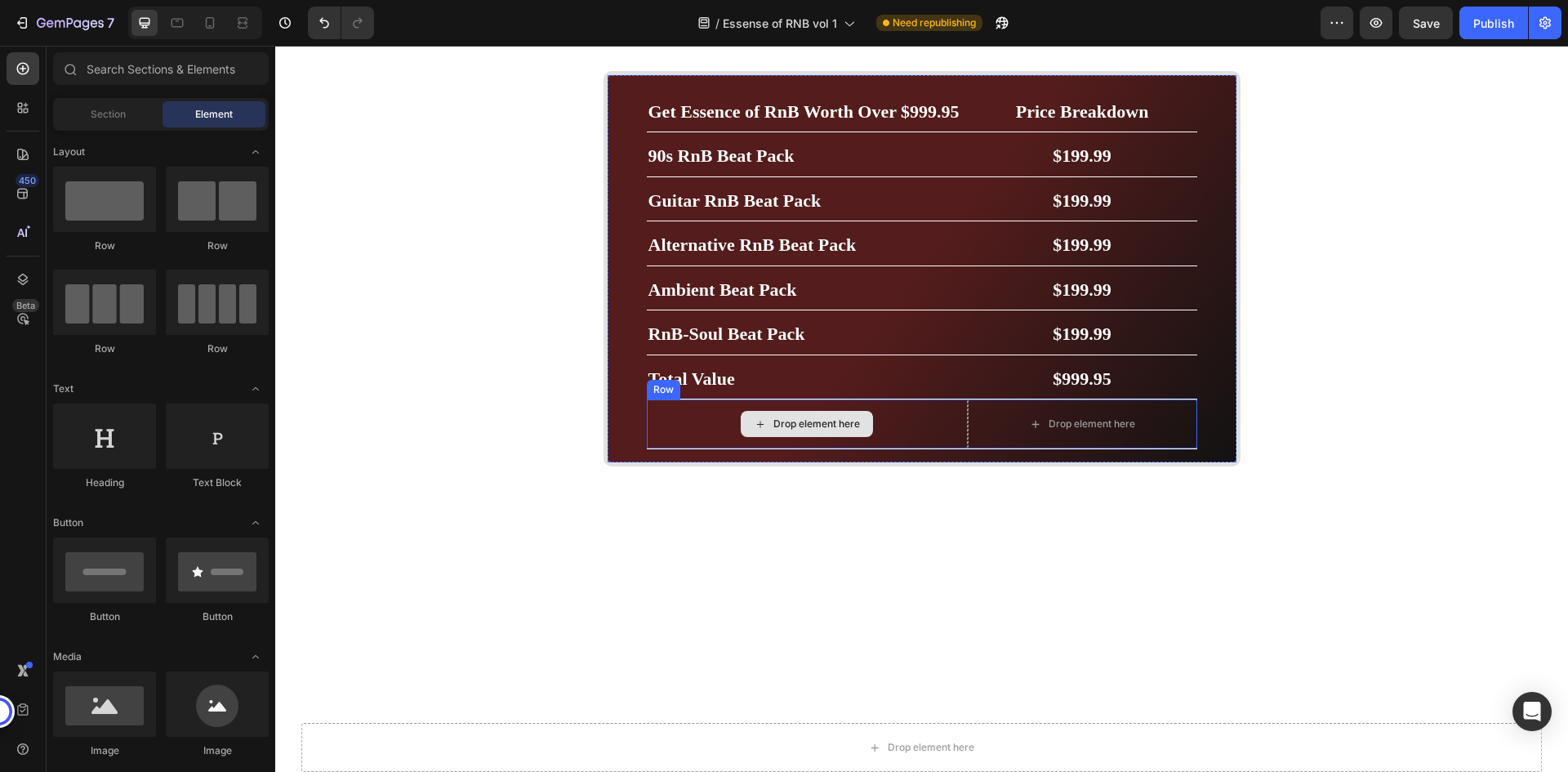
click at [947, 446] on div "Drop element here" at bounding box center [807, 424] width 321 height 49
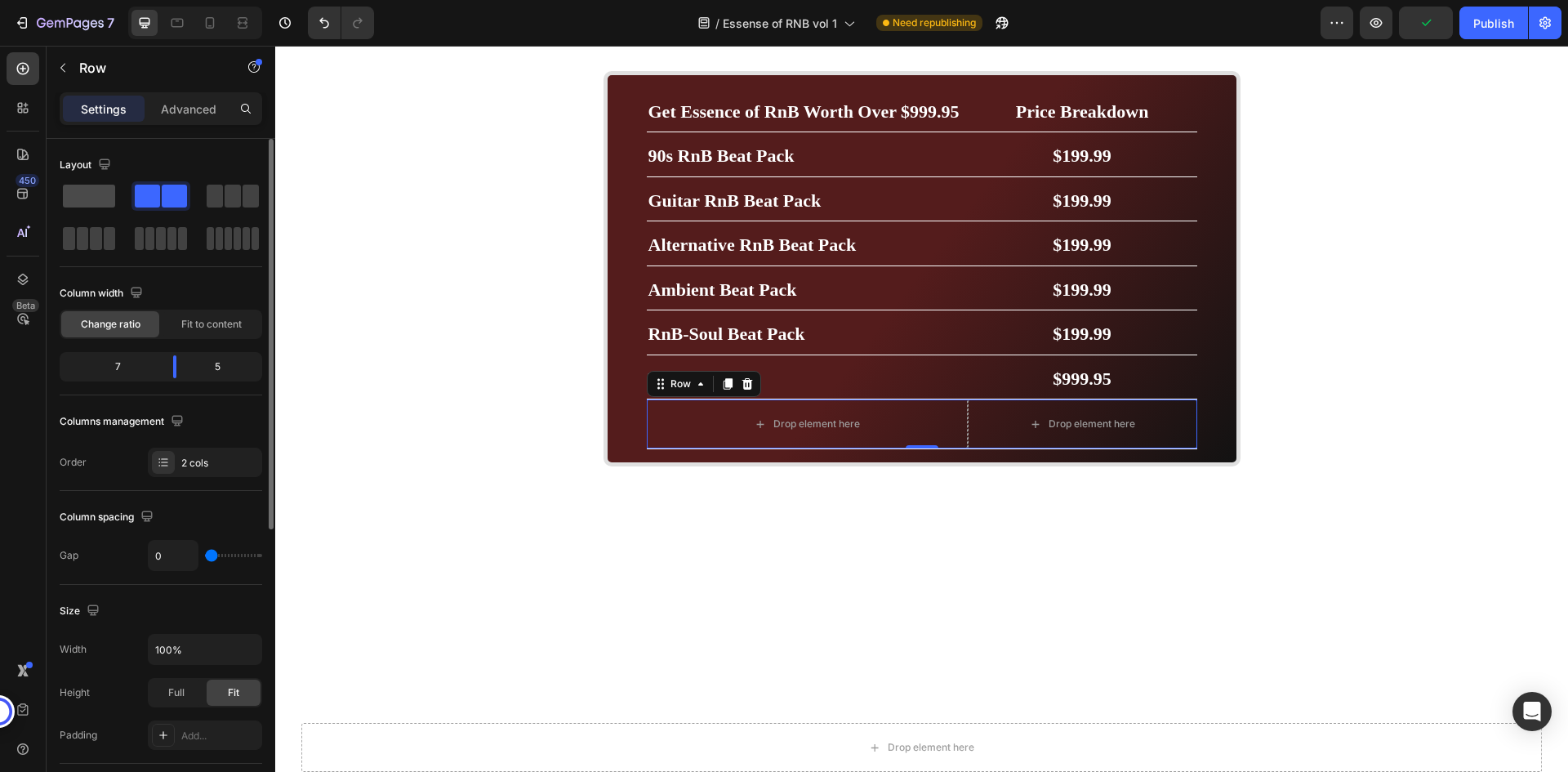
click at [87, 200] on span at bounding box center [89, 196] width 52 height 23
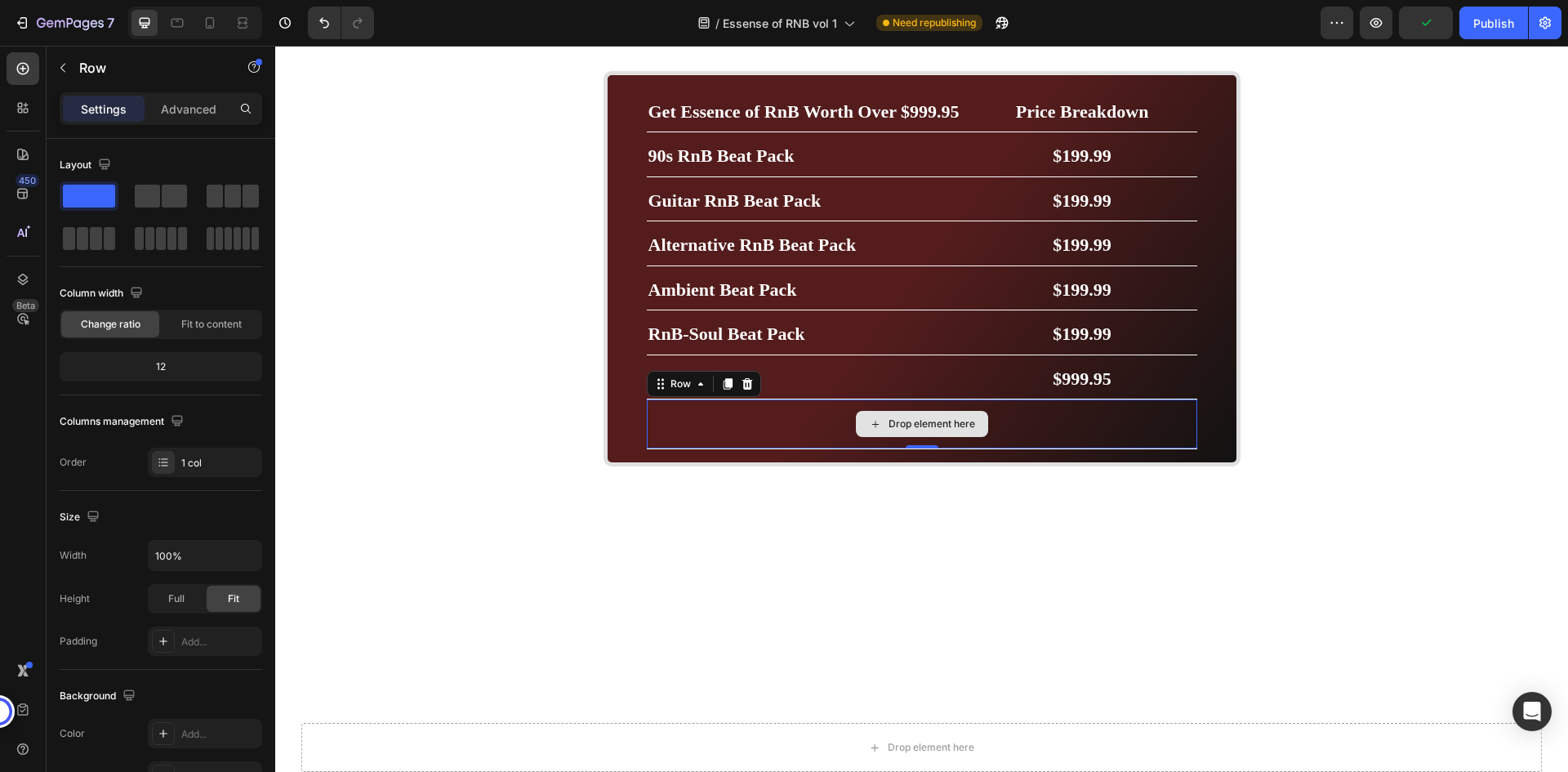
click at [1123, 445] on div "Drop element here" at bounding box center [923, 424] width 551 height 49
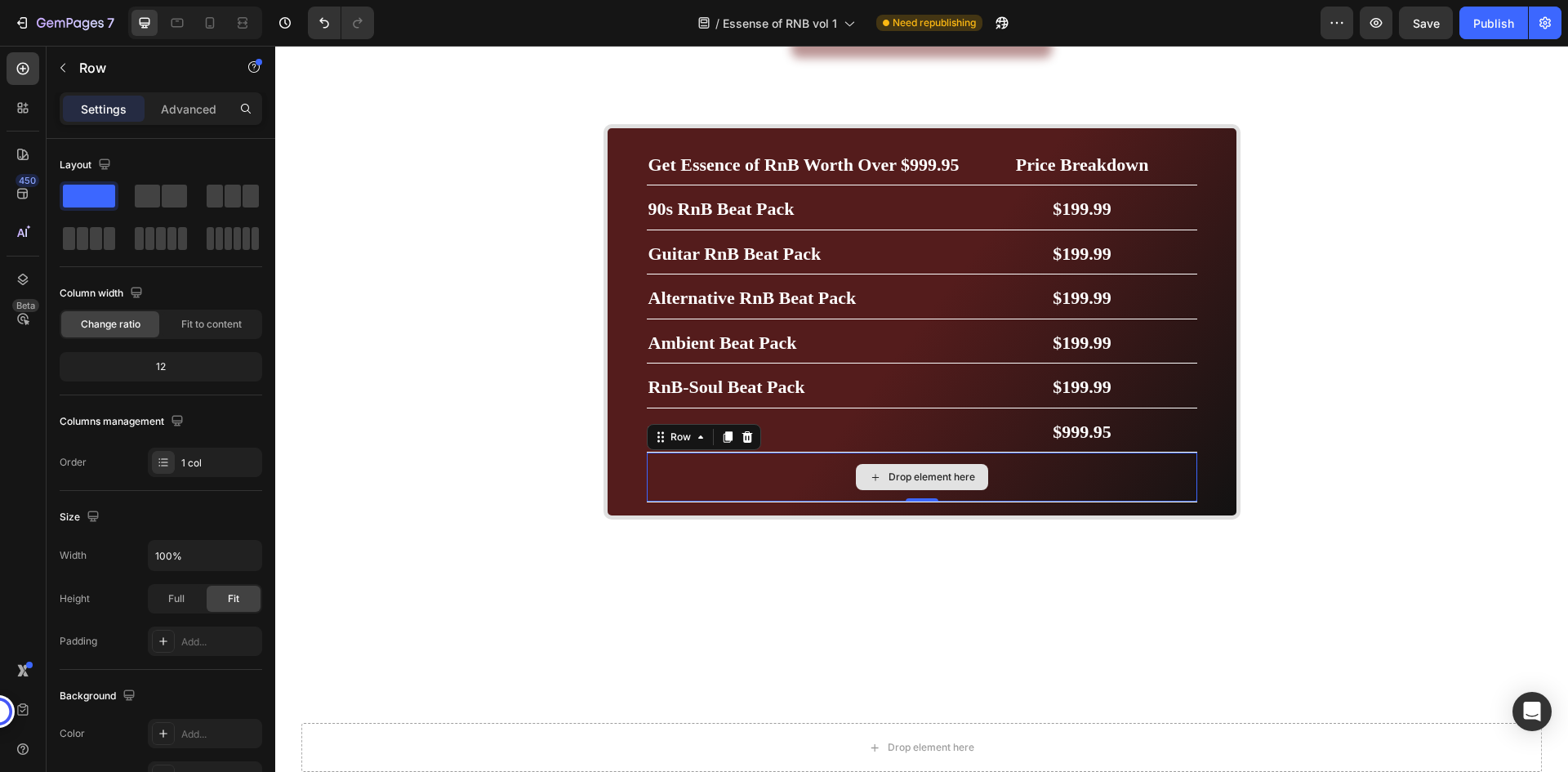
scroll to position [4934, 0]
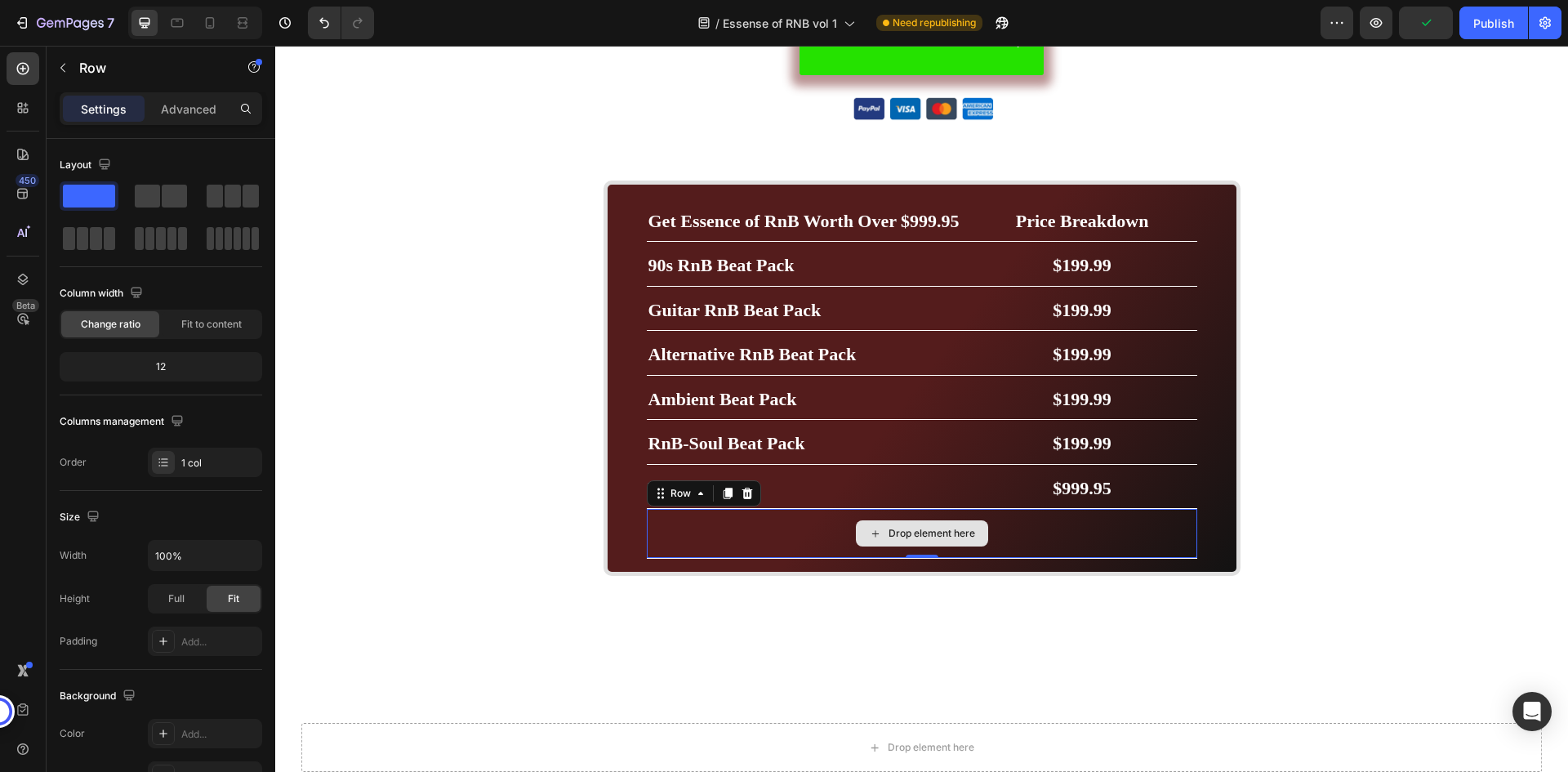
click at [1013, 527] on div "Drop element here" at bounding box center [923, 533] width 551 height 49
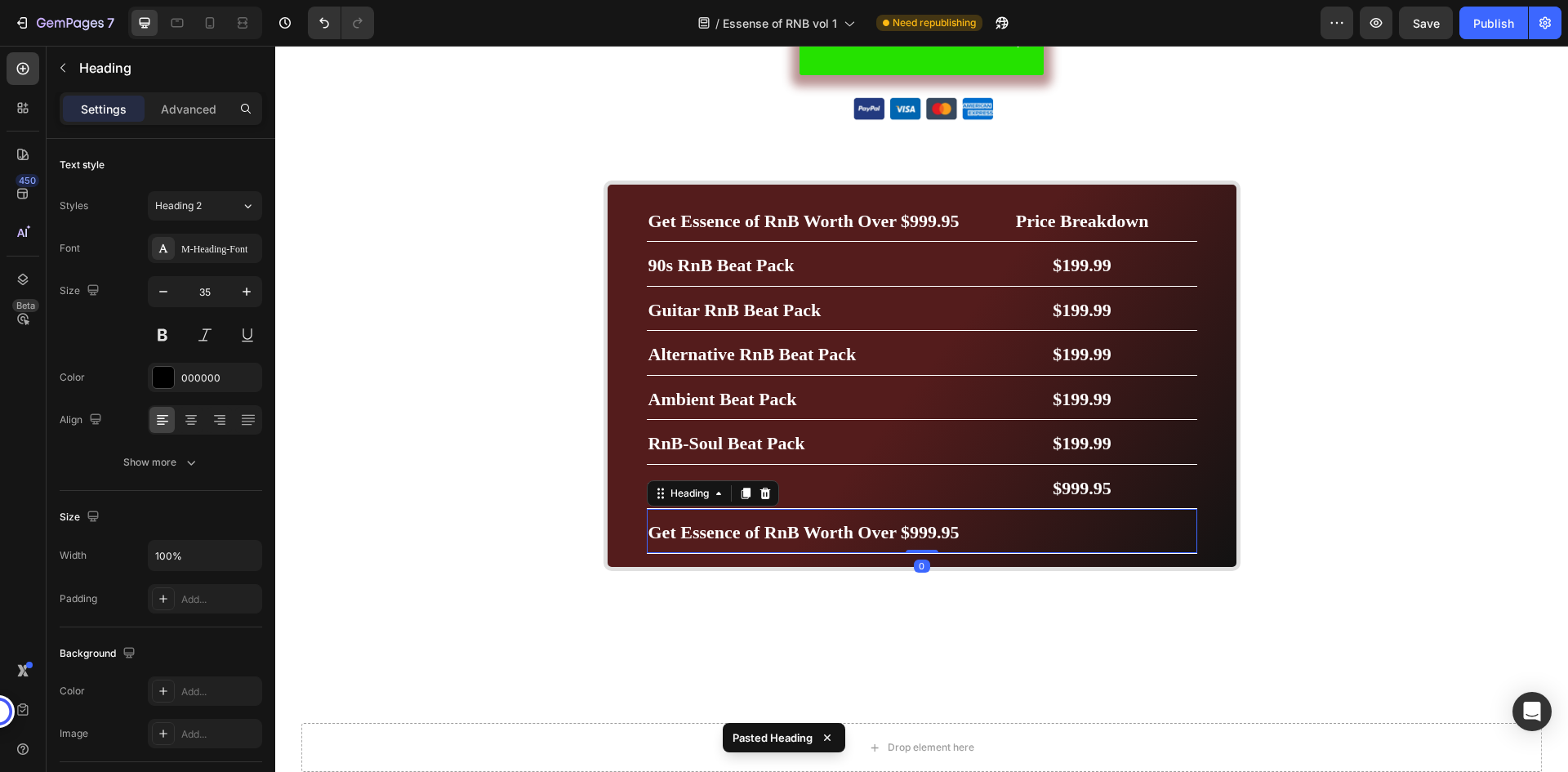
click at [1013, 527] on h2 "Get Essence of RnB Worth Over $999.95" at bounding box center [923, 531] width 551 height 44
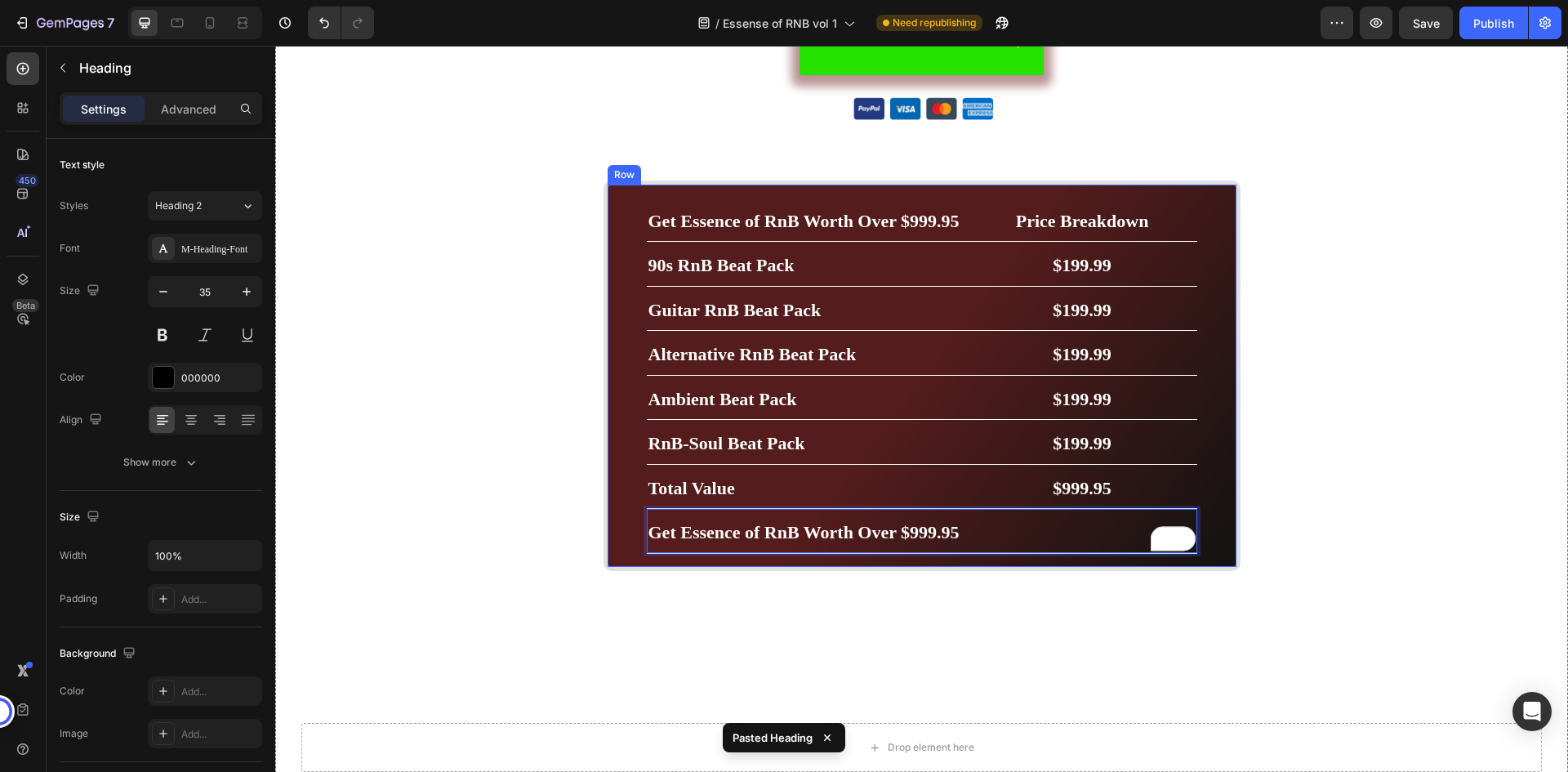
click at [1211, 515] on div "Get Essence of RnB Worth Over $999.95 Heading Price Breakdown Heading Row 90s R…" at bounding box center [922, 376] width 637 height 390
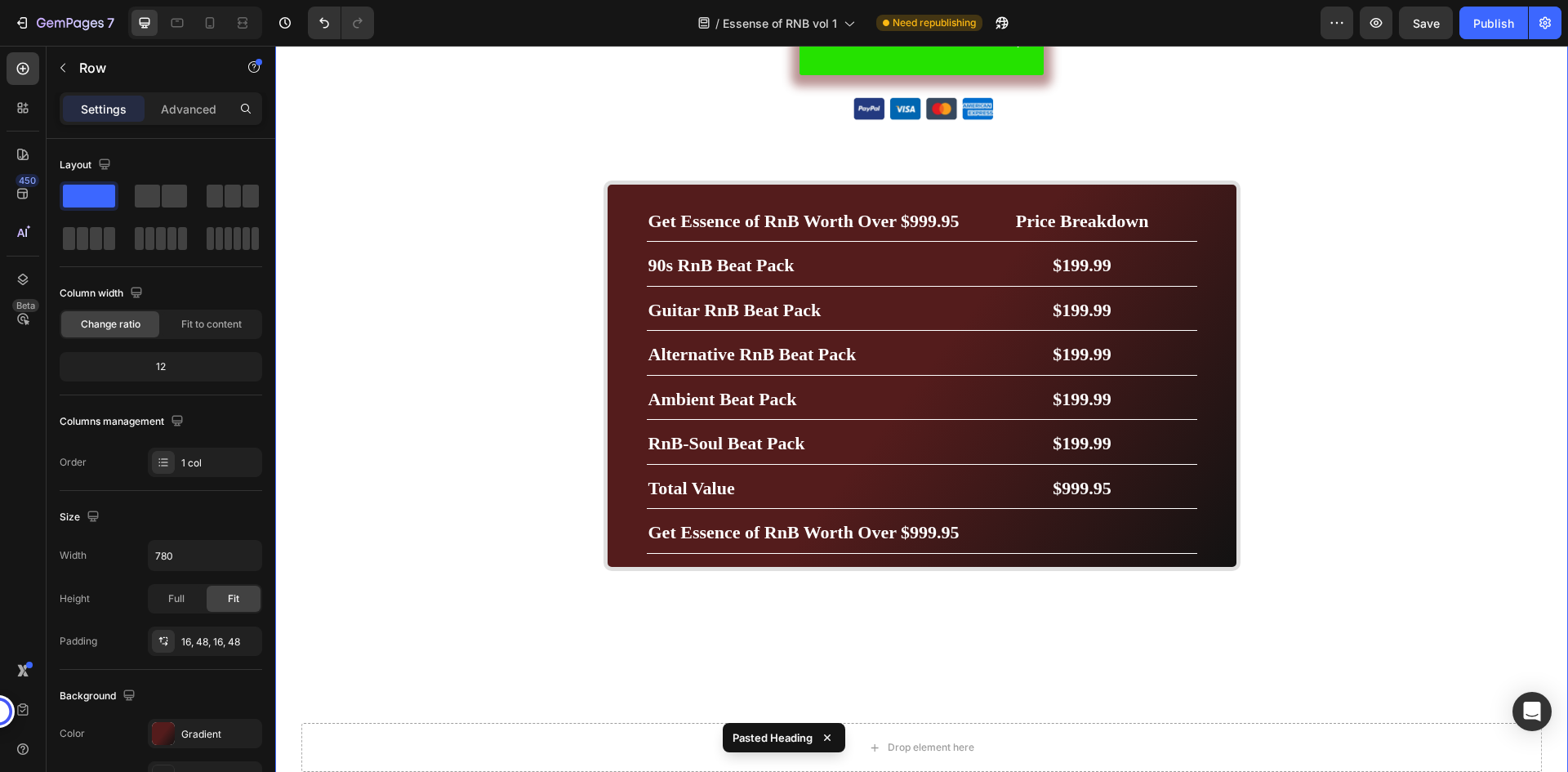
click at [1328, 509] on div "BUY NOW- 49.99$ Button Image Image Marquee Row Get Essence of RnB Worth Over $9…" at bounding box center [922, 555] width 1293 height 1104
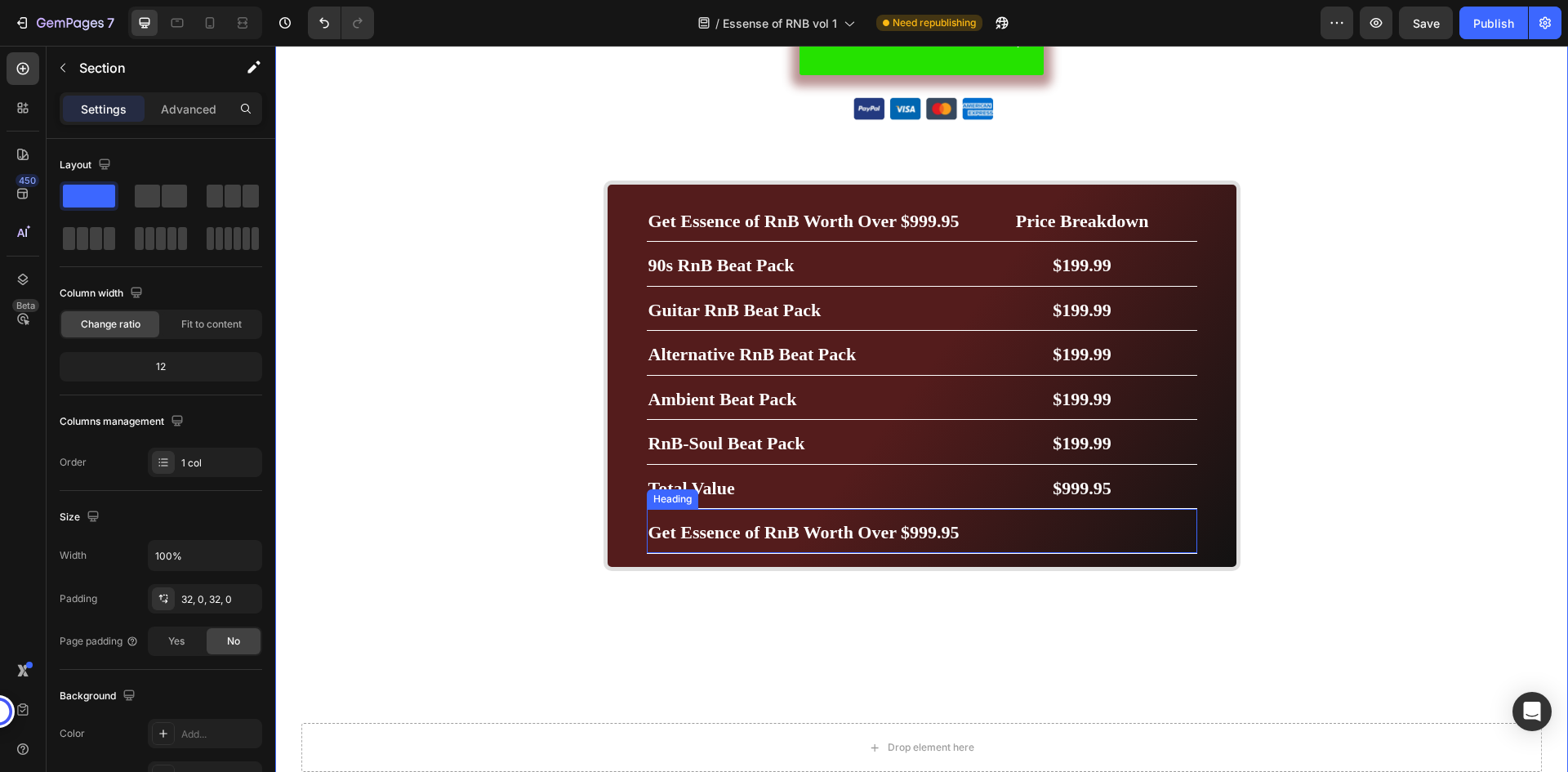
click at [944, 533] on strong "Get Essence of RnB Worth Over $999.95" at bounding box center [805, 532] width 311 height 20
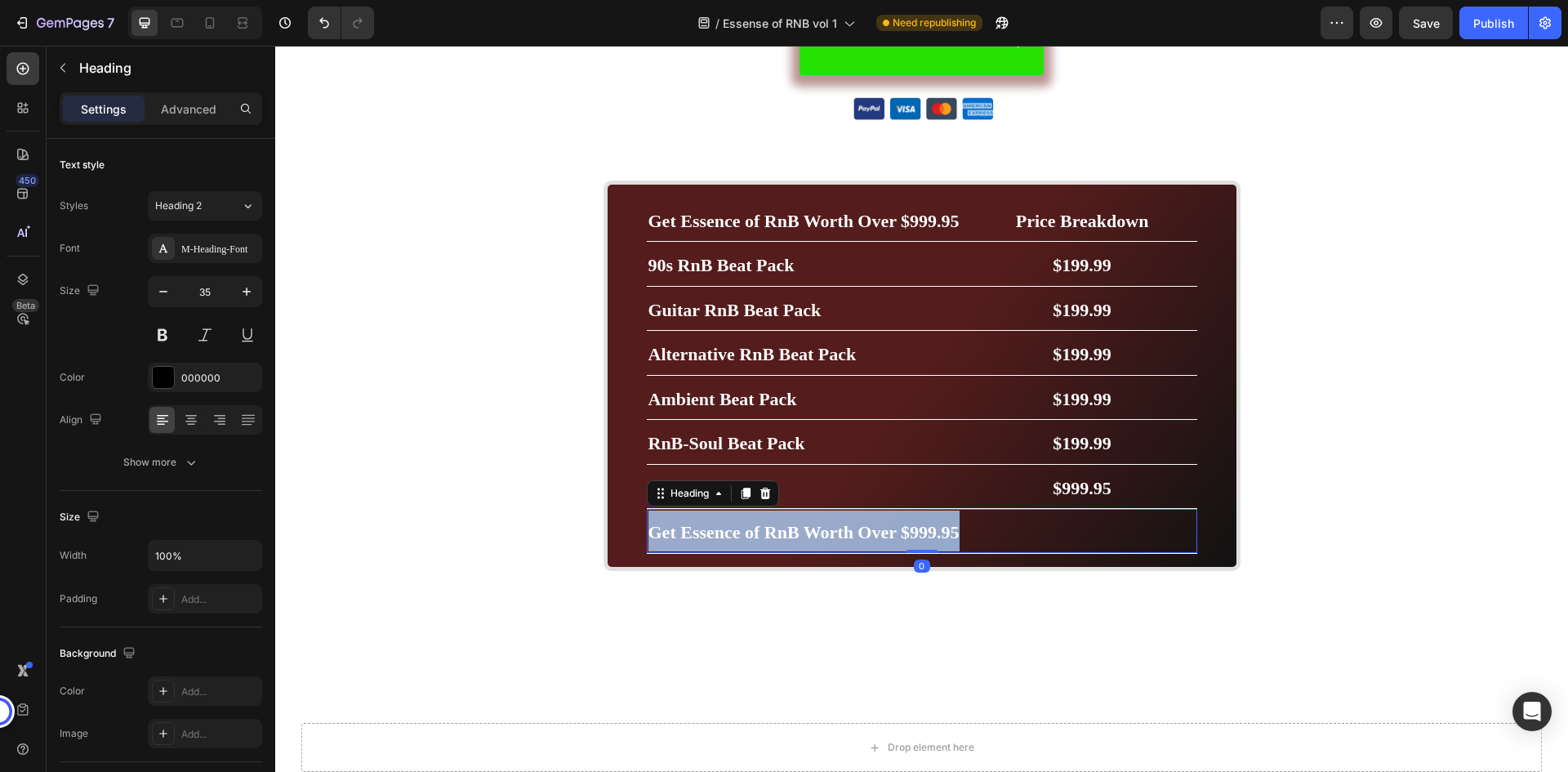
click at [944, 533] on strong "Get Essence of RnB Worth Over $999.95" at bounding box center [805, 532] width 311 height 20
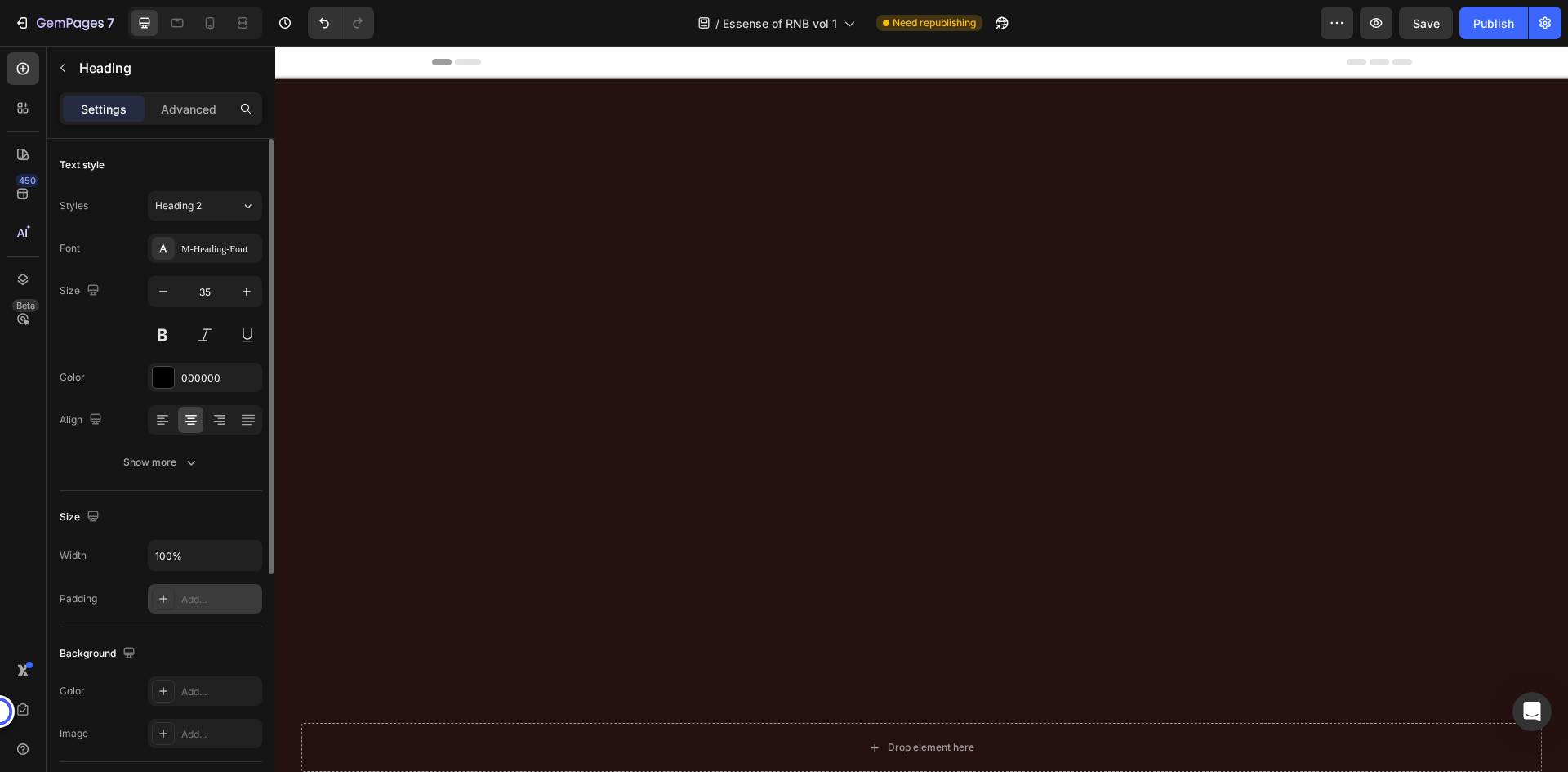
scroll to position [4934, 0]
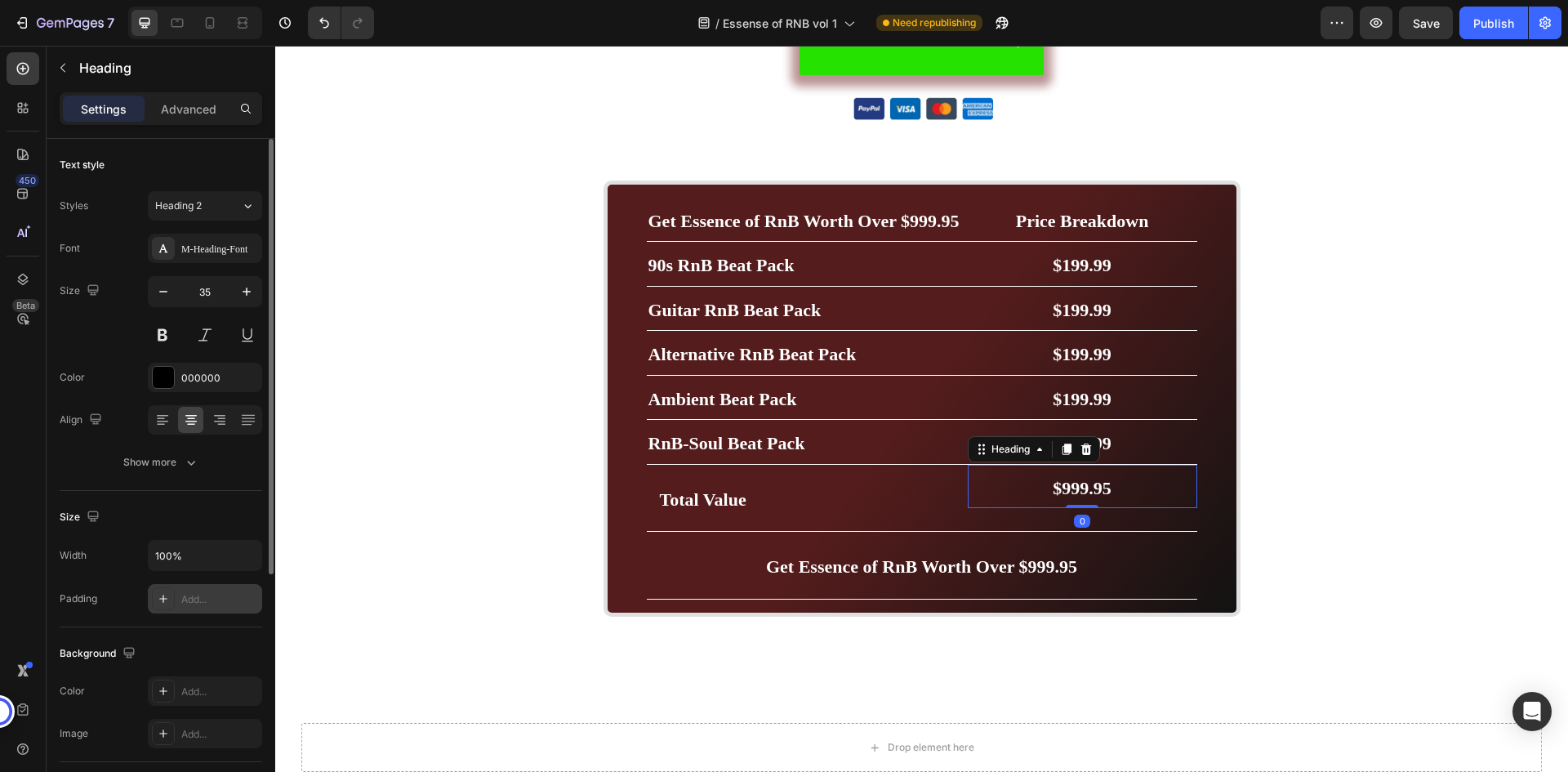
click at [215, 592] on div "Add..." at bounding box center [220, 600] width 77 height 15
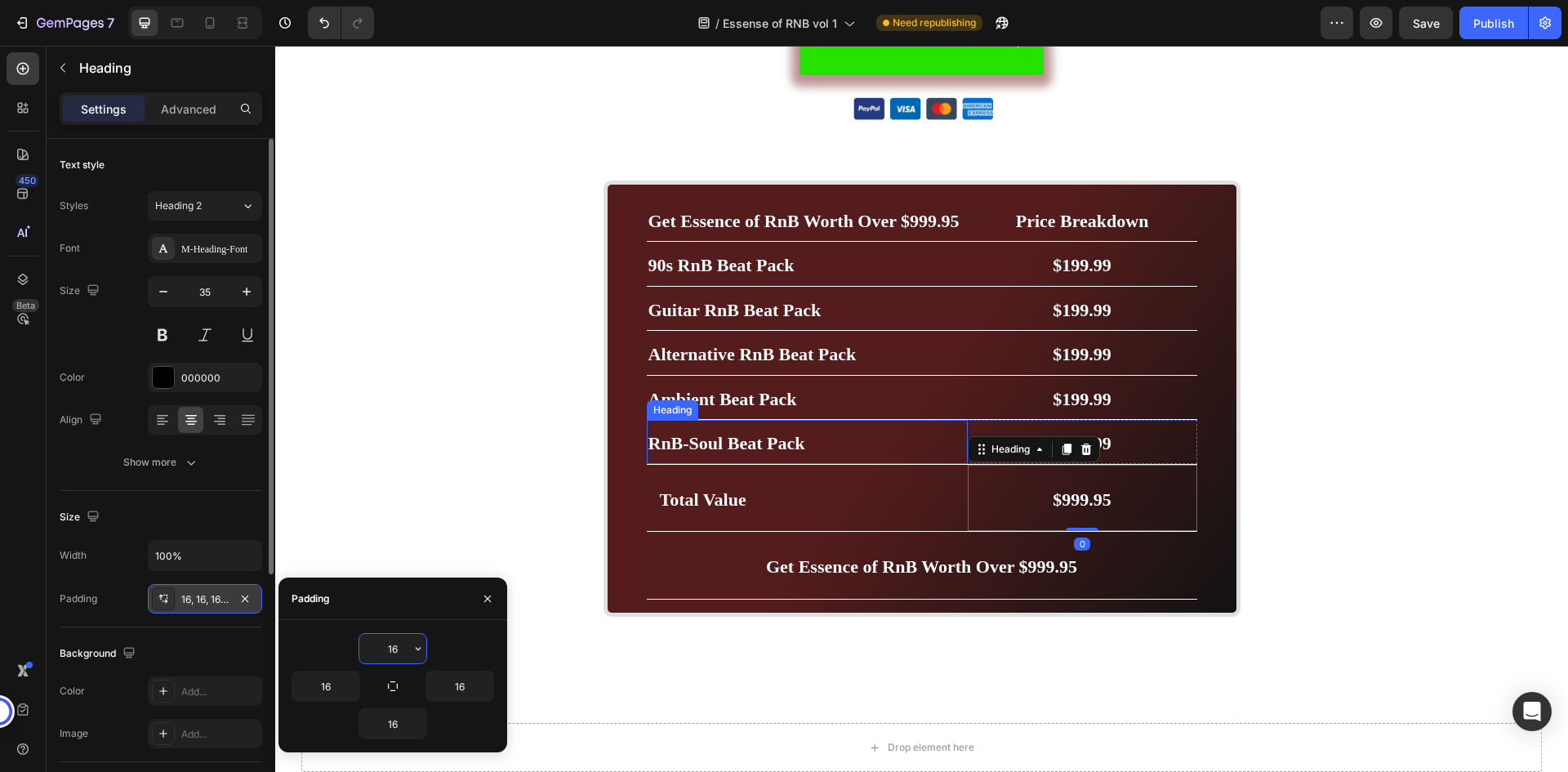
click at [913, 438] on p "⁠⁠⁠⁠⁠⁠⁠ RnB-Soul Beat Pack" at bounding box center [808, 441] width 318 height 41
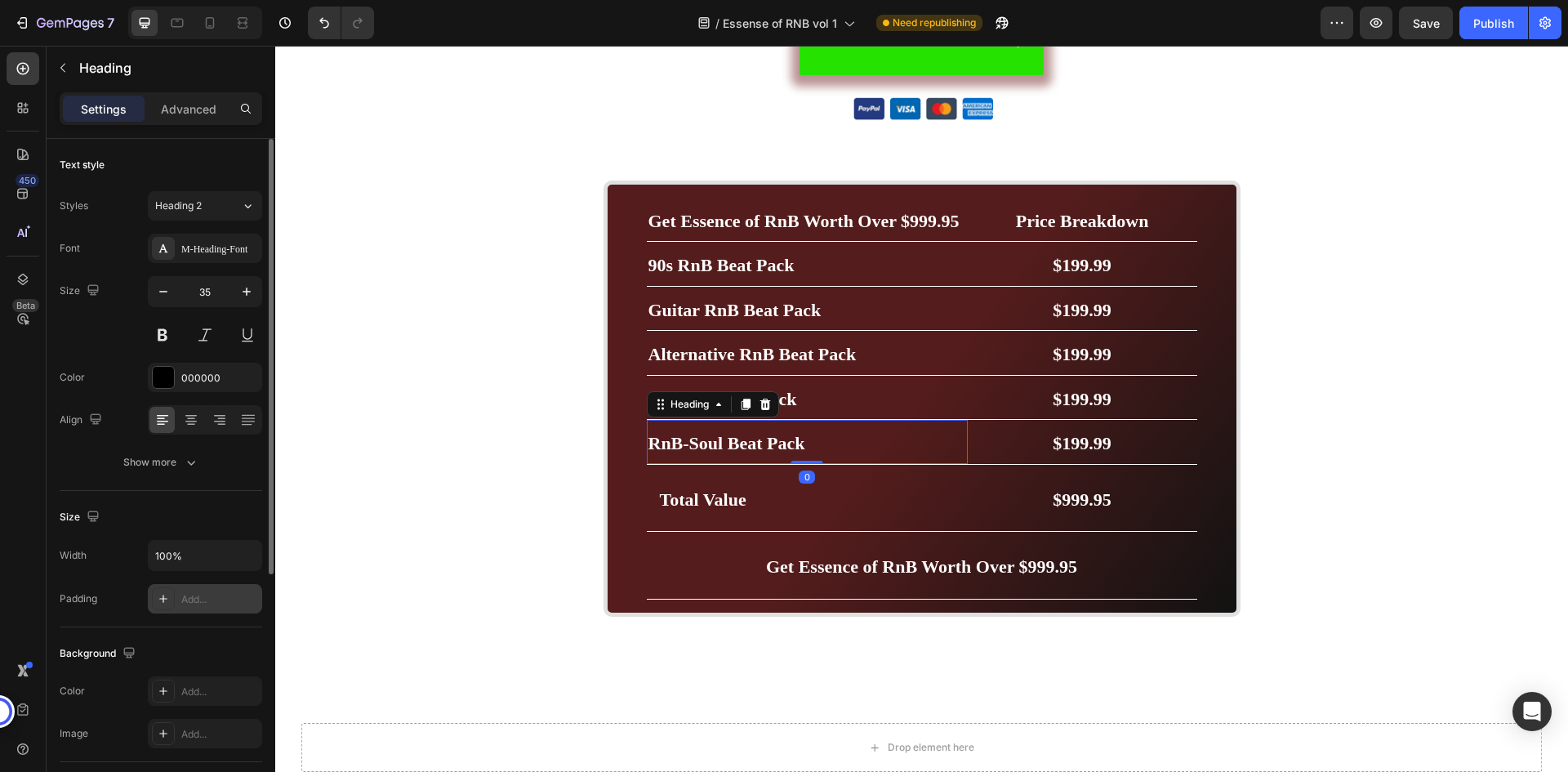
click at [216, 594] on div "Add..." at bounding box center [220, 600] width 77 height 15
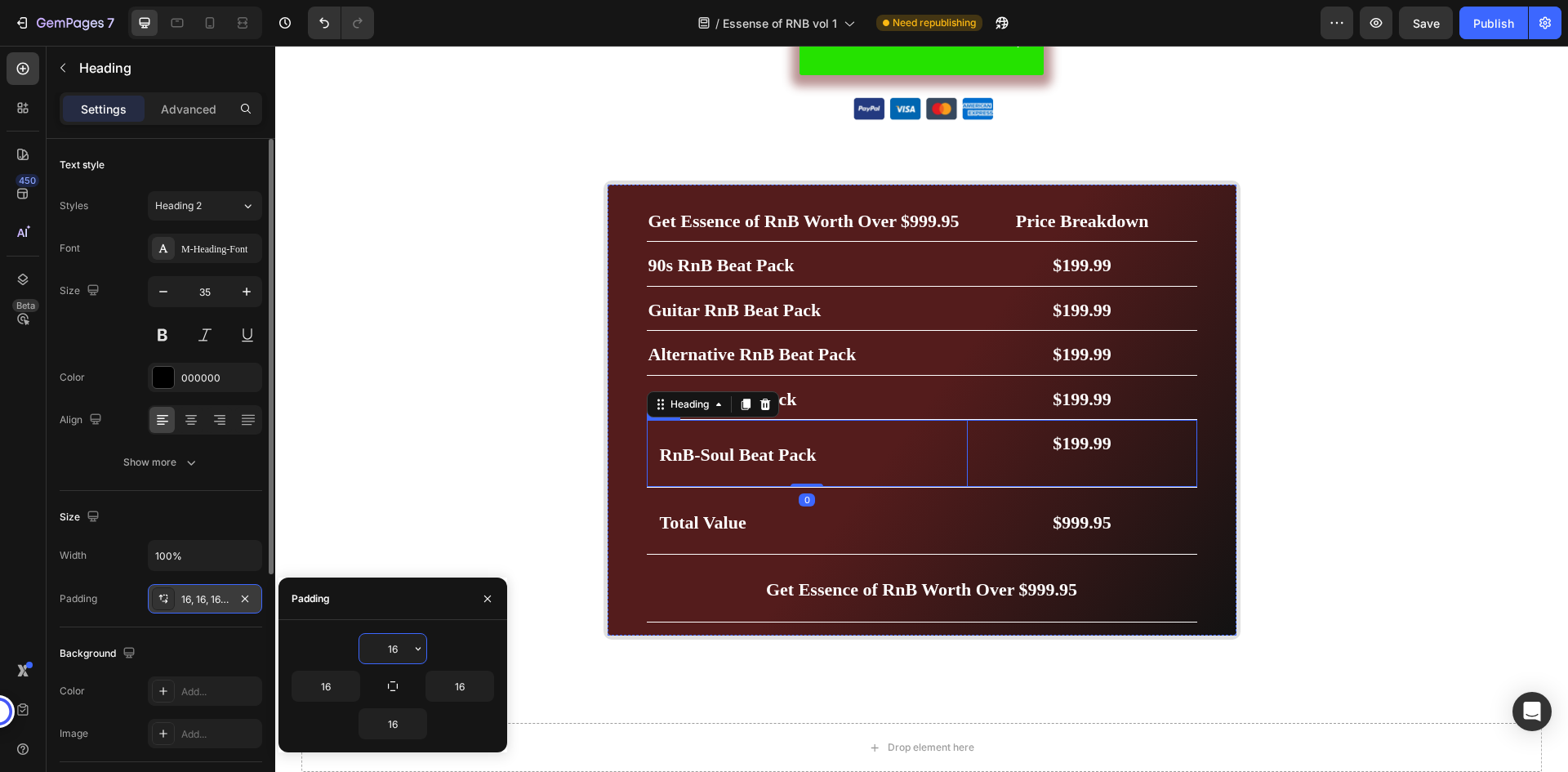
click at [1031, 458] on h2 "$199.99" at bounding box center [1082, 442] width 229 height 44
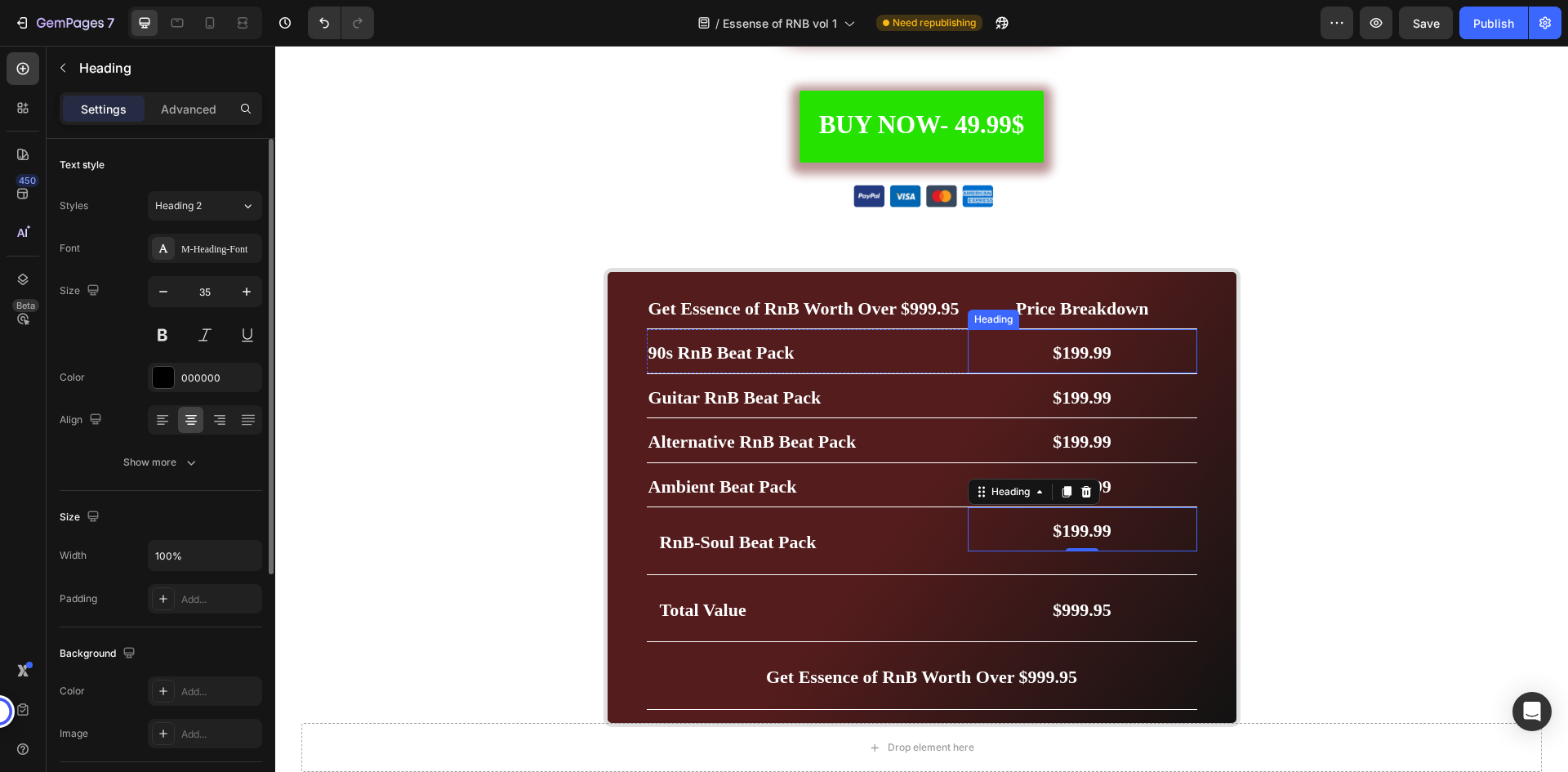
scroll to position [4853, 0]
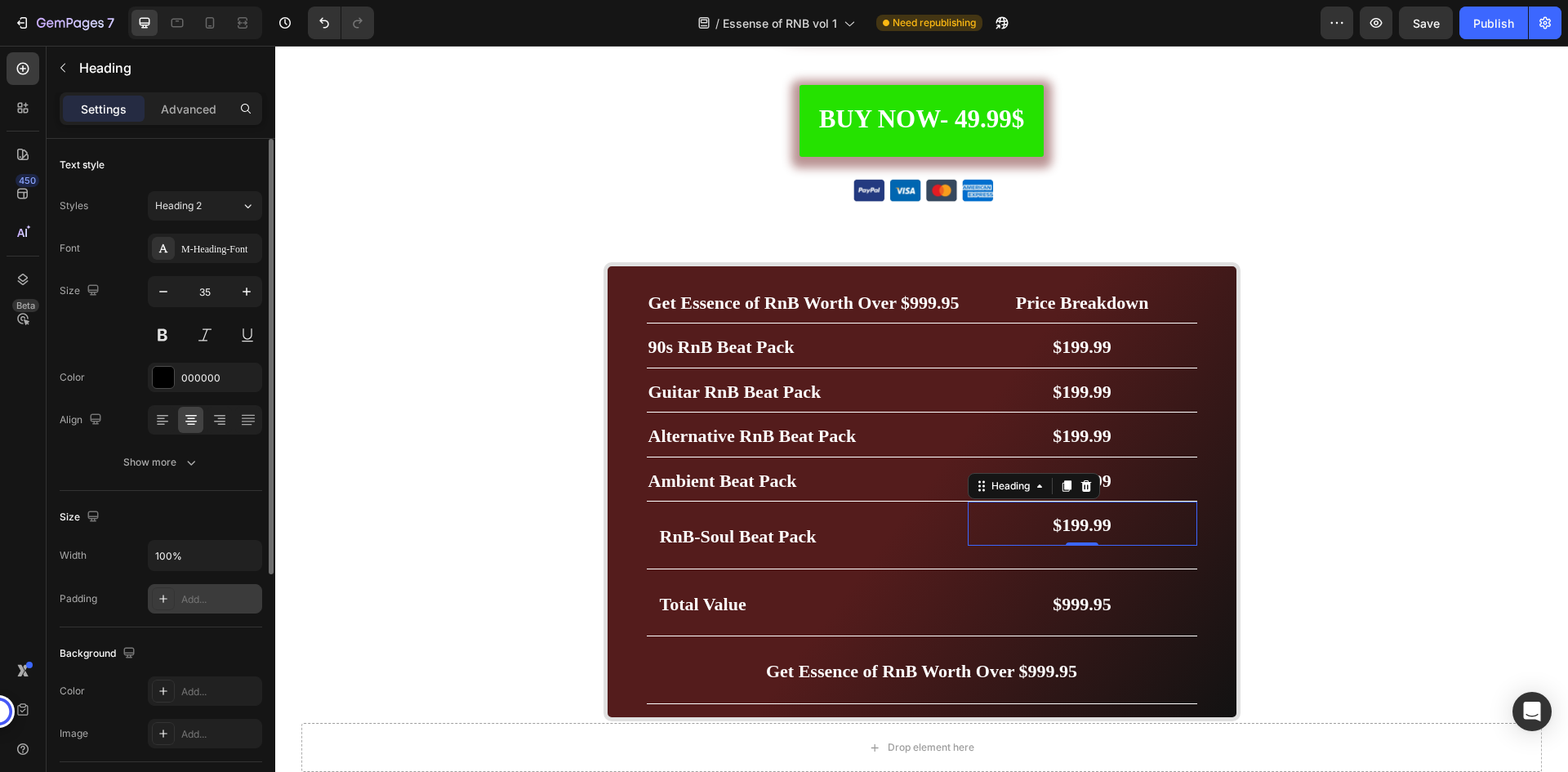
click at [193, 606] on div "Add..." at bounding box center [220, 600] width 77 height 15
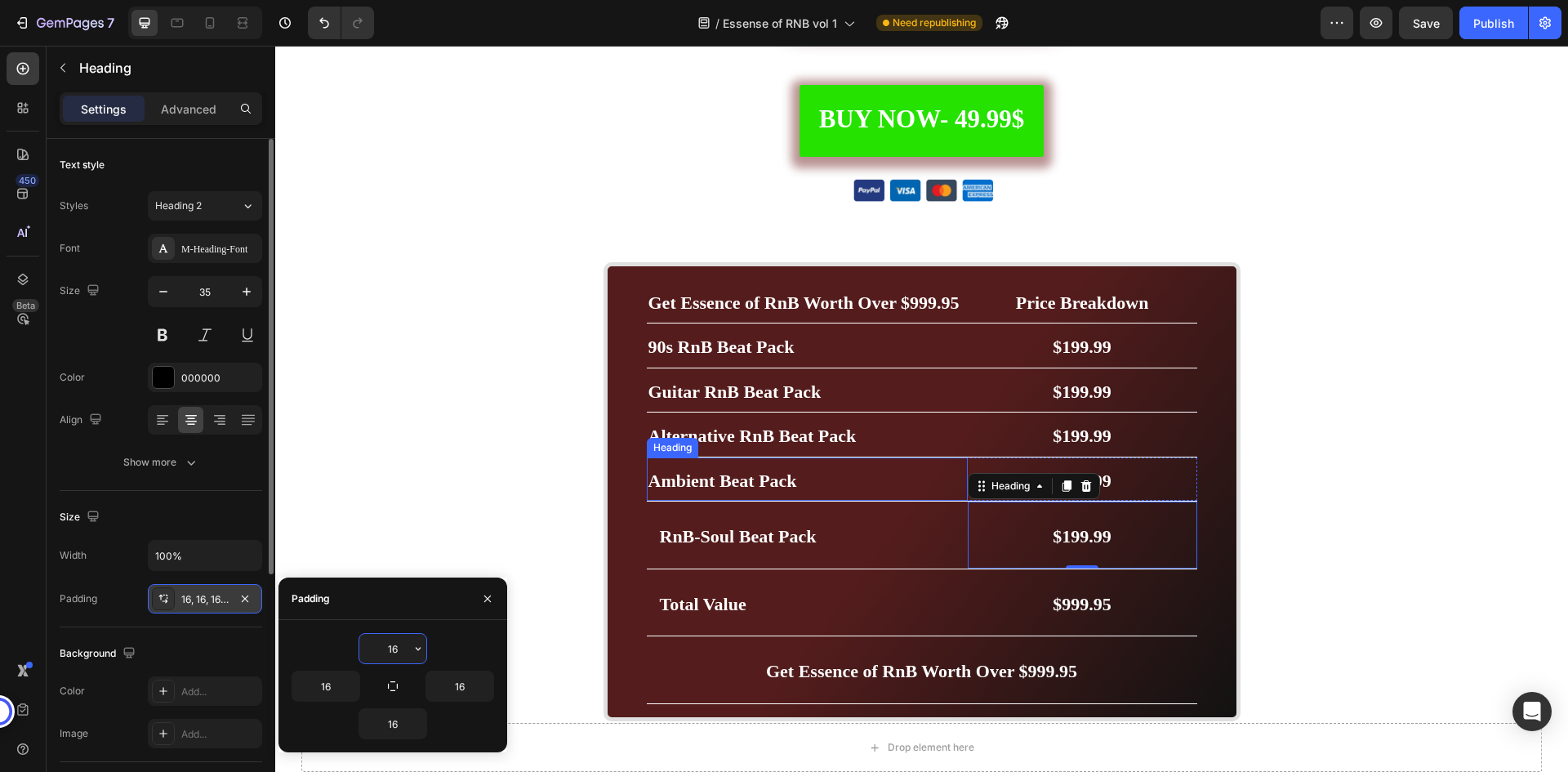
click at [843, 476] on p "⁠⁠⁠⁠⁠⁠⁠ Ambient Beat Pack" at bounding box center [808, 479] width 318 height 41
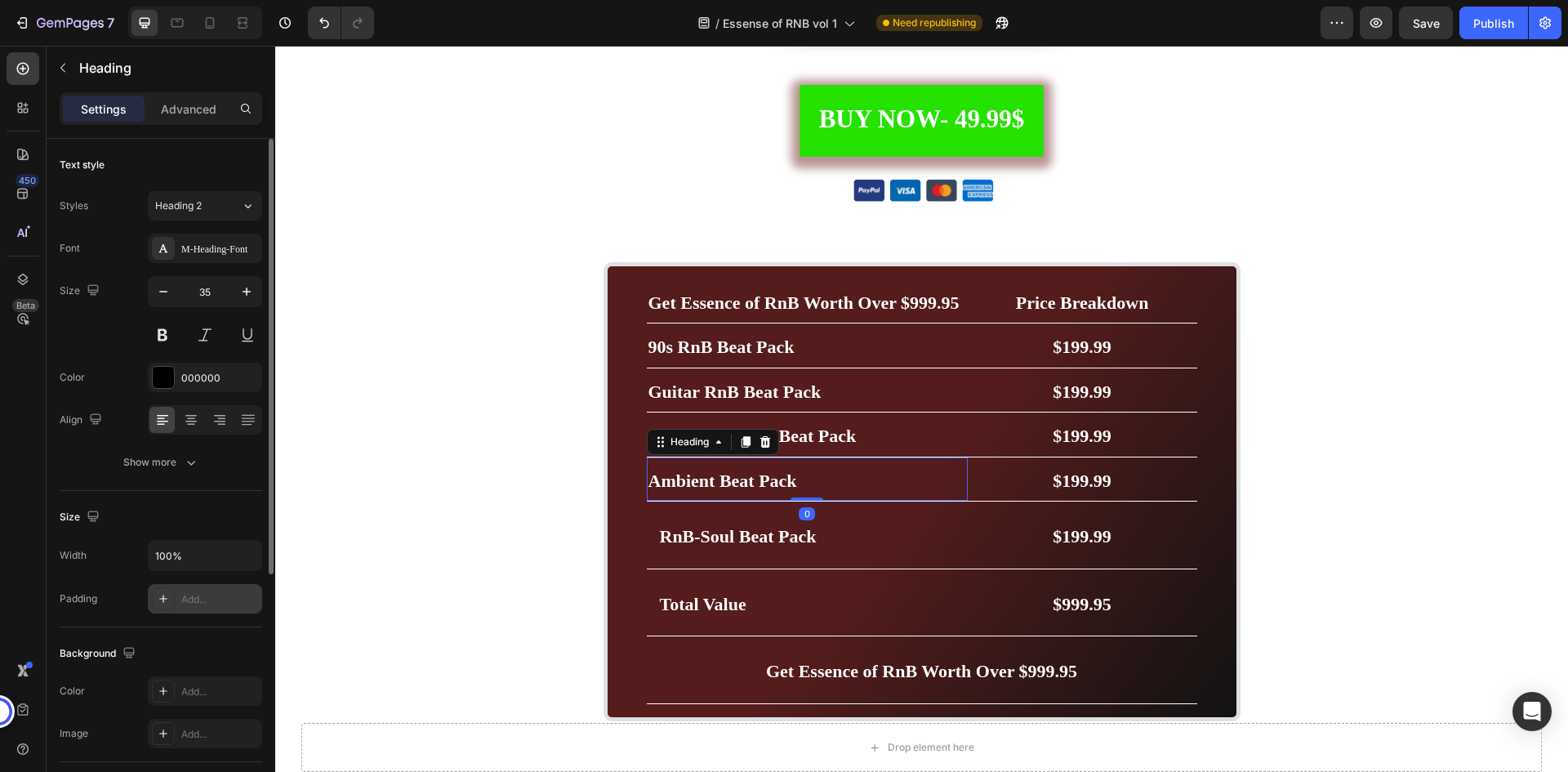
click at [208, 595] on div "Add..." at bounding box center [220, 600] width 77 height 15
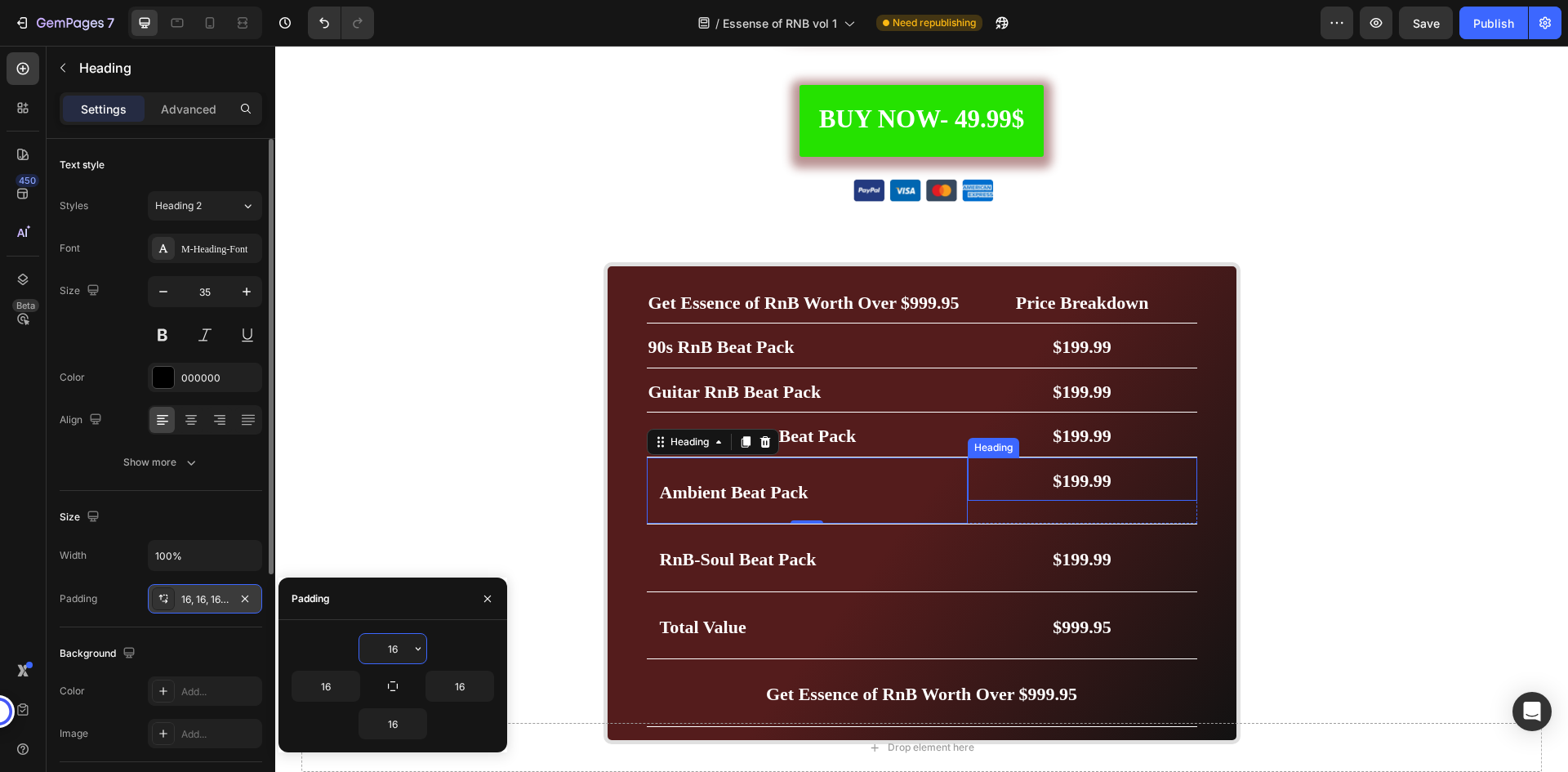
click at [1016, 484] on h2 "$199.99" at bounding box center [1082, 479] width 229 height 44
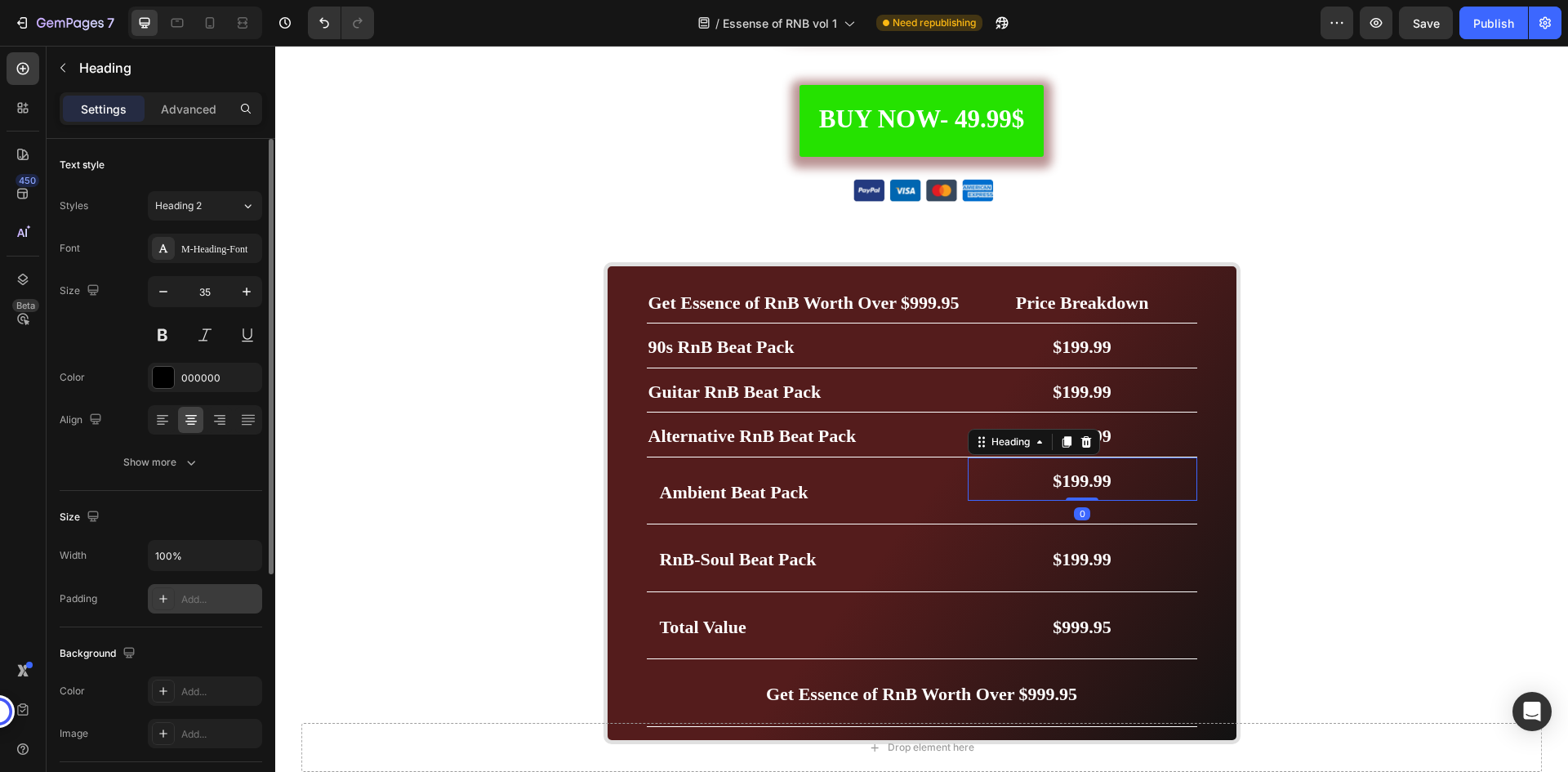
click at [193, 598] on div "Add..." at bounding box center [220, 600] width 77 height 15
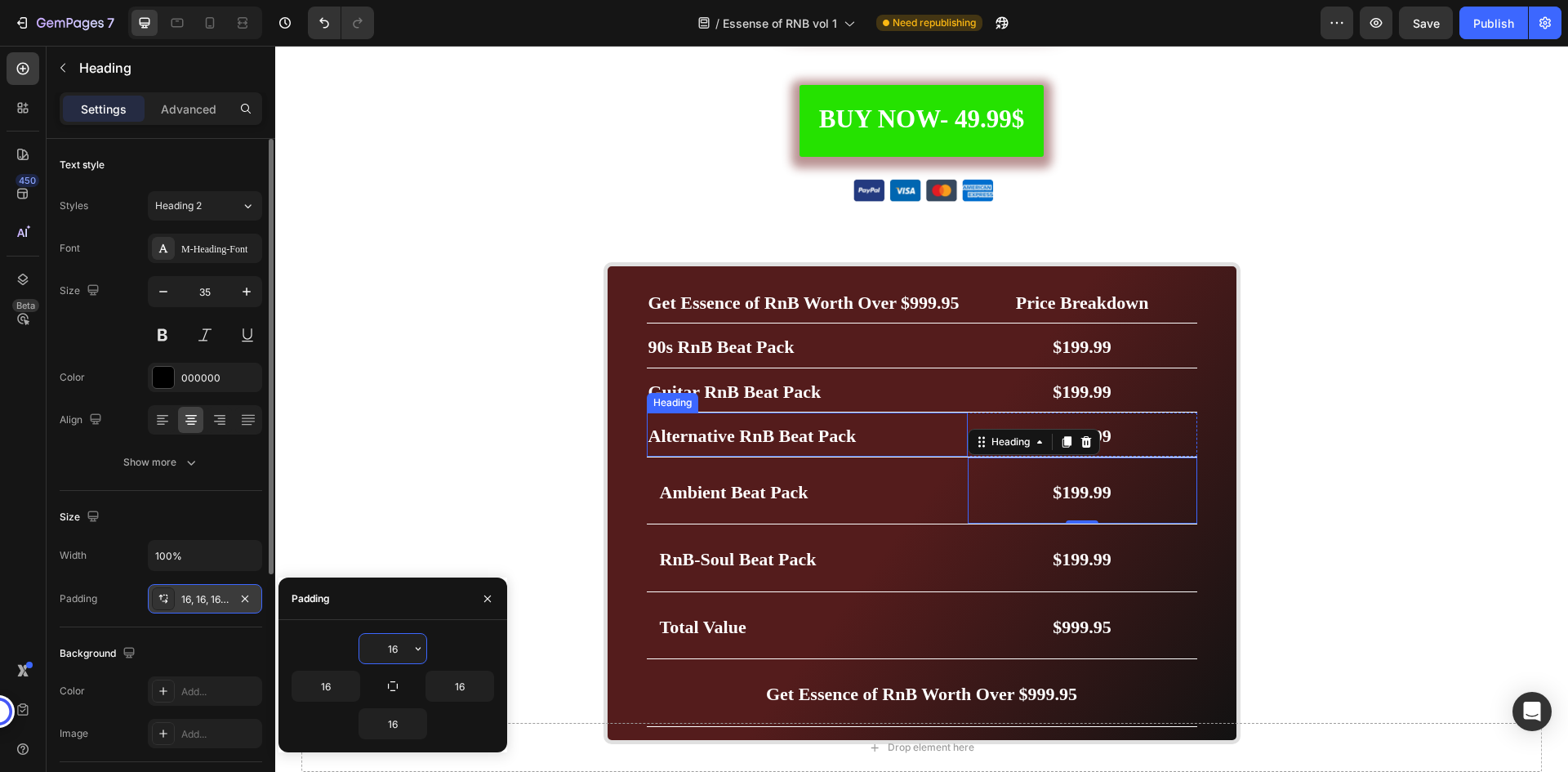
click at [869, 442] on p "⁠⁠⁠⁠⁠⁠⁠ Alternative RnB Beat Pack" at bounding box center [808, 435] width 318 height 41
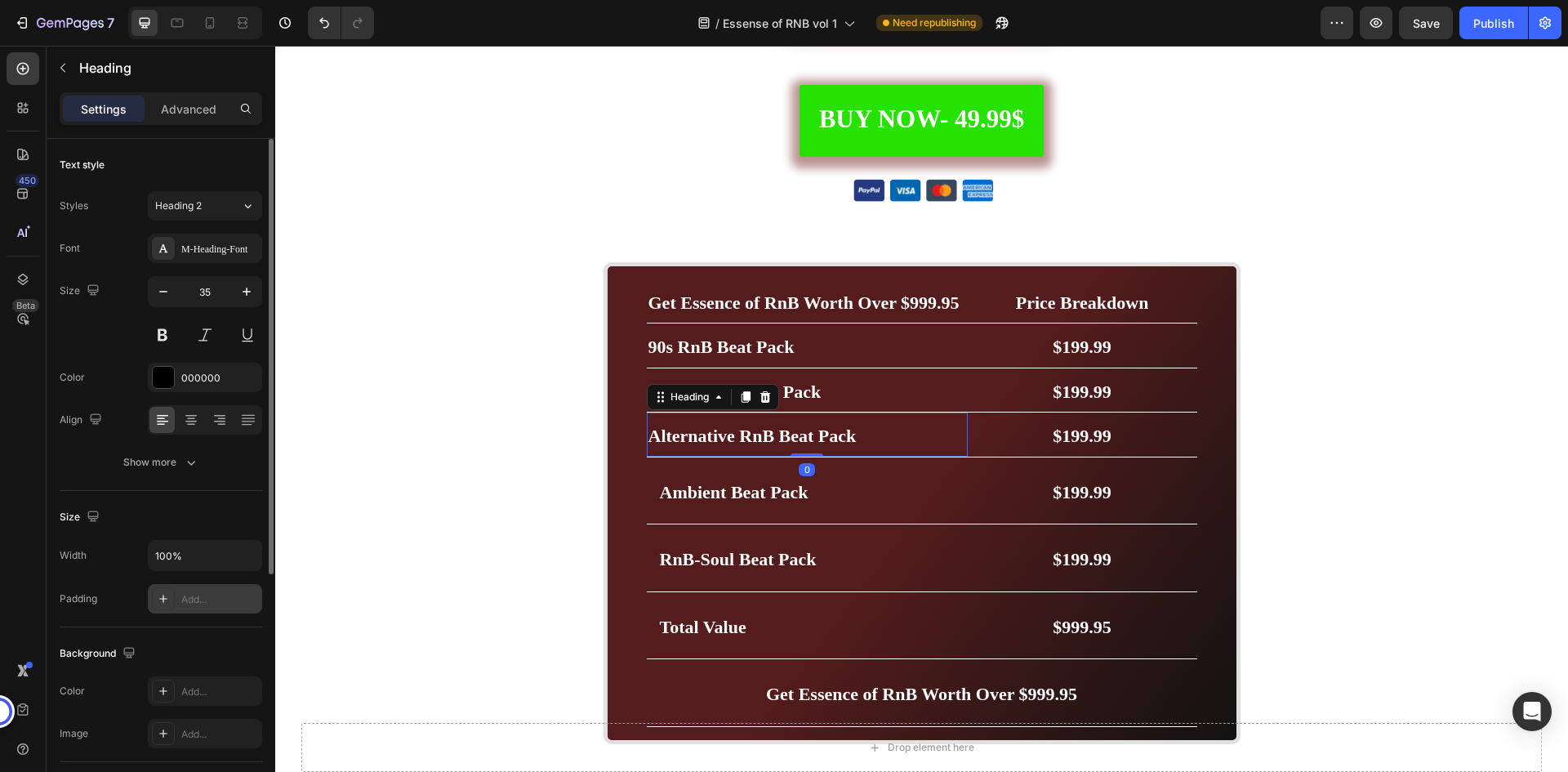
click at [192, 593] on div "Add..." at bounding box center [220, 600] width 77 height 15
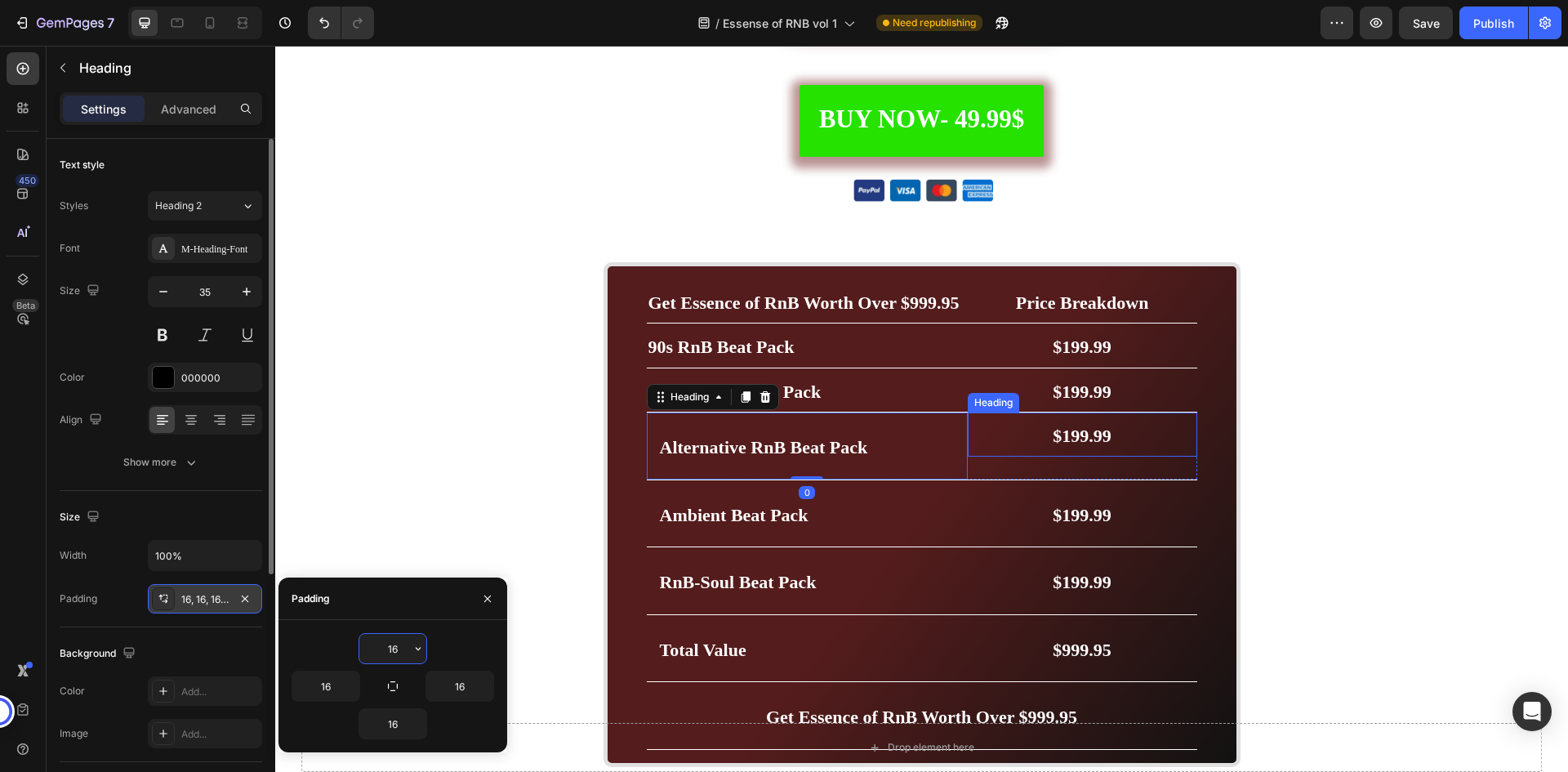
click at [1028, 441] on h2 "$199.99" at bounding box center [1082, 435] width 229 height 44
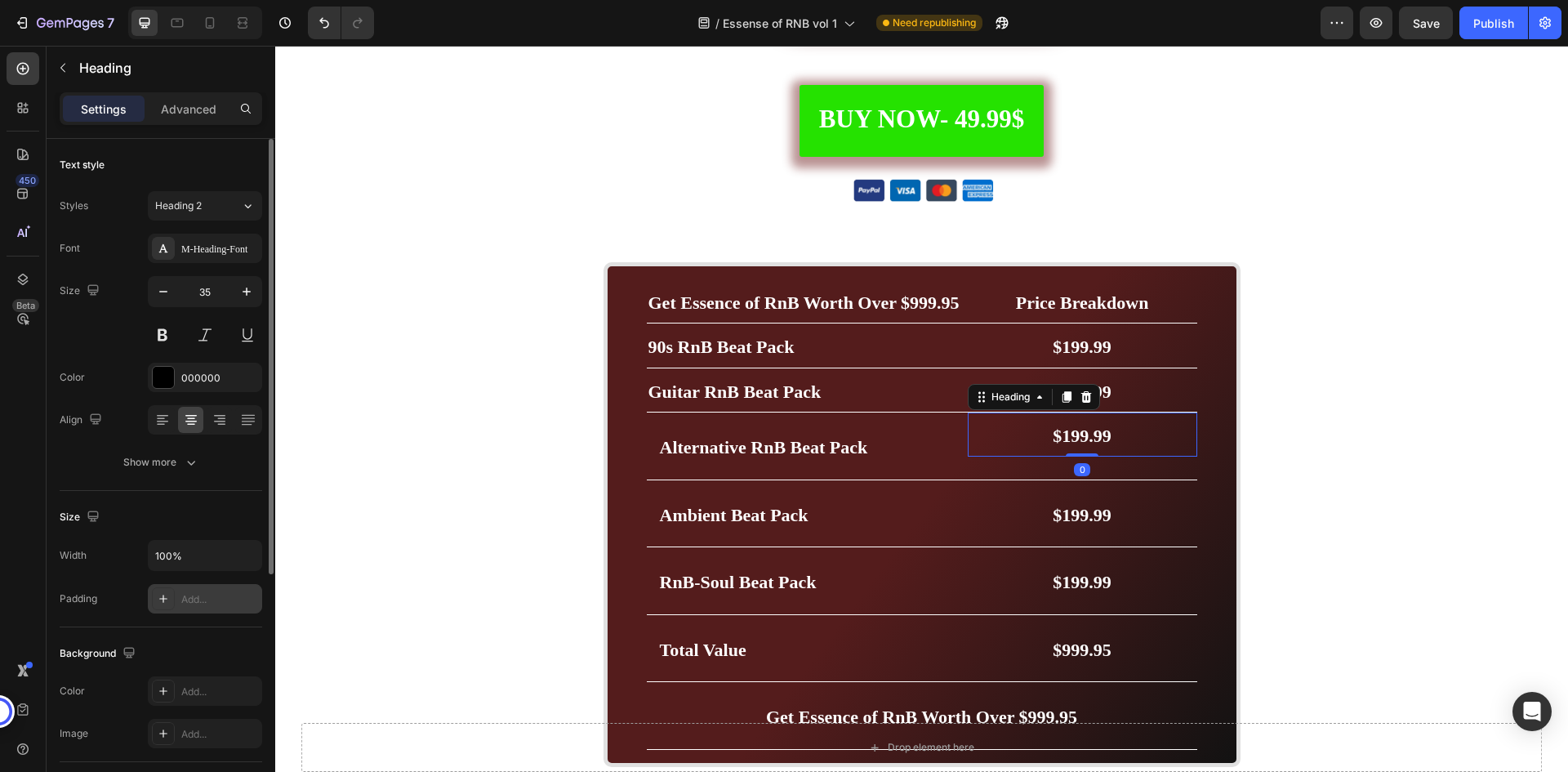
click at [216, 592] on div "Add..." at bounding box center [220, 600] width 77 height 15
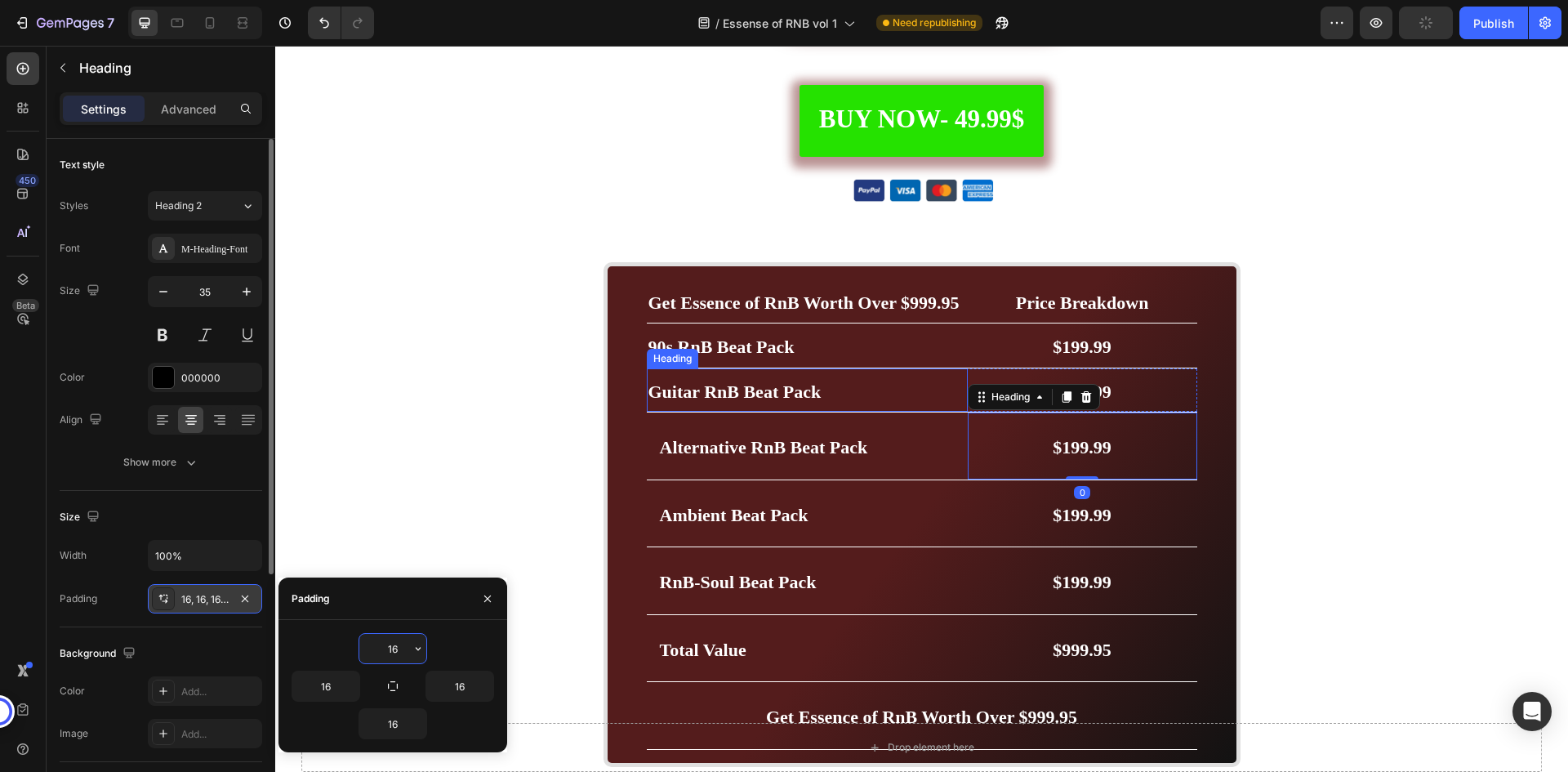
click at [834, 396] on h2 "Guitar RnB Beat Pack" at bounding box center [807, 390] width 321 height 44
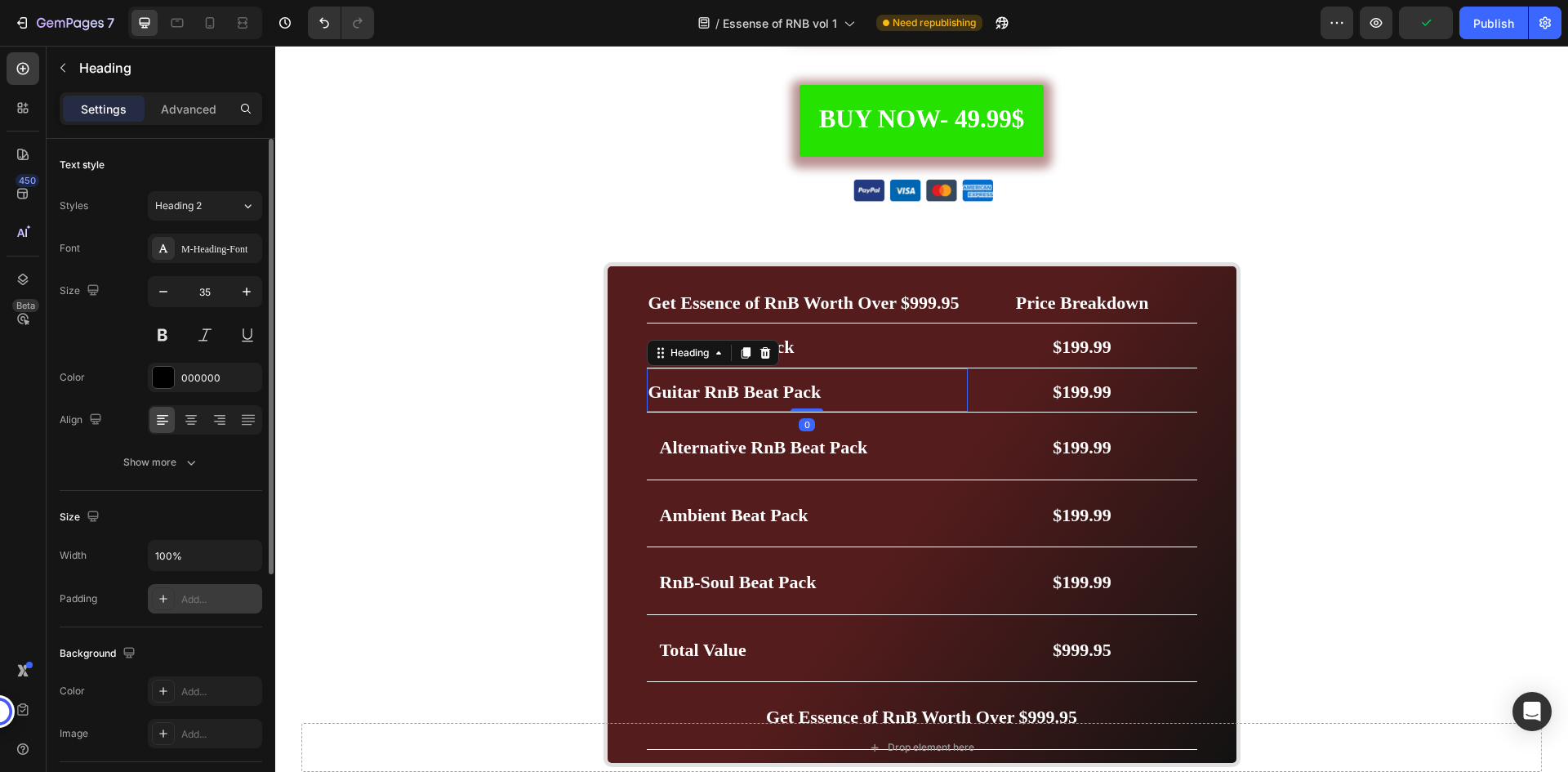
click at [231, 593] on div "Add..." at bounding box center [220, 600] width 77 height 15
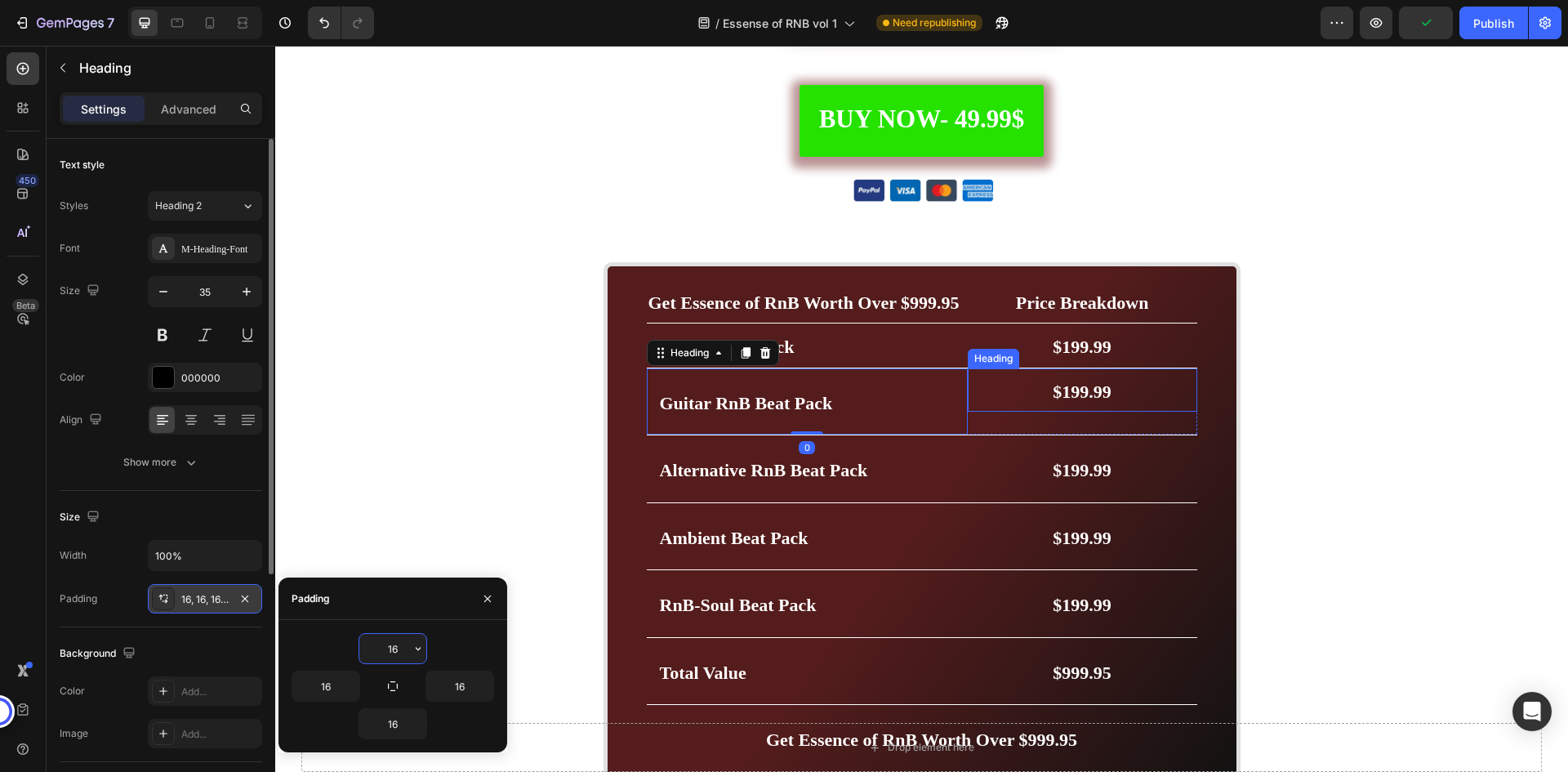
click at [1030, 396] on h2 "$199.99" at bounding box center [1082, 390] width 229 height 44
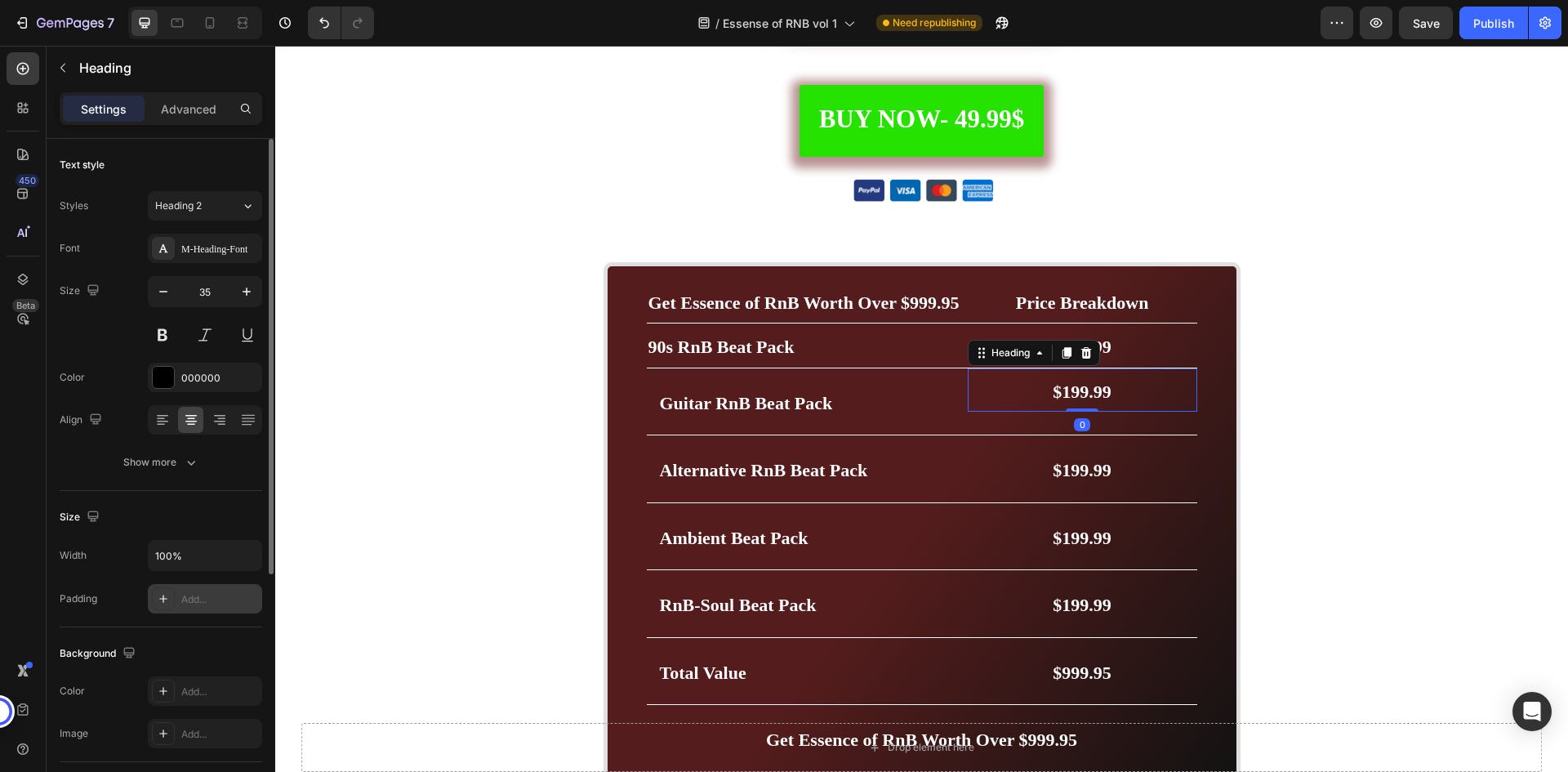
click at [239, 593] on div "Add..." at bounding box center [220, 600] width 77 height 15
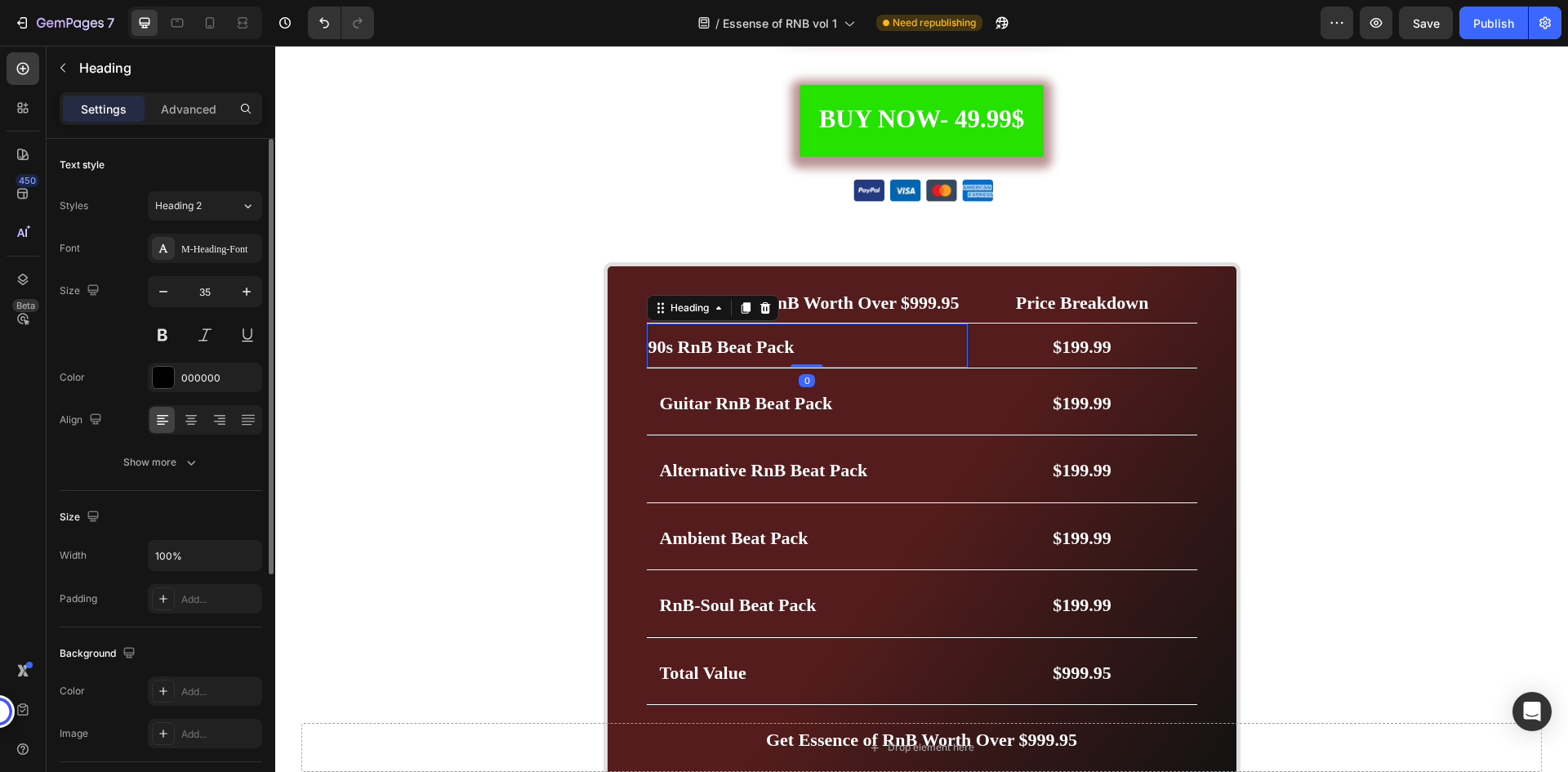
click at [798, 351] on h2 "90s RnB Beat Pack" at bounding box center [807, 345] width 321 height 44
click at [198, 589] on div "Add..." at bounding box center [205, 599] width 115 height 29
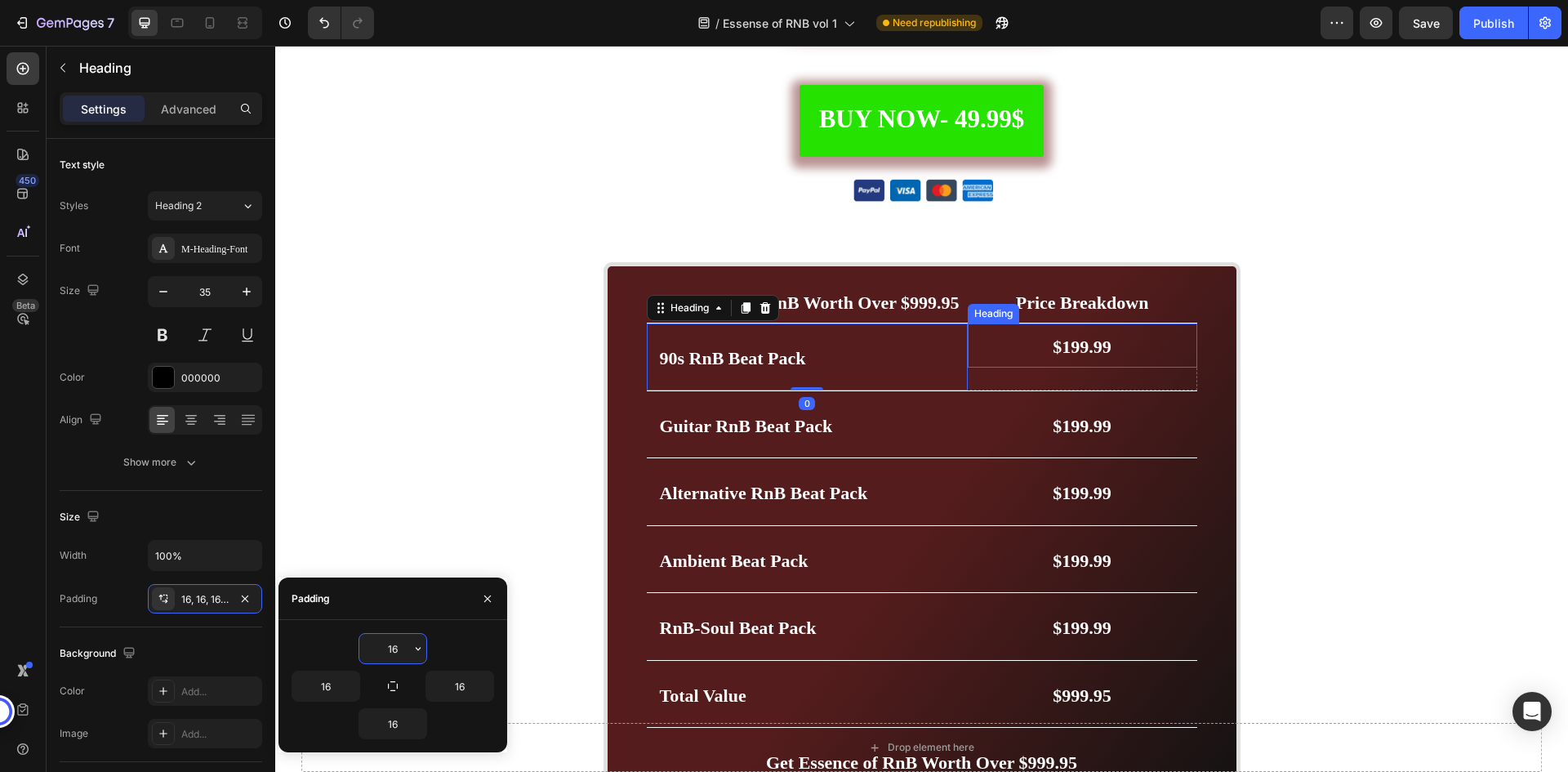
click at [1009, 337] on h2 "$199.99" at bounding box center [1082, 345] width 229 height 44
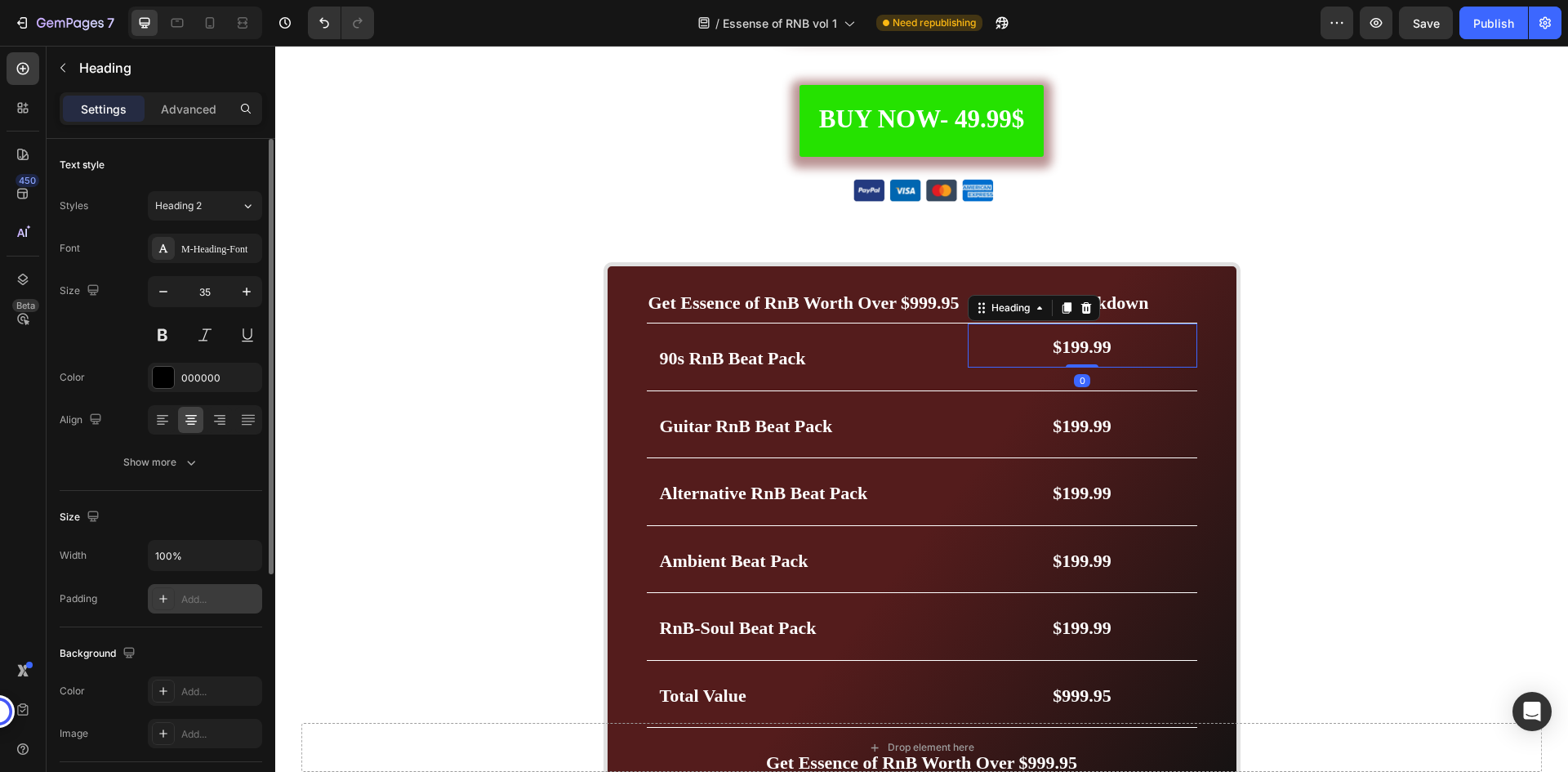
click at [241, 594] on div "Add..." at bounding box center [220, 600] width 77 height 15
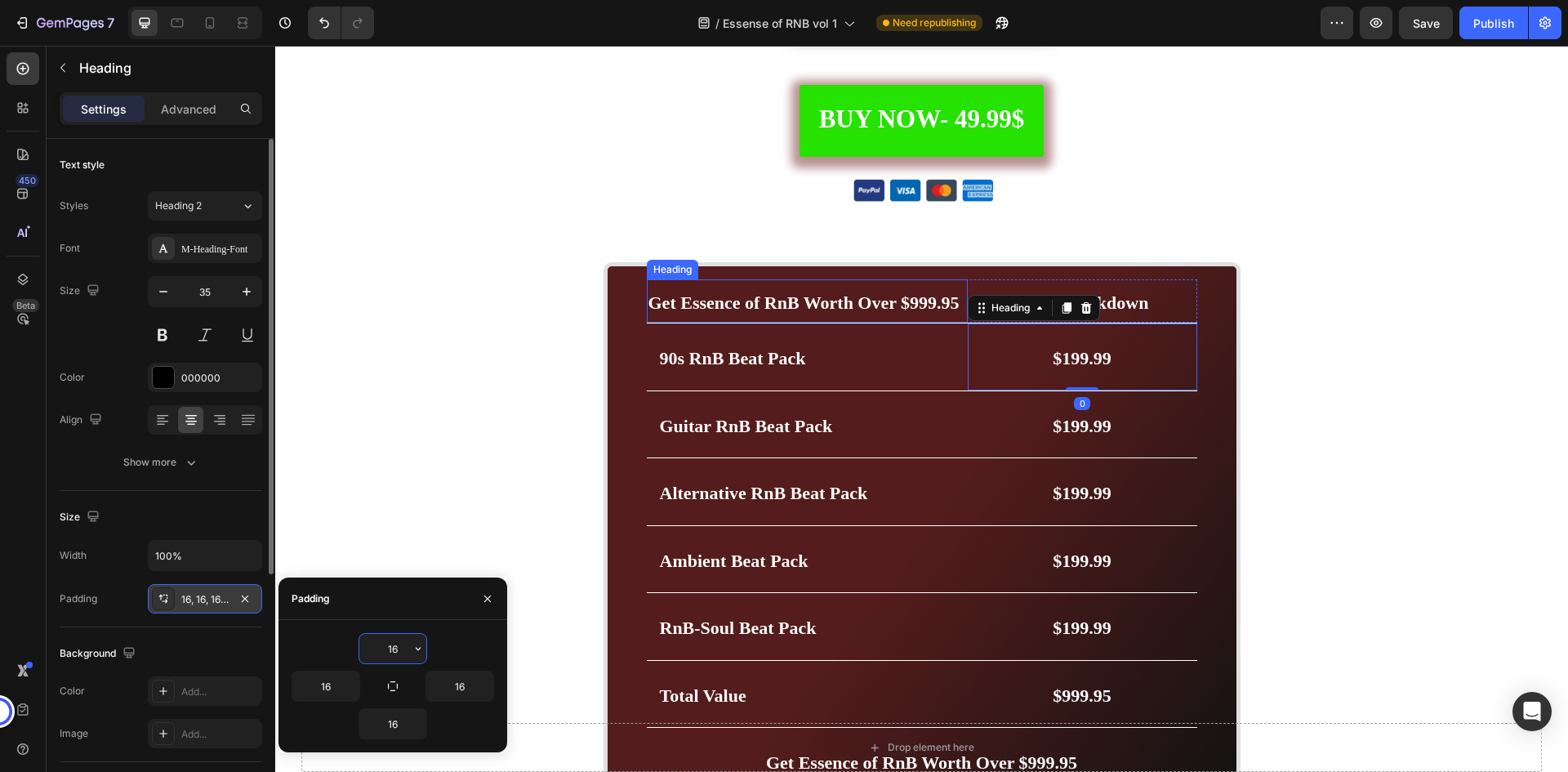
click at [928, 299] on strong "Get Essence of RnB Worth Over $999.95" at bounding box center [805, 302] width 311 height 20
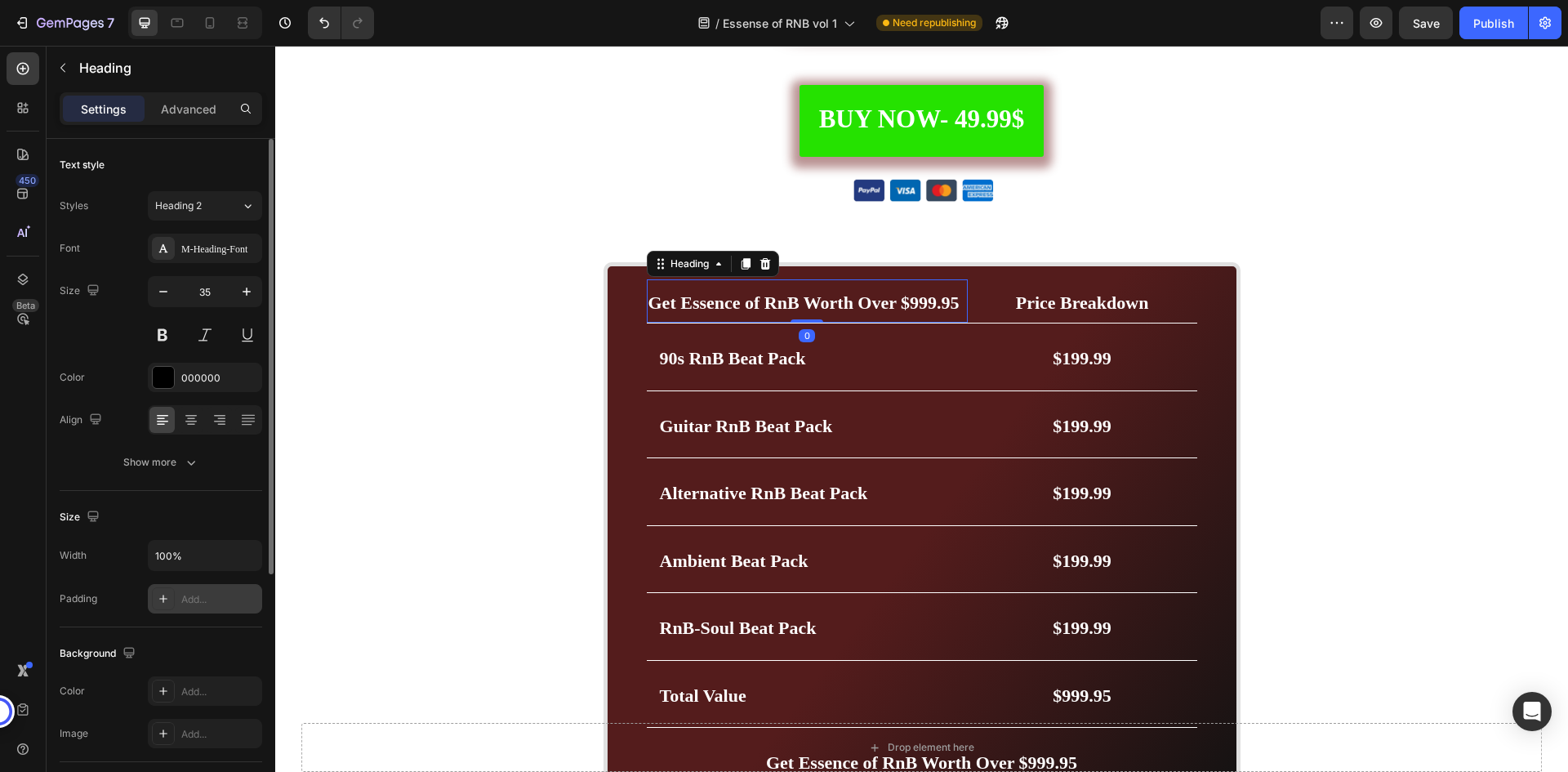
click at [216, 590] on div "Add..." at bounding box center [205, 599] width 115 height 29
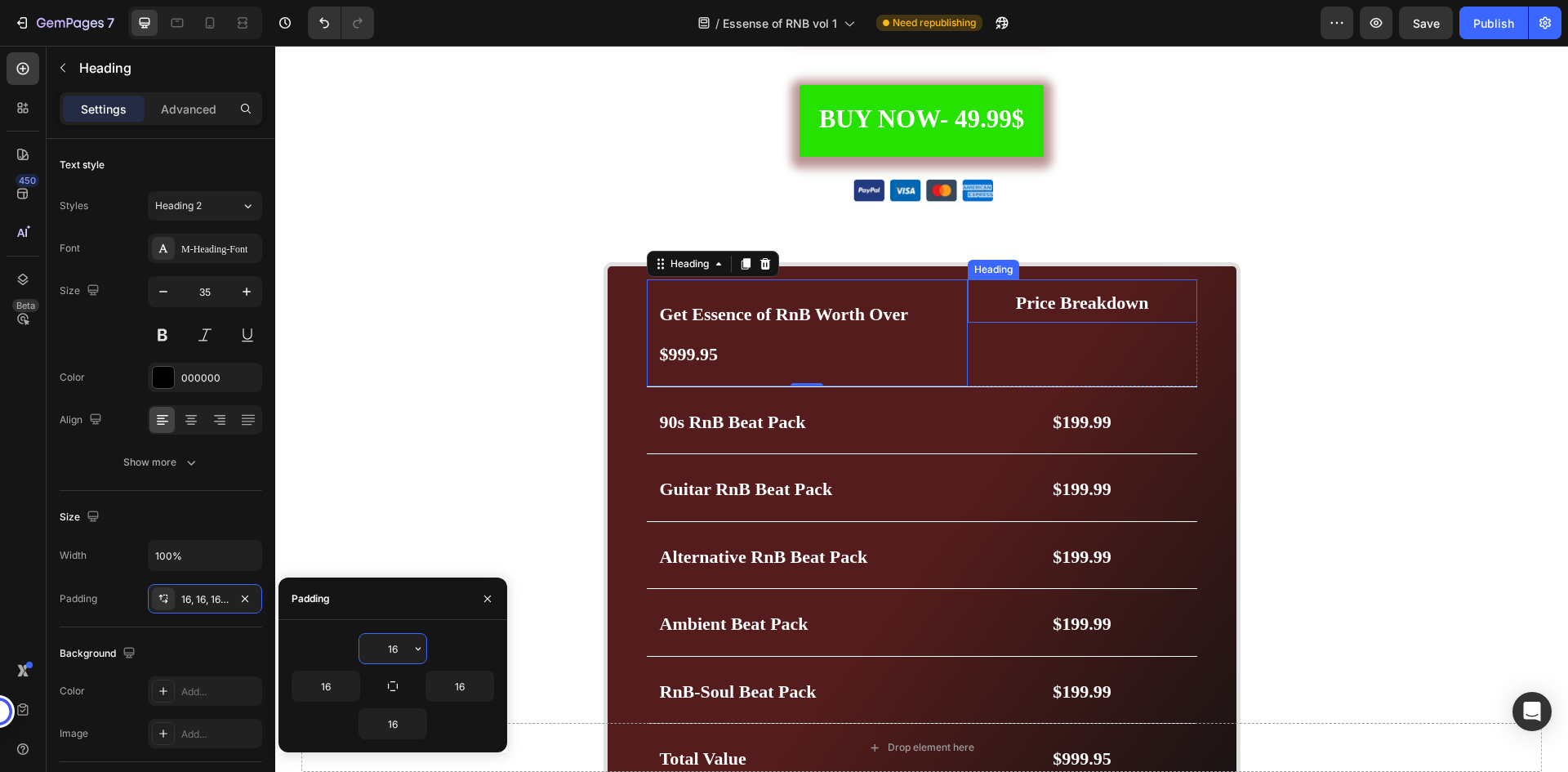
click at [1041, 301] on span "Price Breakdown" at bounding box center [1082, 302] width 133 height 20
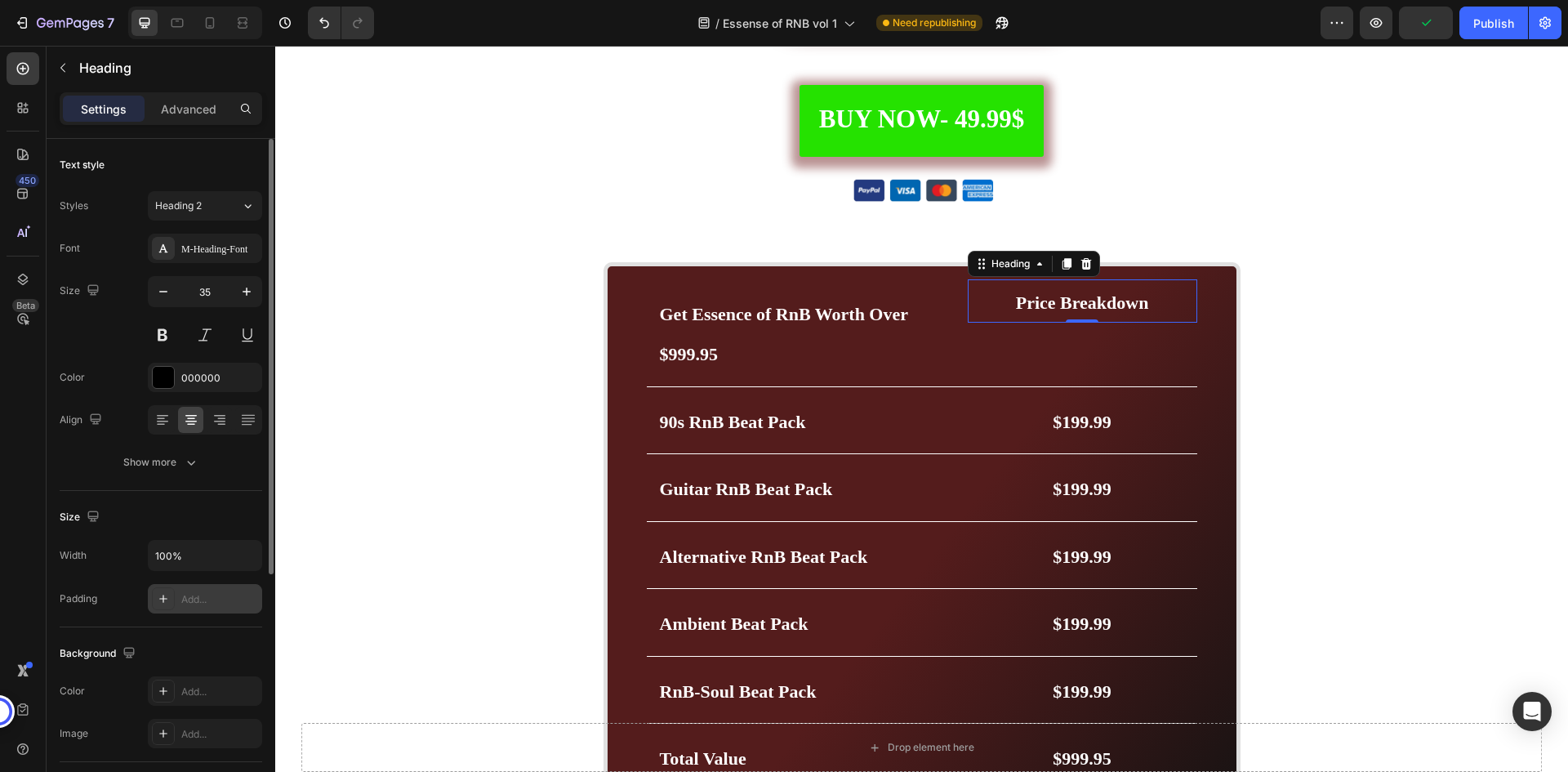
click at [193, 595] on div "Add..." at bounding box center [220, 600] width 77 height 15
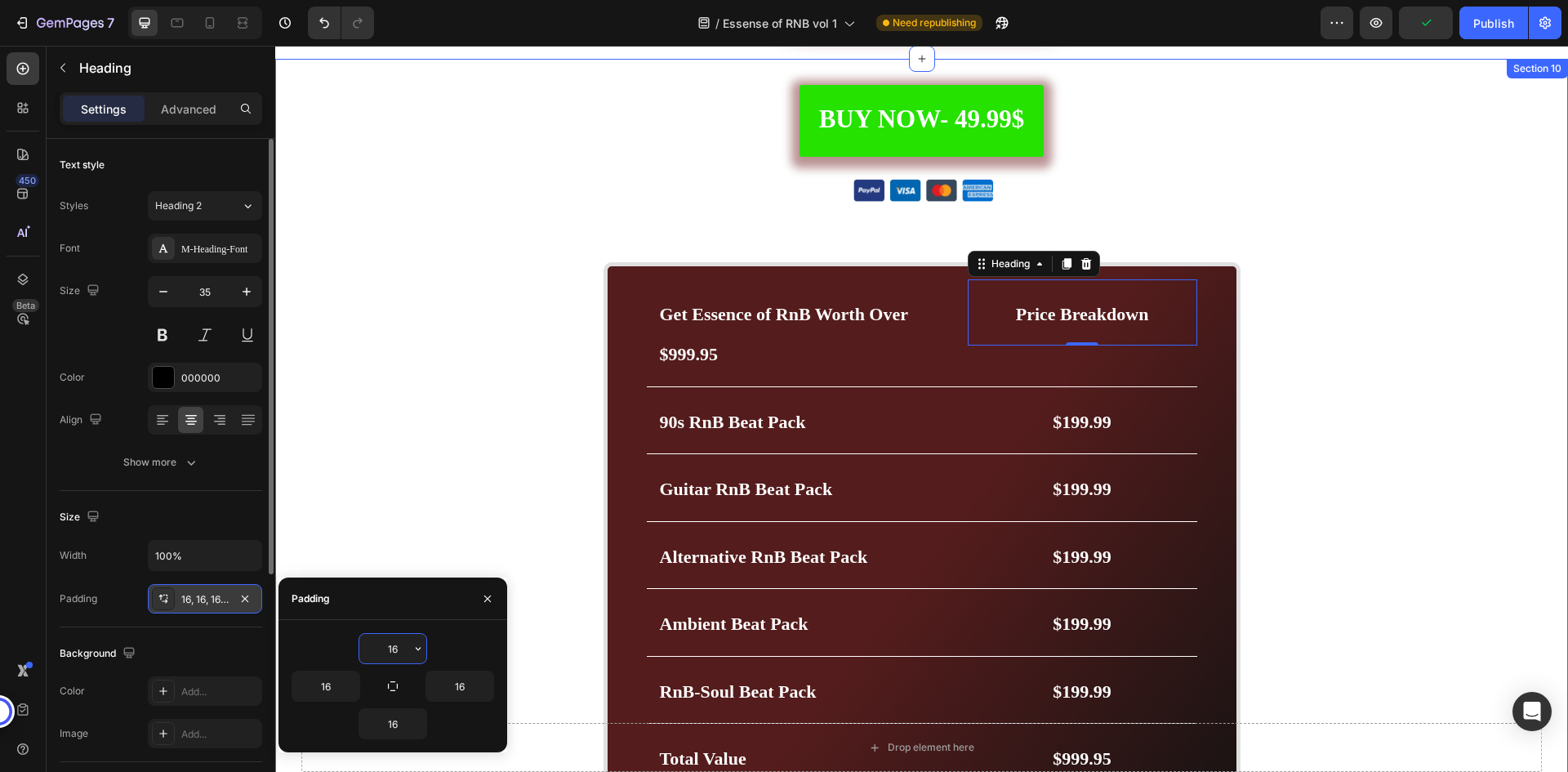
click at [1251, 301] on div "BUY NOW- 49.99$ Button Image Image Marquee Row Get Essence of RnB Worth Over $9…" at bounding box center [922, 748] width 1293 height 1327
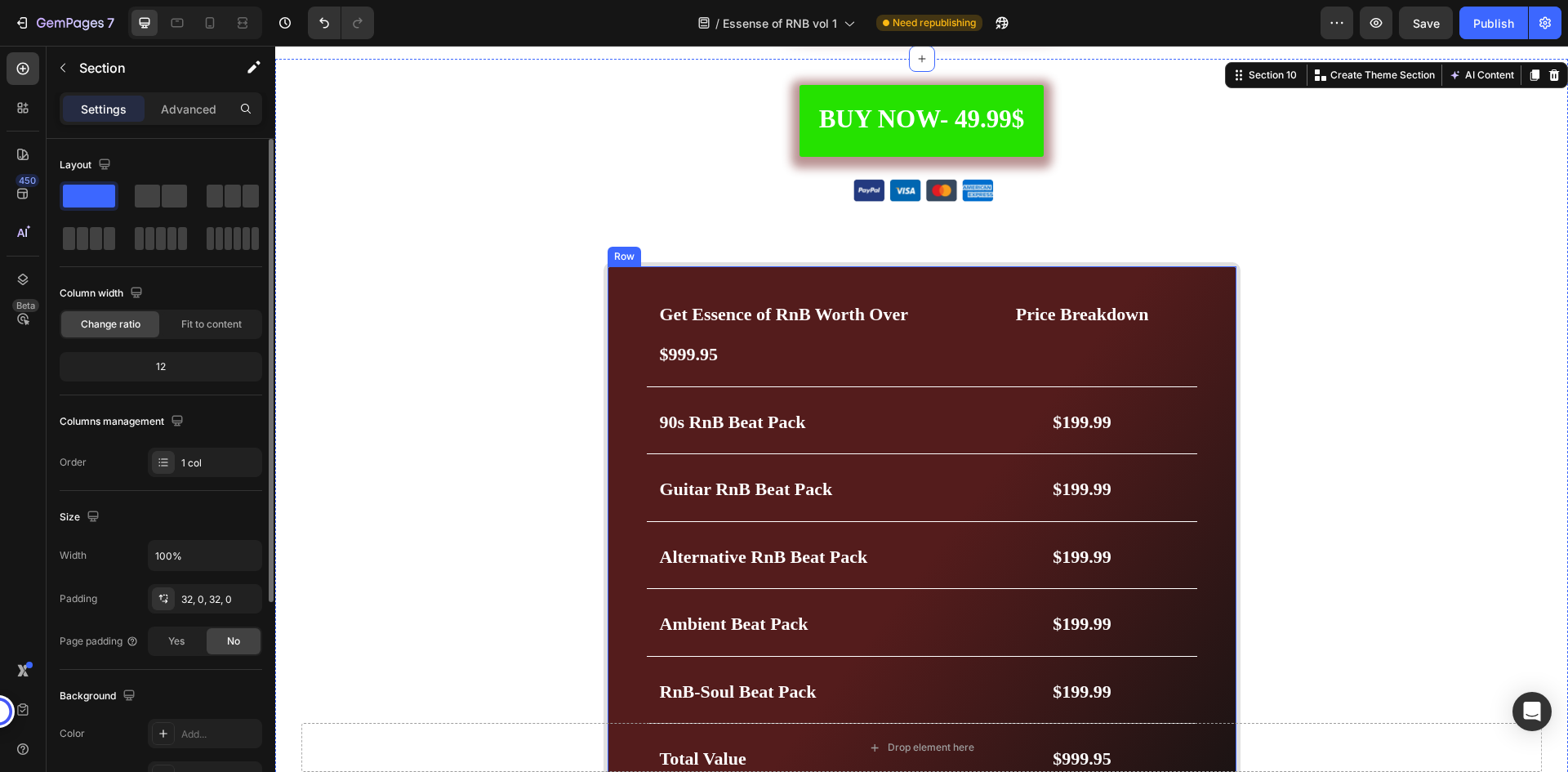
click at [1200, 296] on div "Get Essence of RnB Worth Over $999.95 Heading Price Breakdown Heading Row 90s R…" at bounding box center [922, 569] width 637 height 615
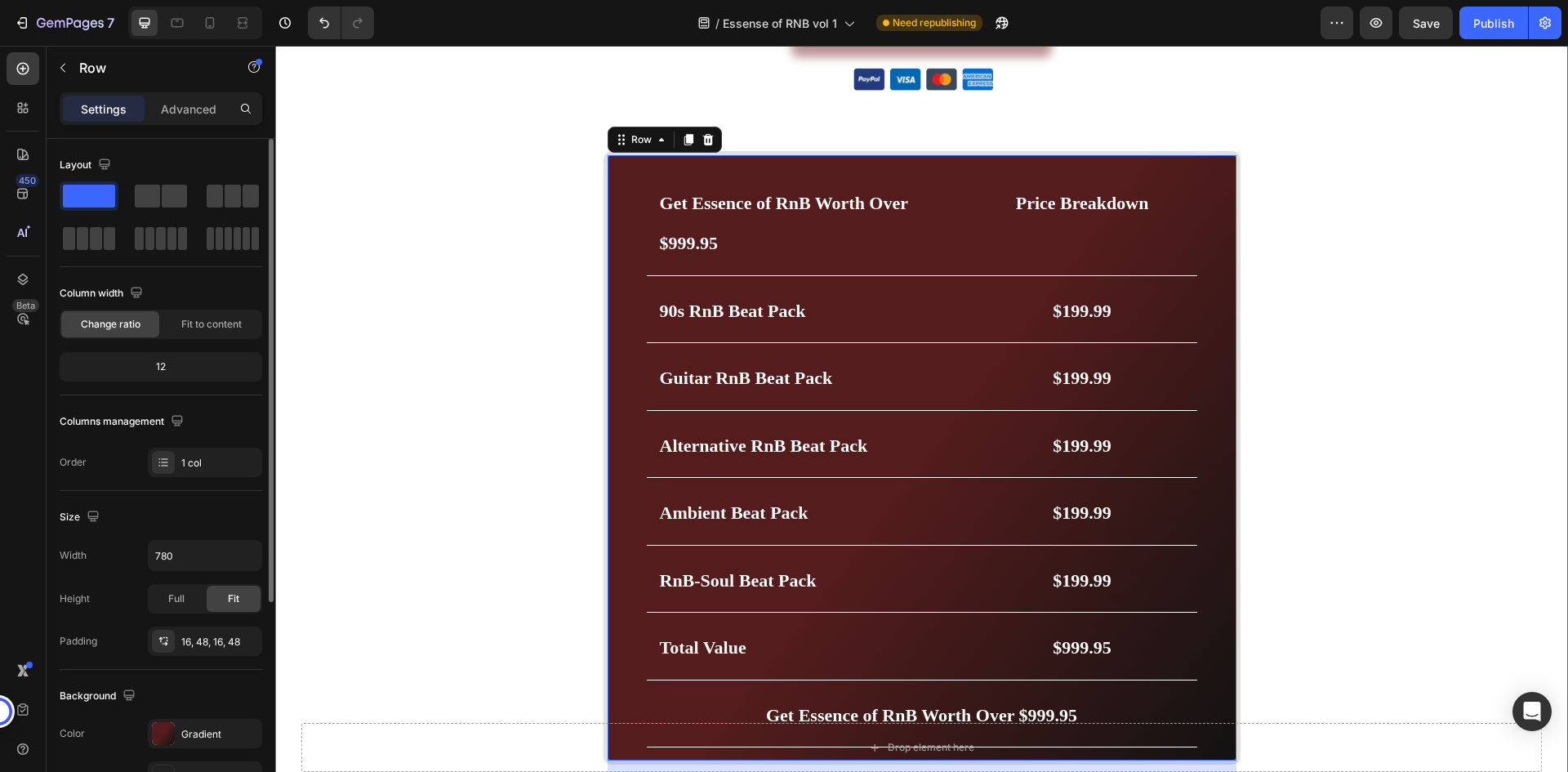
scroll to position [4934, 0]
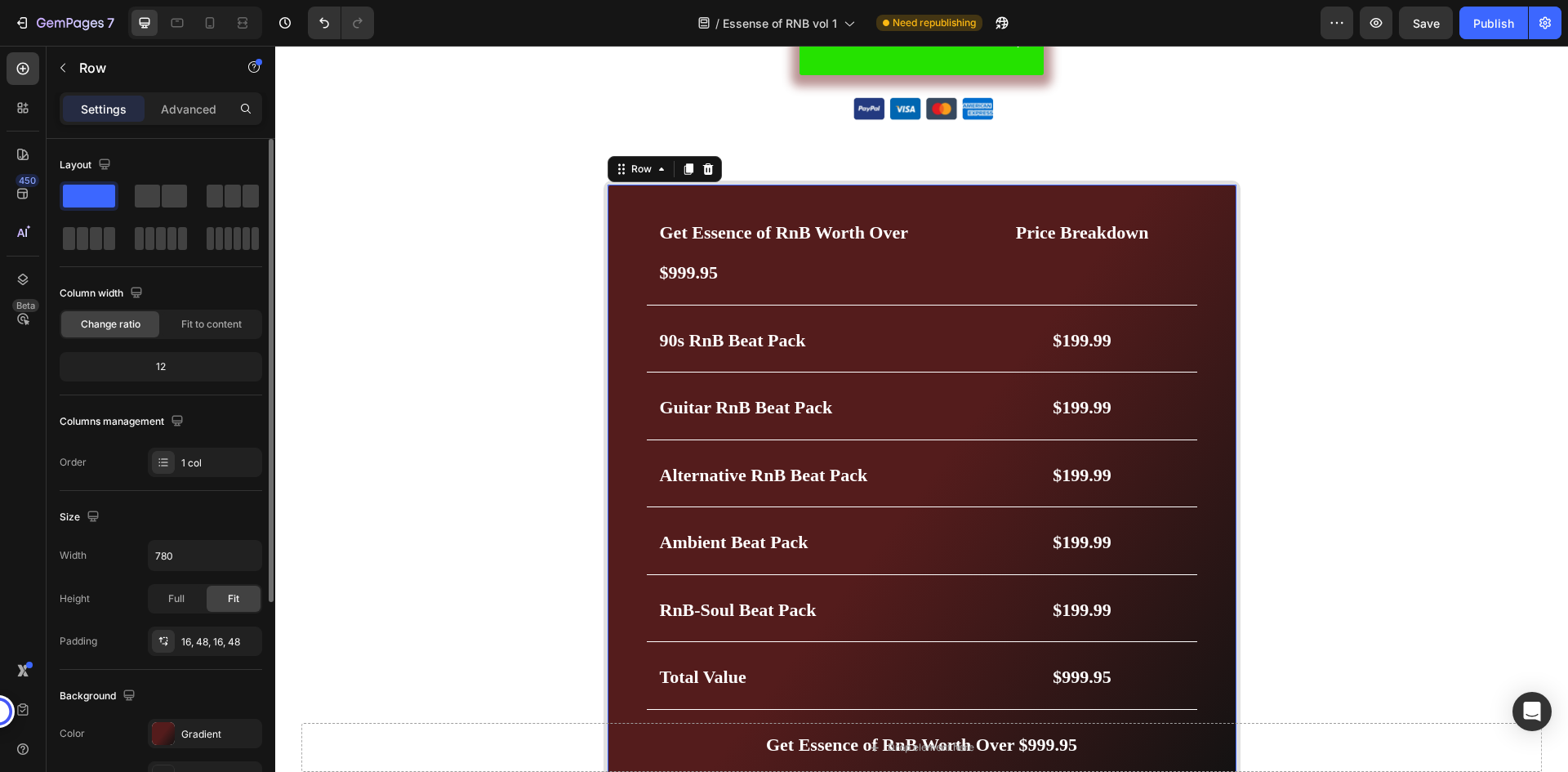
click at [1214, 215] on div "Get Essence of RnB Worth Over $999.95 Heading Price Breakdown Heading Row 90s R…" at bounding box center [922, 488] width 637 height 615
click at [186, 556] on input "780" at bounding box center [205, 555] width 113 height 29
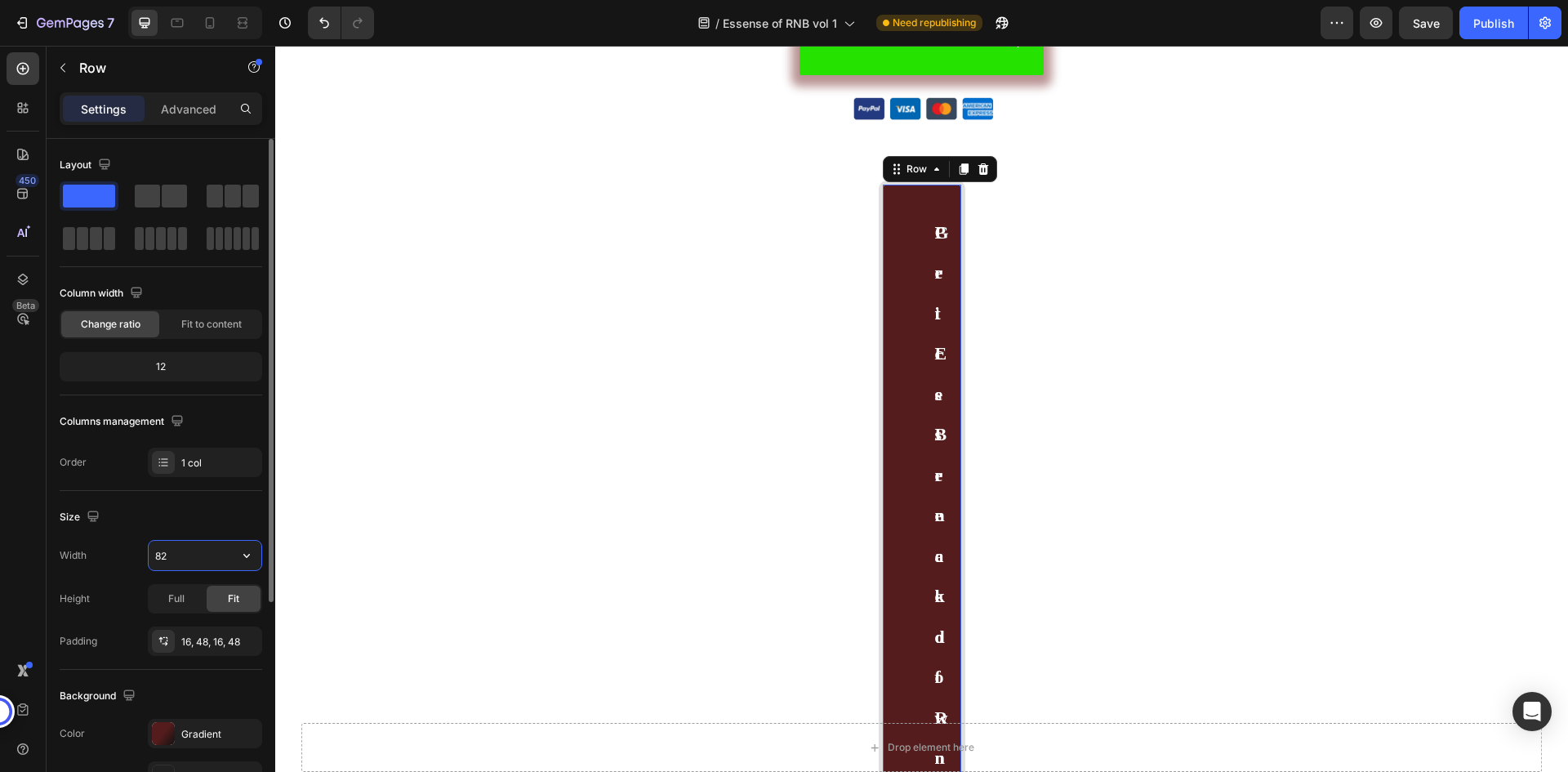
type input "820"
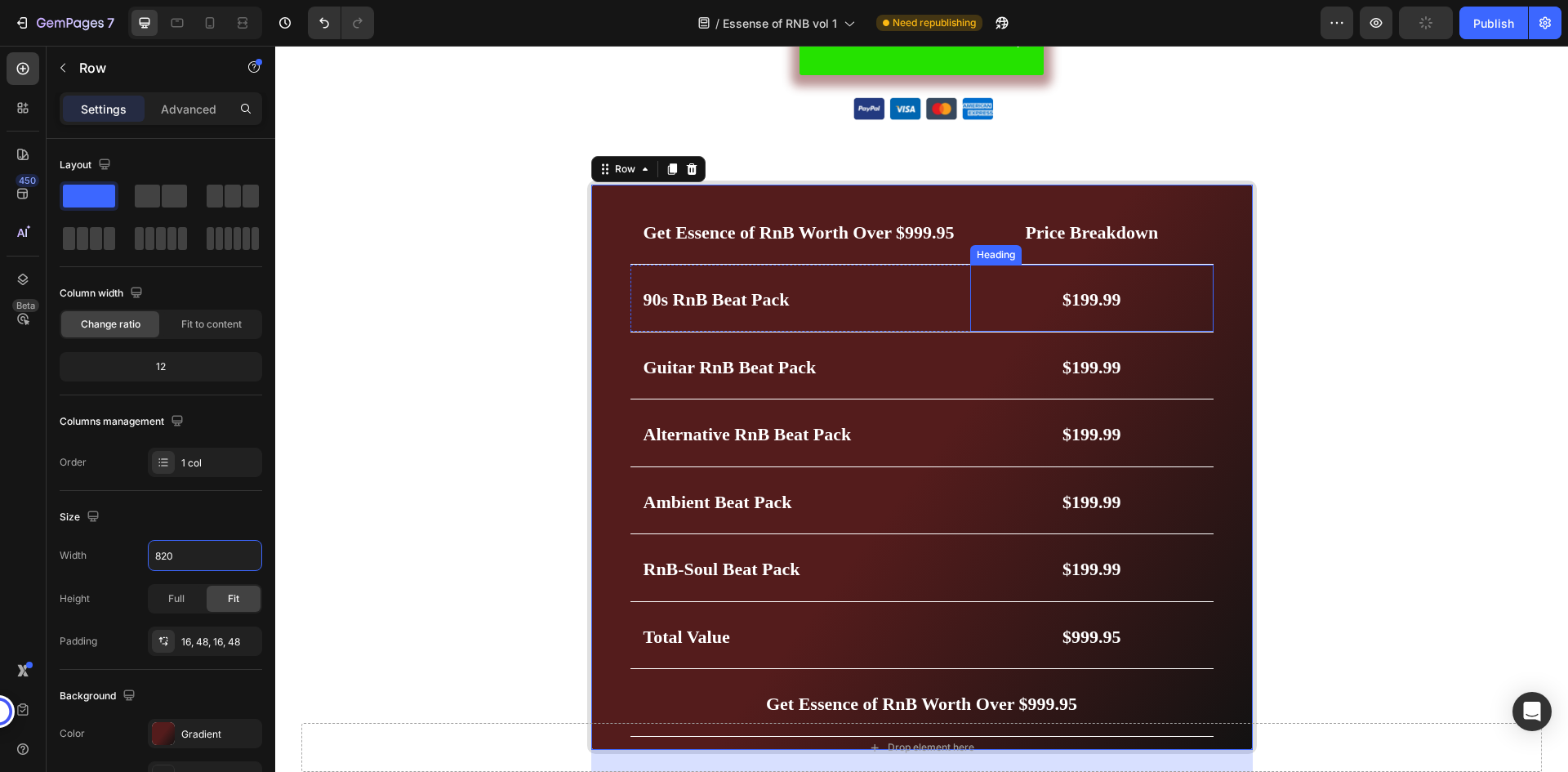
click at [1312, 267] on div "BUY NOW- 49.99$ Button Image Image Marquee Row Get Essence of RnB Worth Over $9…" at bounding box center [922, 646] width 1293 height 1287
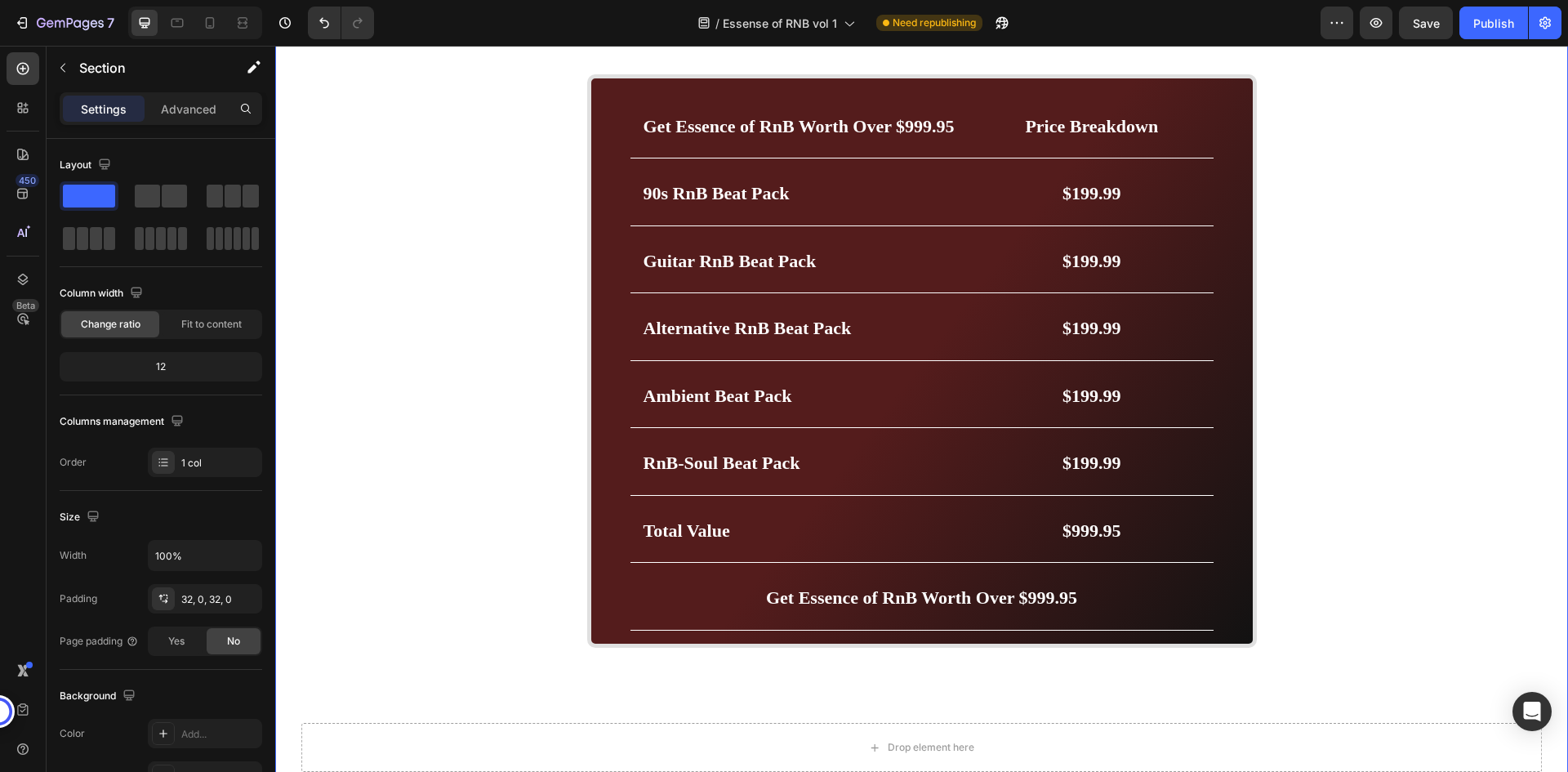
scroll to position [5016, 0]
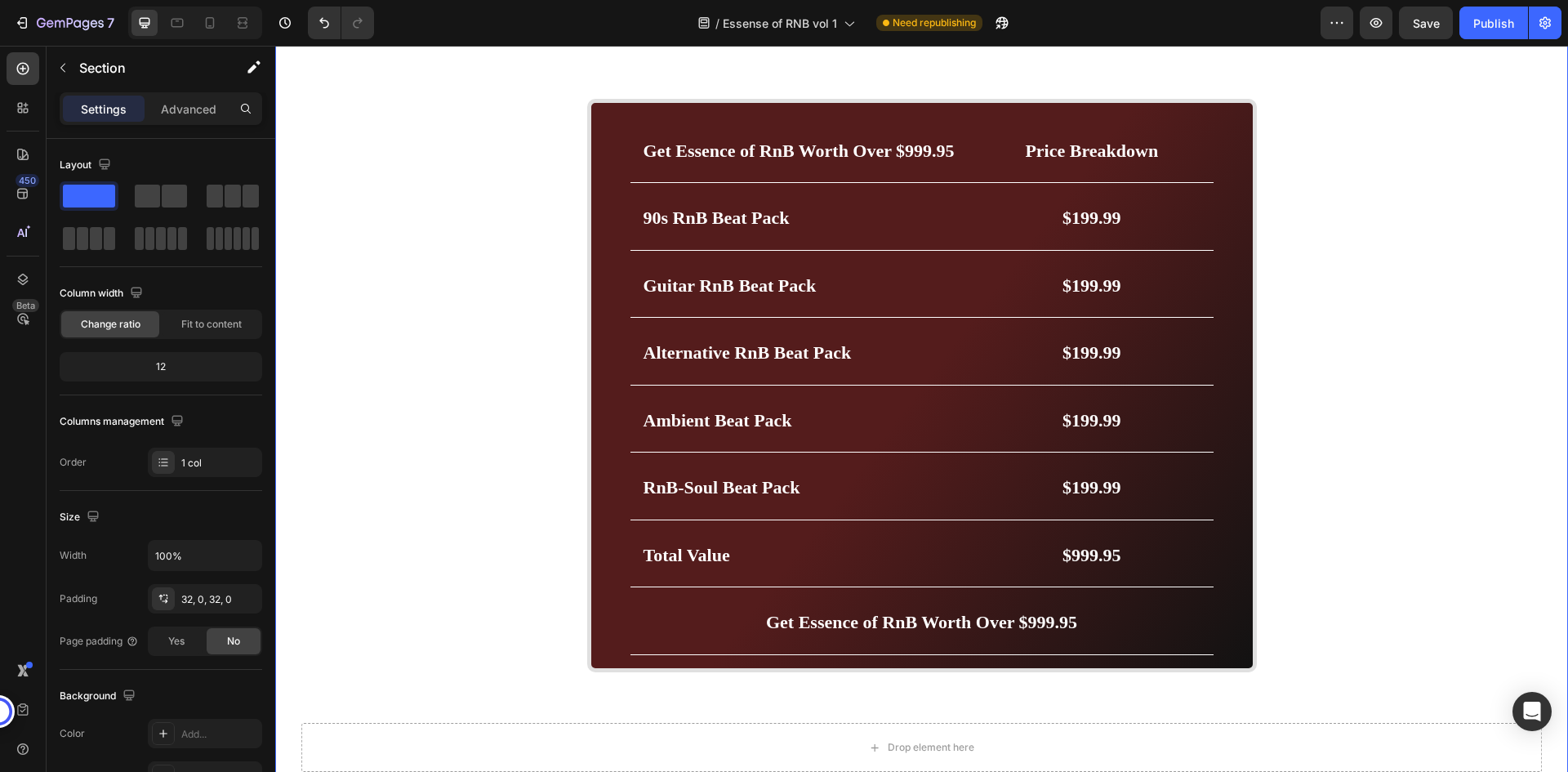
click at [1460, 559] on div "BUY NOW- 49.99$ Button Image Image Marquee Row Get Essence of RnB Worth Over $9…" at bounding box center [922, 564] width 1293 height 1287
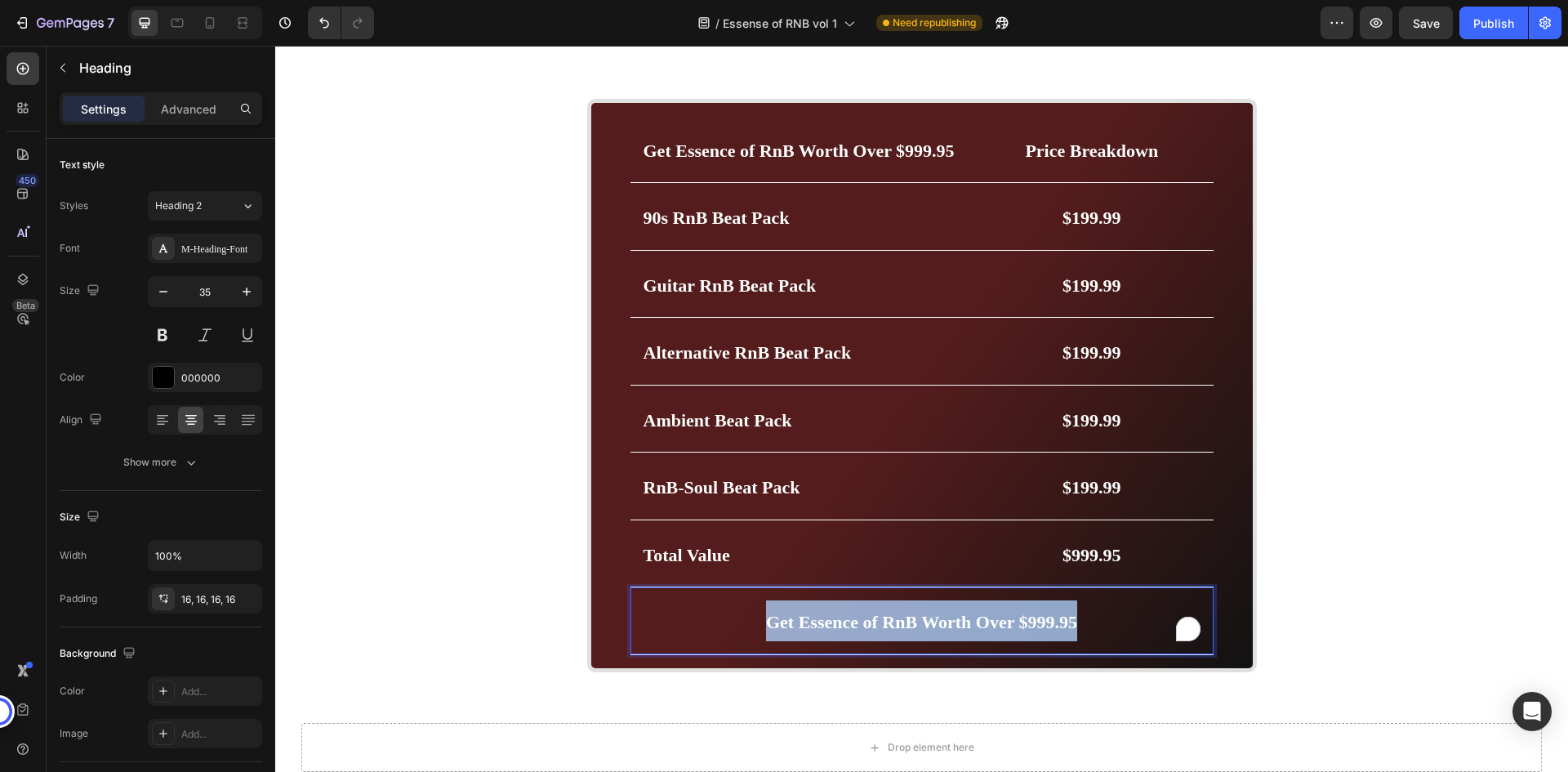
click at [1041, 621] on strong "Get Essence of RnB Worth Over $999.95" at bounding box center [922, 622] width 311 height 20
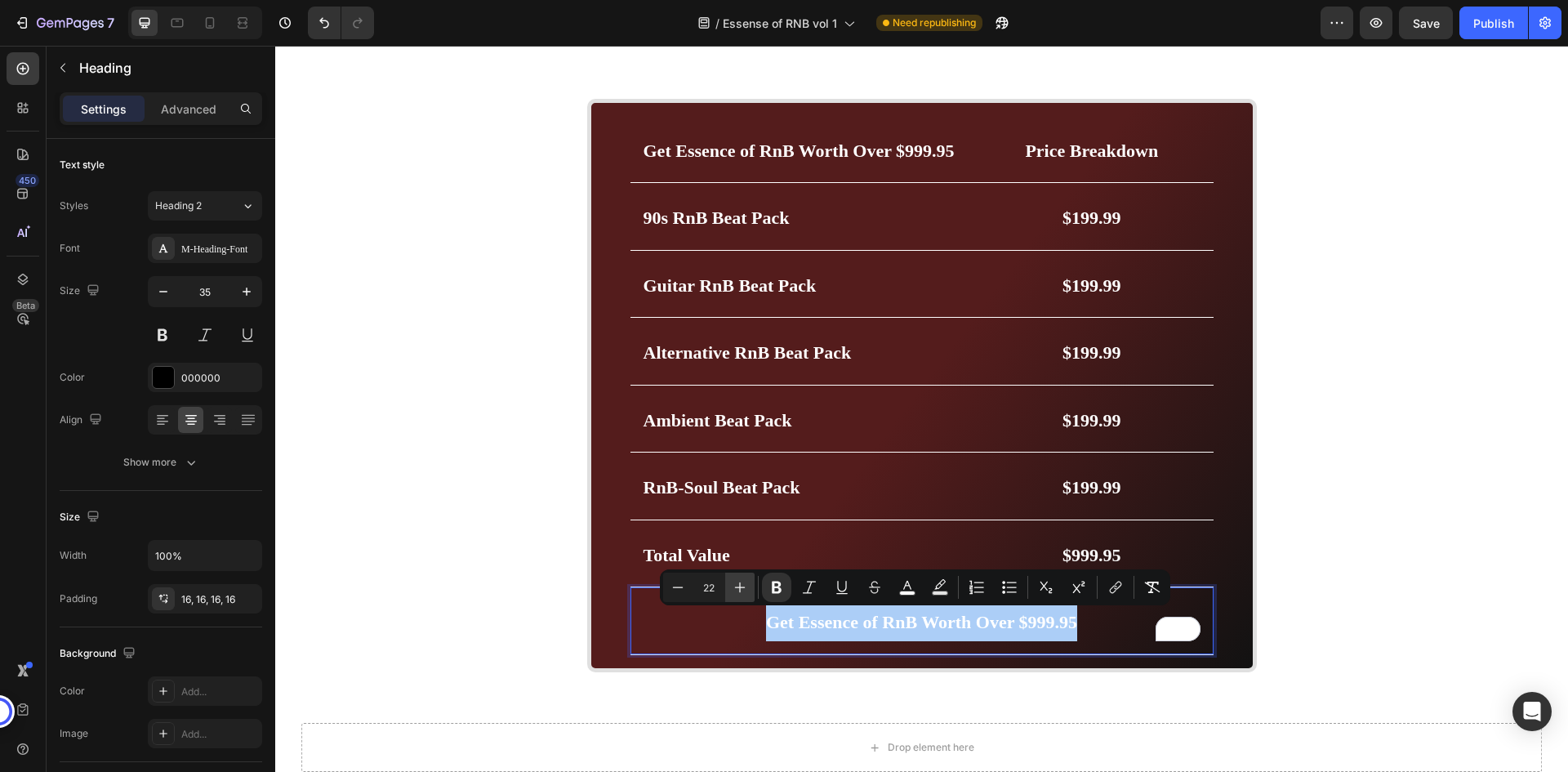
click at [743, 589] on icon "Editor contextual toolbar" at bounding box center [740, 588] width 17 height 17
type input "24"
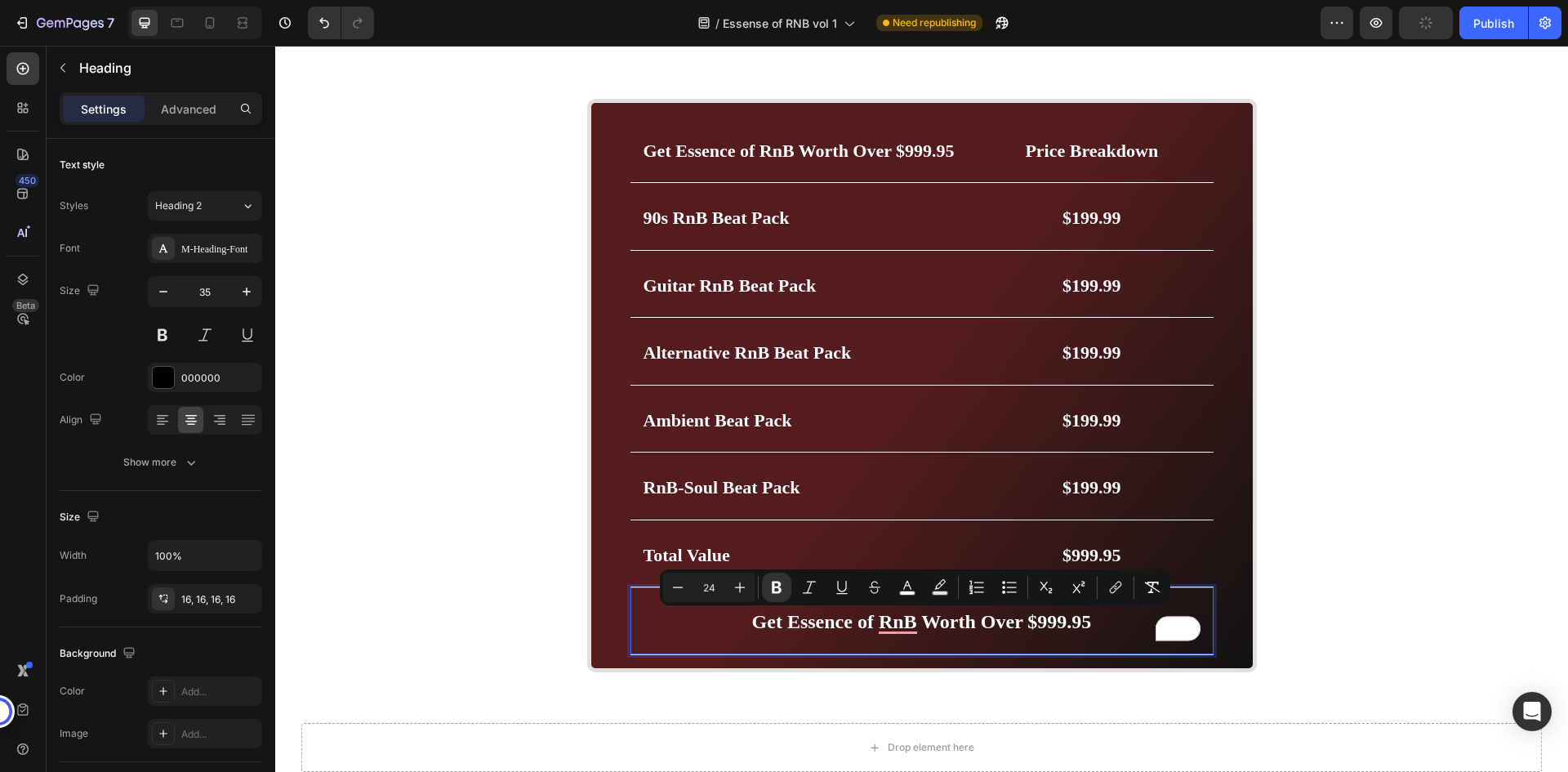
click at [1473, 571] on div "BUY NOW- 49.99$ Button Image Image Marquee Row Get Essence of RnB Worth Over $9…" at bounding box center [922, 564] width 1293 height 1287
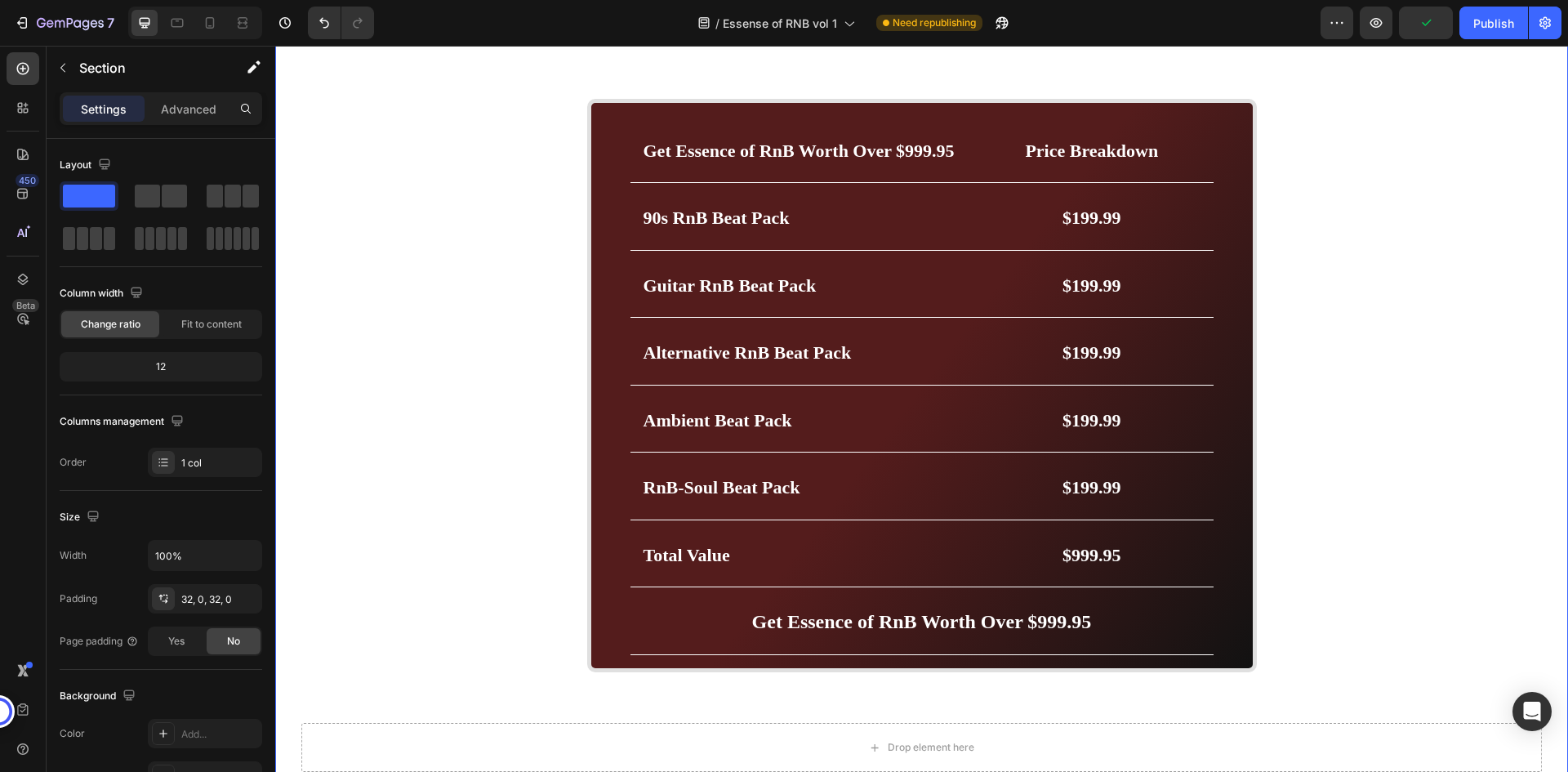
click at [1386, 555] on div "BUY NOW- 49.99$ Button Image Image Marquee Row Get Essence of RnB Worth Over $9…" at bounding box center [922, 564] width 1293 height 1287
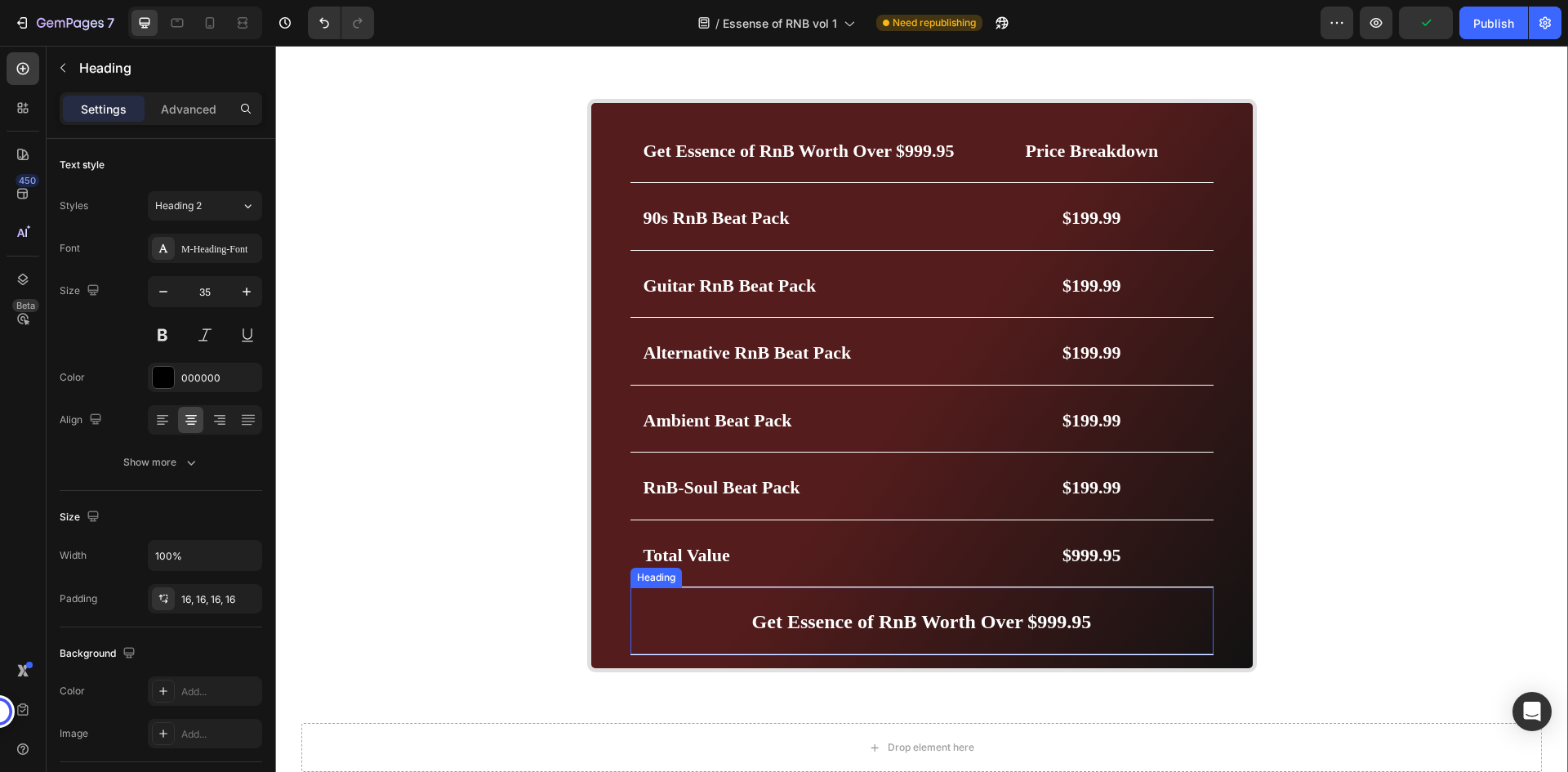
click at [890, 620] on strong "Get Essence of RnB Worth Over $999.95" at bounding box center [923, 621] width 340 height 21
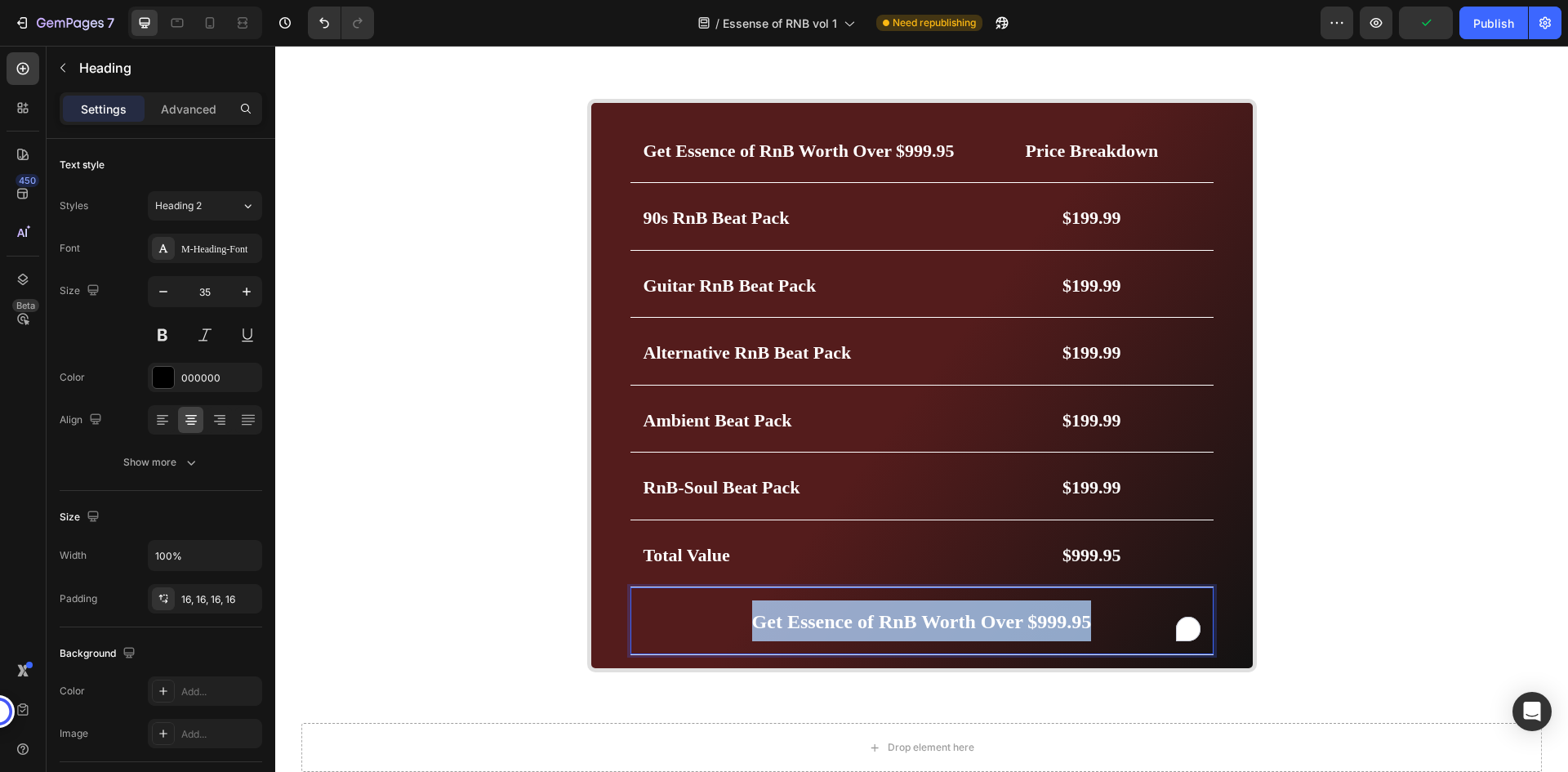
click at [890, 620] on strong "Get Essence of RnB Worth Over $999.95" at bounding box center [923, 621] width 340 height 21
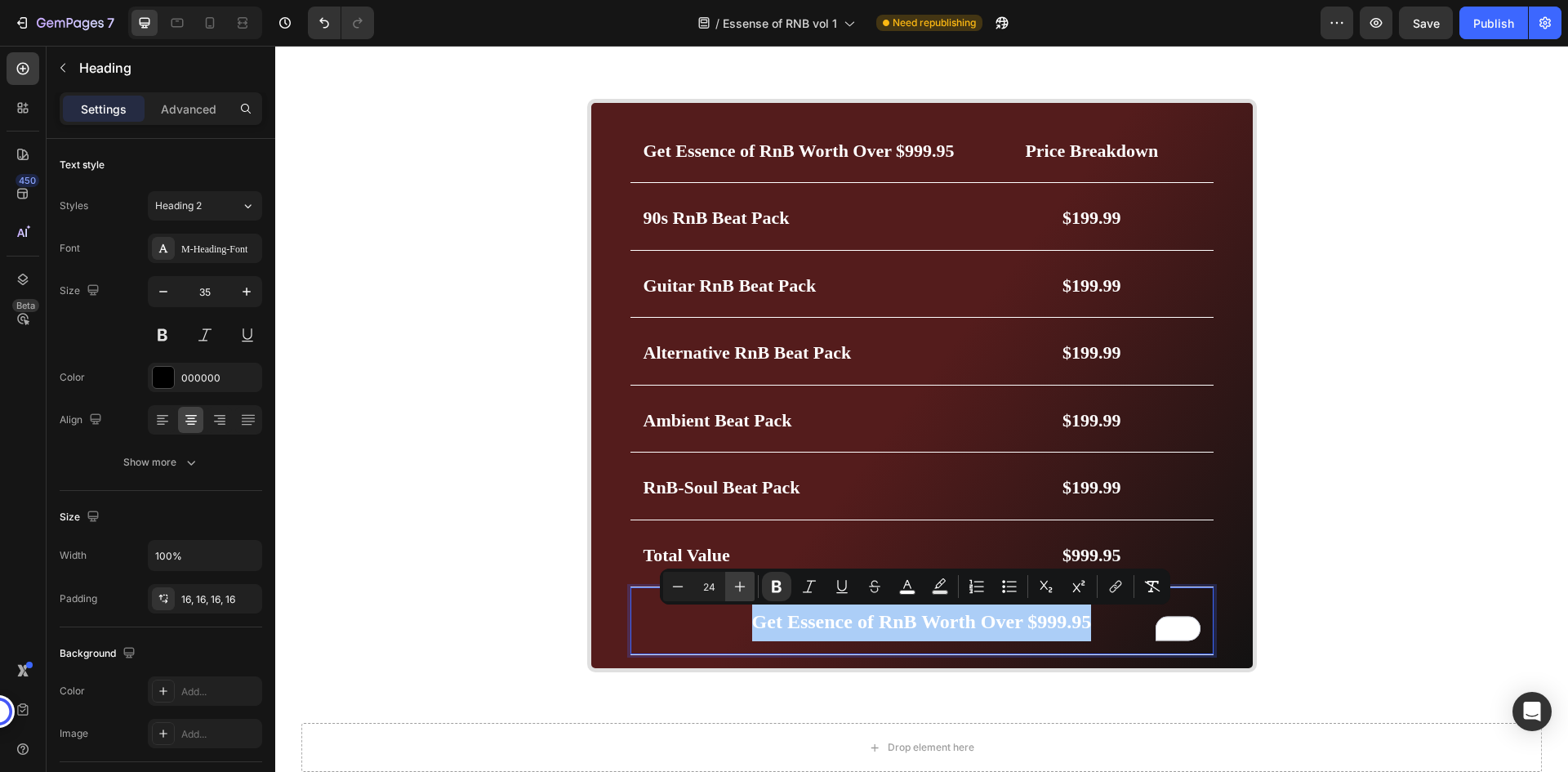
click at [737, 581] on icon "Editor contextual toolbar" at bounding box center [740, 587] width 17 height 17
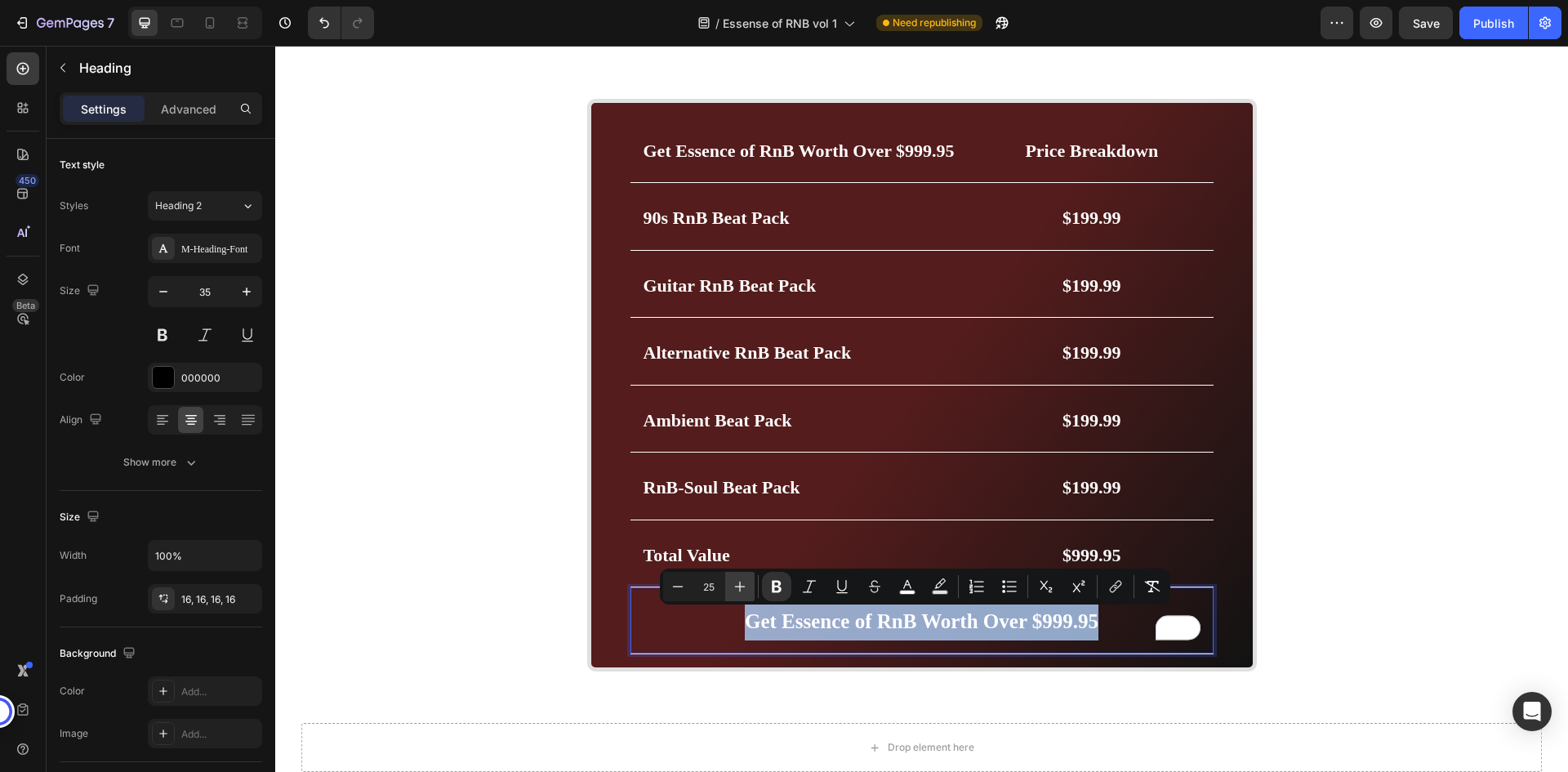
type input "26"
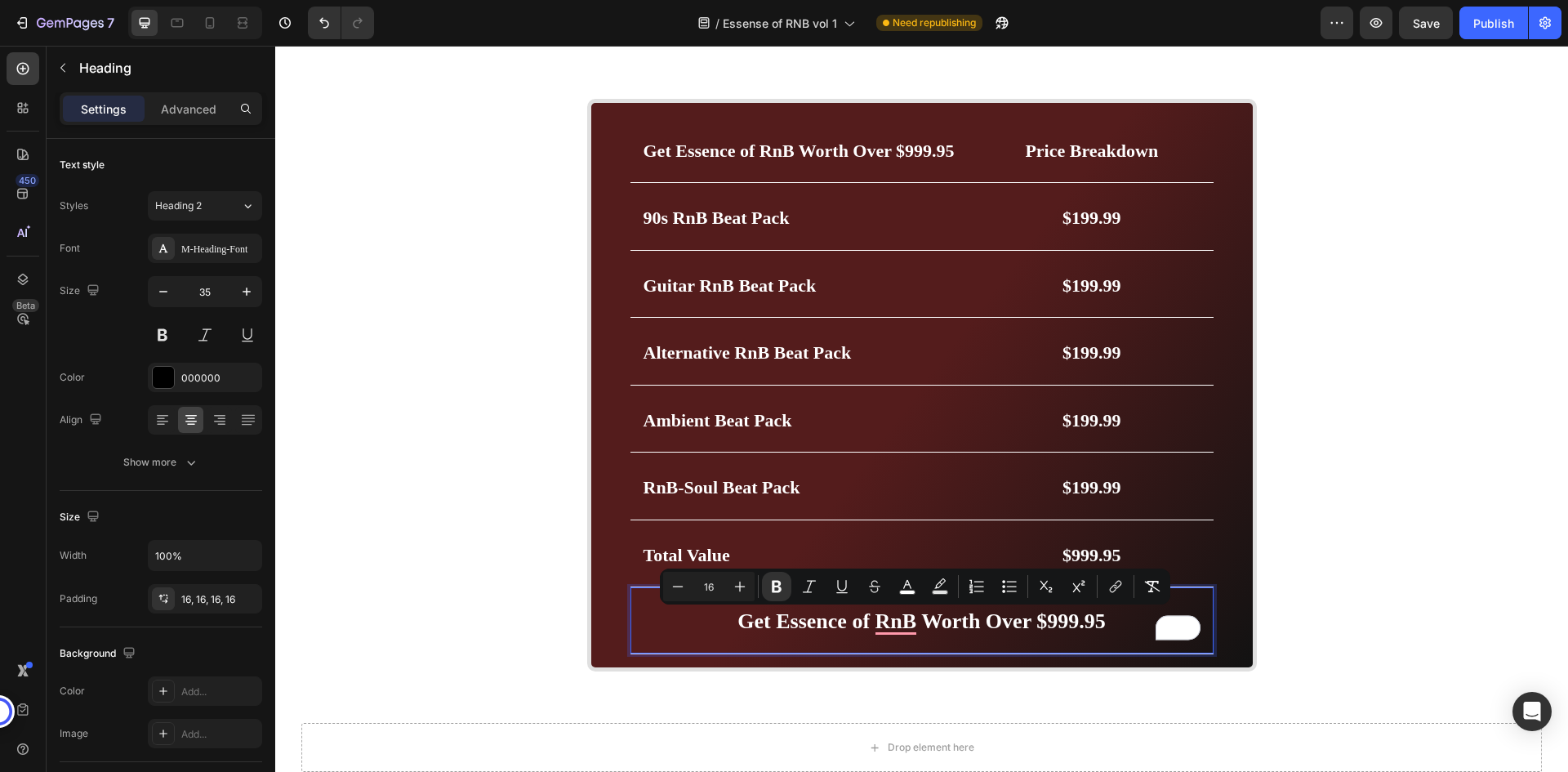
click at [1337, 591] on div "BUY NOW- 49.99$ Button Image Image Marquee Row Get Essence of RnB Worth Over $9…" at bounding box center [922, 564] width 1293 height 1286
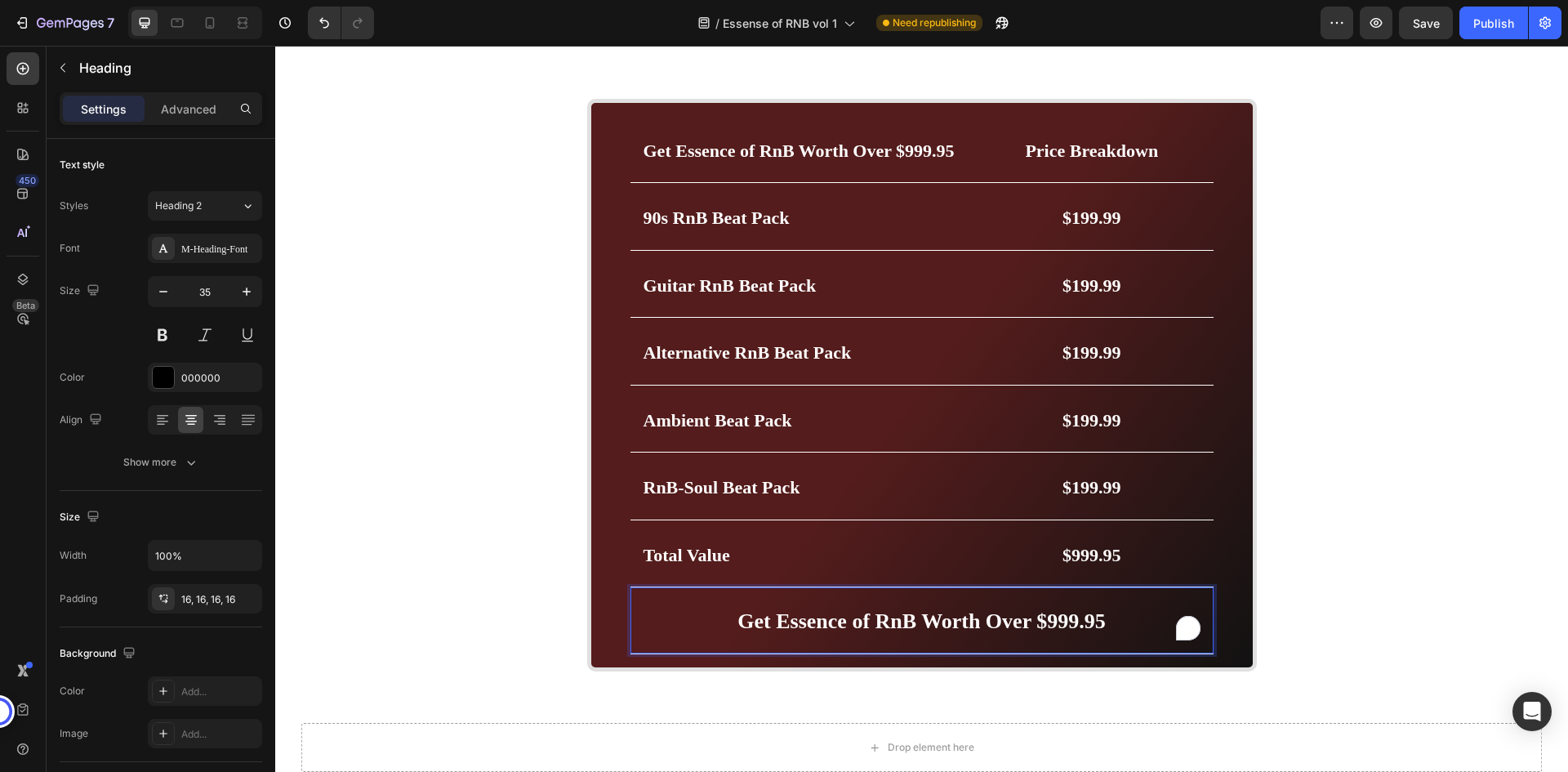
click at [1092, 612] on strong "Get Essence of RnB Worth Over $999.95" at bounding box center [921, 621] width 368 height 23
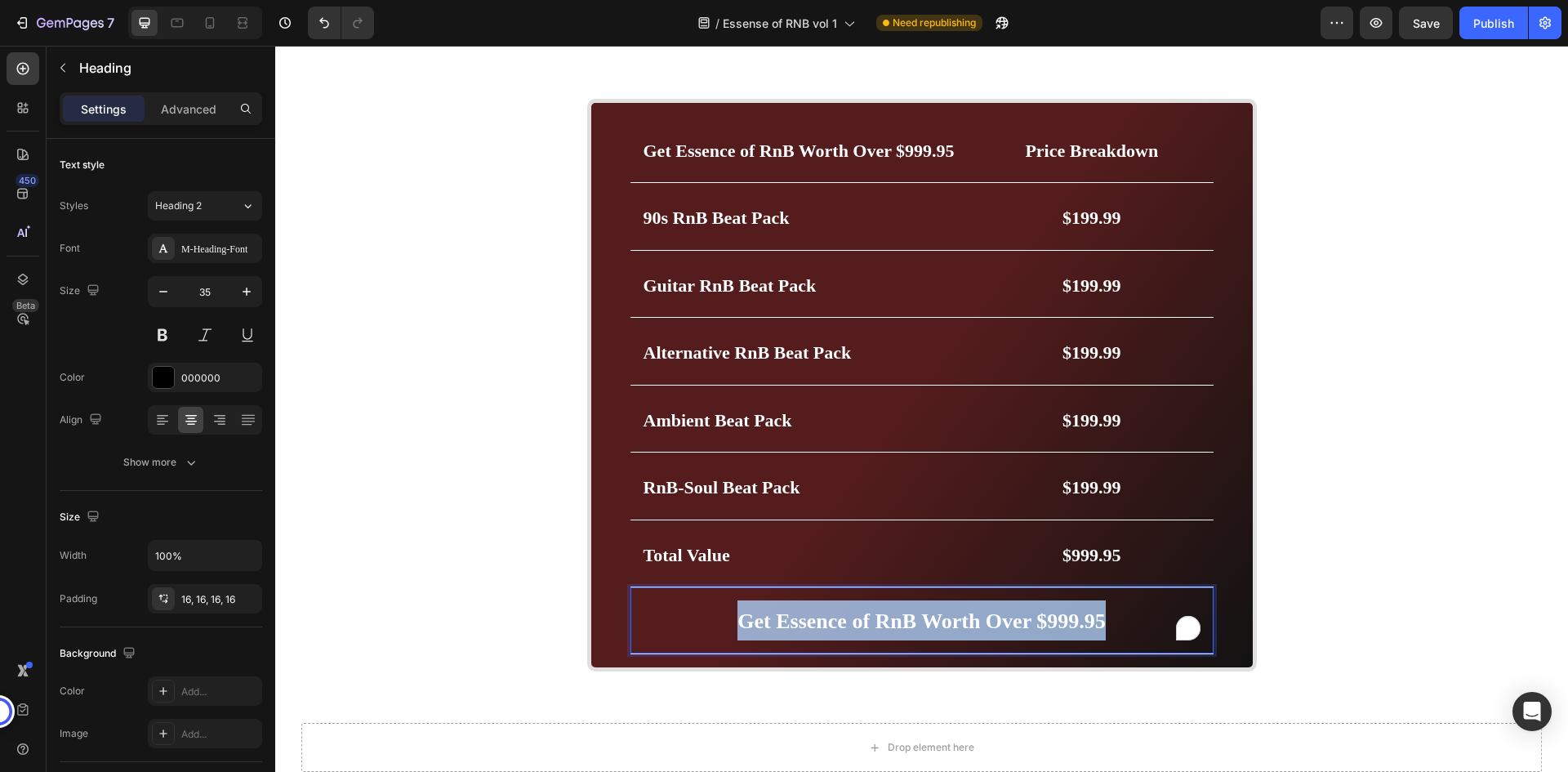
click at [1092, 612] on strong "Get Essence of RnB Worth Over $999.95" at bounding box center [921, 621] width 368 height 23
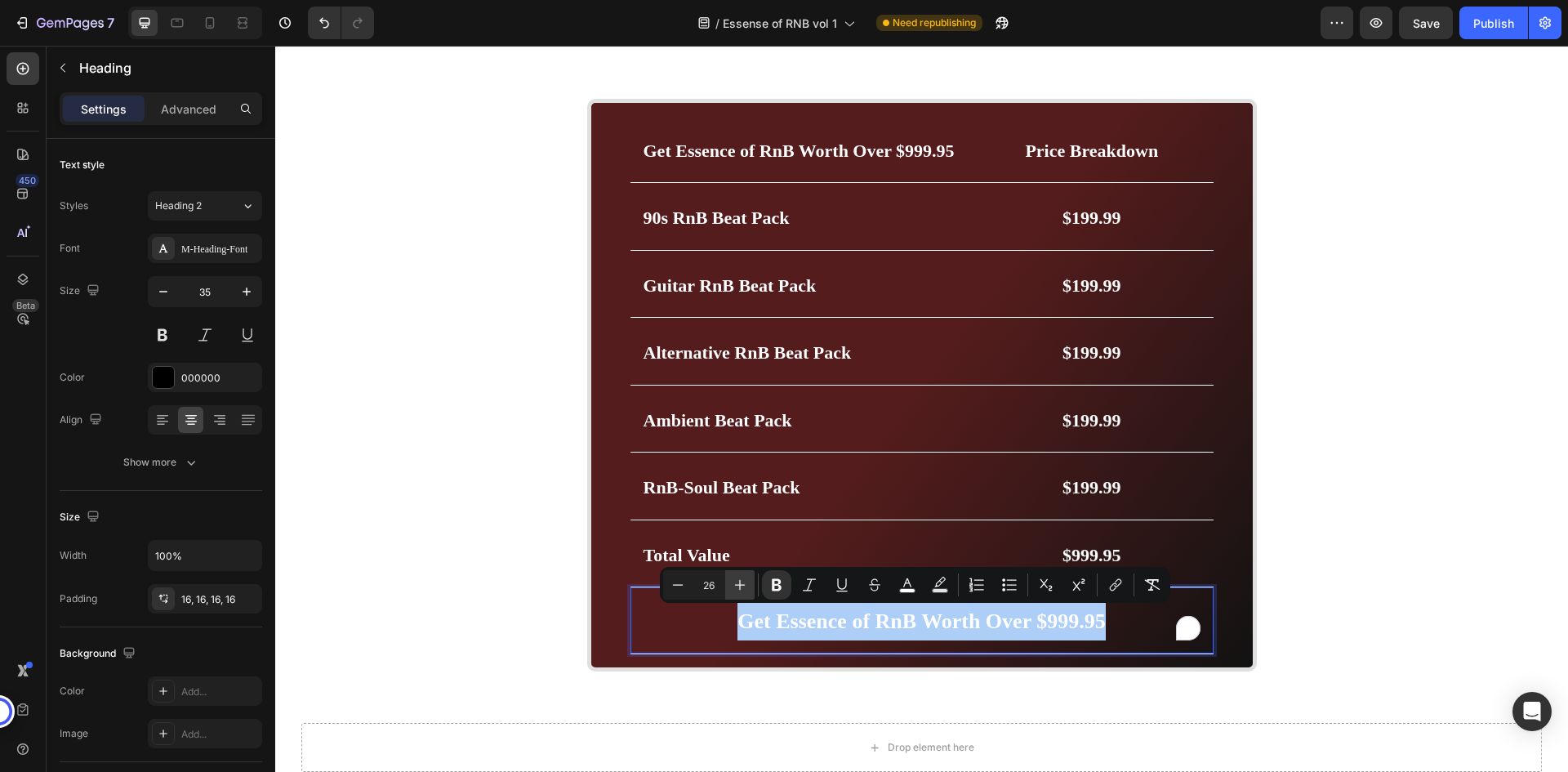
click at [740, 582] on icon "Editor contextual toolbar" at bounding box center [740, 585] width 11 height 11
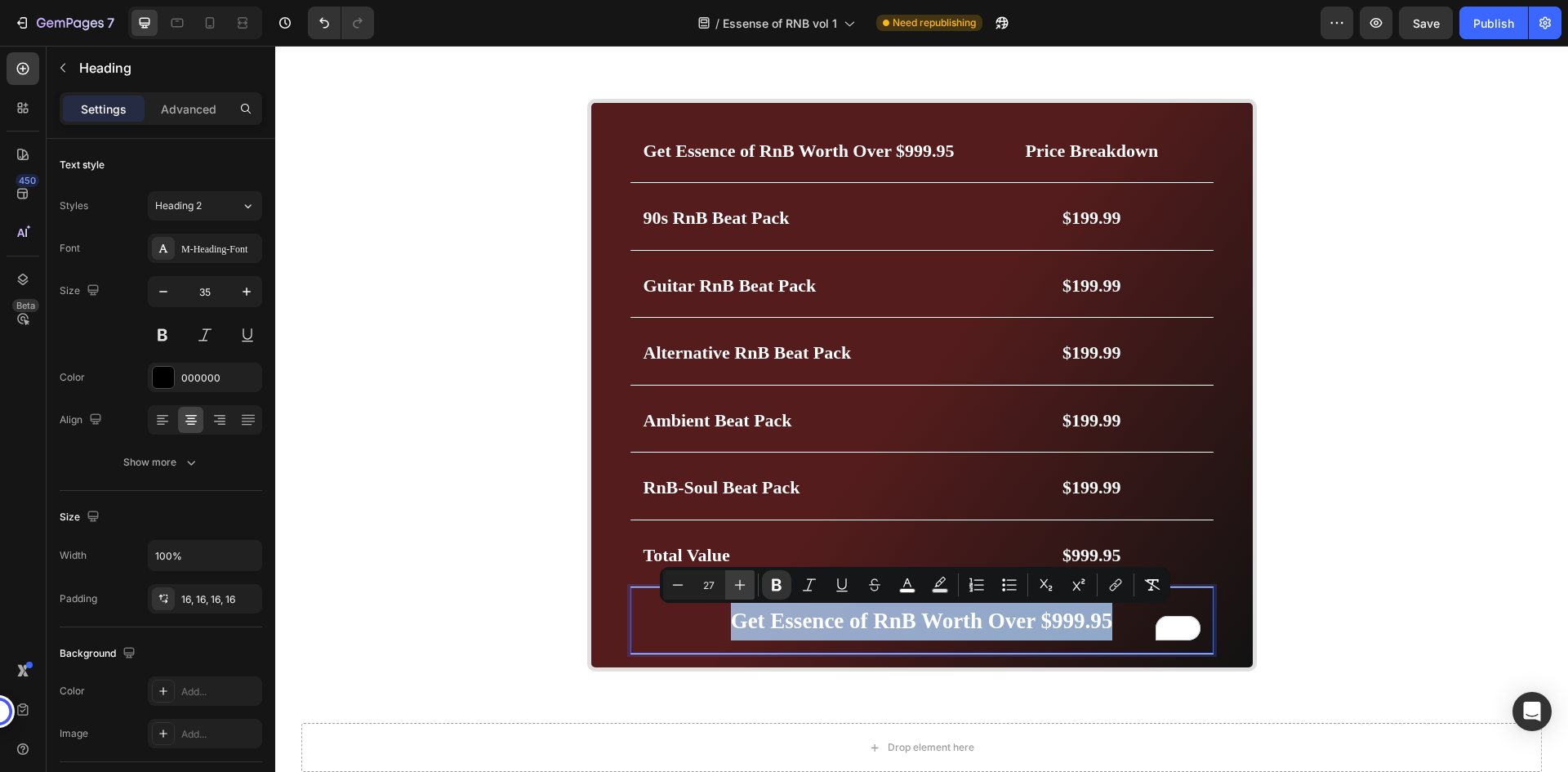
type input "28"
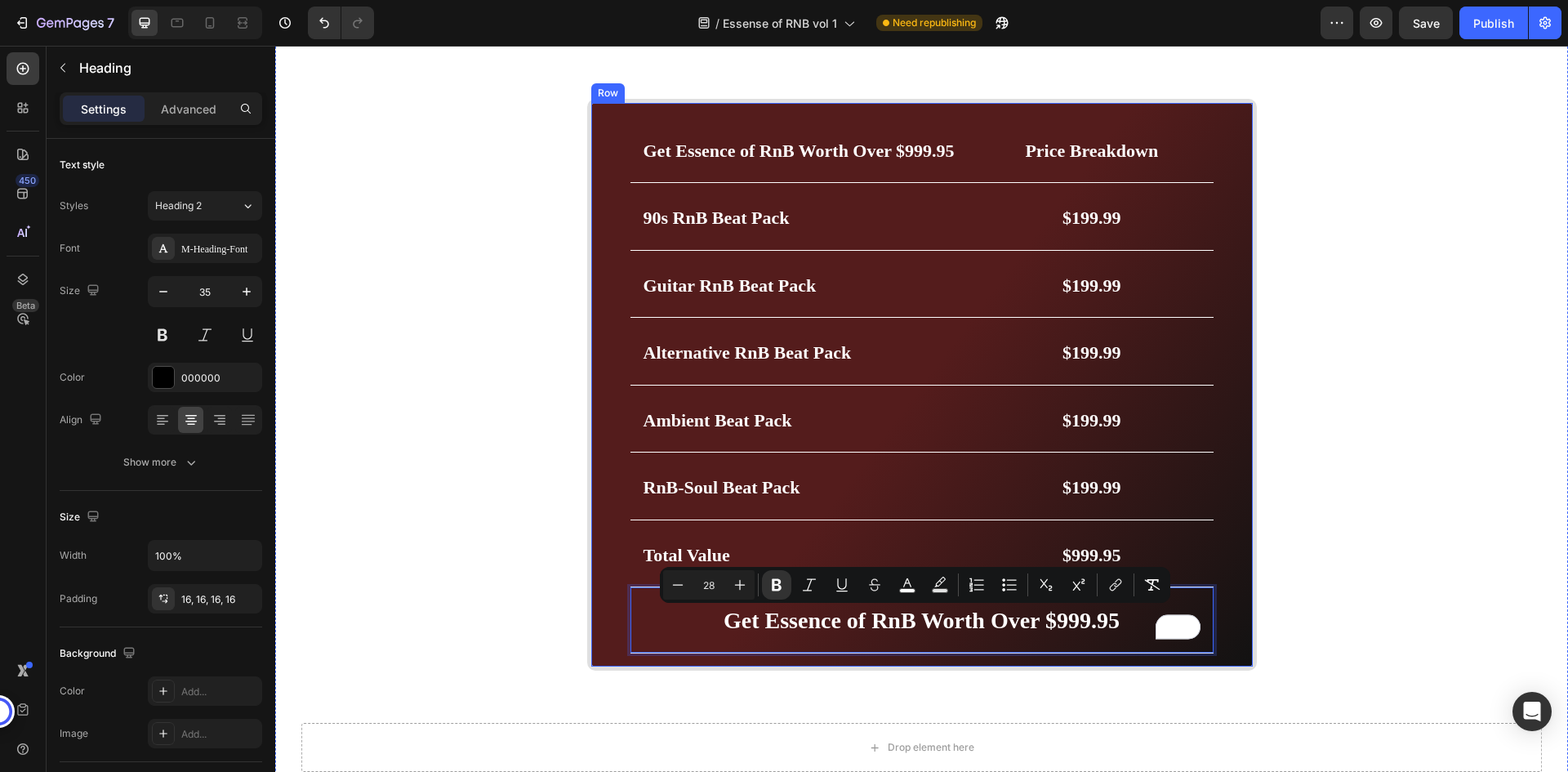
click at [1295, 595] on div "BUY NOW- 49.99$ Button Image Image Marquee Row Get Essence of RnB Worth Over $9…" at bounding box center [922, 564] width 1293 height 1285
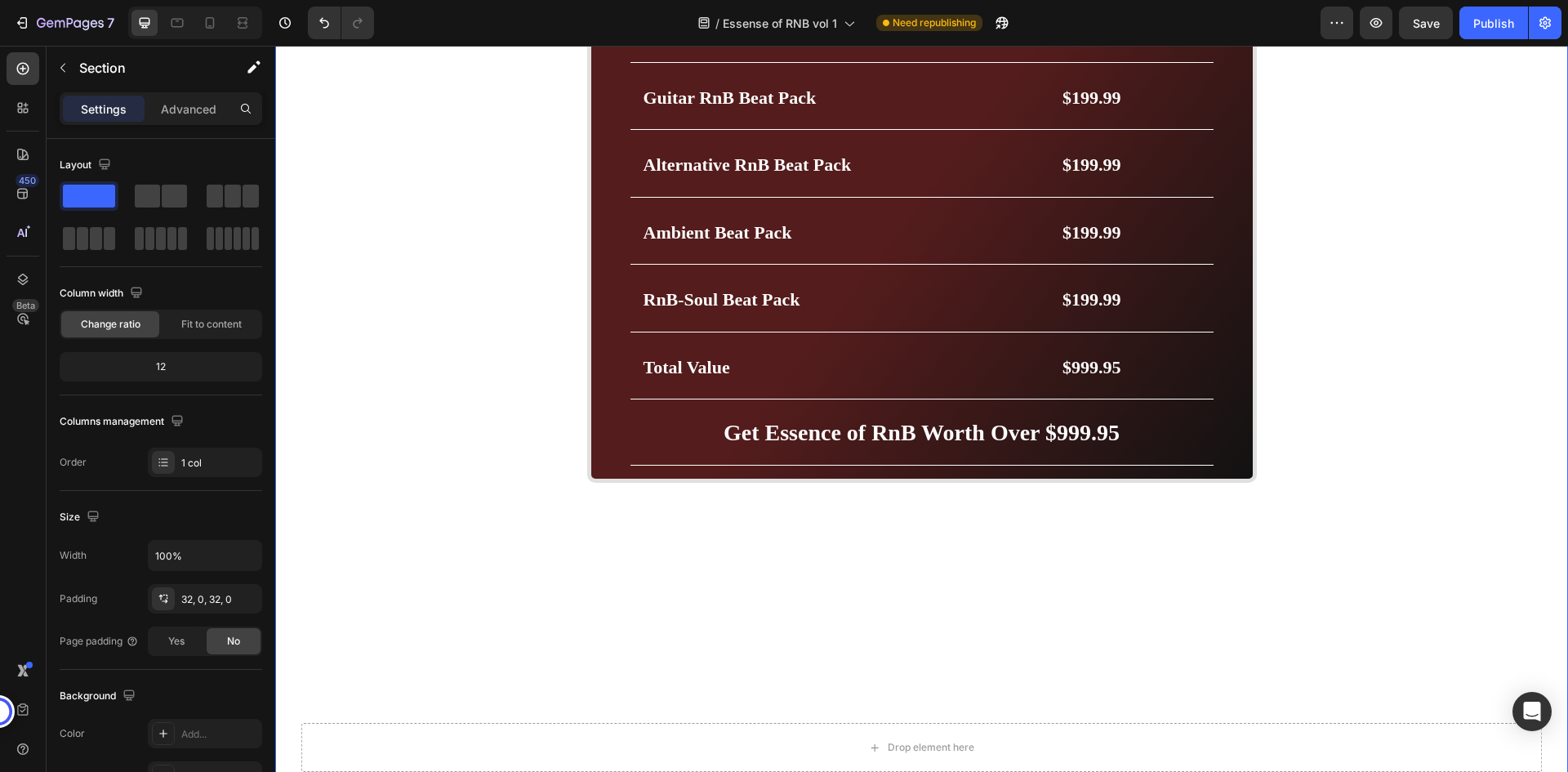
scroll to position [5343, 0]
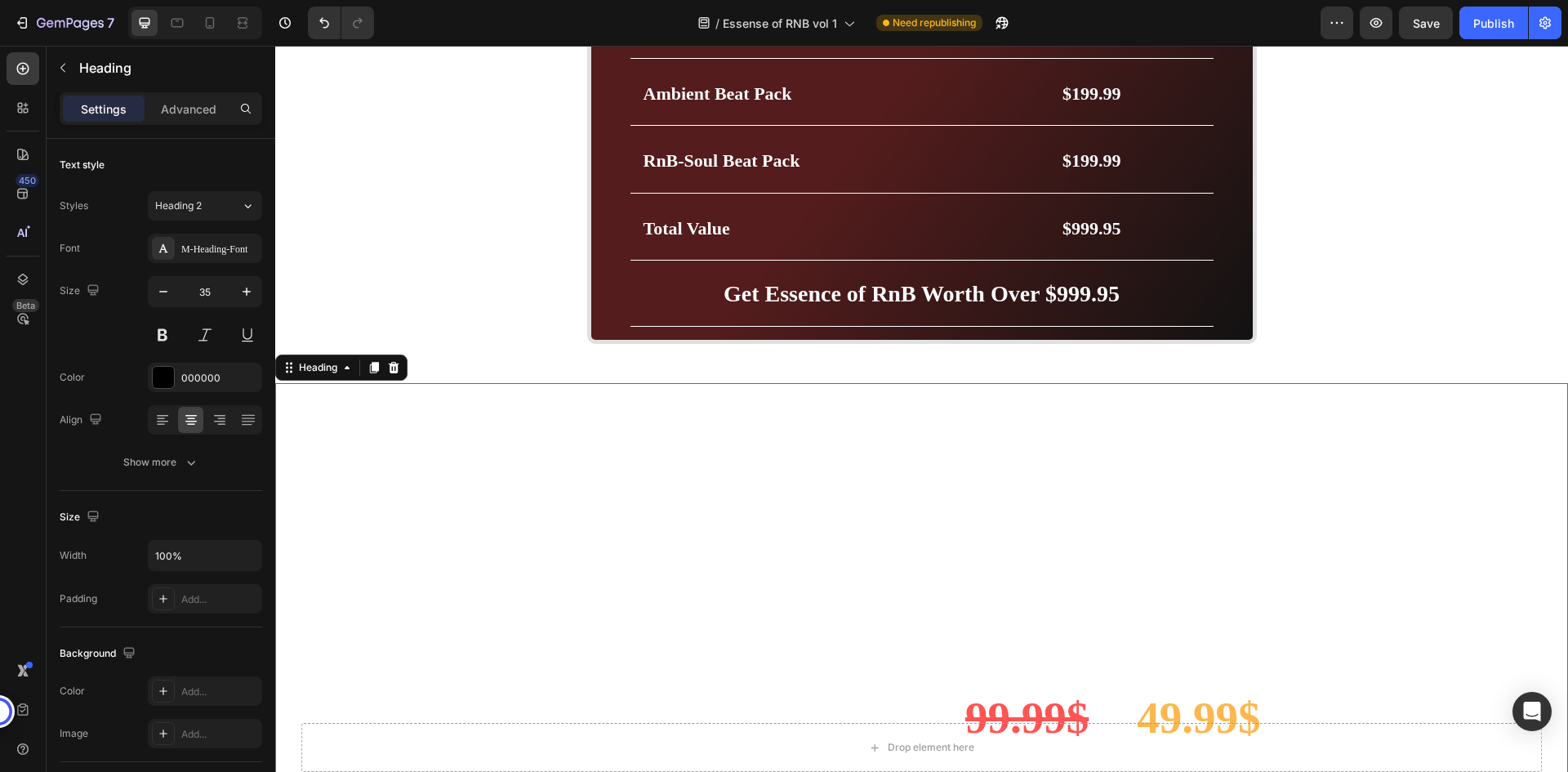
click at [938, 398] on strong "Get Essence Of Rnb Worth Over $999.95" at bounding box center [922, 404] width 432 height 28
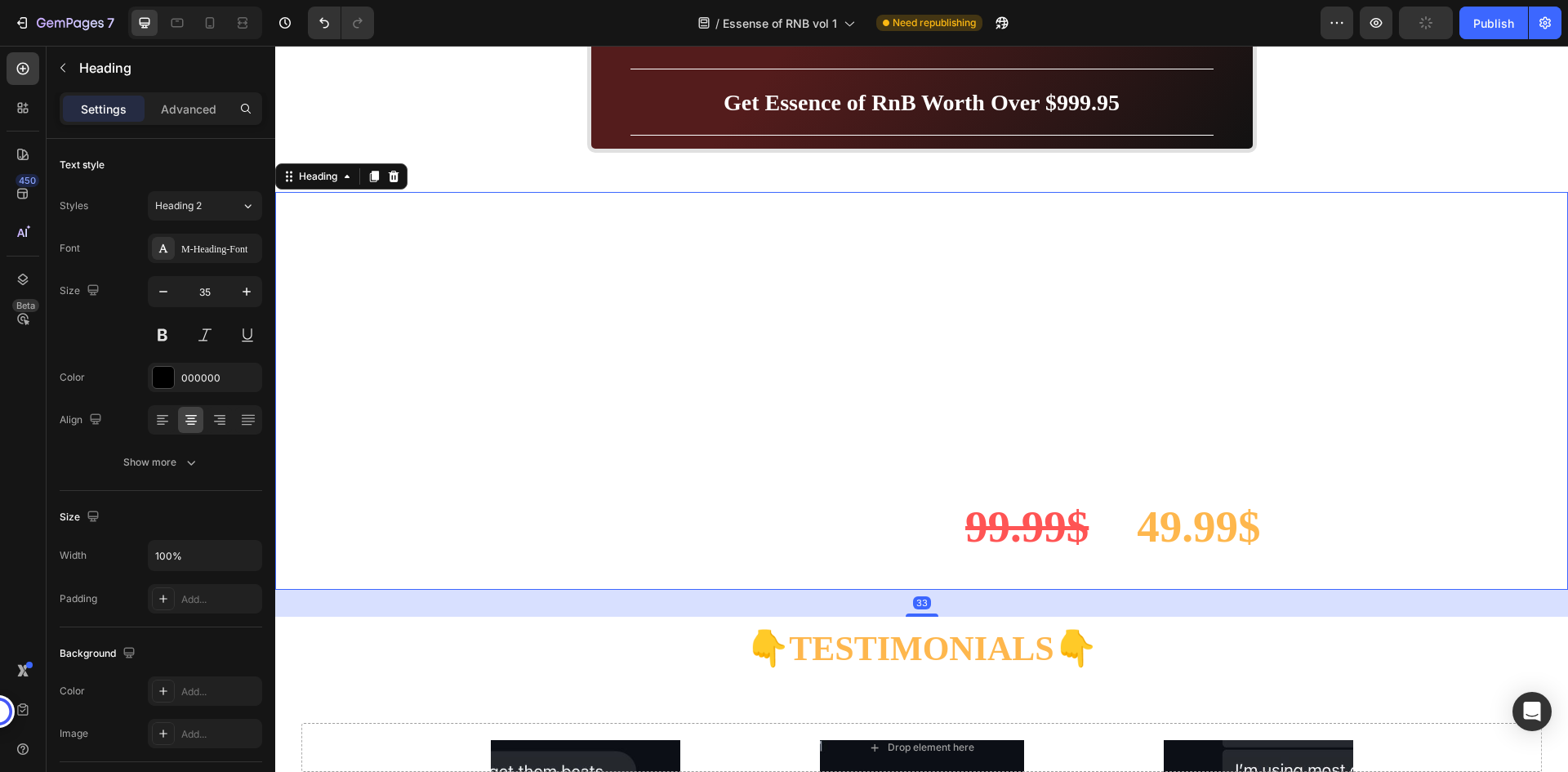
scroll to position [5506, 0]
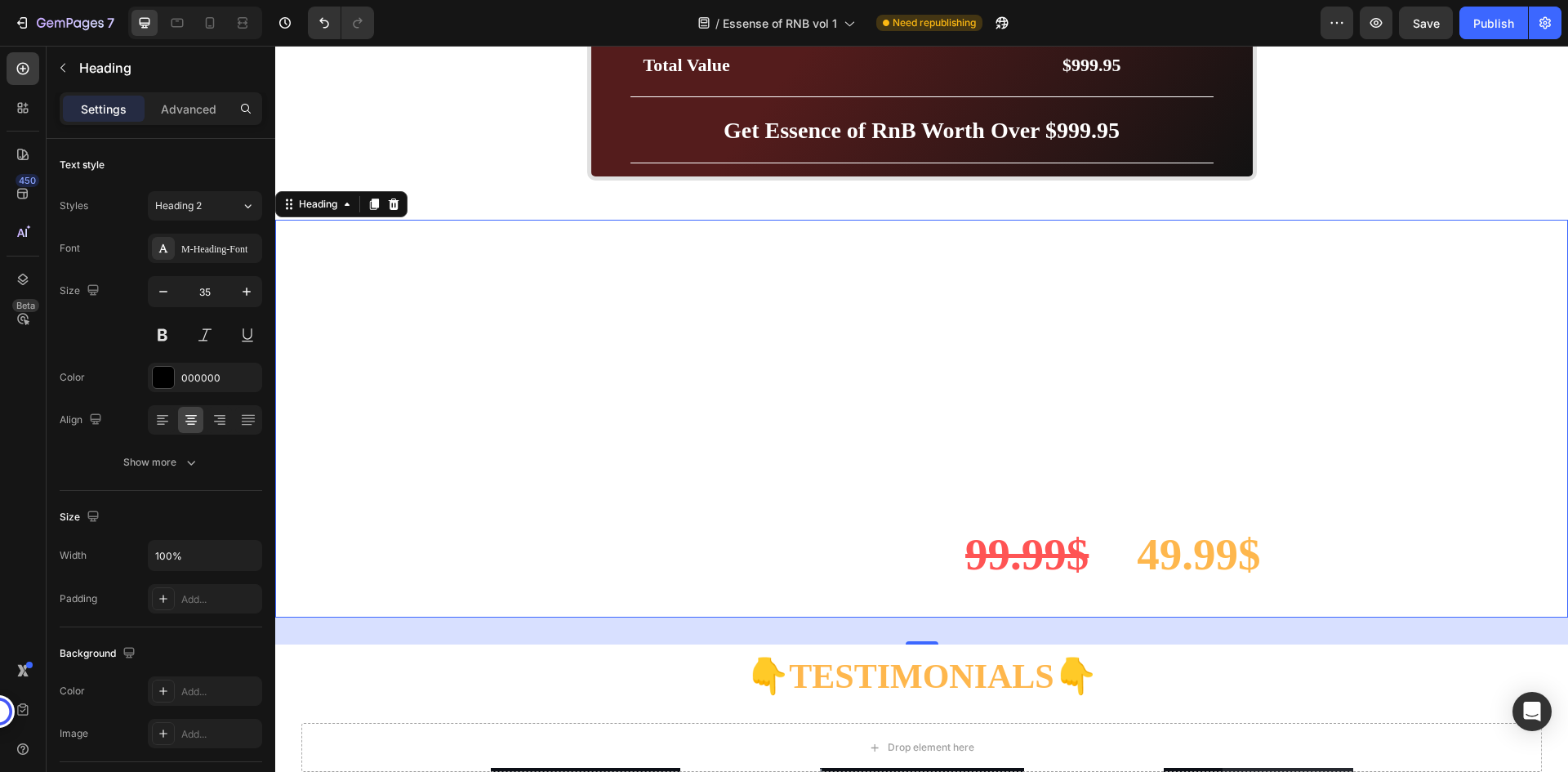
click at [830, 303] on h3 "Get Essence Of Rnb Worth Over $999.95 PRICE BREAKDOWN 90s RnB Beat pack: 199.99…" at bounding box center [922, 418] width 1293 height 398
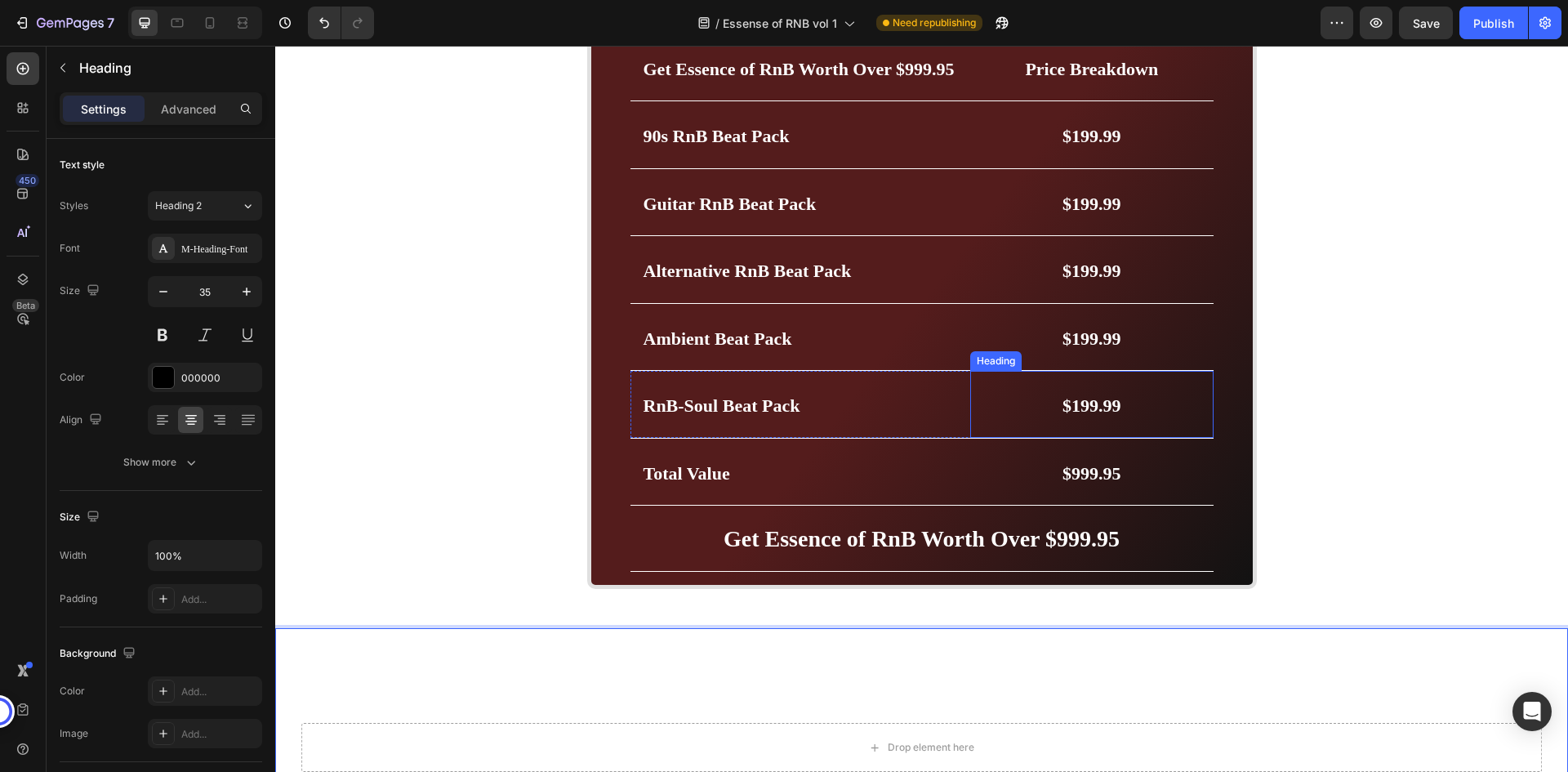
scroll to position [4771, 0]
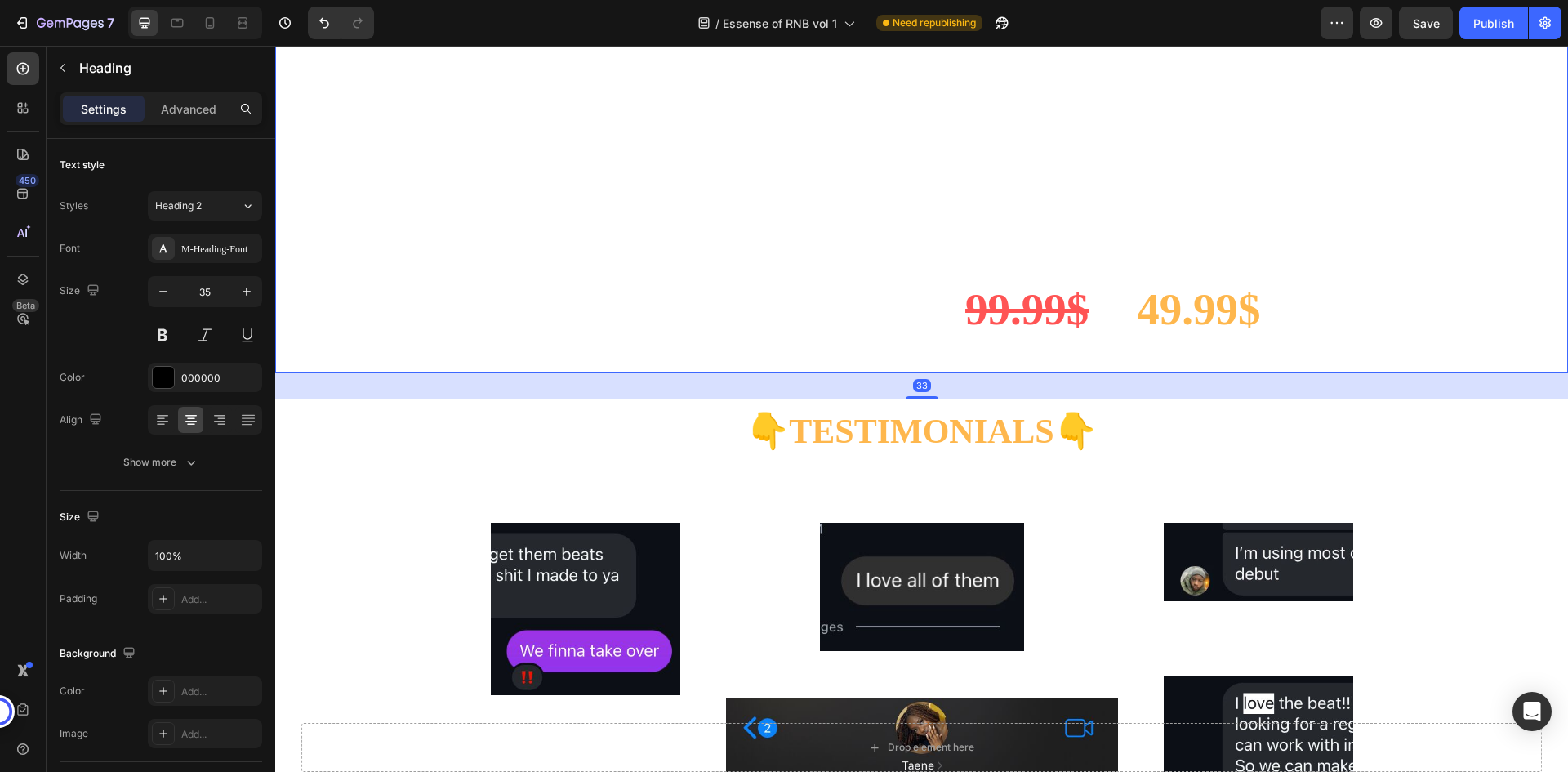
click at [1141, 214] on p "⁠⁠⁠⁠⁠⁠⁠ Get Essence Of Rnb Worth Over $999.95 PRICE BREAKDOWN 90s RnB Beat pack…" at bounding box center [922, 173] width 1290 height 394
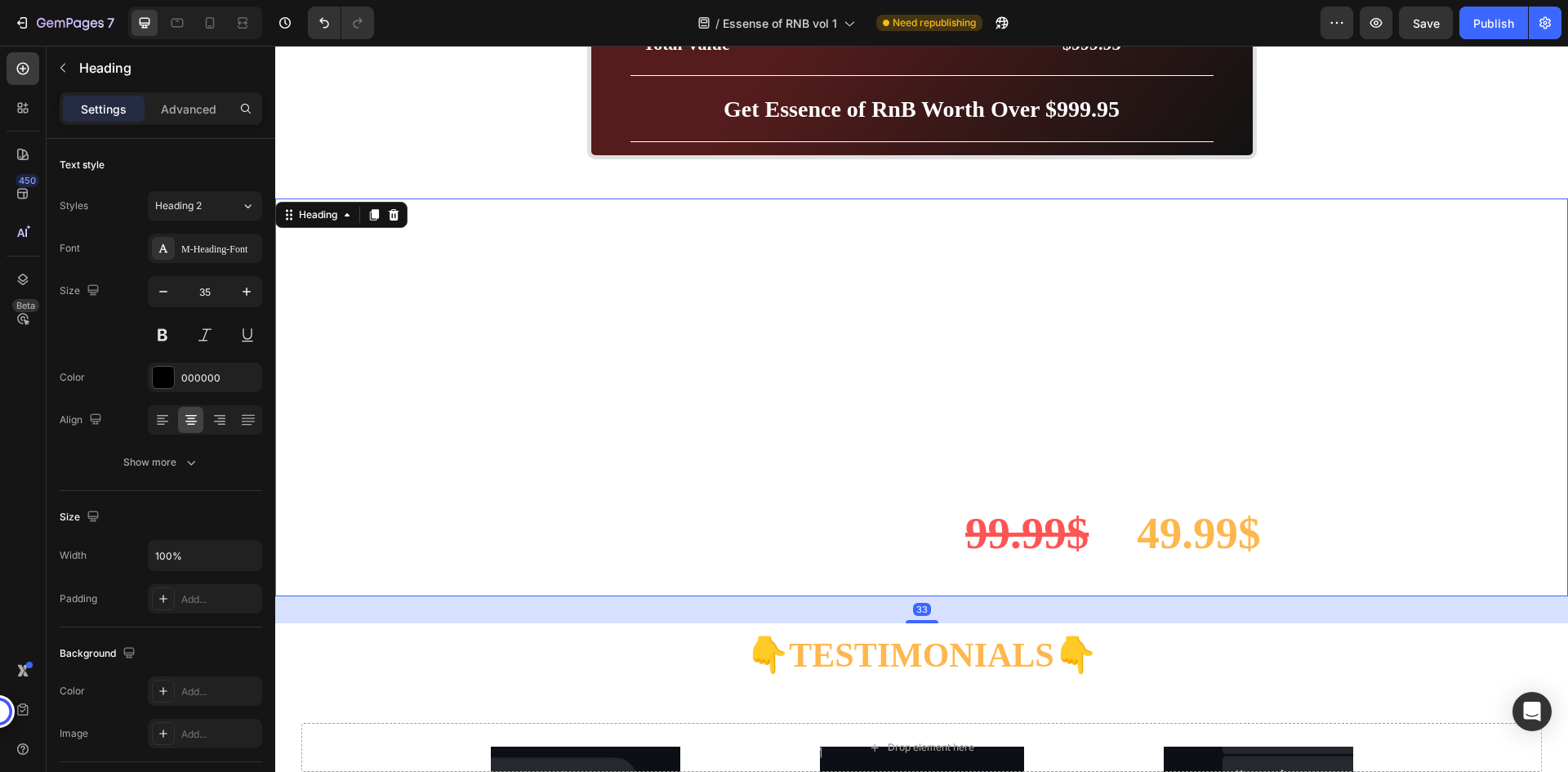
scroll to position [5506, 0]
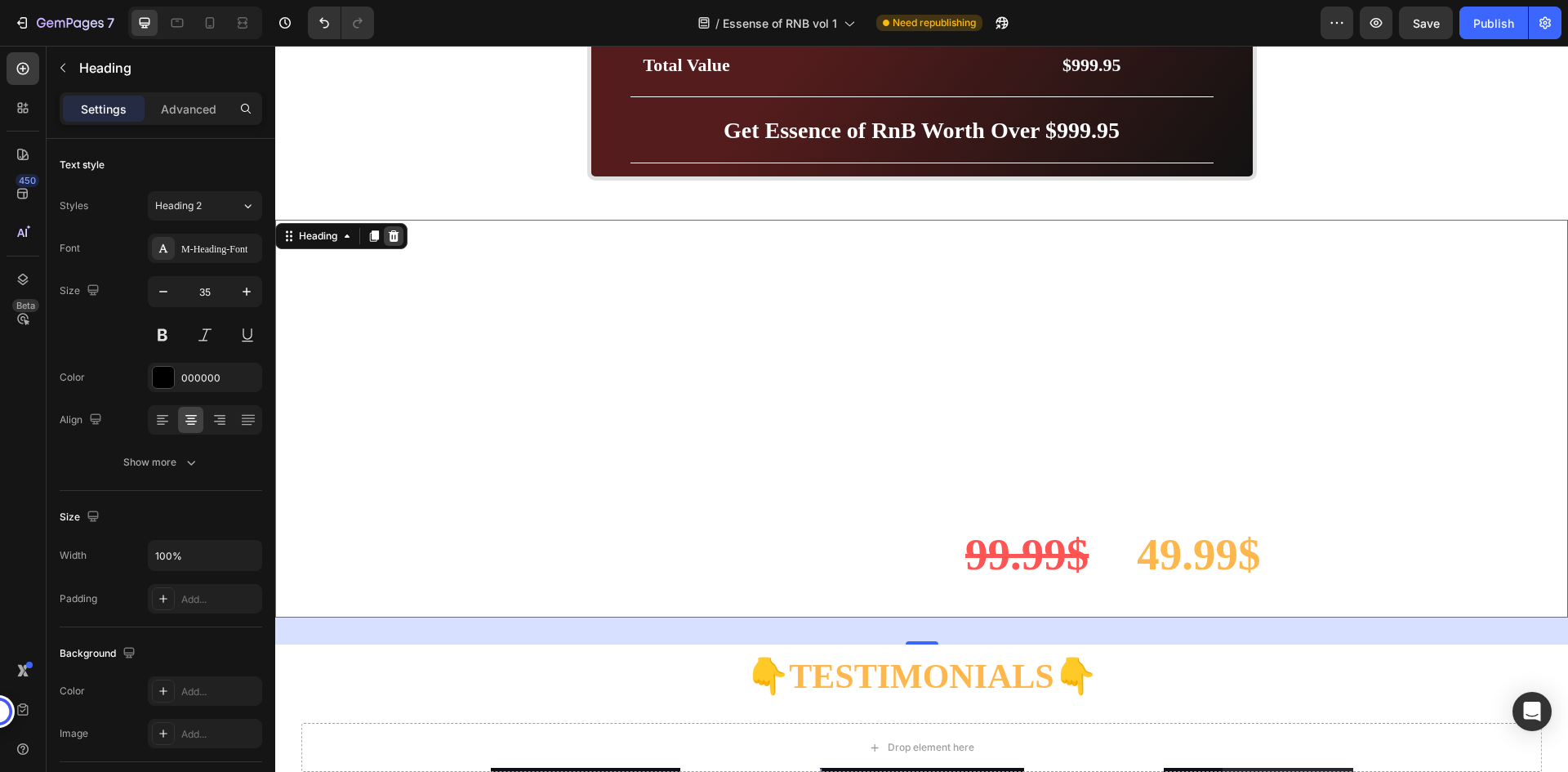
click at [388, 237] on icon at bounding box center [393, 236] width 13 height 13
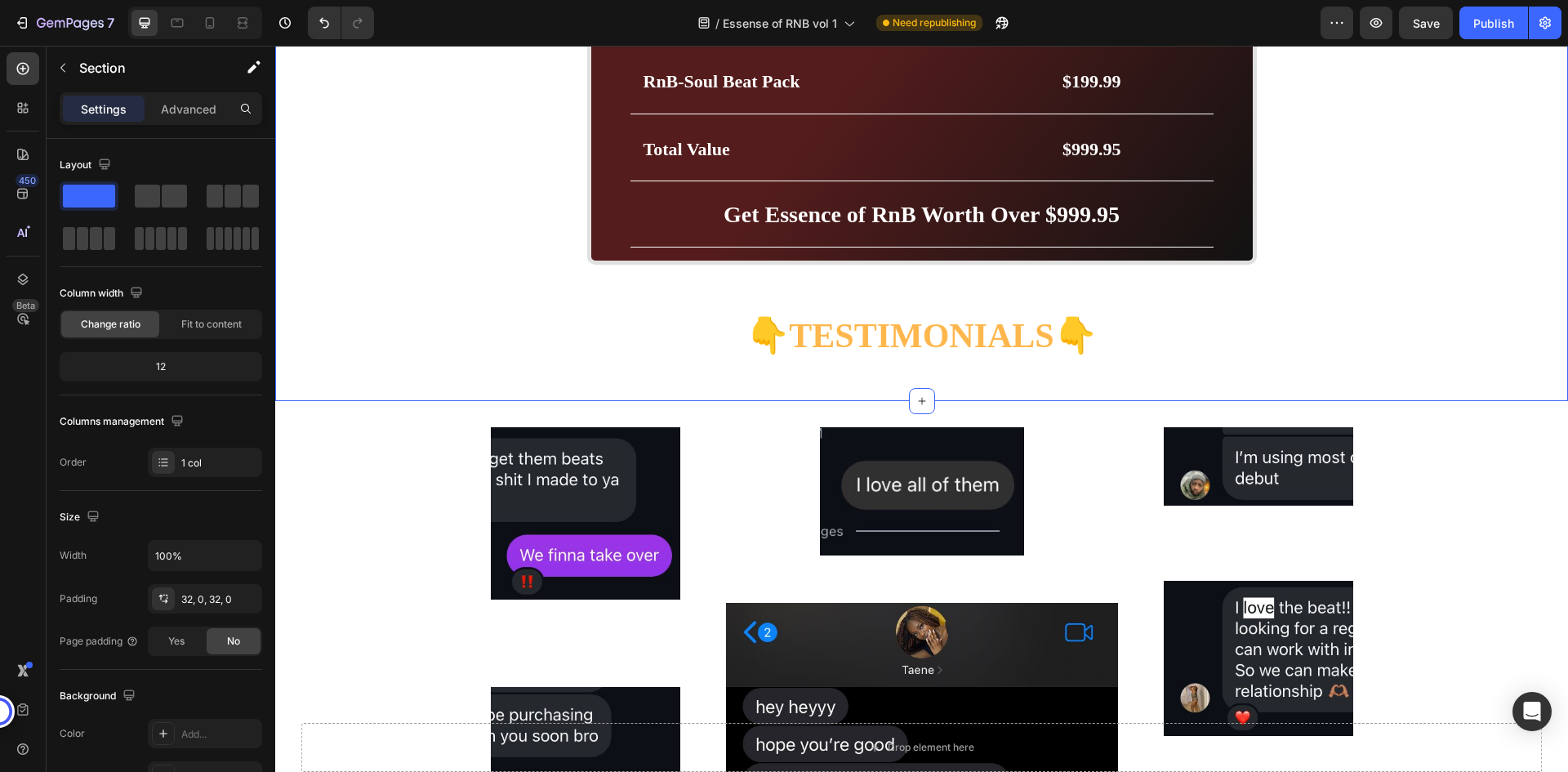
scroll to position [5262, 0]
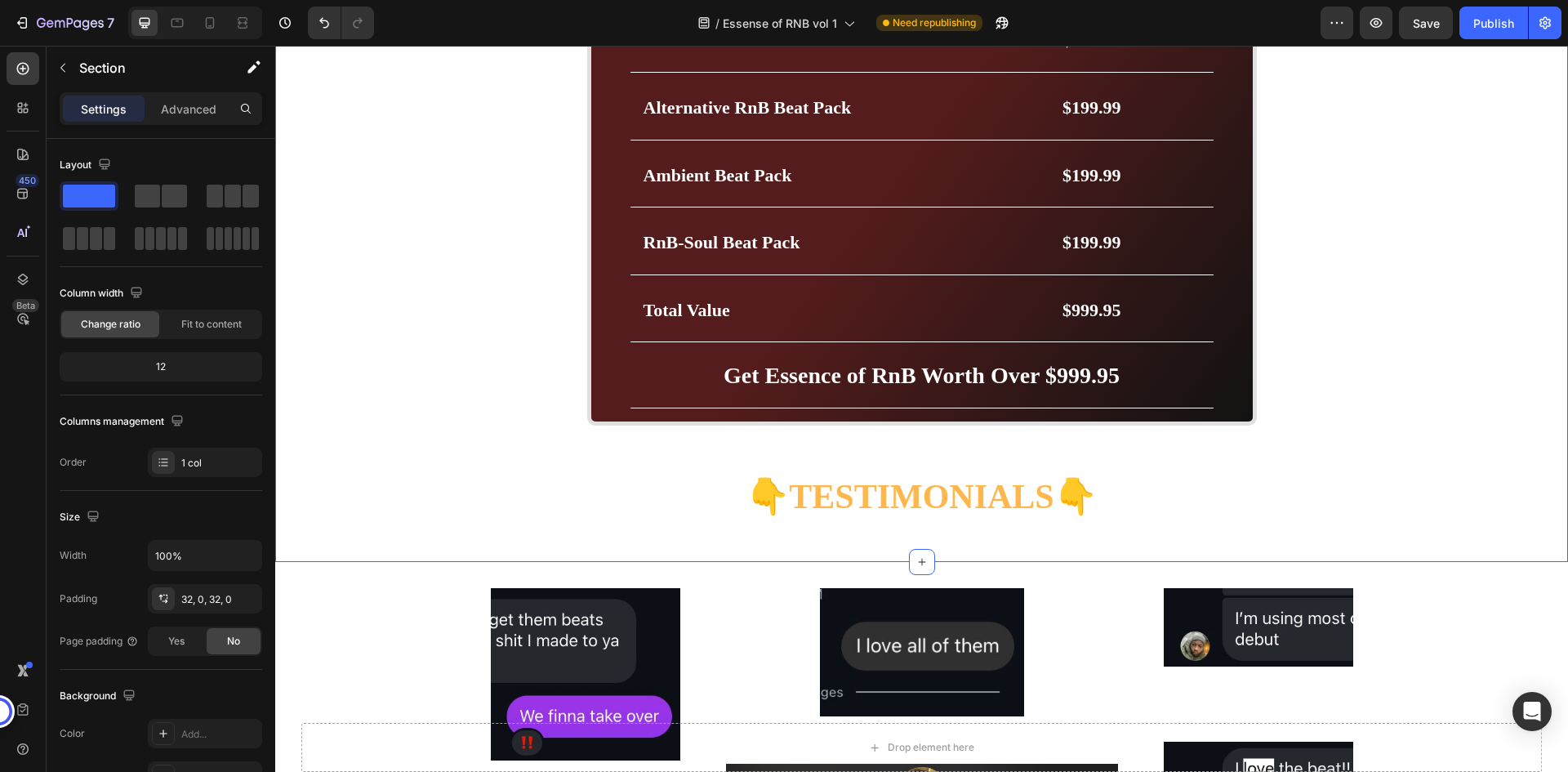
click at [1103, 445] on div "BUY NOW- 49.99$ Button Image Image Marquee Row Get Essence of RnB Worth Over $9…" at bounding box center [922, 106] width 1293 height 860
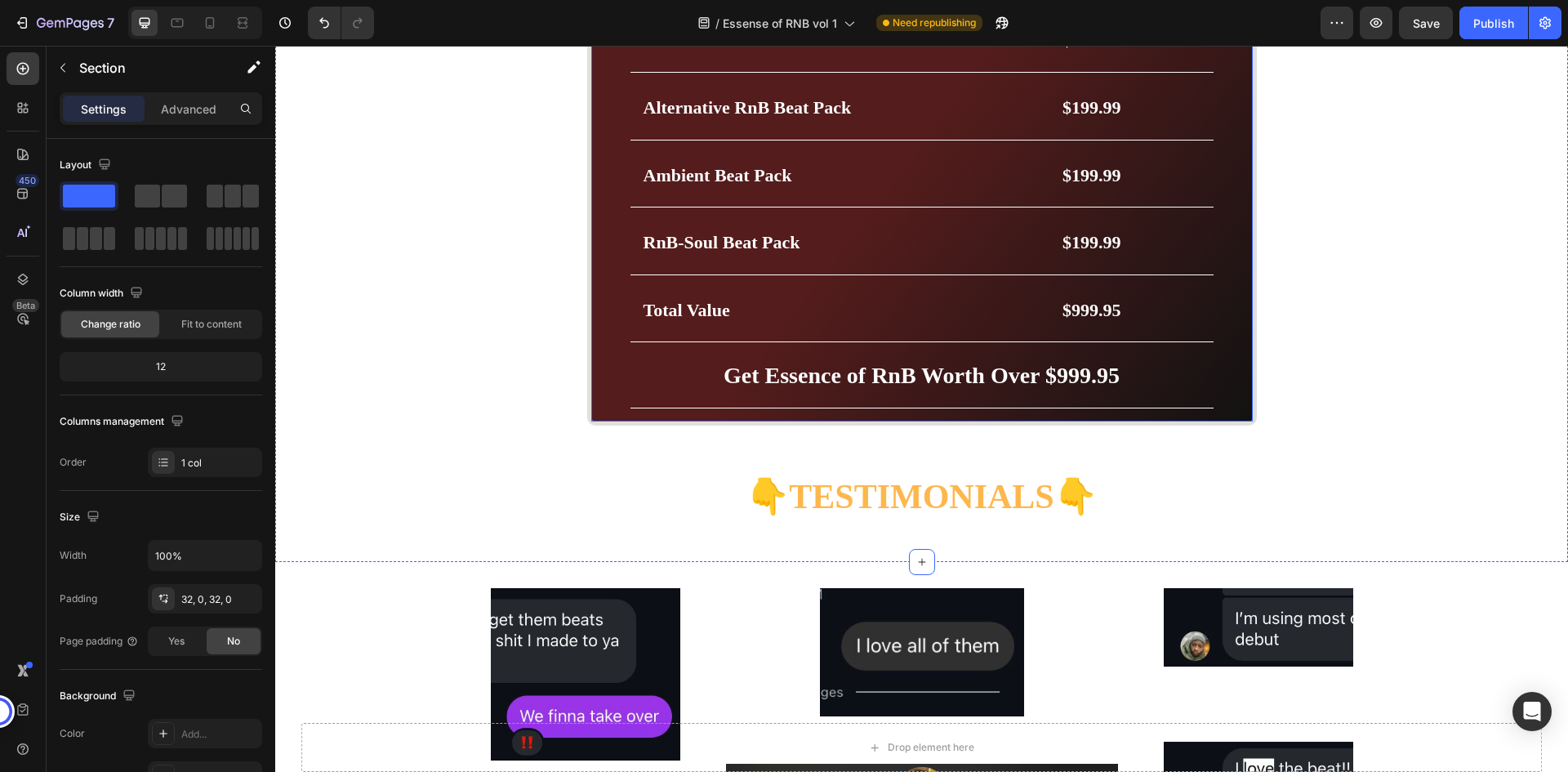
click at [1097, 413] on div "Get Essence of RnB Worth Over $999.95 Heading Price Breakdown Heading Row 90s R…" at bounding box center [923, 139] width 670 height 572
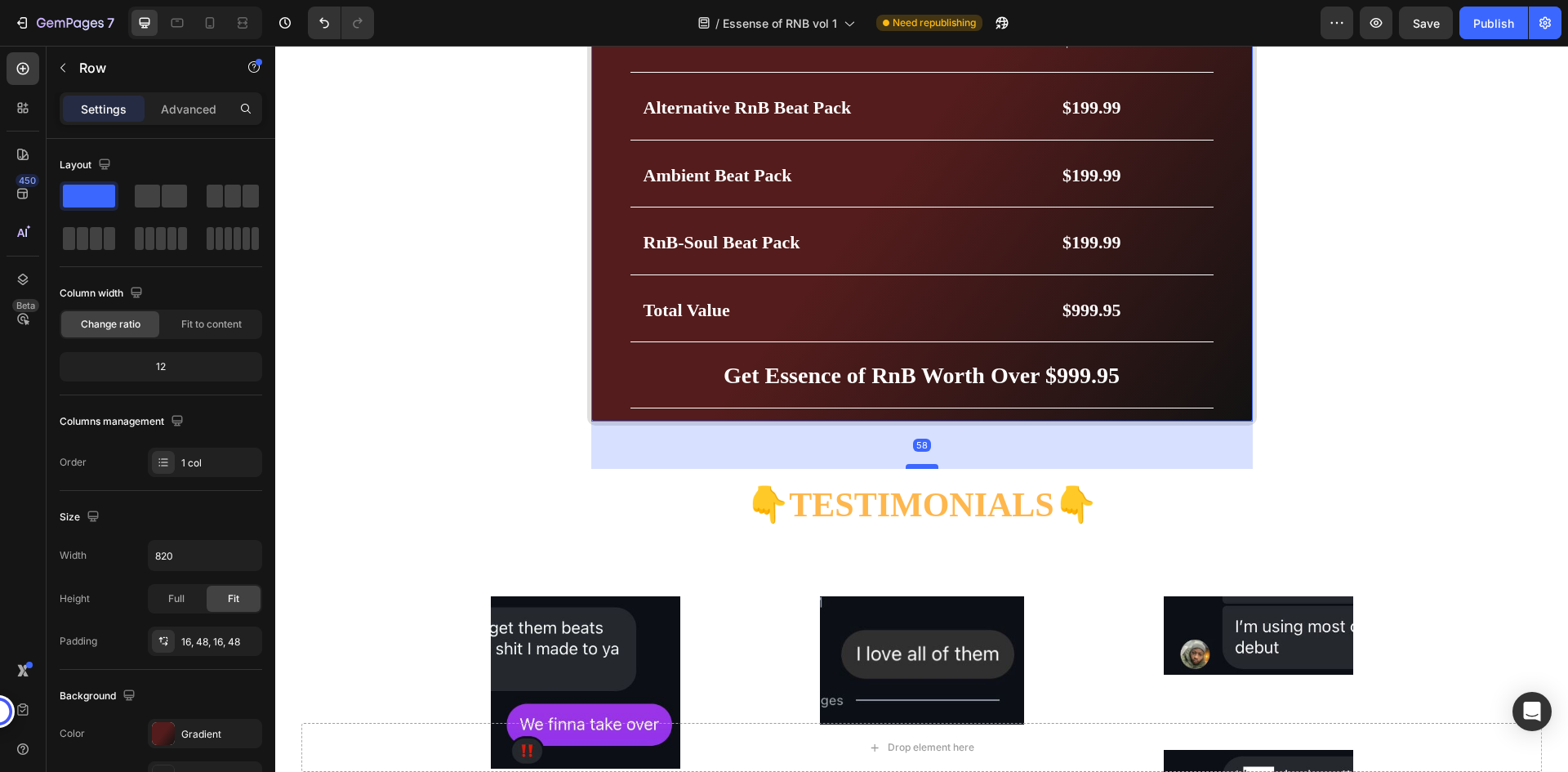
drag, startPoint x: 918, startPoint y: 458, endPoint x: 921, endPoint y: 466, distance: 8.5
click at [921, 466] on div at bounding box center [922, 466] width 33 height 5
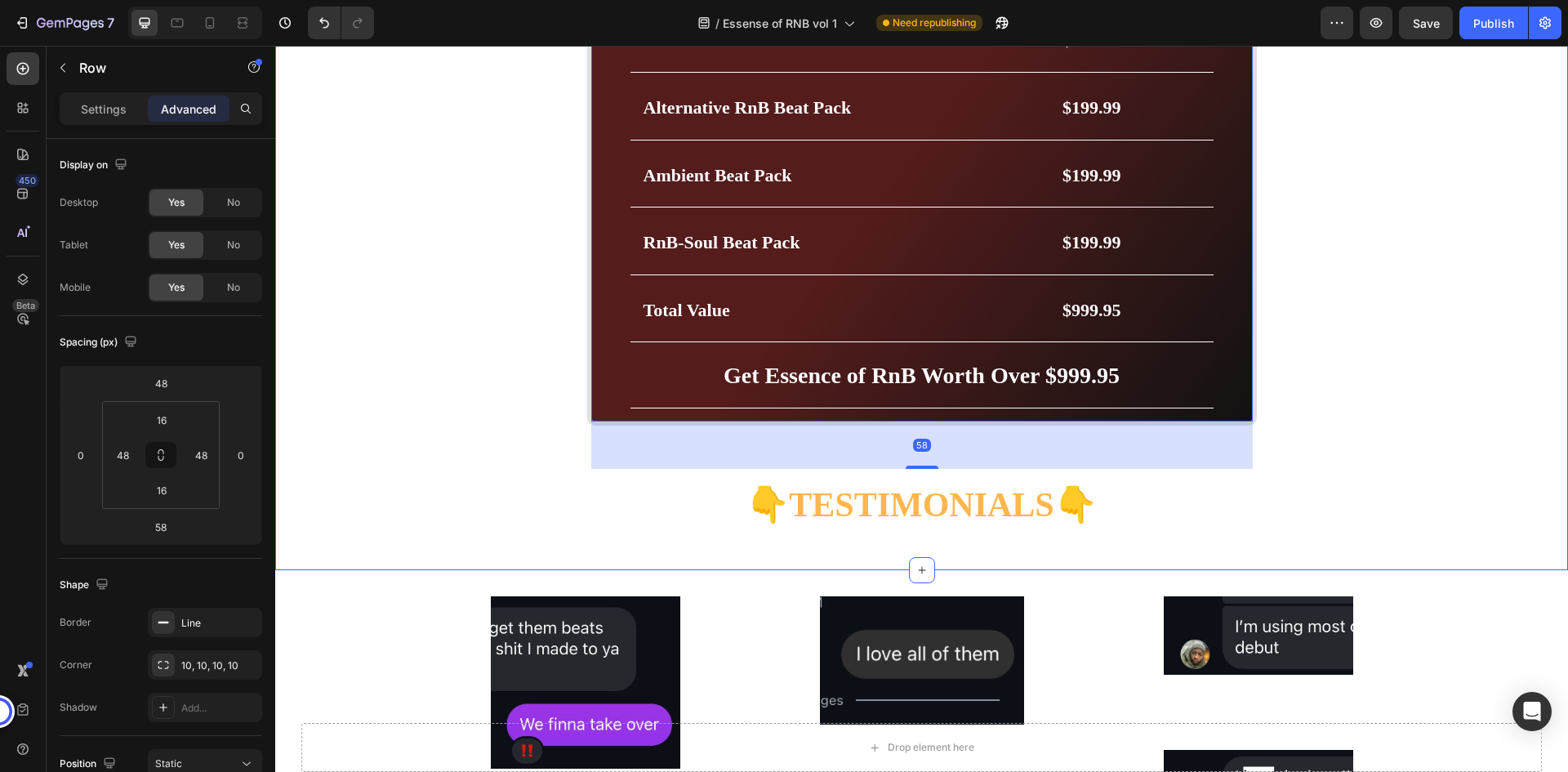
click at [1445, 409] on div "BUY NOW- 49.99$ Button Image Image Marquee Row Get Essence of RnB Worth Over $9…" at bounding box center [922, 111] width 1293 height 868
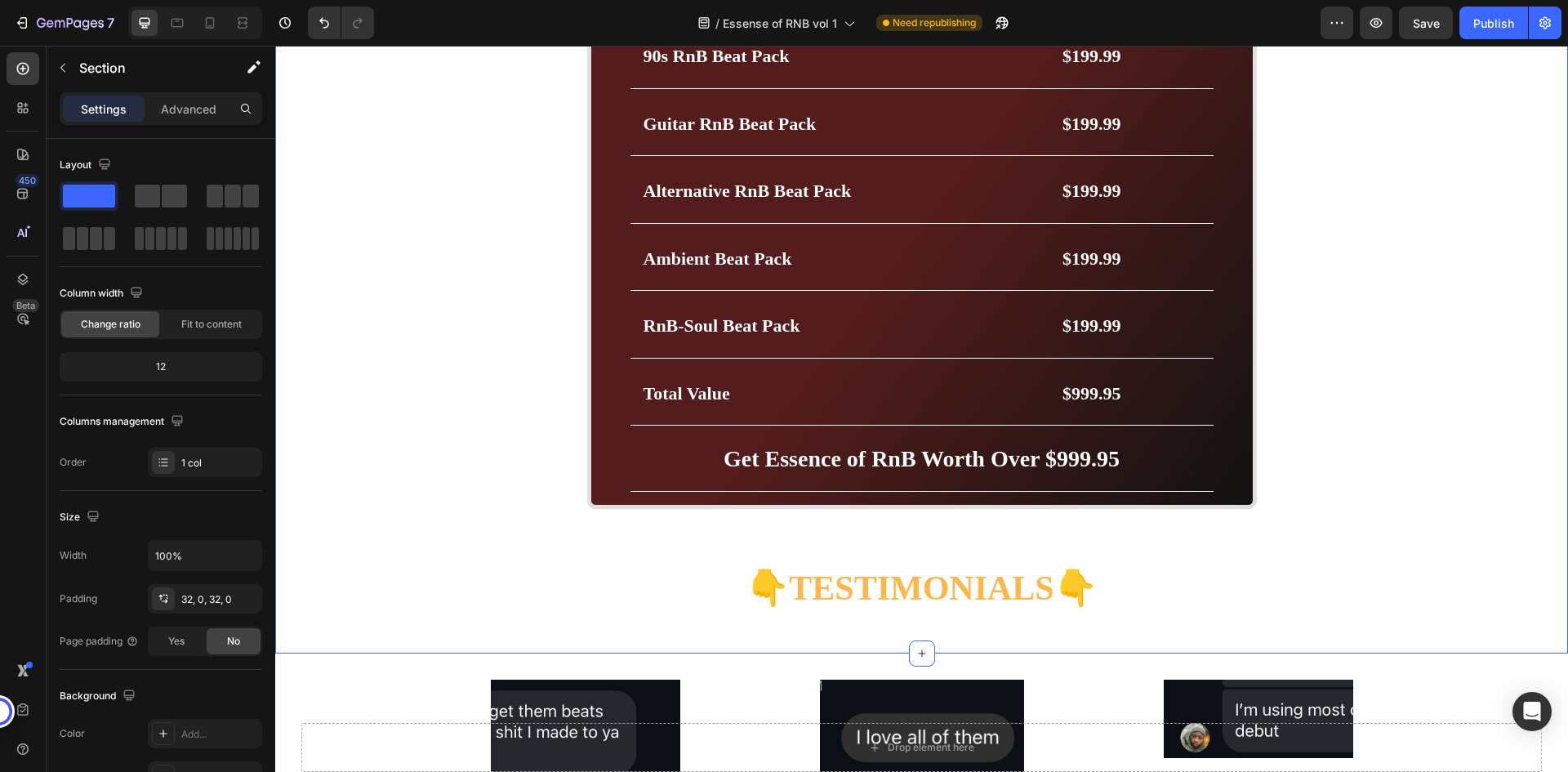
scroll to position [4934, 0]
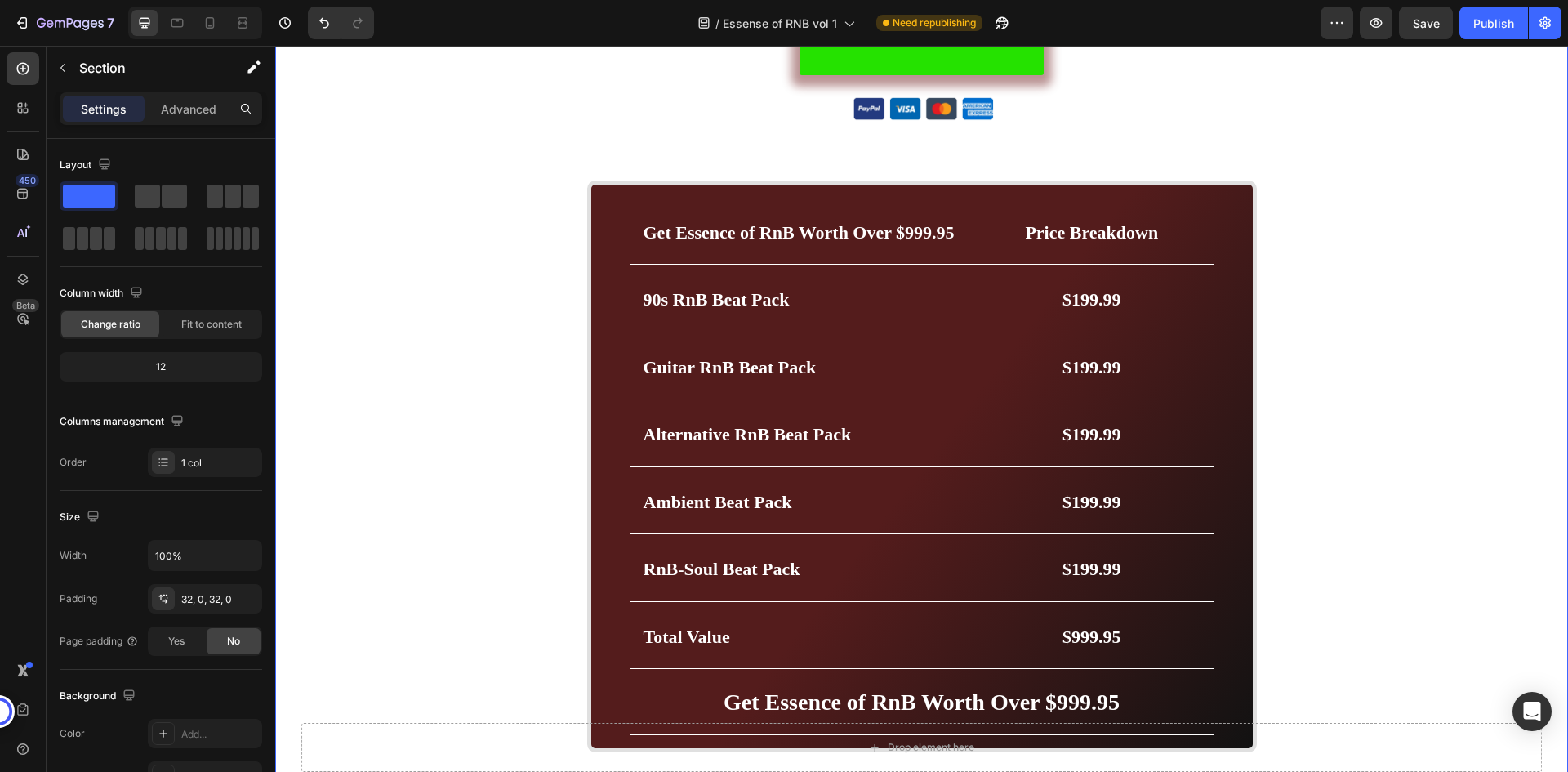
click at [998, 147] on div "BUY NOW- 49.99$ Button Image Image Marquee Row Get Essence of RnB Worth Over $9…" at bounding box center [922, 437] width 1293 height 868
click at [938, 142] on div "BUY NOW- 49.99$ Button Image Image Marquee Row Get Essence of RnB Worth Over $9…" at bounding box center [922, 437] width 1293 height 868
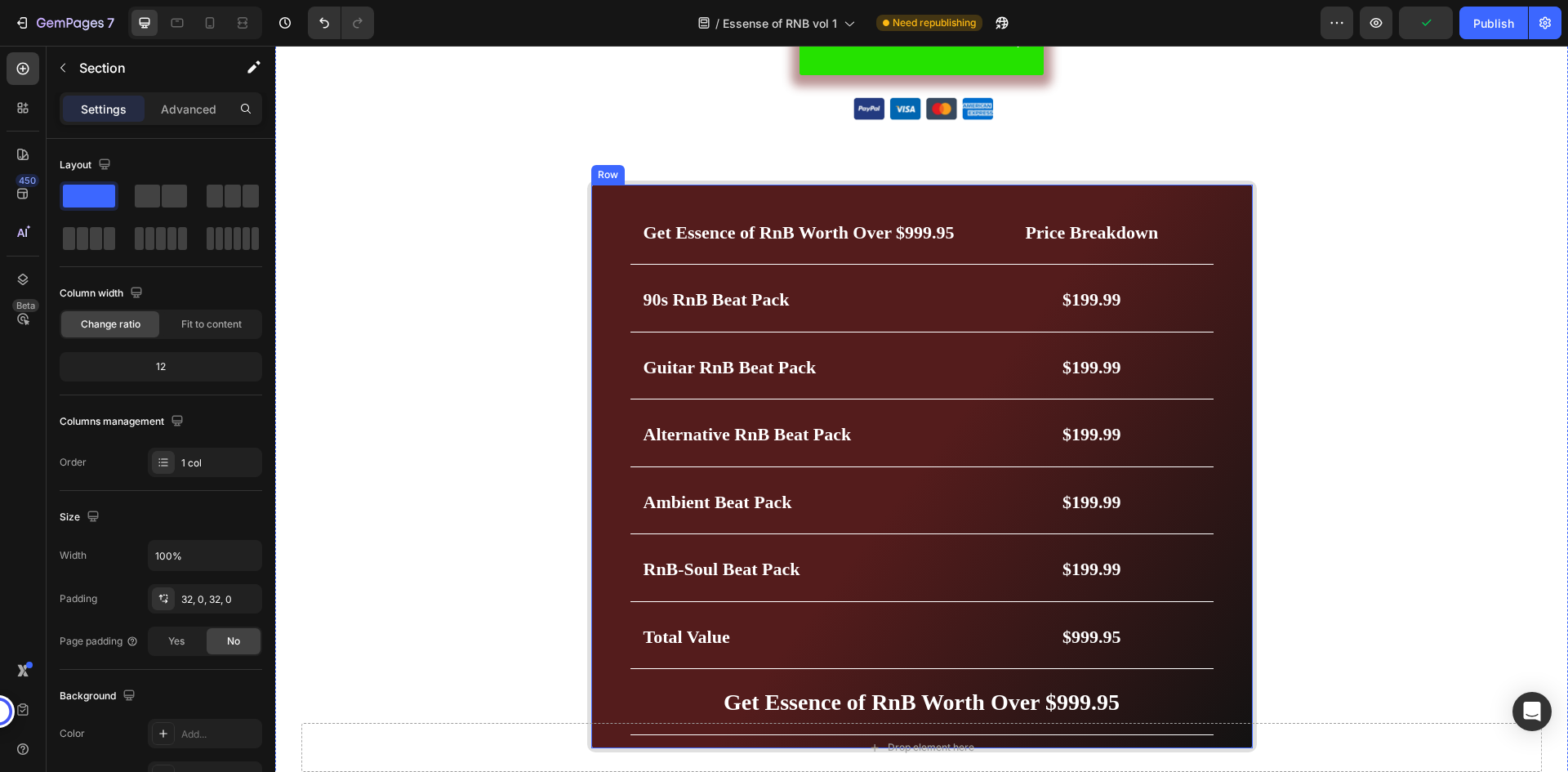
click at [931, 191] on div "Get Essence of RnB Worth Over $999.95 Heading Price Breakdown Heading Row 90s R…" at bounding box center [923, 466] width 670 height 572
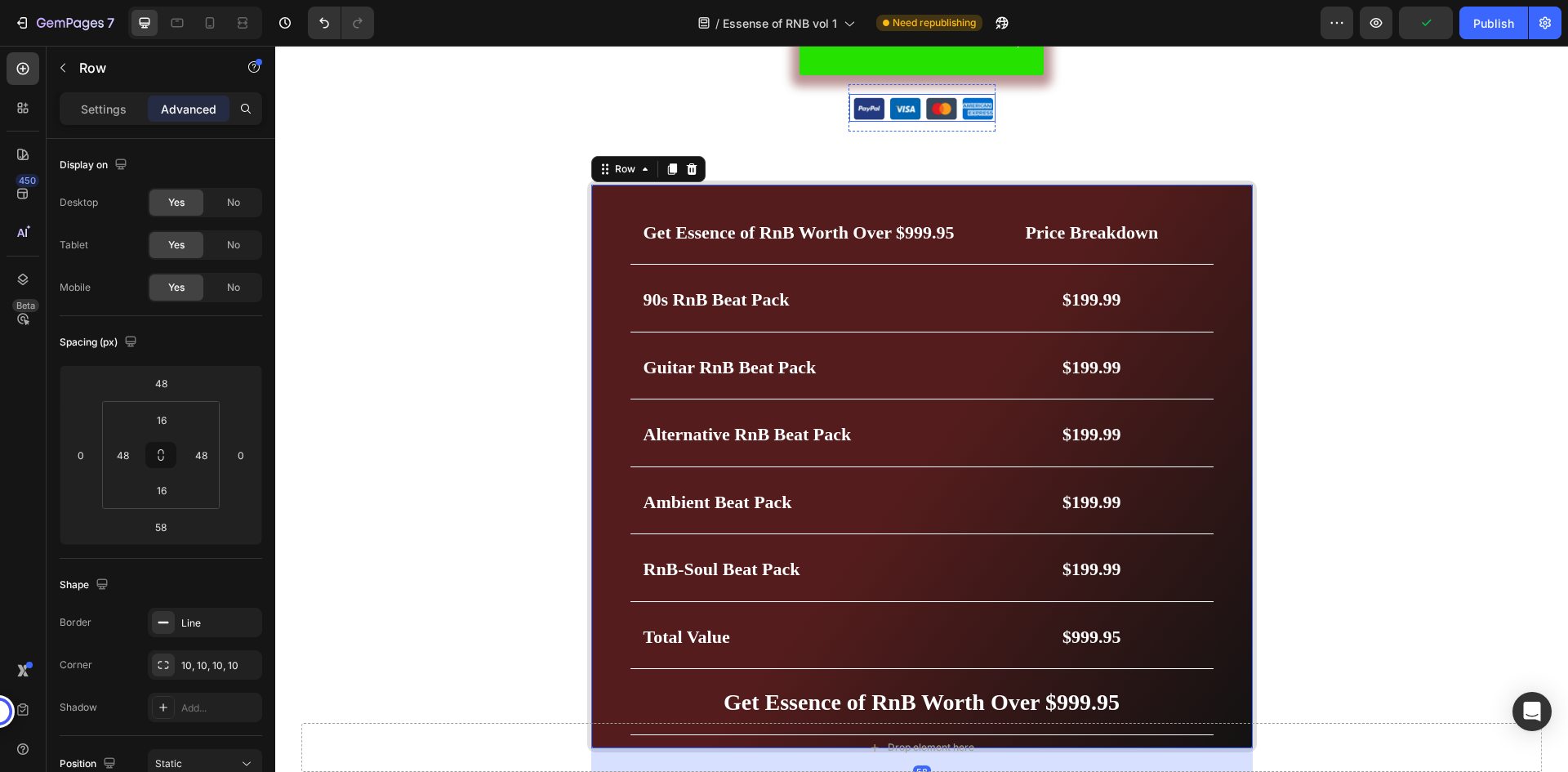
click at [950, 113] on img at bounding box center [923, 107] width 147 height 28
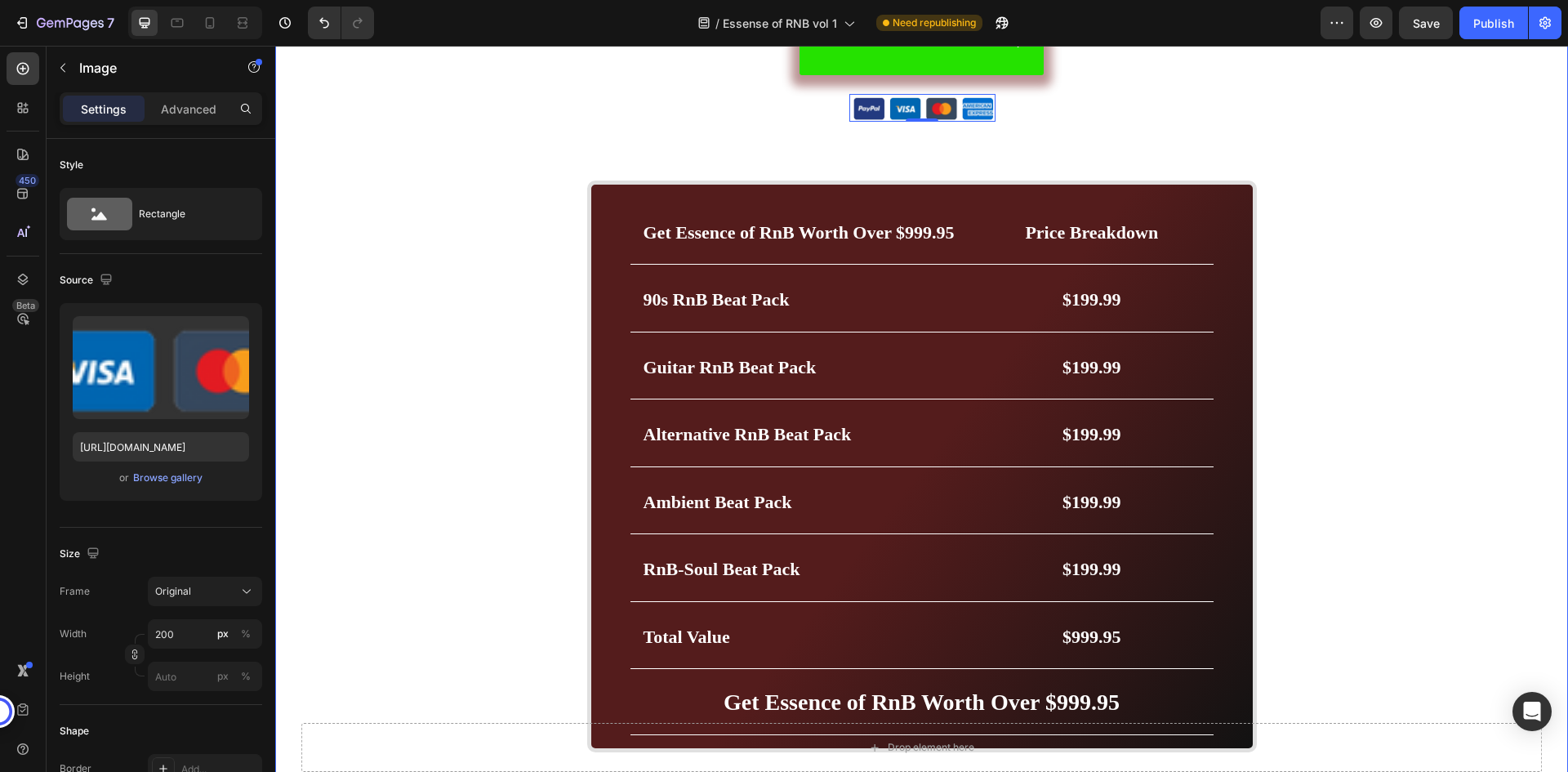
click at [918, 141] on div "BUY NOW- 49.99$ Button Image 0 Image 0 Marquee Row Get Essence of RnB Worth Ove…" at bounding box center [922, 437] width 1293 height 868
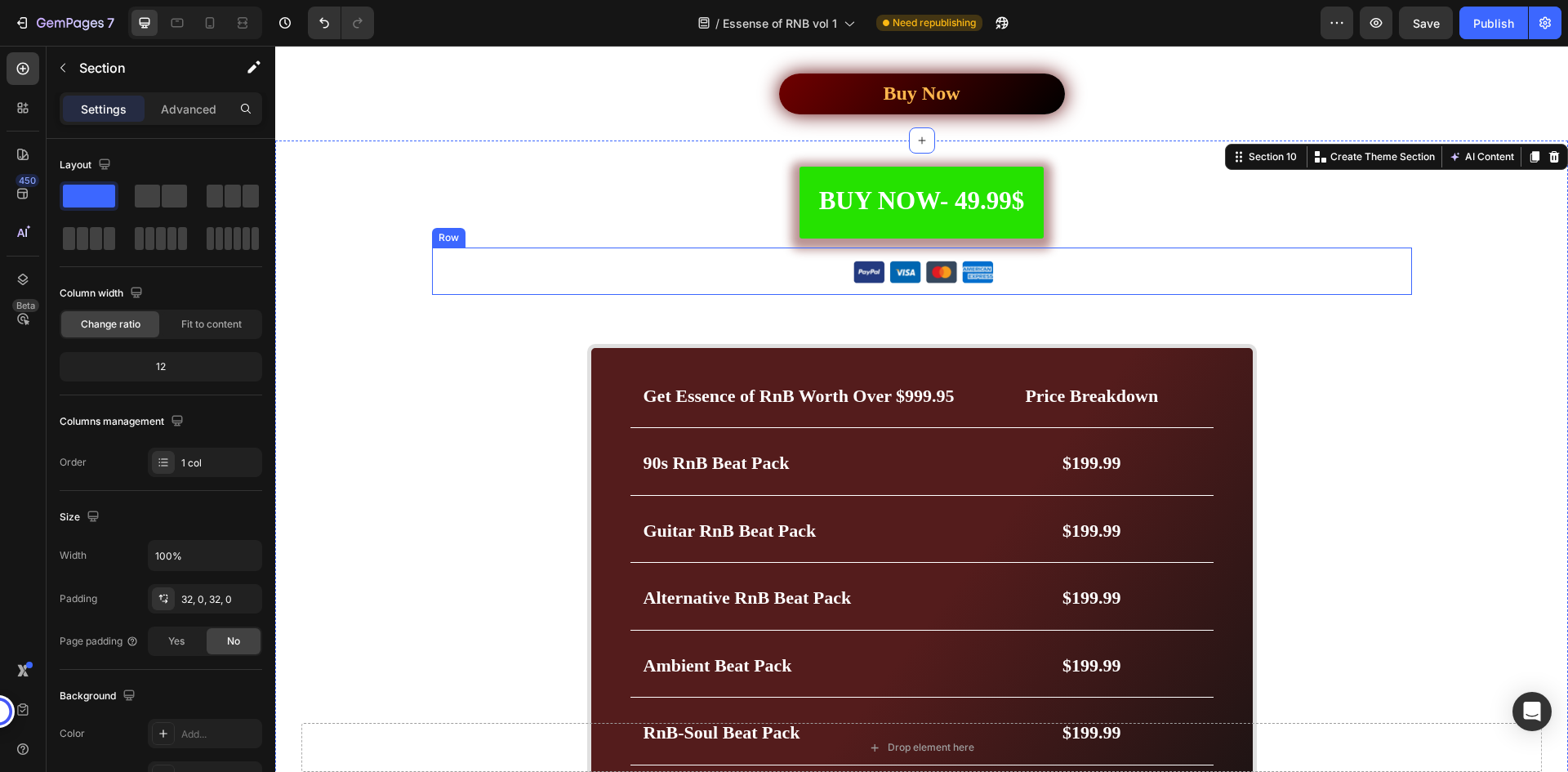
scroll to position [4608, 0]
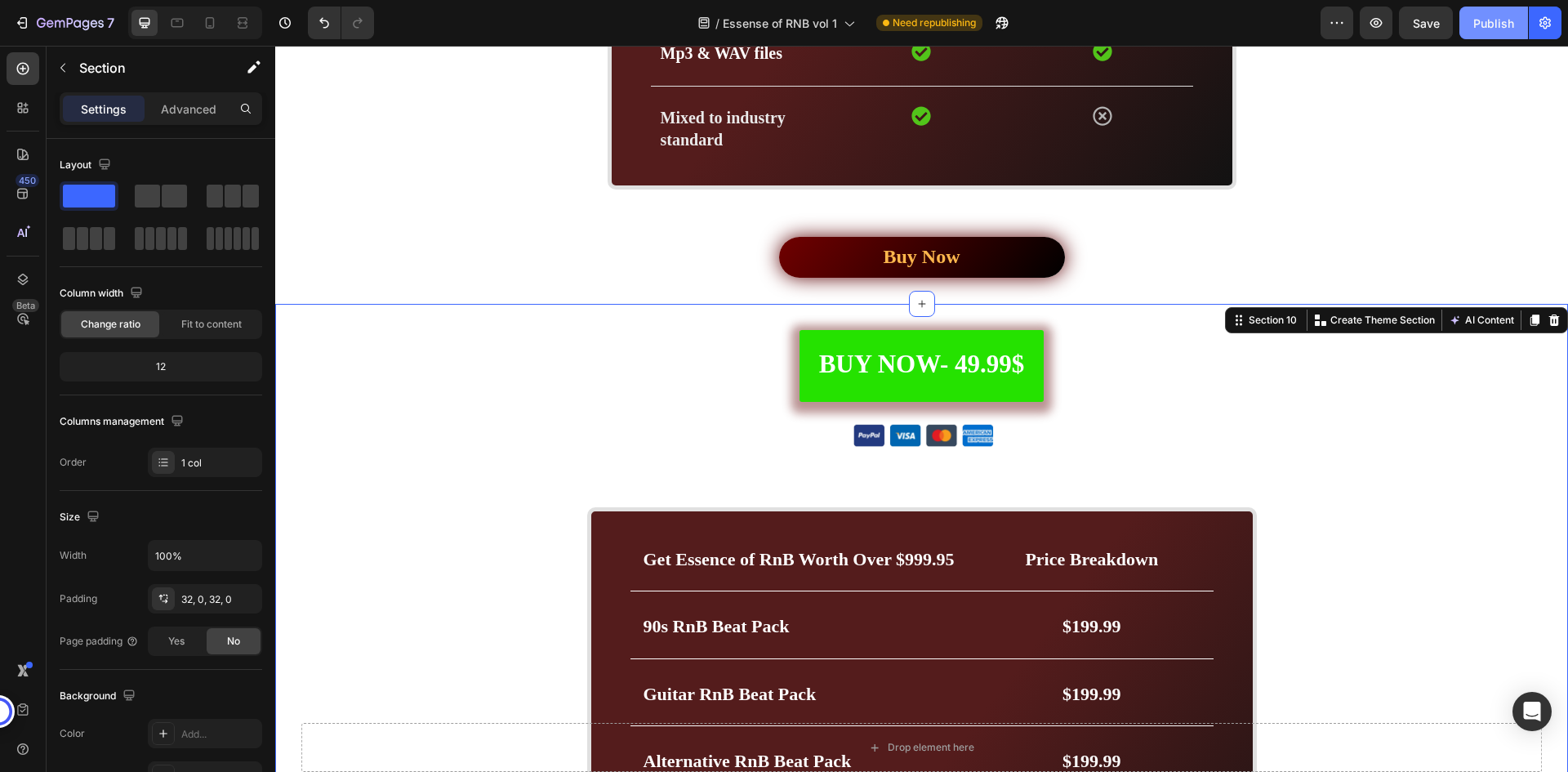
click at [1512, 28] on div "Publish" at bounding box center [1493, 23] width 41 height 17
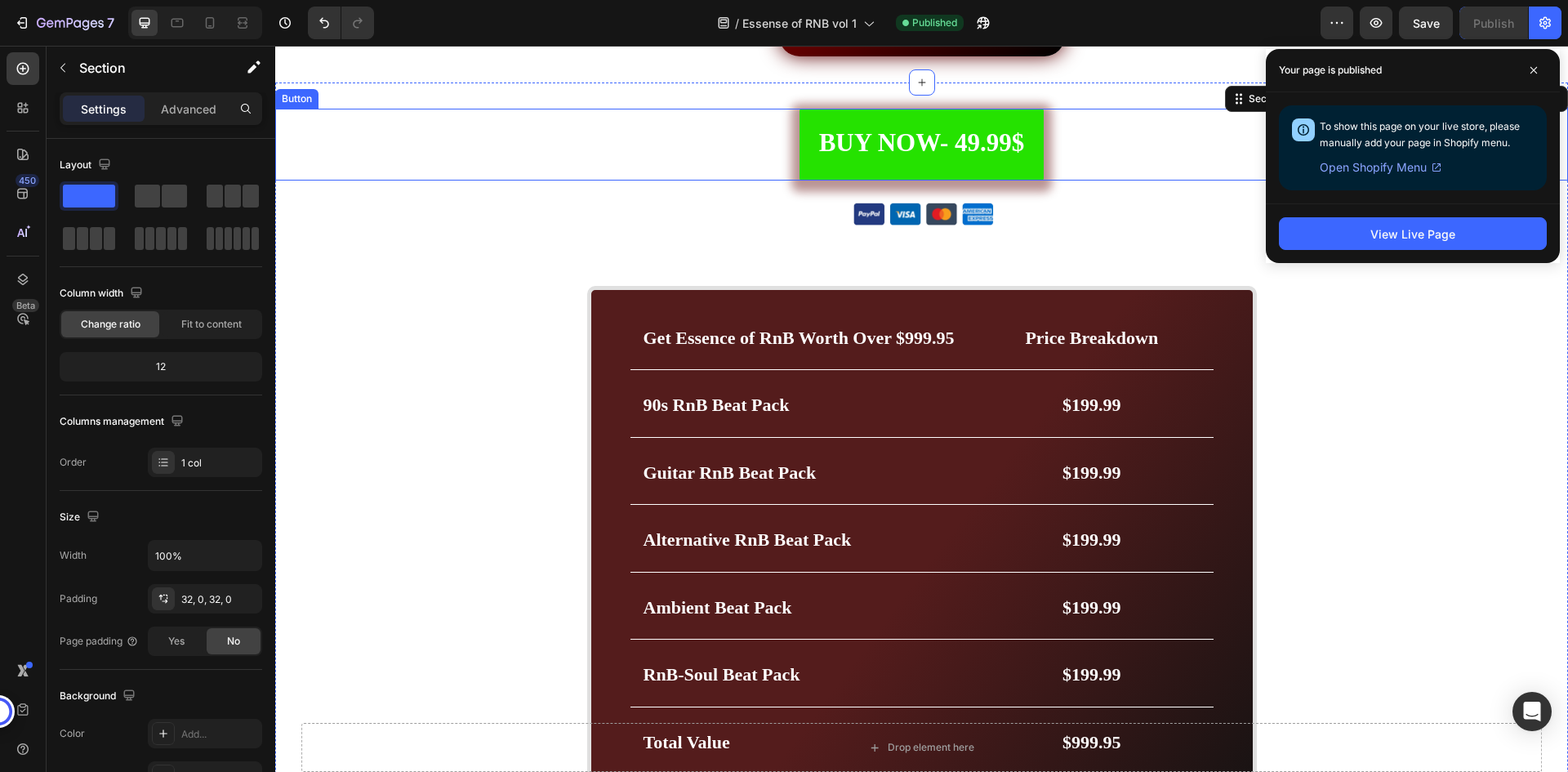
scroll to position [5180, 0]
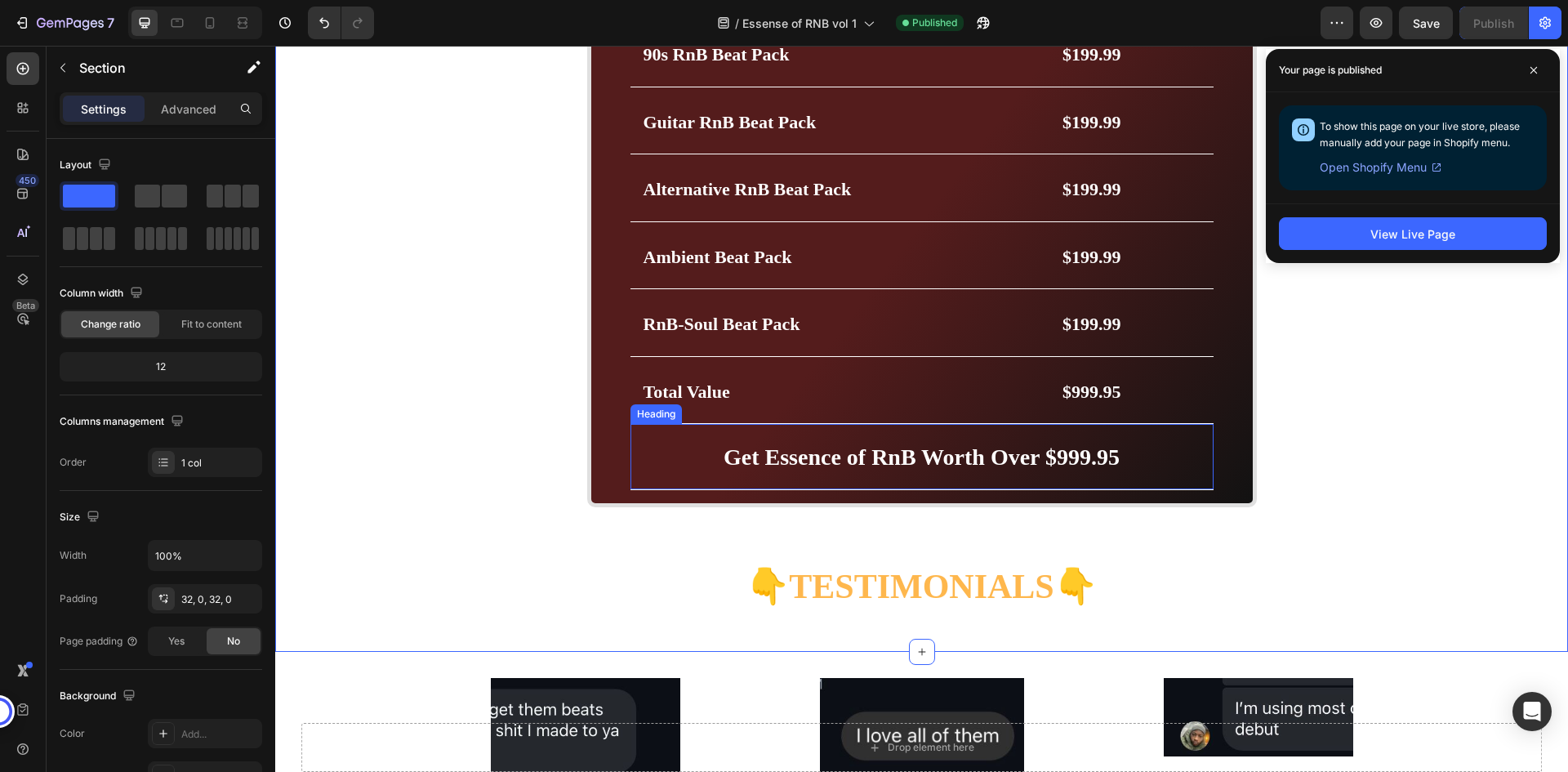
click at [1130, 453] on p "⁠⁠⁠⁠⁠⁠⁠ Get Essence of RnB Worth Over $999.95" at bounding box center [922, 456] width 557 height 39
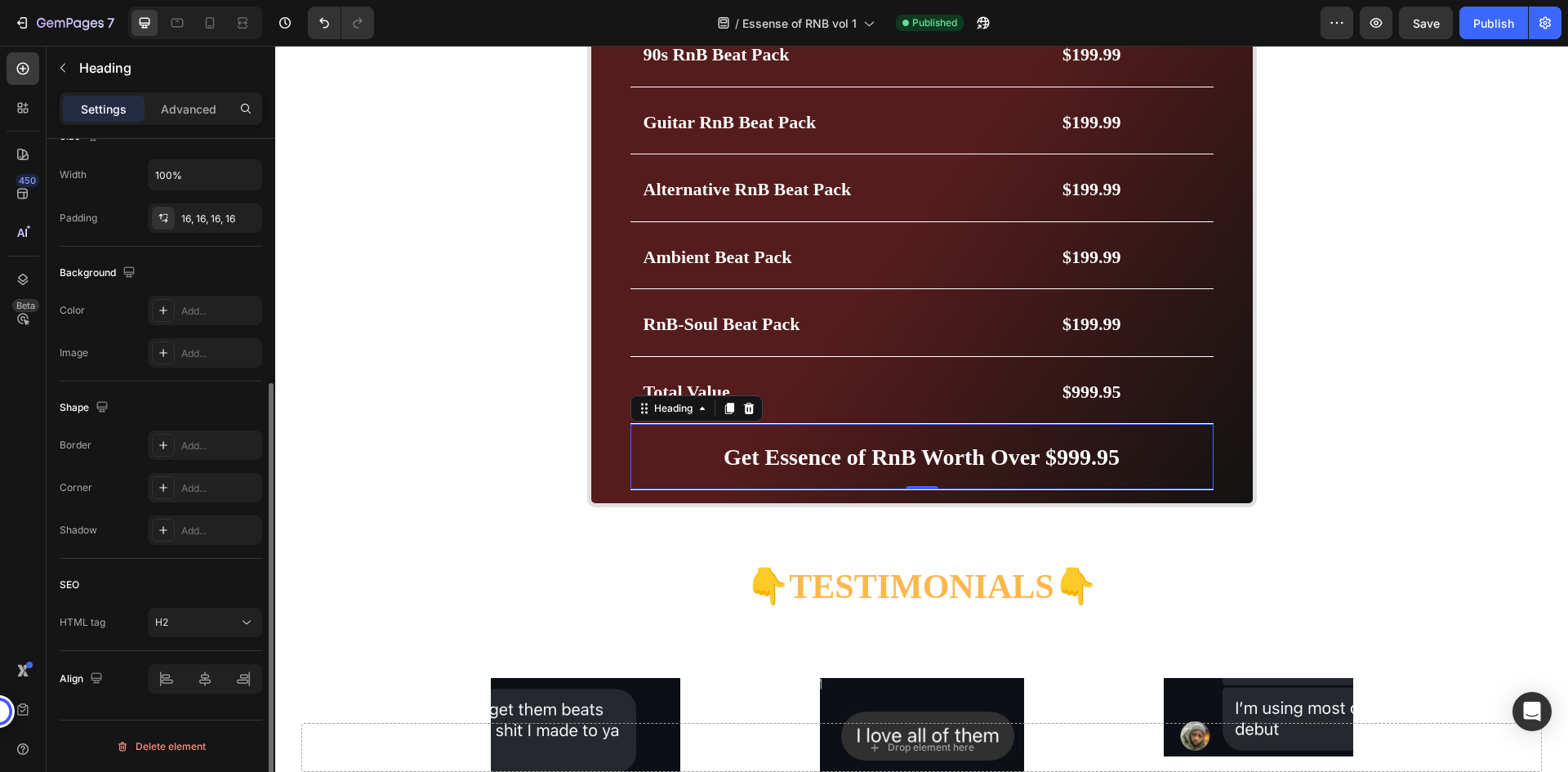
scroll to position [299, 0]
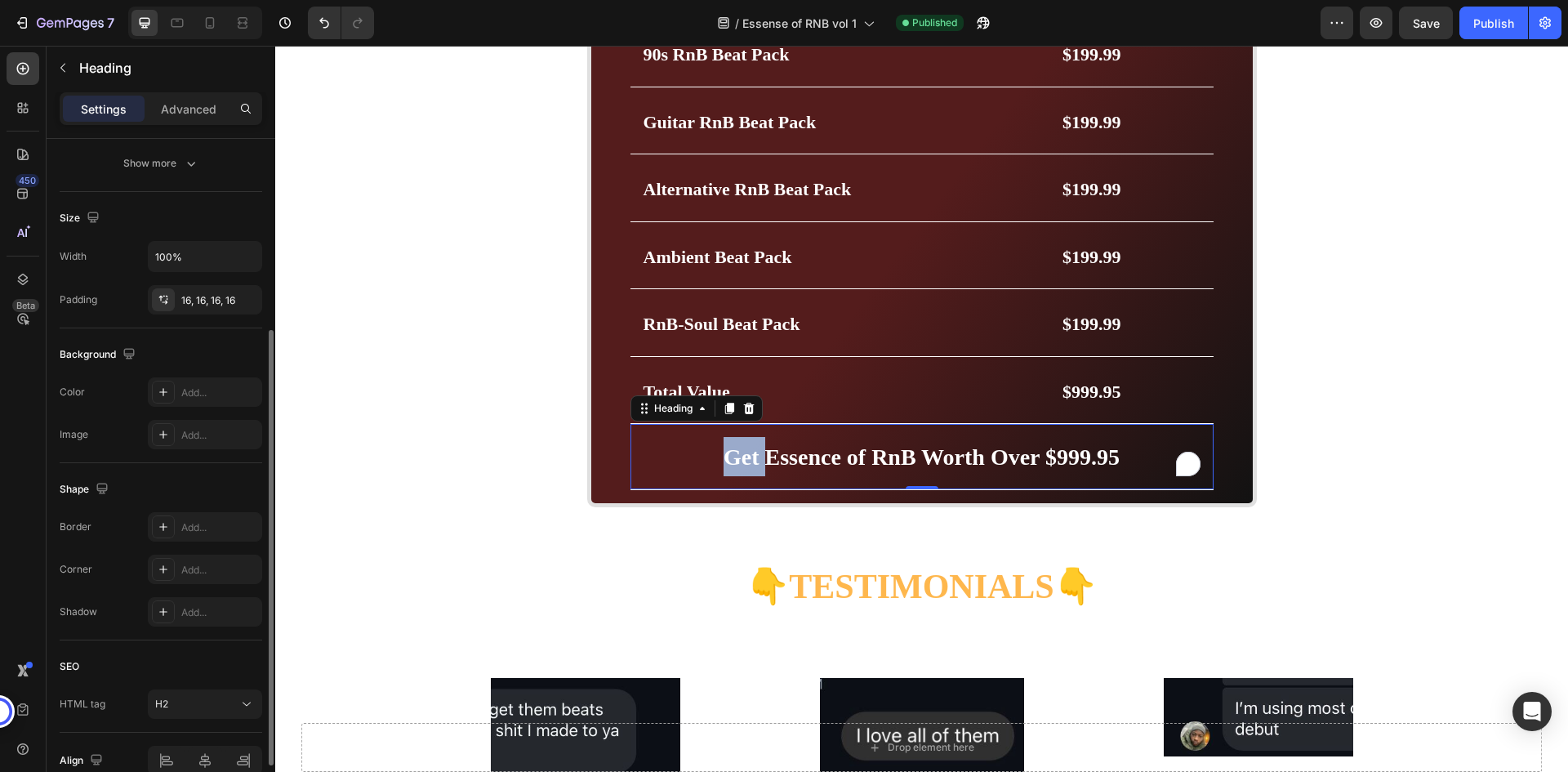
click at [644, 458] on p "Get Essence of RnB Worth Over $999.95" at bounding box center [922, 456] width 557 height 39
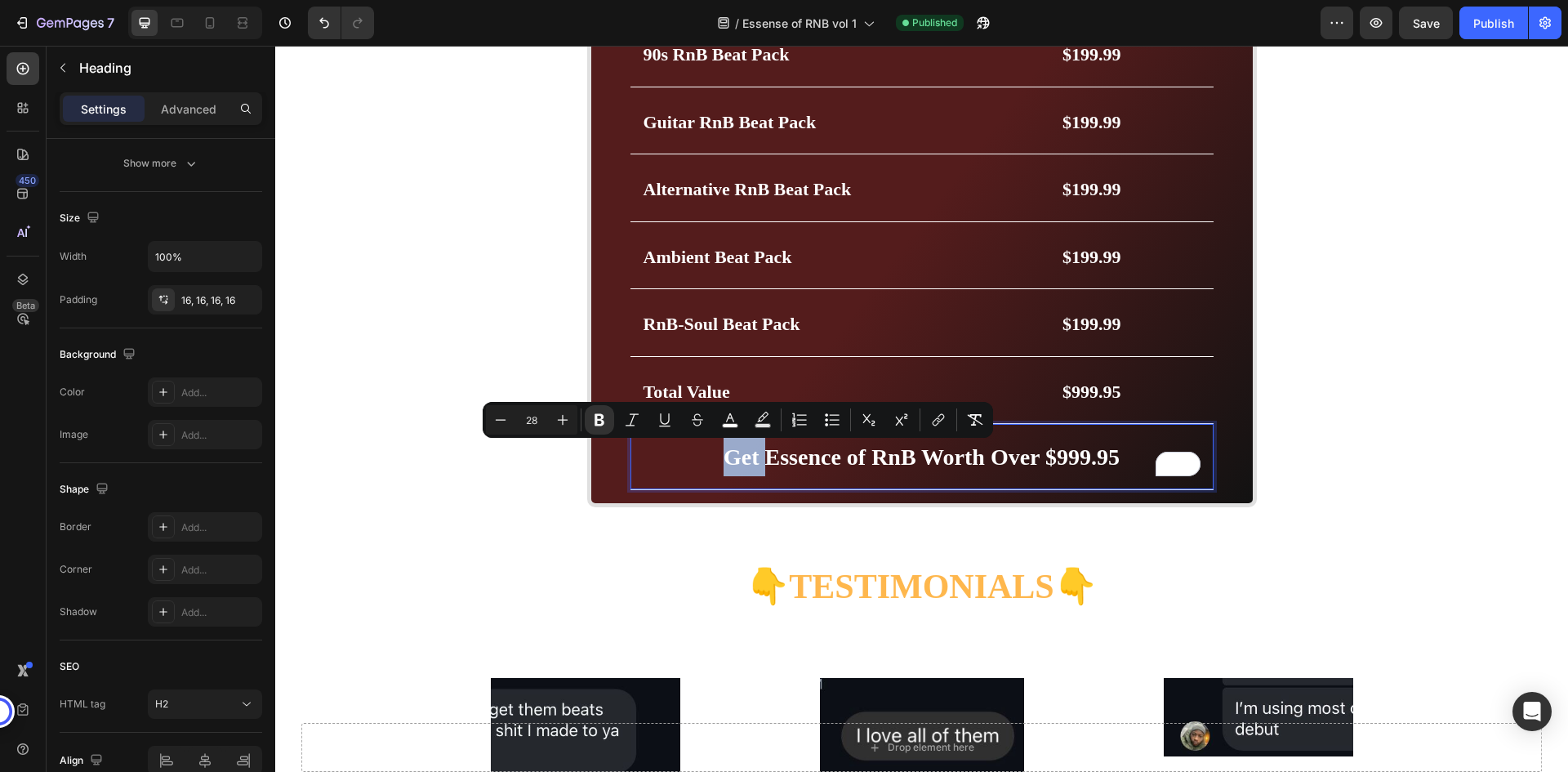
click at [635, 460] on h2 "Get Essence of RnB Worth Over $999.95" at bounding box center [922, 456] width 584 height 65
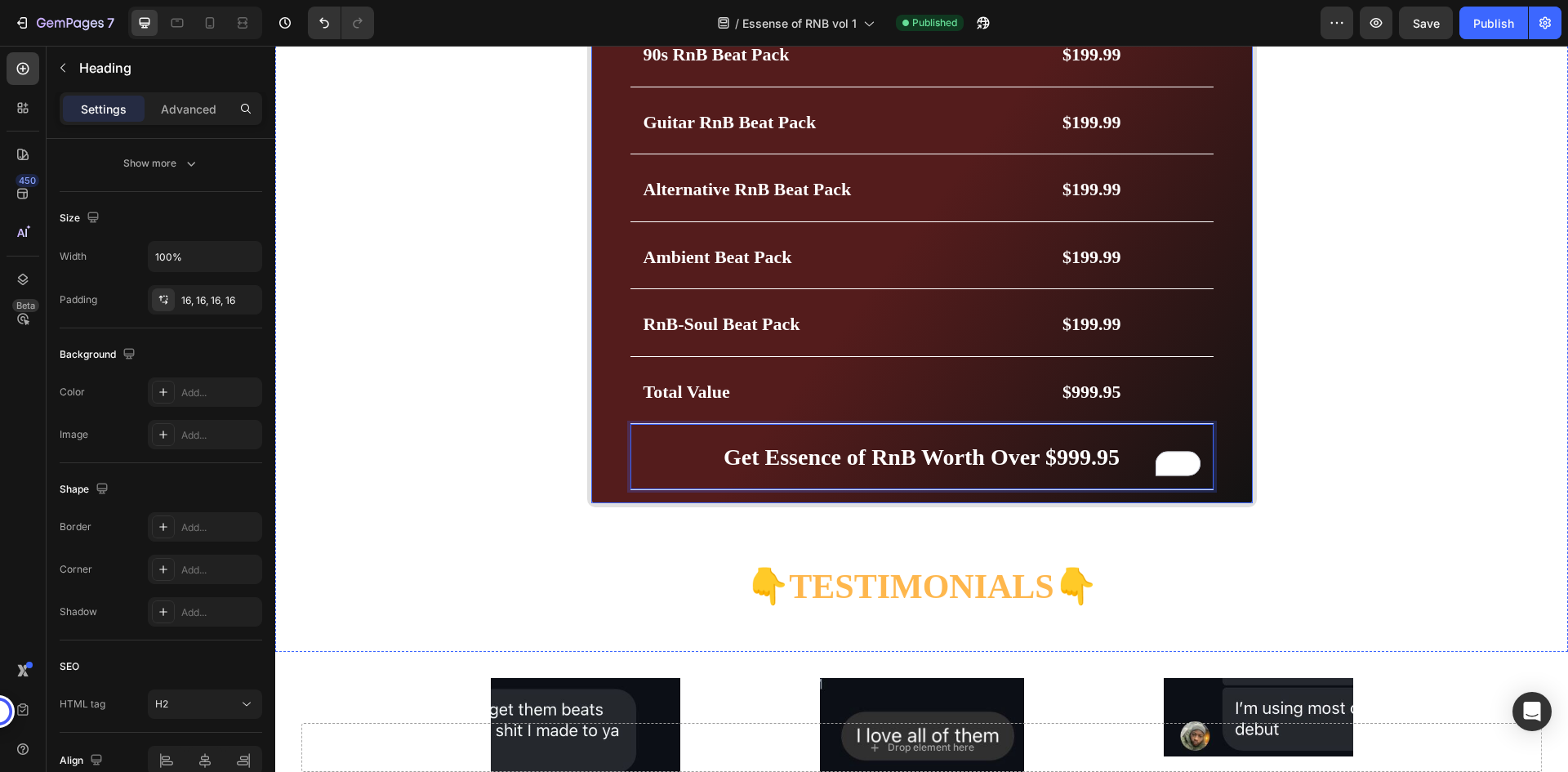
click at [608, 461] on div "Get Essence of RnB Worth Over $999.95 Heading Price Breakdown Heading Row 90s R…" at bounding box center [923, 221] width 670 height 572
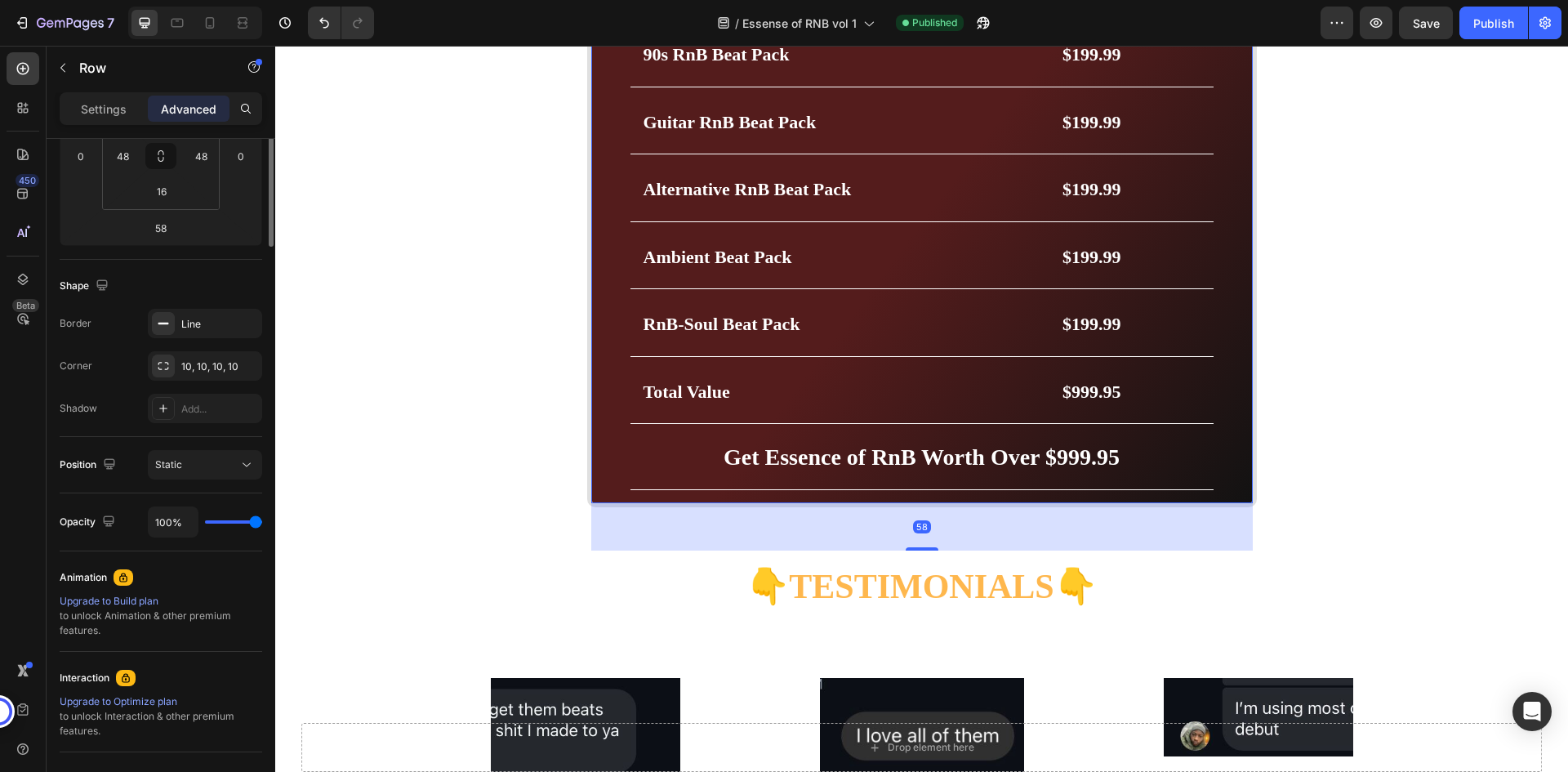
scroll to position [0, 0]
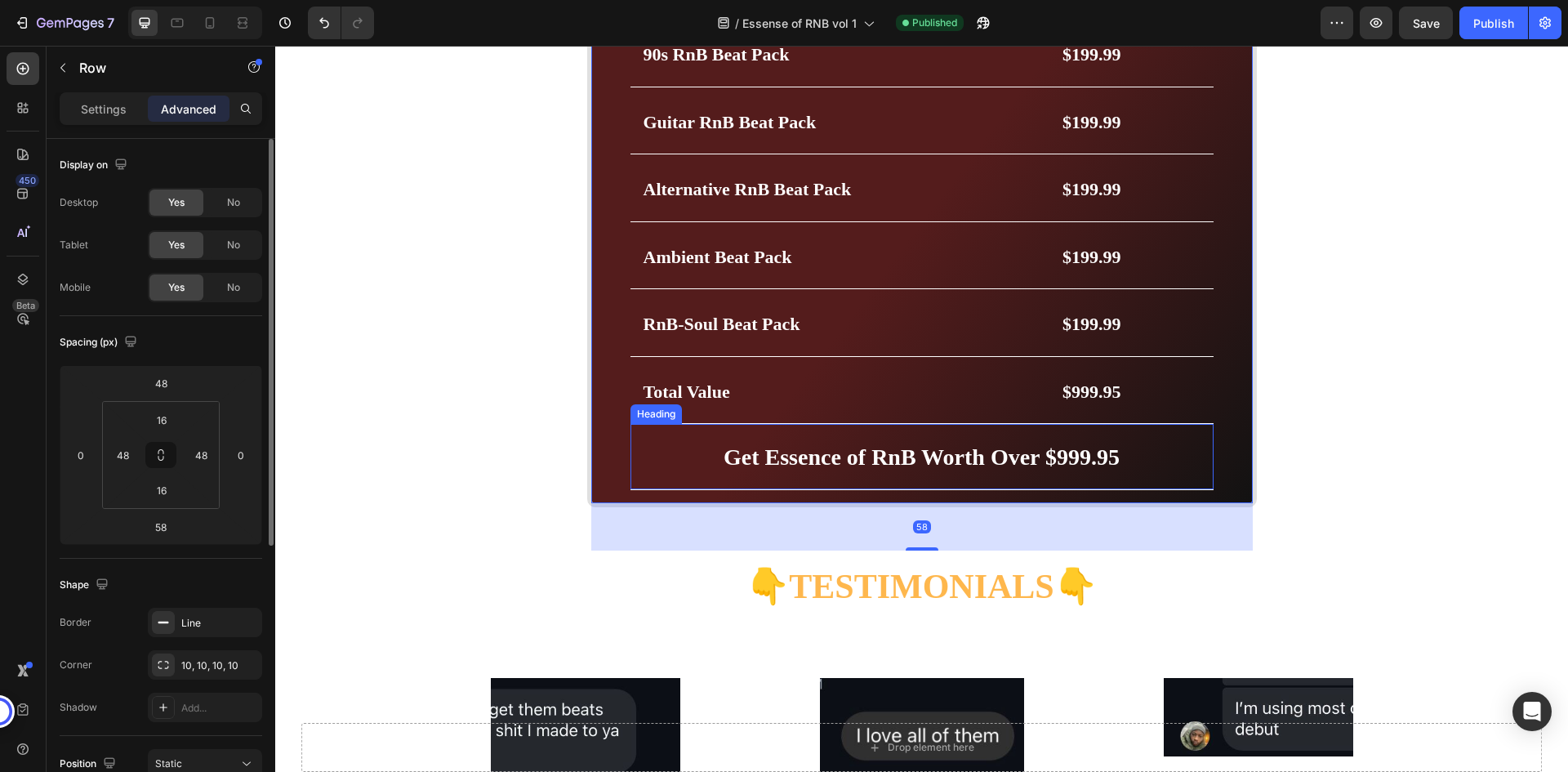
click at [644, 455] on p "⁠⁠⁠⁠⁠⁠⁠ Get Essence of RnB Worth Over $999.95" at bounding box center [922, 456] width 557 height 39
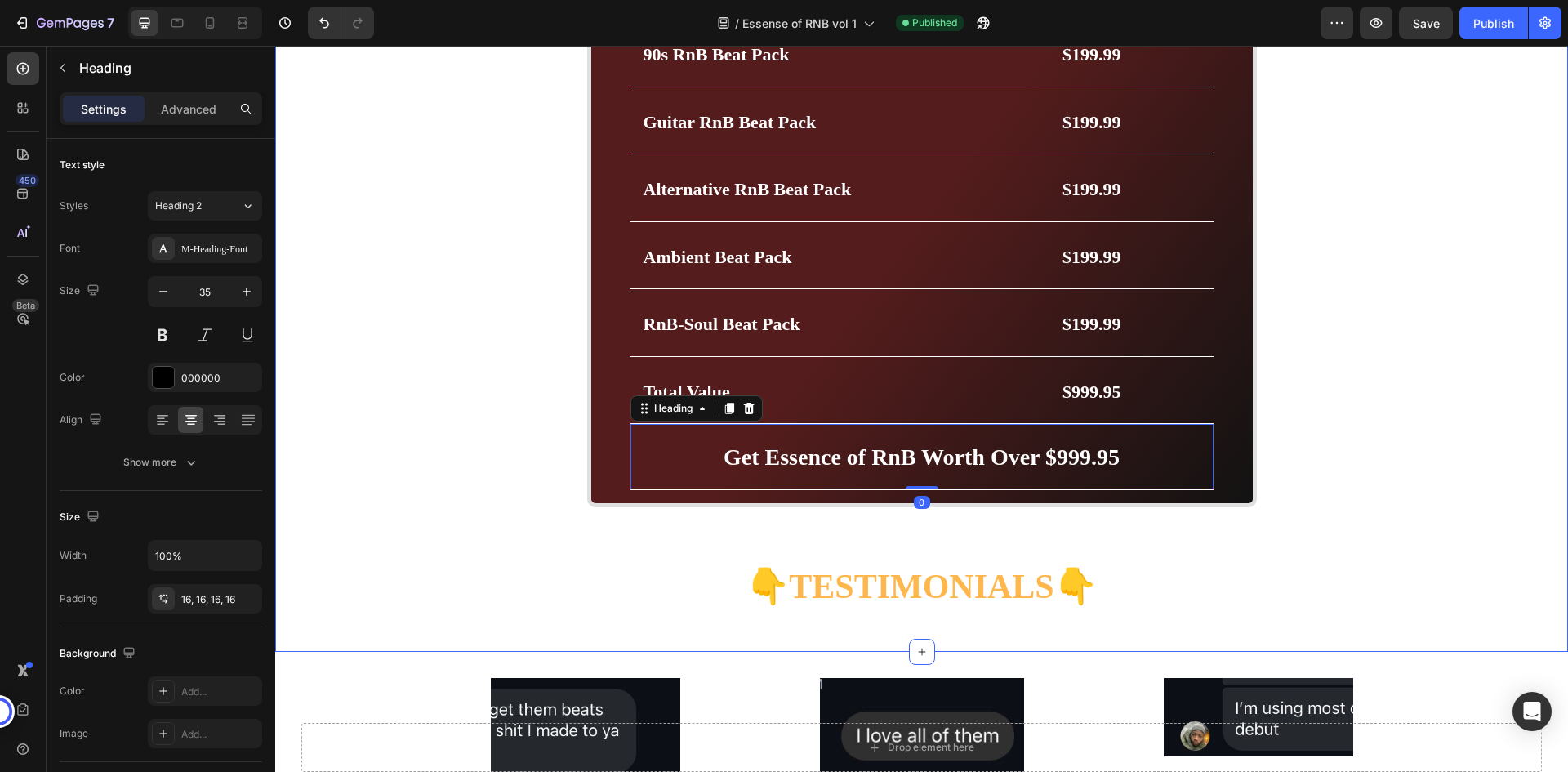
click at [599, 442] on div "Get Essence of RnB Worth Over $999.95 Heading Price Breakdown Heading Row 90s R…" at bounding box center [923, 221] width 670 height 572
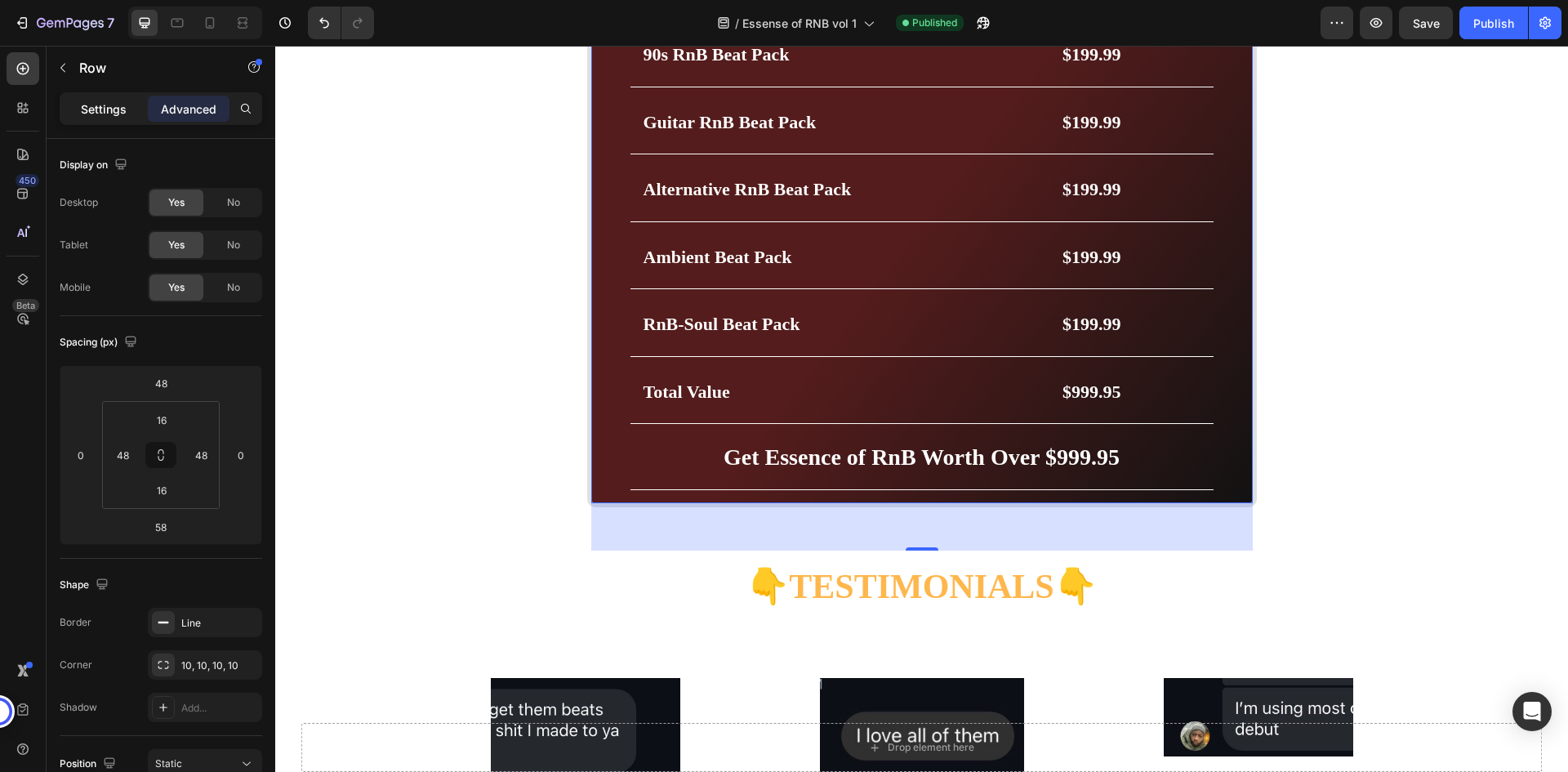
click at [111, 109] on p "Settings" at bounding box center [104, 109] width 46 height 17
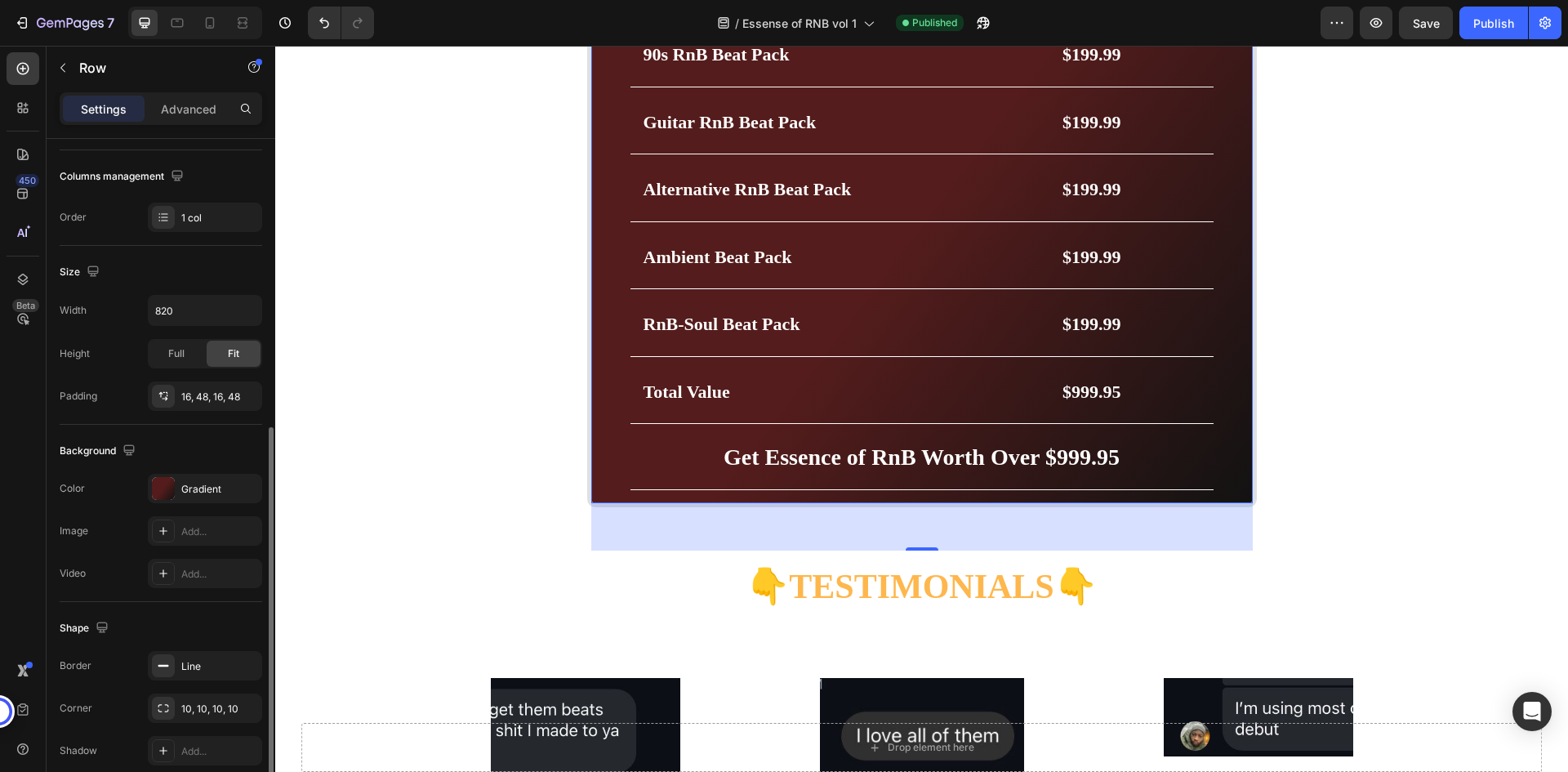
scroll to position [317, 0]
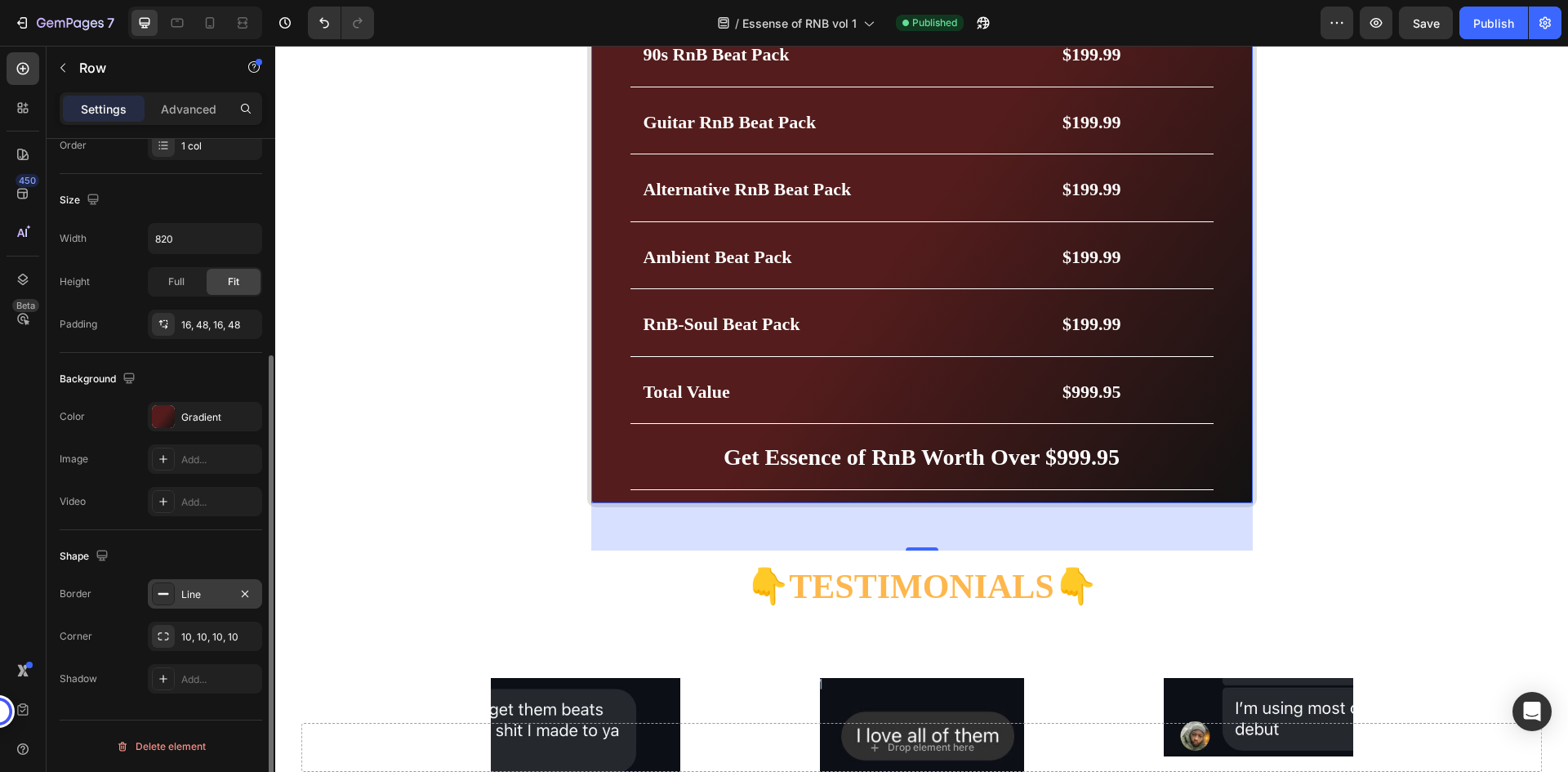
click at [196, 589] on div "Line" at bounding box center [205, 595] width 48 height 15
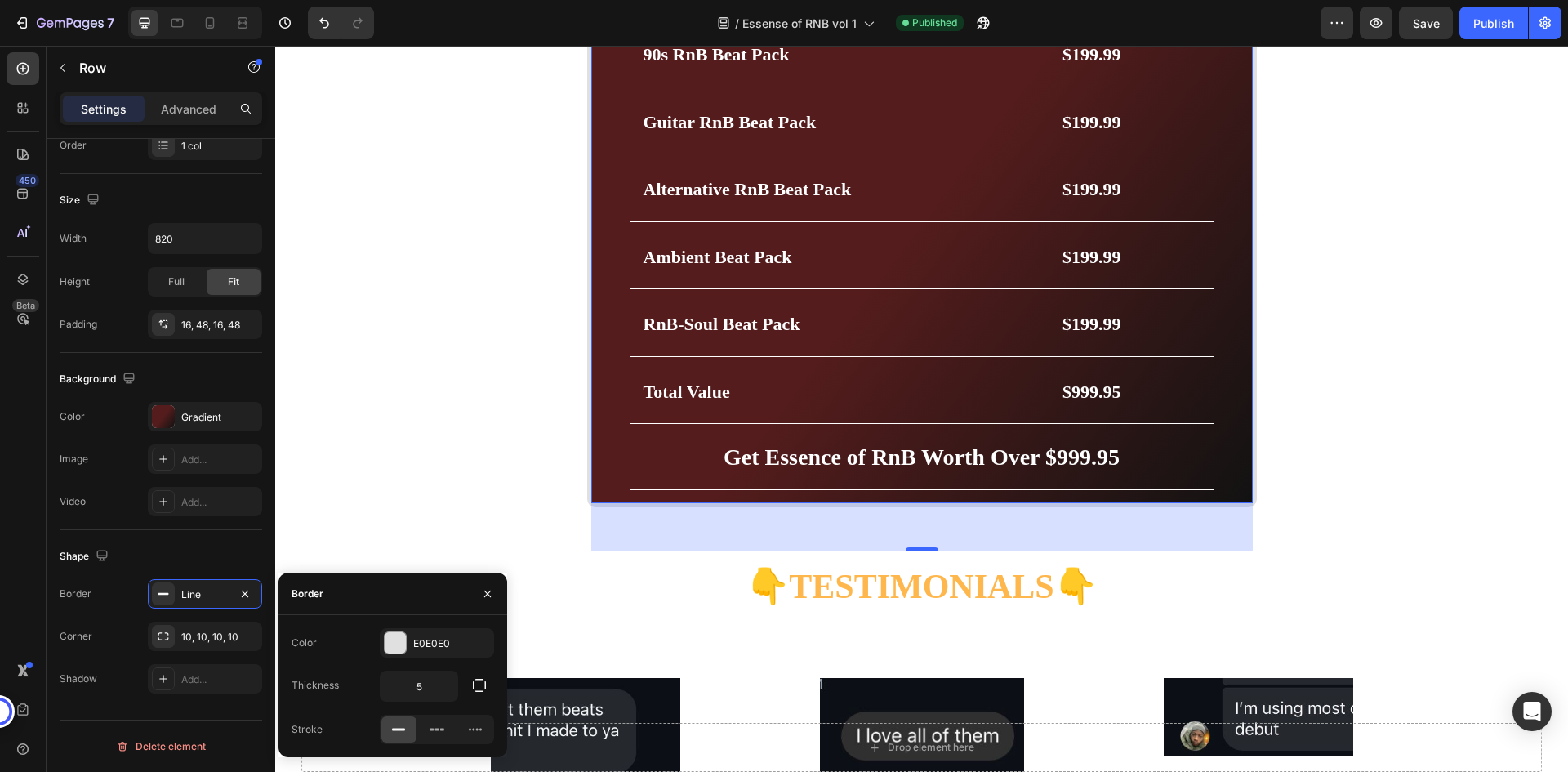
click at [623, 457] on div "Get Essence of RnB Worth Over $999.95 Heading Price Breakdown Heading Row 90s R…" at bounding box center [923, 221] width 670 height 572
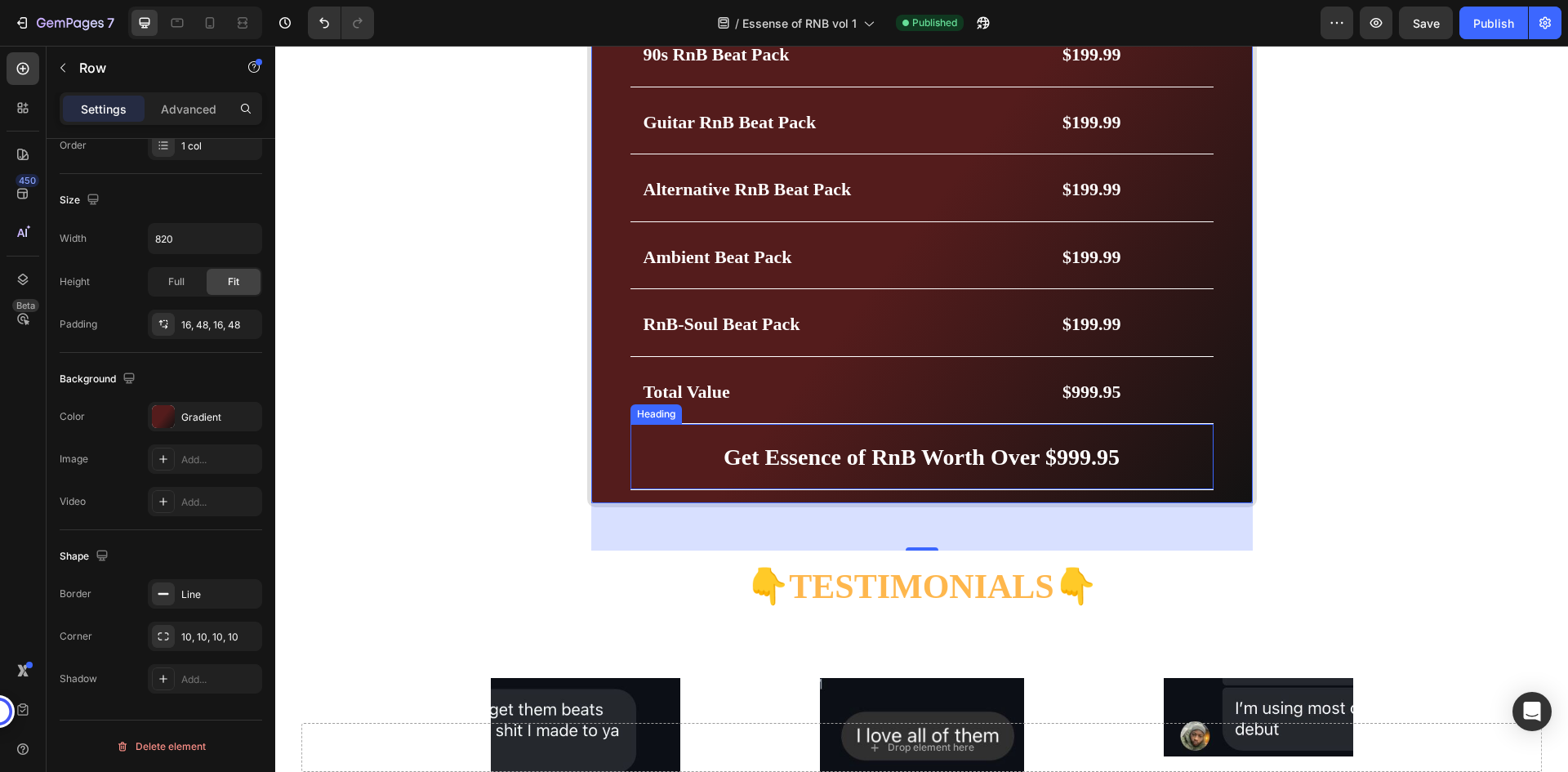
click at [644, 454] on p "⁠⁠⁠⁠⁠⁠⁠ Get Essence of RnB Worth Over $999.95" at bounding box center [922, 456] width 557 height 39
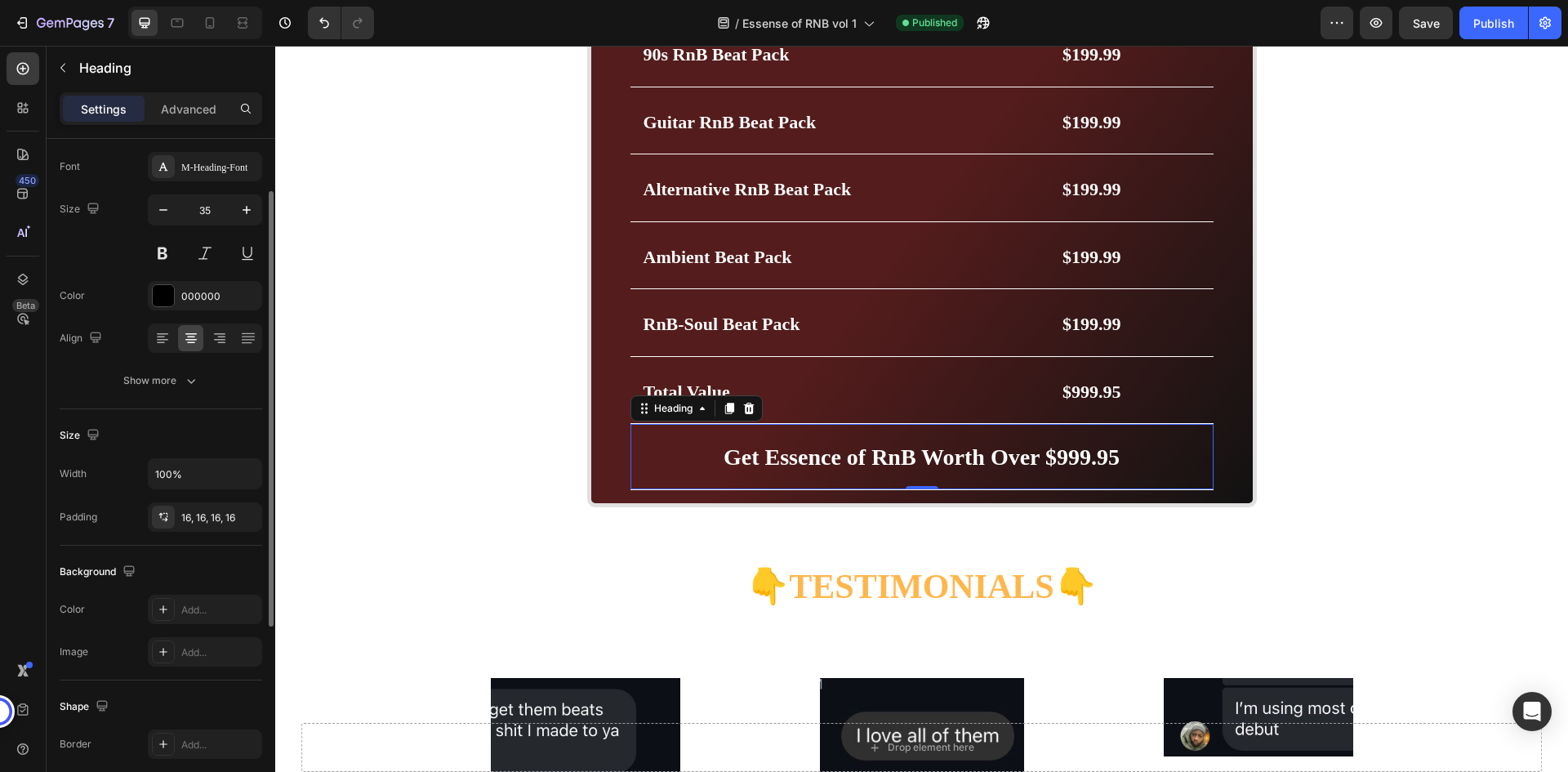
scroll to position [0, 0]
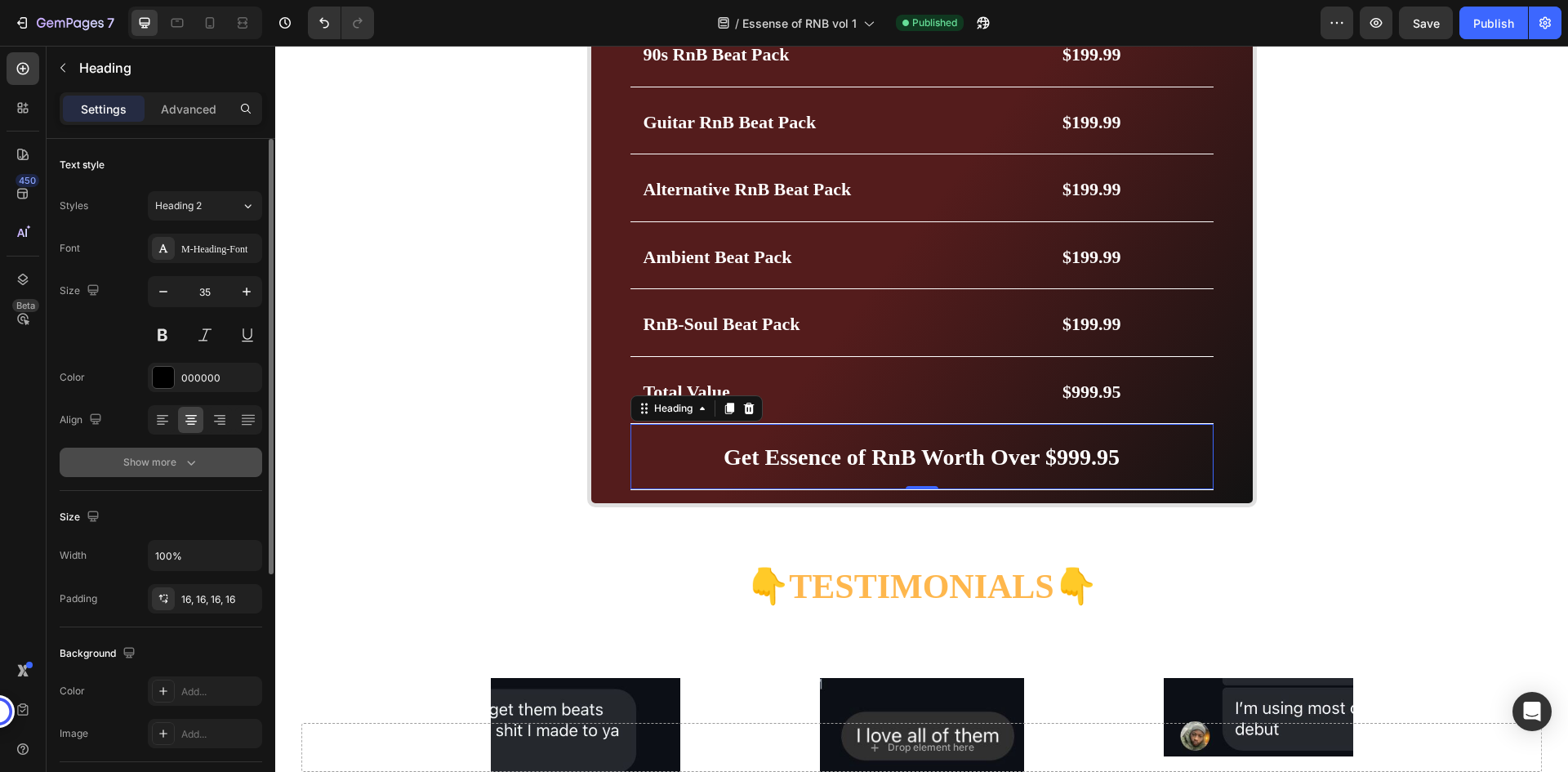
click at [196, 455] on icon "button" at bounding box center [192, 462] width 17 height 17
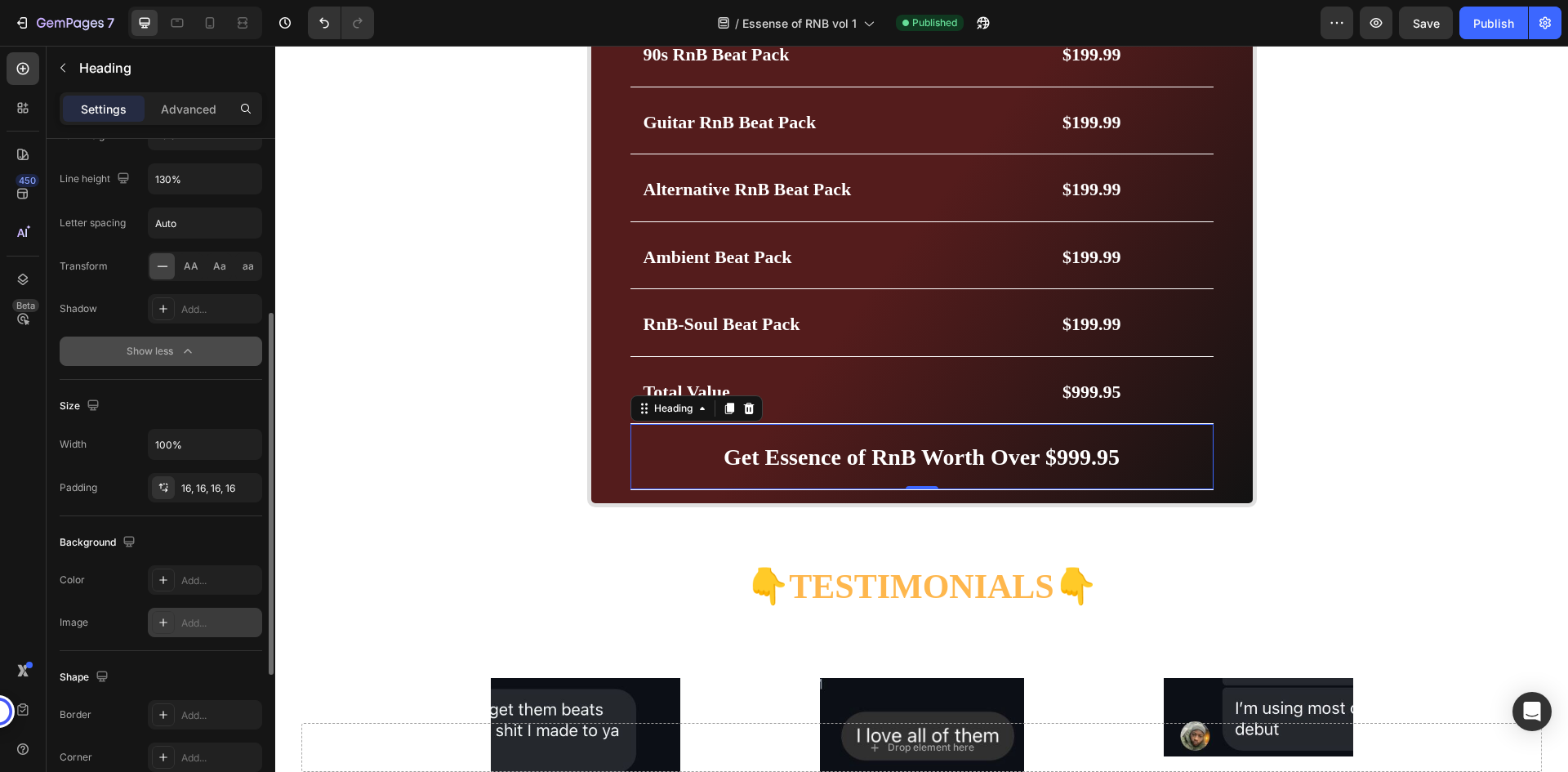
scroll to position [490, 0]
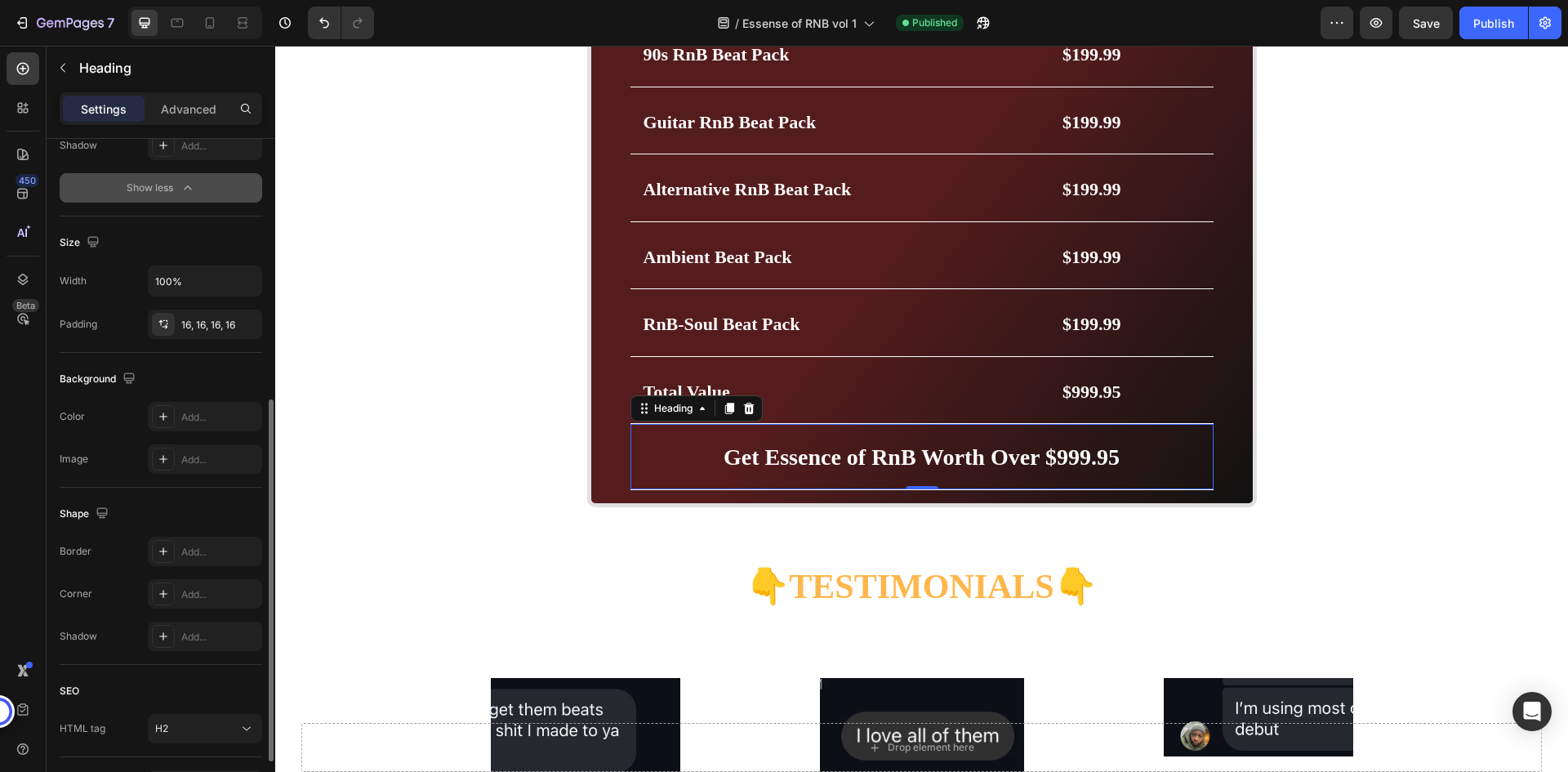
click at [203, 516] on div "Shape" at bounding box center [161, 513] width 203 height 26
click at [709, 452] on p "Get Essence of RnB Worth Over $999.95" at bounding box center [922, 456] width 557 height 39
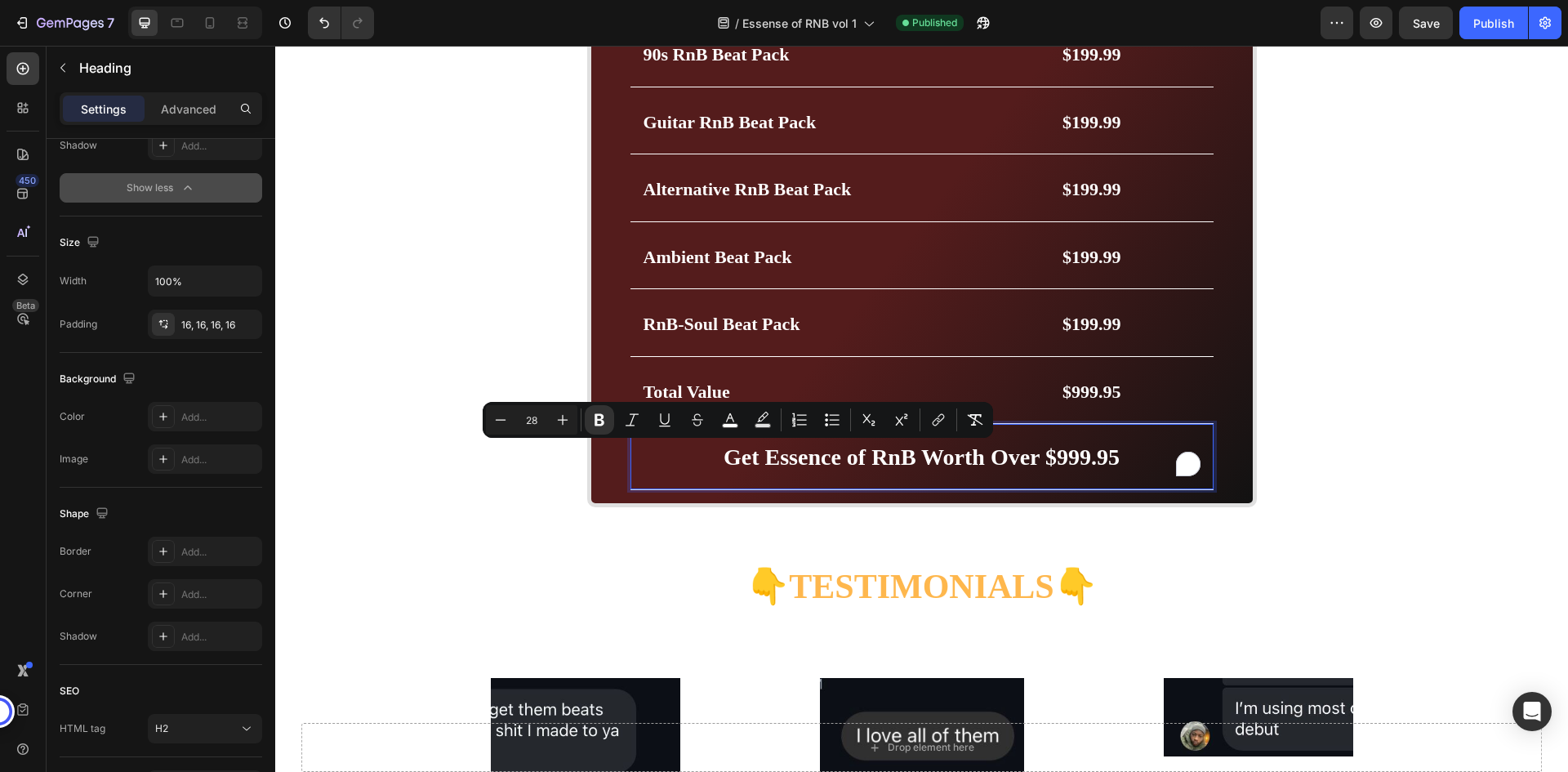
click at [1118, 454] on p "Get Essence of RnB Worth Over $999.95" at bounding box center [922, 456] width 557 height 39
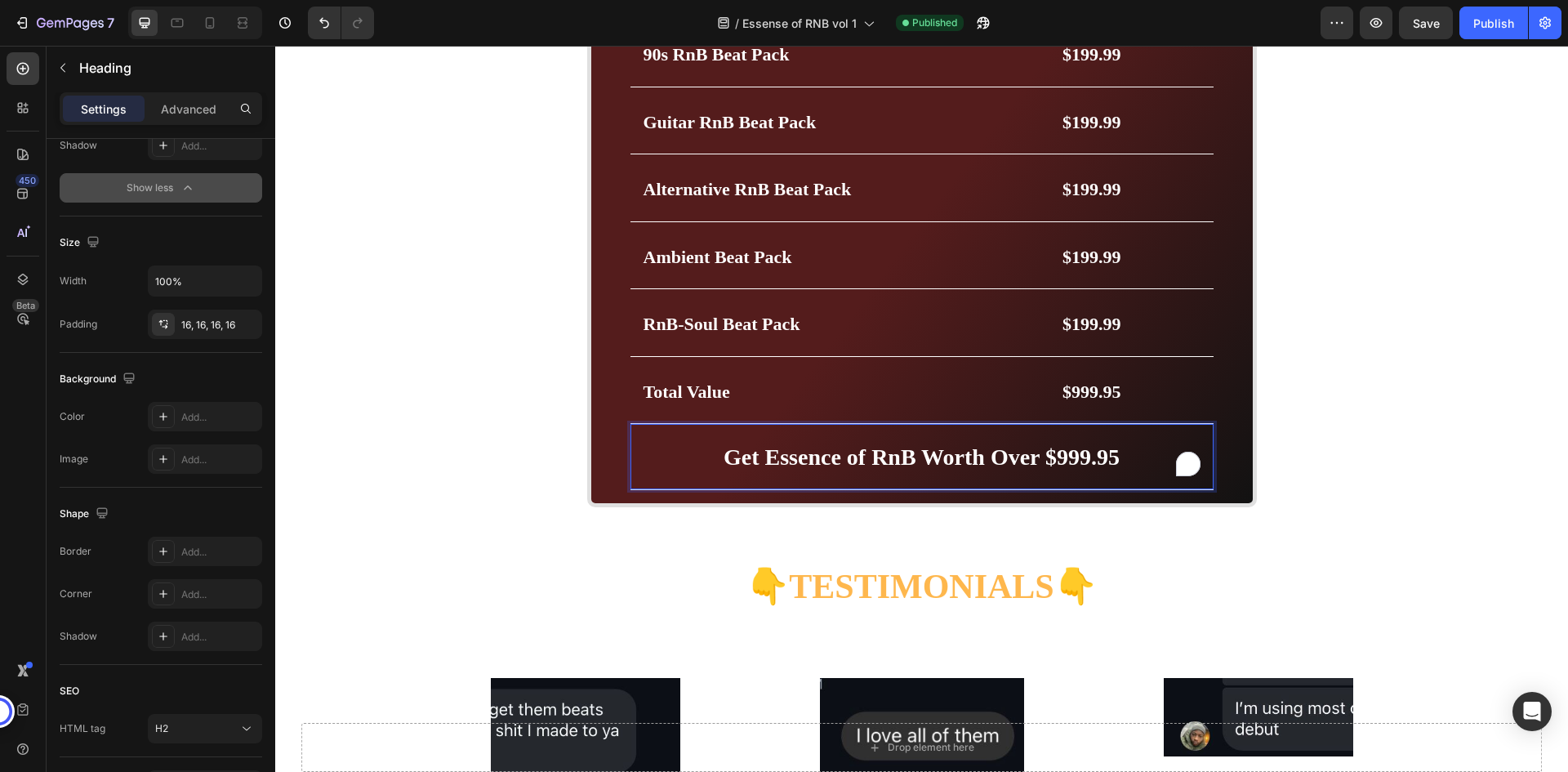
click at [1118, 454] on p "Get Essence of RnB Worth Over $999.95" at bounding box center [922, 456] width 557 height 39
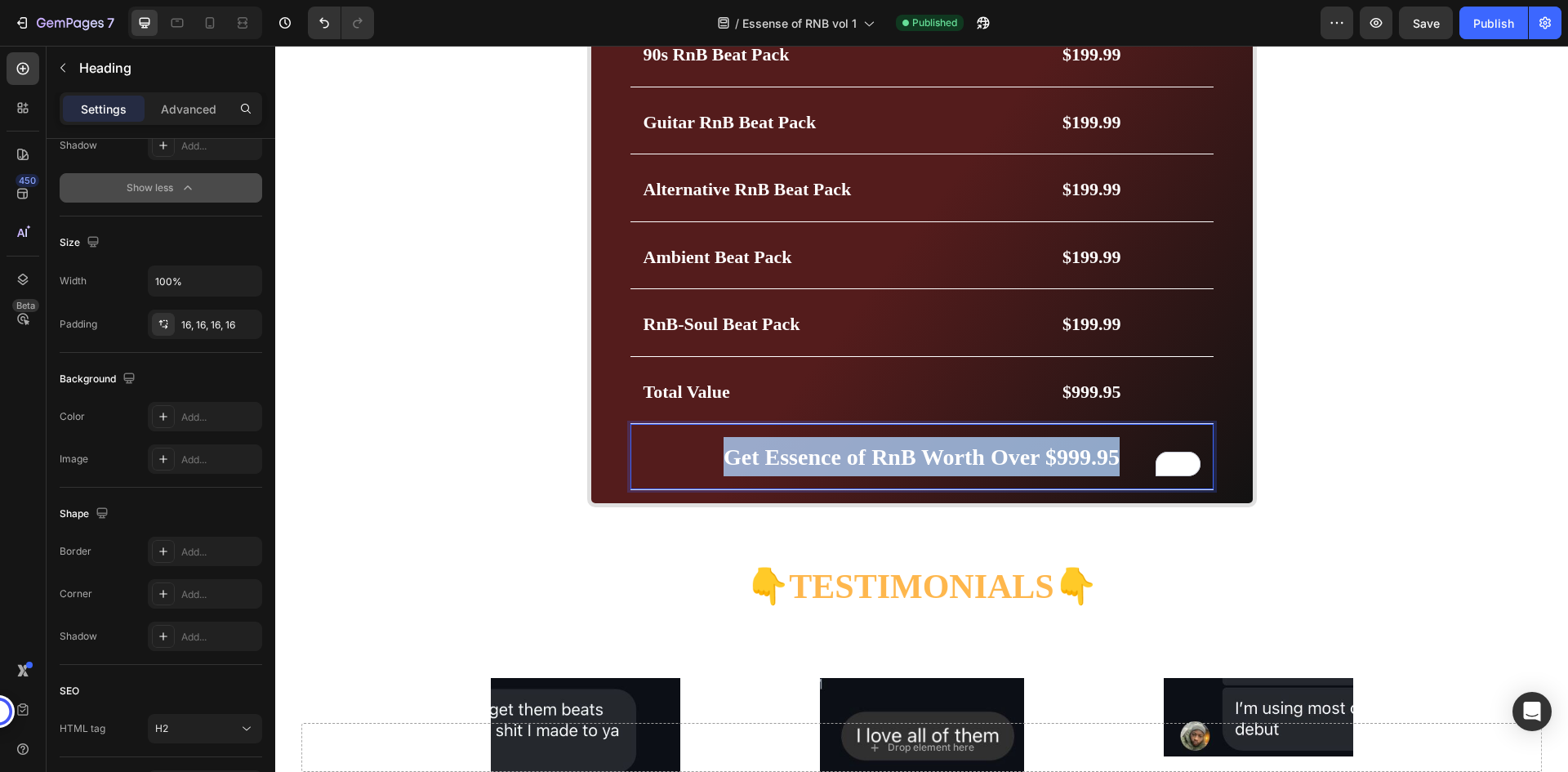
click at [1118, 454] on p "Get Essence of RnB Worth Over $999.95" at bounding box center [922, 456] width 557 height 39
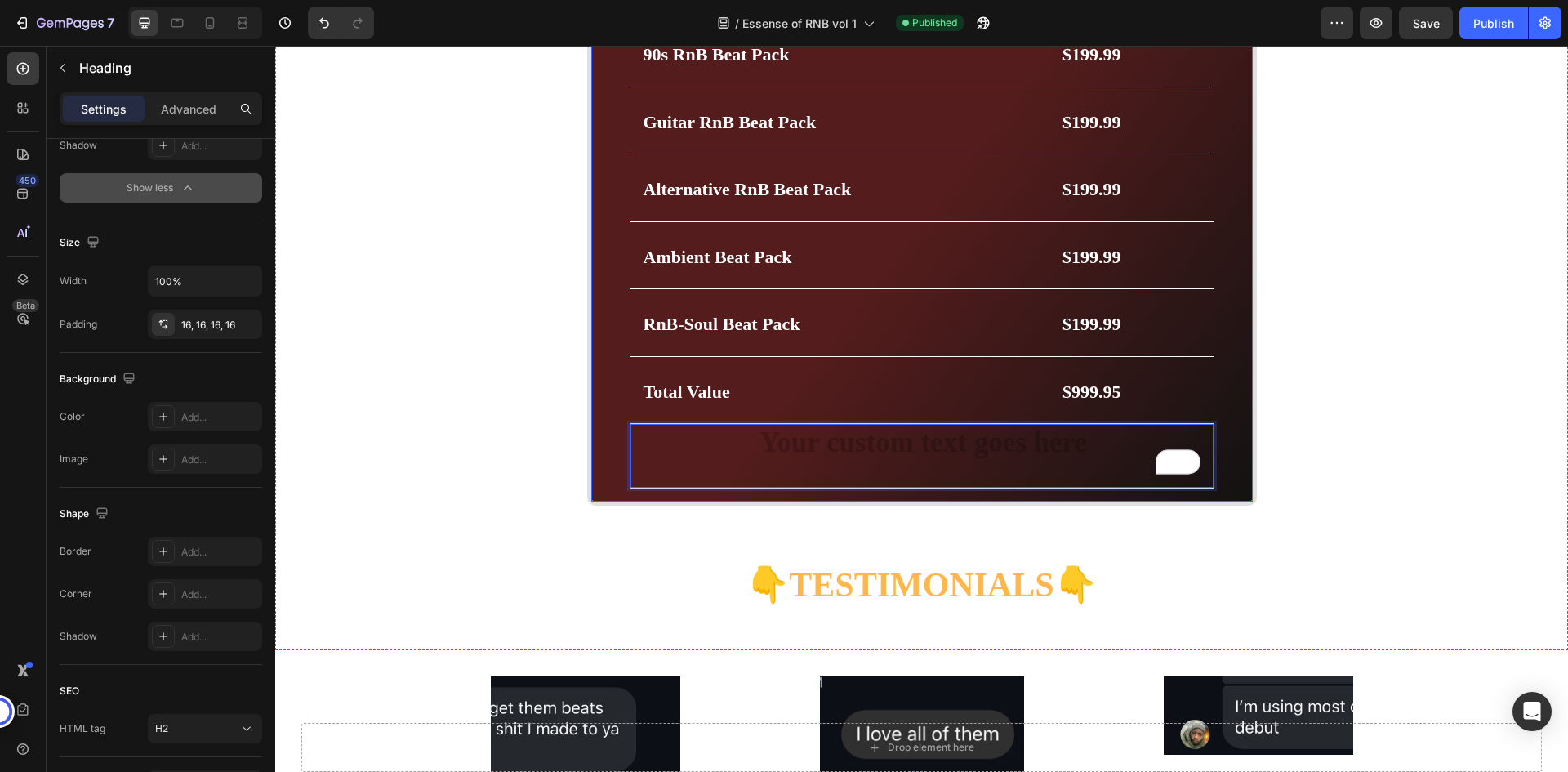
click at [1226, 433] on div "Get Essence of RnB Worth Over $999.95 Heading Price Breakdown Heading Row 90s R…" at bounding box center [923, 220] width 670 height 570
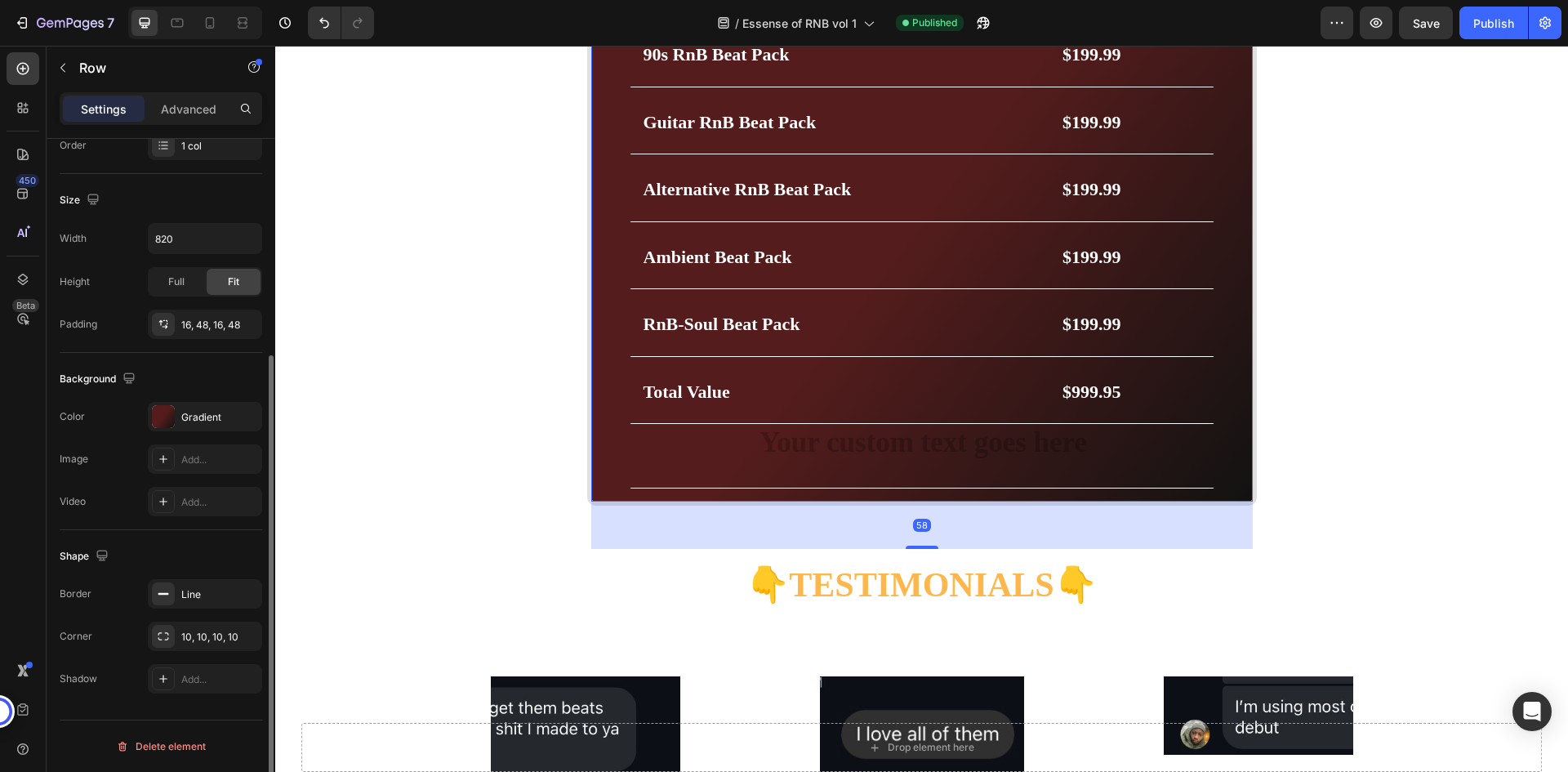
scroll to position [0, 0]
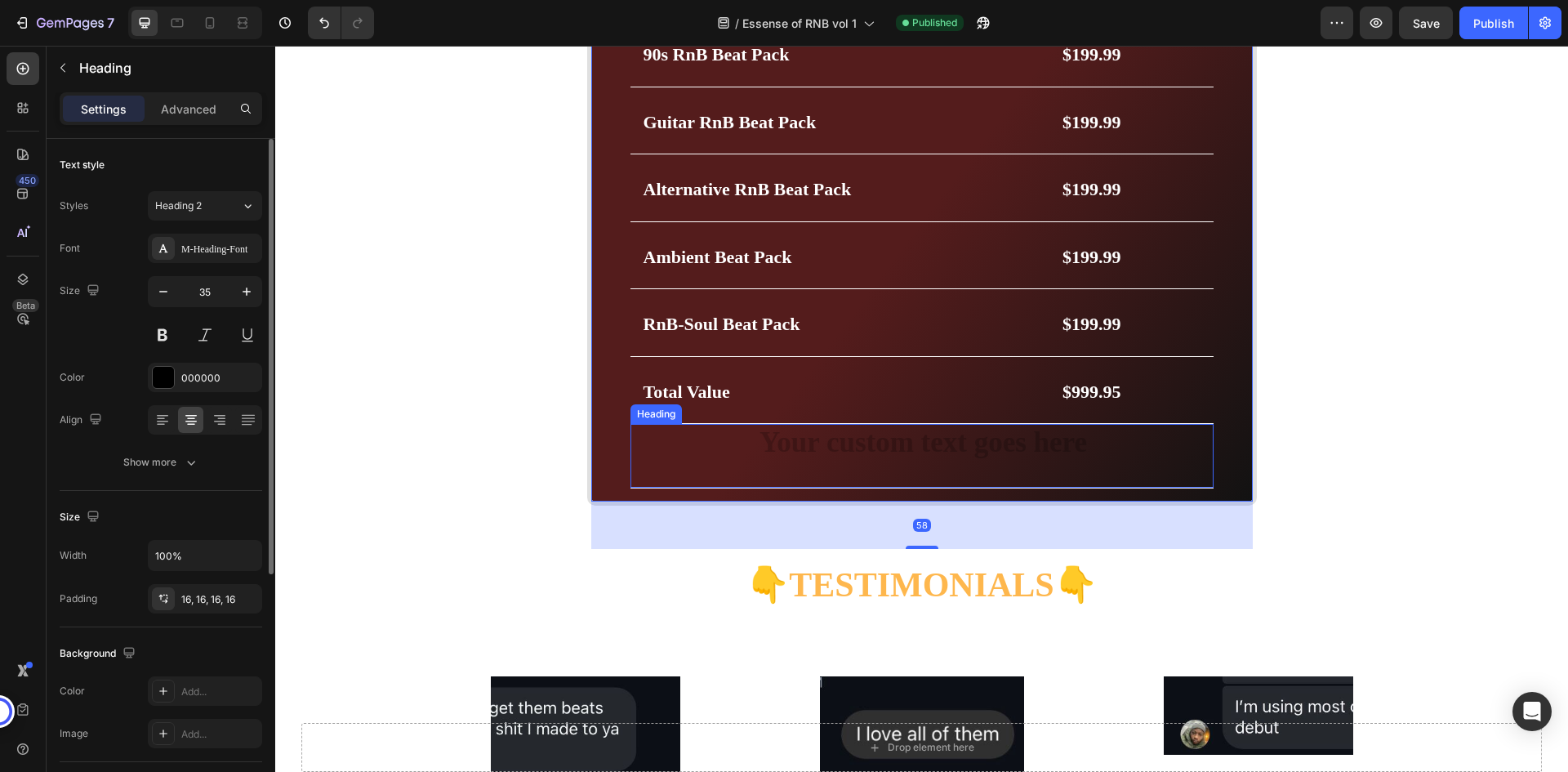
click at [1127, 449] on h2 "To enrich screen reader interactions, please activate Accessibility in Grammarl…" at bounding box center [922, 455] width 584 height 64
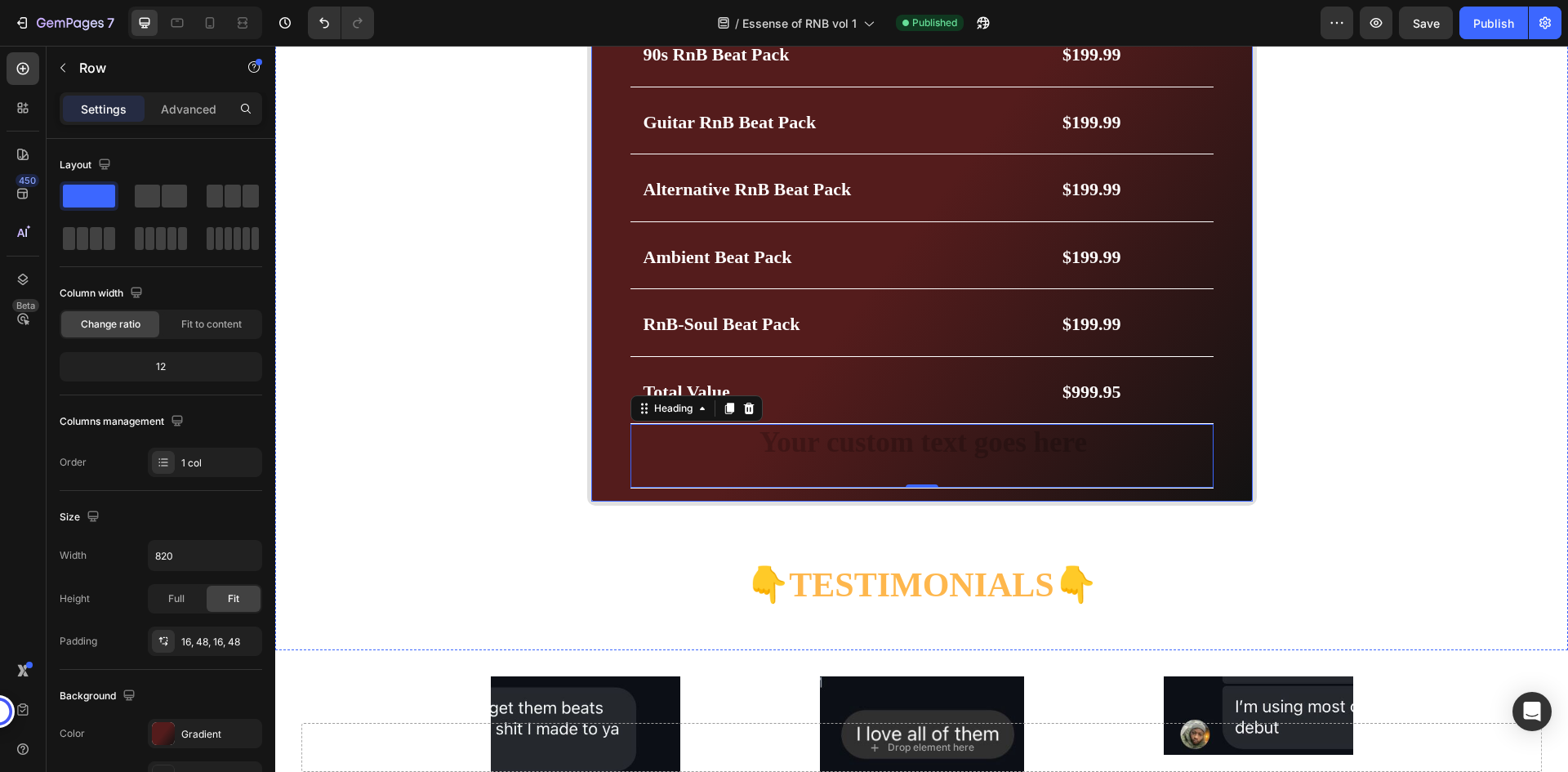
click at [815, 493] on div "Get Essence of RnB Worth Over $999.95 Heading Price Breakdown Heading Row 90s R…" at bounding box center [923, 220] width 670 height 570
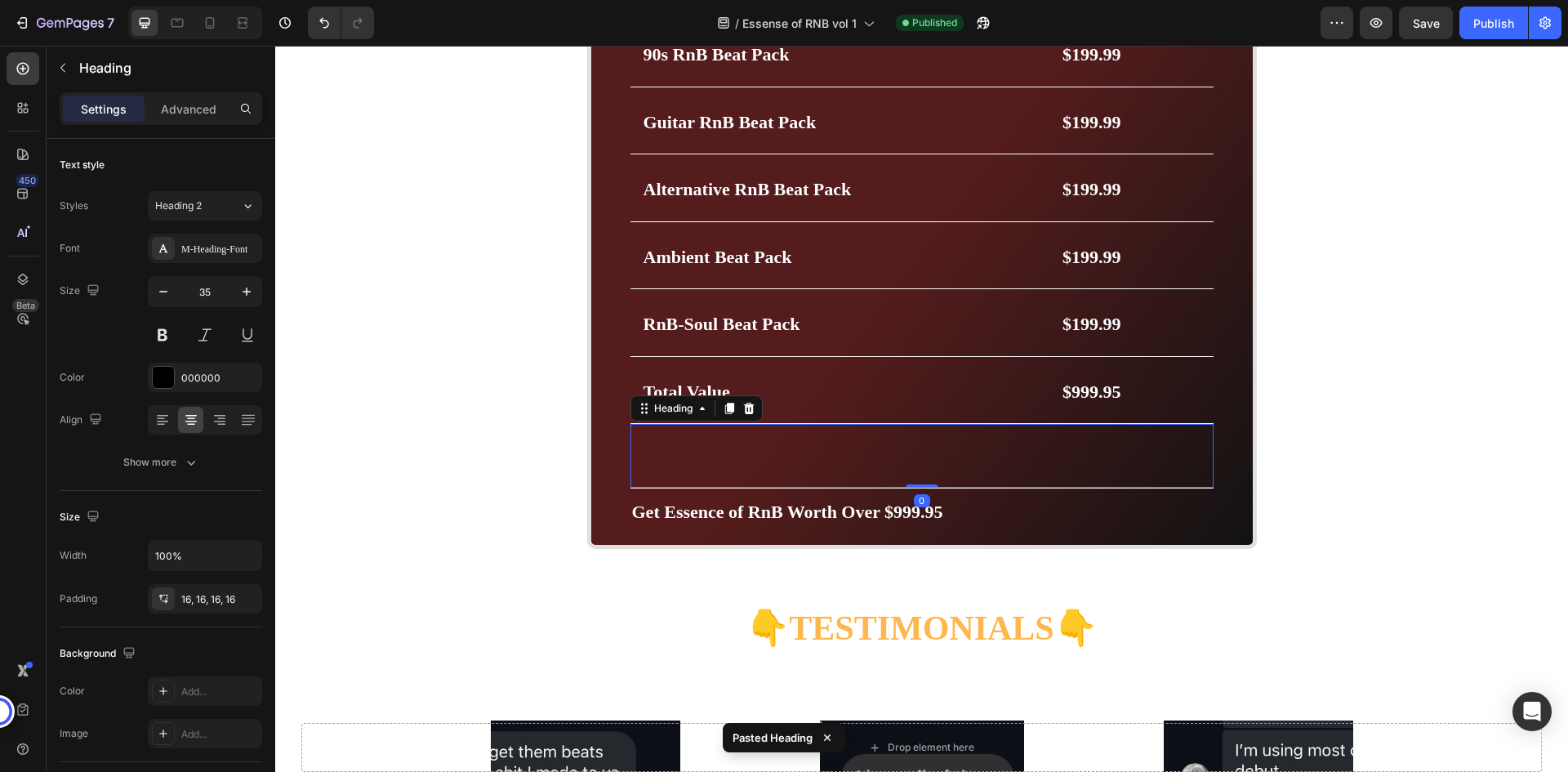
click at [897, 457] on p "To enrich screen reader interactions, please activate Accessibility in Grammarl…" at bounding box center [922, 455] width 557 height 38
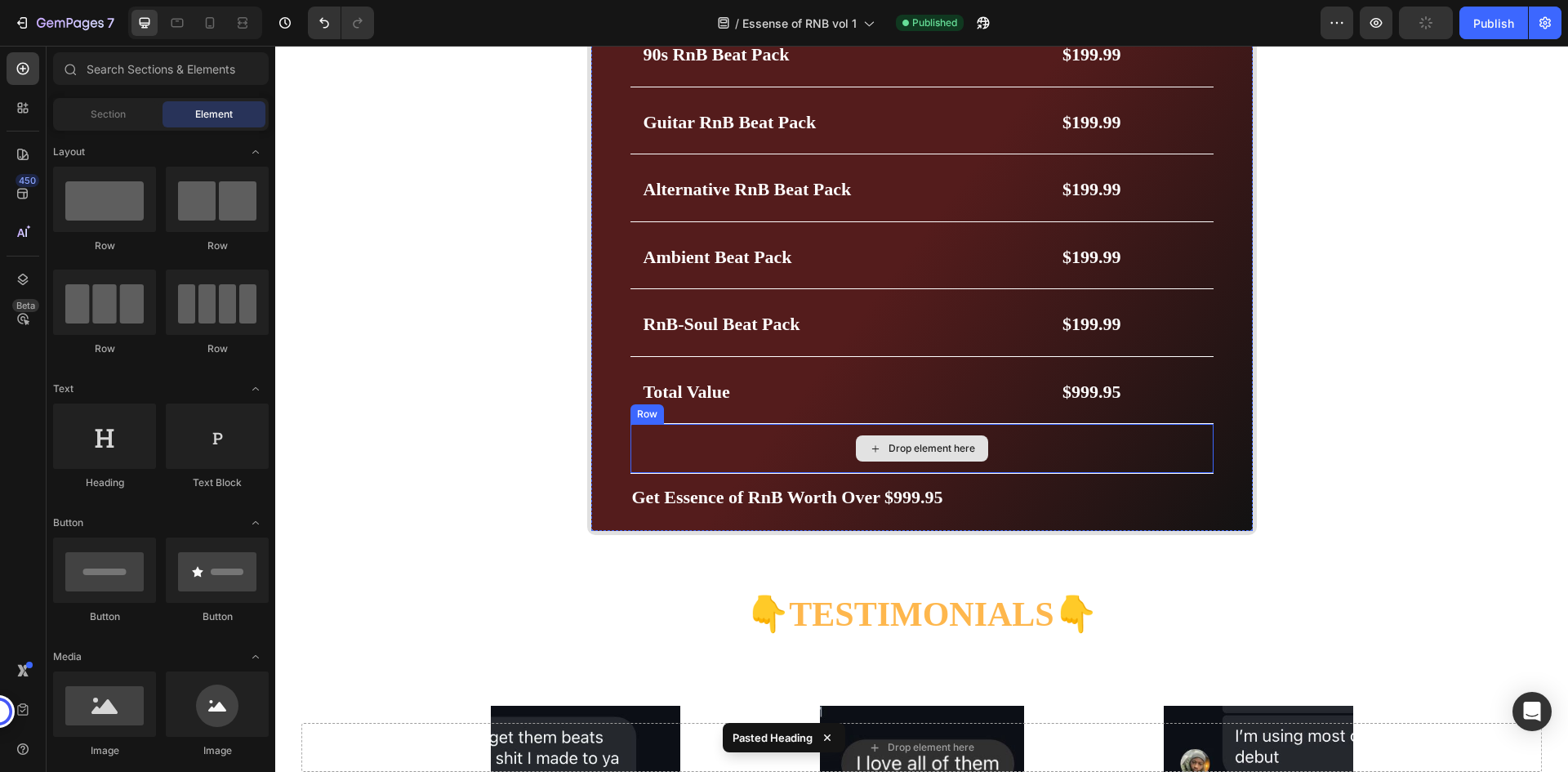
click at [817, 443] on div "Drop element here" at bounding box center [922, 448] width 584 height 49
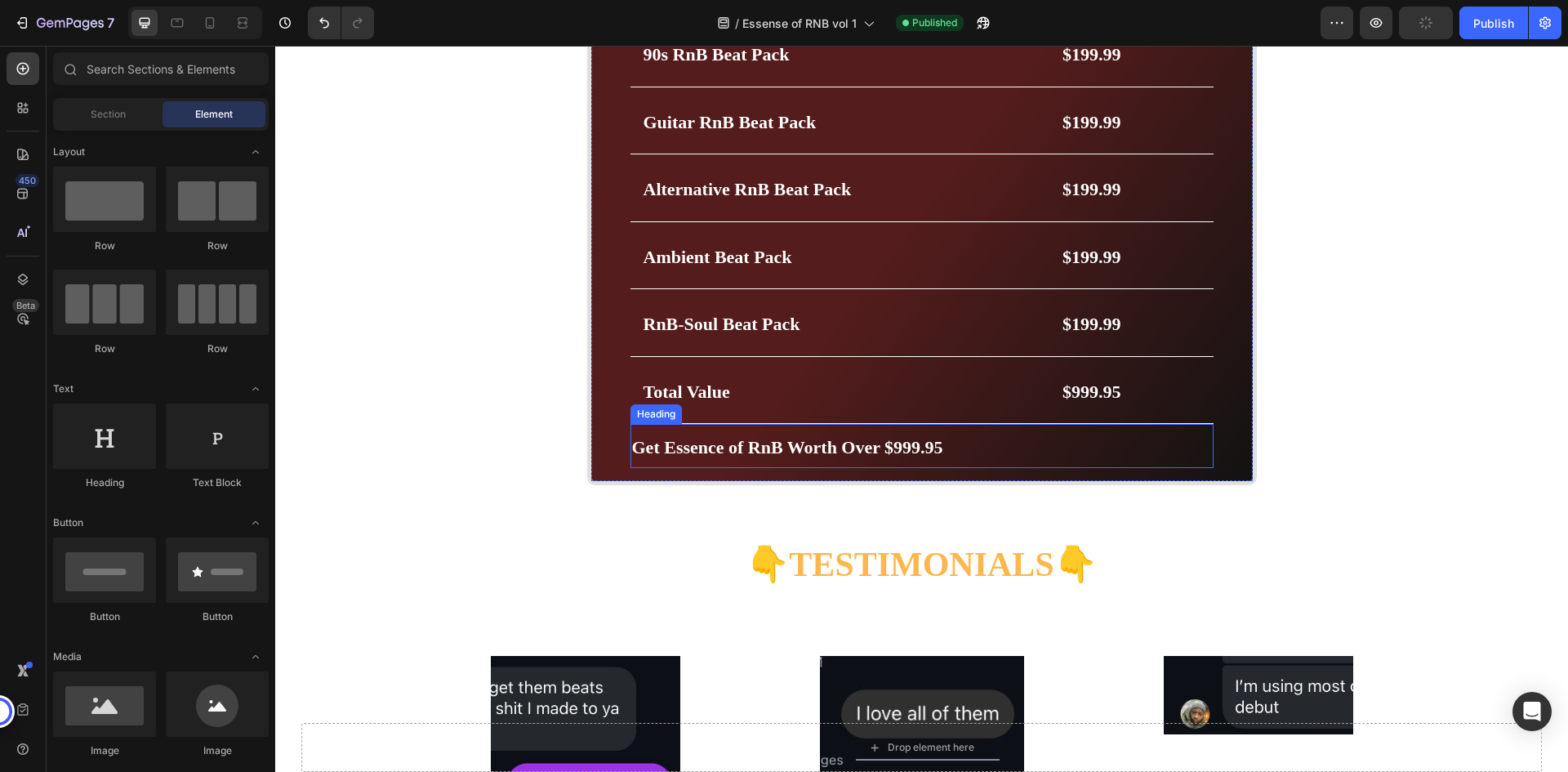
click at [830, 446] on strong "Get Essence of RnB Worth Over $999.95" at bounding box center [788, 447] width 311 height 20
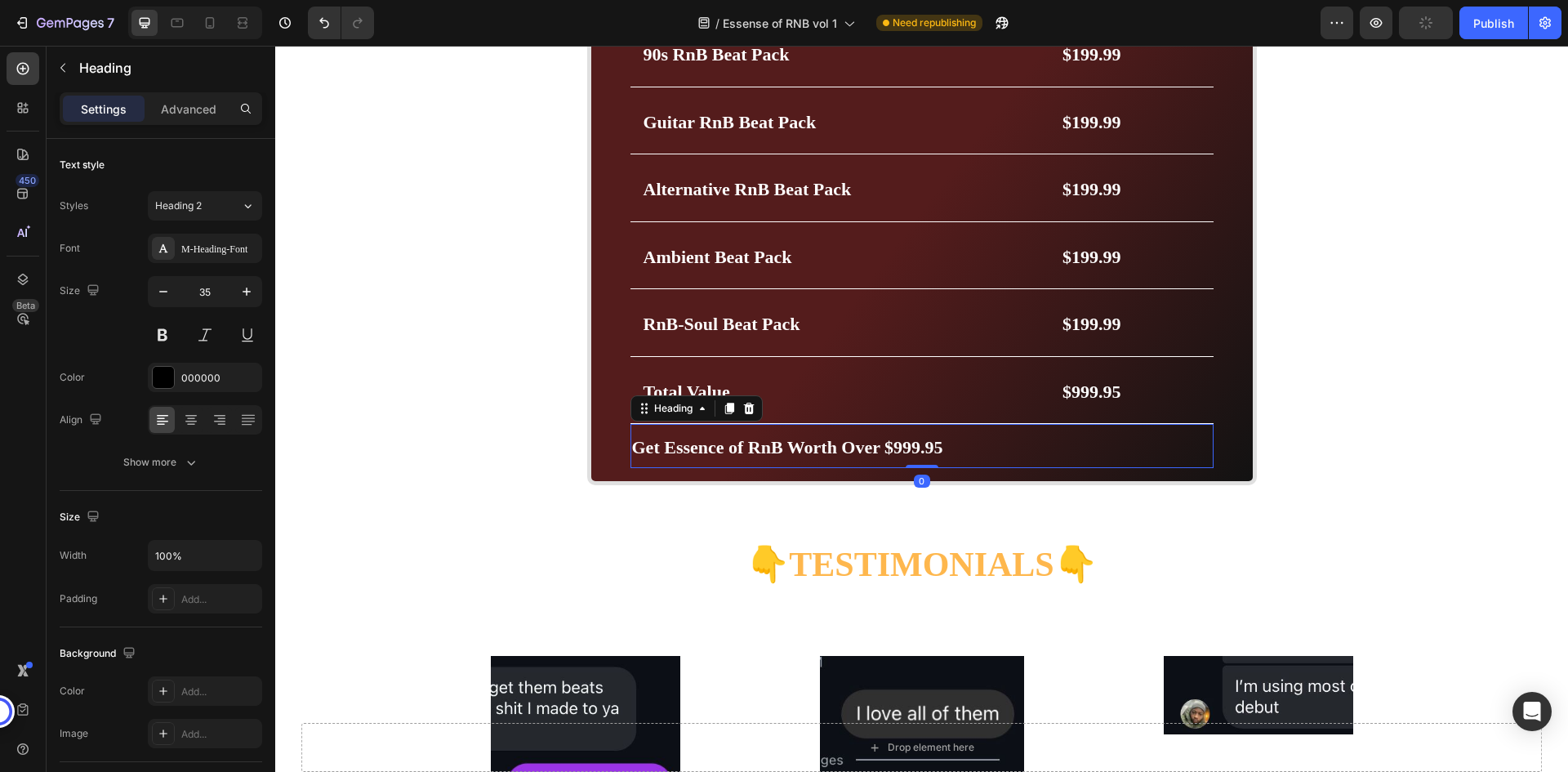
click at [960, 445] on h2 "Get Essence of RnB Worth Over $999.95" at bounding box center [922, 445] width 584 height 44
click at [960, 445] on p "Get Essence of RnB Worth Over $999.95" at bounding box center [922, 445] width 580 height 41
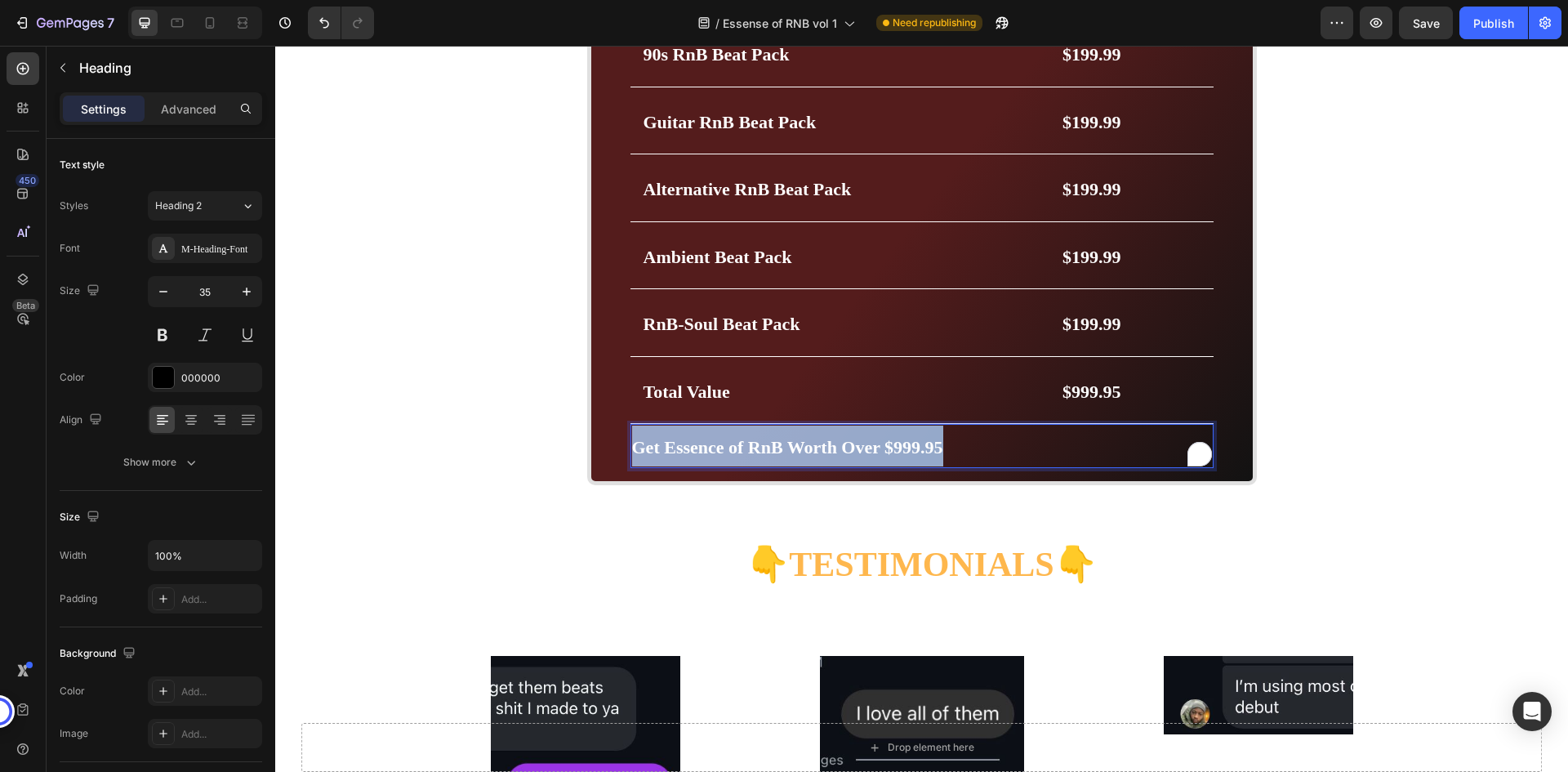
click at [960, 445] on p "Get Essence of RnB Worth Over $999.95" at bounding box center [922, 445] width 580 height 41
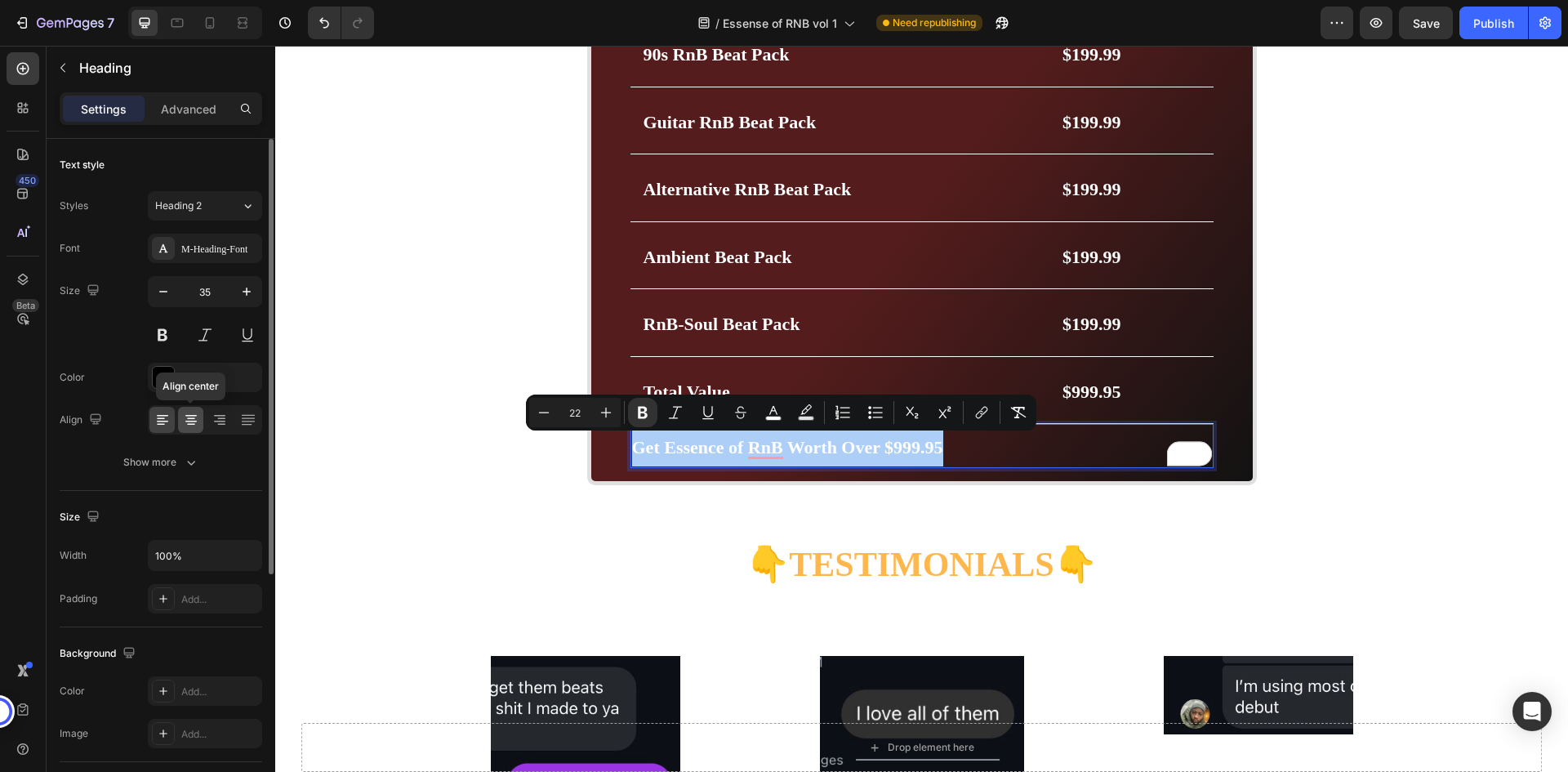
click at [198, 413] on icon at bounding box center [192, 420] width 17 height 17
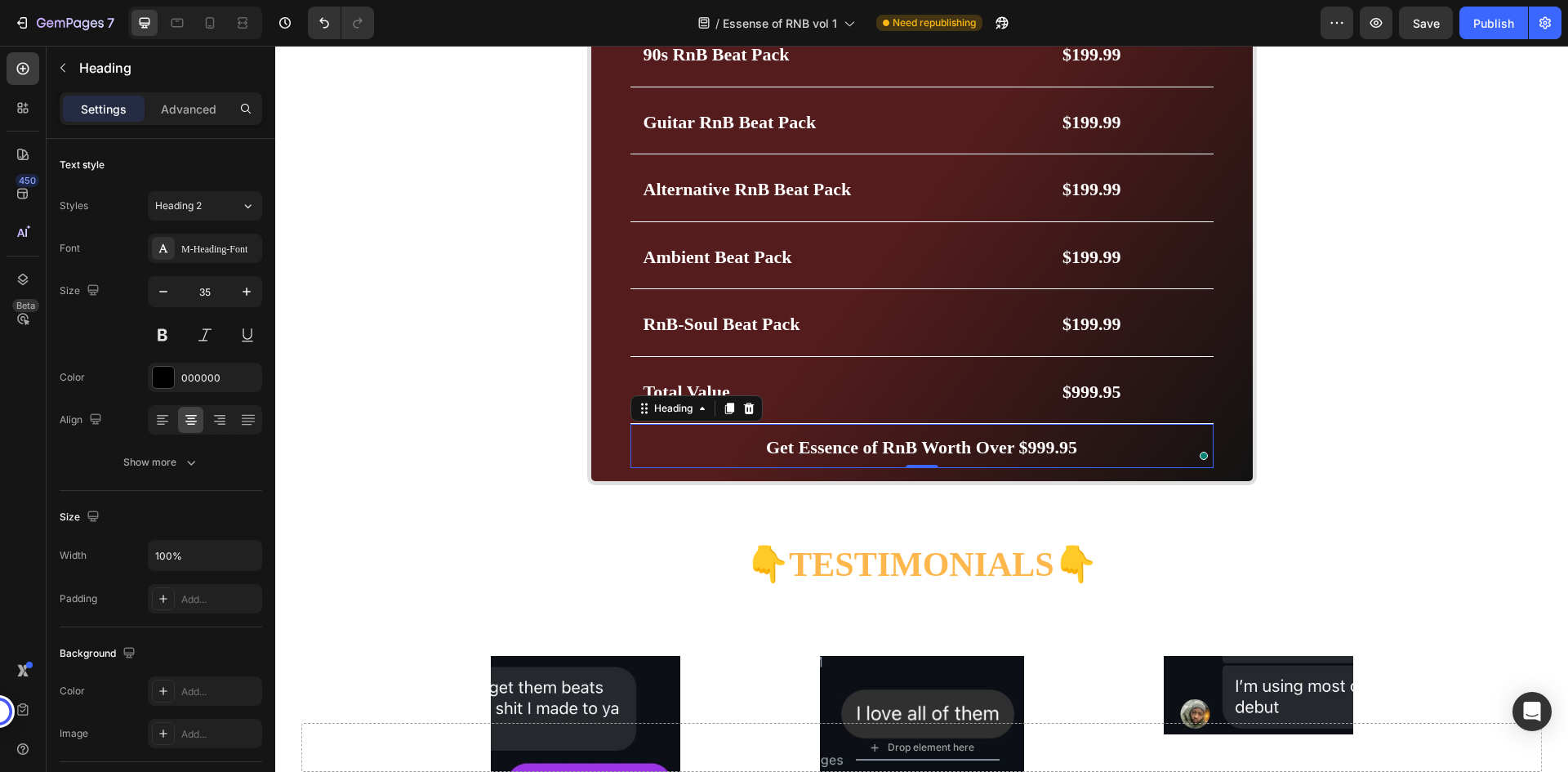
click at [813, 443] on strong "Get Essence of RnB Worth Over $999.95" at bounding box center [922, 447] width 311 height 20
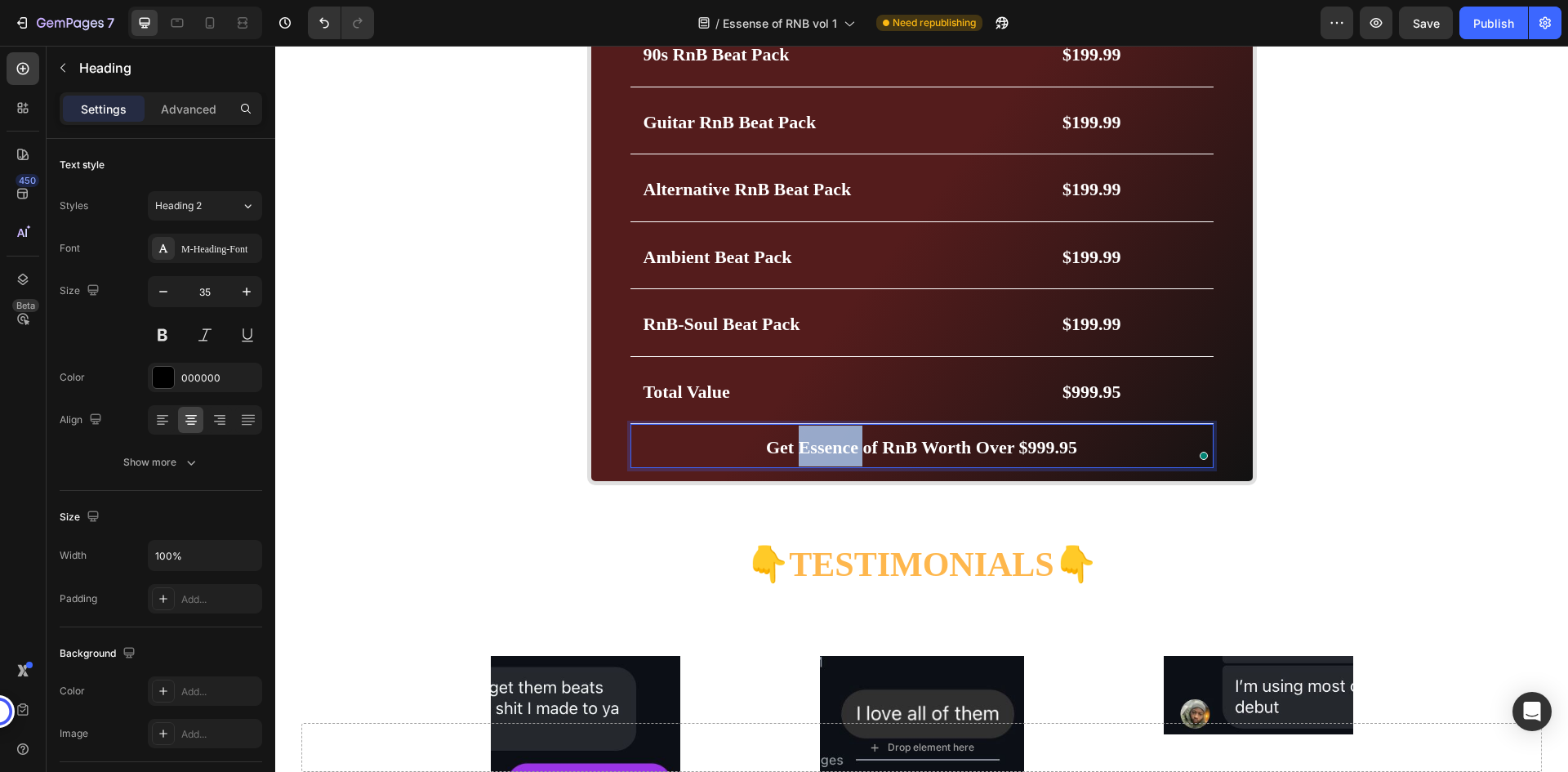
click at [813, 443] on strong "Get Essence of RnB Worth Over $999.95" at bounding box center [922, 447] width 311 height 20
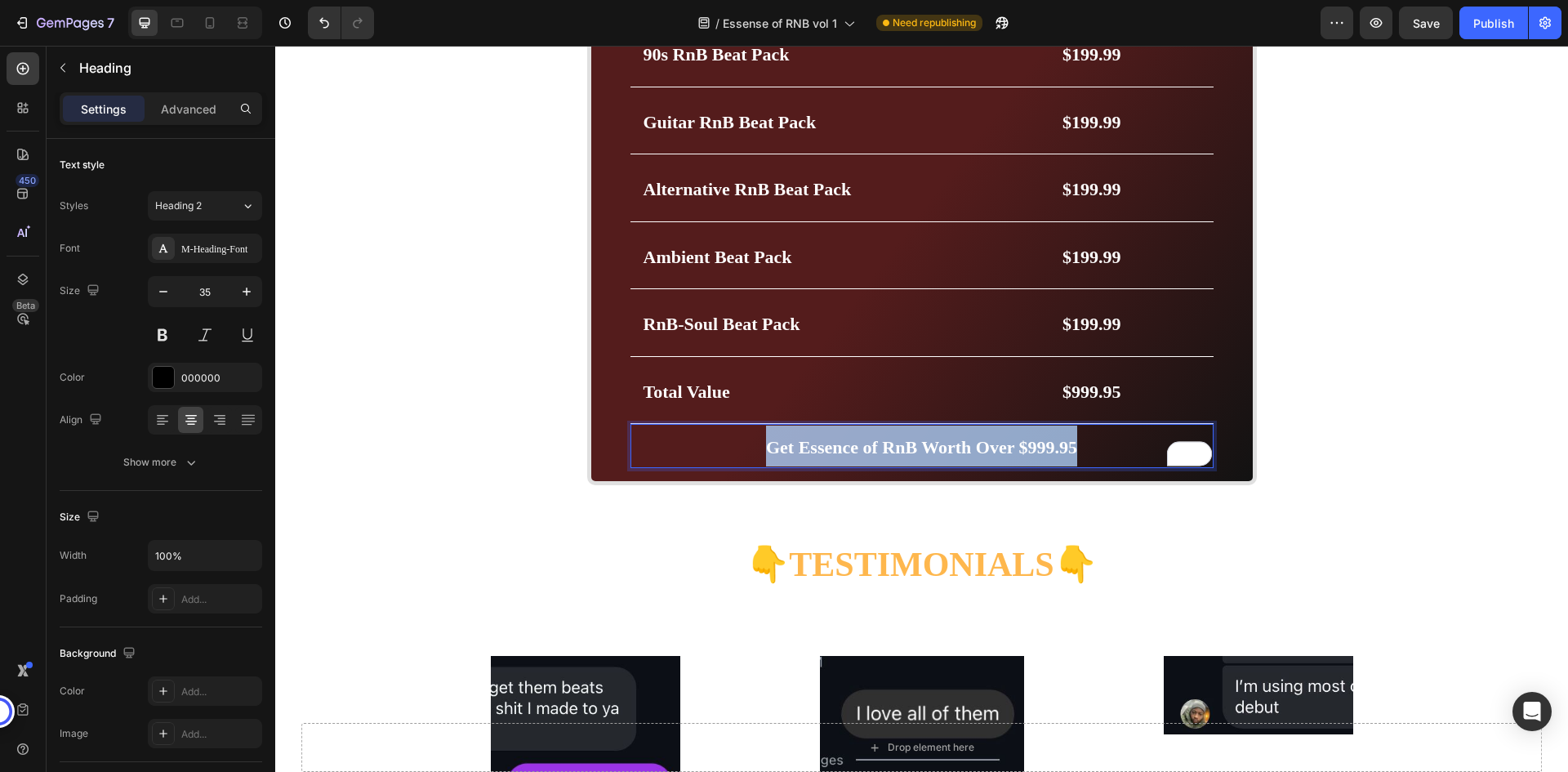
click at [813, 443] on strong "Get Essence of RnB Worth Over $999.95" at bounding box center [922, 447] width 311 height 20
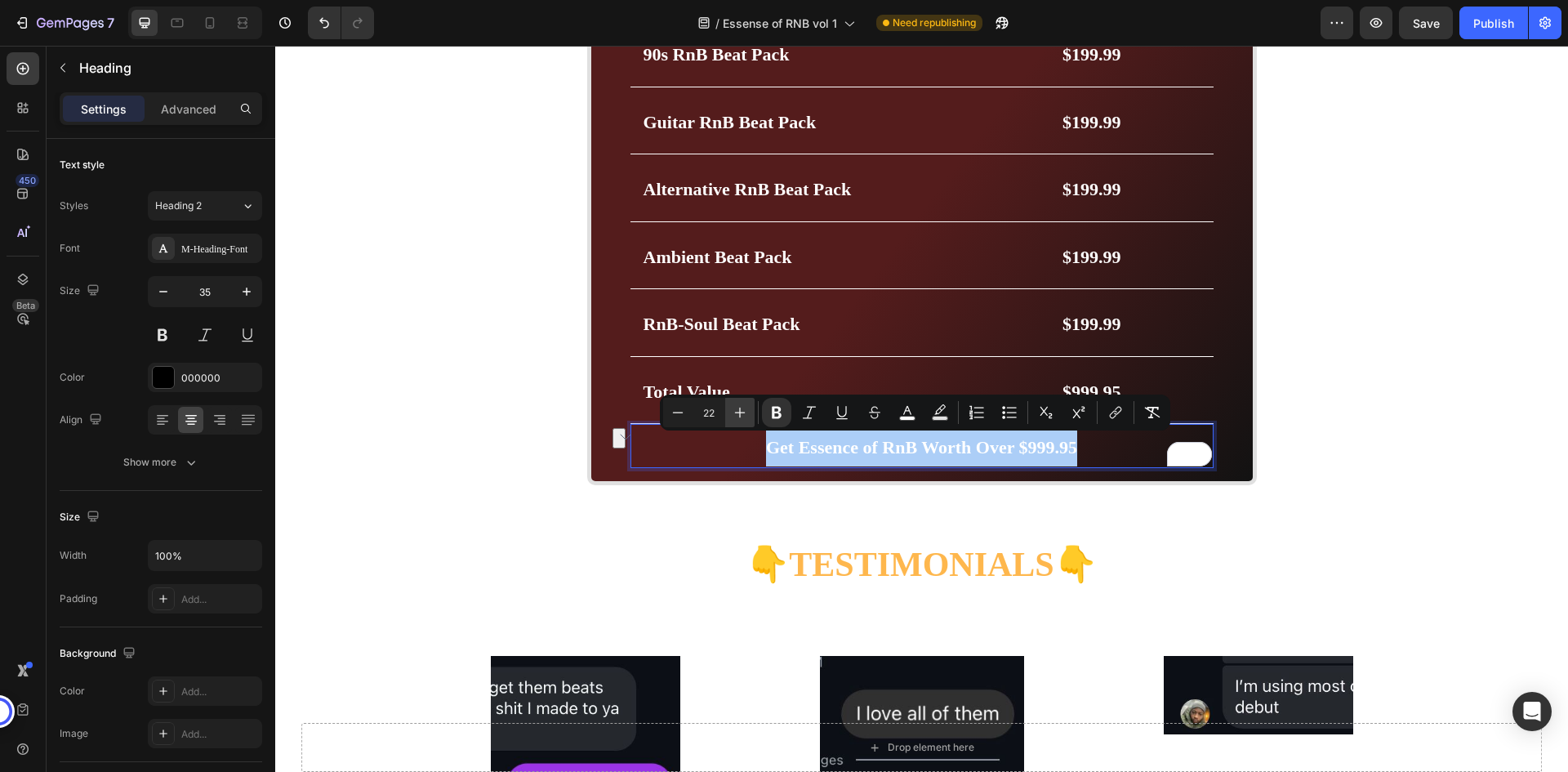
click at [748, 410] on button "Plus" at bounding box center [739, 412] width 29 height 29
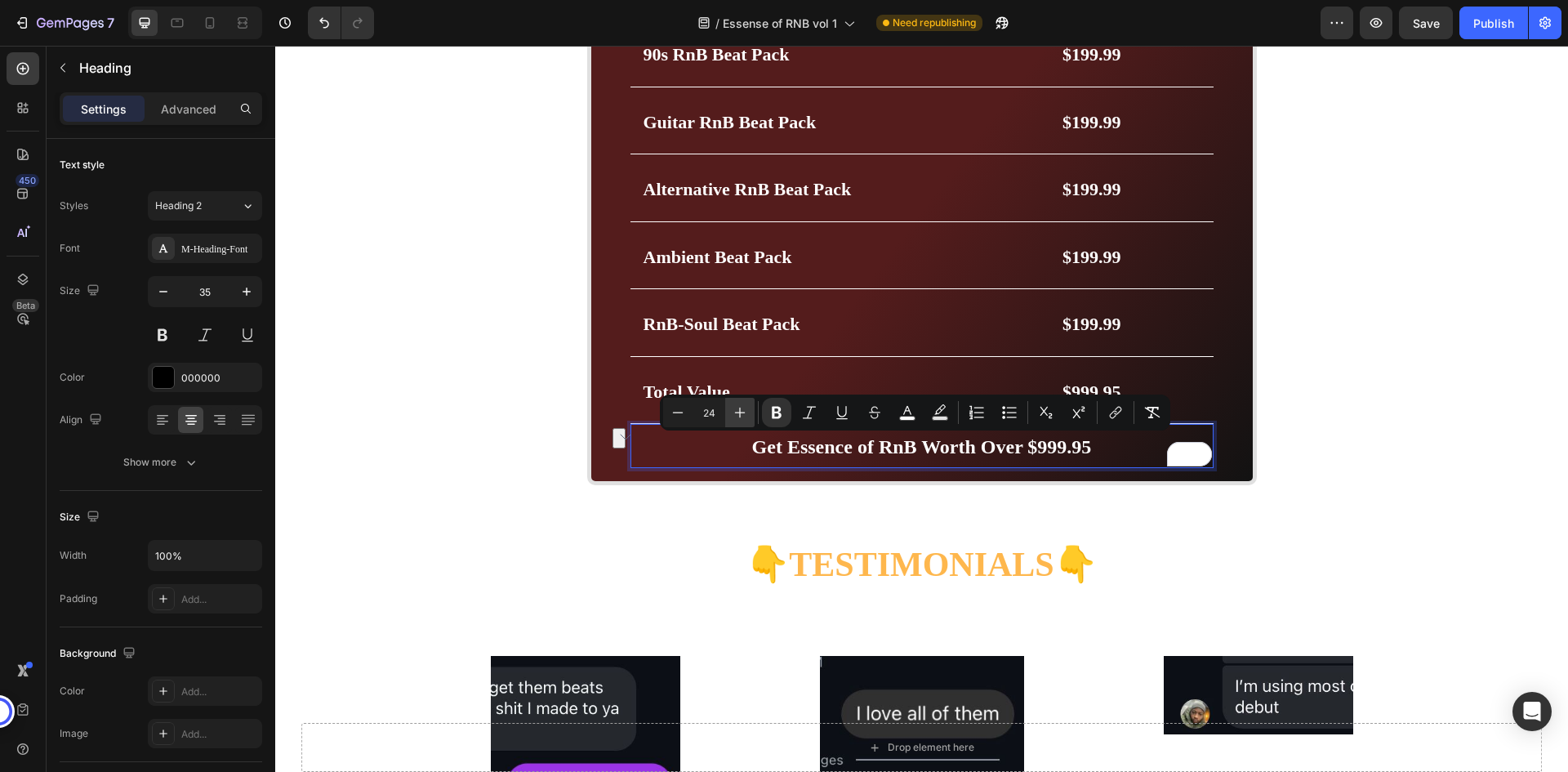
click at [748, 410] on button "Plus" at bounding box center [739, 412] width 29 height 29
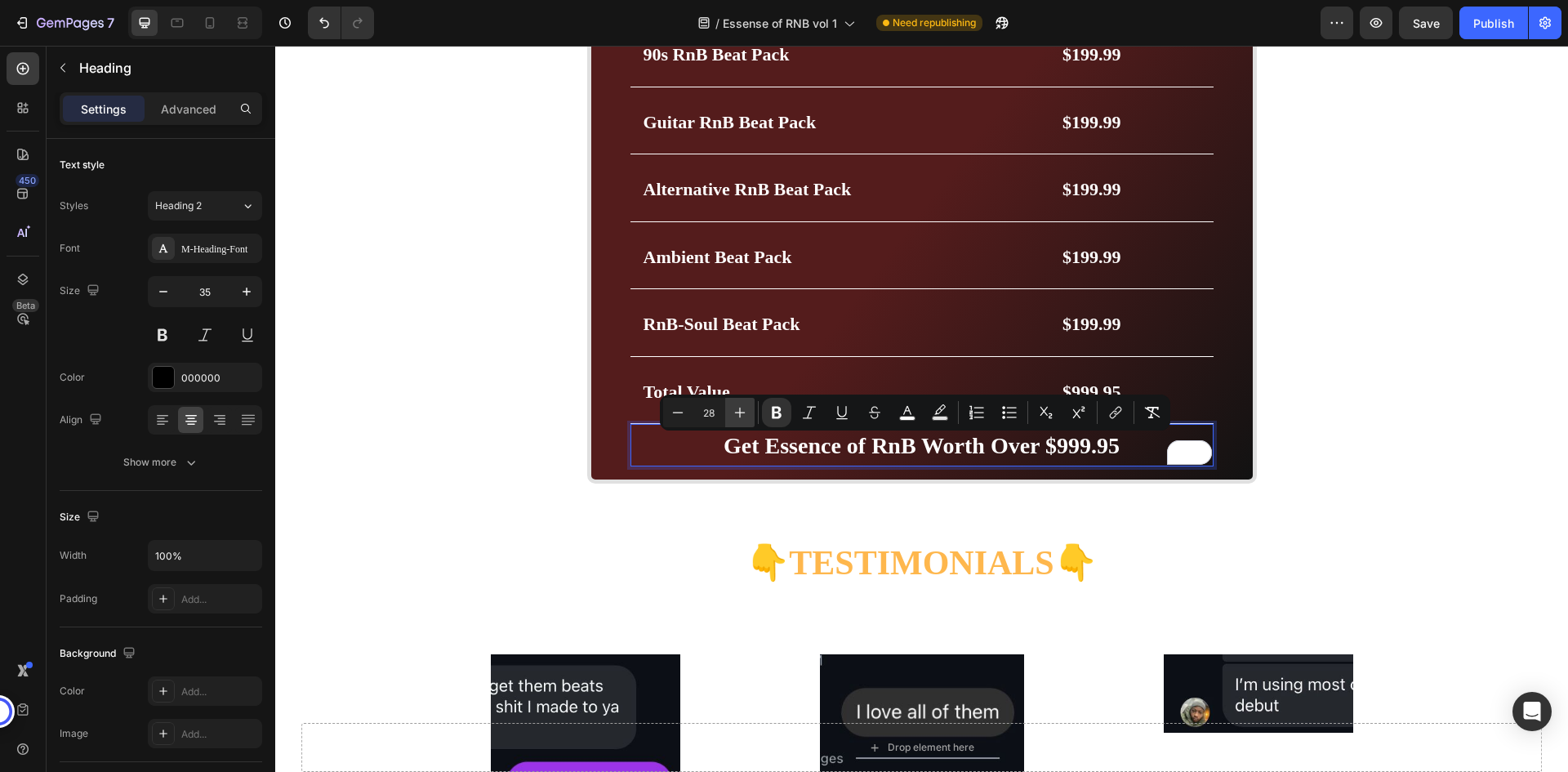
click at [748, 410] on button "Plus" at bounding box center [739, 412] width 29 height 29
type input "30"
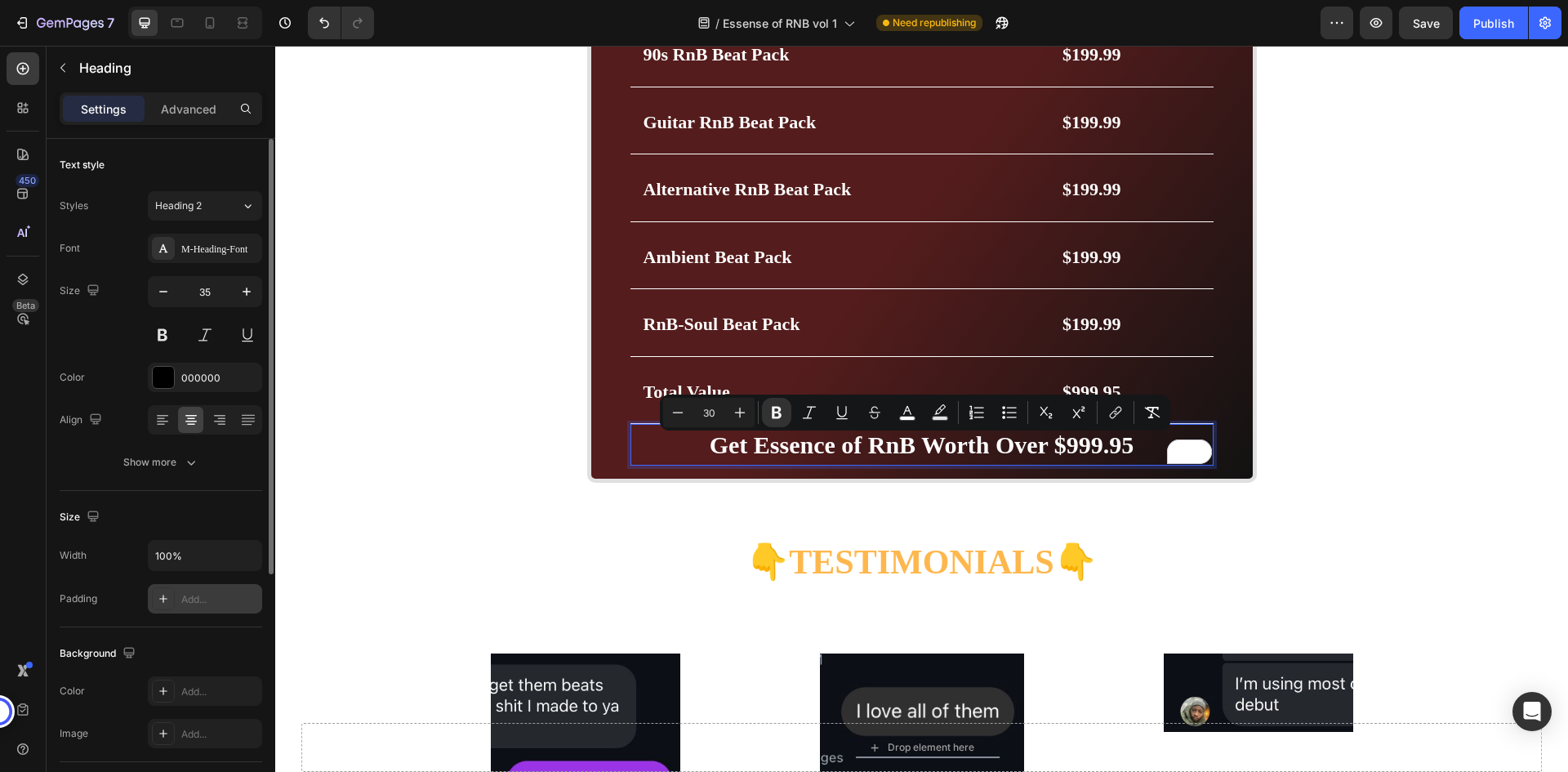
click at [197, 602] on div "Add..." at bounding box center [220, 600] width 77 height 15
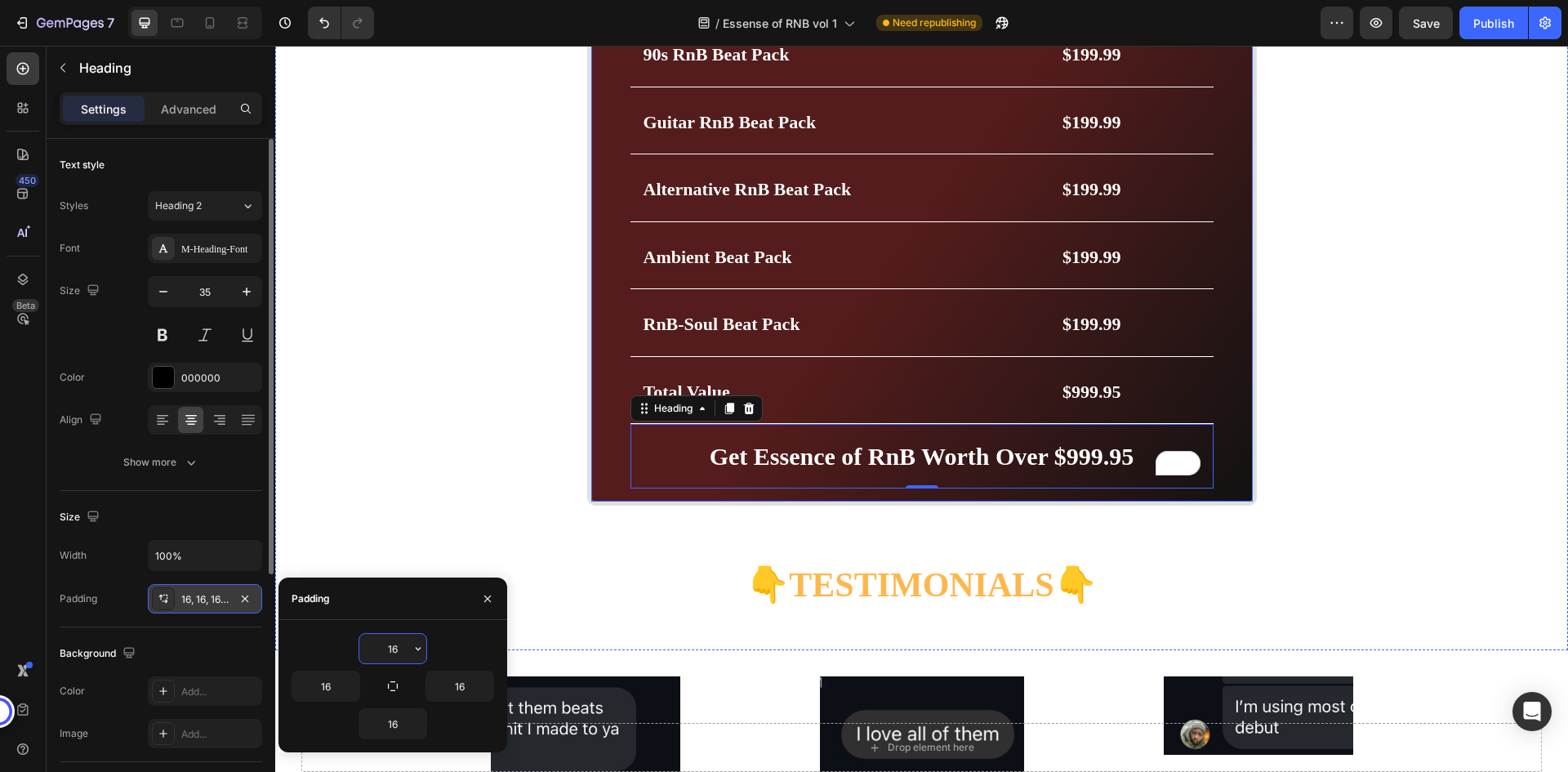
click at [1212, 400] on div "Get Essence of RnB Worth Over $999.95 Heading Price Breakdown Heading Row 90s R…" at bounding box center [923, 220] width 670 height 570
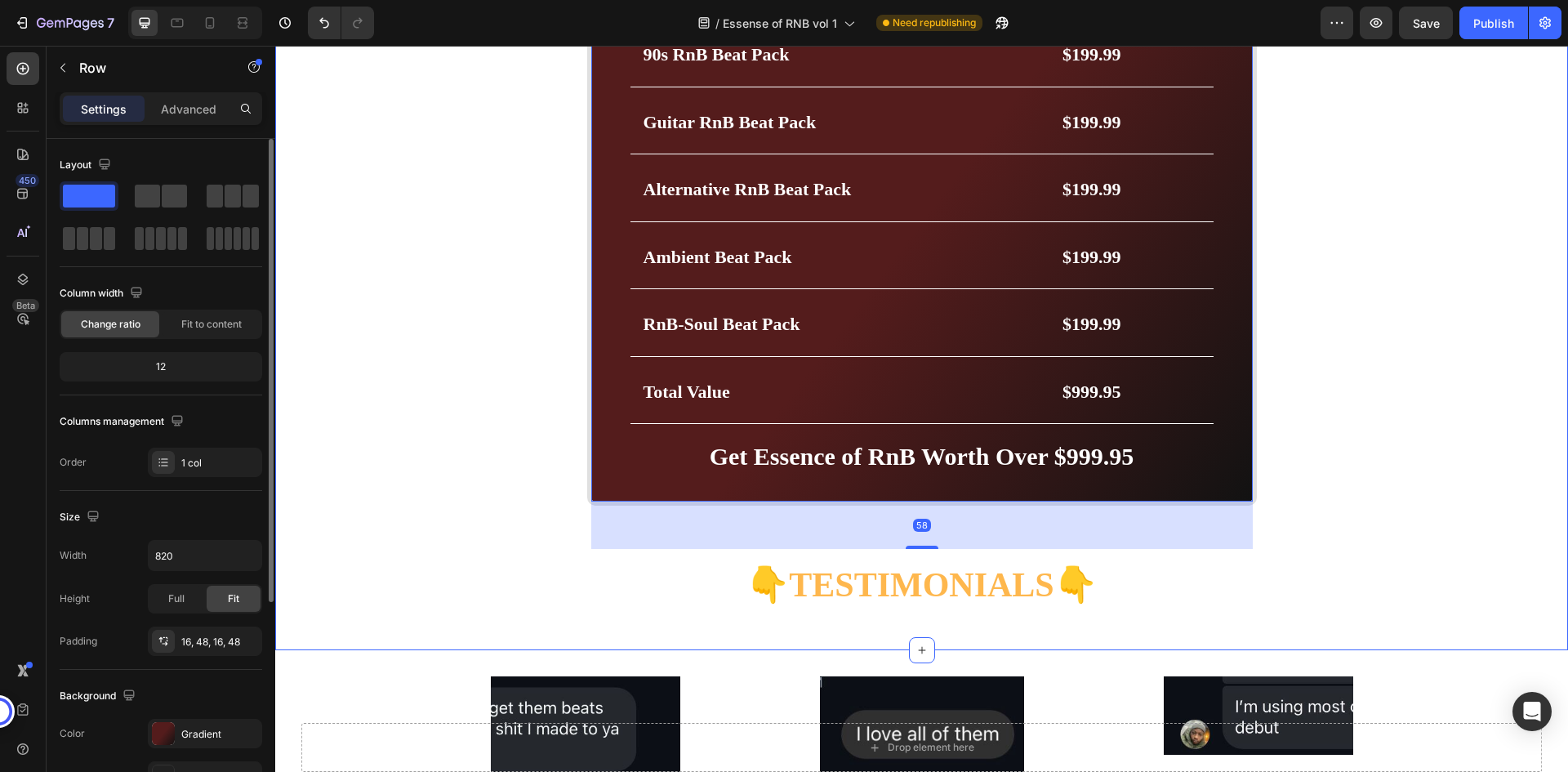
click at [1367, 396] on div "BUY NOW- 49.99$ Button Image Image Marquee Row Get Essence of RnB Worth Over $9…" at bounding box center [922, 191] width 1293 height 867
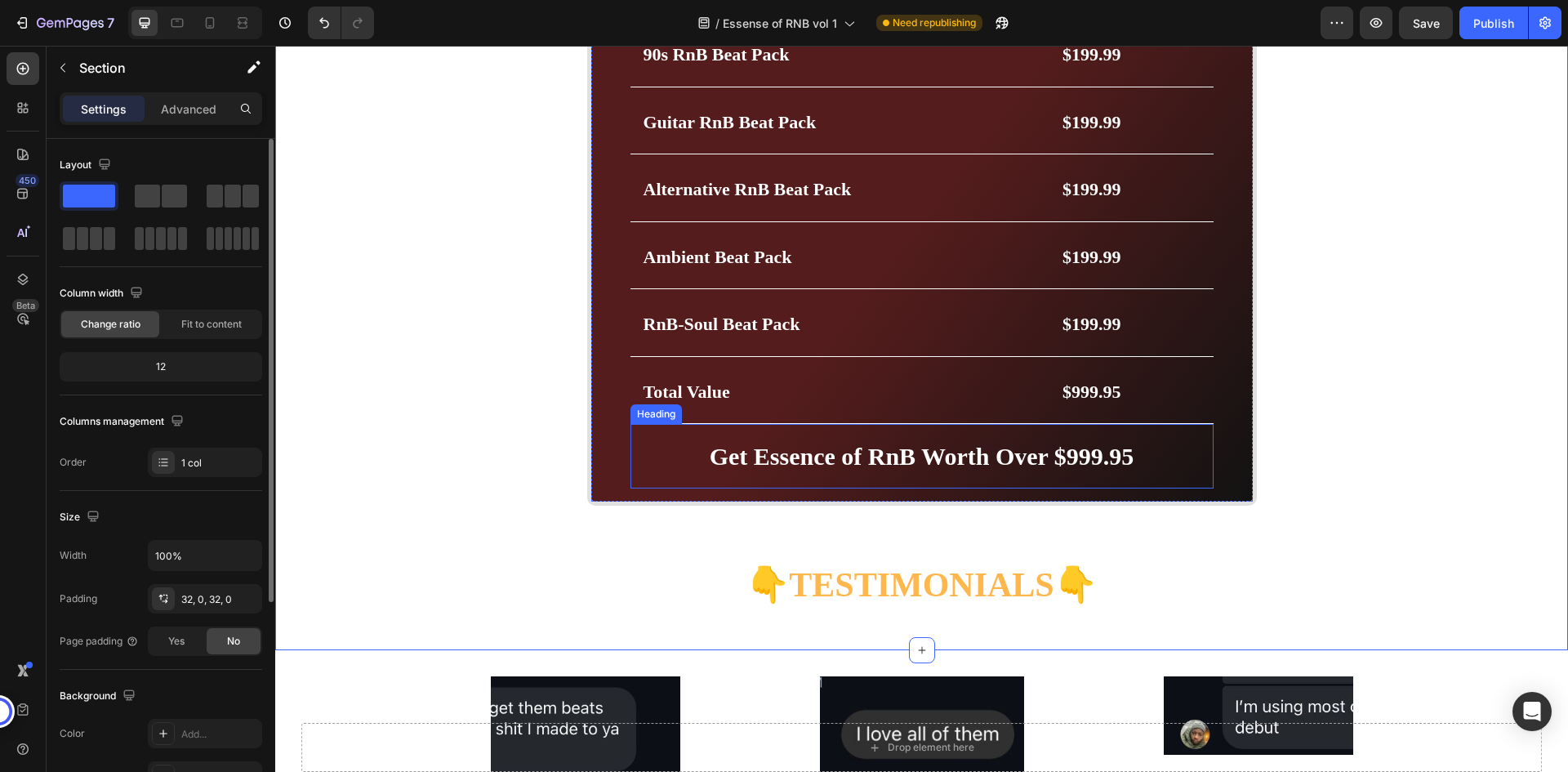
click at [1099, 454] on strong "Get Essence of RnB Worth Over $999.95" at bounding box center [922, 456] width 424 height 27
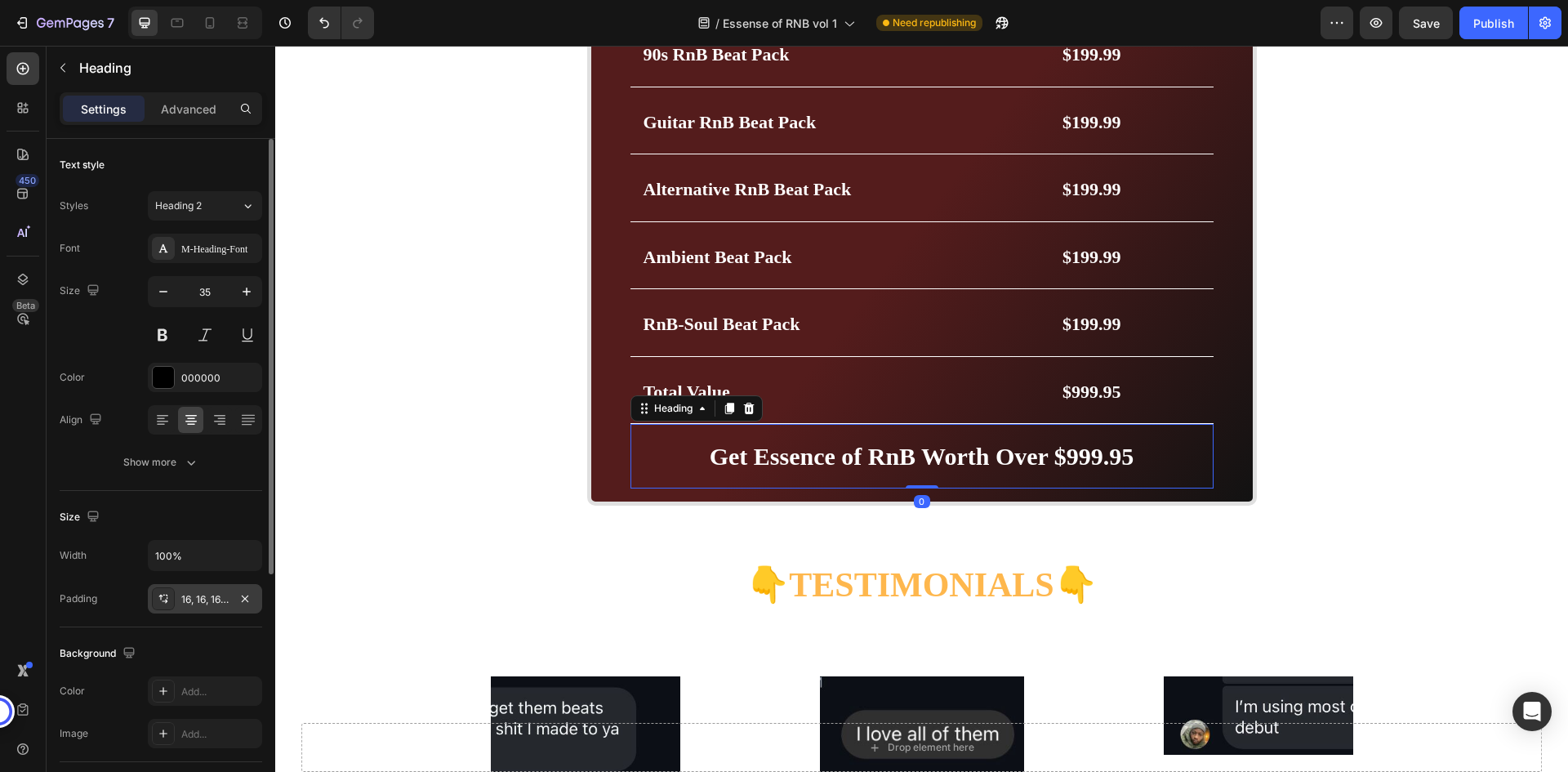
click at [206, 598] on div "16, 16, 16, 16" at bounding box center [205, 600] width 48 height 15
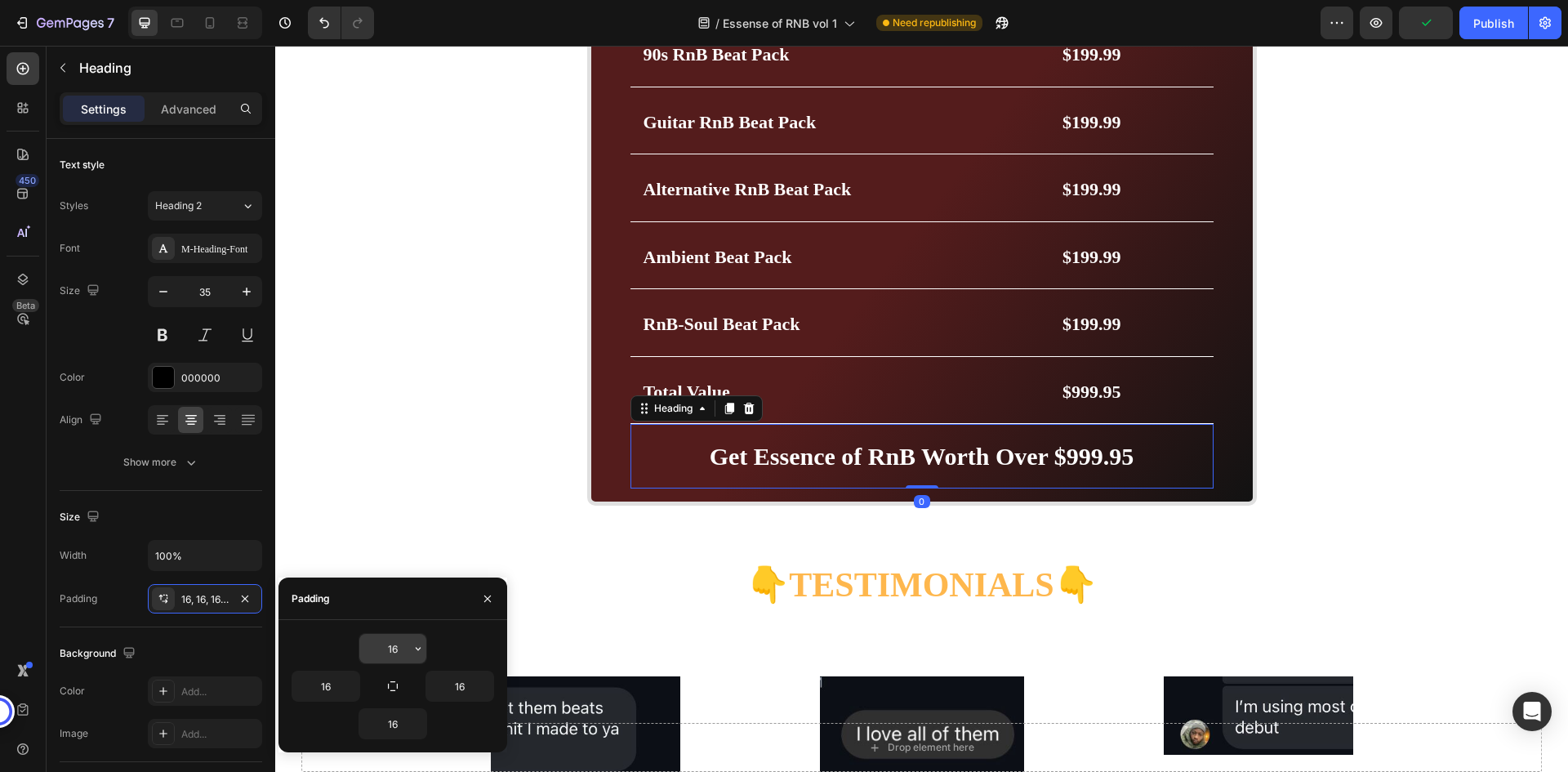
click at [396, 649] on input "16" at bounding box center [393, 648] width 67 height 29
click at [398, 682] on icon "button" at bounding box center [393, 687] width 13 height 13
click at [397, 656] on input "16" at bounding box center [393, 648] width 67 height 29
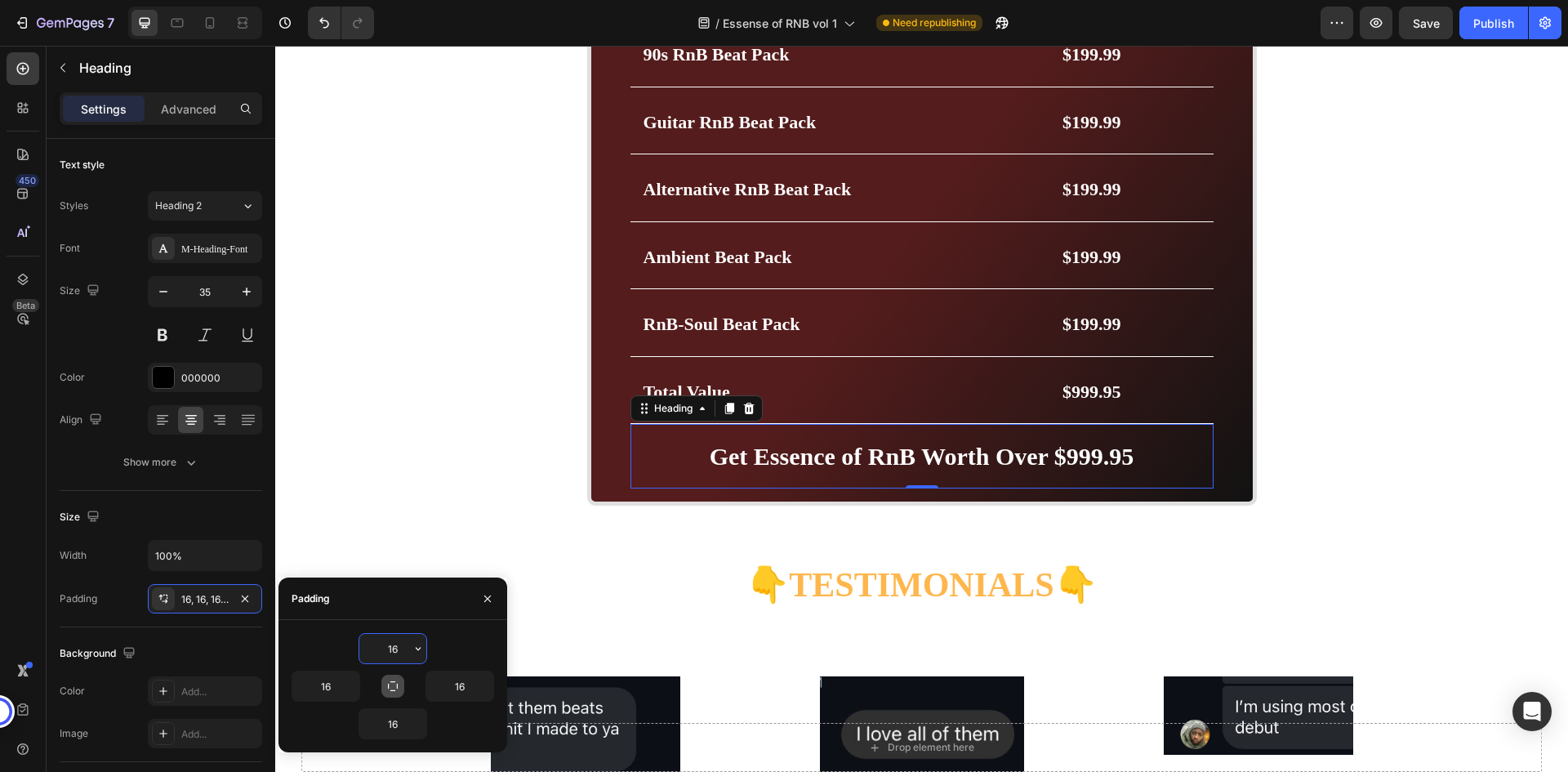
click at [397, 656] on input "16" at bounding box center [393, 648] width 67 height 29
type input "16"
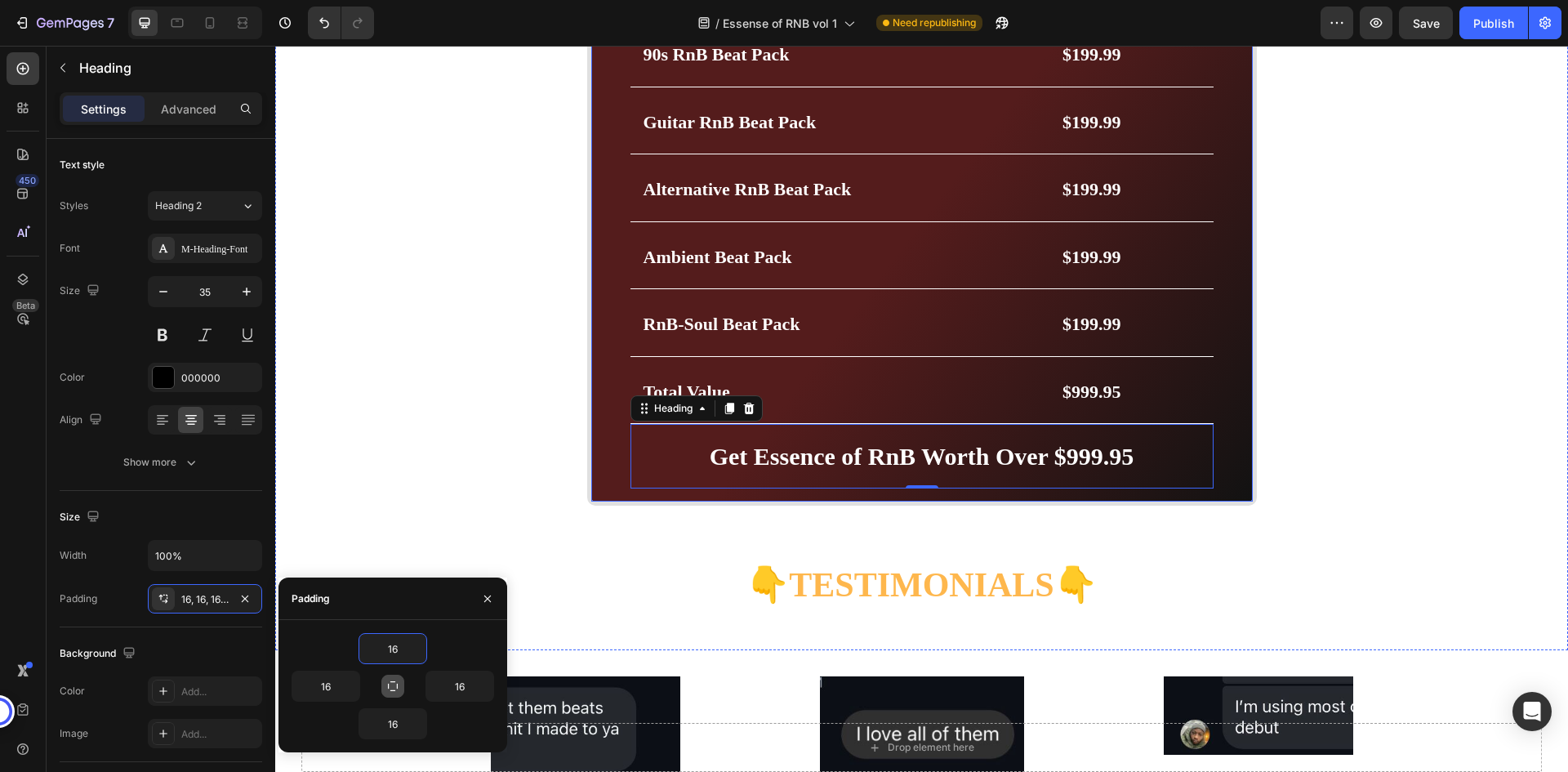
click at [1217, 439] on div "Get Essence of RnB Worth Over $999.95 Heading Price Breakdown Heading Row 90s R…" at bounding box center [923, 220] width 670 height 570
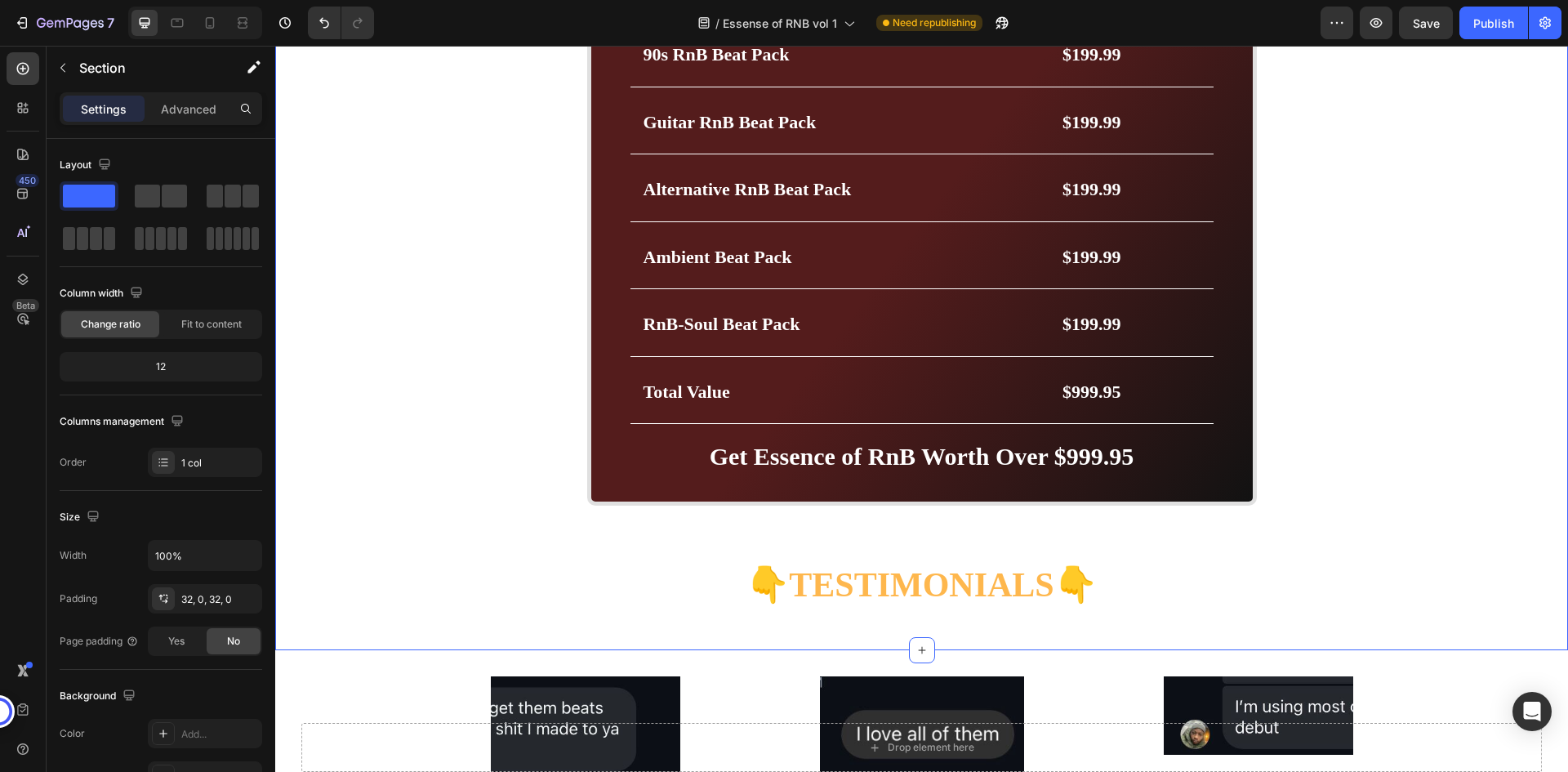
click at [1411, 413] on div "BUY NOW- 49.99$ Button Image Image Marquee Row Get Essence of RnB Worth Over $9…" at bounding box center [922, 191] width 1293 height 867
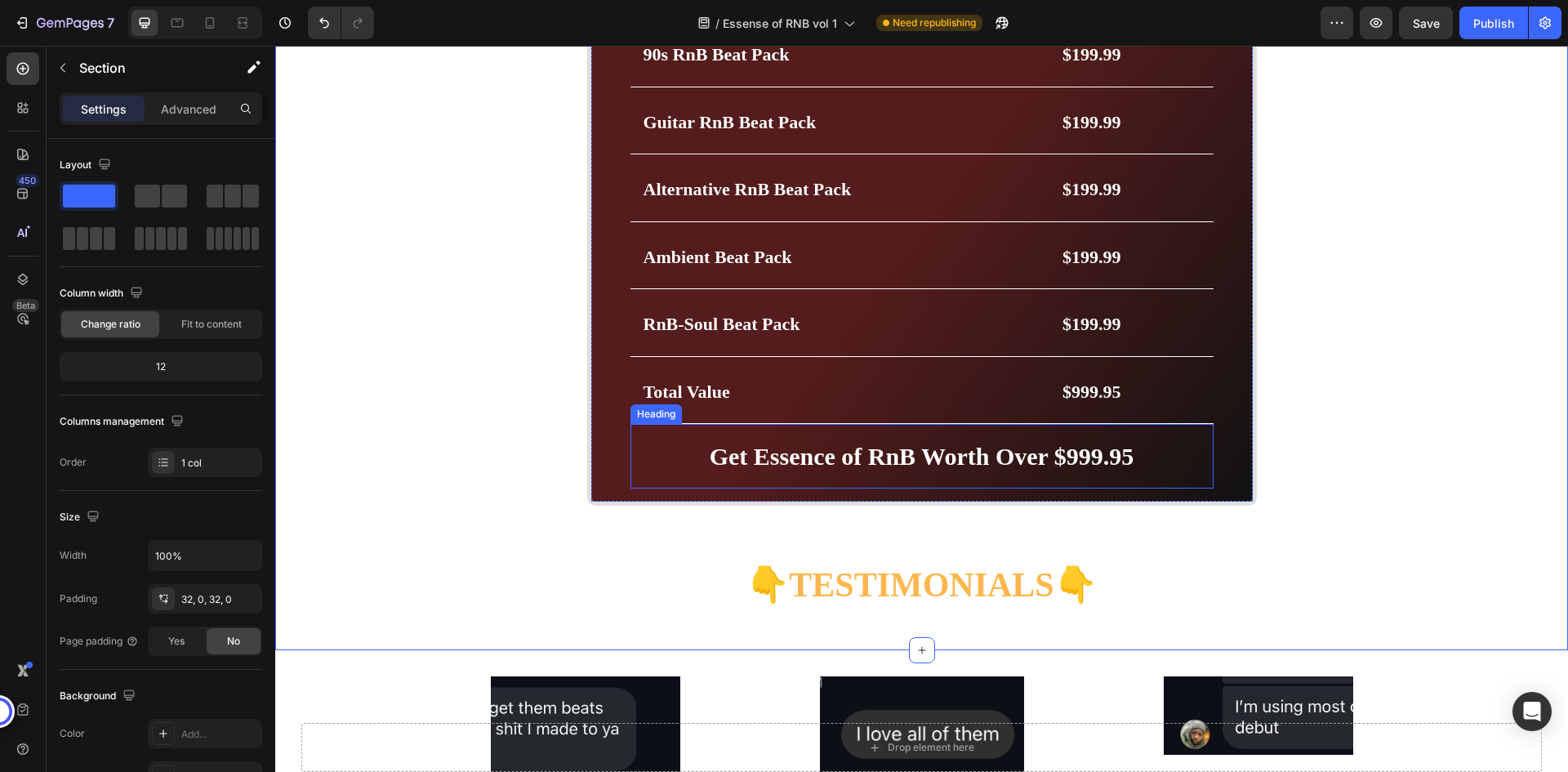
click at [1076, 454] on strong "Get Essence of RnB Worth Over $999.95" at bounding box center [922, 456] width 424 height 27
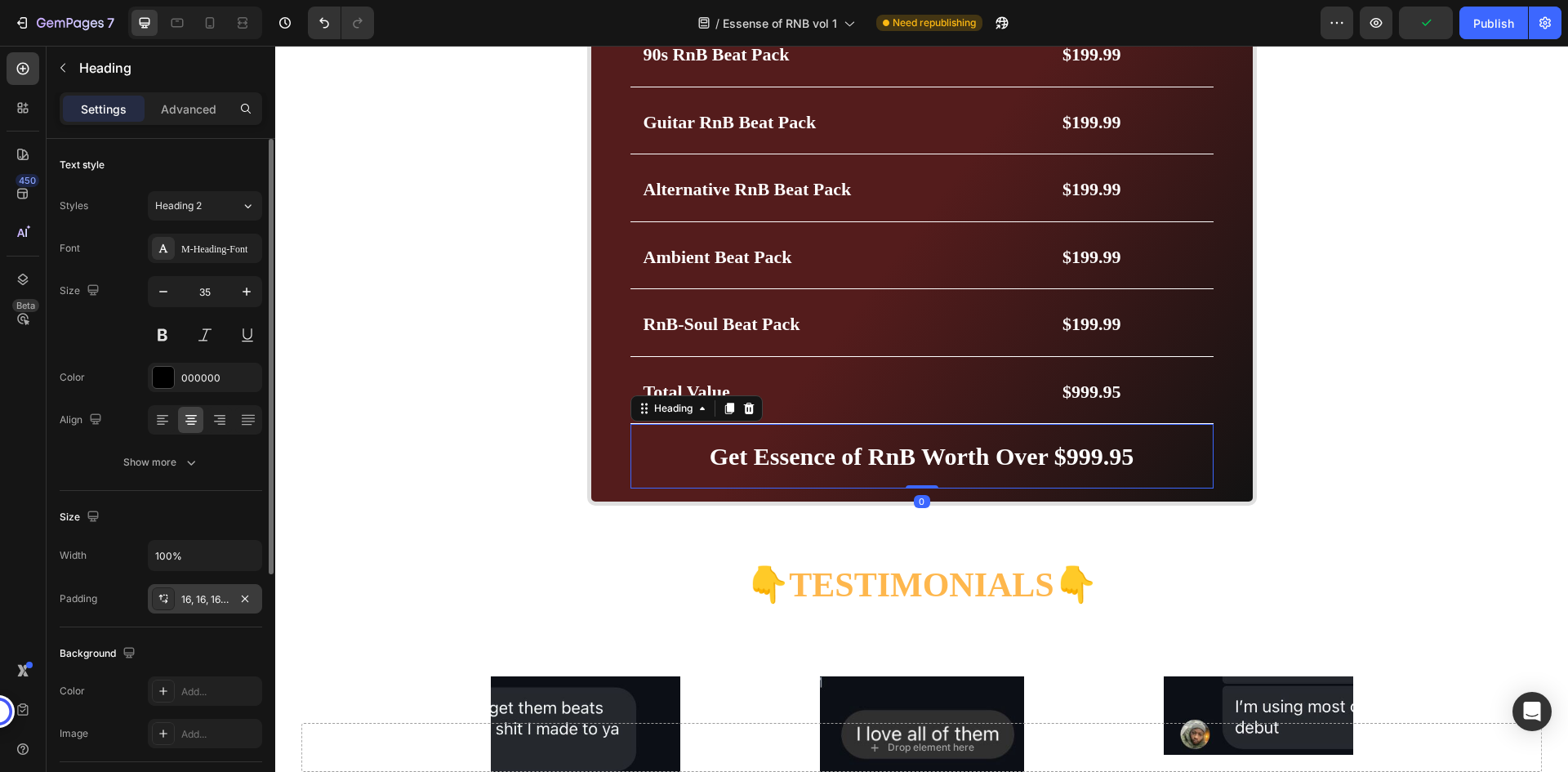
click at [212, 597] on div "16, 16, 16, 16" at bounding box center [205, 600] width 48 height 15
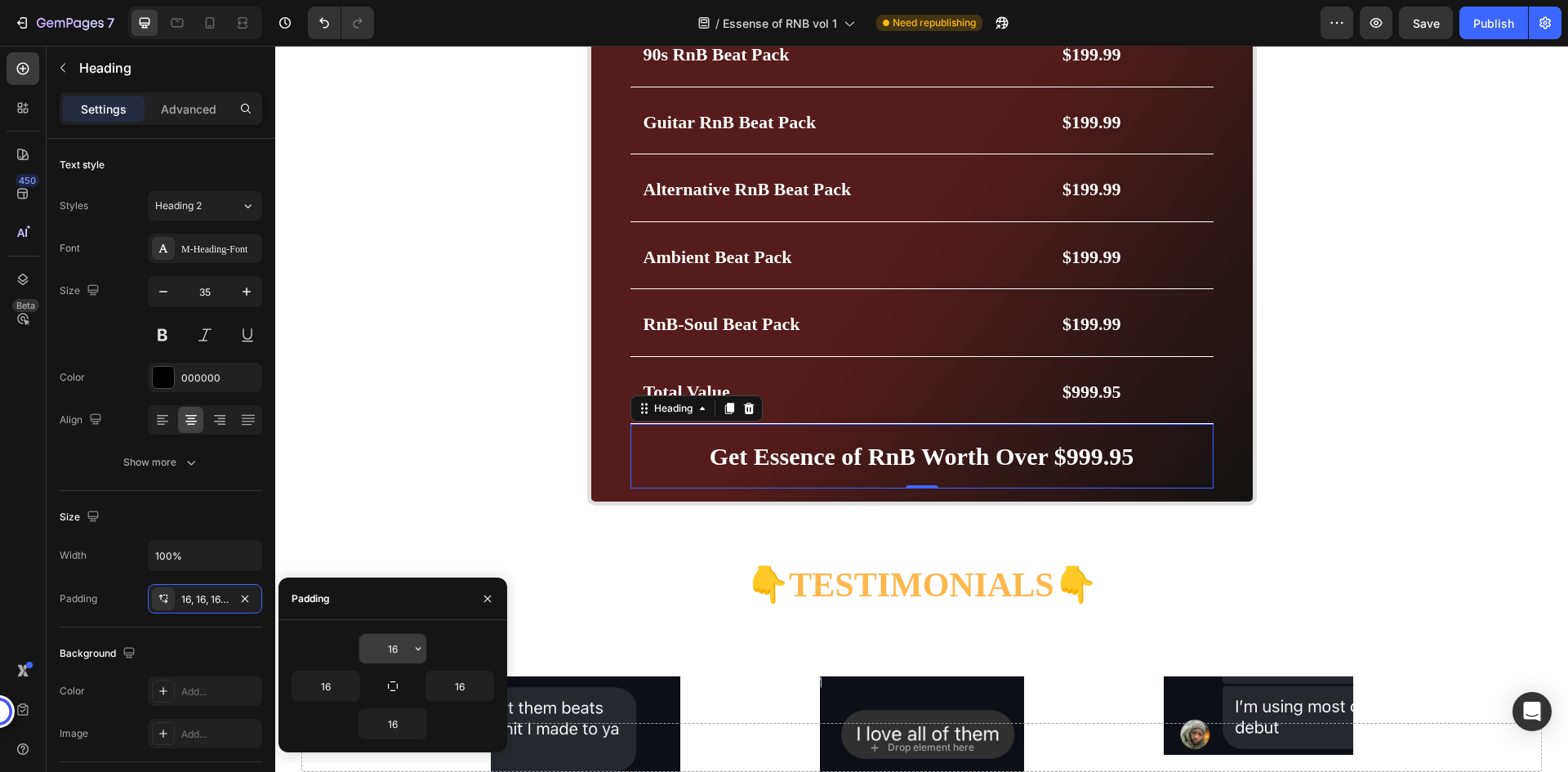
click at [388, 640] on input "16" at bounding box center [393, 648] width 67 height 29
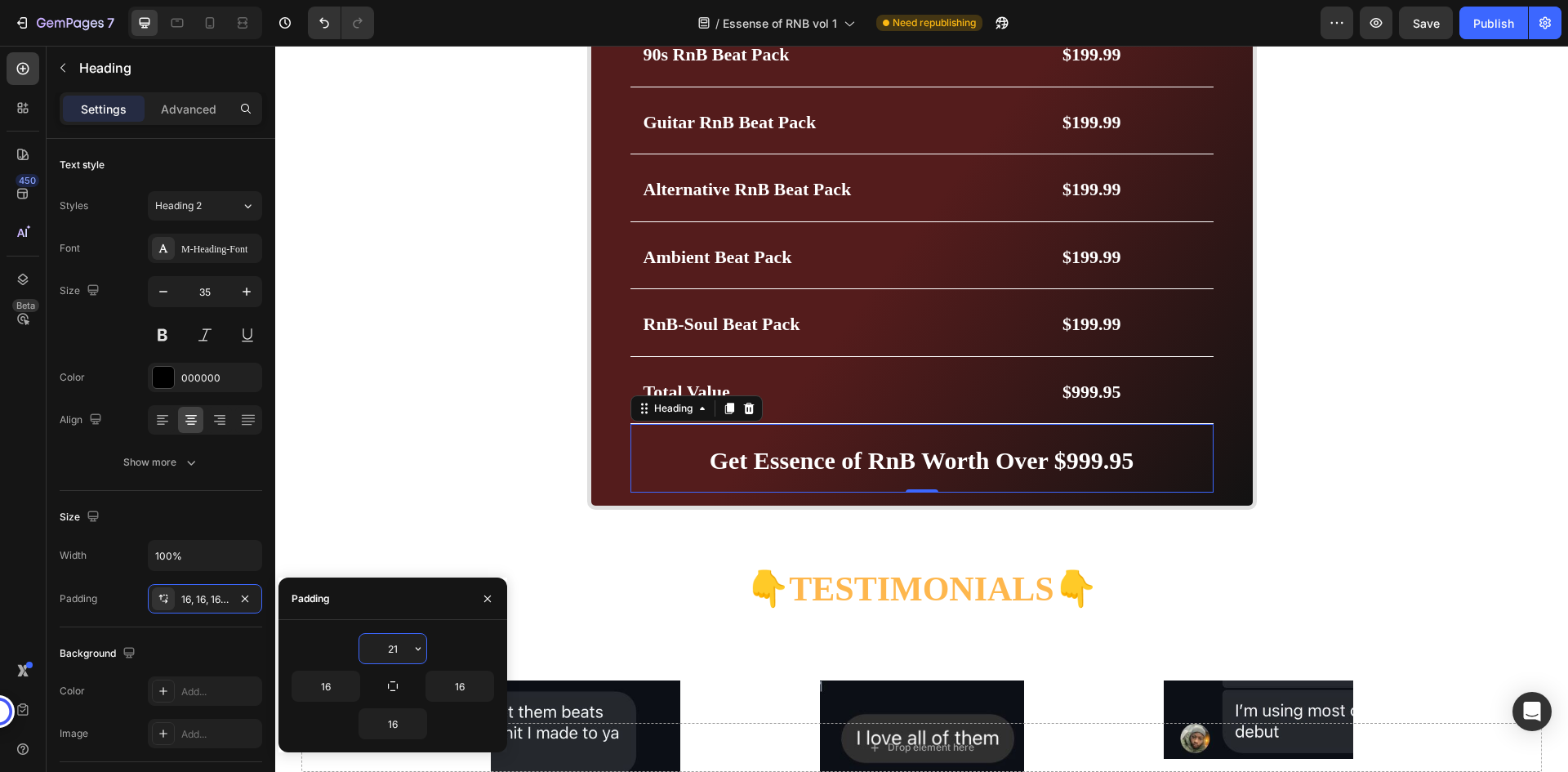
type input "22"
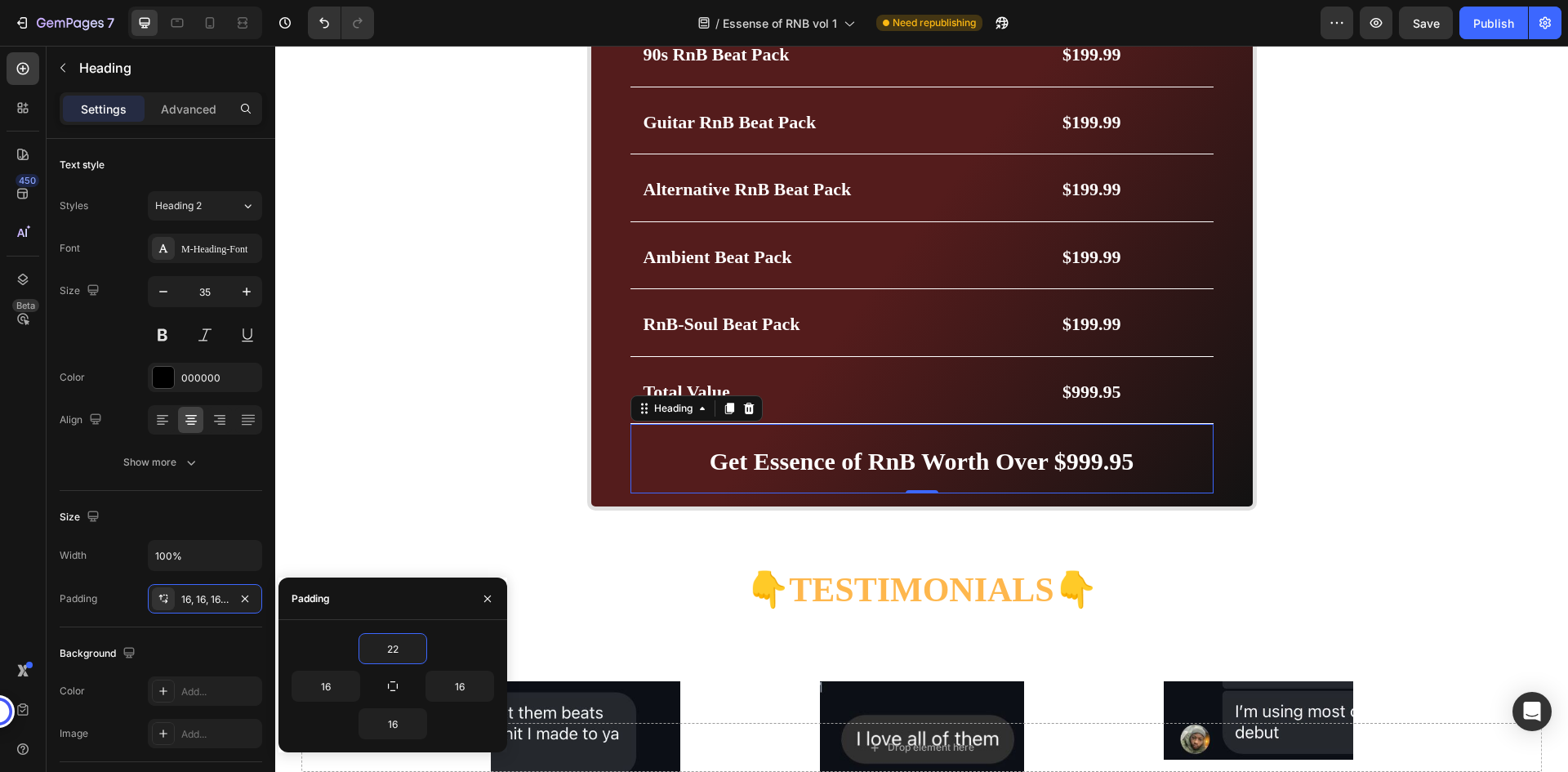
click at [430, 643] on div "22" at bounding box center [393, 648] width 203 height 31
click at [1353, 521] on div "BUY NOW- 49.99$ Button Image Image Marquee Row Get Essence of RnB Worth Over $9…" at bounding box center [922, 193] width 1293 height 872
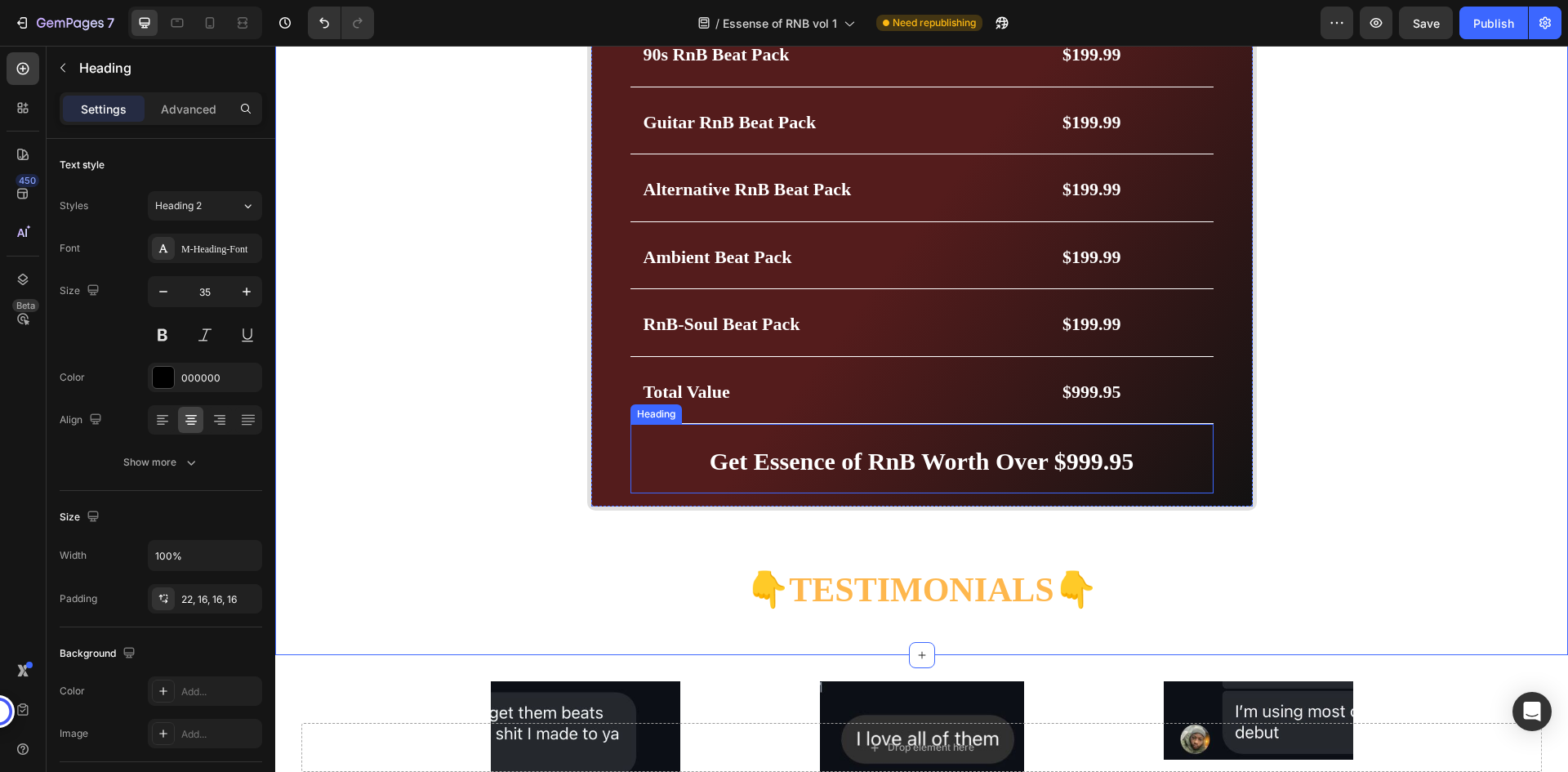
click at [1116, 460] on strong "Get Essence of RnB Worth Over $999.95" at bounding box center [922, 461] width 424 height 27
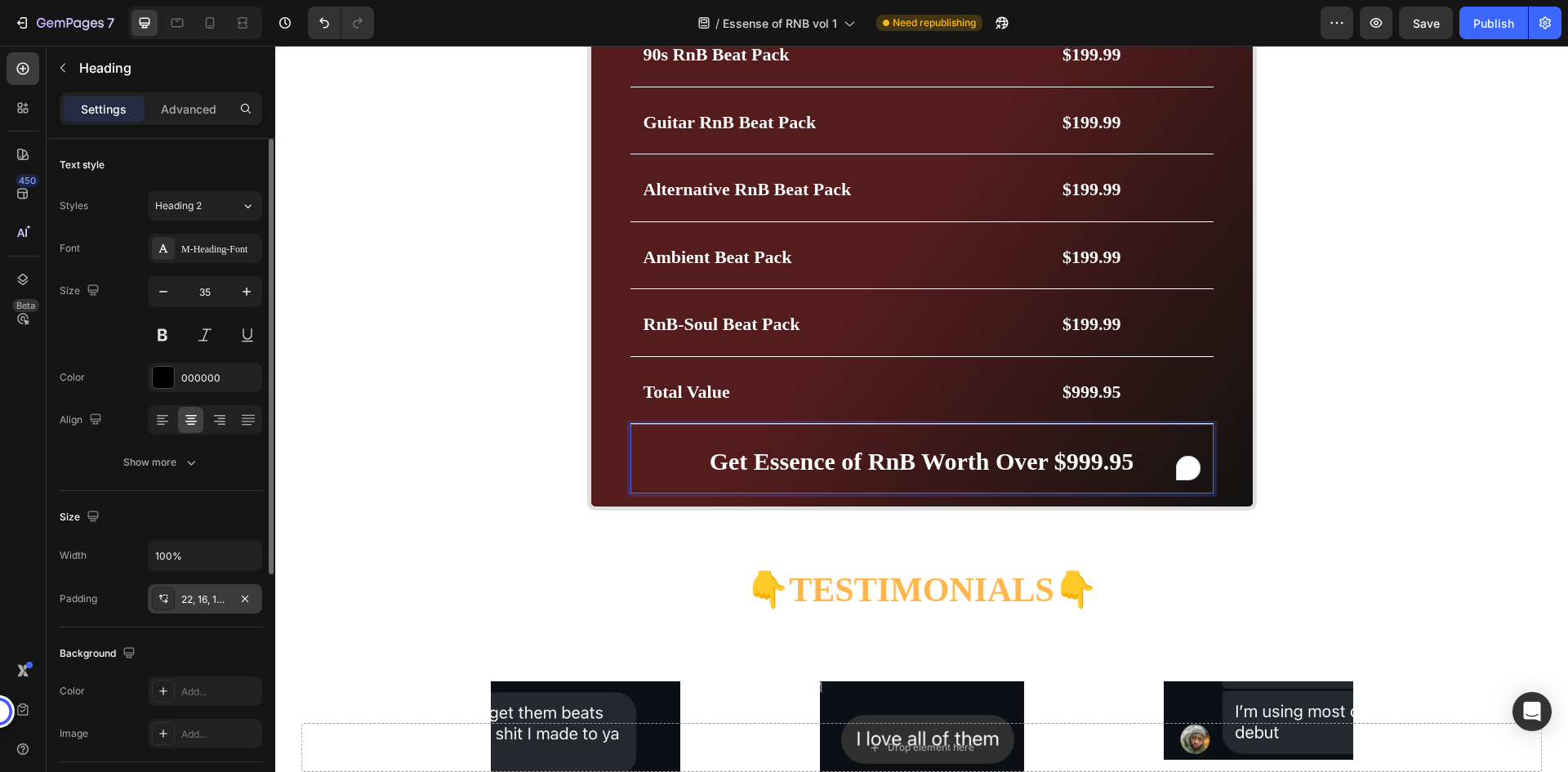
click at [206, 593] on div "22, 16, 16, 16" at bounding box center [205, 600] width 48 height 15
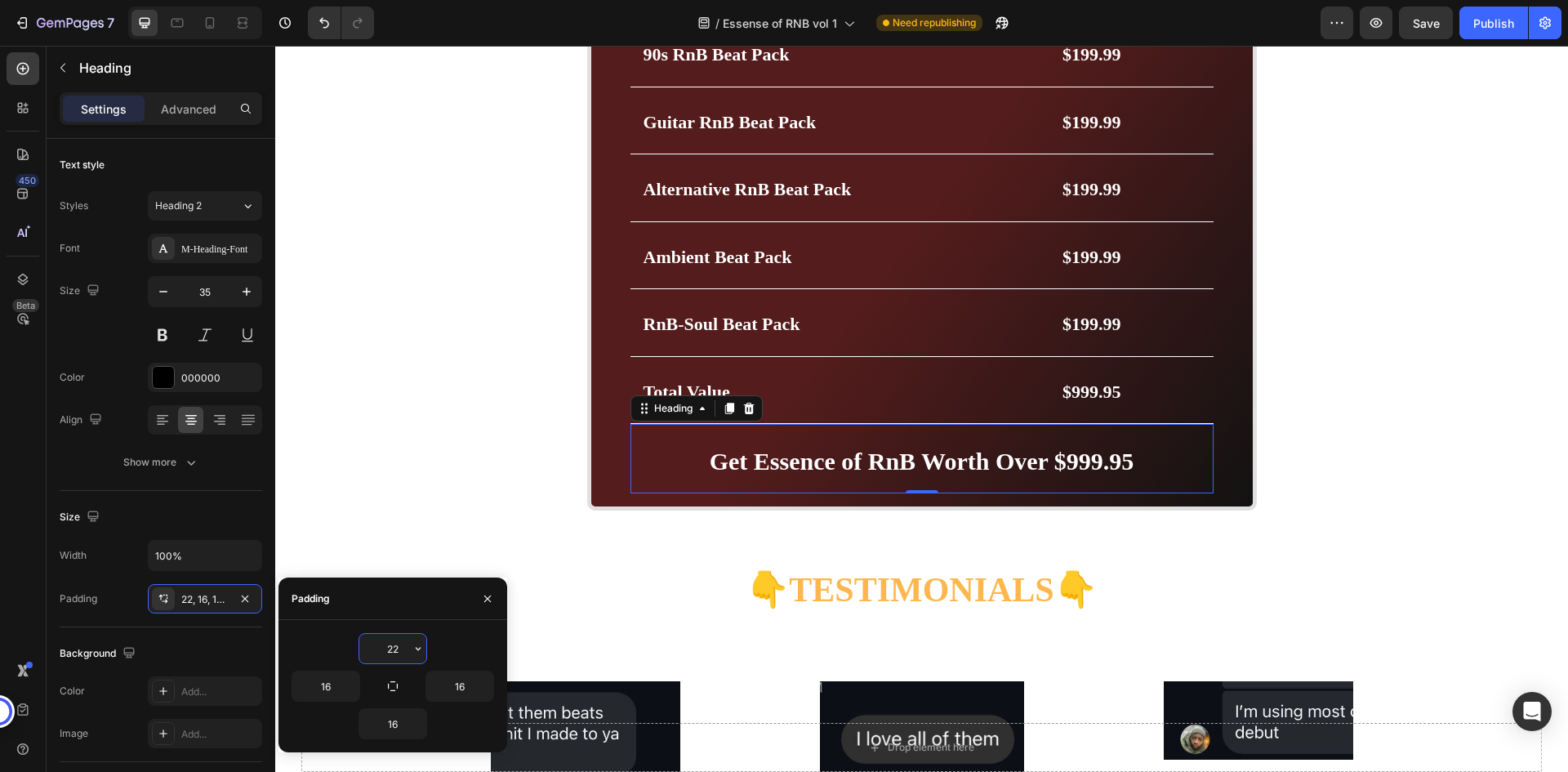
click at [401, 654] on input "22" at bounding box center [393, 648] width 67 height 29
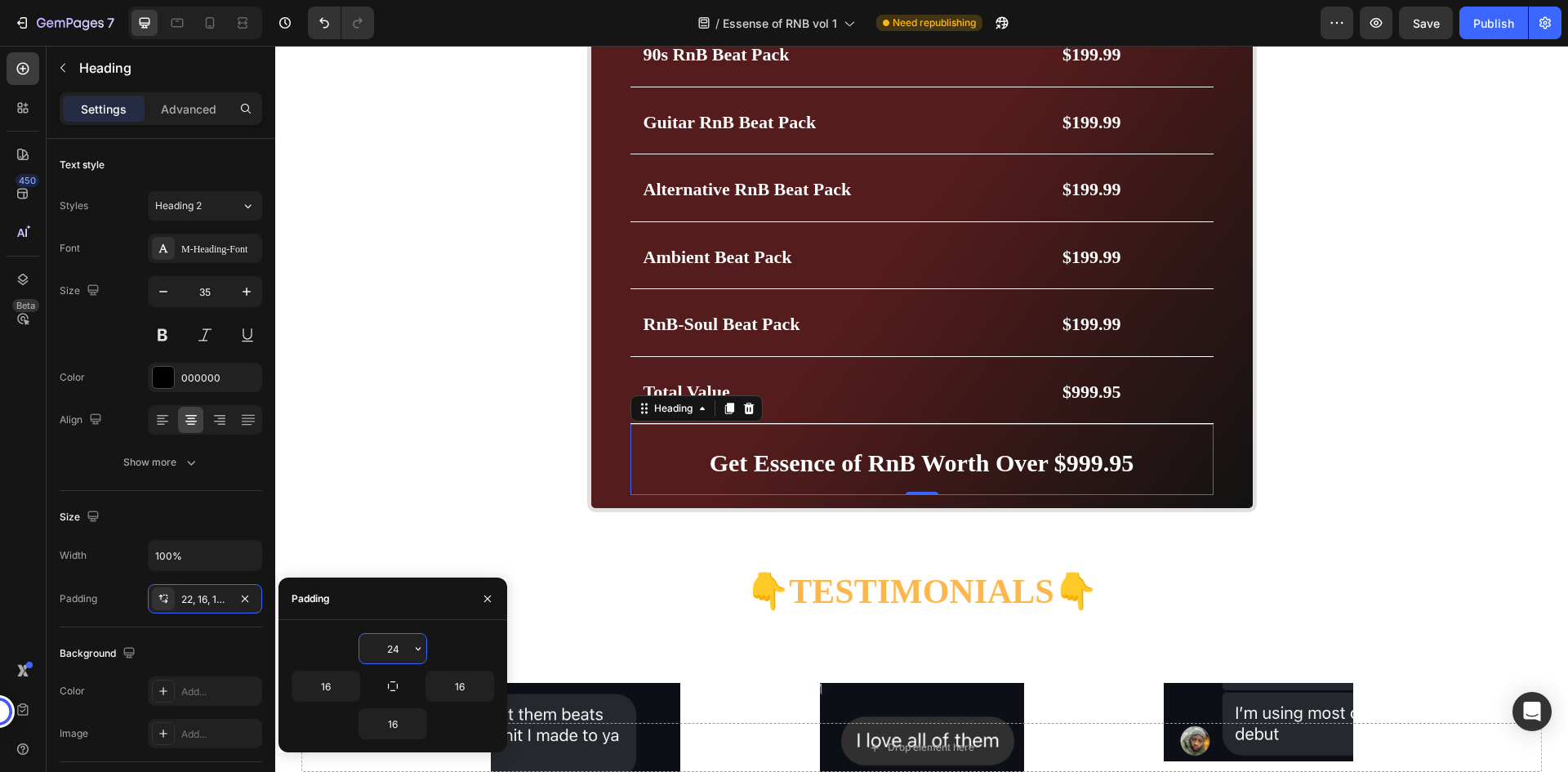
type input "25"
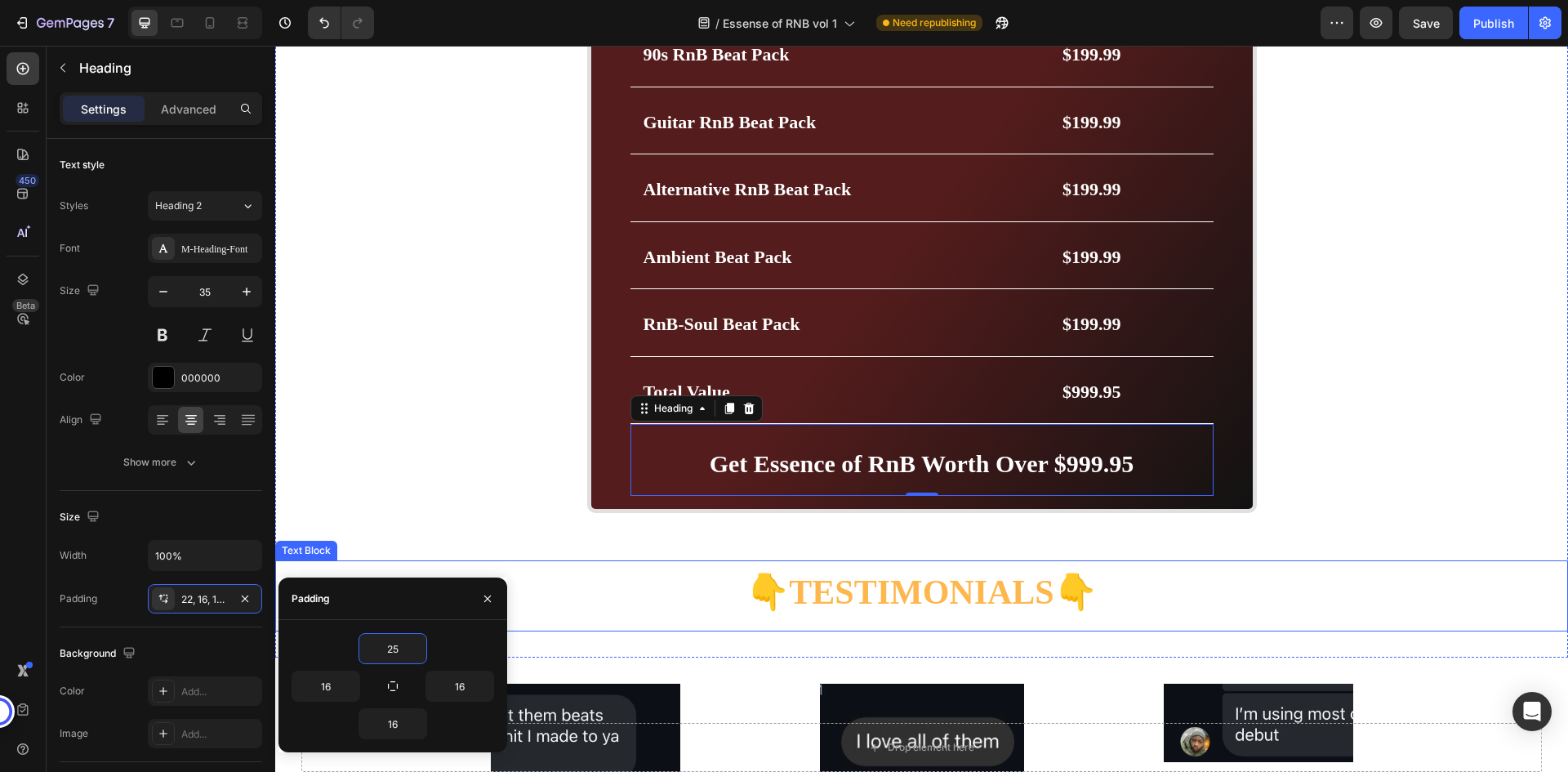
click at [1148, 563] on p at bounding box center [922, 572] width 1290 height 20
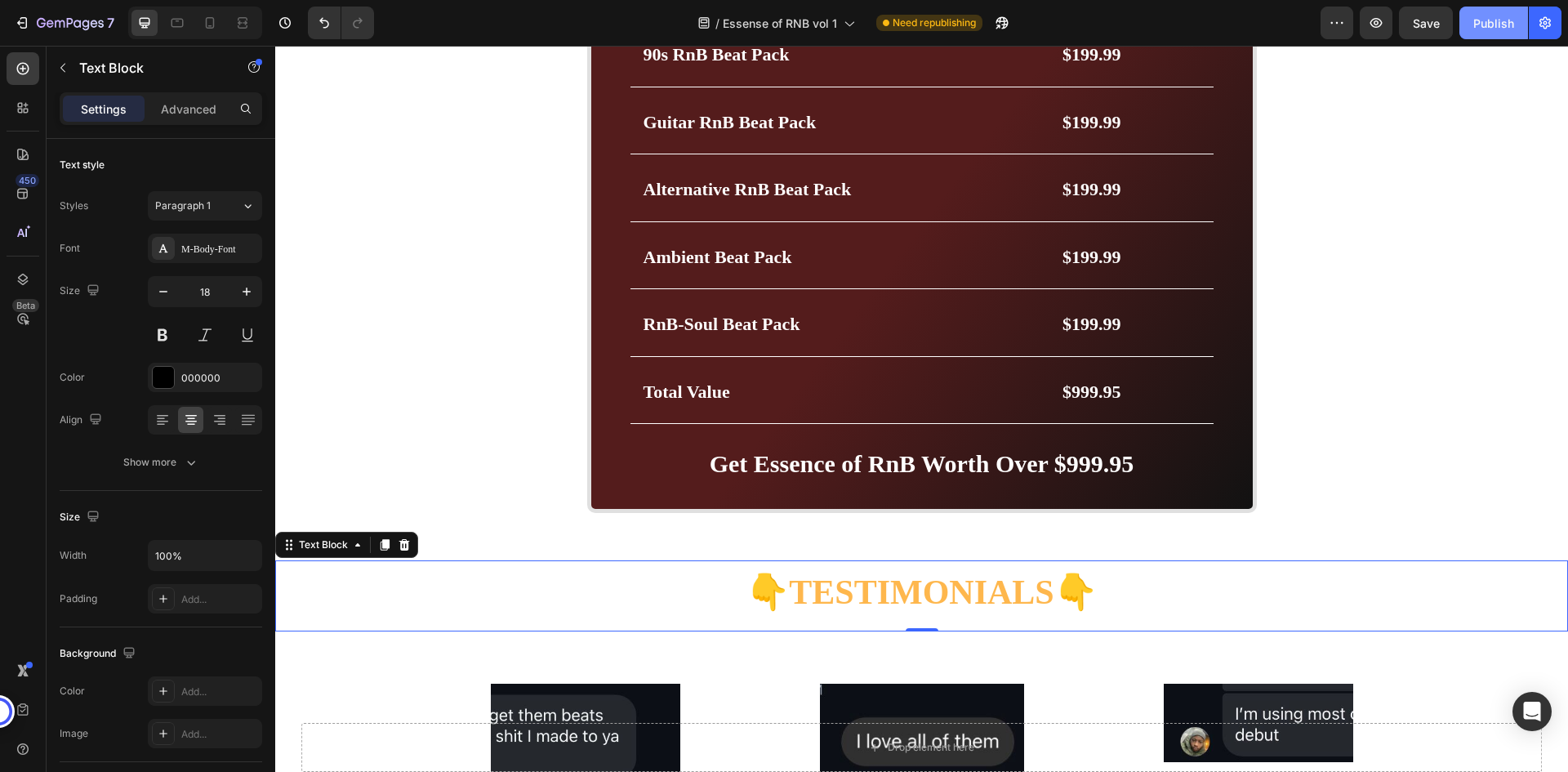
click at [1509, 30] on div "Publish" at bounding box center [1493, 23] width 41 height 17
click at [1202, 23] on div "/ Essense of RNB vol 1 Need republishing" at bounding box center [853, 23] width 933 height 33
click at [1245, 13] on div "/ Essense of RNB vol 1 Need republishing" at bounding box center [853, 23] width 933 height 33
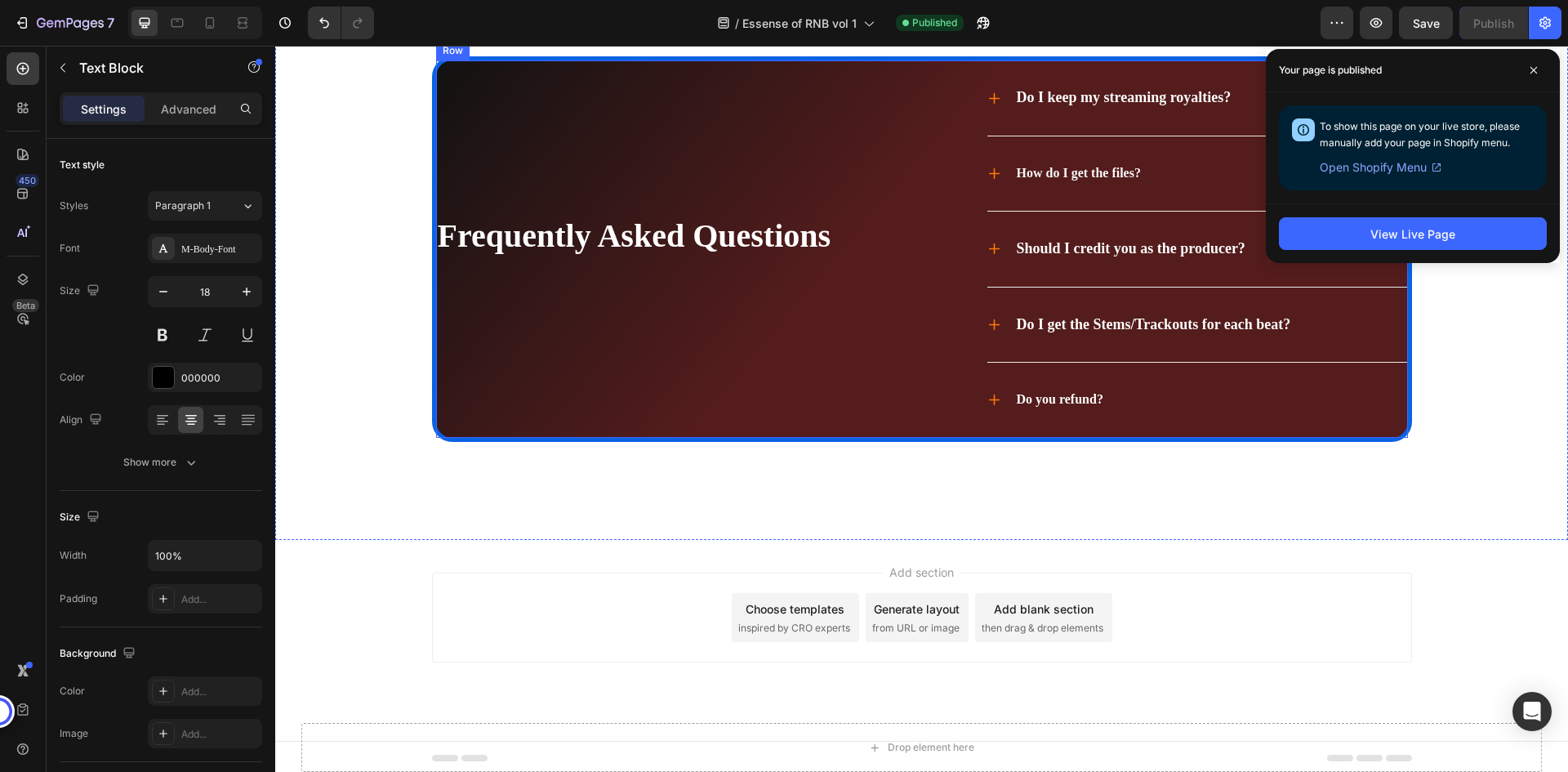
scroll to position [6385, 0]
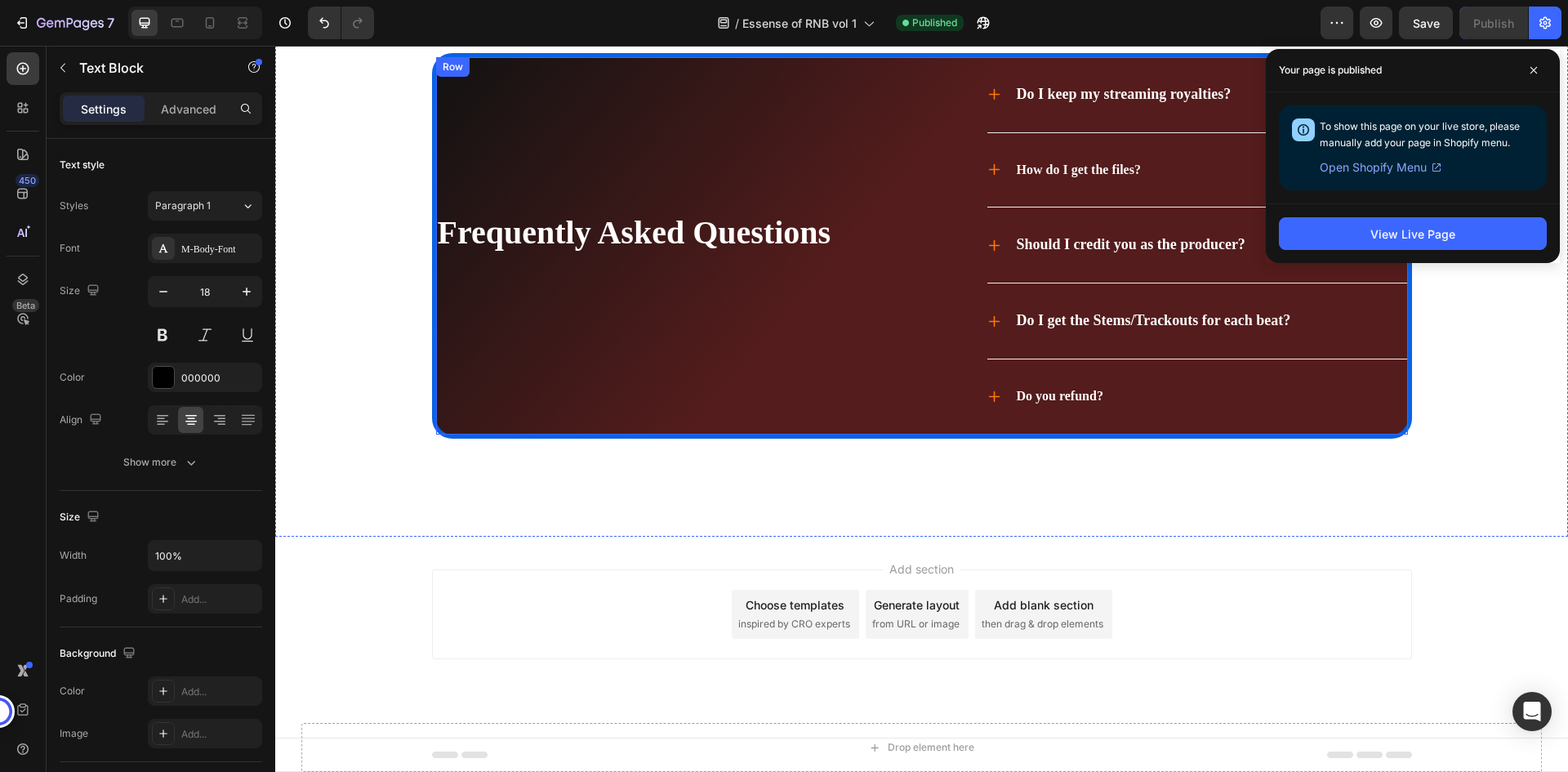
click at [604, 369] on div "Frequently Asked Questions Heading" at bounding box center [673, 245] width 474 height 378
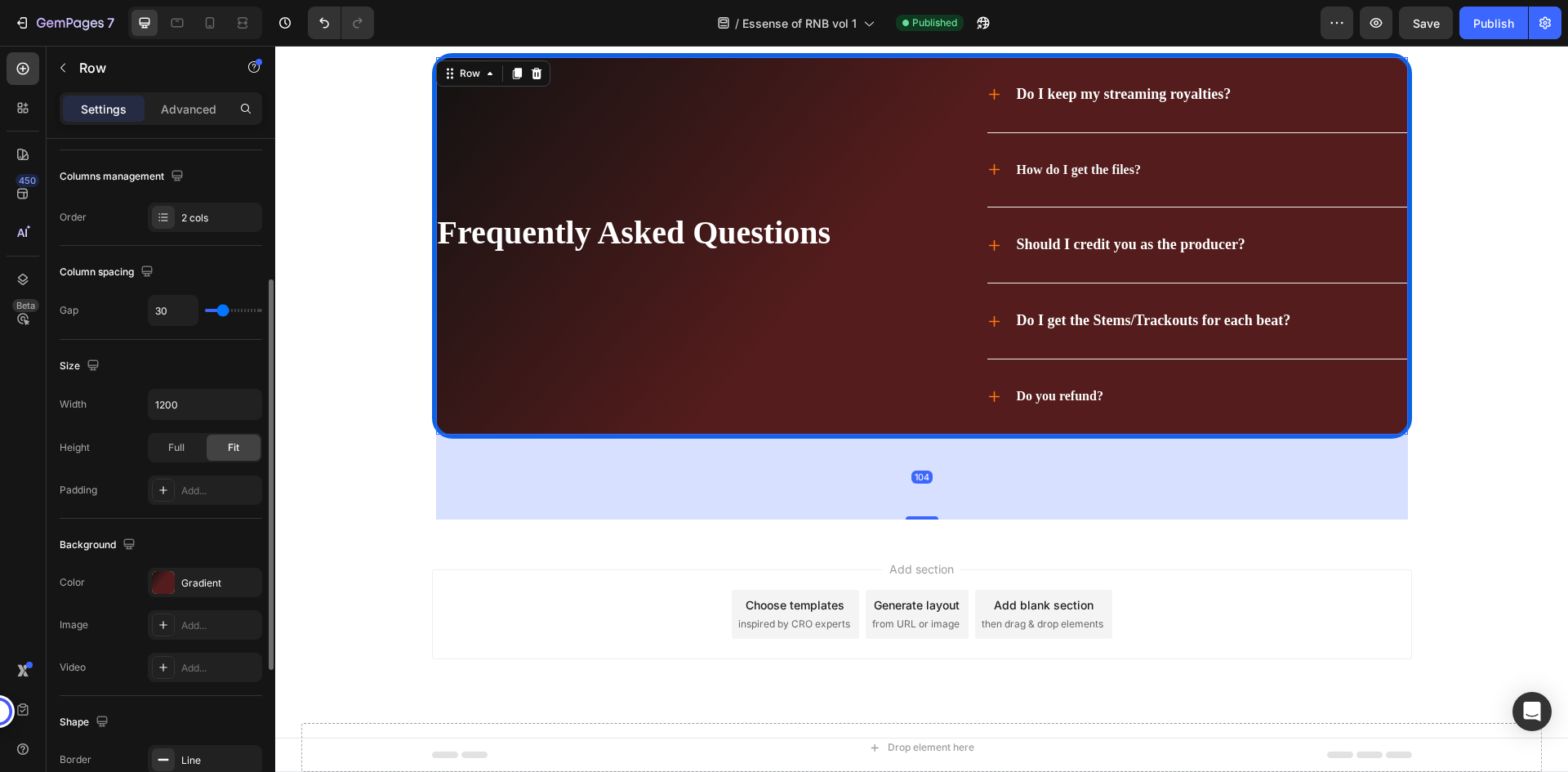
scroll to position [490, 0]
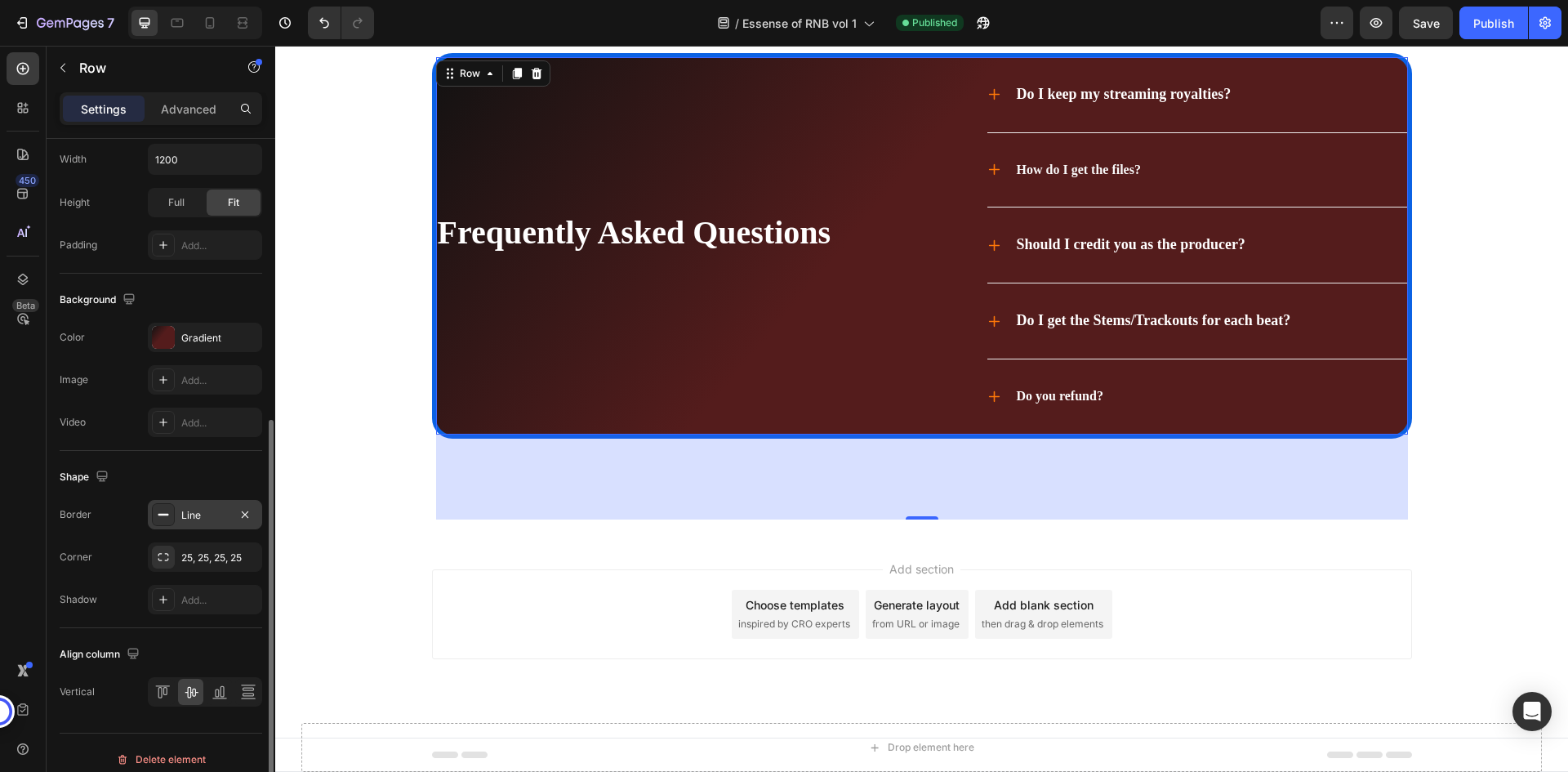
click at [193, 512] on div "Line" at bounding box center [205, 516] width 48 height 15
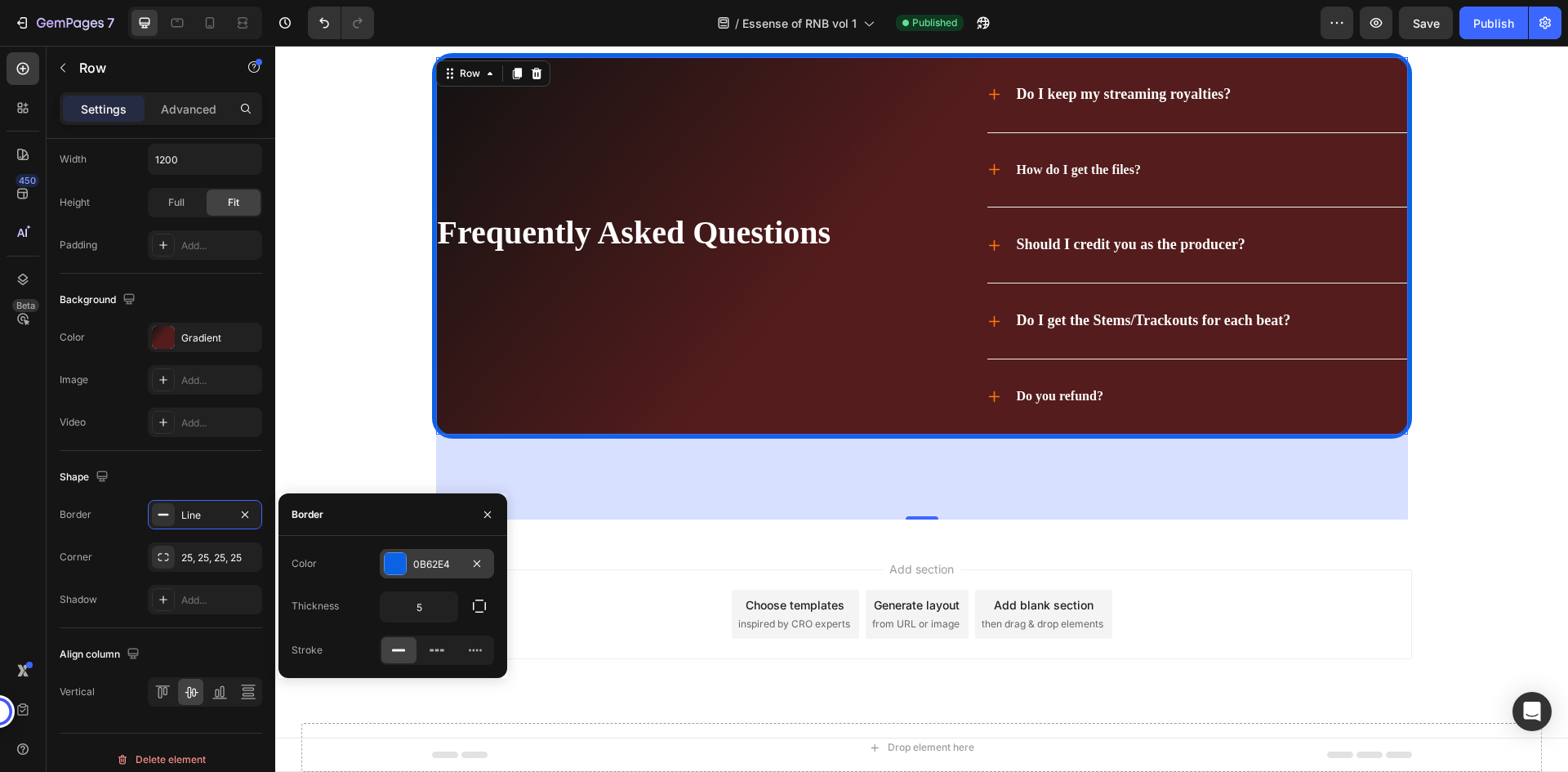
click at [439, 564] on div "0B62E4" at bounding box center [437, 564] width 48 height 15
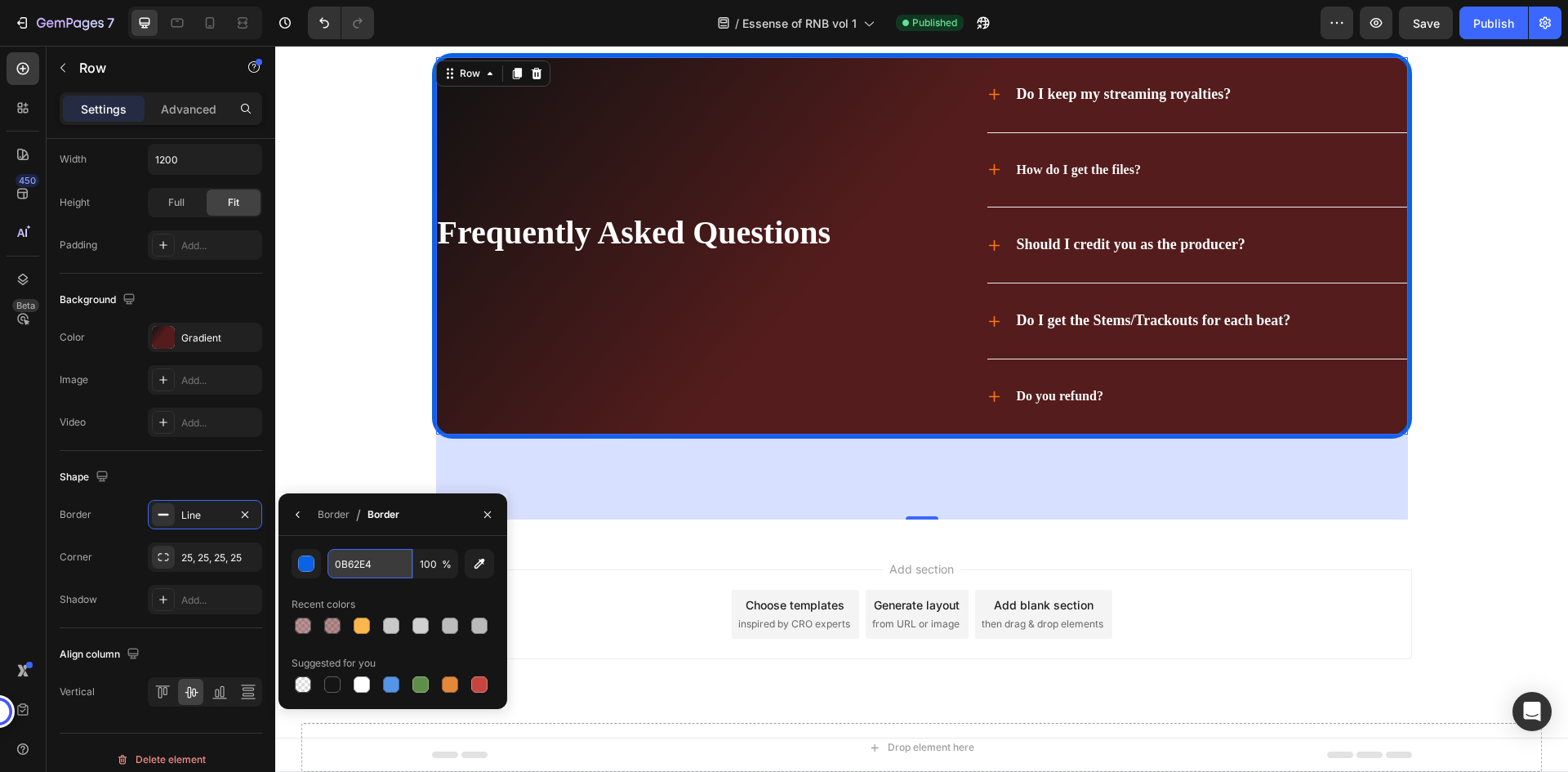
click at [359, 561] on input "0B62E4" at bounding box center [369, 564] width 85 height 29
paste input "700000"
type input "700000"
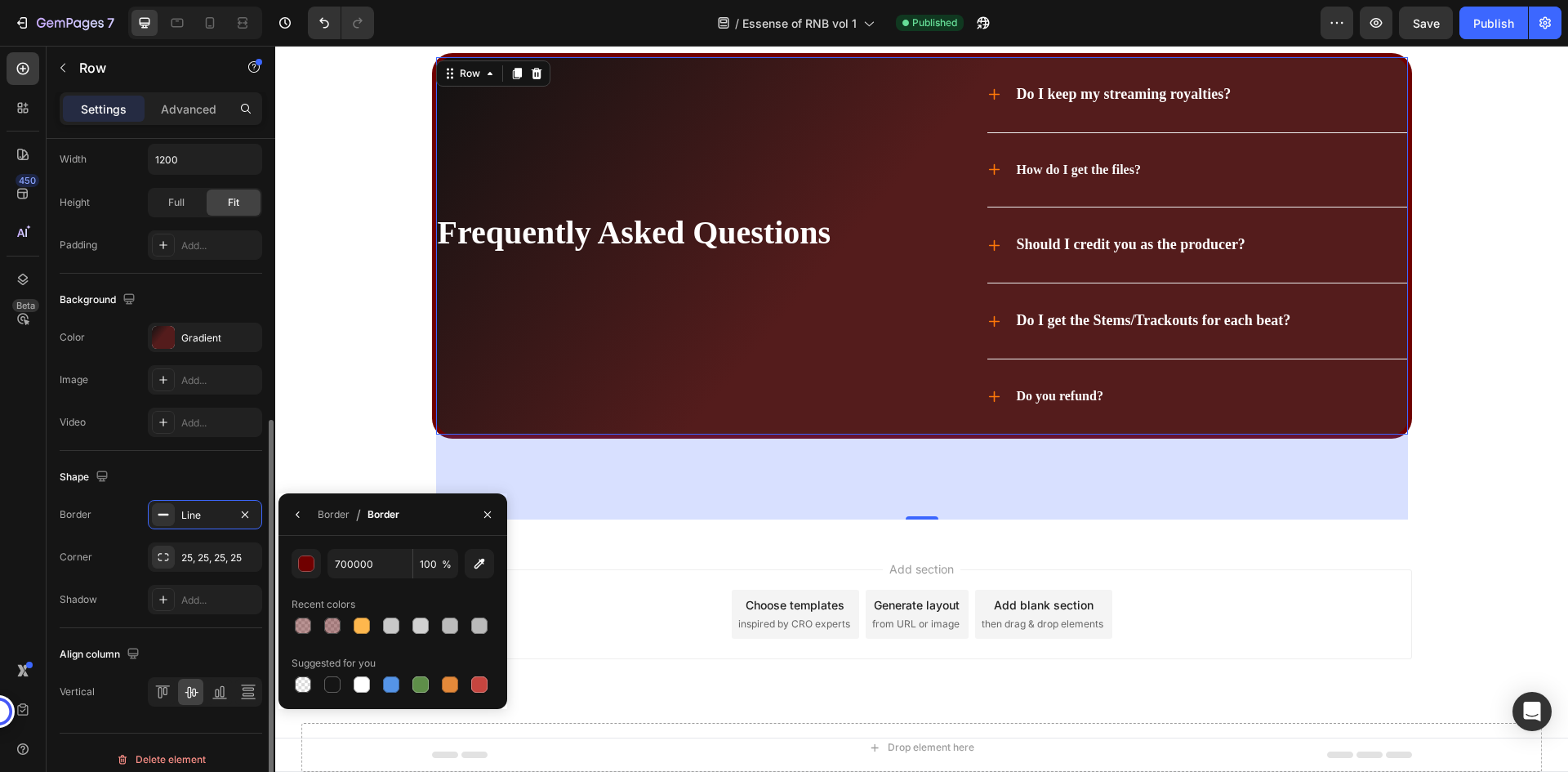
click at [225, 466] on div "Shape" at bounding box center [161, 476] width 203 height 26
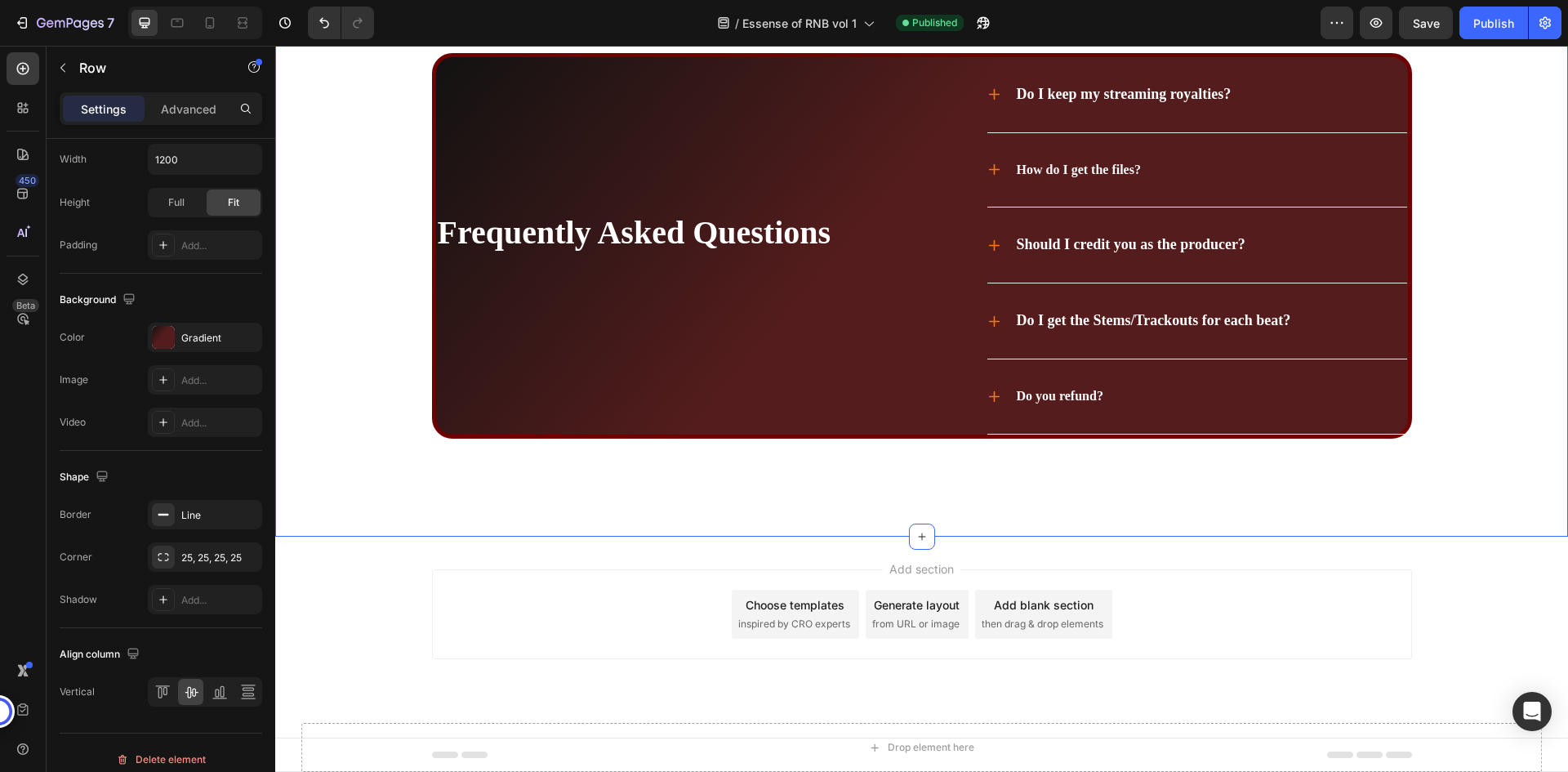
scroll to position [0, 0]
click at [374, 452] on div "Frequently Asked Questions Heading Do I keep my streaming royalties? How do I g…" at bounding box center [922, 288] width 1261 height 471
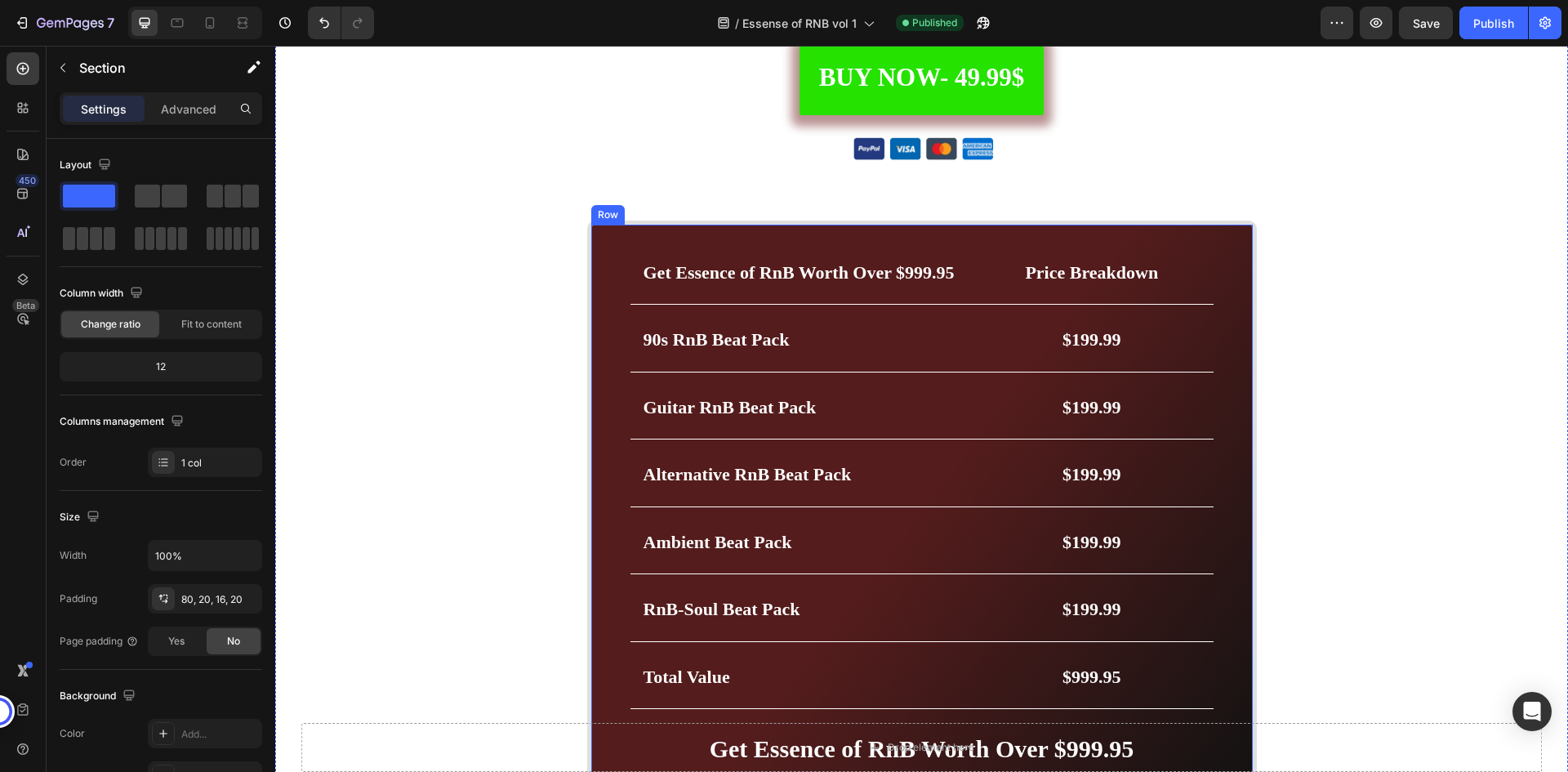
scroll to position [4893, 0]
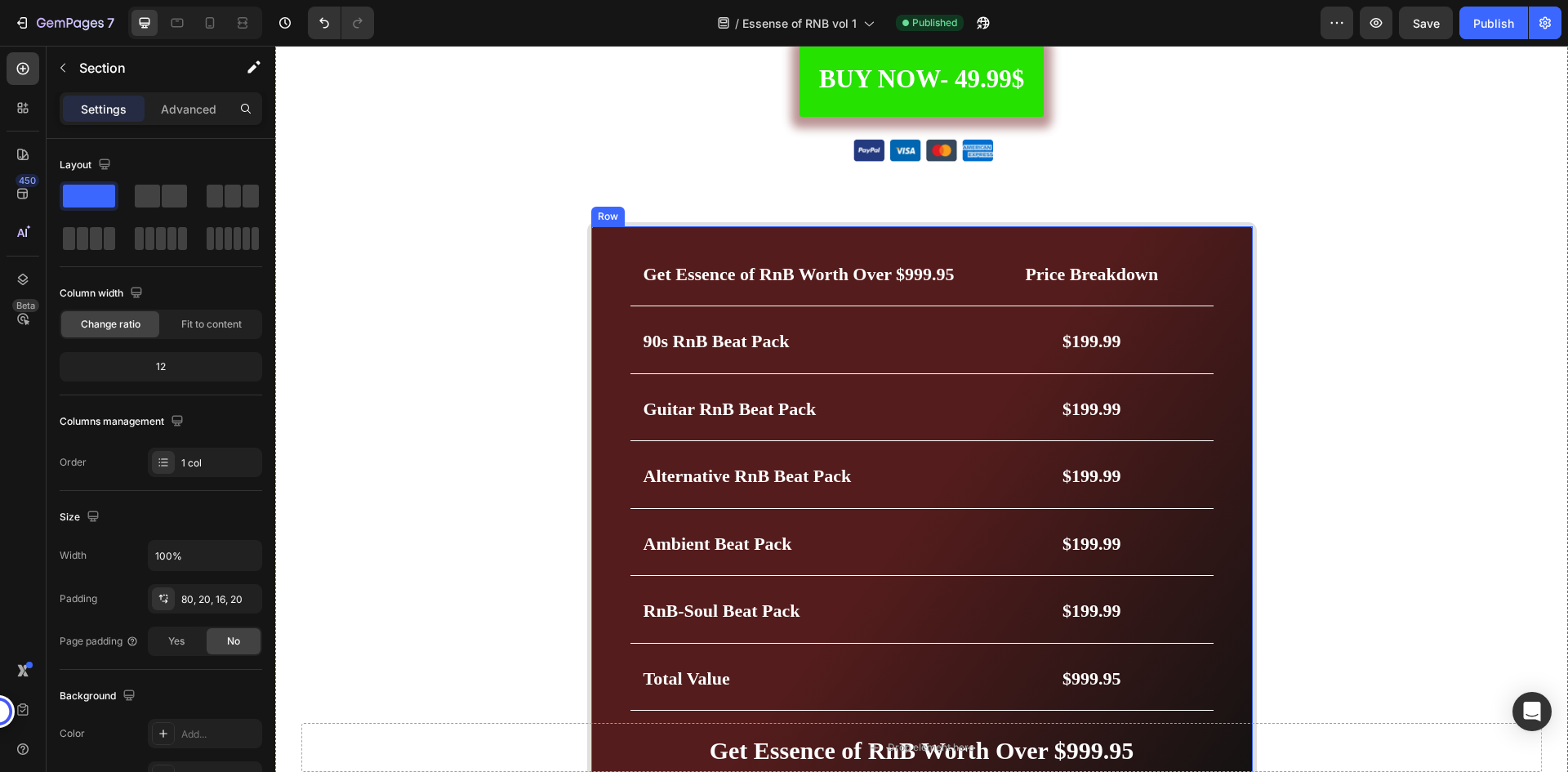
click at [597, 571] on div "Get Essence of RnB Worth Over $999.95 Heading Price Breakdown Heading Row 90s R…" at bounding box center [923, 511] width 670 height 578
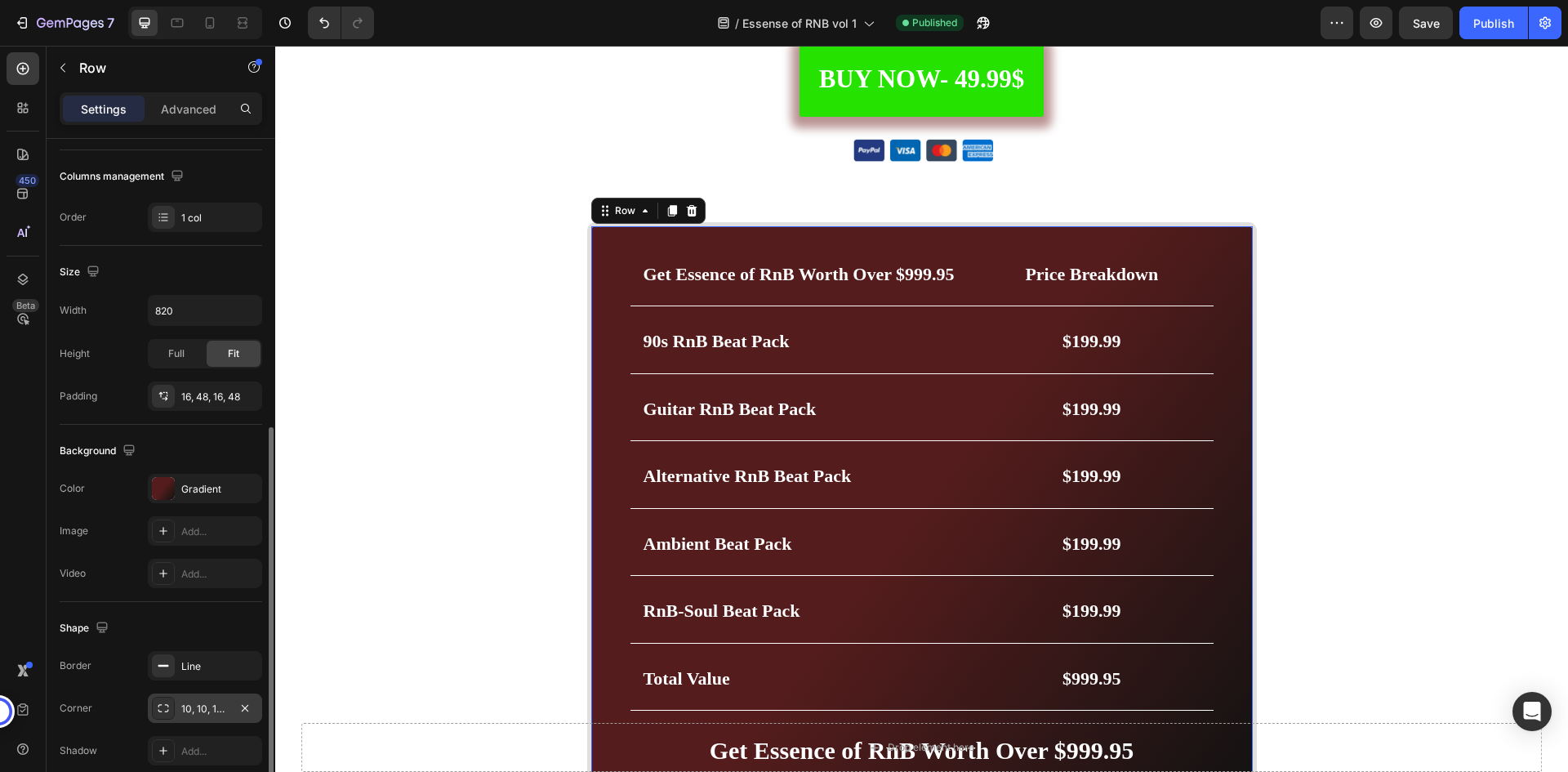
scroll to position [317, 0]
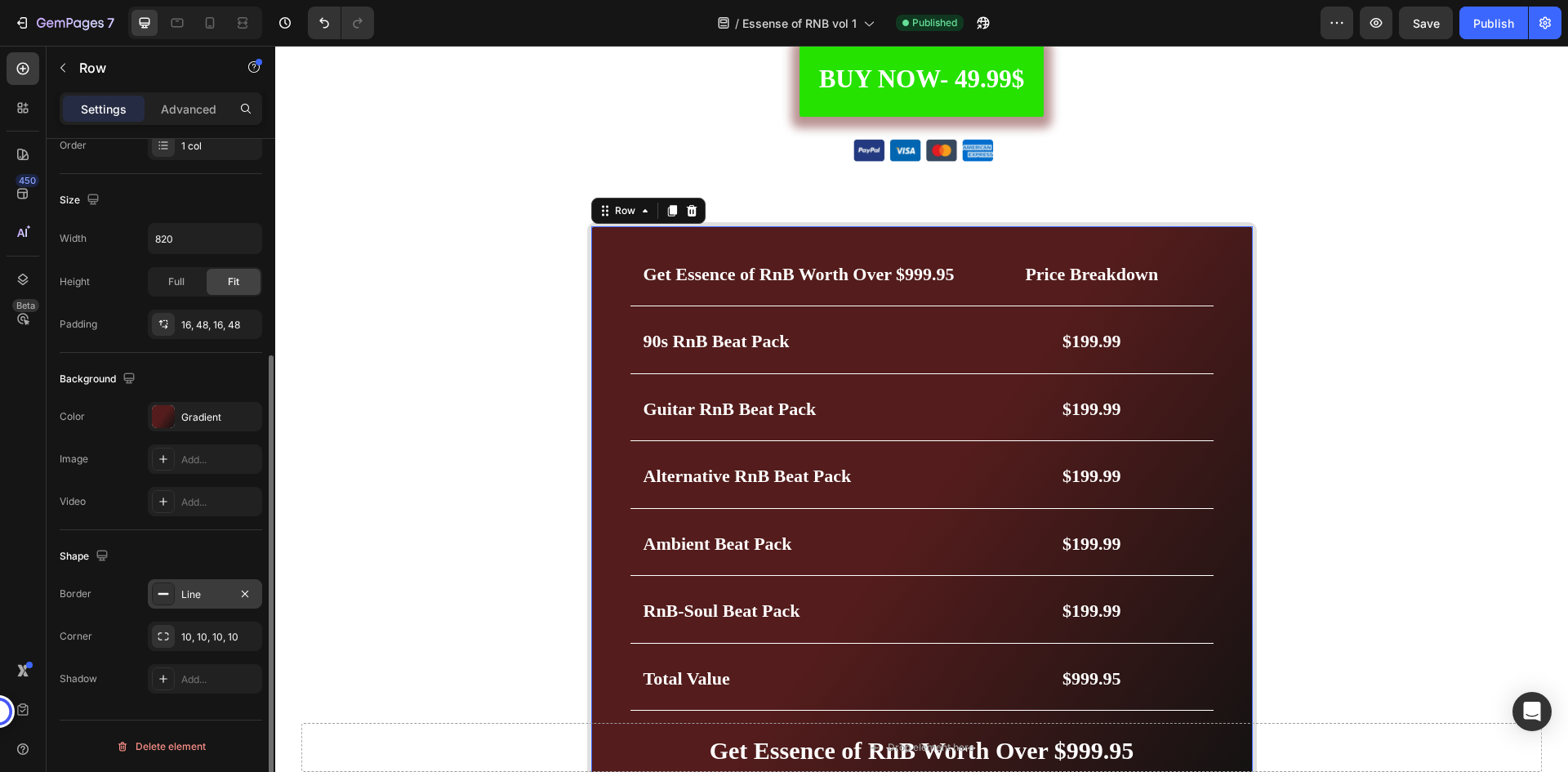
click at [200, 596] on div "Line" at bounding box center [205, 595] width 48 height 15
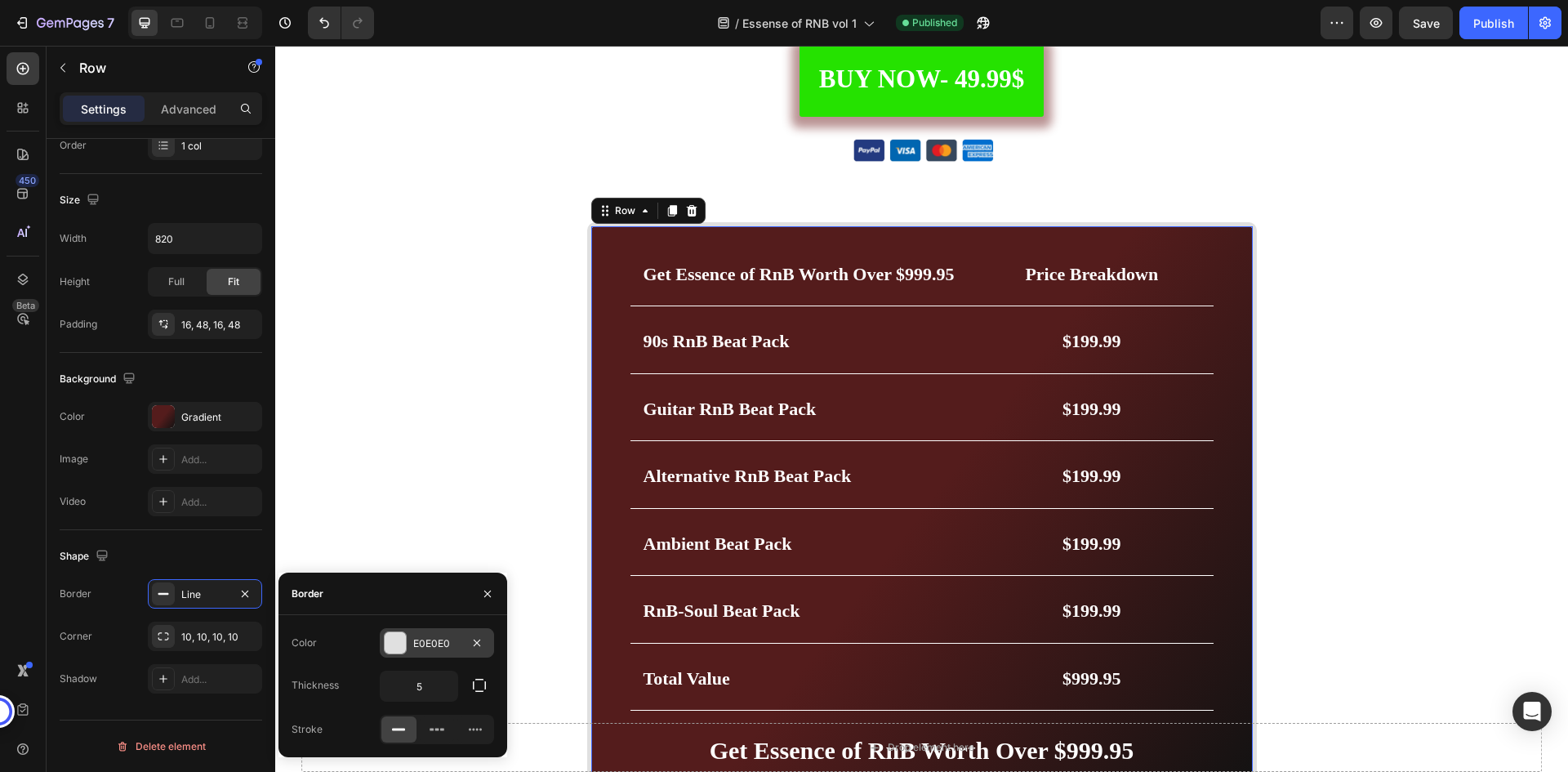
click at [449, 647] on div "E0E0E0" at bounding box center [437, 644] width 48 height 15
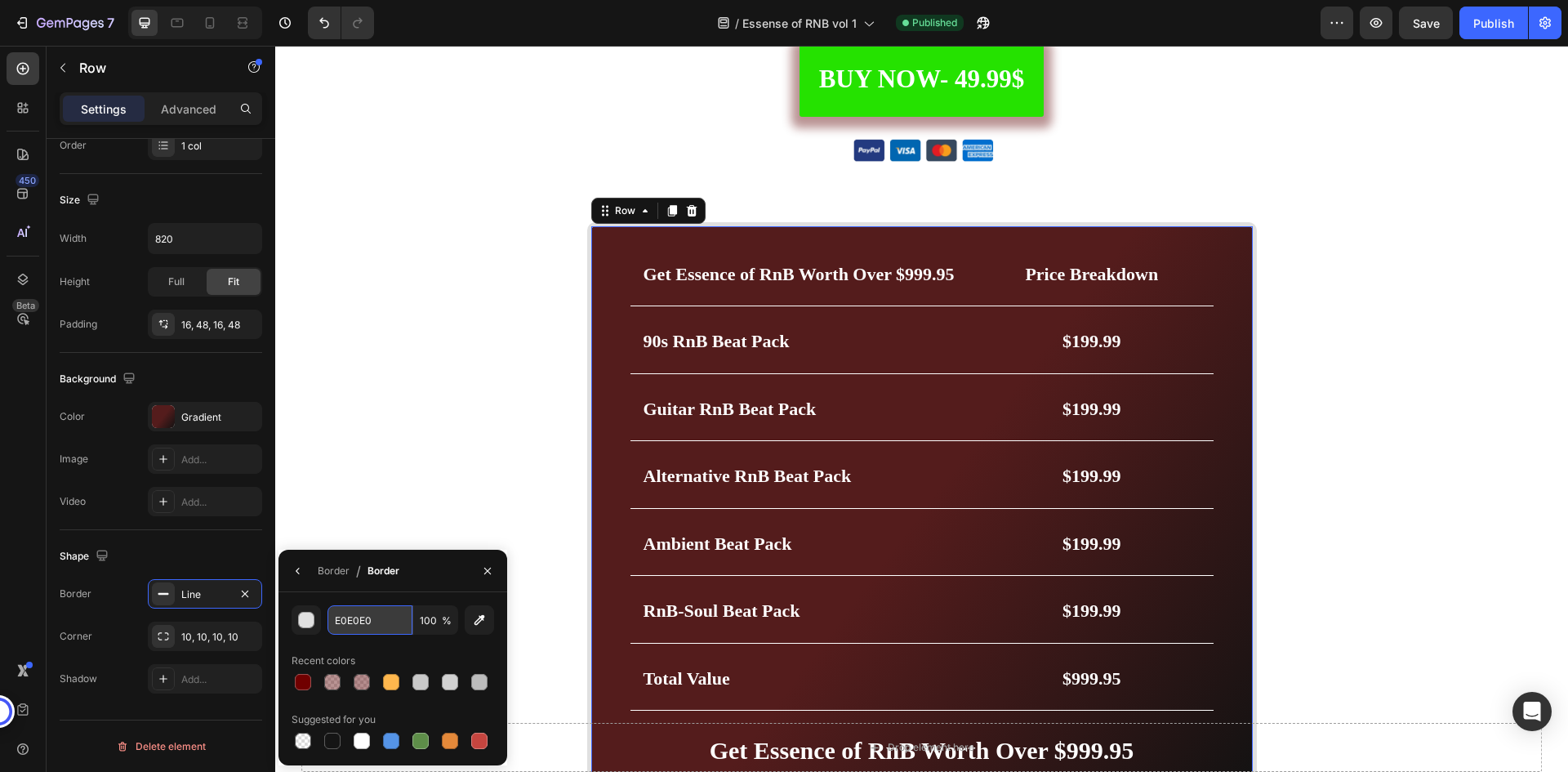
click at [366, 629] on input "E0E0E0" at bounding box center [369, 620] width 85 height 29
paste input "700000"
type input "700000"
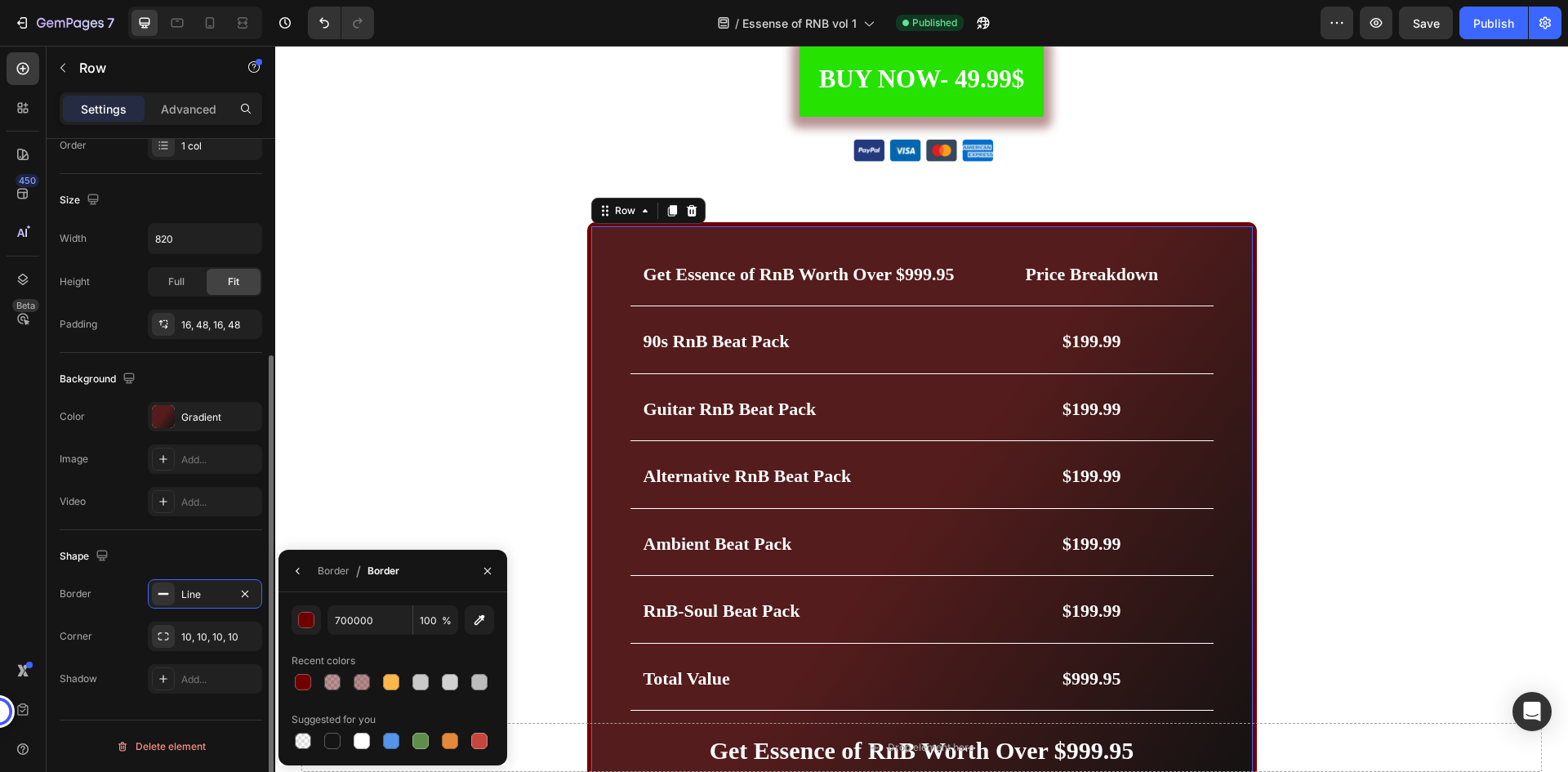
click at [235, 558] on div "Shape" at bounding box center [161, 556] width 203 height 26
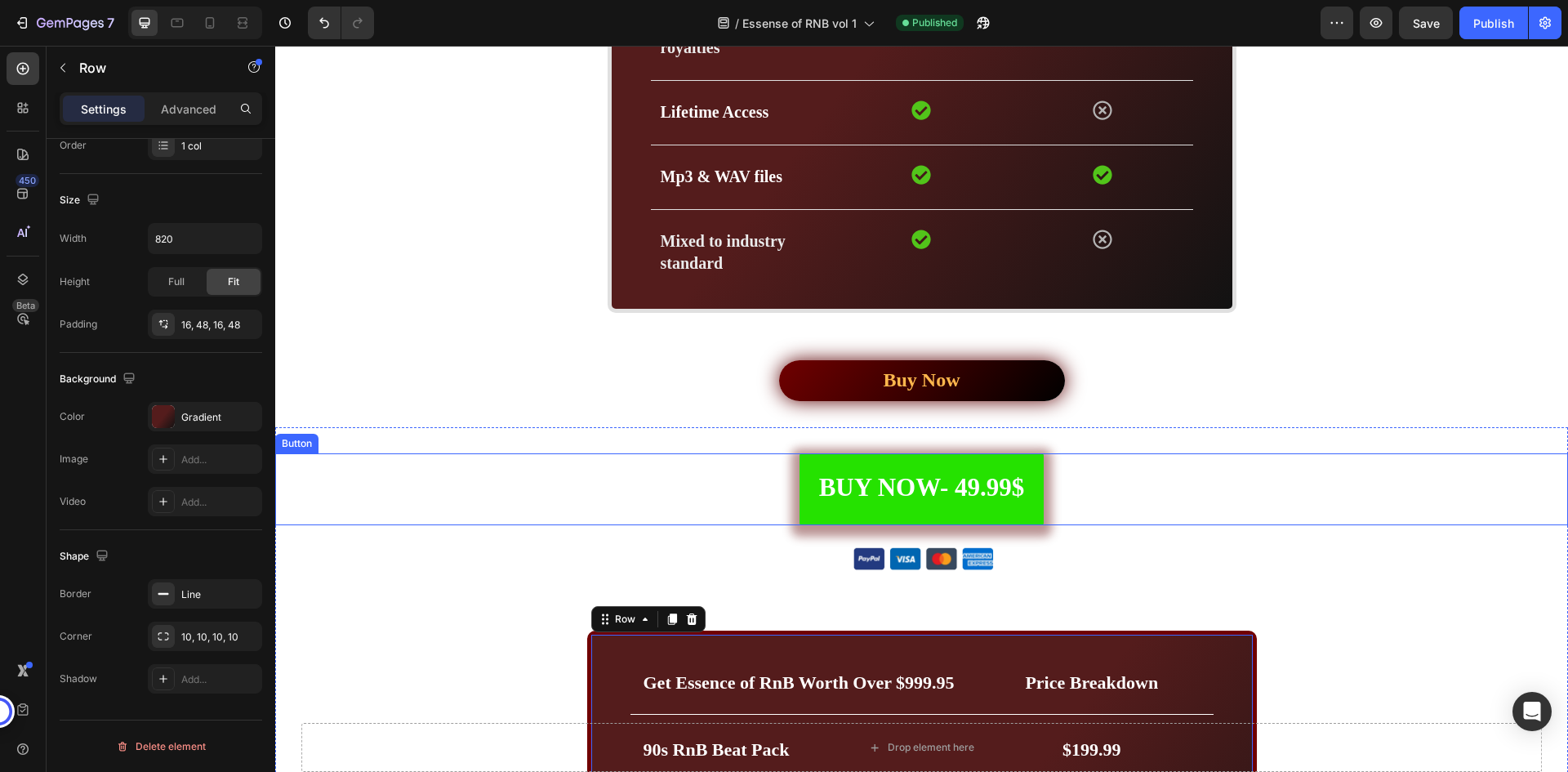
scroll to position [4321, 0]
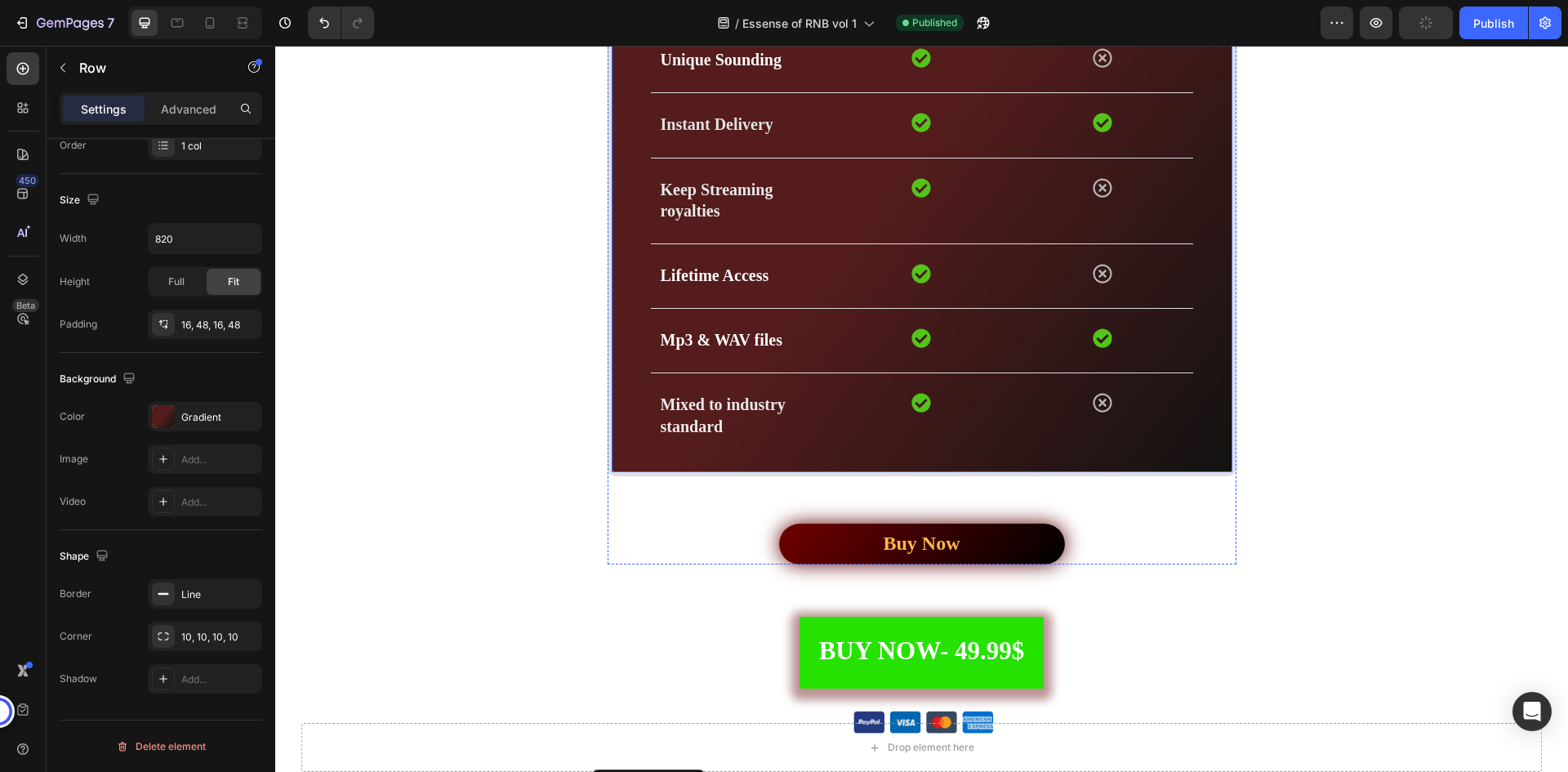
click at [630, 455] on div "Drop element here Essence of RNB Text block Youtube Type Beats Text block Row R…" at bounding box center [922, 147] width 629 height 658
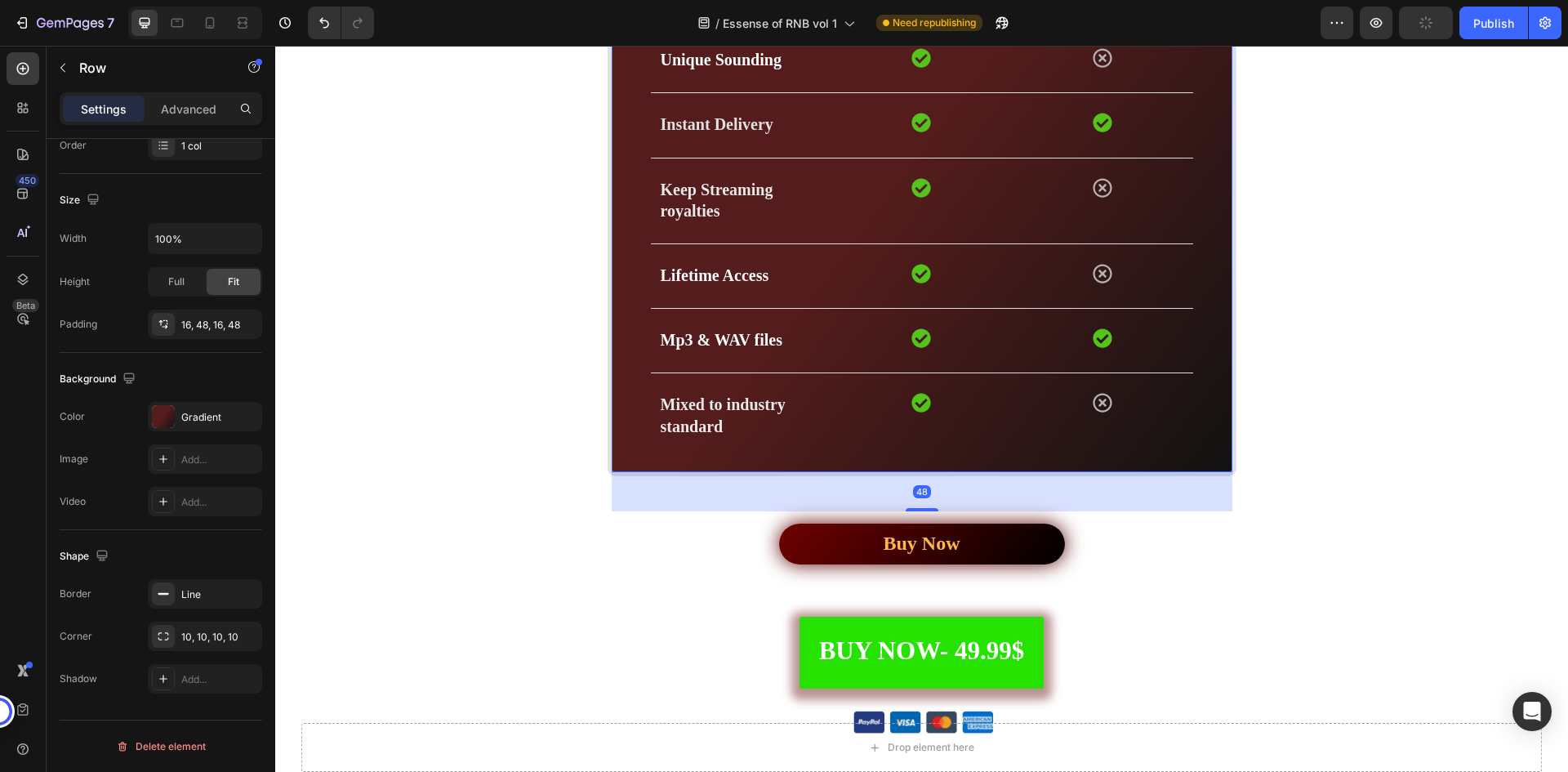
click at [624, 445] on div "Drop element here Essence of RNB Text block Youtube Type Beats Text block Row R…" at bounding box center [922, 147] width 629 height 658
click at [199, 589] on div "Line" at bounding box center [205, 595] width 48 height 15
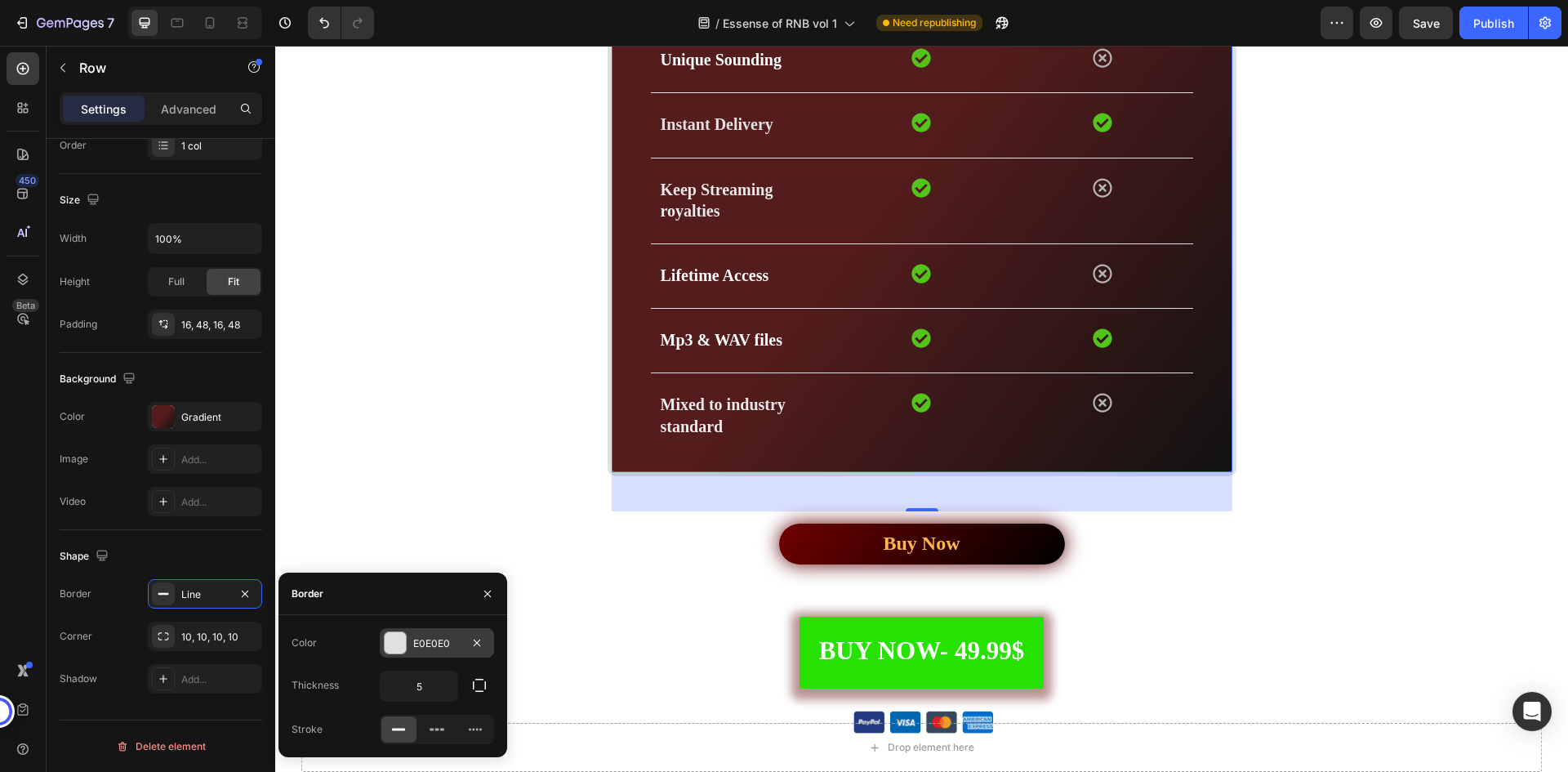
click at [449, 656] on div "E0E0E0" at bounding box center [437, 642] width 115 height 29
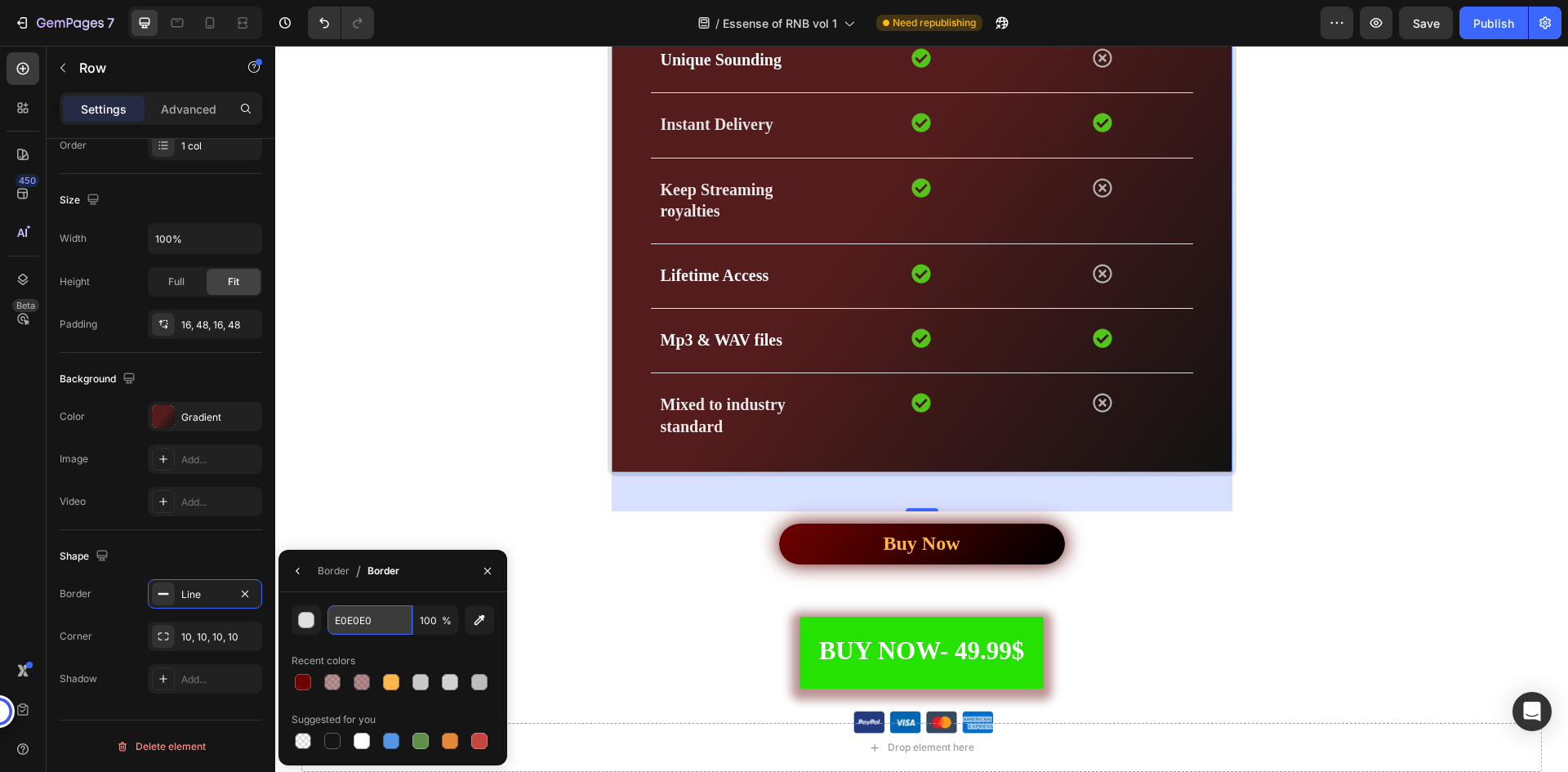
click at [343, 629] on input "E0E0E0" at bounding box center [369, 620] width 85 height 29
paste input "700000"
type input "700000"
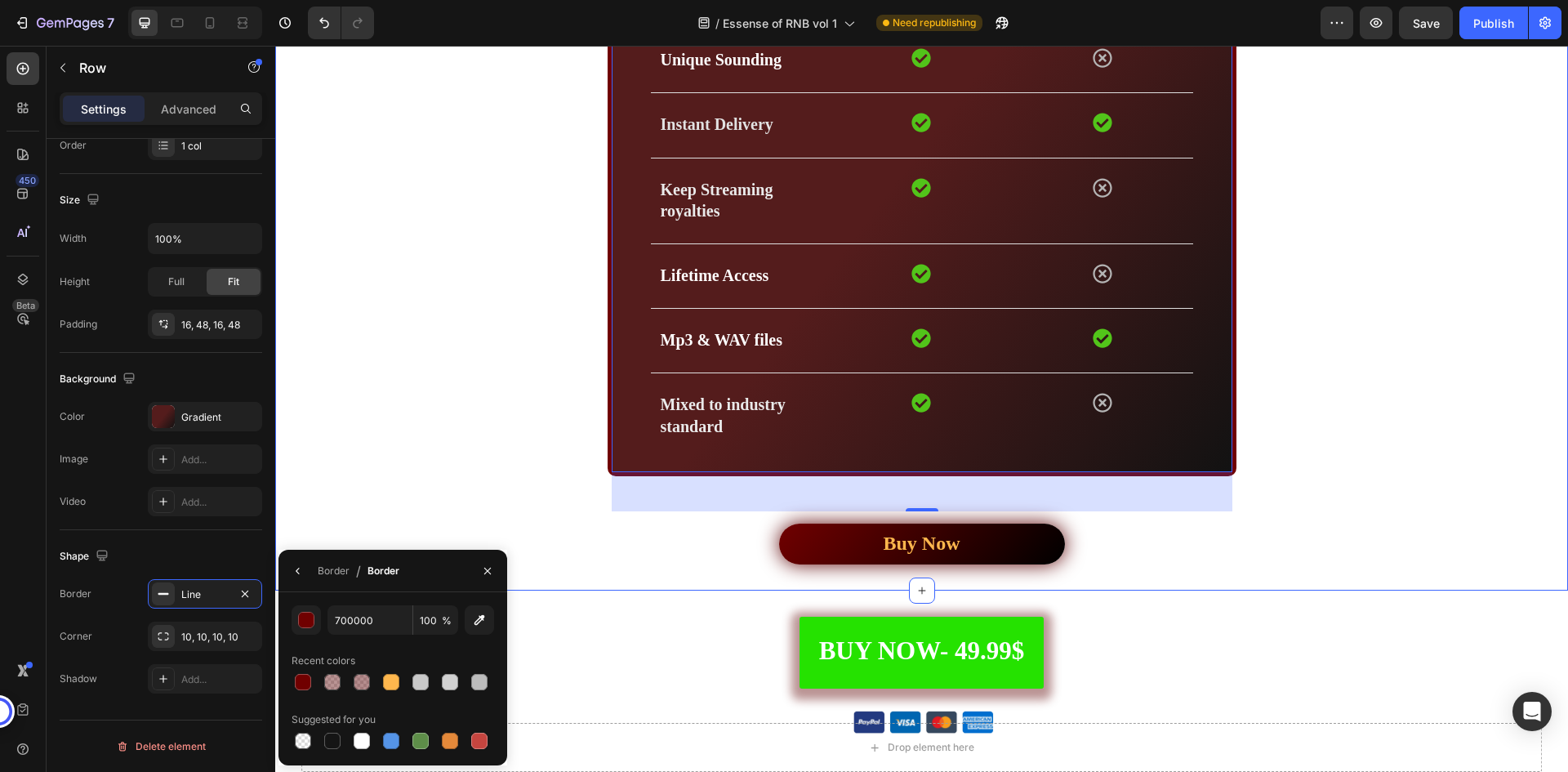
click at [460, 441] on div "Compare features Heading Drop element here Essence of RNB Text block Youtube Ty…" at bounding box center [921, 146] width 1268 height 837
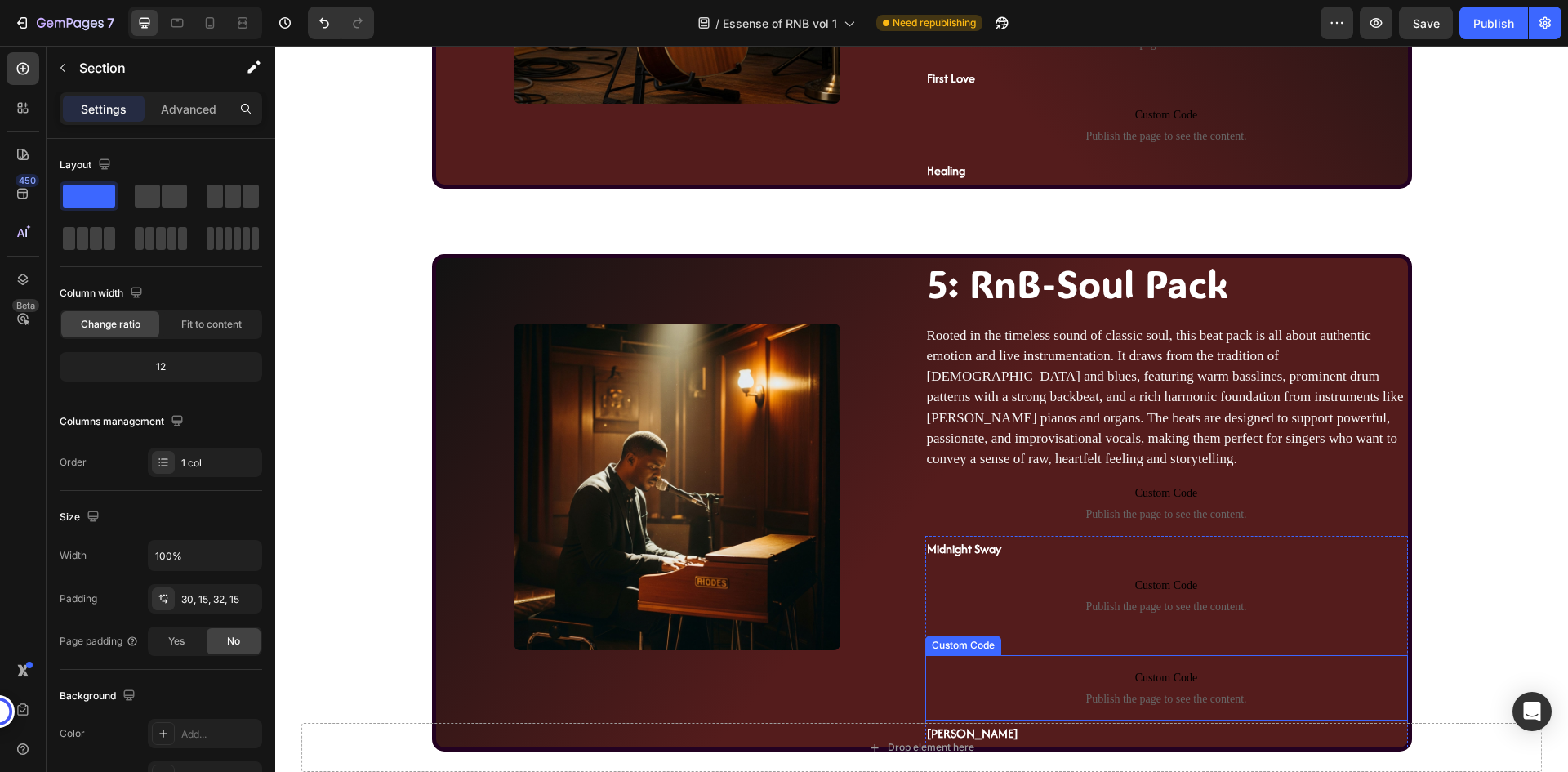
scroll to position [2932, 0]
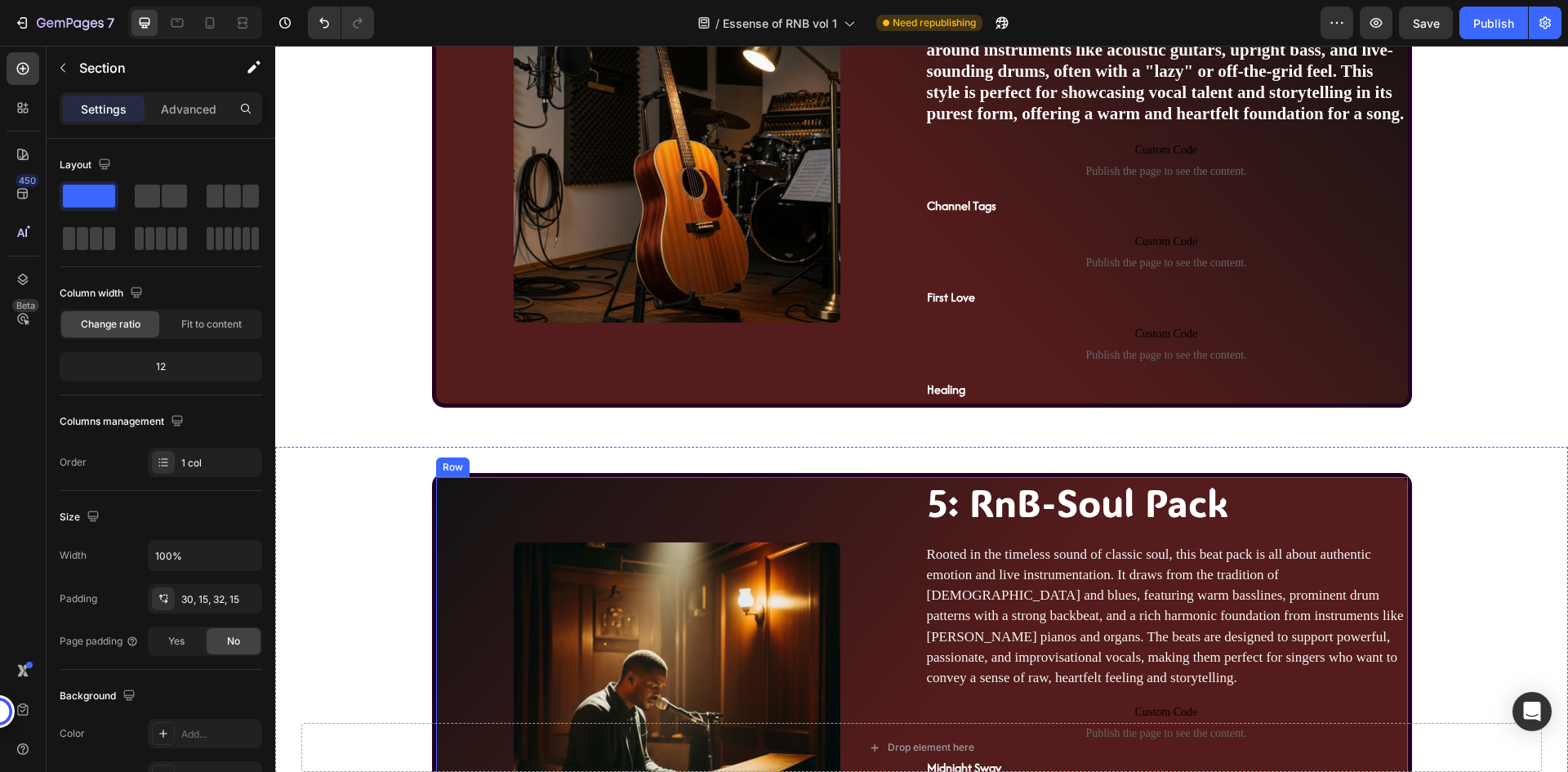
click at [436, 491] on div "Image" at bounding box center [677, 722] width 483 height 489
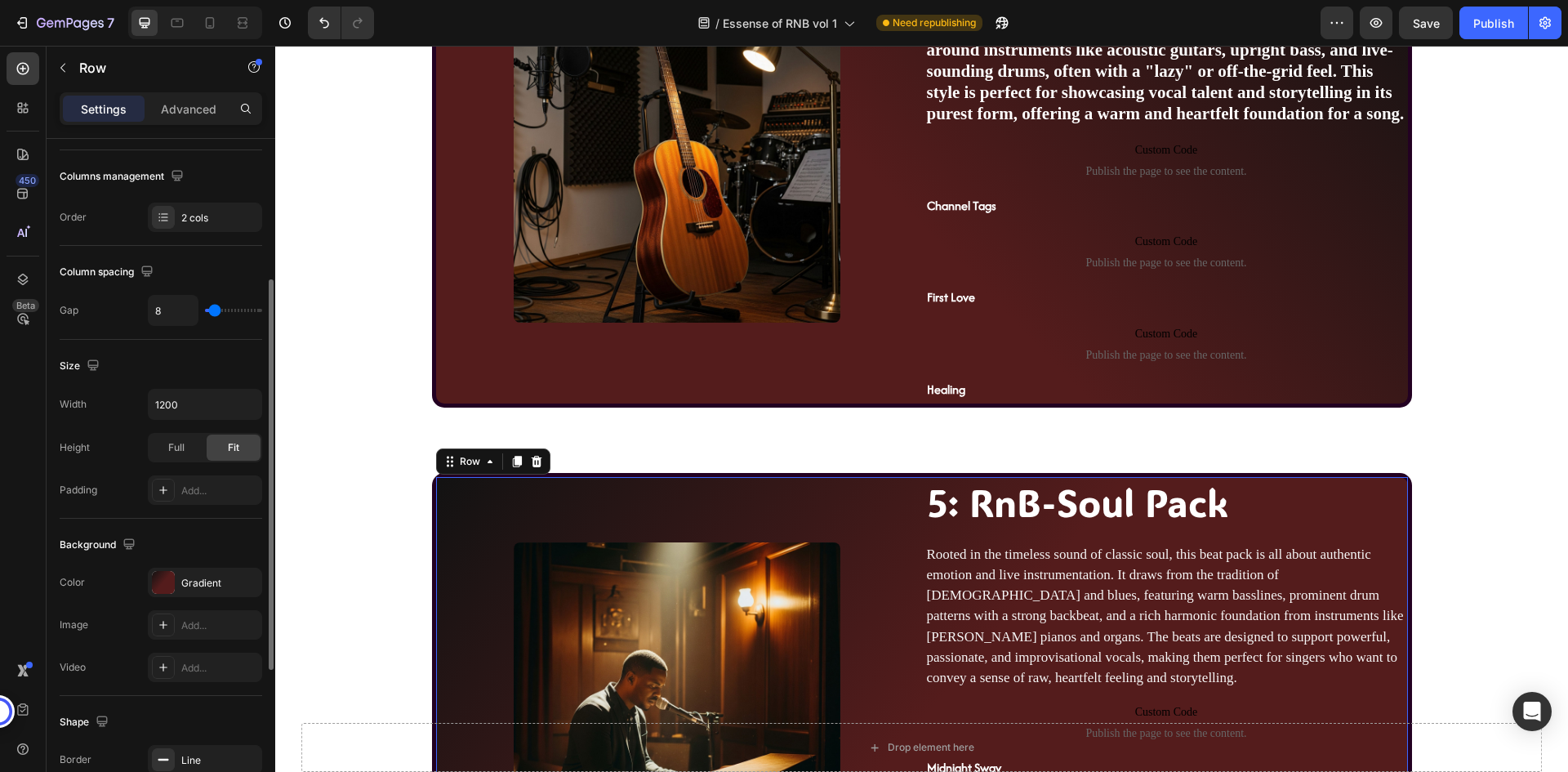
scroll to position [490, 0]
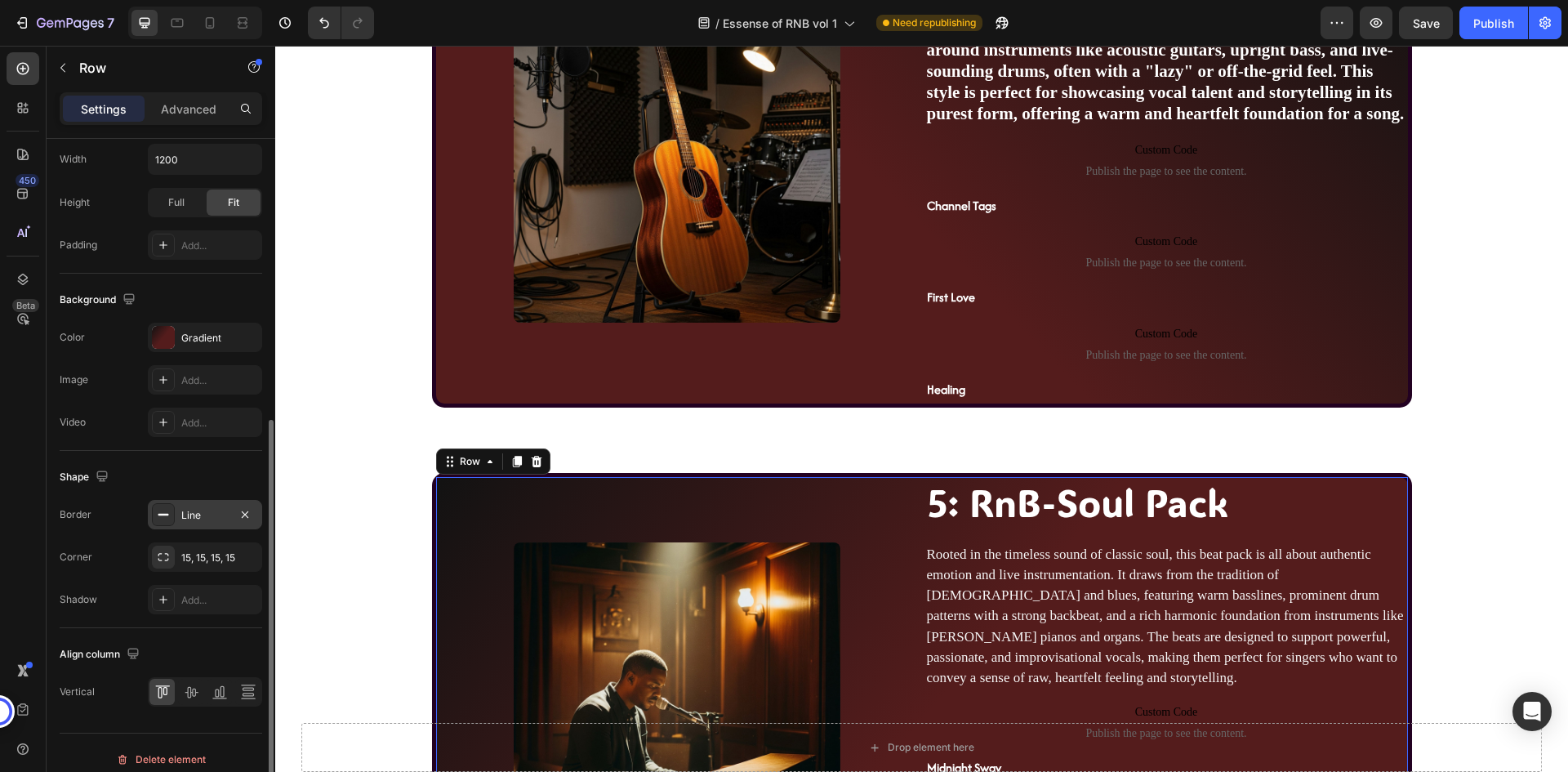
click at [205, 522] on div "Line" at bounding box center [205, 516] width 48 height 15
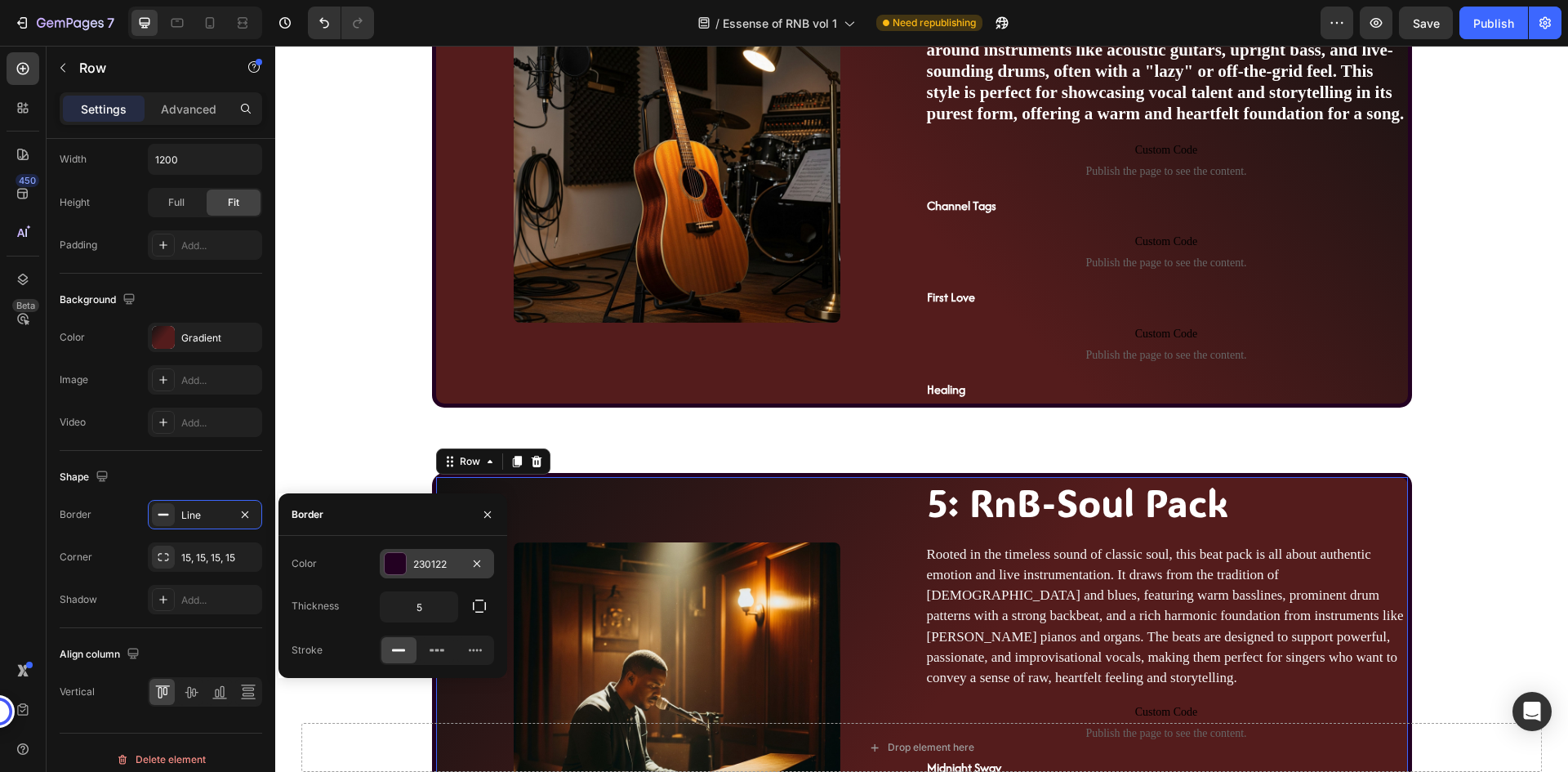
click at [421, 561] on div "230122" at bounding box center [437, 564] width 48 height 15
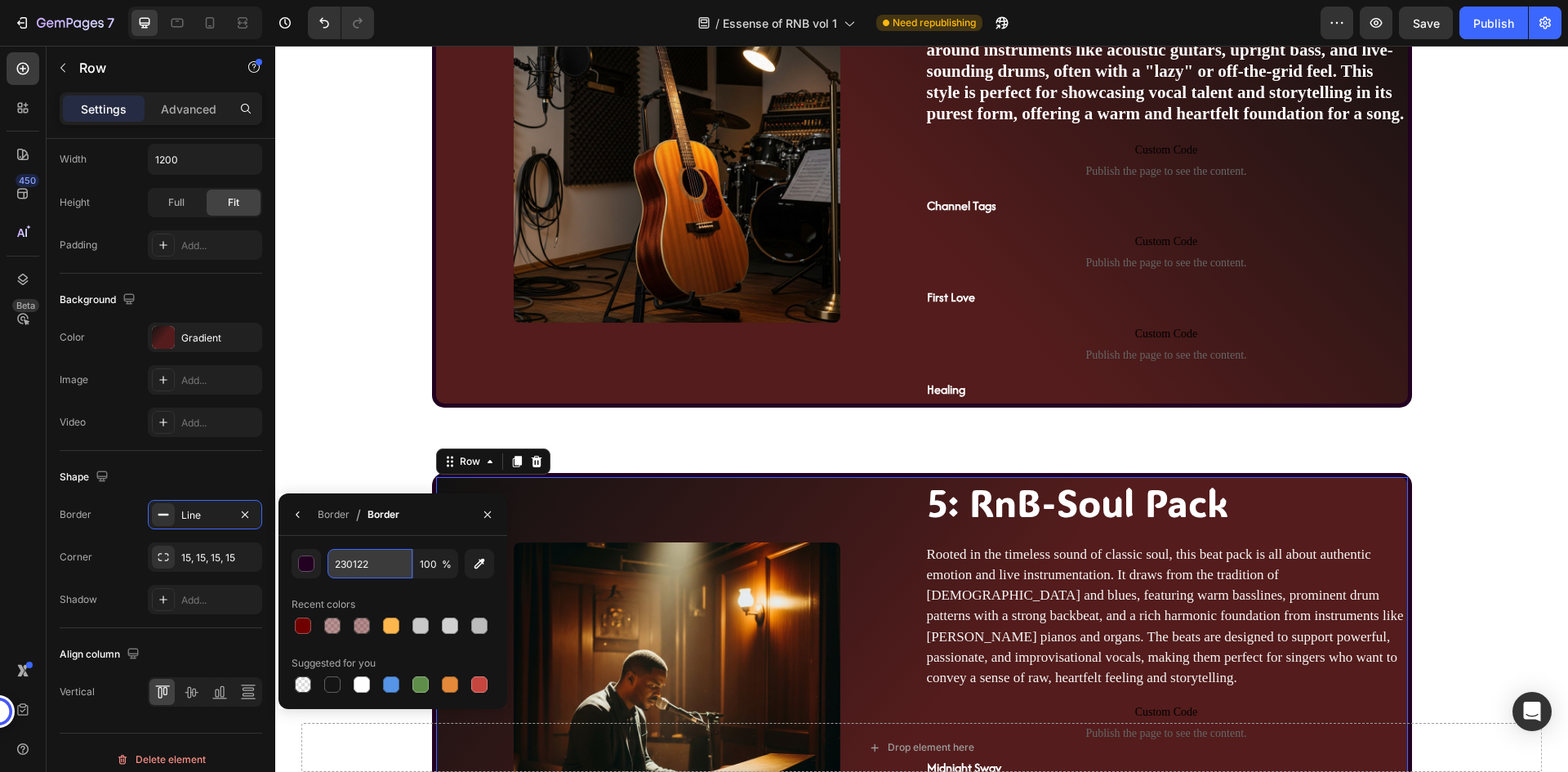
click at [365, 564] on input "230122" at bounding box center [369, 564] width 85 height 29
paste input "700000"
type input "700000"
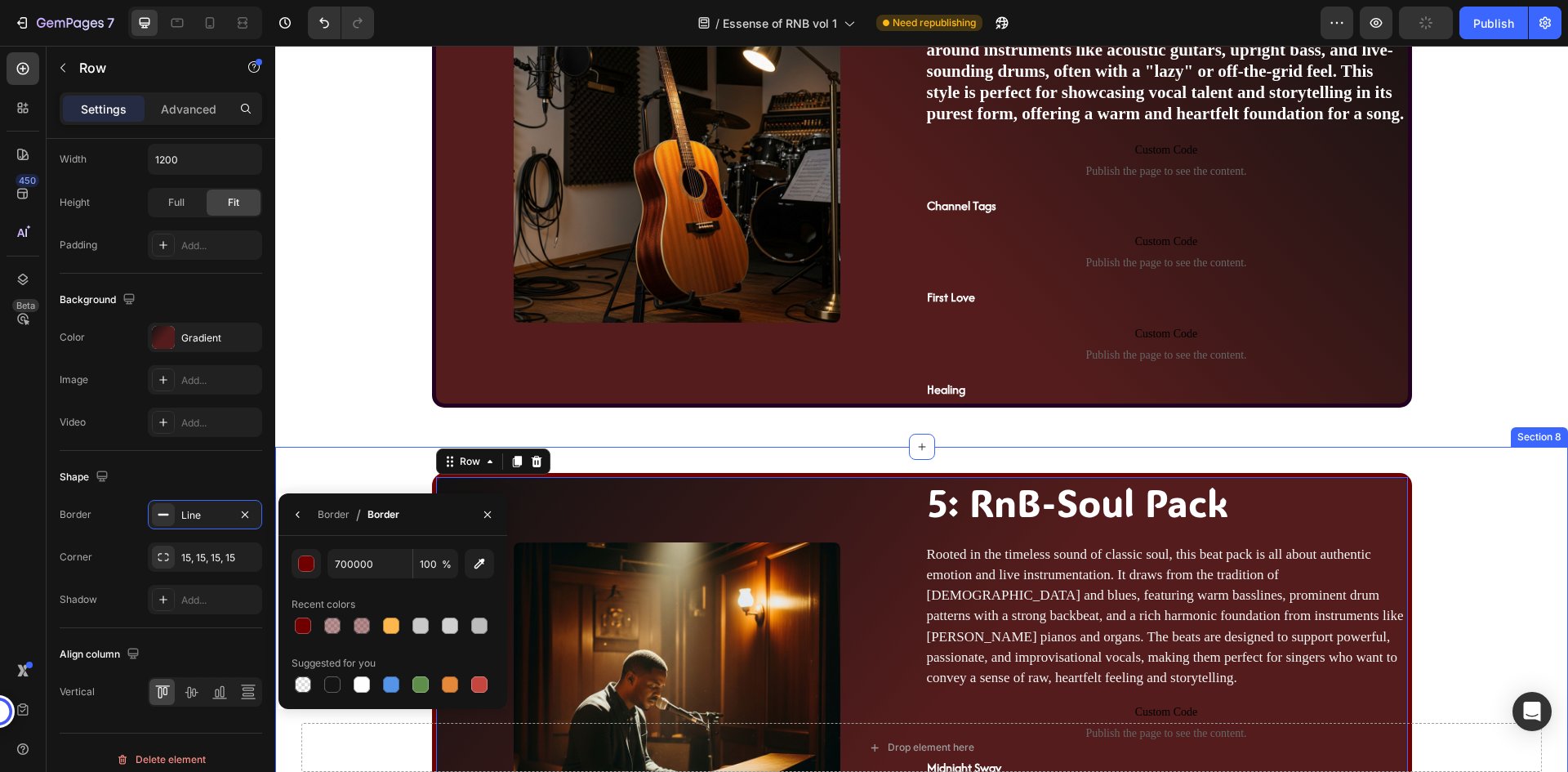
click at [342, 454] on div "Image 5: RnB-Soul Pack Heading Rooted in the timeless sound of classic soul, th…" at bounding box center [922, 769] width 1293 height 645
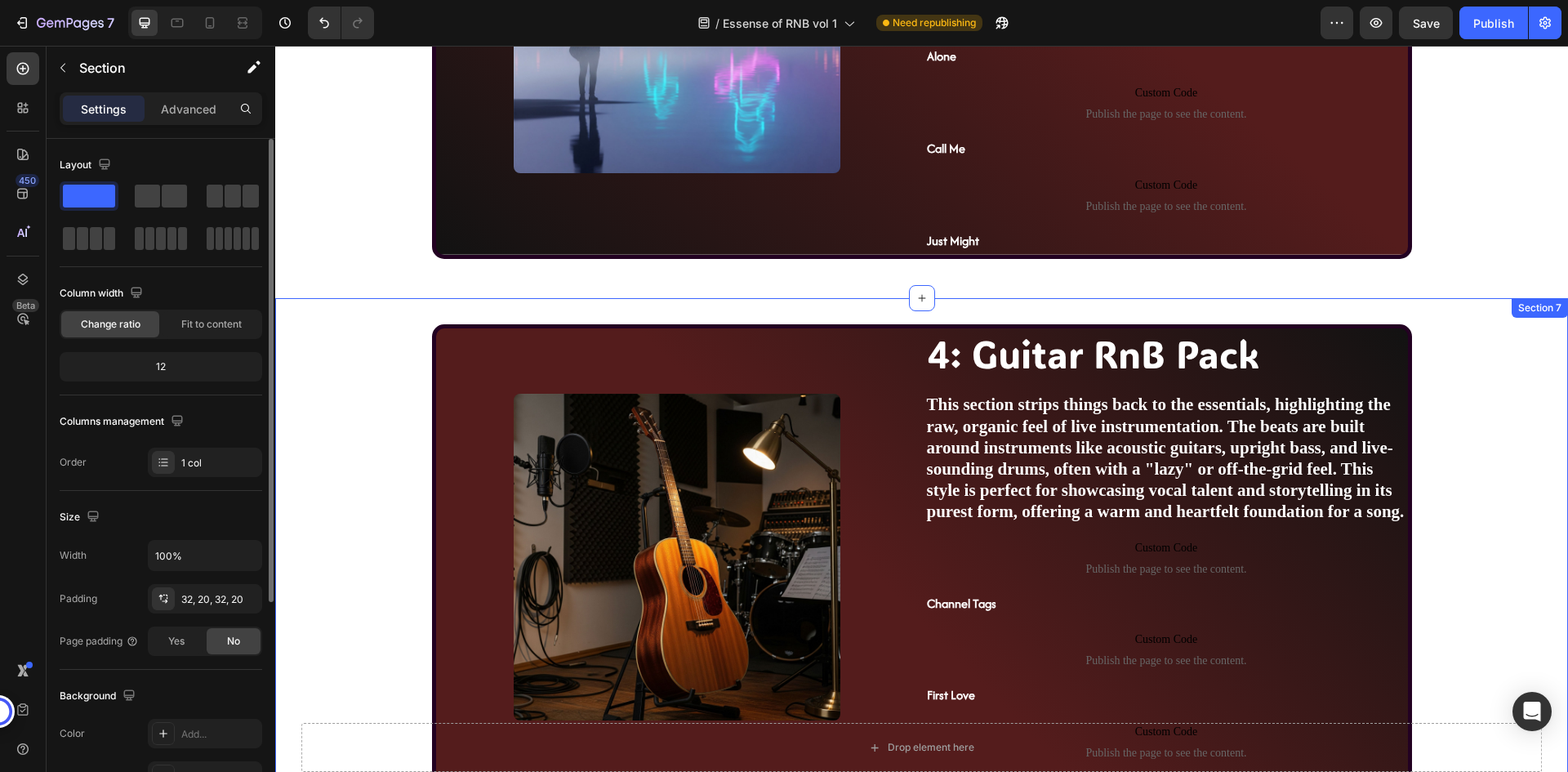
scroll to position [2524, 0]
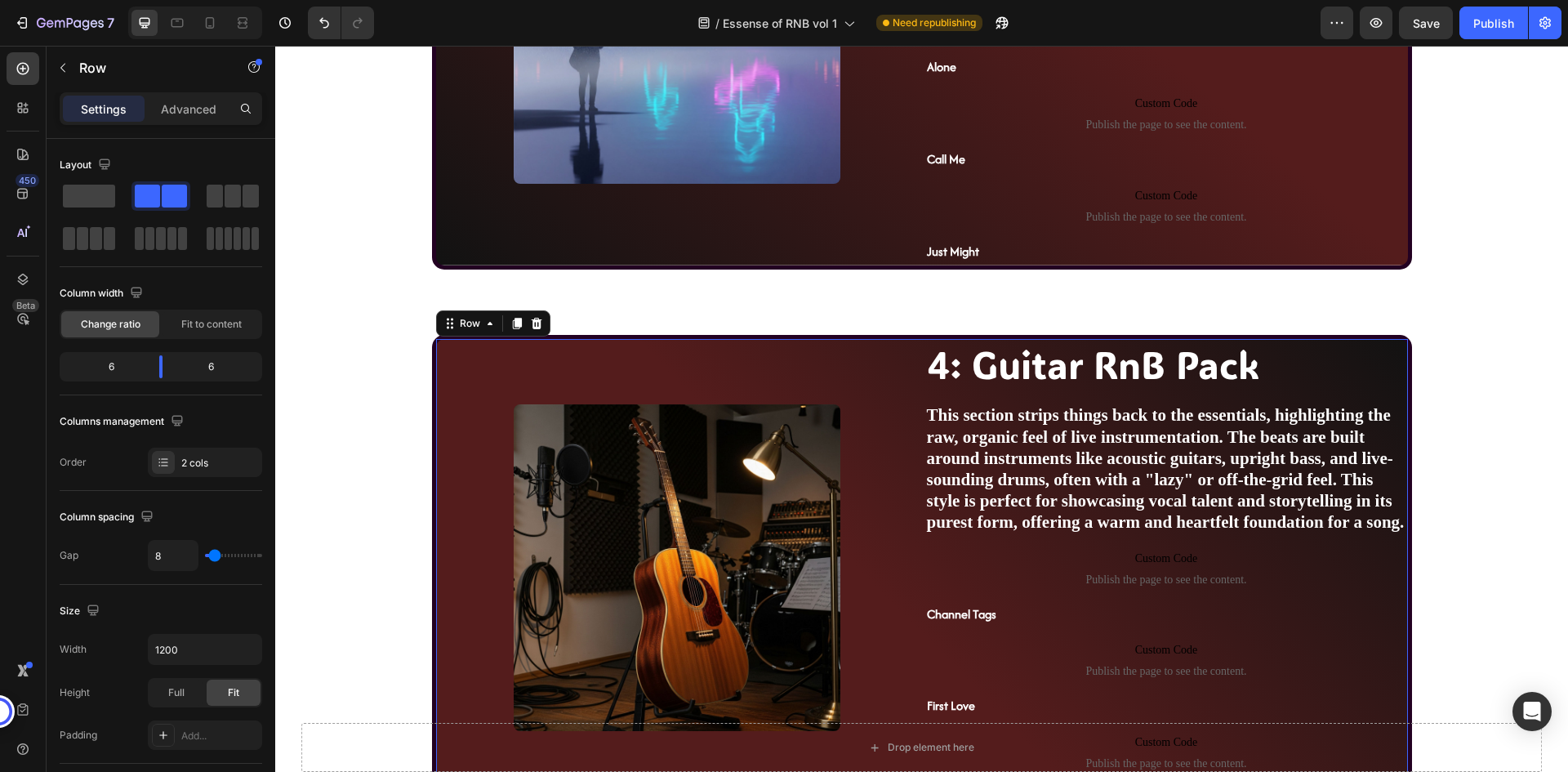
click at [438, 356] on div "Image" at bounding box center [677, 575] width 483 height 473
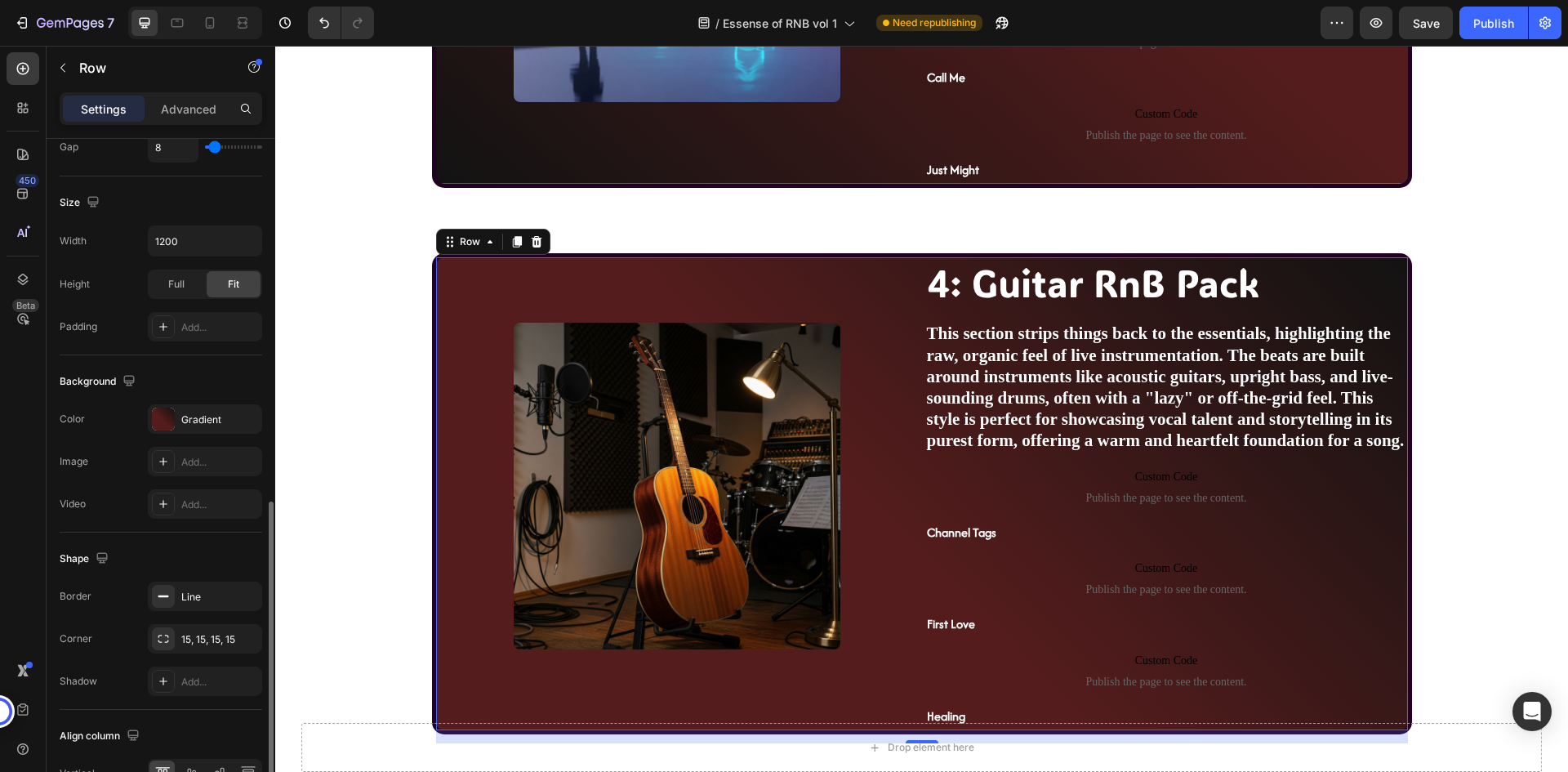
scroll to position [503, 0]
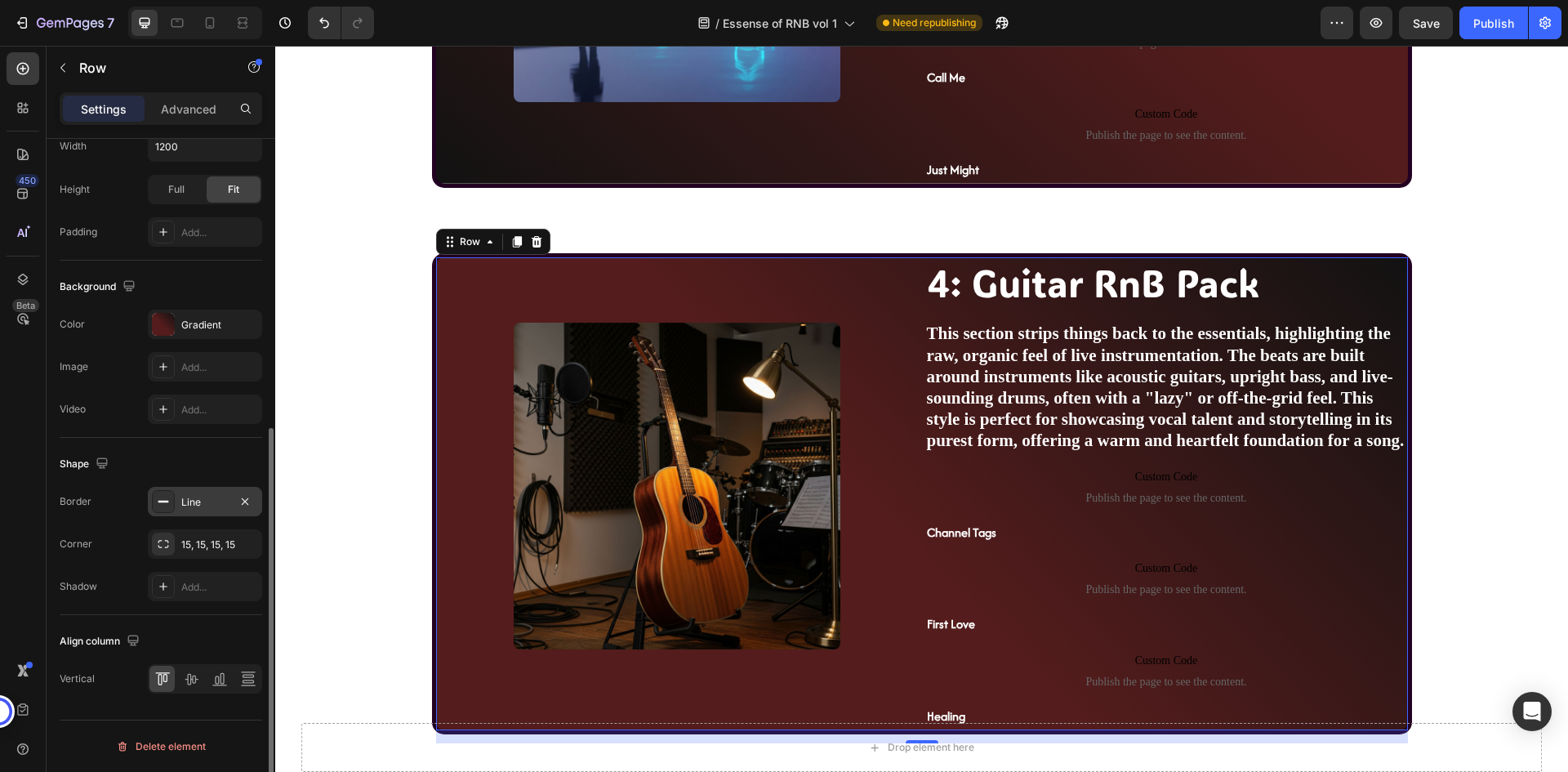
click at [198, 507] on div "Line" at bounding box center [205, 502] width 48 height 15
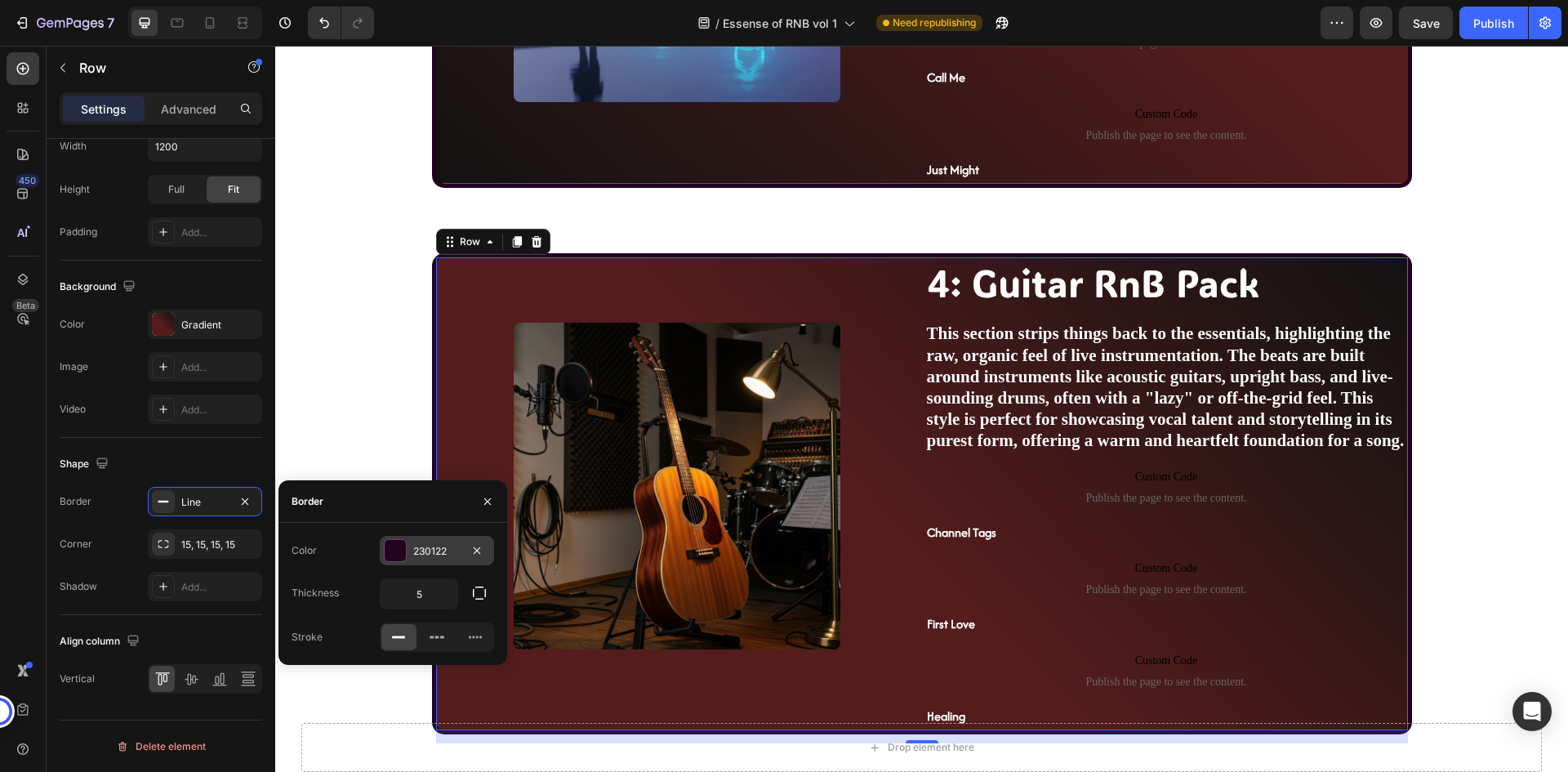
click at [445, 555] on div "230122" at bounding box center [437, 552] width 48 height 15
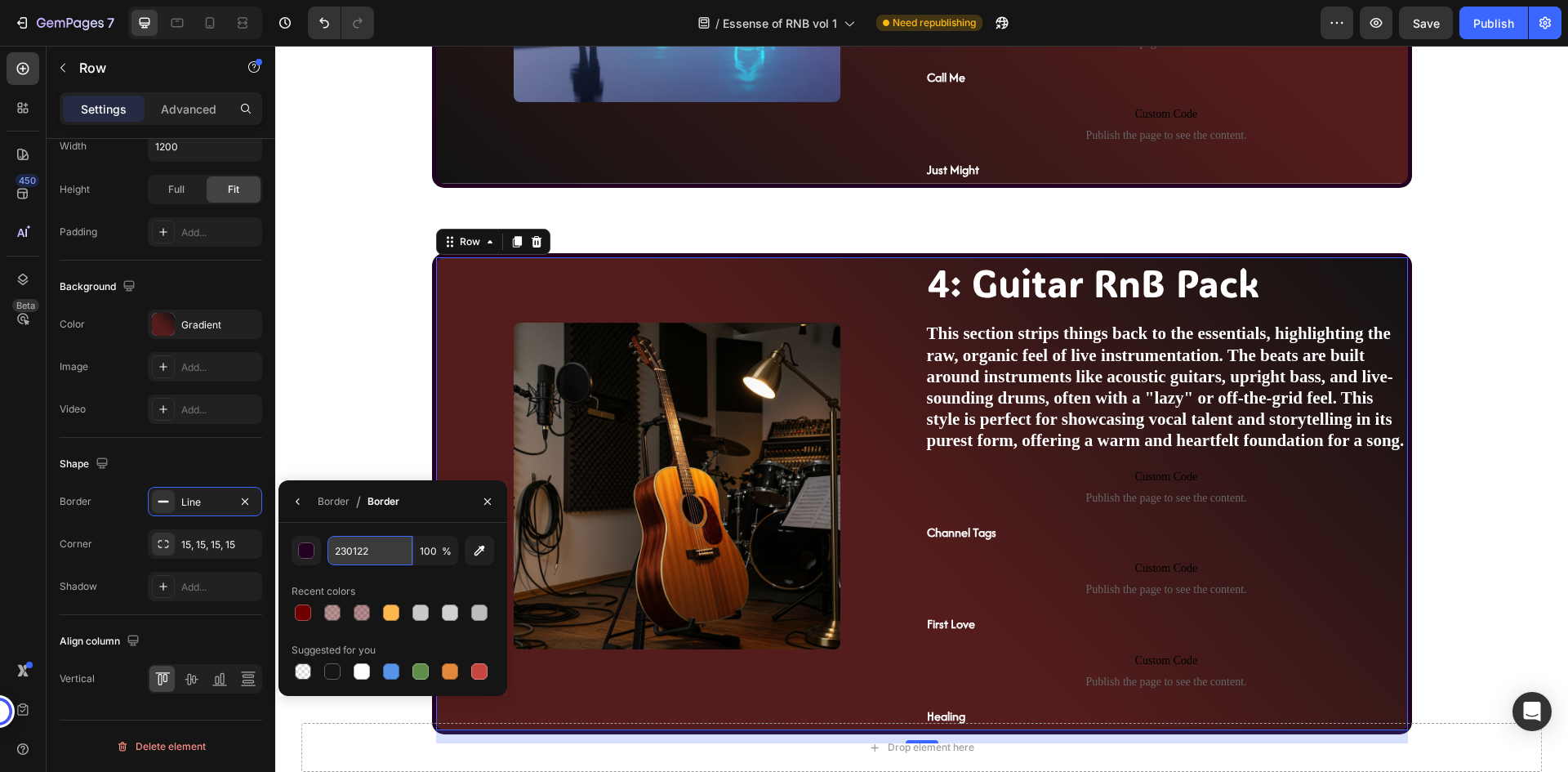
click at [354, 548] on input "230122" at bounding box center [369, 550] width 85 height 29
paste input "700000"
type input "700000"
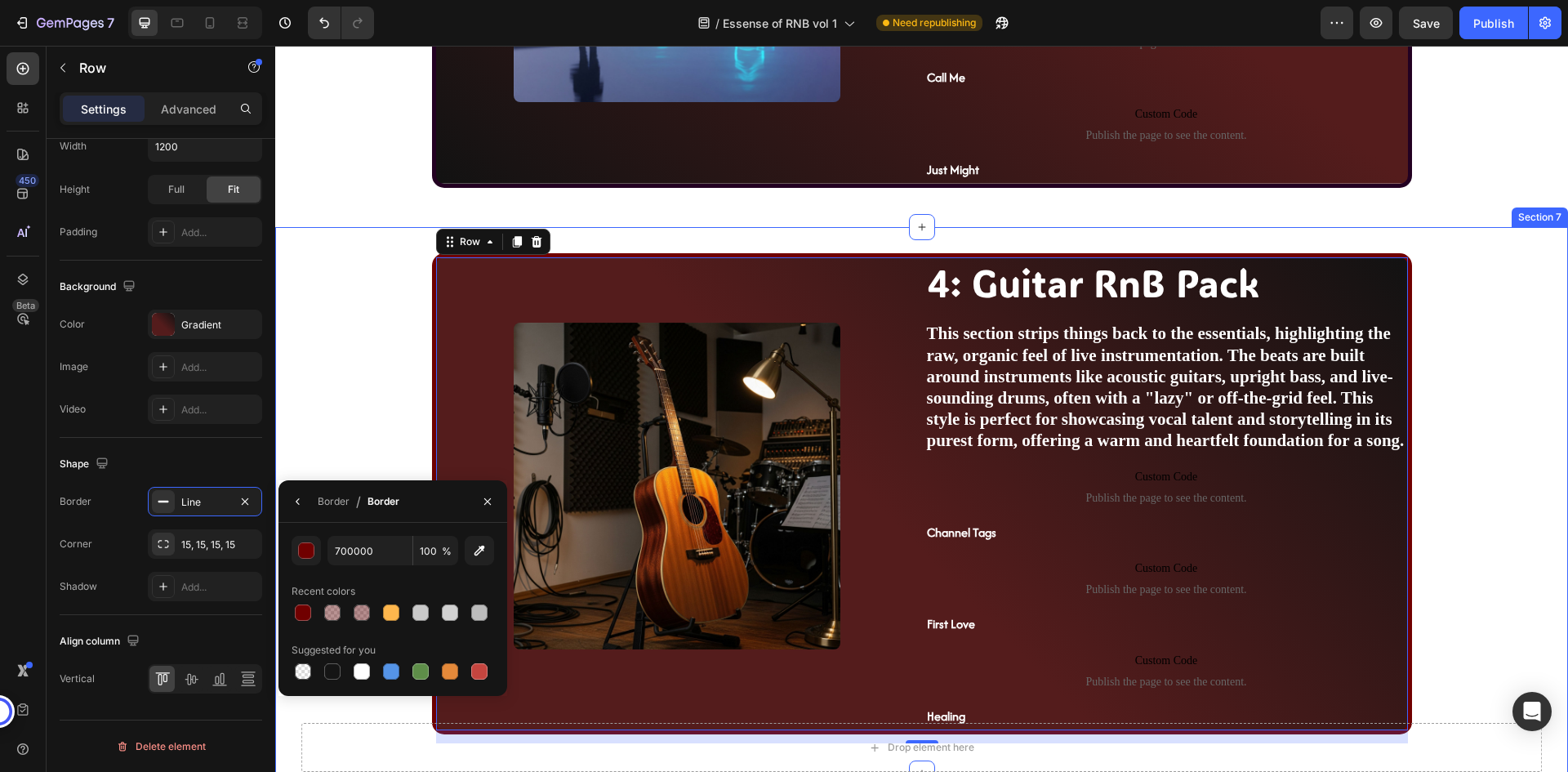
click at [351, 399] on div "Image 4: Guitar RnB Pack Heading This section strips things back to the essenti…" at bounding box center [922, 500] width 1261 height 494
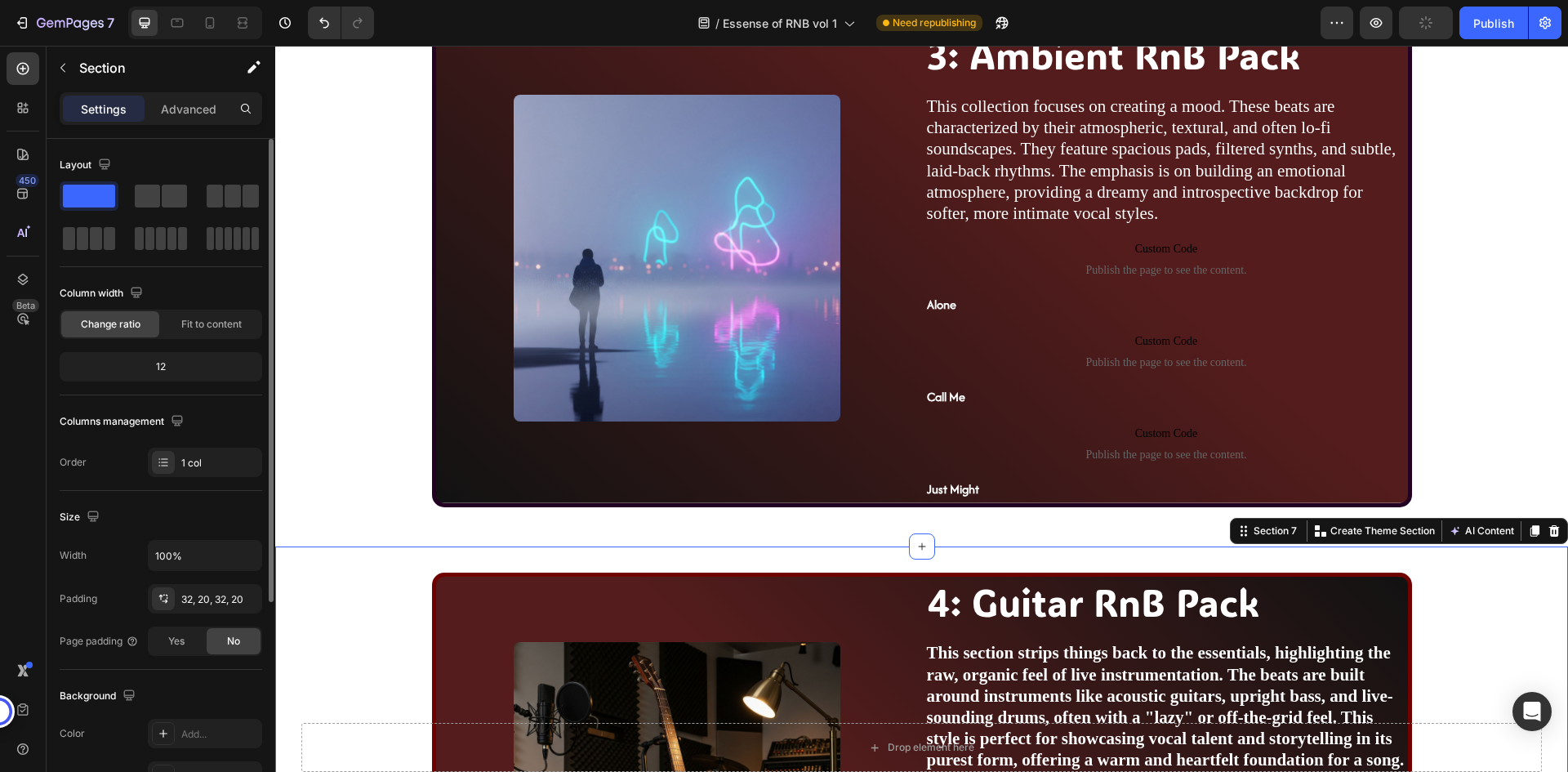
scroll to position [2115, 0]
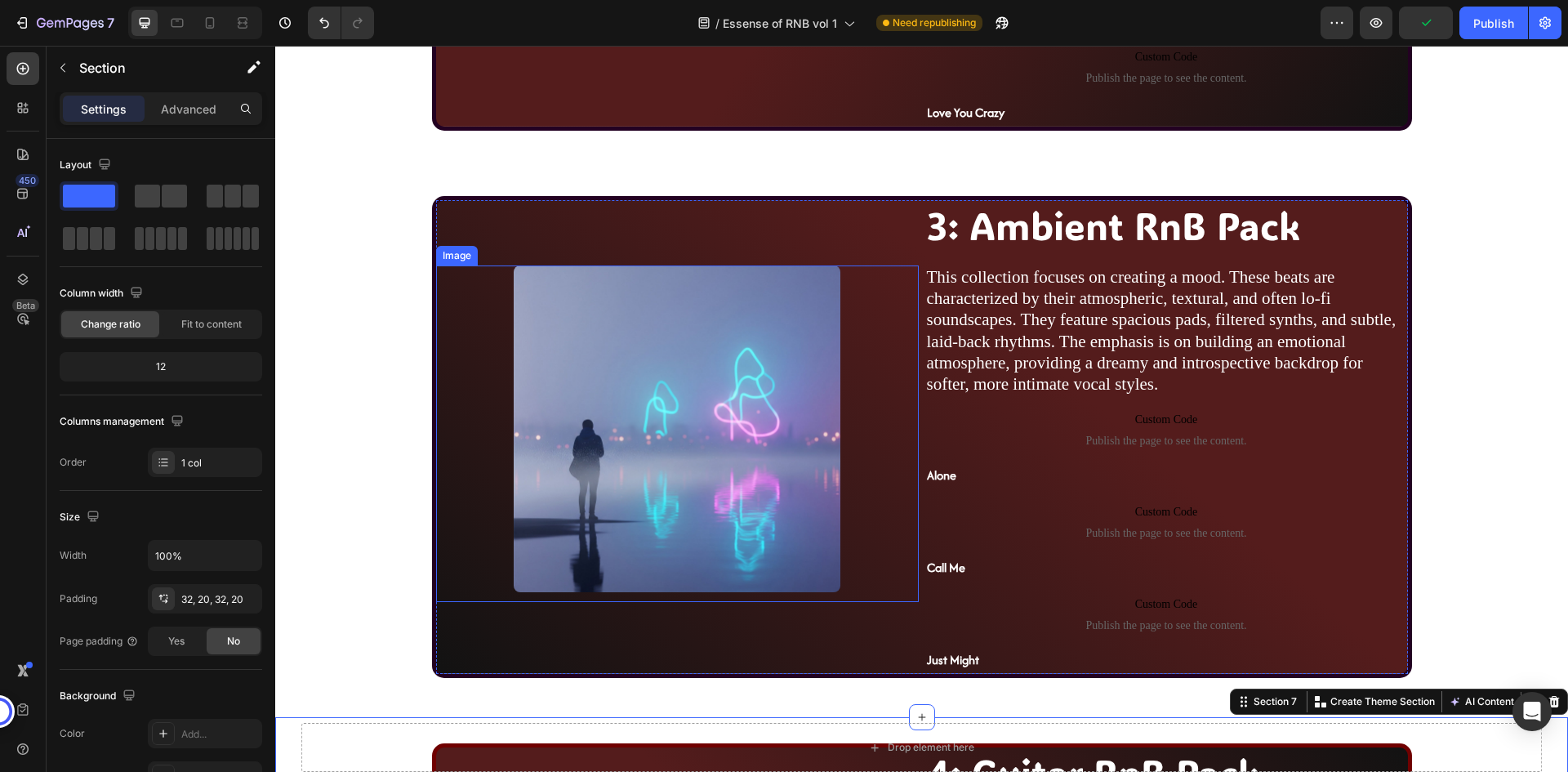
click at [436, 450] on div at bounding box center [677, 429] width 483 height 327
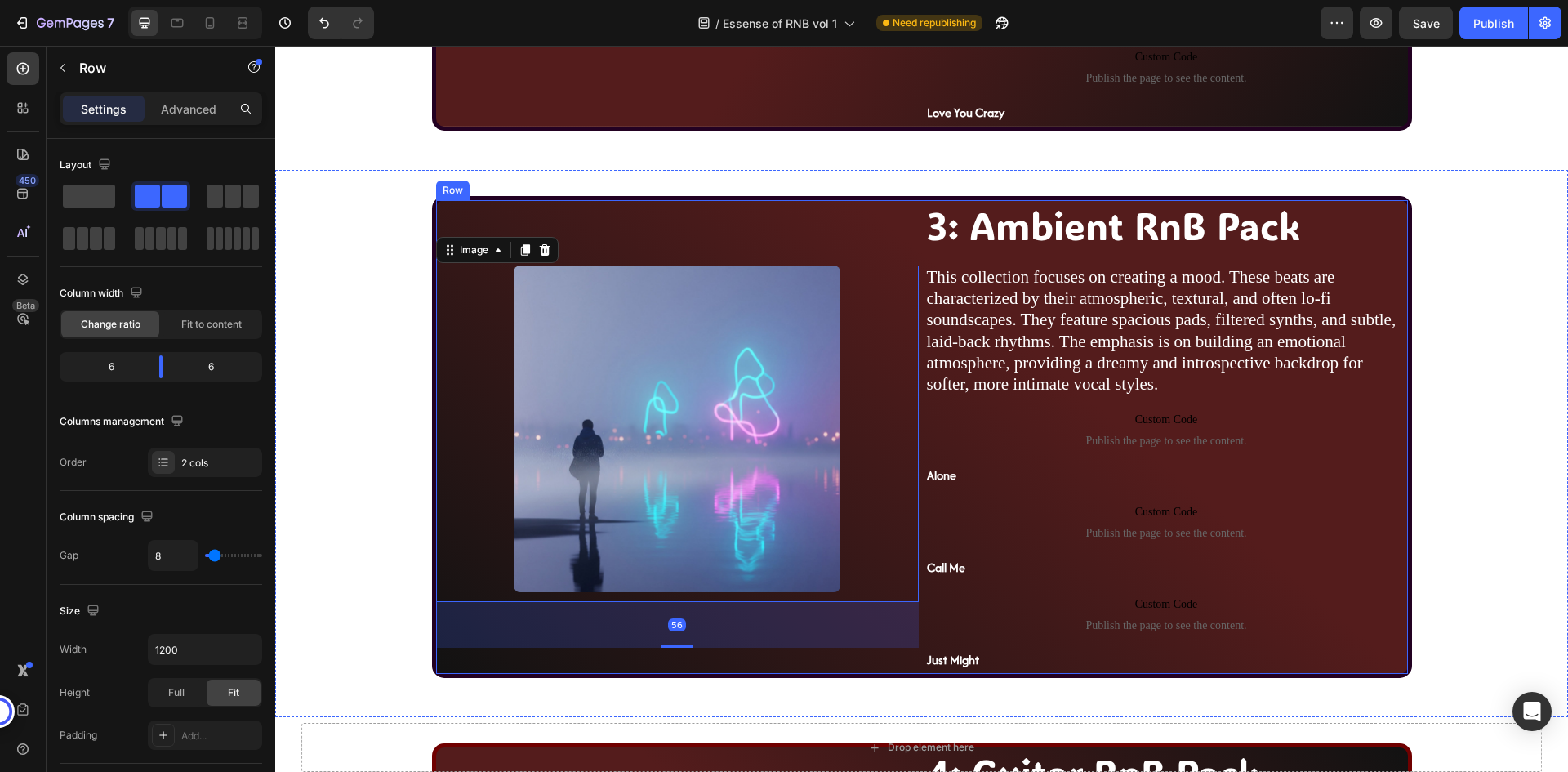
click at [587, 220] on div "Image 56" at bounding box center [677, 436] width 483 height 473
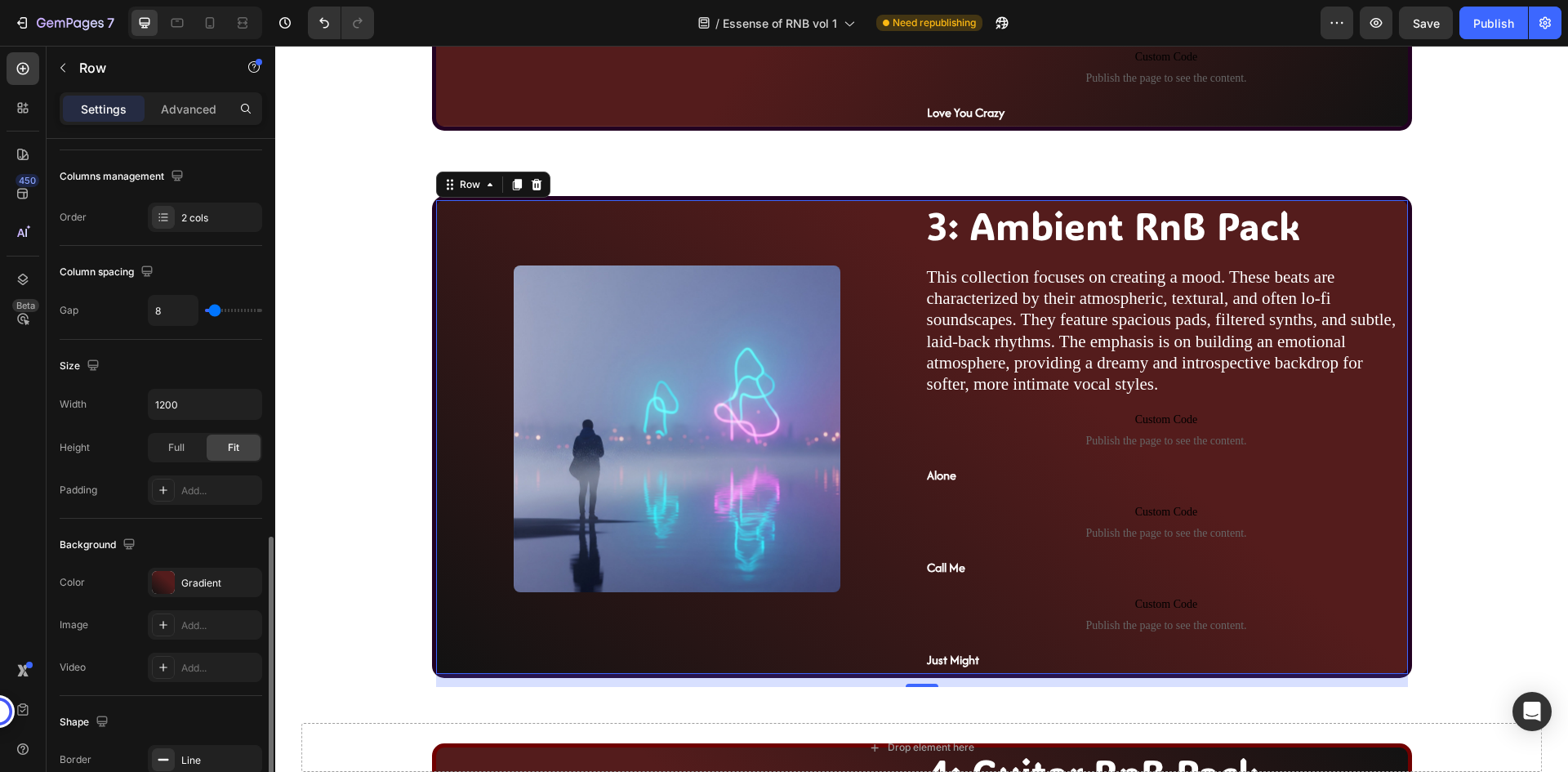
scroll to position [409, 0]
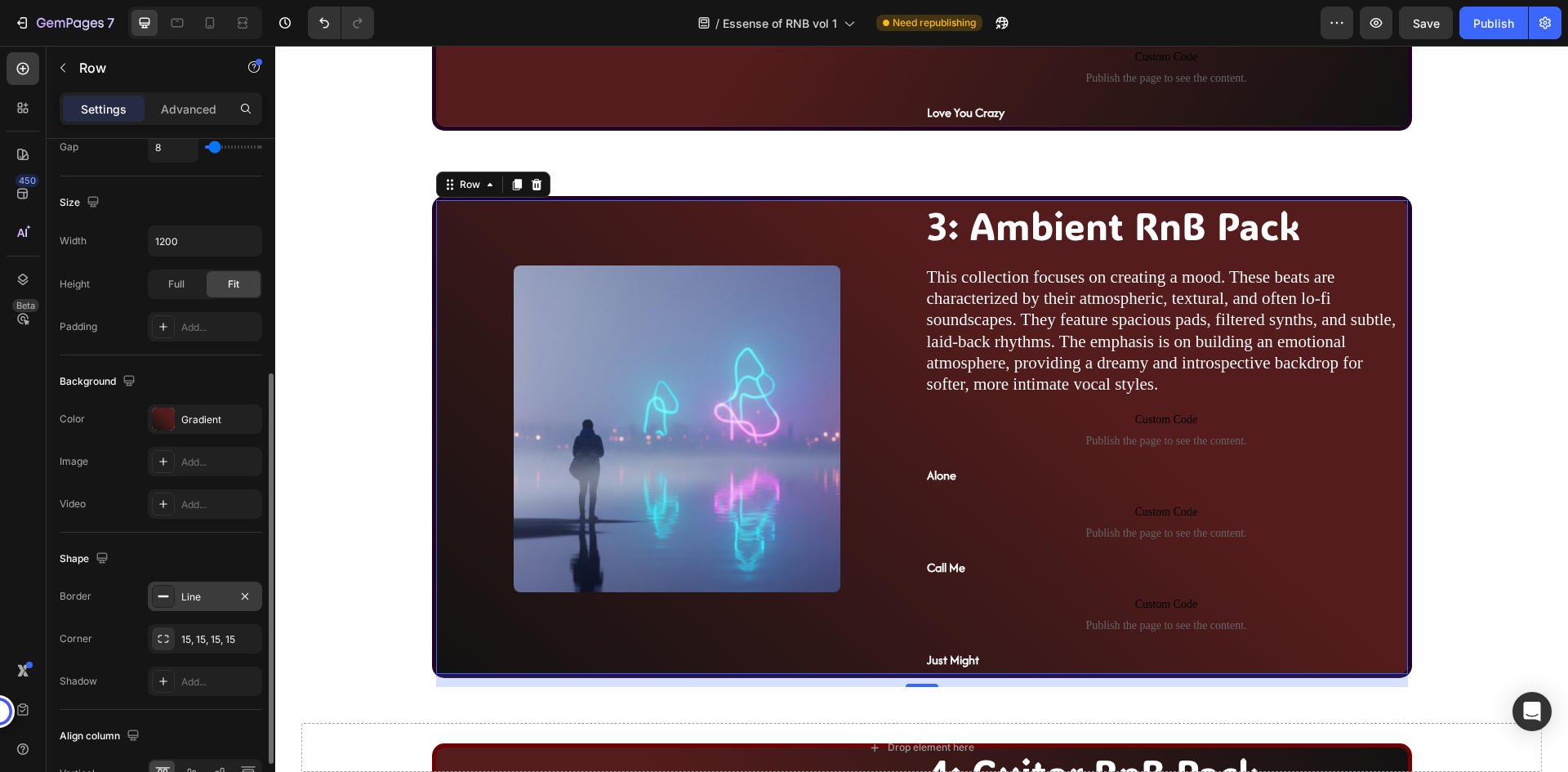
click at [210, 603] on div "Line" at bounding box center [205, 597] width 48 height 15
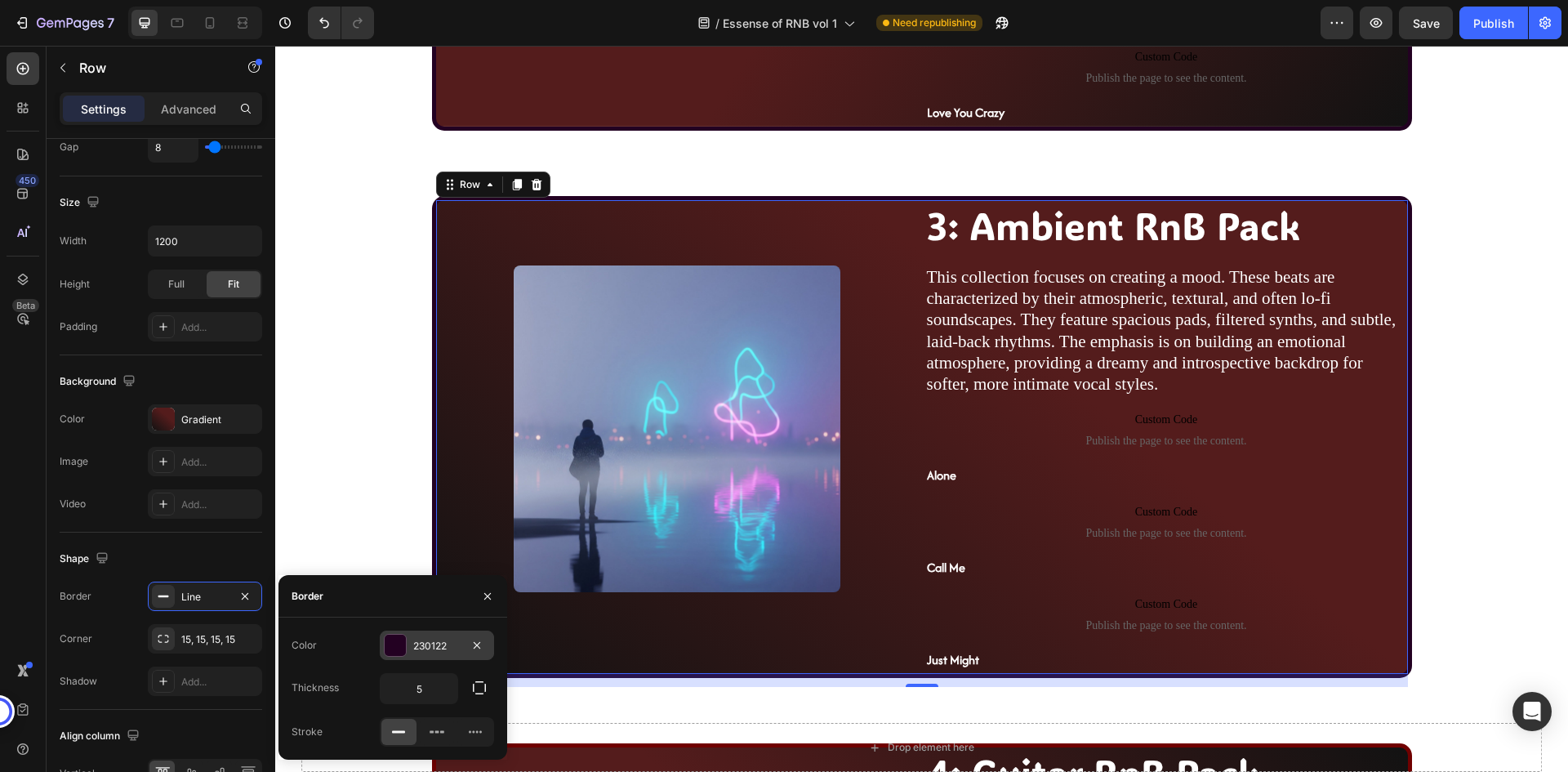
click at [438, 646] on div "230122" at bounding box center [437, 646] width 48 height 15
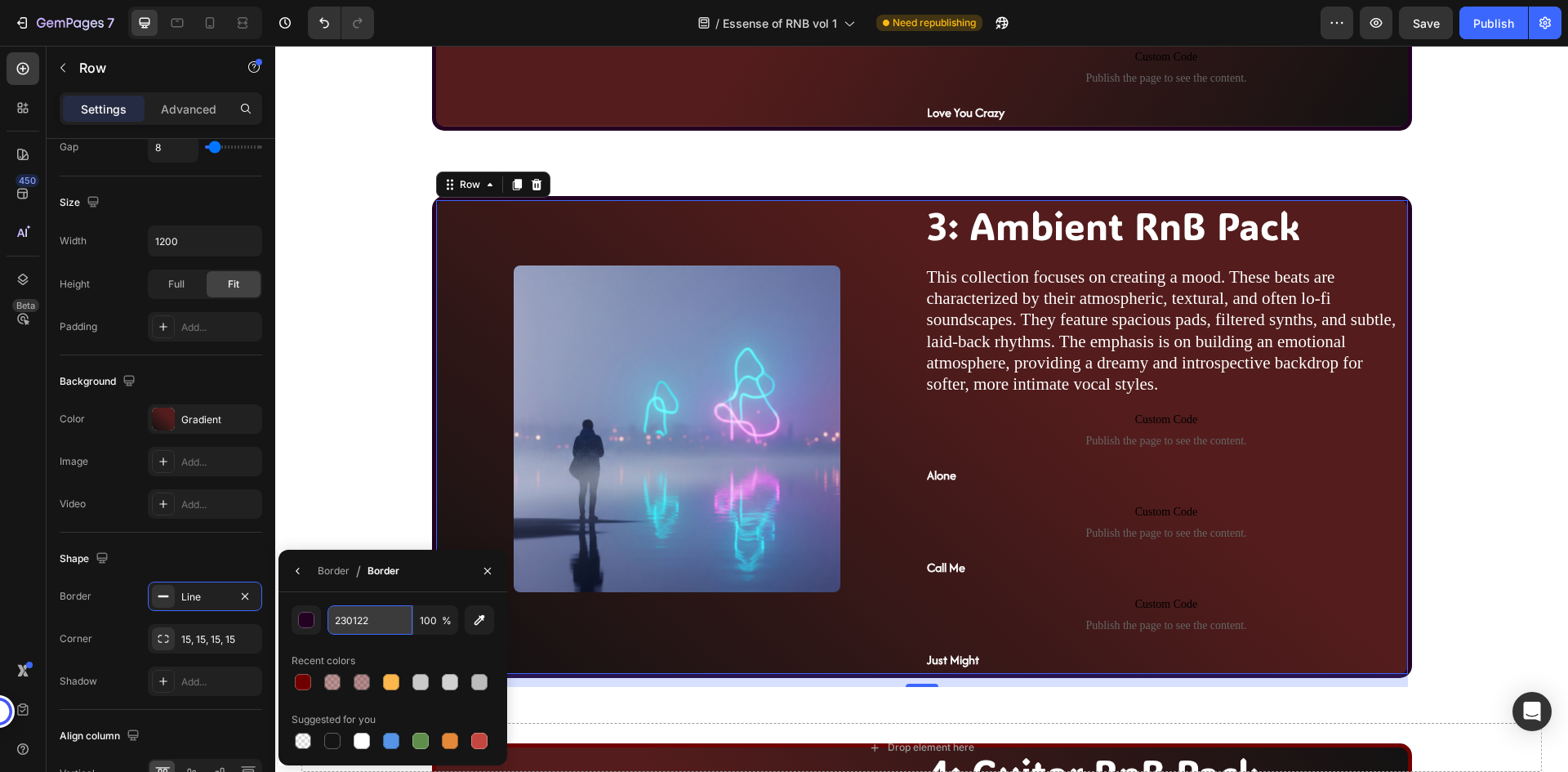
click at [380, 622] on input "230122" at bounding box center [369, 620] width 85 height 29
paste input "700000"
type input "700000"
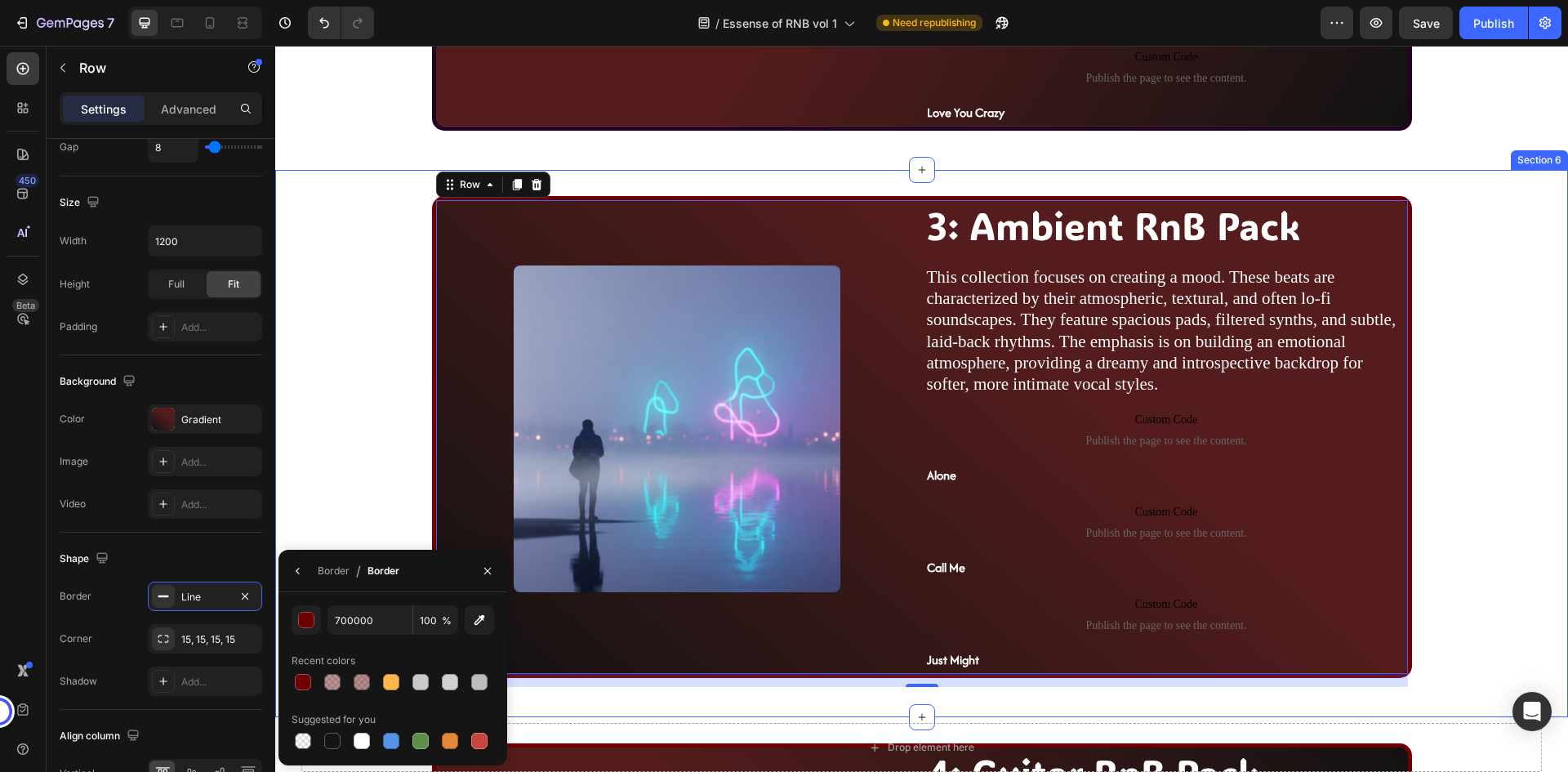
drag, startPoint x: 326, startPoint y: 394, endPoint x: 387, endPoint y: 397, distance: 61.1
click at [327, 394] on div "Image 3: Ambient RnB Pack Heading This collection focuses on creating a mood. T…" at bounding box center [922, 443] width 1261 height 494
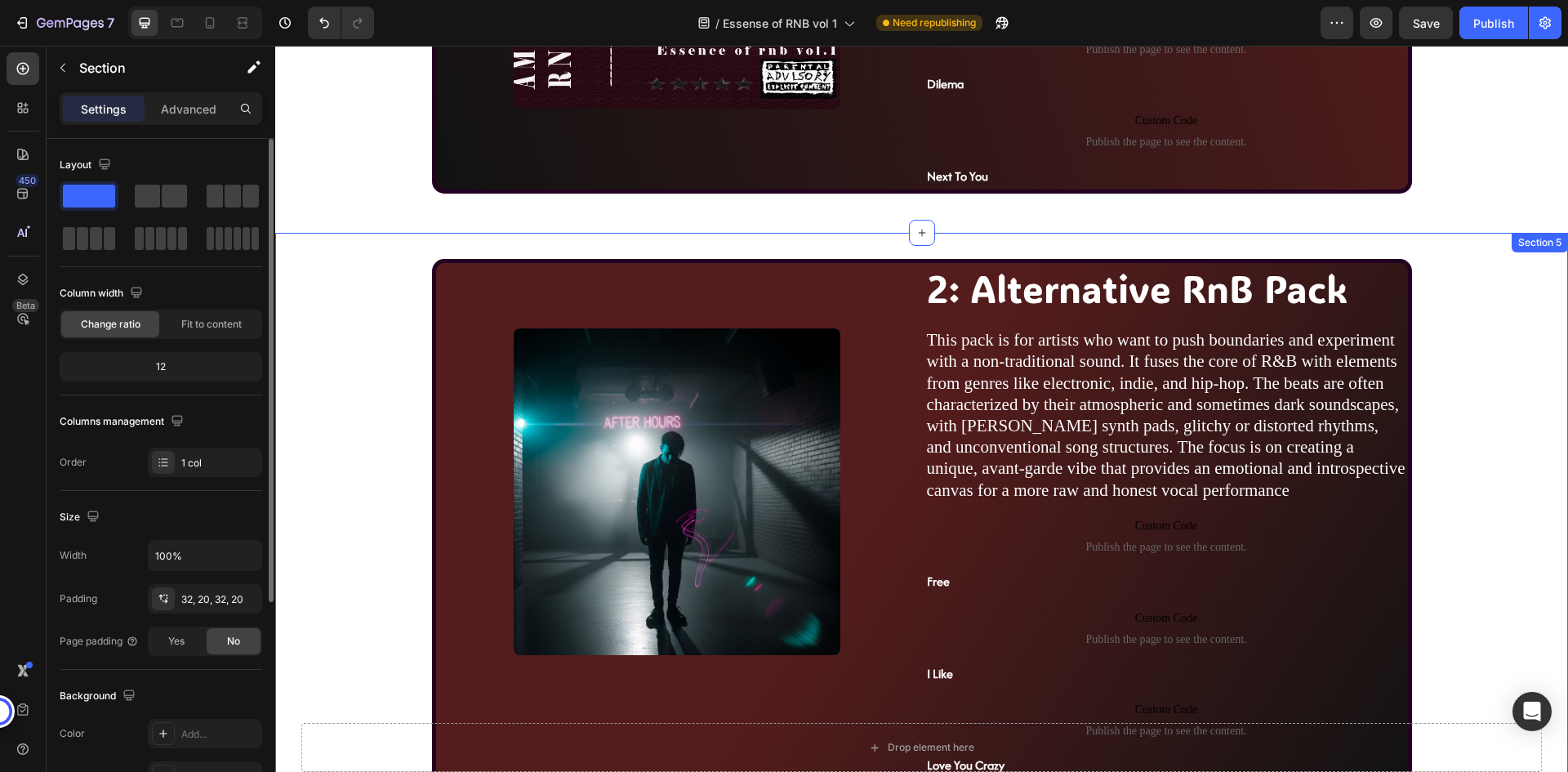
scroll to position [1462, 0]
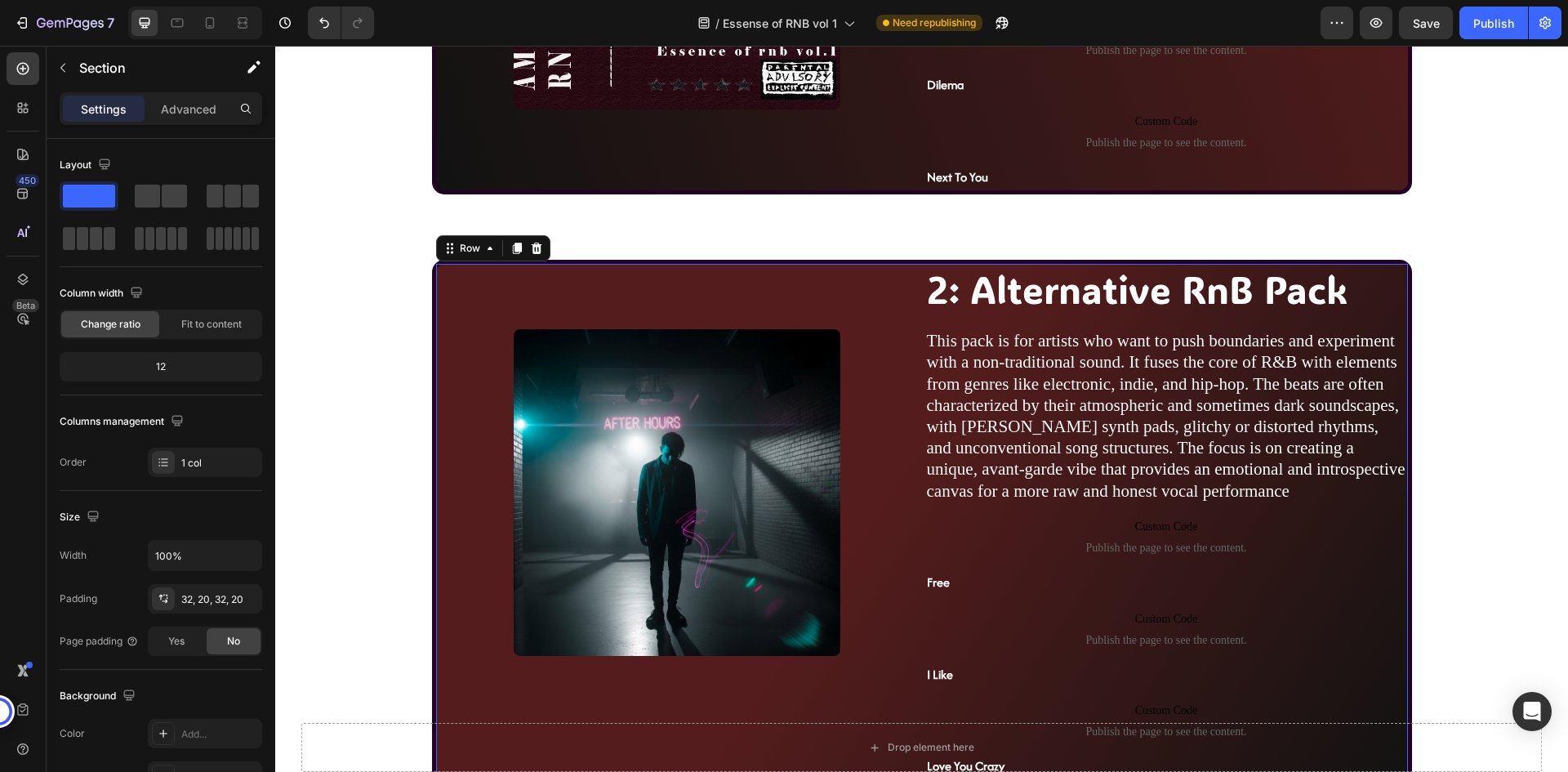
click at [452, 276] on div "Image" at bounding box center [677, 522] width 483 height 517
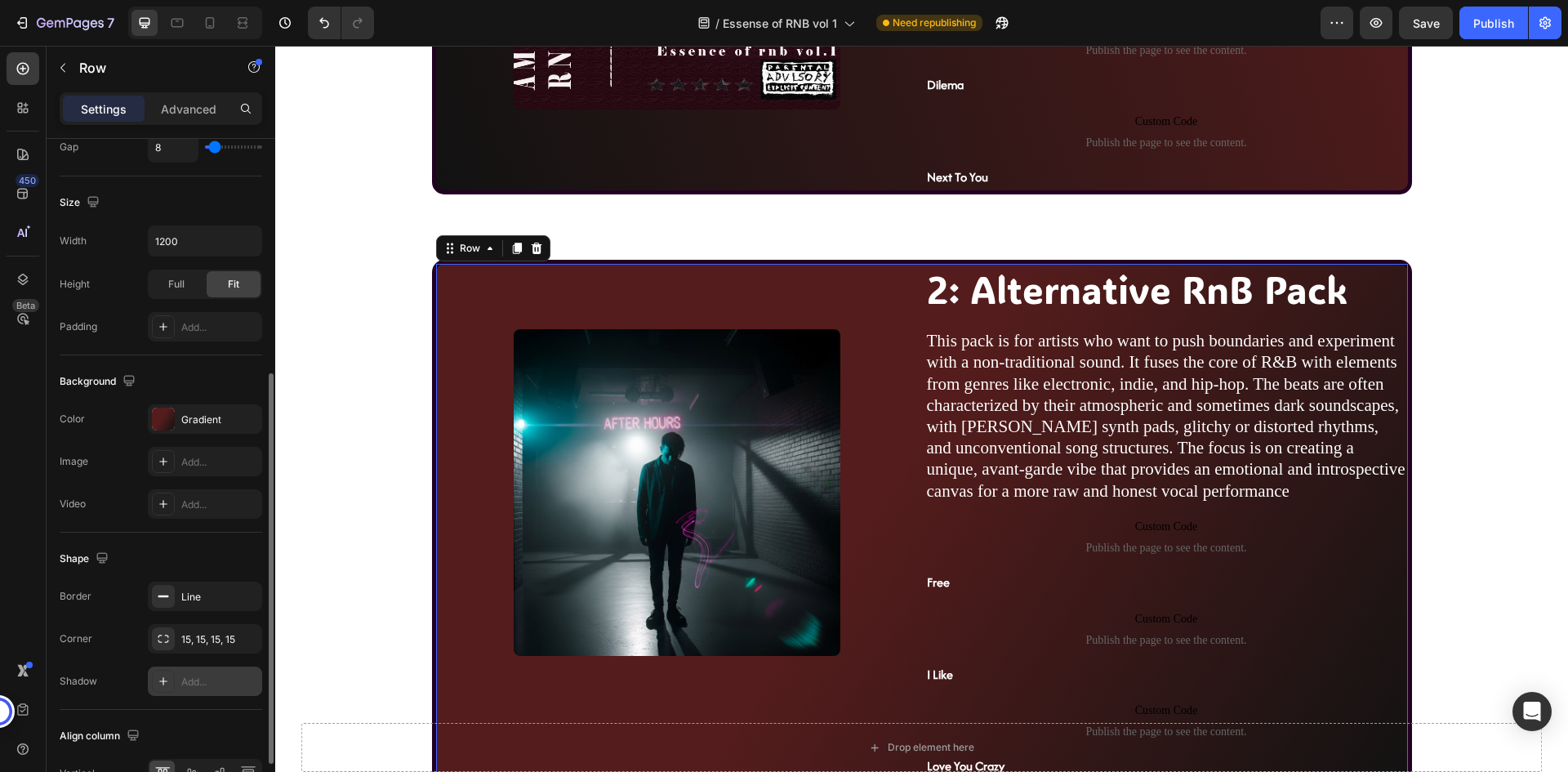
scroll to position [503, 0]
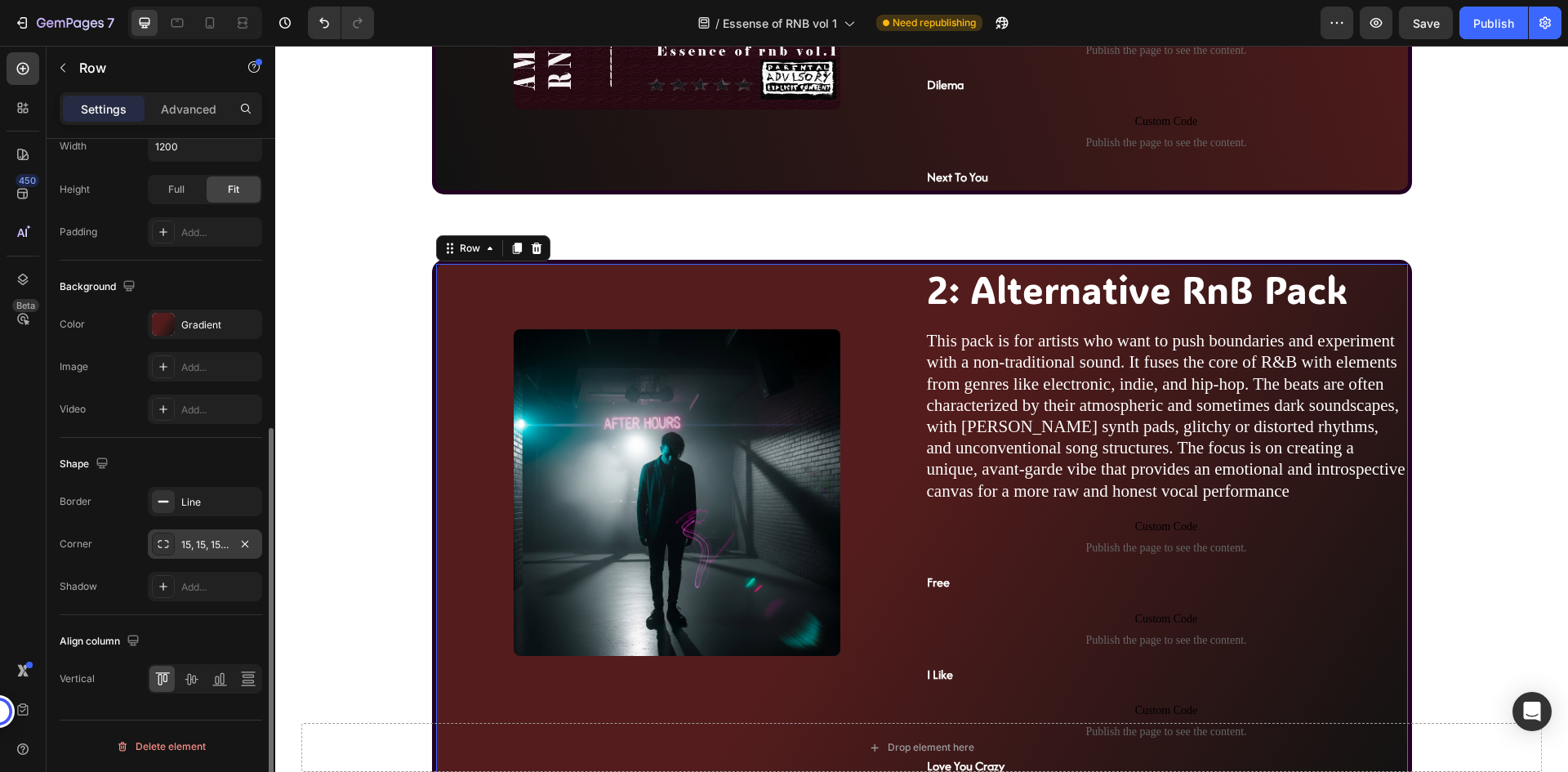
click at [207, 548] on div "15, 15, 15, 15" at bounding box center [205, 545] width 48 height 15
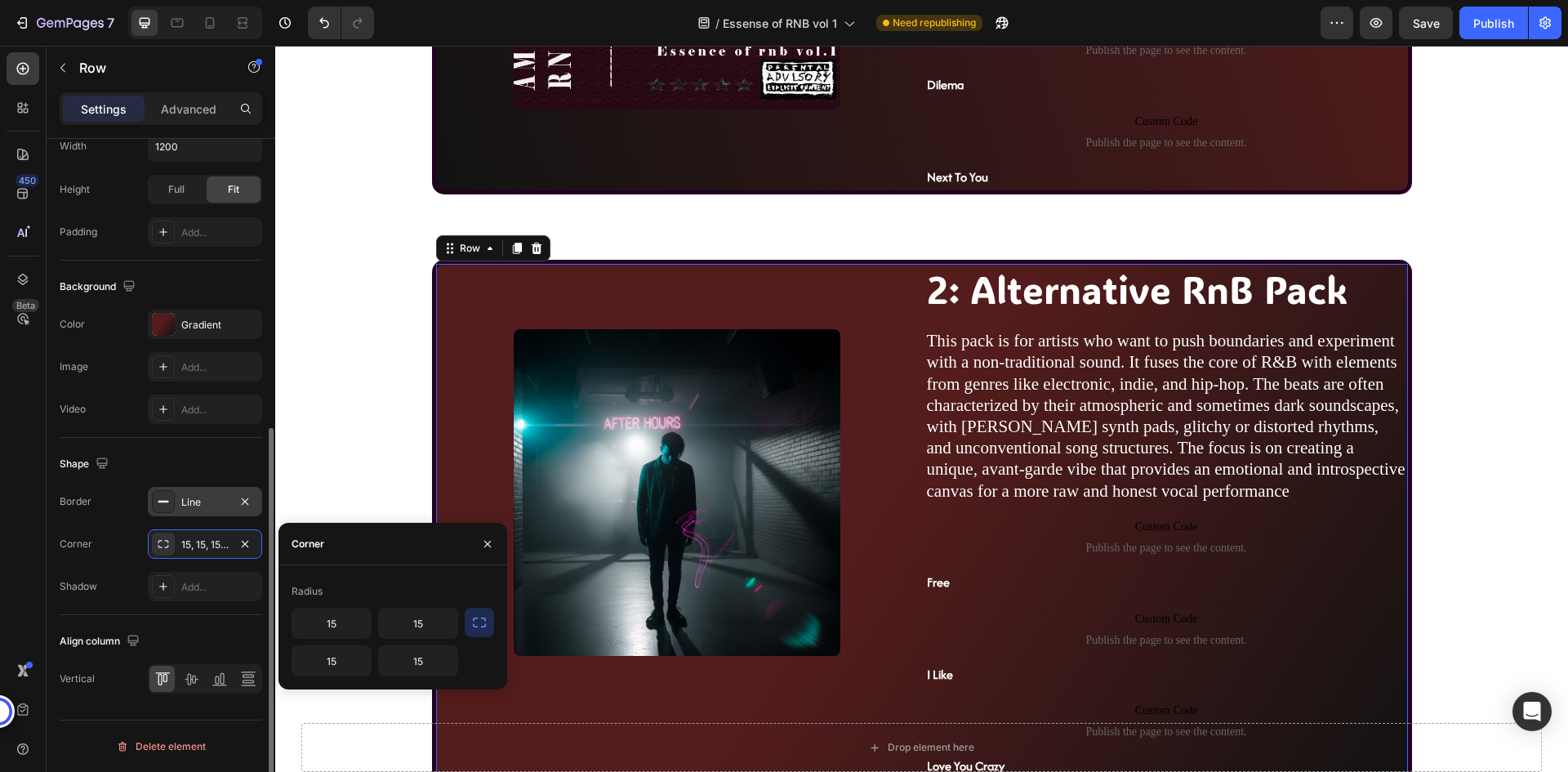
click at [207, 511] on div "Line" at bounding box center [205, 502] width 115 height 29
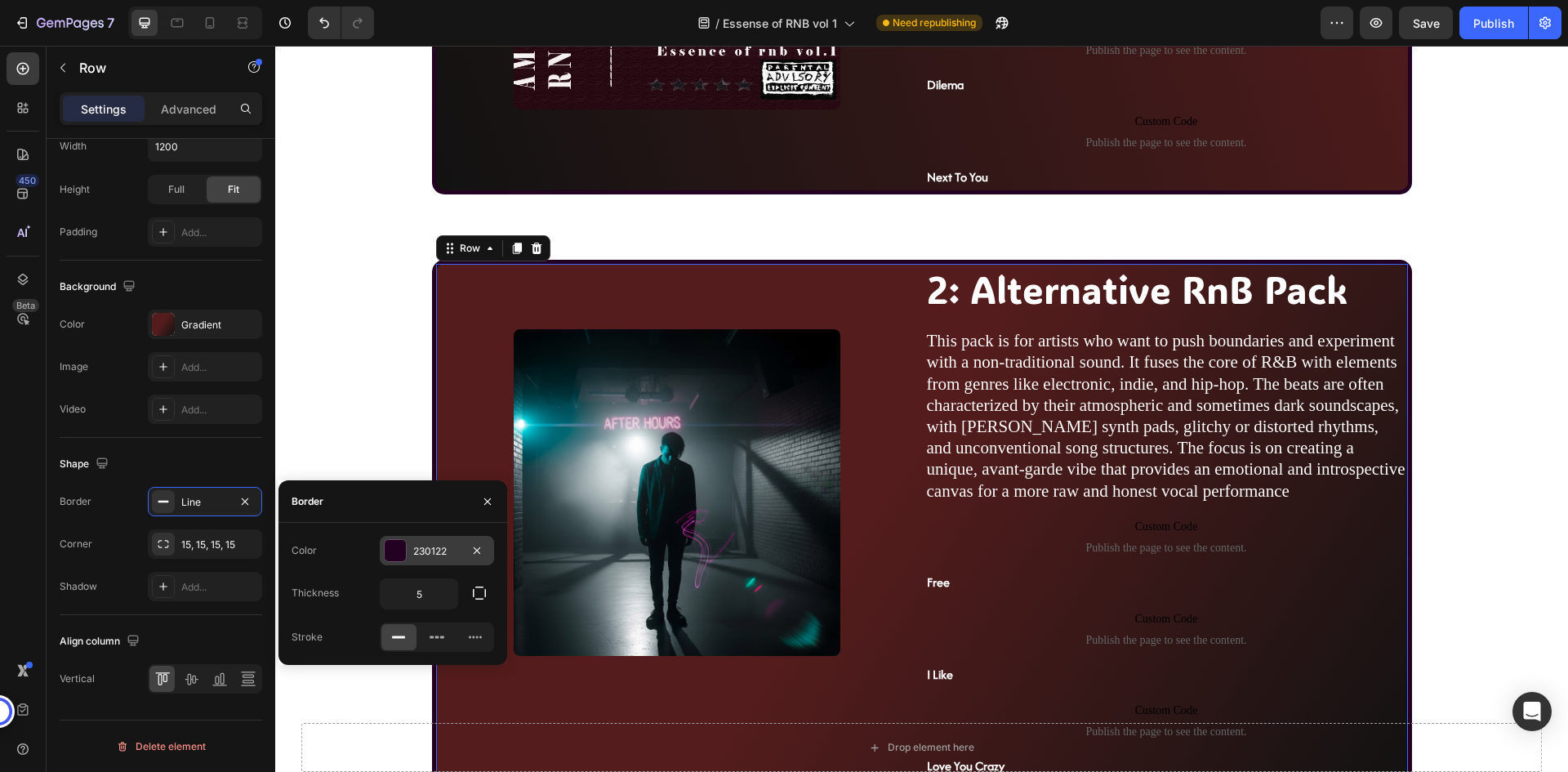
click at [439, 553] on div "230122" at bounding box center [437, 552] width 48 height 15
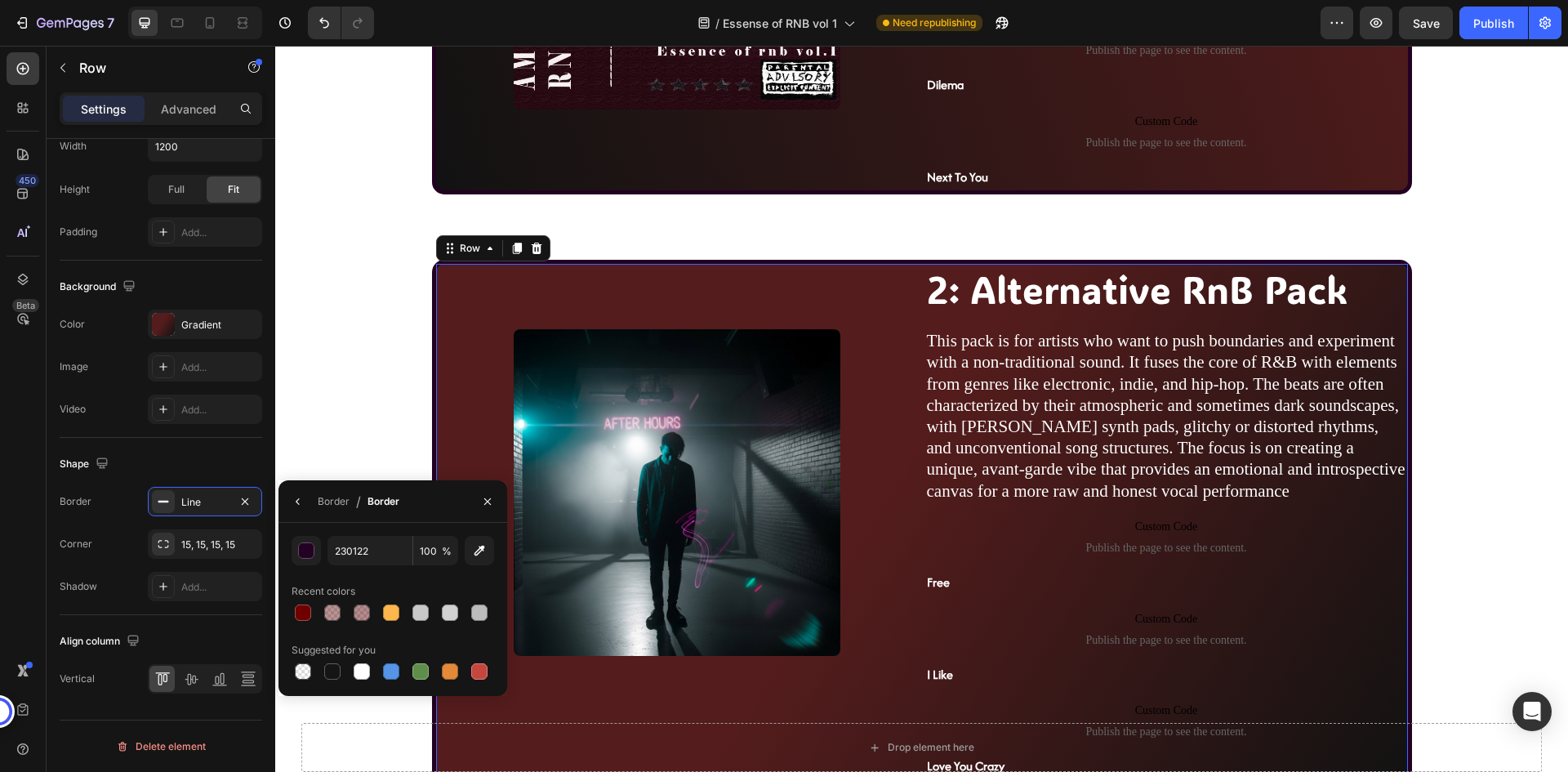
click at [439, 553] on input "100" at bounding box center [436, 550] width 45 height 29
click at [355, 548] on input "230122" at bounding box center [369, 550] width 85 height 29
paste input "700000"
type input "700000"
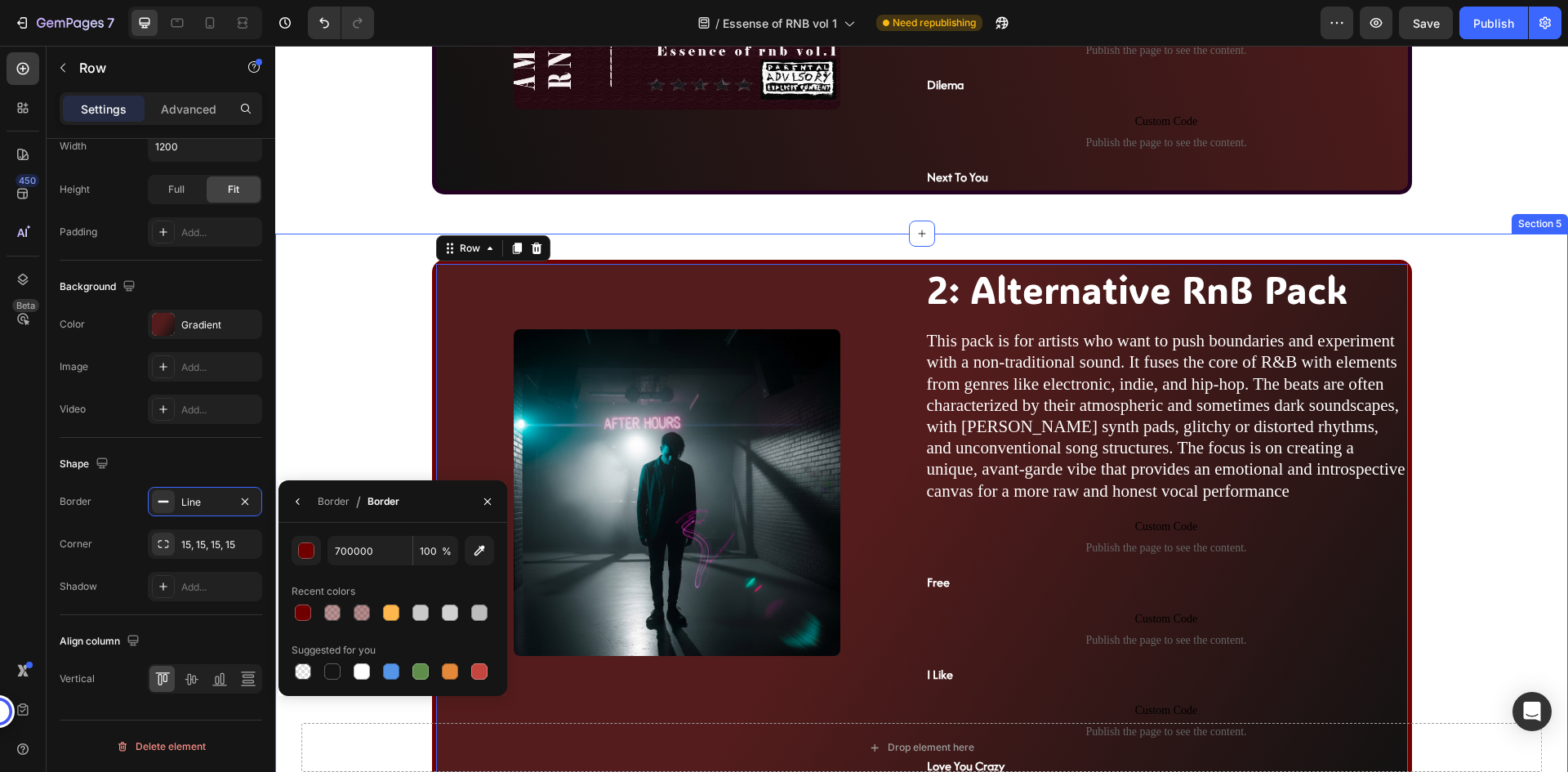
click at [342, 404] on div "Image 2: Alternative RnB Pack Heading This pack is for artists who want to push…" at bounding box center [922, 528] width 1261 height 538
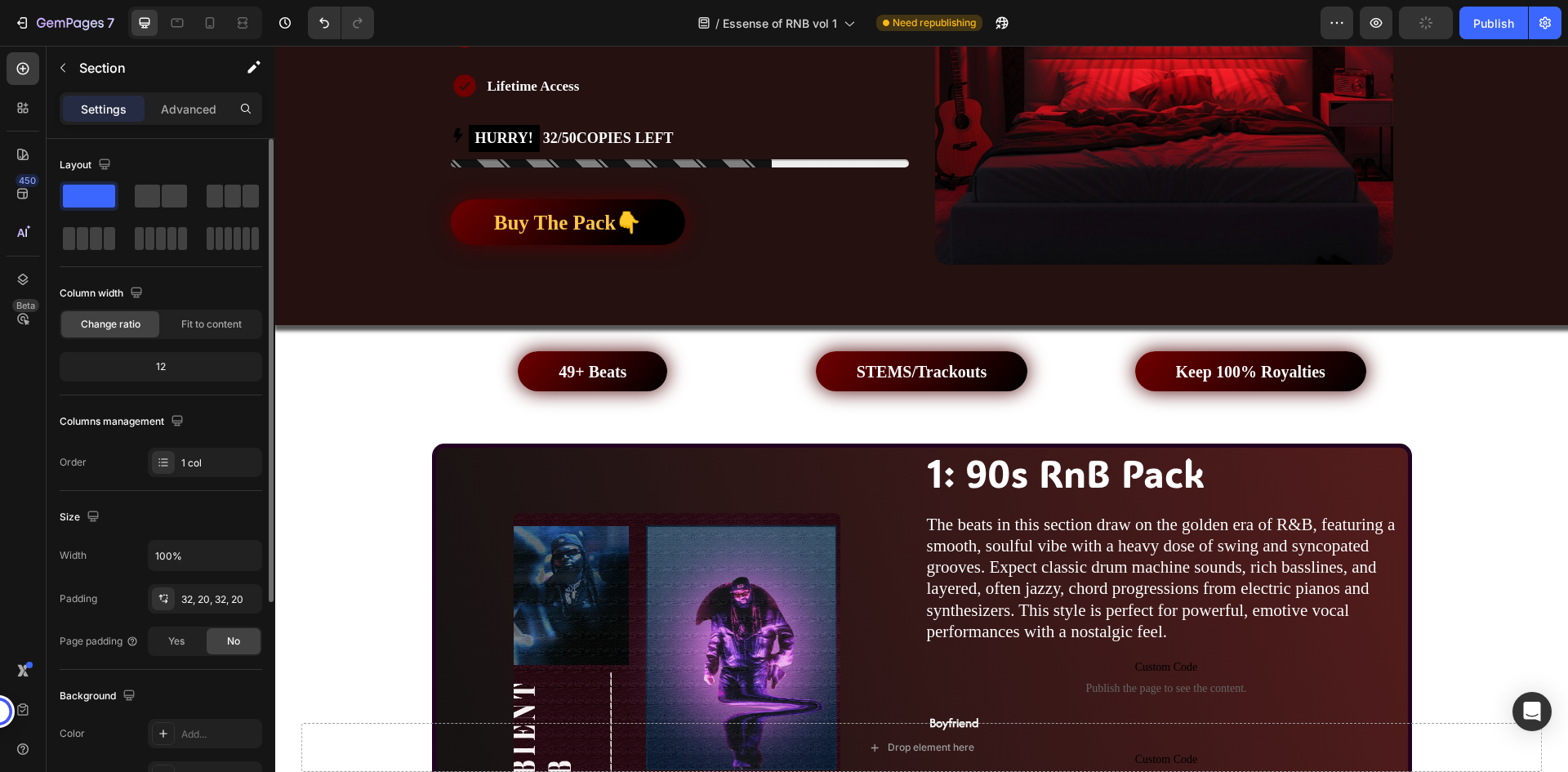
scroll to position [726, 0]
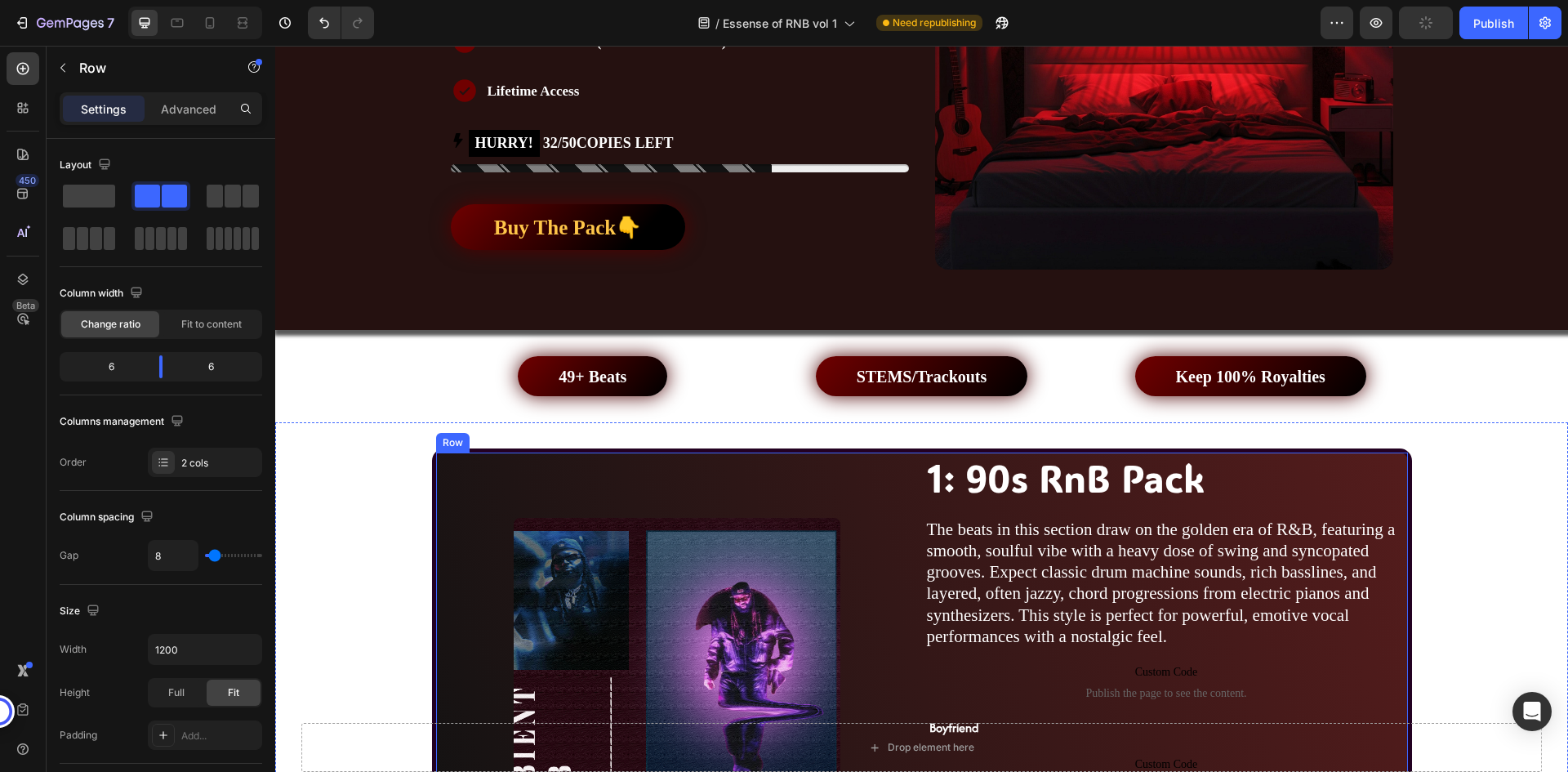
click at [438, 461] on div "Image" at bounding box center [677, 689] width 483 height 473
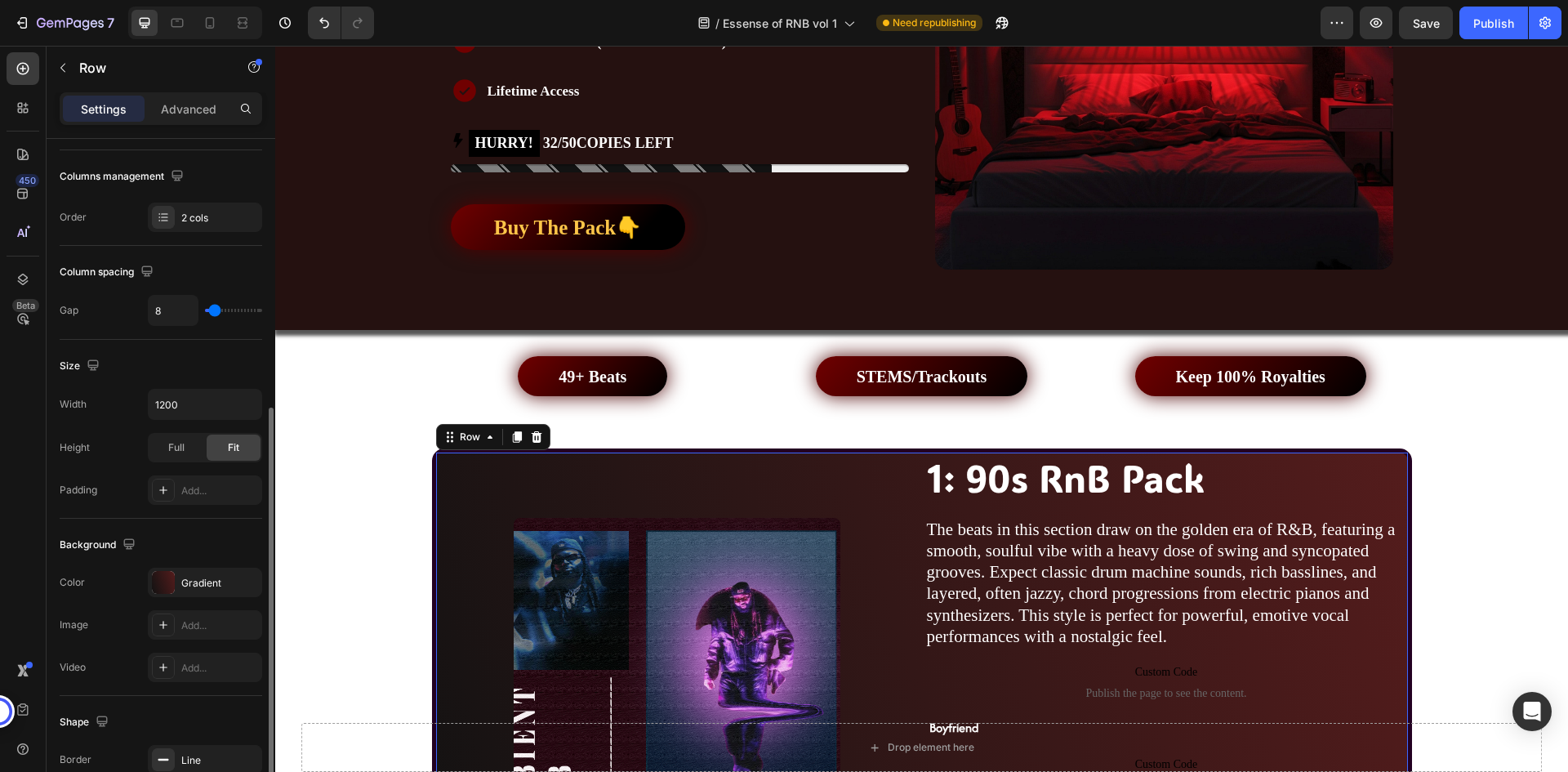
scroll to position [490, 0]
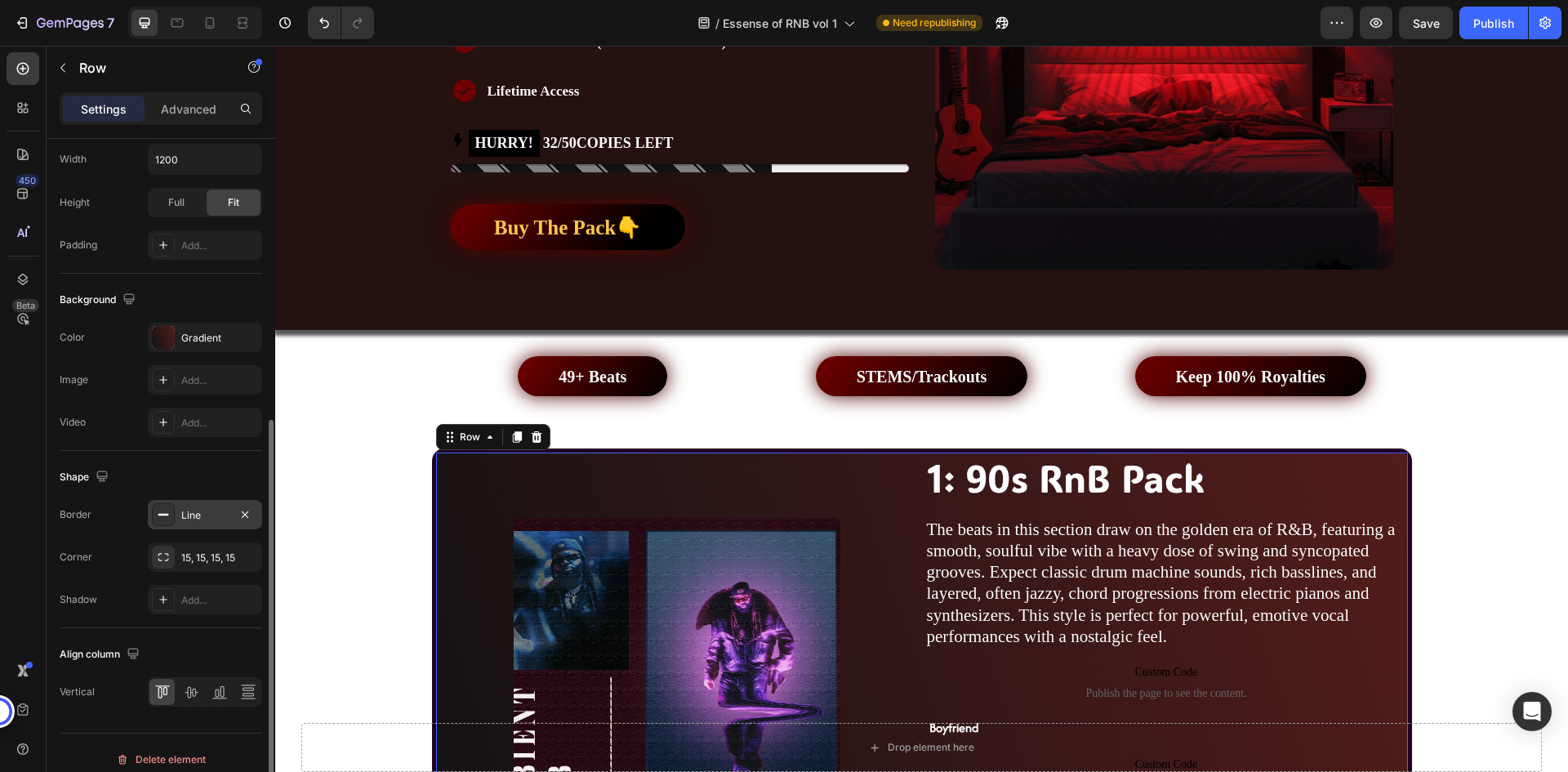
click at [208, 514] on div "Line" at bounding box center [205, 516] width 48 height 15
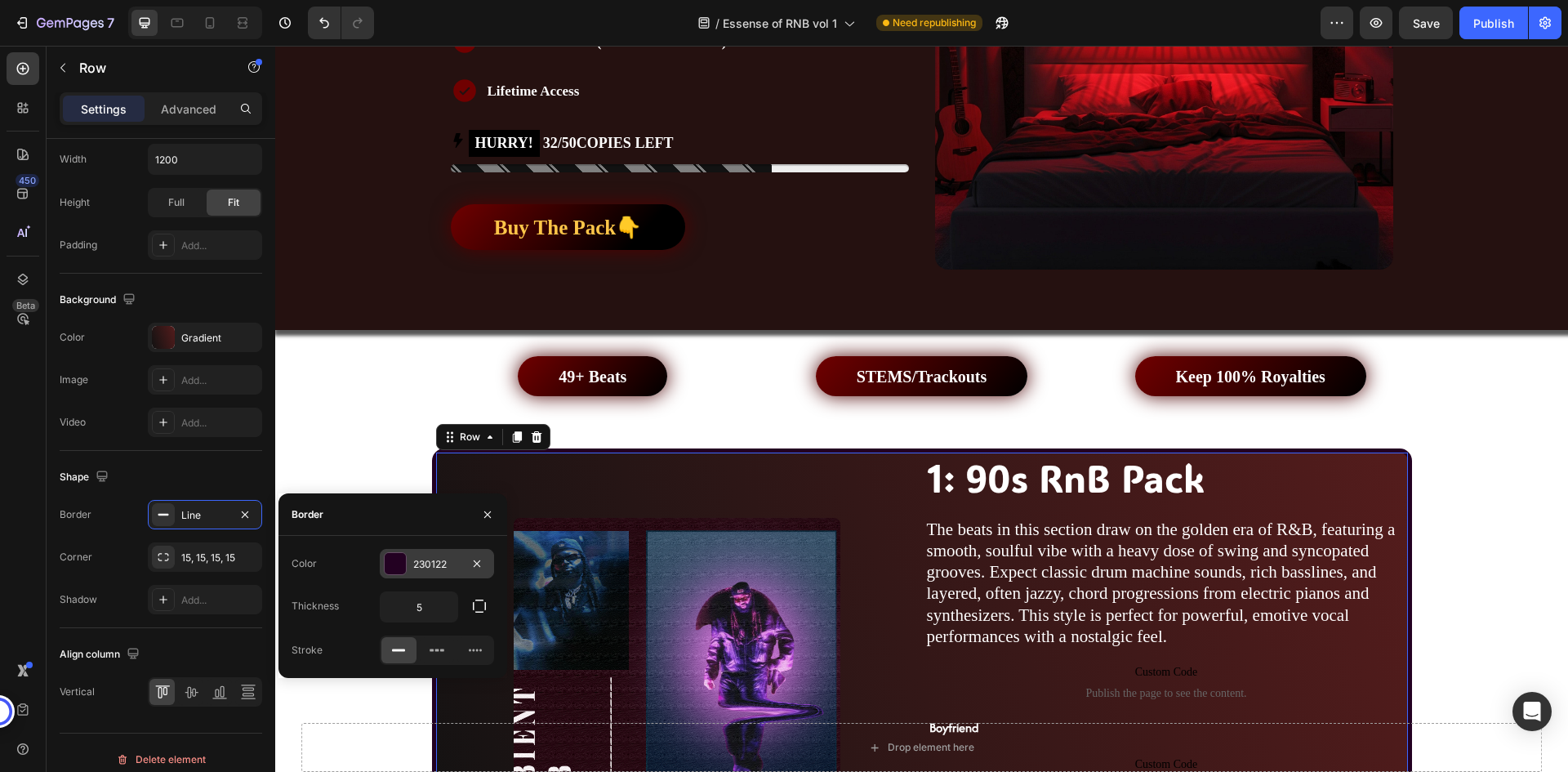
click at [436, 565] on div "230122" at bounding box center [437, 564] width 48 height 15
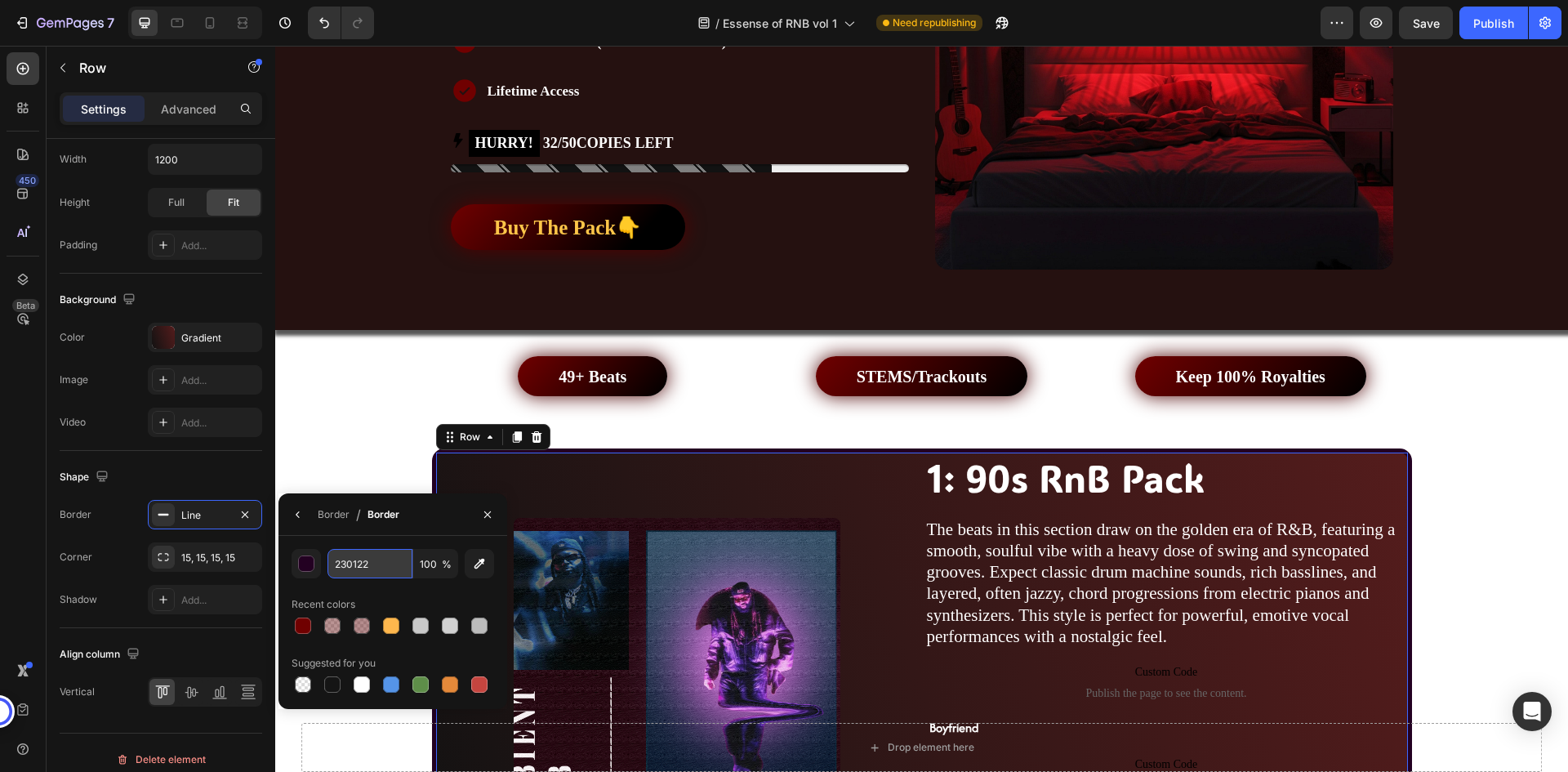
click at [365, 568] on input "230122" at bounding box center [369, 564] width 85 height 29
paste input "700000"
type input "700000"
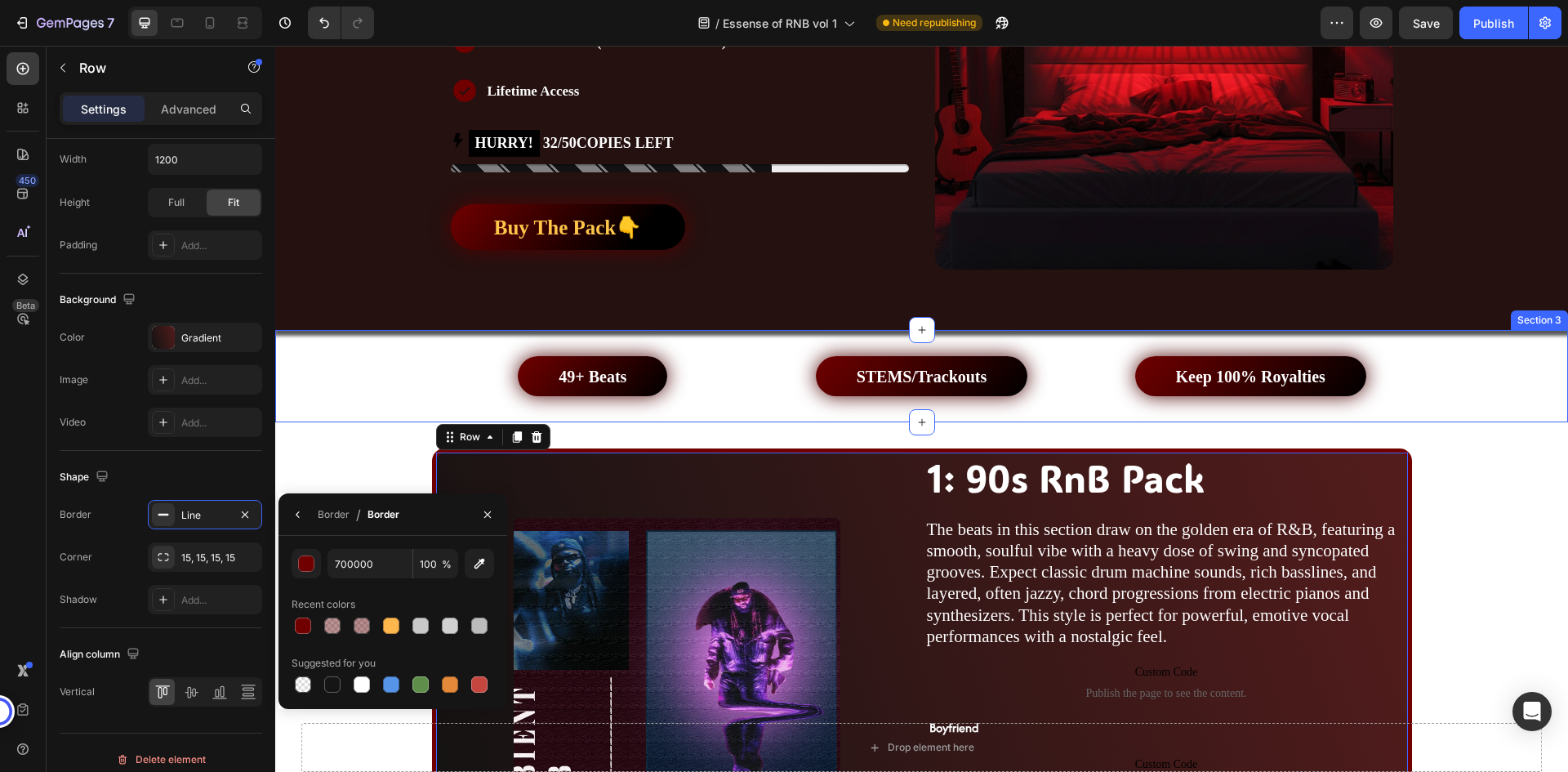
click at [390, 378] on div "49+ Beats Button STEMS/Trackouts Button Keep 100% Royalties Button Row" at bounding box center [922, 376] width 1293 height 40
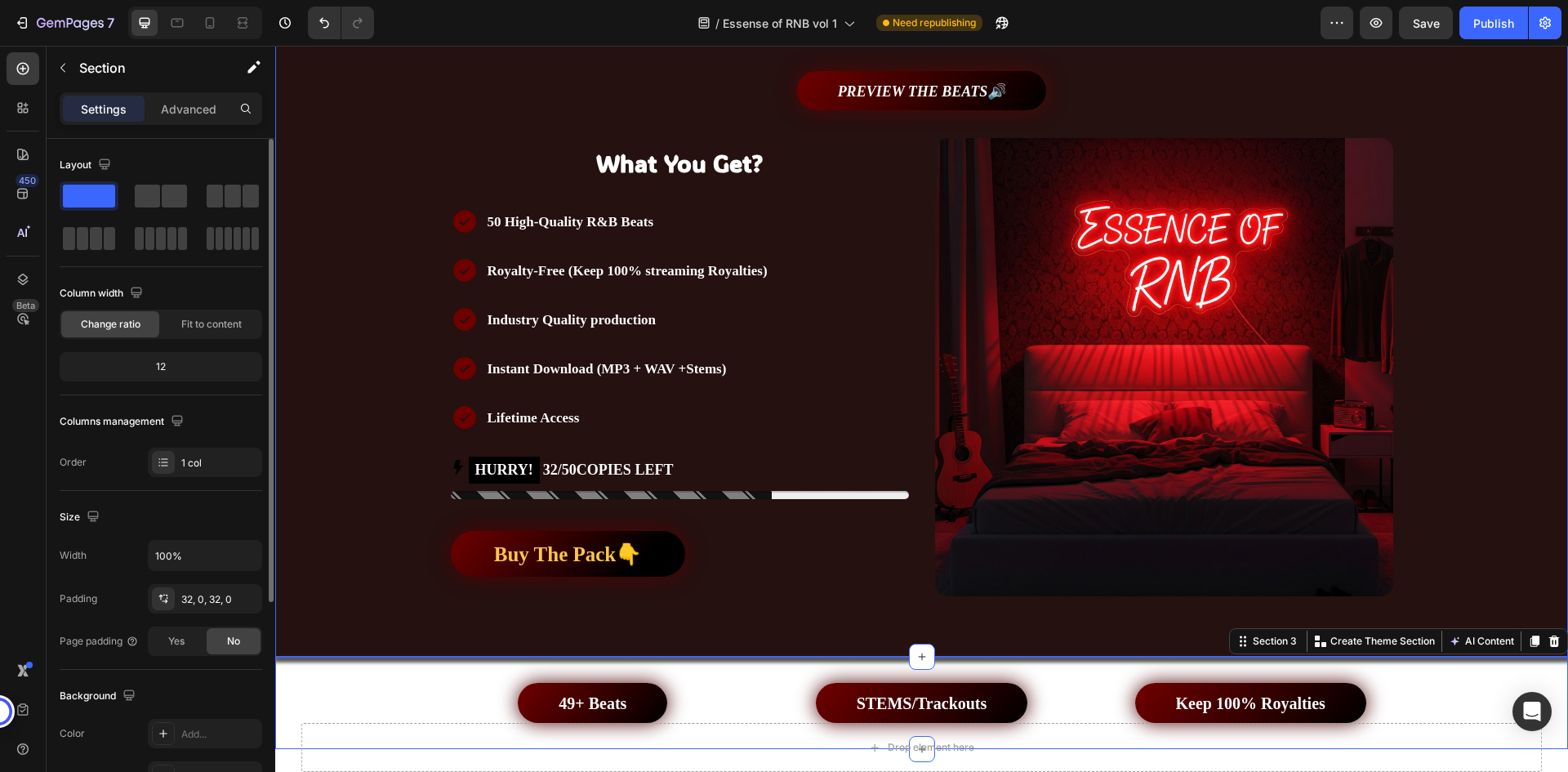
scroll to position [0, 0]
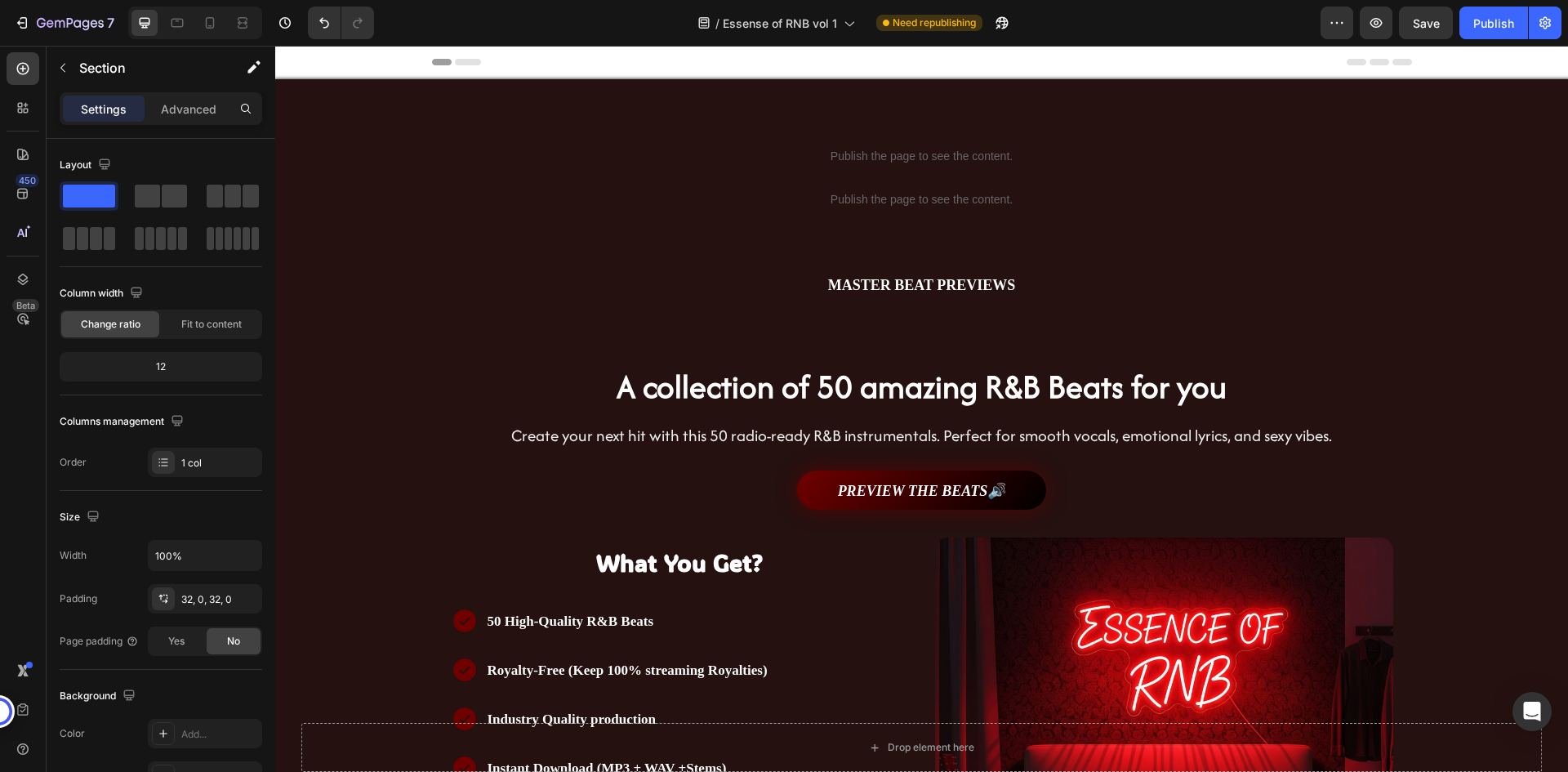
drag, startPoint x: 1502, startPoint y: 27, endPoint x: 1382, endPoint y: 2, distance: 122.6
click at [1501, 26] on div "Publish" at bounding box center [1493, 23] width 41 height 17
click at [1247, 21] on div "/ Essense of RNB vol 1 Need republishing" at bounding box center [853, 23] width 933 height 33
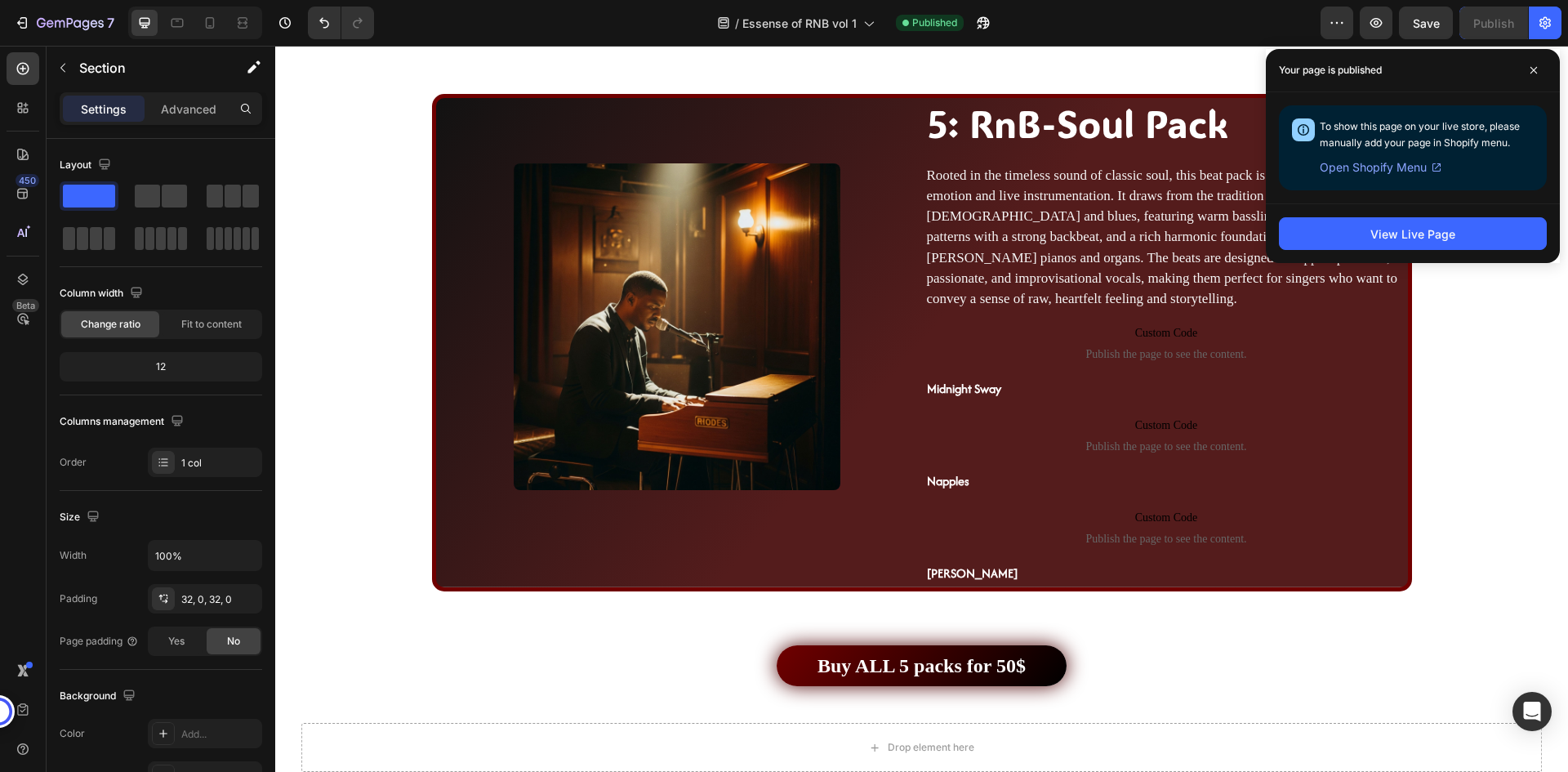
scroll to position [2941, 0]
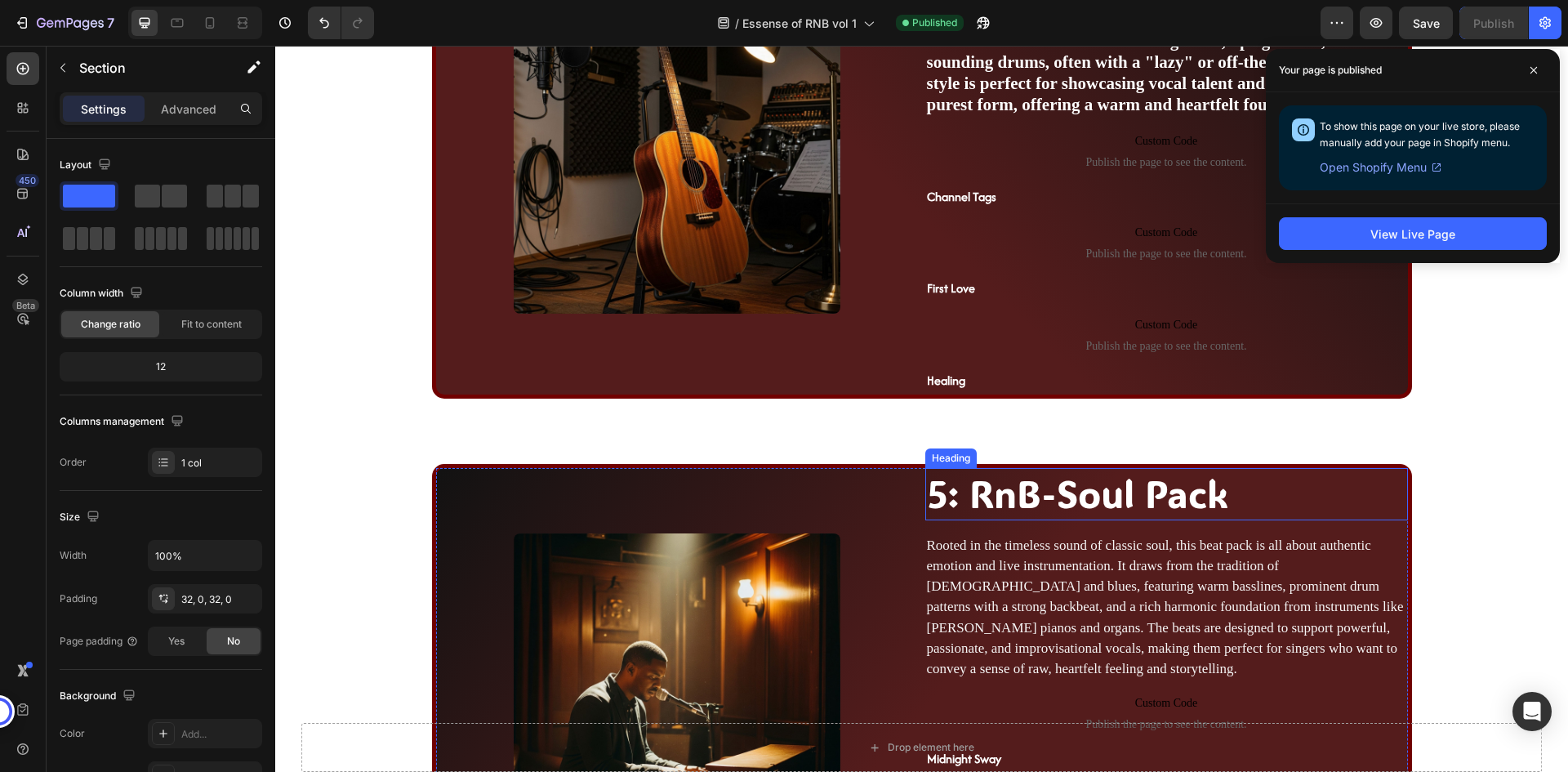
click at [1094, 500] on span "5: RnB-Soul Pack" at bounding box center [1077, 493] width 301 height 49
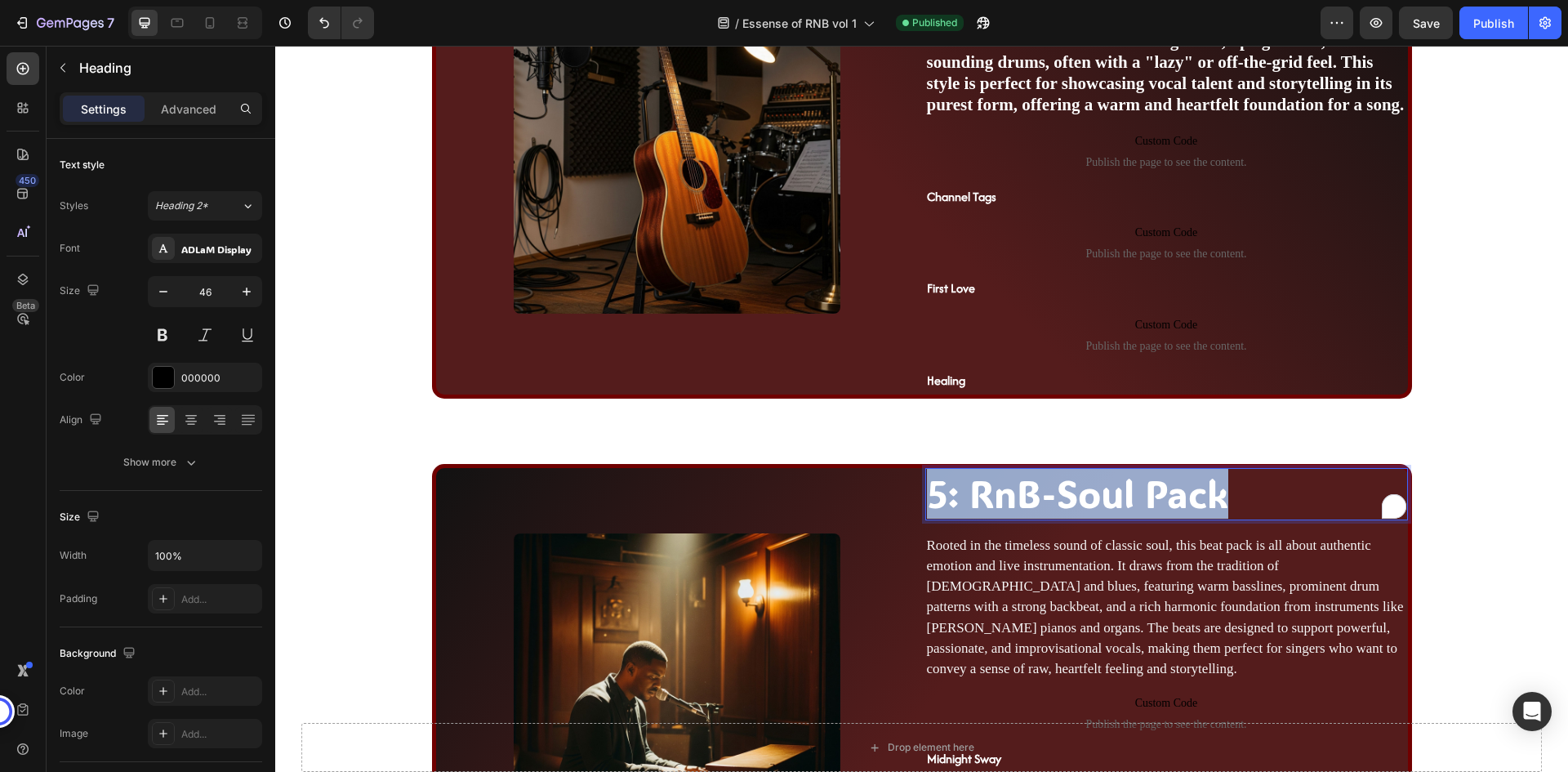
click at [1094, 500] on span "5: RnB-Soul Pack" at bounding box center [1077, 493] width 301 height 49
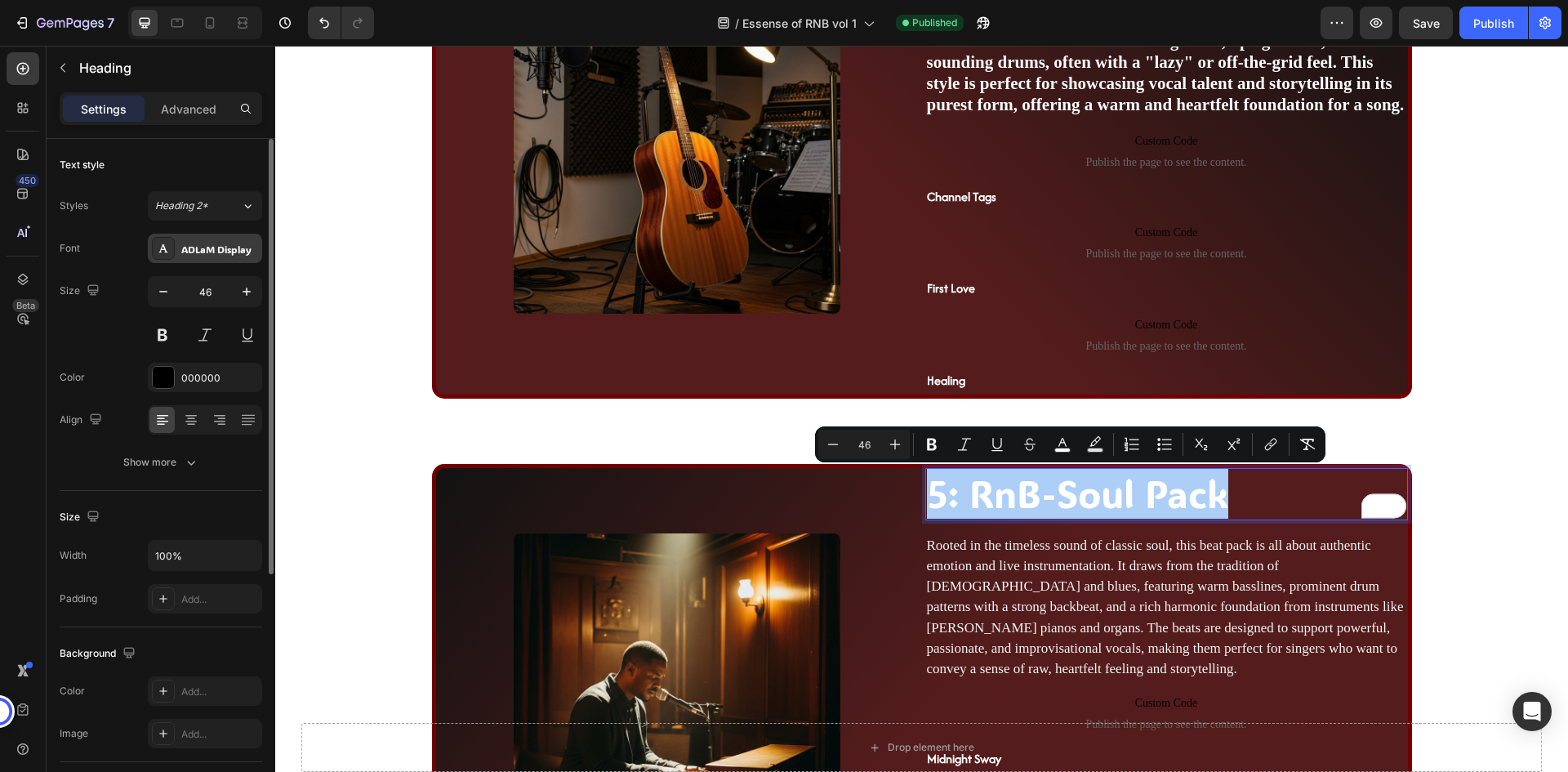
click at [190, 253] on div "ADLaM Display" at bounding box center [220, 250] width 77 height 15
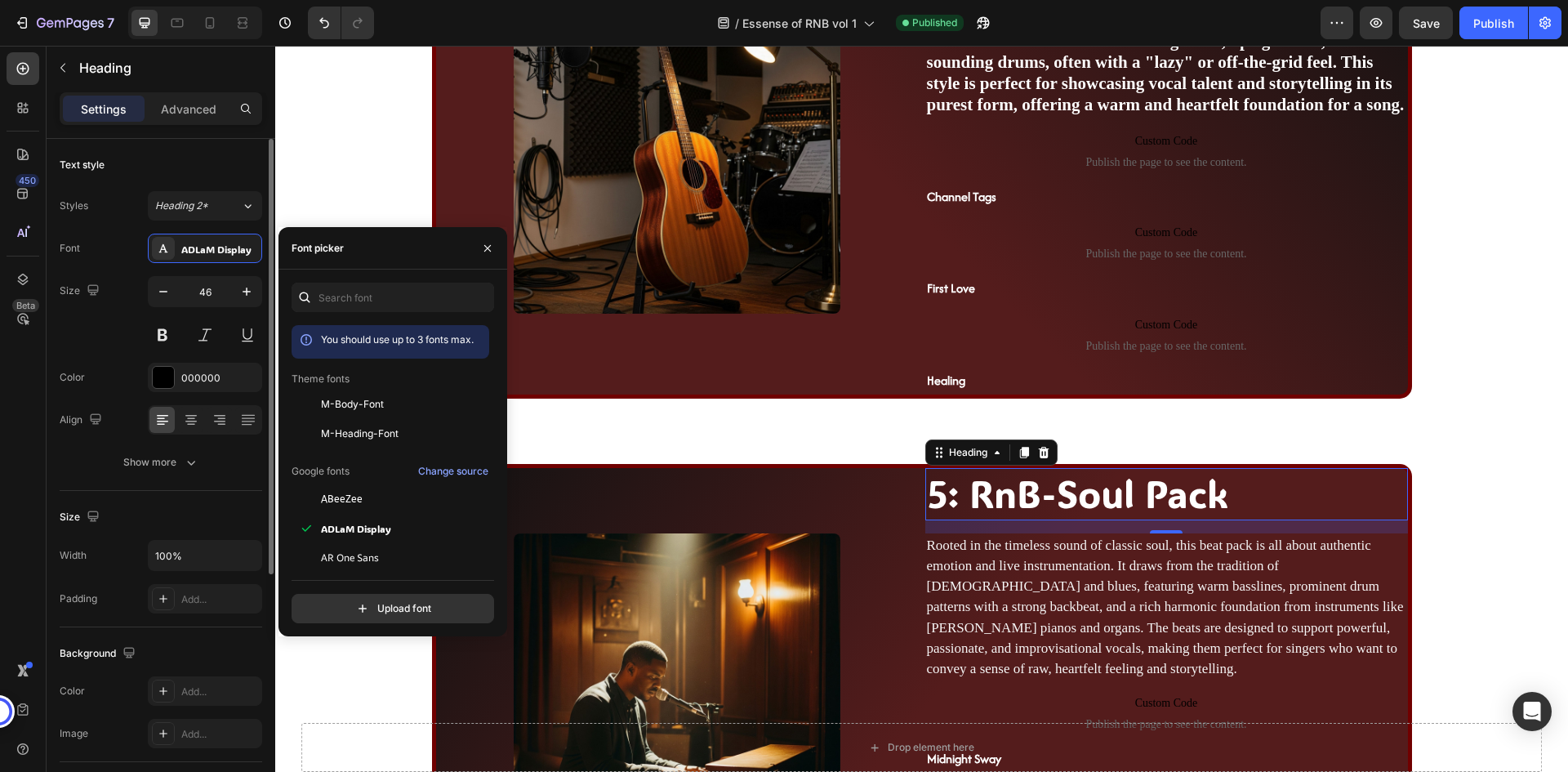
click at [188, 170] on div "Text style" at bounding box center [161, 164] width 203 height 26
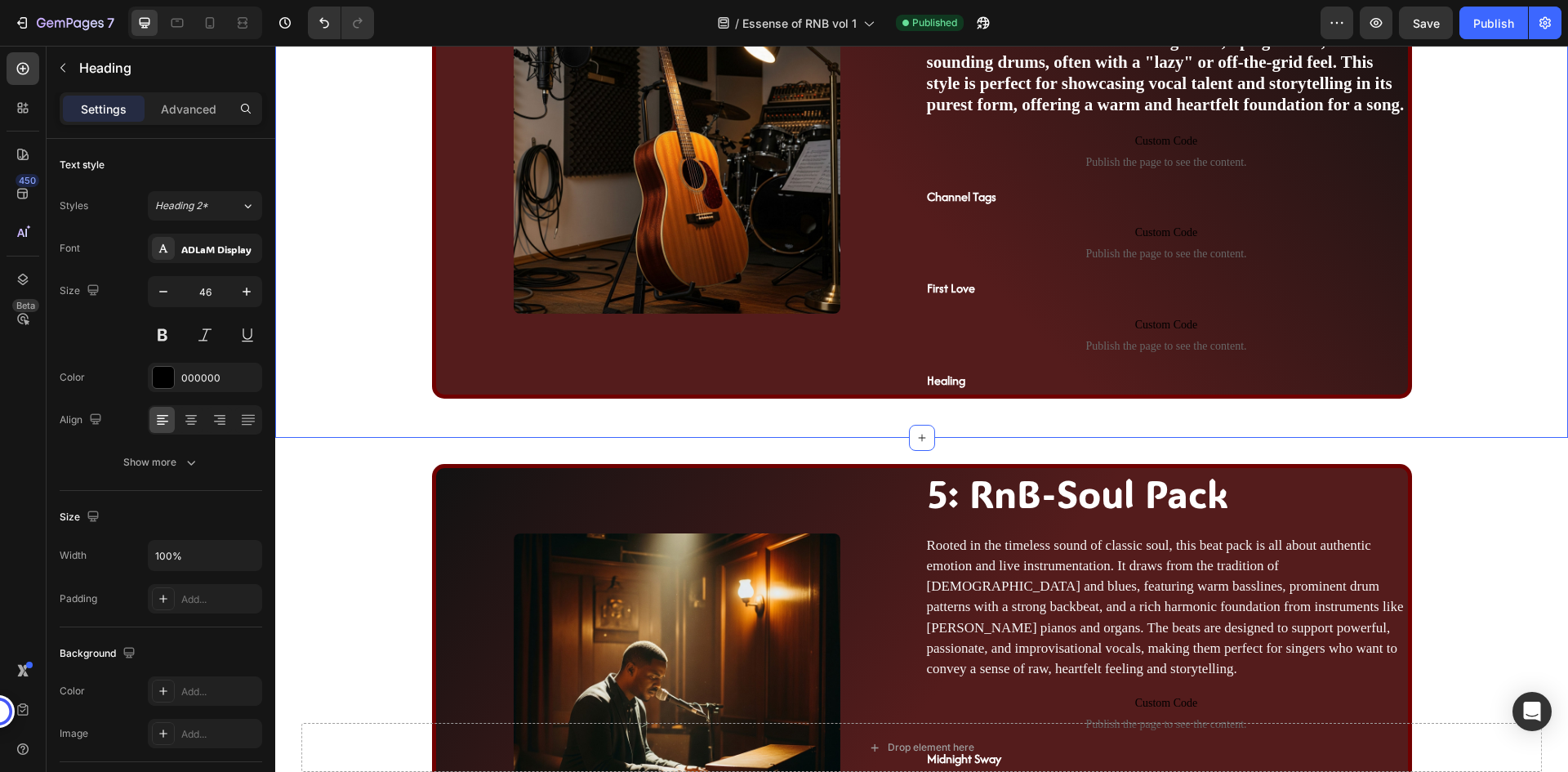
click at [698, 420] on div "Image 4: Guitar RnB Pack Heading This section strips things back to the essenti…" at bounding box center [922, 164] width 1293 height 547
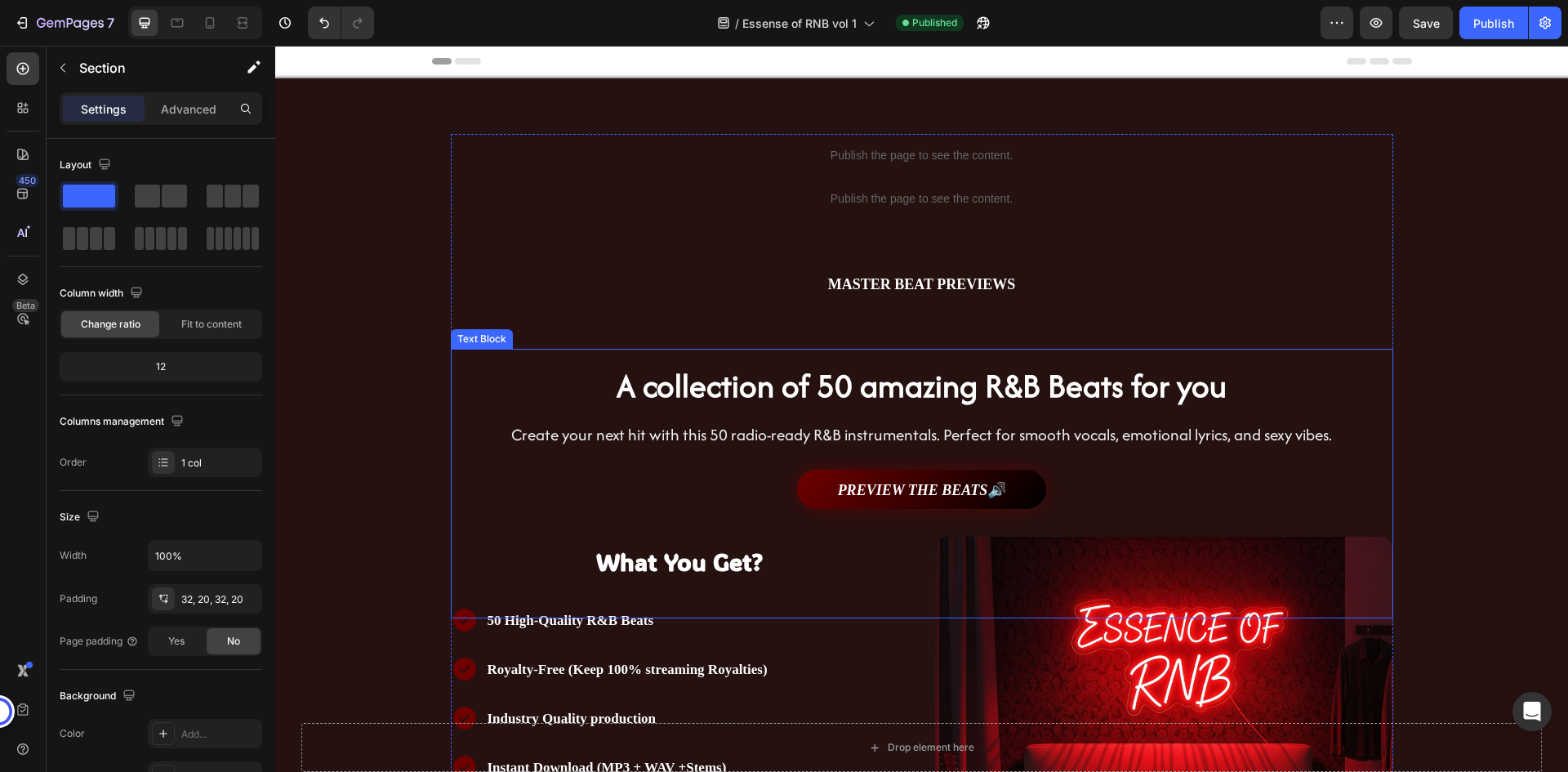
scroll to position [0, 0]
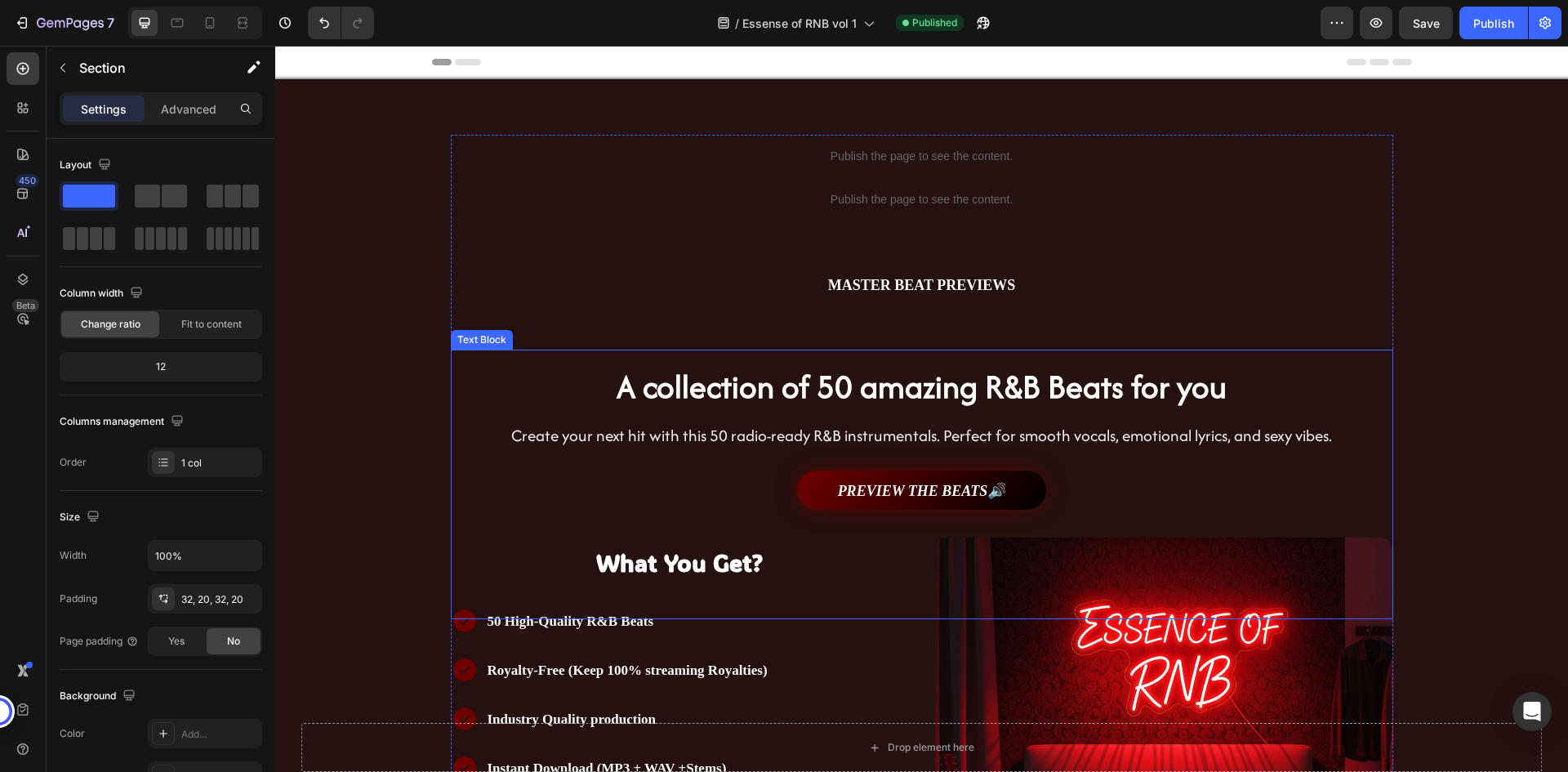
click at [964, 386] on strong "A collection of 50 amazing R&B Beats for you" at bounding box center [922, 386] width 610 height 46
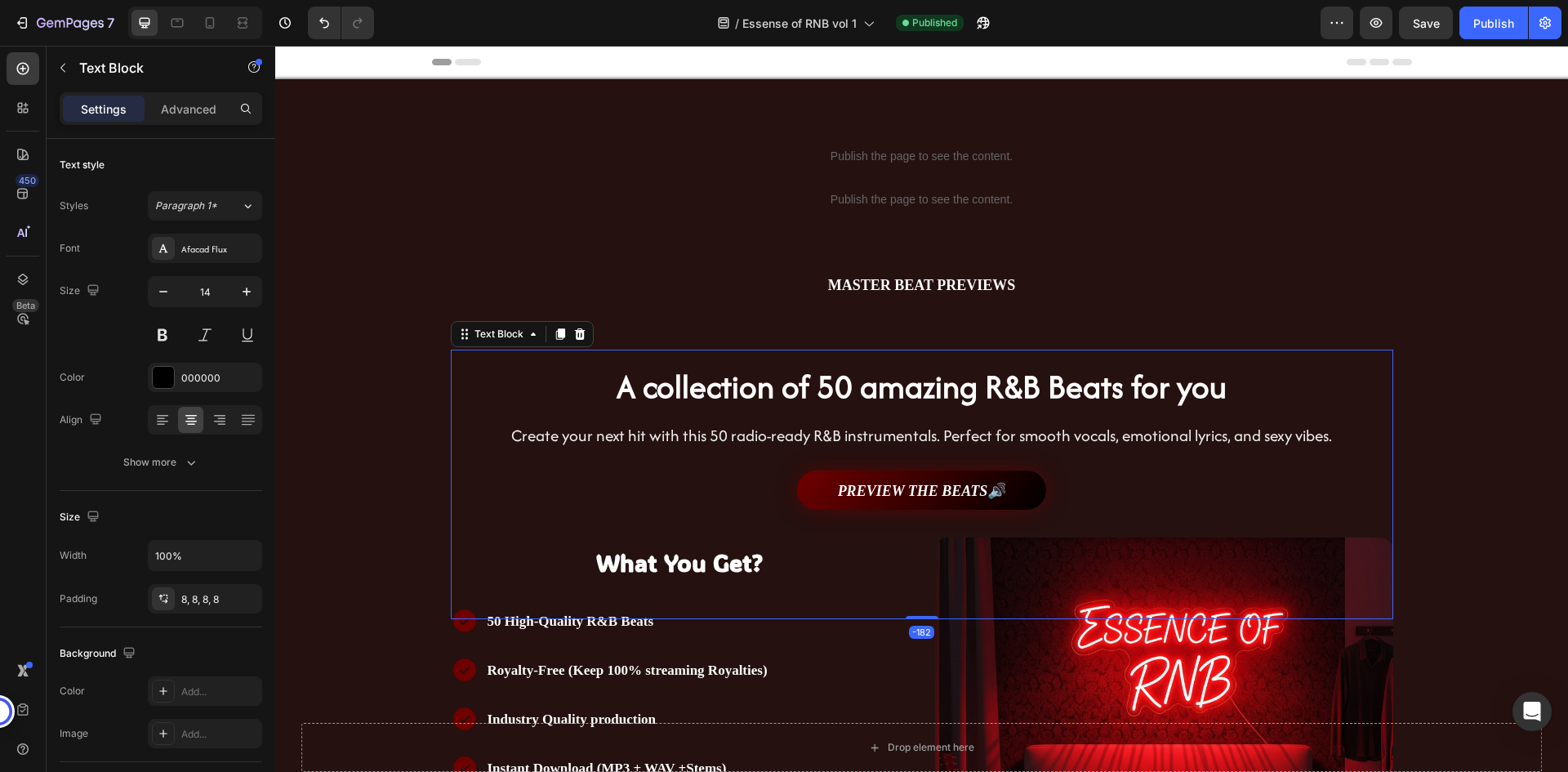
click at [964, 386] on strong "A collection of 50 amazing R&B Beats for you" at bounding box center [922, 386] width 610 height 46
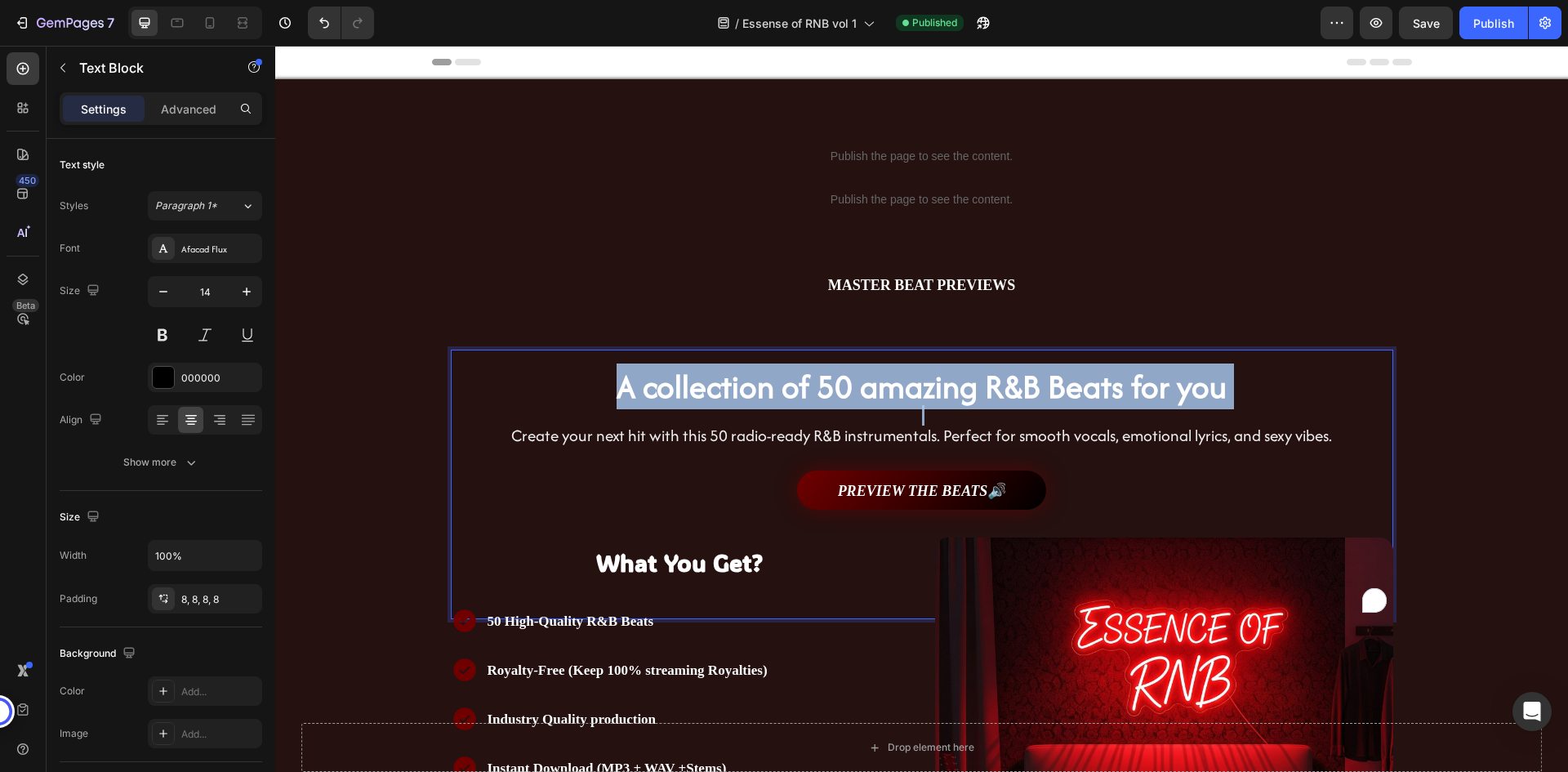
click at [964, 386] on strong "A collection of 50 amazing R&B Beats for you" at bounding box center [922, 386] width 610 height 46
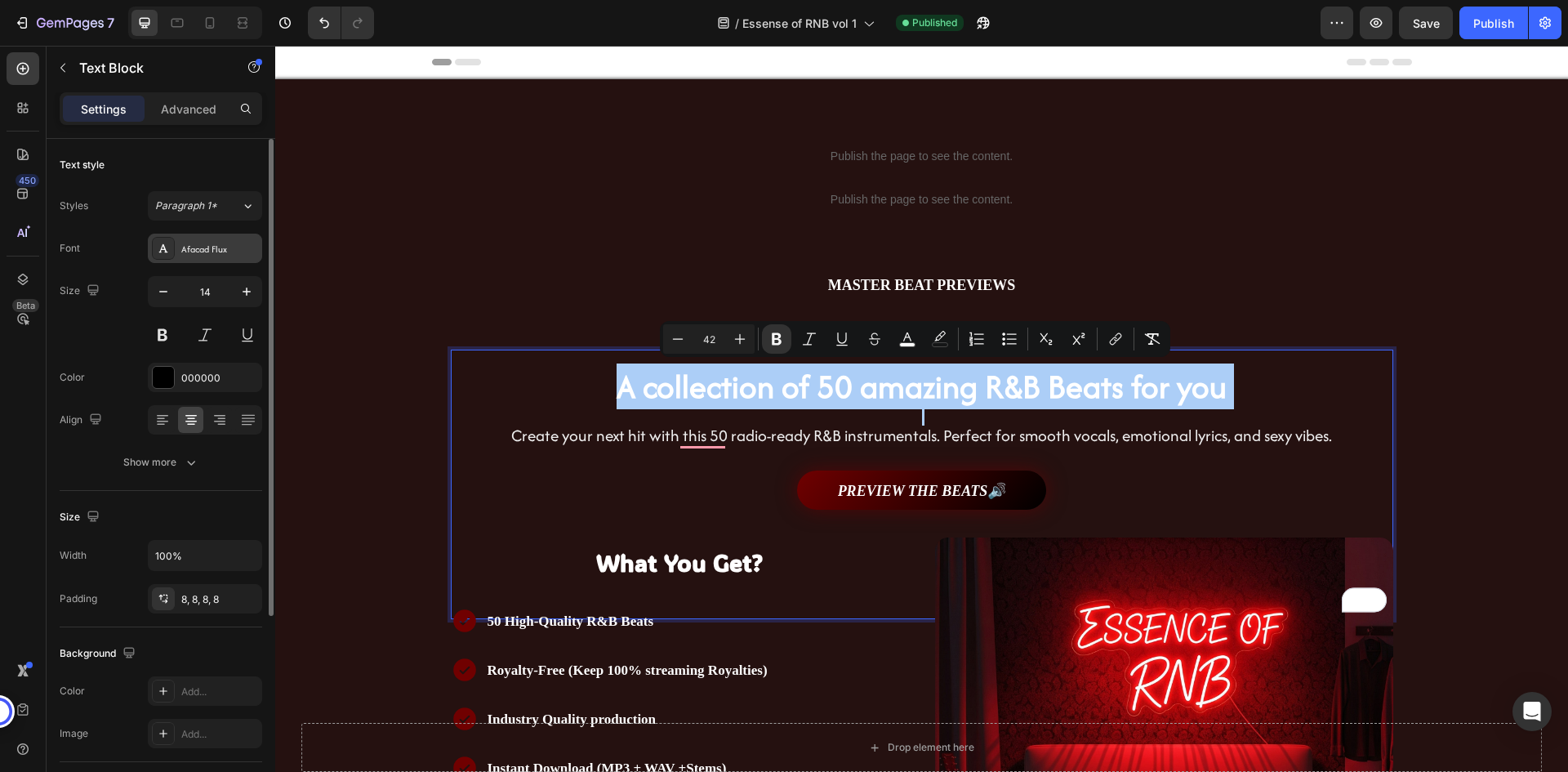
click at [204, 246] on div "Afacad Flux" at bounding box center [220, 250] width 77 height 15
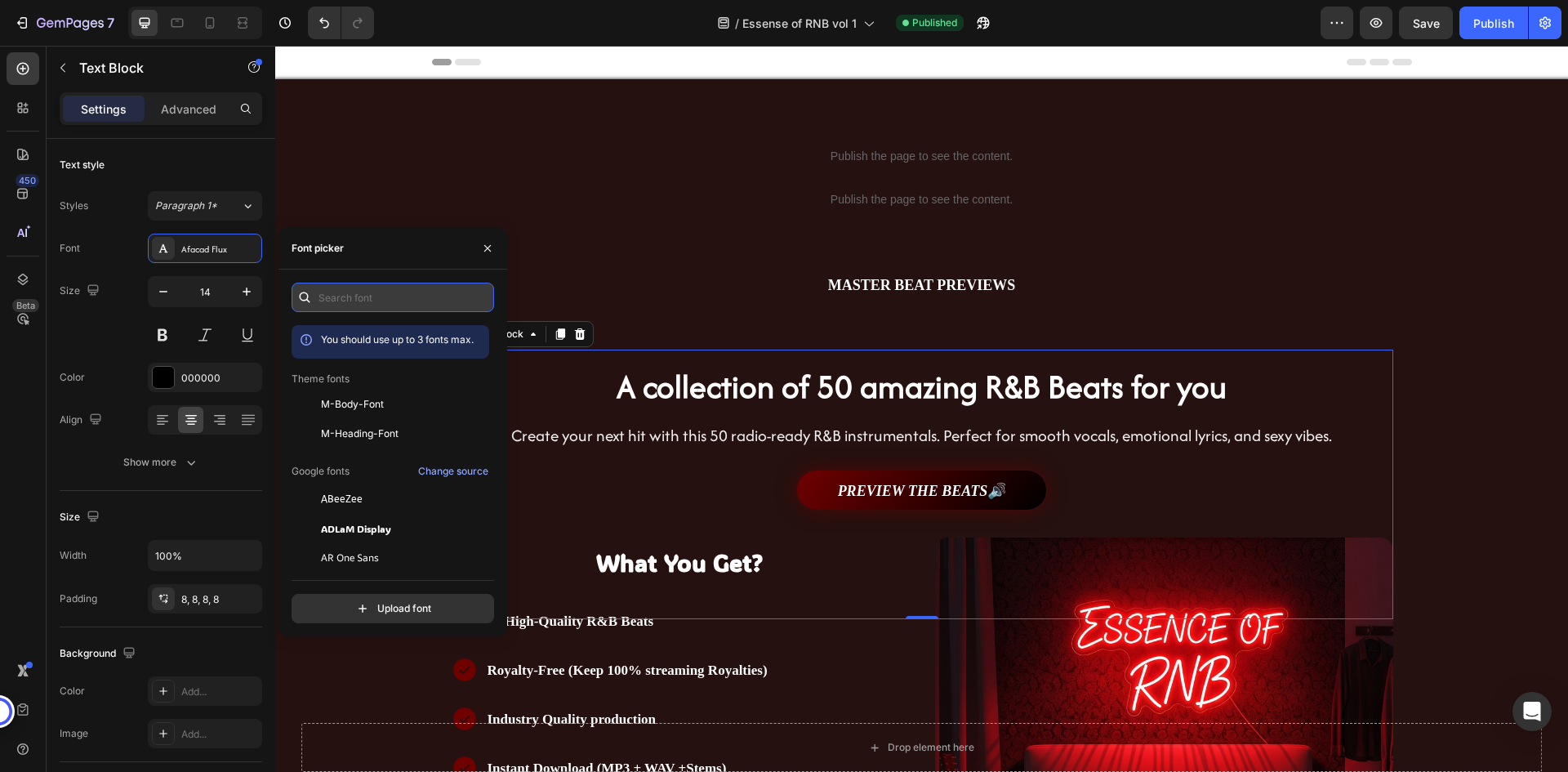
click at [374, 292] on input "text" at bounding box center [393, 297] width 203 height 29
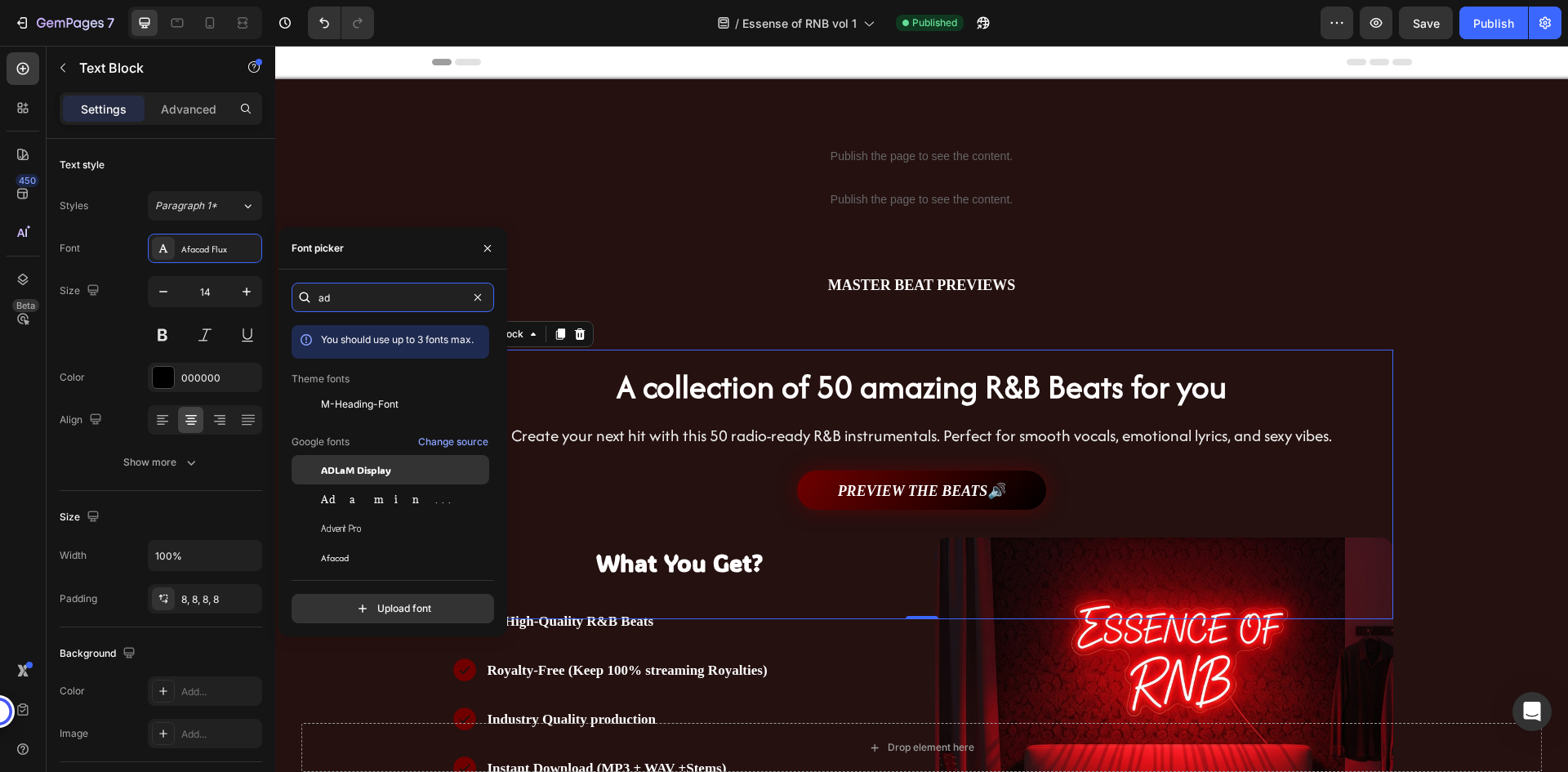
type input "ad"
click at [352, 466] on span "ADLaM Display" at bounding box center [356, 470] width 70 height 15
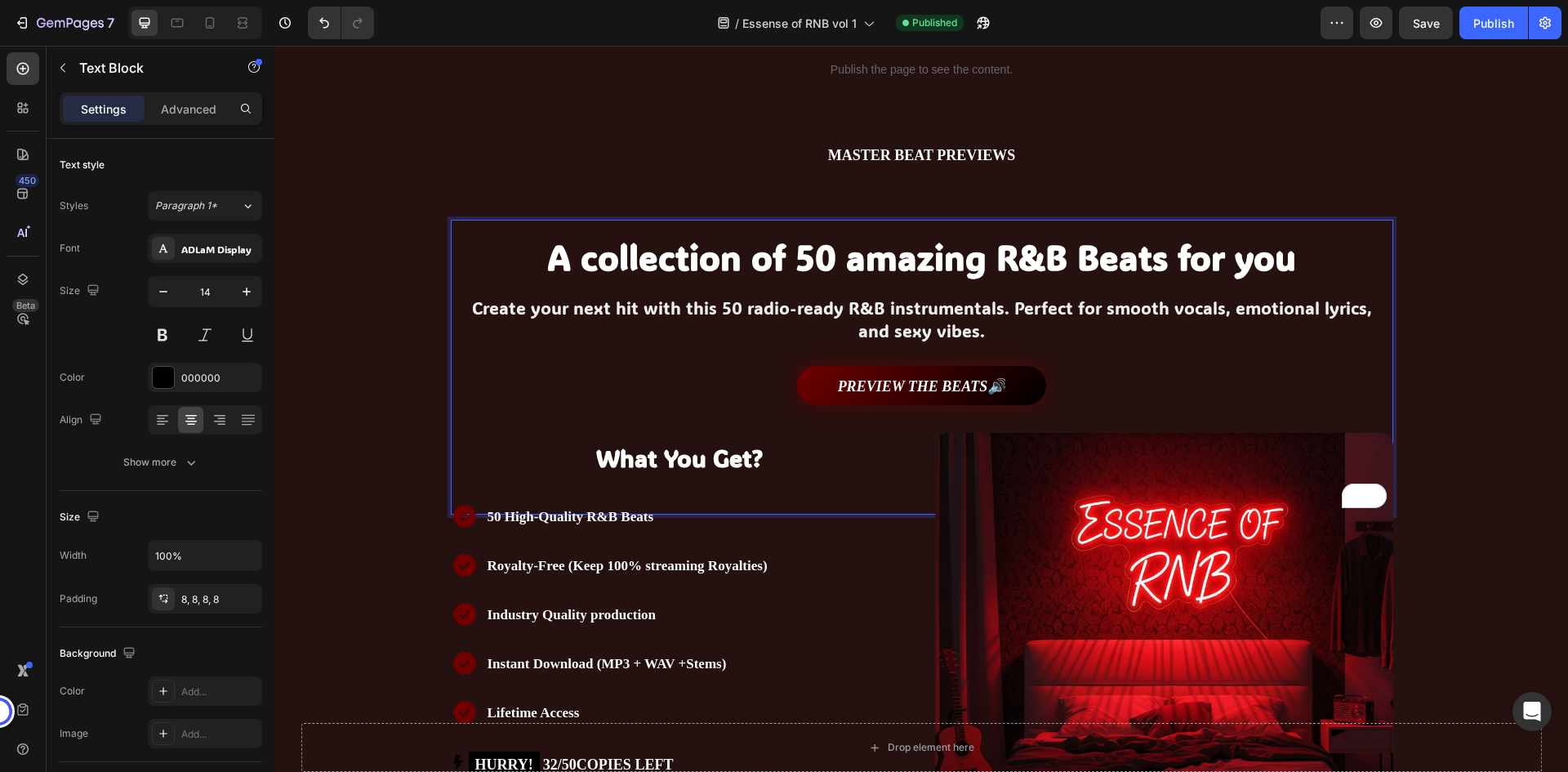
scroll to position [327, 0]
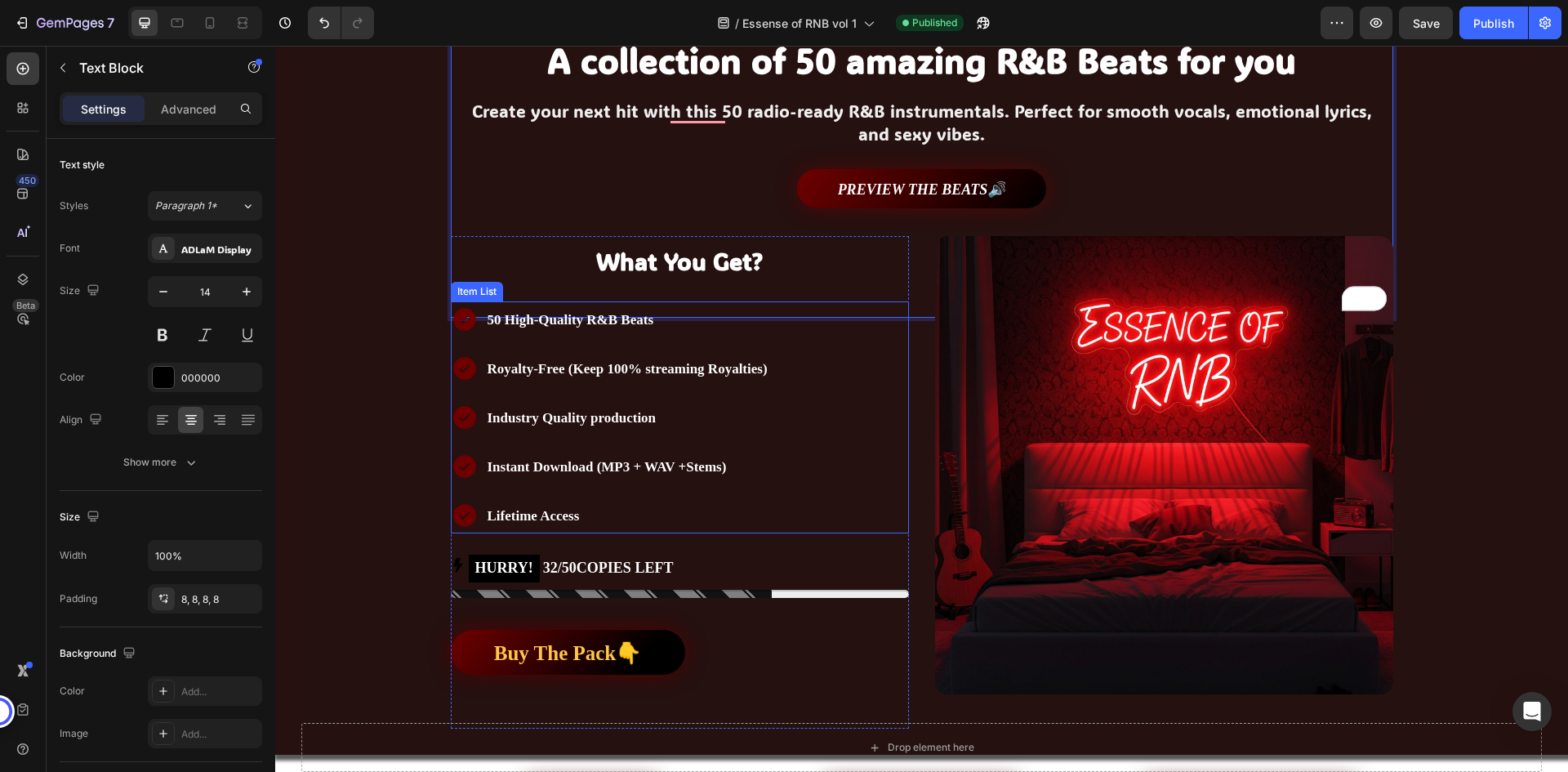
click at [744, 356] on p "Royalty-Free (Keep 100% streaming Royalties)" at bounding box center [627, 368] width 280 height 31
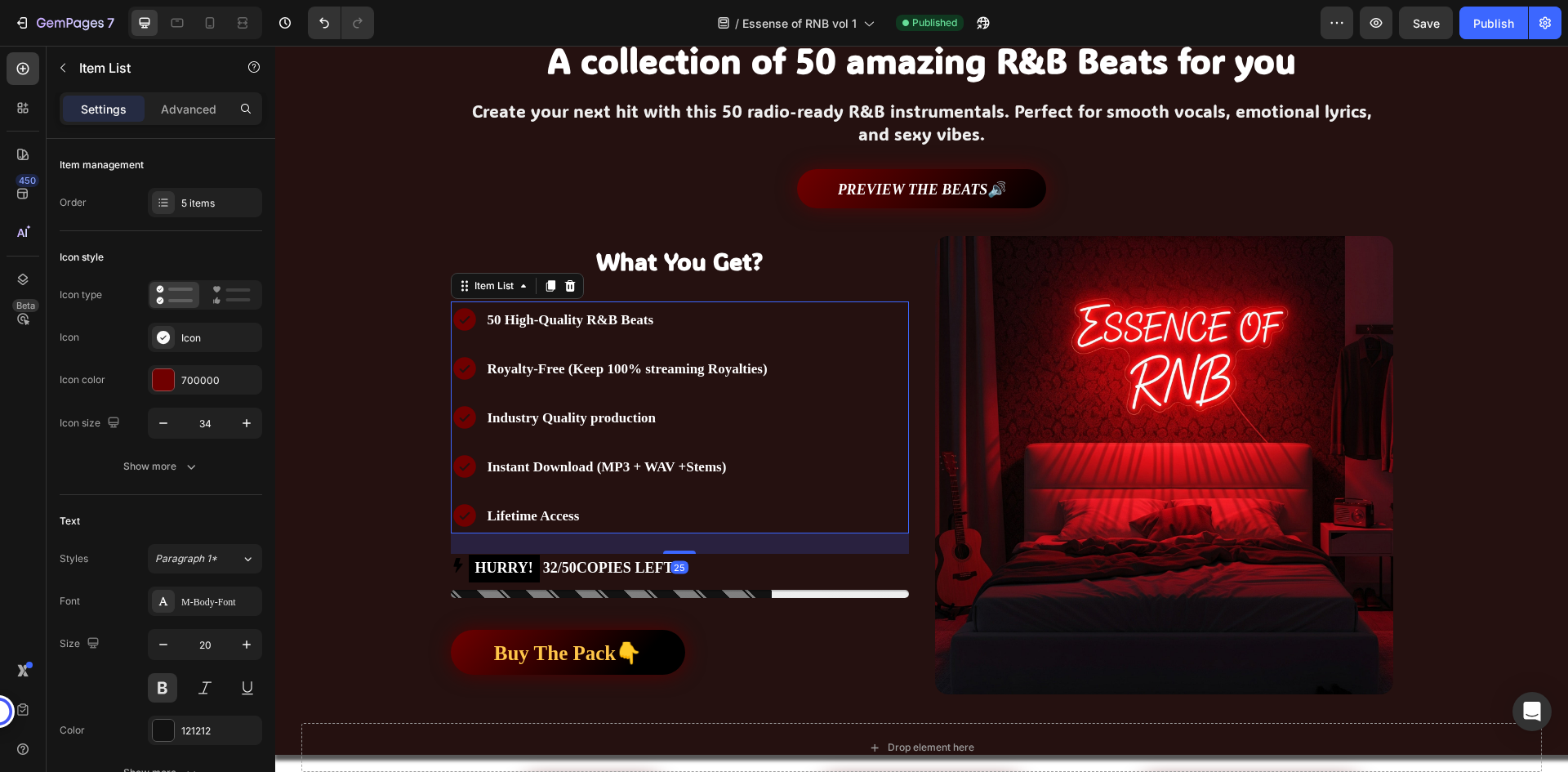
click at [677, 334] on p "50 High-Quality R&B Beats" at bounding box center [627, 319] width 280 height 31
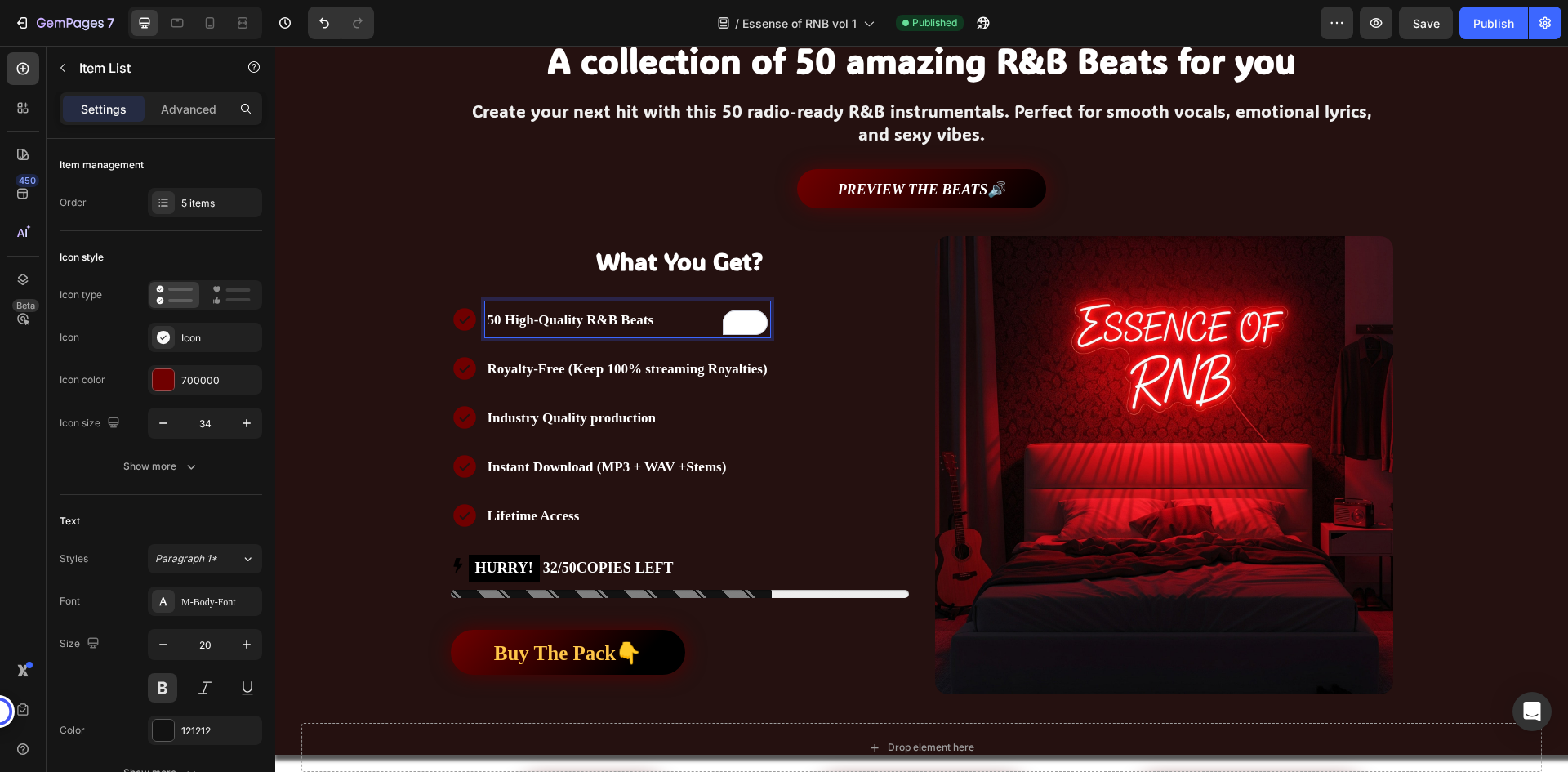
click at [746, 360] on p "Royalty-Free (Keep 100% streaming Royalties)" at bounding box center [627, 368] width 280 height 31
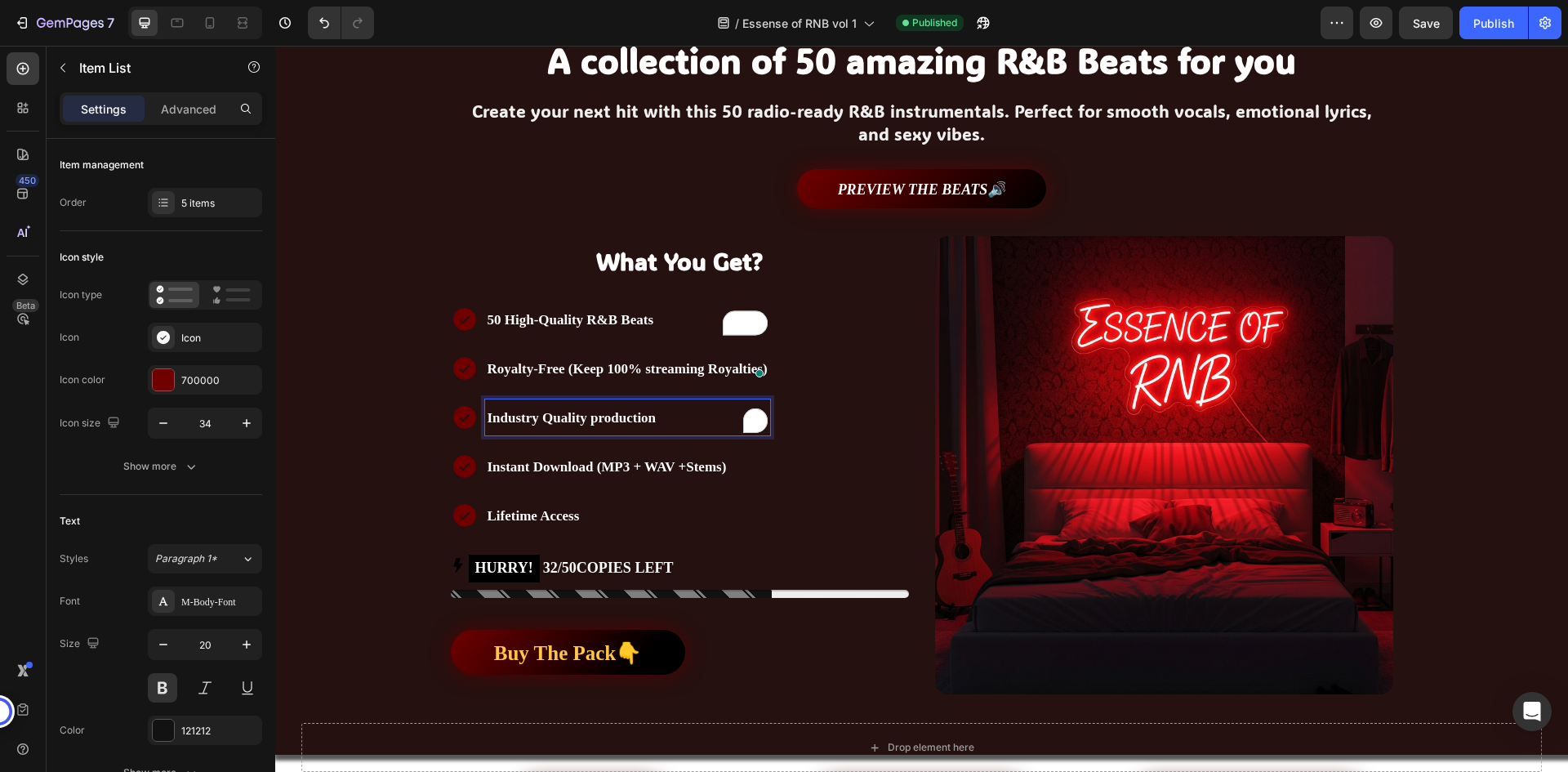
click at [685, 400] on div "Industry Quality production" at bounding box center [628, 417] width 285 height 36
click at [721, 465] on p "Instant Download (MP3 + WAV +Stems)" at bounding box center [627, 466] width 280 height 31
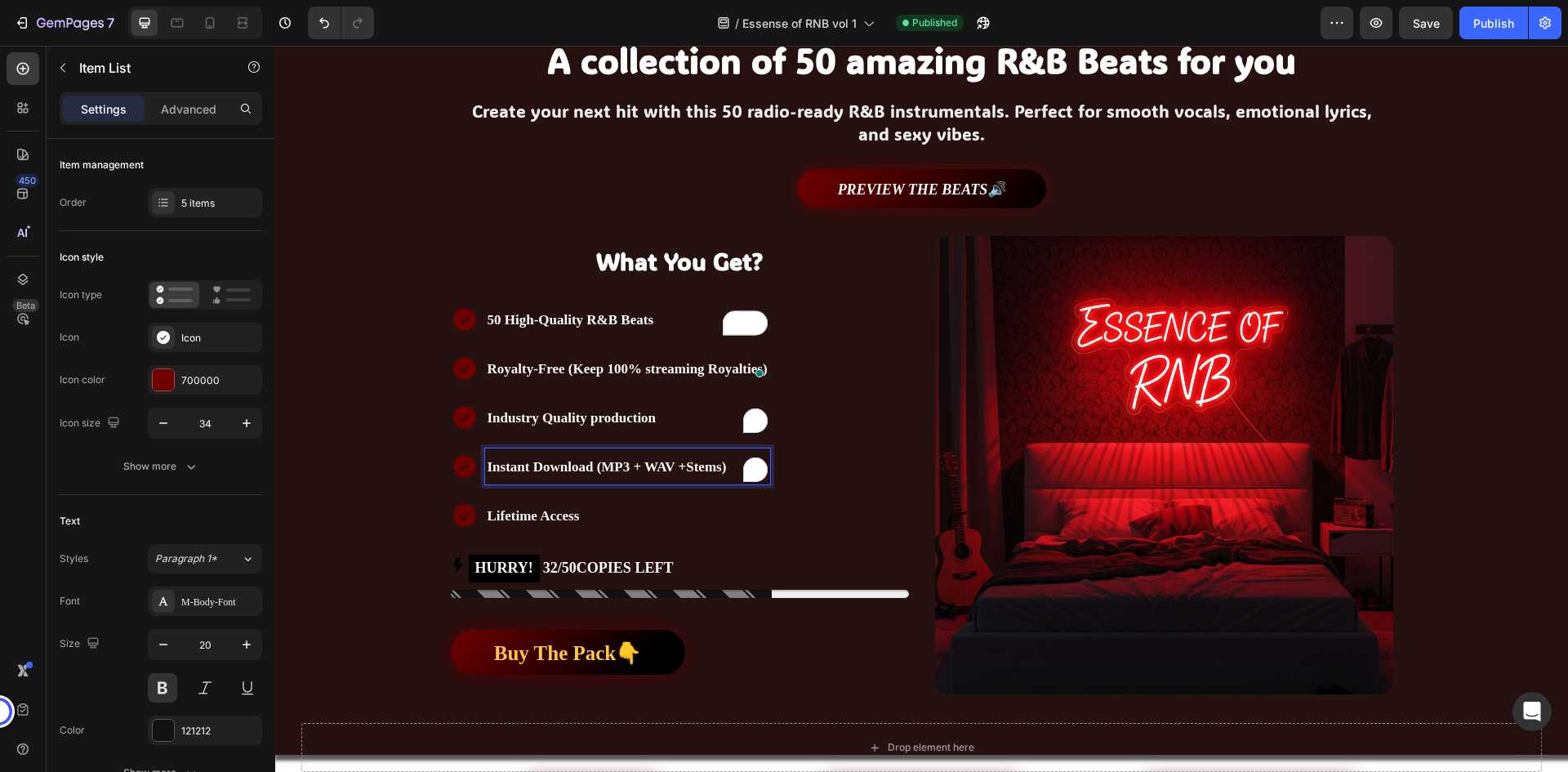
click at [649, 517] on p "Lifetime Access" at bounding box center [627, 515] width 280 height 31
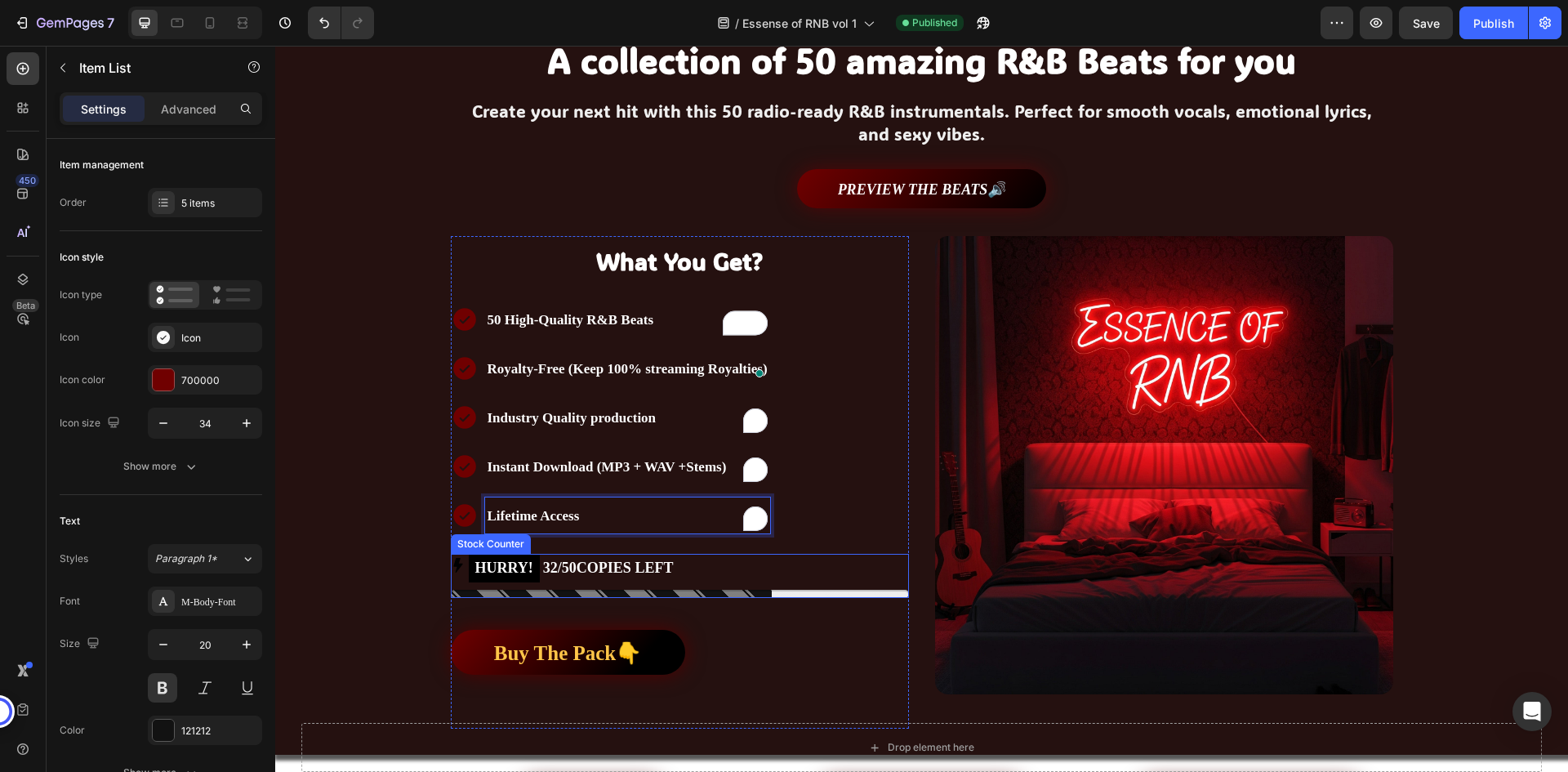
drag, startPoint x: 637, startPoint y: 567, endPoint x: 900, endPoint y: 502, distance: 270.9
click at [637, 568] on p "HURRY! 32/50COPIES LEFT" at bounding box center [571, 569] width 205 height 28
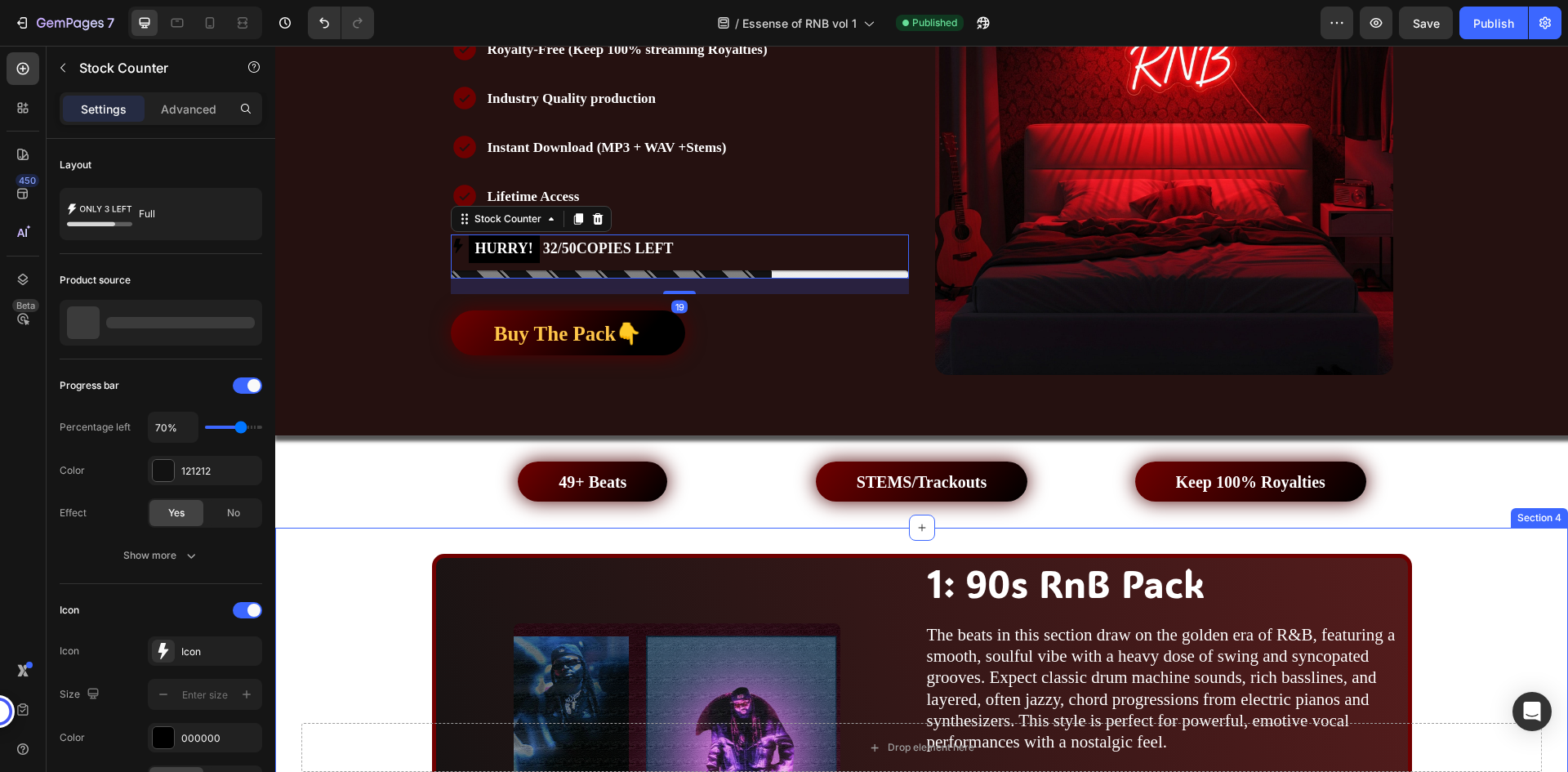
scroll to position [735, 0]
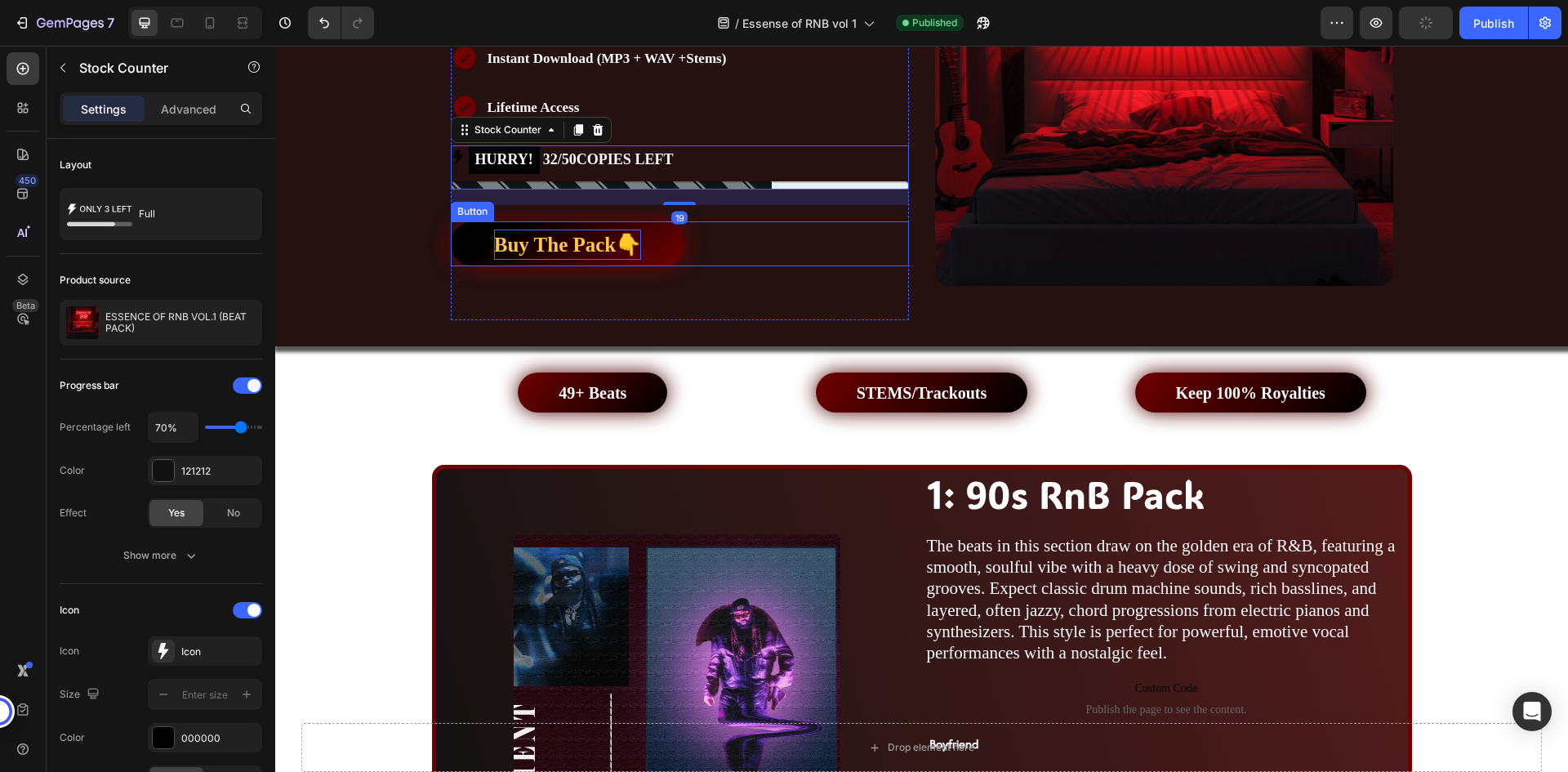
click at [603, 248] on strong "Buy The Pack👇" at bounding box center [568, 244] width 148 height 22
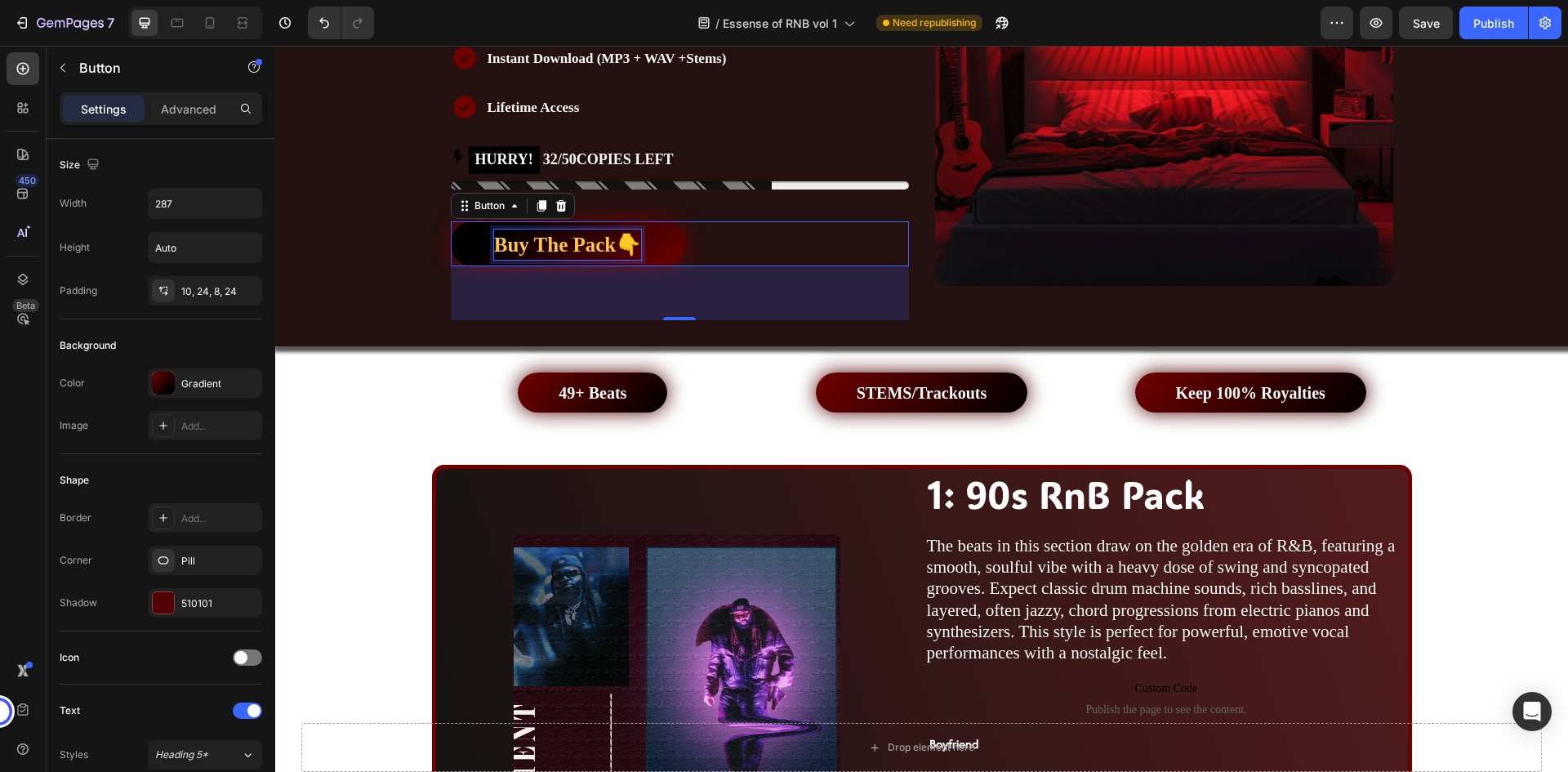
click at [543, 234] on strong "Buy The Pack👇" at bounding box center [568, 244] width 148 height 22
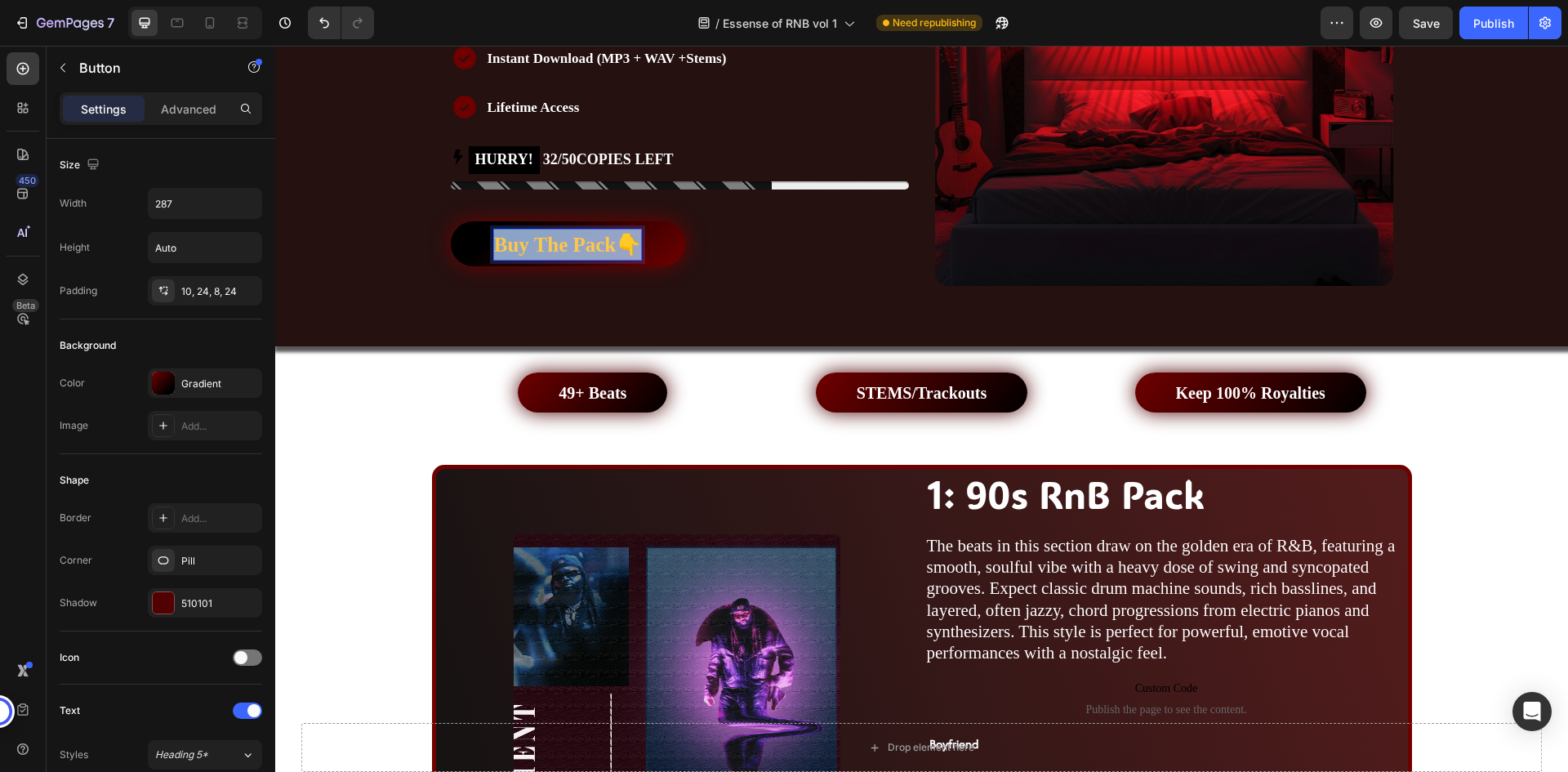
click at [543, 234] on strong "Buy The Pack👇" at bounding box center [568, 244] width 148 height 22
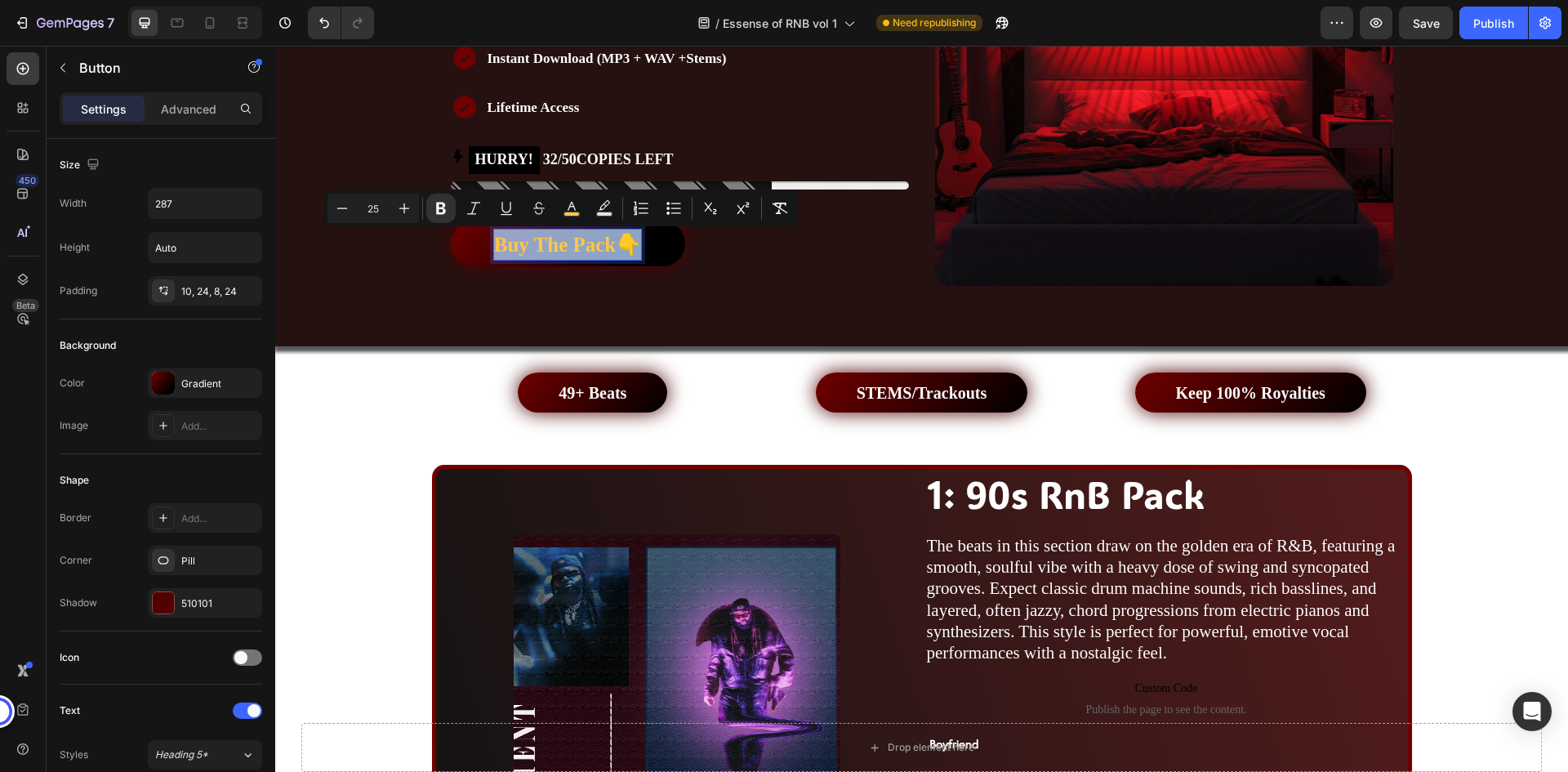
click at [722, 235] on div "Buy The Pack👇 Button 66" at bounding box center [680, 244] width 458 height 46
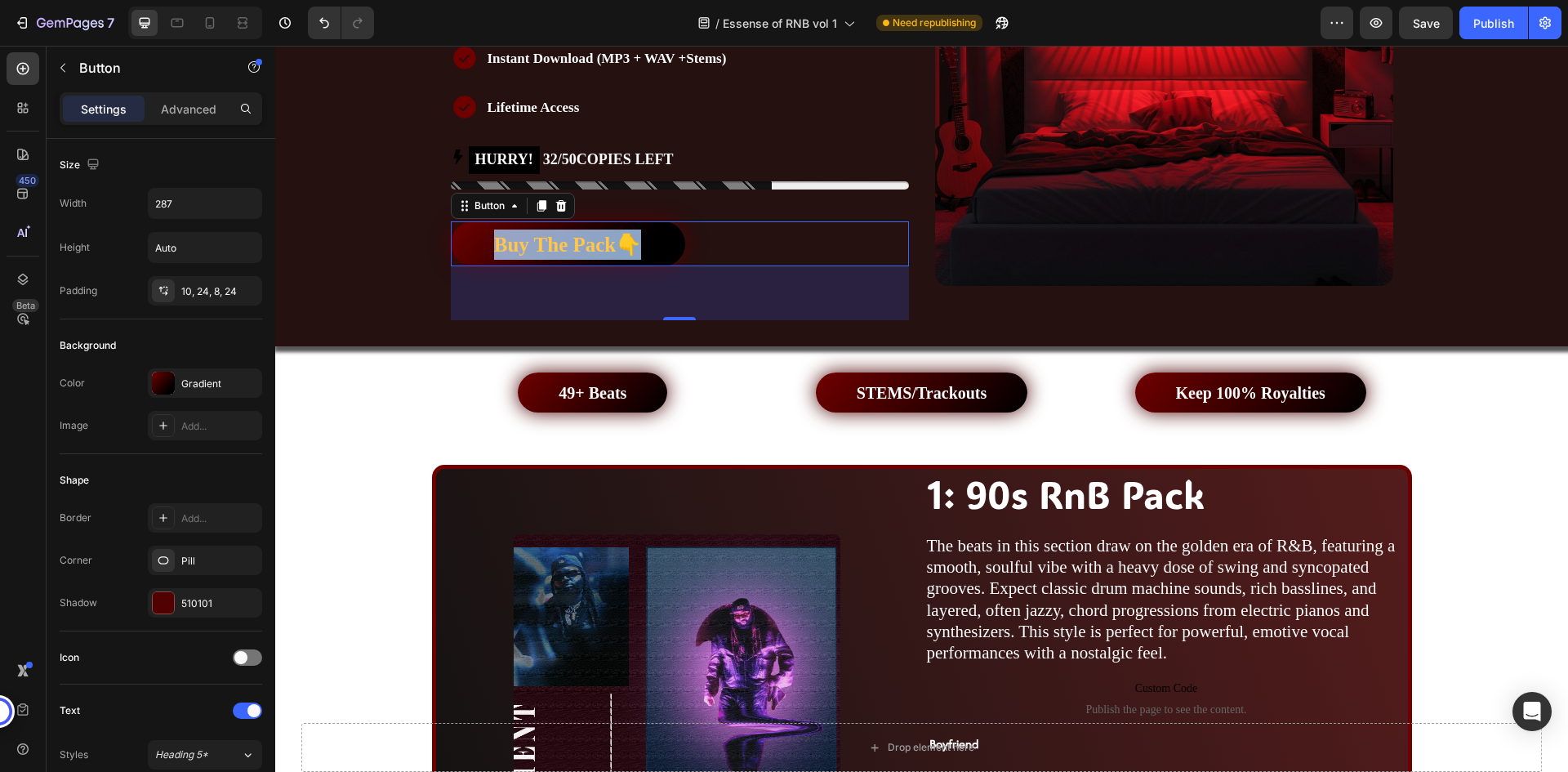
click at [705, 242] on div "Buy The Pack👇 Button 66" at bounding box center [680, 244] width 458 height 46
click at [747, 244] on div "Buy The Pack👇 Button 66" at bounding box center [680, 244] width 458 height 46
click at [596, 244] on strong "Buy The Pack👇" at bounding box center [568, 244] width 148 height 22
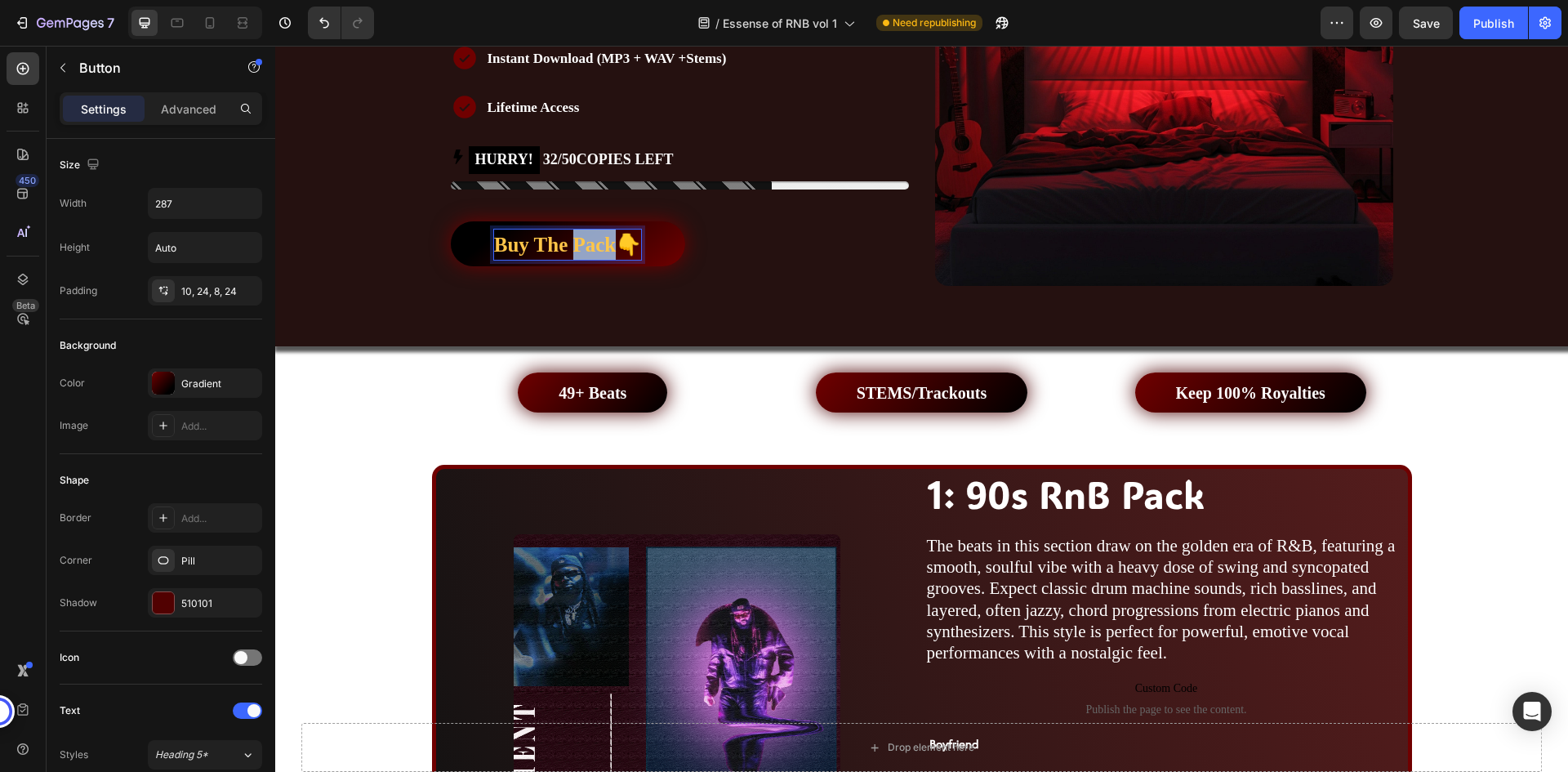
click at [595, 244] on strong "Buy The Pack👇" at bounding box center [568, 244] width 148 height 22
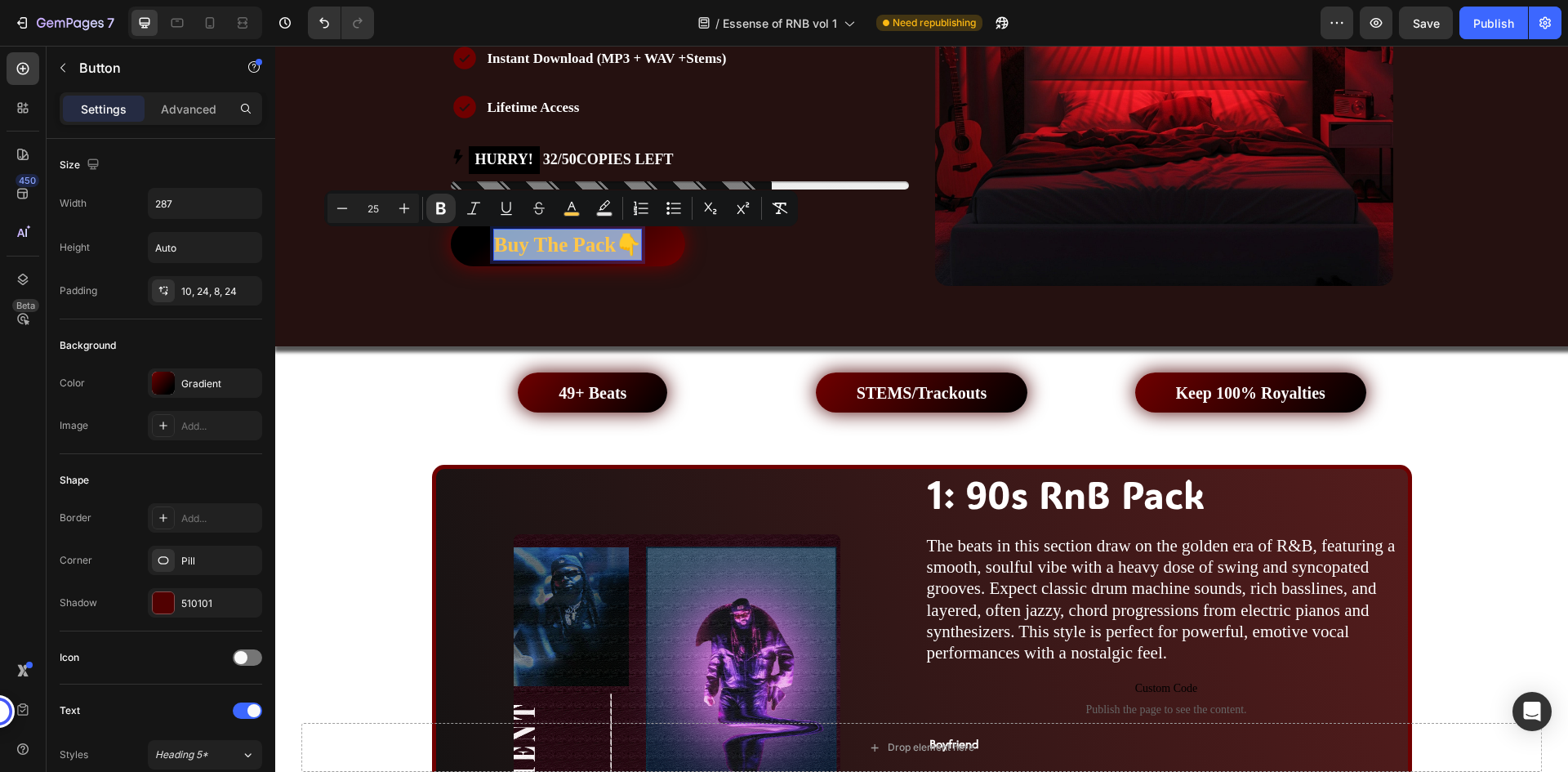
click at [595, 244] on strong "Buy The Pack👇" at bounding box center [568, 244] width 148 height 22
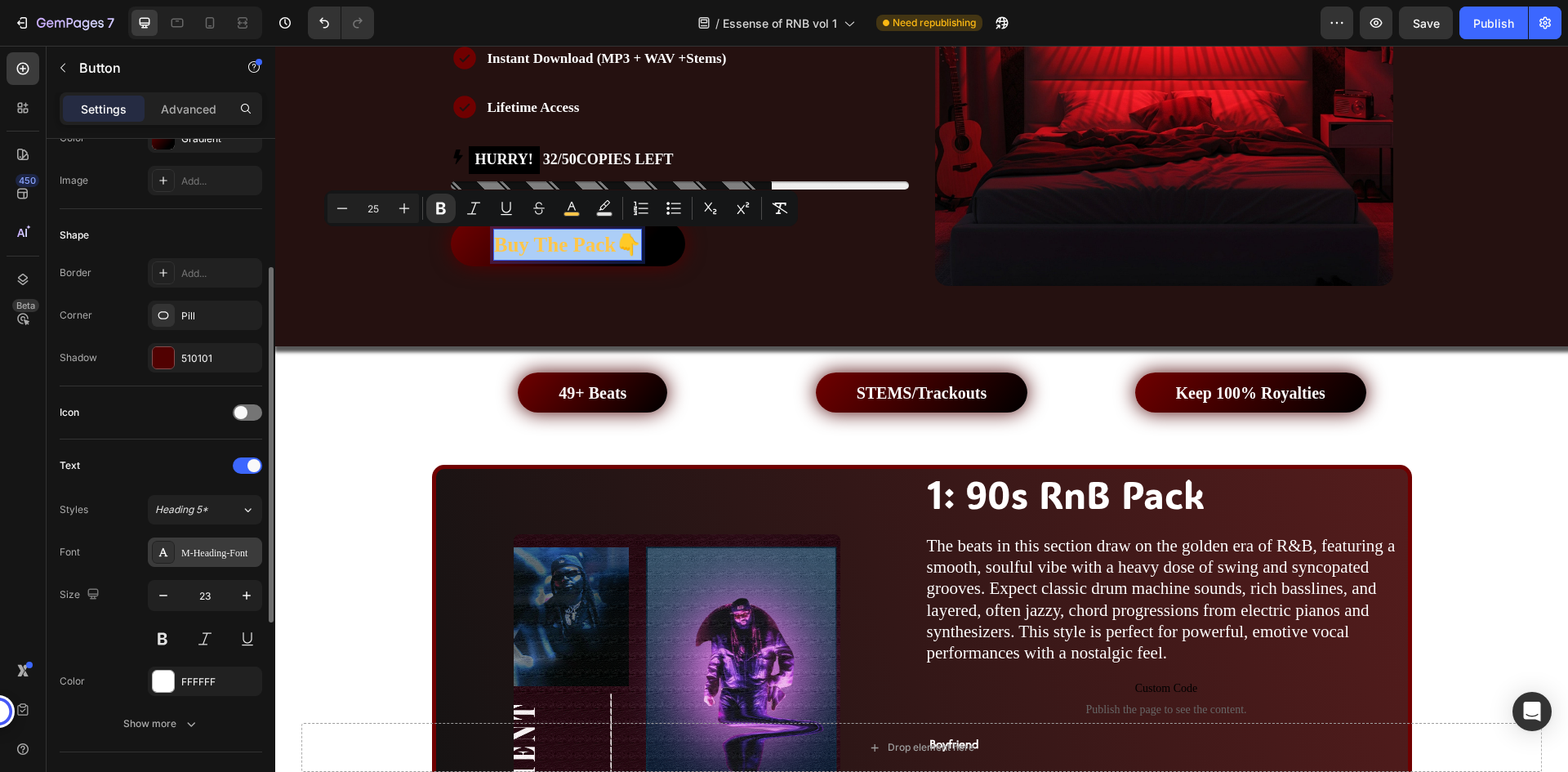
click at [197, 563] on div "M-Heading-Font" at bounding box center [205, 552] width 115 height 29
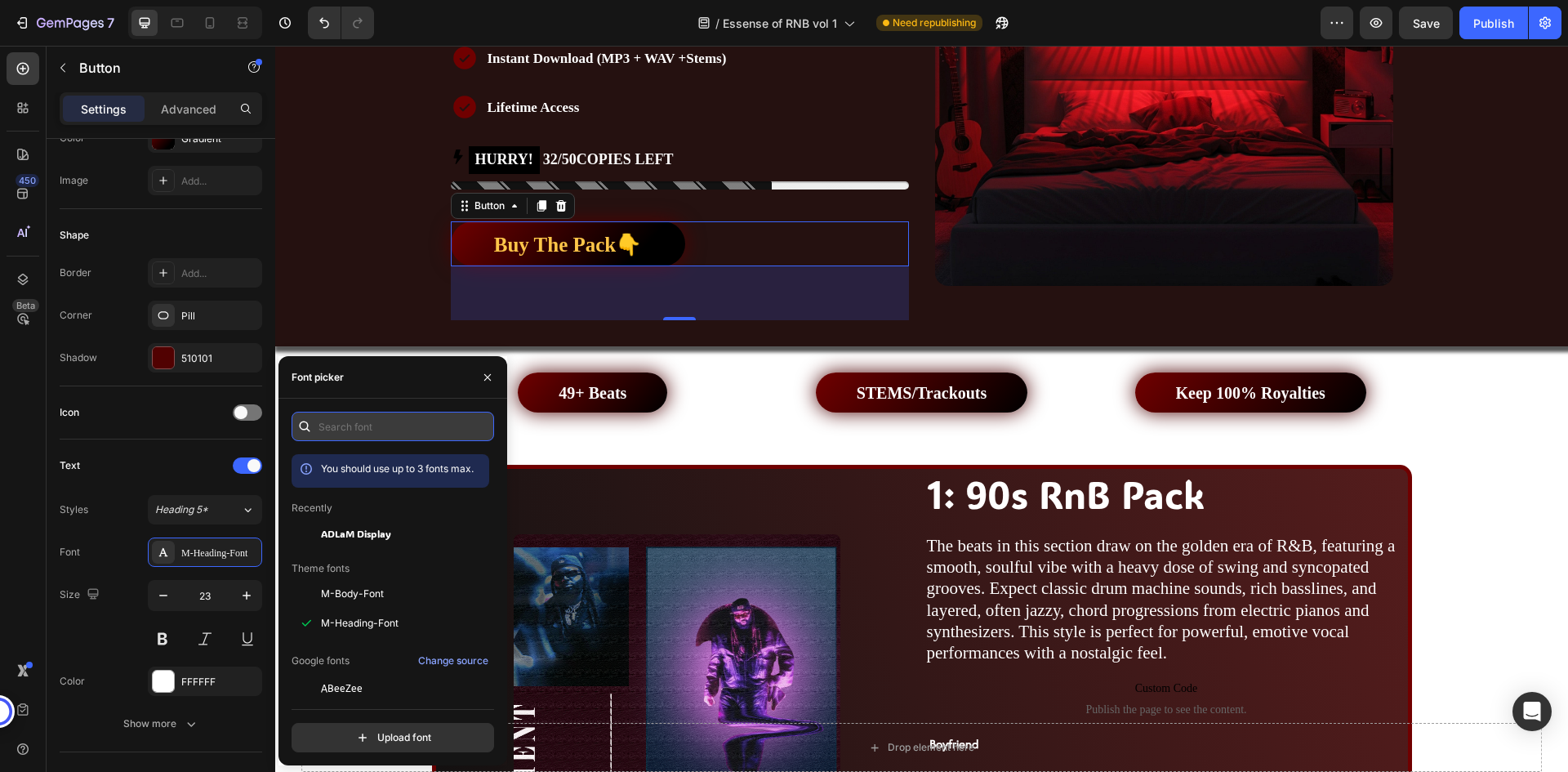
click at [363, 419] on input "text" at bounding box center [393, 426] width 203 height 29
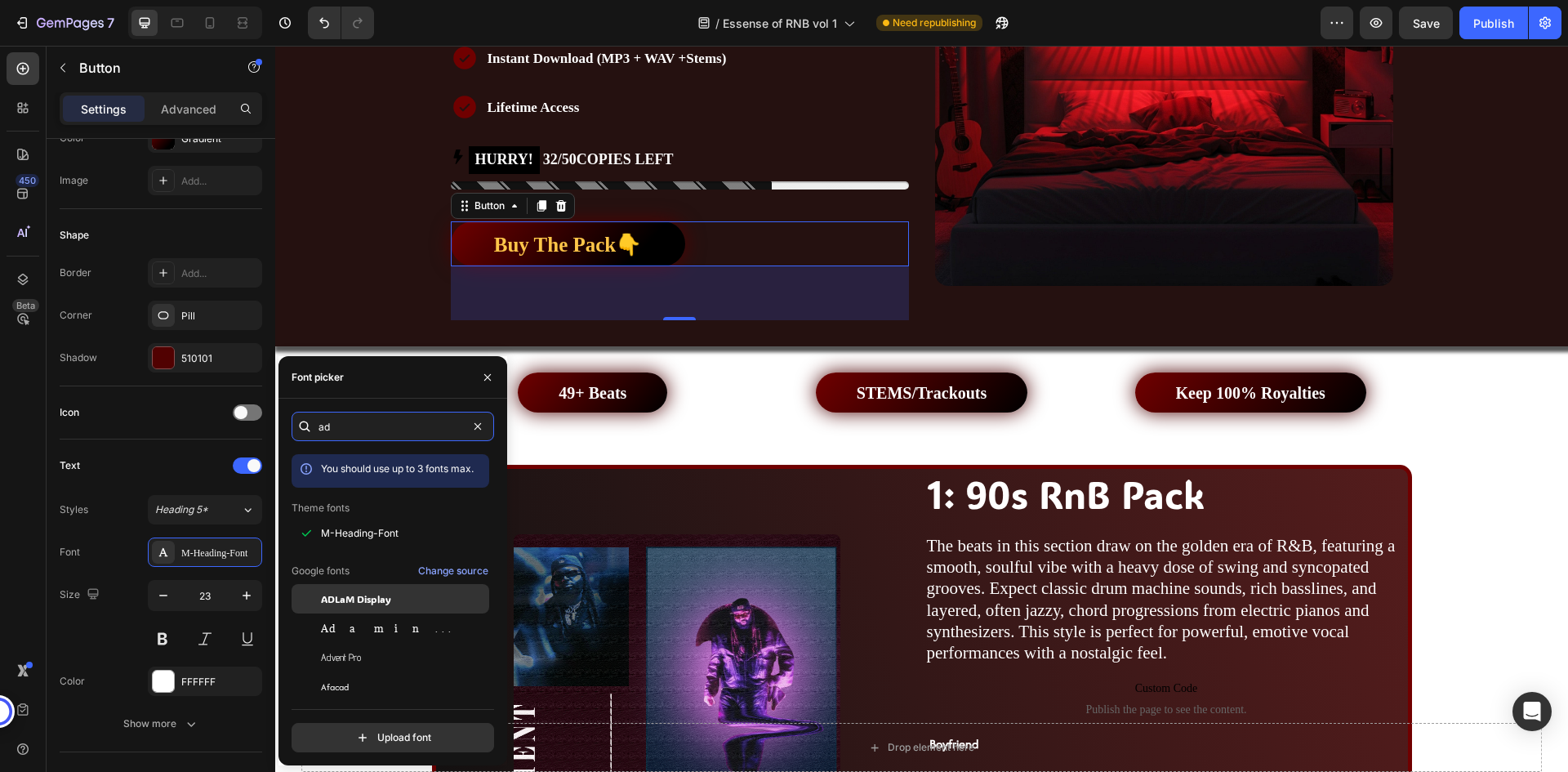
type input "ad"
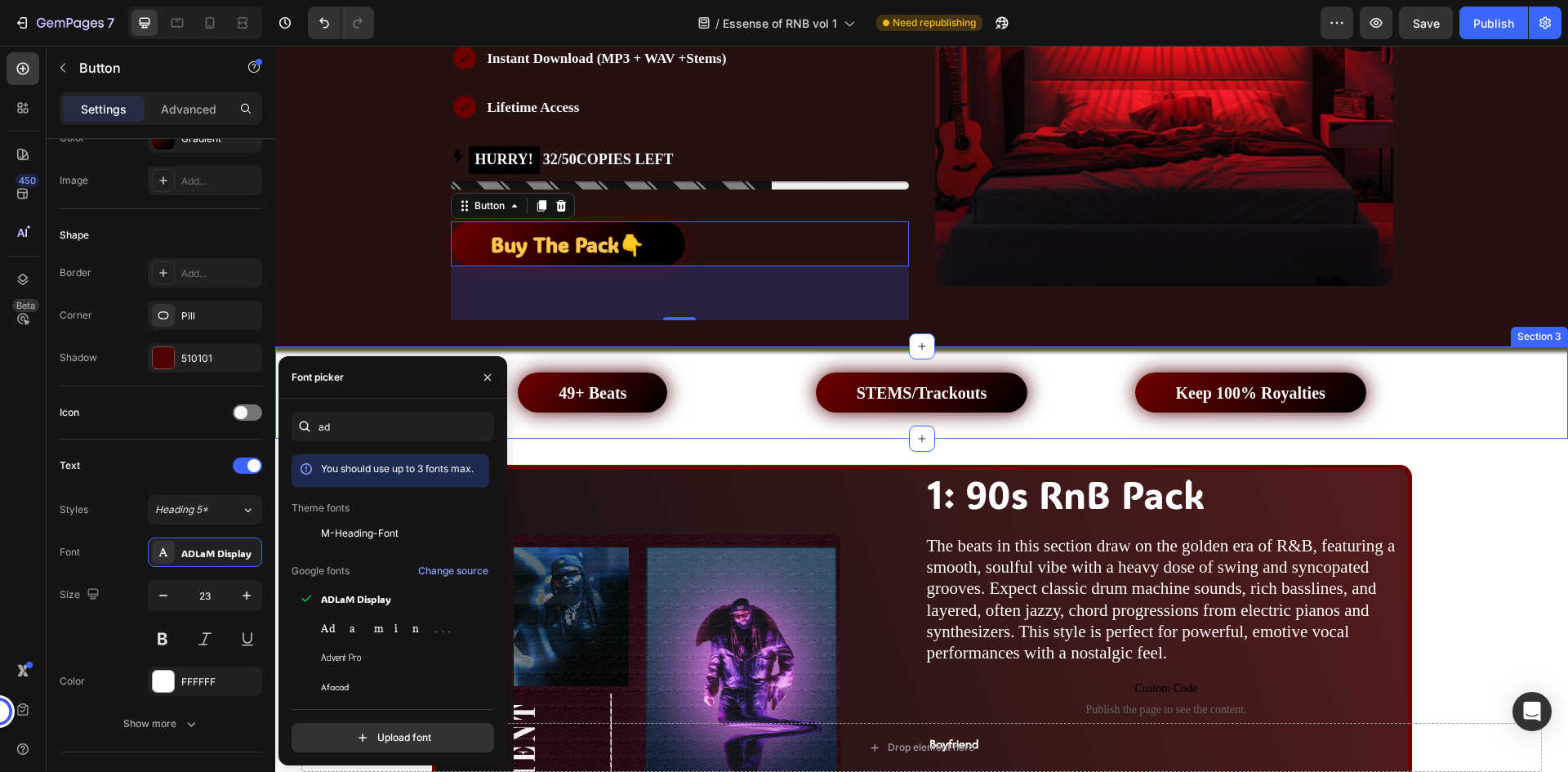
click at [1111, 414] on div "49+ Beats Button STEMS/Trackouts Button Keep 100% Royalties Button Row Section 3" at bounding box center [922, 393] width 1293 height 92
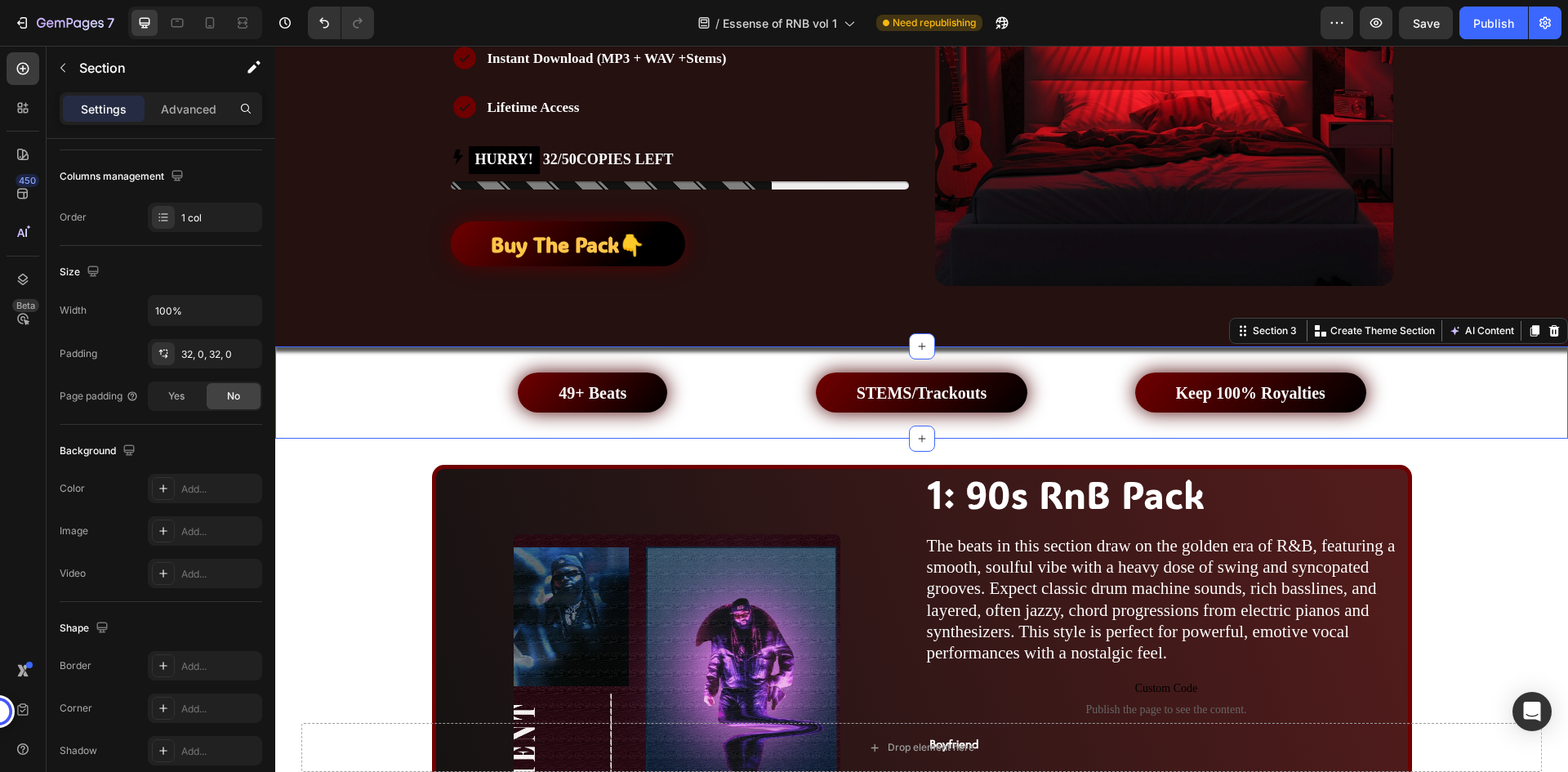
scroll to position [0, 0]
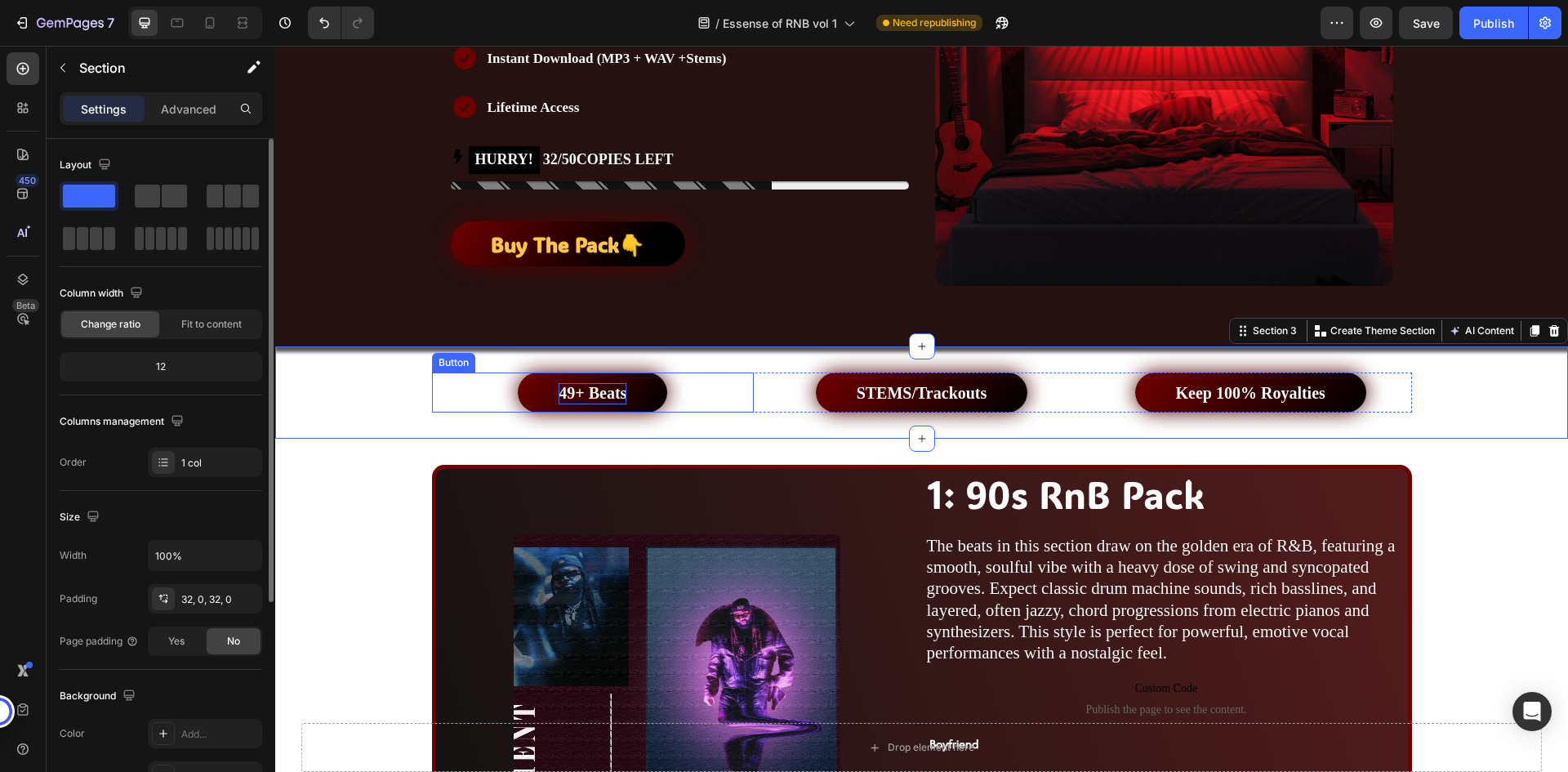
click at [612, 399] on strong "49+ Beats" at bounding box center [592, 393] width 68 height 18
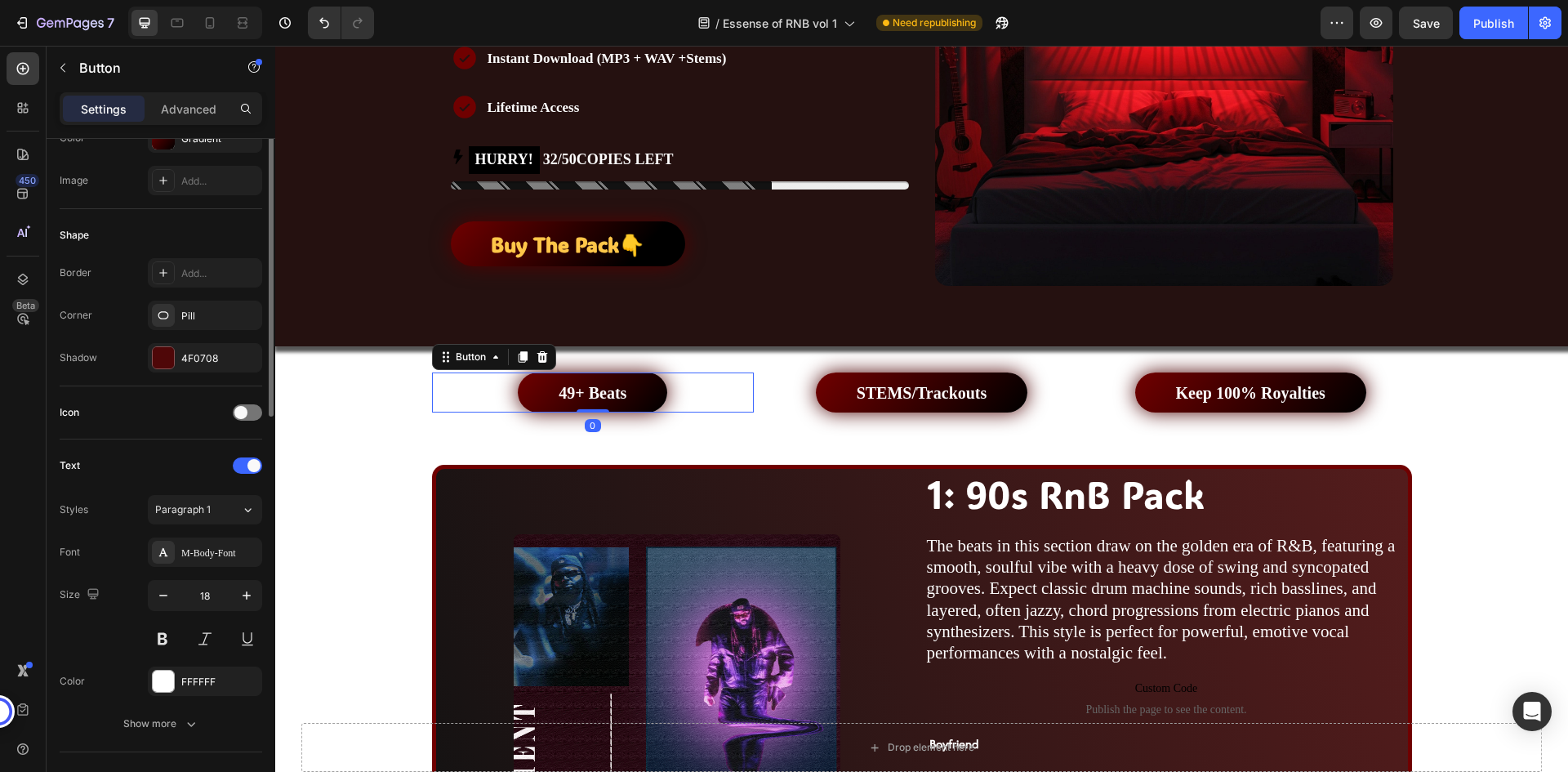
scroll to position [327, 0]
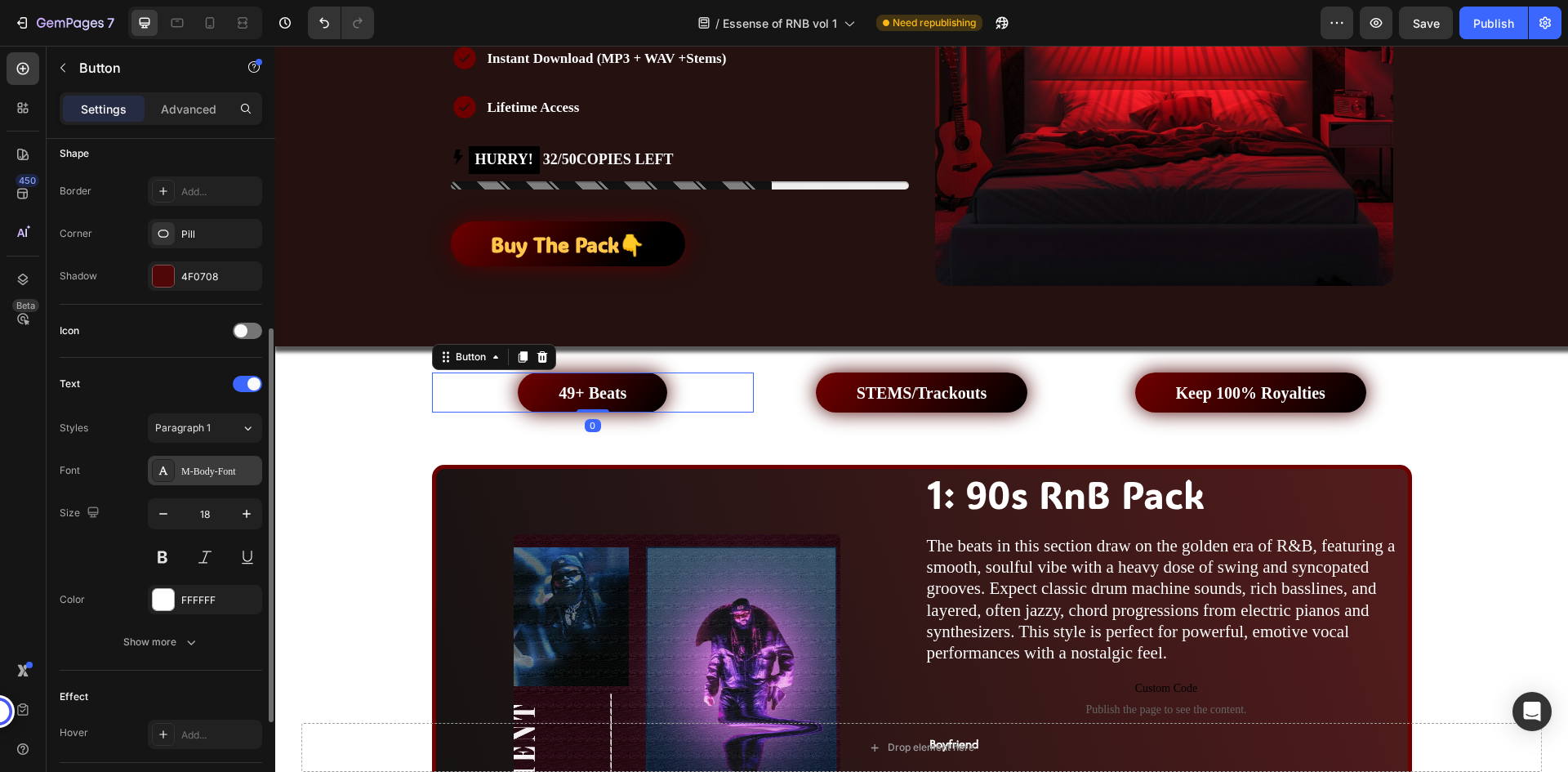
click at [189, 466] on div "M-Body-Font" at bounding box center [220, 471] width 77 height 15
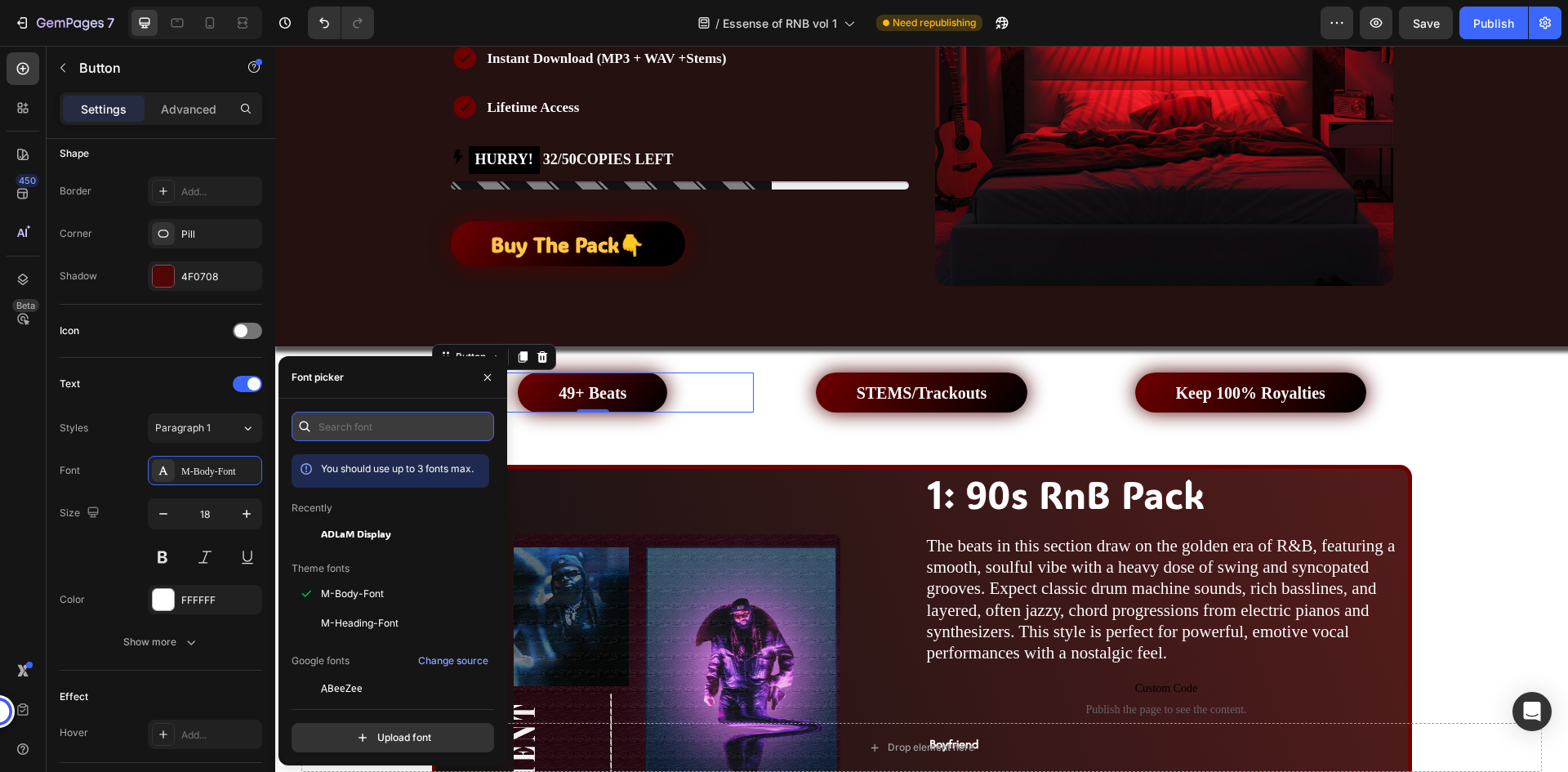
click at [339, 430] on input "text" at bounding box center [393, 426] width 203 height 29
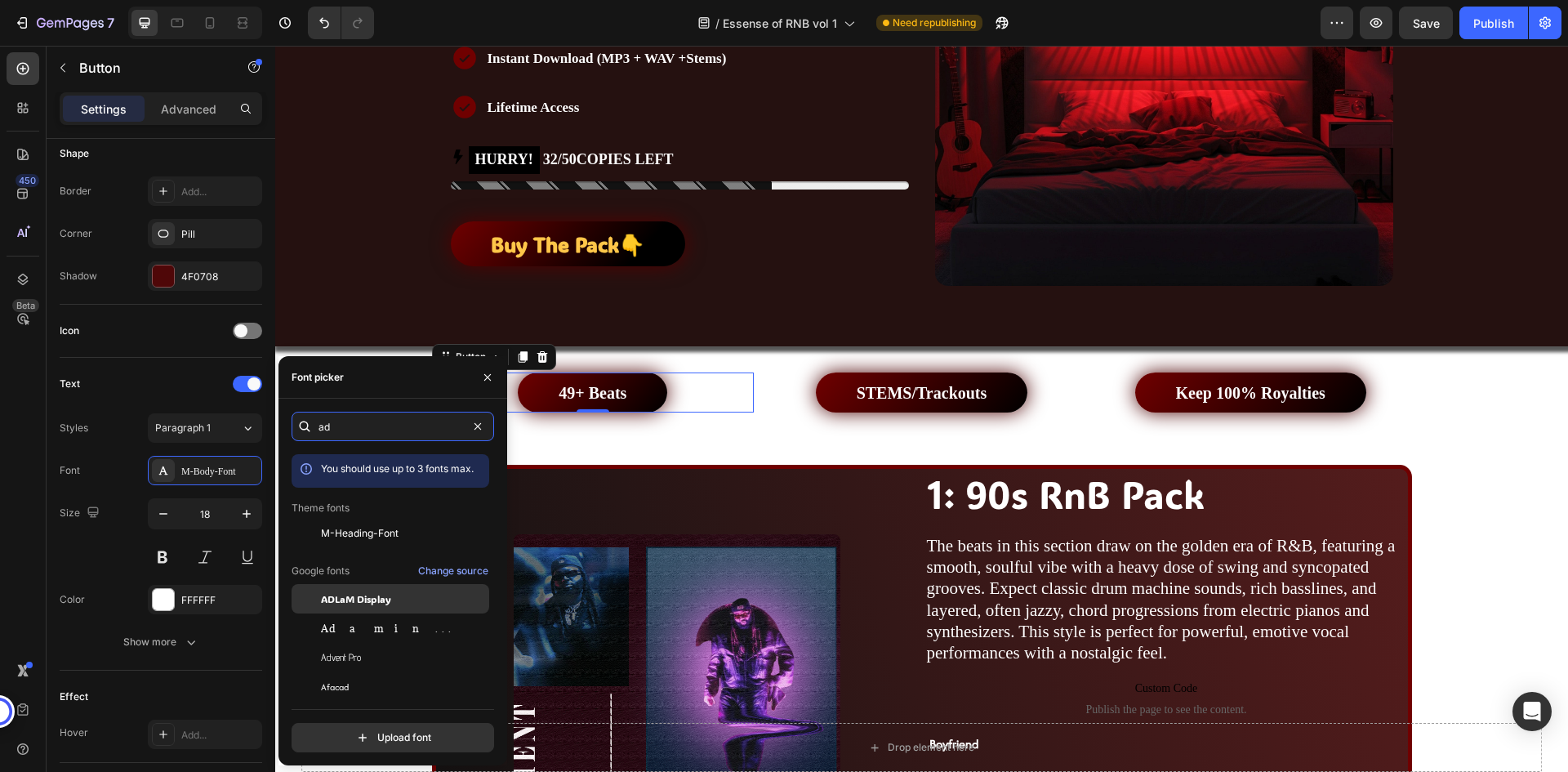
type input "ad"
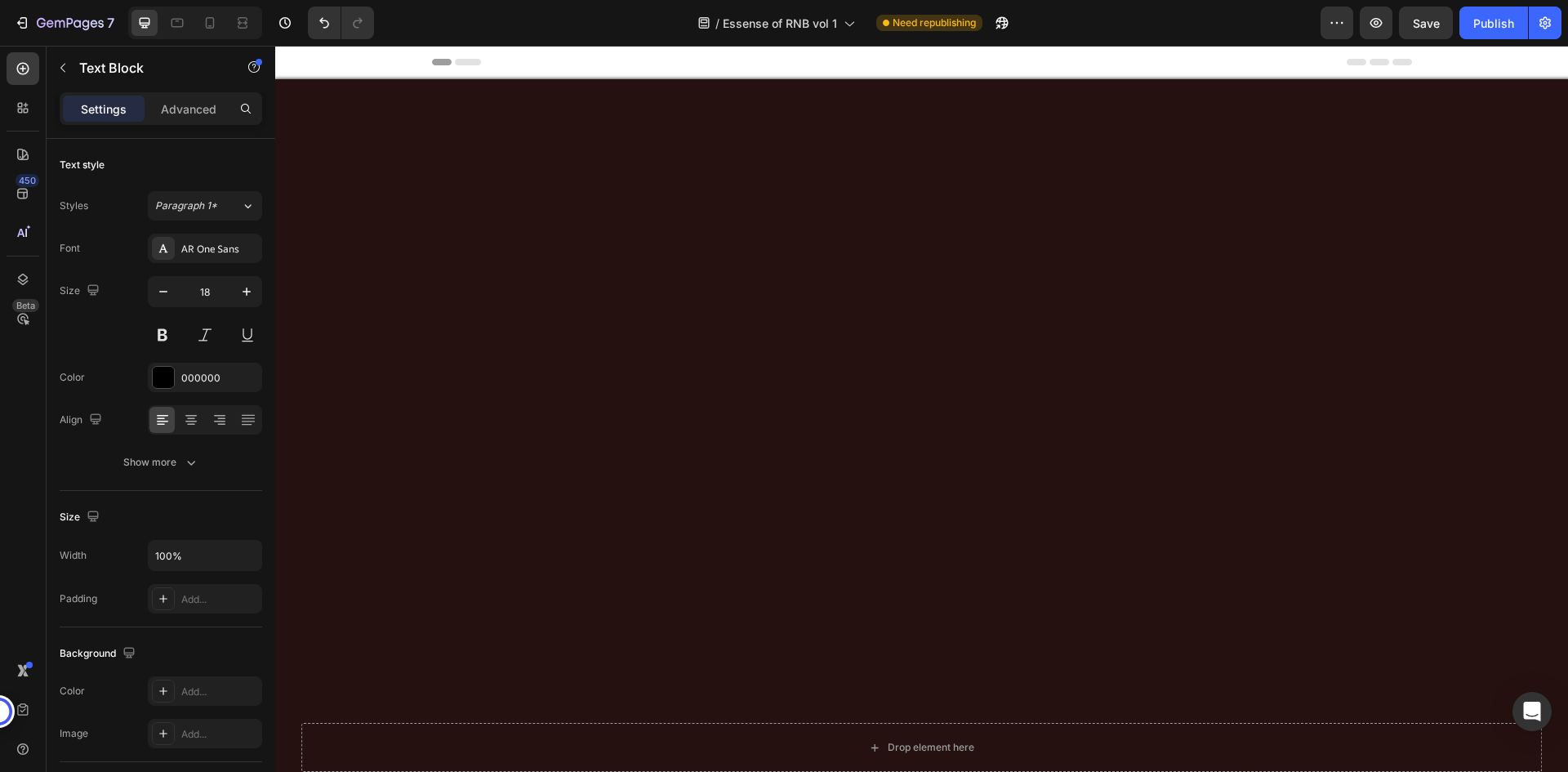
scroll to position [2957, 0]
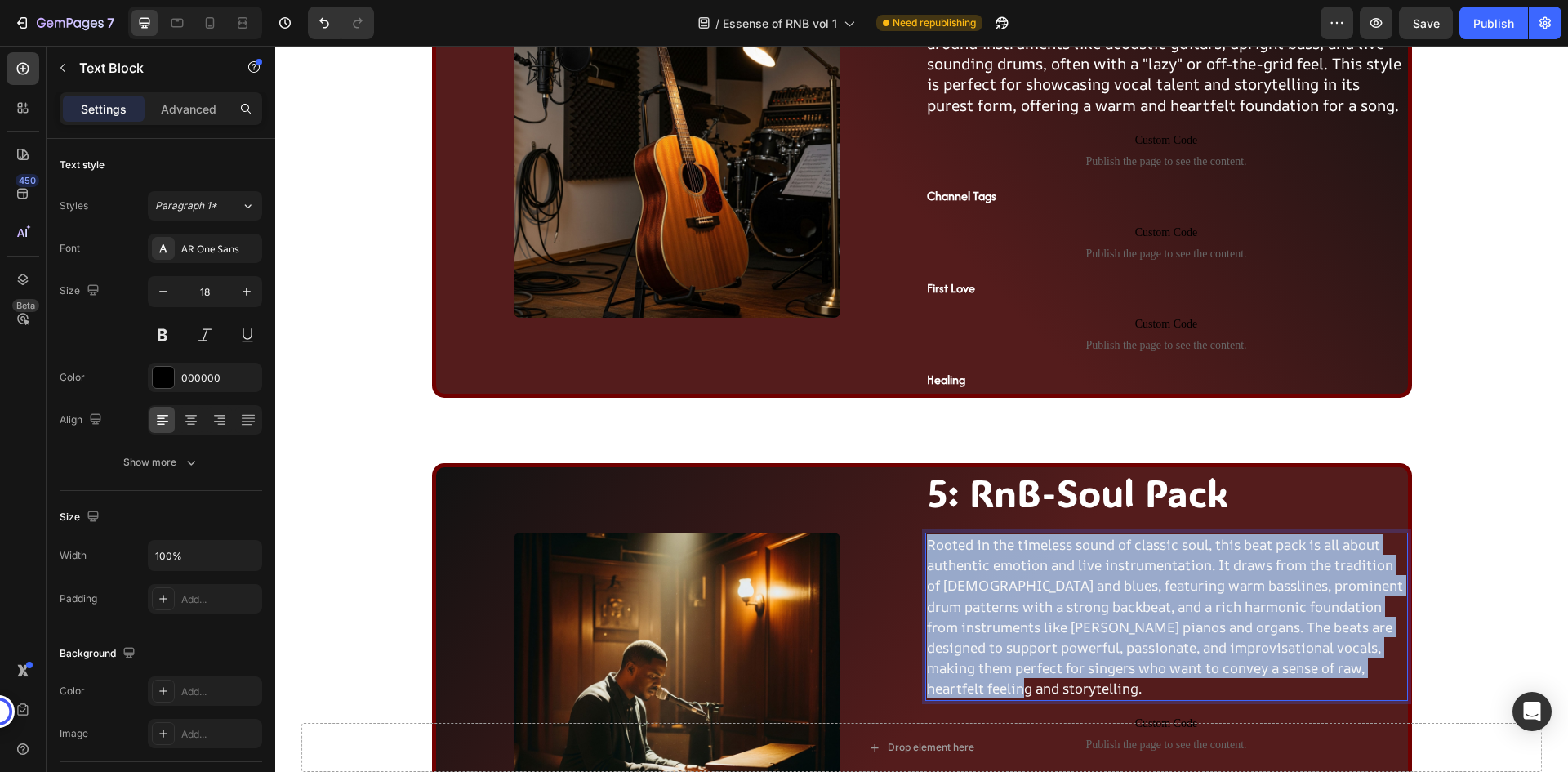
click at [1140, 598] on span "Rooted in the timeless sound of classic soul, this beat pack is all about authe…" at bounding box center [1164, 616] width 476 height 162
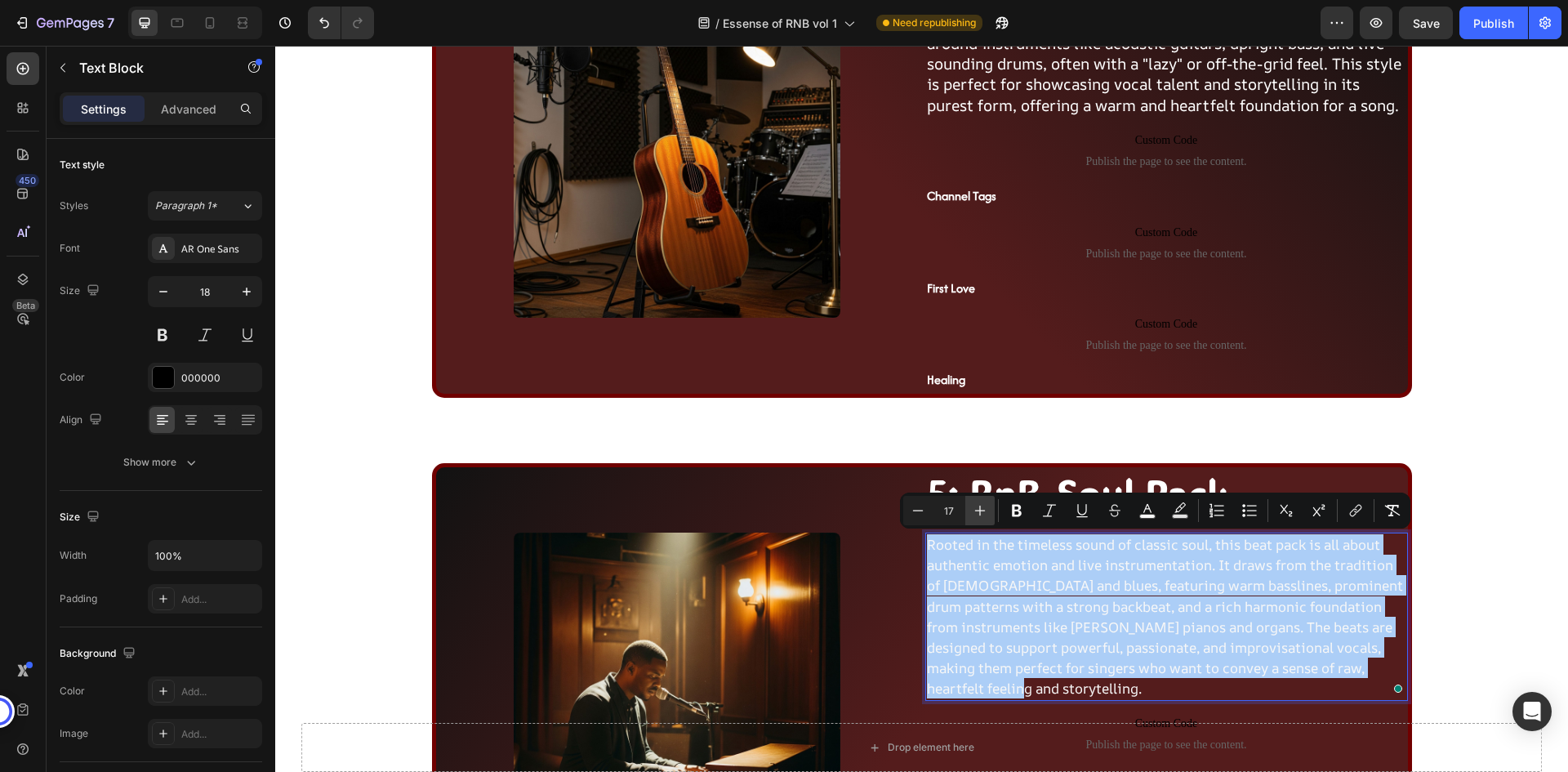
click at [979, 509] on icon "Editor contextual toolbar" at bounding box center [980, 511] width 17 height 17
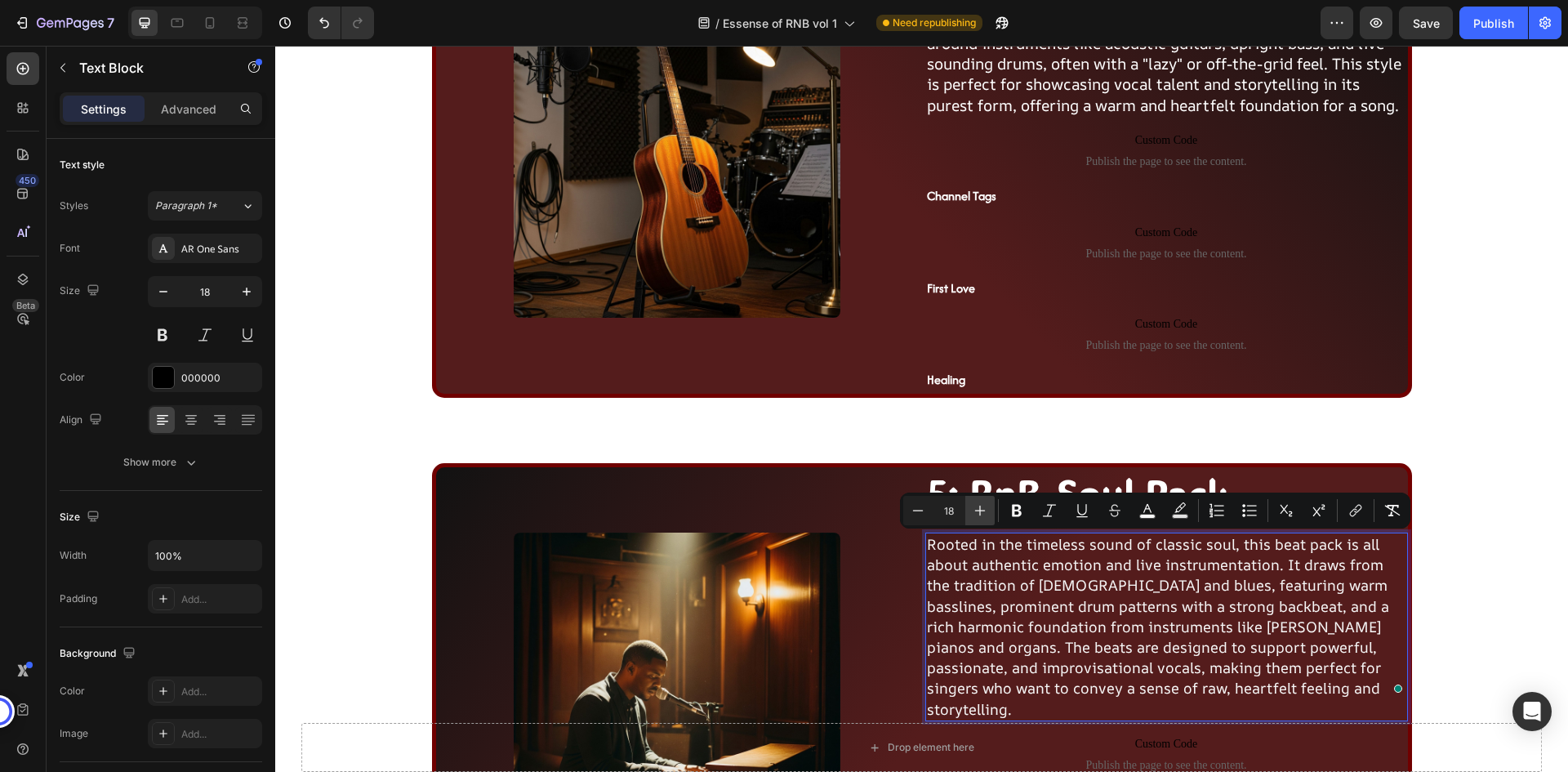
click at [979, 509] on icon "Editor contextual toolbar" at bounding box center [980, 511] width 17 height 17
type input "19"
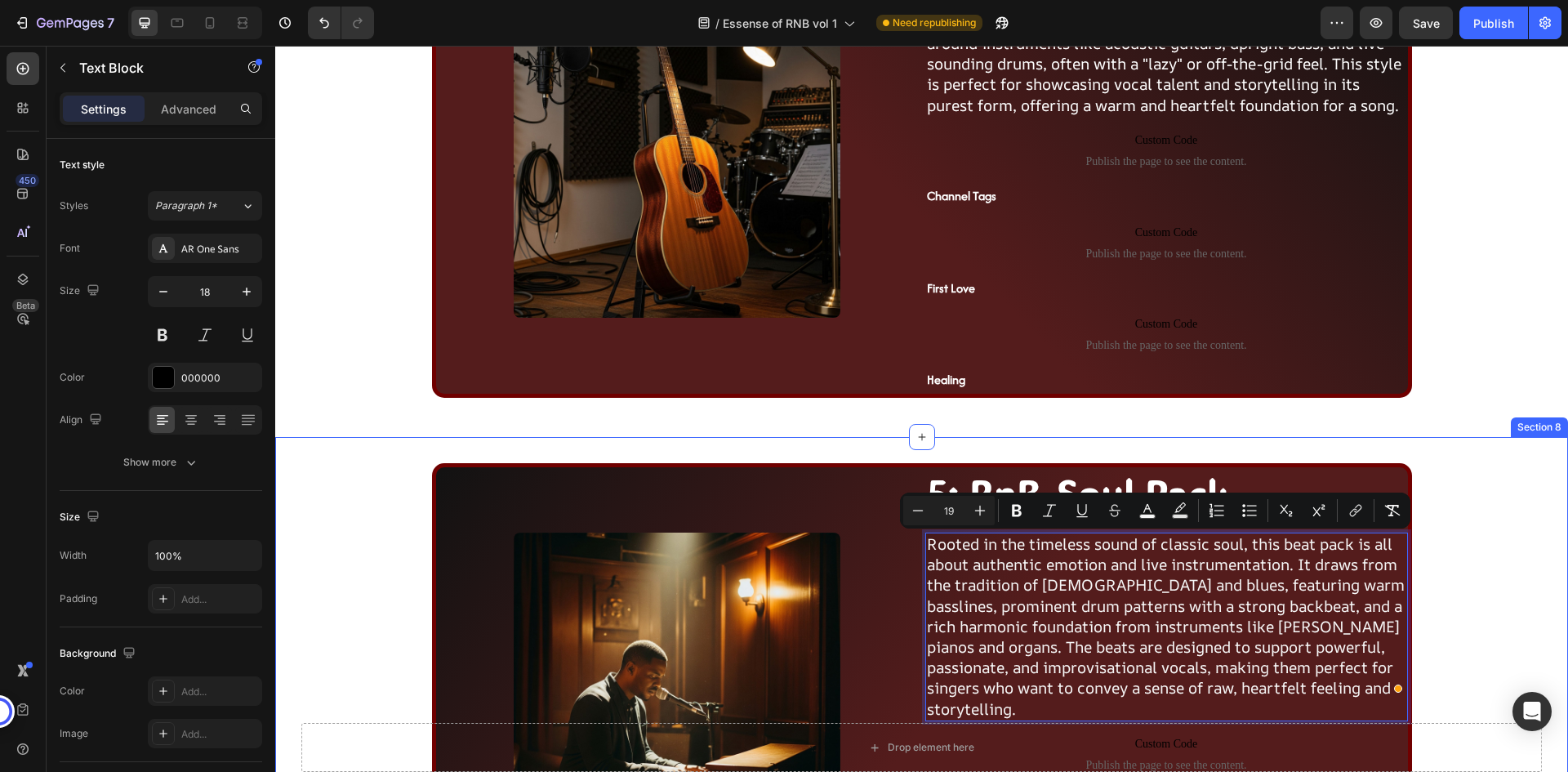
click at [1487, 524] on div "Image 5: RnB-Soul Pack Heading Rooted in the timeless sound of classic soul, th…" at bounding box center [922, 780] width 1261 height 634
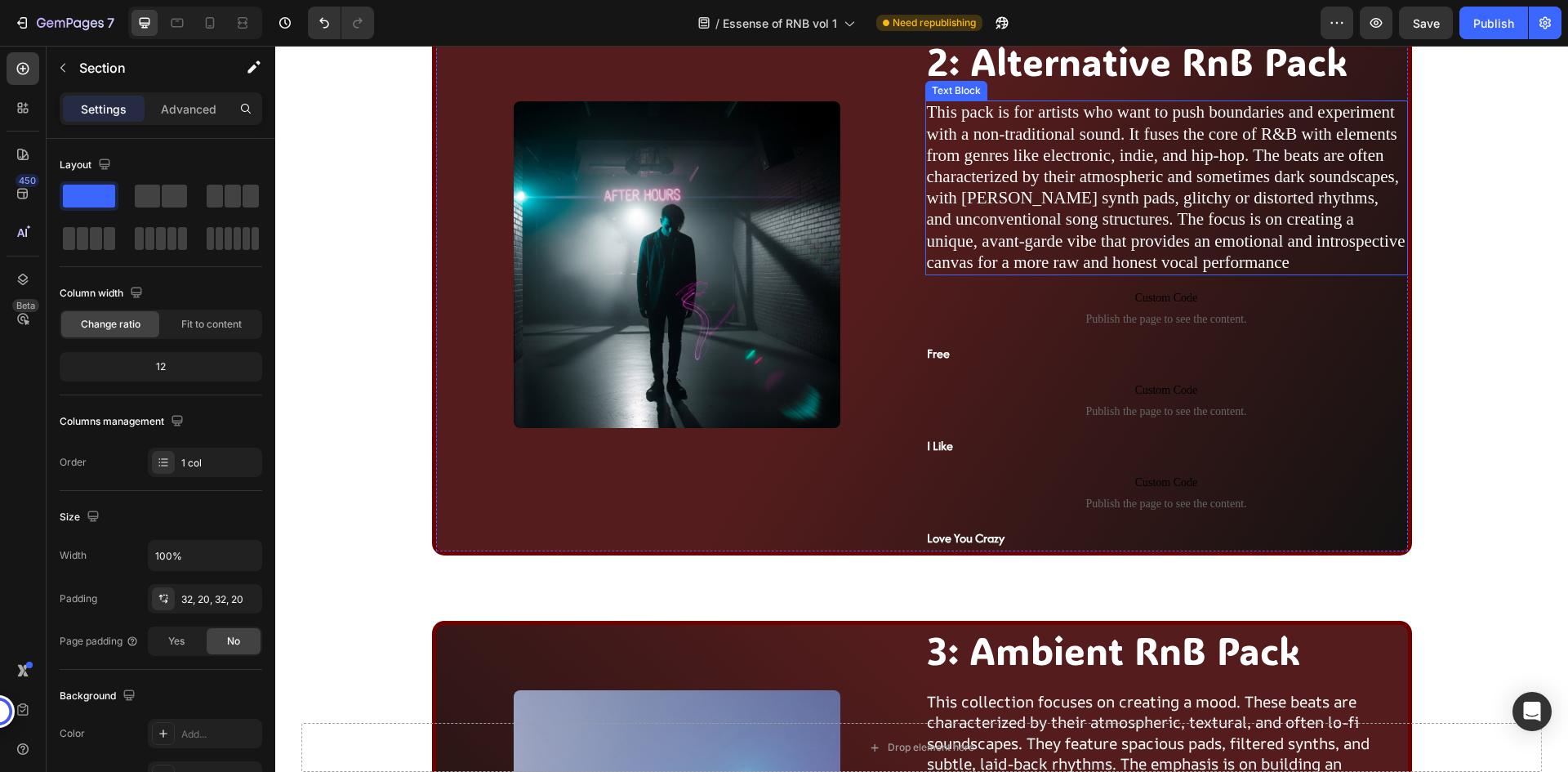
scroll to position [1568, 0]
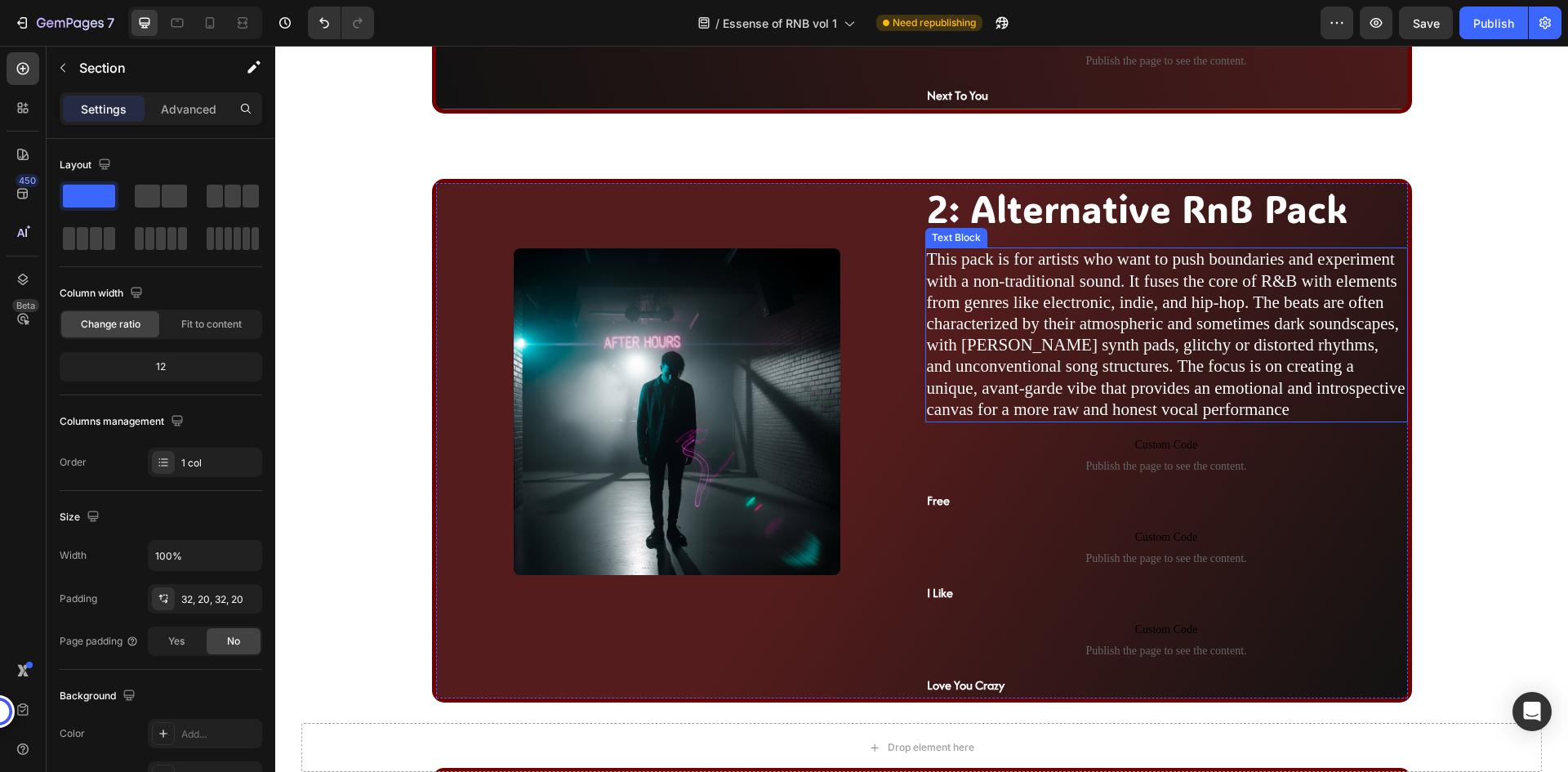
click at [1119, 291] on span "This pack is for artists who want to push boundaries and experiment with a non-…" at bounding box center [1166, 334] width 479 height 169
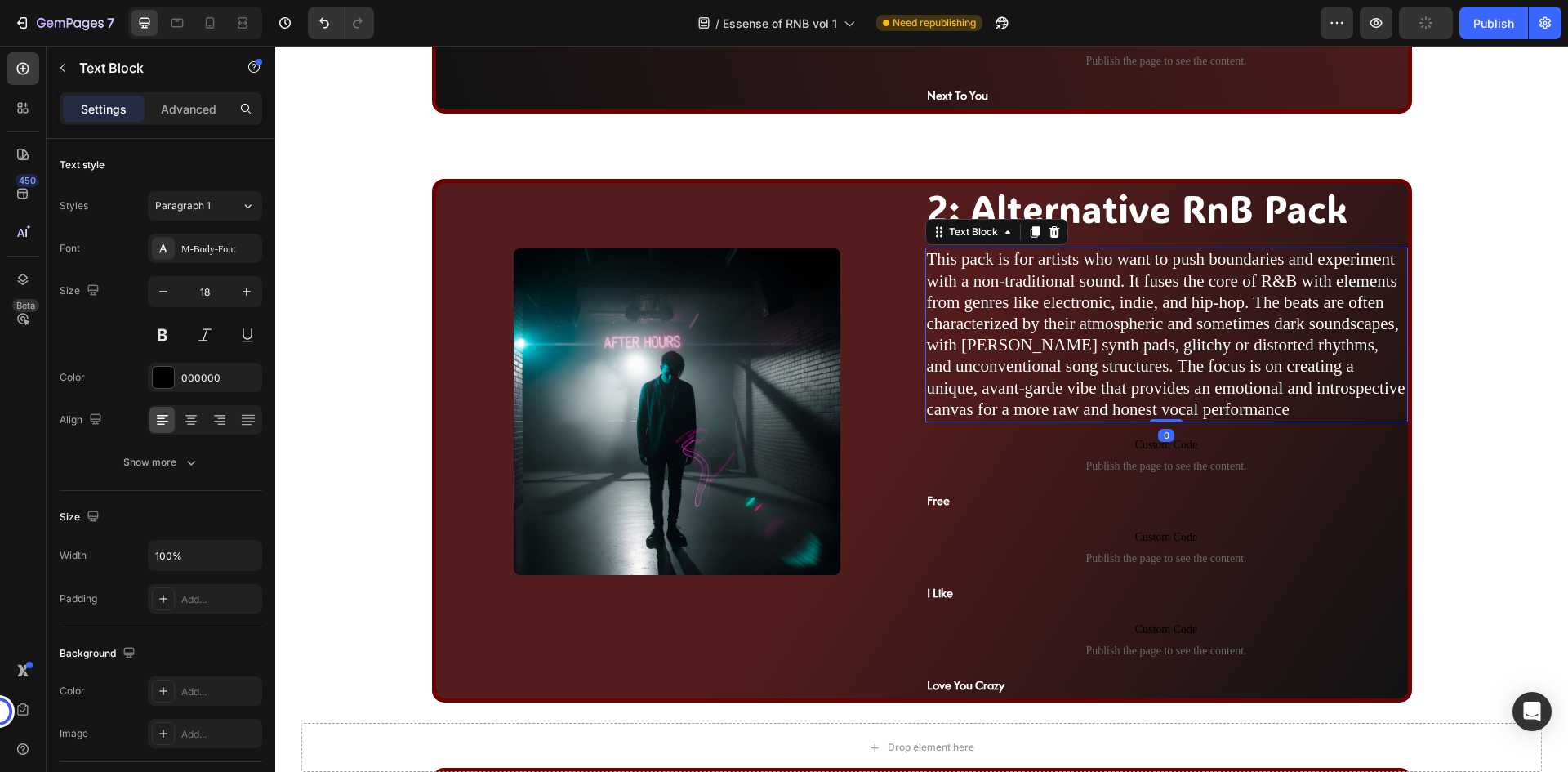
click at [1119, 291] on span "This pack is for artists who want to push boundaries and experiment with a non-…" at bounding box center [1166, 334] width 479 height 169
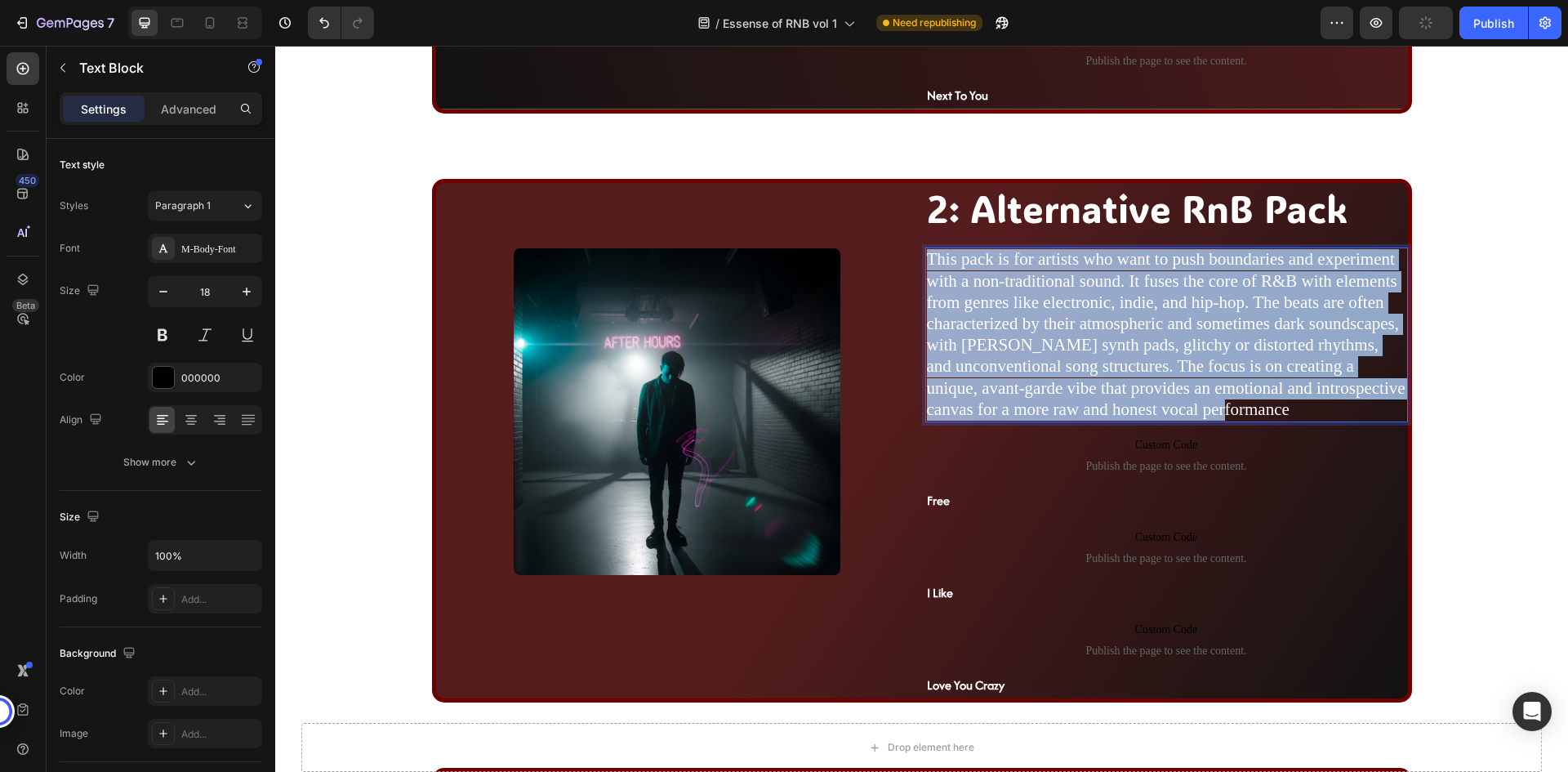
click at [1119, 291] on span "This pack is for artists who want to push boundaries and experiment with a non-…" at bounding box center [1166, 334] width 479 height 169
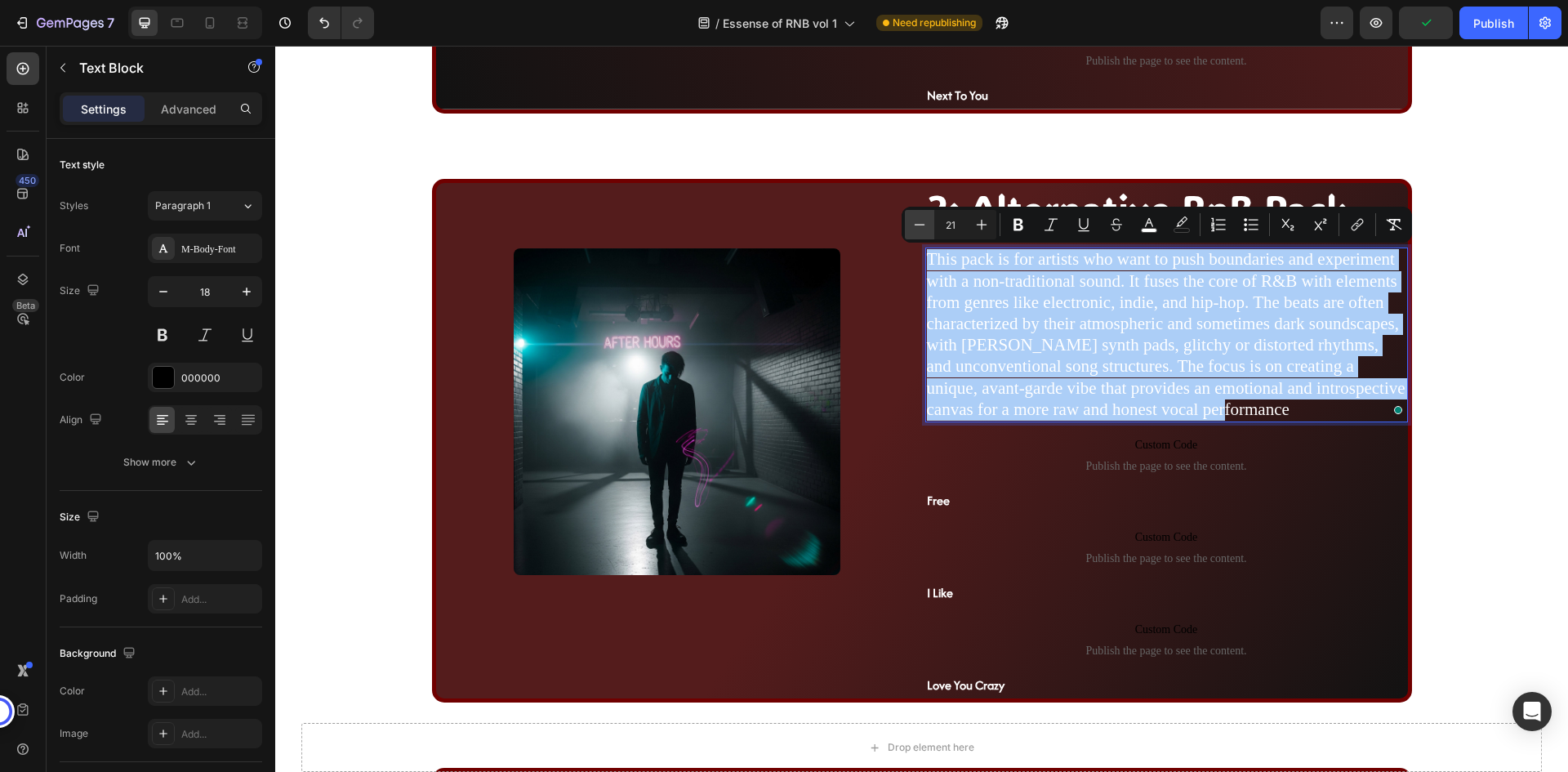
click at [925, 224] on icon "Editor contextual toolbar" at bounding box center [920, 225] width 17 height 17
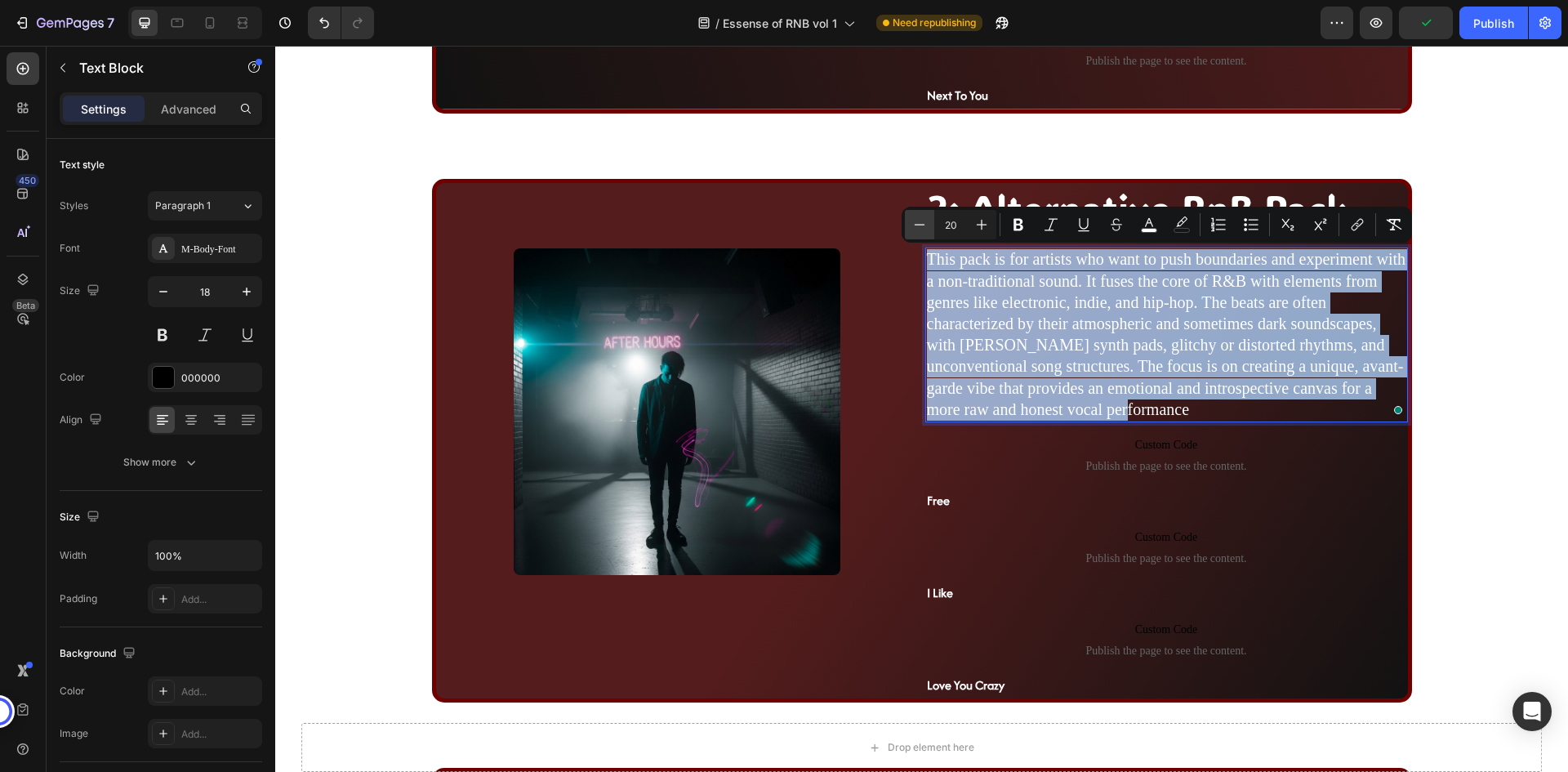
type input "19"
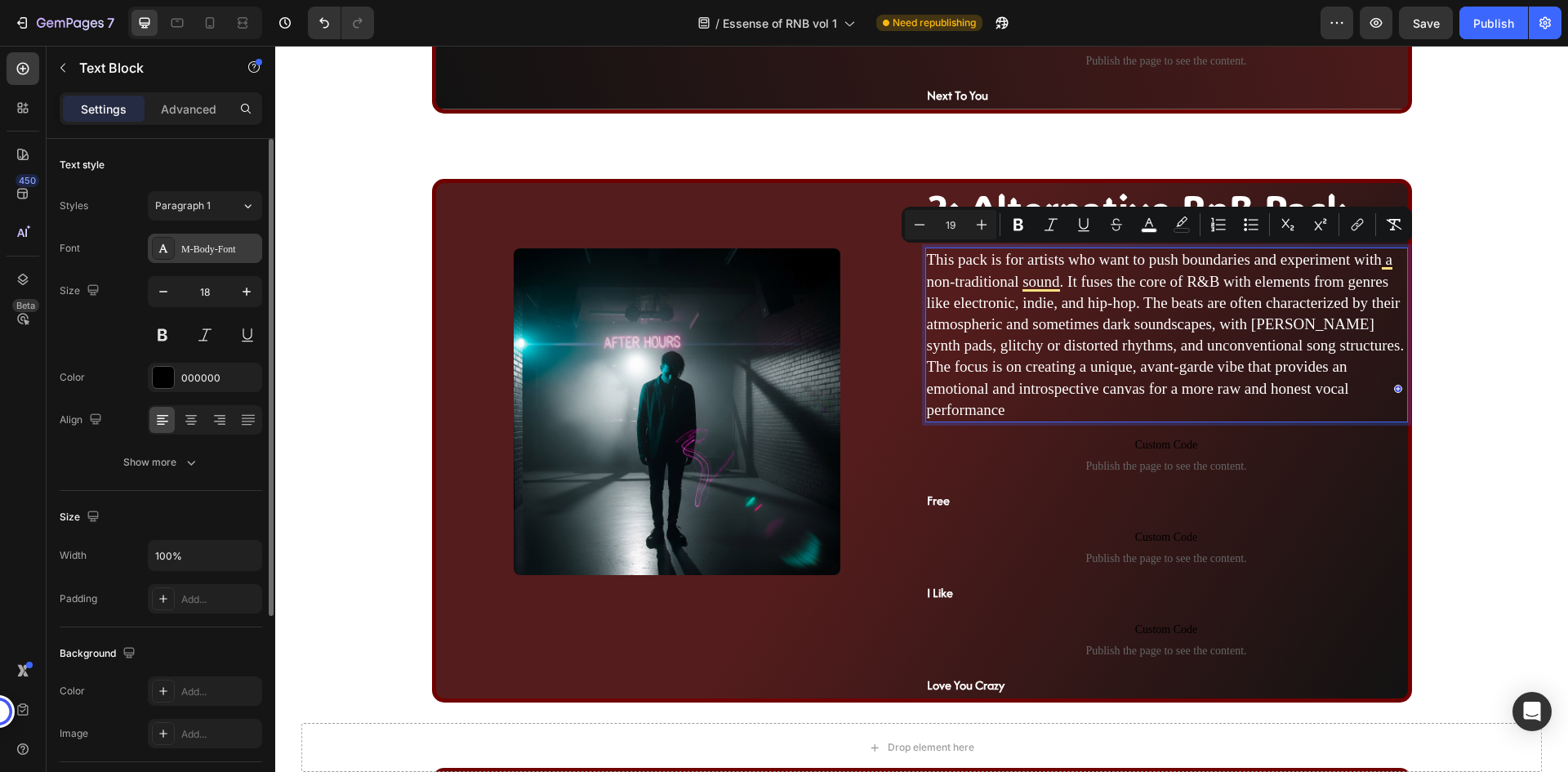
click at [208, 254] on div "M-Body-Font" at bounding box center [220, 250] width 77 height 15
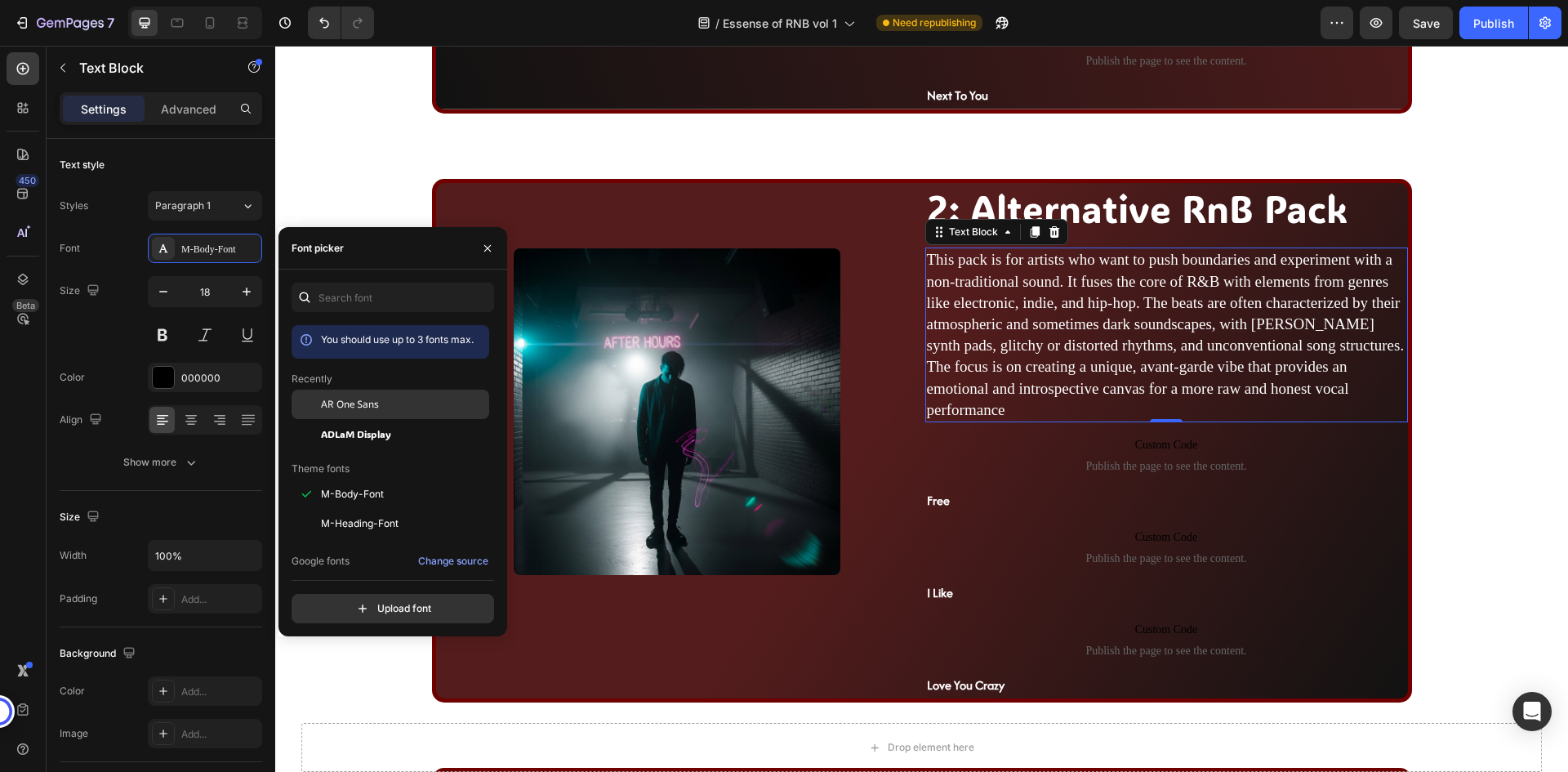
click at [393, 398] on div "AR One Sans" at bounding box center [403, 404] width 165 height 15
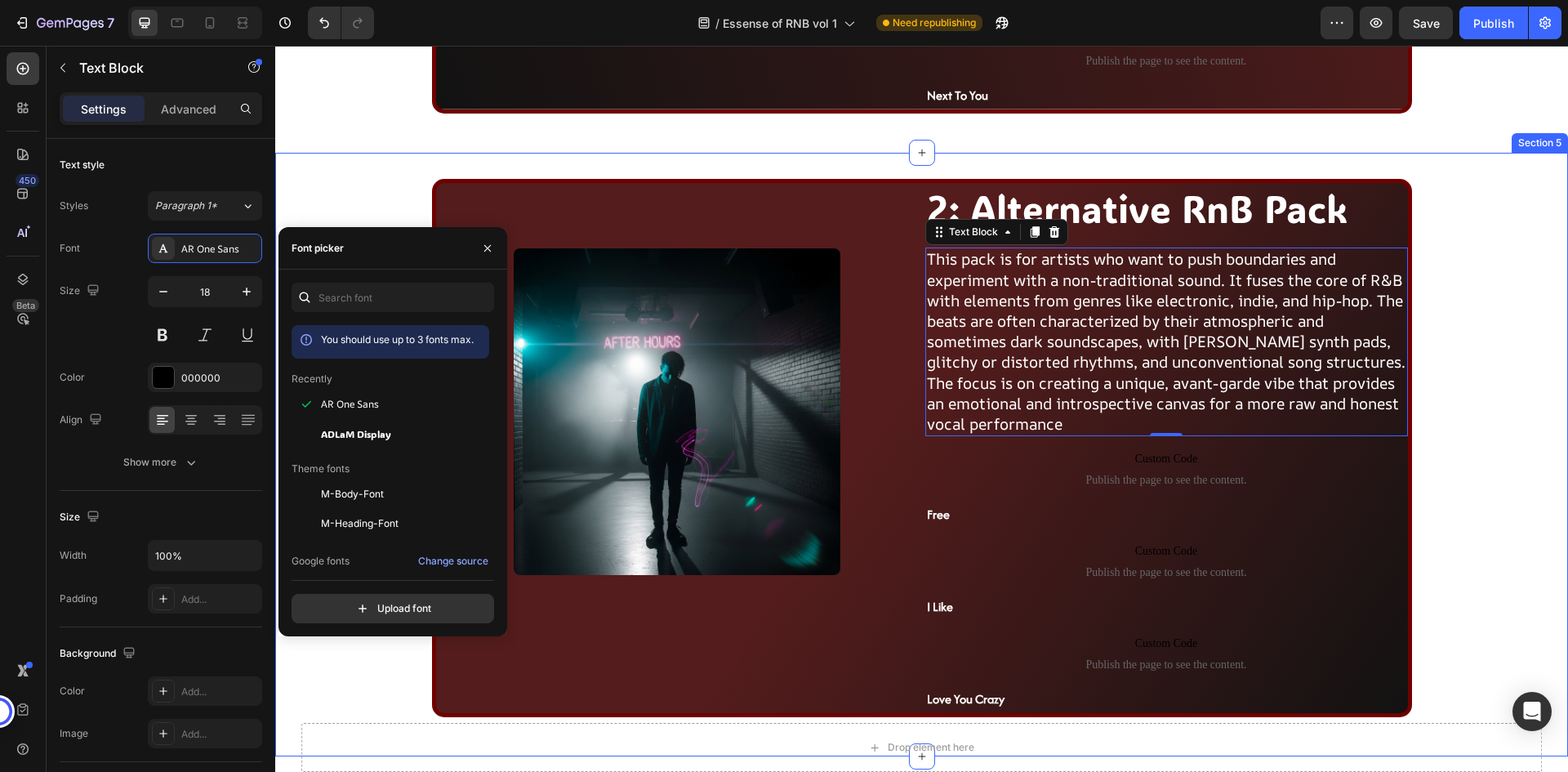
click at [1472, 318] on div "Image 2: Alternative RnB Pack Heading This pack is for artists who want to push…" at bounding box center [922, 455] width 1261 height 552
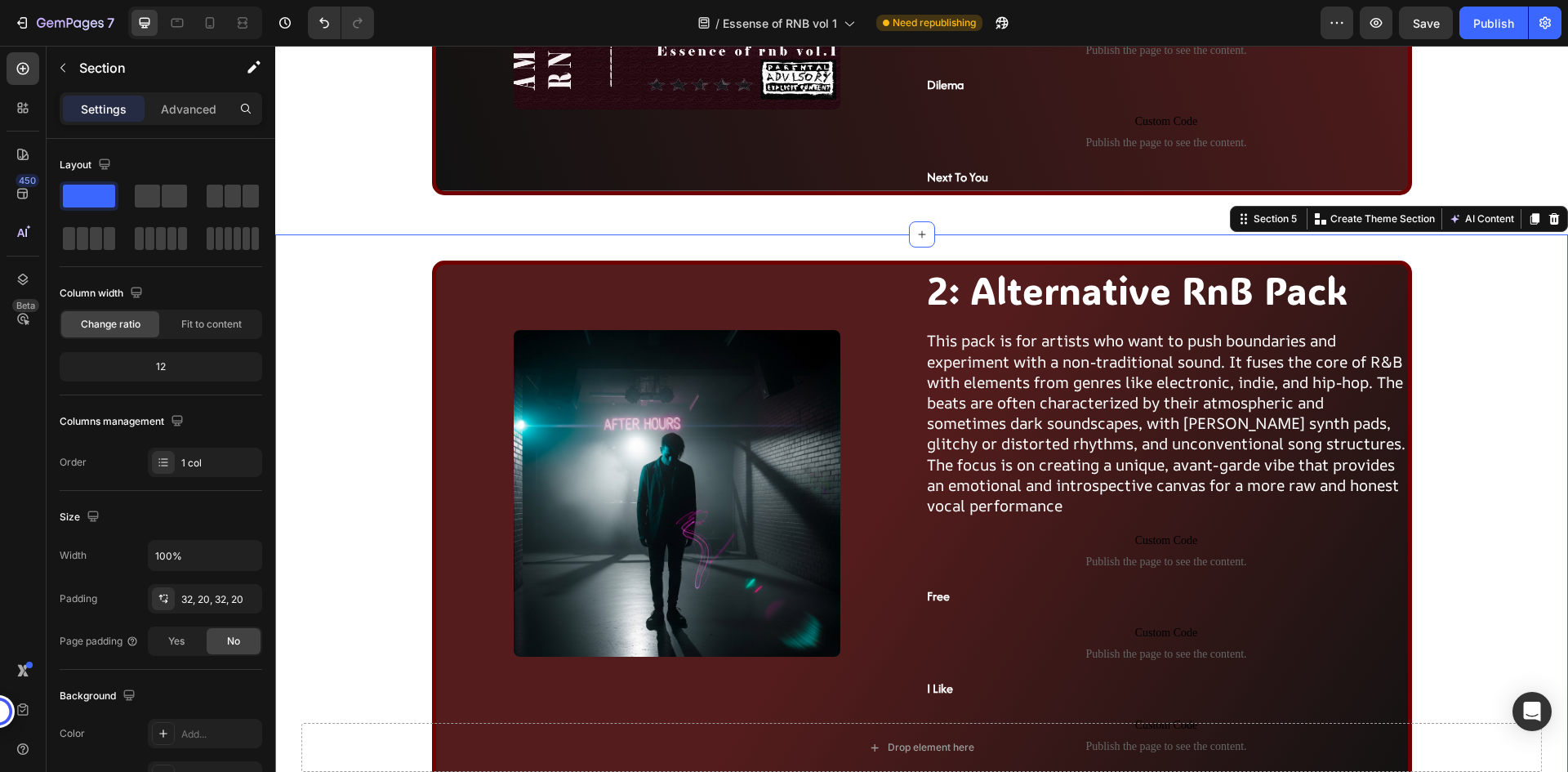
scroll to position [1430, 0]
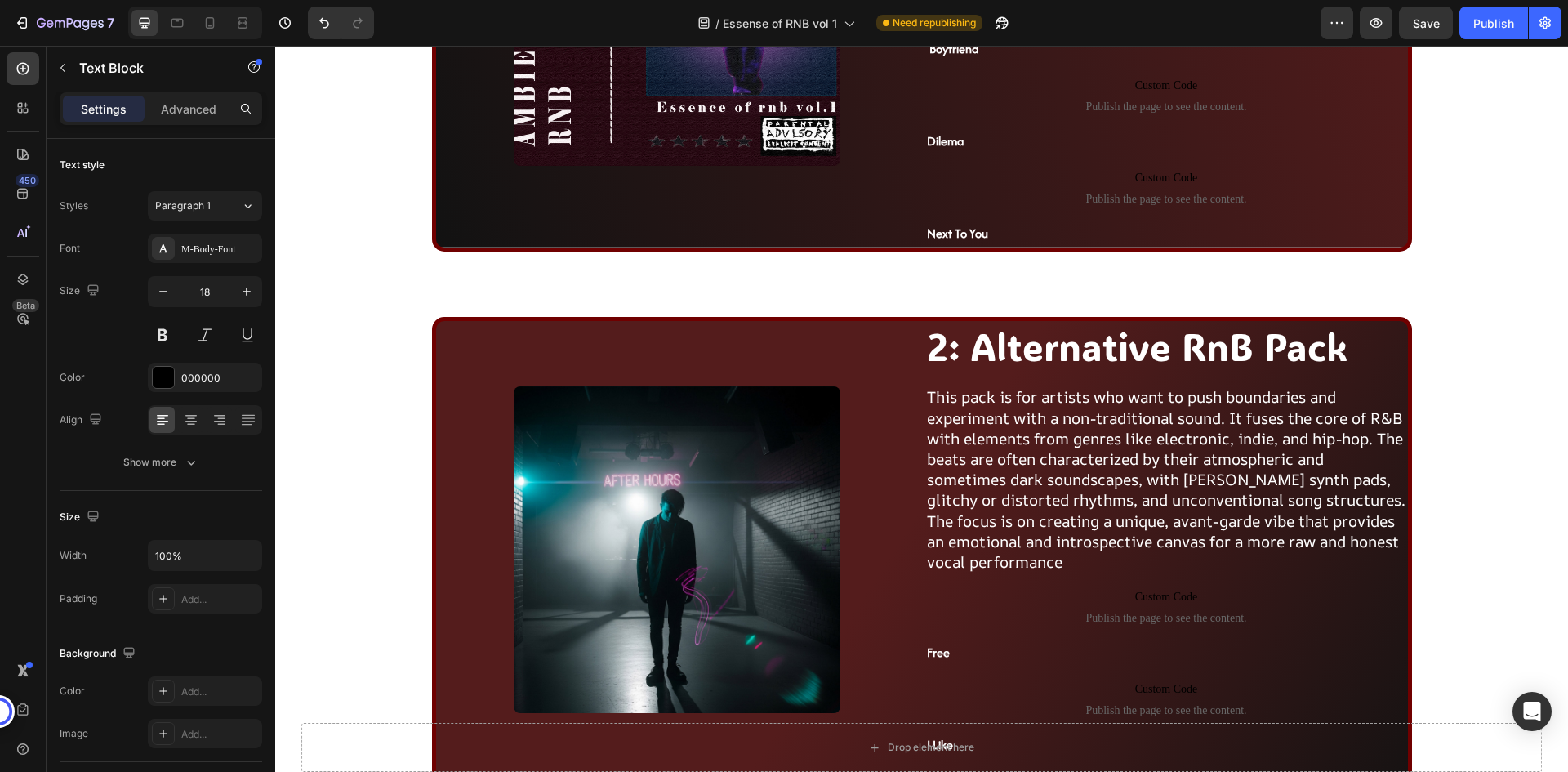
scroll to position [996, 0]
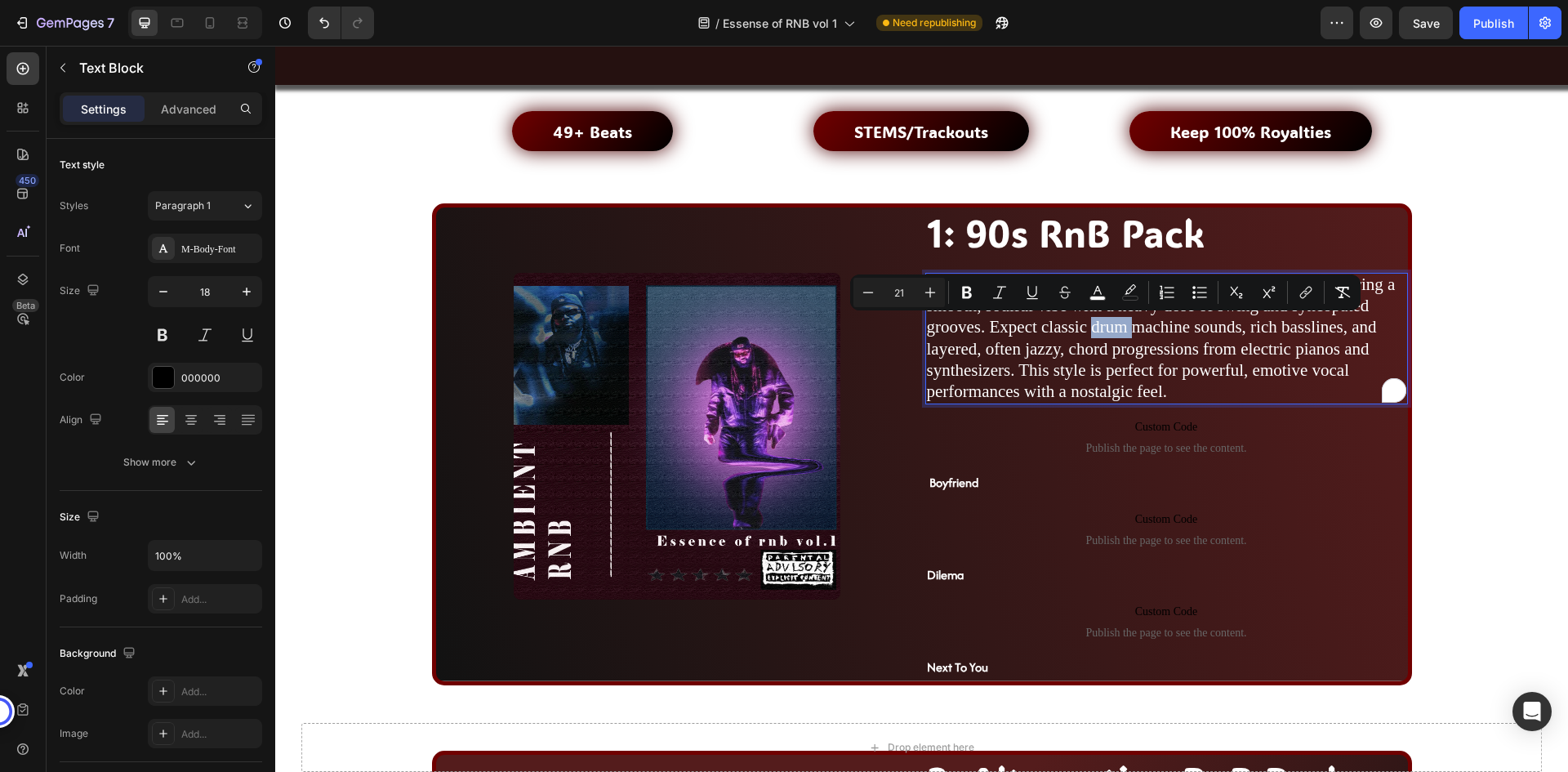
click at [1100, 322] on span "The beats in this section draw on the golden era of R&B, featuring a smooth, so…" at bounding box center [1161, 337] width 469 height 126
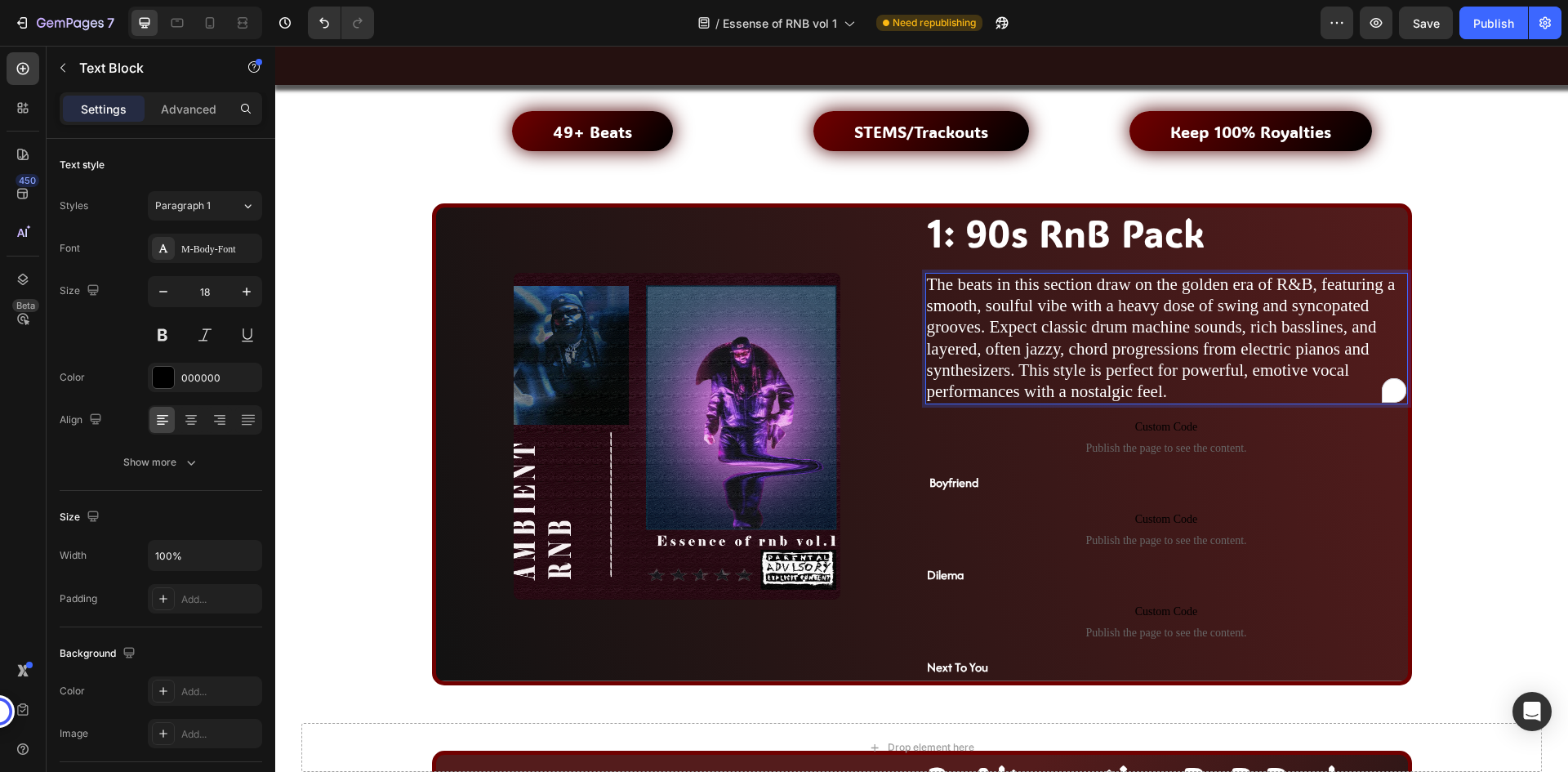
click at [1051, 334] on span "The beats in this section draw on the golden era of R&B, featuring a smooth, so…" at bounding box center [1161, 337] width 469 height 126
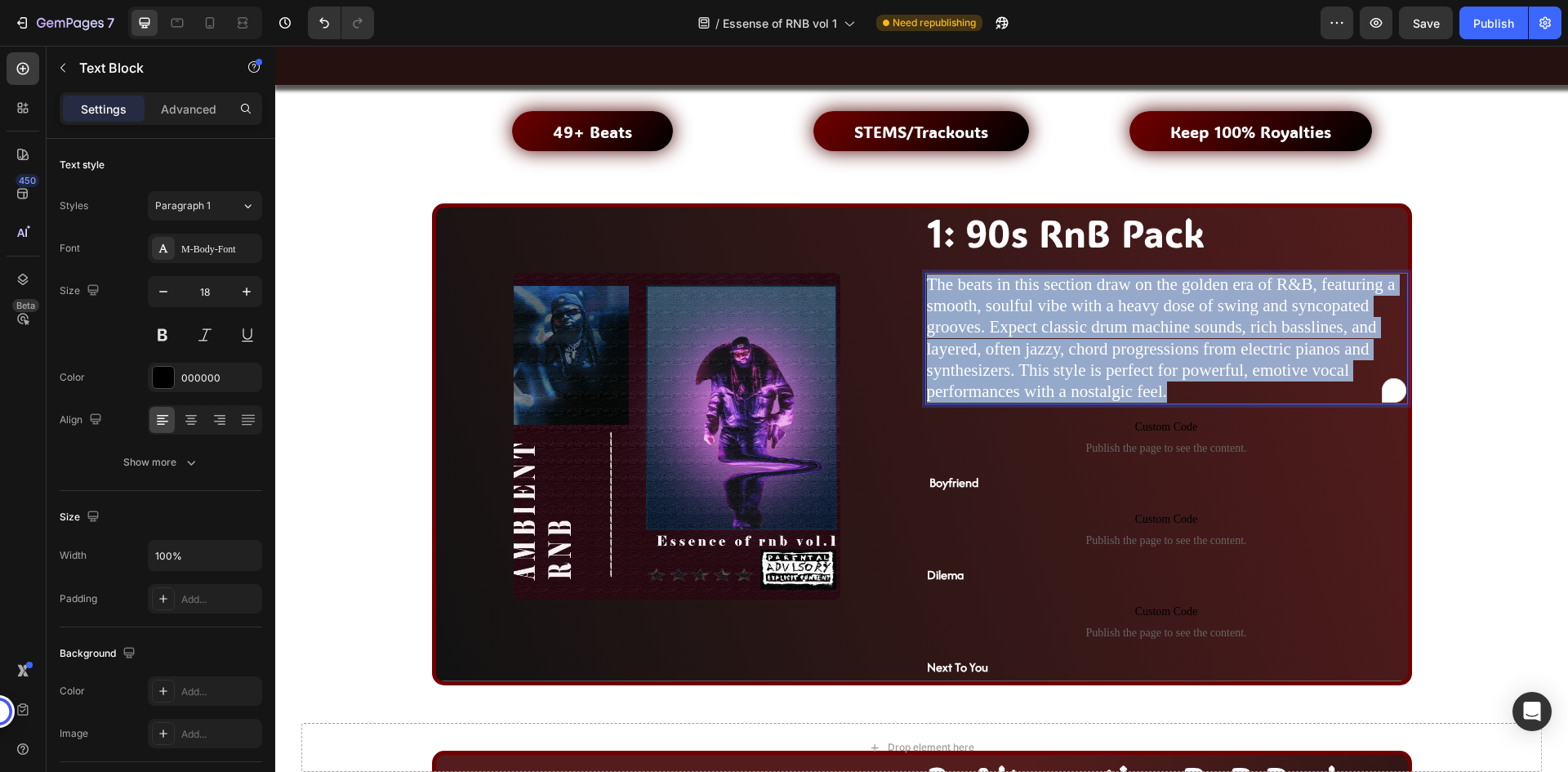
click at [1051, 334] on span "The beats in this section draw on the golden era of R&B, featuring a smooth, so…" at bounding box center [1161, 337] width 469 height 126
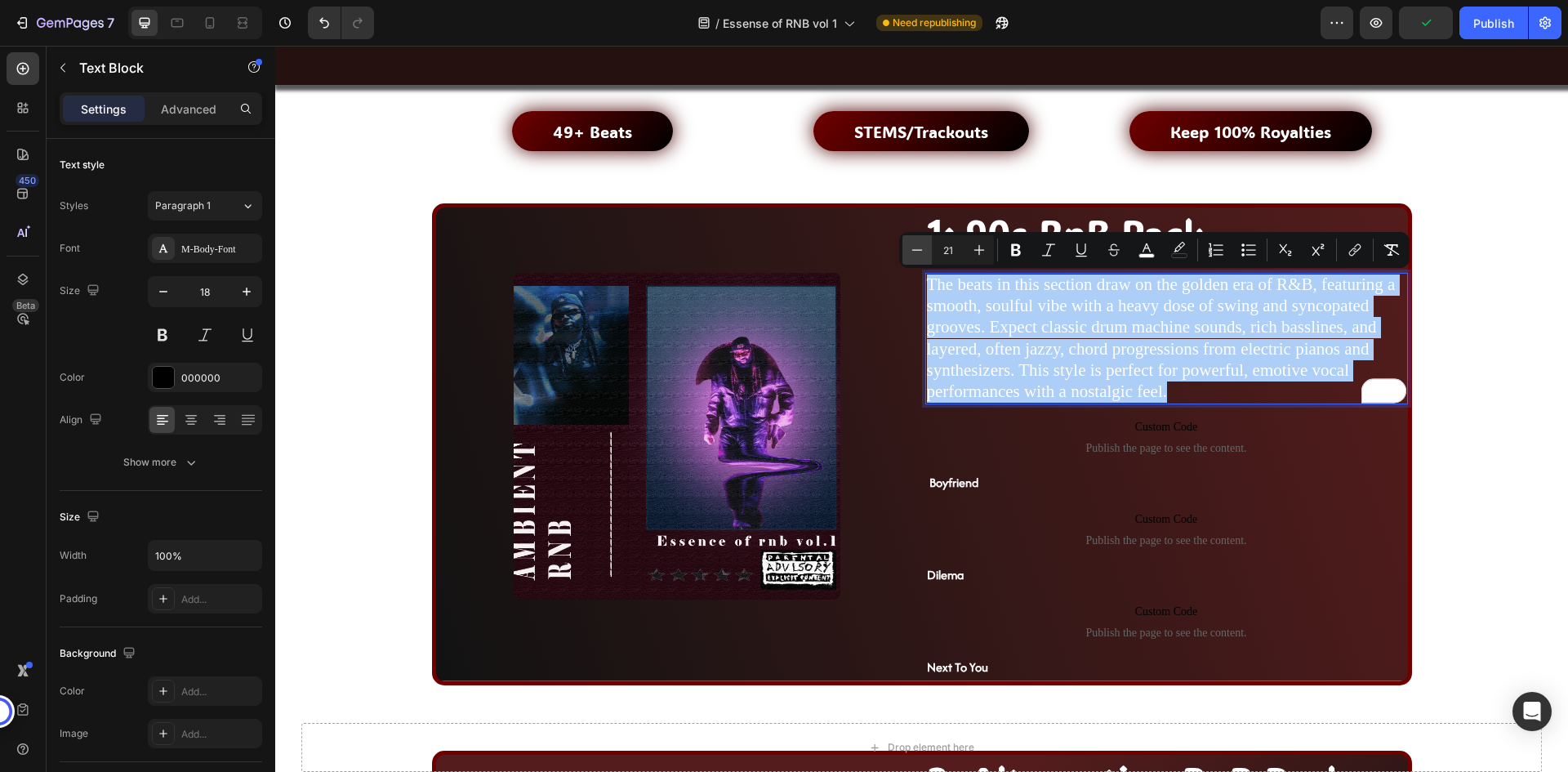
click at [918, 249] on icon "Editor contextual toolbar" at bounding box center [918, 250] width 17 height 17
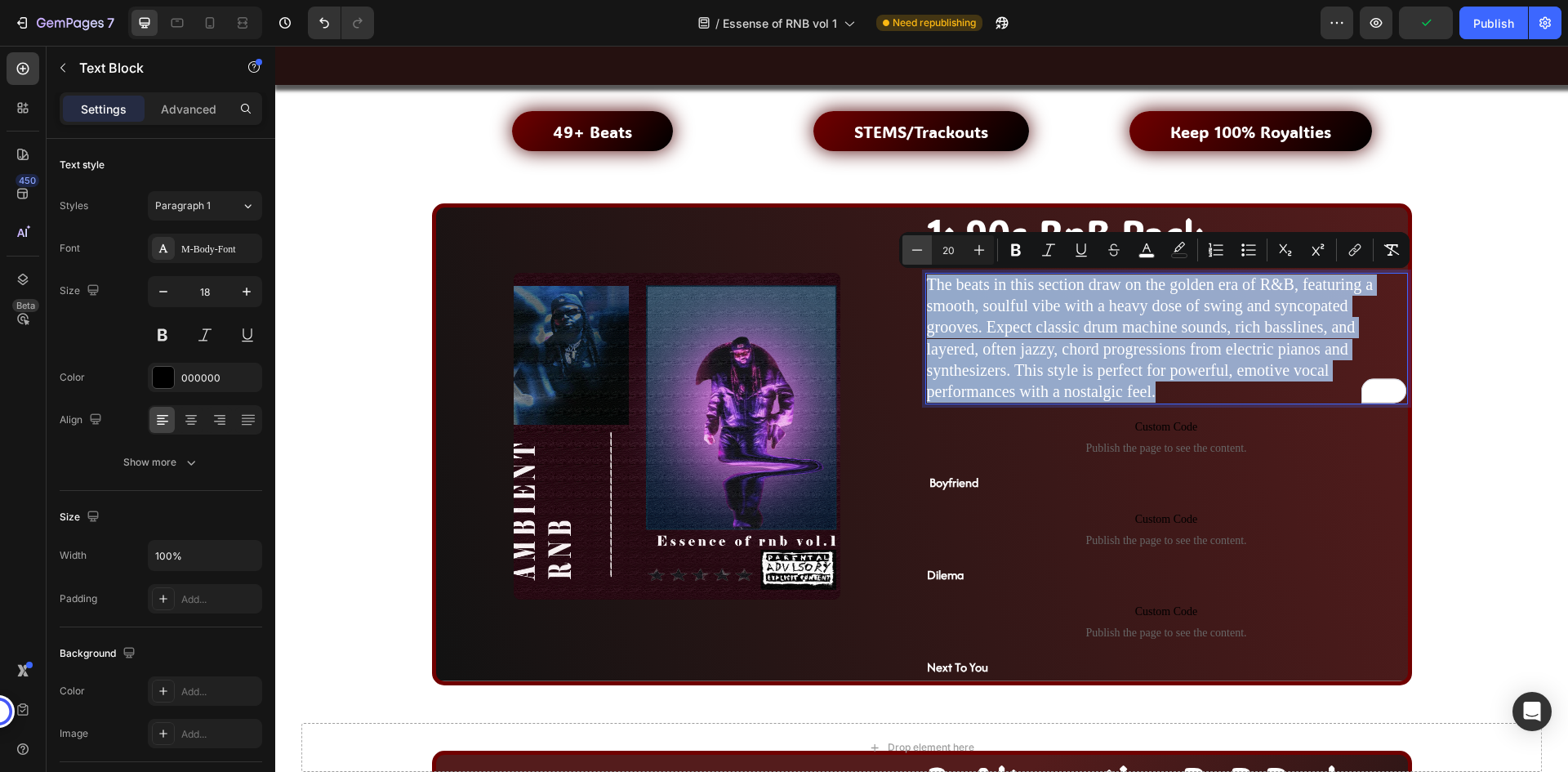
type input "19"
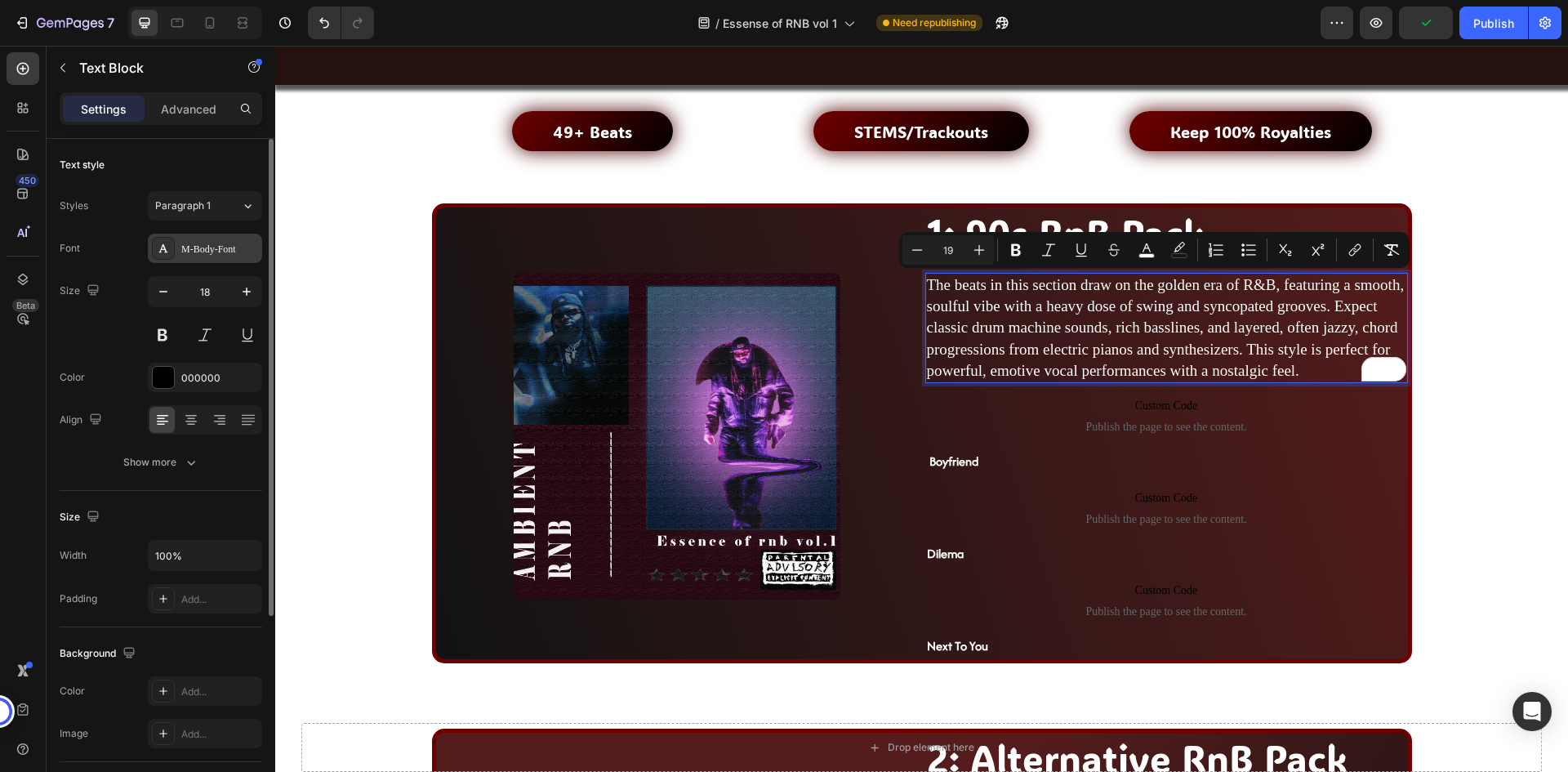
click at [212, 253] on div "M-Body-Font" at bounding box center [220, 250] width 77 height 15
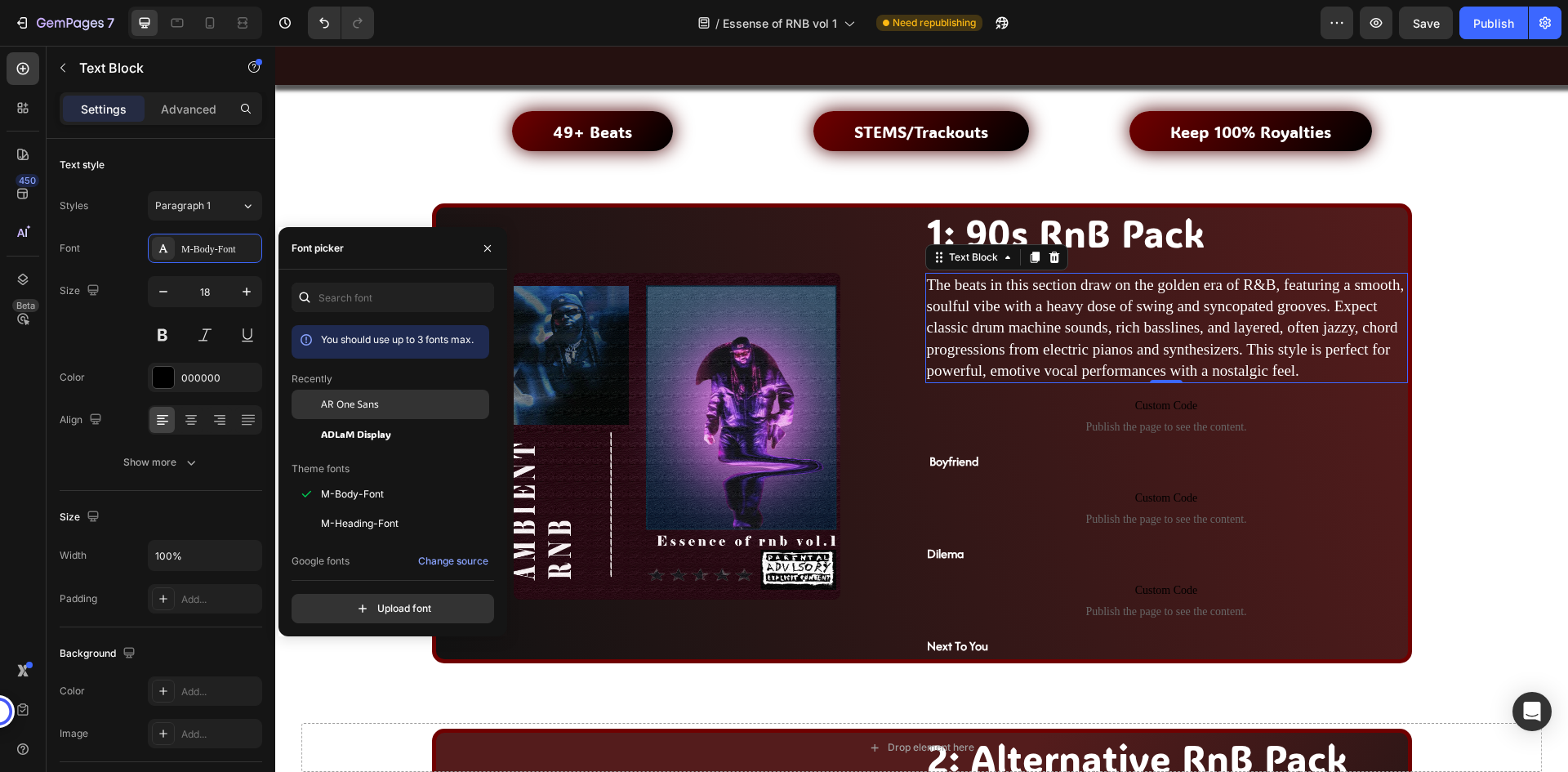
click at [373, 399] on span "AR One Sans" at bounding box center [349, 404] width 58 height 15
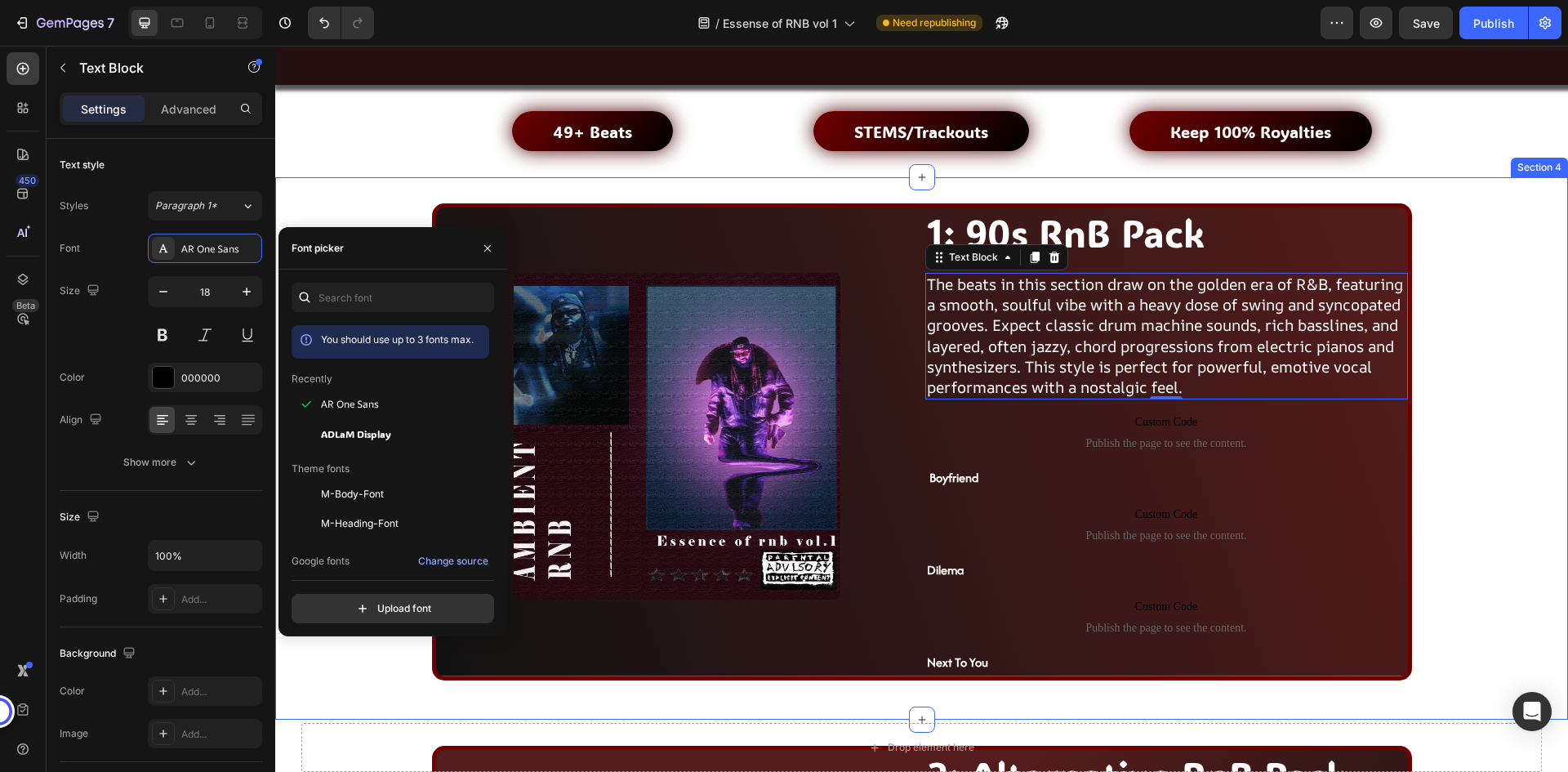
click at [1475, 311] on div "Image 1: 90s RnB Pack Heading The beats in this section draw on the golden era …" at bounding box center [922, 448] width 1261 height 489
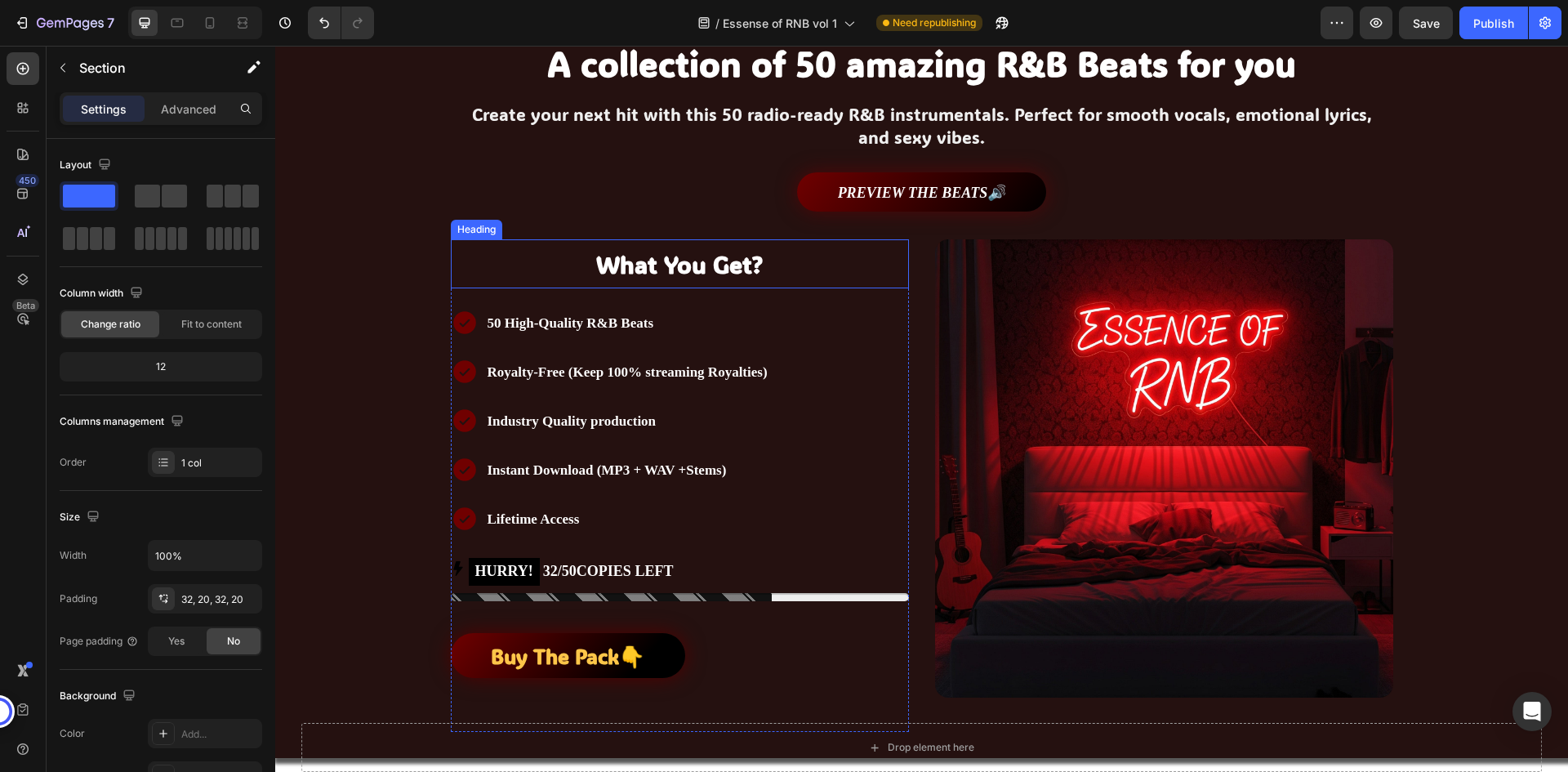
scroll to position [261, 0]
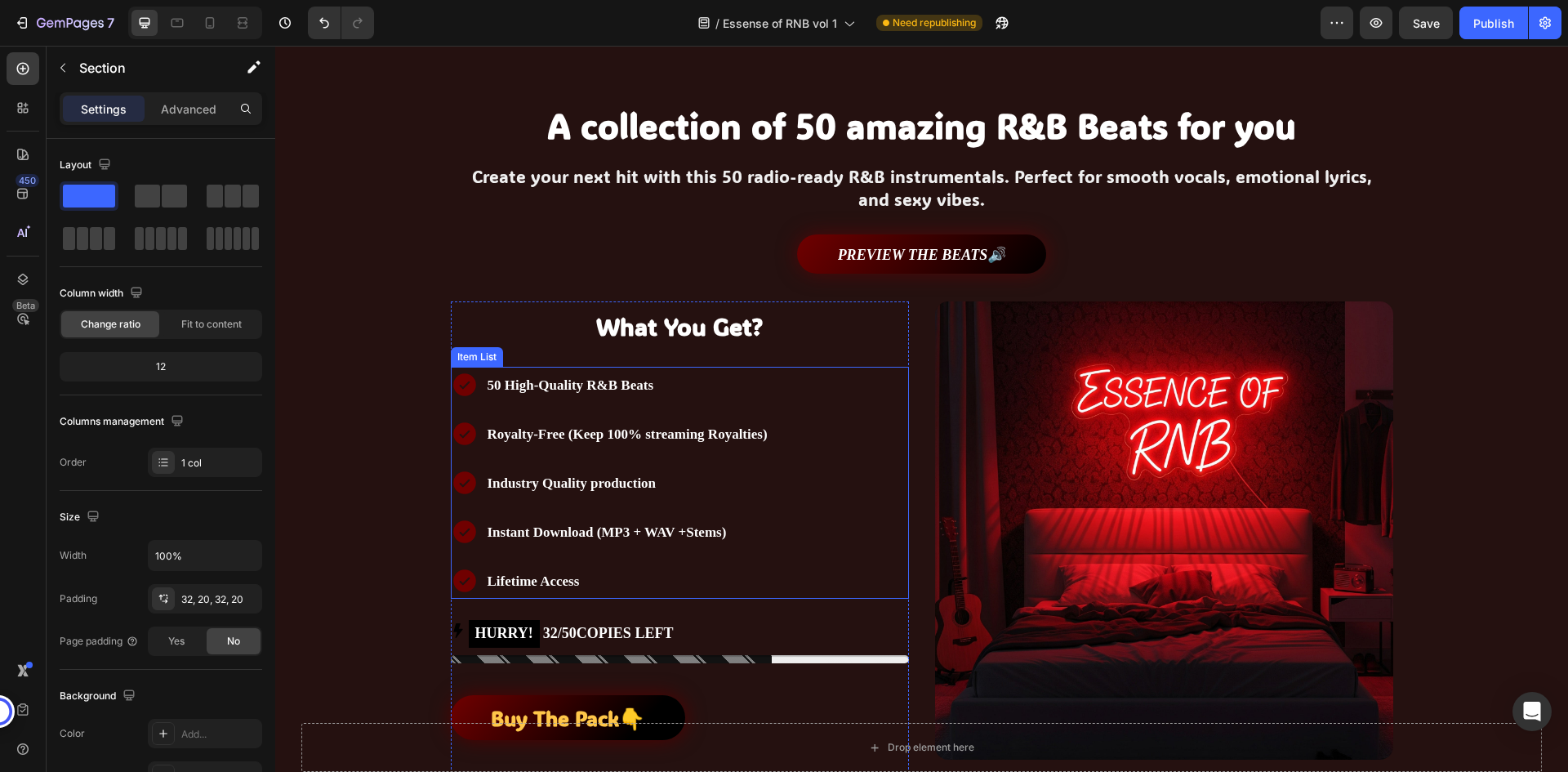
click at [630, 391] on span "50 High-Quality R&B Beats" at bounding box center [570, 385] width 167 height 16
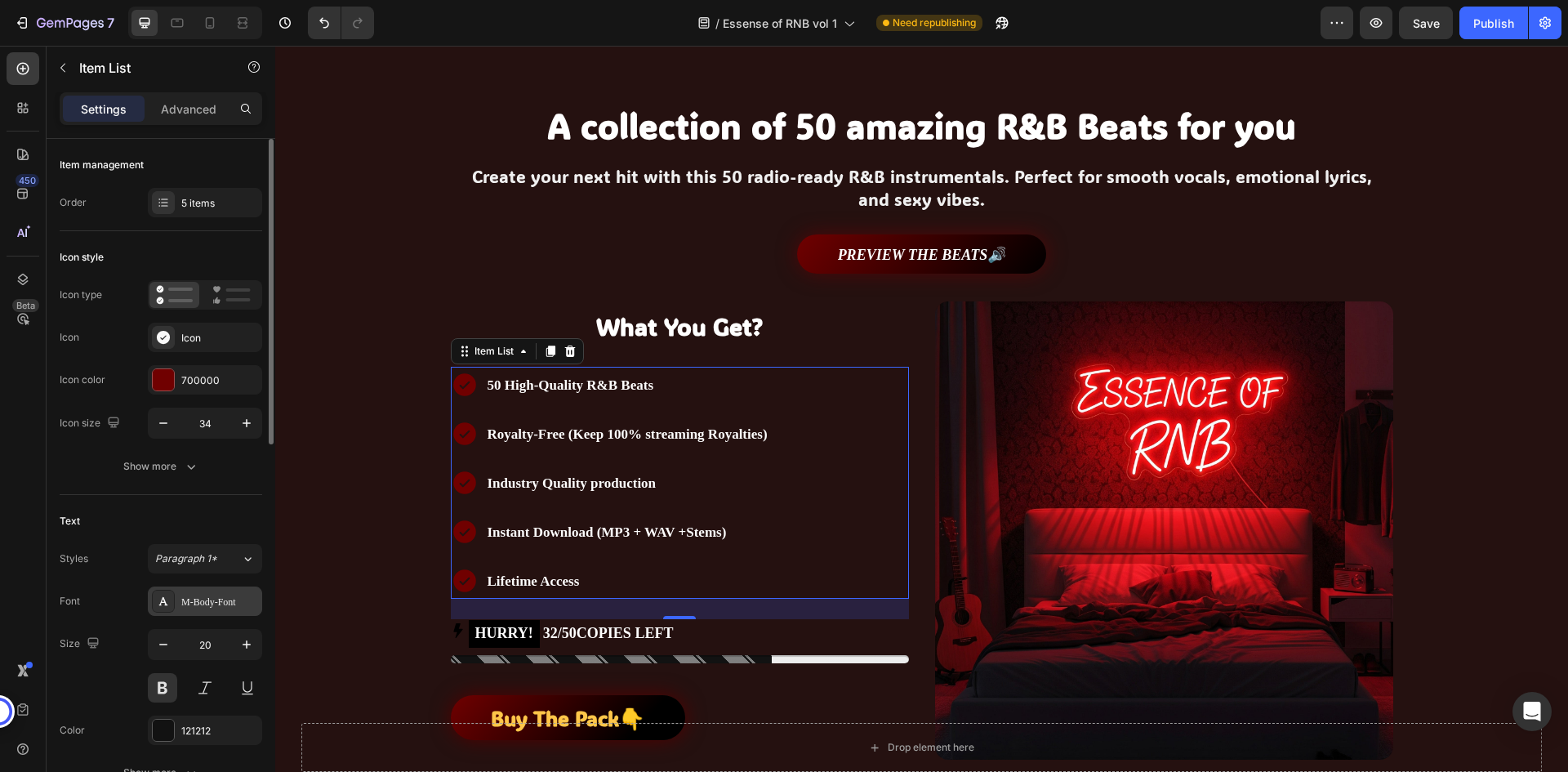
click at [213, 599] on div "M-Body-Font" at bounding box center [220, 602] width 77 height 15
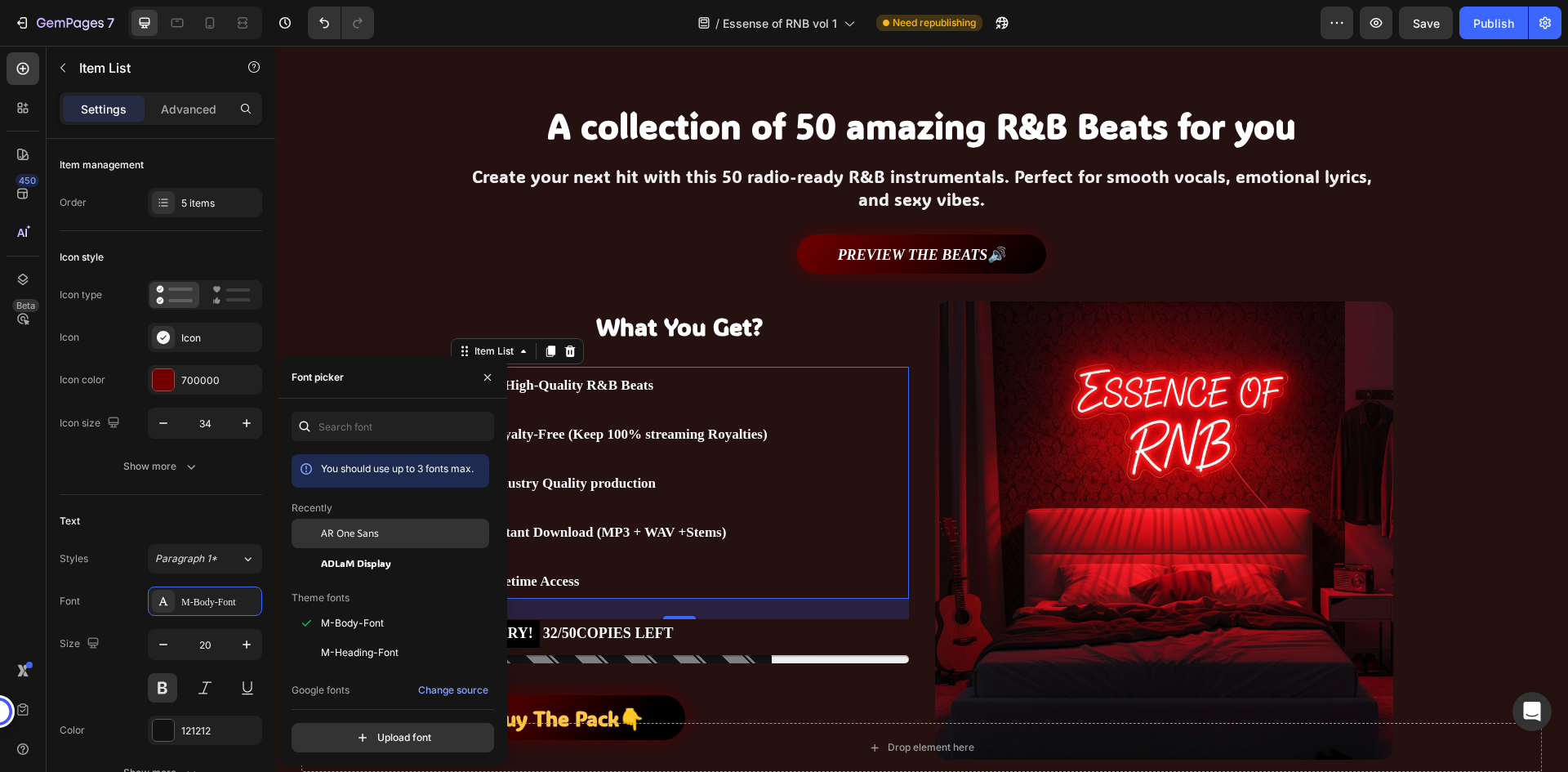
click at [362, 535] on span "AR One Sans" at bounding box center [349, 533] width 58 height 15
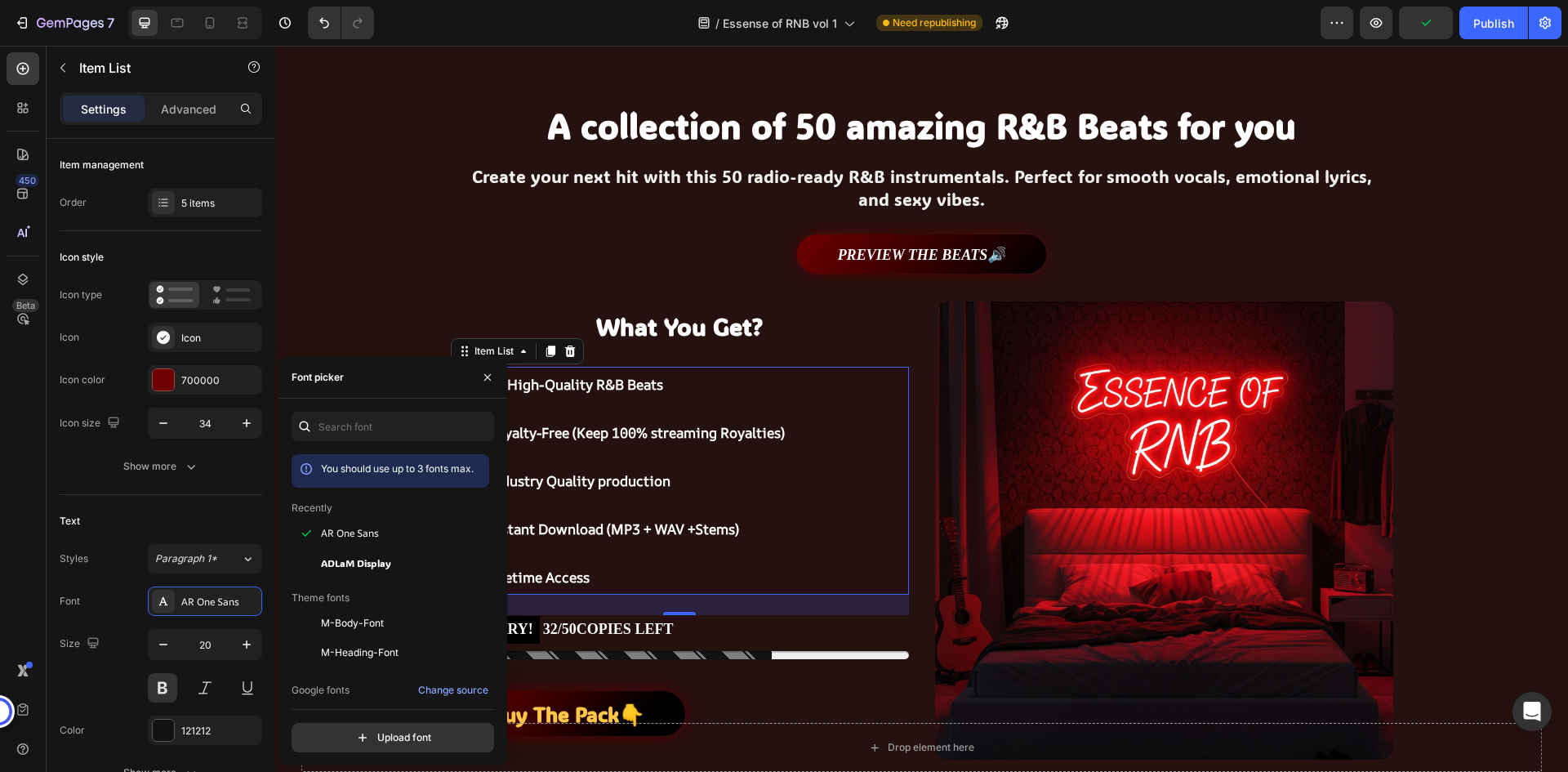
click at [615, 388] on span "50 High-Quality R&B Beats" at bounding box center [575, 384] width 176 height 18
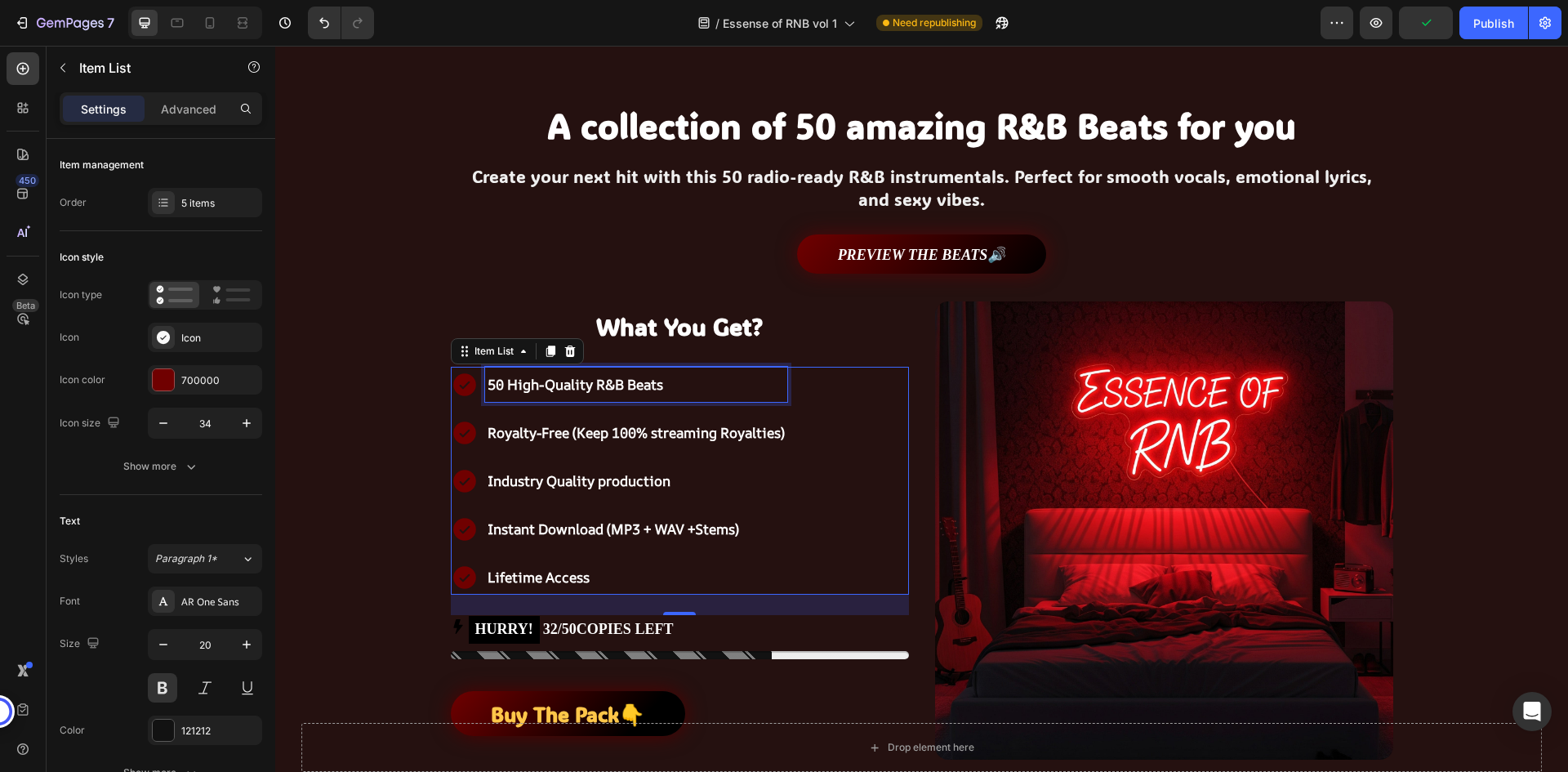
click at [615, 388] on span "50 High-Quality R&B Beats" at bounding box center [575, 384] width 176 height 18
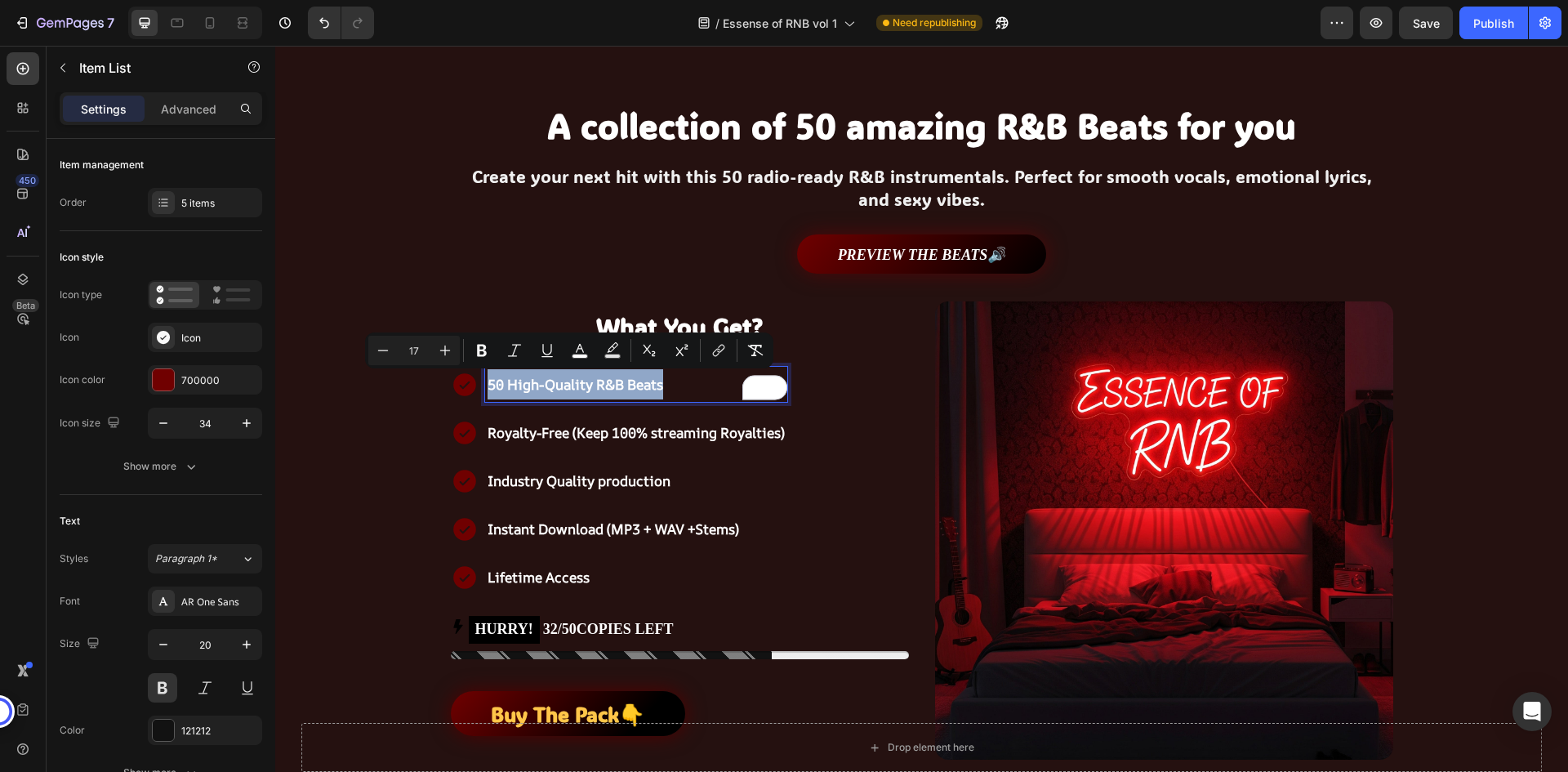
click at [681, 386] on p "50 High-Quality R&B Beats" at bounding box center [635, 384] width 297 height 30
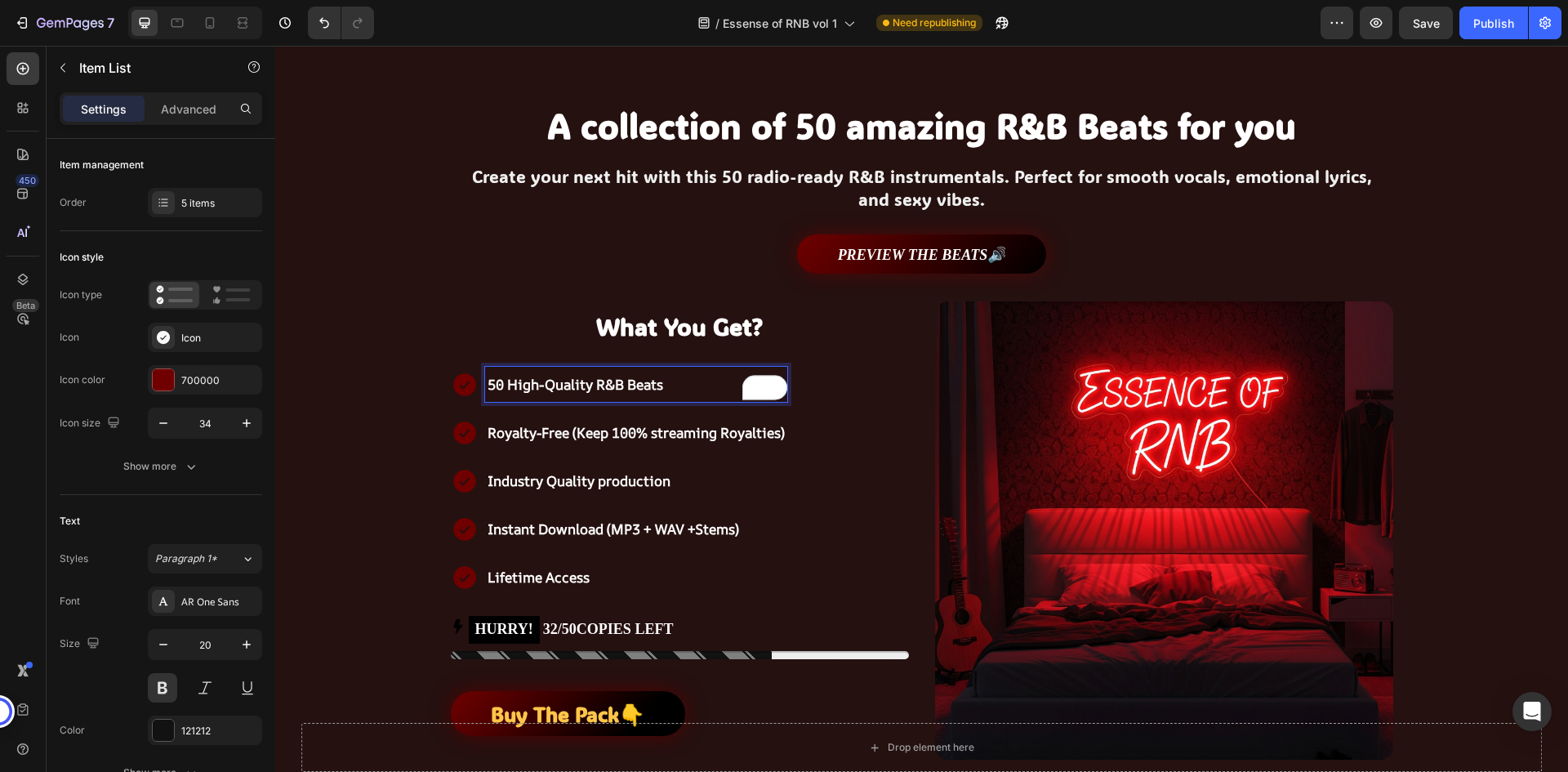
click at [697, 435] on span "Royalty-Free (Keep 100% streaming Royalties)" at bounding box center [635, 432] width 297 height 18
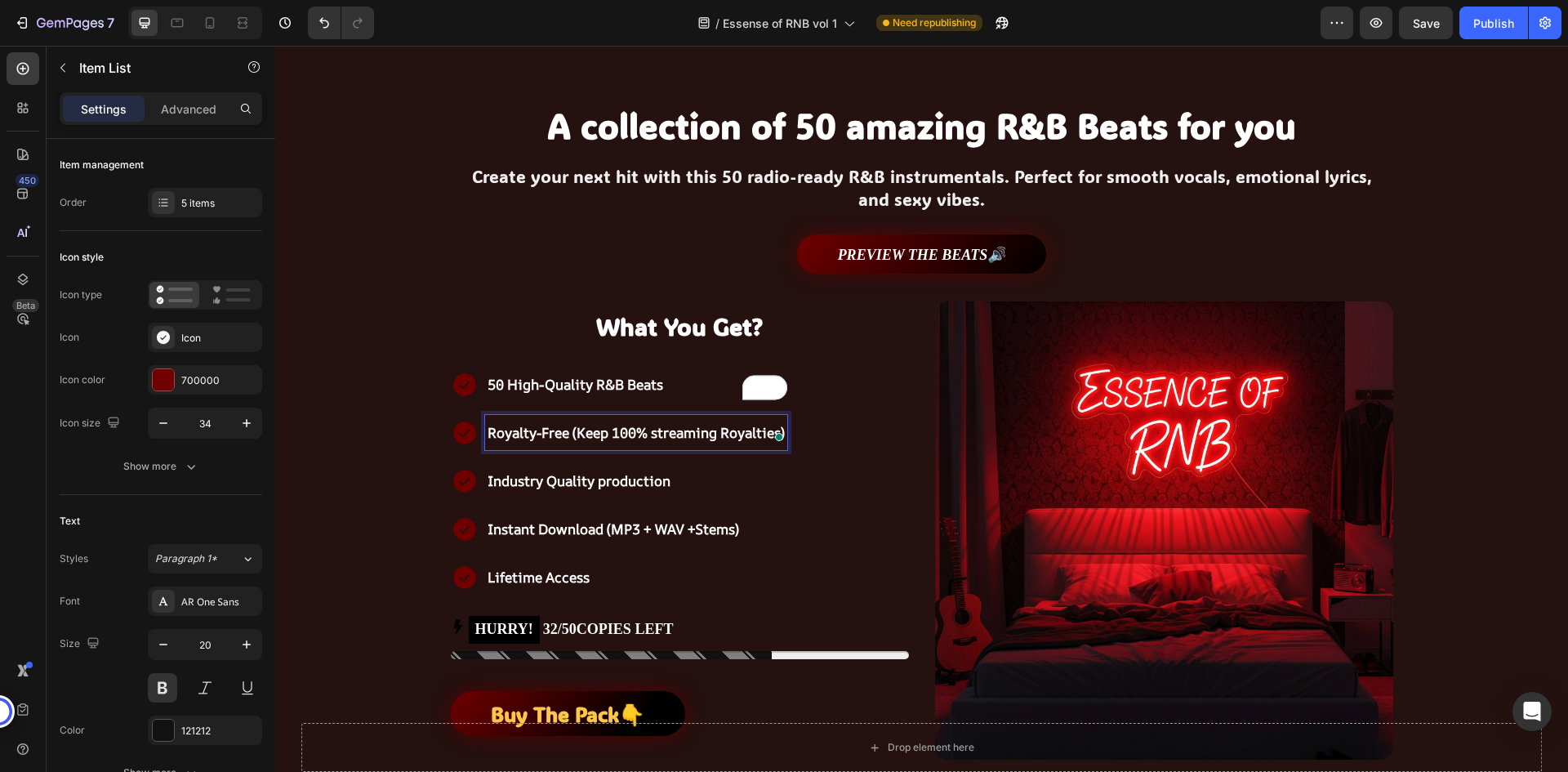
click at [617, 483] on span "Industry Quality production" at bounding box center [578, 481] width 183 height 18
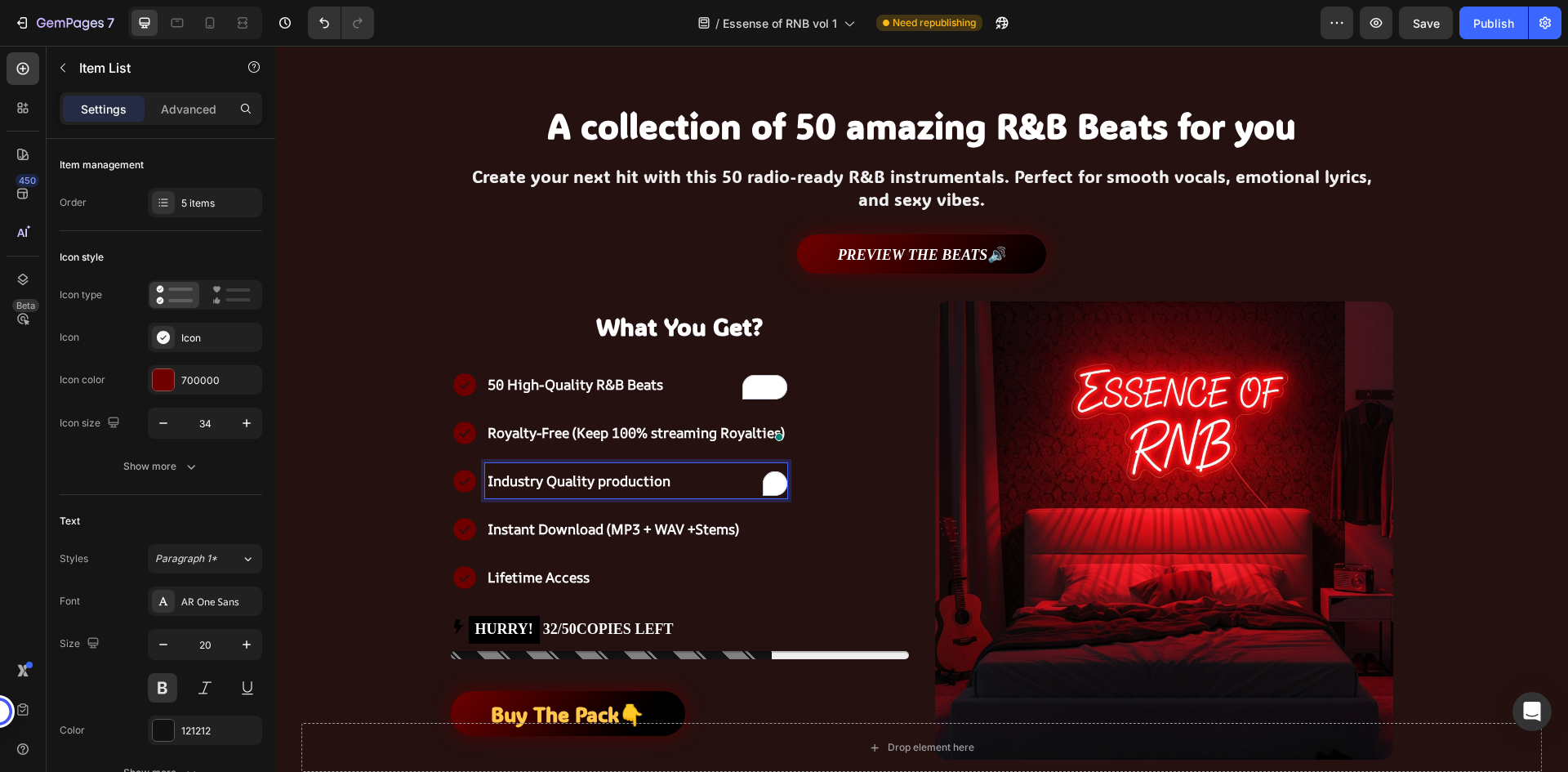
click at [613, 522] on span "Instant Download (MP3 + WAV +Stems)" at bounding box center [613, 529] width 252 height 18
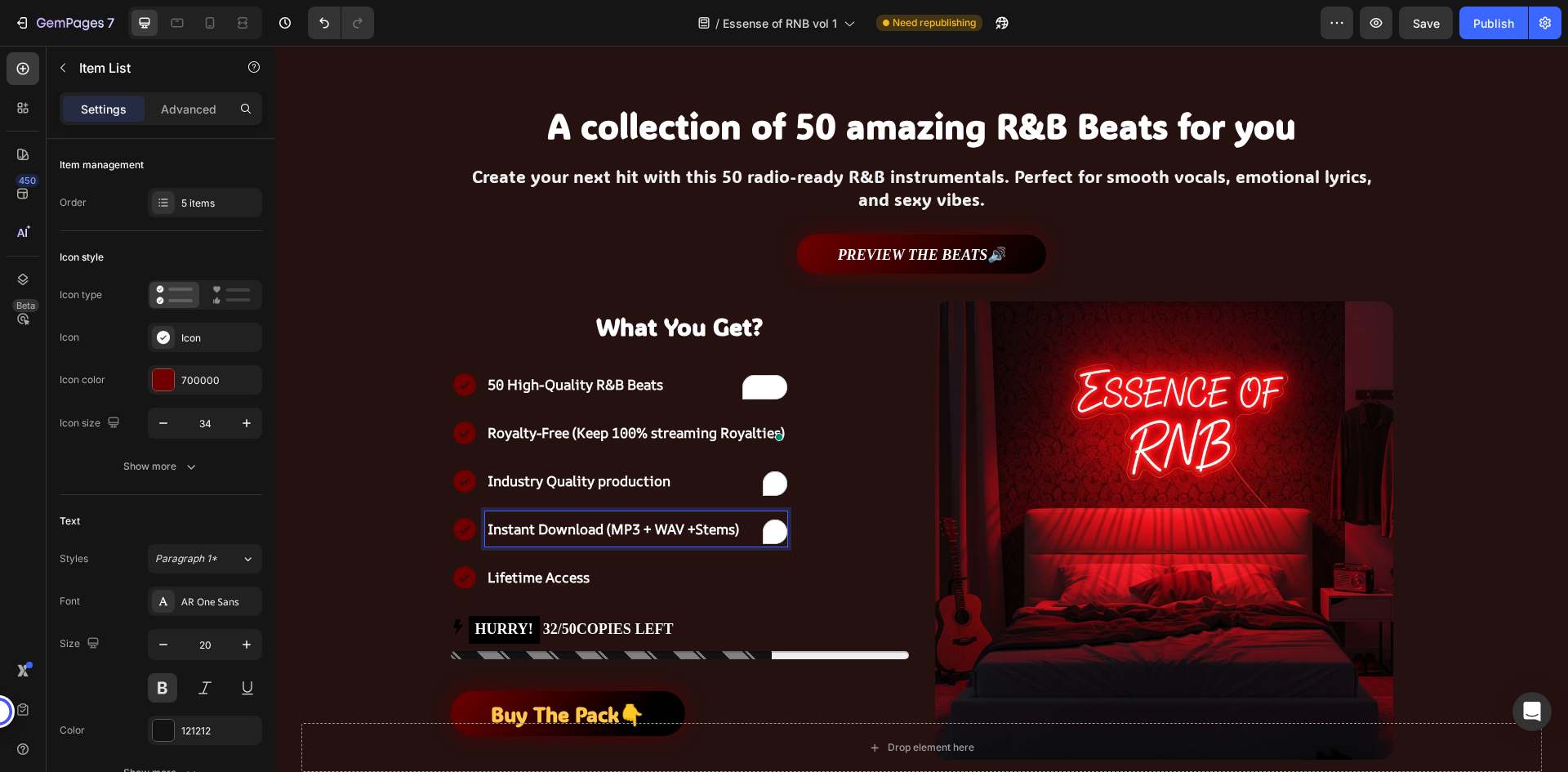
click at [537, 575] on span "Lifetime Access" at bounding box center [538, 577] width 102 height 18
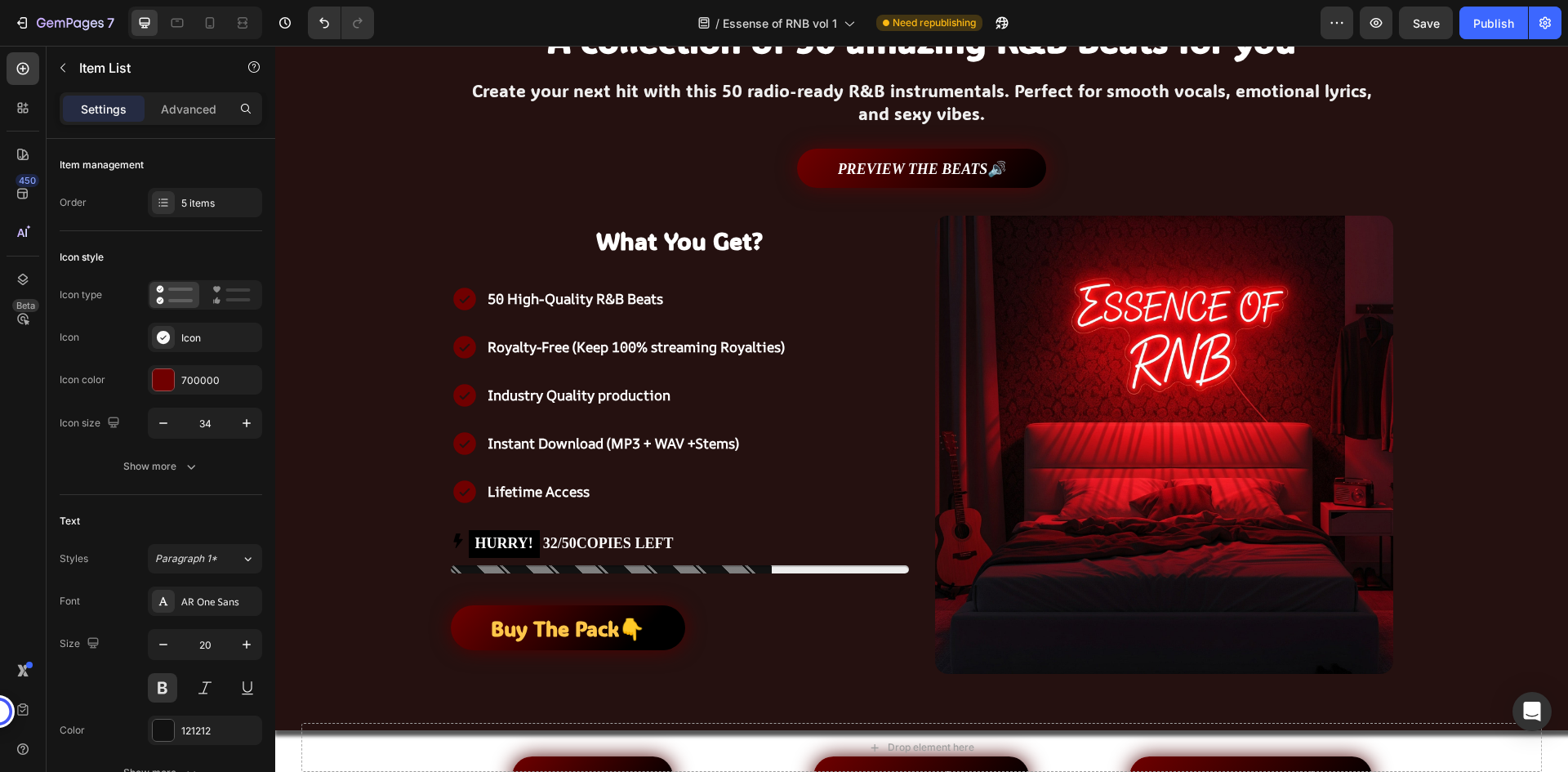
scroll to position [343, 0]
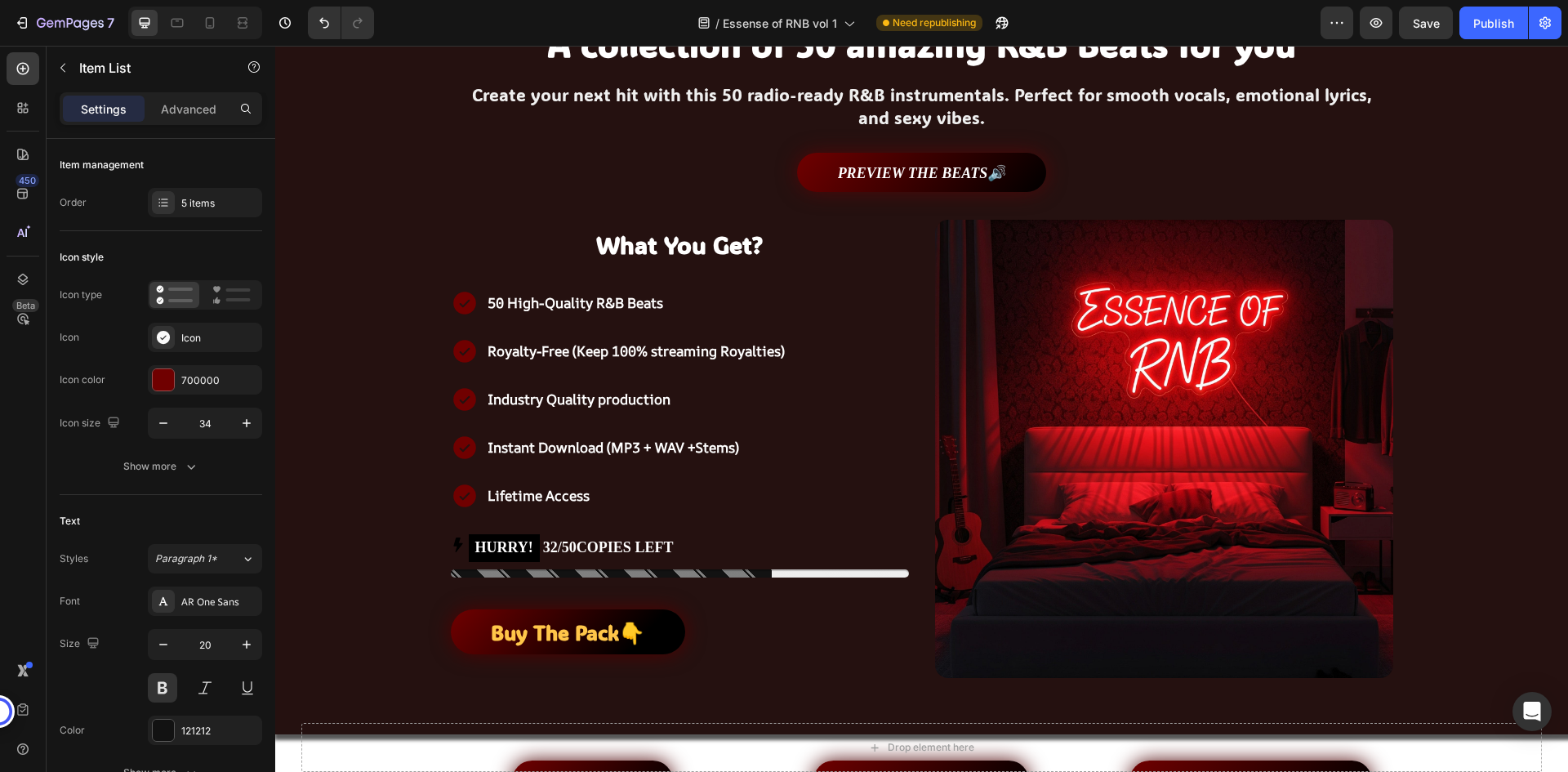
click at [555, 305] on span "50 High-Quality R&B Beats" at bounding box center [575, 302] width 176 height 18
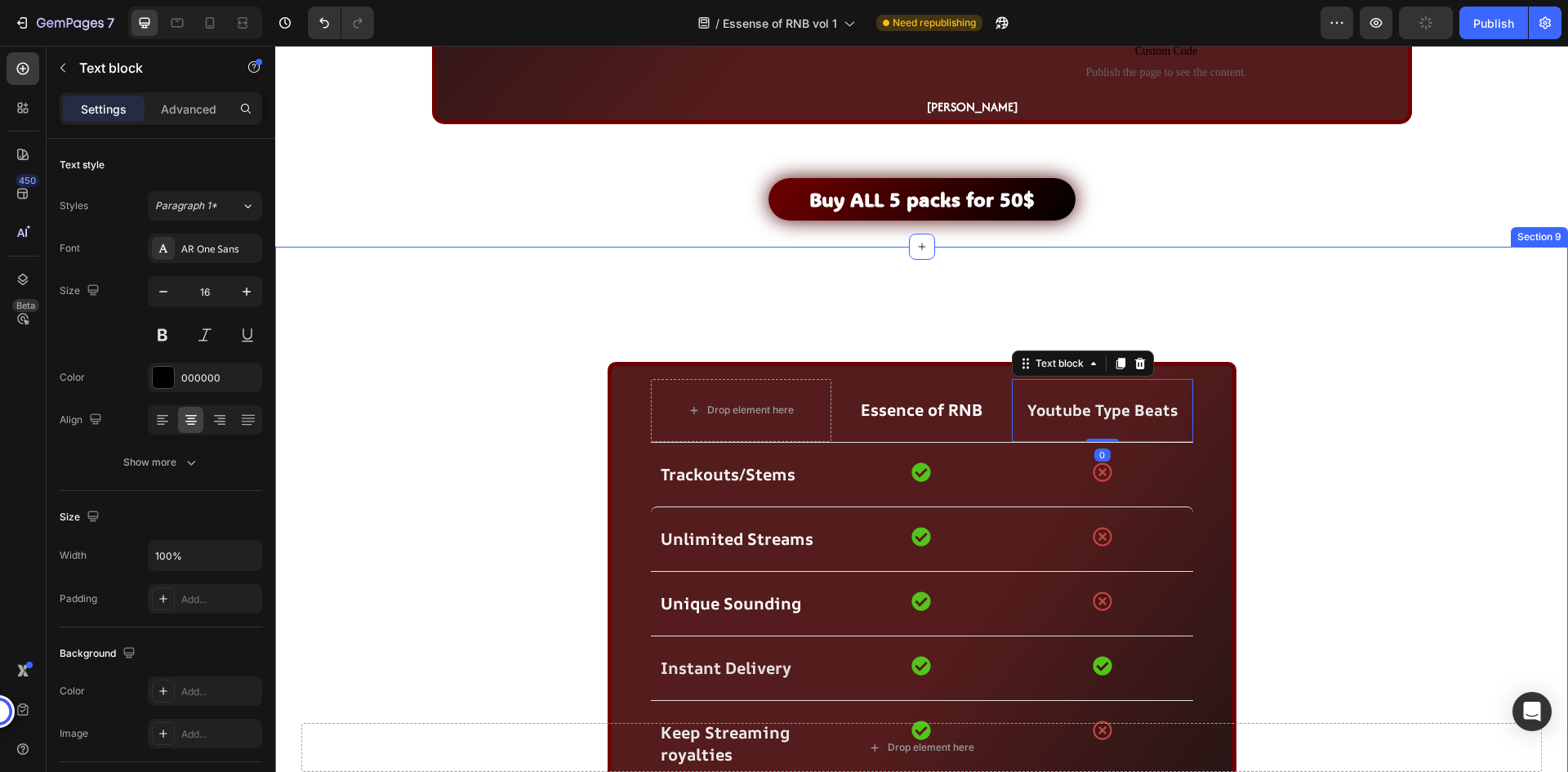
click at [1303, 378] on div "Compare features Heading Drop element here Essence of RNB Text block Youtube Ty…" at bounding box center [921, 689] width 1268 height 836
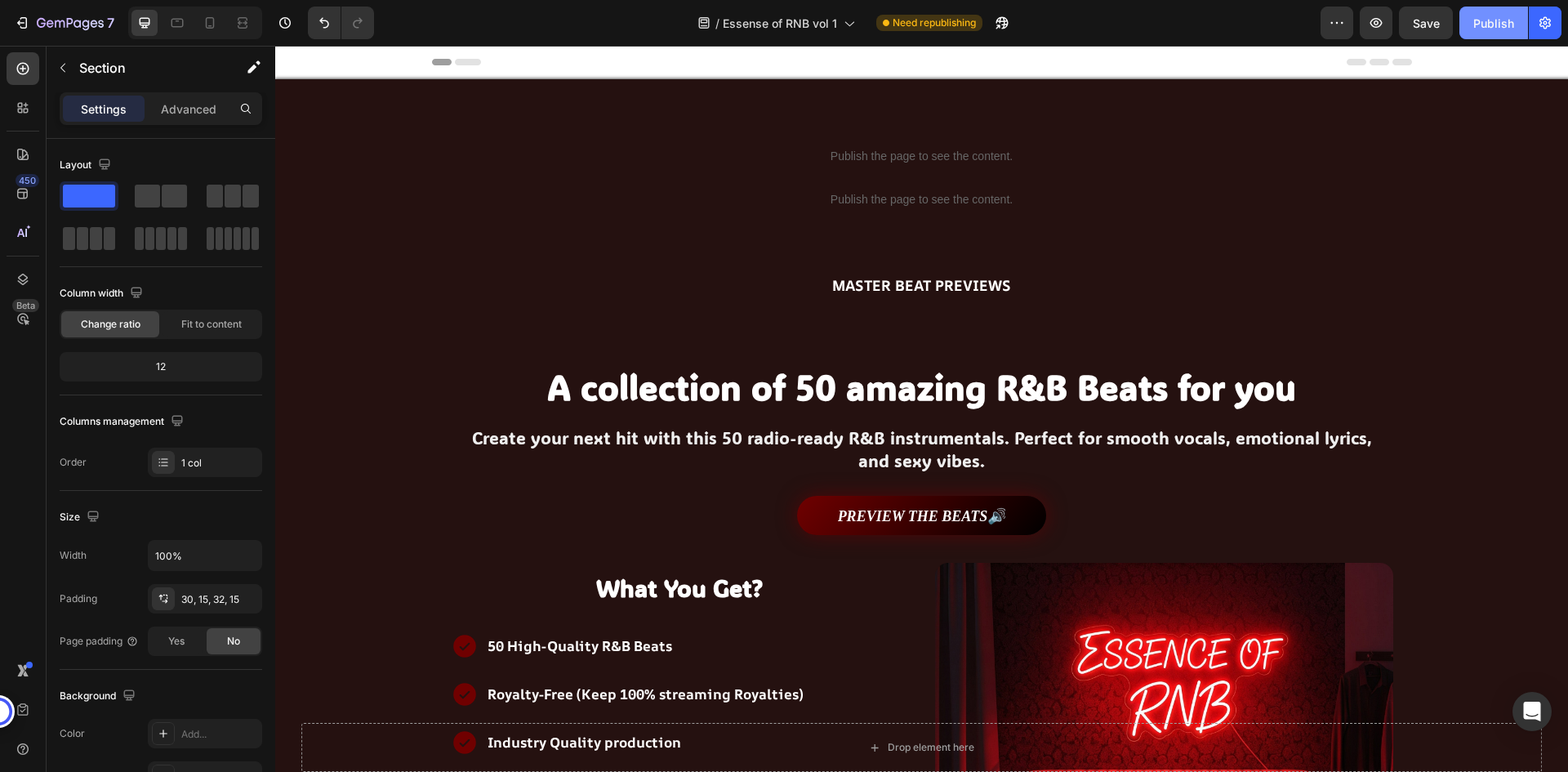
click at [1494, 24] on div "Publish" at bounding box center [1493, 23] width 41 height 17
click at [1262, 24] on div "/ Essense of RNB vol 1 Need republishing" at bounding box center [853, 23] width 933 height 33
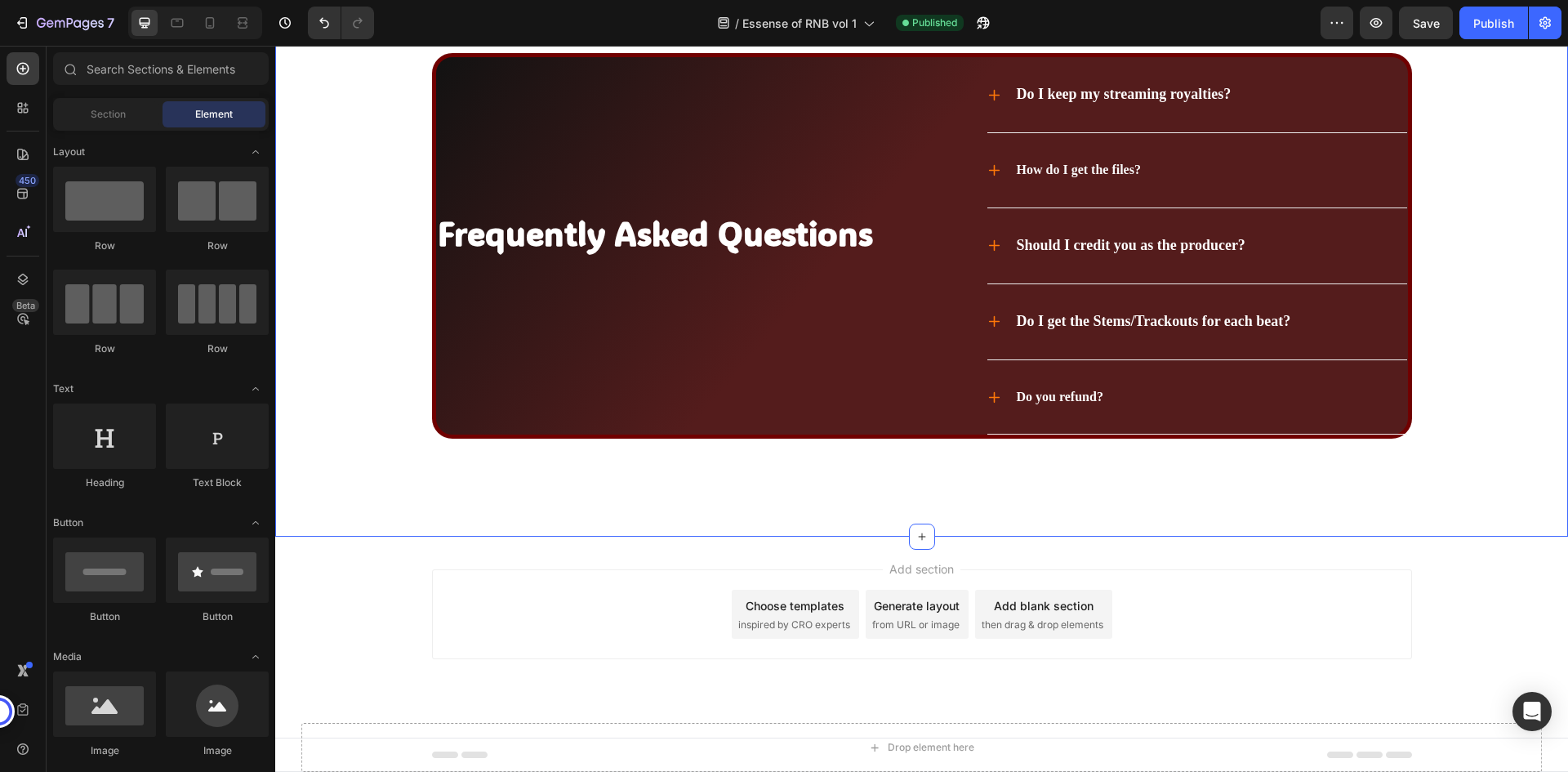
scroll to position [6476, 0]
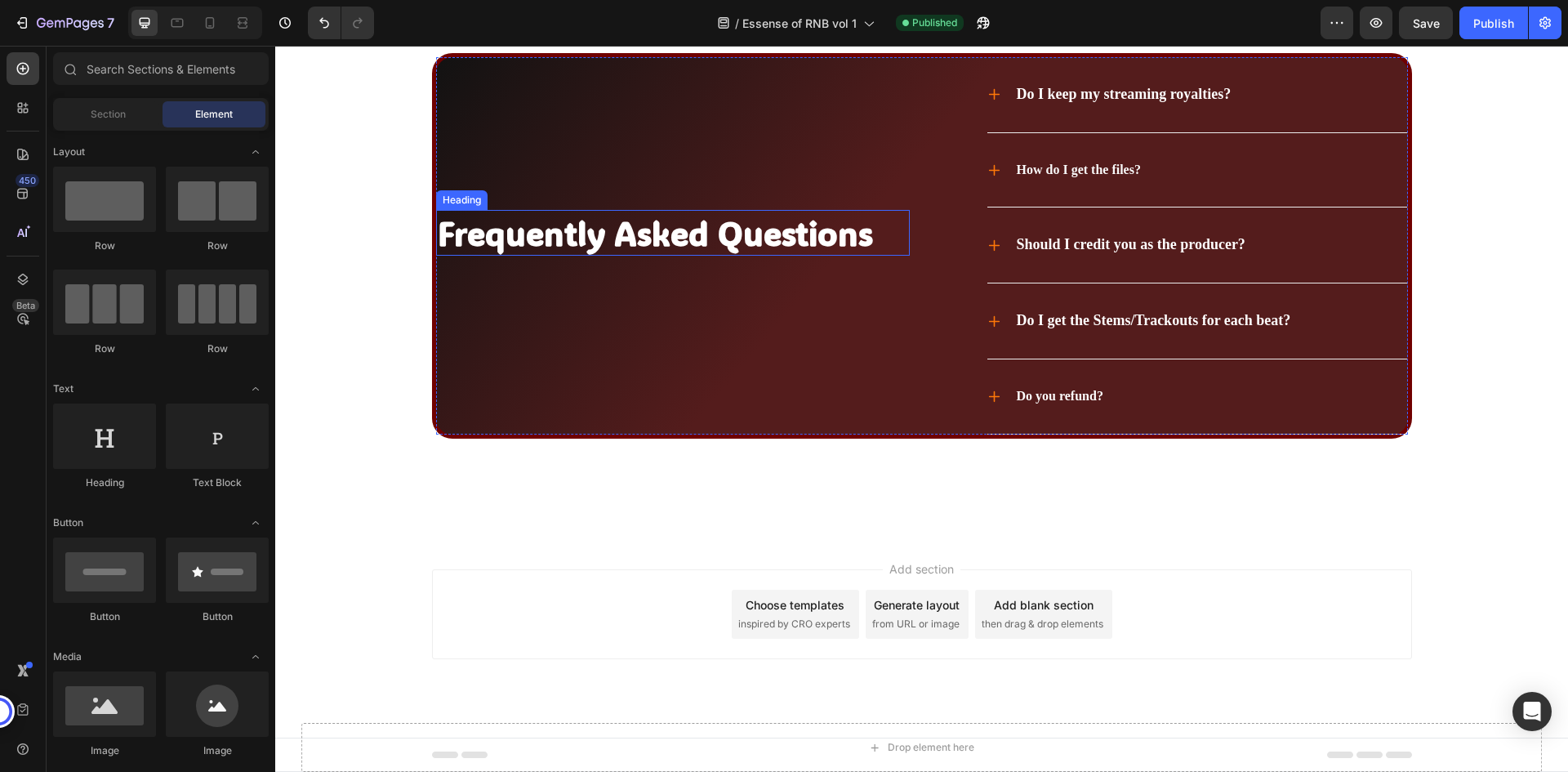
click at [769, 236] on h2 "Frequently Asked Questions" at bounding box center [673, 233] width 474 height 46
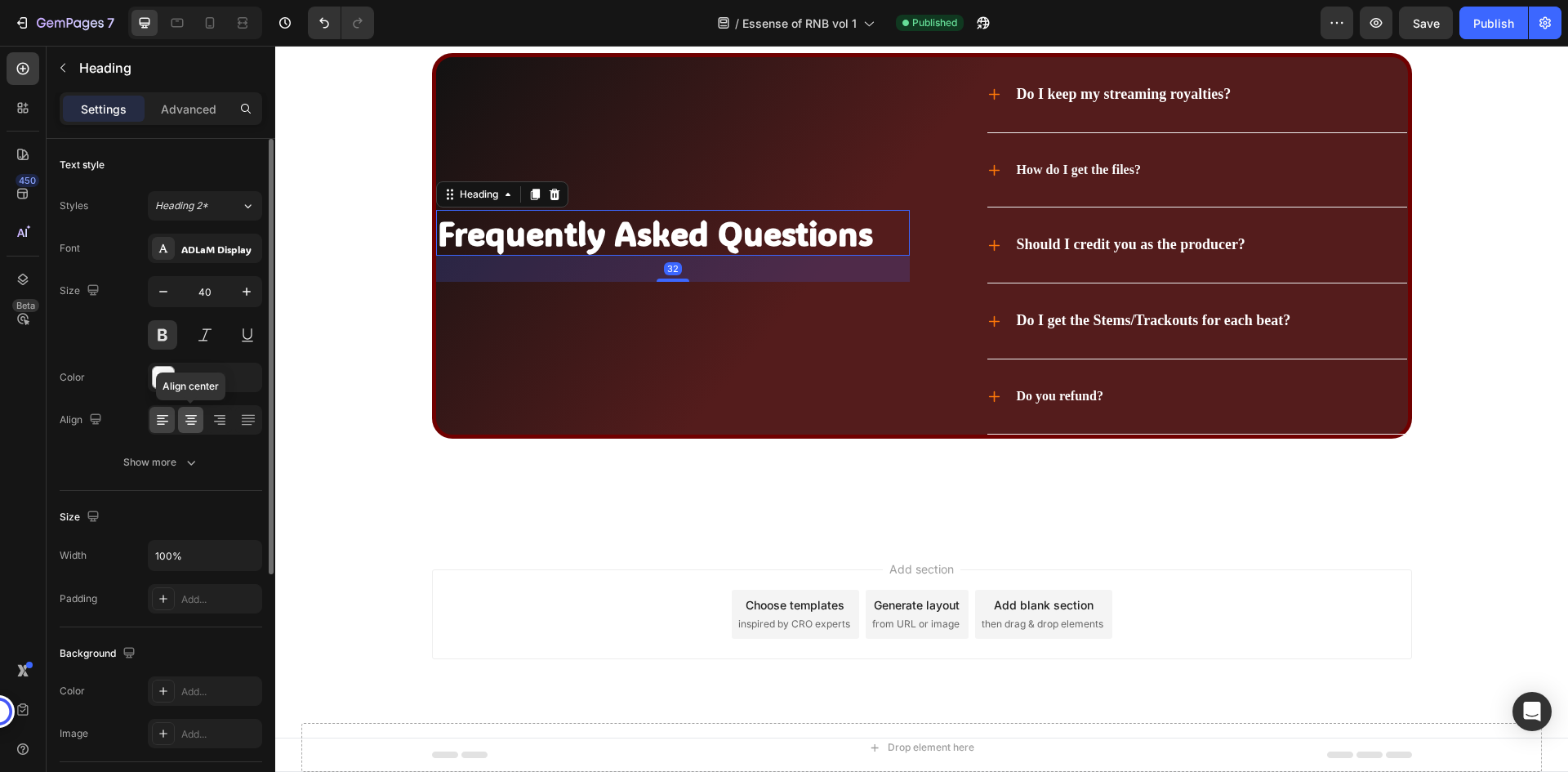
click at [198, 417] on icon at bounding box center [192, 420] width 17 height 17
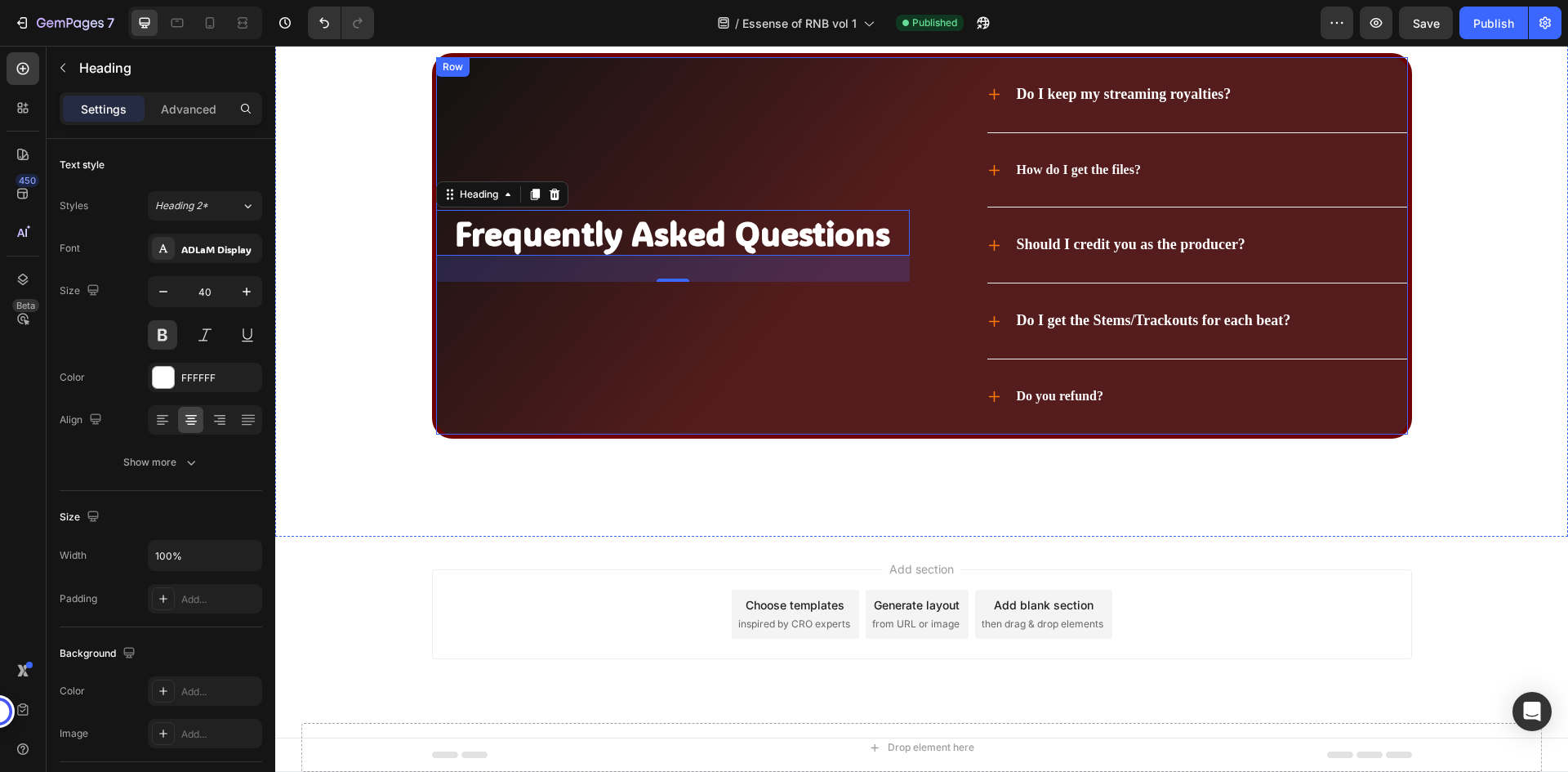
drag, startPoint x: 842, startPoint y: 320, endPoint x: 1000, endPoint y: 262, distance: 168.3
click at [843, 320] on div "Frequently Asked Questions Heading 32" at bounding box center [673, 245] width 474 height 378
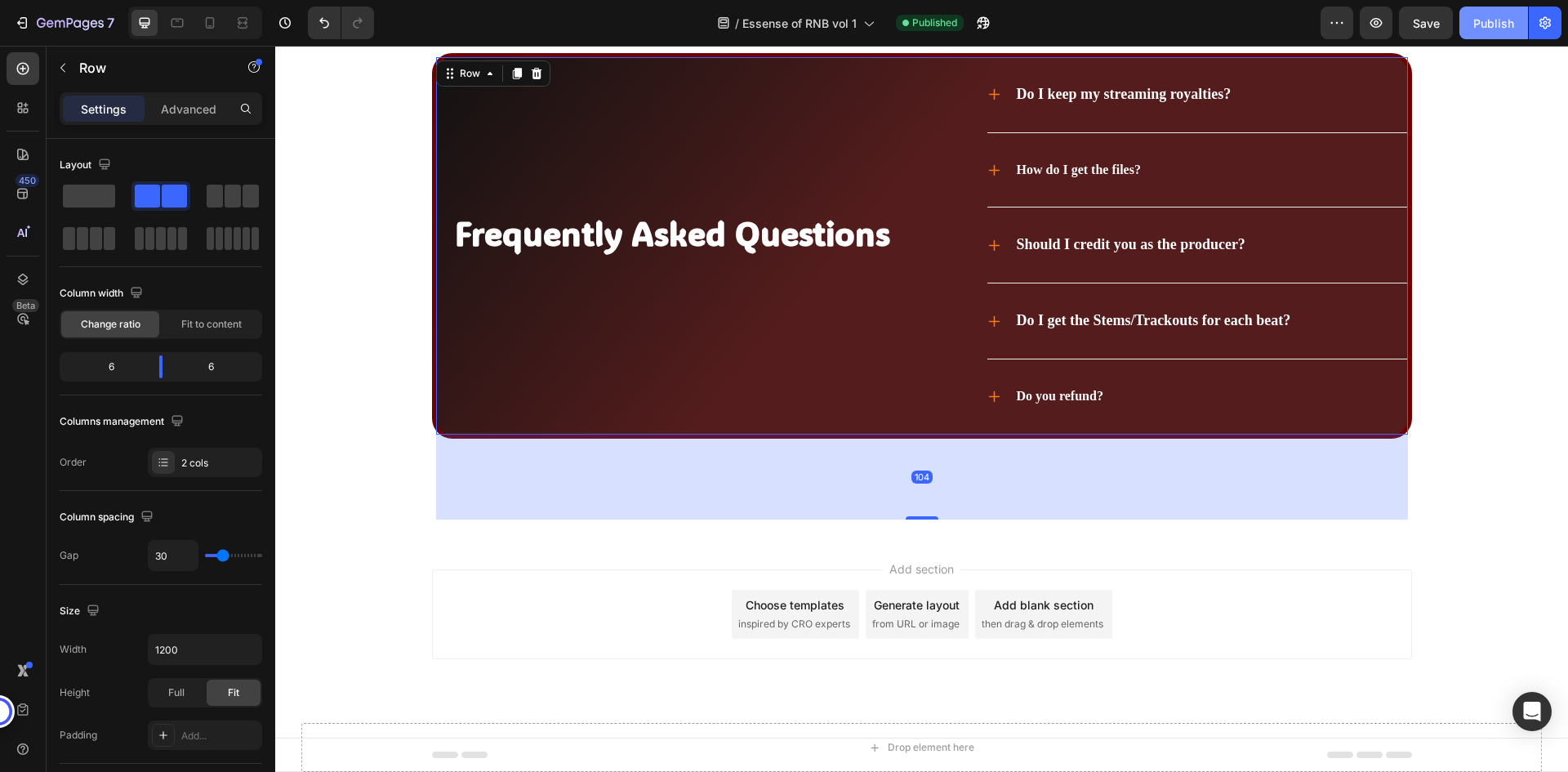
click at [1478, 28] on div "Publish" at bounding box center [1493, 23] width 41 height 17
click at [1063, 14] on div "/ Essense of RNB vol 1 Published" at bounding box center [853, 23] width 933 height 33
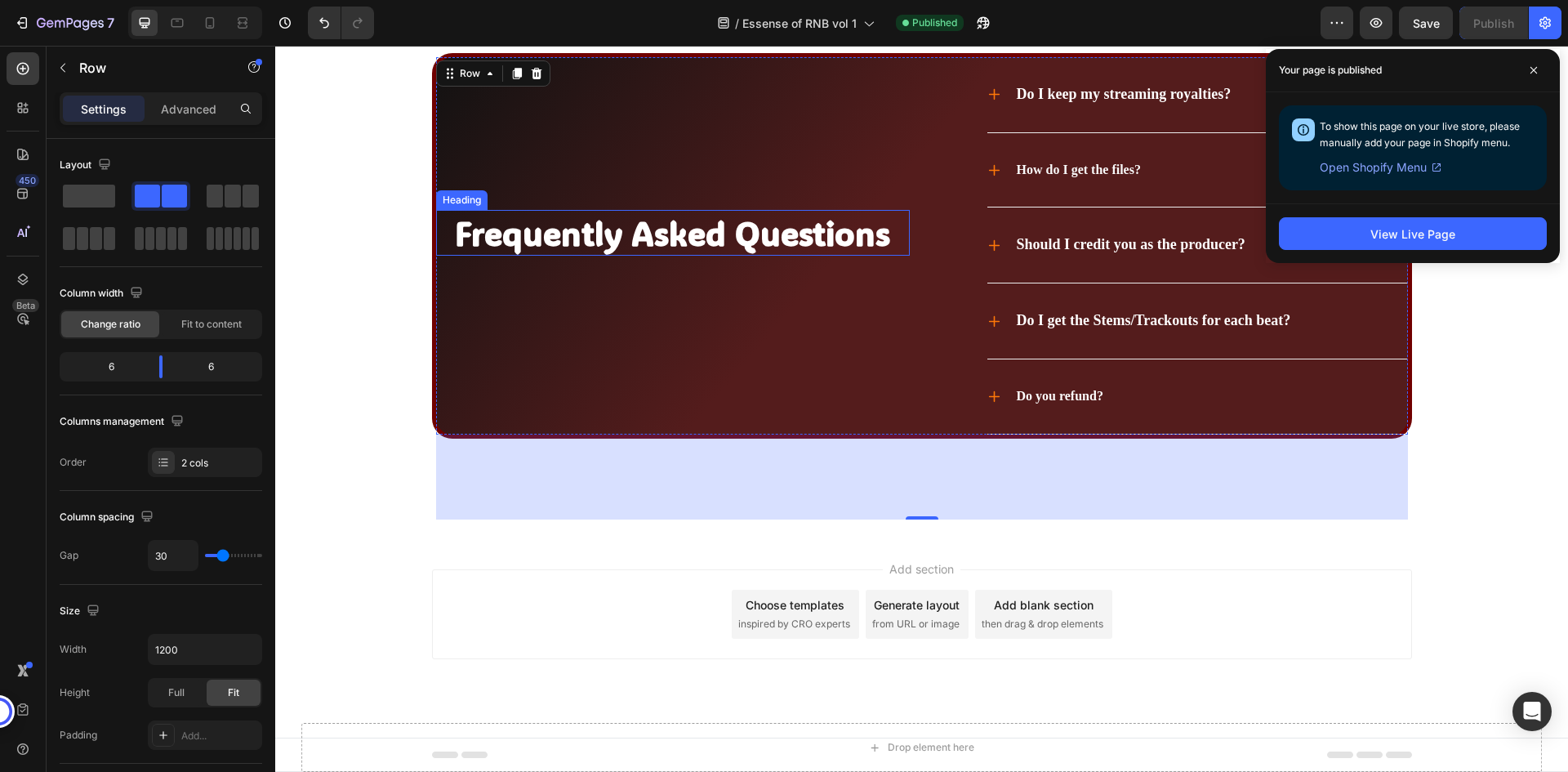
click at [630, 244] on h2 "Frequently Asked Questions" at bounding box center [673, 233] width 474 height 46
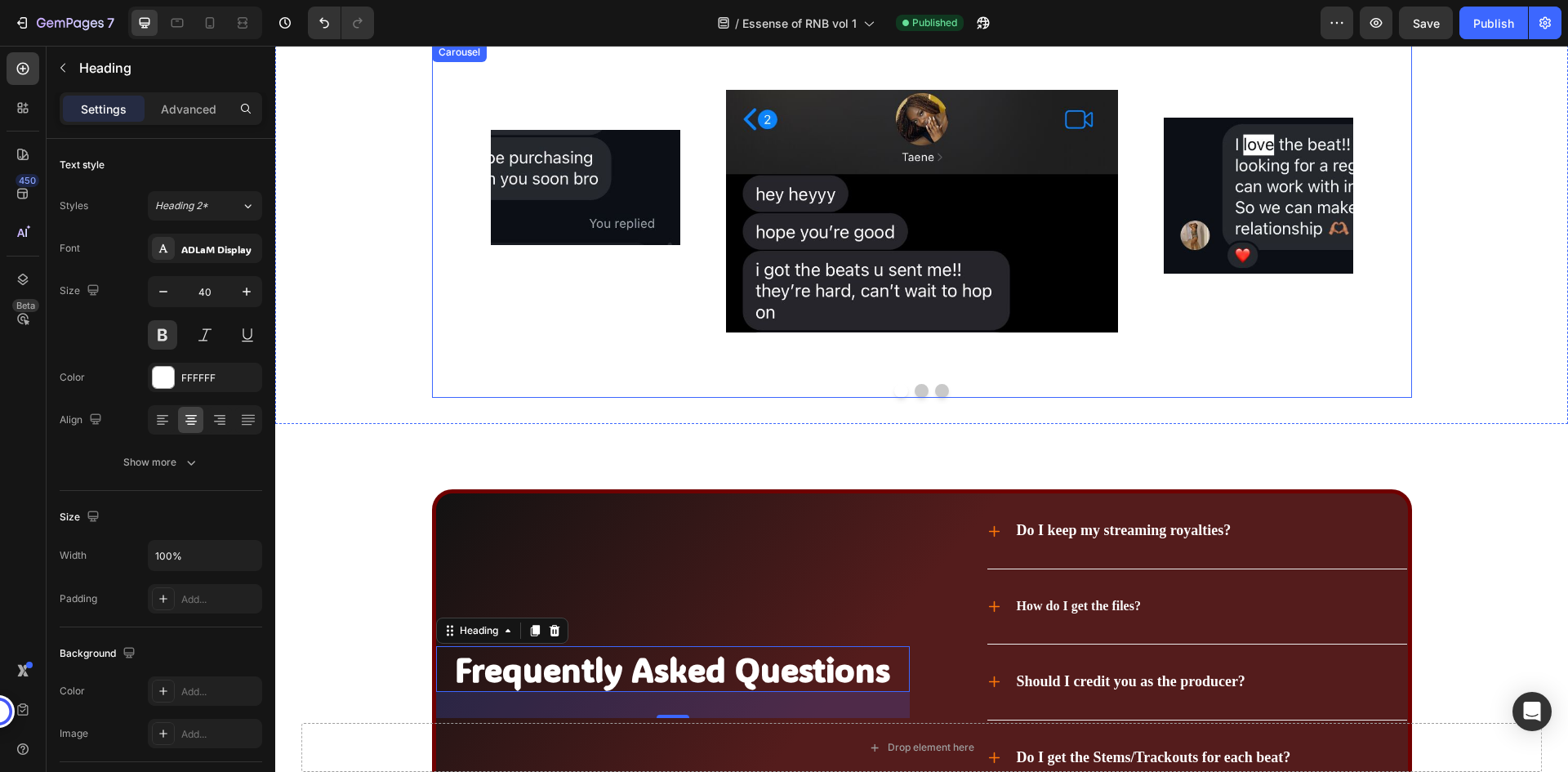
scroll to position [5394, 0]
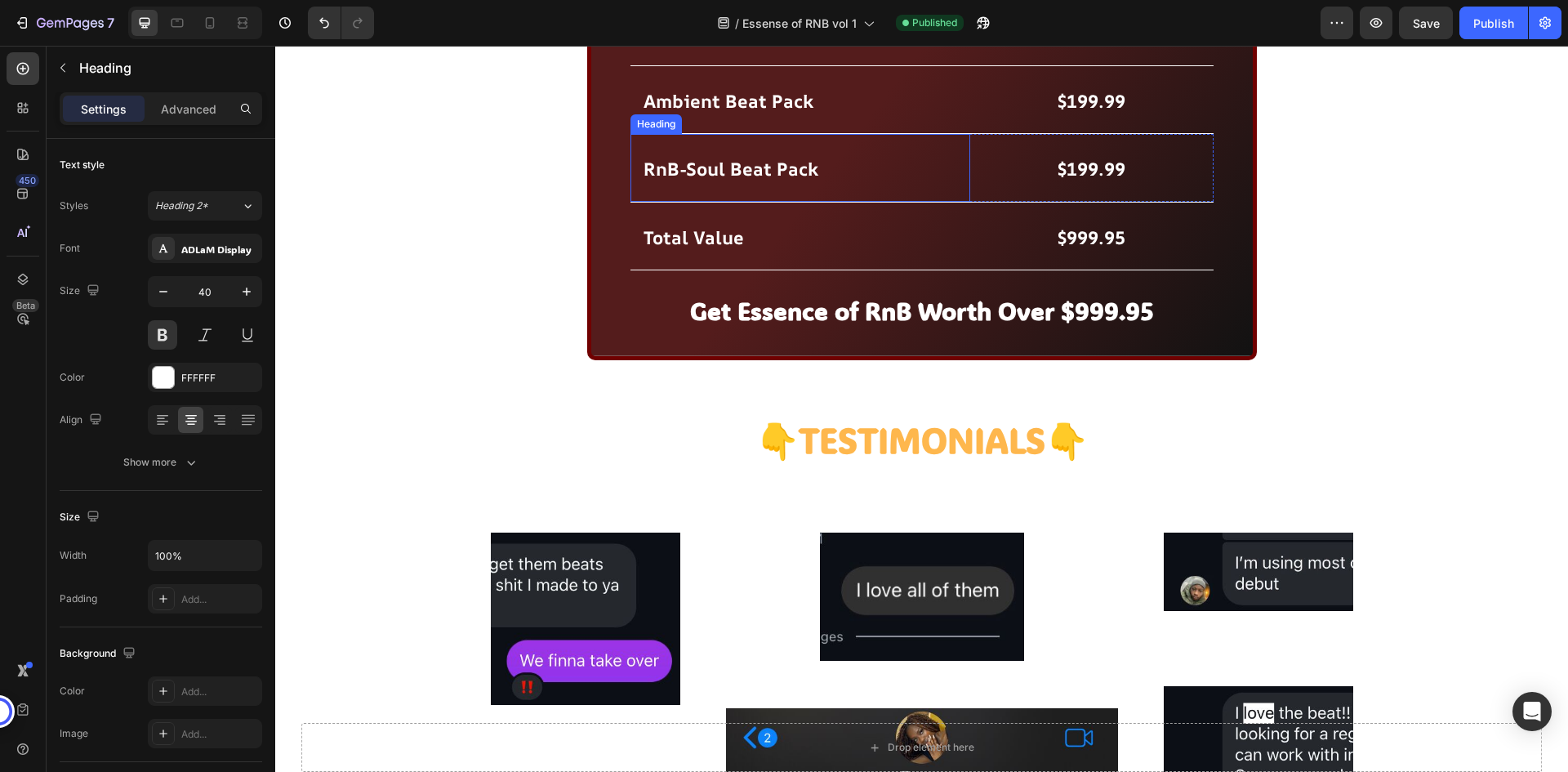
click at [724, 182] on strong "RnB-Soul Beat Pack" at bounding box center [731, 168] width 175 height 24
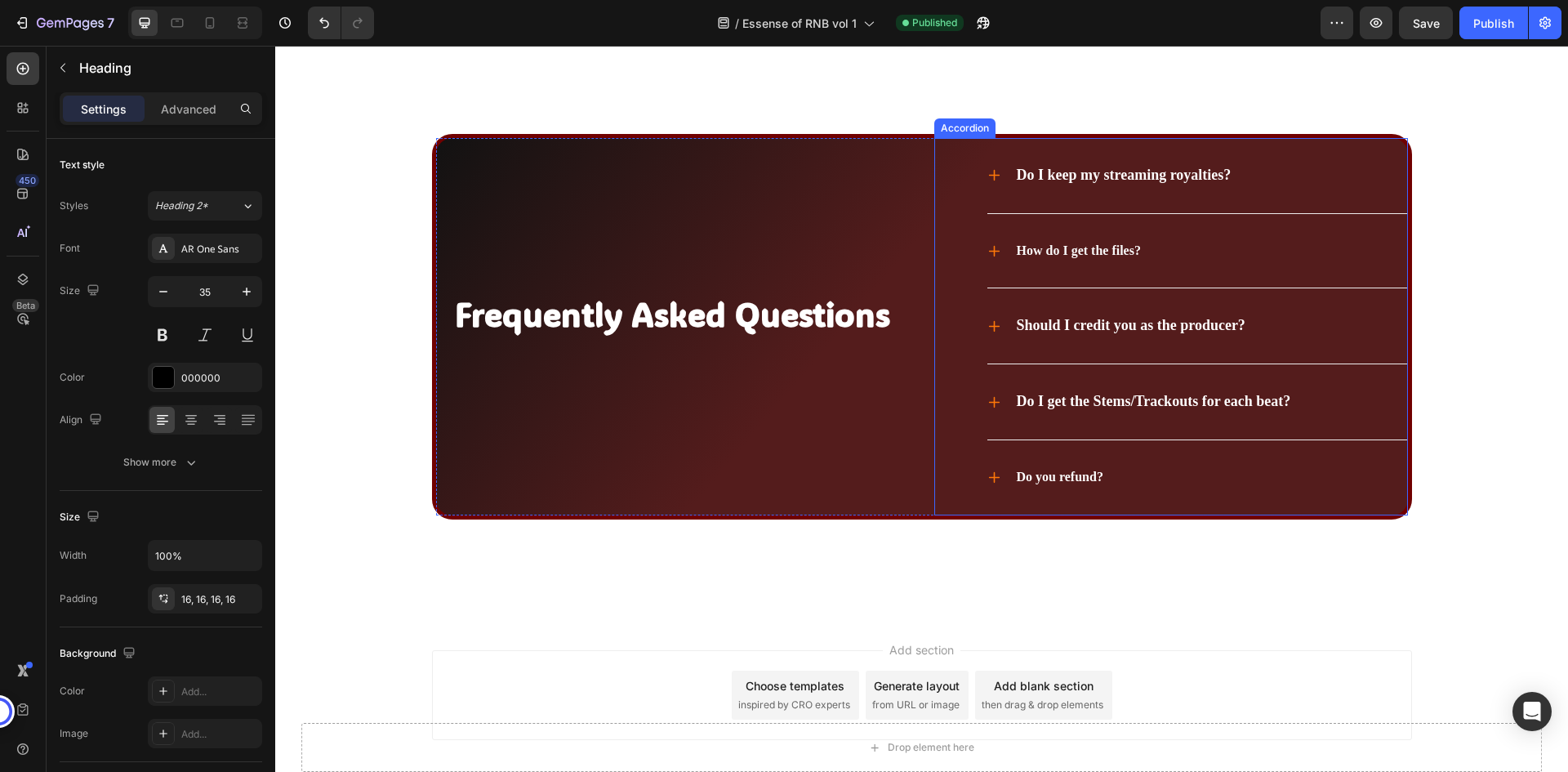
scroll to position [6149, 0]
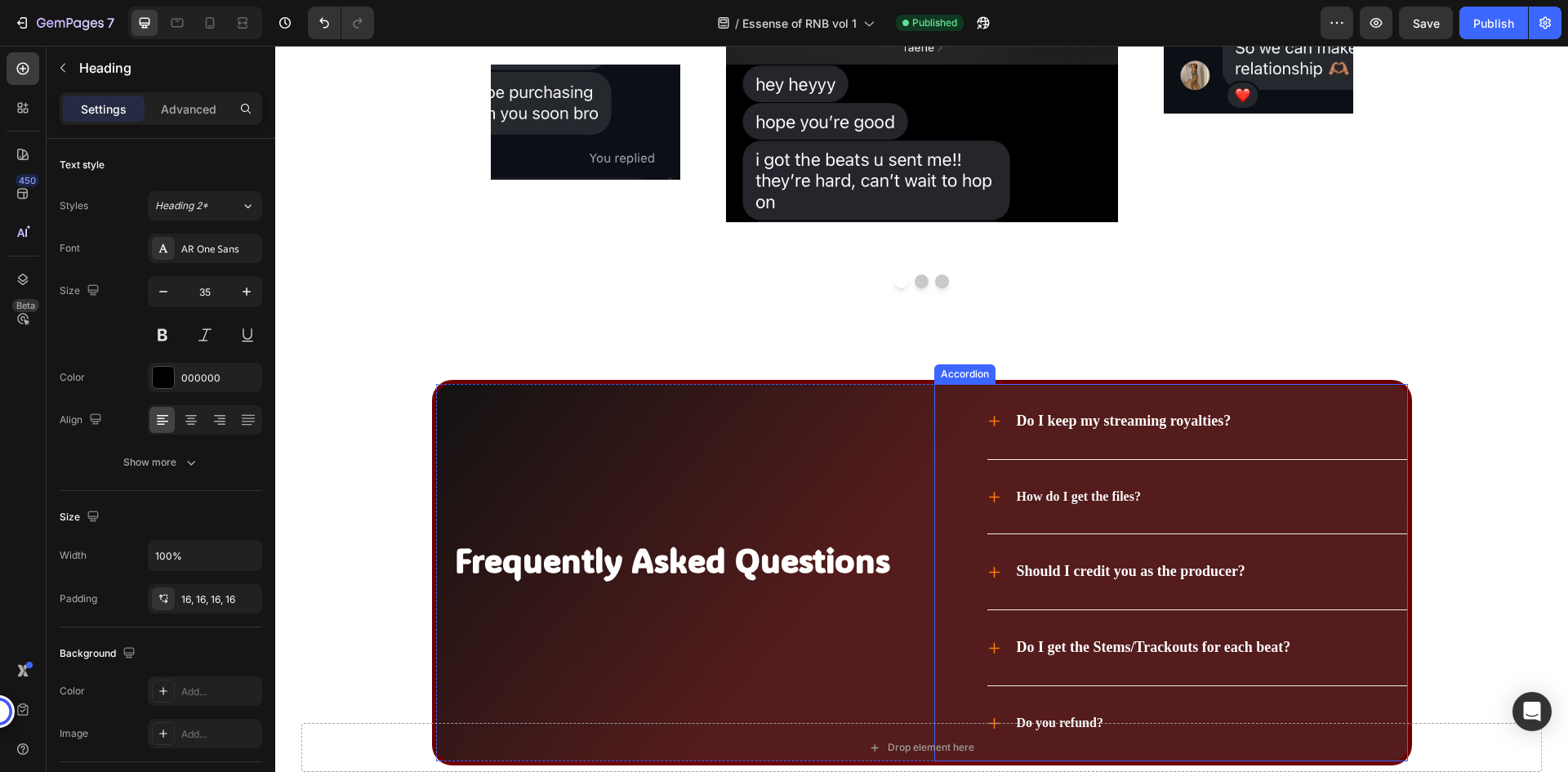
click at [1056, 425] on strong "Do I keep my streaming royalties?" at bounding box center [1124, 421] width 215 height 17
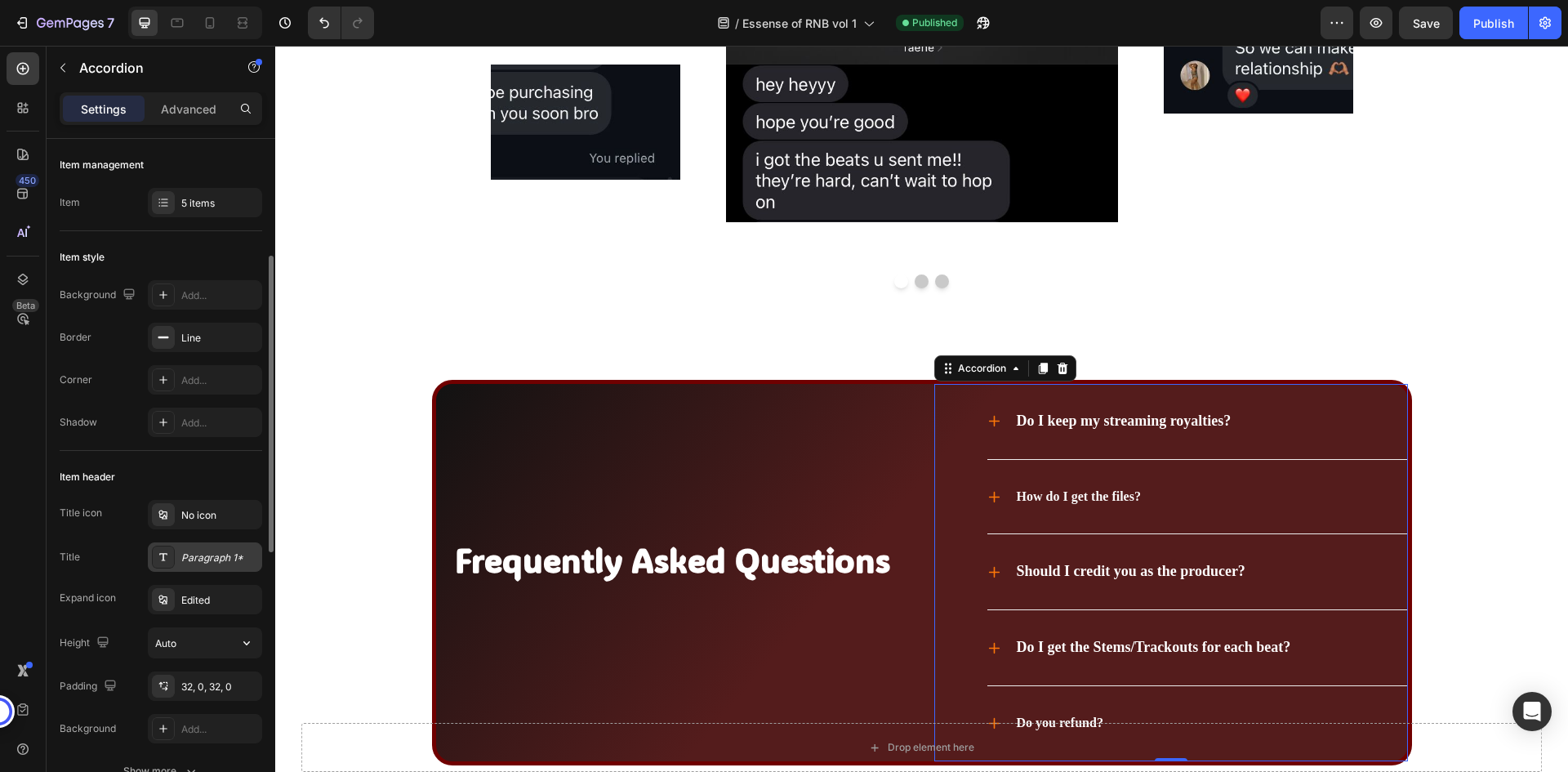
scroll to position [82, 0]
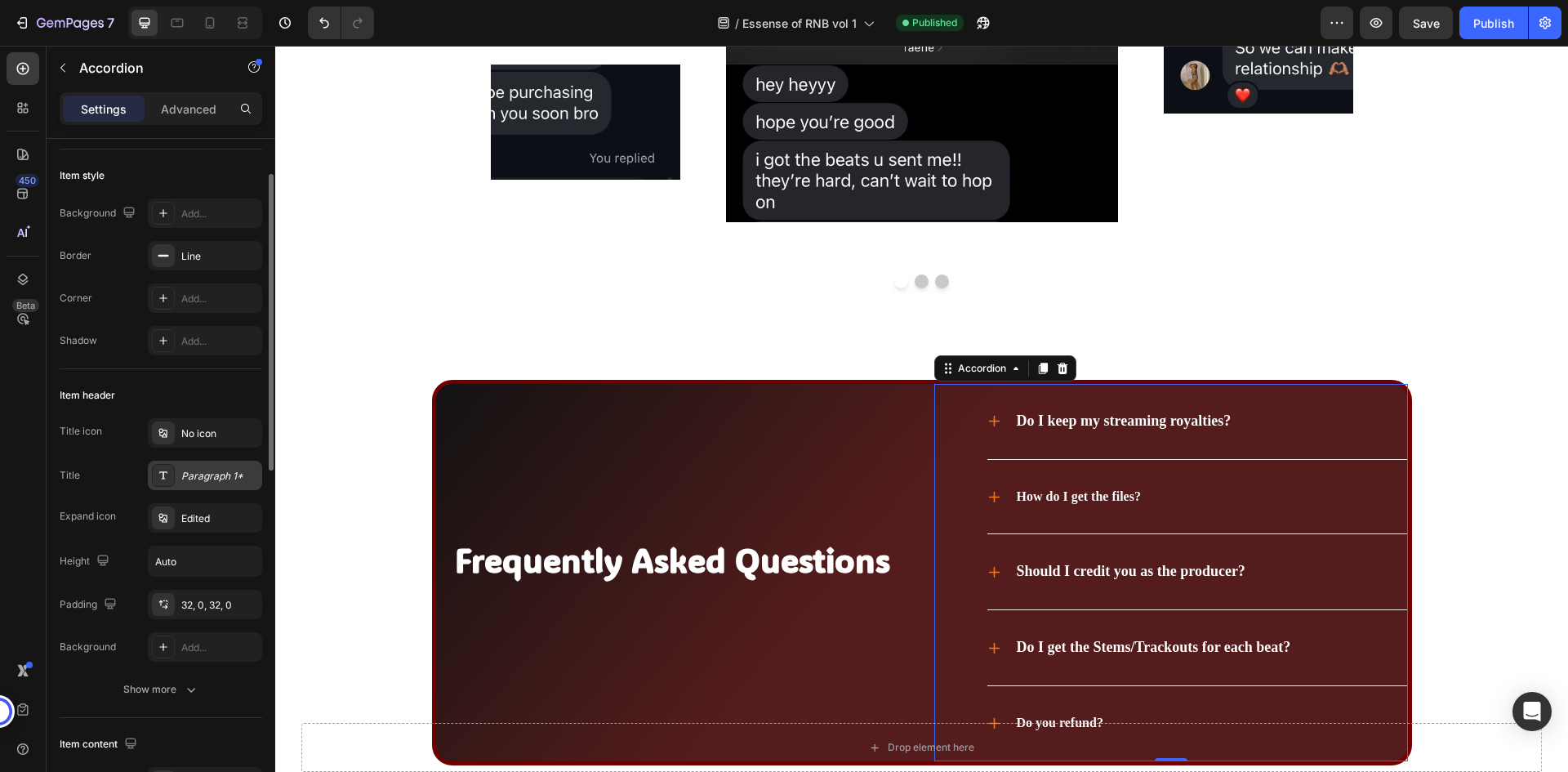
click at [199, 481] on div "Paragraph 1*" at bounding box center [220, 476] width 77 height 15
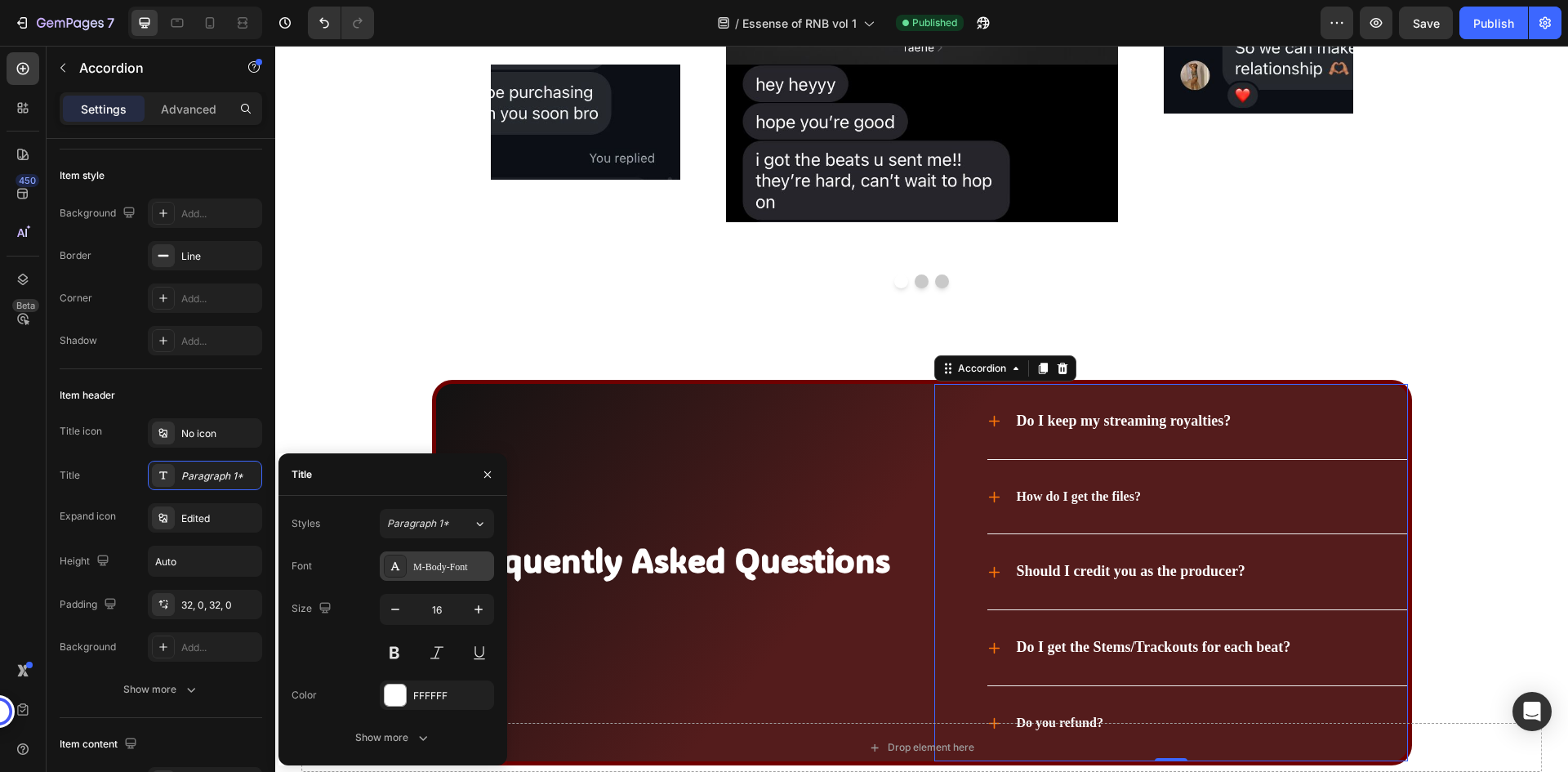
click at [430, 580] on div "Font M-Body-Font Size 16 Color FFFFFF Show more" at bounding box center [393, 652] width 203 height 201
click at [432, 577] on div "M-Body-Font" at bounding box center [437, 566] width 115 height 29
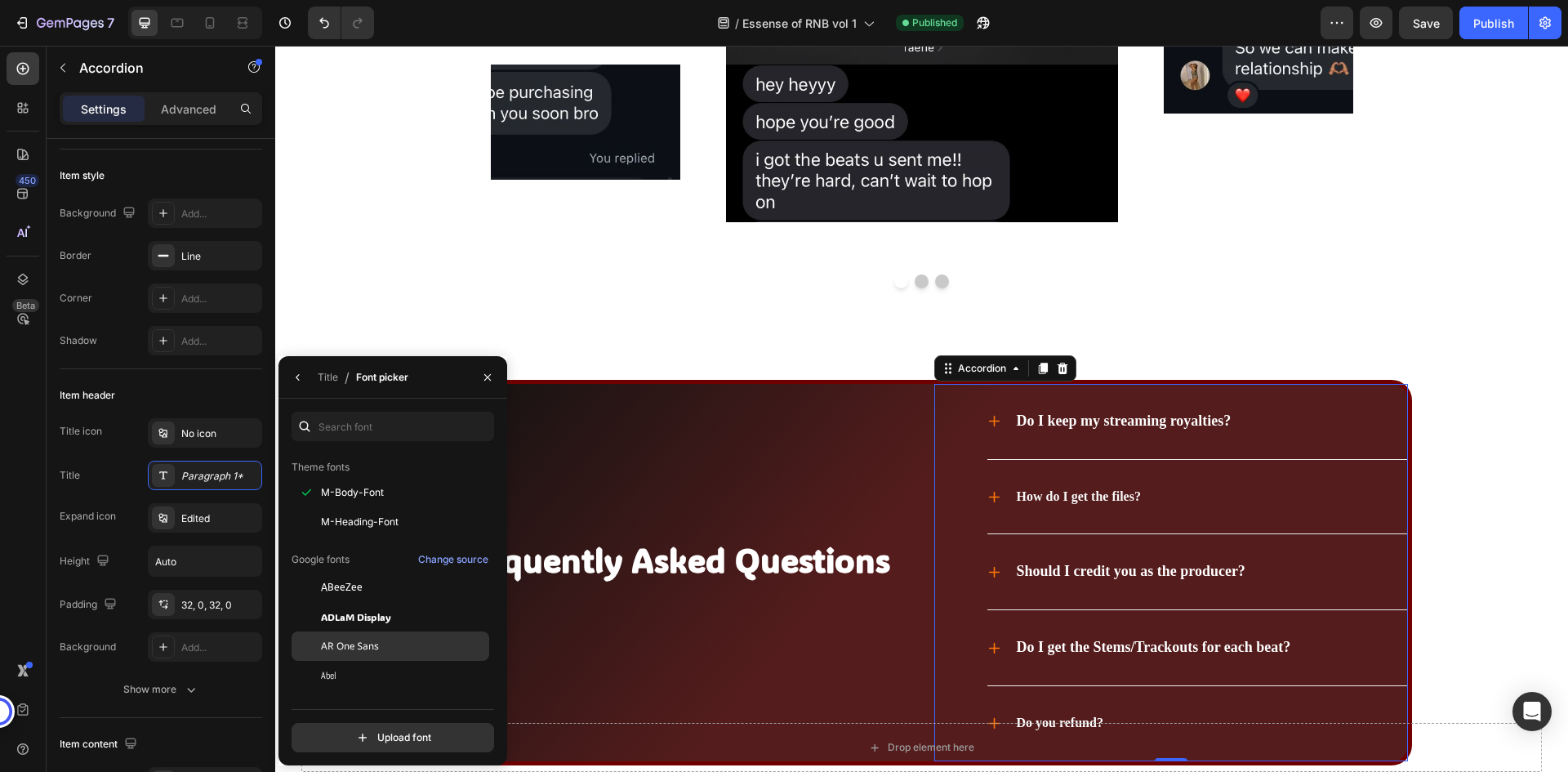
scroll to position [163, 0]
click at [369, 641] on span "AR One Sans" at bounding box center [349, 643] width 58 height 15
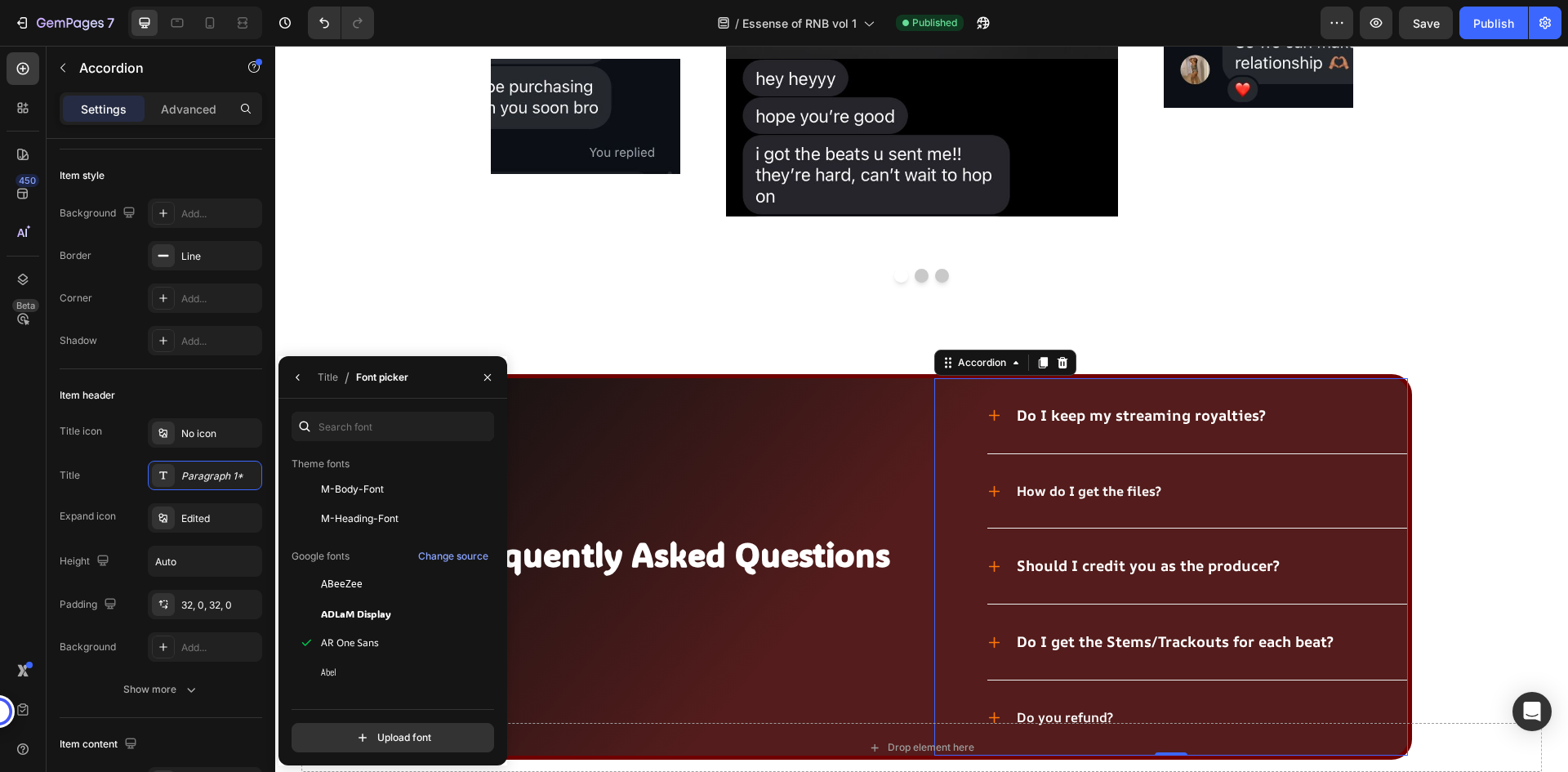
scroll to position [6312, 0]
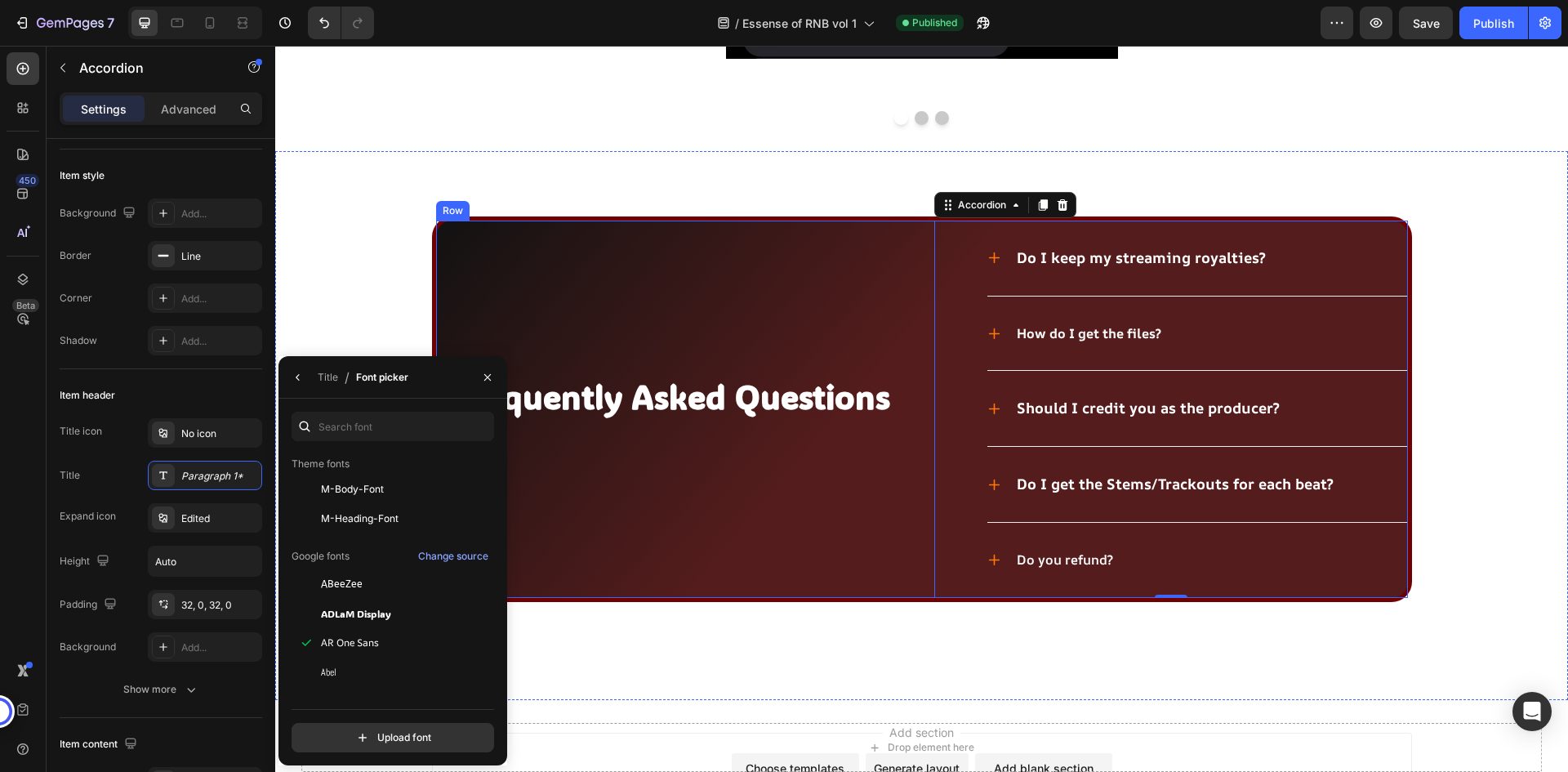
click at [861, 486] on div "Frequently Asked Questions Heading" at bounding box center [673, 409] width 474 height 378
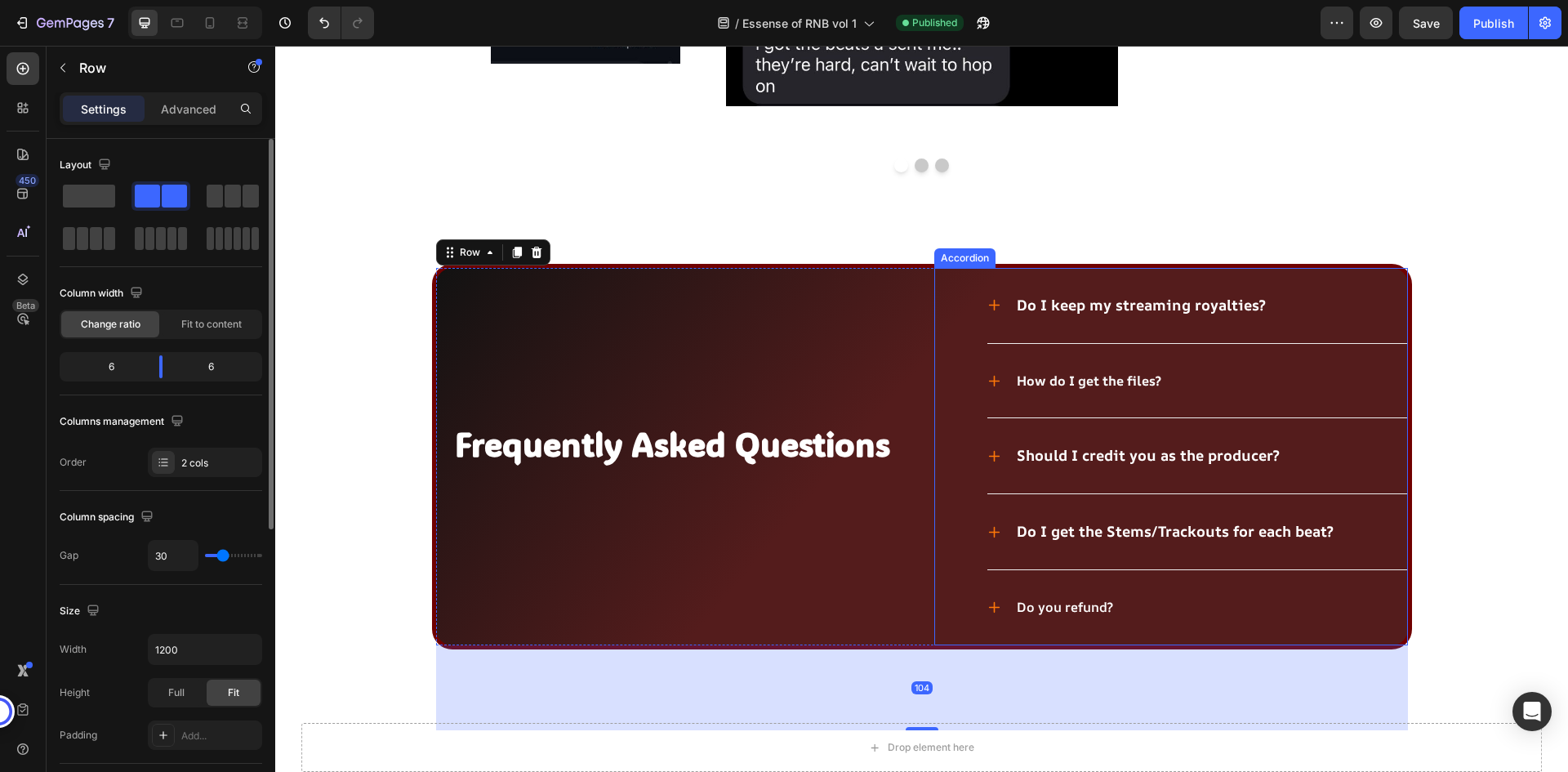
scroll to position [6068, 0]
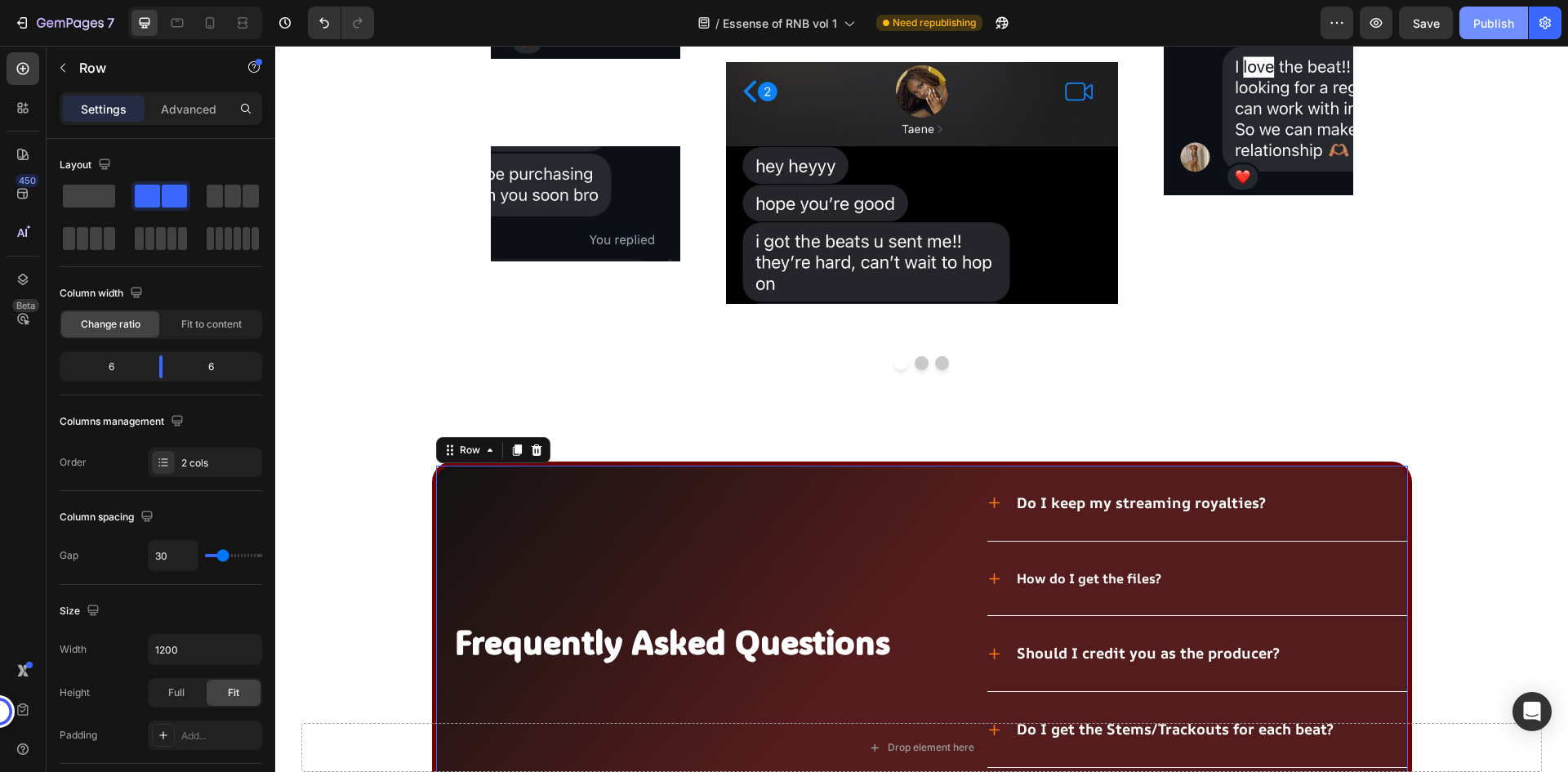
click at [1486, 33] on button "Publish" at bounding box center [1494, 23] width 69 height 33
click at [1073, 3] on div "7 / Essense of RNB vol 1 Need republishing Preview Save Publish" at bounding box center [784, 23] width 1568 height 47
click at [1123, 16] on div "/ Essense of RNB vol 1 Need republishing" at bounding box center [853, 23] width 933 height 33
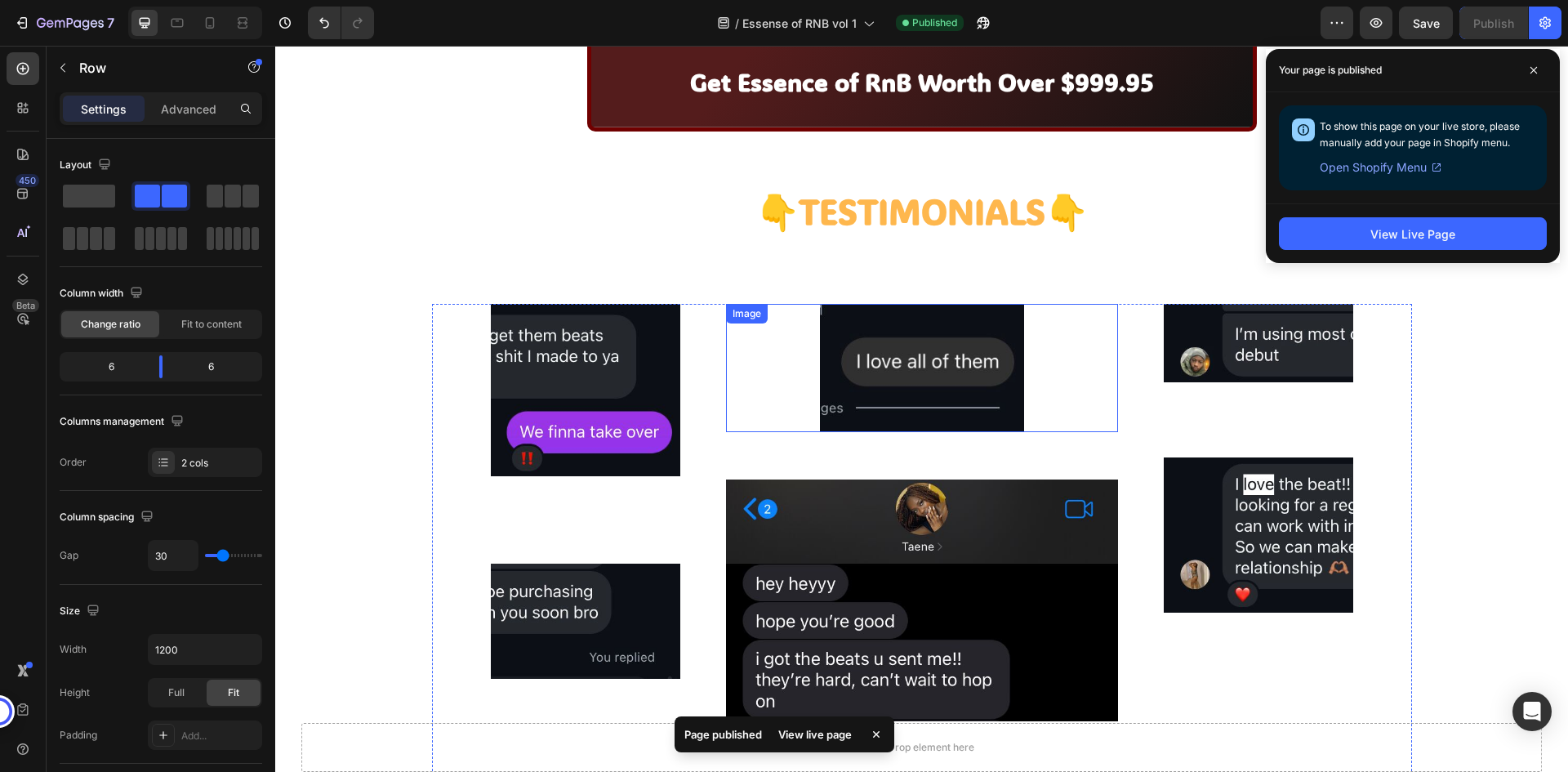
scroll to position [5577, 0]
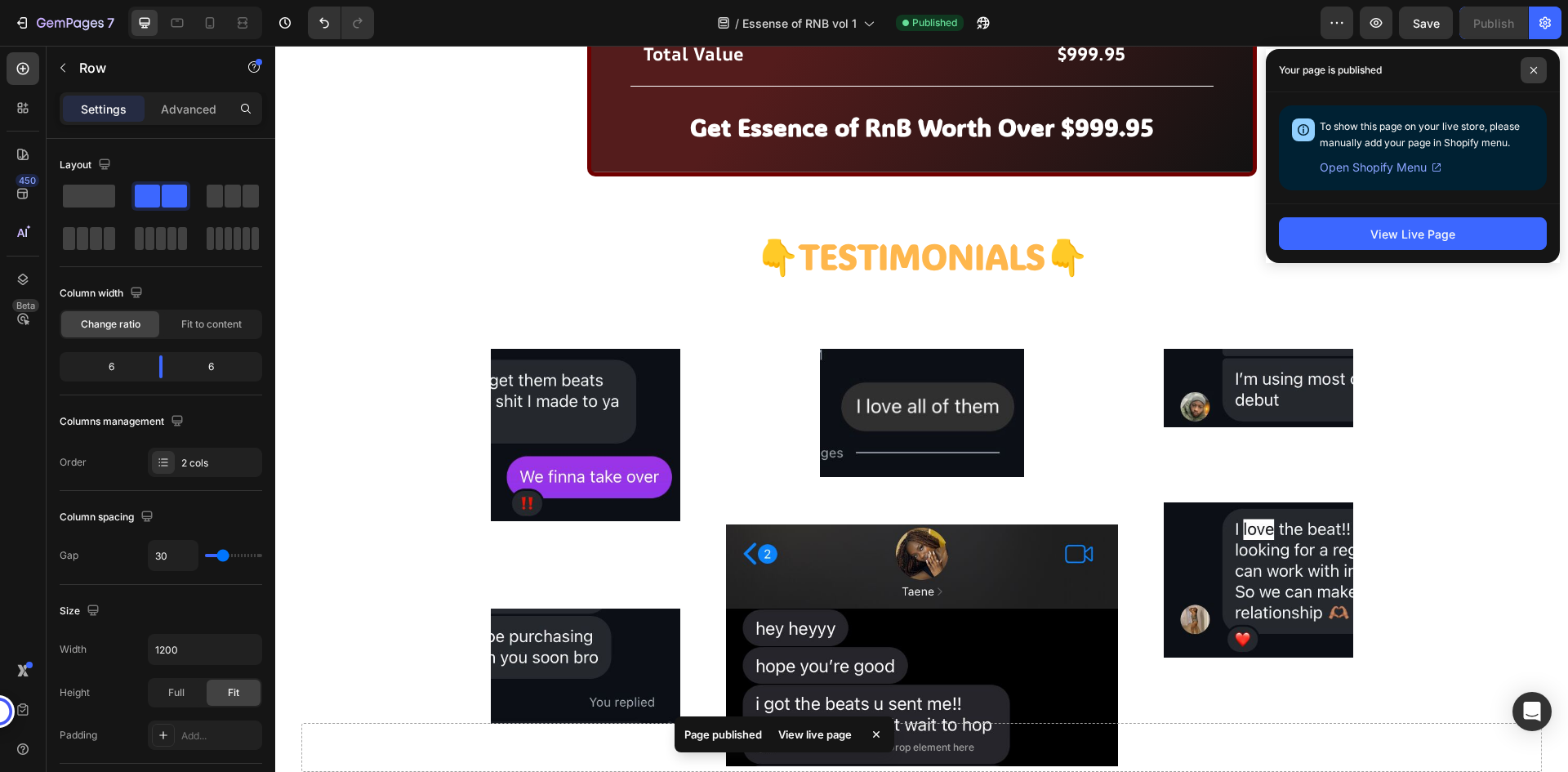
click at [1529, 71] on span at bounding box center [1534, 69] width 26 height 26
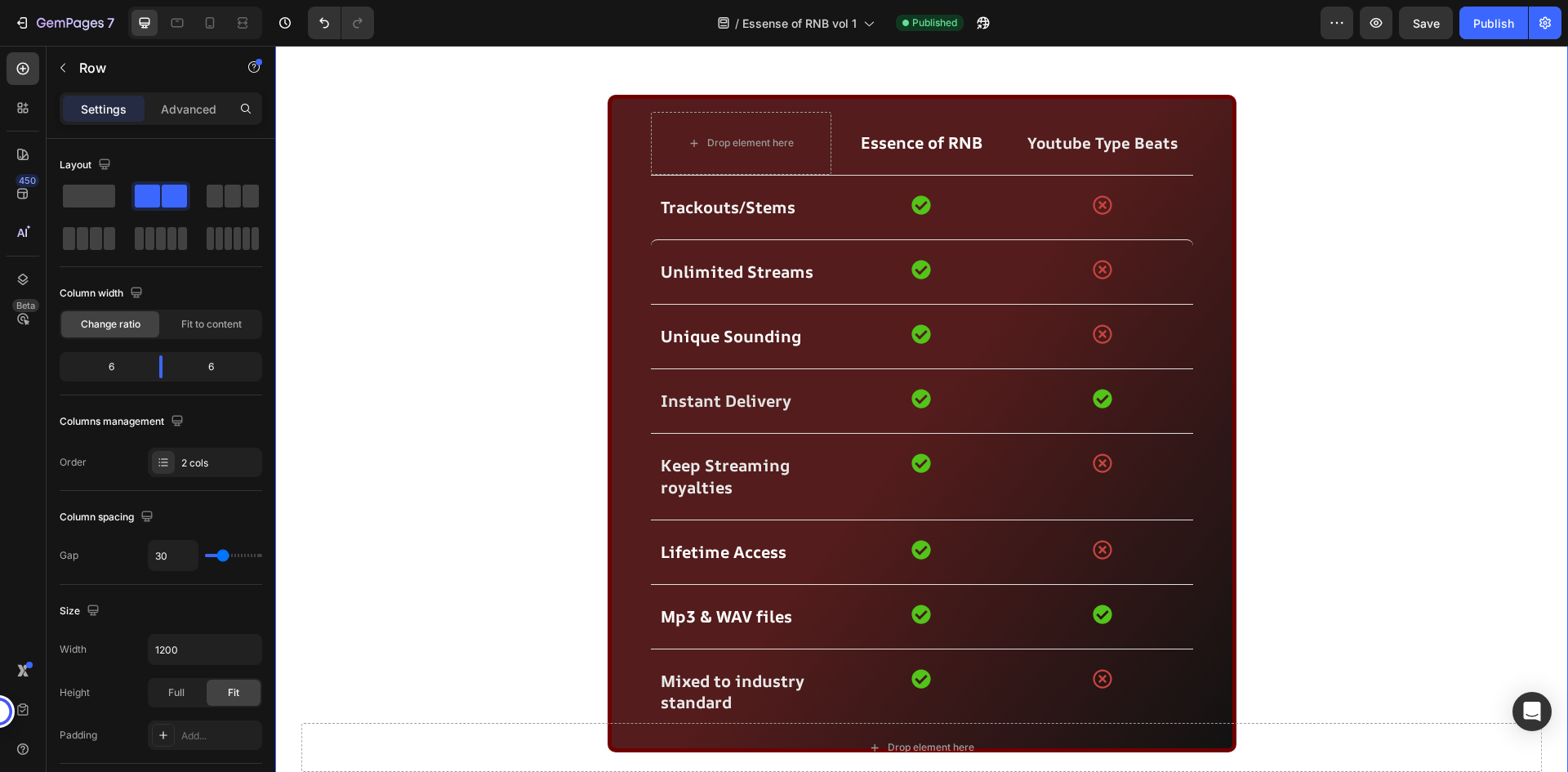
scroll to position [3698, 0]
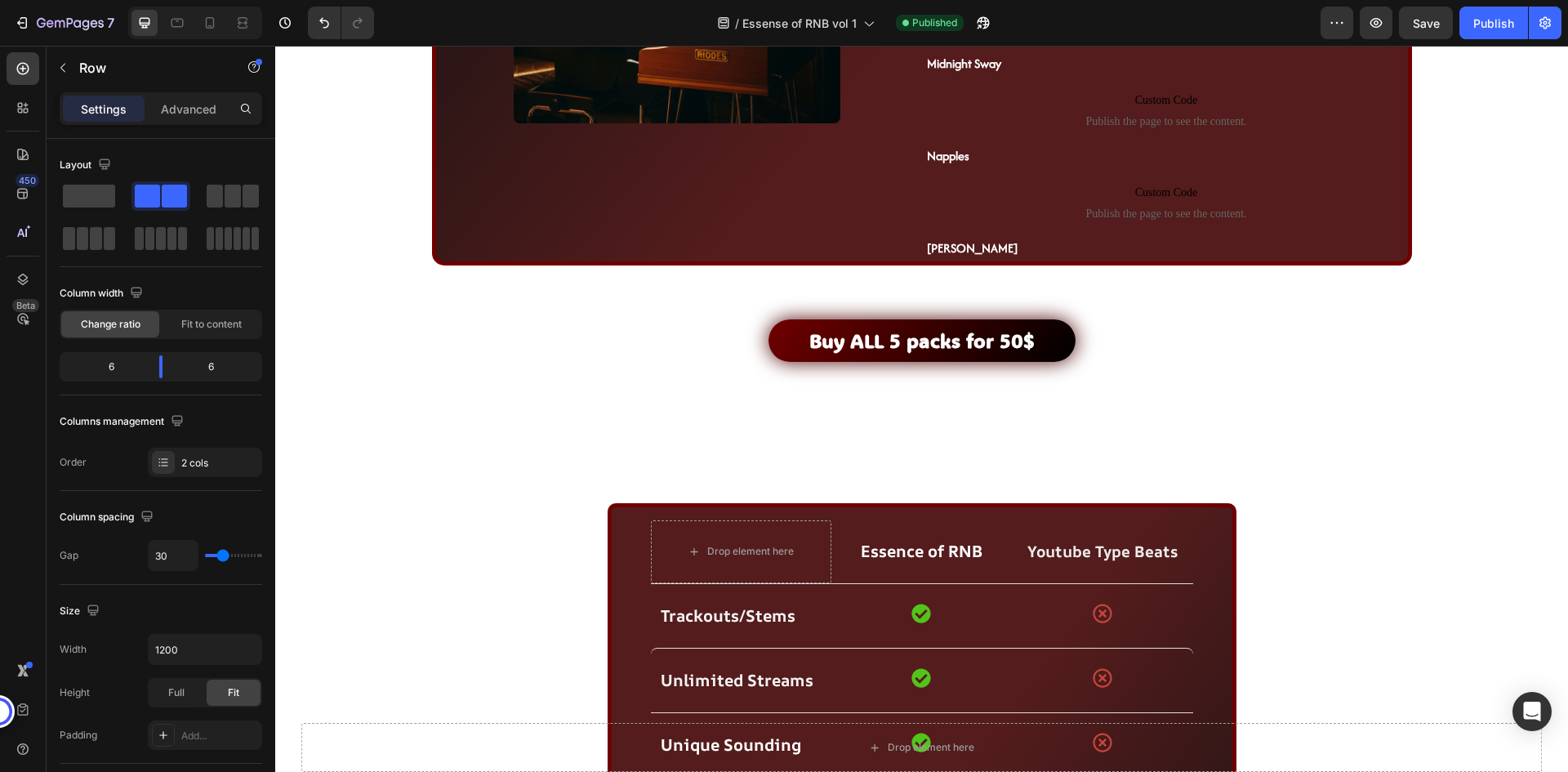
click at [533, 23] on div "/ Essense of RNB vol 1 Published" at bounding box center [853, 23] width 933 height 33
